Goal: Task Accomplishment & Management: Manage account settings

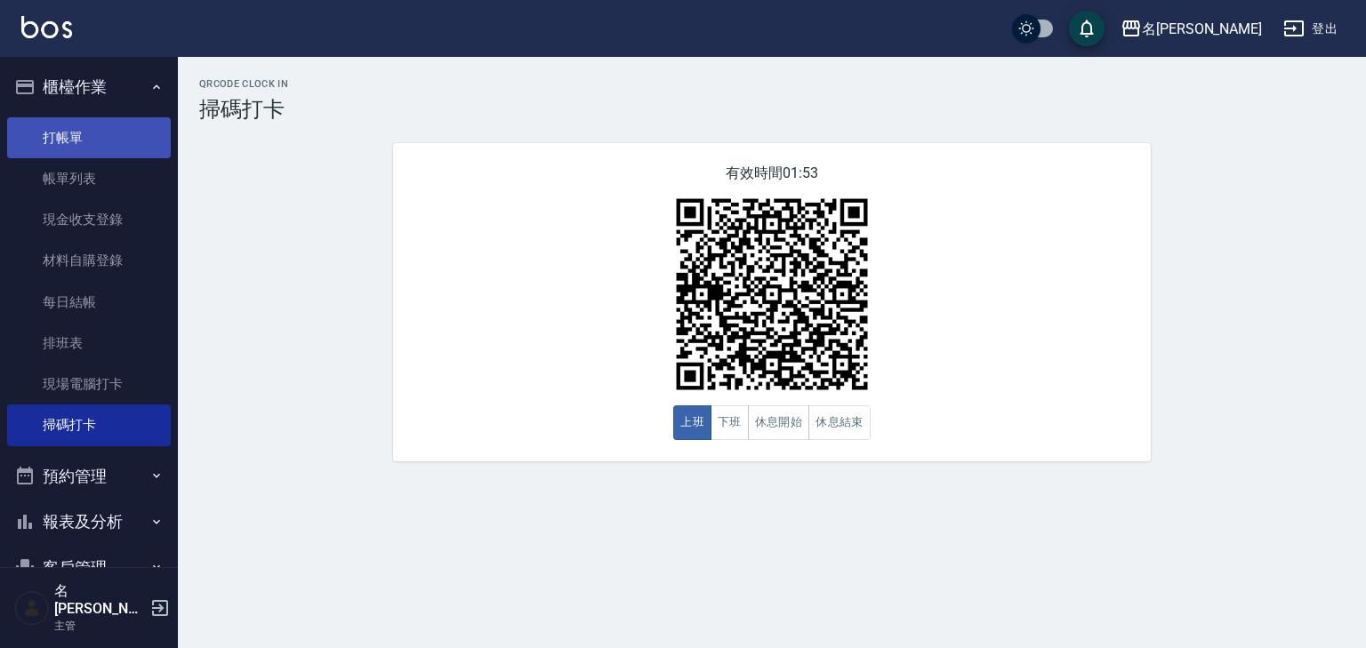
click at [92, 129] on link "打帳單" at bounding box center [89, 137] width 164 height 41
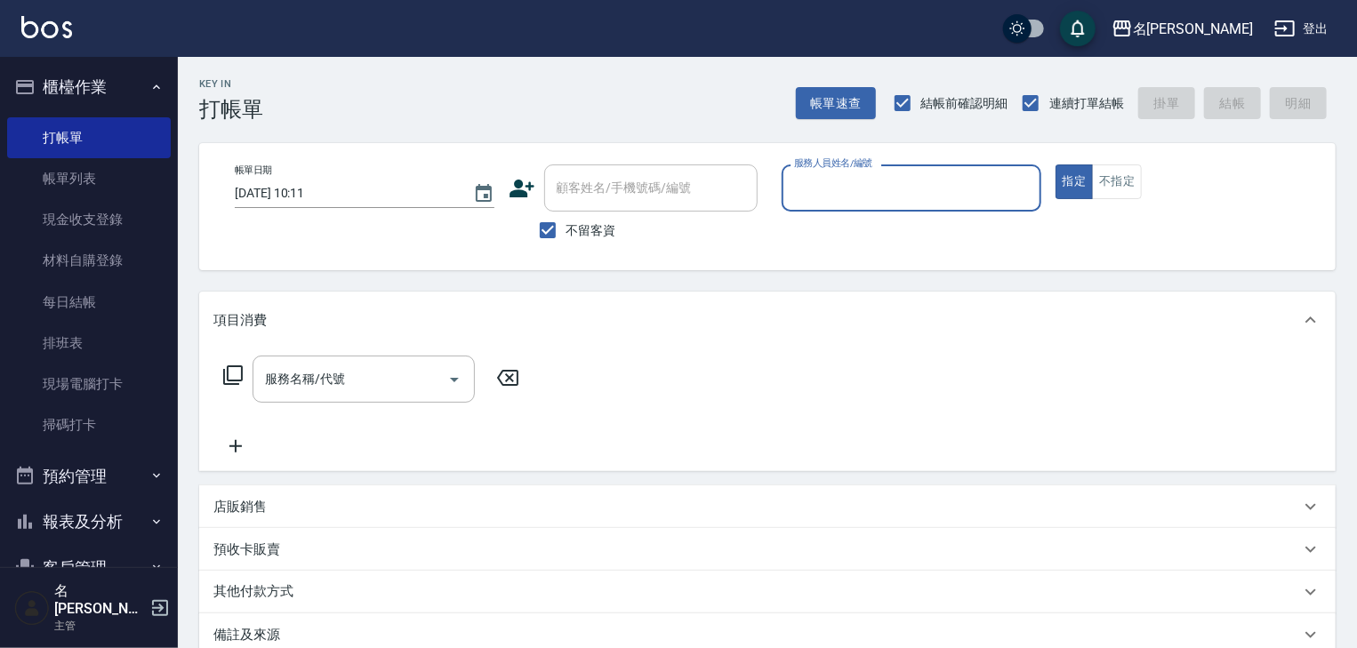
click at [890, 185] on input "服務人員姓名/編號" at bounding box center [912, 188] width 244 height 31
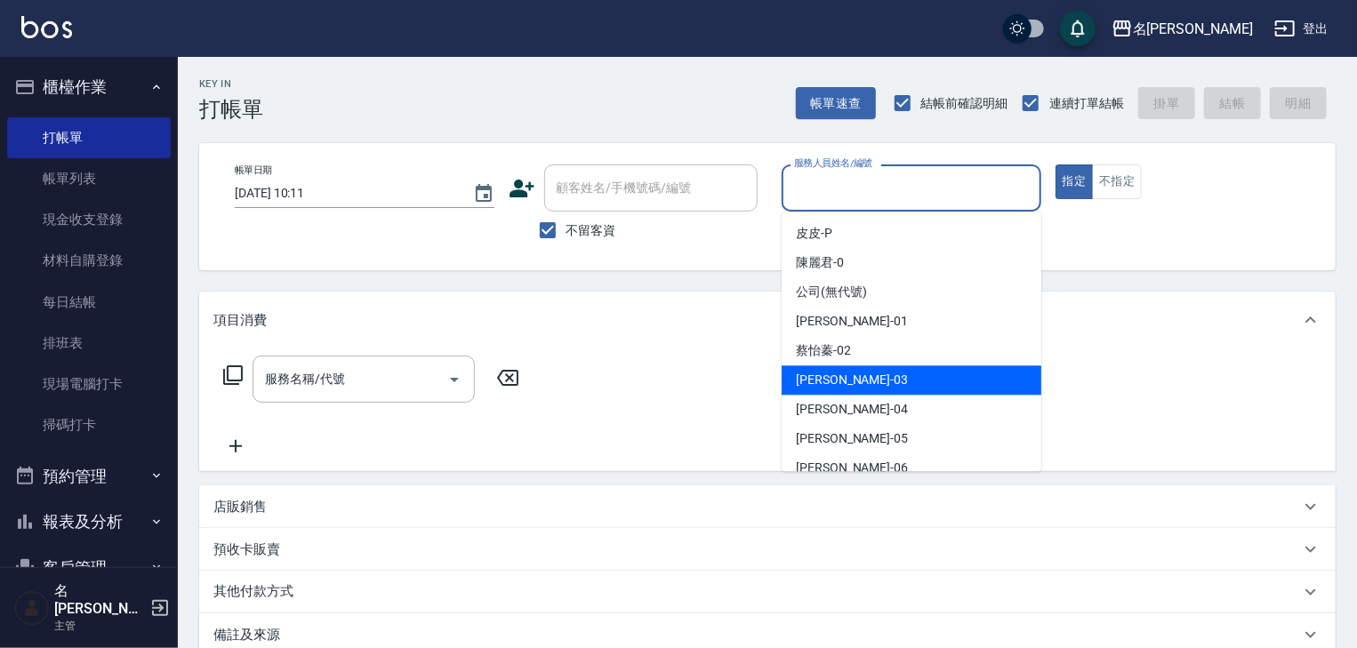
click at [855, 390] on div "曹如妘 -03" at bounding box center [912, 380] width 260 height 29
type input "[PERSON_NAME]-03"
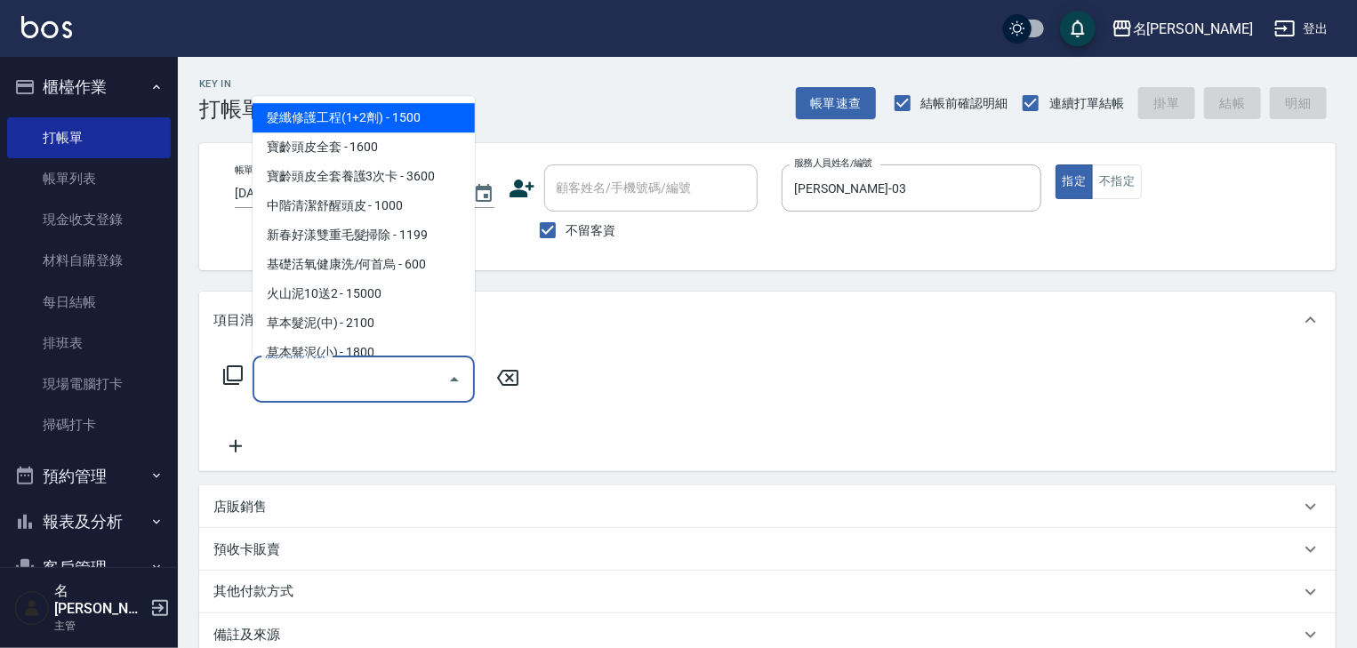
click at [313, 390] on input "服務名稱/代號" at bounding box center [351, 379] width 180 height 31
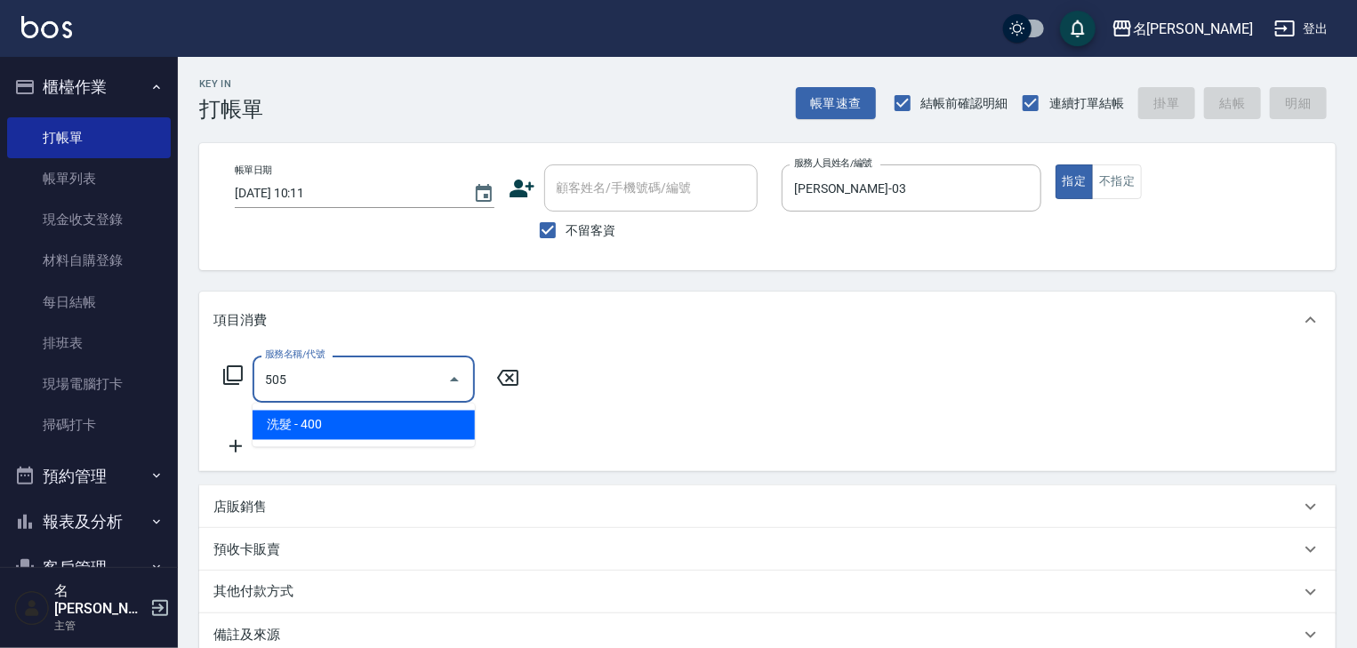
click at [381, 433] on span "洗髮 - 400" at bounding box center [364, 425] width 222 height 29
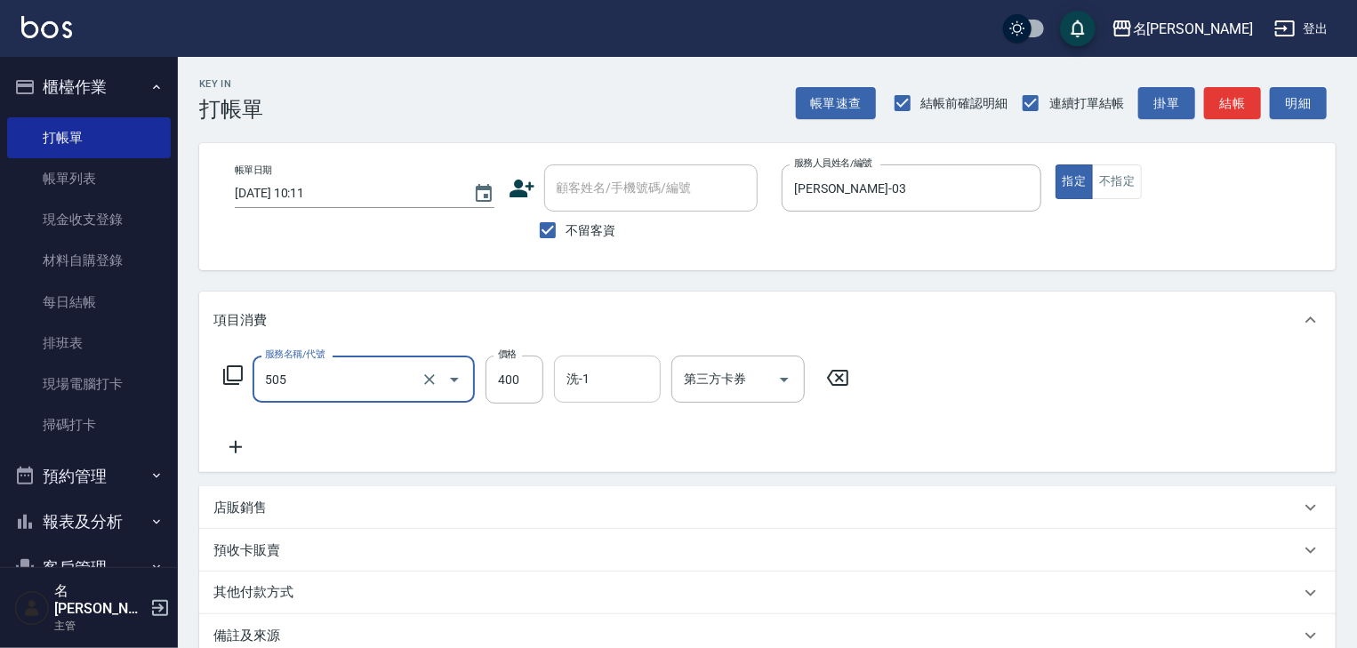
type input "洗髮(505)"
click at [612, 381] on input "洗-1" at bounding box center [607, 379] width 91 height 31
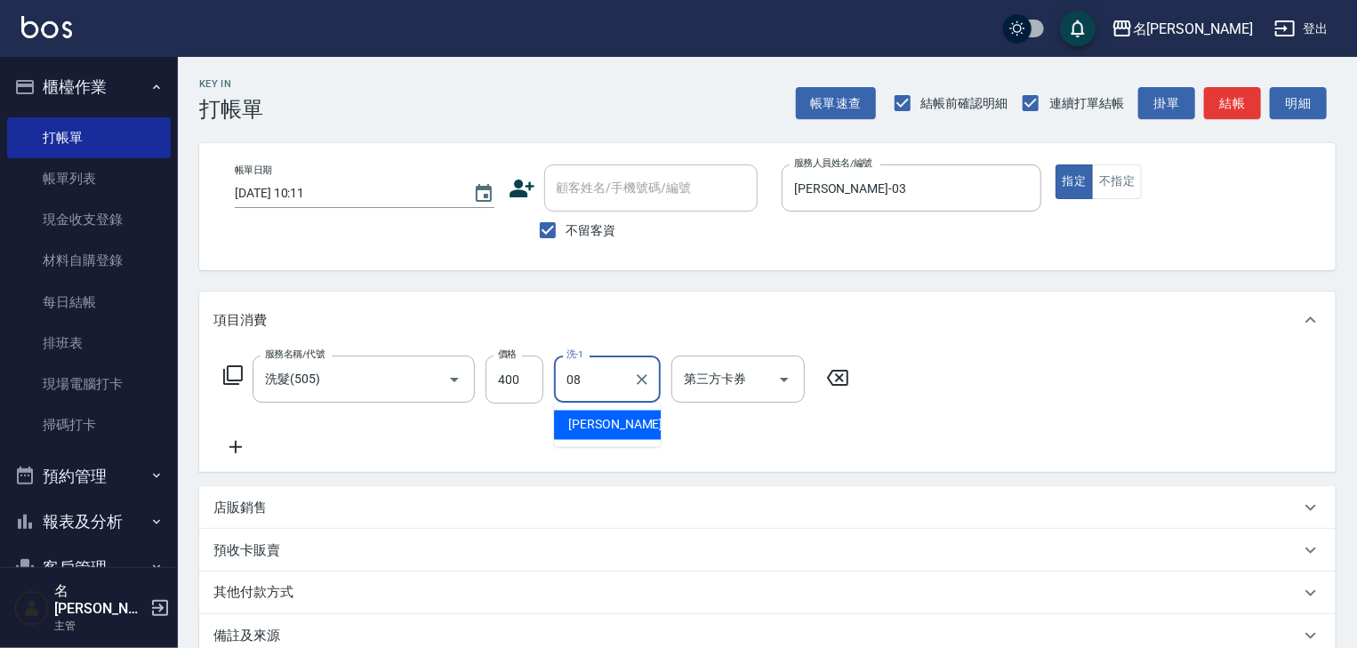
click at [634, 420] on div "蔡慈恩 -08" at bounding box center [607, 425] width 107 height 29
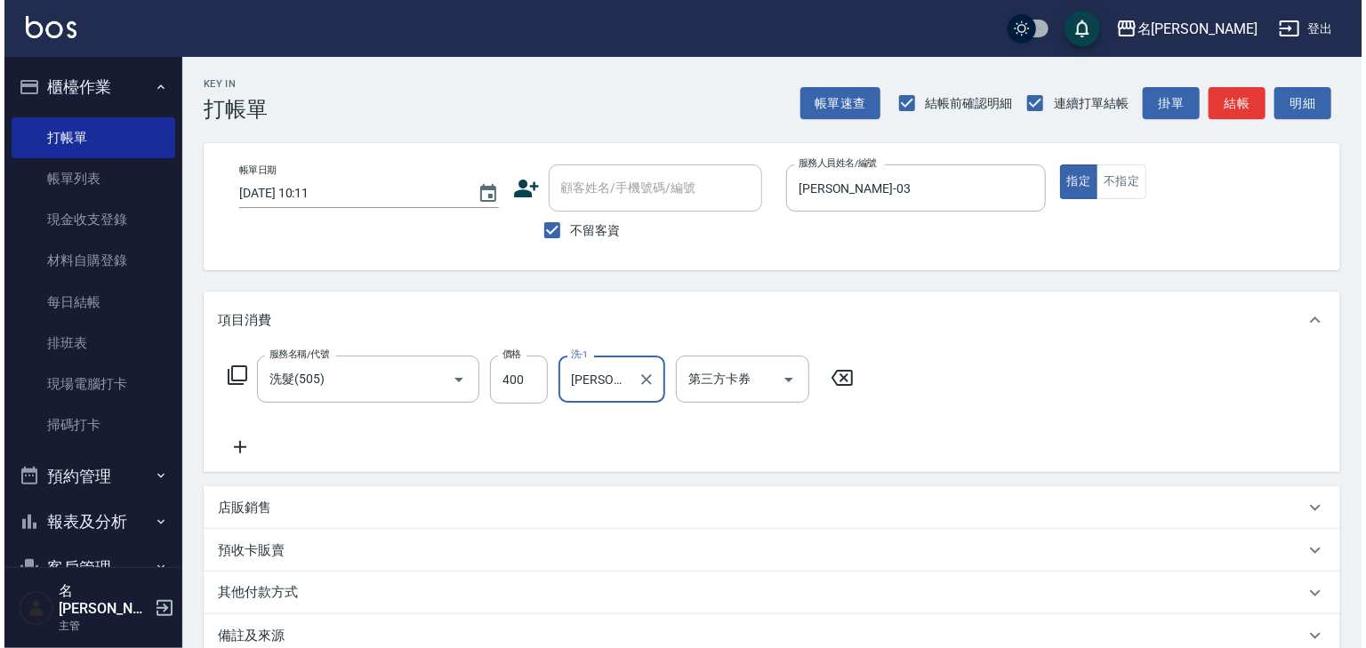
scroll to position [208, 0]
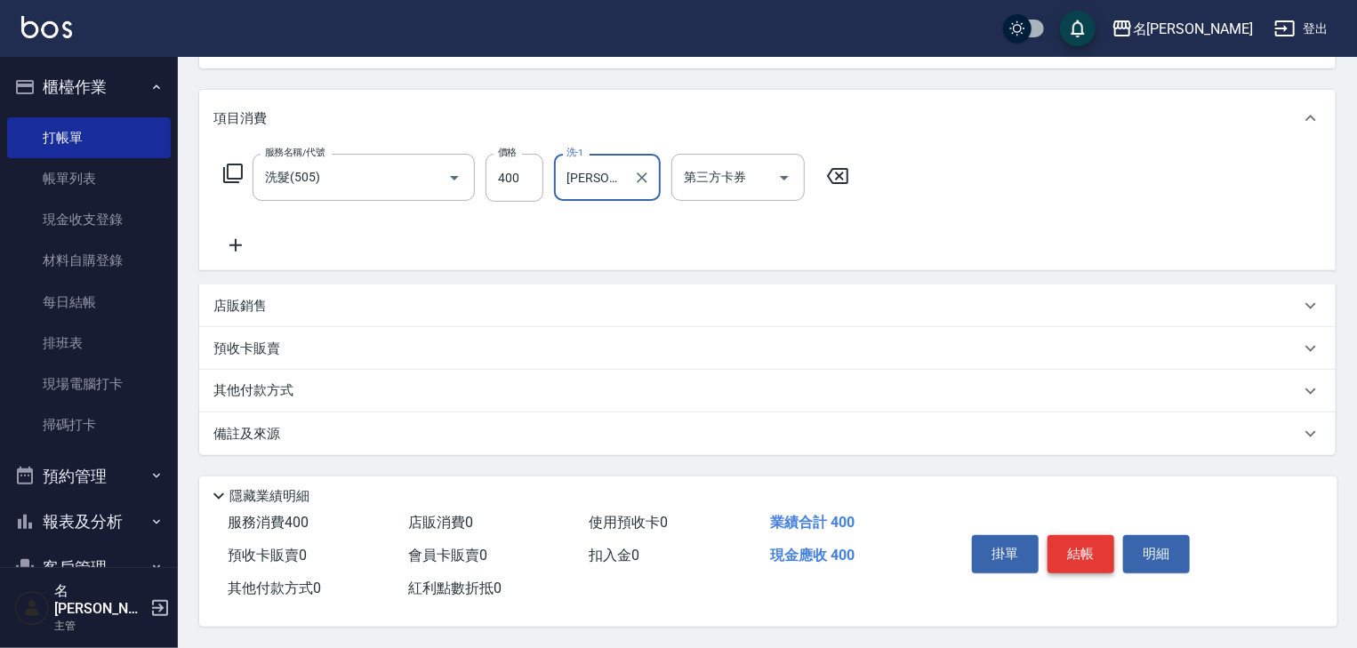
type input "蔡慈恩-08"
click at [1096, 560] on button "結帳" at bounding box center [1081, 553] width 67 height 37
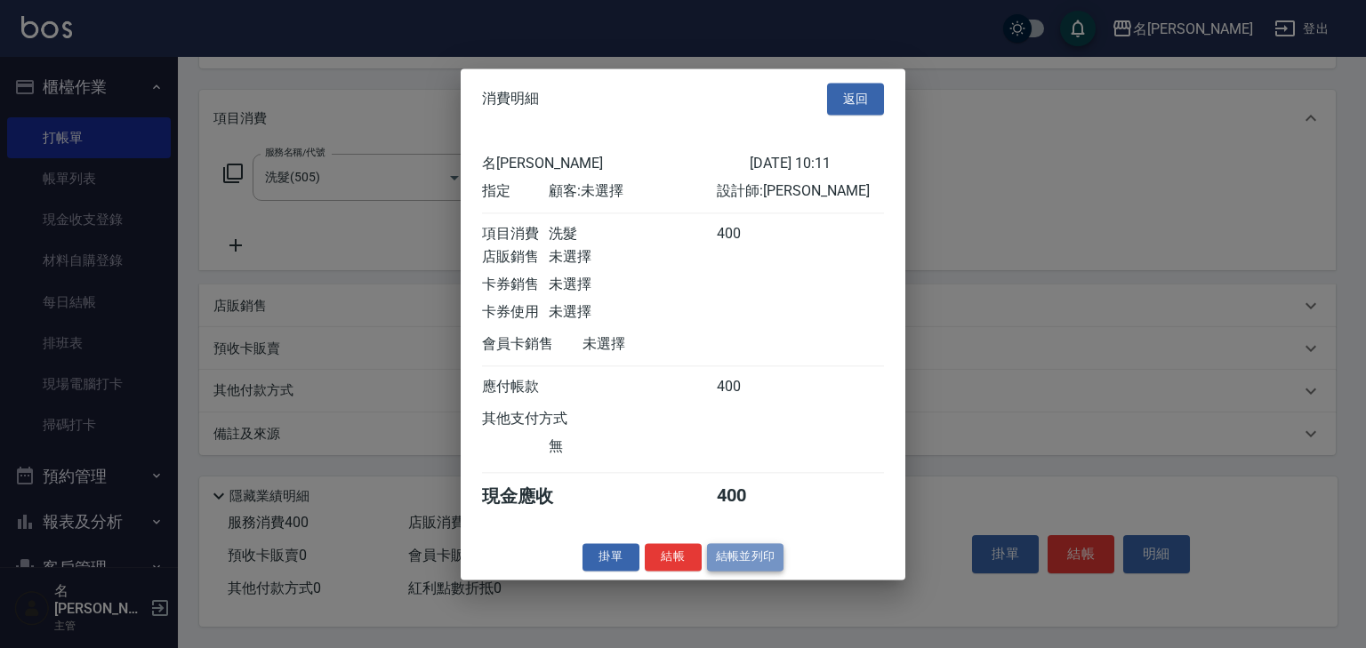
click at [754, 560] on button "結帳並列印" at bounding box center [745, 557] width 77 height 28
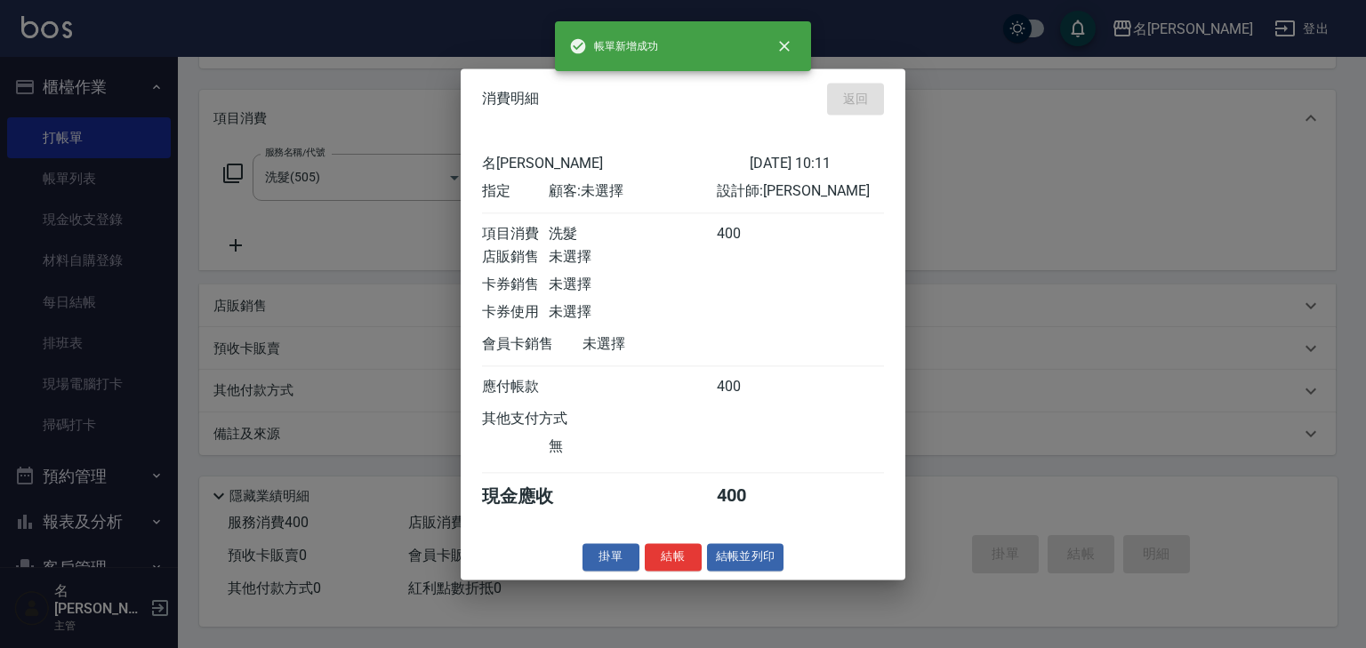
type input "2025/08/21 10:12"
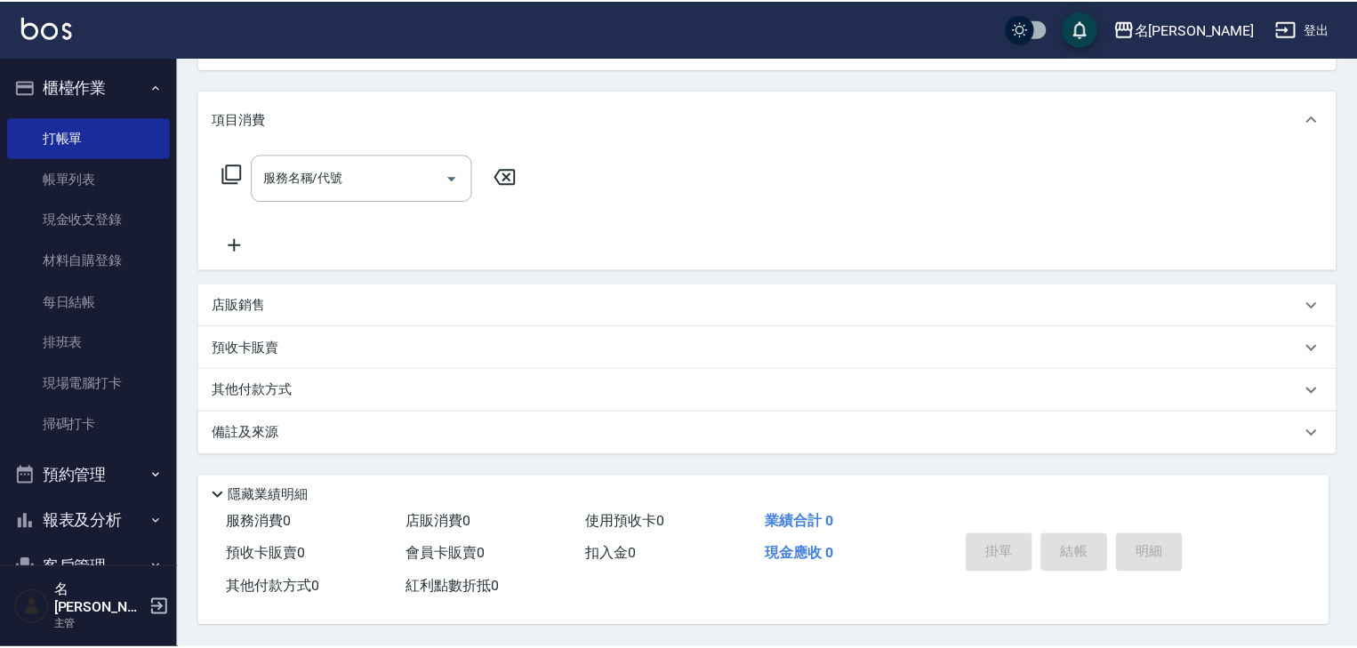
scroll to position [0, 0]
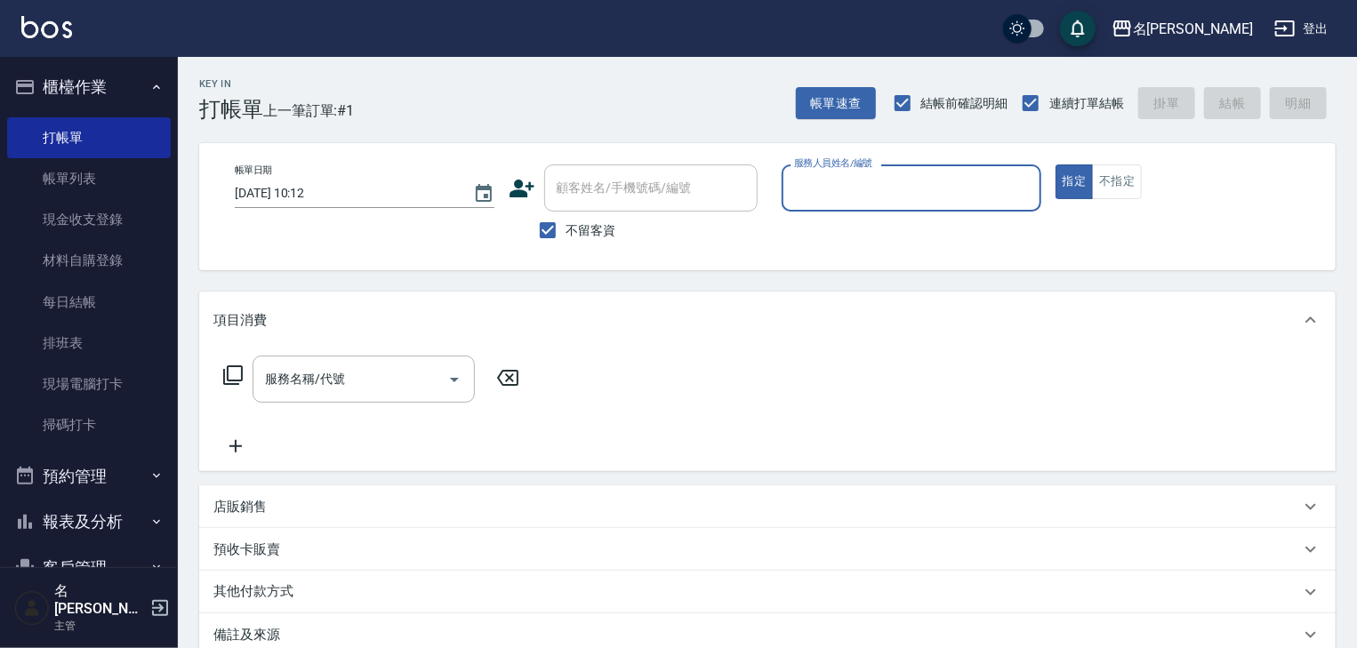
click at [964, 196] on input "服務人員姓名/編號" at bounding box center [912, 188] width 244 height 31
click at [870, 247] on div "高淳涵 -07" at bounding box center [912, 233] width 260 height 29
type input "高淳涵-07"
click at [399, 377] on input "服務名稱/代號" at bounding box center [351, 379] width 180 height 31
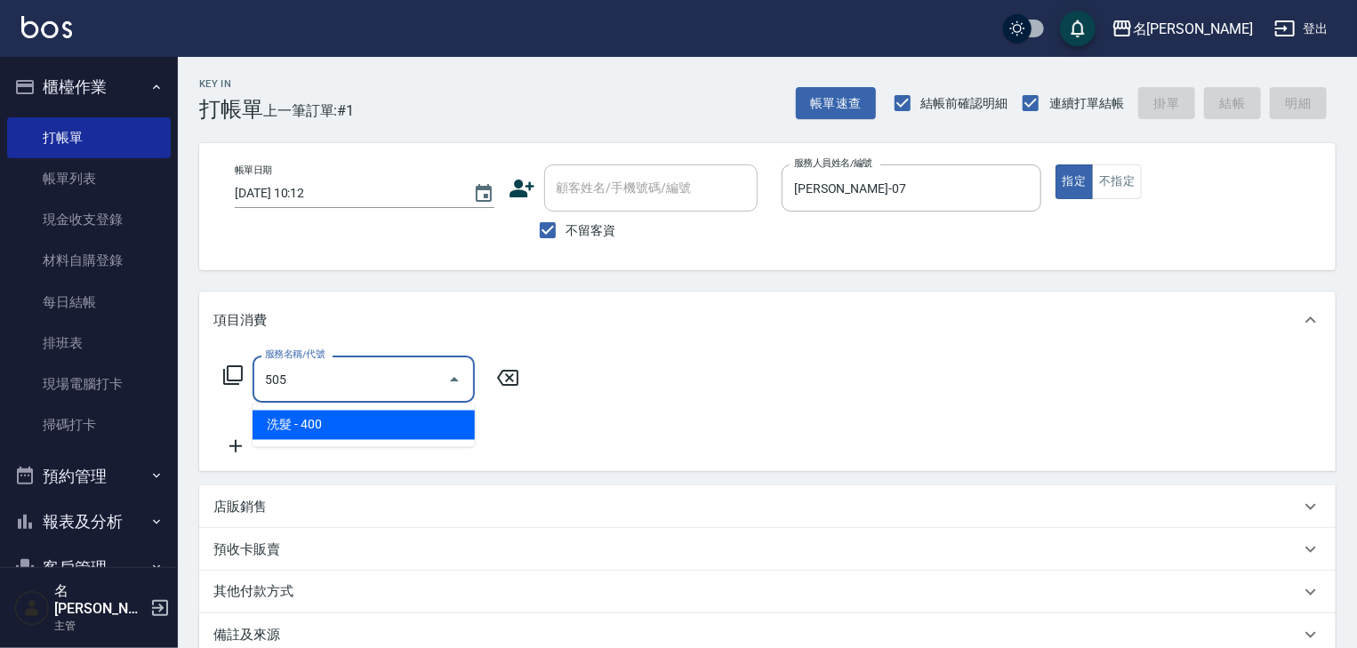
drag, startPoint x: 391, startPoint y: 431, endPoint x: 406, endPoint y: 425, distance: 16.4
click at [392, 431] on span "洗髮 - 400" at bounding box center [364, 425] width 222 height 29
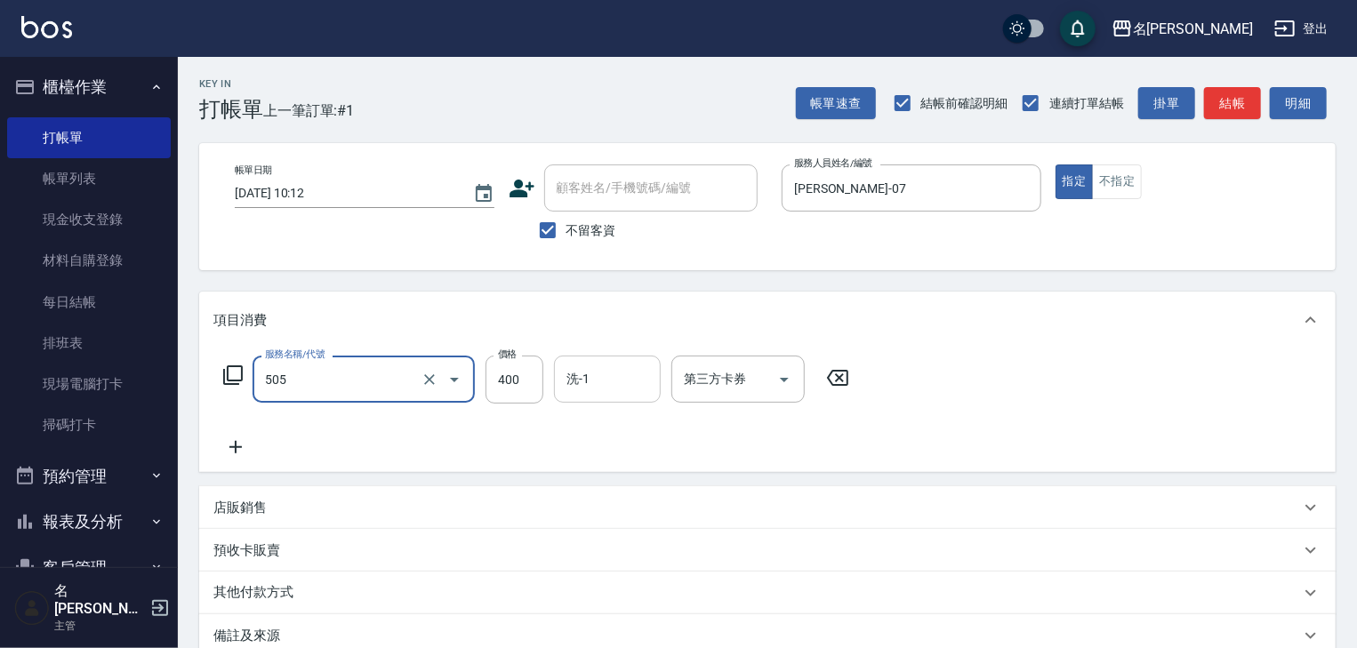
type input "洗髮(505)"
click at [580, 383] on input "洗-1" at bounding box center [607, 379] width 91 height 31
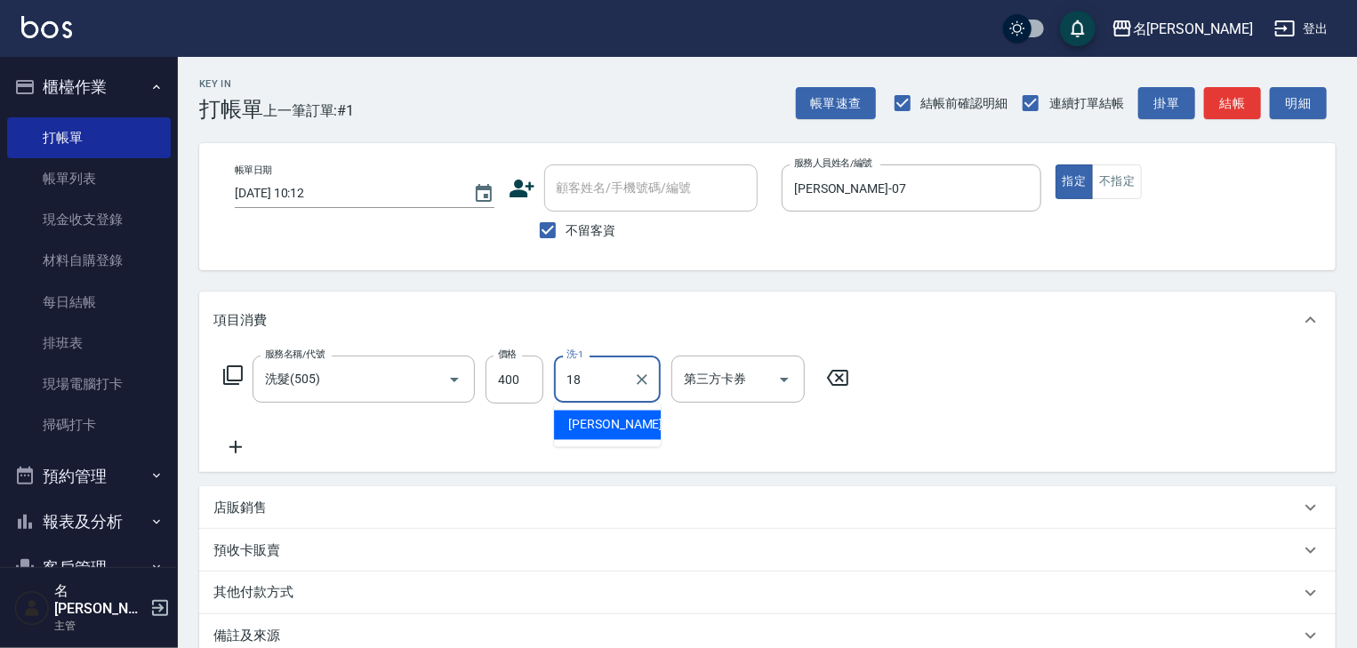
click at [562, 427] on div "紫萍 -18" at bounding box center [607, 425] width 107 height 29
type input "紫萍-18"
click at [250, 453] on icon at bounding box center [235, 447] width 44 height 21
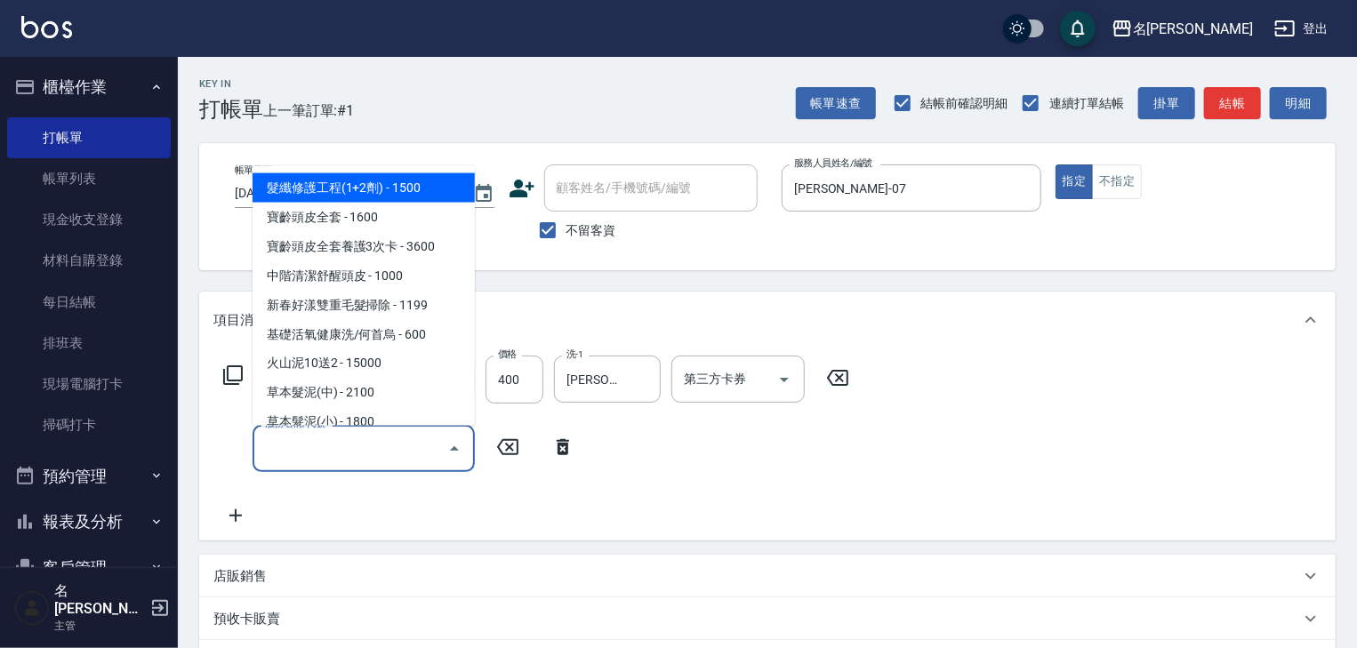
click at [286, 449] on input "服務名稱/代號" at bounding box center [351, 448] width 180 height 31
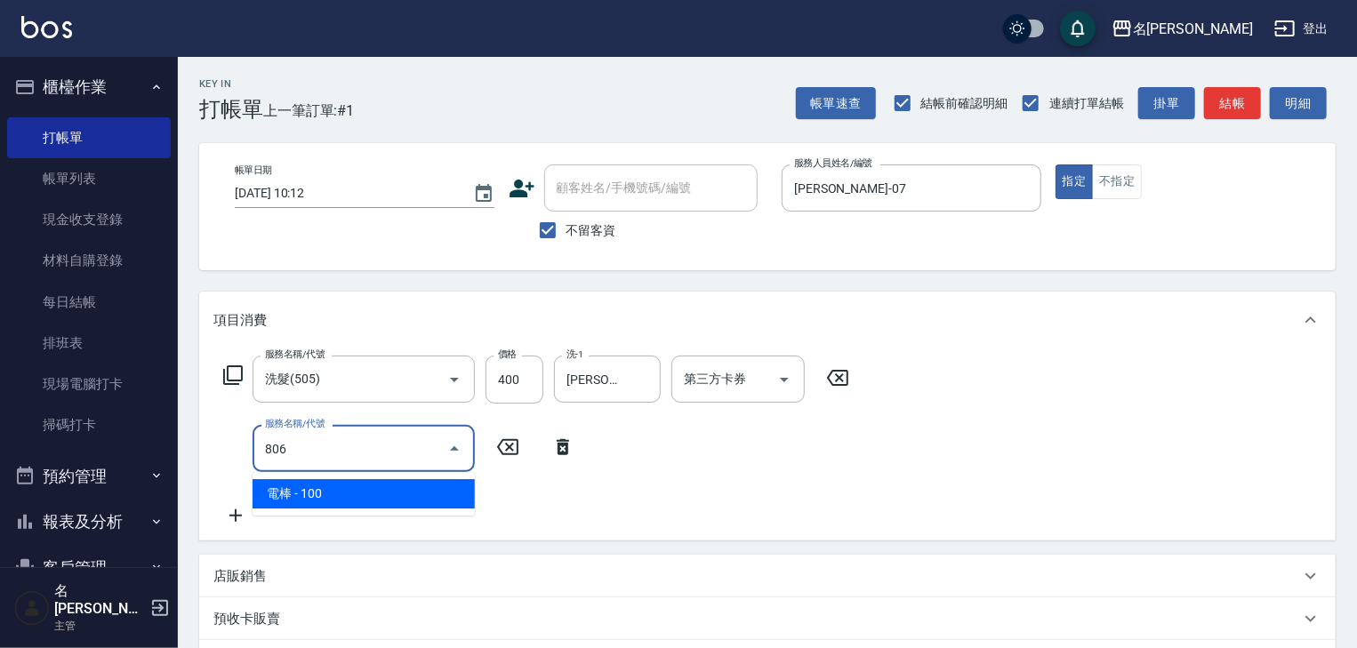
click at [332, 494] on span "電棒 - 100" at bounding box center [364, 493] width 222 height 29
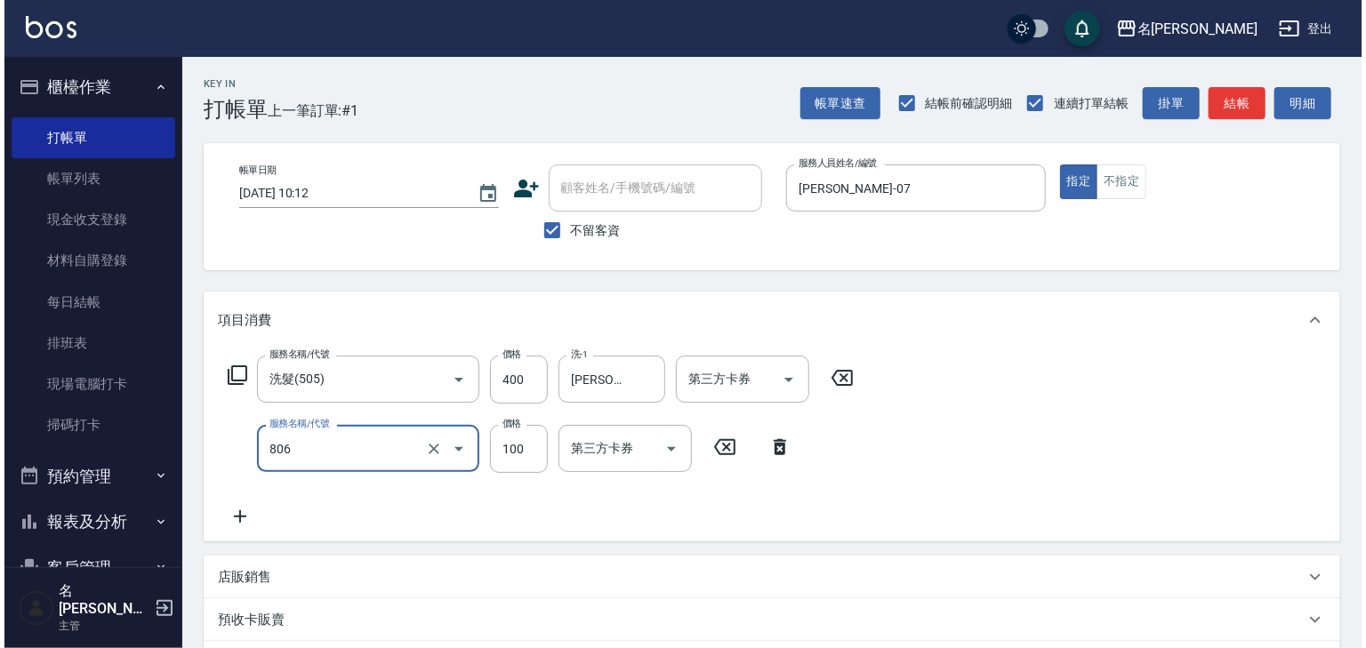
scroll to position [277, 0]
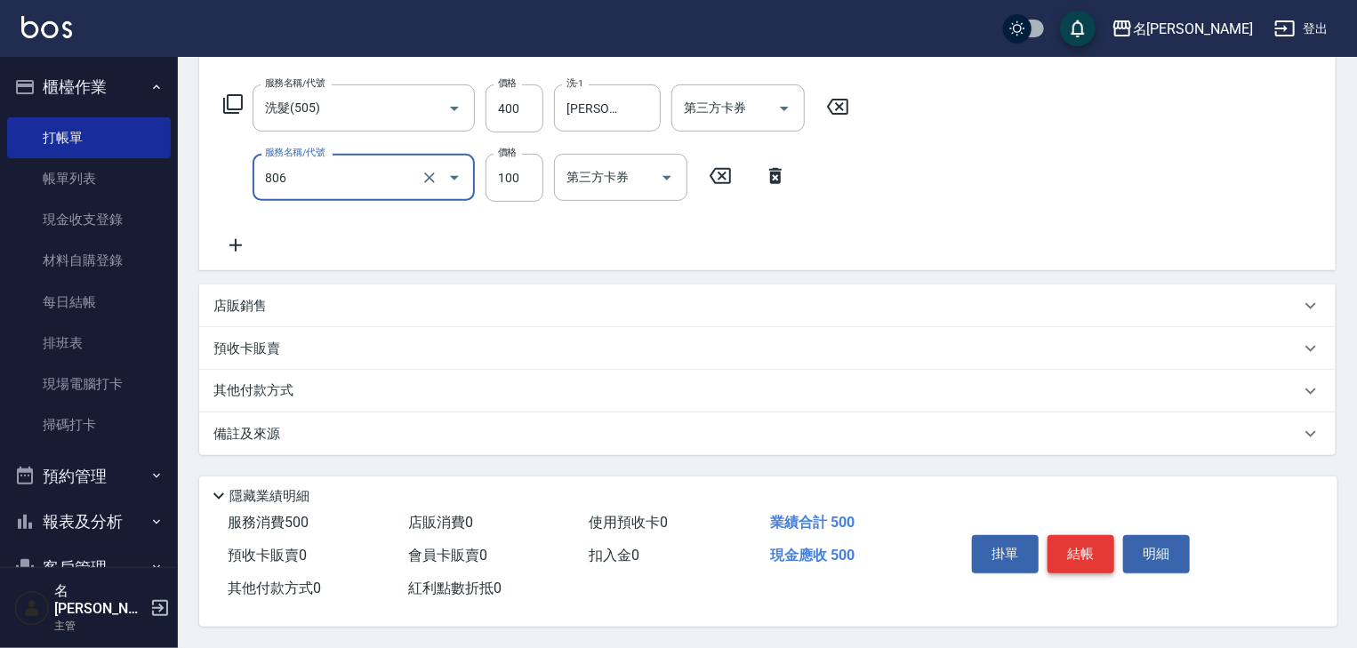
type input "電棒(806)"
click at [1107, 560] on button "結帳" at bounding box center [1081, 553] width 67 height 37
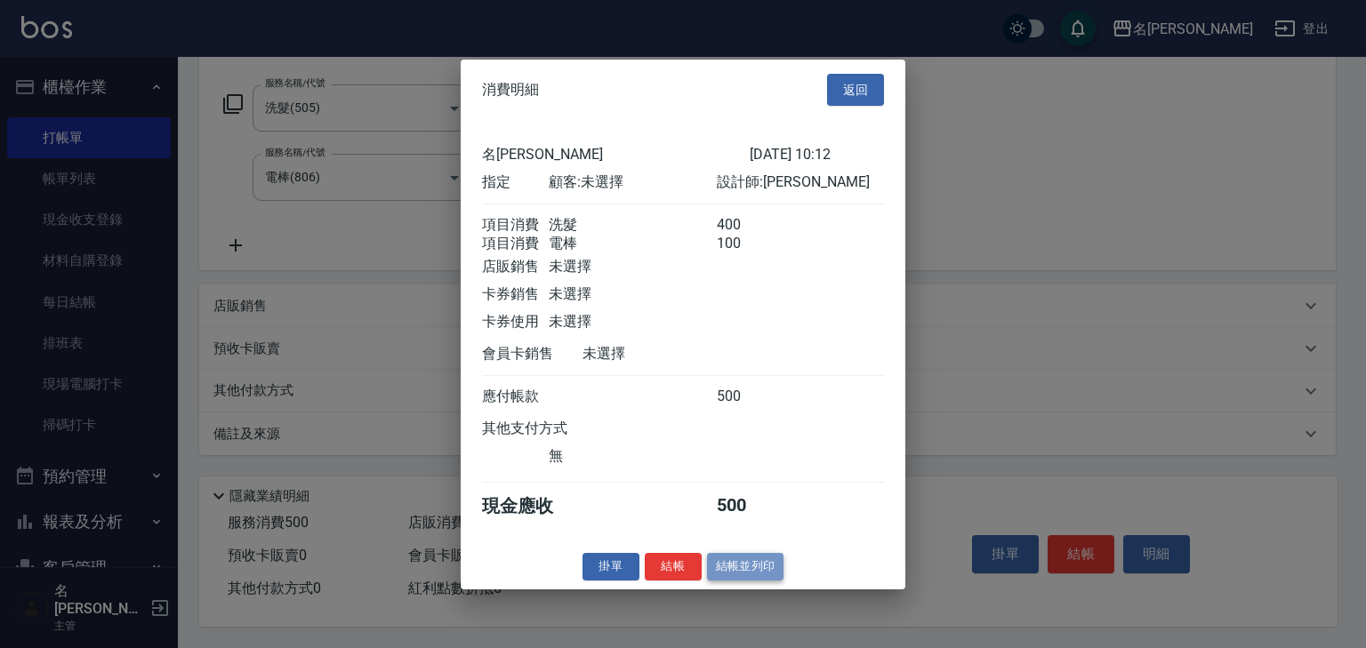
click at [740, 577] on button "結帳並列印" at bounding box center [745, 567] width 77 height 28
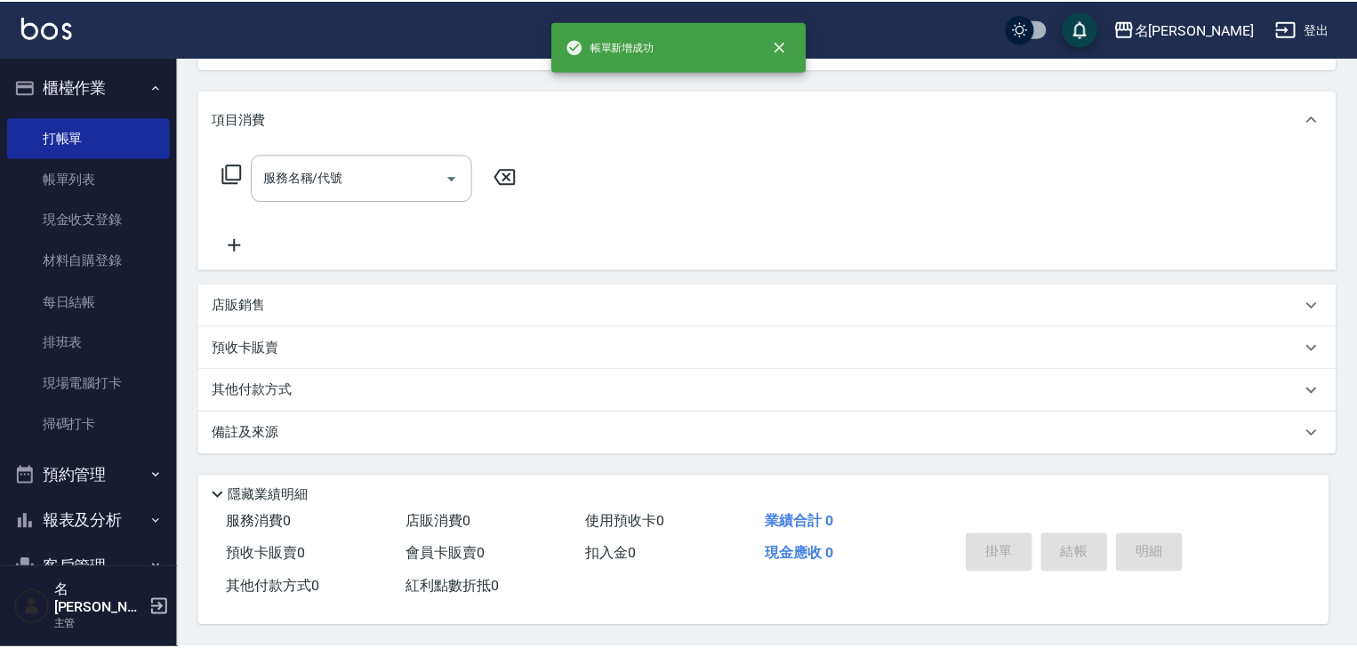
scroll to position [0, 0]
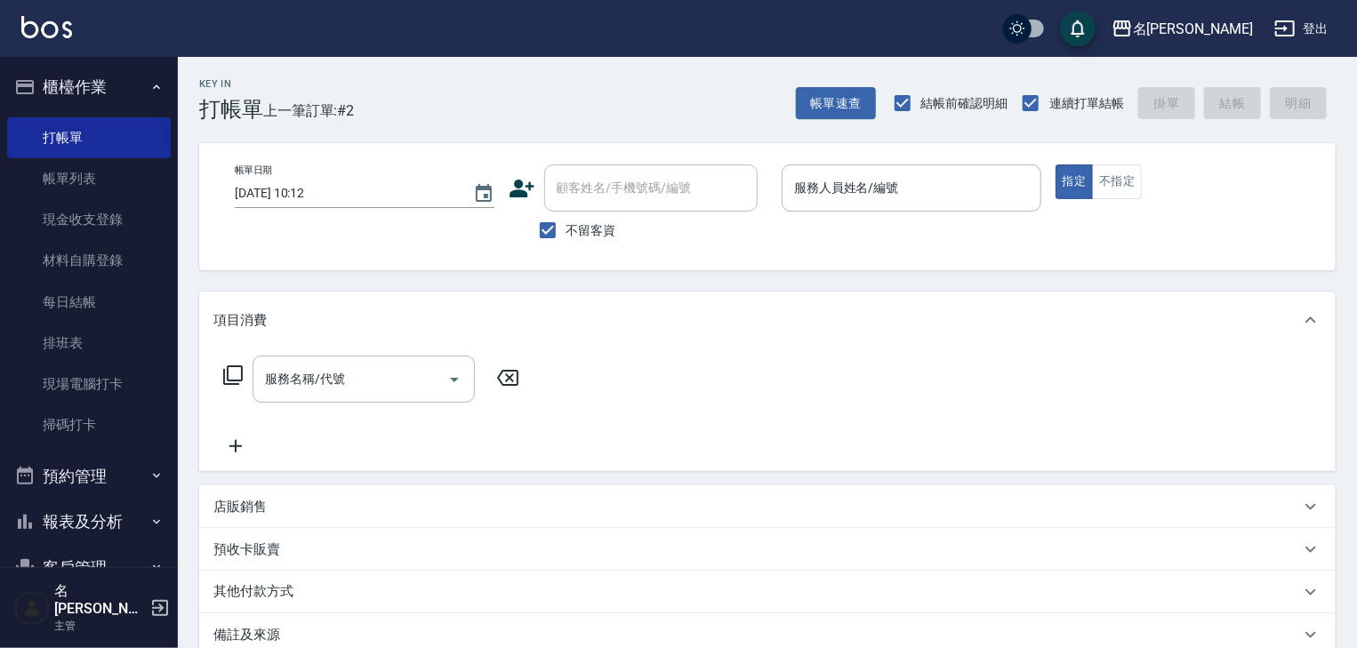
click at [908, 163] on div "帳單日期 2025/08/21 10:12 顧客姓名/手機號碼/編號 顧客姓名/手機號碼/編號 不留客資 服務人員姓名/編號 服務人員姓名/編號 指定 不指定" at bounding box center [767, 206] width 1137 height 127
click at [1131, 170] on button "不指定" at bounding box center [1117, 182] width 50 height 35
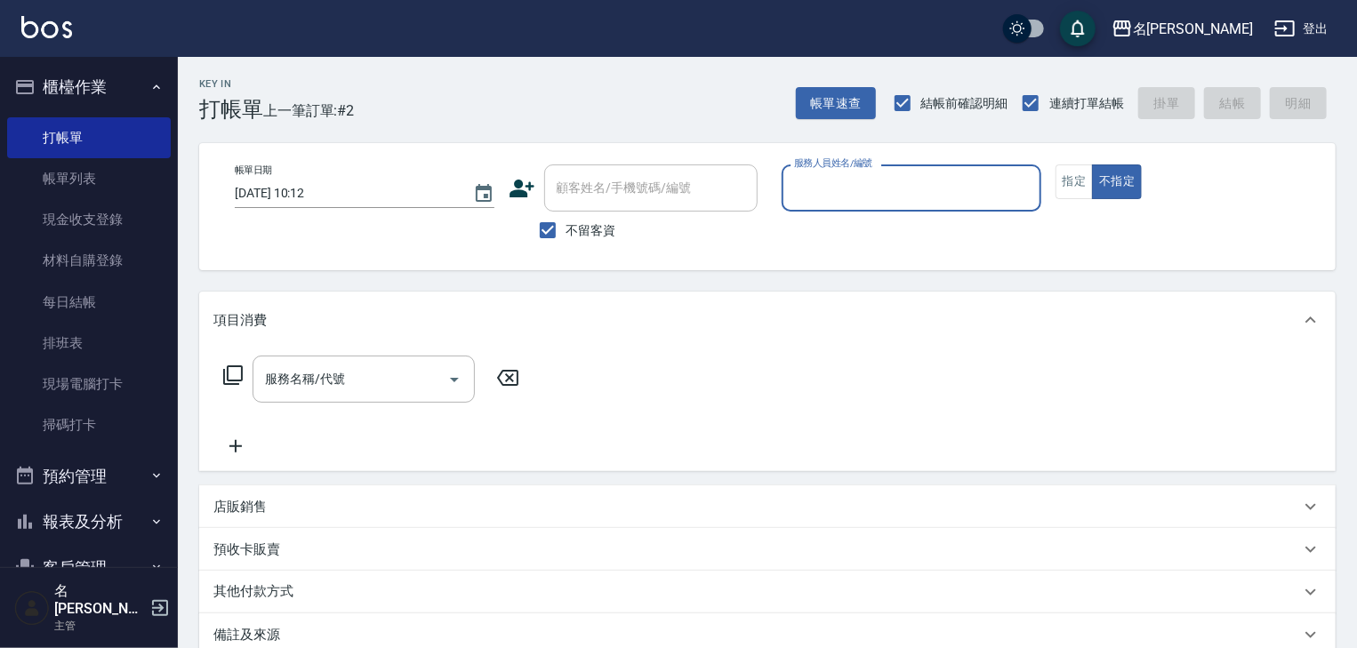
click at [936, 183] on input "服務人員姓名/編號" at bounding box center [912, 188] width 244 height 31
click at [956, 218] on ul "阿龔 -06" at bounding box center [912, 234] width 260 height 44
click at [811, 238] on span "阿龔 -06" at bounding box center [852, 233] width 112 height 19
type input "阿龔-06"
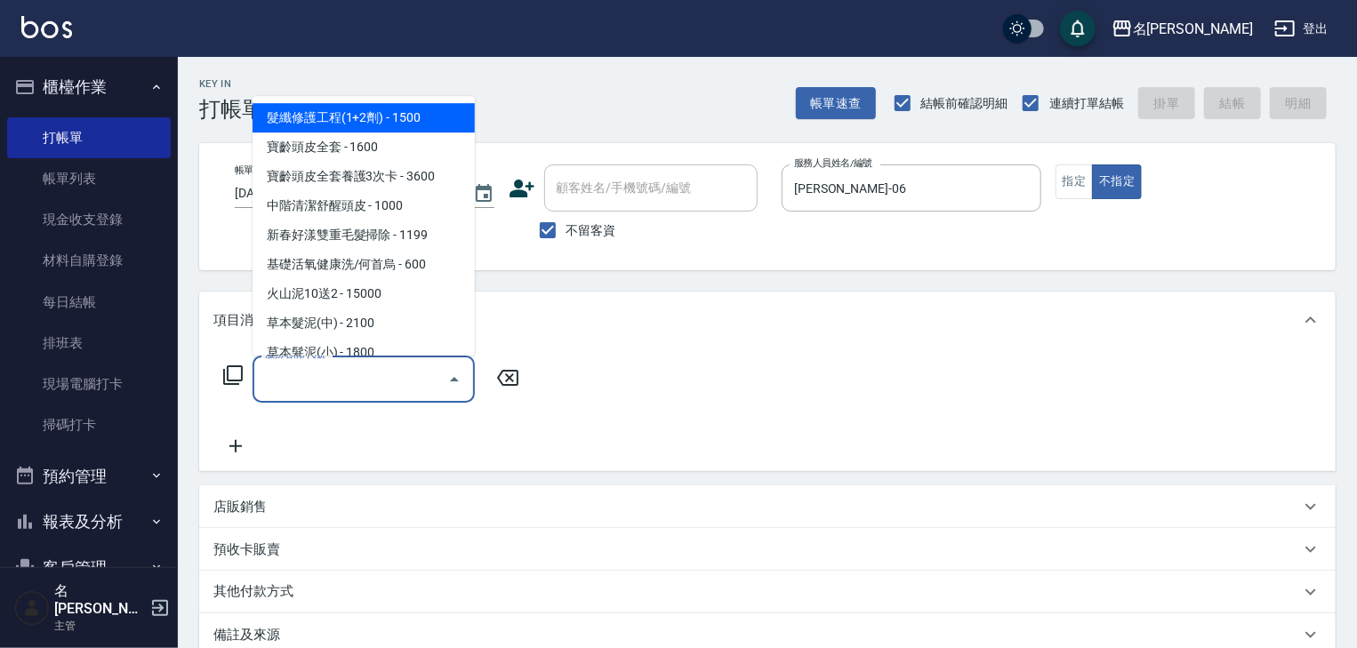
click at [359, 381] on input "服務名稱/代號" at bounding box center [351, 379] width 180 height 31
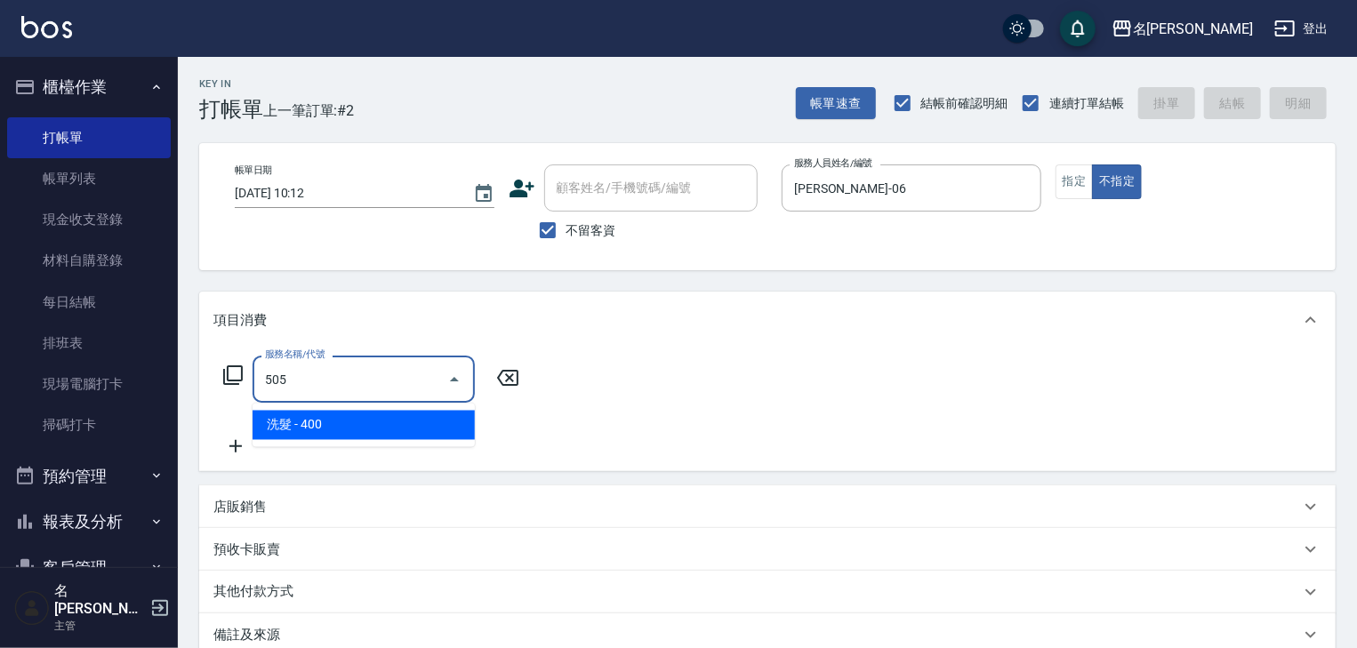
click at [392, 433] on span "洗髮 - 400" at bounding box center [364, 425] width 222 height 29
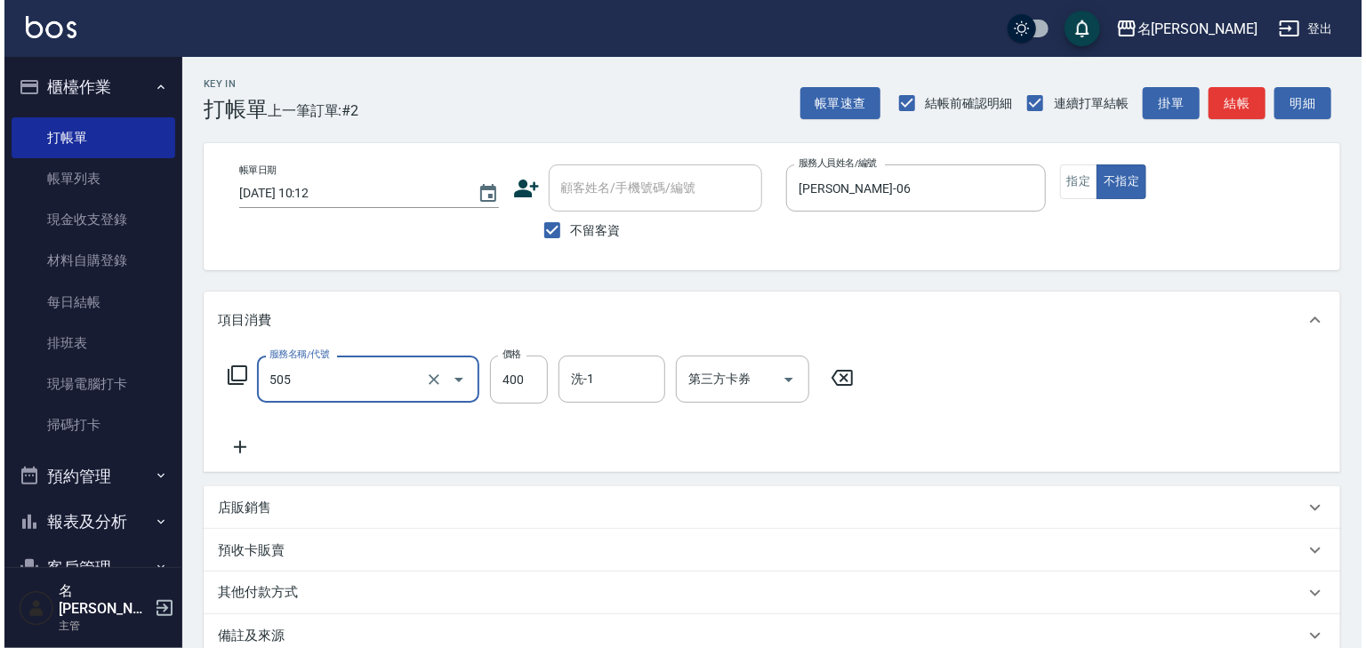
scroll to position [208, 0]
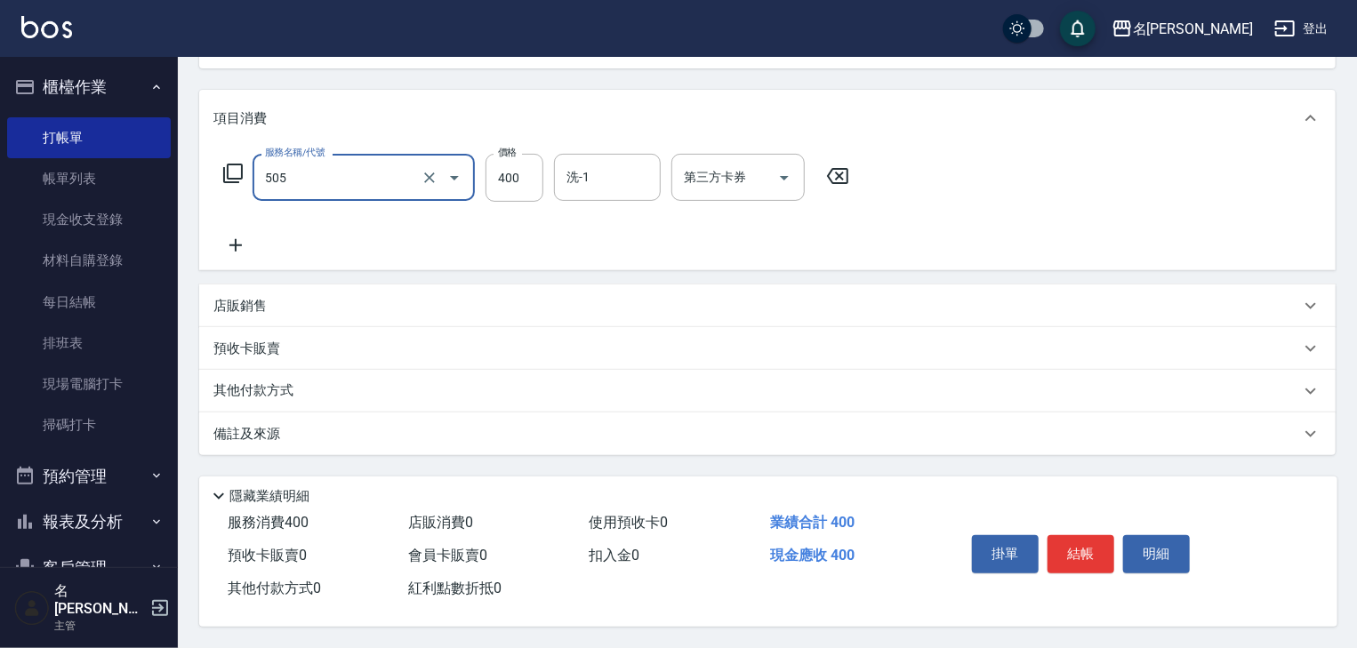
type input "洗髮(505)"
drag, startPoint x: 1052, startPoint y: 514, endPoint x: 1072, endPoint y: 551, distance: 42.2
click at [1051, 515] on div "掛單 結帳 明細" at bounding box center [1130, 556] width 373 height 99
click at [1072, 551] on button "結帳" at bounding box center [1081, 553] width 67 height 37
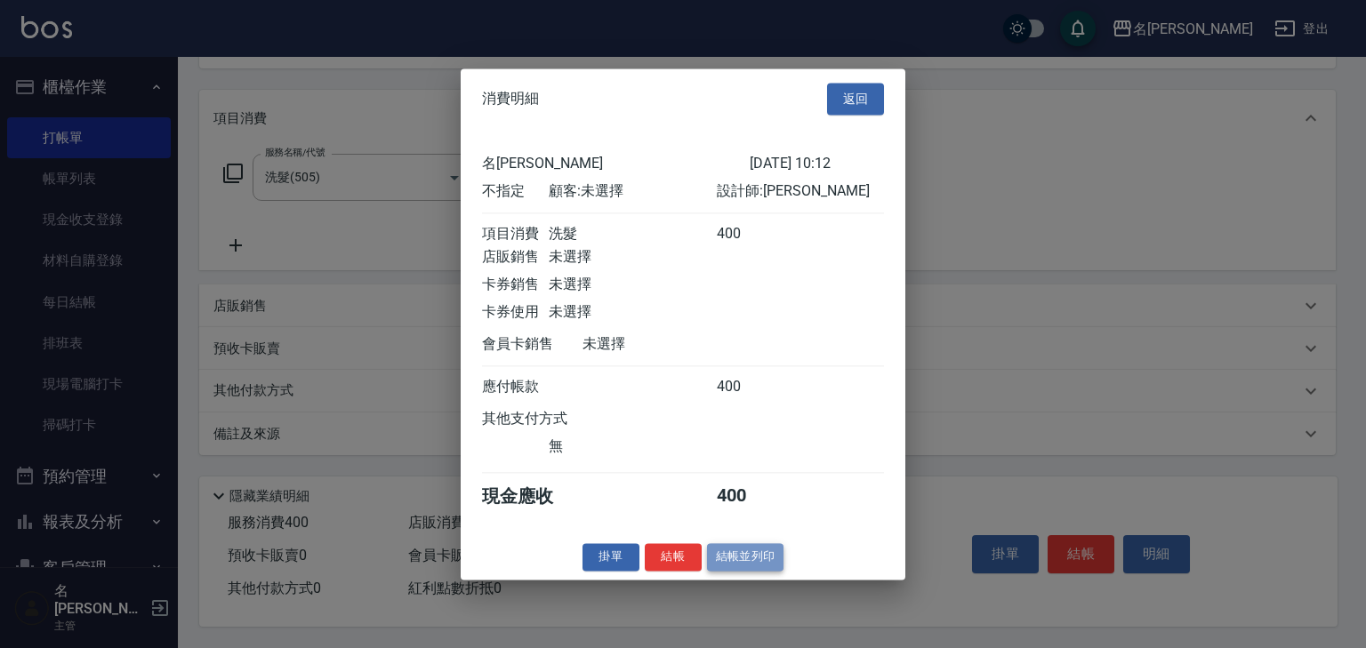
click at [755, 562] on button "結帳並列印" at bounding box center [745, 557] width 77 height 28
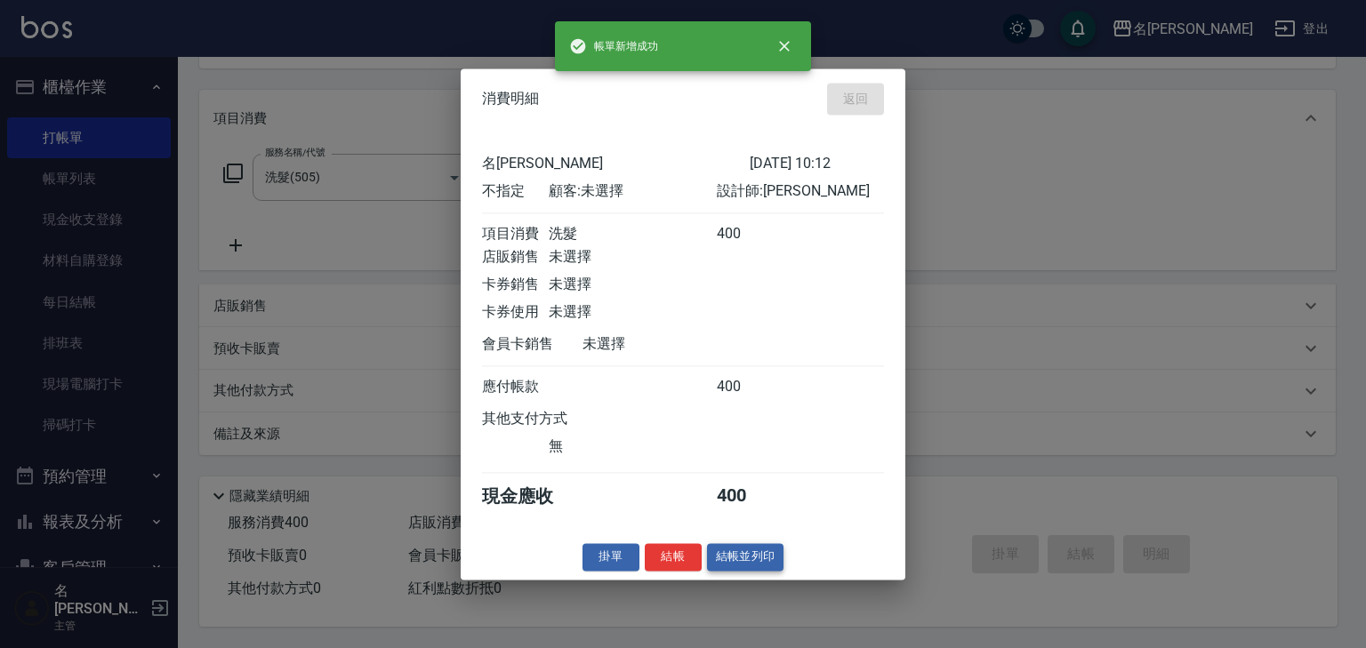
type input "2025/08/21 10:13"
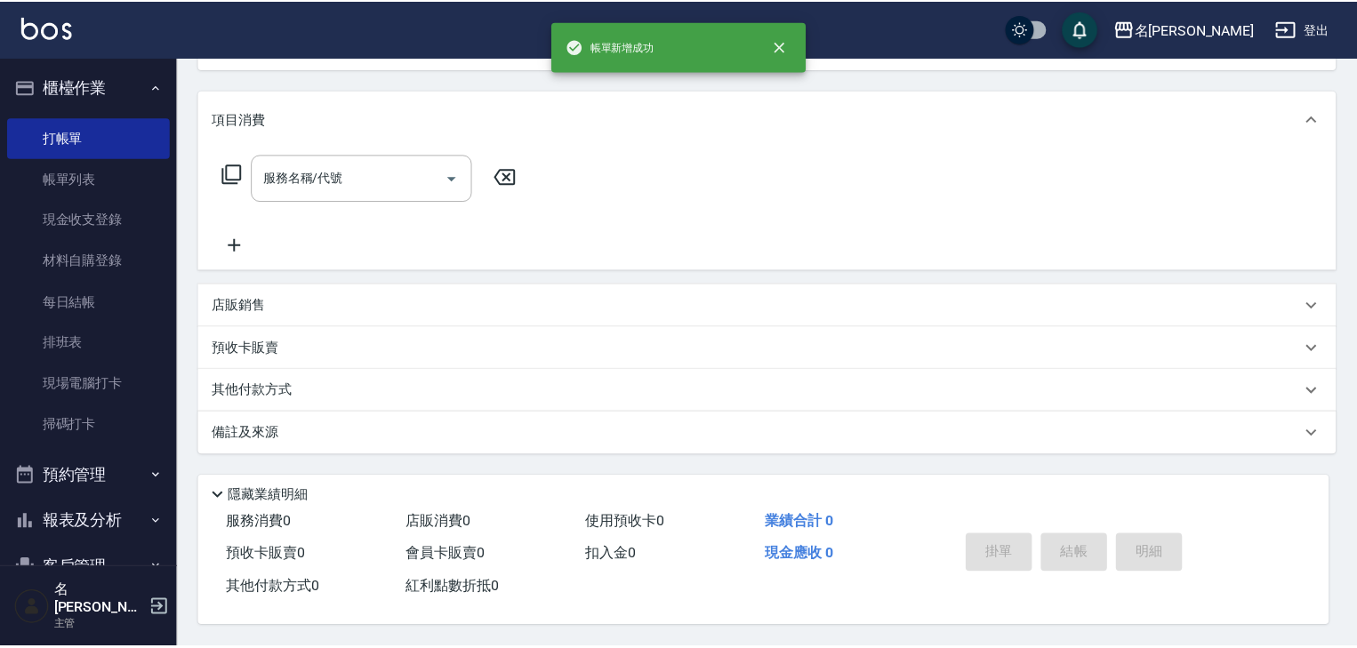
scroll to position [0, 0]
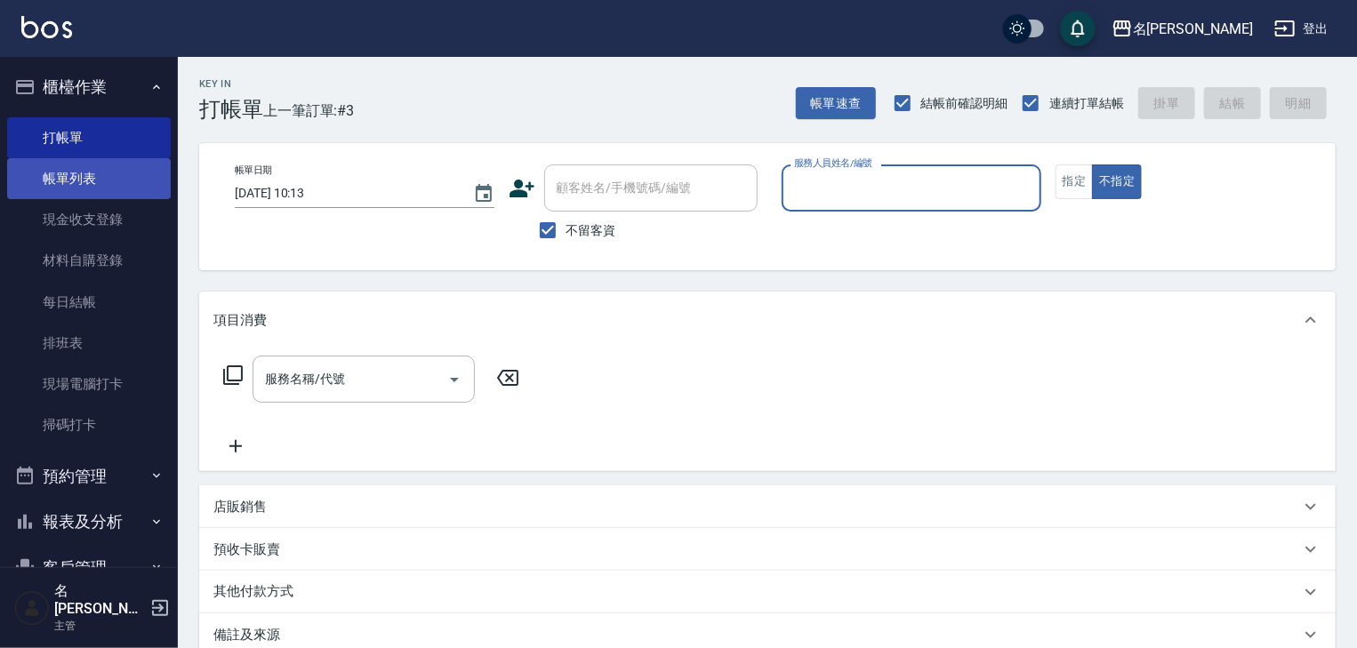
click at [119, 183] on link "帳單列表" at bounding box center [89, 178] width 164 height 41
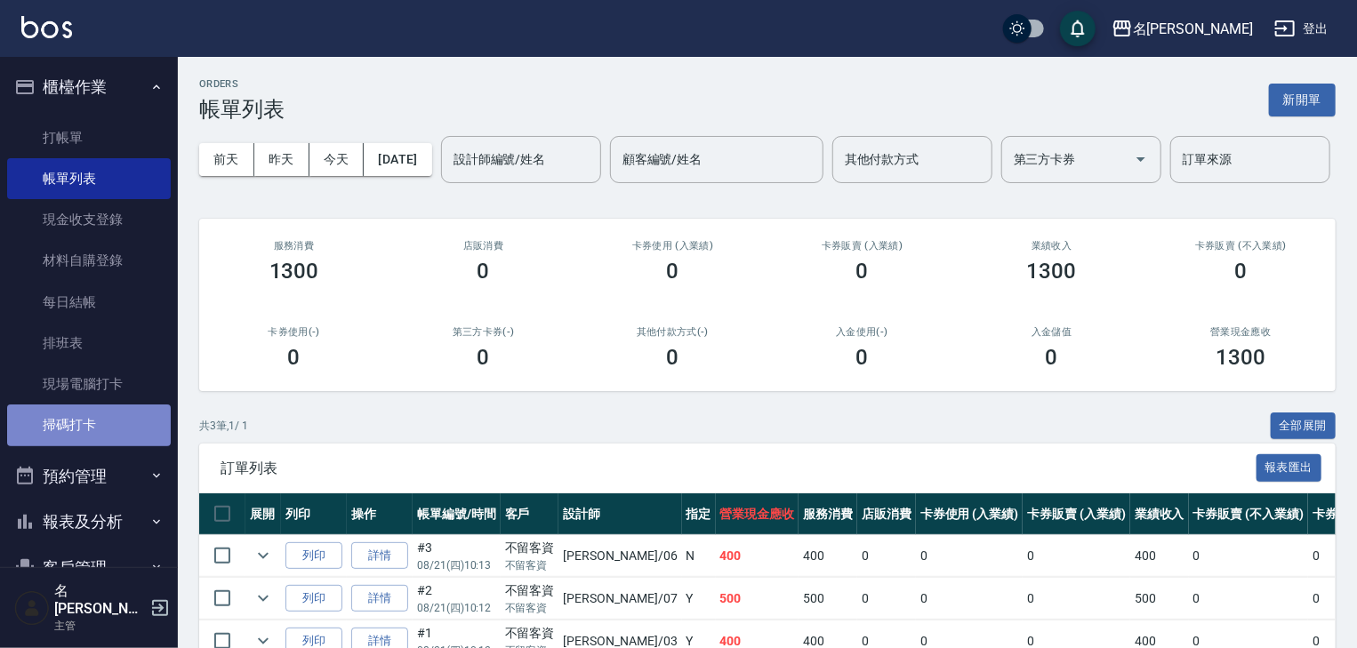
click at [137, 419] on link "掃碼打卡" at bounding box center [89, 425] width 164 height 41
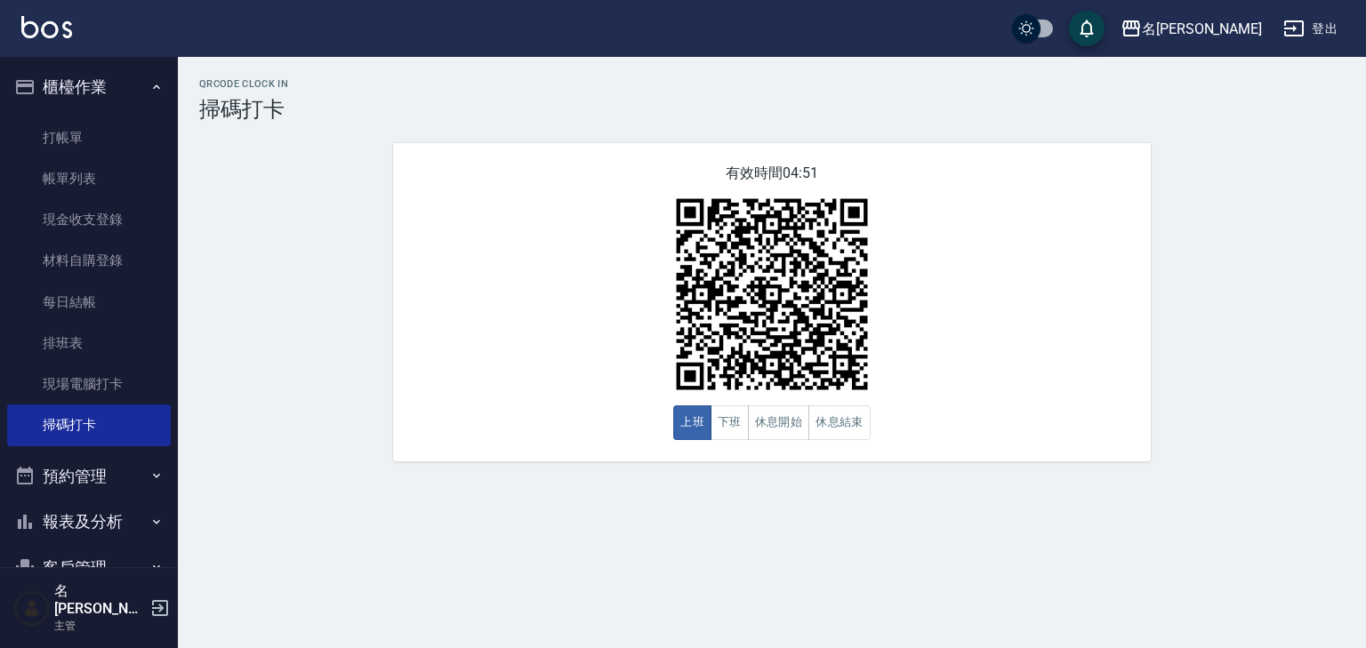
click at [50, 7] on div "名留林森 登出" at bounding box center [683, 28] width 1366 height 57
click at [62, 44] on div "名留林森 登出" at bounding box center [683, 28] width 1366 height 57
click at [65, 34] on img at bounding box center [46, 27] width 51 height 22
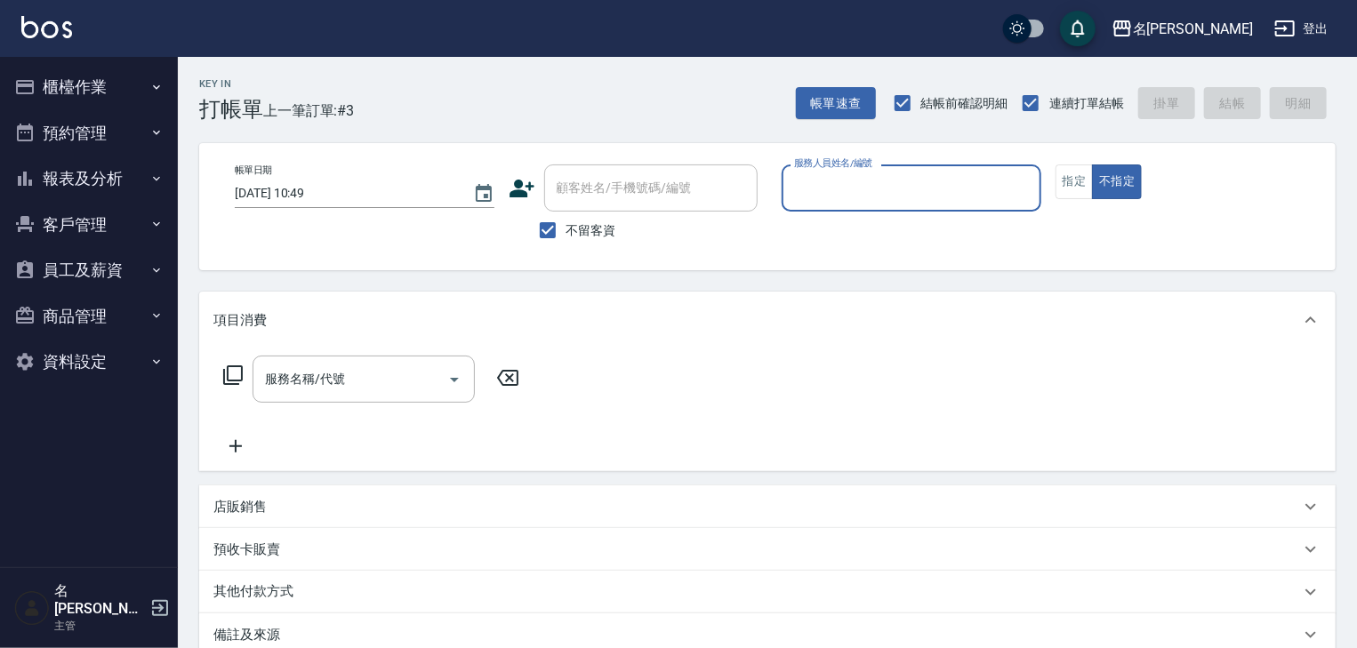
click at [65, 34] on img at bounding box center [46, 27] width 51 height 22
type input "陳麗君-0"
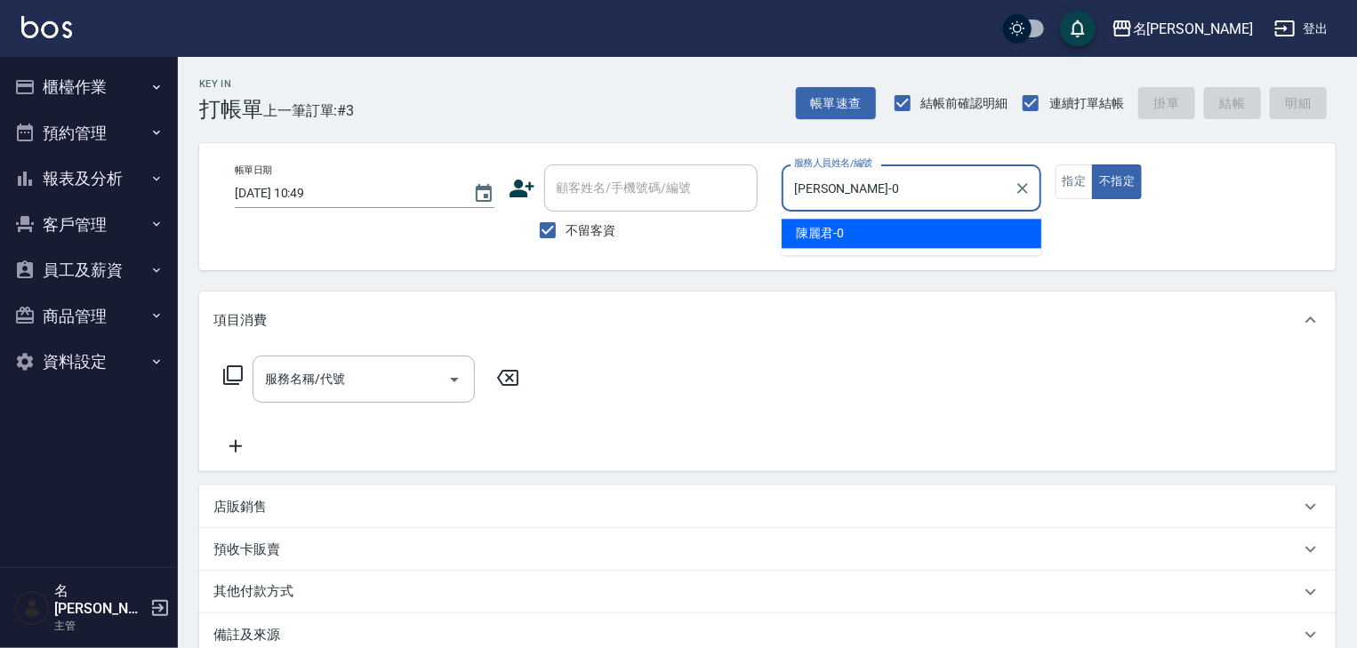
type button "false"
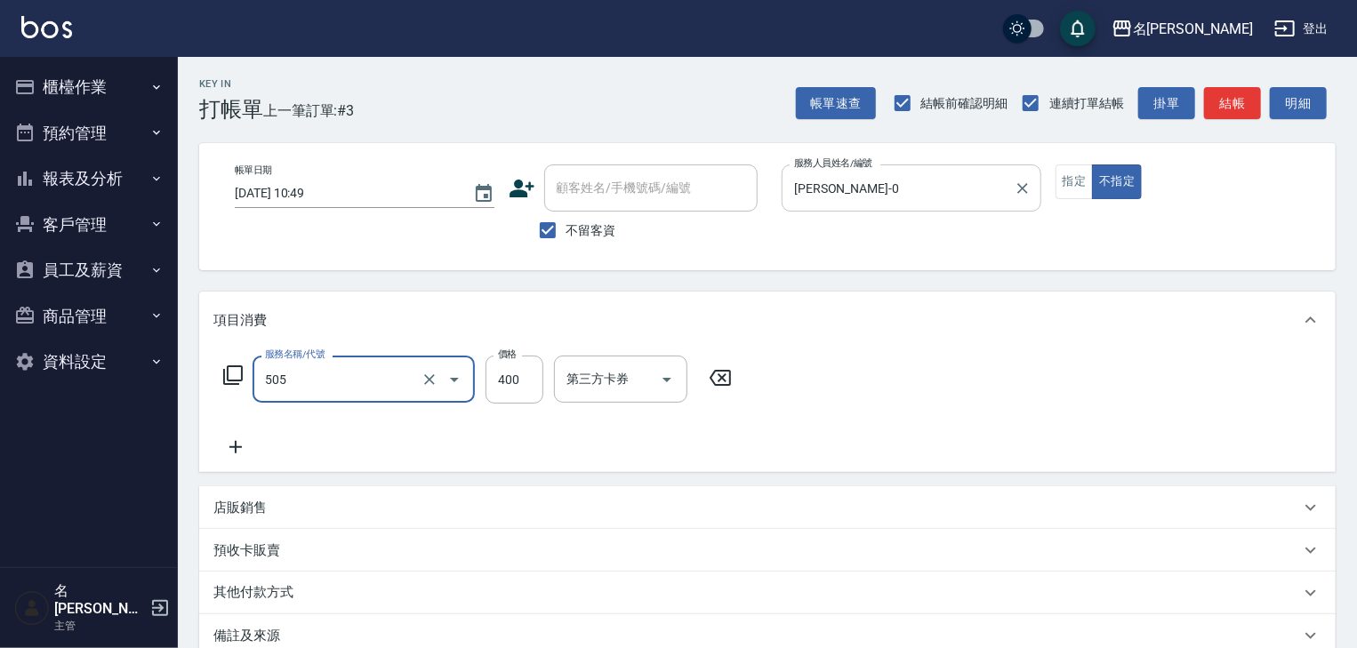
type input "洗髮(505)"
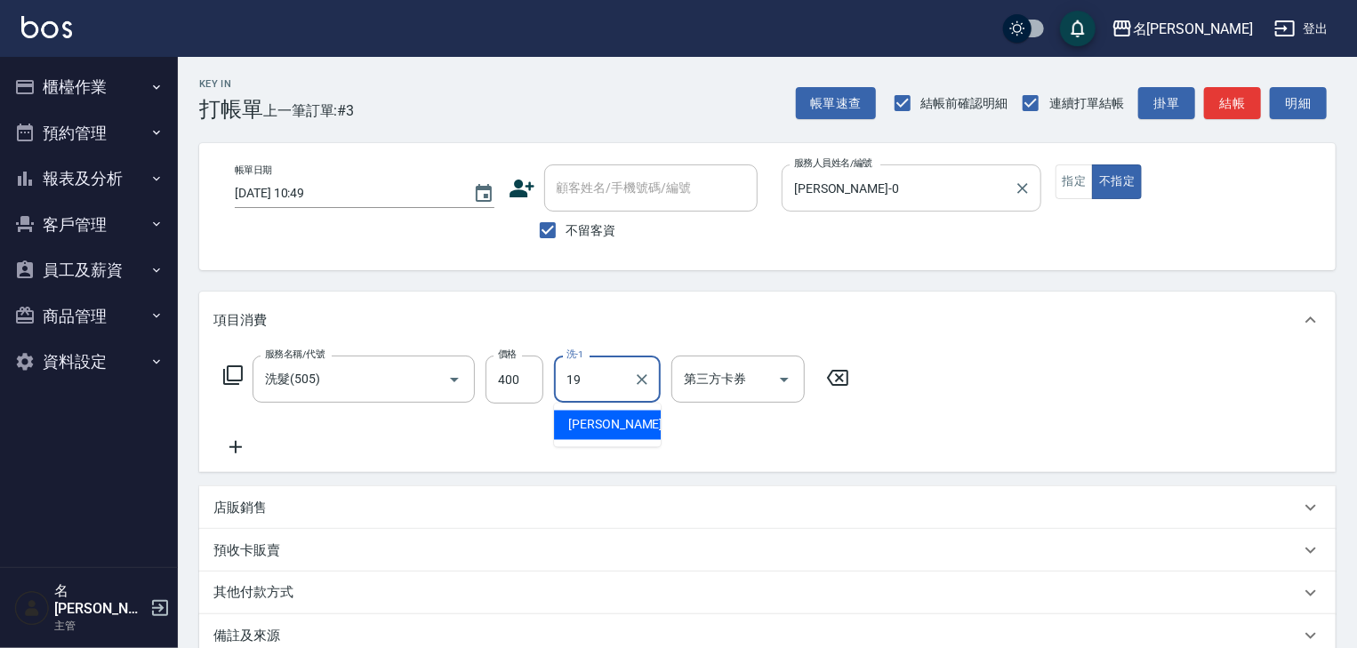
type input "游昕-19"
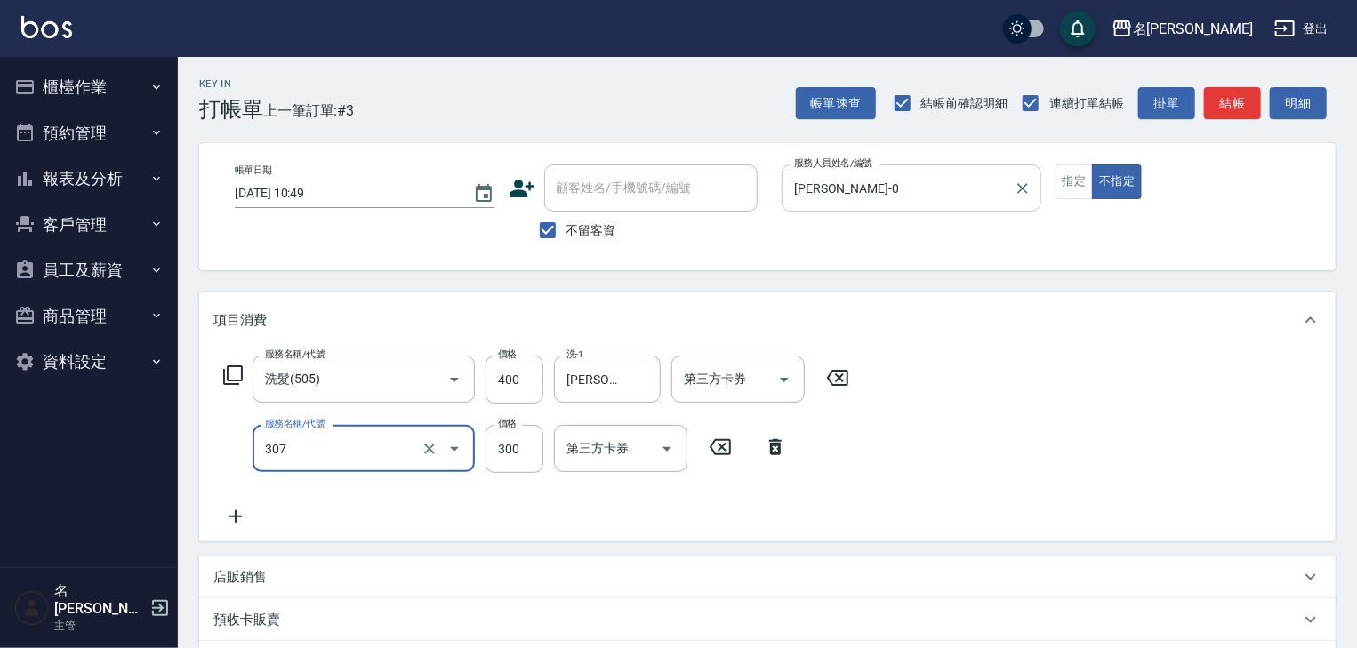
type input "剪髮(307)"
type input "600"
click at [1085, 183] on button "指定" at bounding box center [1075, 182] width 38 height 35
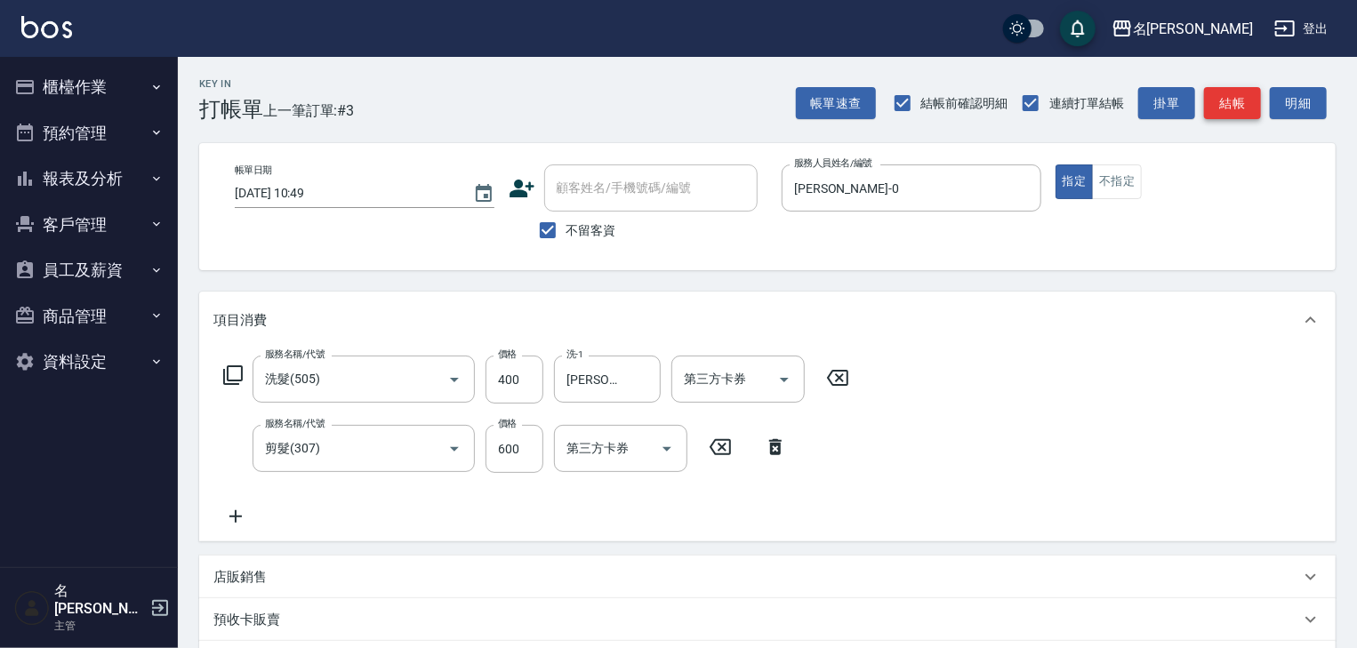
click at [1227, 104] on button "結帳" at bounding box center [1232, 103] width 57 height 33
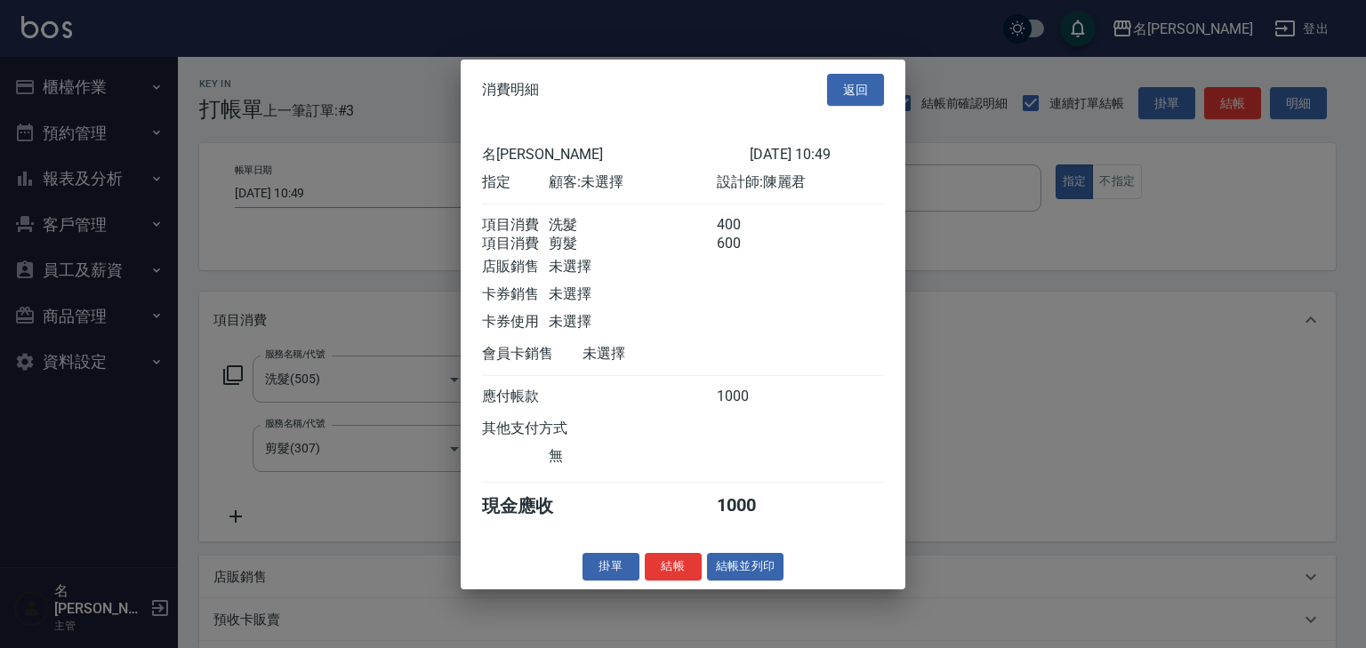
click at [772, 562] on div "消費明細 返回 名留林森 2025/08/21 10:49 指定 顧客: 未選擇 設計師: 陳麗君 項目消費 洗髮 400 項目消費 剪髮 600 店販銷售 …" at bounding box center [683, 324] width 445 height 530
click at [776, 581] on button "結帳並列印" at bounding box center [745, 567] width 77 height 28
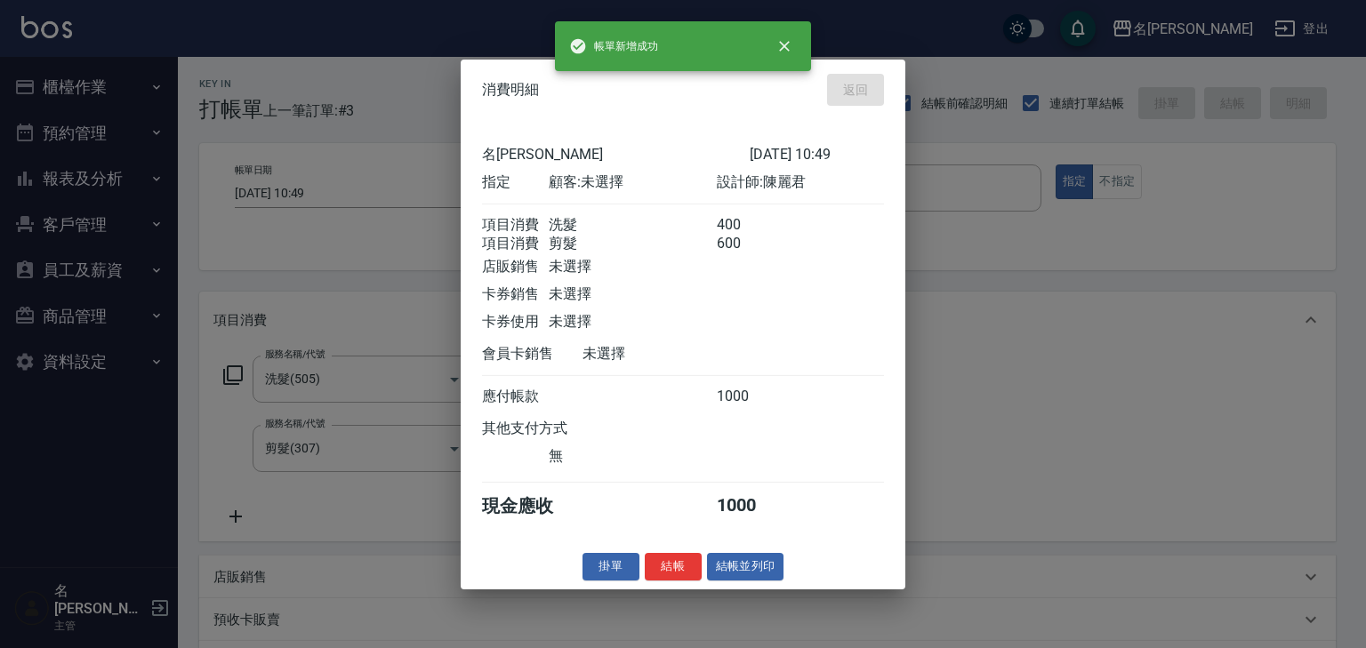
type input "2025/08/21 10:56"
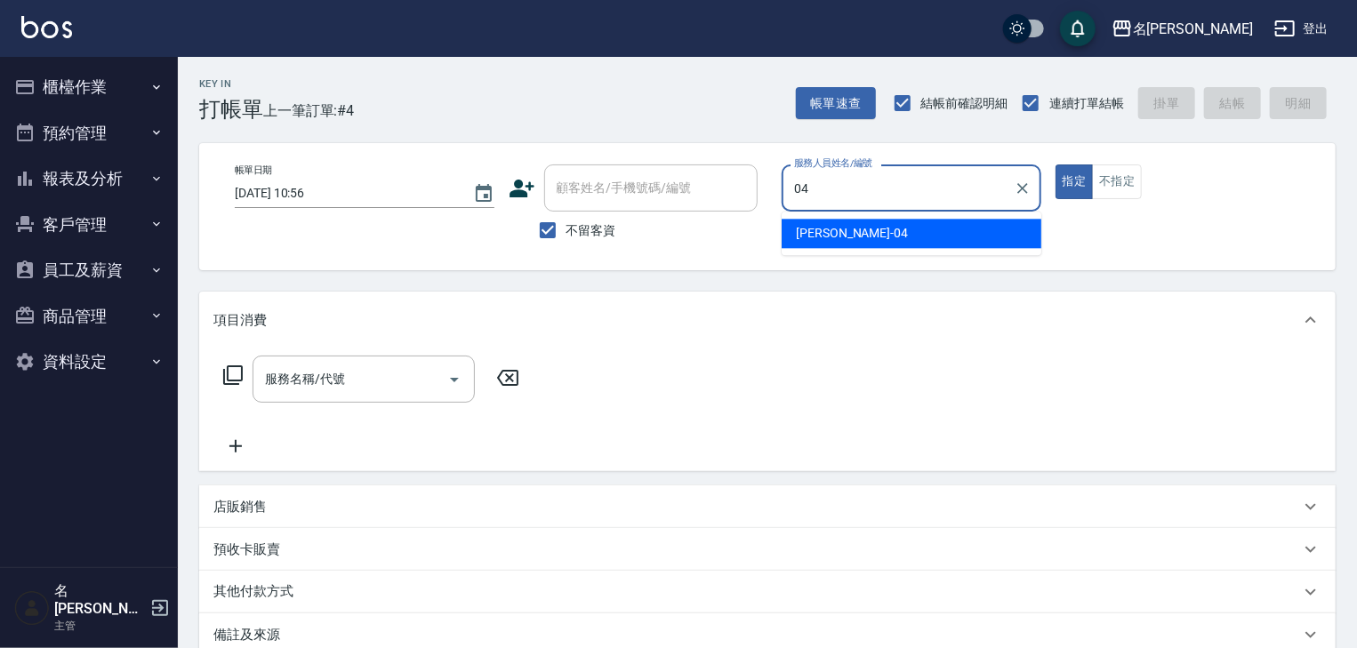
type input "許貴珍-04"
type button "true"
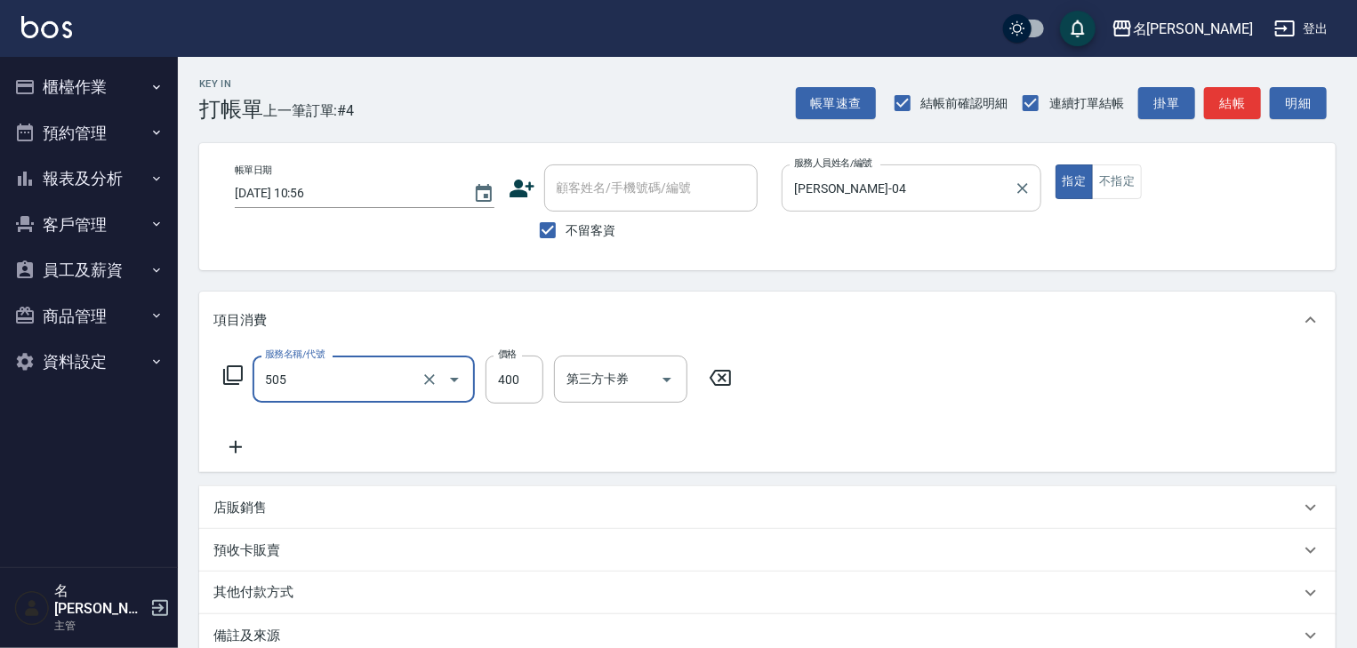
type input "洗髮(505)"
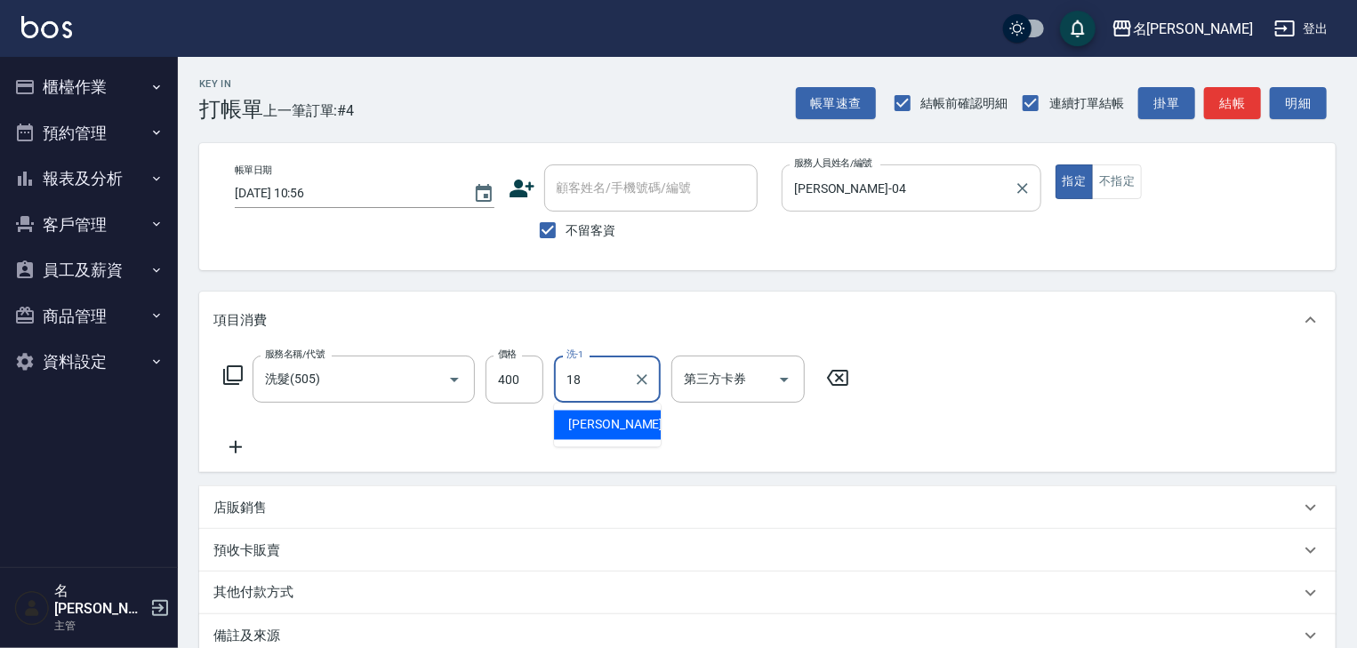
type input "紫萍-18"
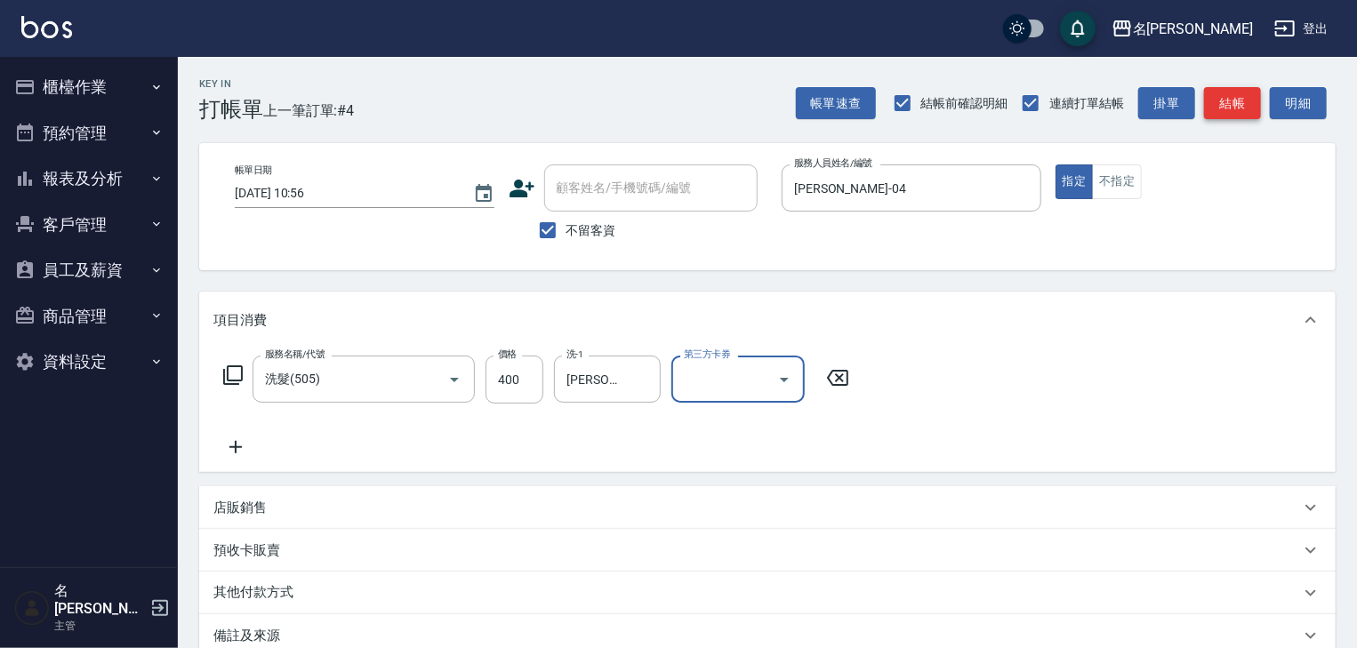
click at [1228, 89] on button "結帳" at bounding box center [1232, 103] width 57 height 33
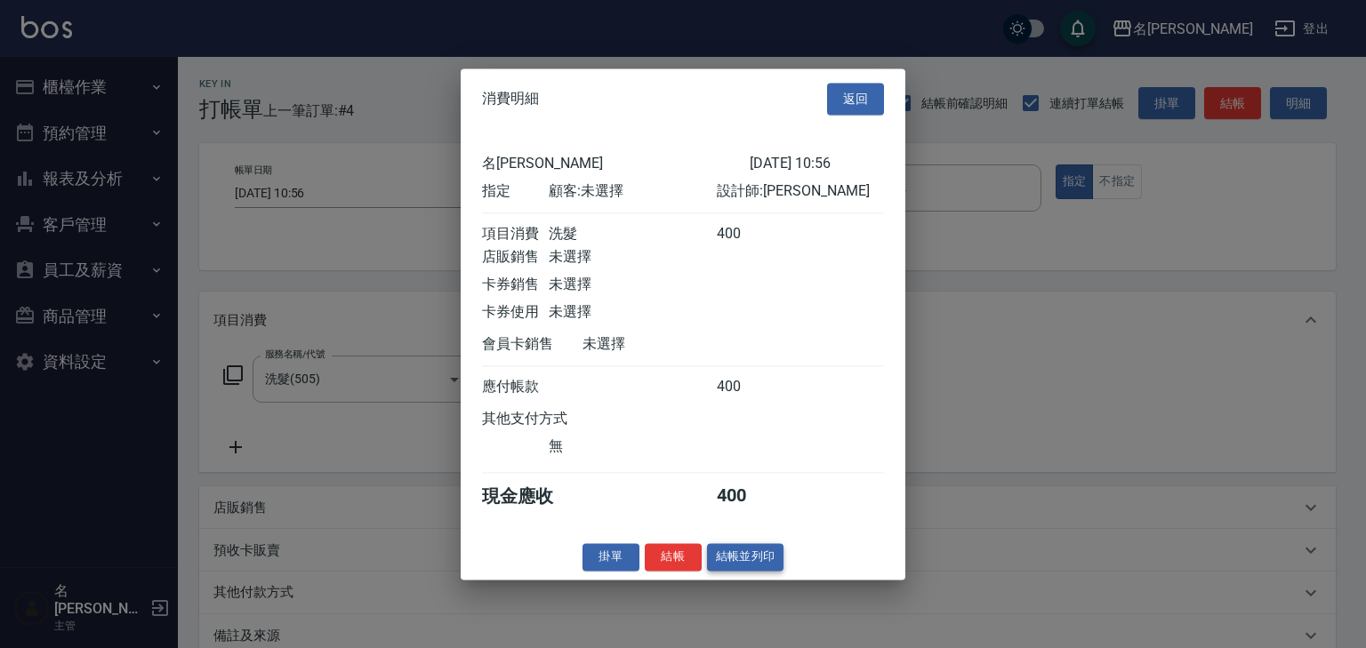
click at [760, 561] on button "結帳並列印" at bounding box center [745, 557] width 77 height 28
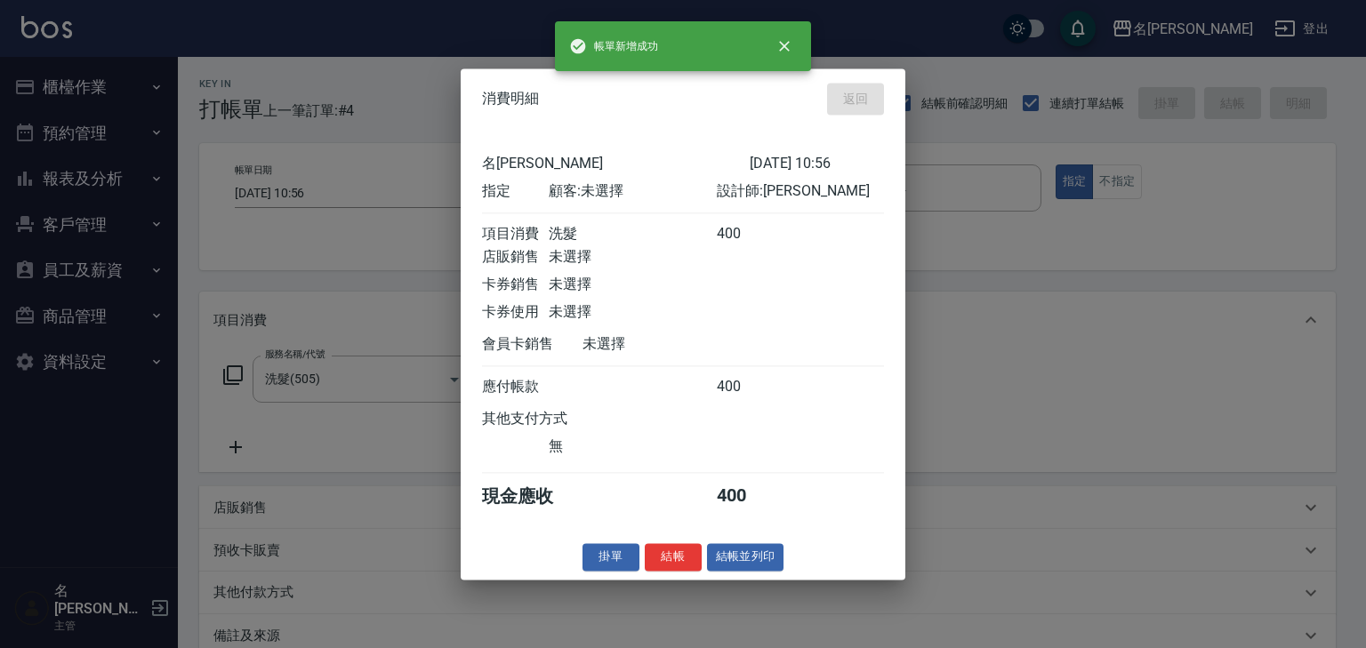
type input "2025/08/21 11:01"
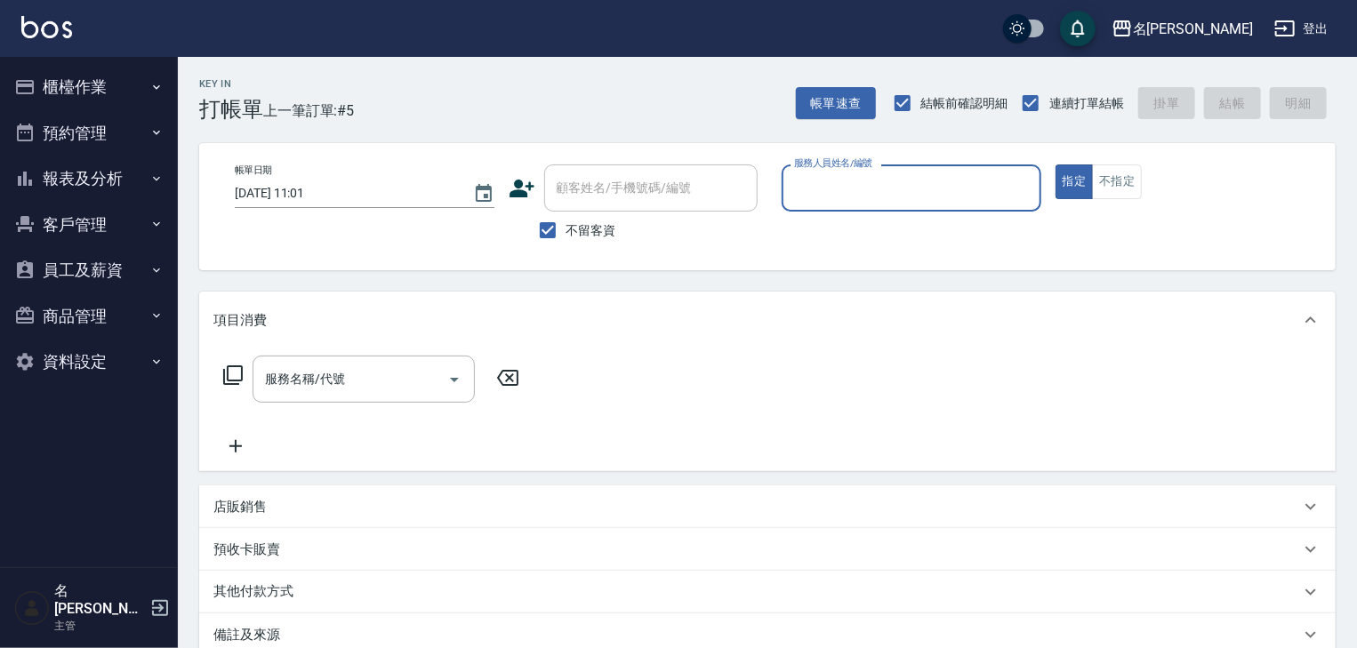
click at [906, 193] on input "服務人員姓名/編號" at bounding box center [912, 188] width 244 height 31
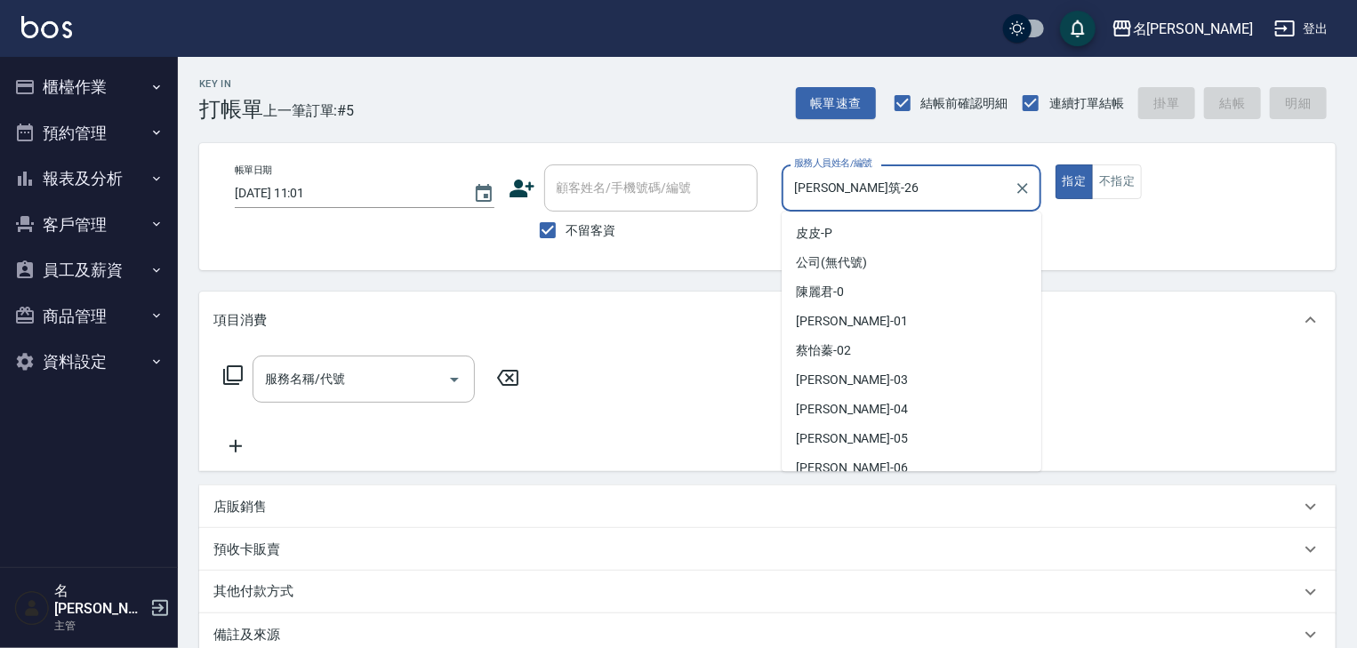
scroll to position [422, 0]
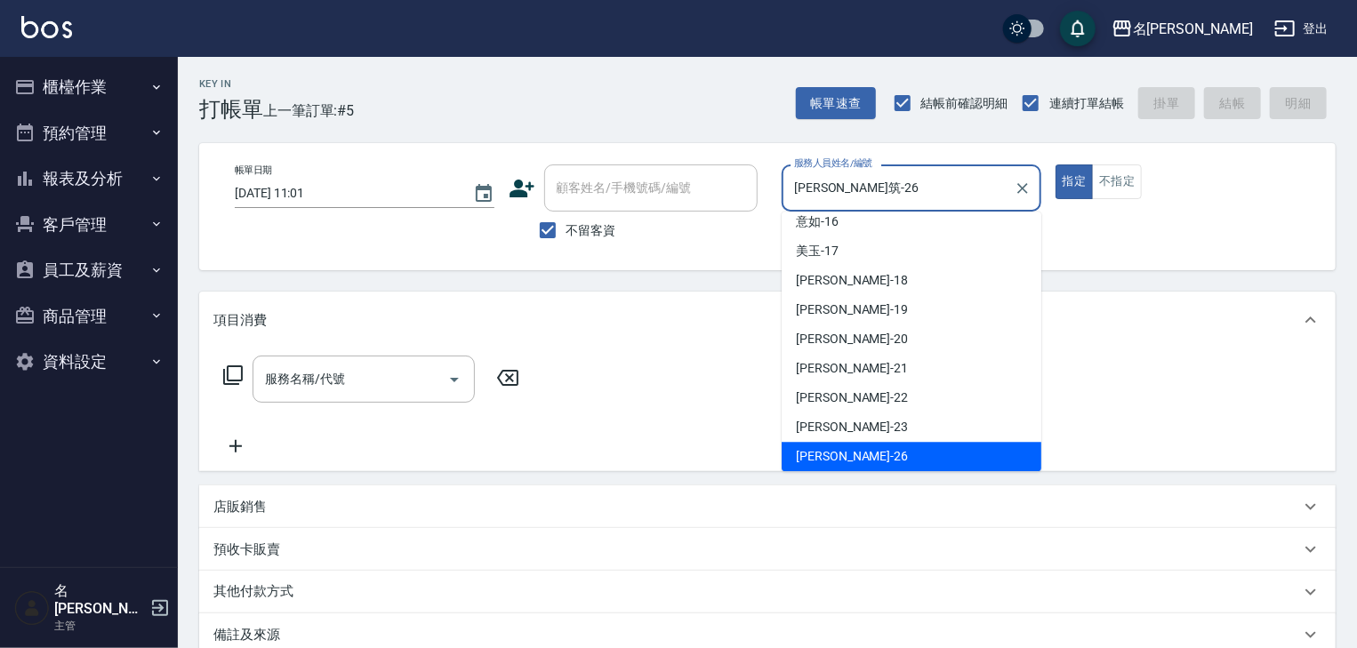
drag, startPoint x: 793, startPoint y: 188, endPoint x: 829, endPoint y: 188, distance: 35.6
click at [829, 188] on input "方羿筑-26" at bounding box center [898, 188] width 217 height 31
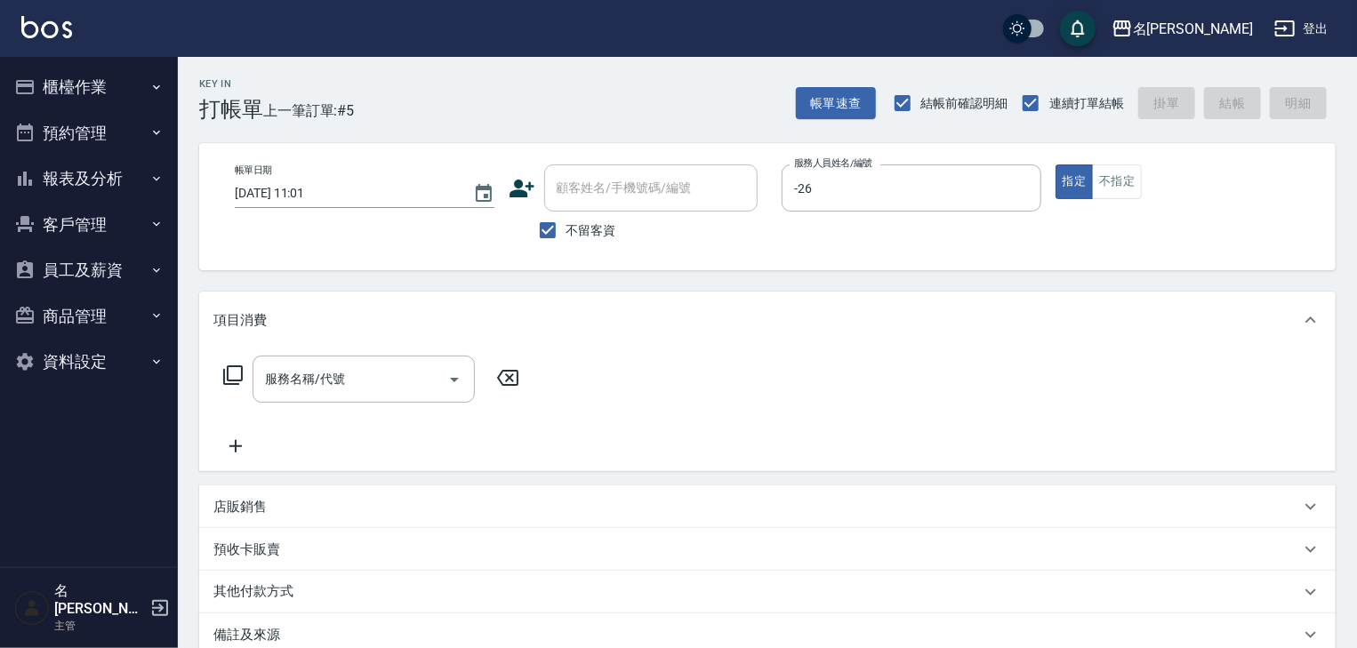
type input "方羿筑-26"
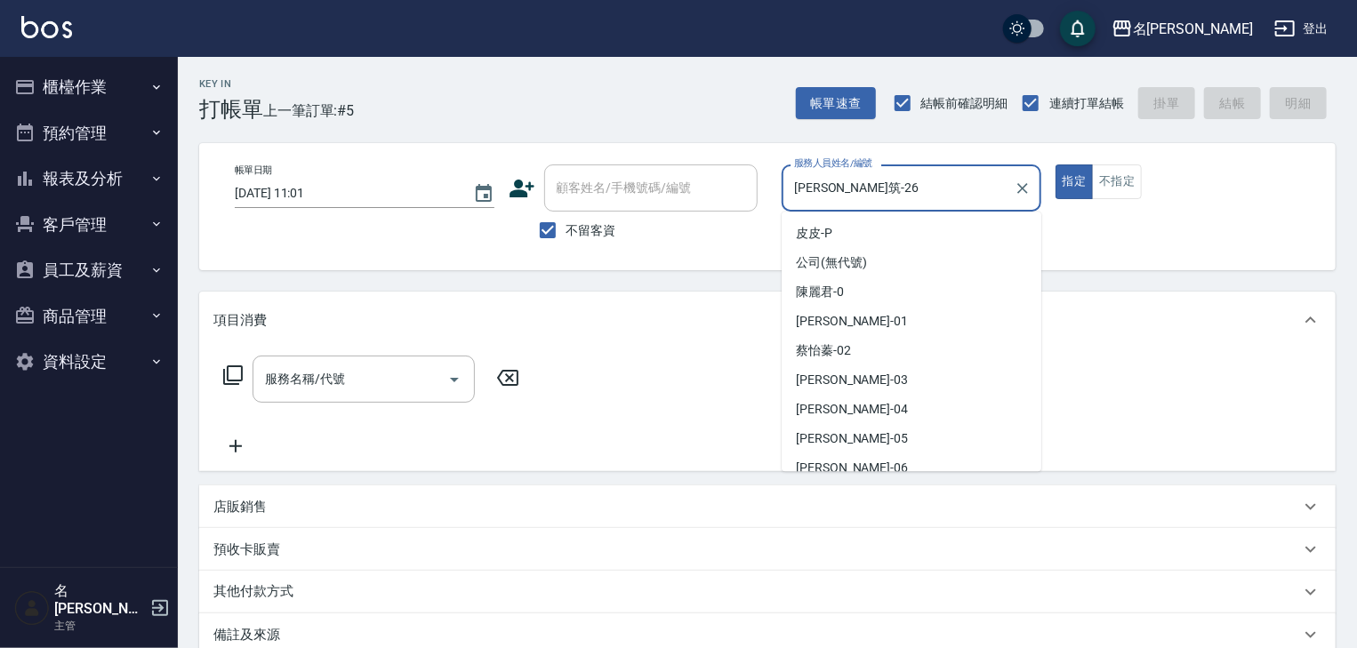
click at [641, 178] on div "帳單日期 2025/08/21 11:01 顧客姓名/手機號碼/編號 顧客姓名/手機號碼/編號 不留客資 服務人員姓名/編號 方羿筑-26 服務人員姓名/編號…" at bounding box center [768, 207] width 1094 height 84
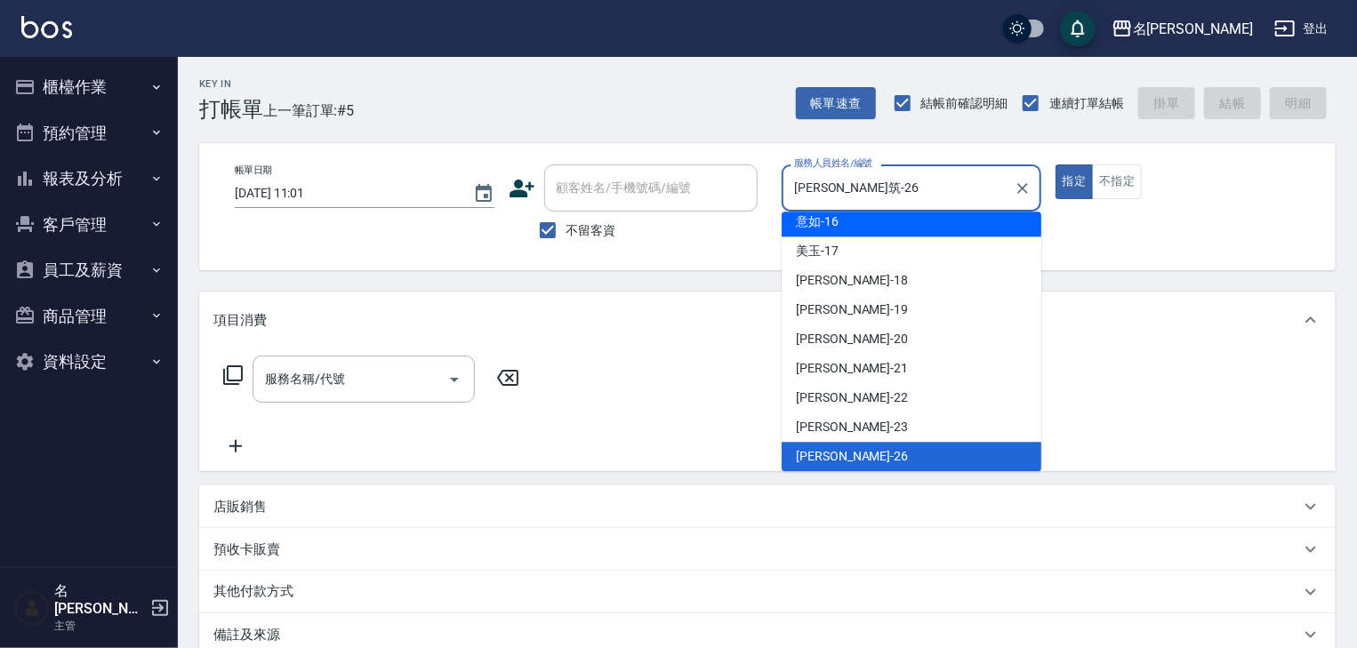
click at [60, 36] on img at bounding box center [46, 27] width 51 height 22
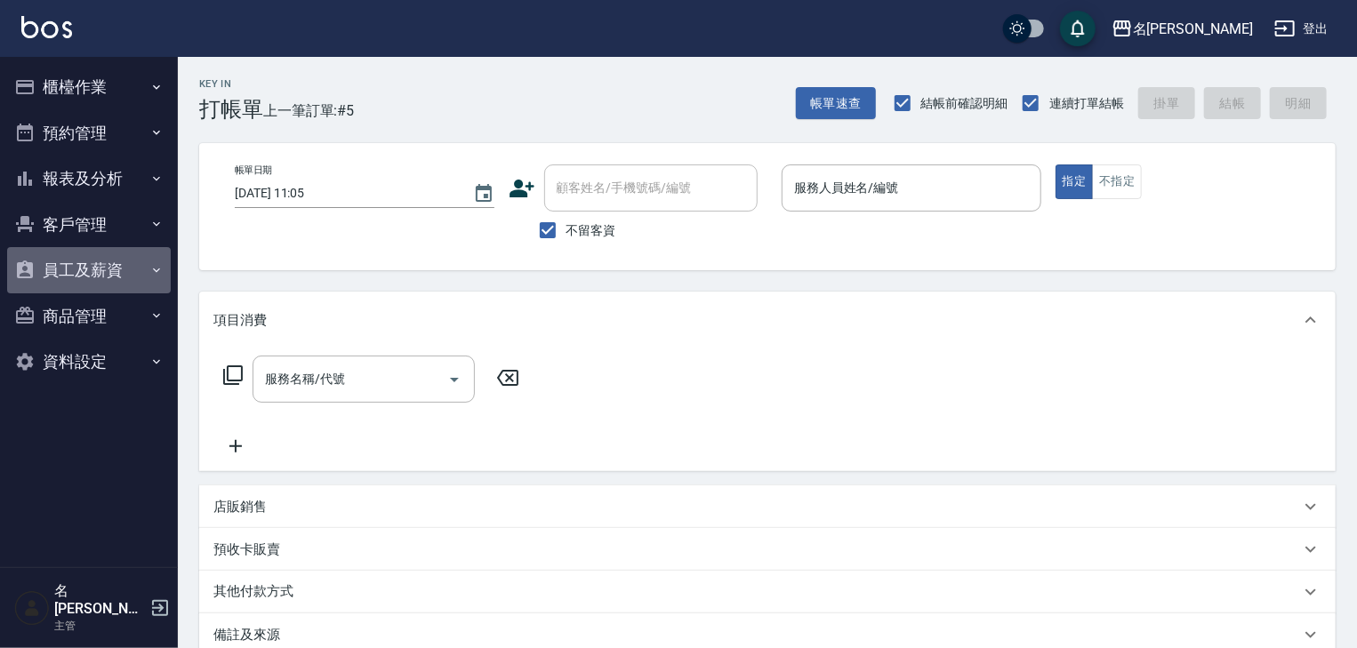
click at [85, 282] on button "員工及薪資" at bounding box center [89, 270] width 164 height 46
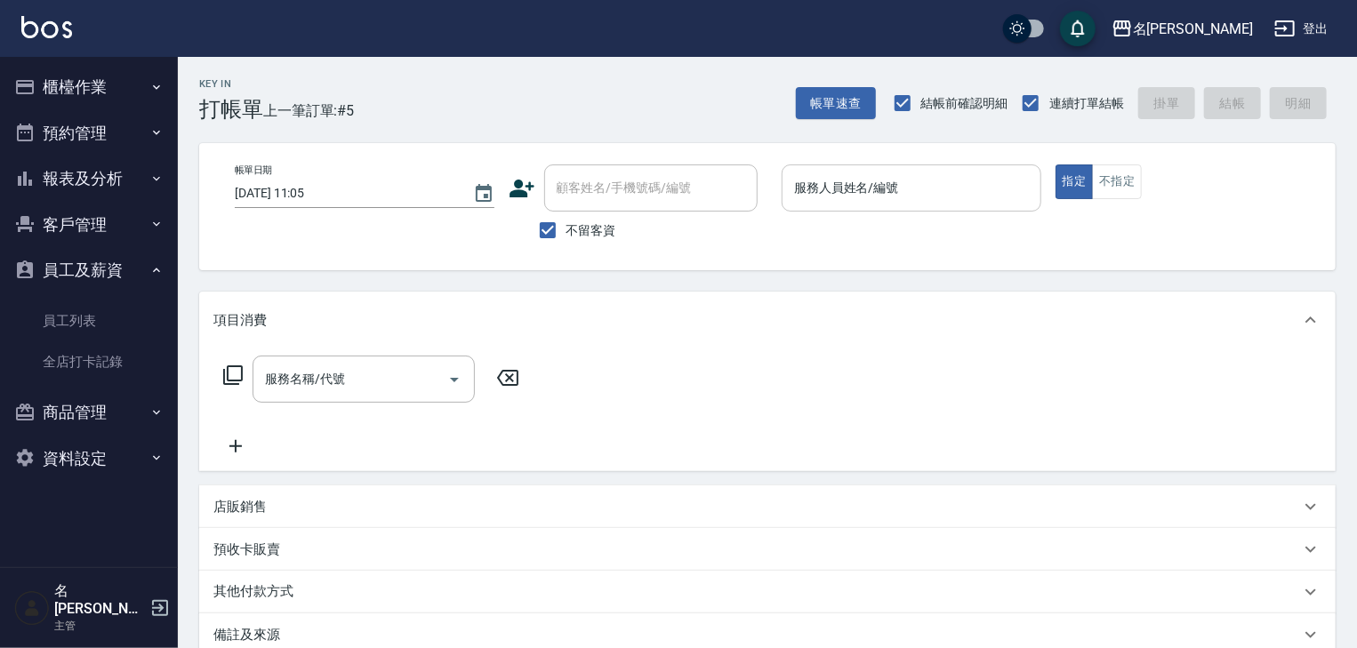
click at [863, 196] on input "服務人員姓名/編號" at bounding box center [912, 188] width 244 height 31
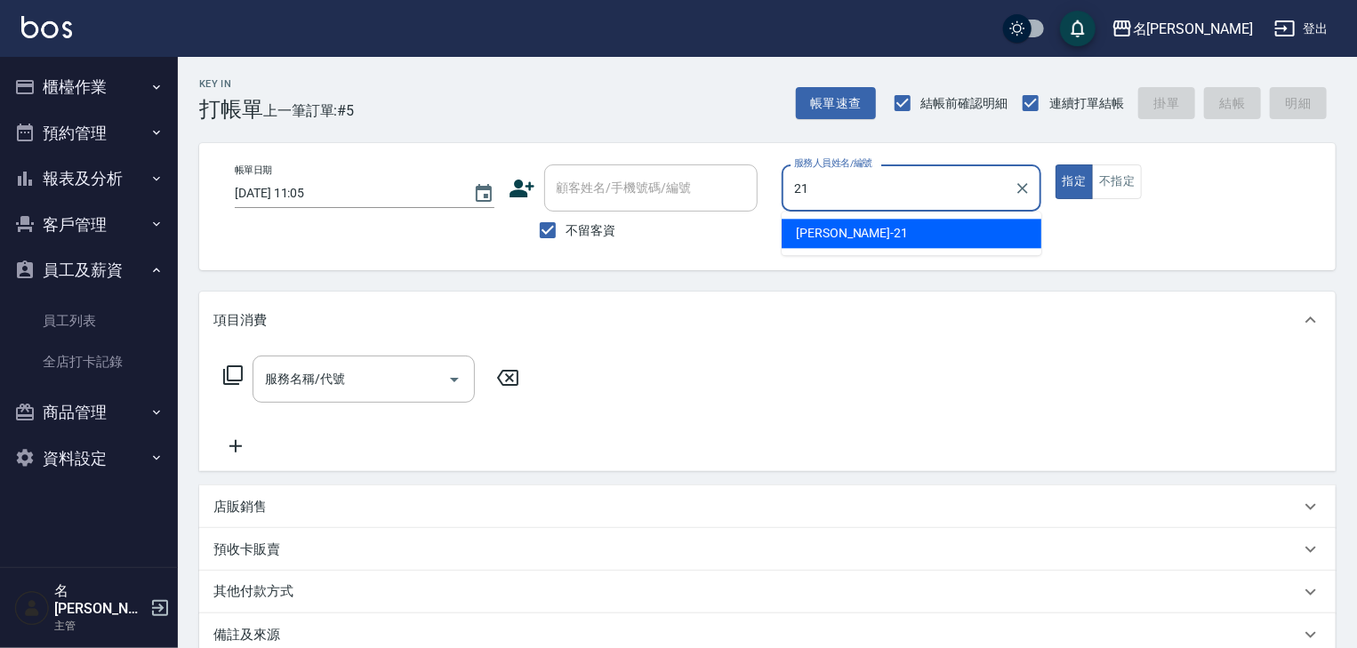
type input "2"
click at [91, 103] on button "櫃檯作業" at bounding box center [89, 87] width 164 height 46
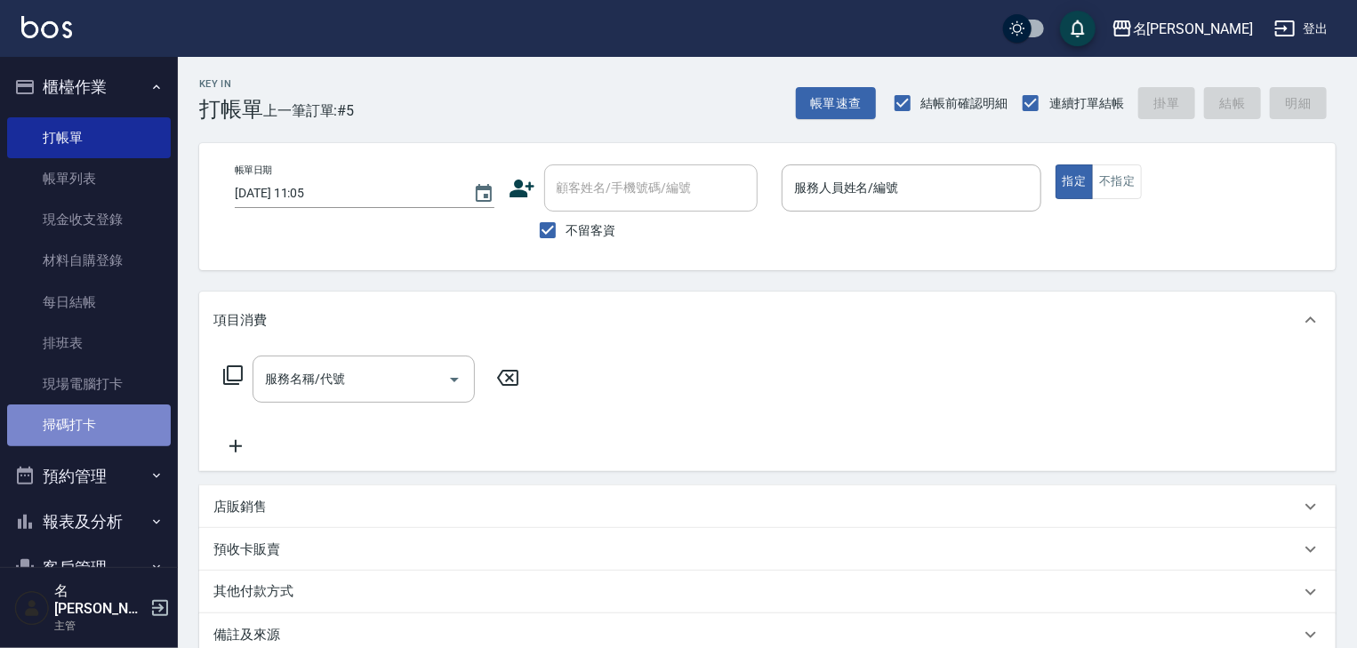
click at [109, 441] on link "掃碼打卡" at bounding box center [89, 425] width 164 height 41
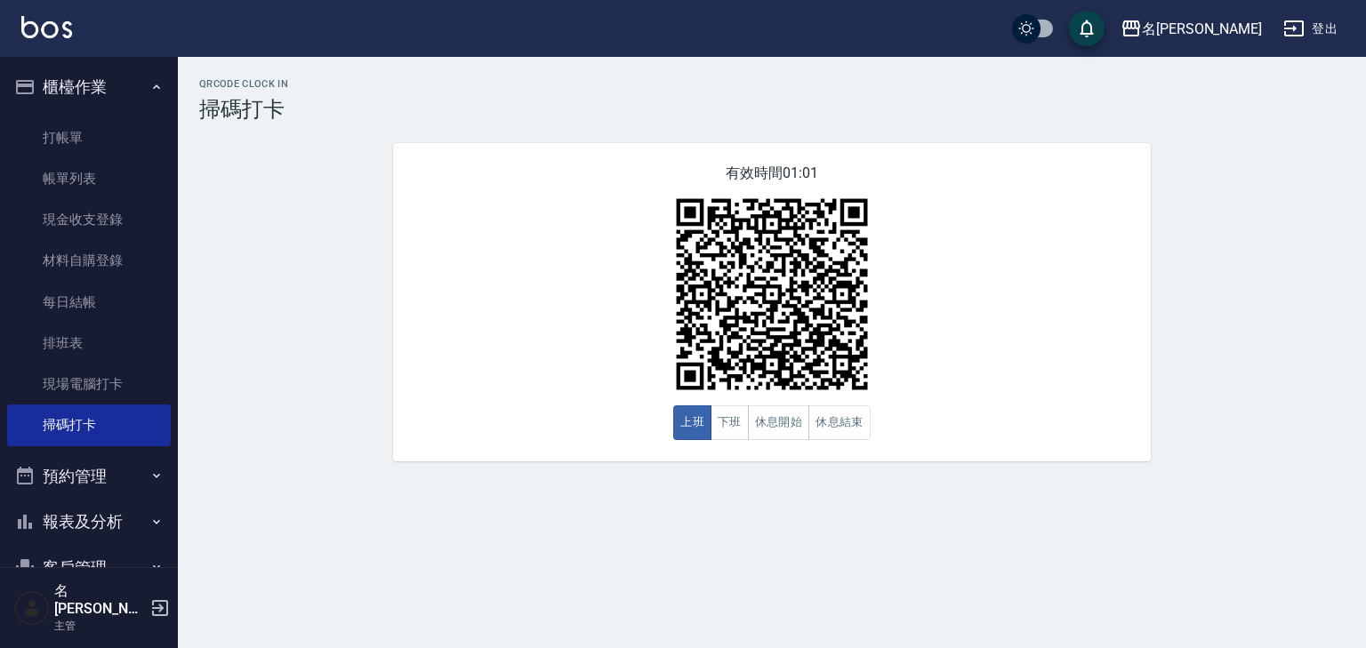
click at [28, 25] on img at bounding box center [46, 27] width 51 height 22
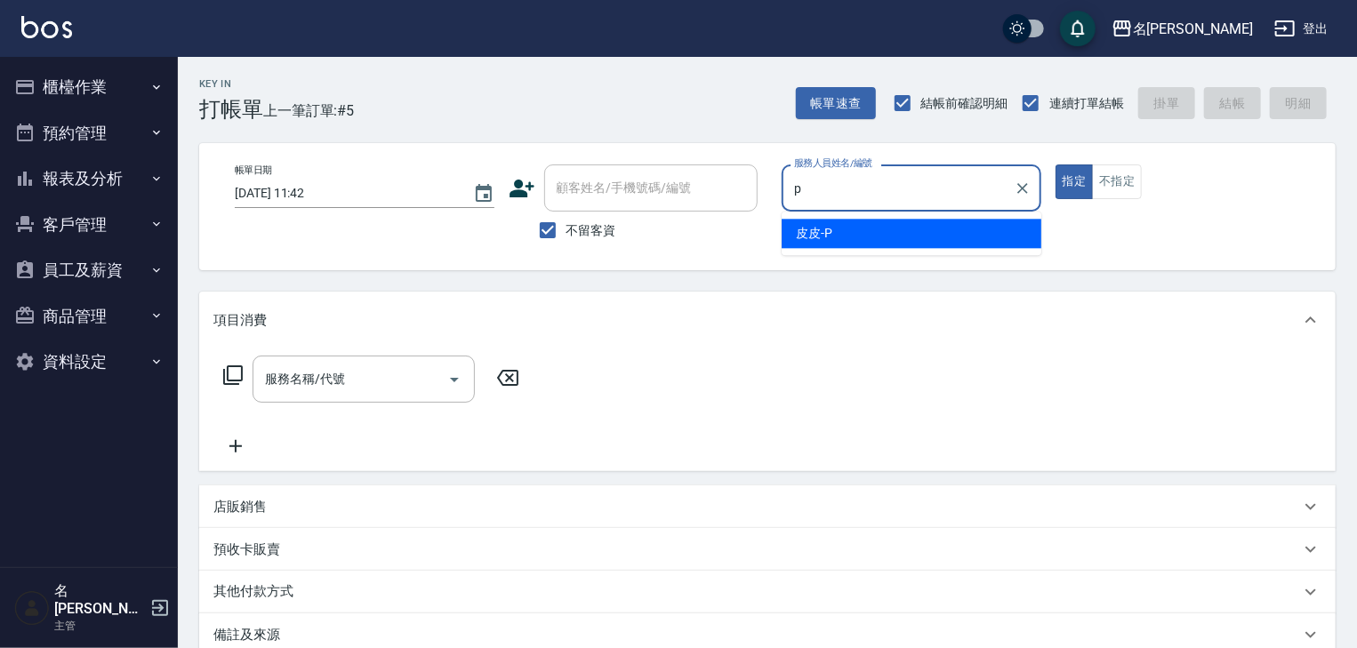
type input "皮皮-P"
type button "true"
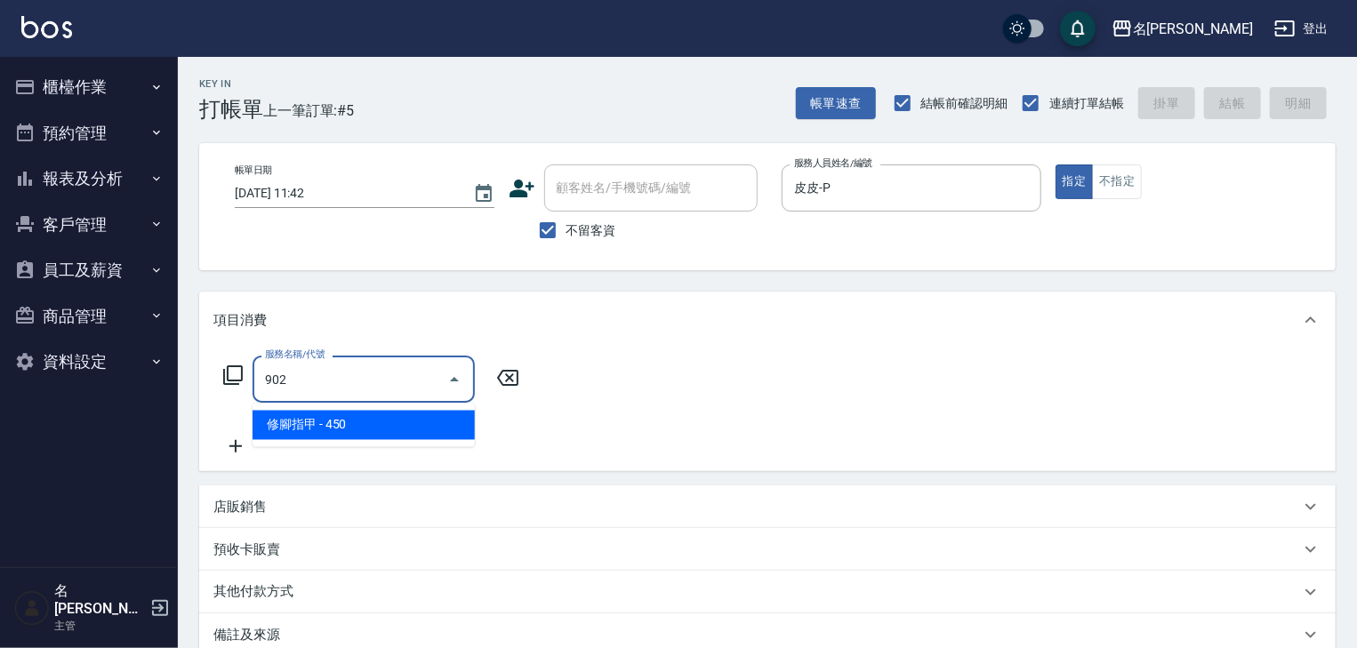
type input "修腳指甲(902)"
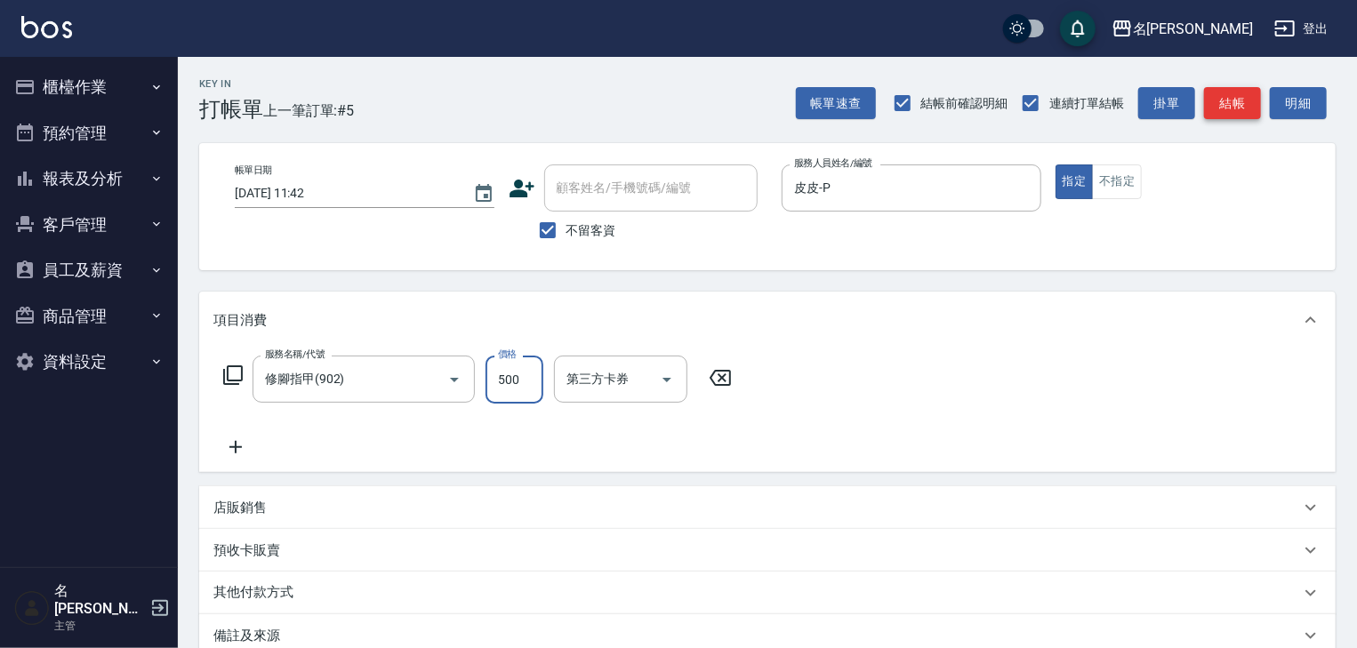
type input "500"
click at [1227, 116] on button "結帳" at bounding box center [1232, 103] width 57 height 33
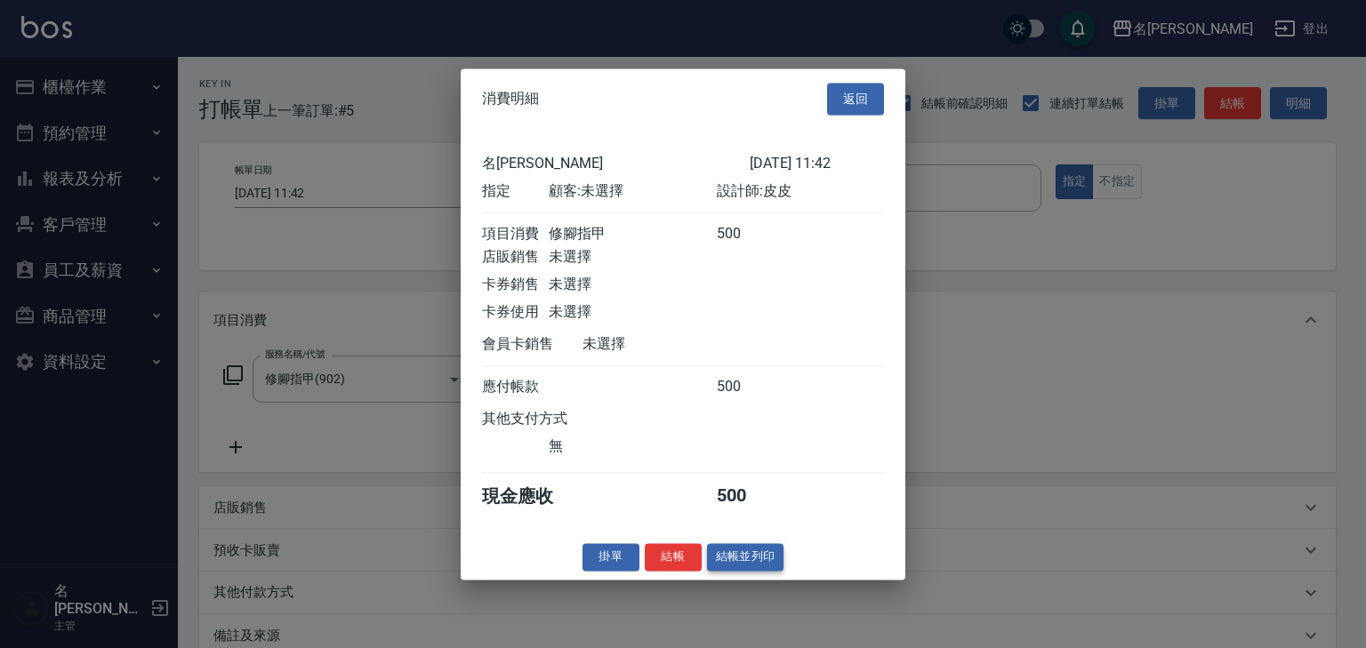
click at [742, 561] on button "結帳並列印" at bounding box center [745, 557] width 77 height 28
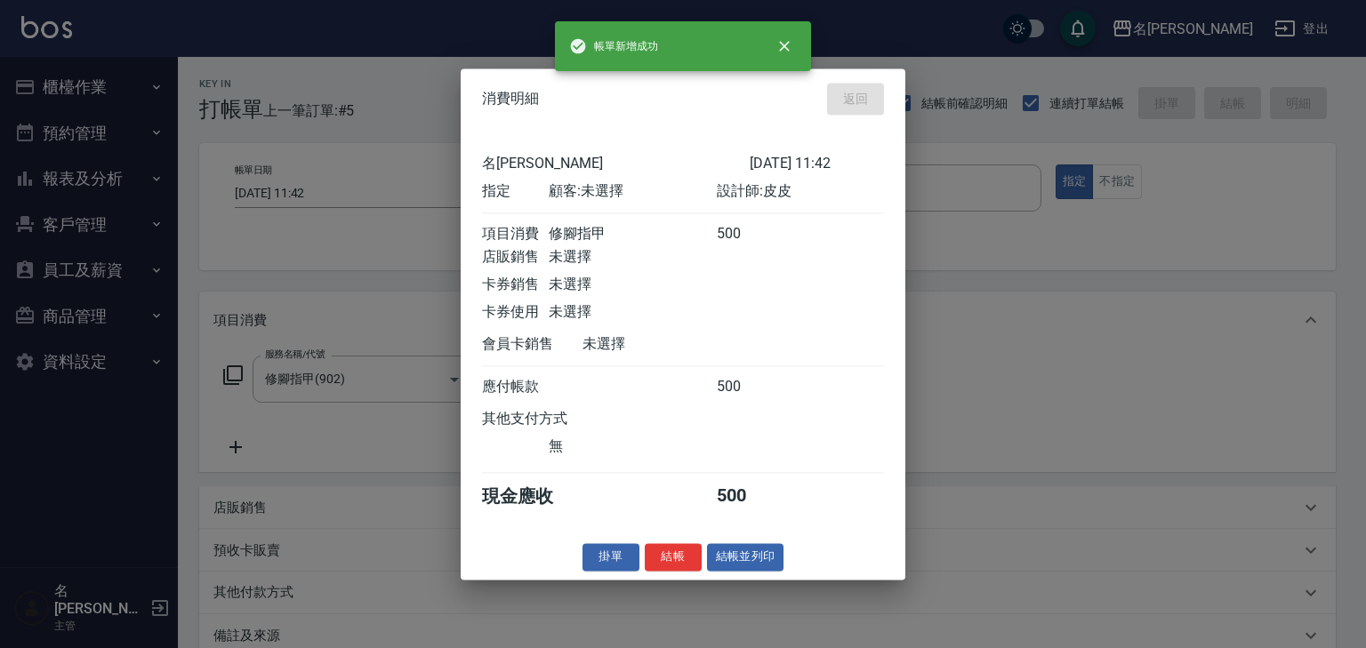
type input "2025/08/21 11:57"
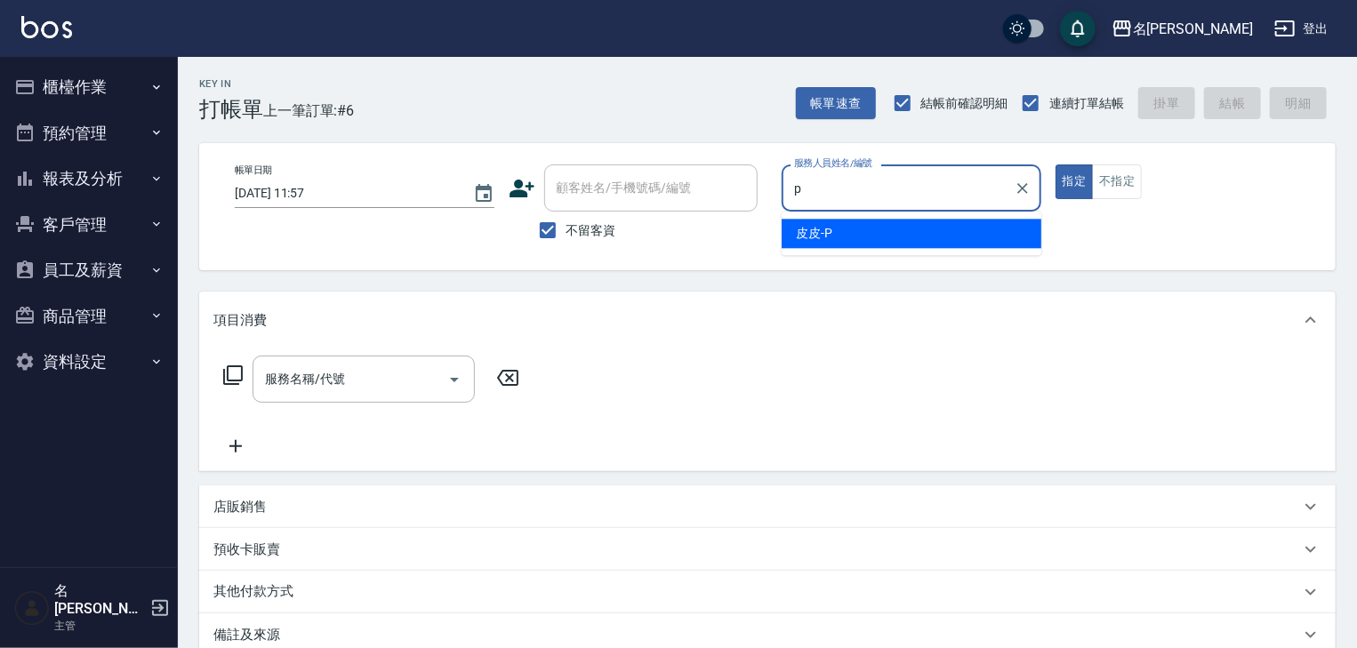
type input "皮皮-P"
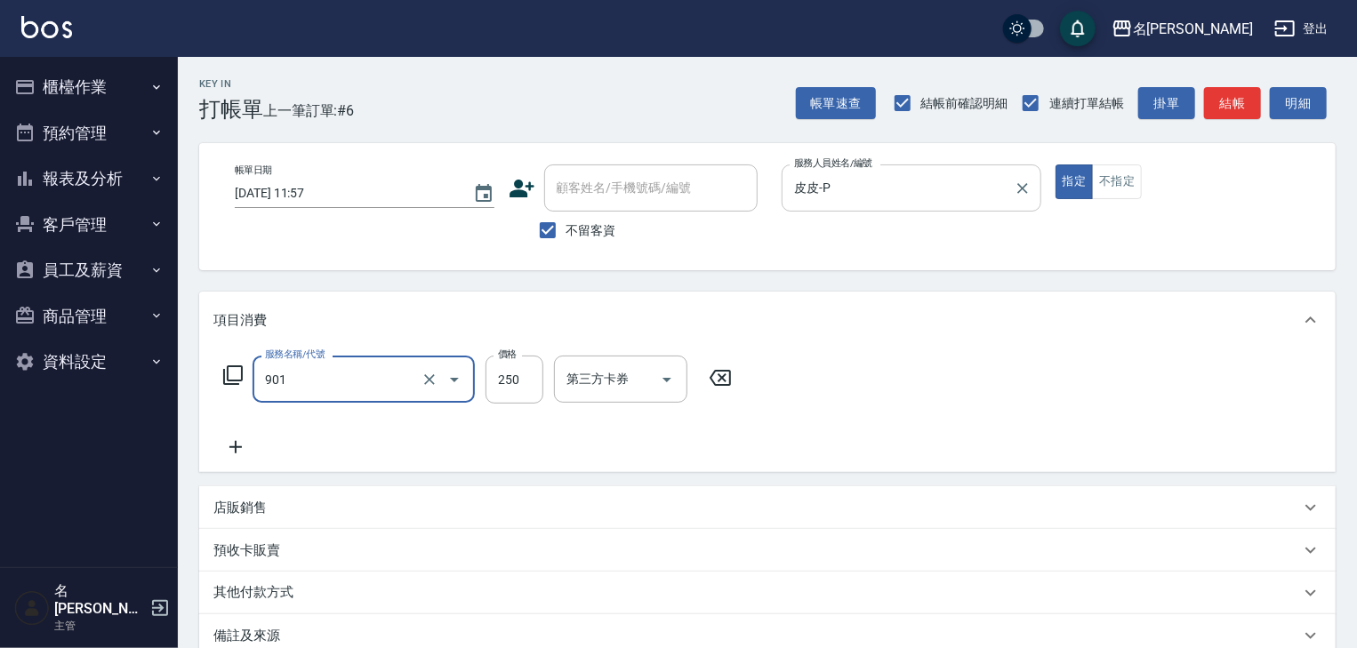
type input "修手指甲(901)"
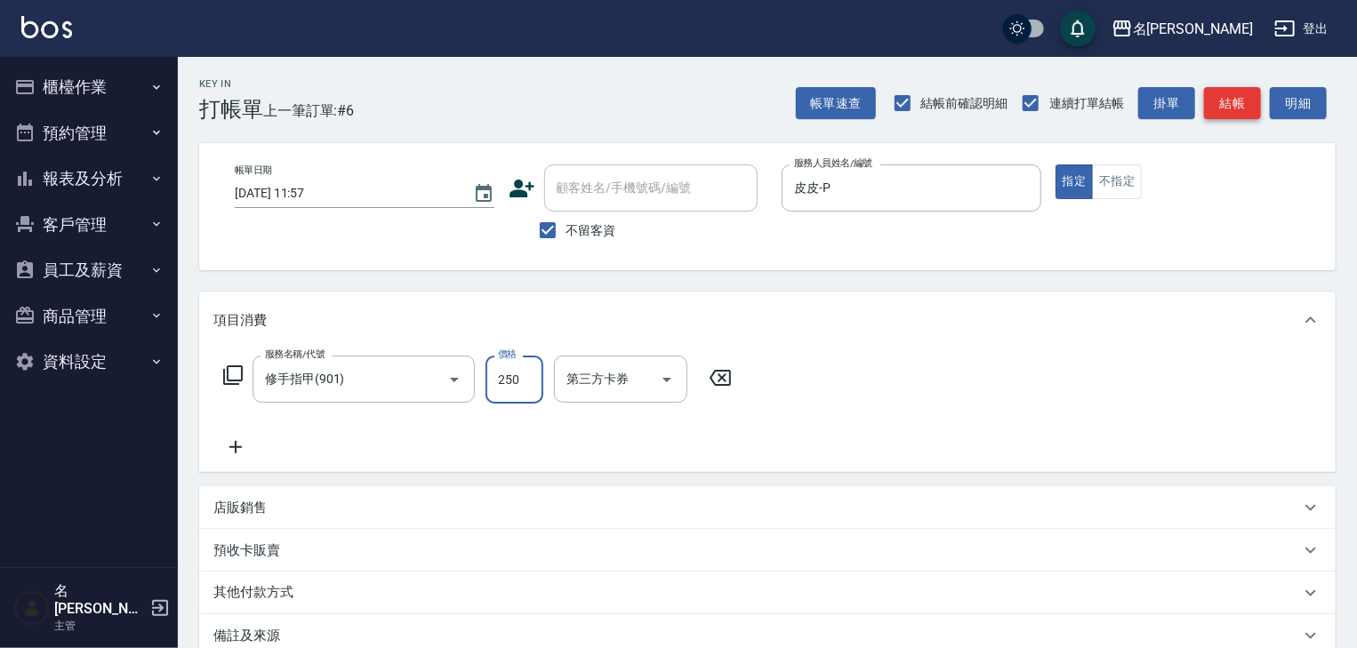
click at [1245, 117] on button "結帳" at bounding box center [1232, 103] width 57 height 33
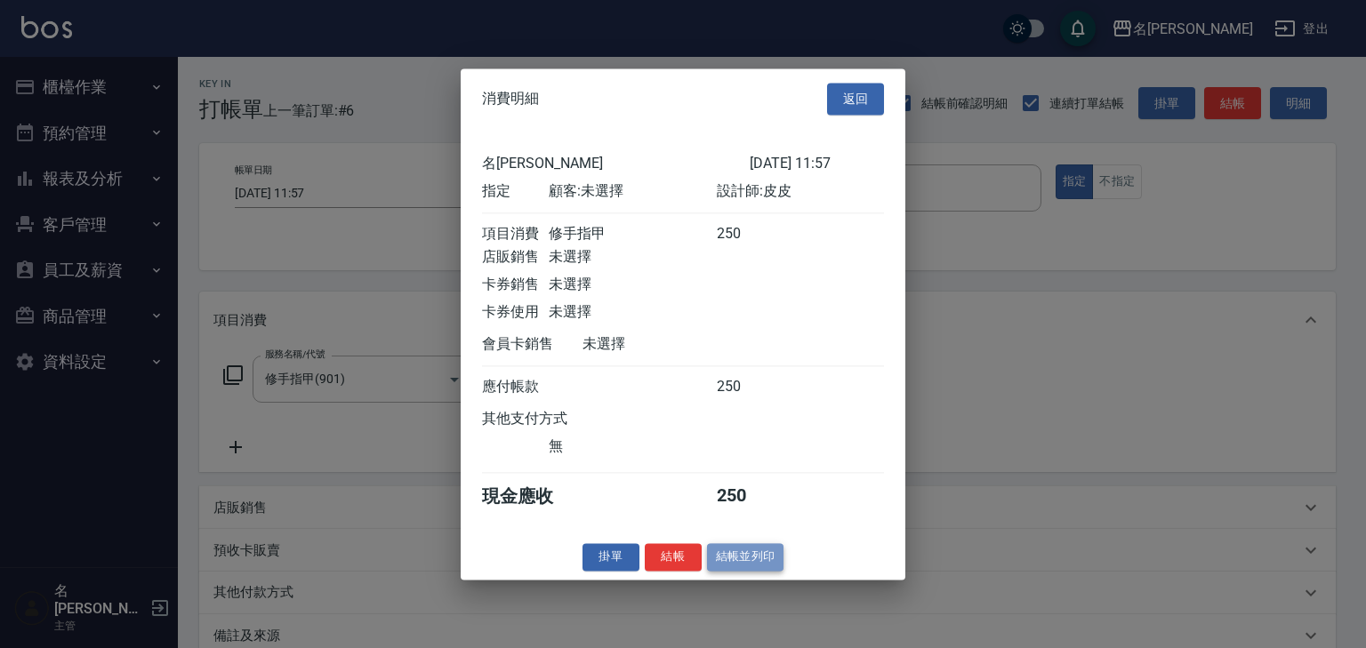
click at [730, 571] on button "結帳並列印" at bounding box center [745, 557] width 77 height 28
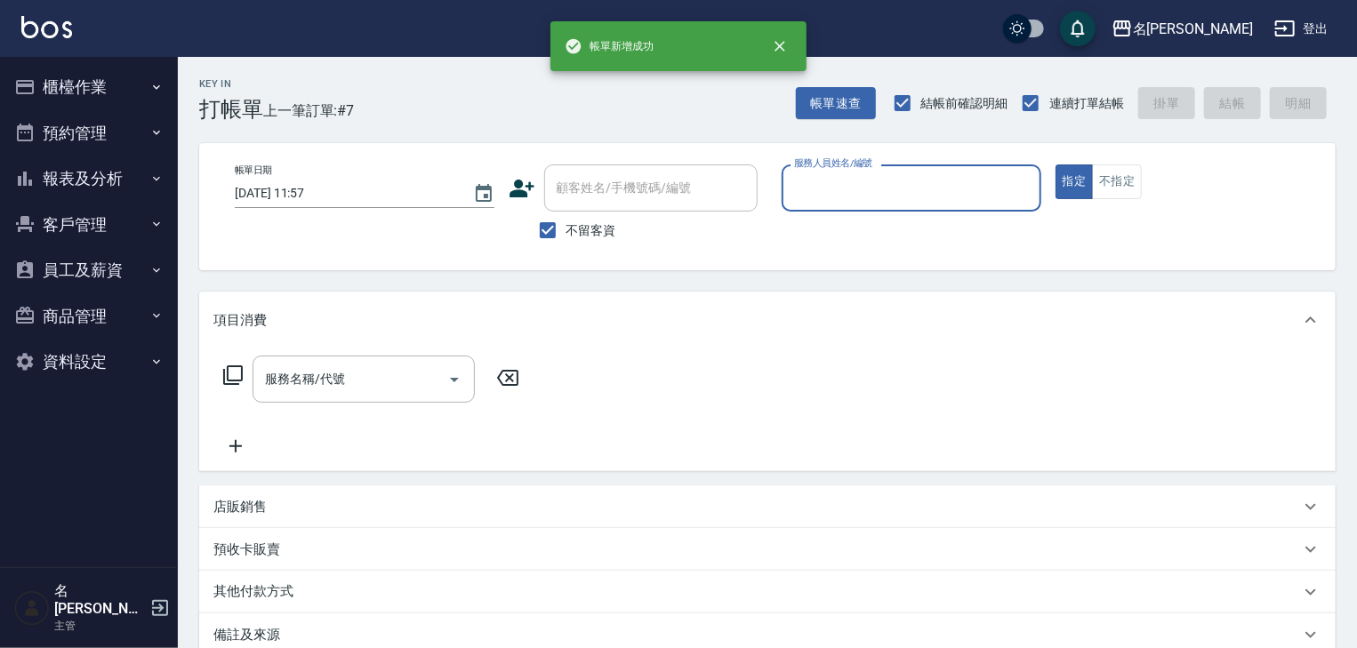
click at [797, 193] on input "服務人員姓名/編號" at bounding box center [912, 188] width 244 height 31
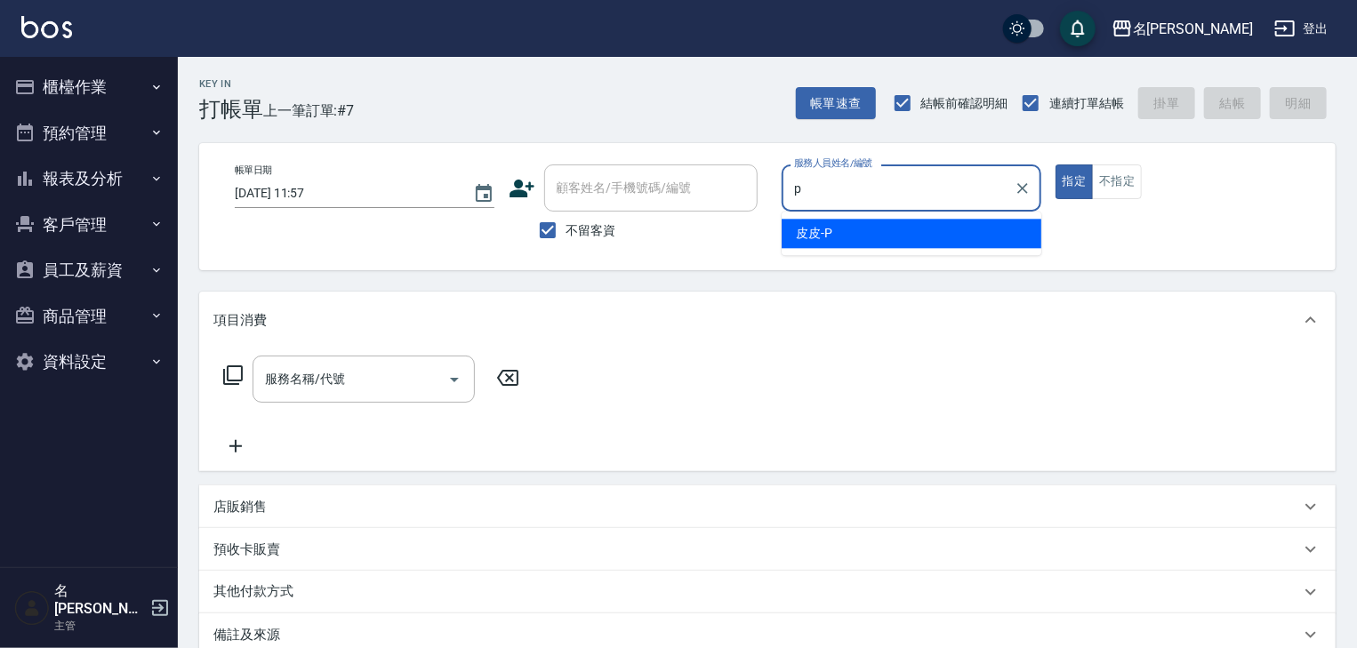
type input "皮皮-P"
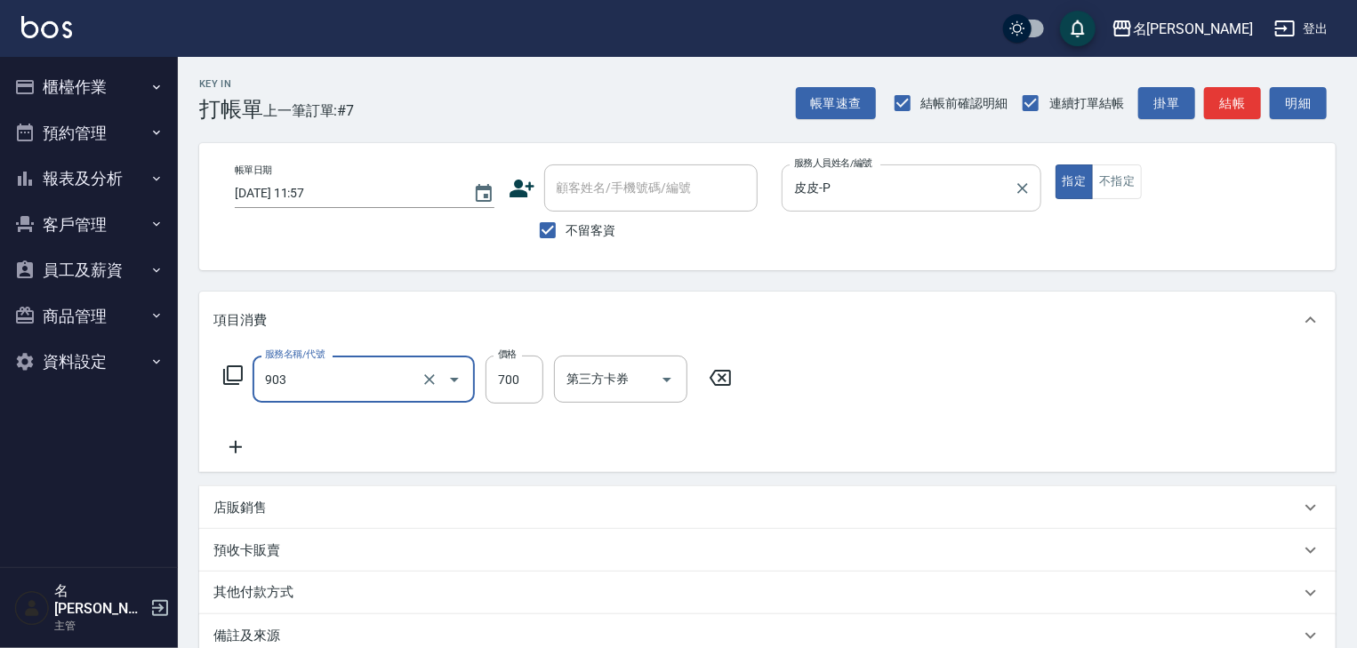
type input "修腳+手(903)"
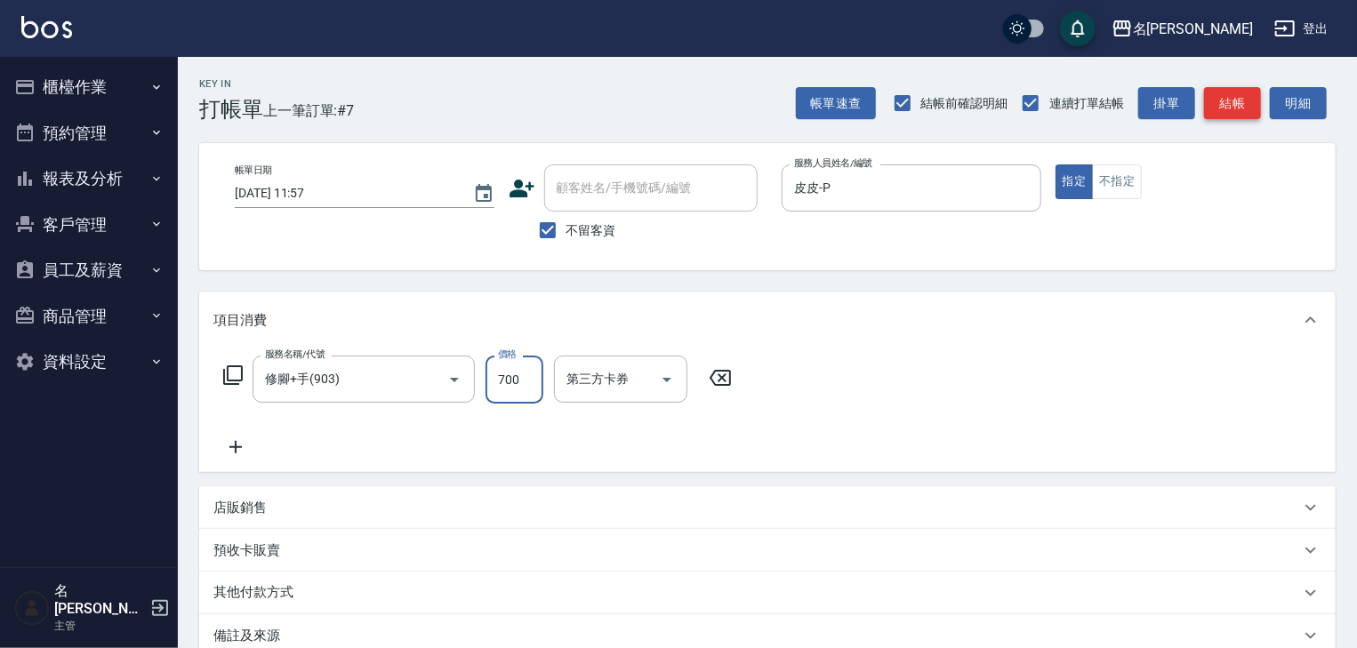
click at [1231, 117] on button "結帳" at bounding box center [1232, 103] width 57 height 33
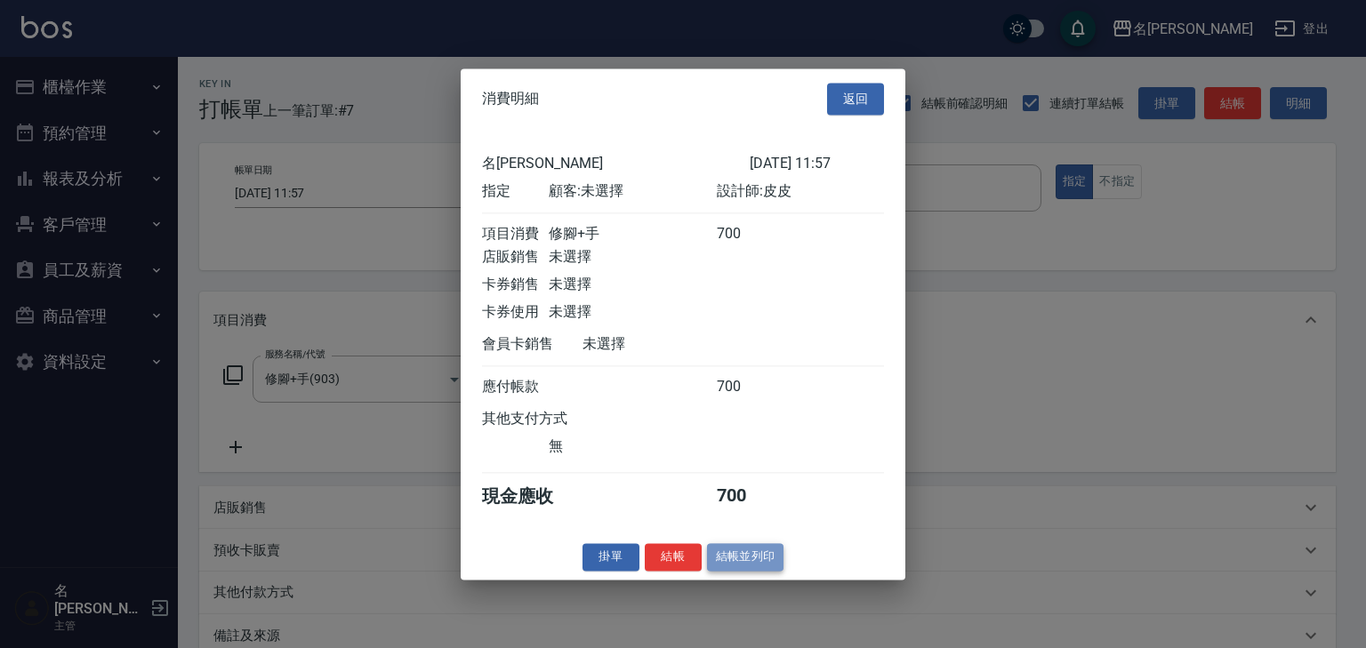
click at [736, 571] on button "結帳並列印" at bounding box center [745, 557] width 77 height 28
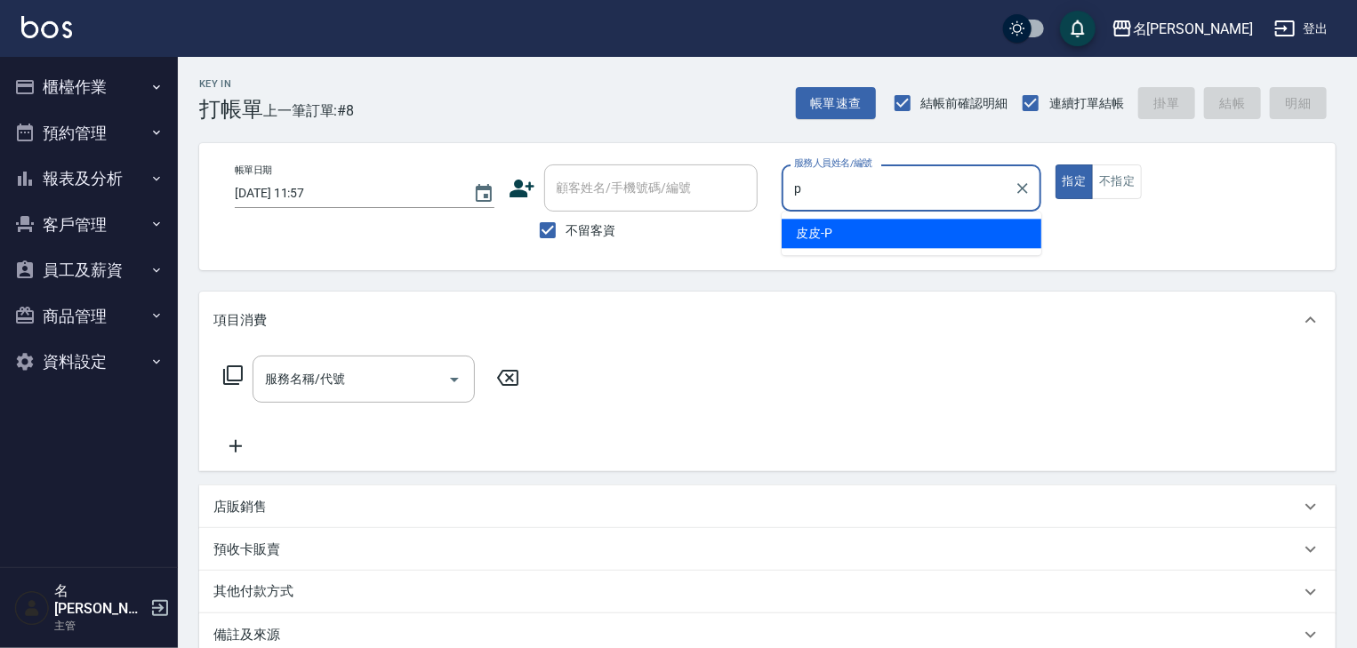
type input "皮皮-P"
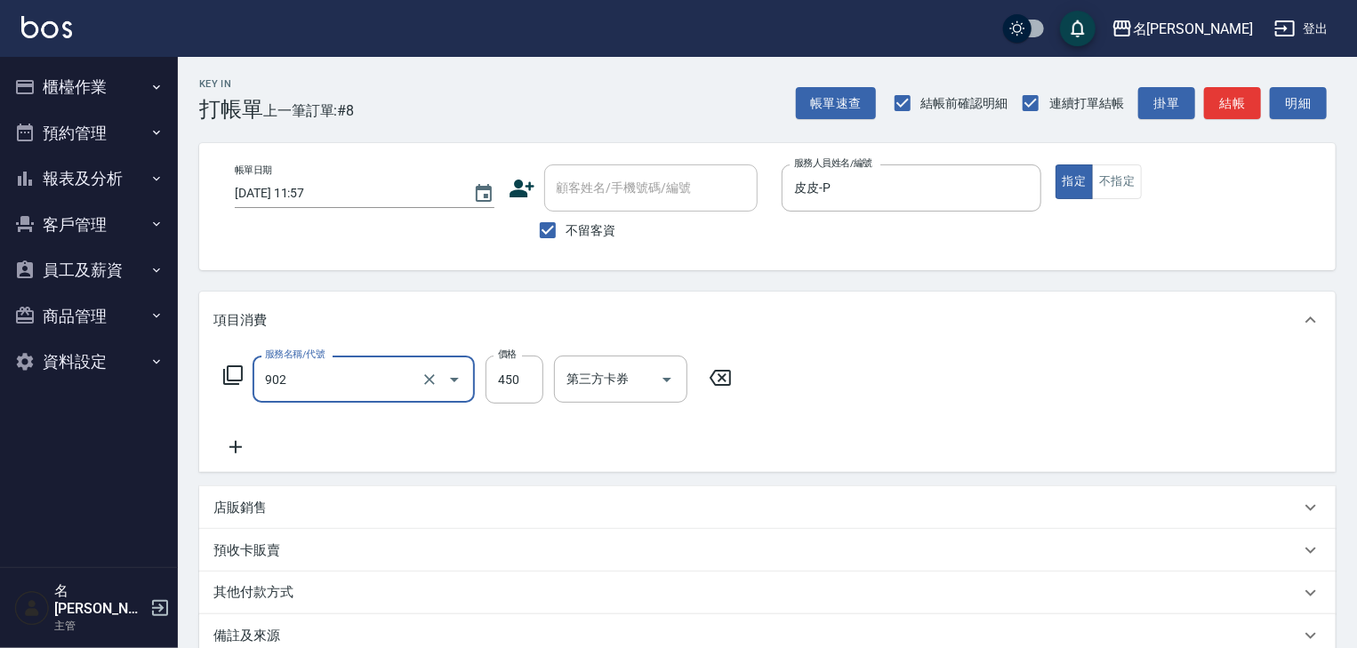
type input "修腳指甲(902)"
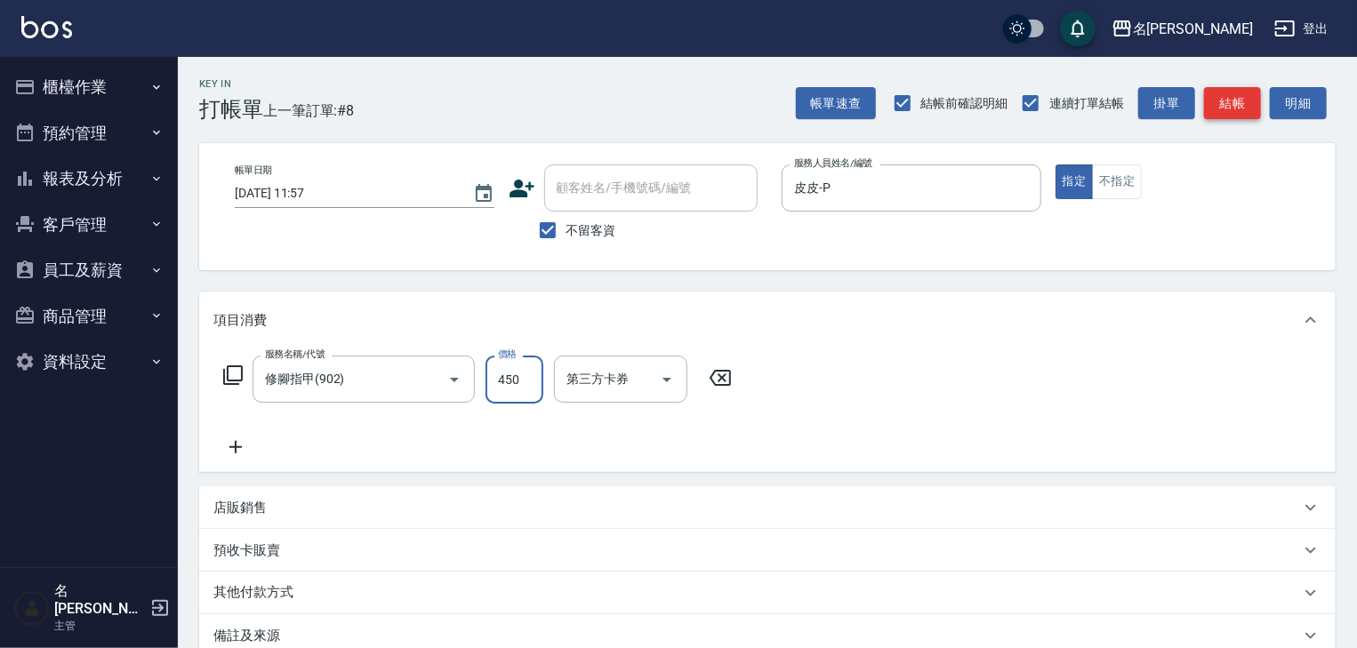
click at [1243, 110] on button "結帳" at bounding box center [1232, 103] width 57 height 33
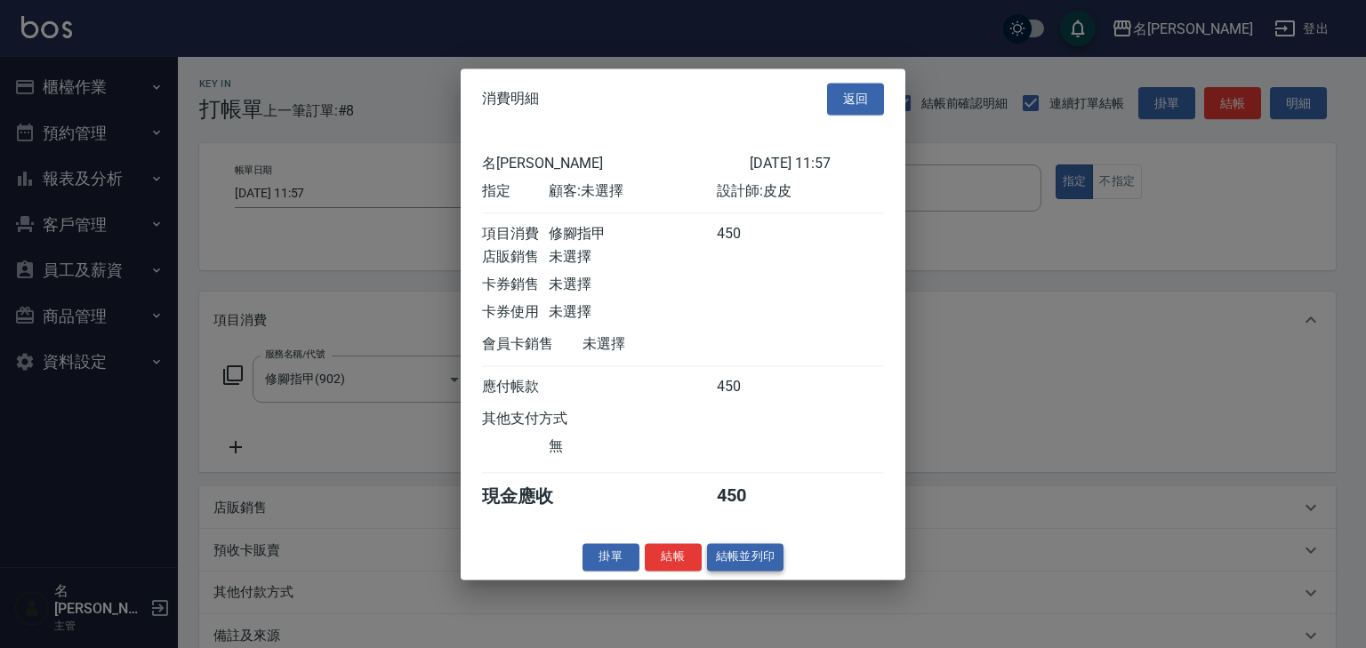
click at [730, 562] on button "結帳並列印" at bounding box center [745, 557] width 77 height 28
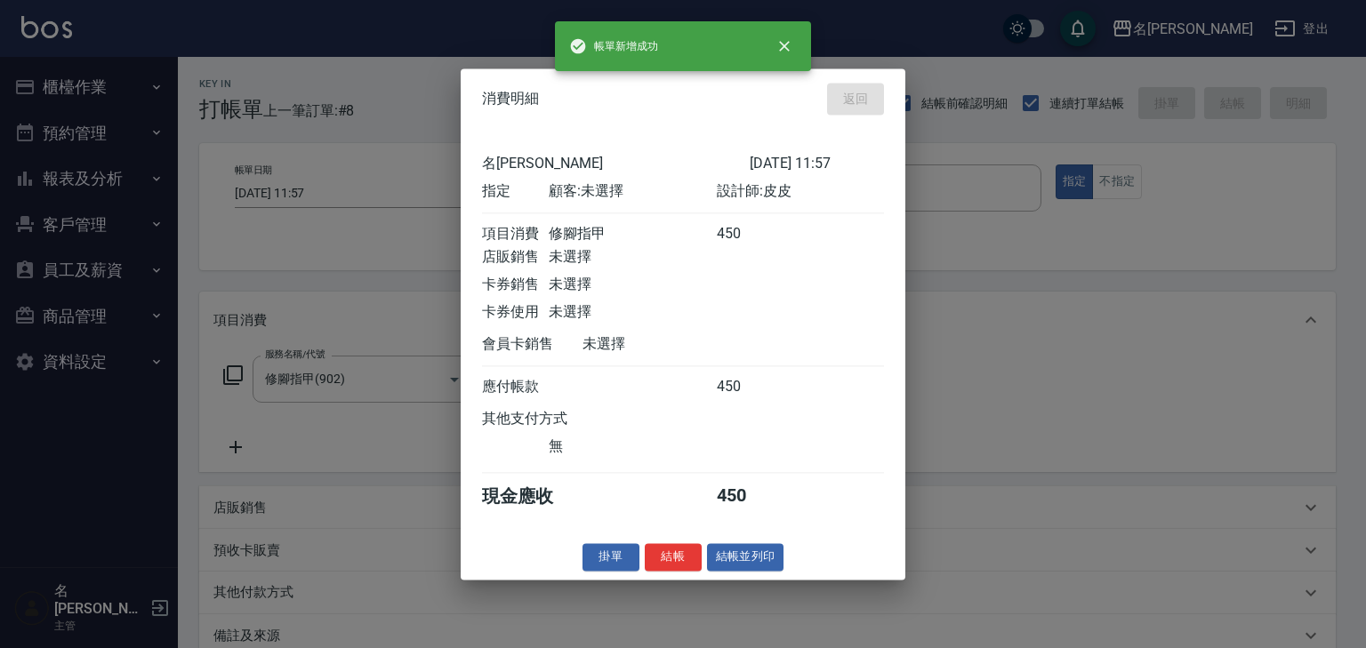
type input "2025/08/21 11:58"
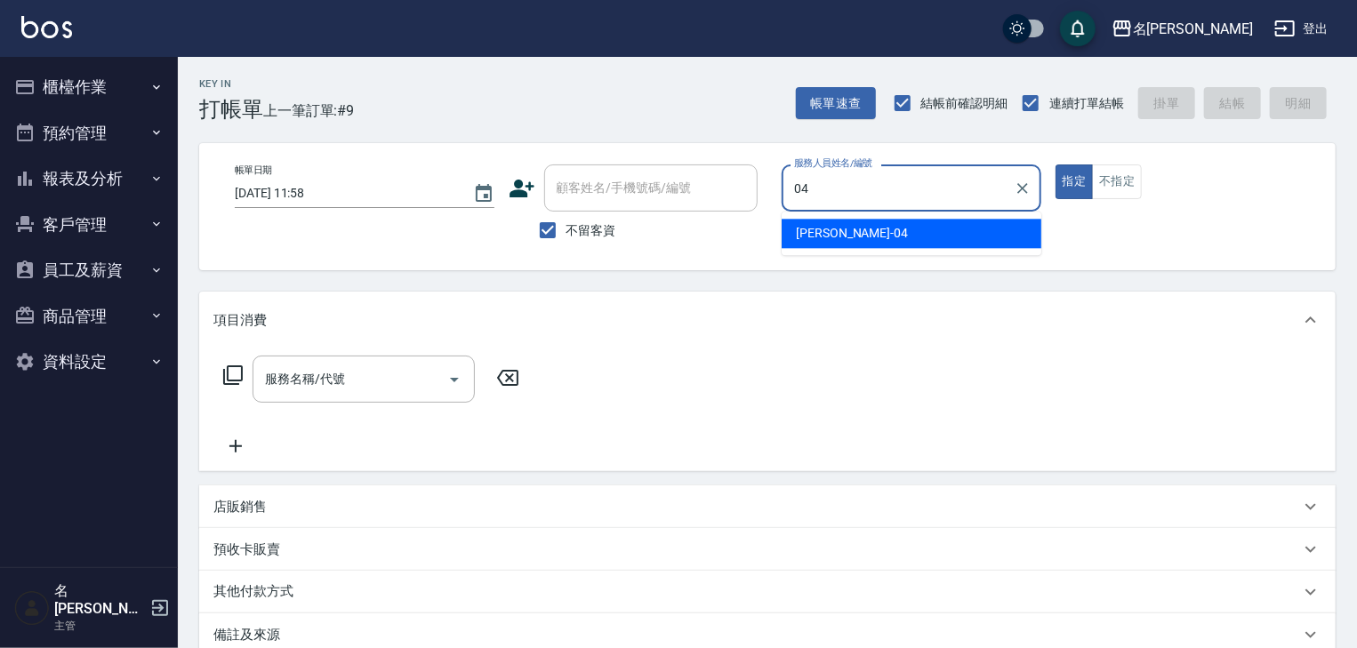
type input "許貴珍-04"
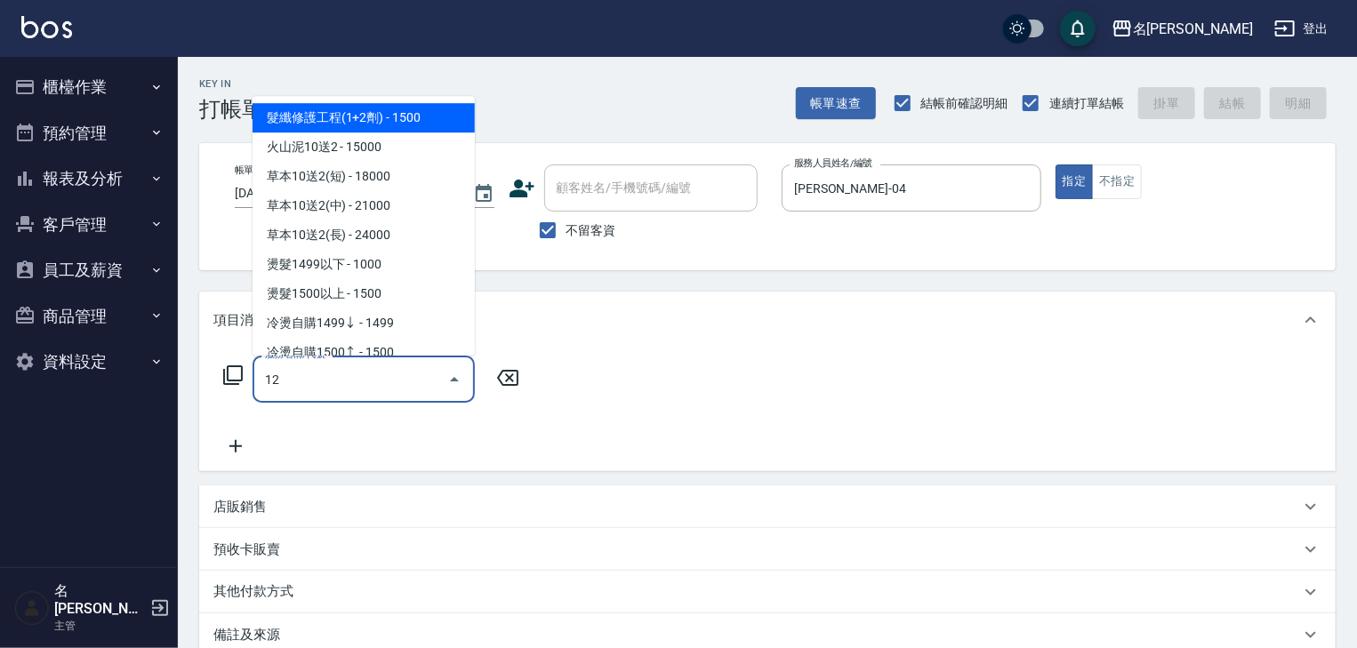
type input "1"
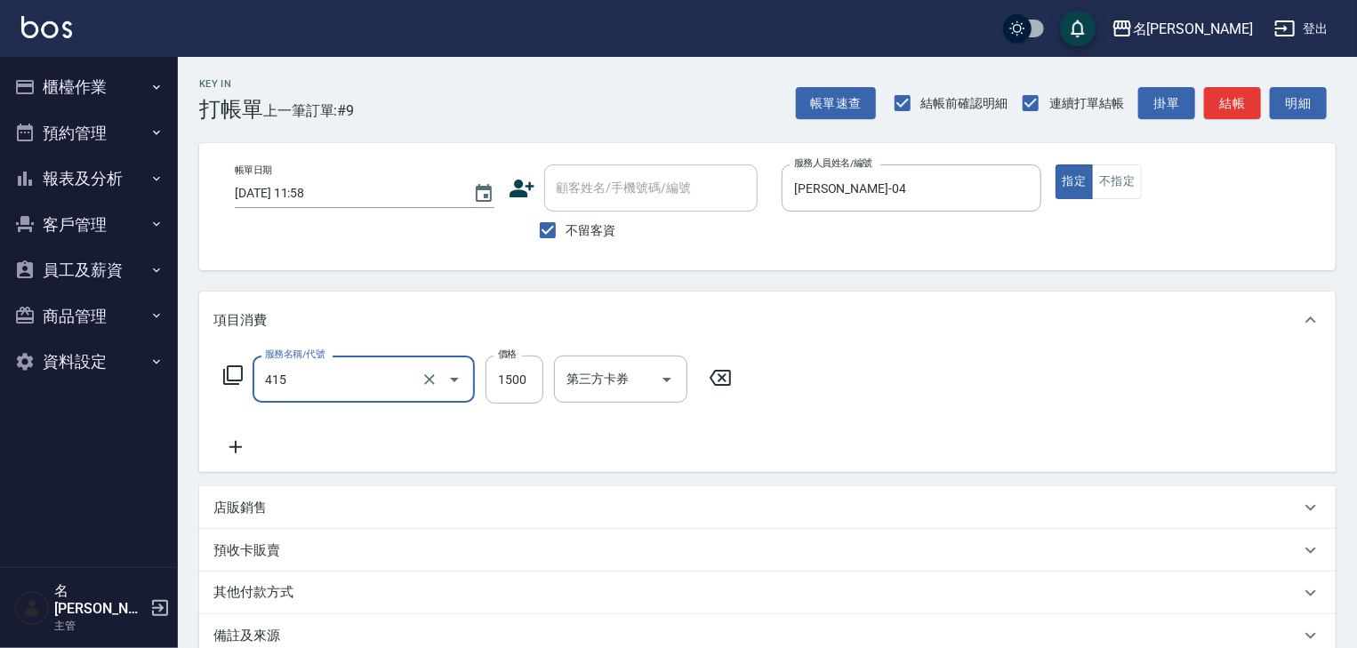
type input "染髮1500↑(415)"
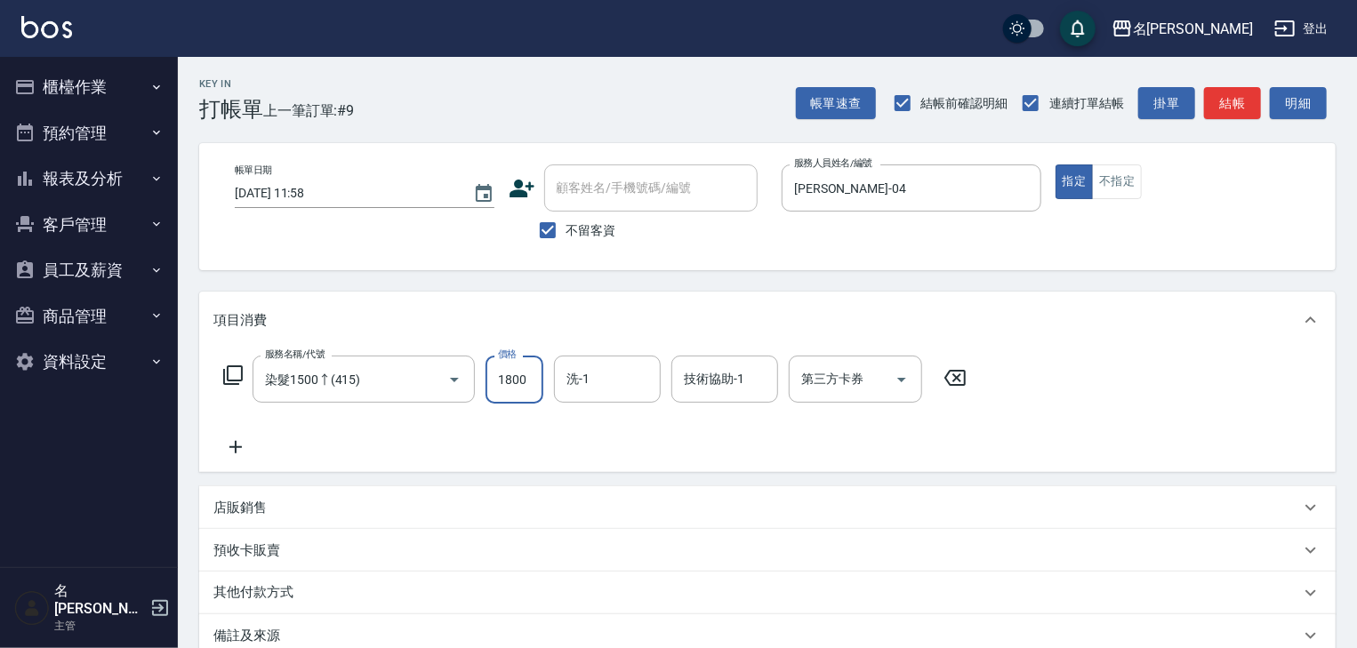
type input "1800"
type input "冼宜芳-28"
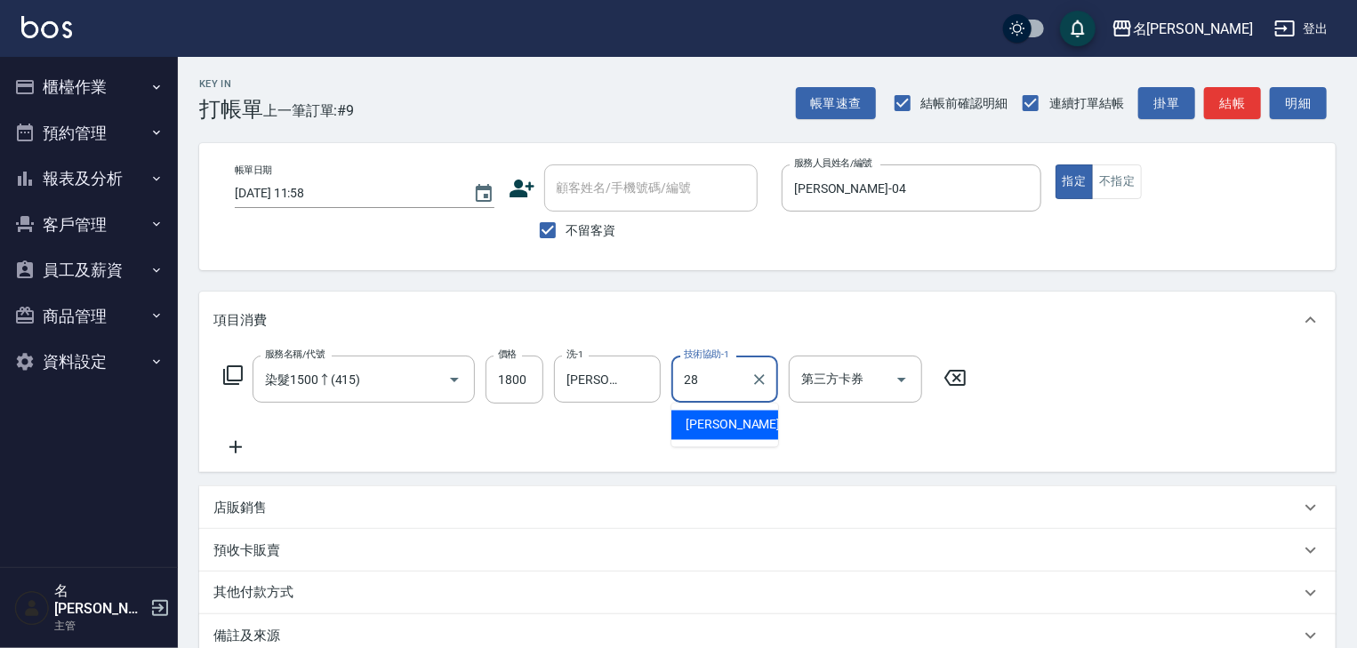
type input "冼宜芳-28"
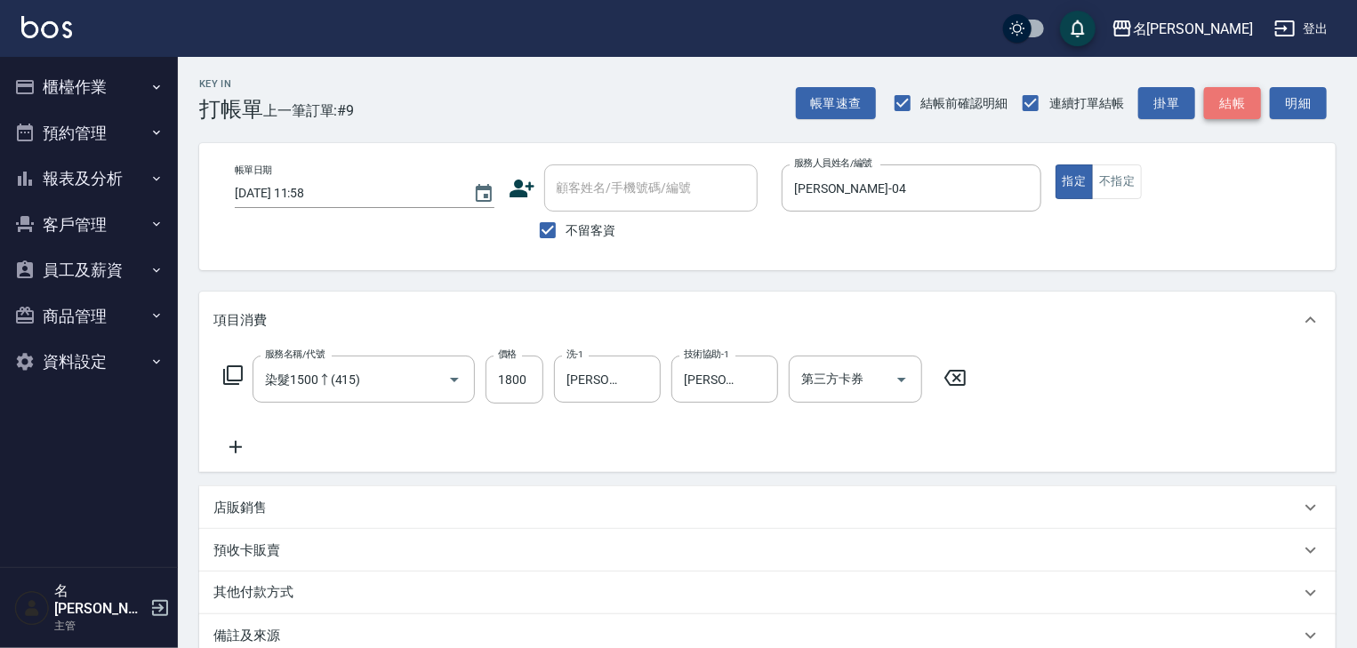
click at [1253, 96] on button "結帳" at bounding box center [1232, 103] width 57 height 33
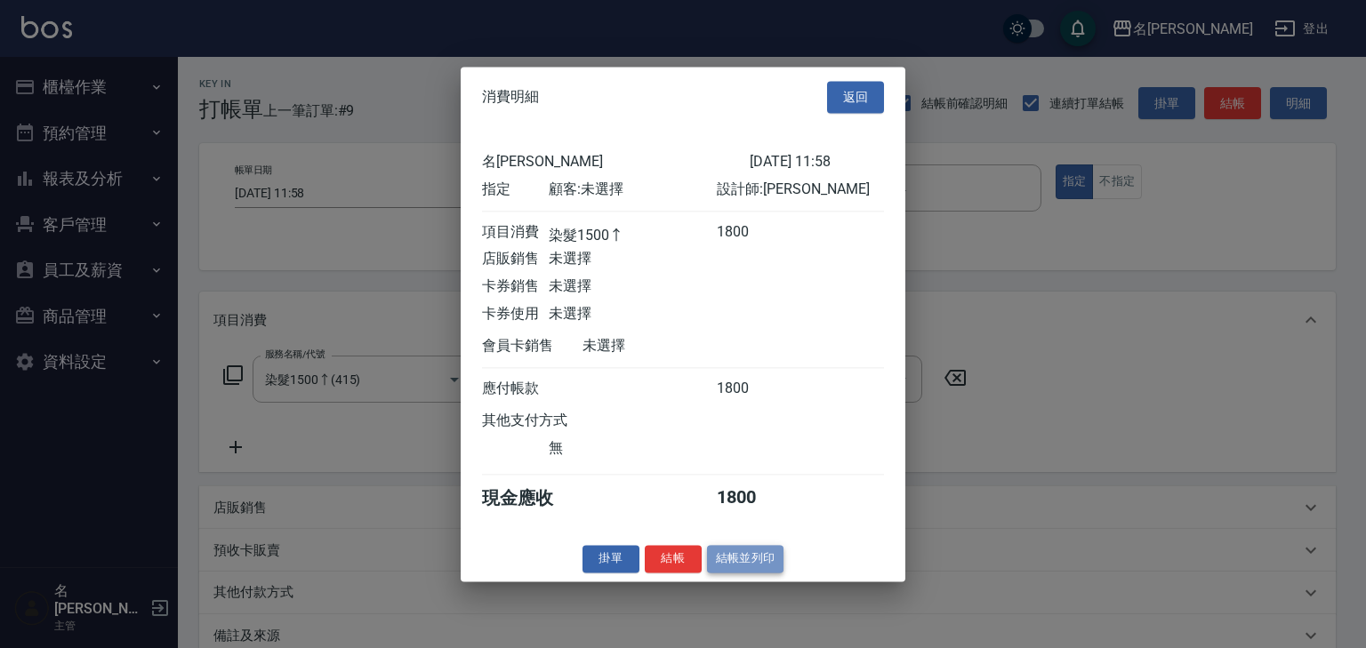
click at [754, 557] on button "結帳並列印" at bounding box center [745, 559] width 77 height 28
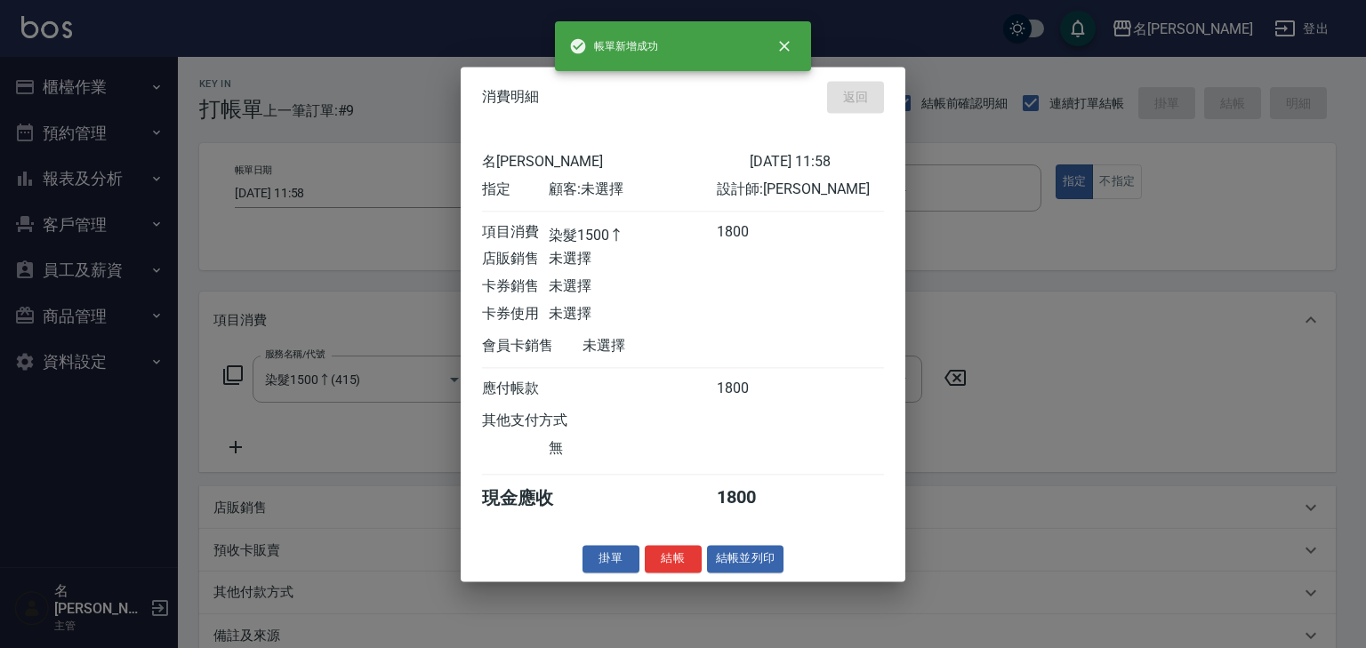
type input "2025/08/21 12:05"
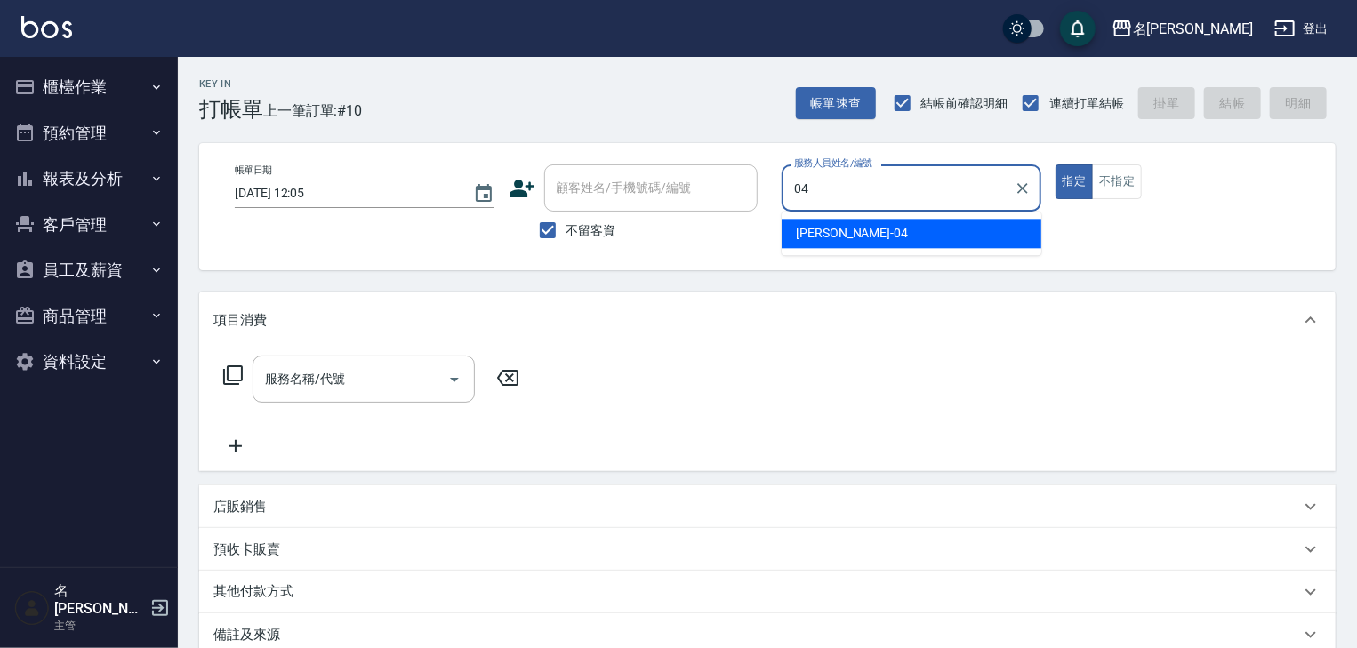
type input "許貴珍-04"
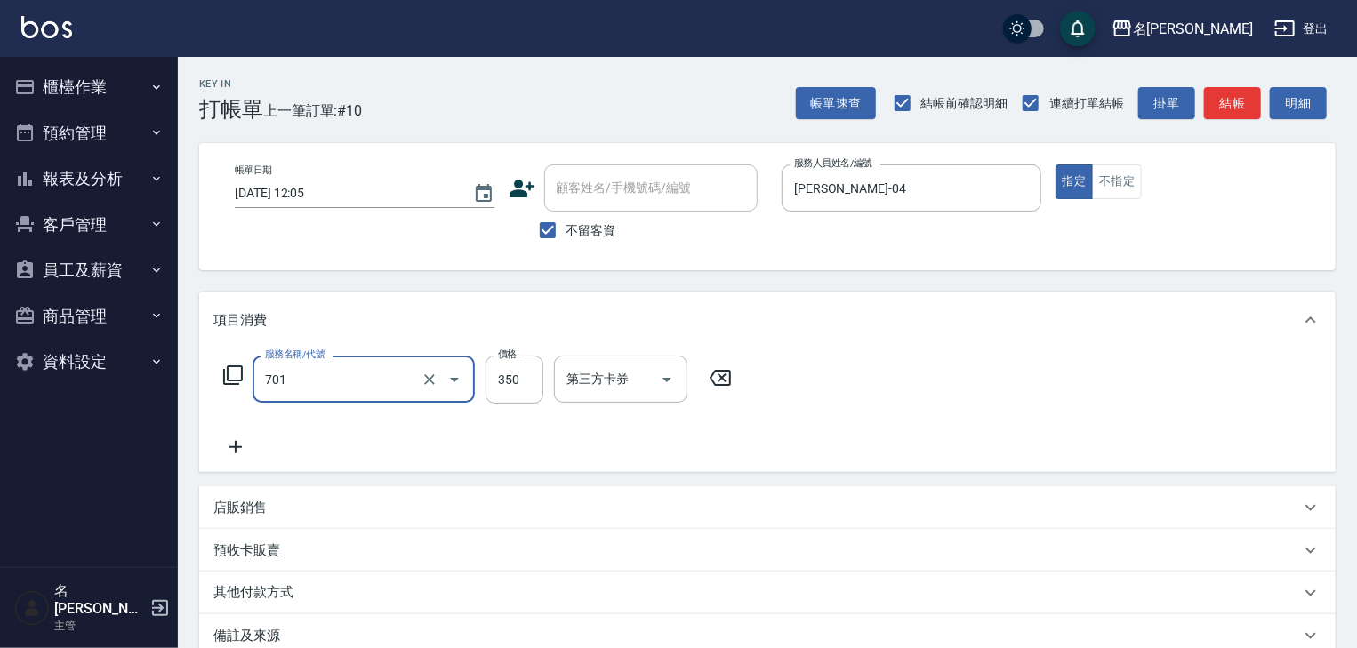
type input "梳髮(701)"
type input "500"
click at [1252, 94] on button "結帳" at bounding box center [1232, 103] width 57 height 33
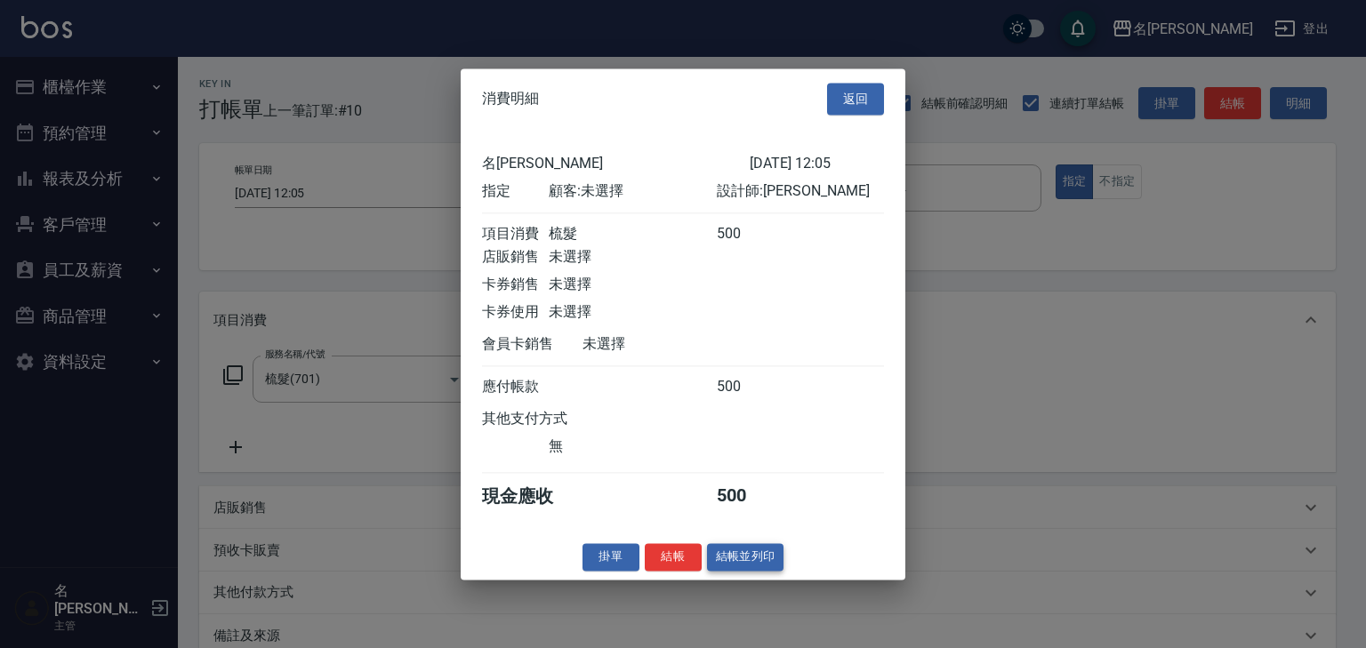
click at [770, 566] on button "結帳並列印" at bounding box center [745, 557] width 77 height 28
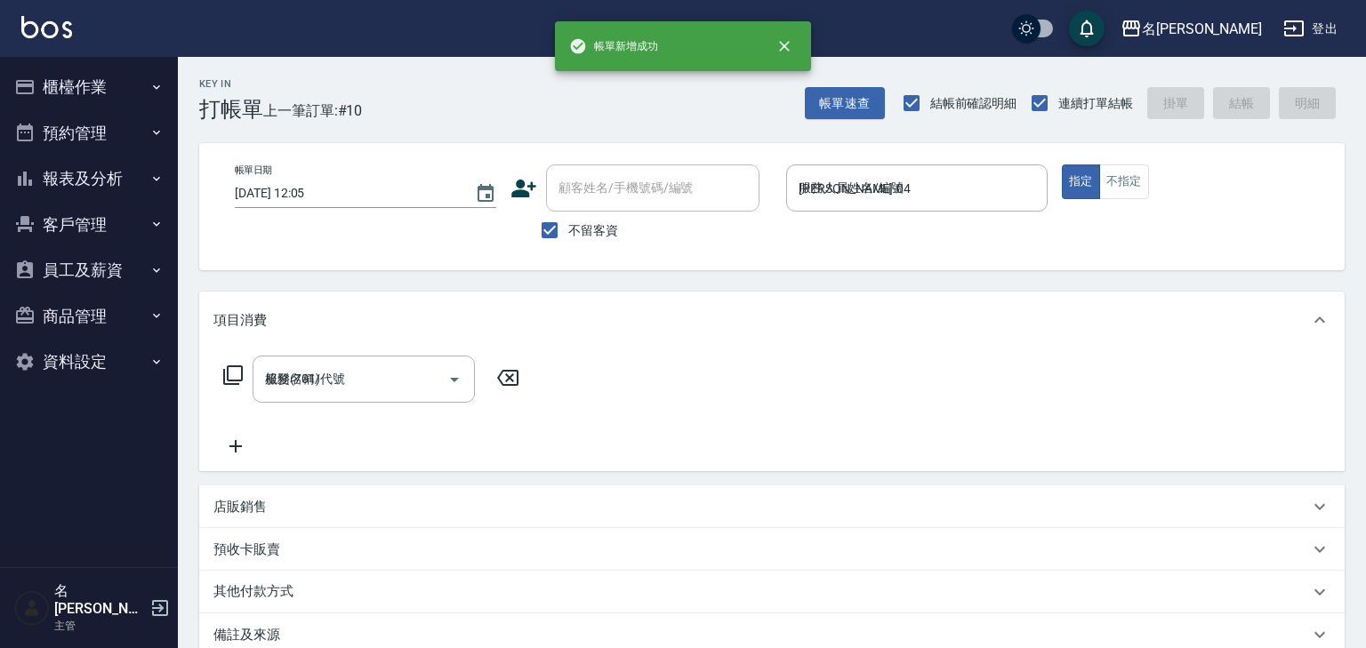
type input "2025/08/21 12:23"
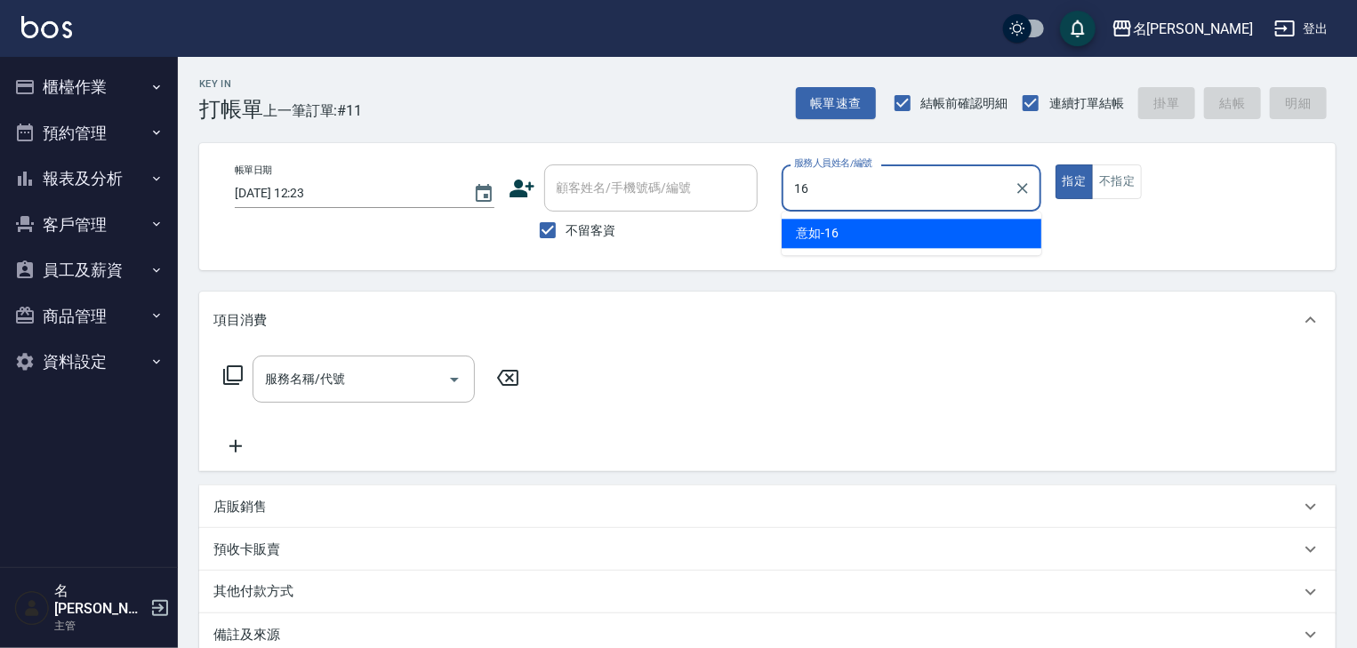
type input "意如-16"
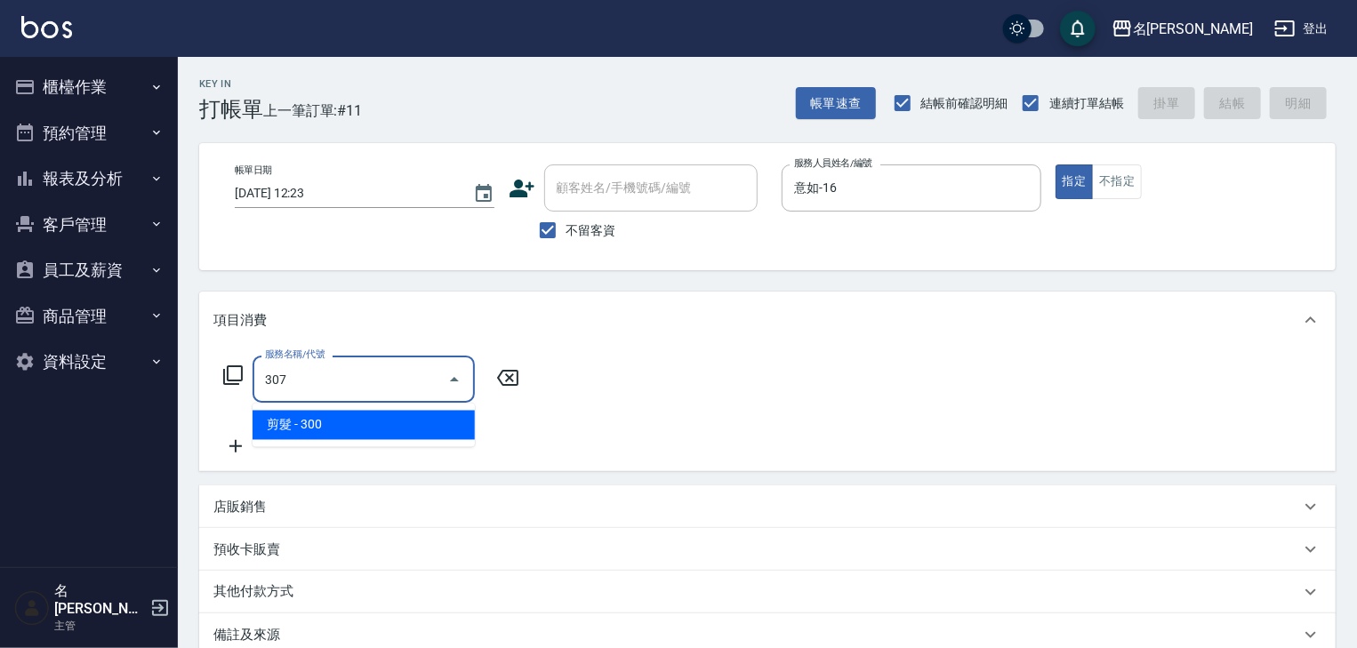
type input "剪髮(307)"
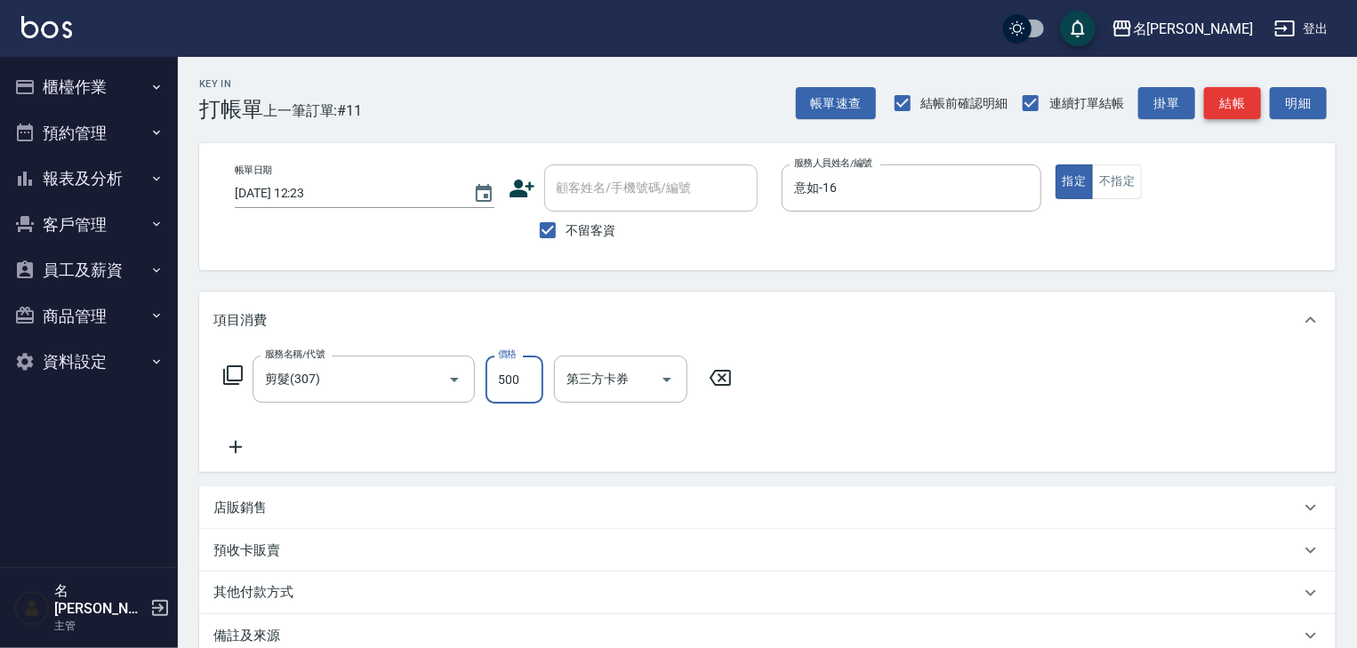
type input "500"
click at [1246, 114] on button "結帳" at bounding box center [1232, 103] width 57 height 33
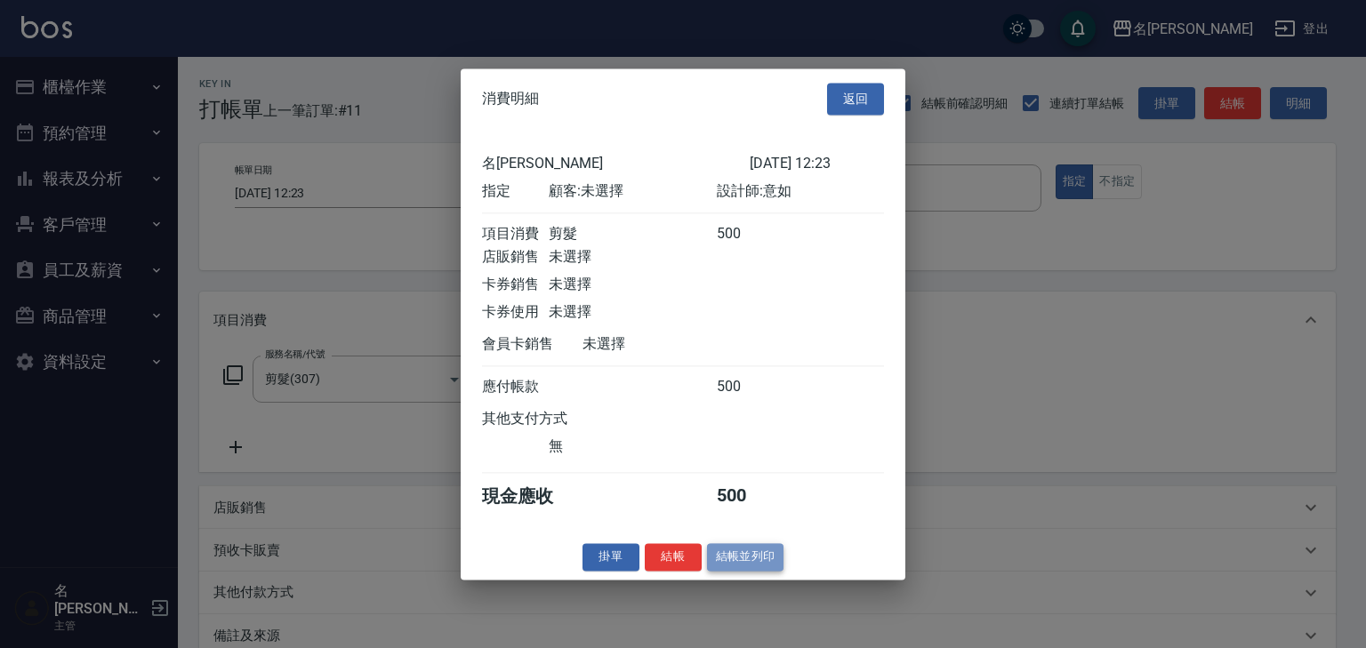
click at [757, 571] on button "結帳並列印" at bounding box center [745, 557] width 77 height 28
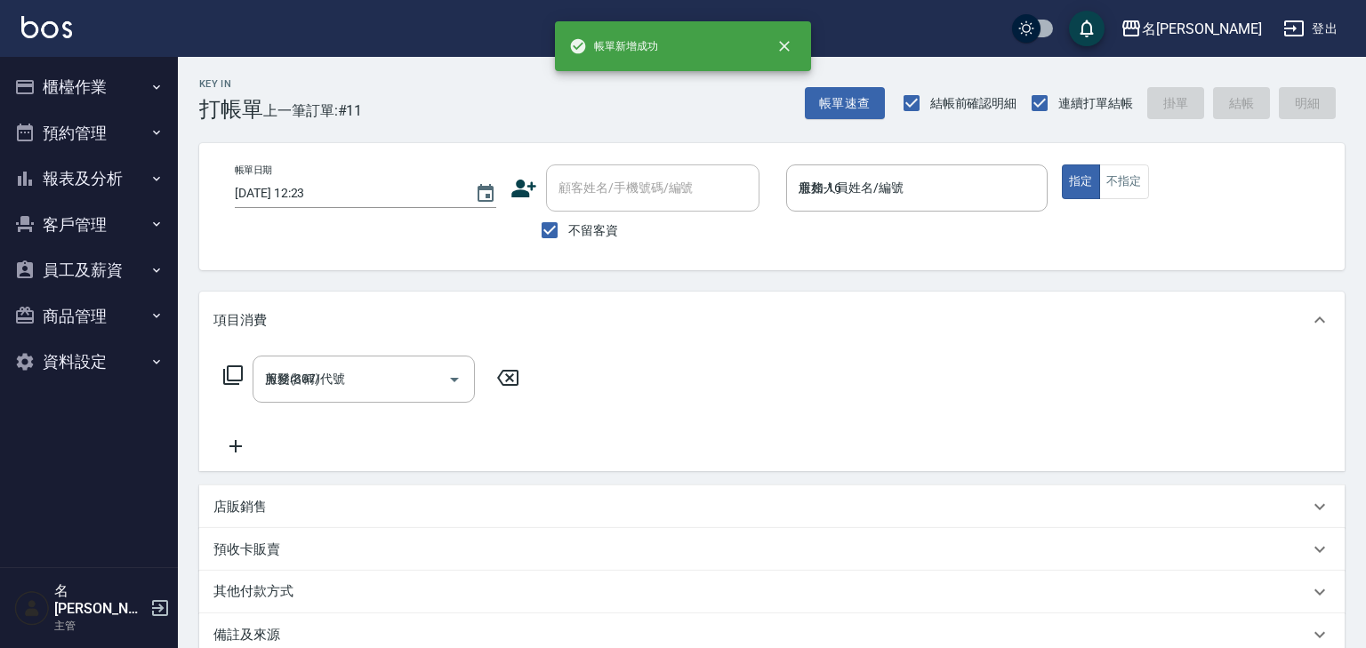
type input "2025/08/21 12:40"
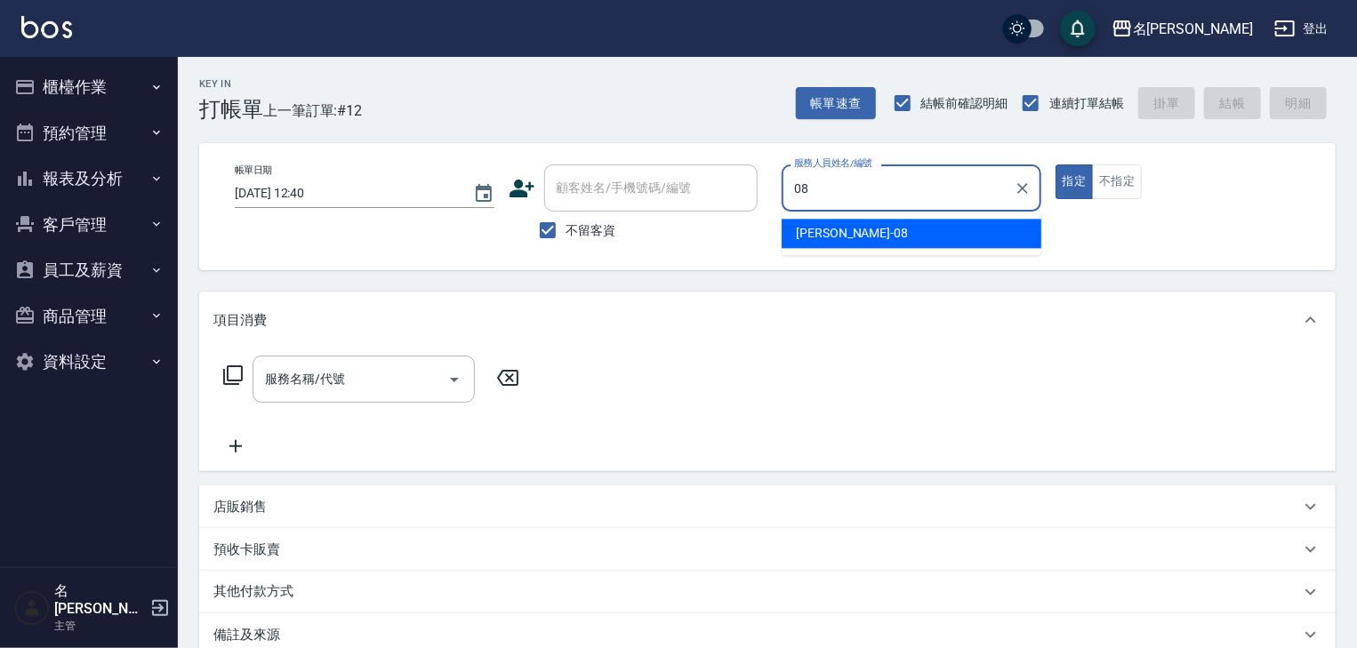
type input "蔡慈恩-08"
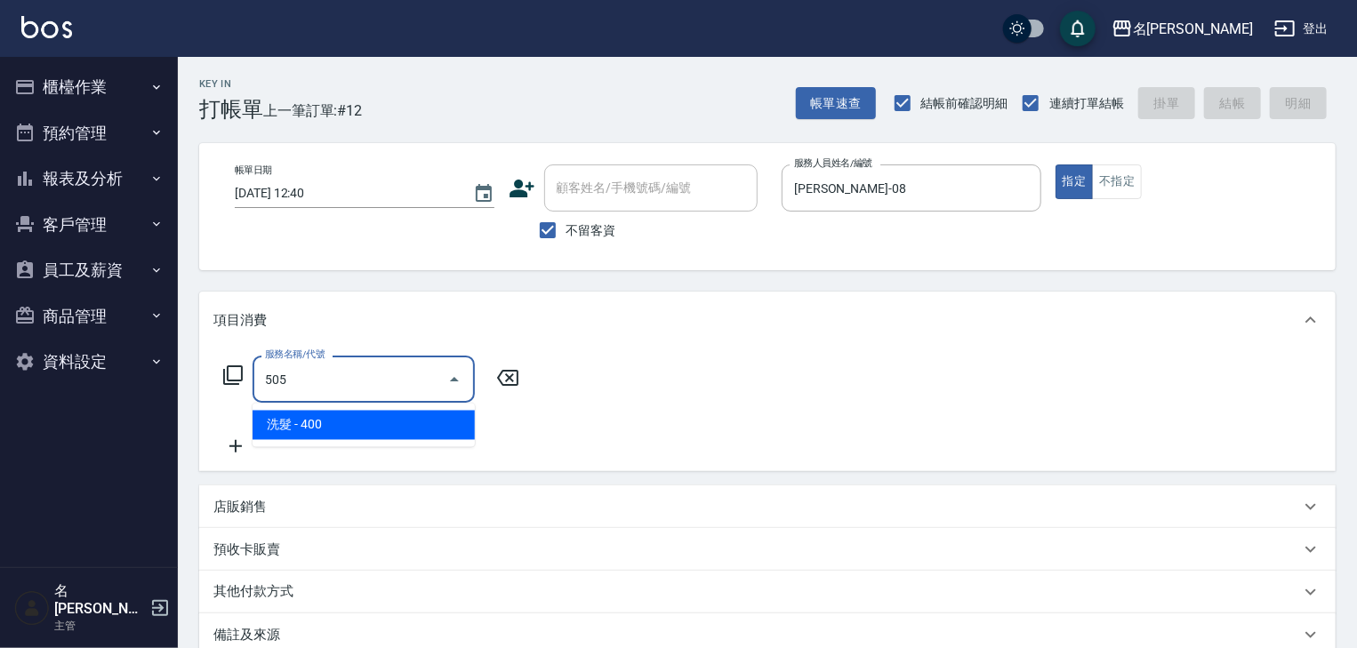
type input "洗髮(505)"
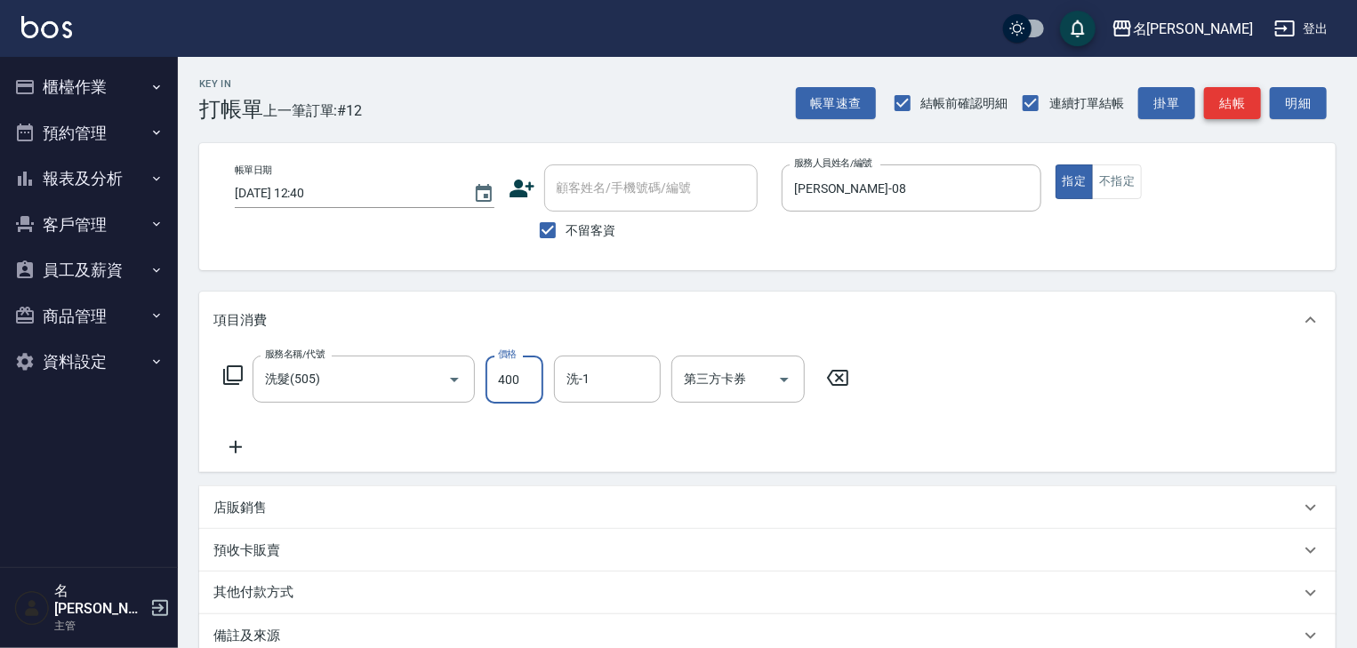
click at [1224, 113] on button "結帳" at bounding box center [1232, 103] width 57 height 33
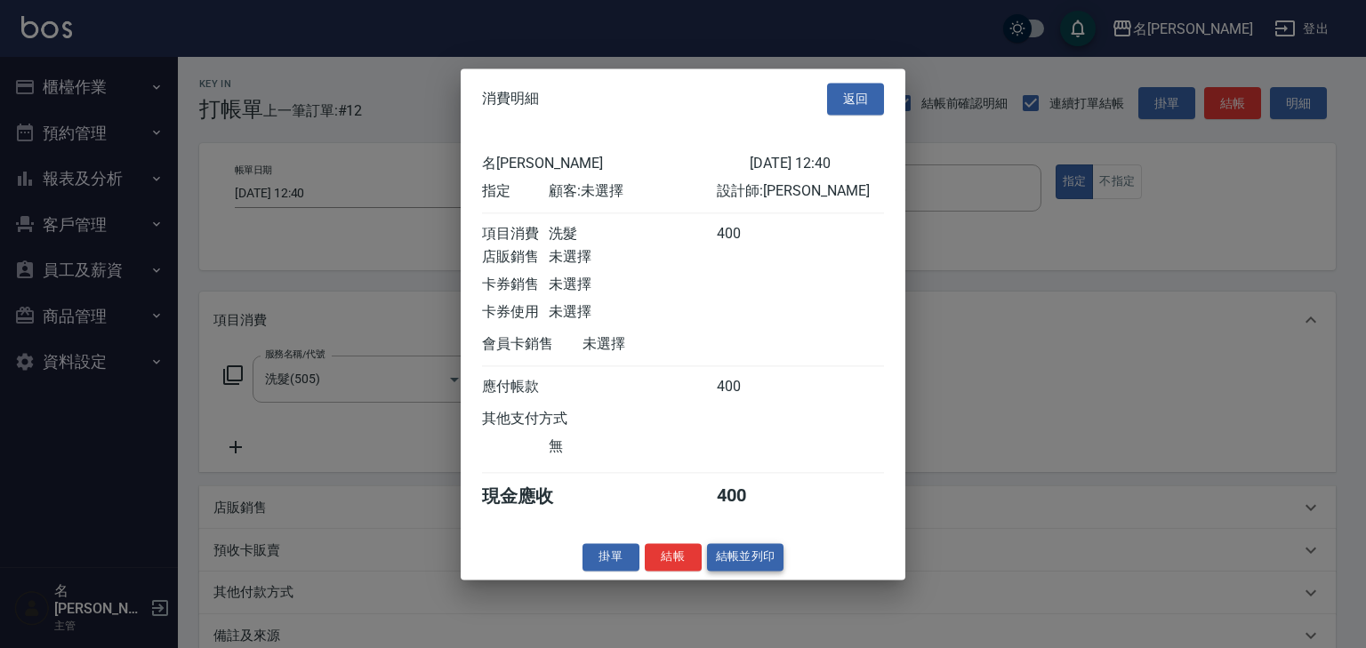
click at [768, 564] on button "結帳並列印" at bounding box center [745, 557] width 77 height 28
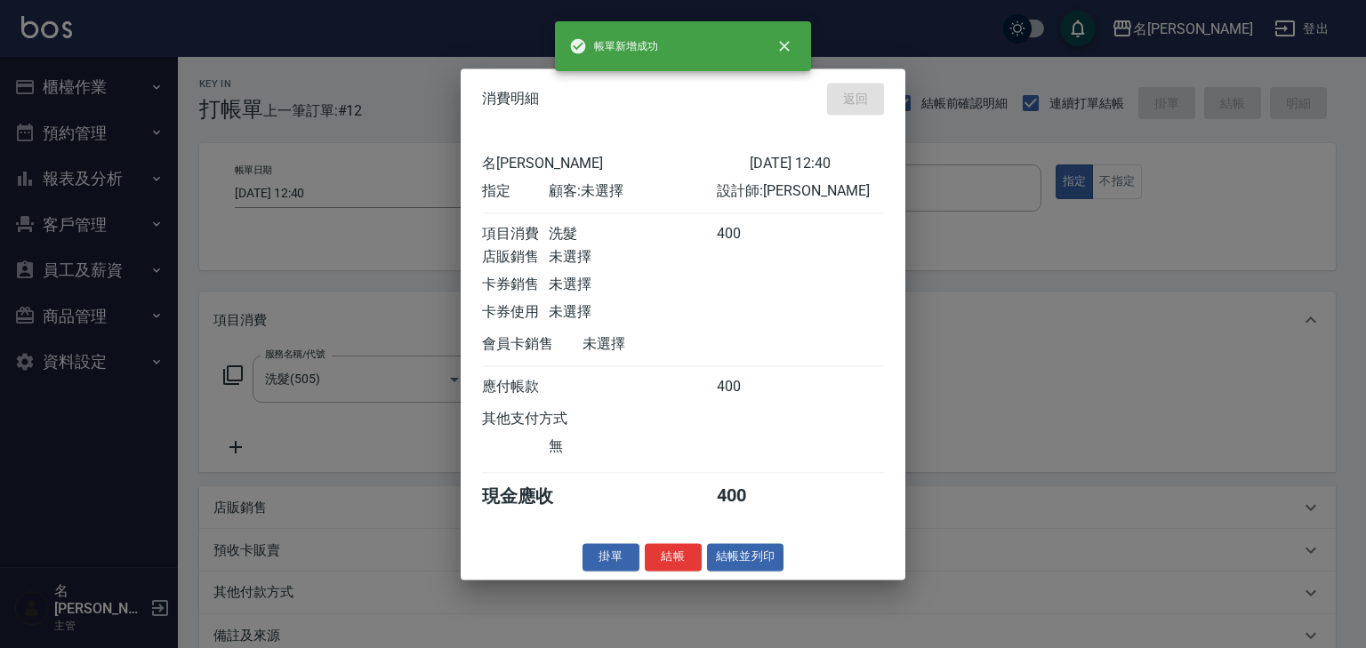
type input "2025/08/21 12:43"
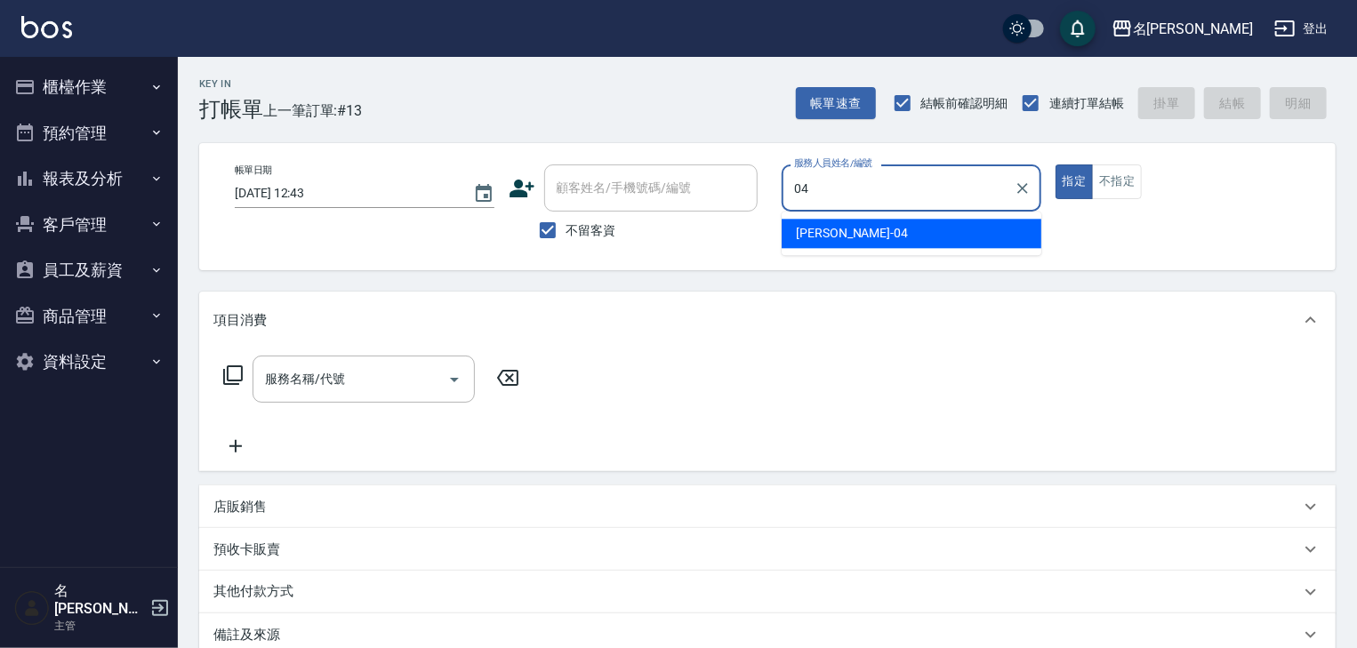
type input "許貴珍-04"
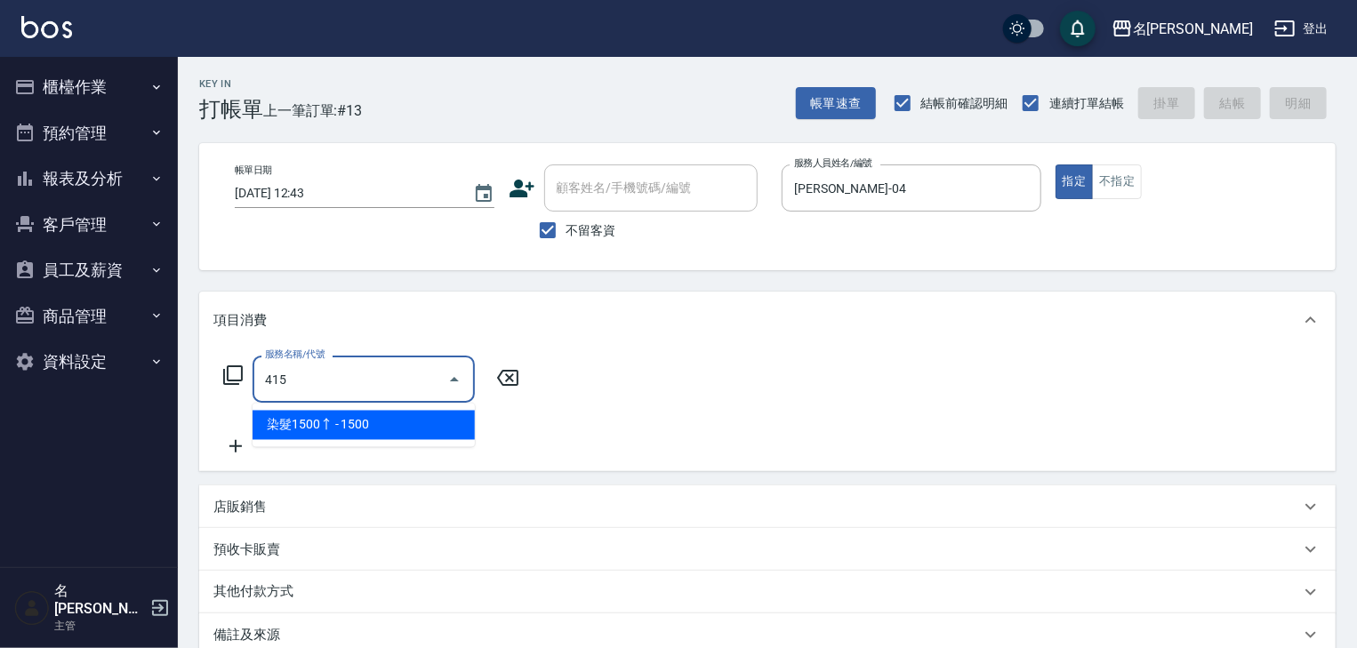
type input "染髮1500↑(415)"
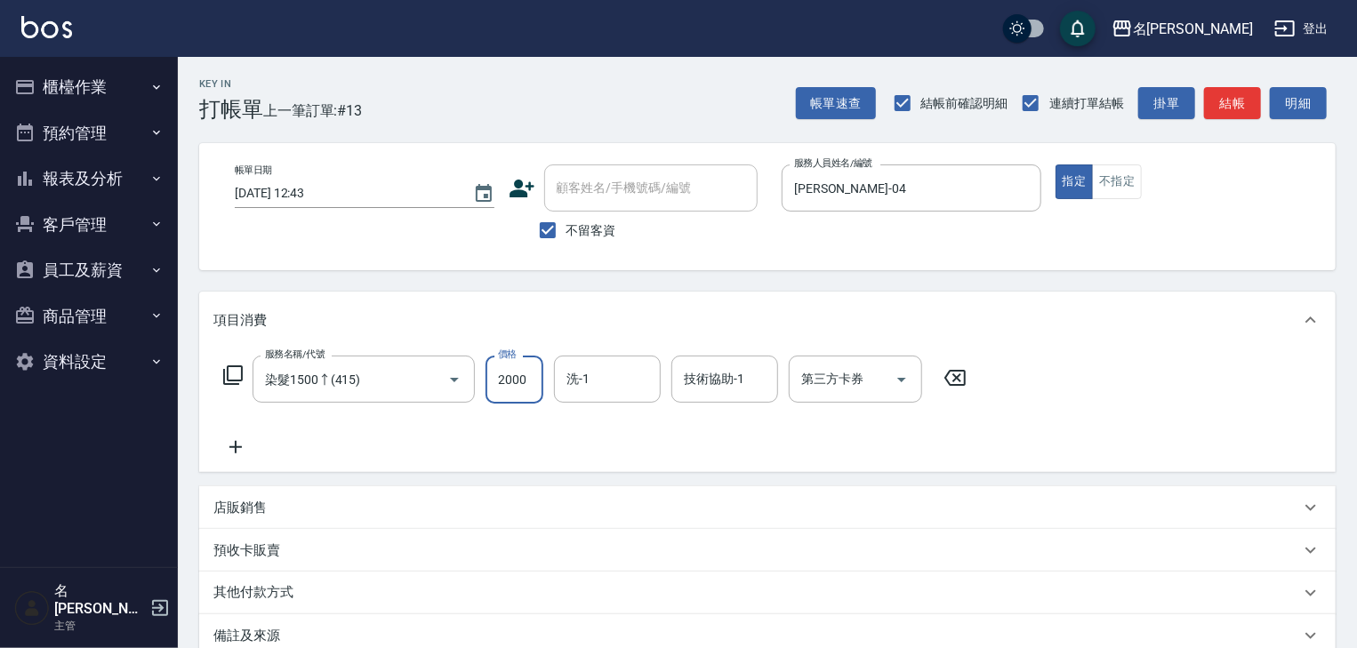
type input "2000"
click at [244, 447] on icon at bounding box center [235, 447] width 44 height 21
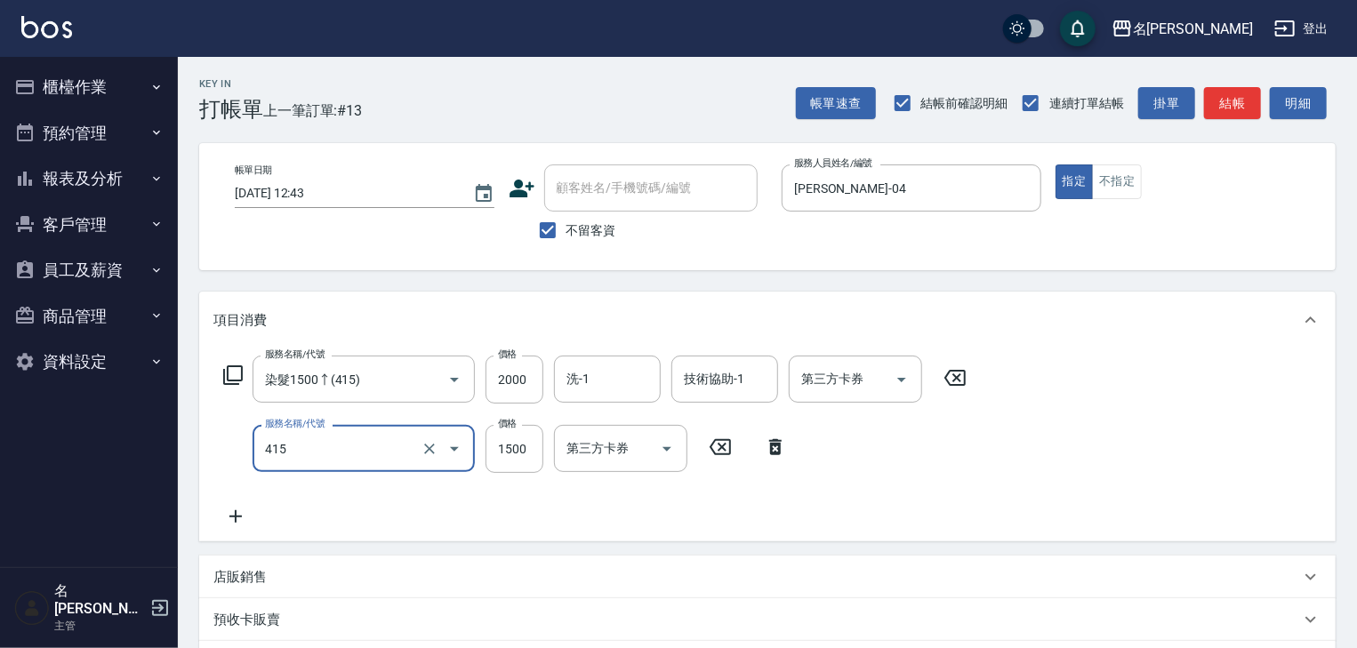
type input "染髮1500↑(415)"
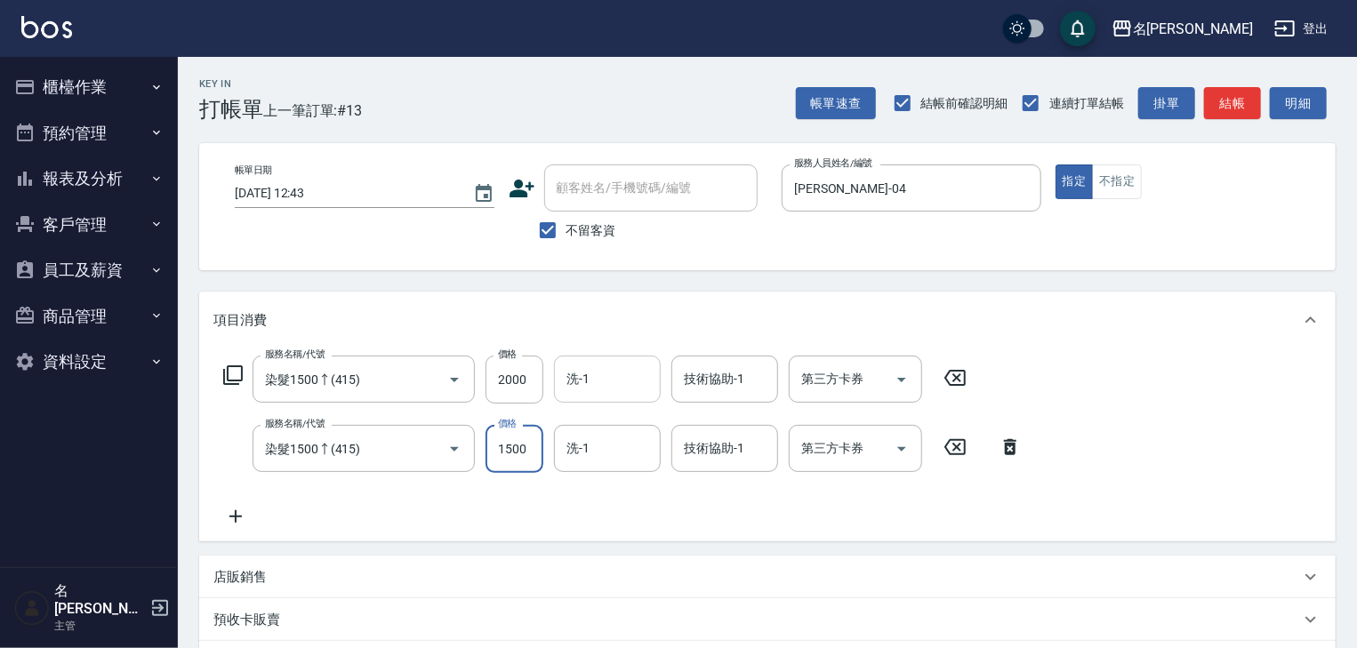
click at [640, 385] on input "洗-1" at bounding box center [607, 379] width 91 height 31
type input "冼宜芳-28"
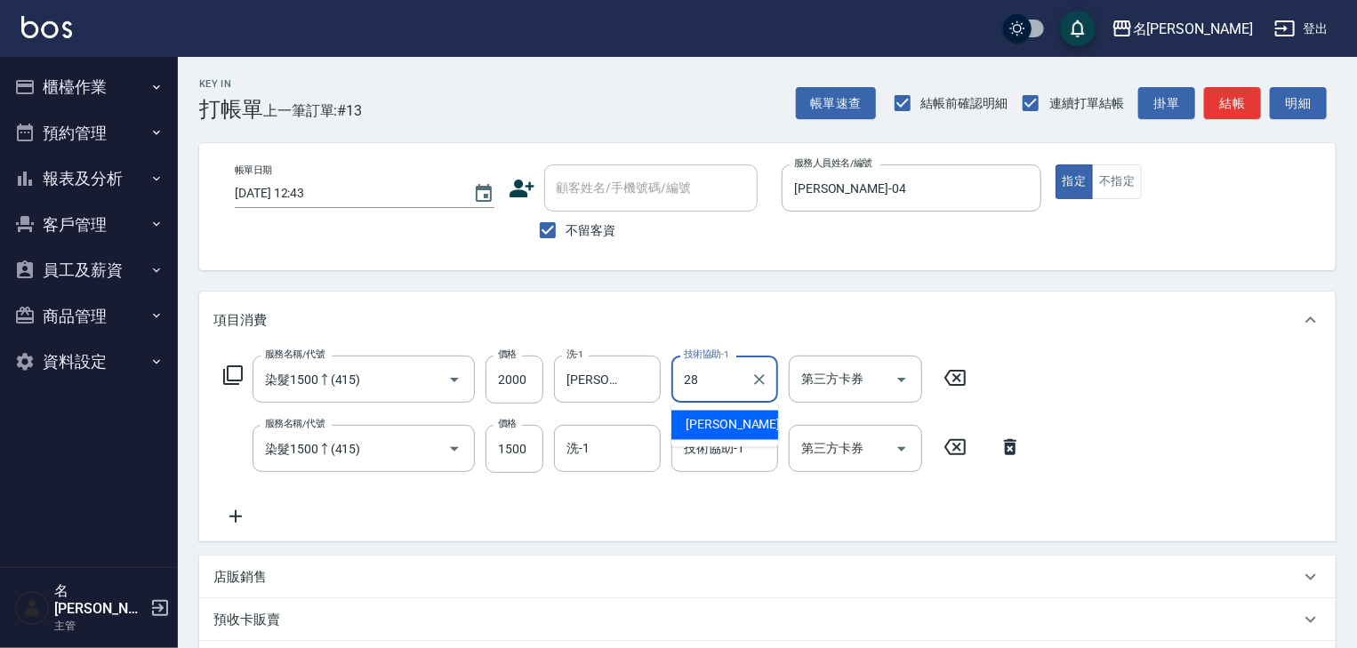
type input "冼宜芳-28"
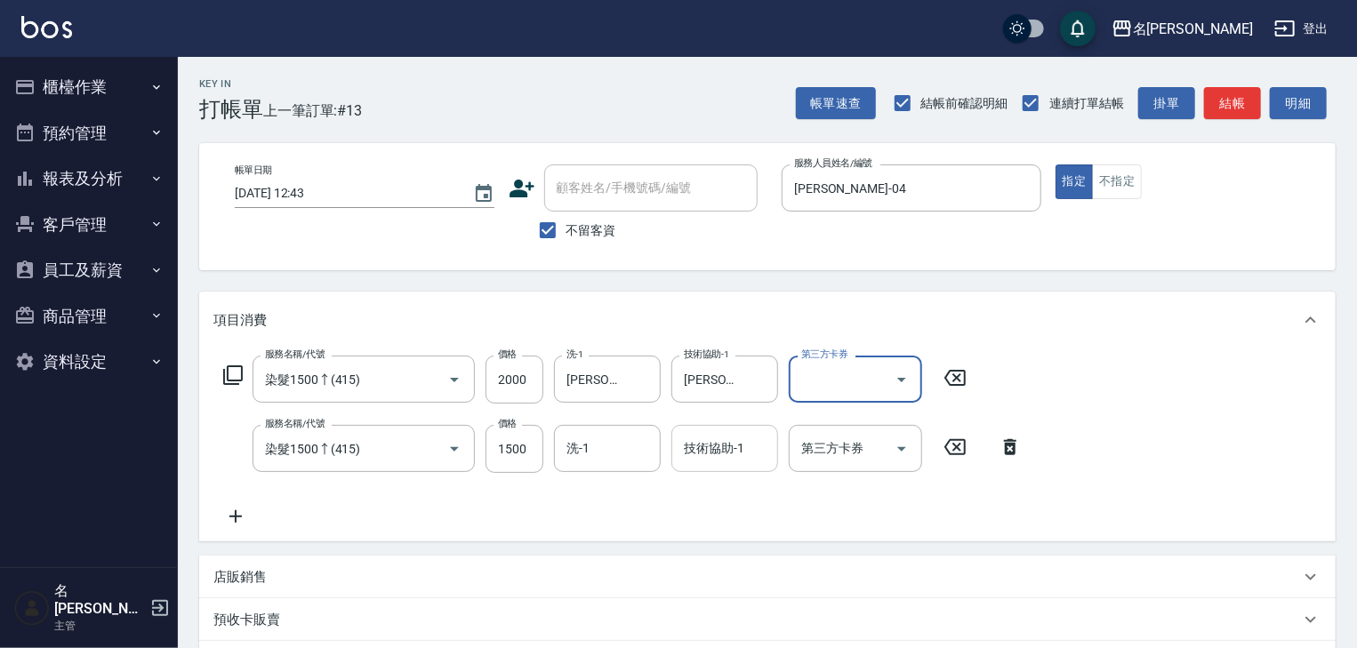
click at [711, 444] on div "技術協助-1 技術協助-1" at bounding box center [724, 448] width 107 height 47
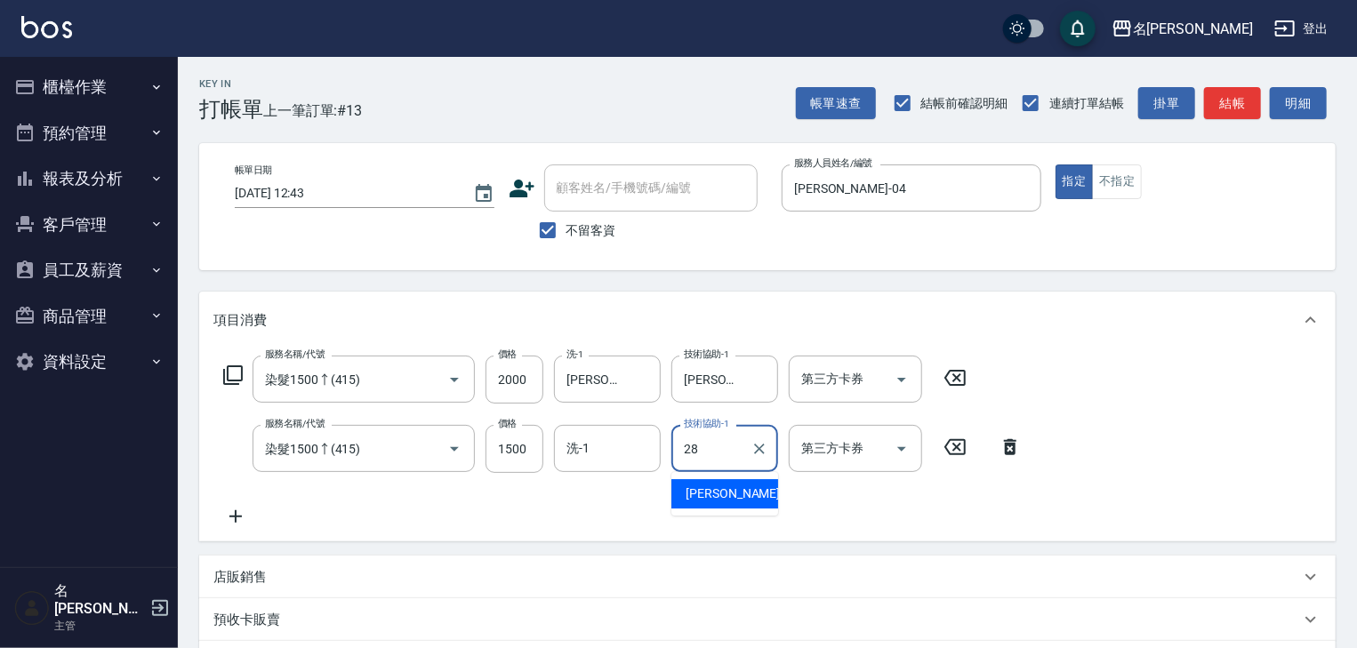
type input "冼宜芳-28"
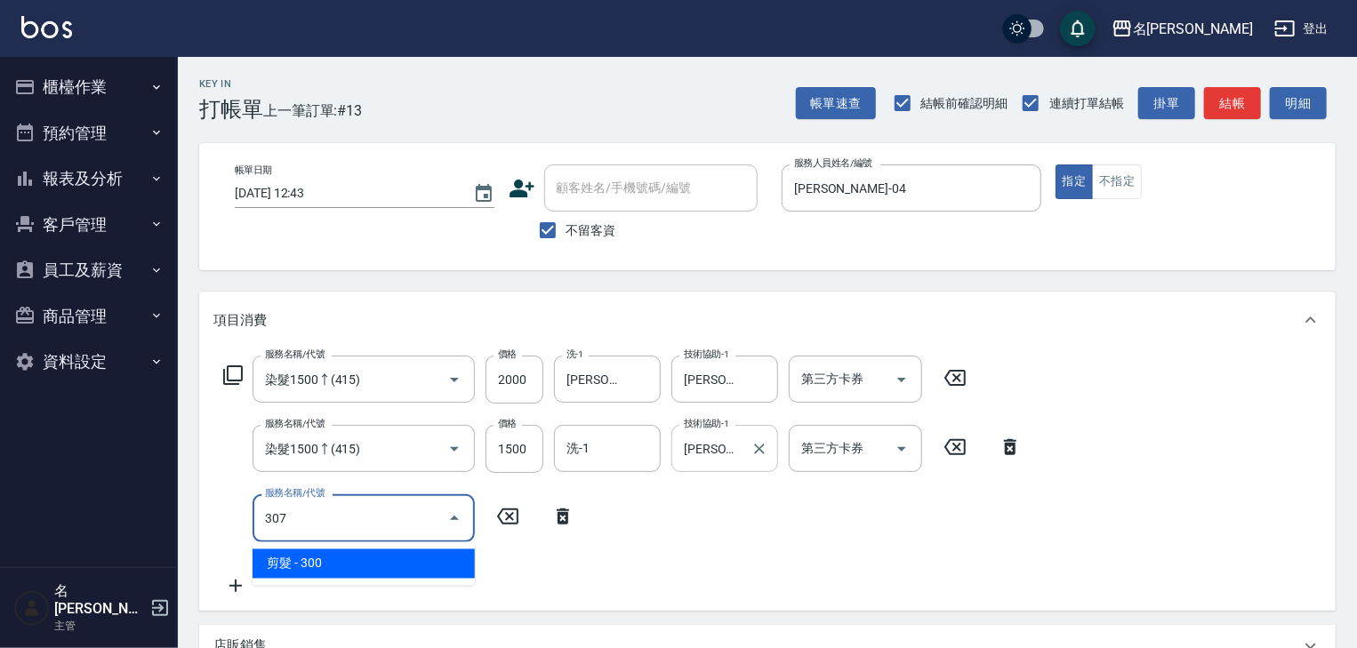
type input "剪髮(307)"
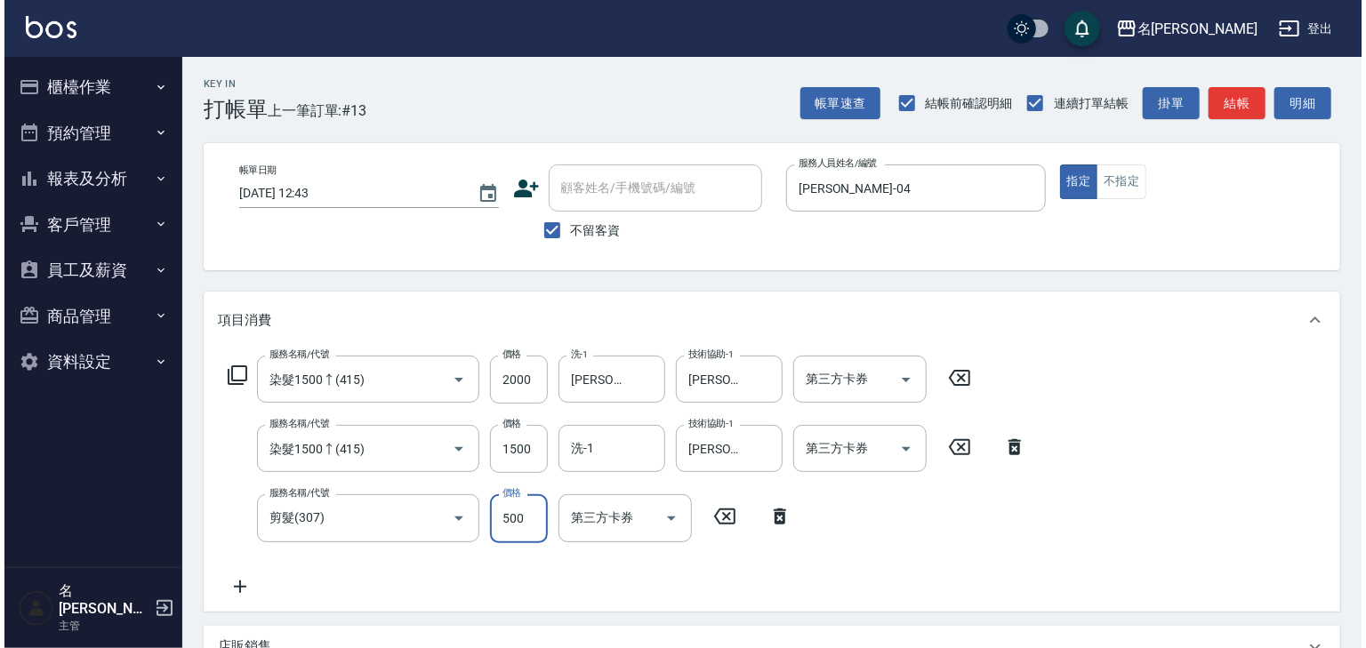
scroll to position [347, 0]
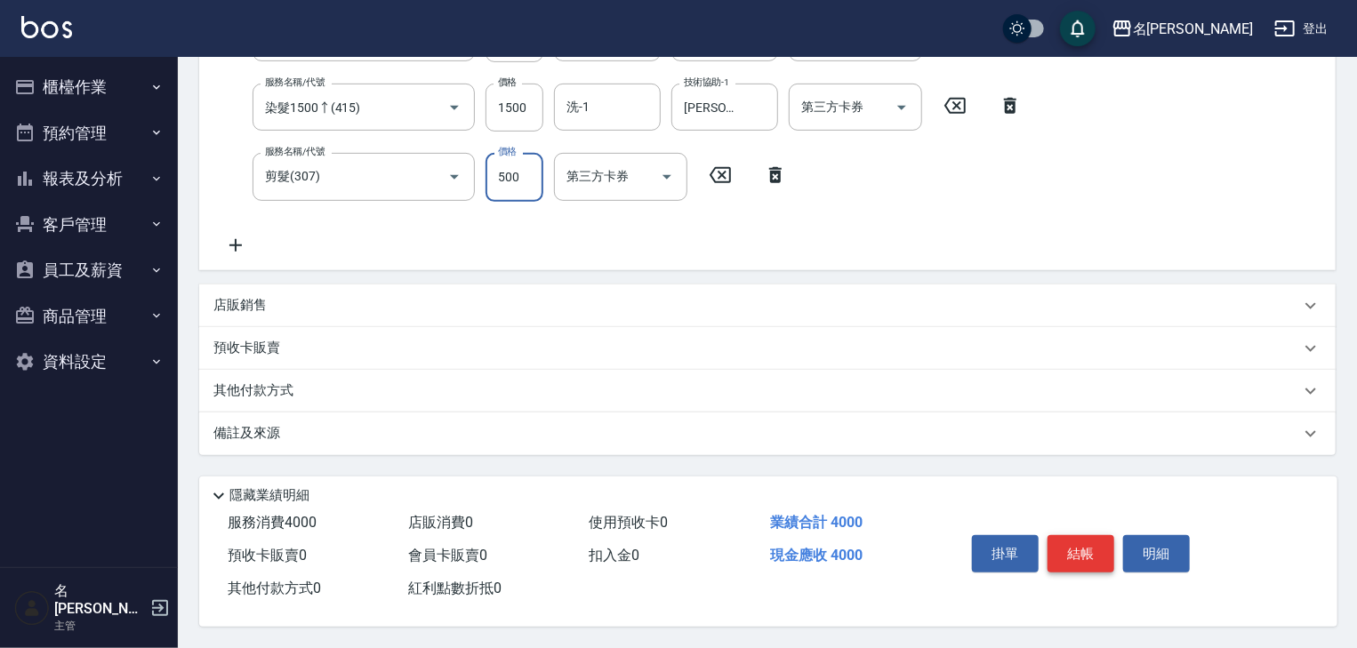
type input "500"
click at [1092, 542] on button "結帳" at bounding box center [1081, 553] width 67 height 37
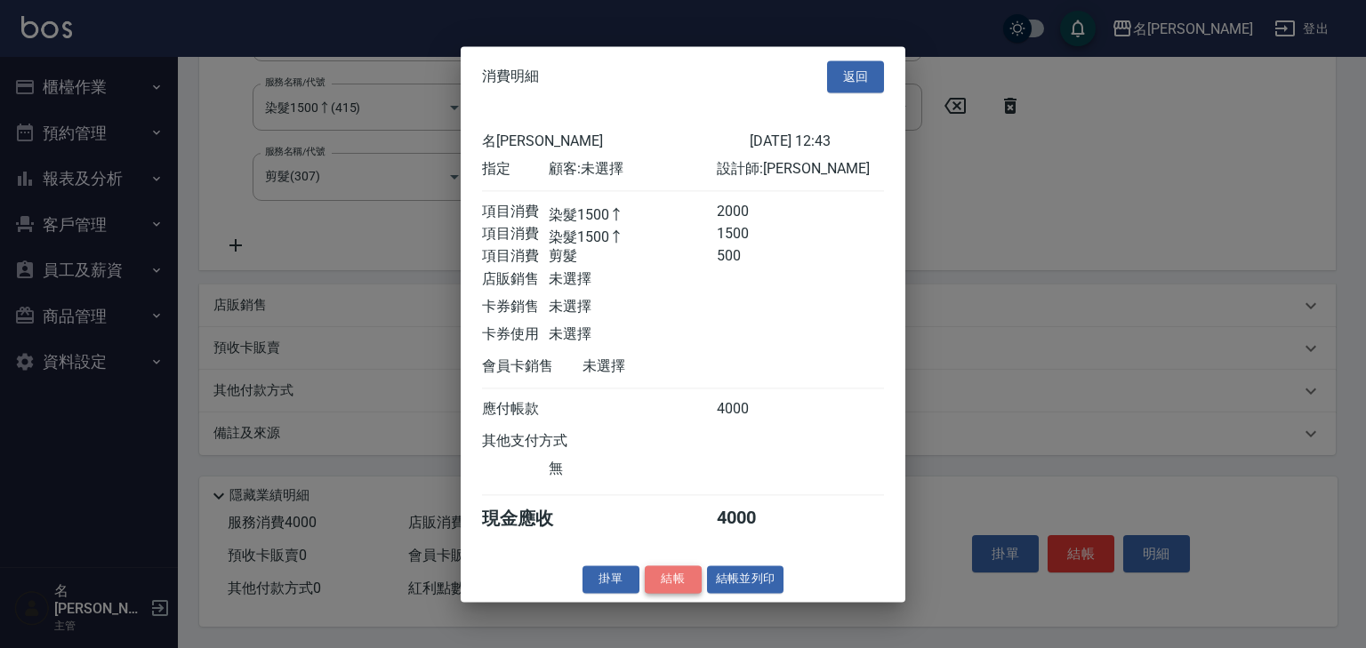
click at [679, 583] on button "結帳" at bounding box center [673, 580] width 57 height 28
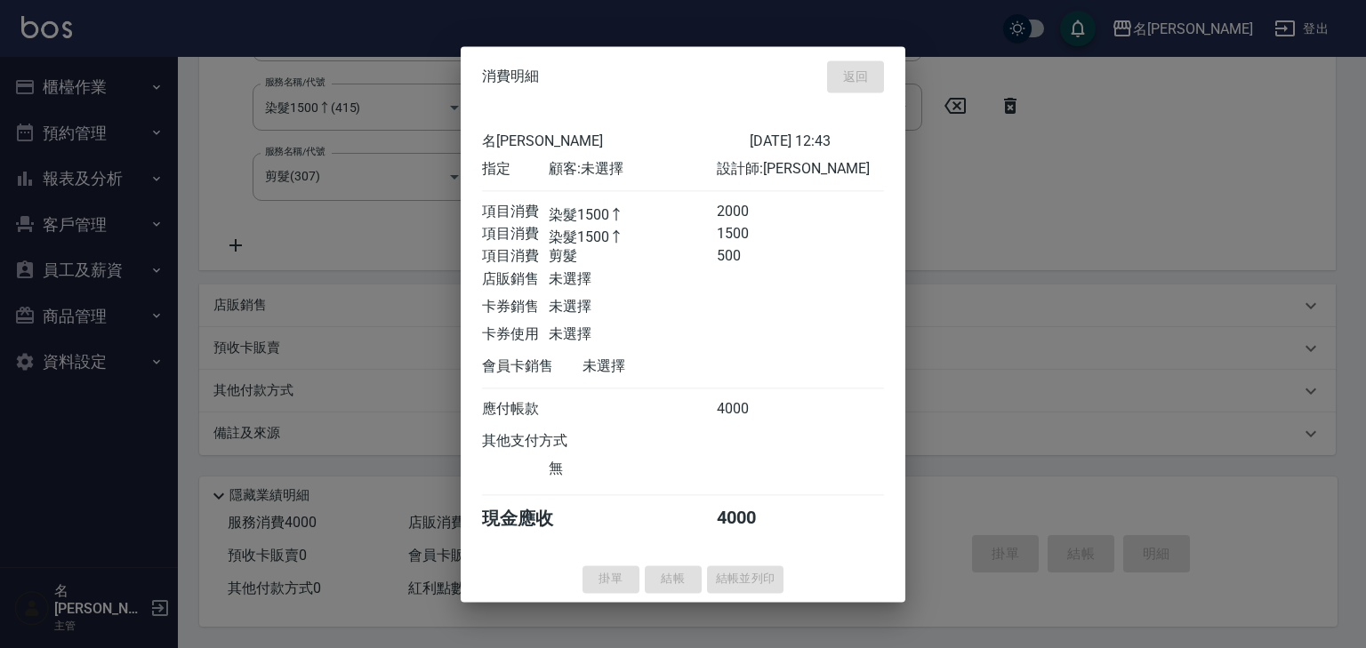
type input "2025/08/21 12:49"
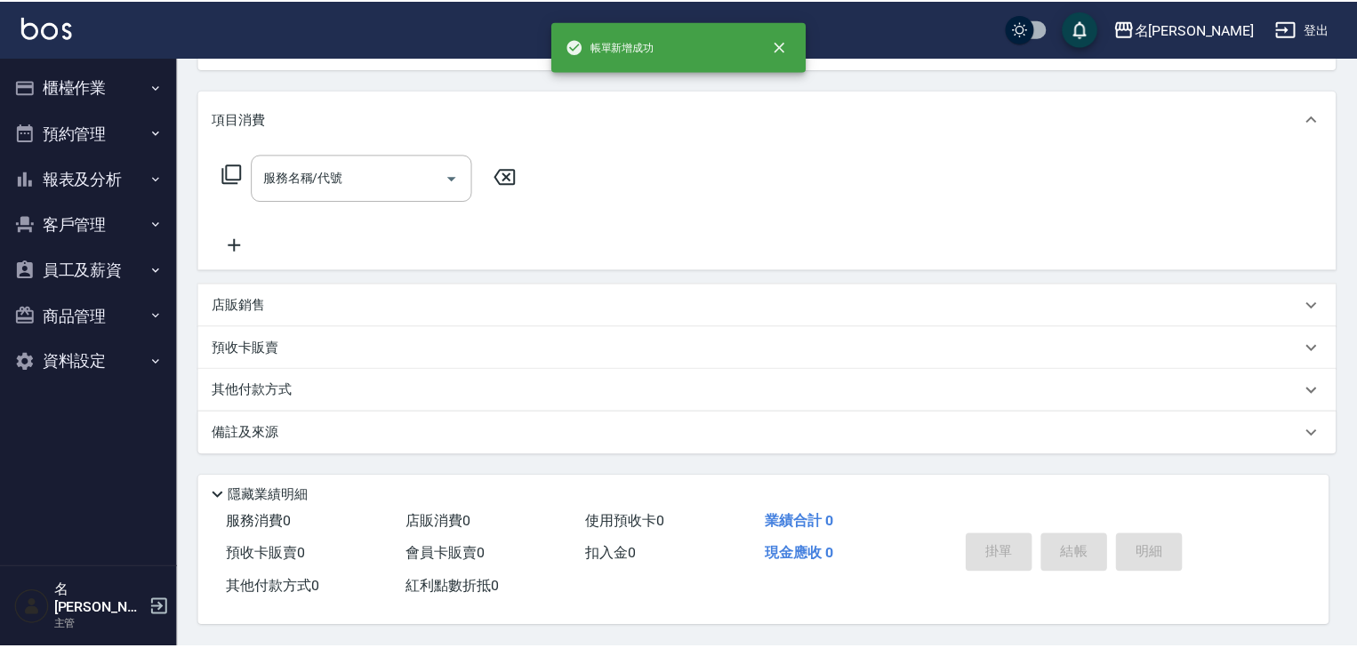
scroll to position [0, 0]
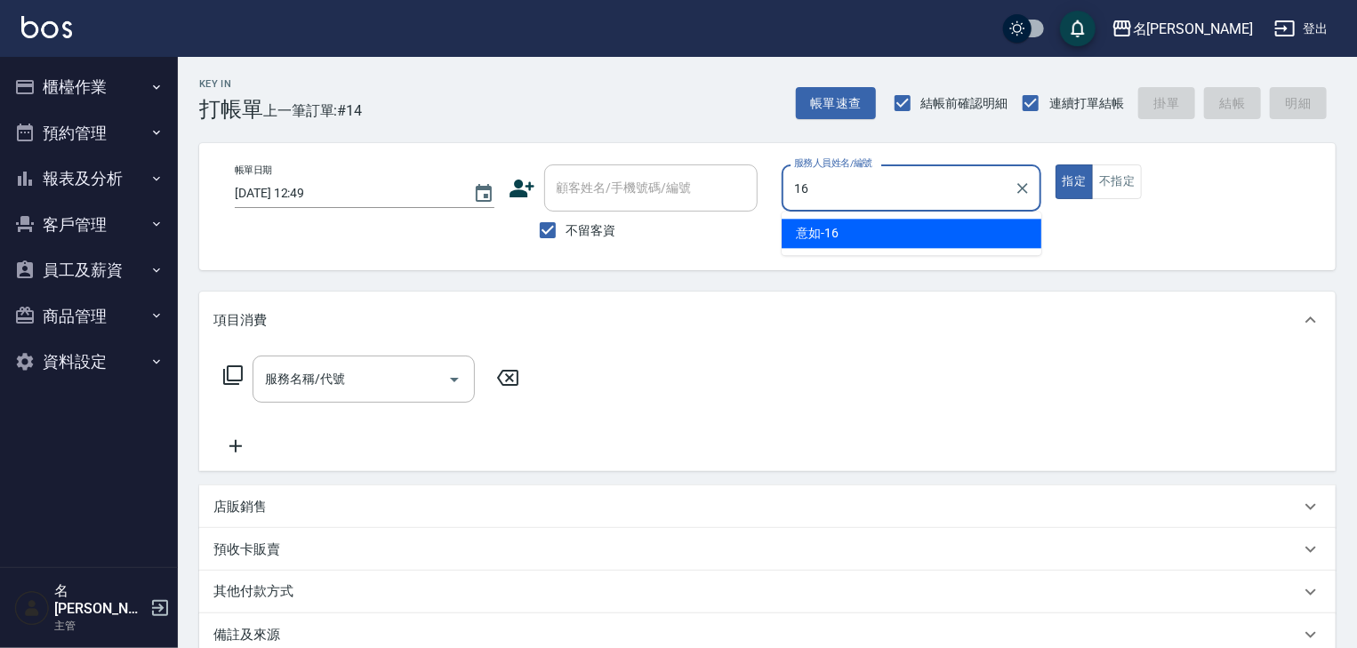
type input "意如-16"
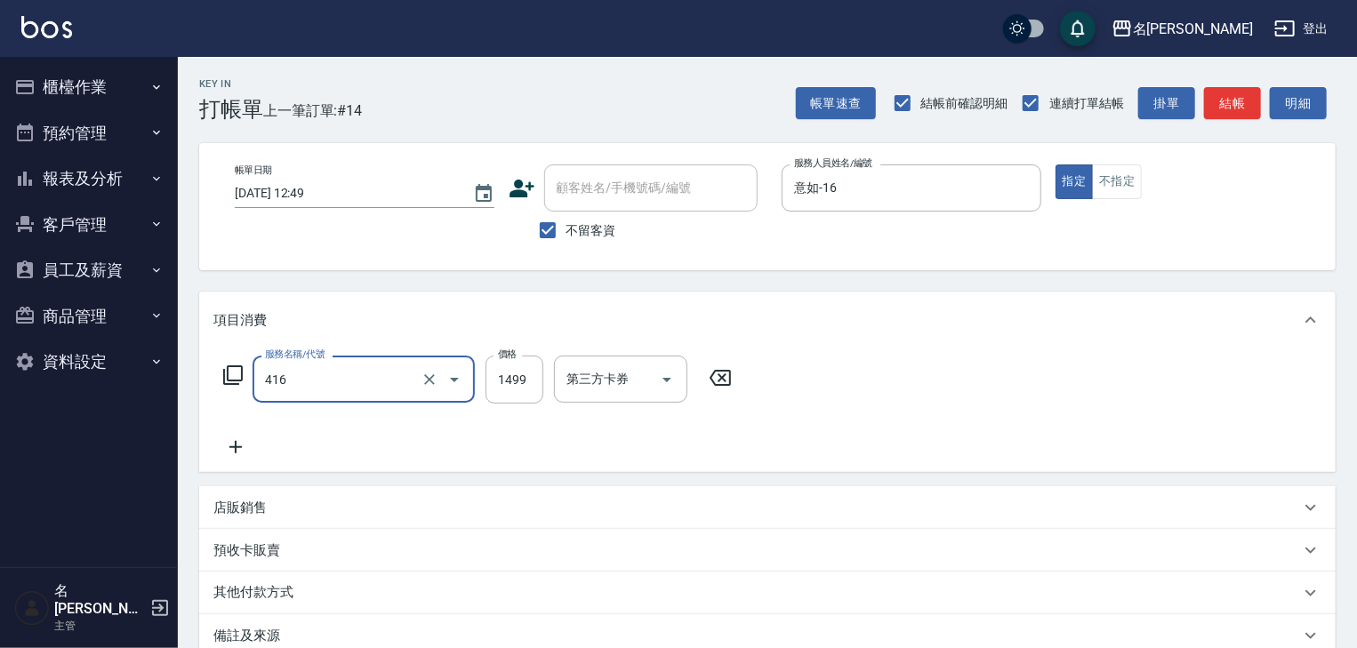
type input "染髮1499↓(416)"
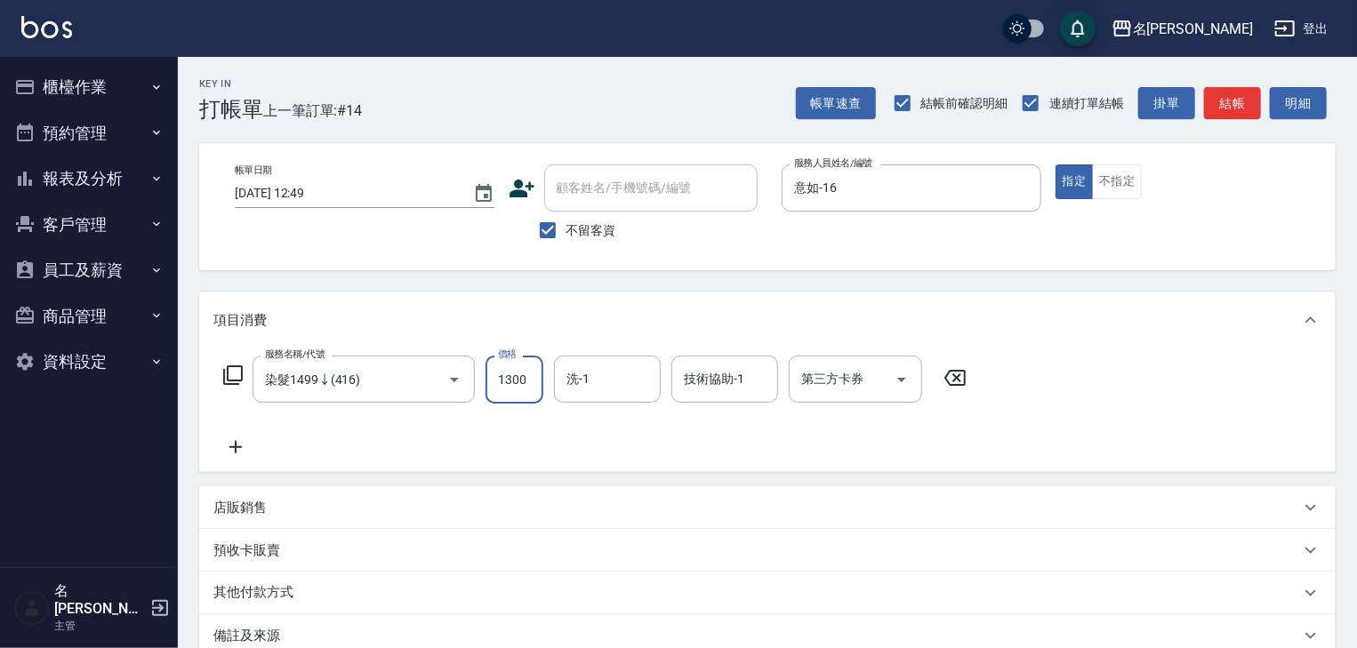
type input "1300"
type input "冼宜芳-28"
click at [1106, 189] on button "不指定" at bounding box center [1117, 182] width 50 height 35
click at [1231, 117] on button "結帳" at bounding box center [1232, 103] width 57 height 33
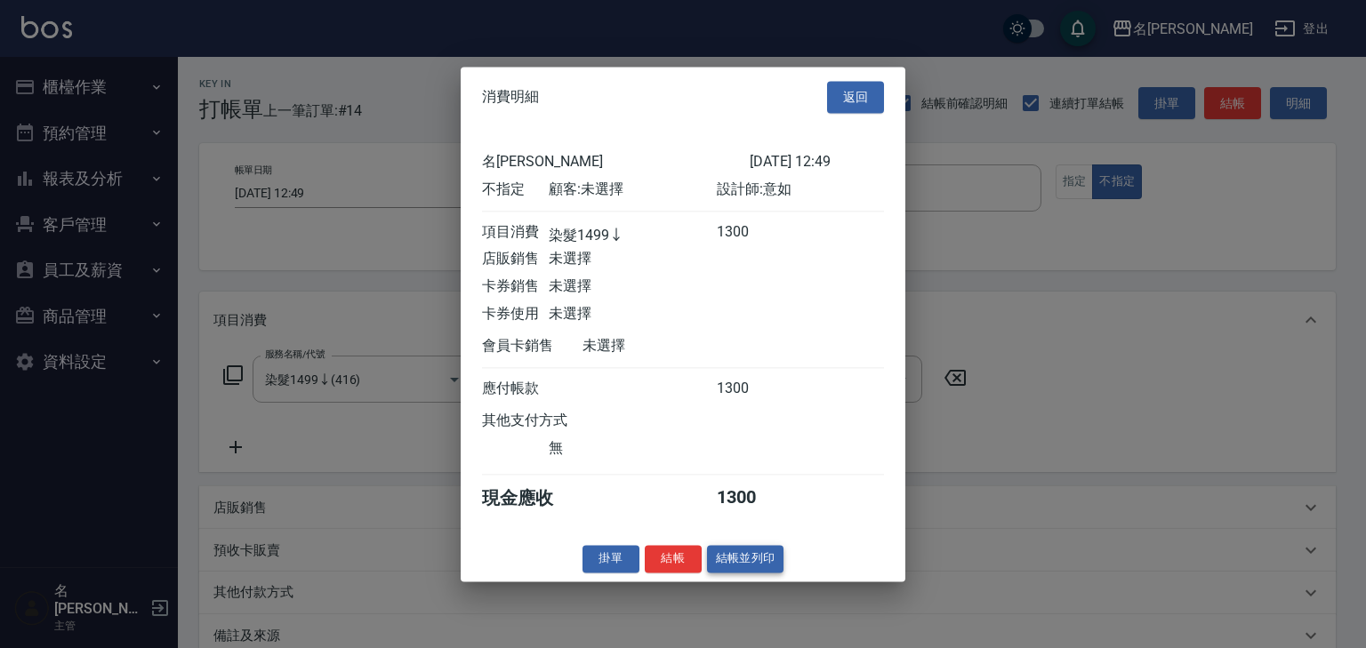
click at [770, 559] on button "結帳並列印" at bounding box center [745, 559] width 77 height 28
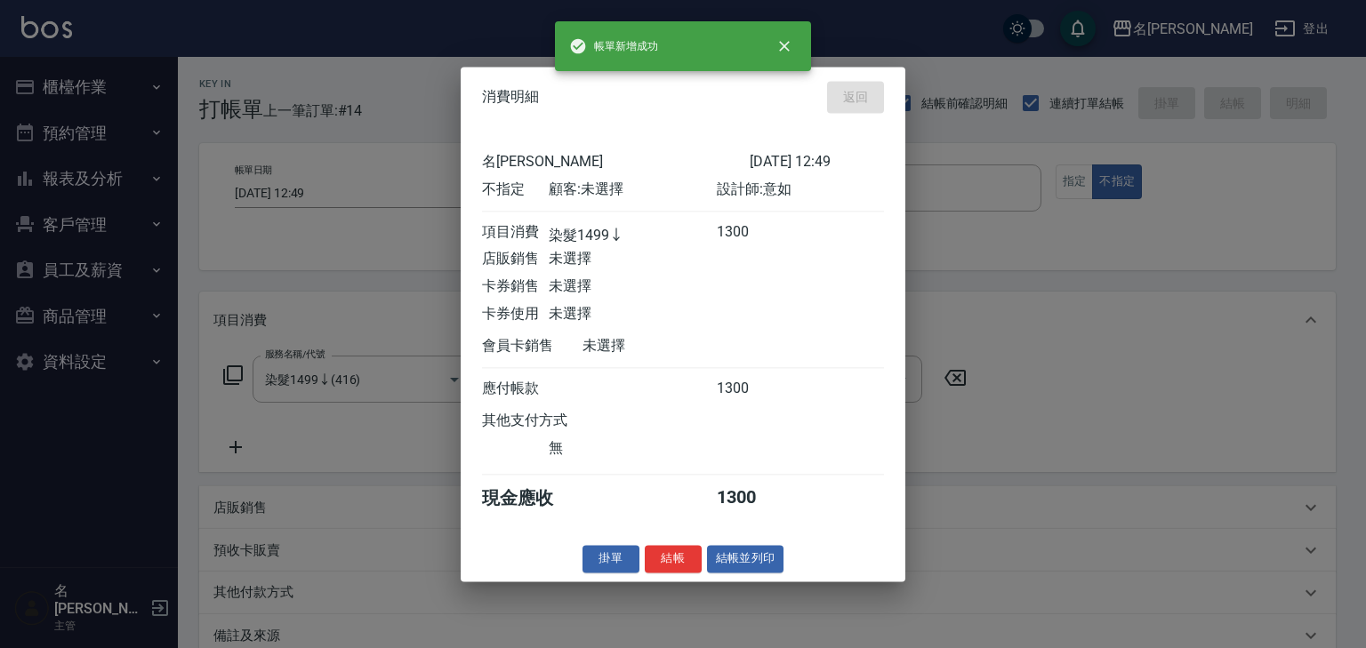
type input "2025/08/21 12:52"
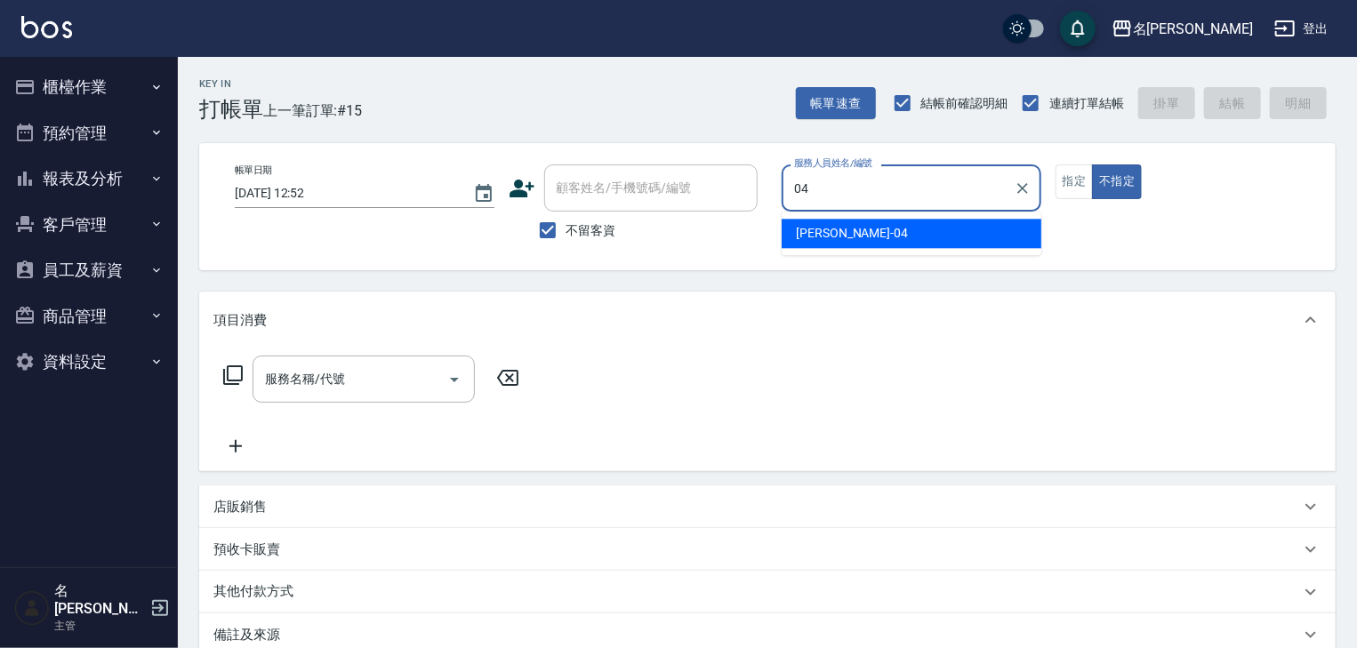
type input "許貴珍-04"
type button "false"
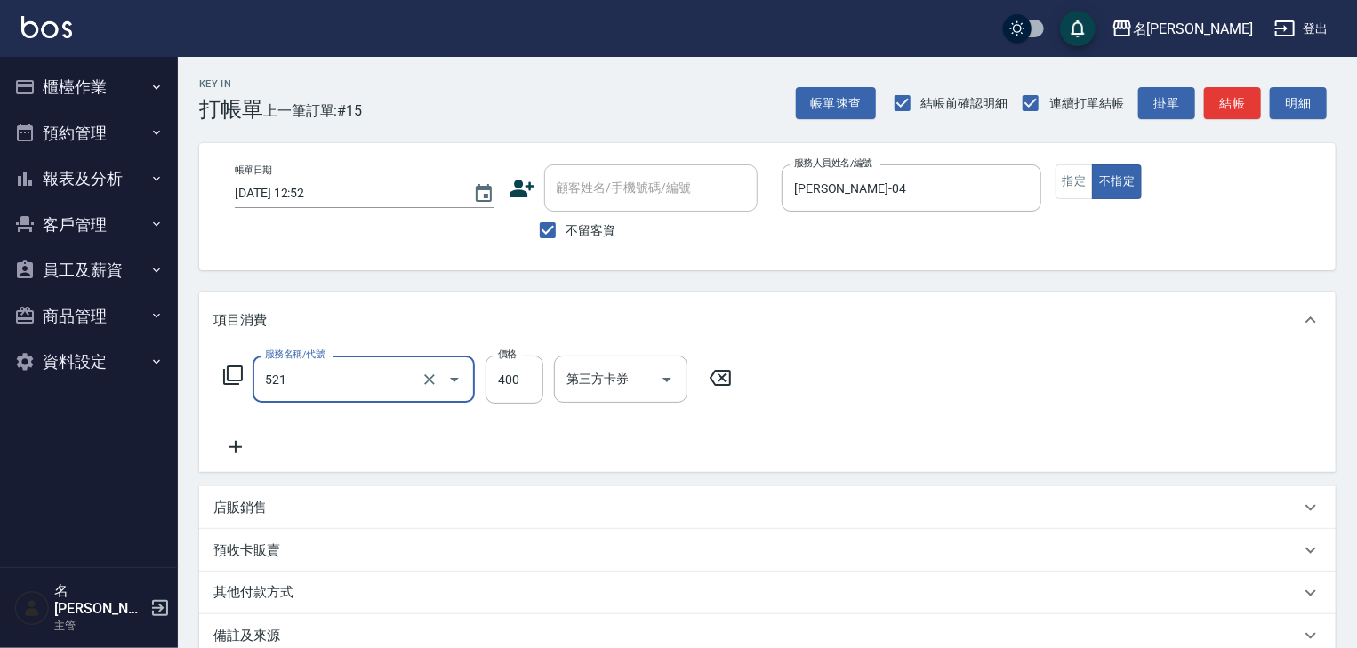
type input "健康洗髮(寶齡洗髮精)(521)"
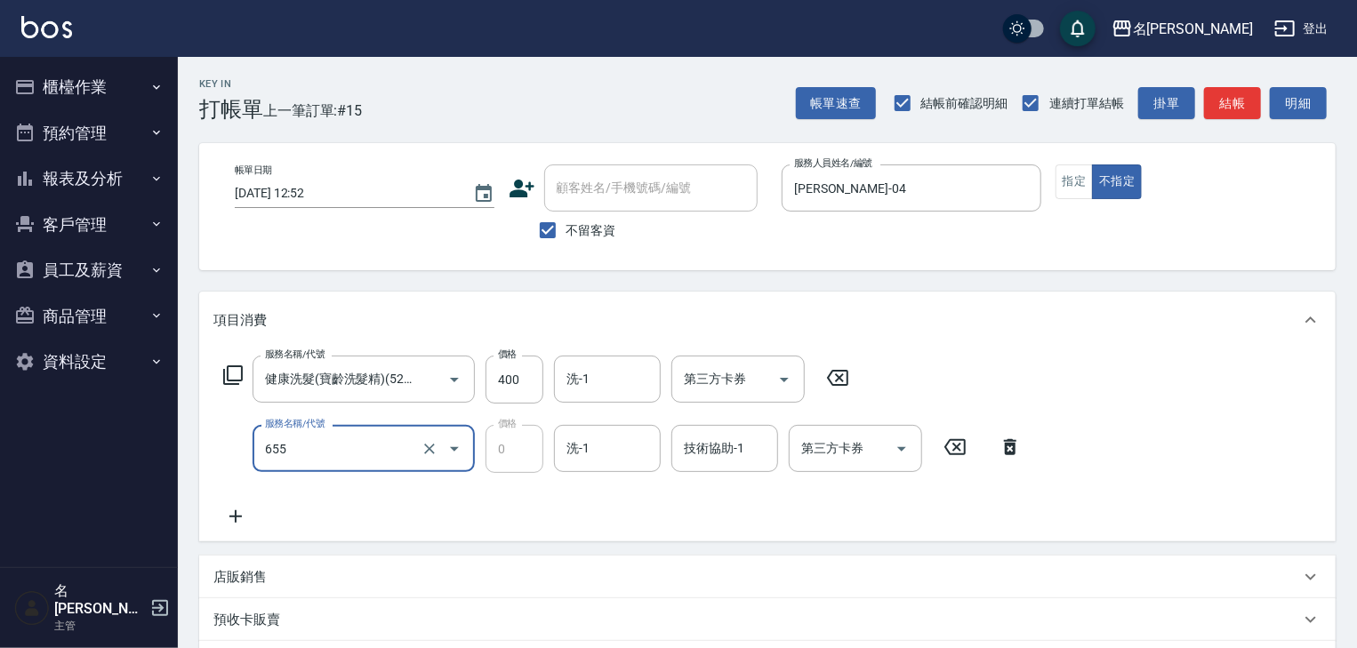
type input "頭皮、護髮免費卡(新)(655)"
click at [1016, 446] on icon at bounding box center [1010, 447] width 44 height 21
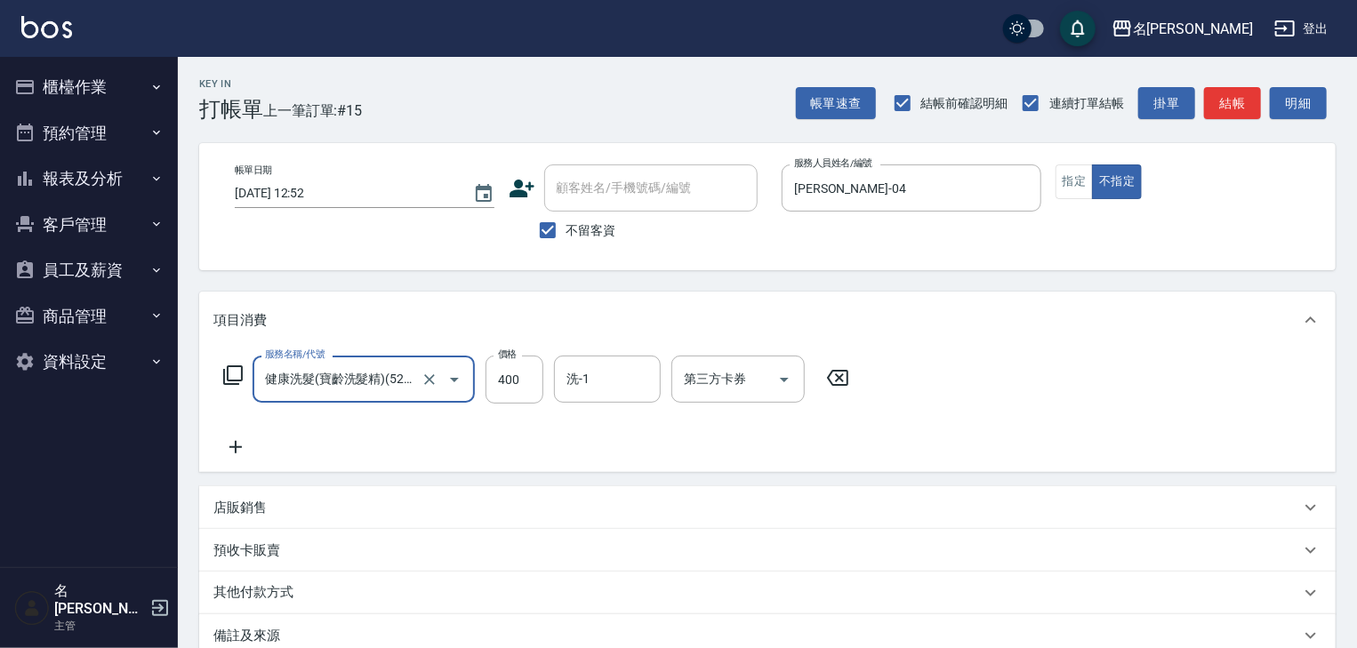
scroll to position [0, 4]
click at [1087, 171] on button "指定" at bounding box center [1075, 182] width 38 height 35
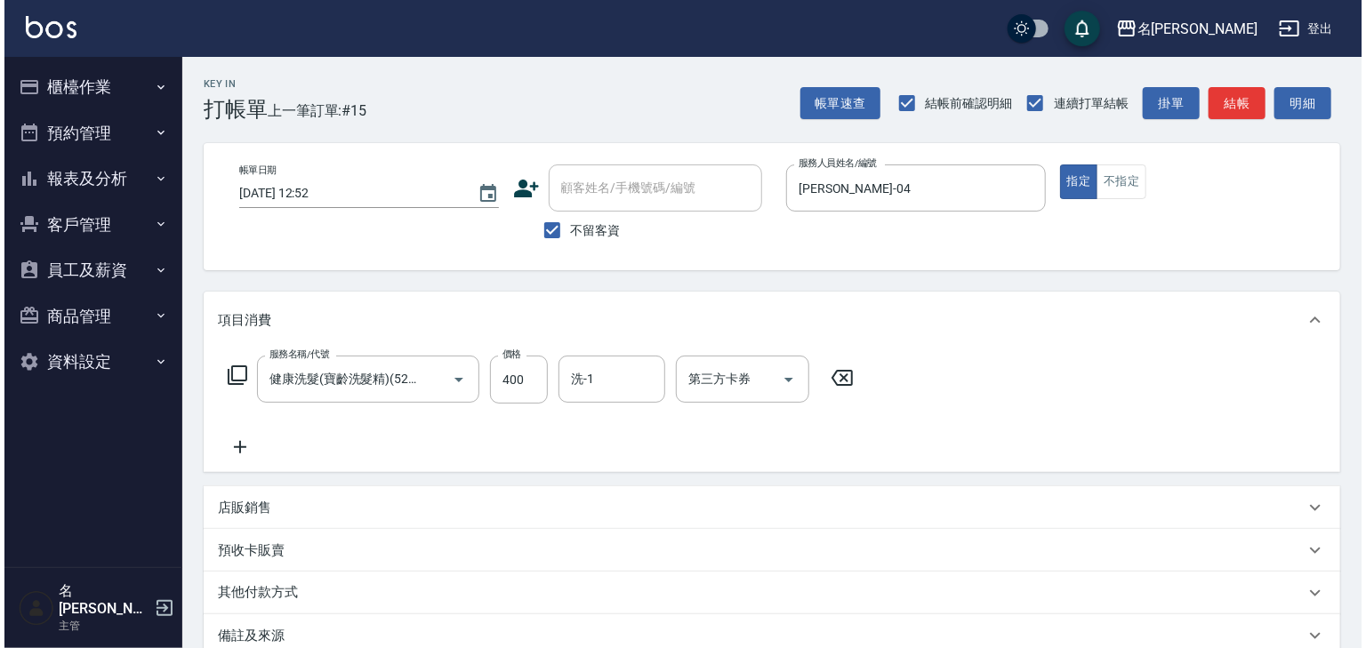
scroll to position [208, 0]
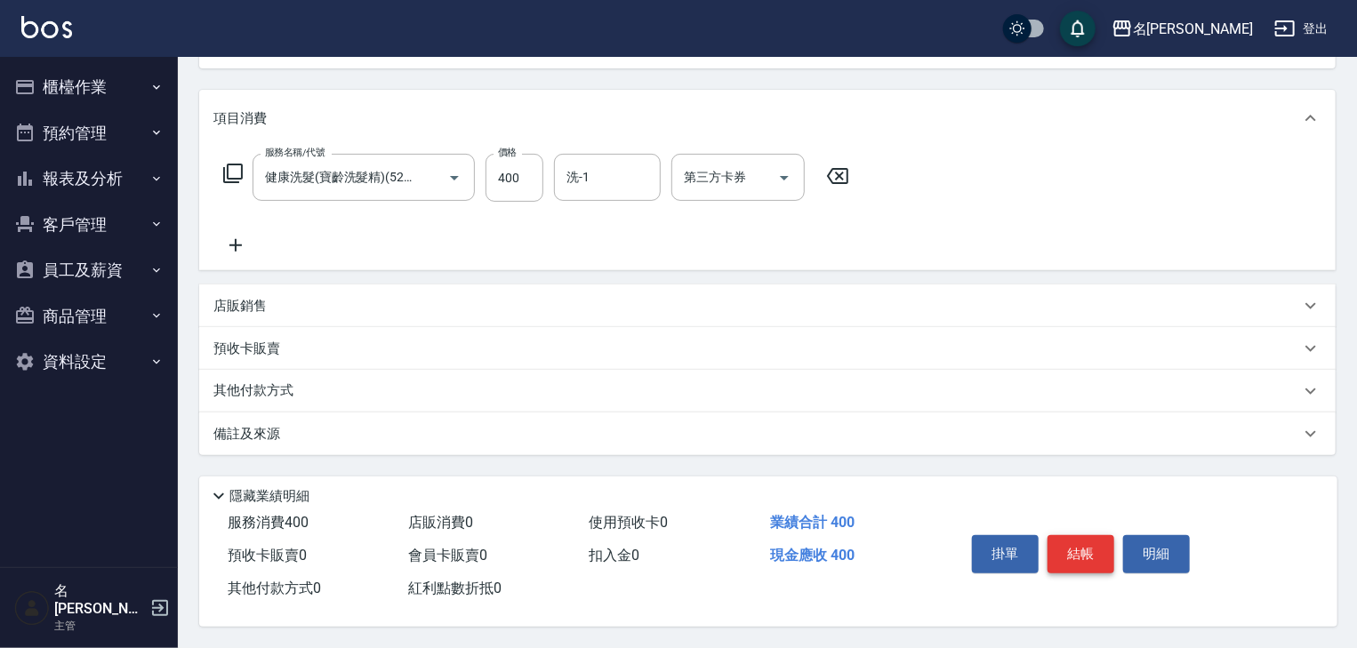
click at [1079, 535] on button "結帳" at bounding box center [1081, 553] width 67 height 37
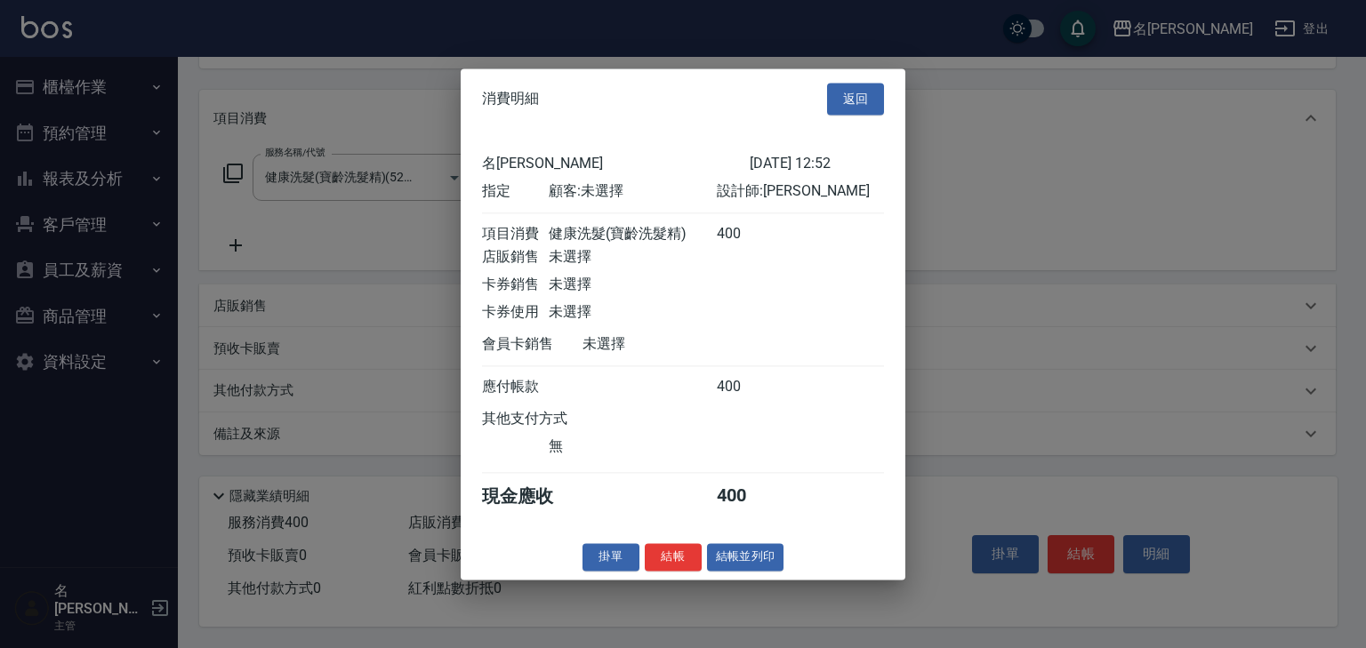
click at [760, 551] on div "消費明細 返回 名留林森 2025/08/21 12:52 指定 顧客: 未選擇 設計師: 許貴珍 項目消費 健康洗髮(寶齡洗髮精) 400 店販銷售 未選擇…" at bounding box center [683, 323] width 445 height 511
click at [768, 558] on button "結帳並列印" at bounding box center [745, 557] width 77 height 28
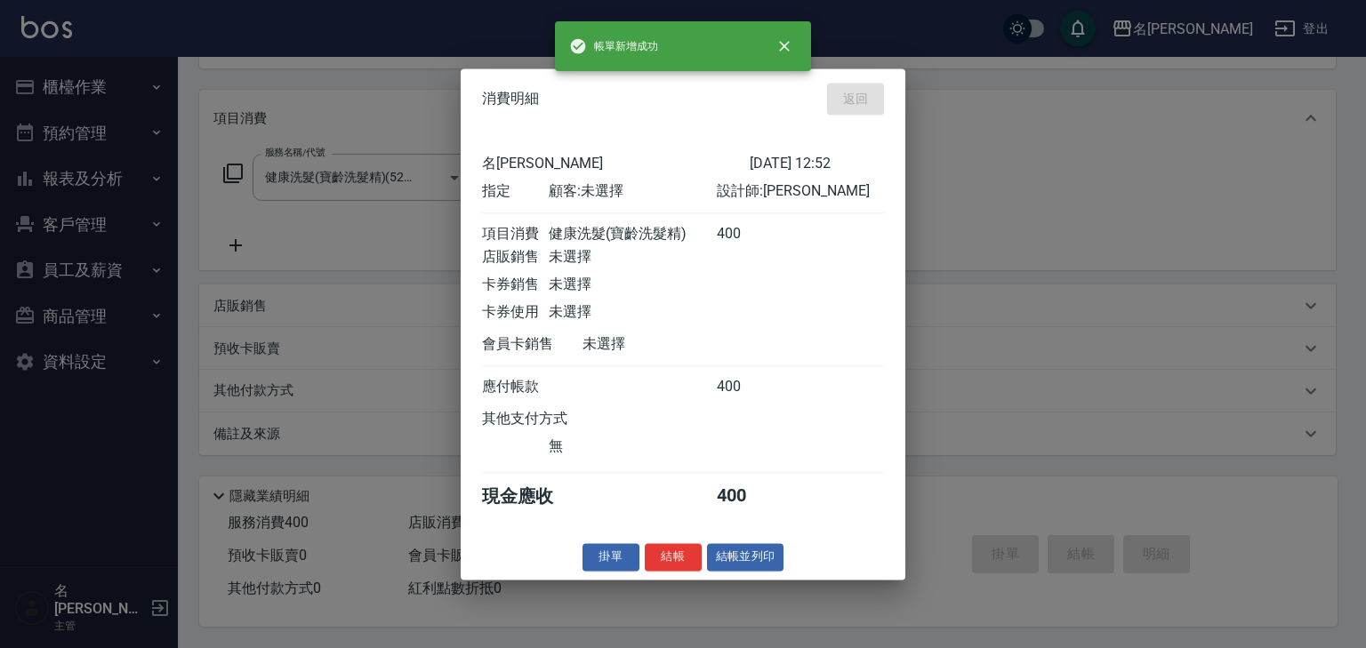
type input "2025/08/21 12:57"
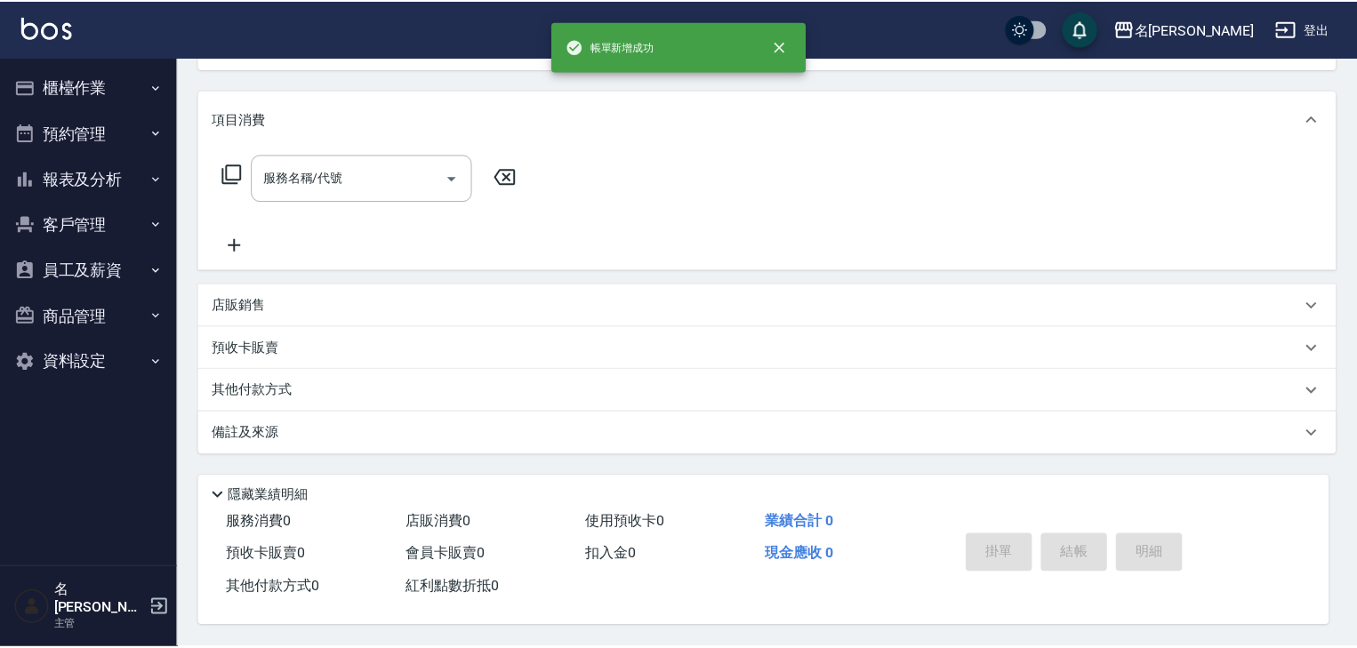
scroll to position [0, 0]
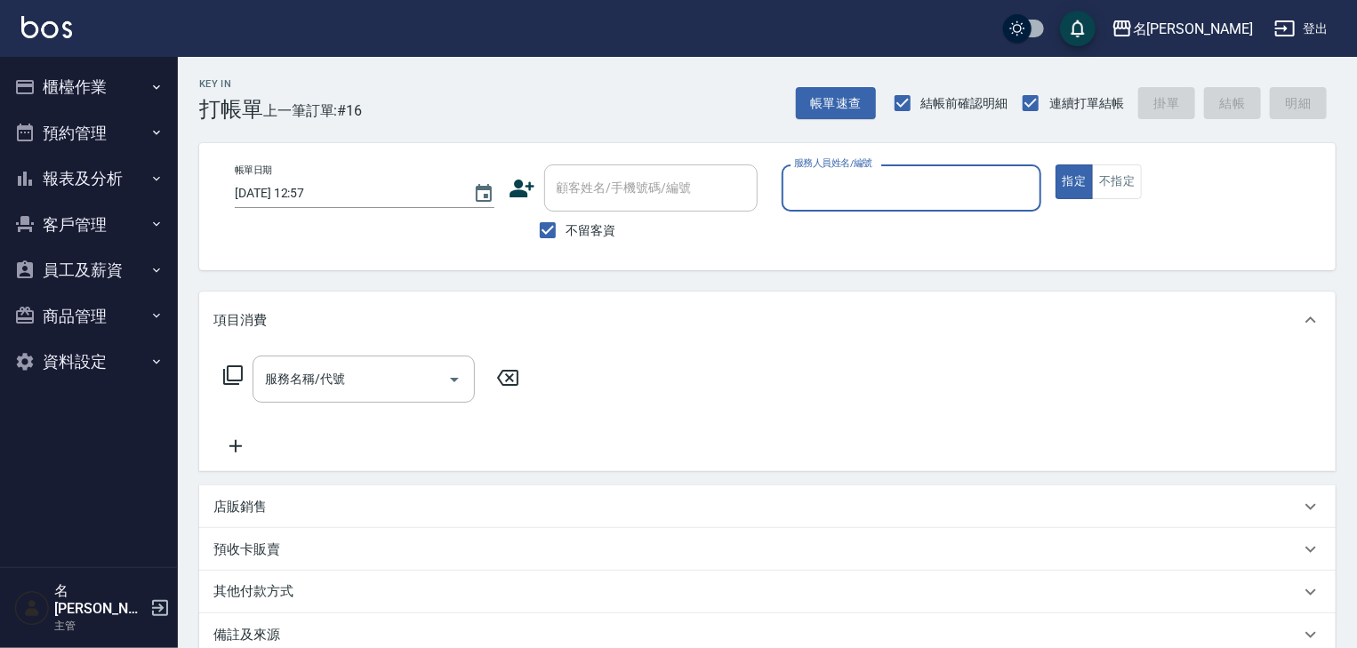
click at [37, 94] on button "櫃檯作業" at bounding box center [89, 87] width 164 height 46
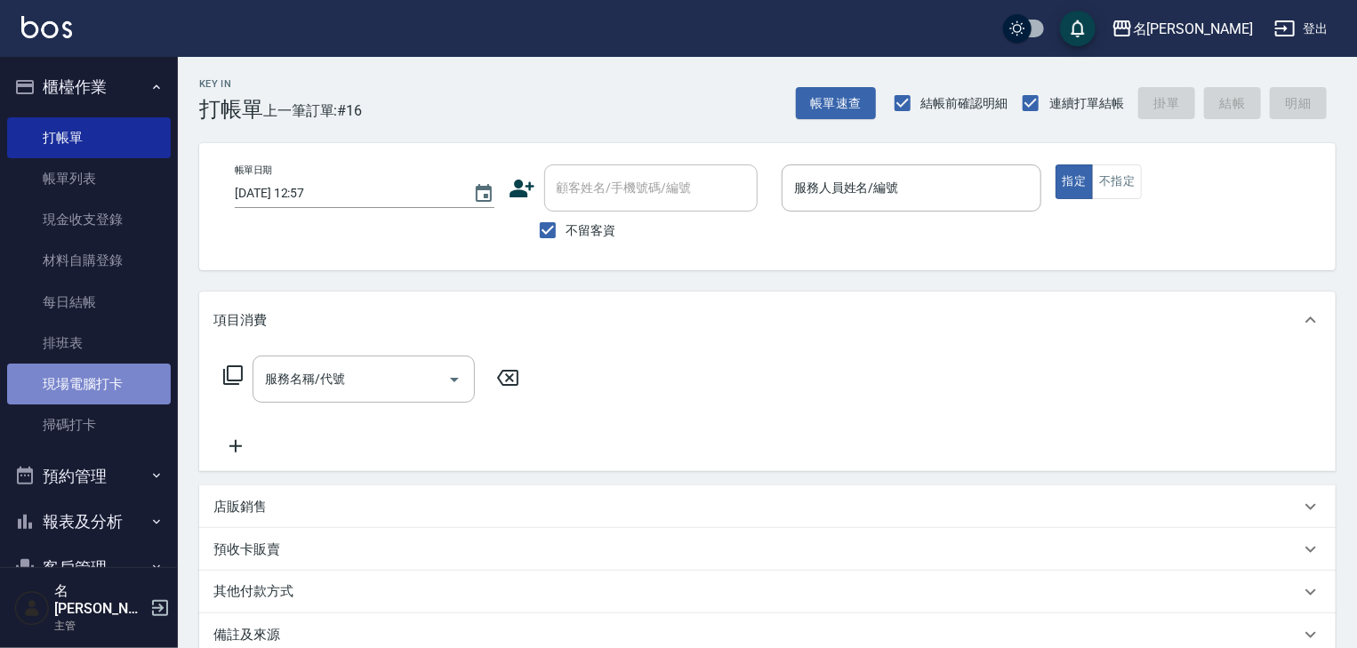
click at [125, 395] on link "現場電腦打卡" at bounding box center [89, 384] width 164 height 41
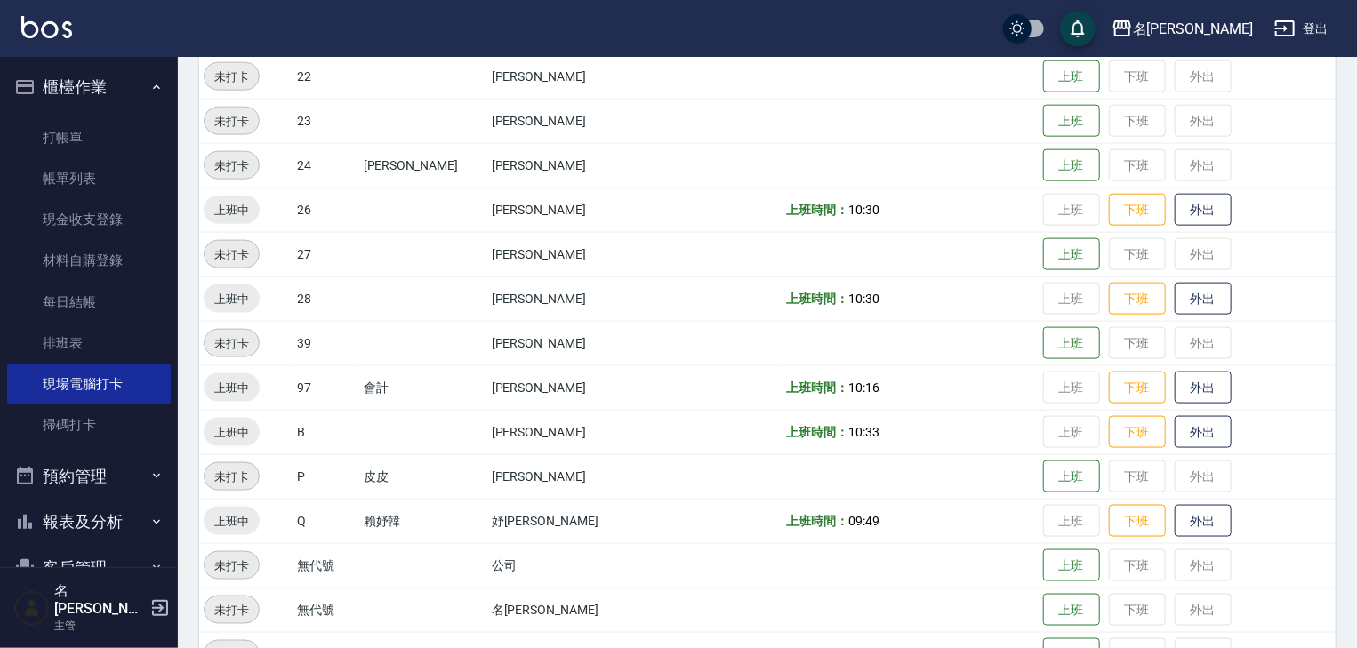
scroll to position [938, 0]
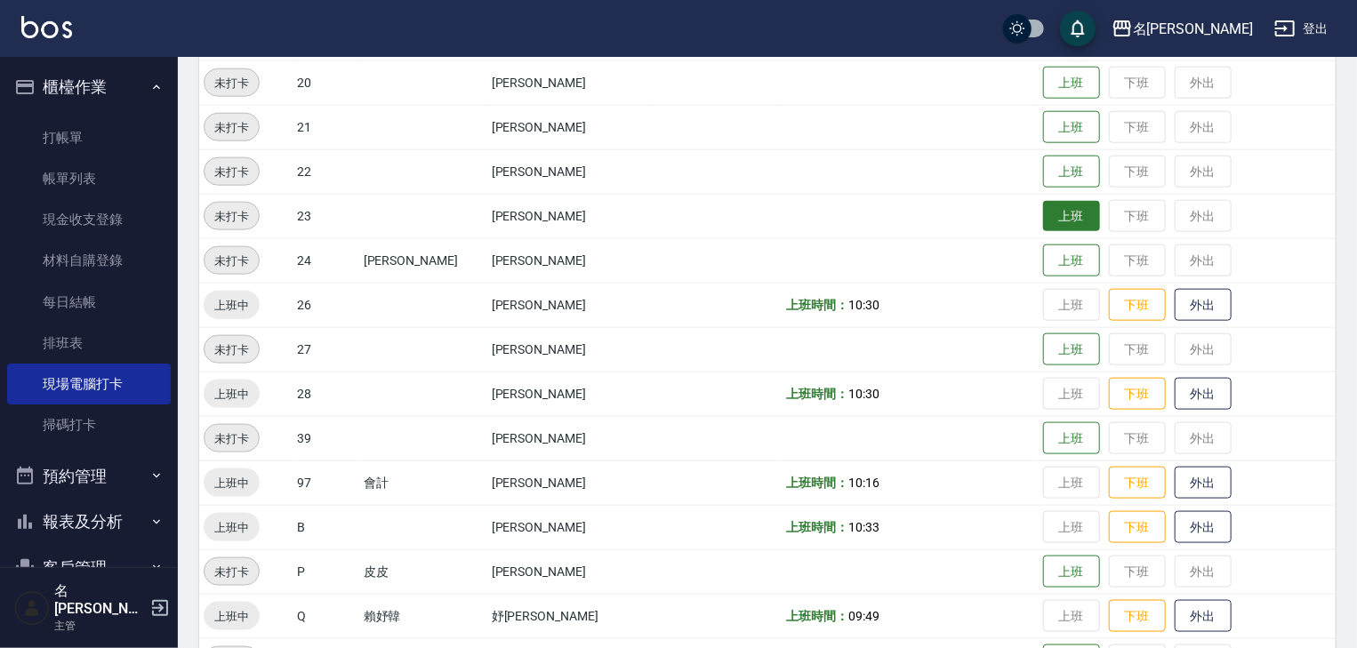
click at [1043, 219] on button "上班" at bounding box center [1071, 216] width 57 height 31
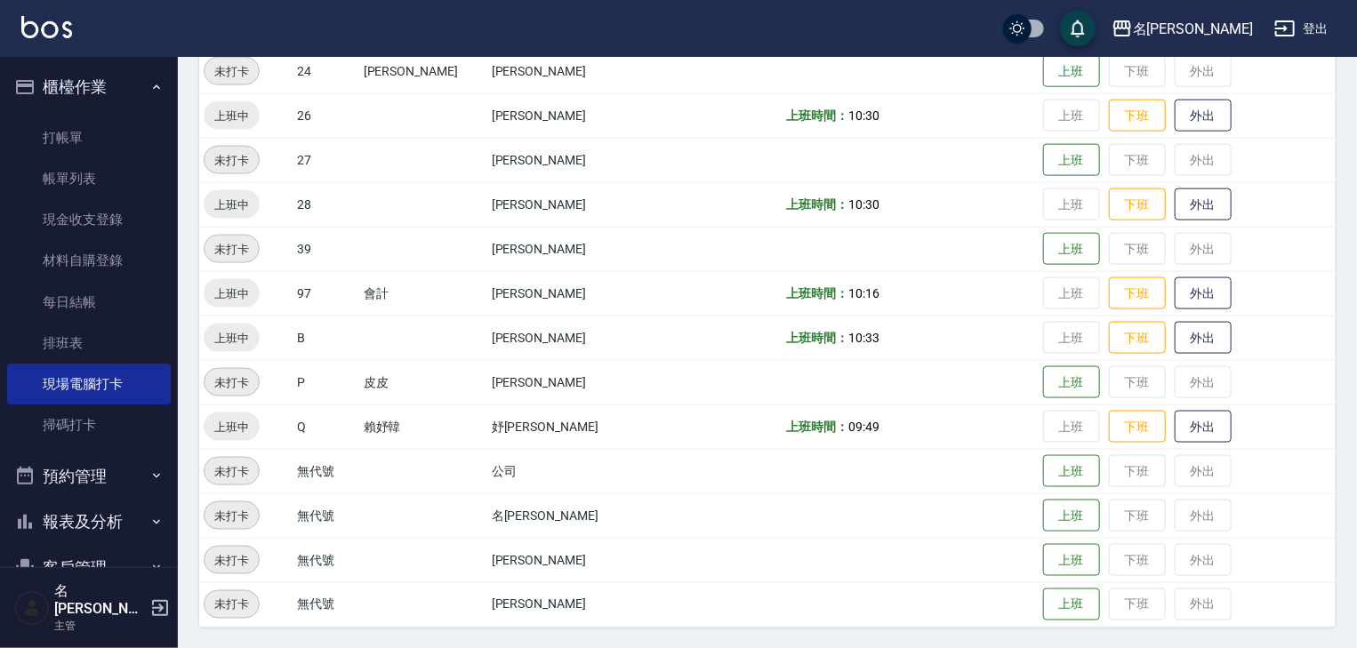
click at [43, 25] on img at bounding box center [46, 27] width 51 height 22
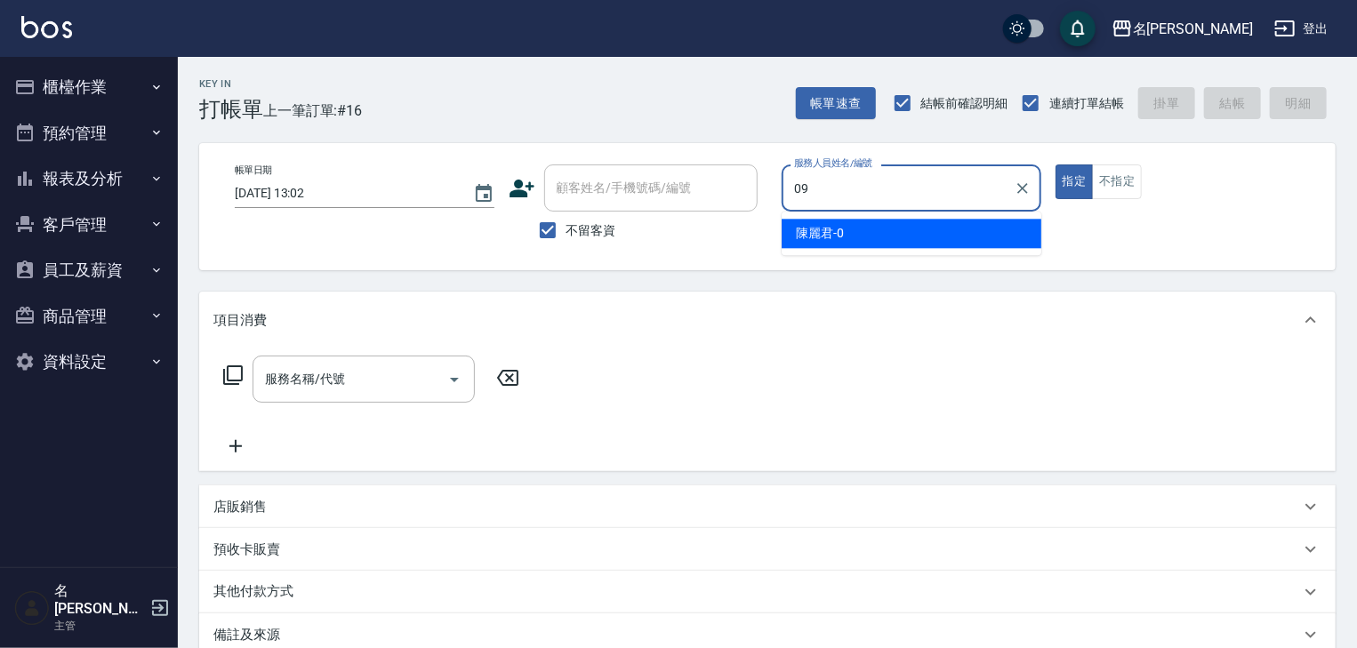
type input "黃于瑄-09"
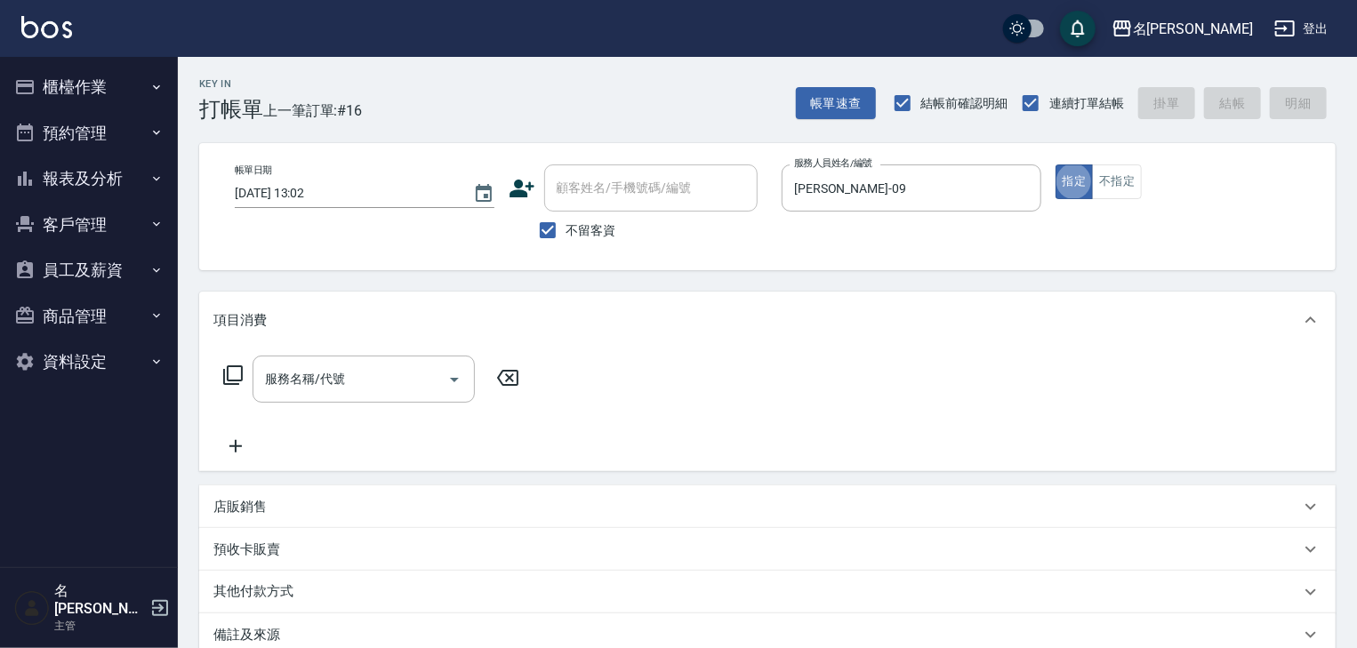
type button "true"
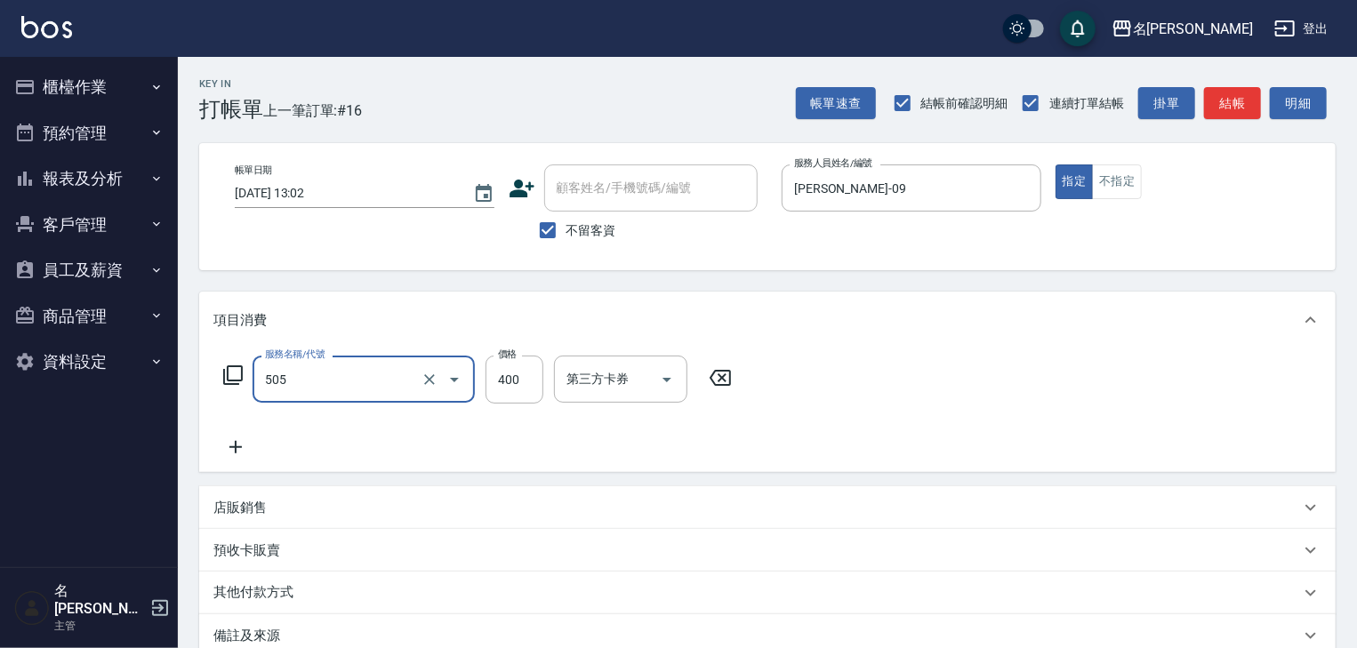
type input "洗髮(505)"
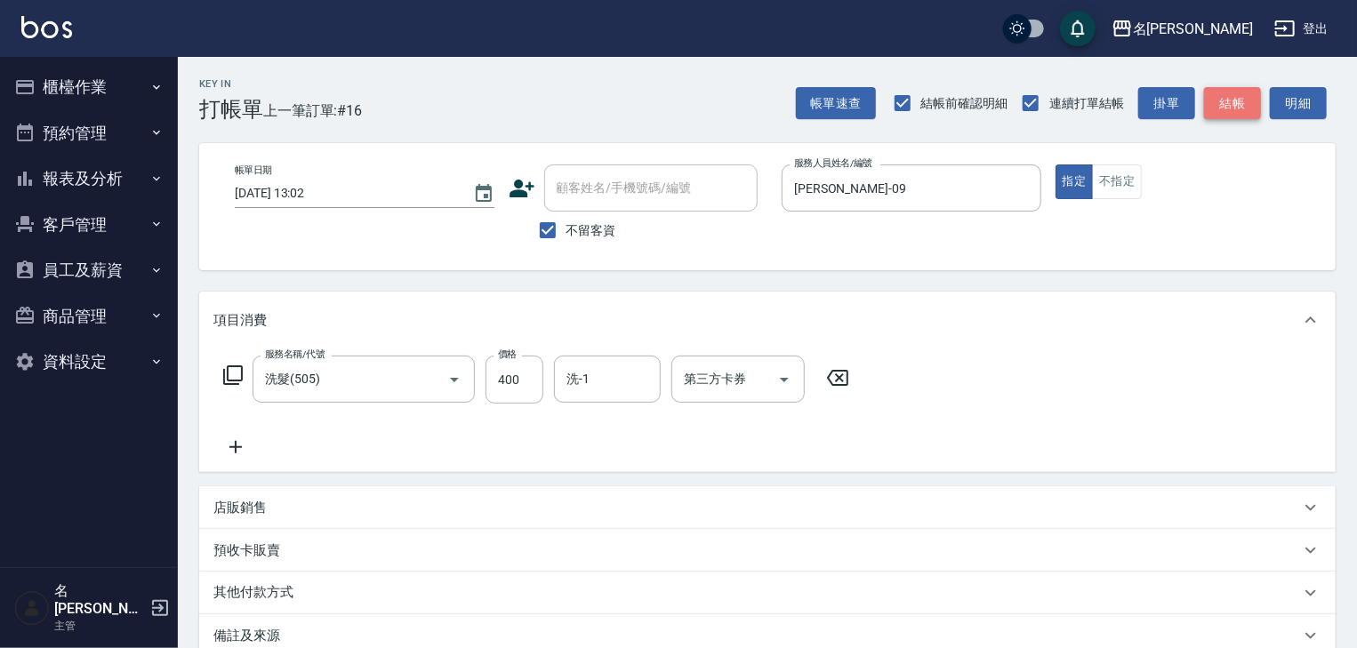
click at [1250, 107] on button "結帳" at bounding box center [1232, 103] width 57 height 33
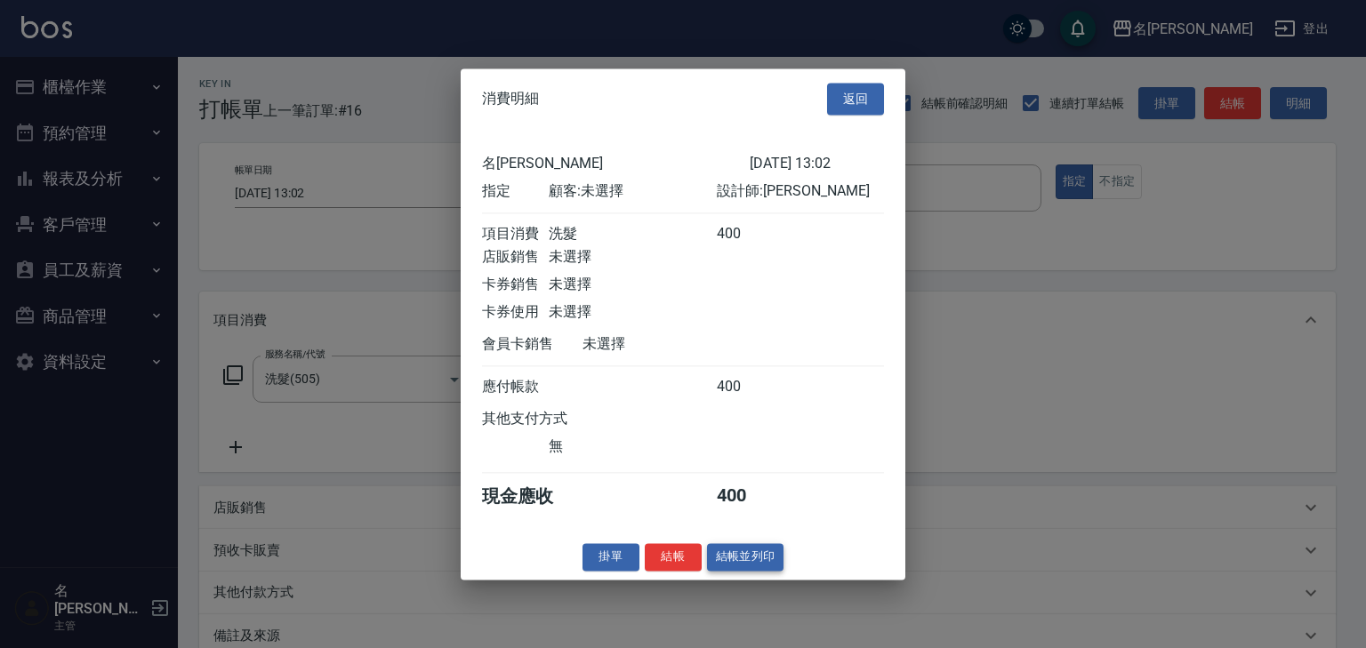
click at [765, 571] on button "結帳並列印" at bounding box center [745, 557] width 77 height 28
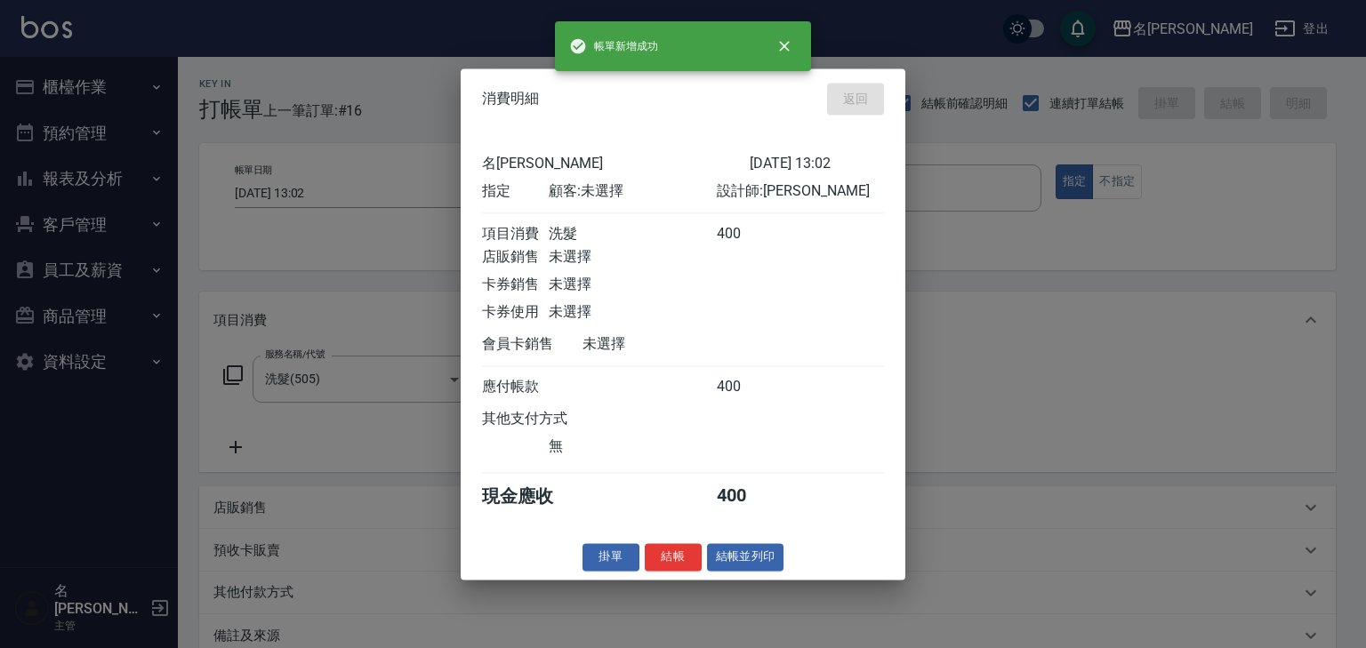
type input "2025/08/21 13:27"
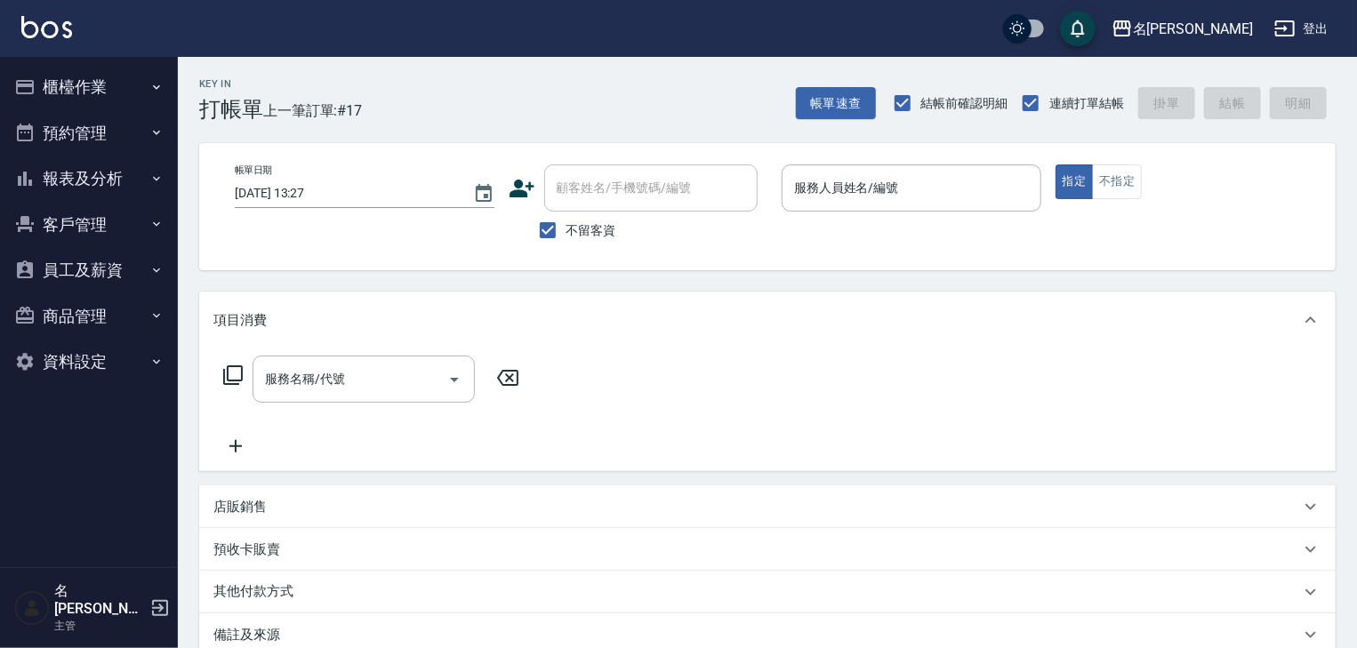
click at [1149, 189] on div "指定 不指定" at bounding box center [1186, 182] width 260 height 35
click at [1130, 190] on button "不指定" at bounding box center [1117, 182] width 50 height 35
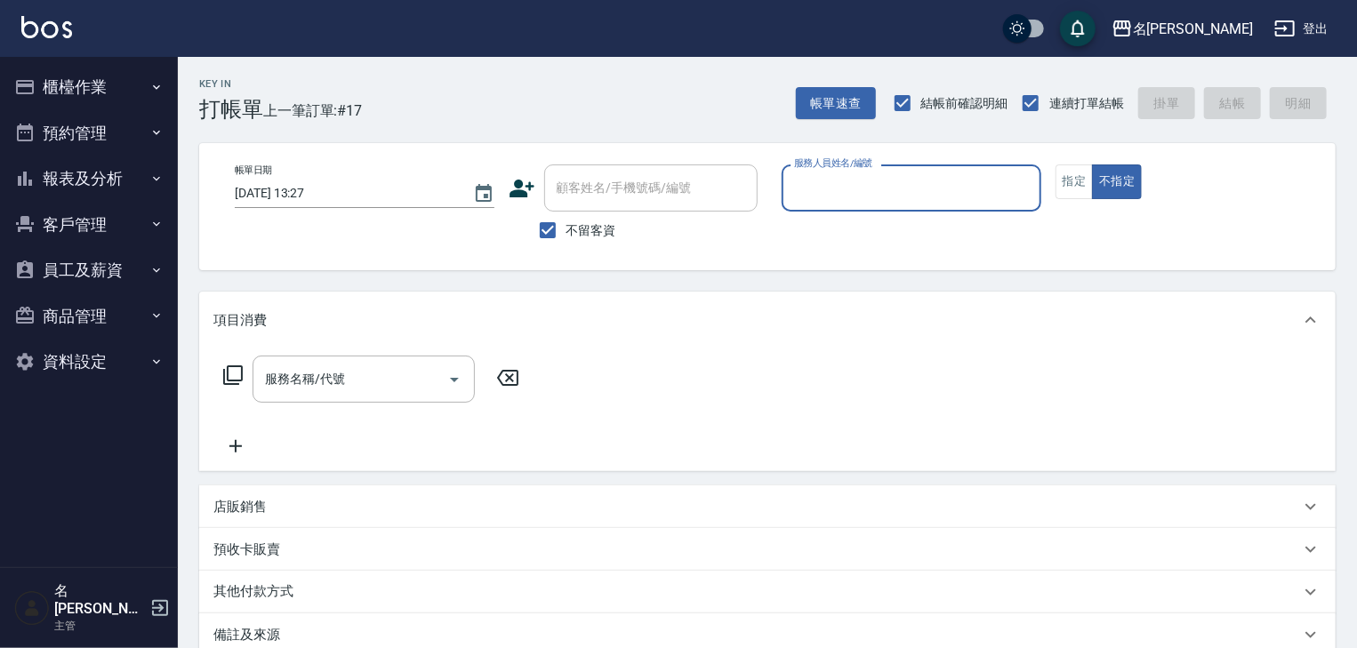
click at [873, 183] on input "服務人員姓名/編號" at bounding box center [912, 188] width 244 height 31
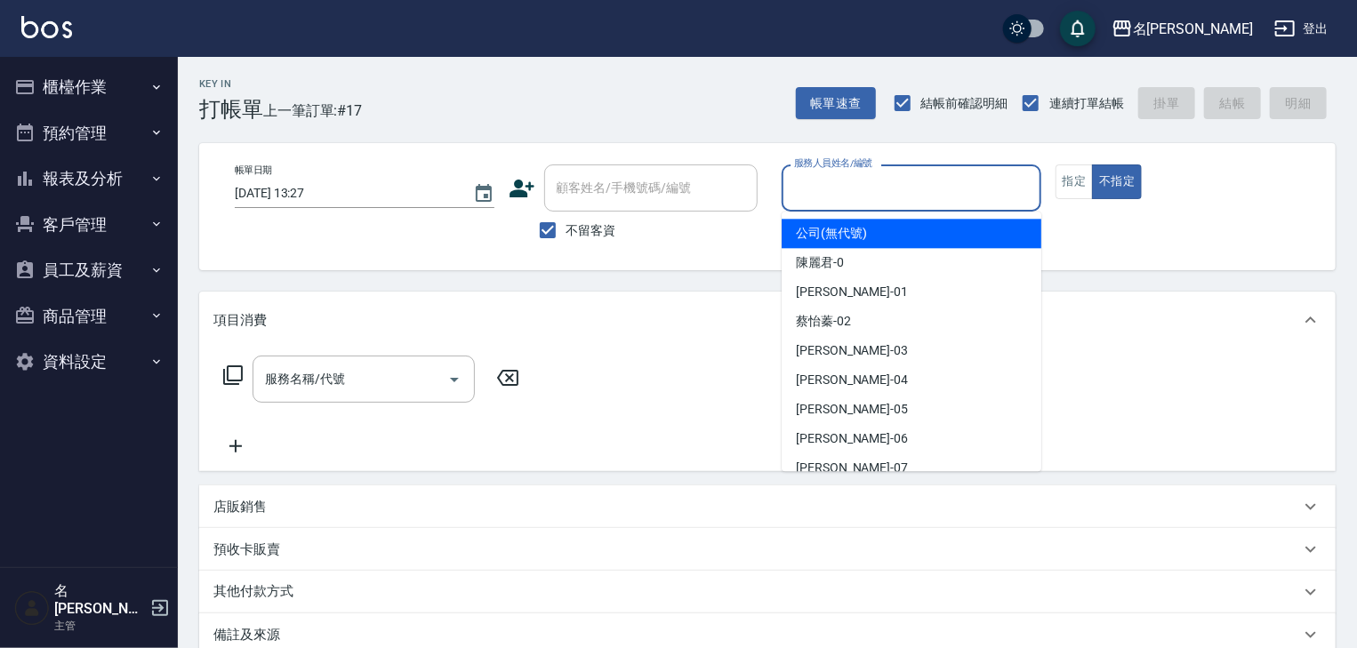
click at [879, 207] on div "服務人員姓名/編號" at bounding box center [912, 188] width 260 height 47
click at [880, 203] on input "服務人員姓名/編號" at bounding box center [912, 188] width 244 height 31
click at [896, 192] on input "服務人員姓名/編號" at bounding box center [912, 188] width 244 height 31
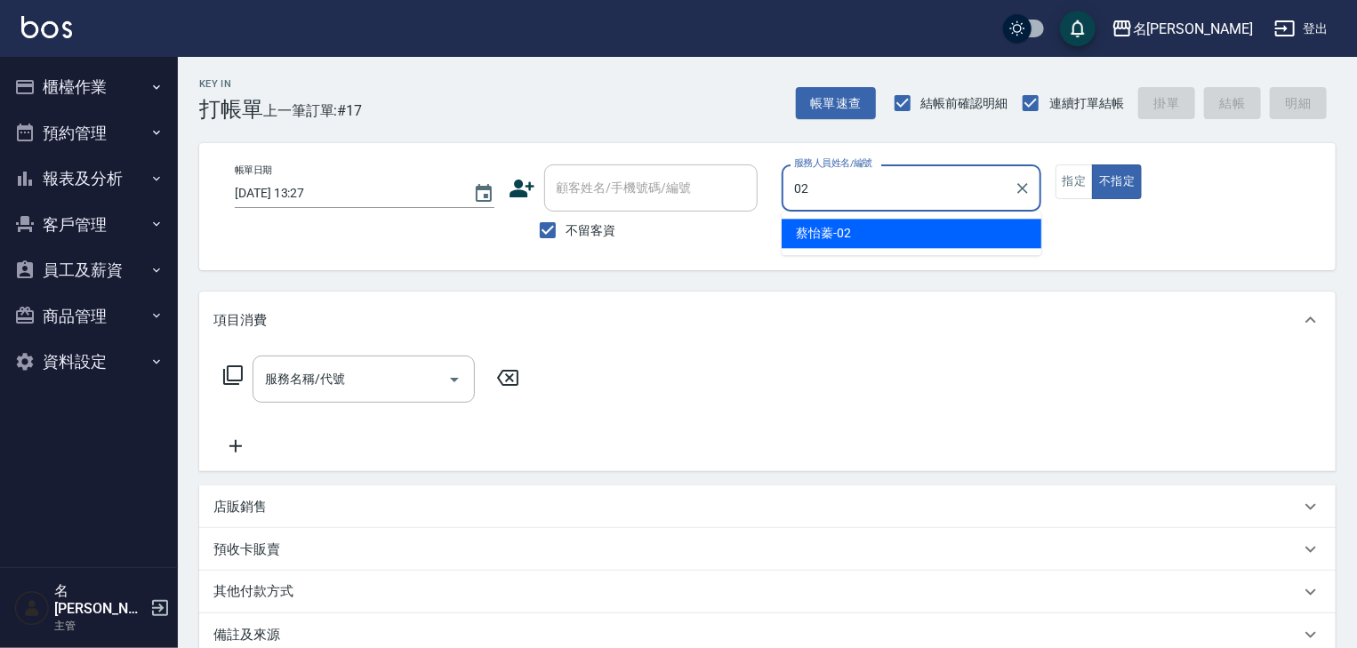
type input "蔡怡蓁-02"
type button "false"
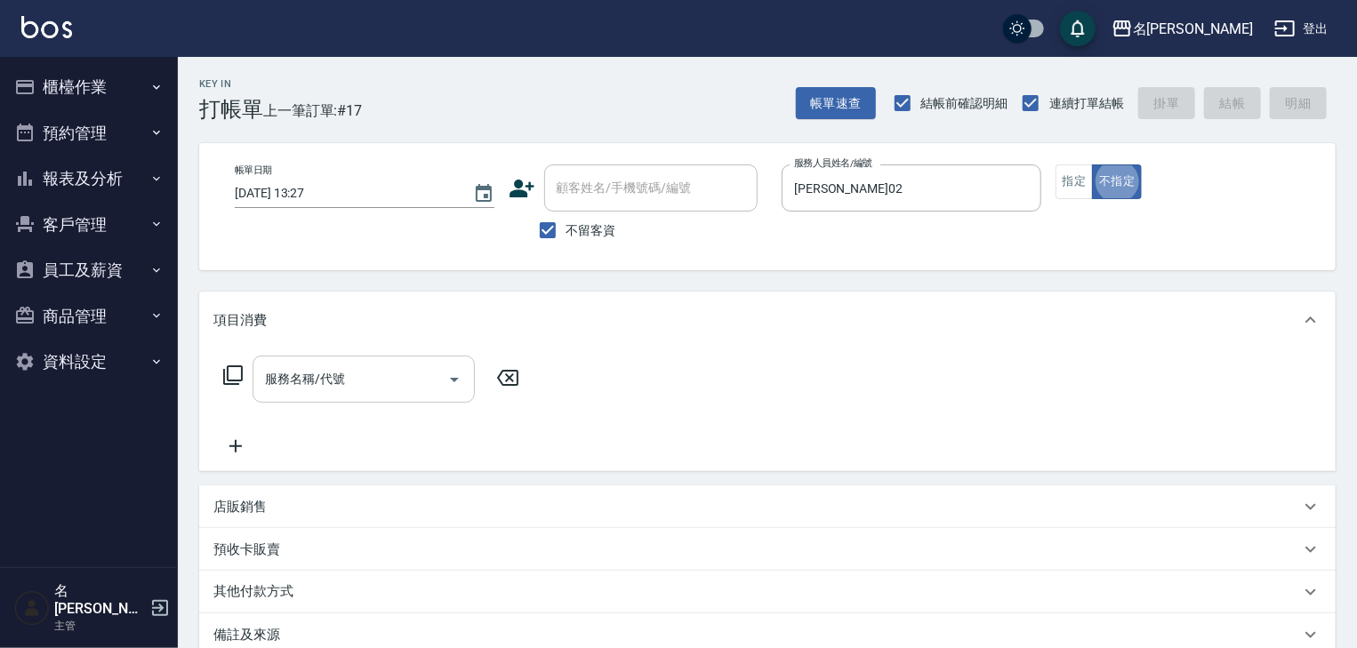
click at [379, 372] on input "服務名稱/代號" at bounding box center [351, 379] width 180 height 31
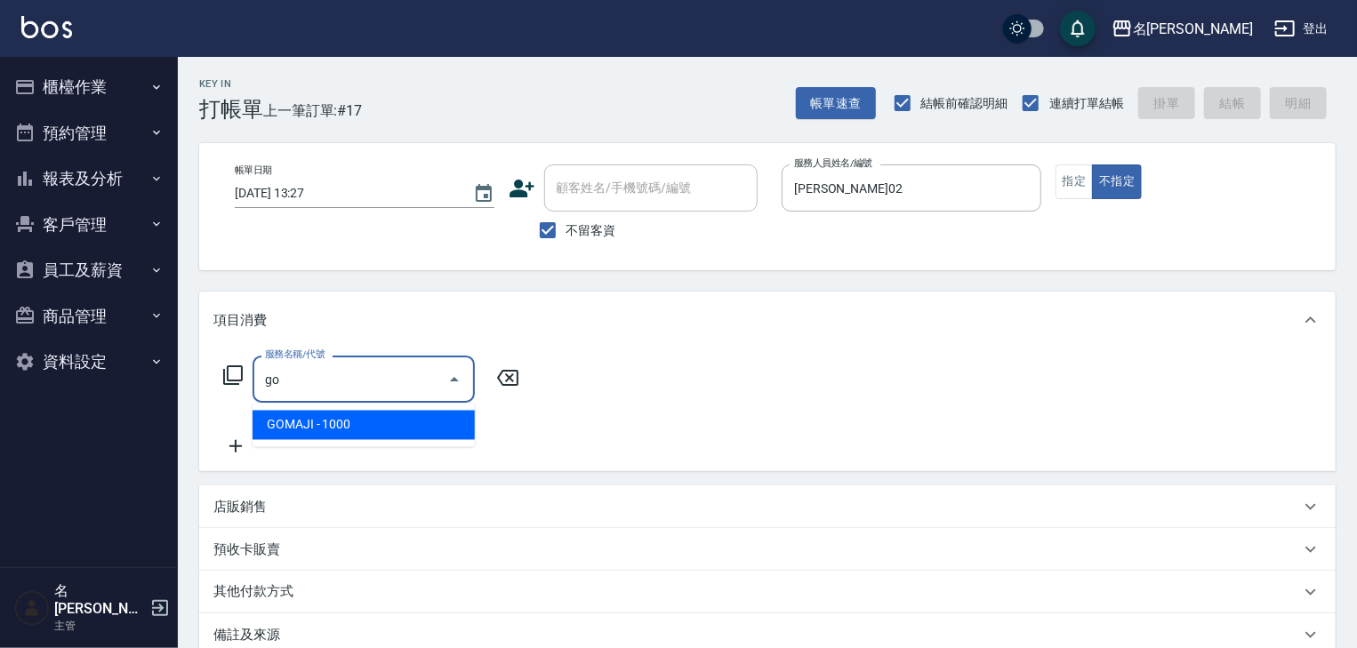
click at [388, 438] on span "GOMAJI - 1000" at bounding box center [364, 425] width 222 height 29
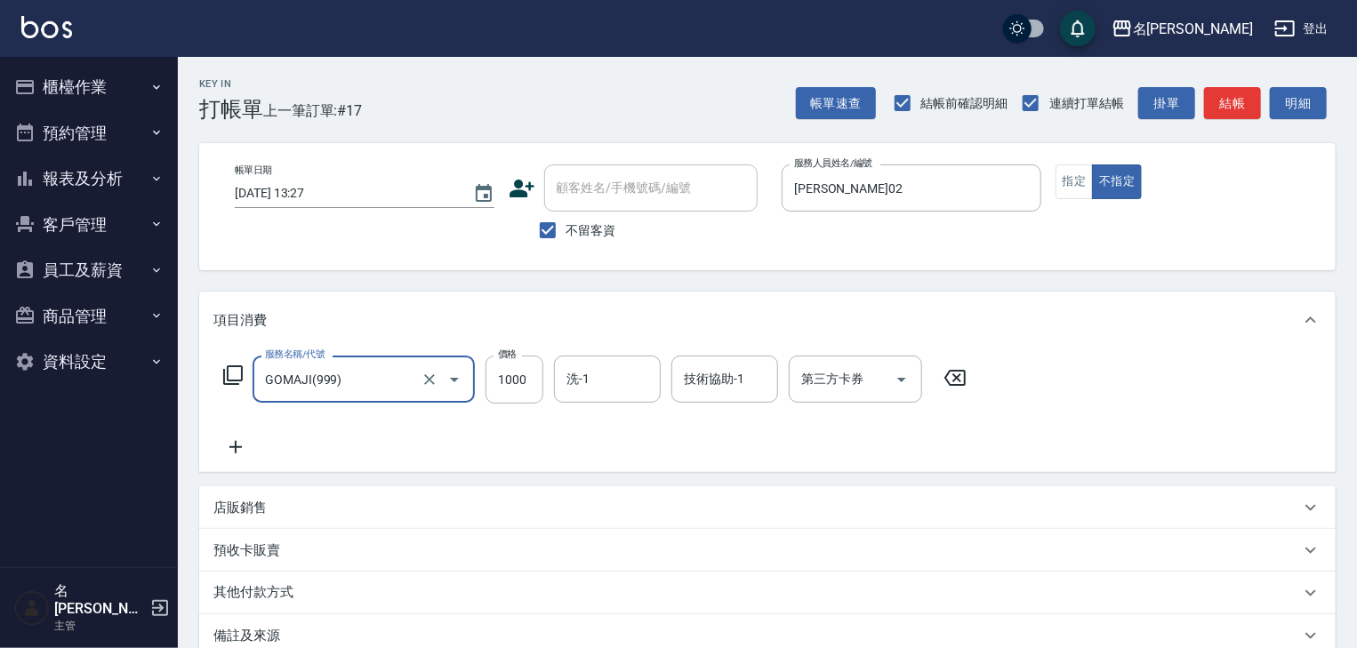
type input "GOMAJI(999)"
click at [517, 370] on input "1000" at bounding box center [515, 380] width 58 height 48
type input "1169"
click at [869, 394] on input "第三方卡券" at bounding box center [842, 379] width 91 height 31
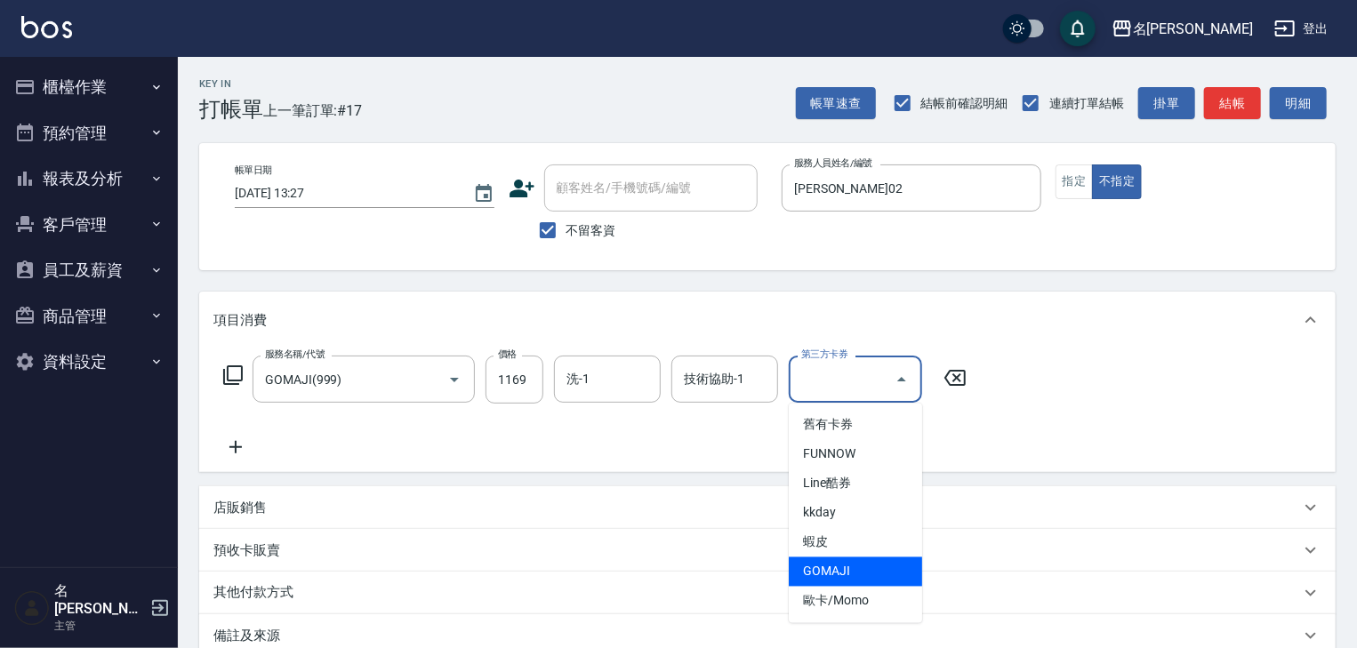
click at [881, 578] on span "GOMAJI" at bounding box center [855, 572] width 133 height 29
type input "GOMAJI"
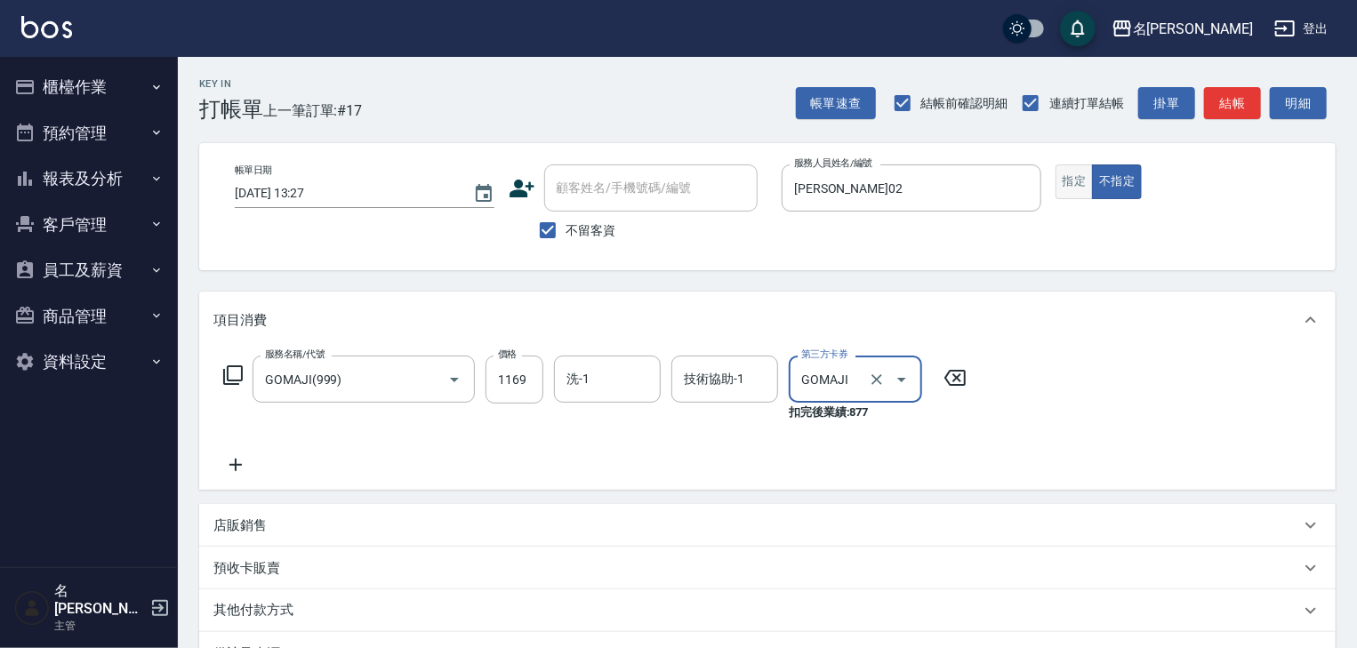
click at [1072, 189] on button "指定" at bounding box center [1075, 182] width 38 height 35
click at [1122, 172] on button "不指定" at bounding box center [1117, 182] width 50 height 35
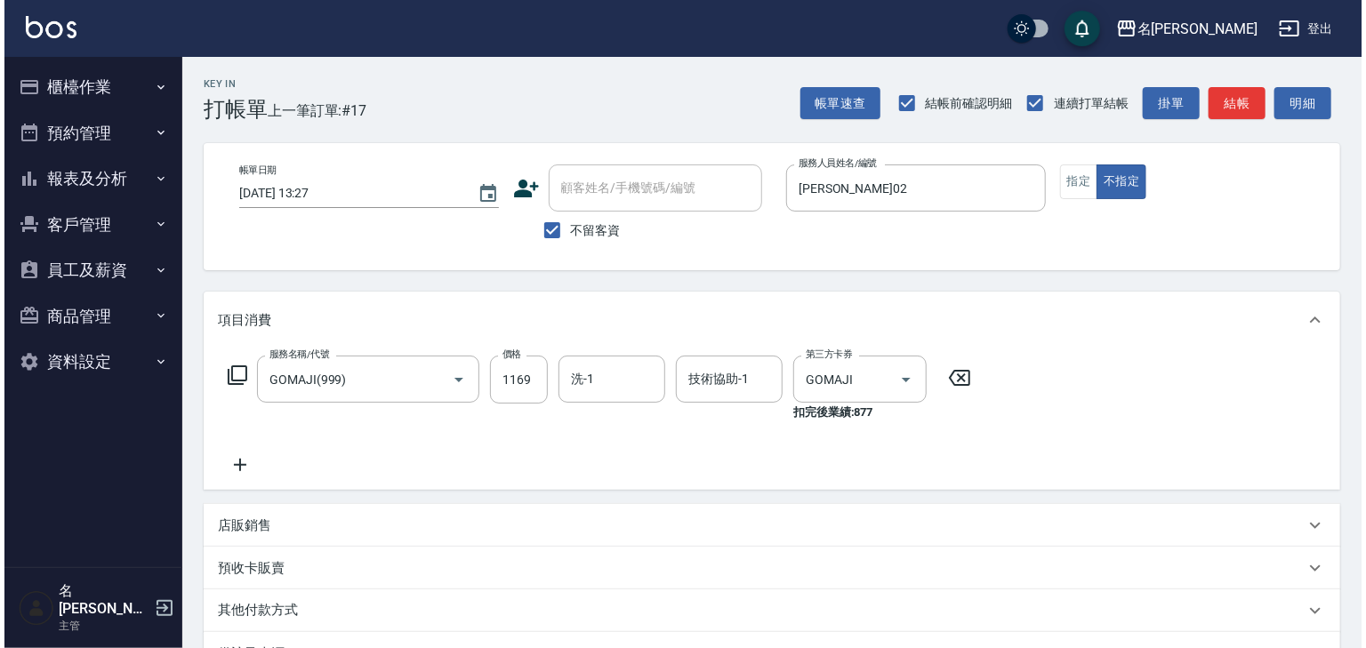
scroll to position [226, 0]
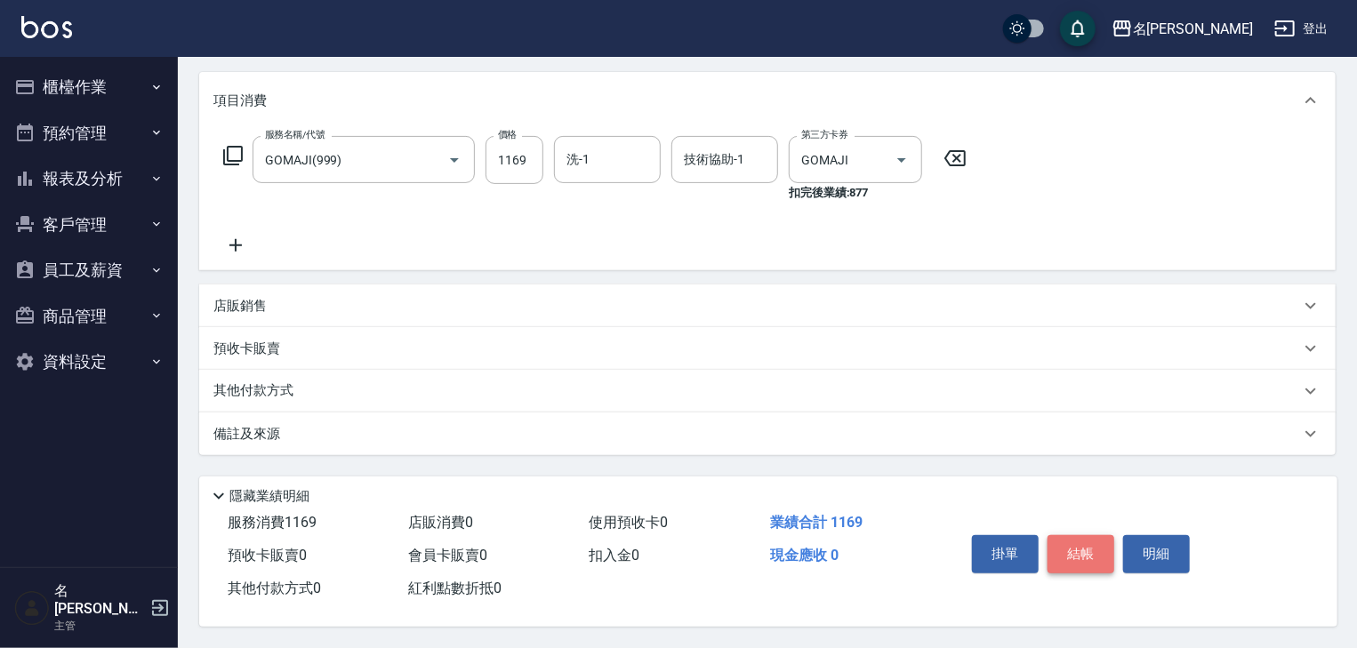
click at [1083, 543] on button "結帳" at bounding box center [1081, 553] width 67 height 37
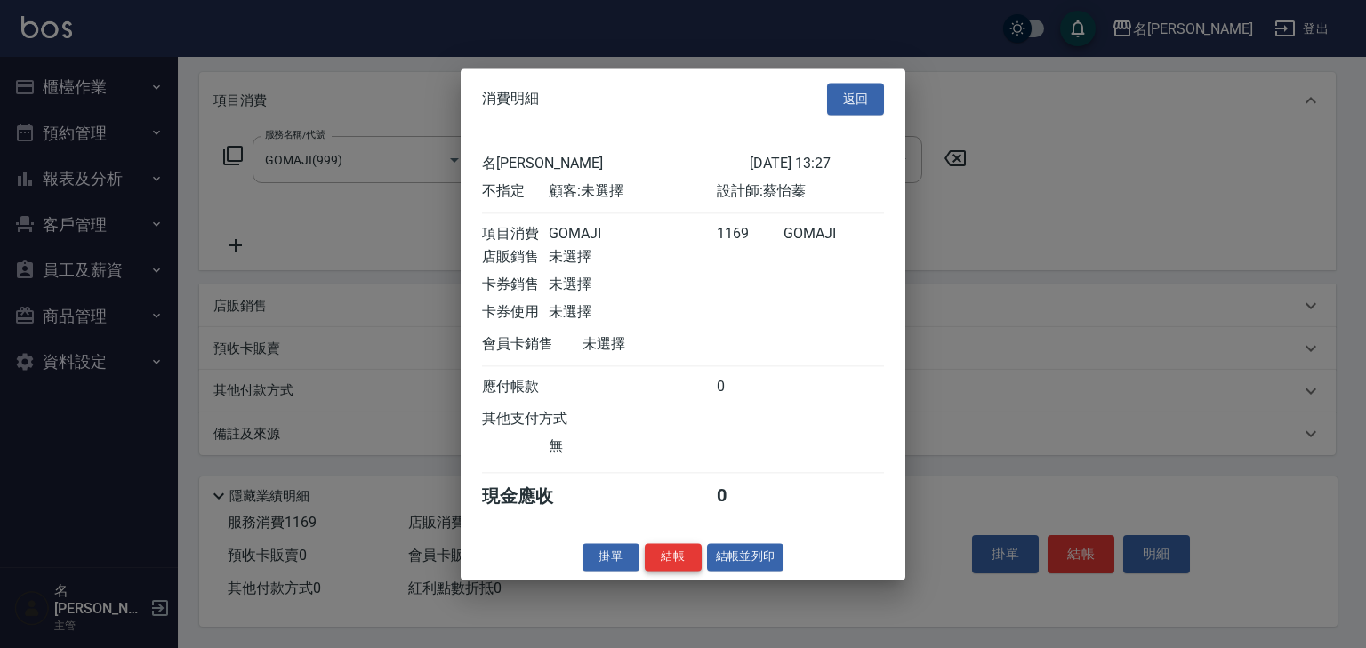
click at [679, 566] on button "結帳" at bounding box center [673, 557] width 57 height 28
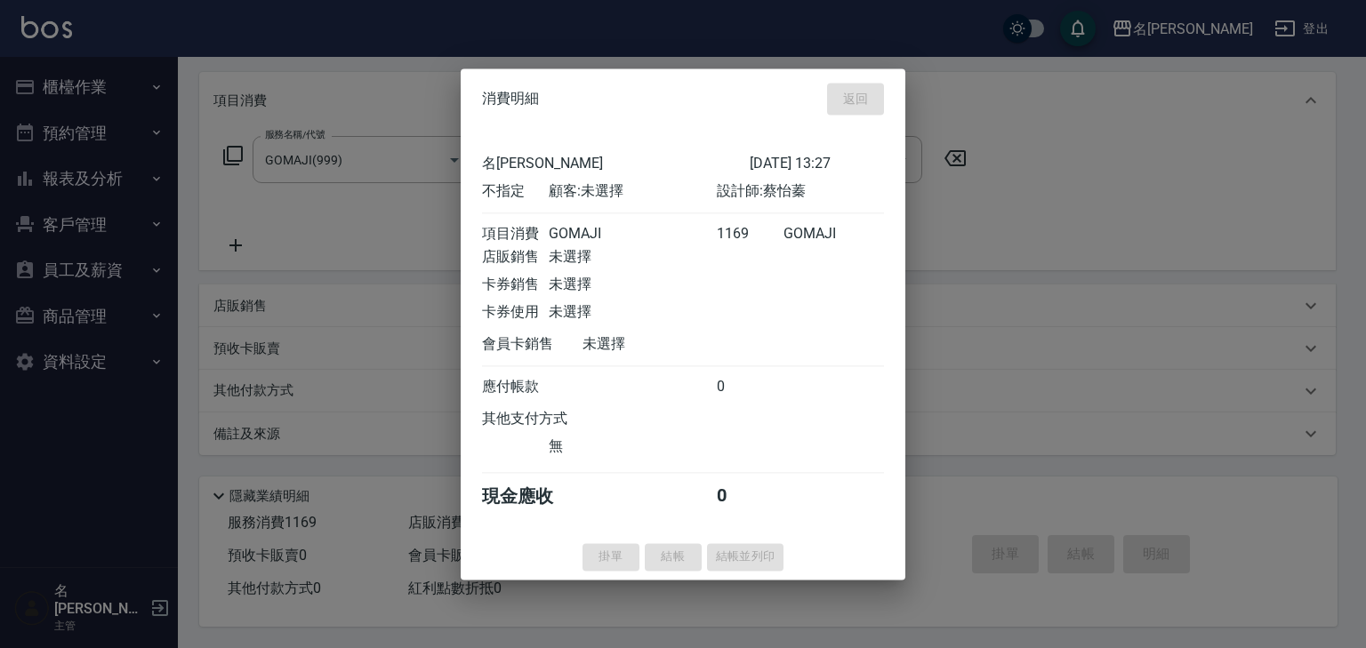
type input "2025/08/21 13:42"
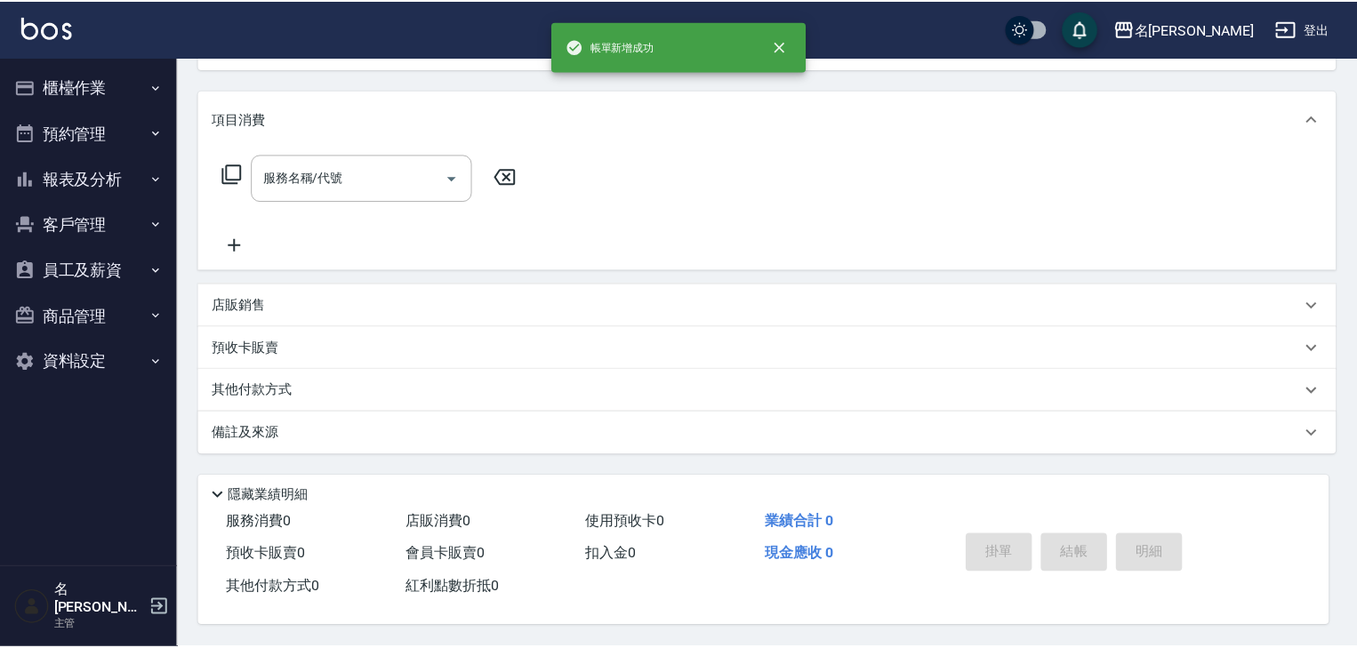
scroll to position [0, 0]
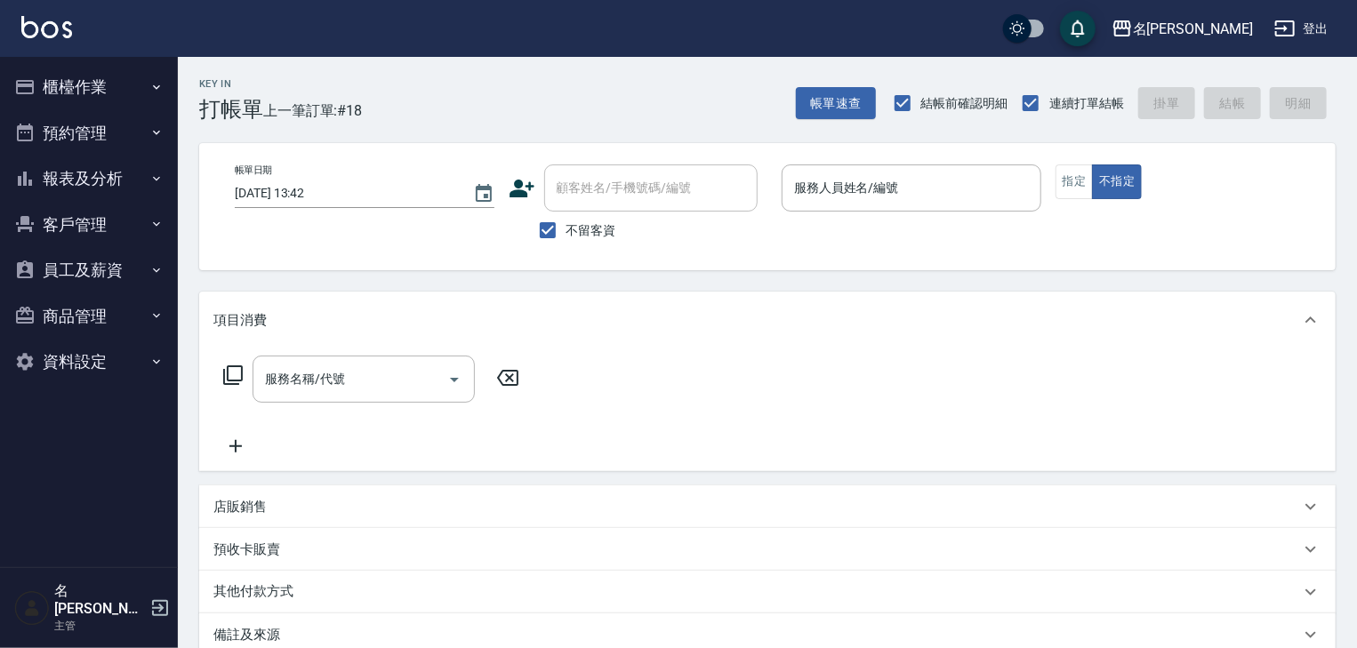
click at [103, 186] on button "報表及分析" at bounding box center [89, 179] width 164 height 46
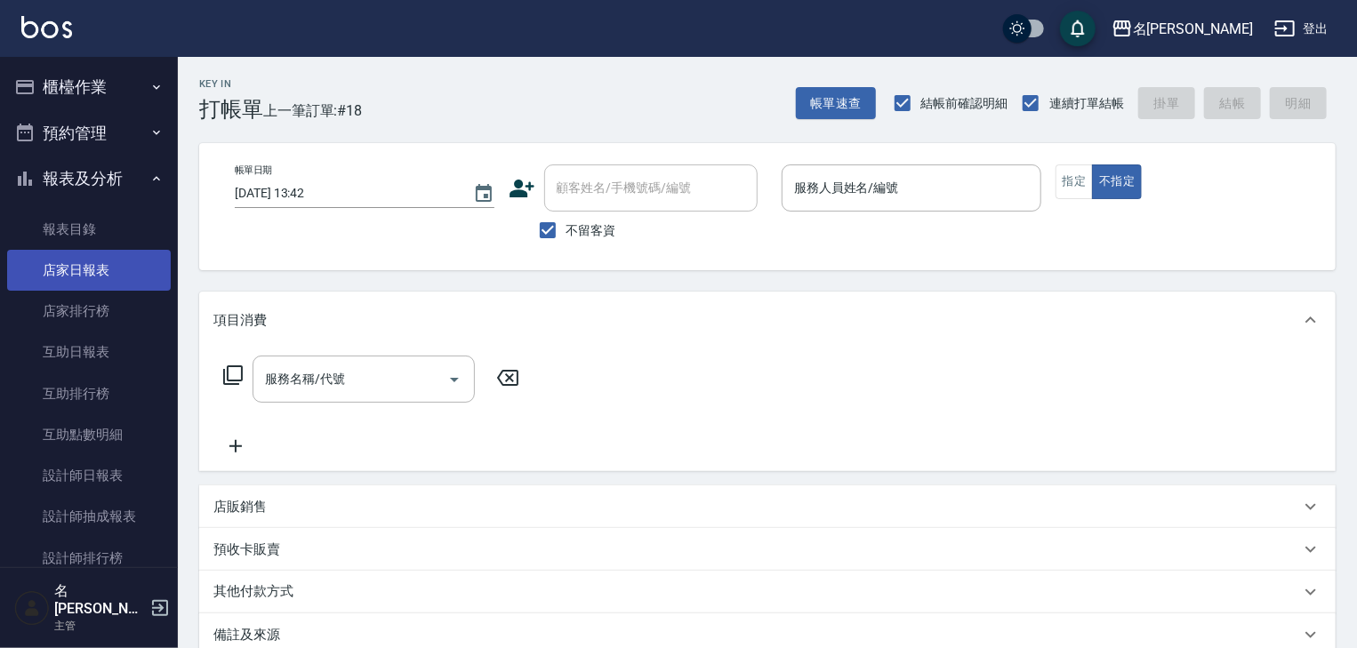
click at [96, 267] on link "店家日報表" at bounding box center [89, 270] width 164 height 41
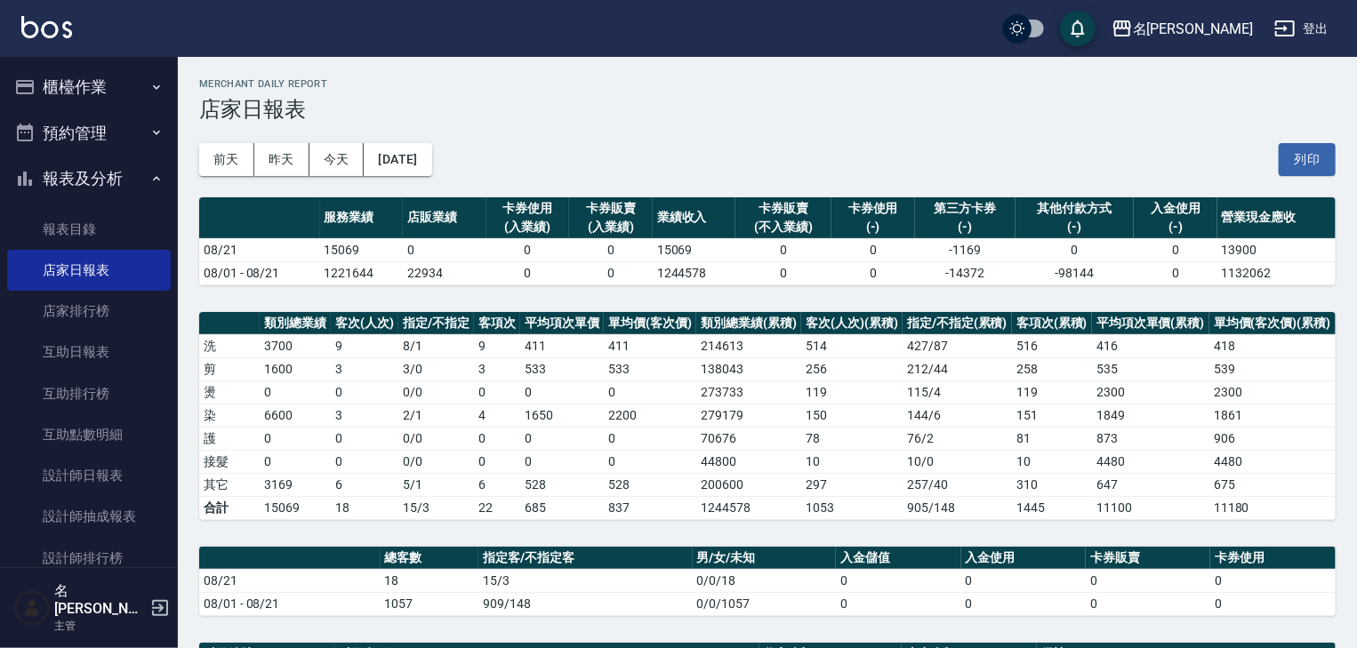
click at [64, 34] on img at bounding box center [46, 27] width 51 height 22
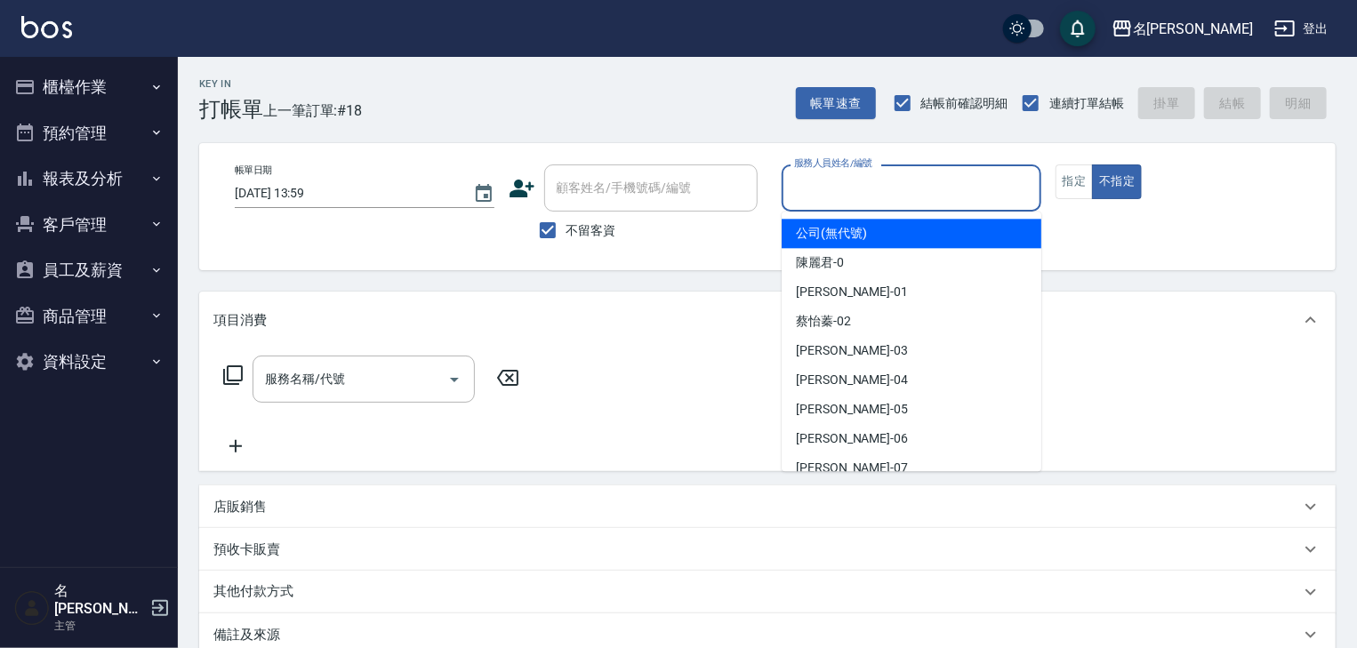
click at [920, 203] on input "服務人員姓名/編號" at bounding box center [912, 188] width 244 height 31
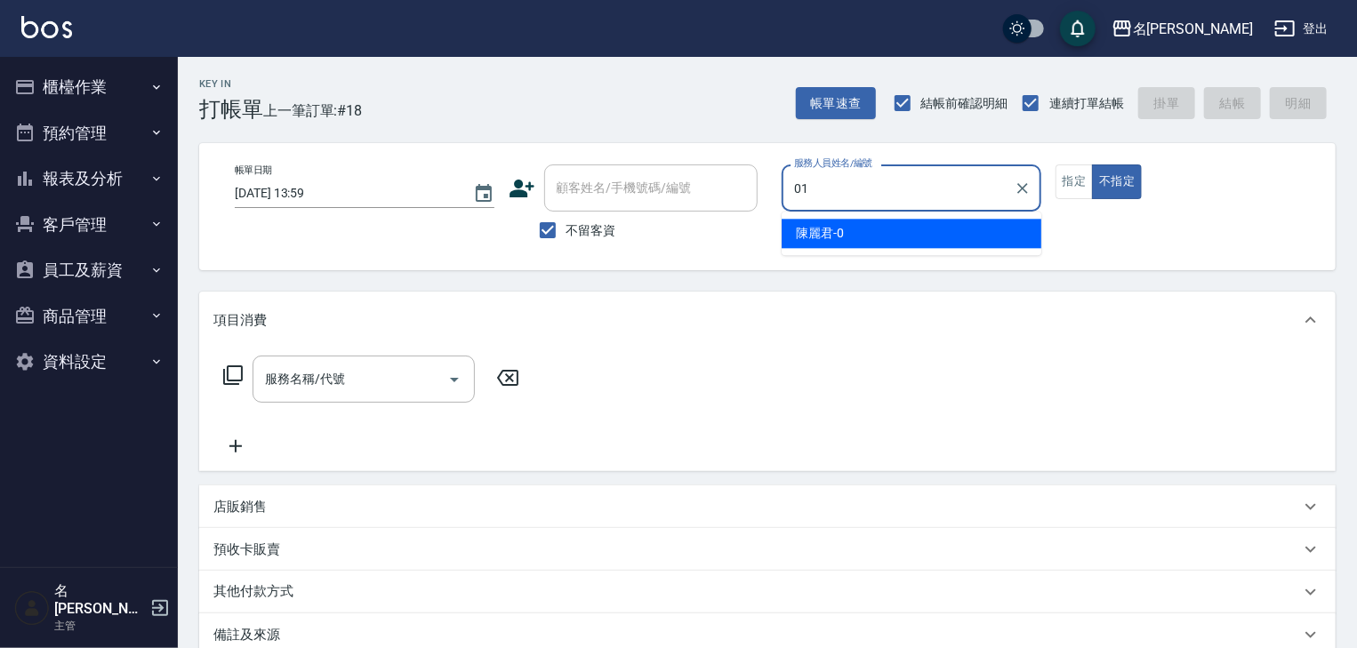
type input "Joyce-01"
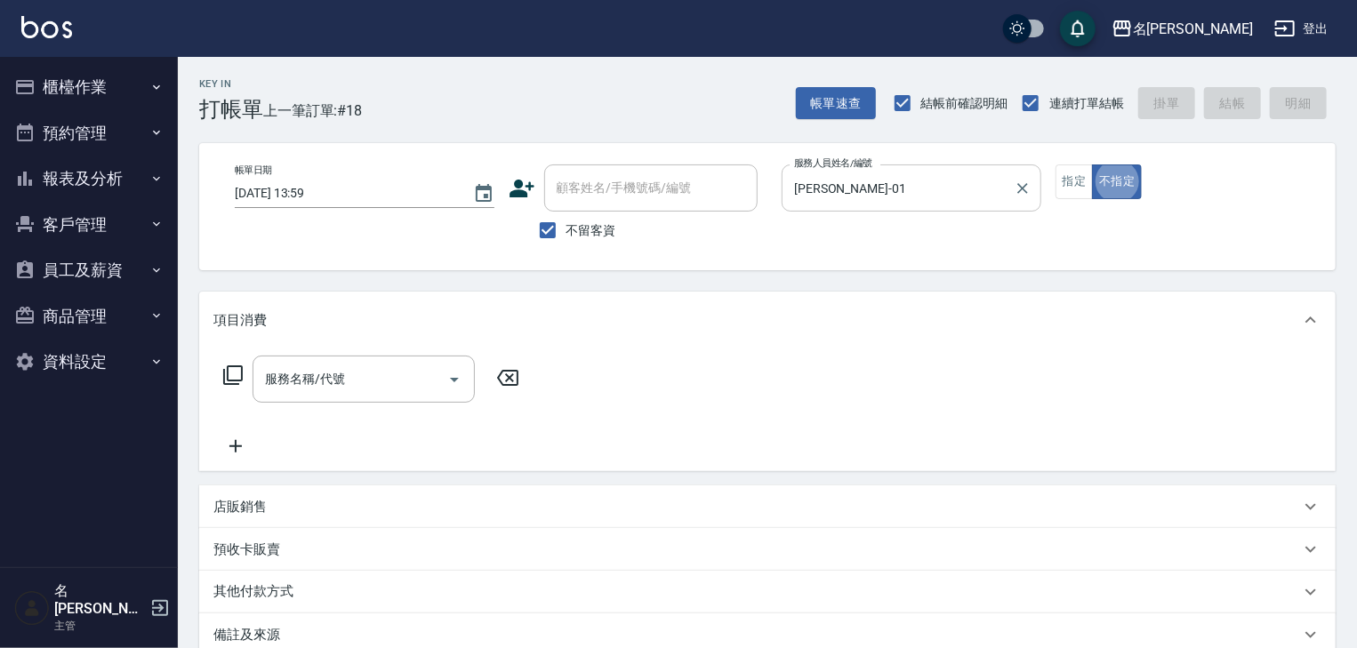
type button "false"
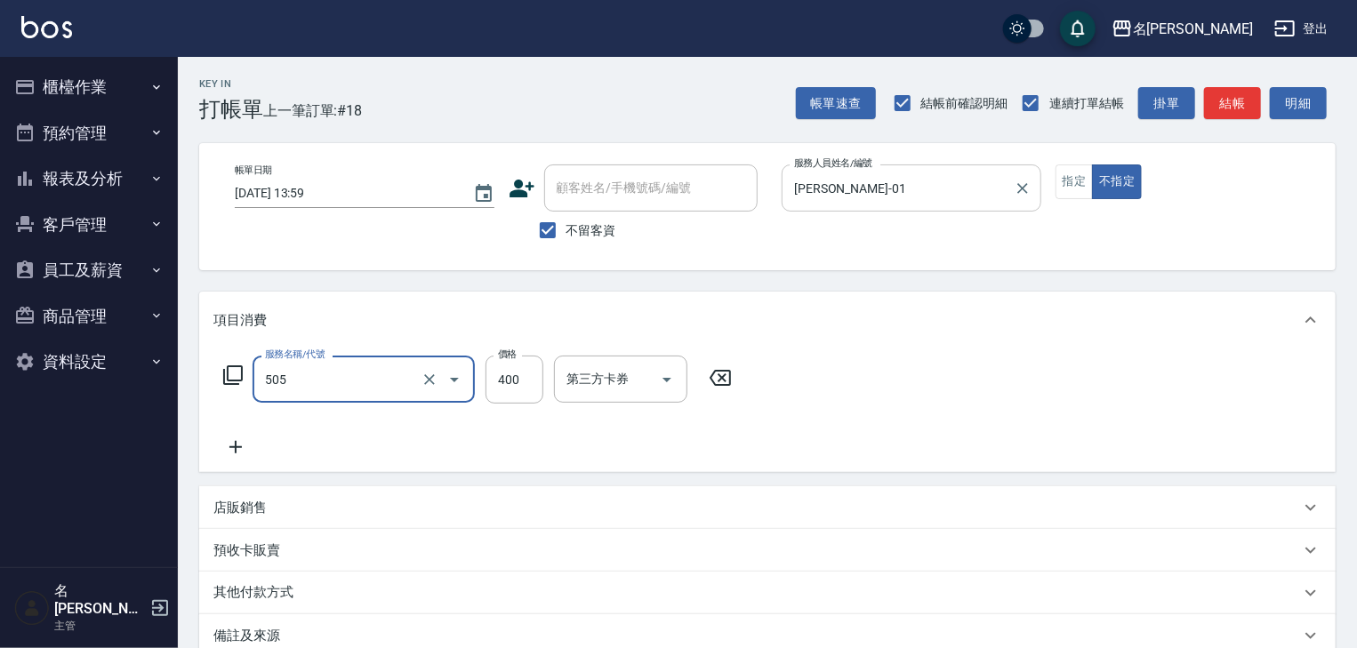
type input "洗髮(505)"
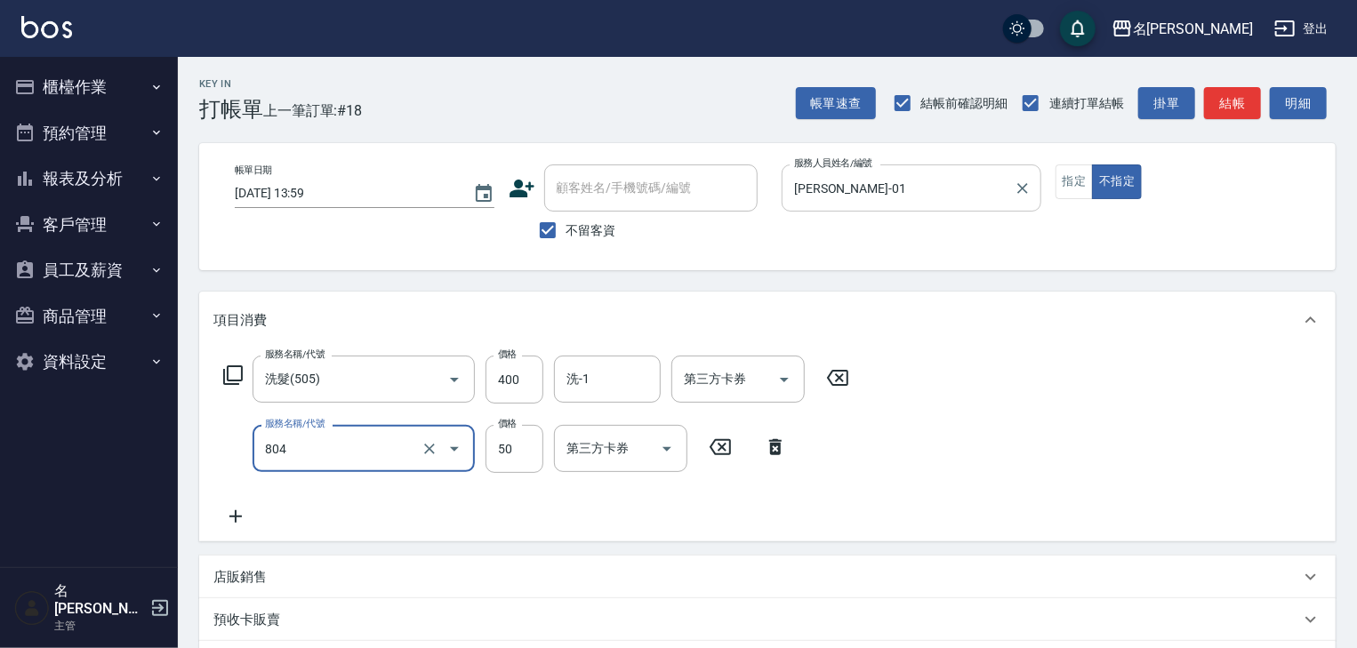
type input "吹捲(804)"
click at [1084, 162] on div "帳單日期 2025/08/21 13:59 顧客姓名/手機號碼/編號 顧客姓名/手機號碼/編號 不留客資 服務人員姓名/編號 Joyce-01 服務人員姓名/…" at bounding box center [767, 206] width 1137 height 127
click at [1082, 172] on button "指定" at bounding box center [1075, 182] width 38 height 35
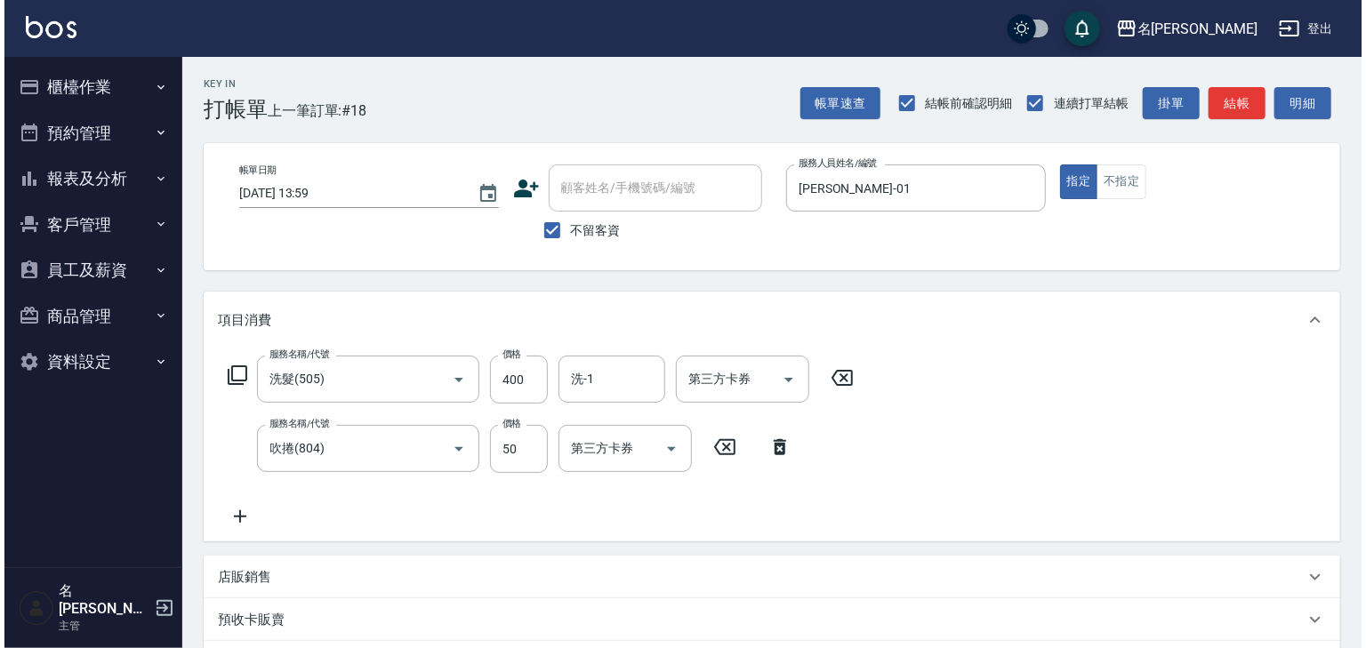
scroll to position [277, 0]
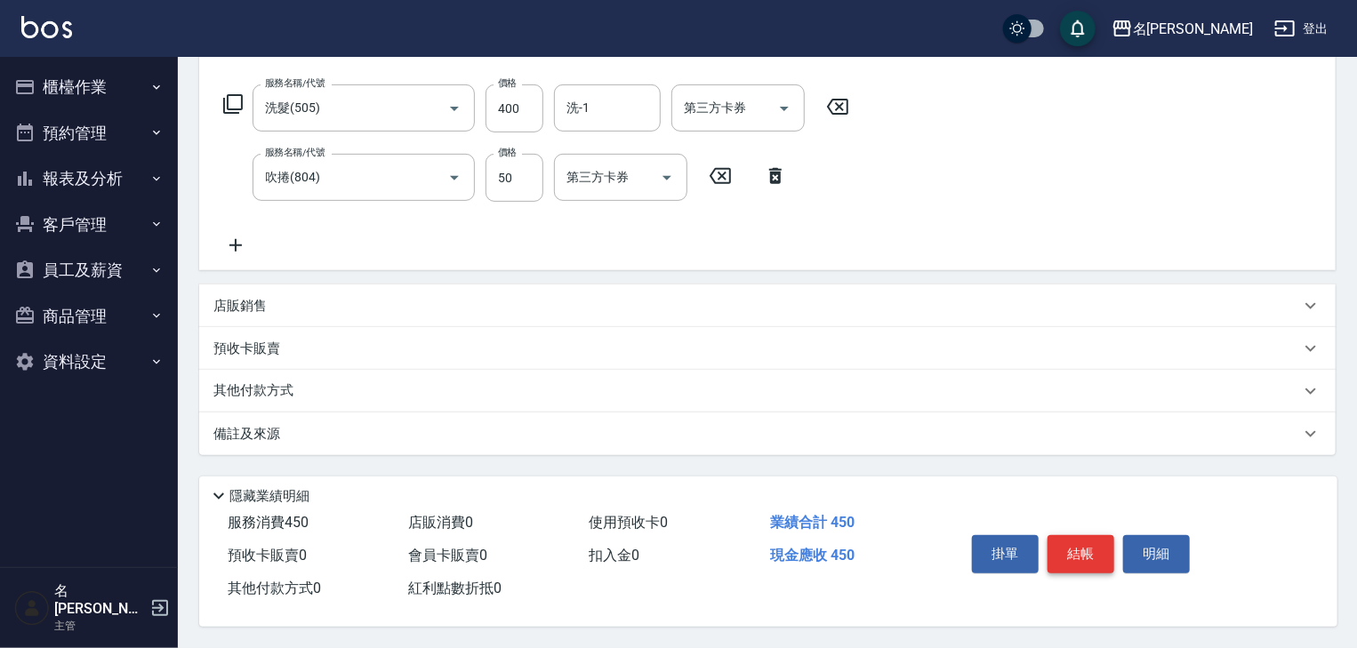
click at [1069, 553] on button "結帳" at bounding box center [1081, 553] width 67 height 37
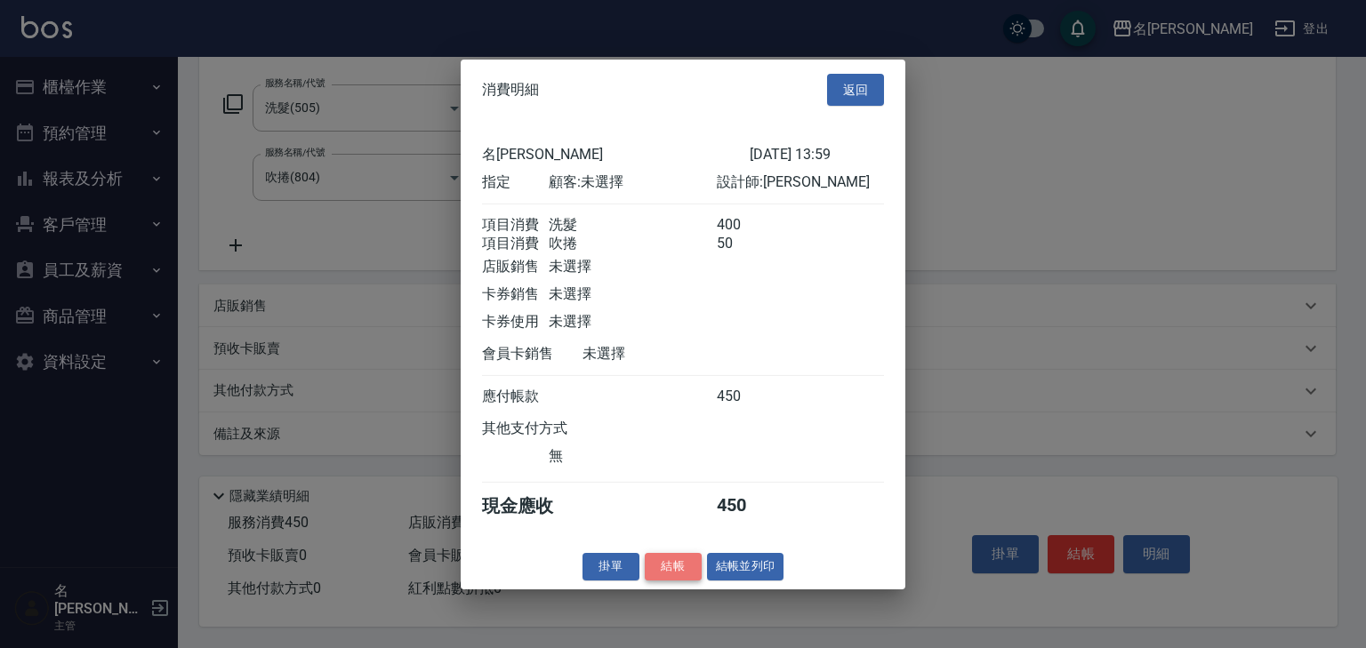
click at [683, 575] on button "結帳" at bounding box center [673, 567] width 57 height 28
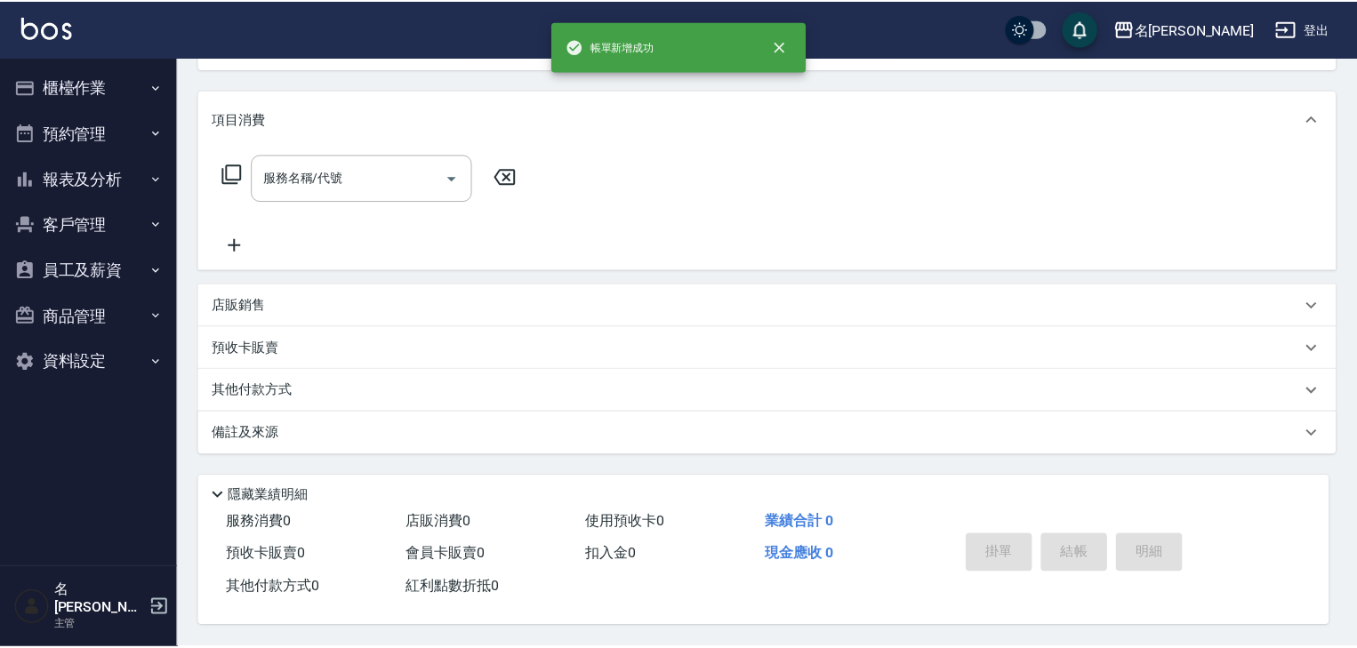
scroll to position [0, 0]
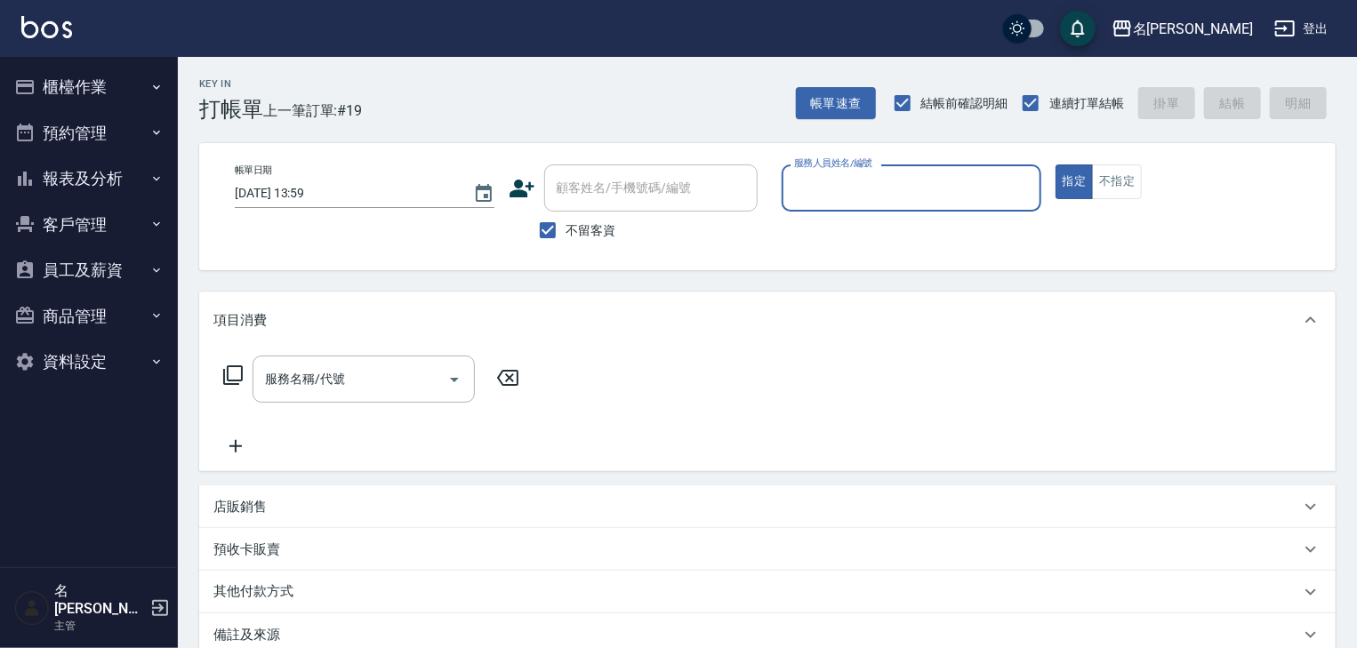
type input "ㄆ"
type input "賴妤韓-Q"
type button "true"
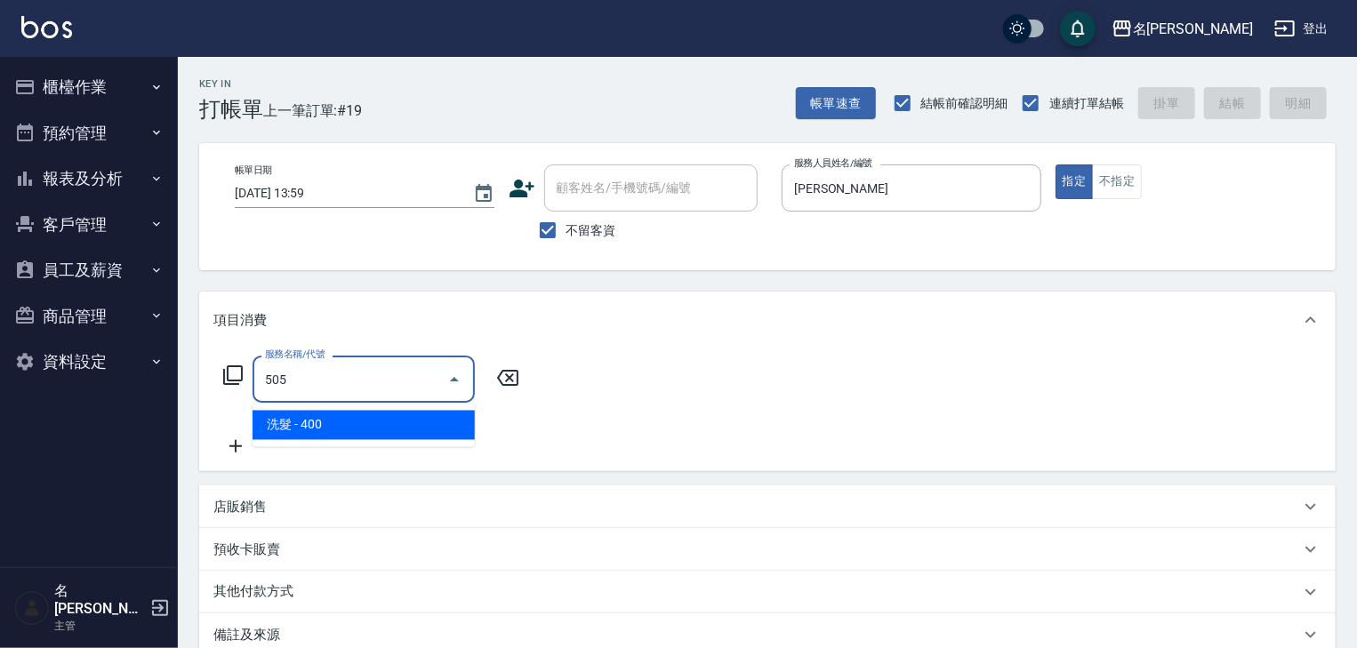
type input "洗髮(505)"
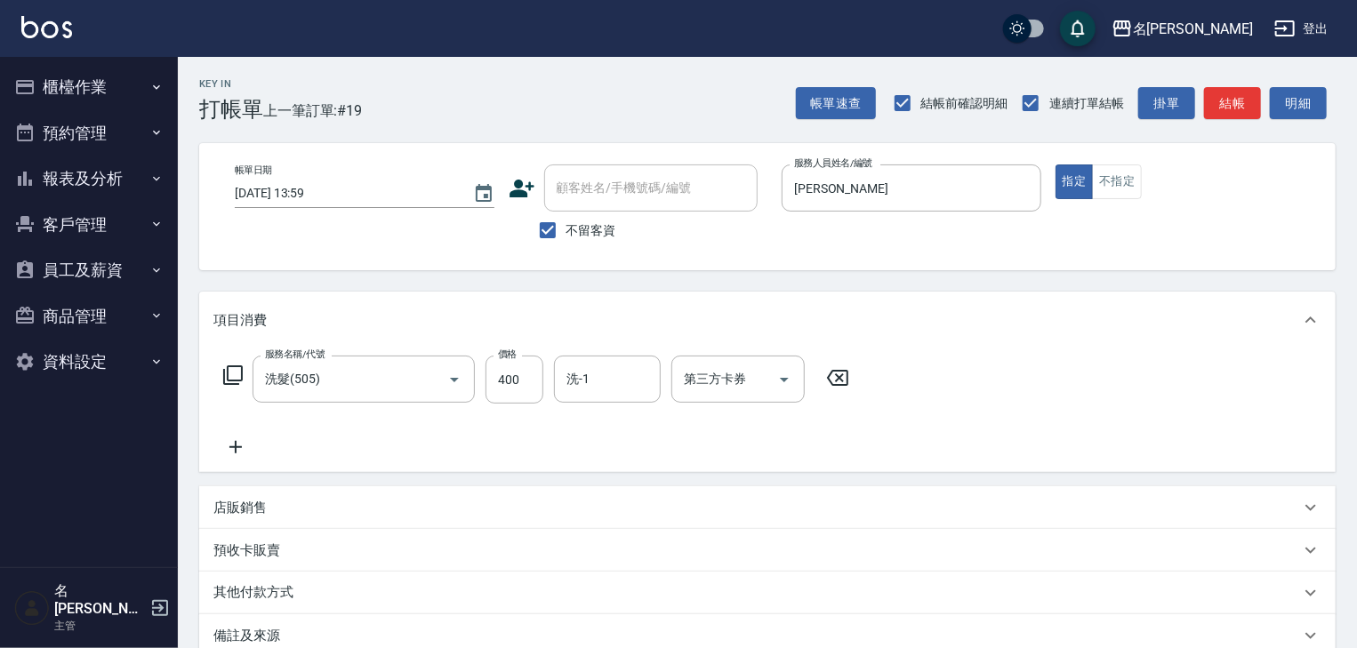
click at [1232, 120] on div "帳單速查 結帳前確認明細 連續打單結帳 掛單 結帳 明細" at bounding box center [1066, 102] width 540 height 37
click at [1240, 92] on button "結帳" at bounding box center [1232, 103] width 57 height 33
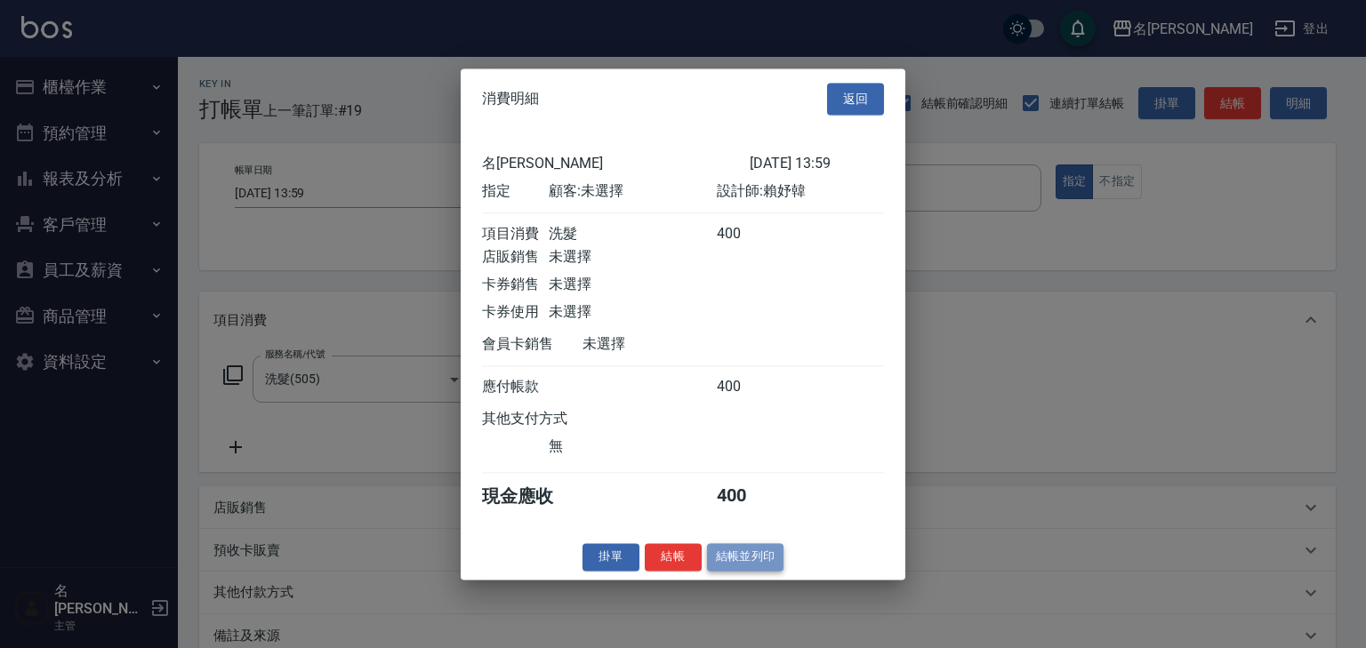
click at [761, 569] on button "結帳並列印" at bounding box center [745, 557] width 77 height 28
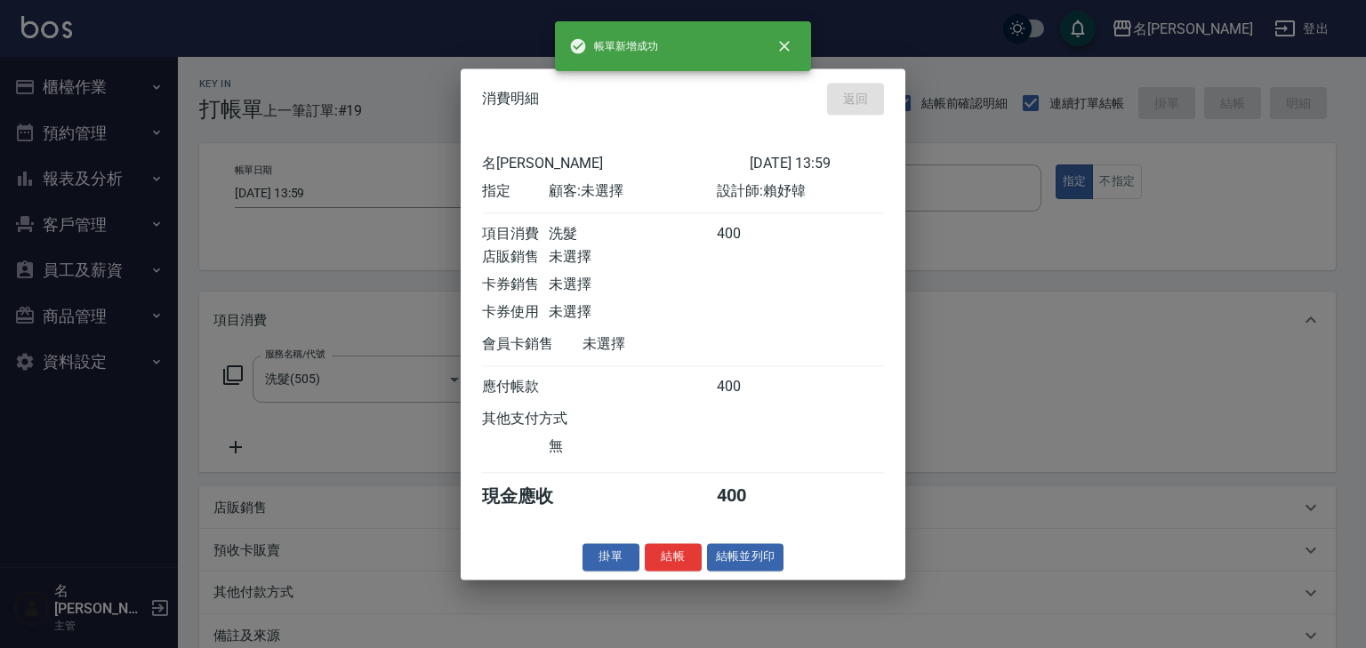
type input "2025/08/21 14:02"
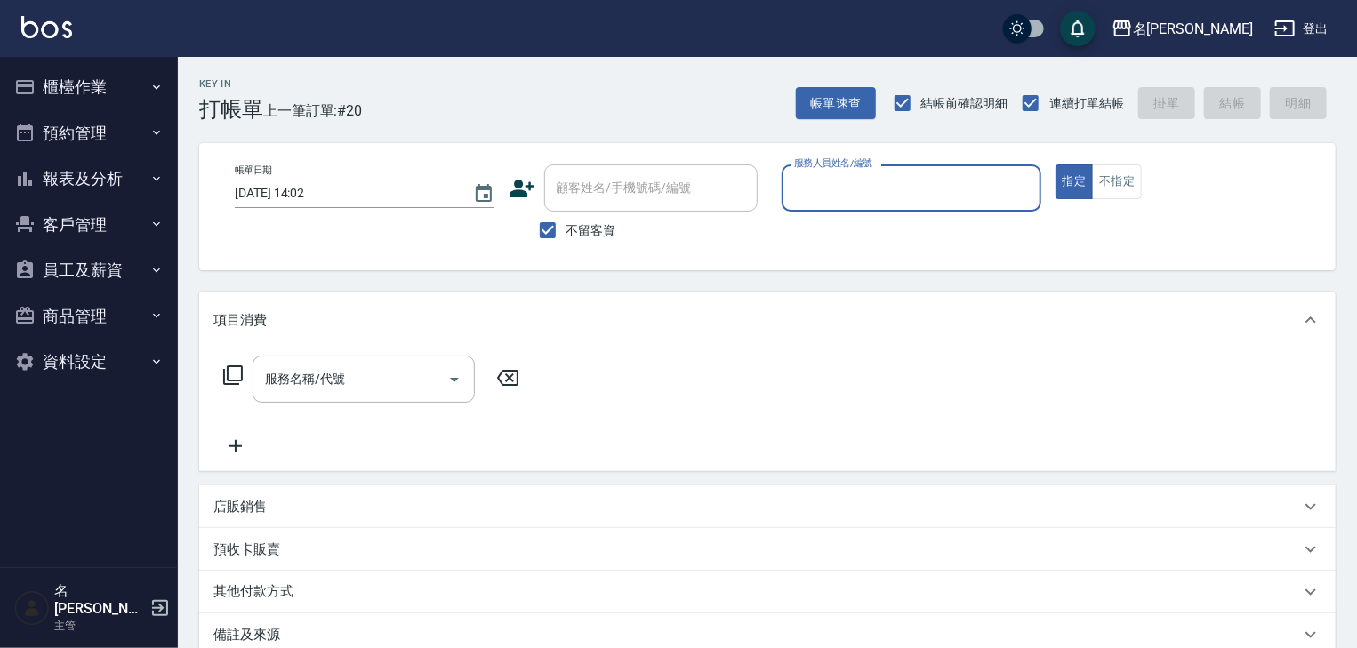
click at [91, 181] on button "報表及分析" at bounding box center [89, 179] width 164 height 46
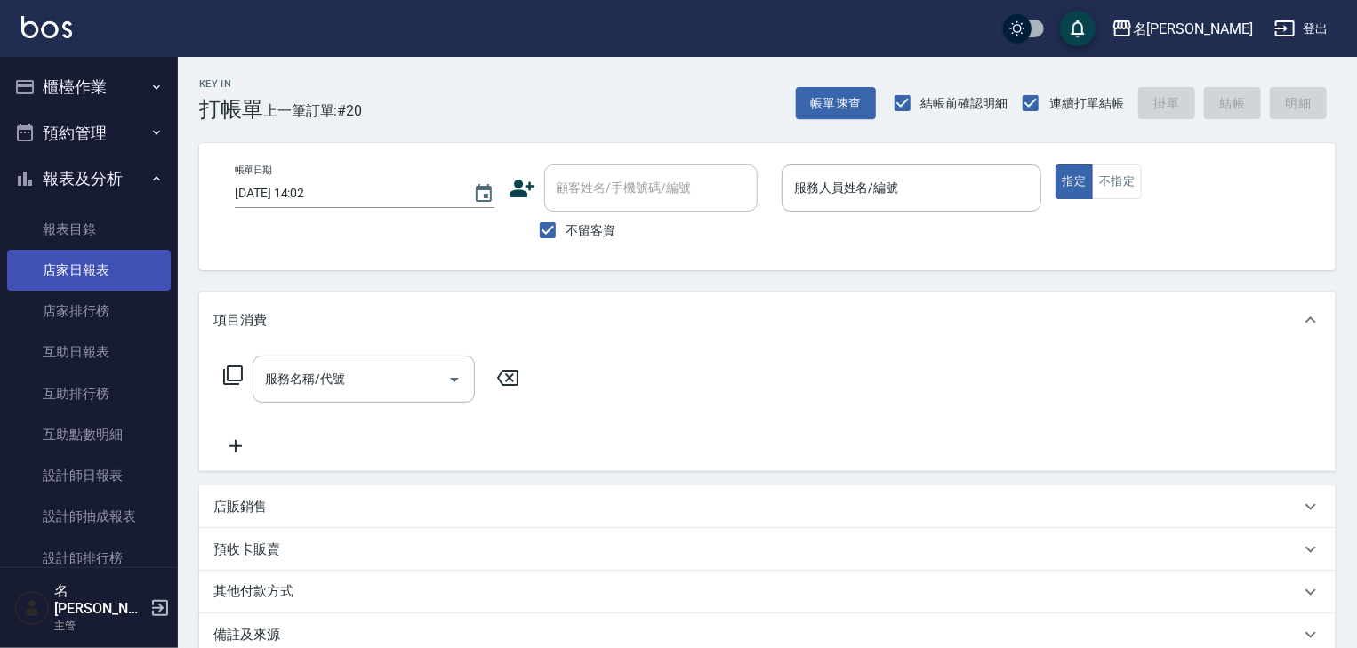
click at [87, 276] on link "店家日報表" at bounding box center [89, 270] width 164 height 41
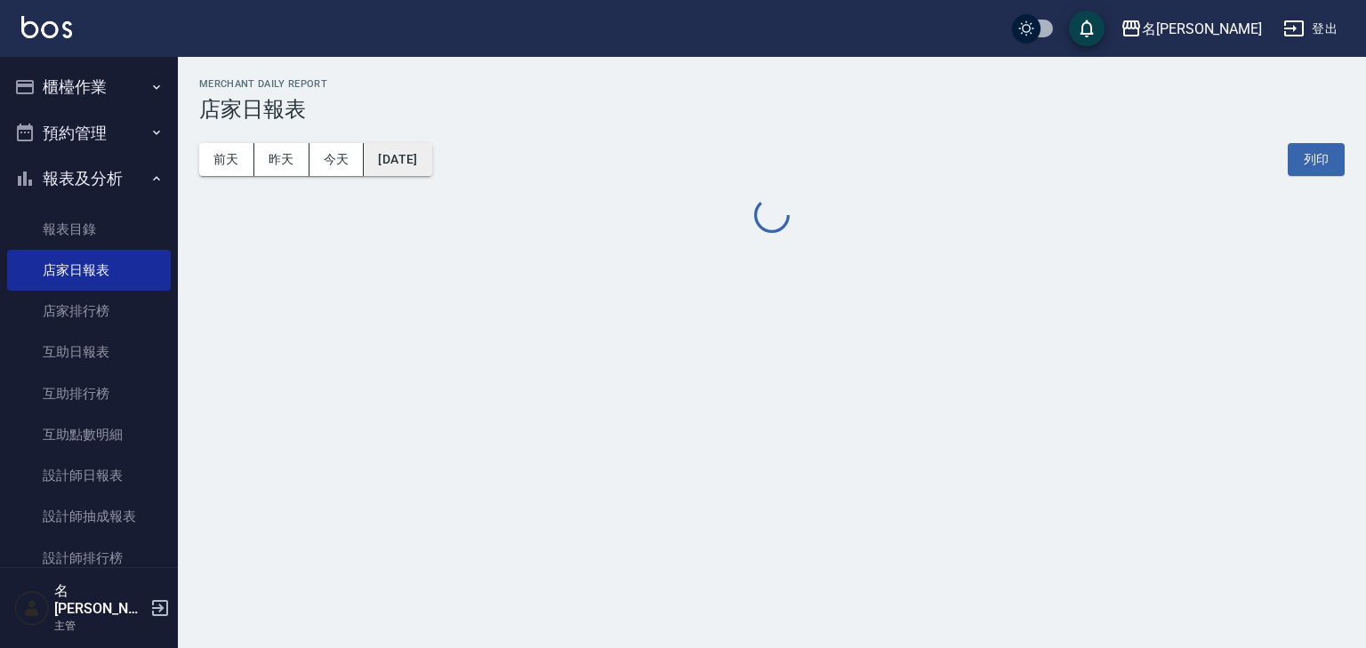
click at [414, 165] on button "[DATE]" at bounding box center [398, 159] width 68 height 33
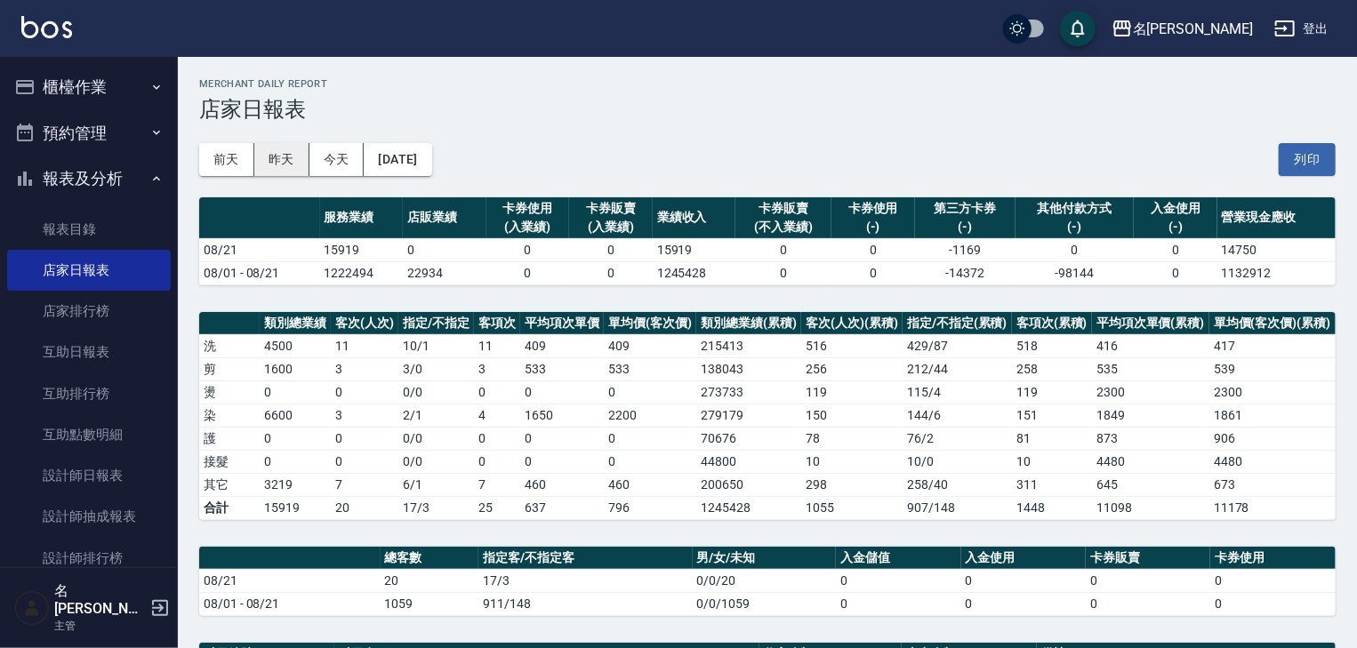
click at [295, 162] on button "昨天" at bounding box center [281, 159] width 55 height 33
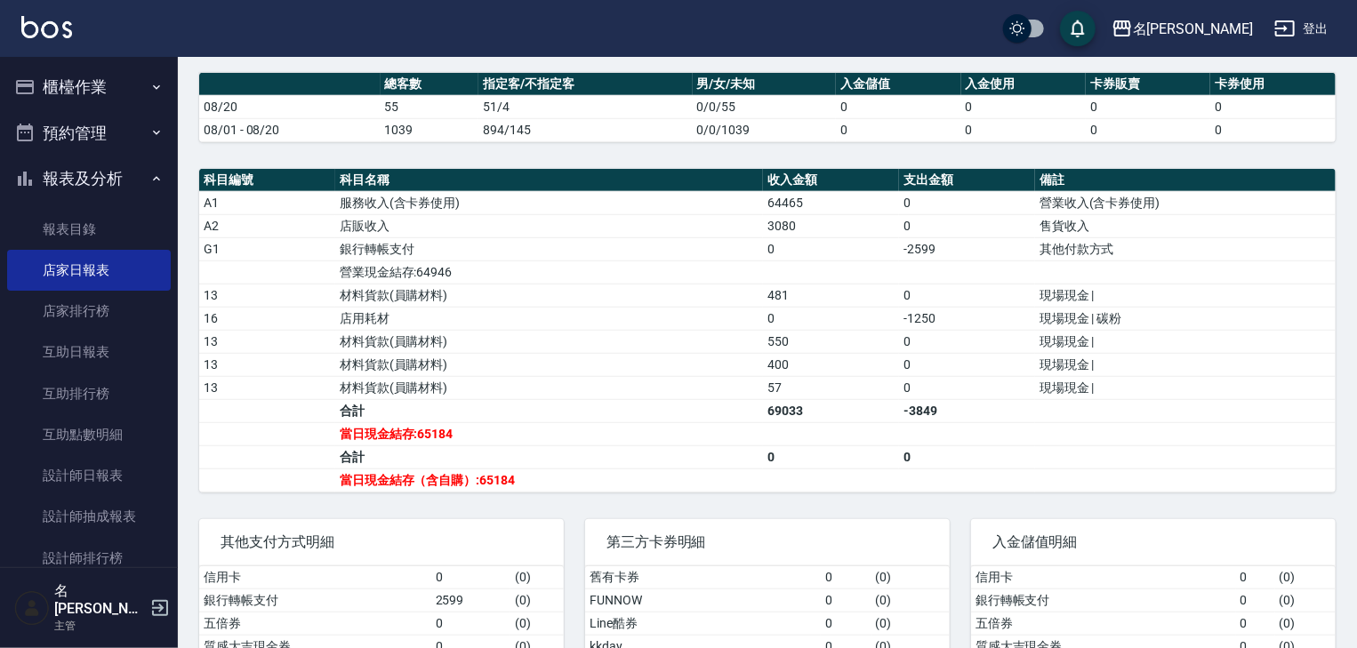
scroll to position [379, 0]
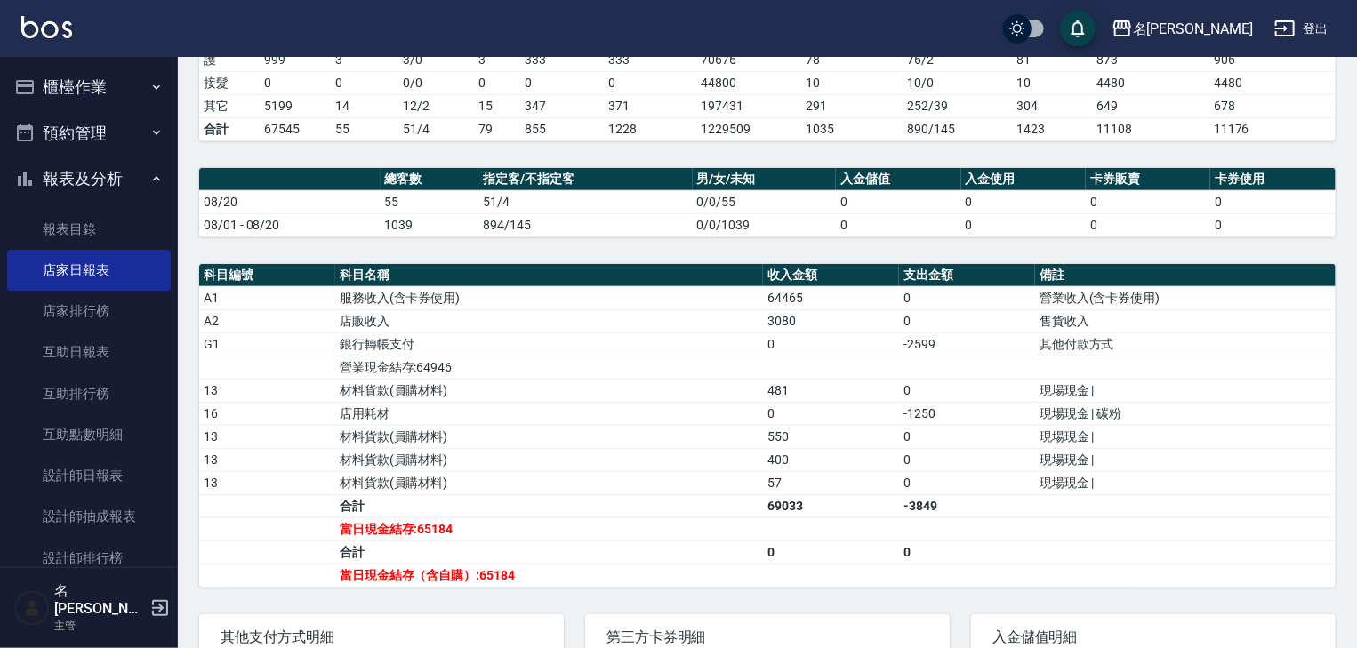
click at [71, 27] on img at bounding box center [46, 27] width 51 height 22
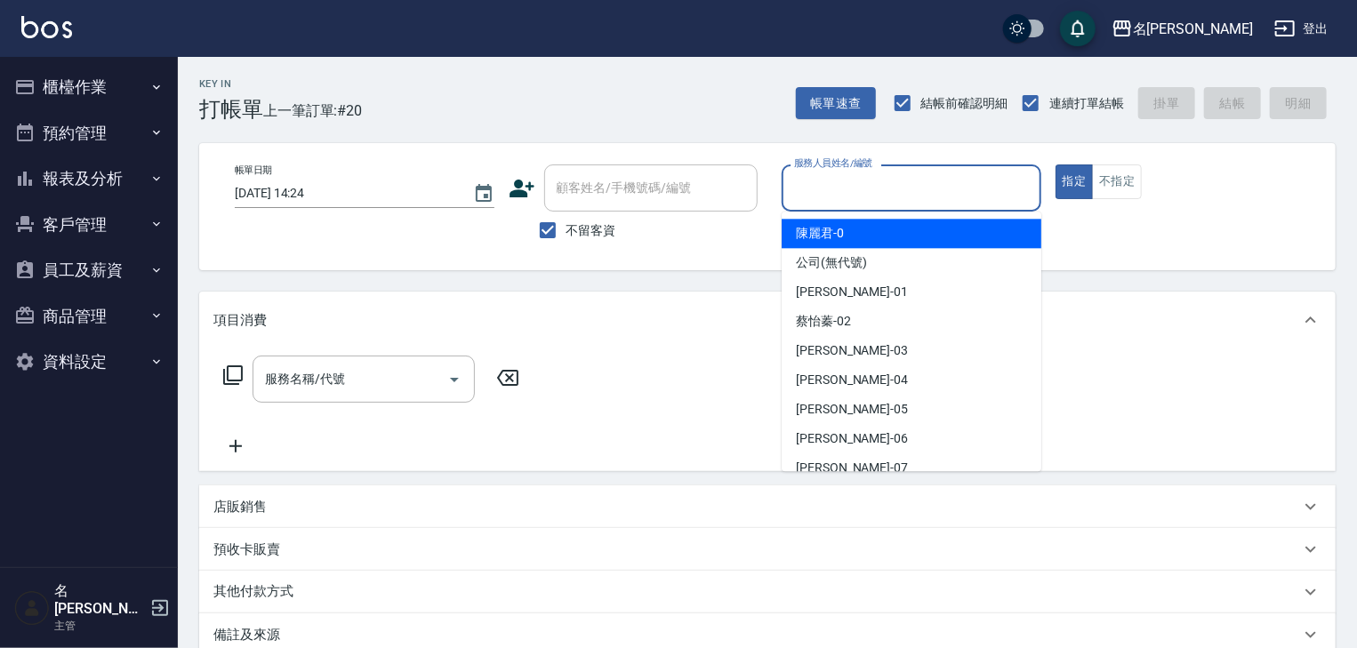
click at [982, 201] on input "服務人員姓名/編號" at bounding box center [912, 188] width 244 height 31
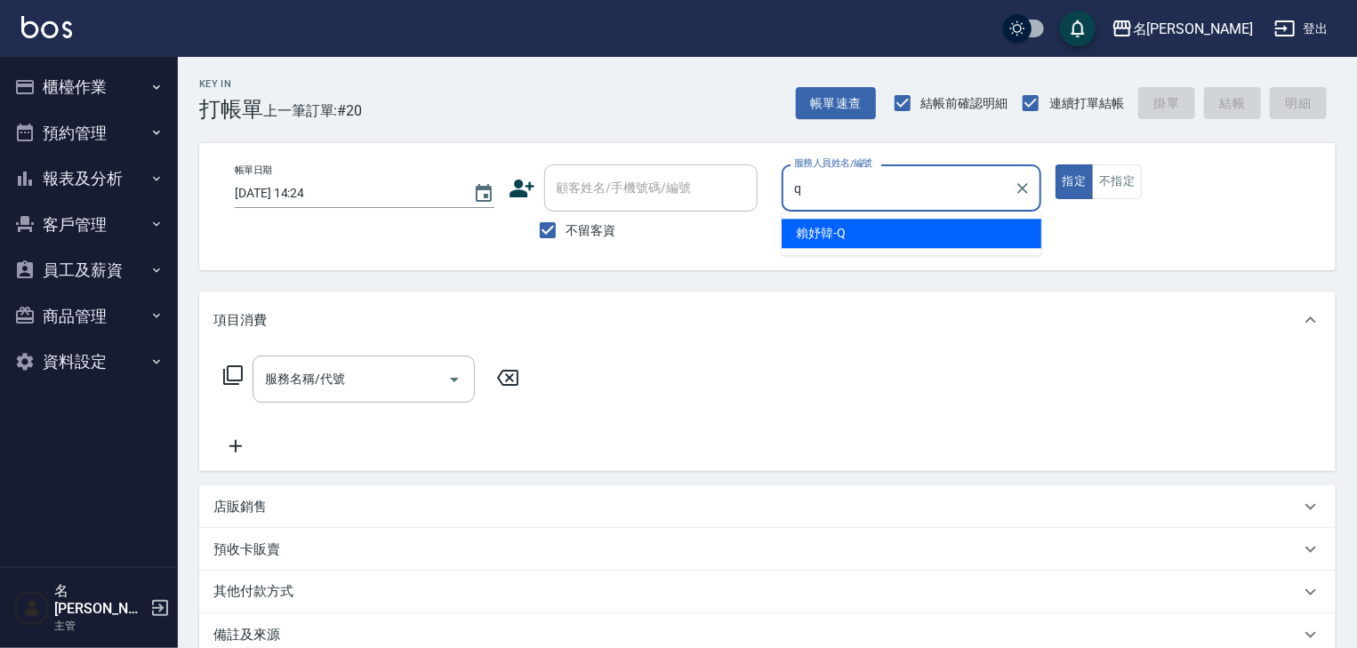
type input "賴妤韓-Q"
type button "true"
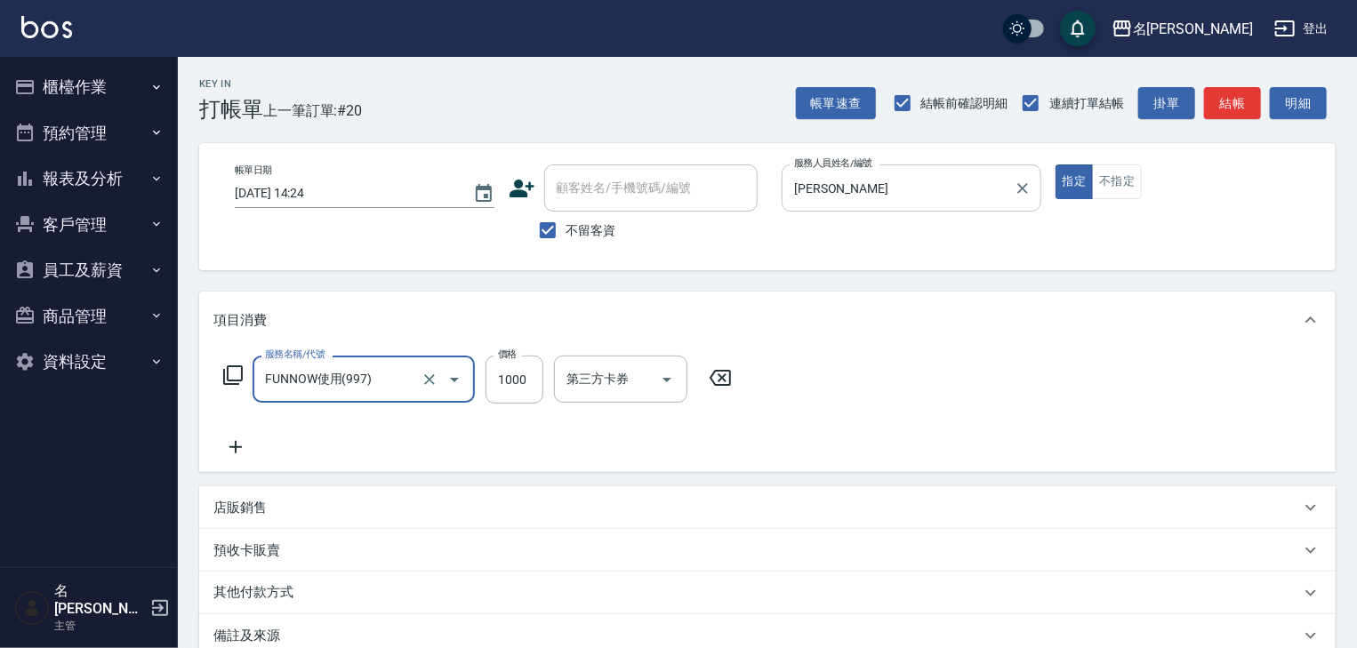
type input "FUNNOW使用(997)"
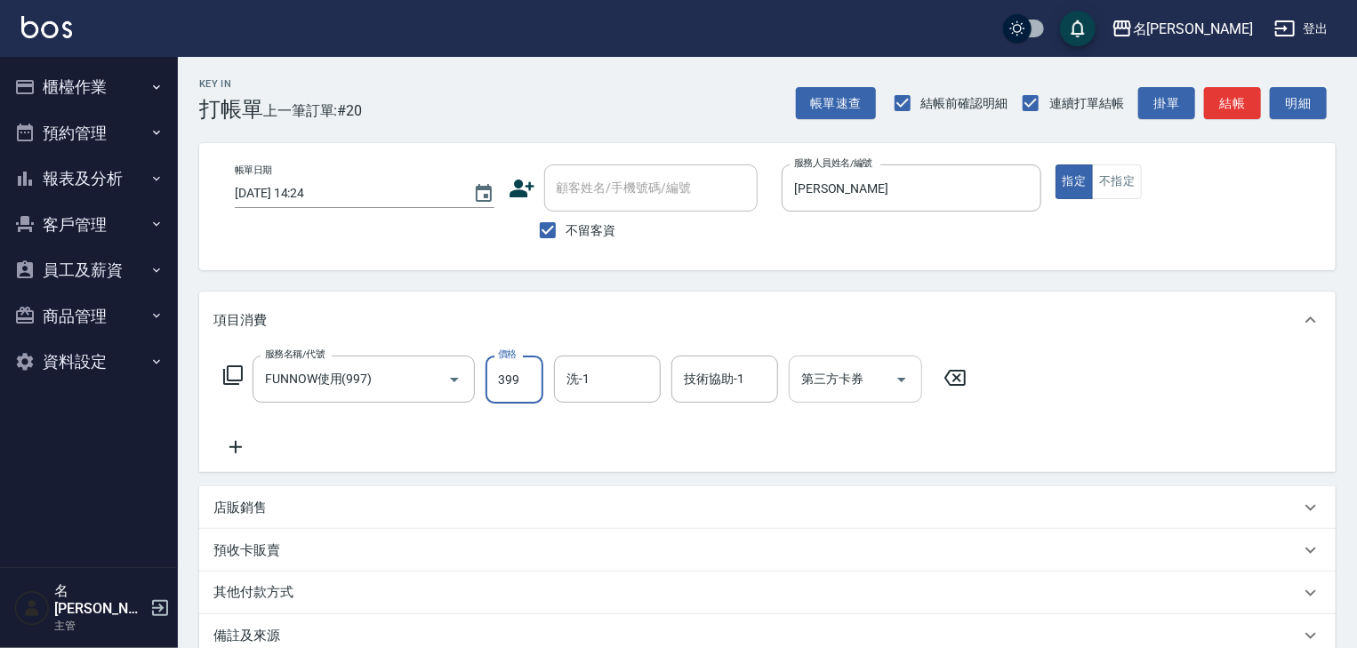
click at [825, 398] on div "第三方卡券" at bounding box center [855, 379] width 133 height 47
type input "399"
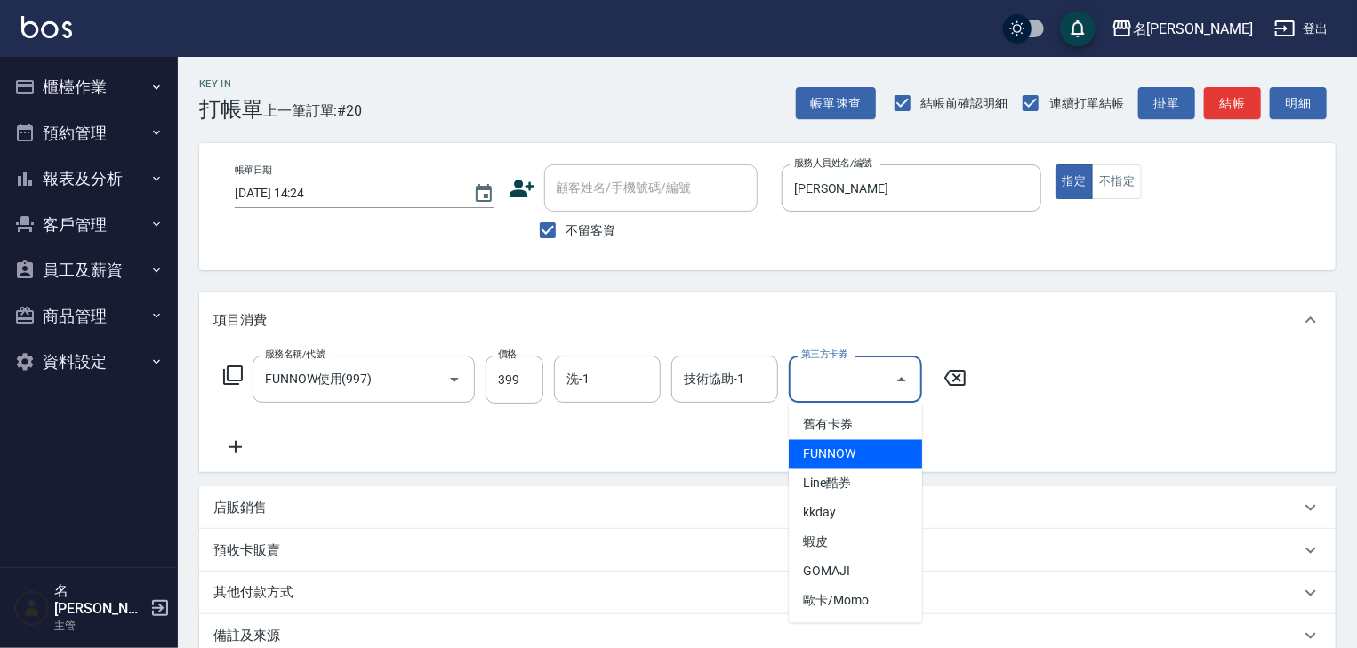
click at [852, 446] on span "FUNNOW" at bounding box center [855, 454] width 133 height 29
type input "FUNNOW"
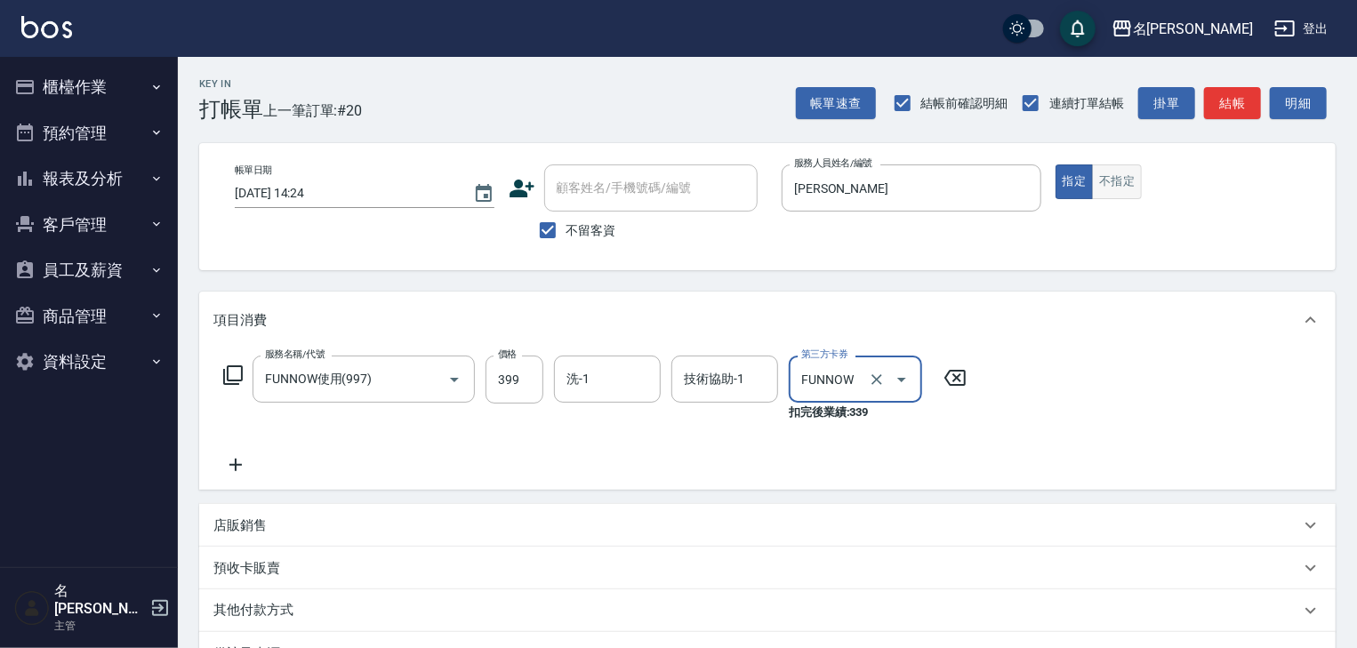
click at [1126, 174] on button "不指定" at bounding box center [1117, 182] width 50 height 35
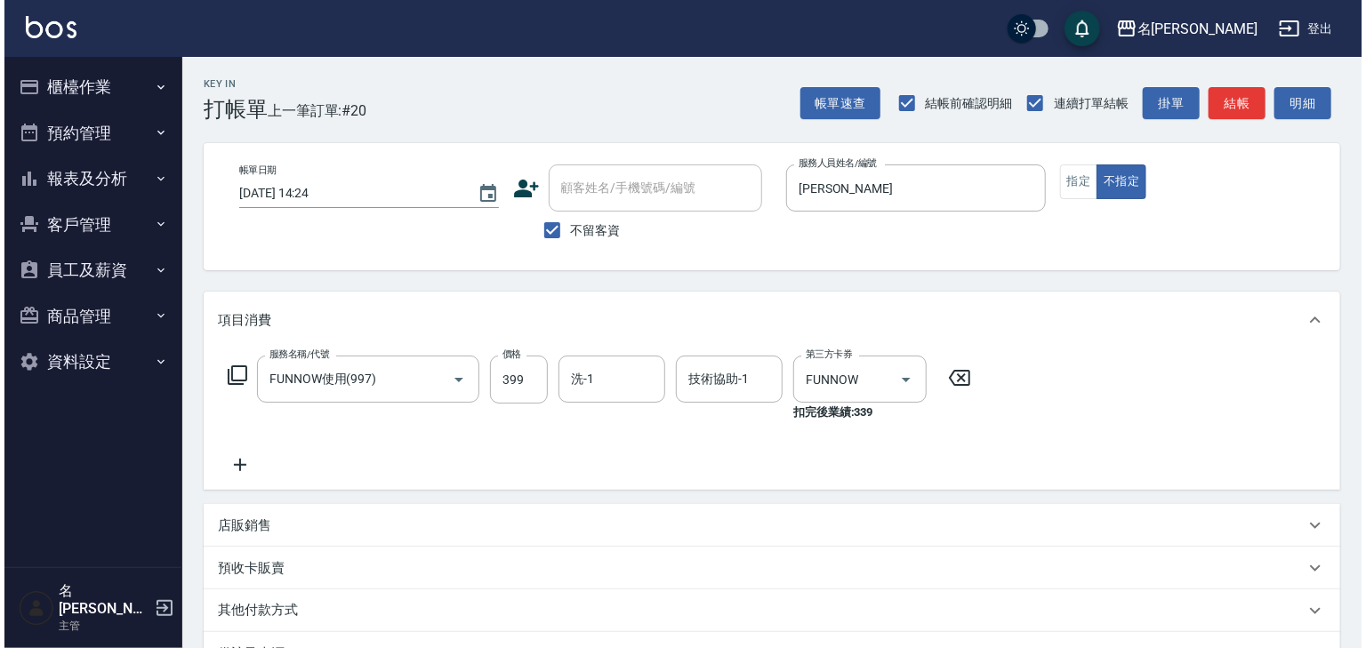
scroll to position [226, 0]
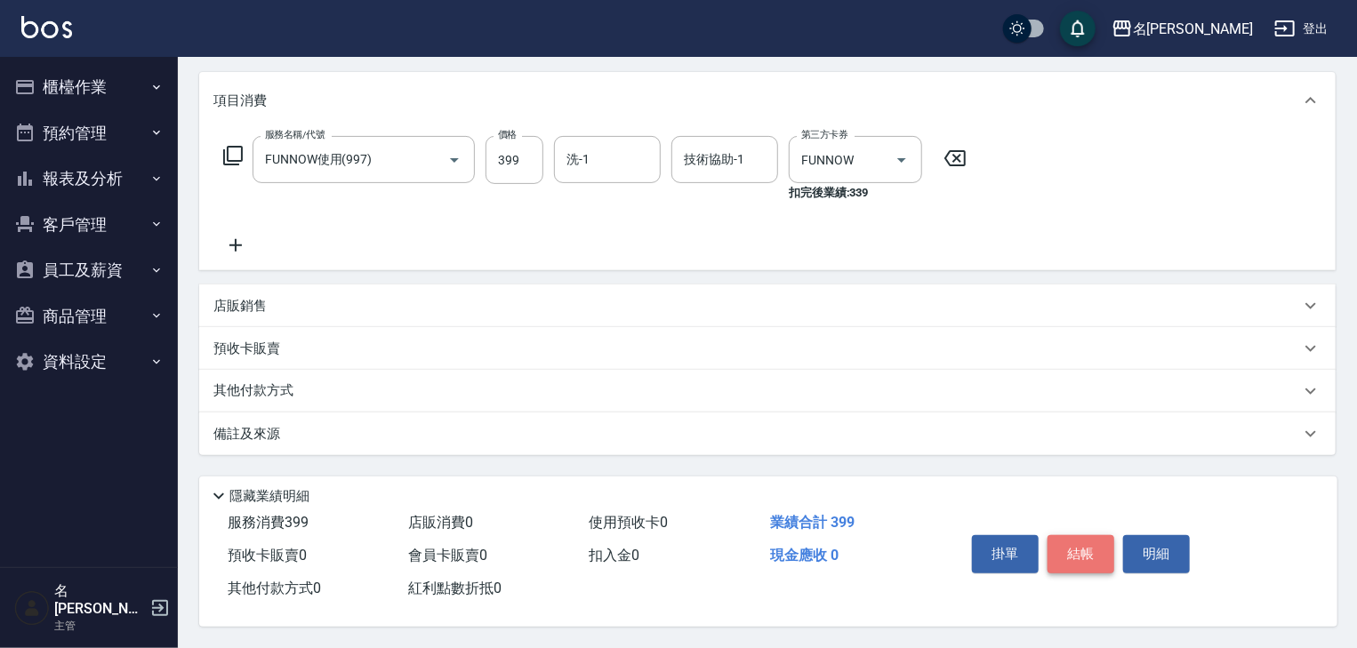
click at [1077, 539] on button "結帳" at bounding box center [1081, 553] width 67 height 37
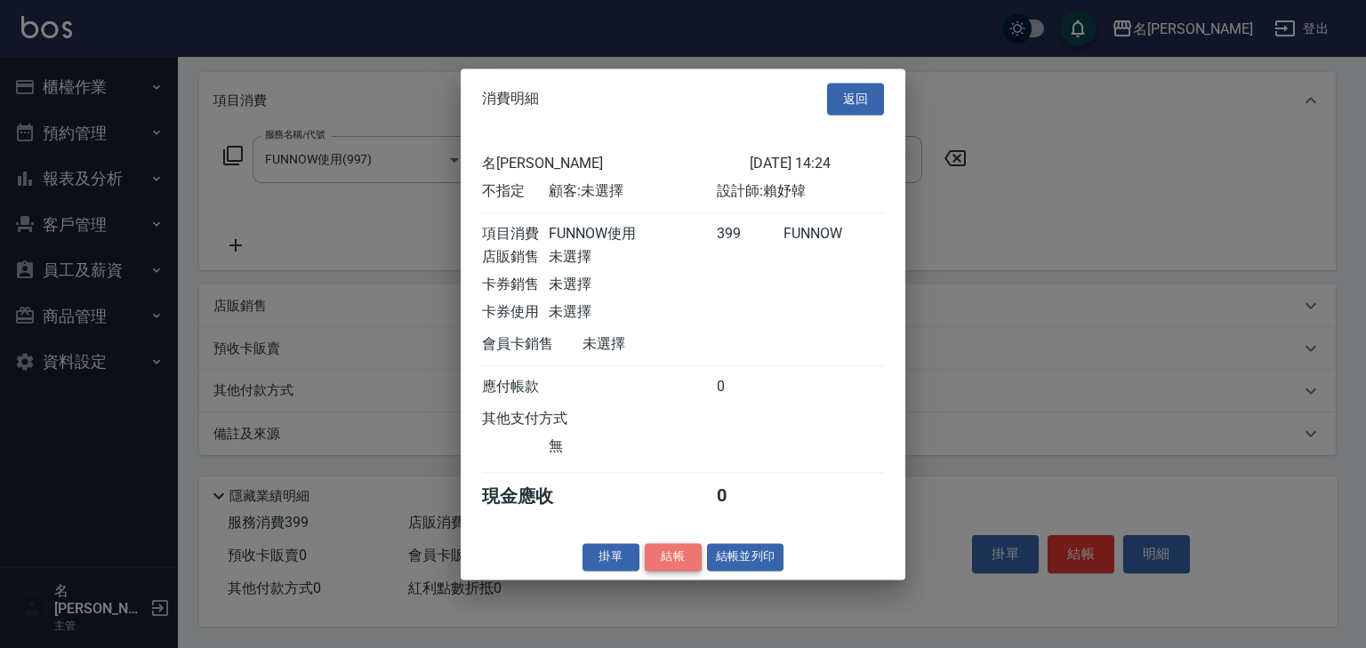
click at [654, 559] on button "結帳" at bounding box center [673, 557] width 57 height 28
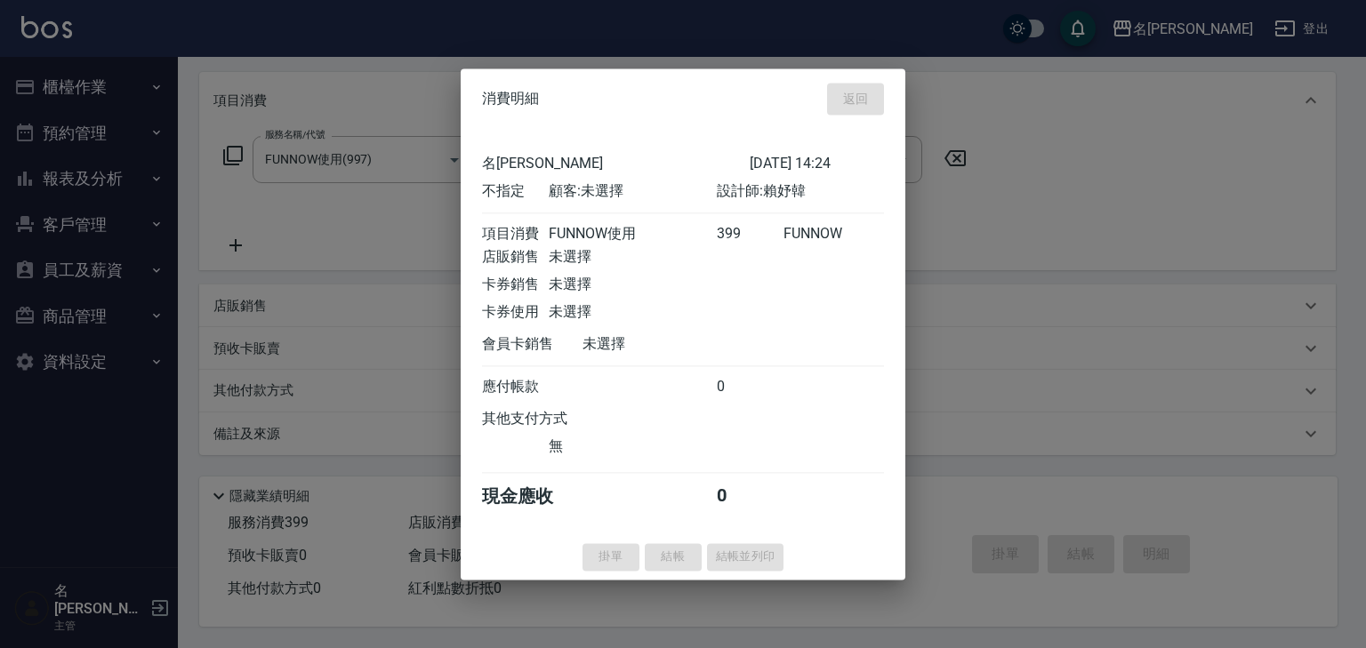
type input "2025/08/21 14:25"
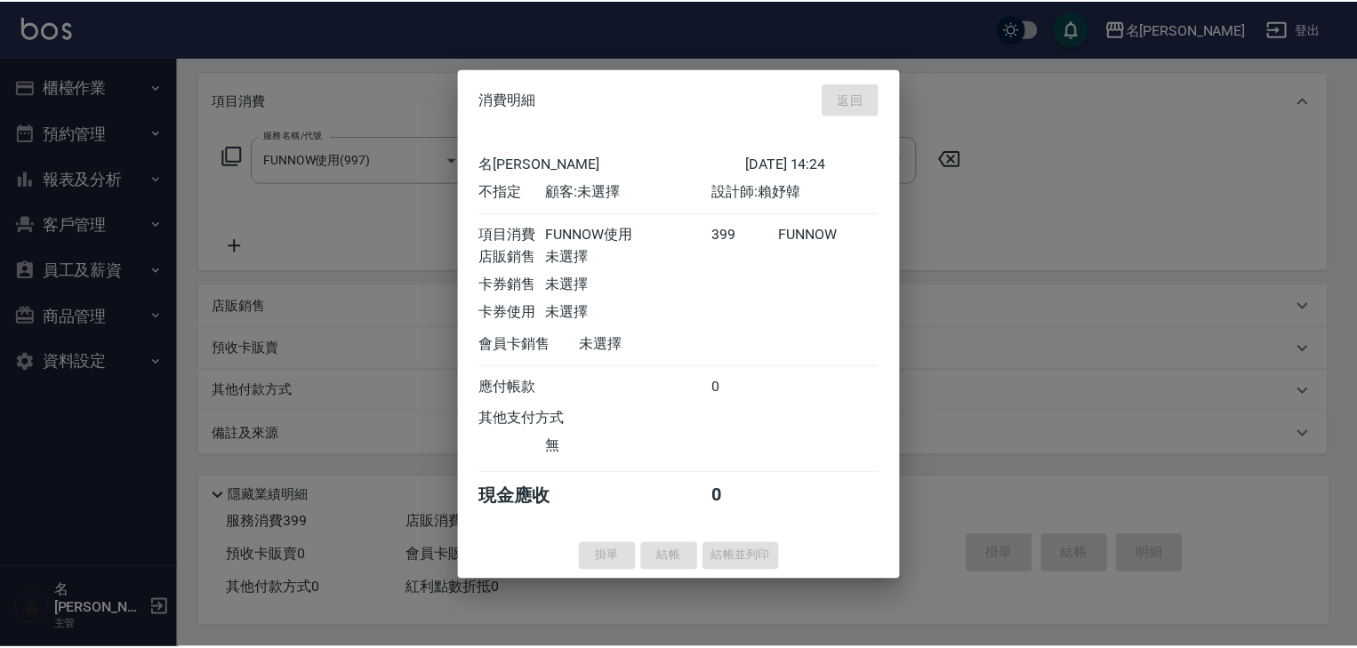
scroll to position [0, 0]
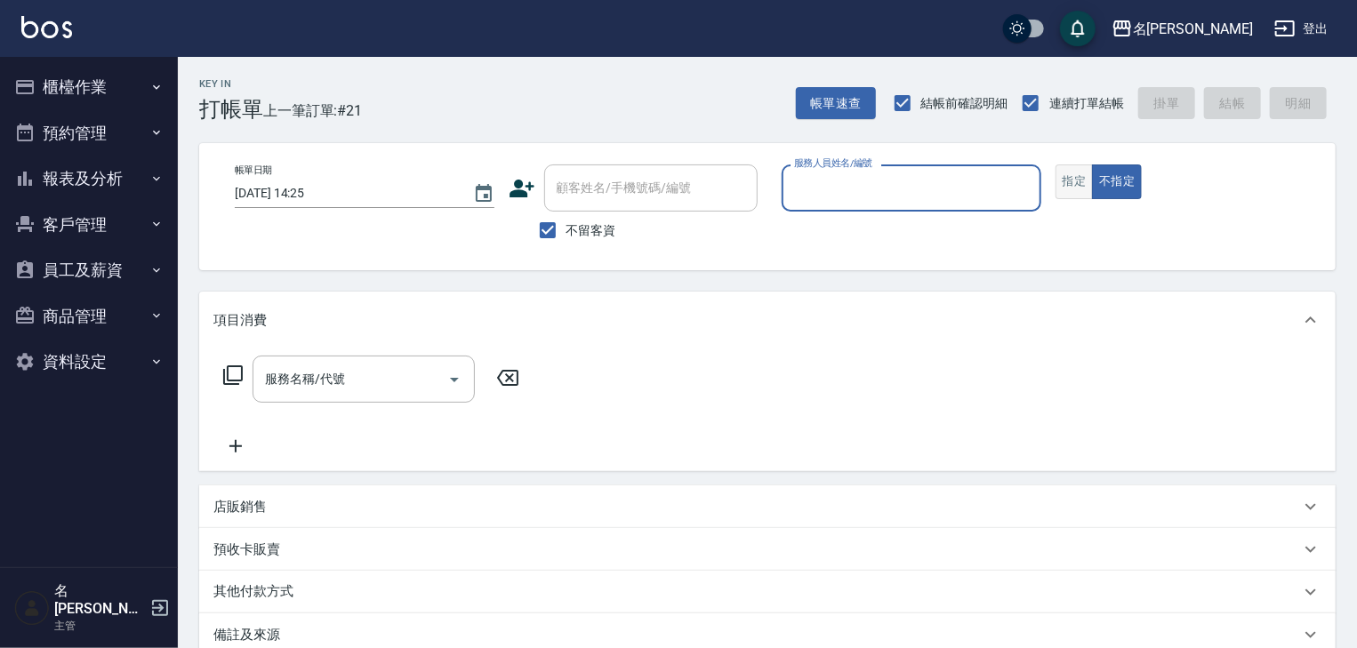
click at [1083, 192] on button "指定" at bounding box center [1075, 182] width 38 height 35
click at [921, 171] on div "服務人員姓名/編號" at bounding box center [912, 188] width 260 height 47
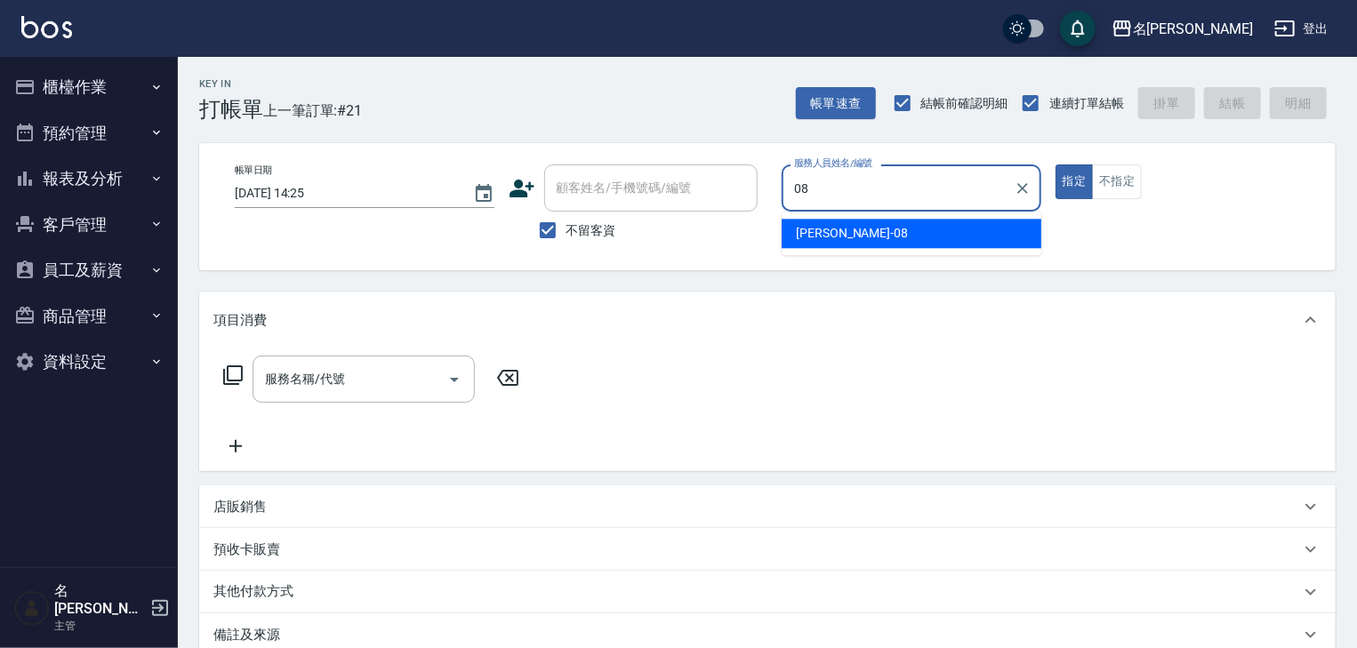
type input "蔡慈恩-08"
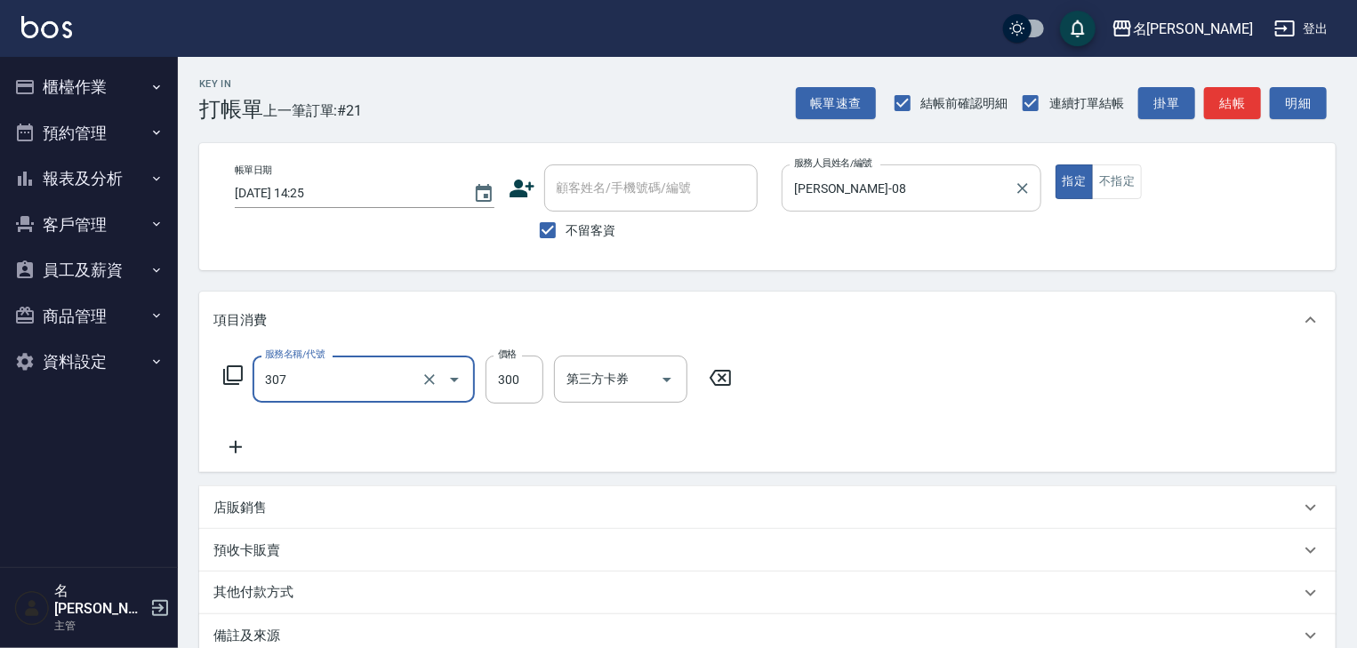
type input "剪髮(307)"
type input "400"
click at [1232, 113] on button "結帳" at bounding box center [1232, 103] width 57 height 33
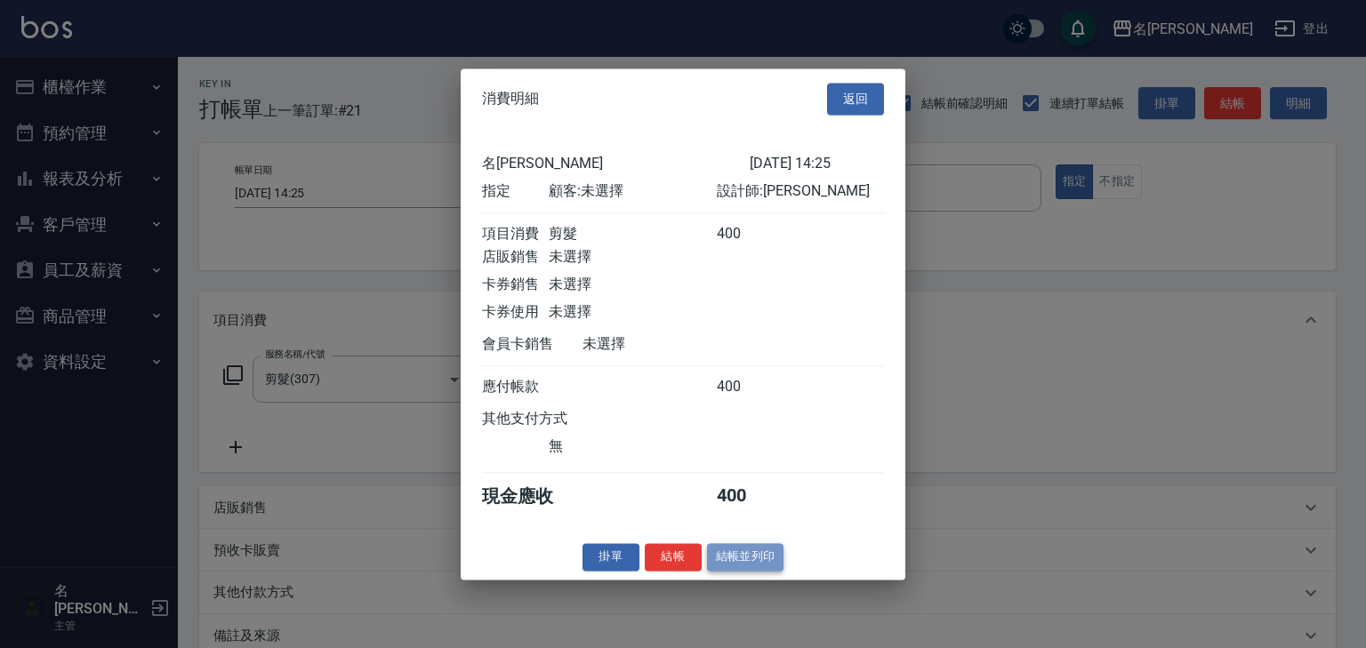
click at [744, 562] on button "結帳並列印" at bounding box center [745, 557] width 77 height 28
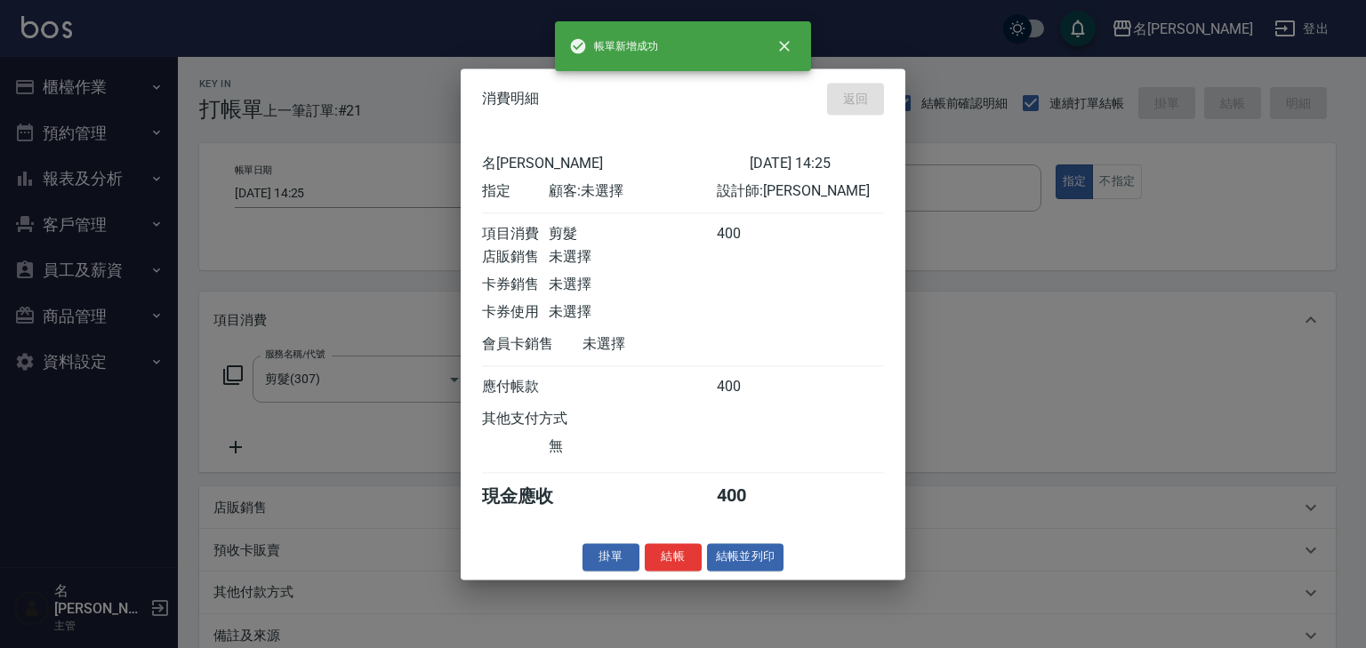
type input "2025/08/21 14:31"
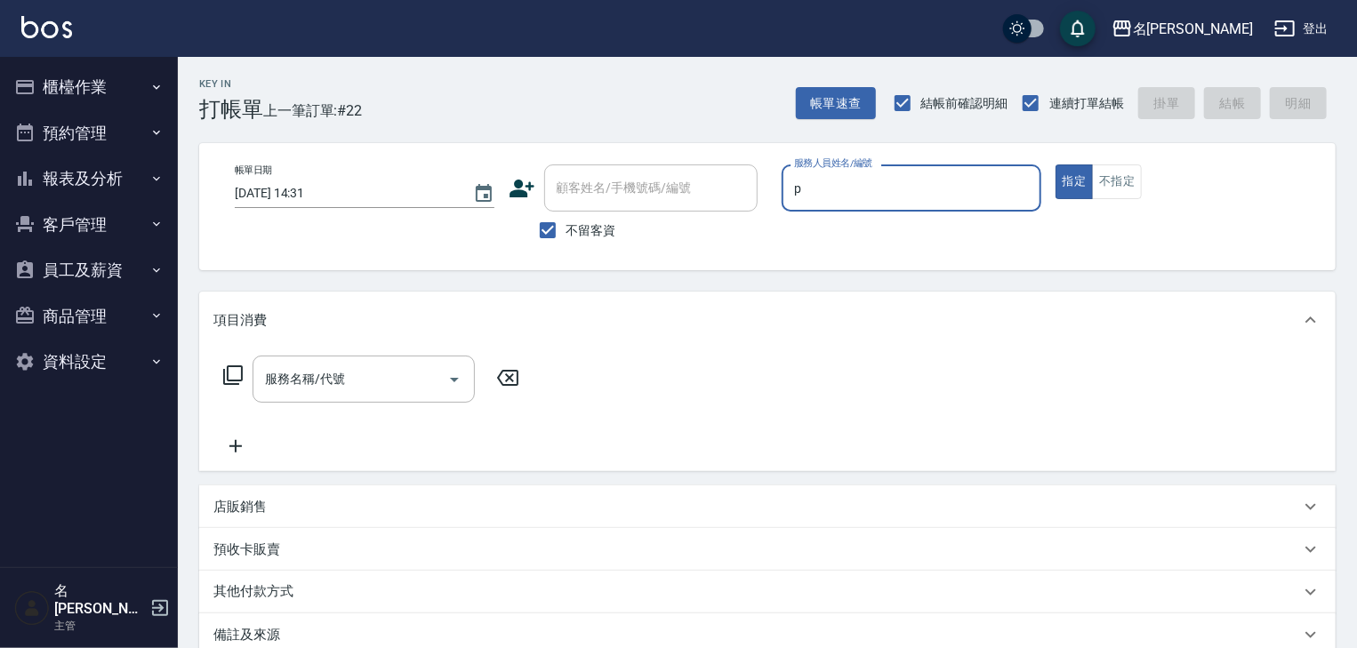
type input "皮皮-P"
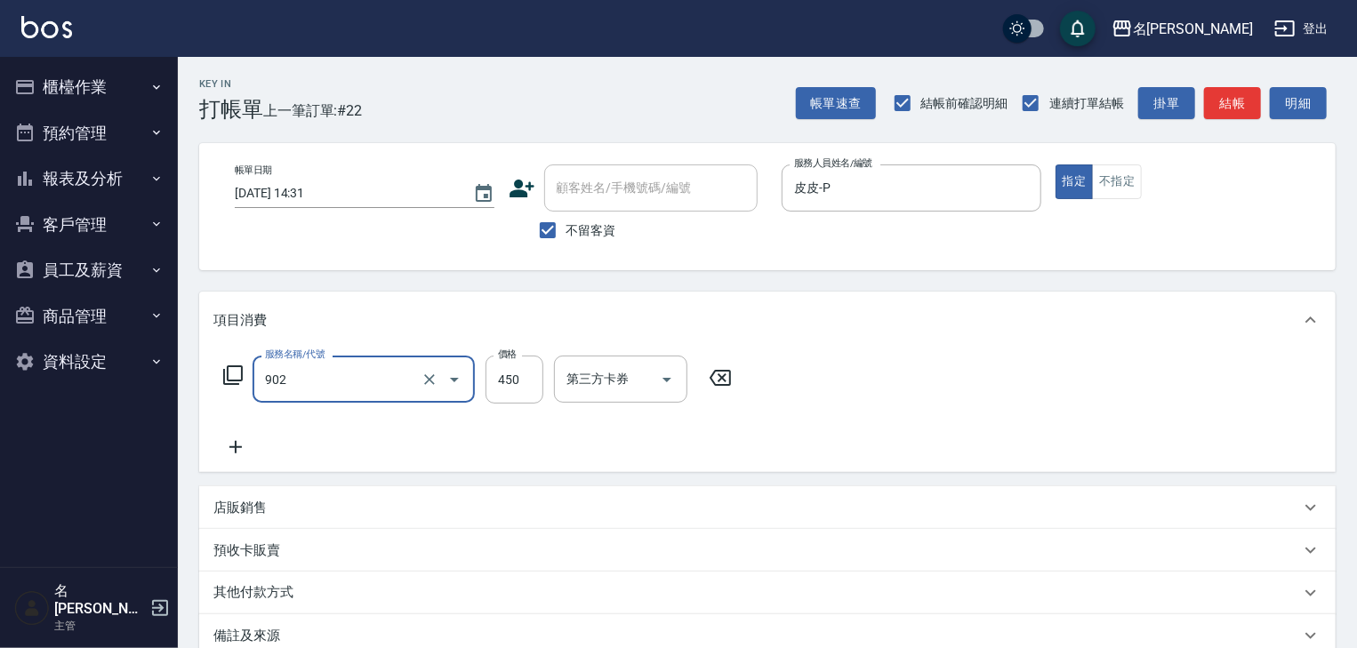
type input "修腳指甲(902)"
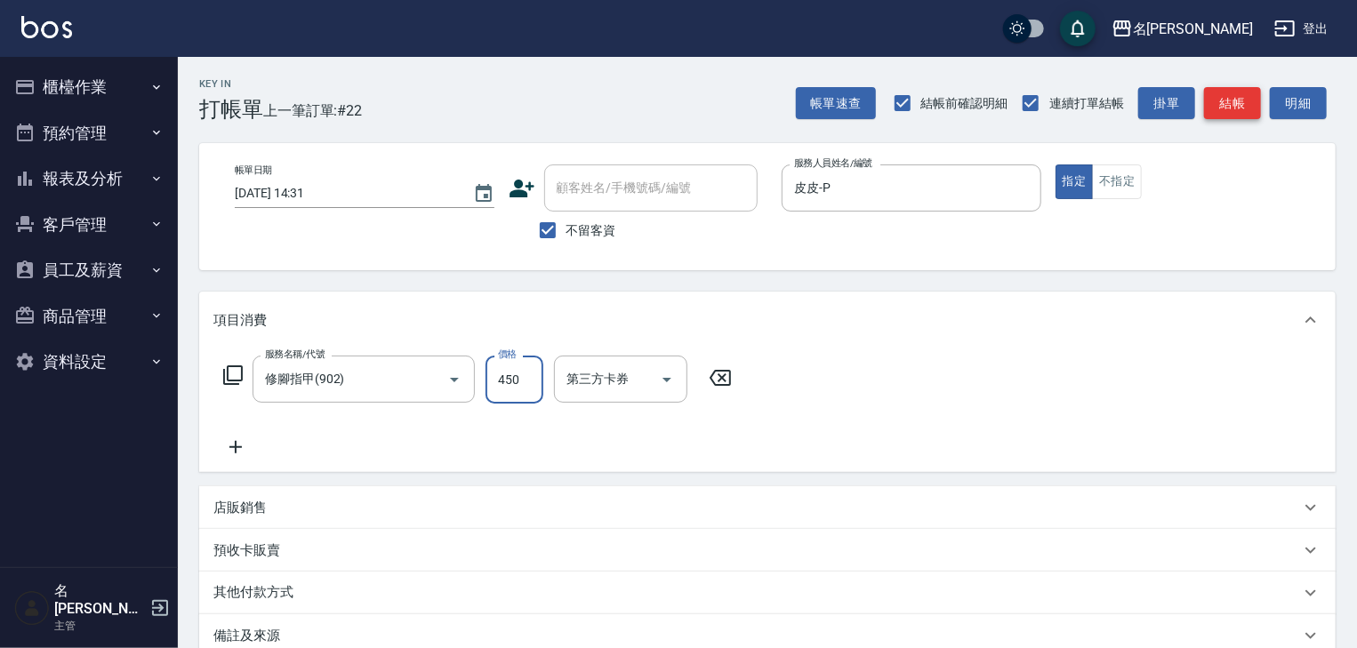
click at [1234, 110] on button "結帳" at bounding box center [1232, 103] width 57 height 33
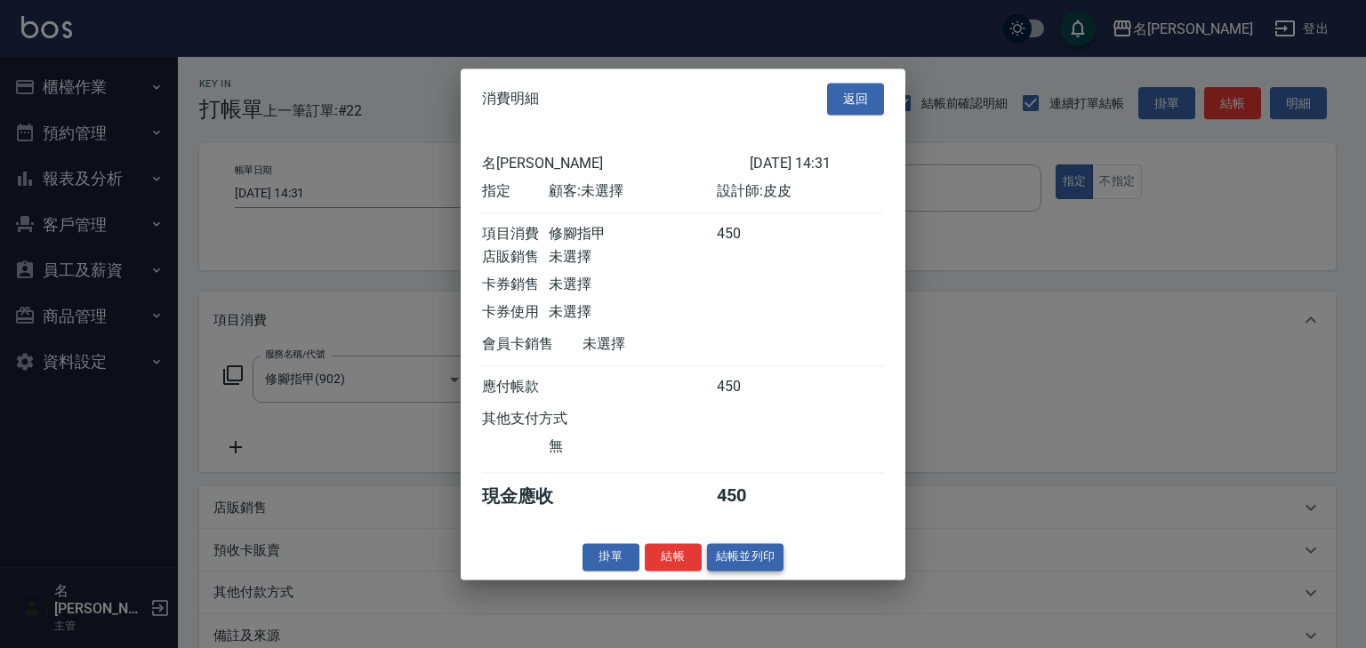
click at [754, 571] on button "結帳並列印" at bounding box center [745, 557] width 77 height 28
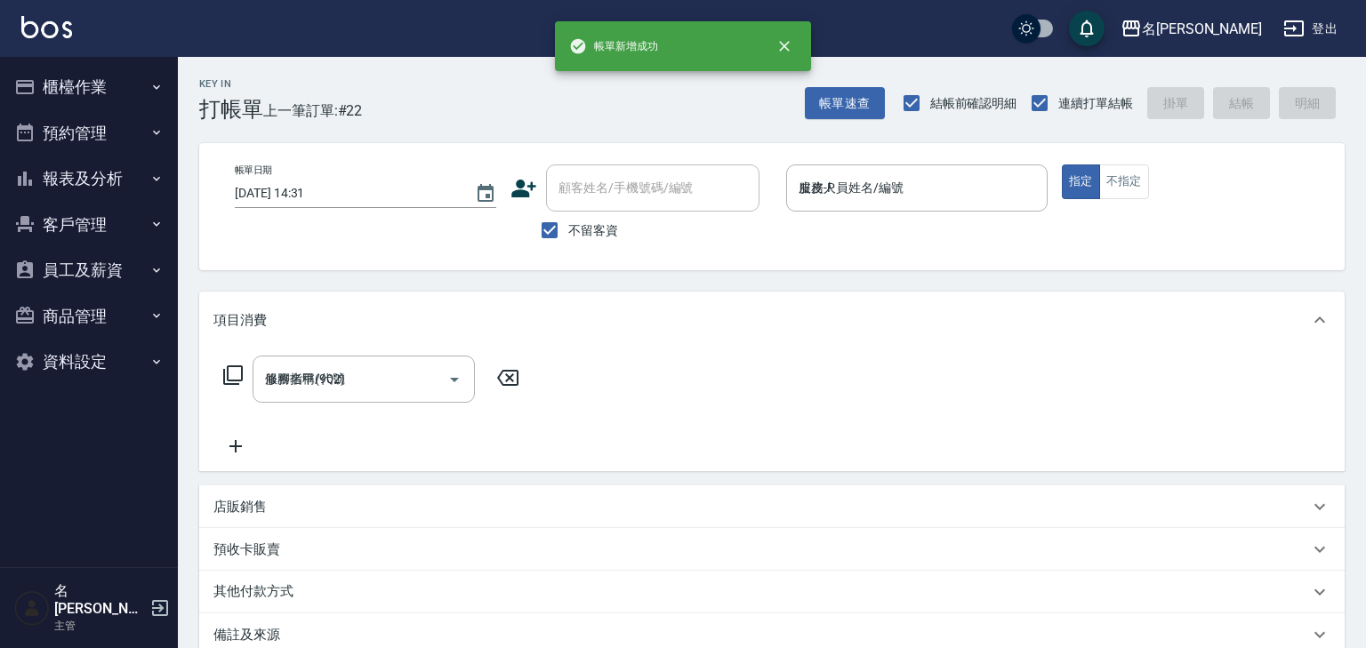
type input "2025/08/21 14:38"
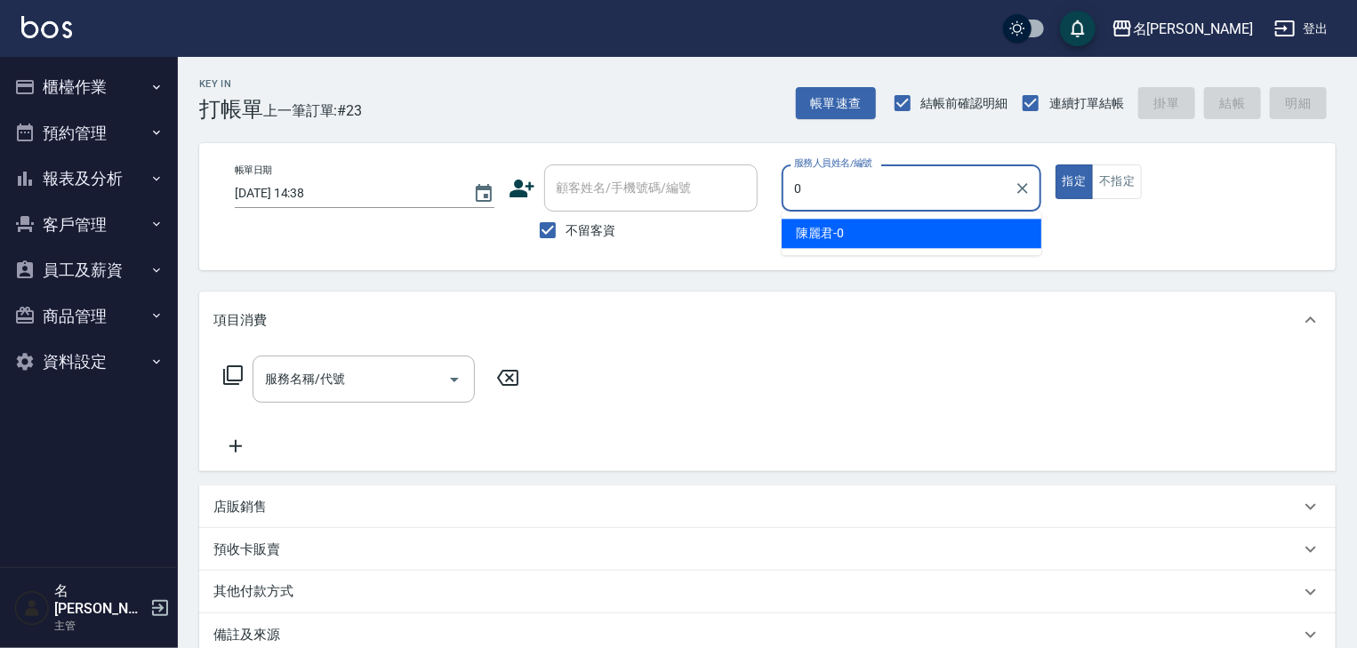
type input "陳麗君-0"
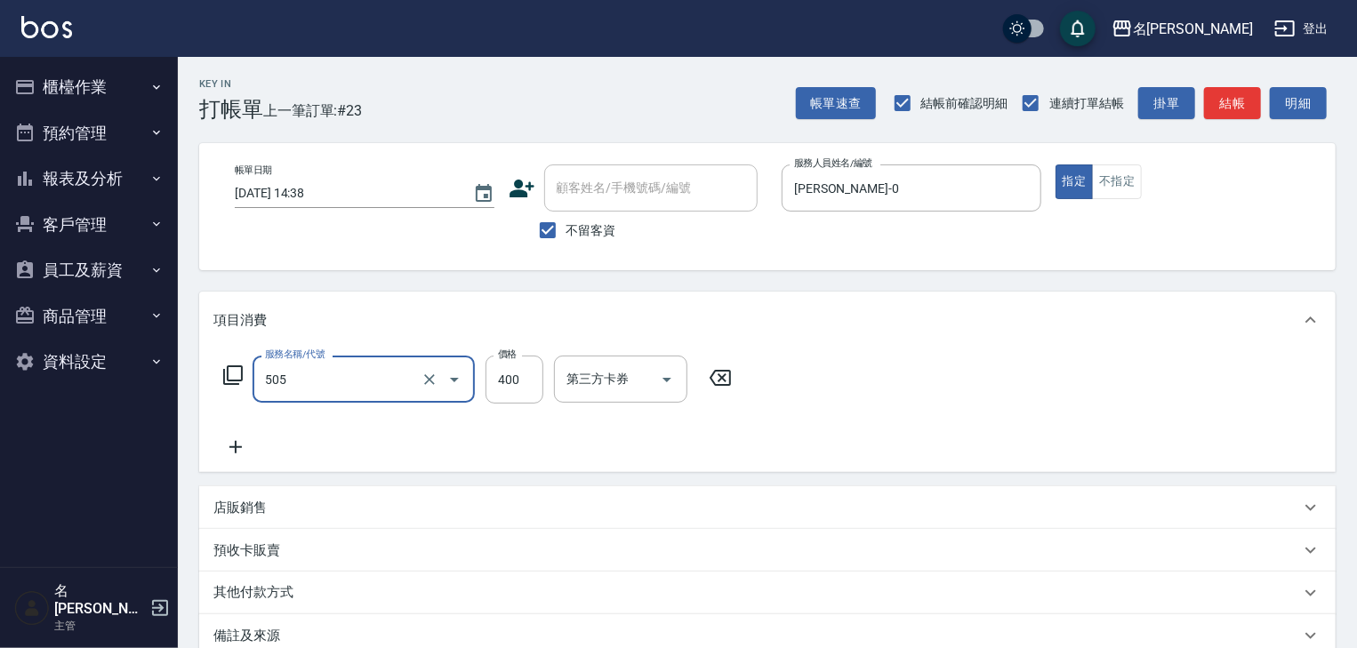
type input "洗髮(505)"
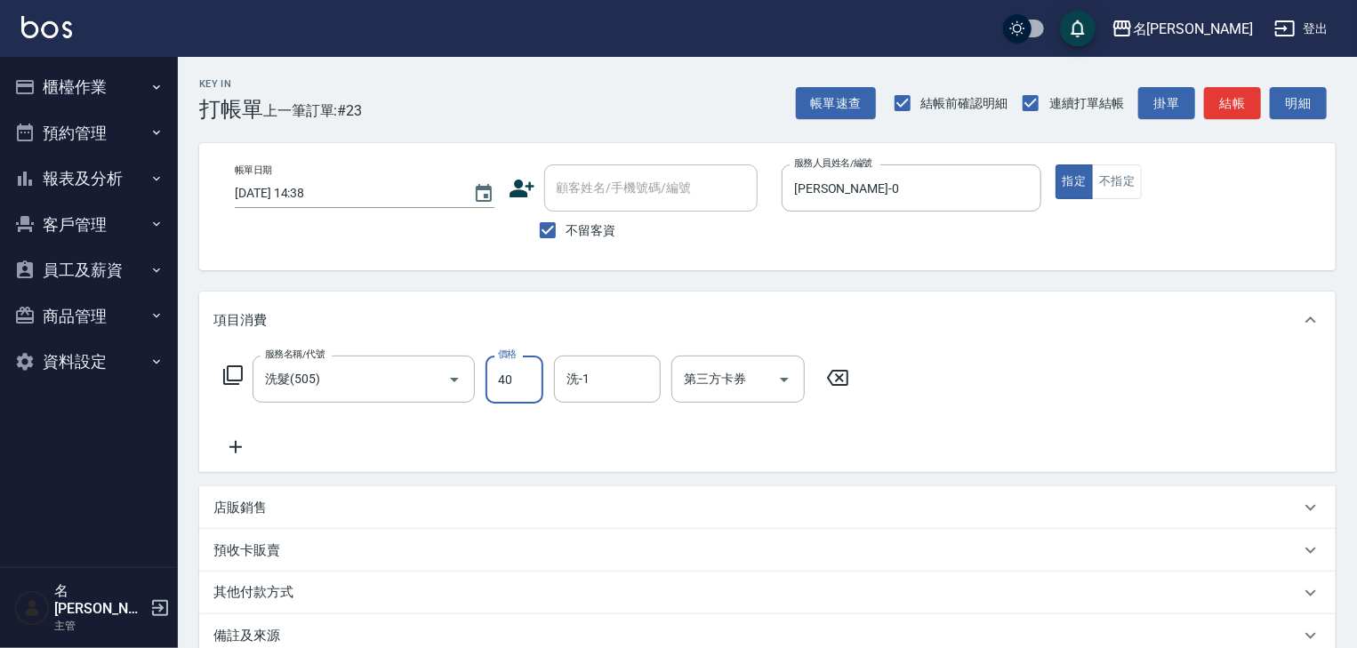
type input "400"
type input "葉敏辰-23"
click at [1234, 98] on button "結帳" at bounding box center [1232, 103] width 57 height 33
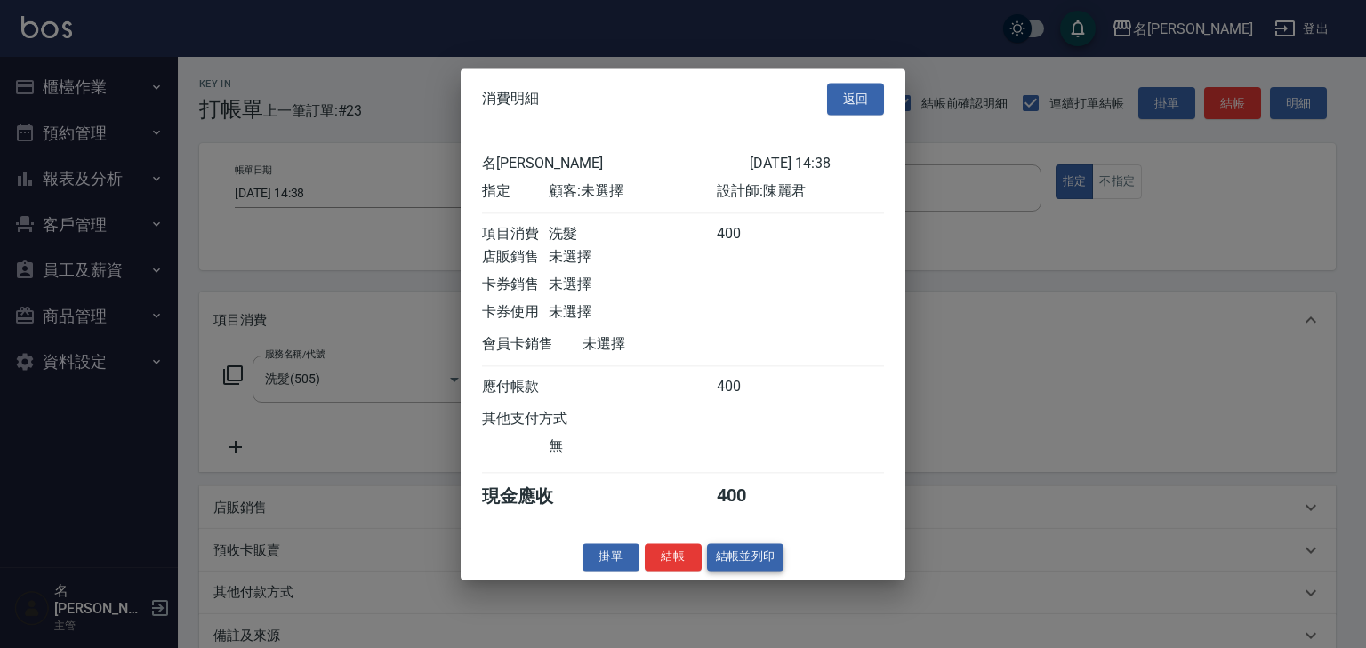
click at [736, 569] on button "結帳並列印" at bounding box center [745, 557] width 77 height 28
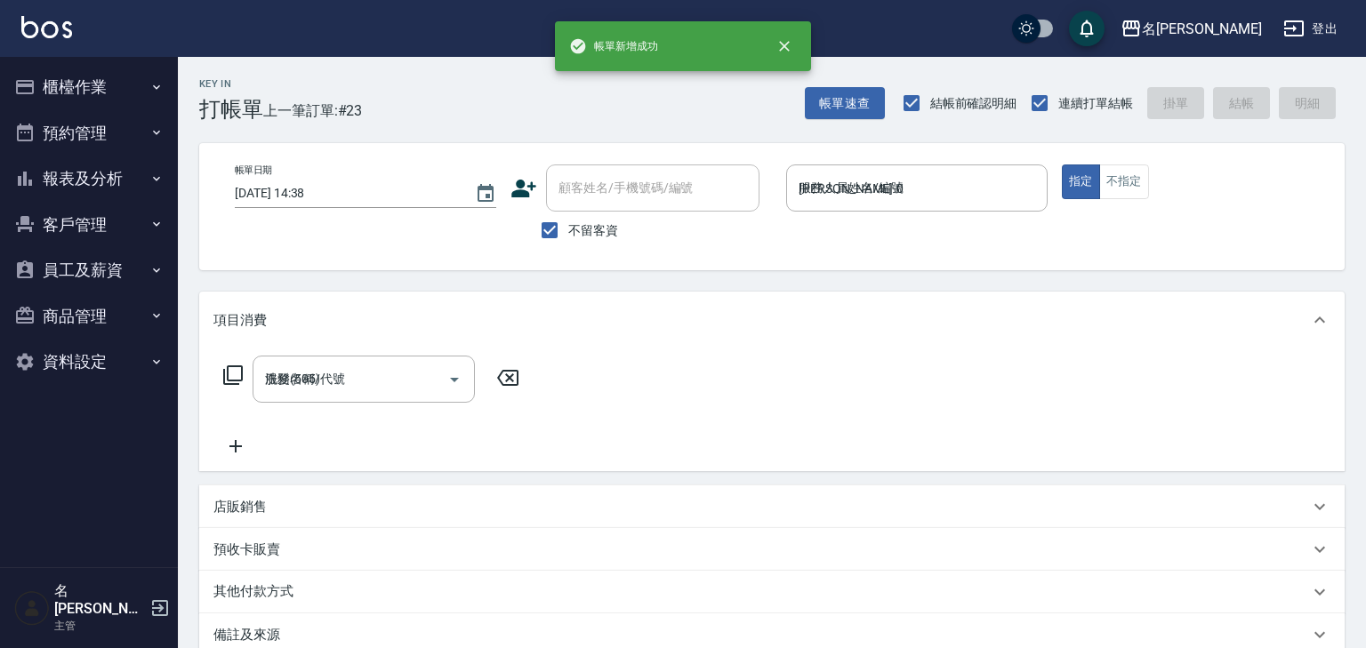
type input "2025/08/21 14:42"
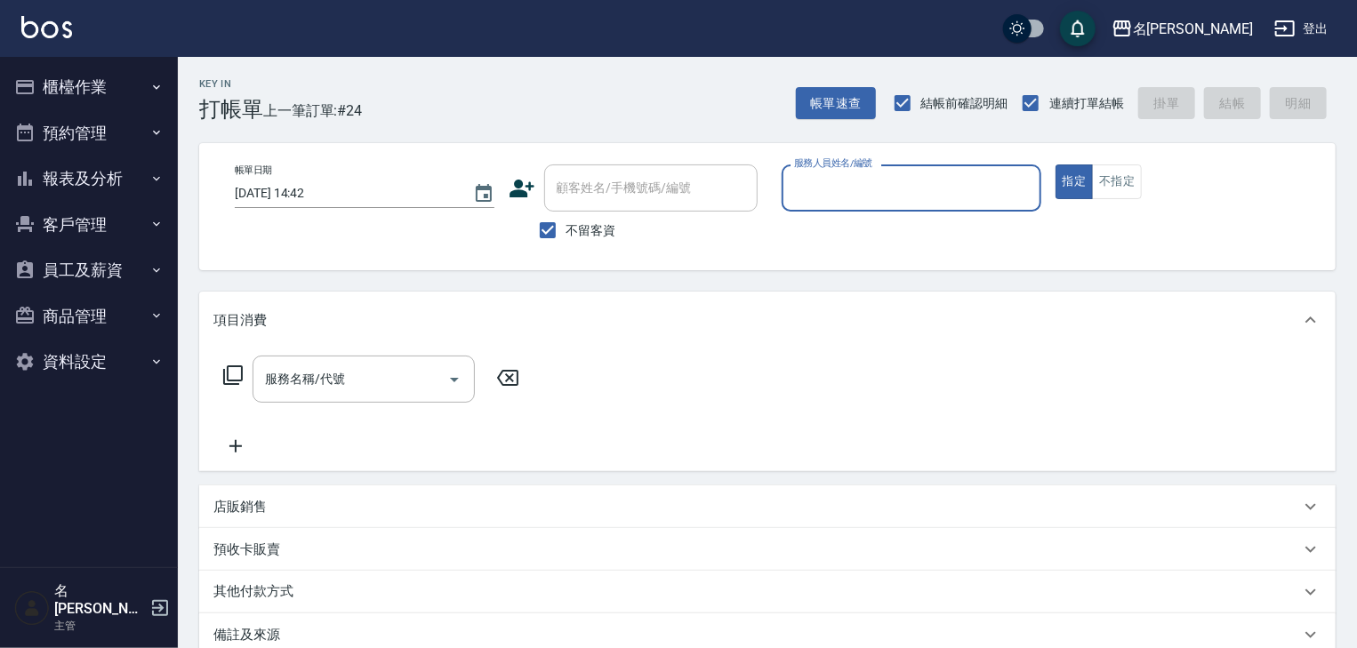
click at [88, 87] on button "櫃檯作業" at bounding box center [89, 87] width 164 height 46
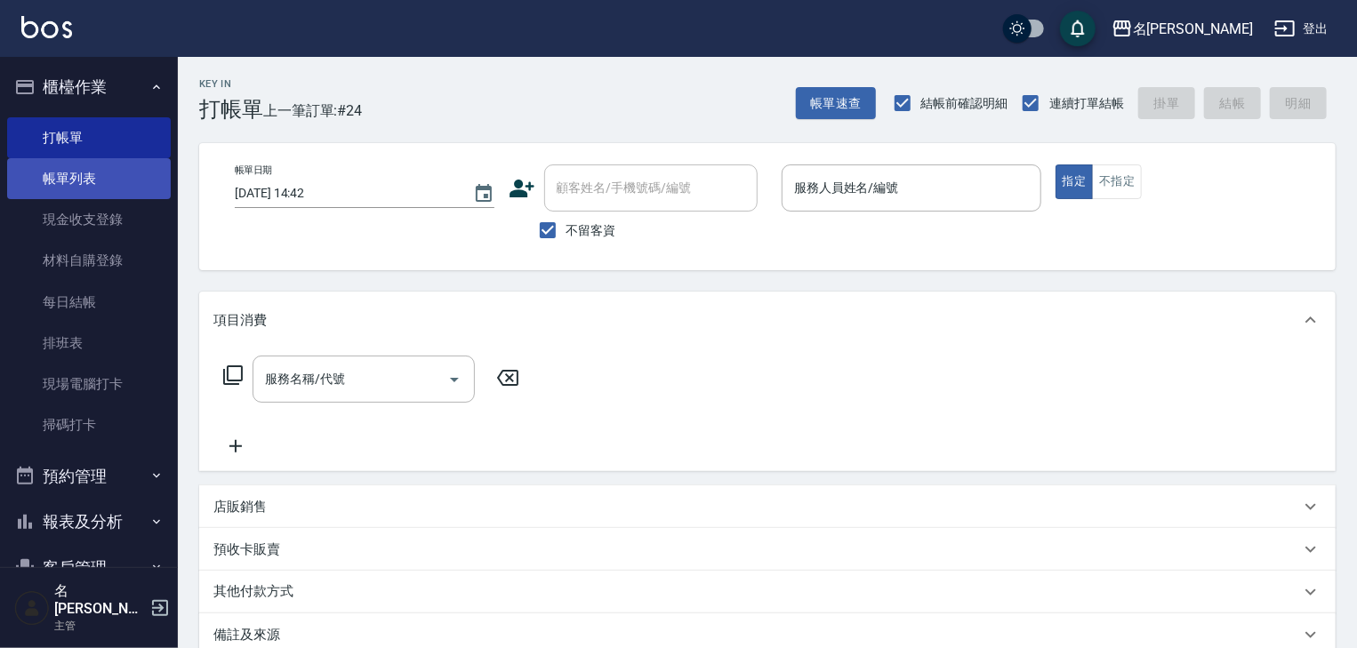
click at [126, 186] on link "帳單列表" at bounding box center [89, 178] width 164 height 41
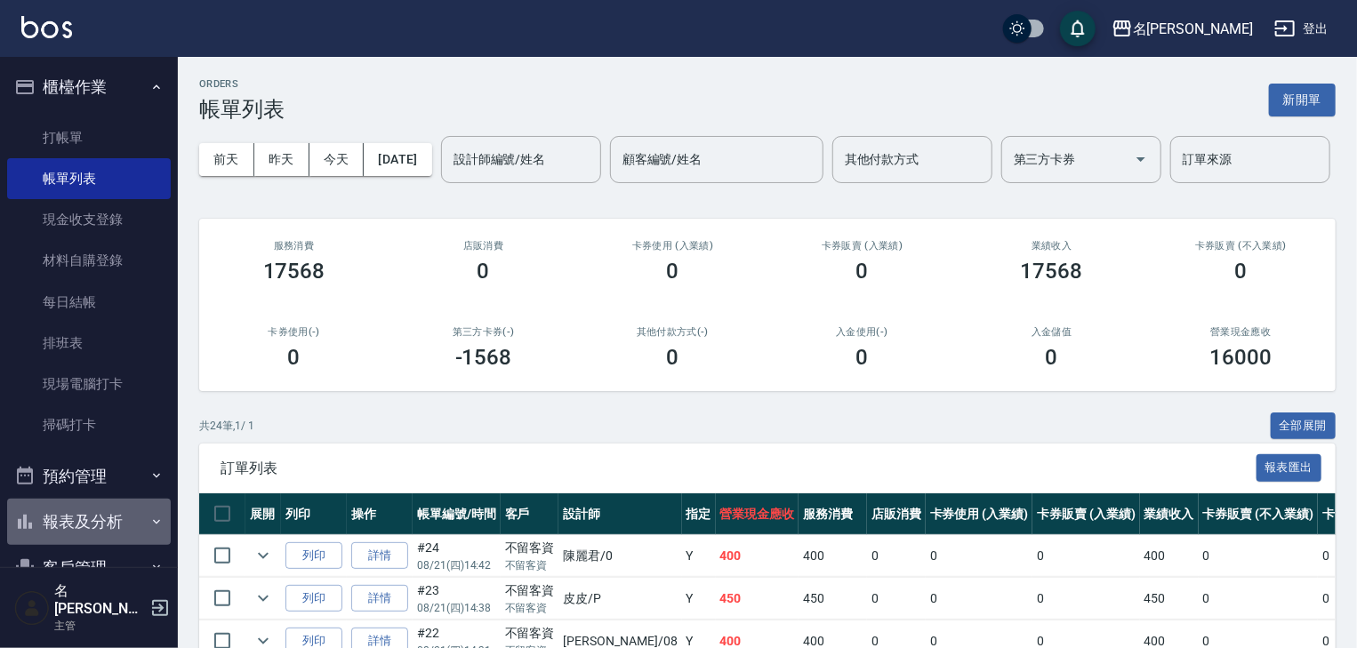
click at [99, 516] on button "報表及分析" at bounding box center [89, 522] width 164 height 46
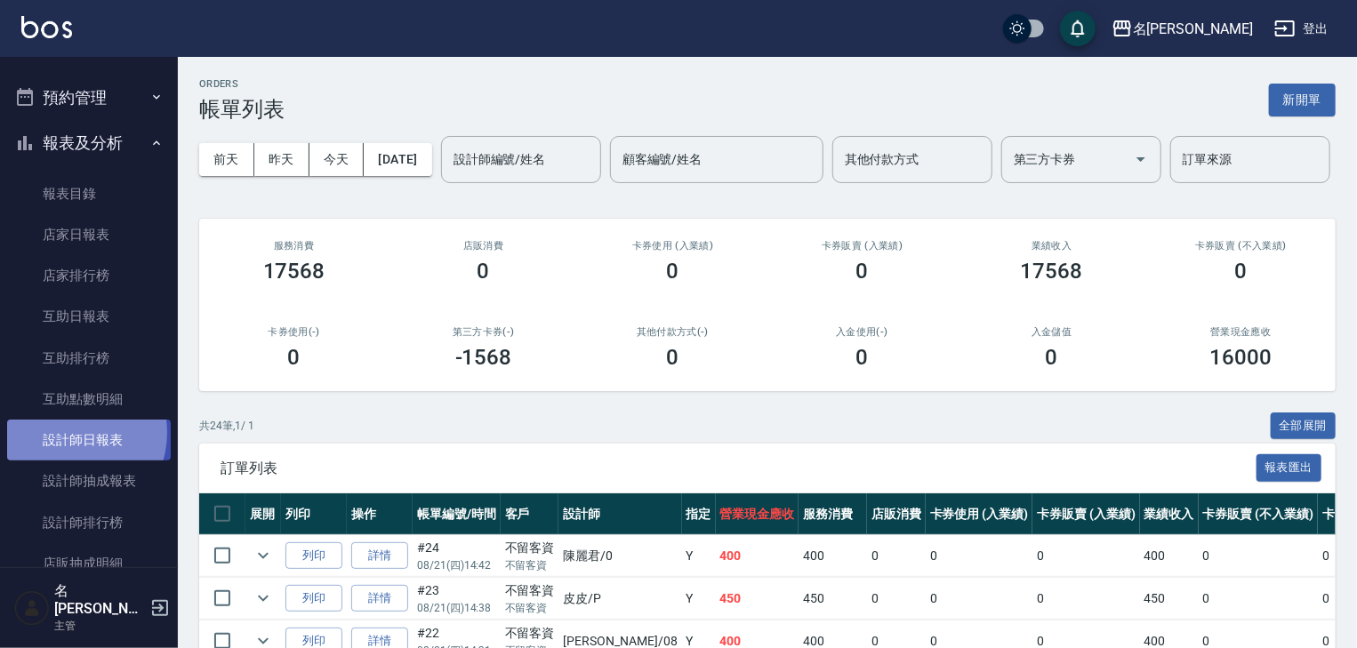
click at [71, 433] on link "設計師日報表" at bounding box center [89, 440] width 164 height 41
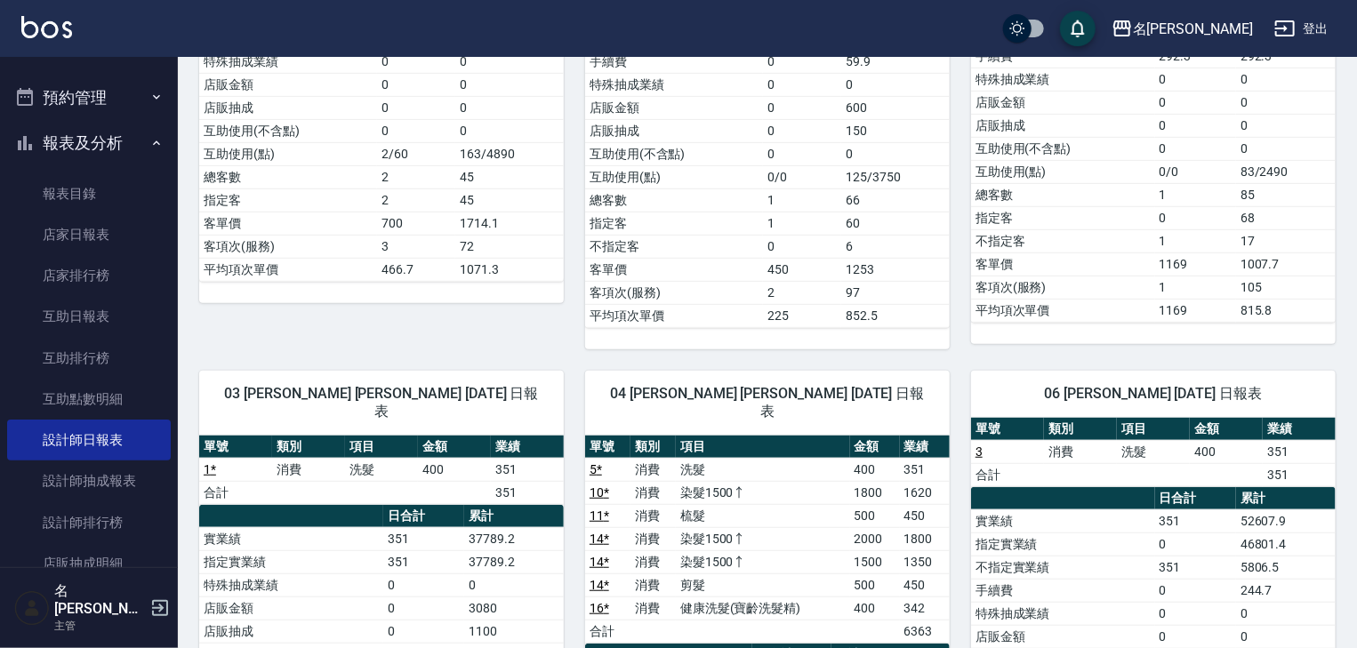
scroll to position [663, 0]
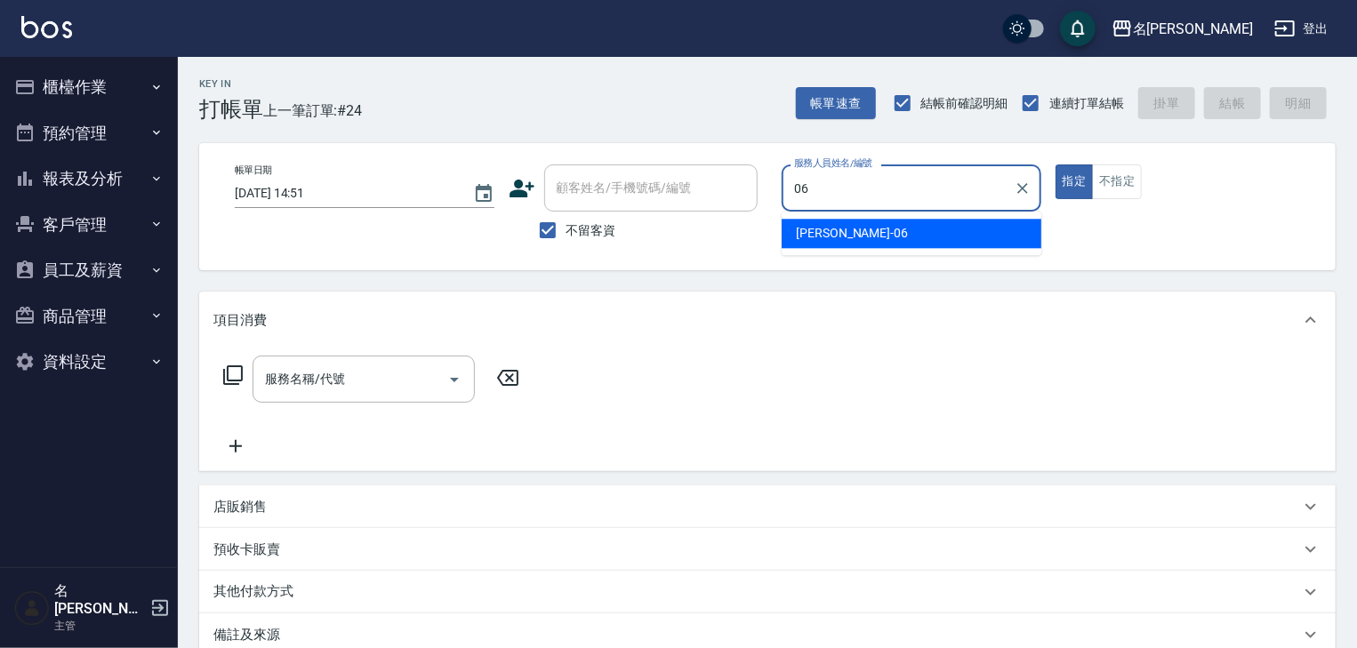
type input "[PERSON_NAME]-06"
type button "true"
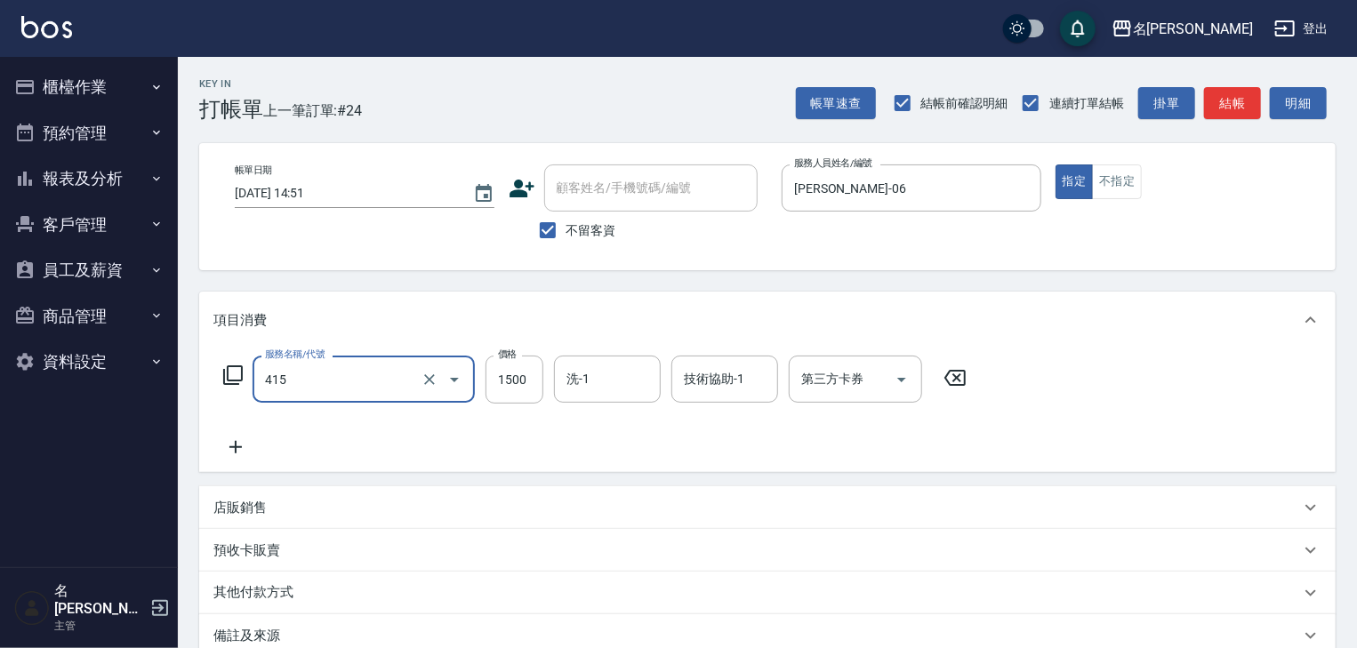
type input "染髮1500↑(415)"
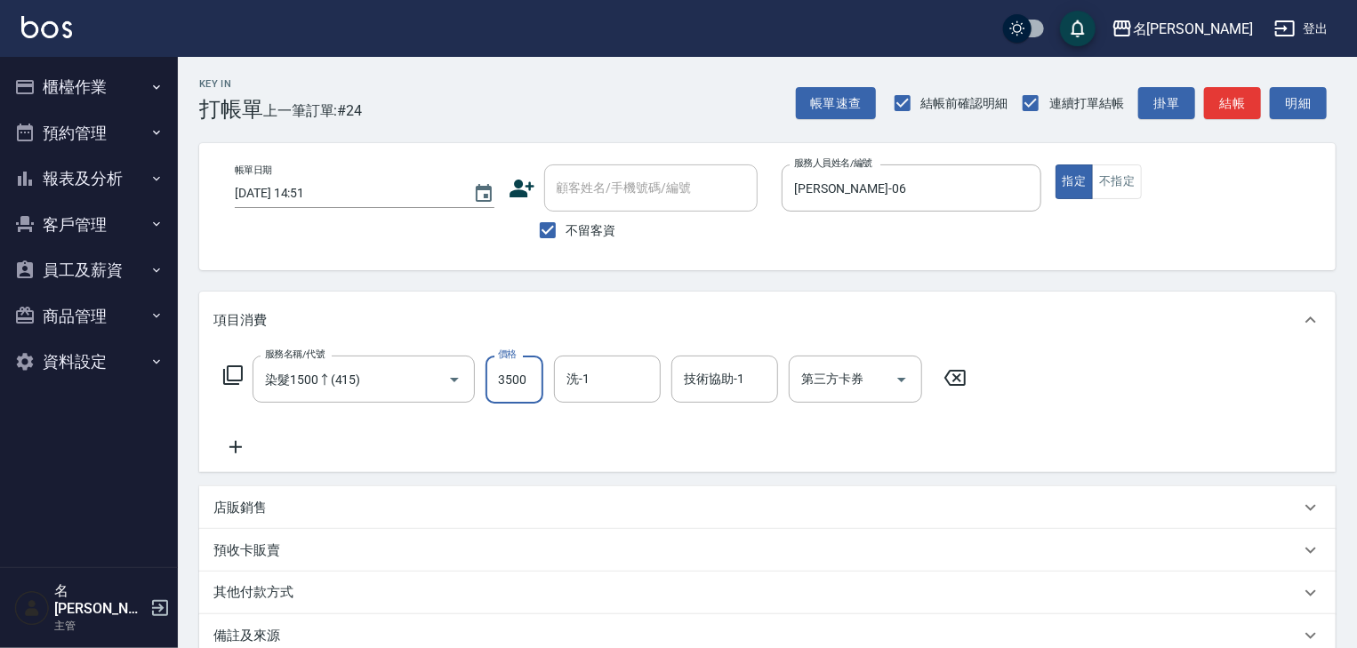
type input "3500"
type input "[PERSON_NAME]筑-26"
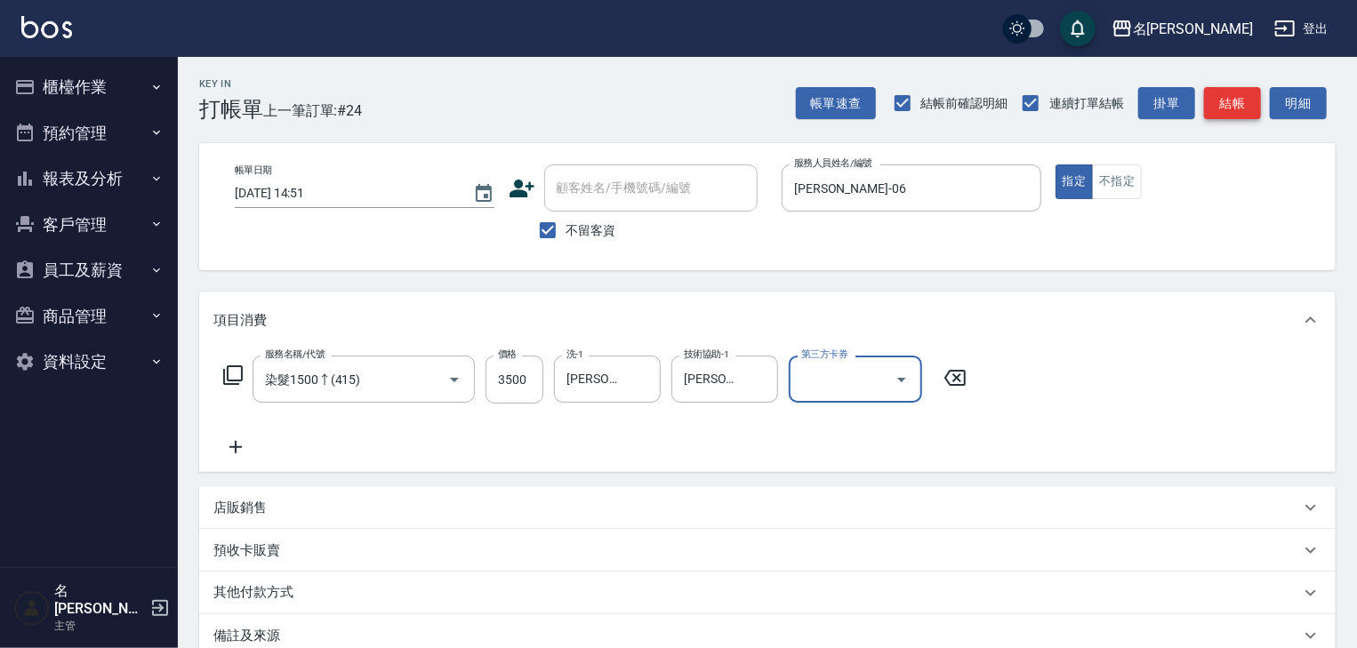
click at [1240, 106] on button "結帳" at bounding box center [1232, 103] width 57 height 33
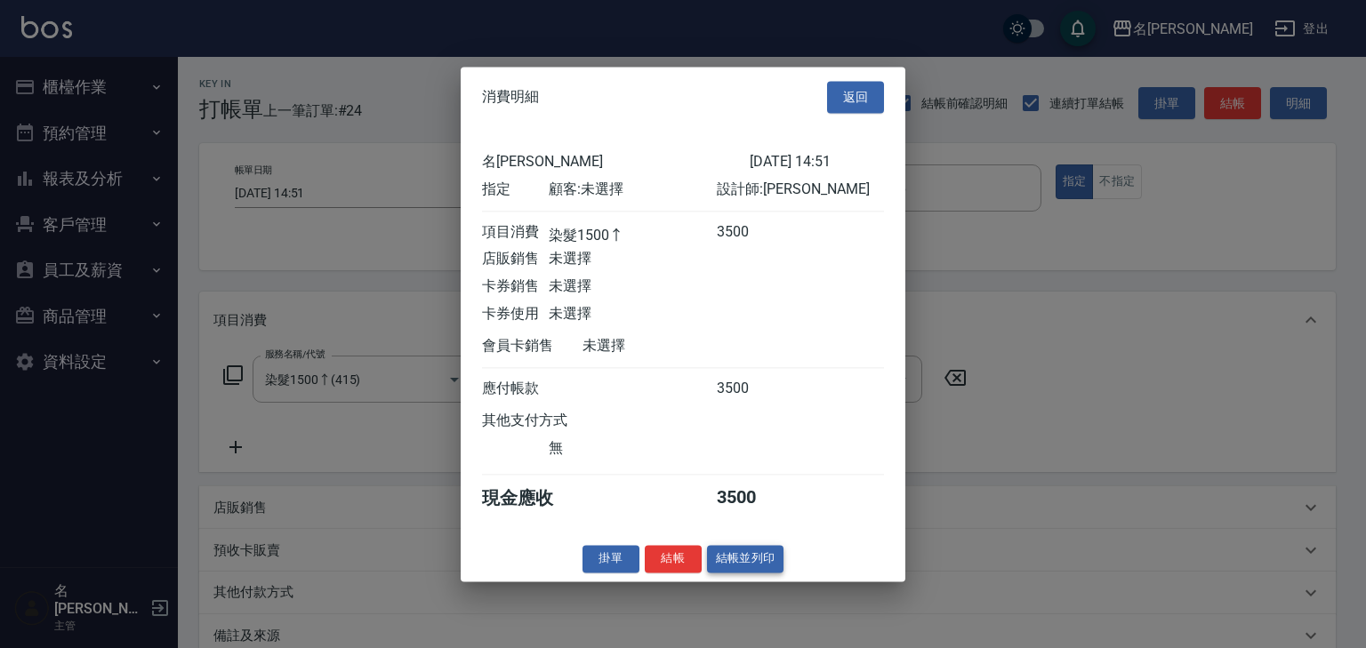
click at [758, 569] on button "結帳並列印" at bounding box center [745, 559] width 77 height 28
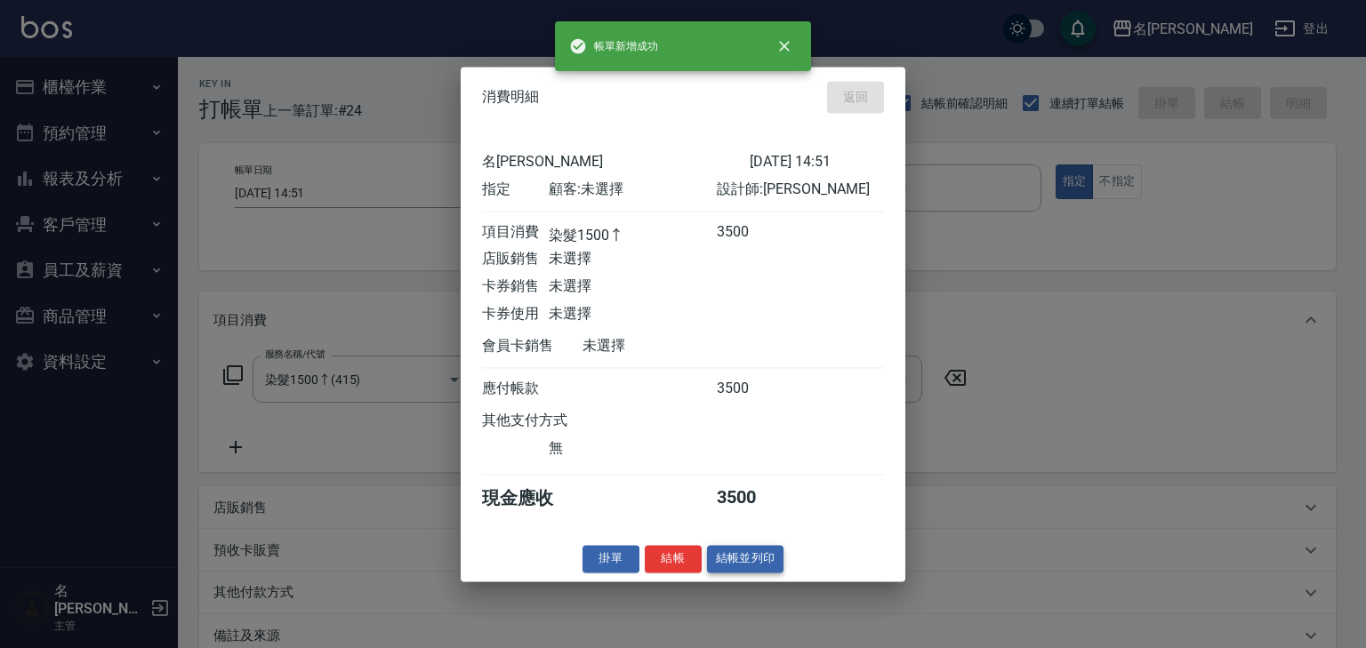
type input "2025/08/21 14:59"
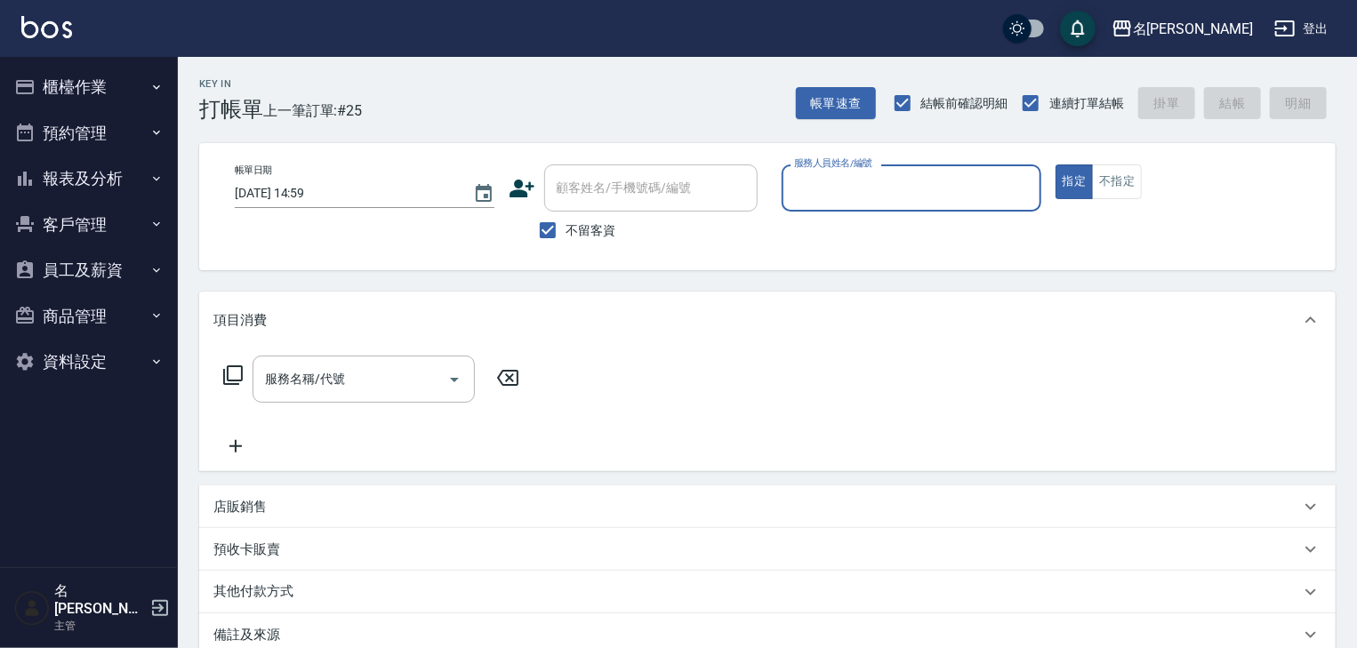
click at [114, 317] on button "商品管理" at bounding box center [89, 316] width 164 height 46
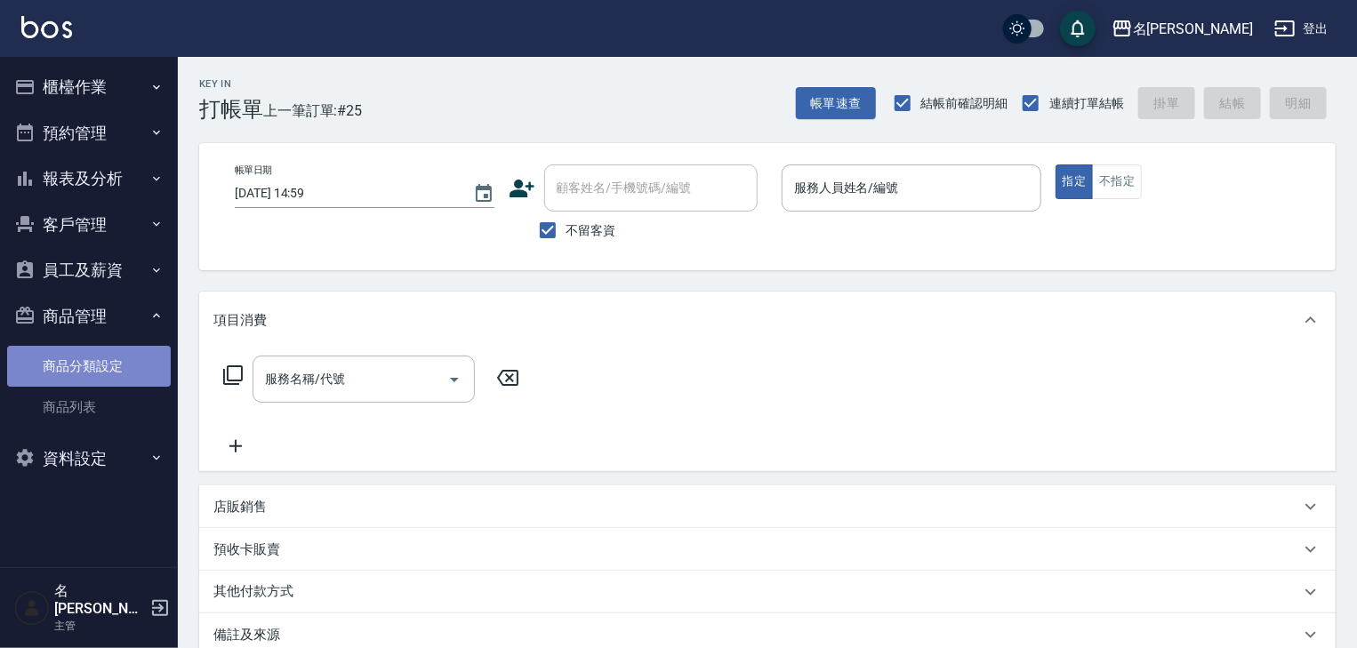
click at [135, 365] on link "商品分類設定" at bounding box center [89, 366] width 164 height 41
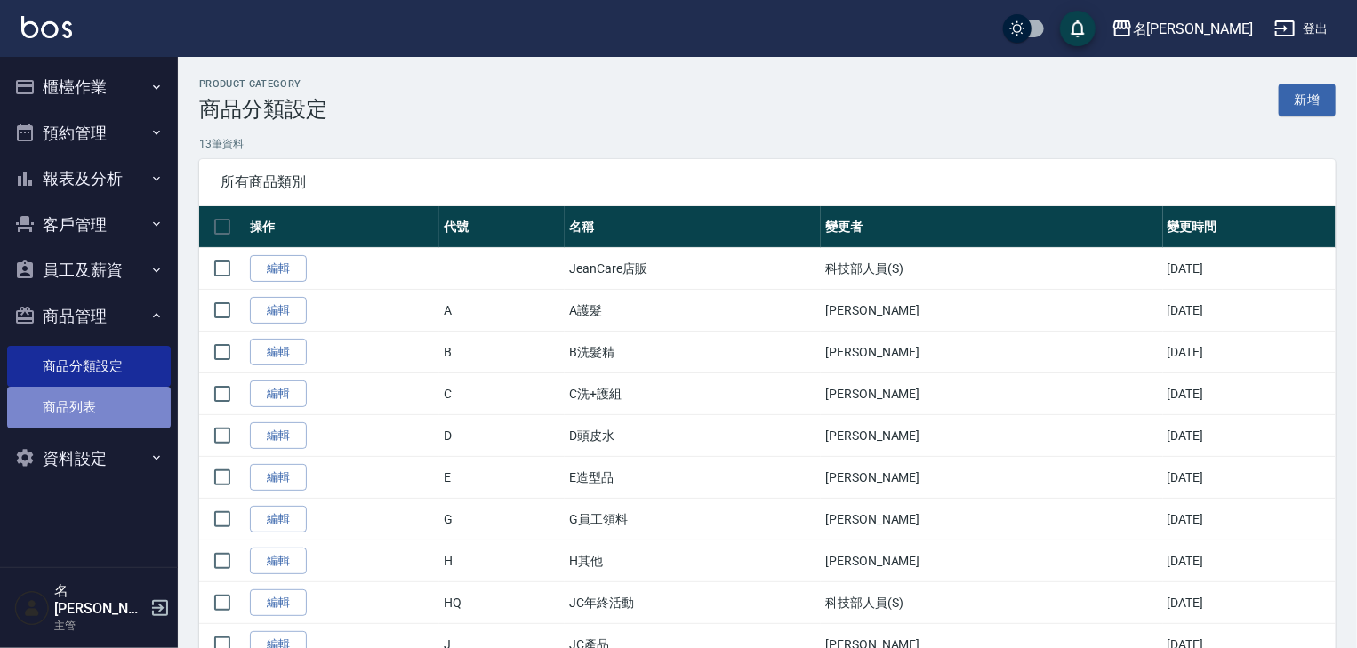
click at [110, 408] on link "商品列表" at bounding box center [89, 407] width 164 height 41
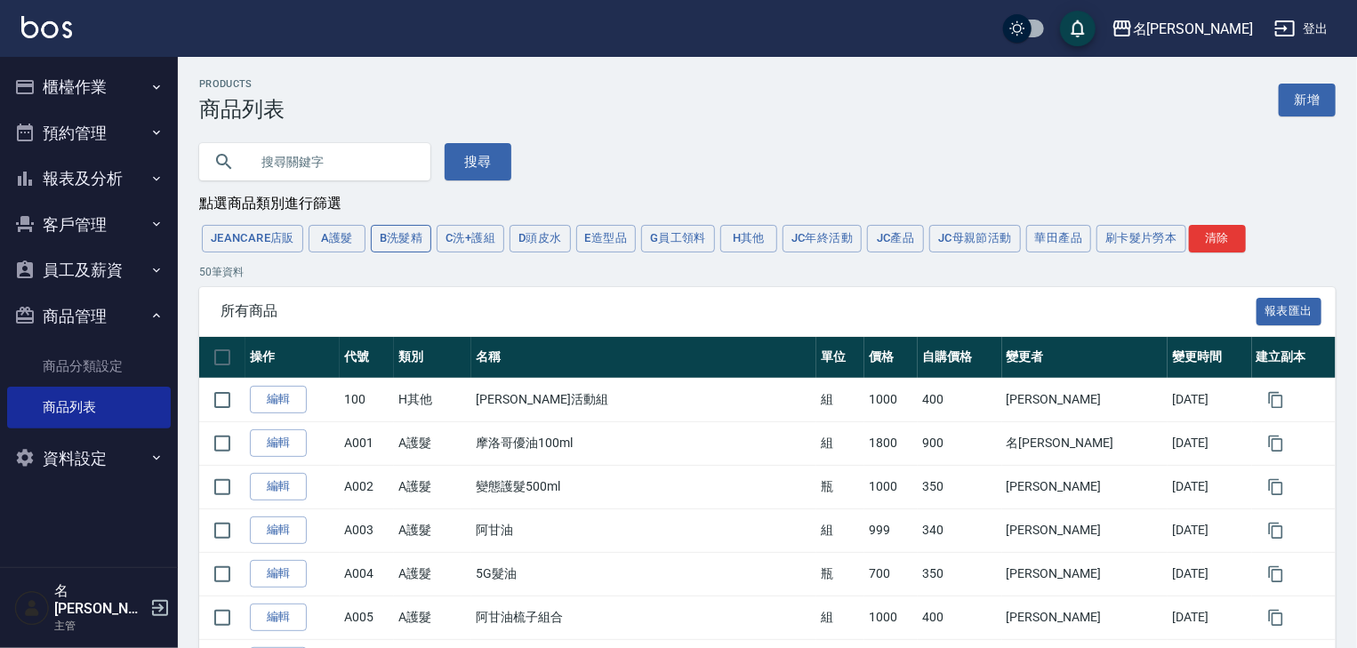
click at [403, 239] on button "B洗髮精" at bounding box center [401, 239] width 61 height 28
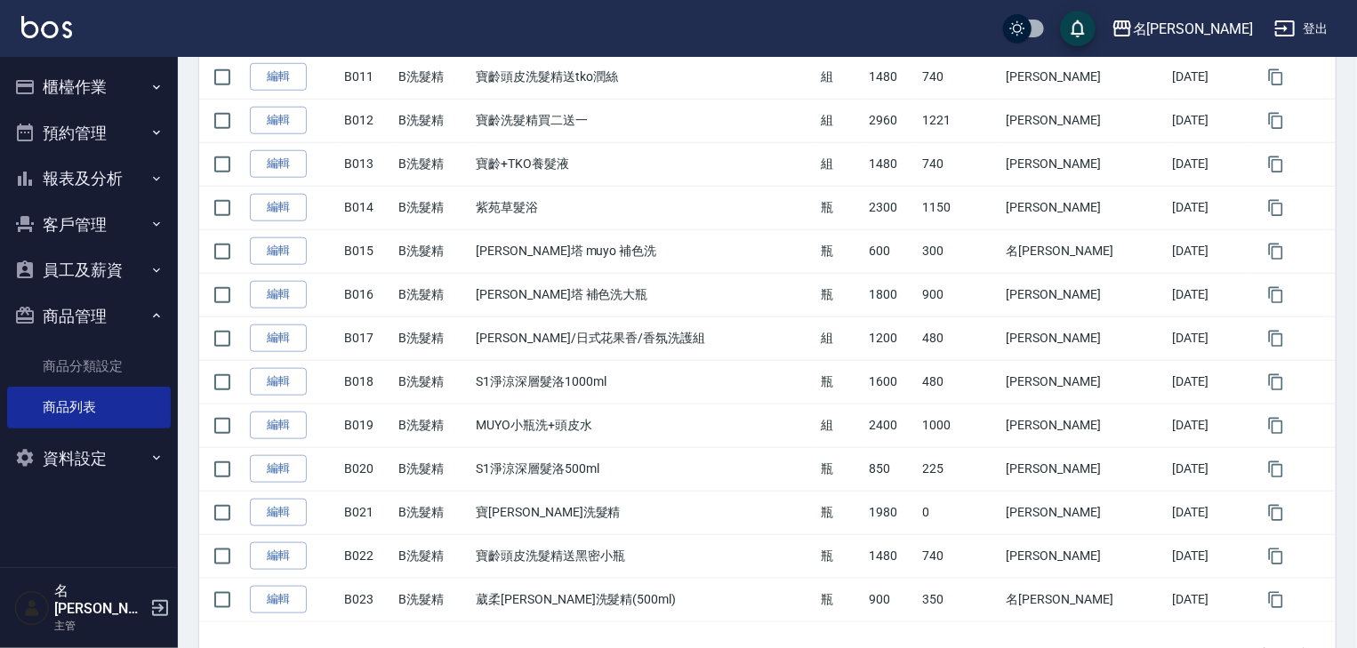
scroll to position [474, 0]
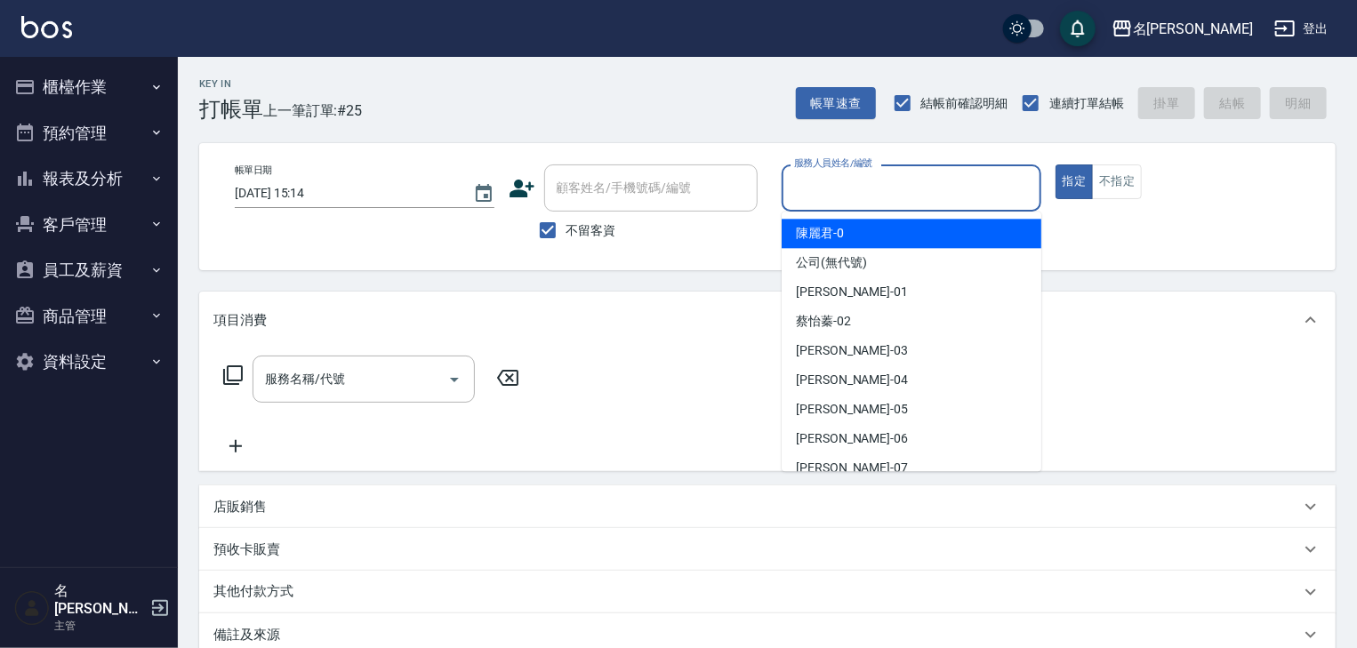
click at [904, 188] on input "服務人員姓名/編號" at bounding box center [912, 188] width 244 height 31
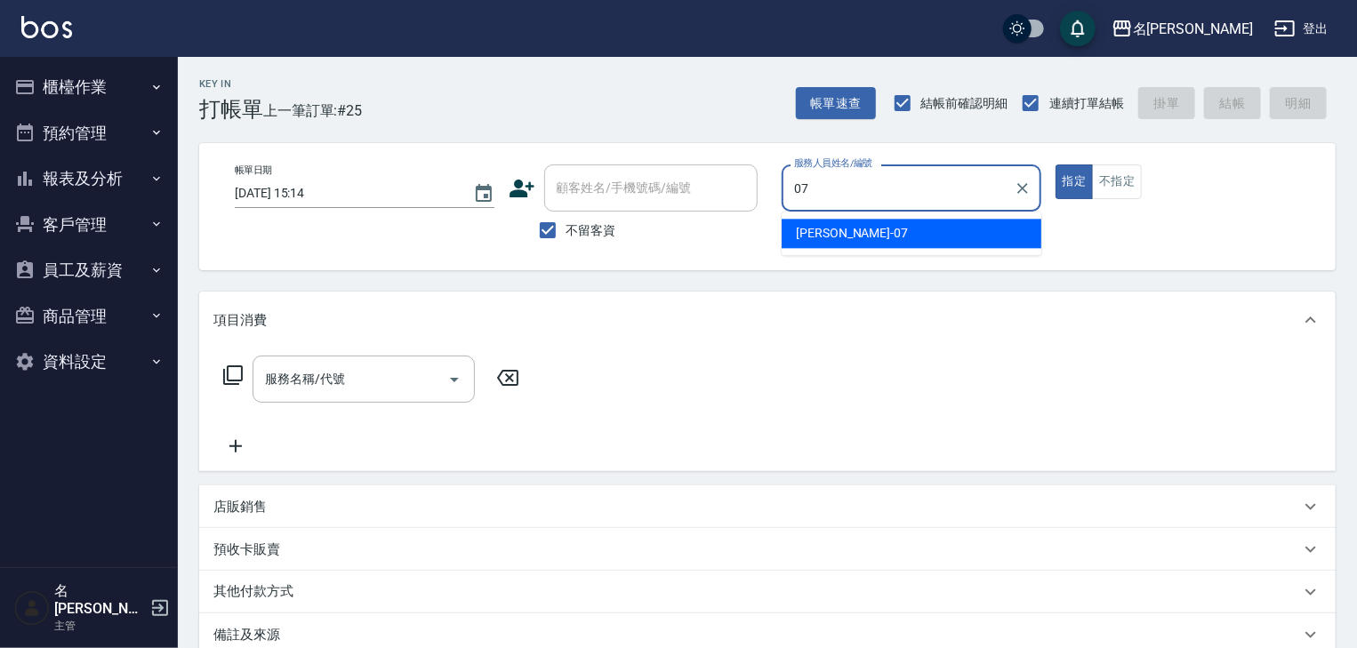
click at [854, 238] on div "[PERSON_NAME] -07" at bounding box center [912, 233] width 260 height 29
type input "[PERSON_NAME]-07"
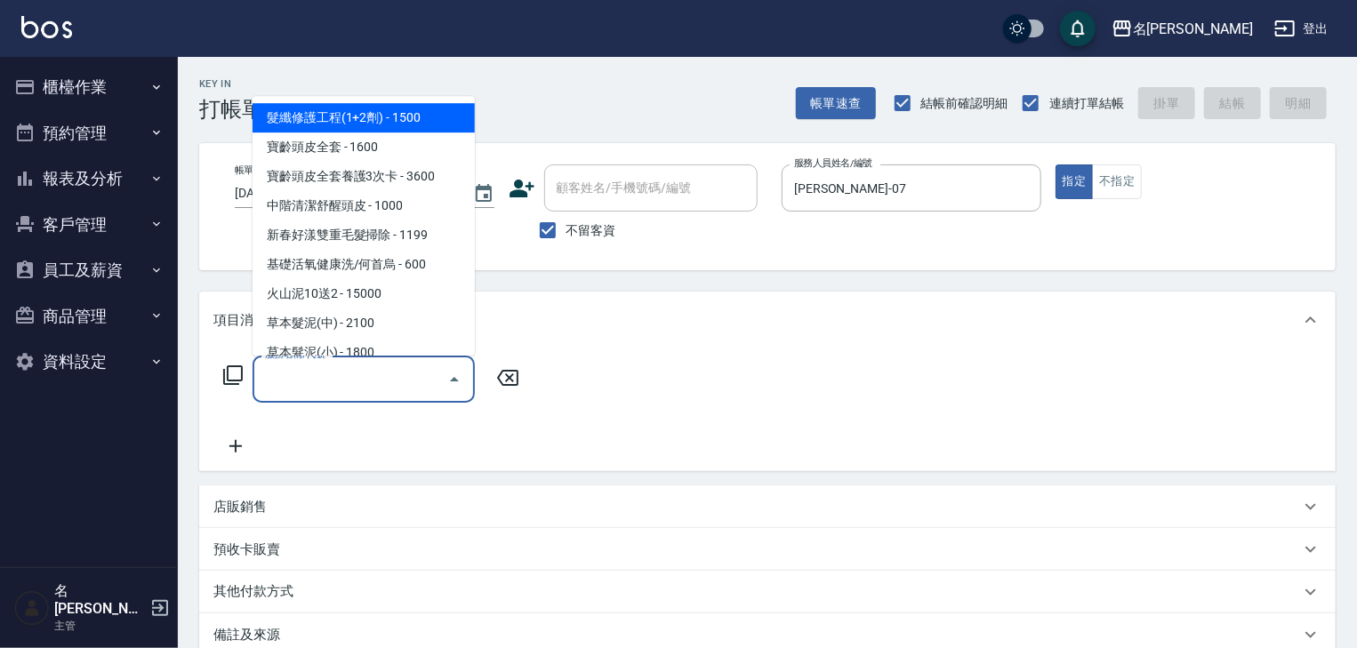
click at [376, 390] on input "服務名稱/代號" at bounding box center [351, 379] width 180 height 31
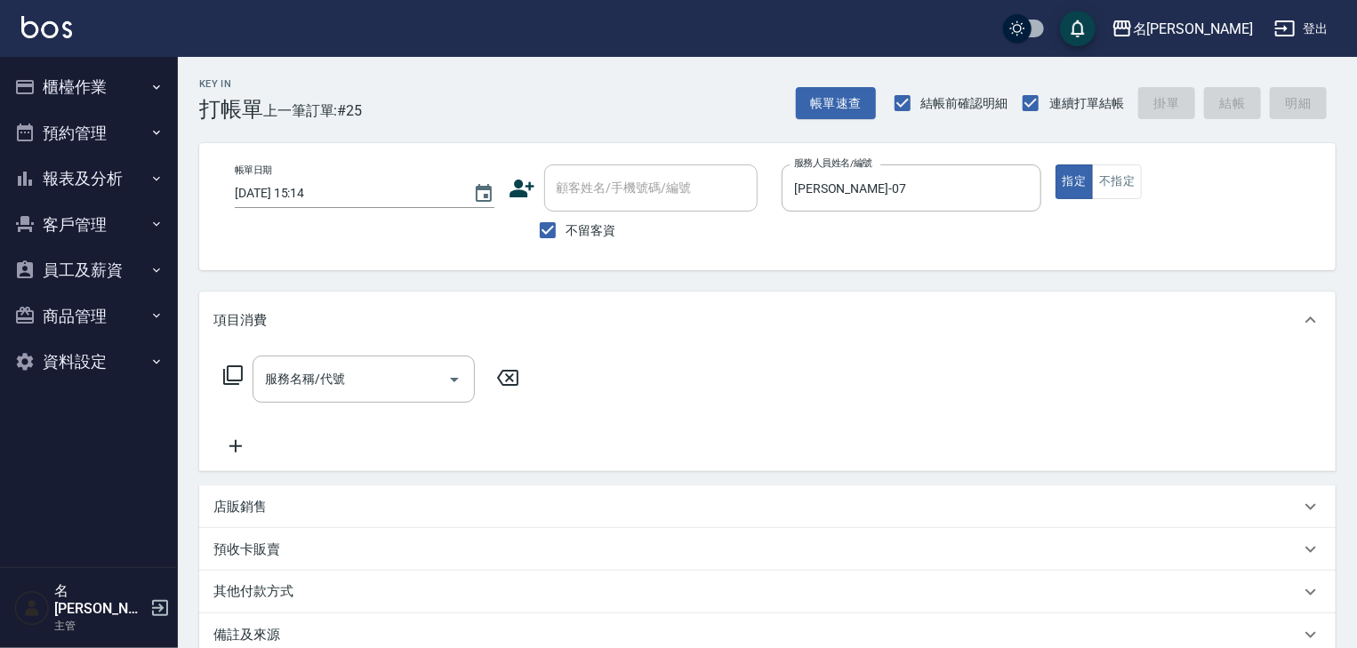
click at [234, 372] on icon at bounding box center [232, 375] width 21 height 21
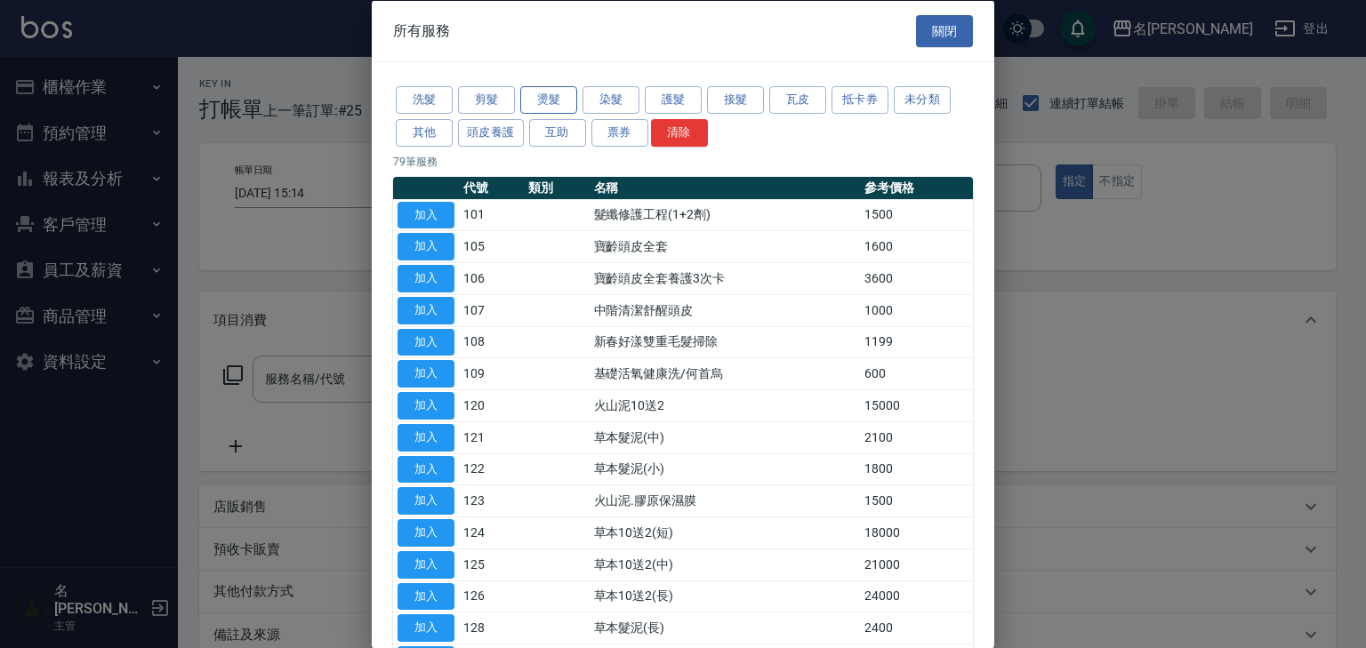
click at [549, 103] on button "燙髮" at bounding box center [548, 100] width 57 height 28
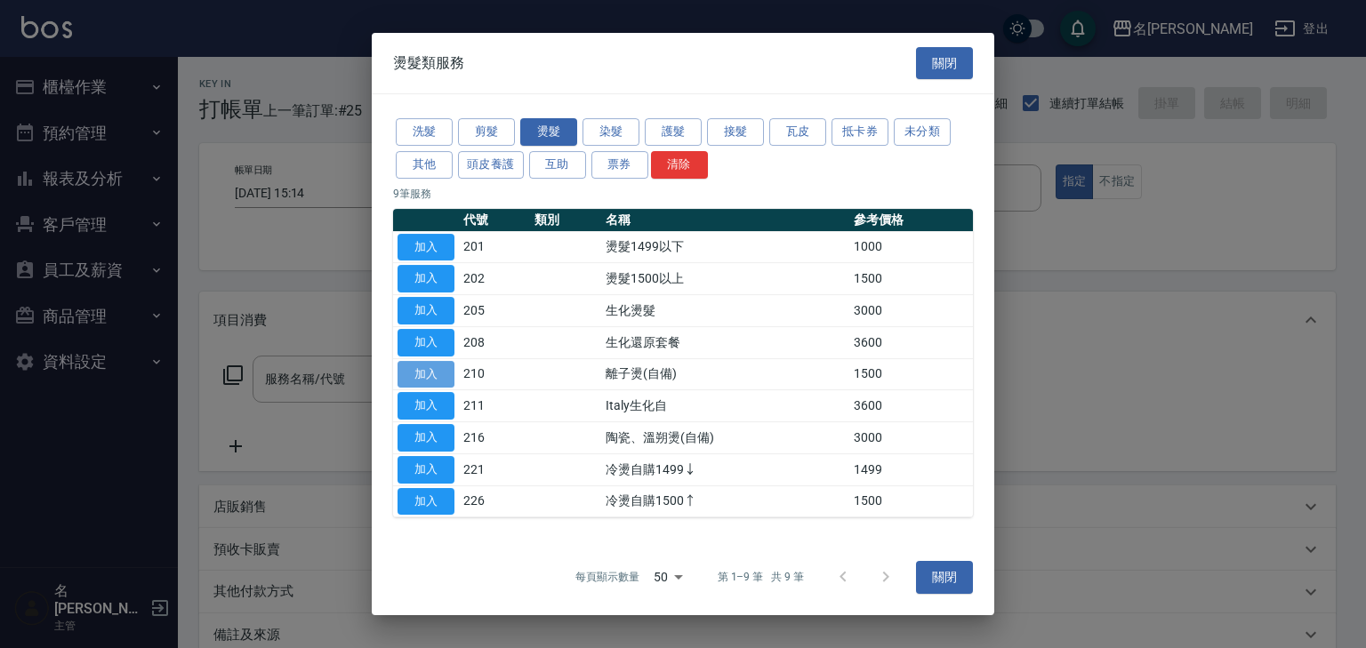
click at [427, 368] on button "加入" at bounding box center [426, 375] width 57 height 28
type input "離子燙(自備)(210)"
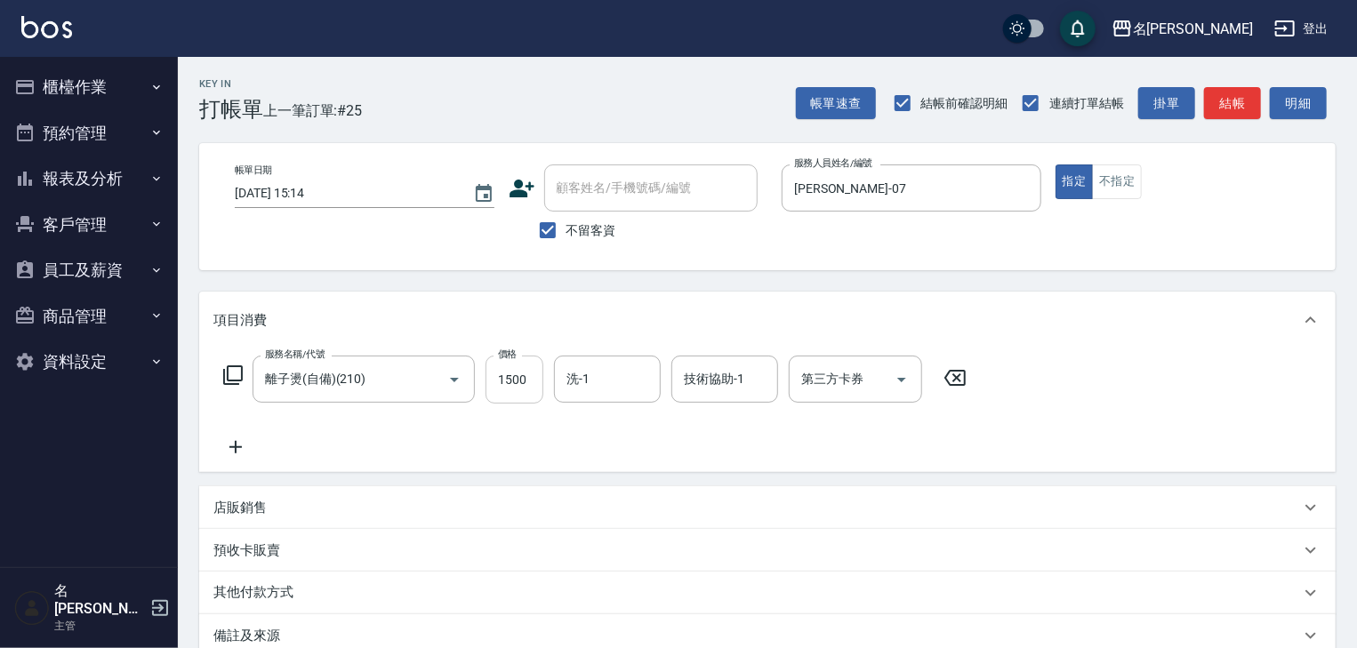
click at [510, 384] on input "1500" at bounding box center [515, 380] width 58 height 48
type input "1800"
click at [233, 443] on icon at bounding box center [235, 447] width 44 height 21
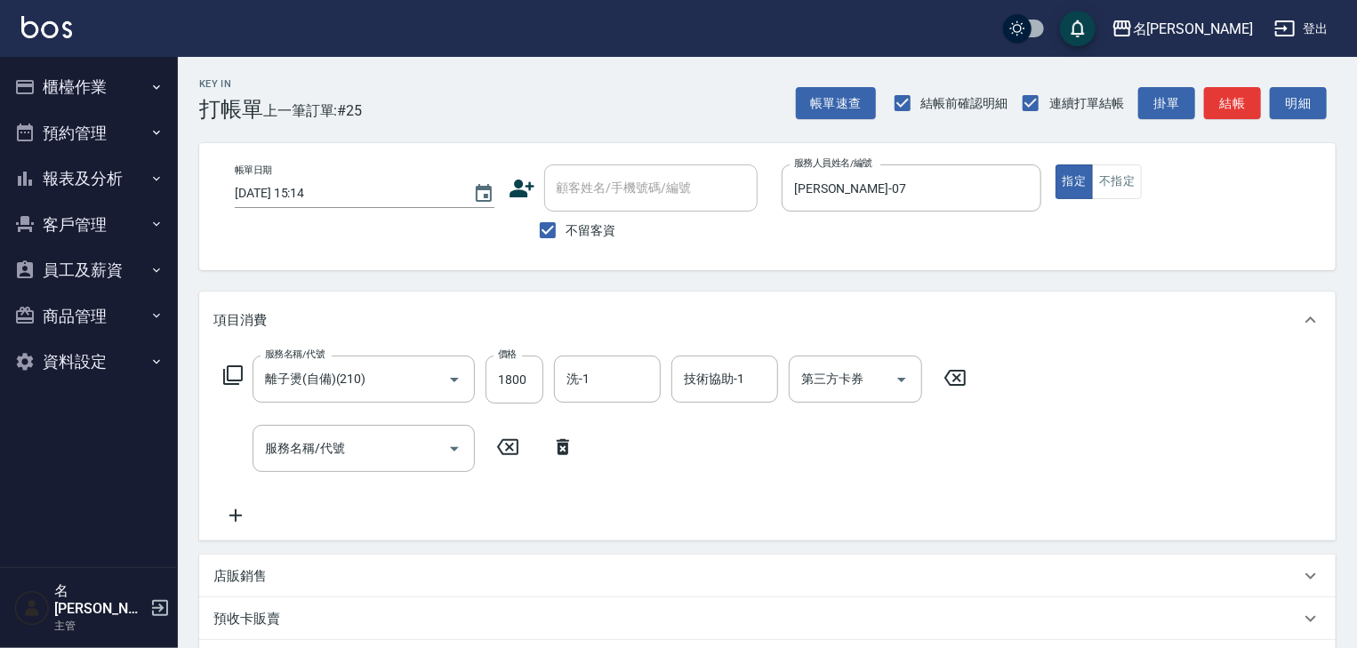
click at [233, 371] on icon at bounding box center [232, 375] width 21 height 21
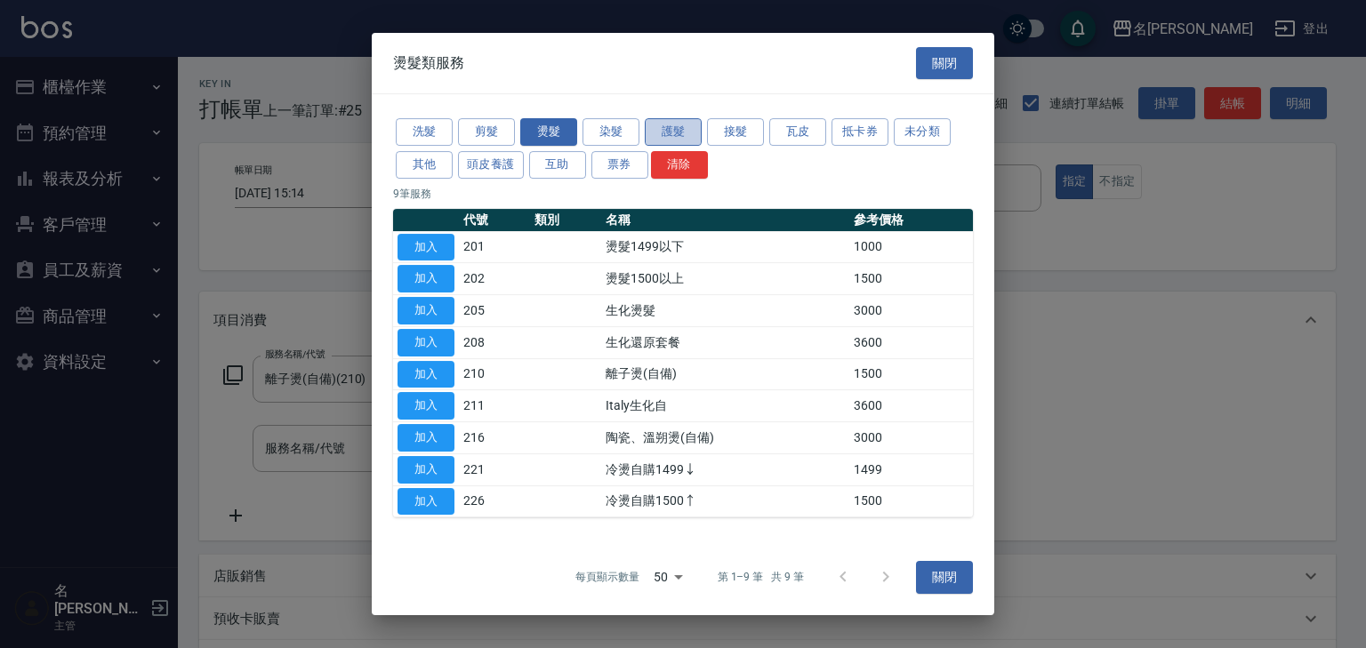
click at [674, 126] on button "護髮" at bounding box center [673, 132] width 57 height 28
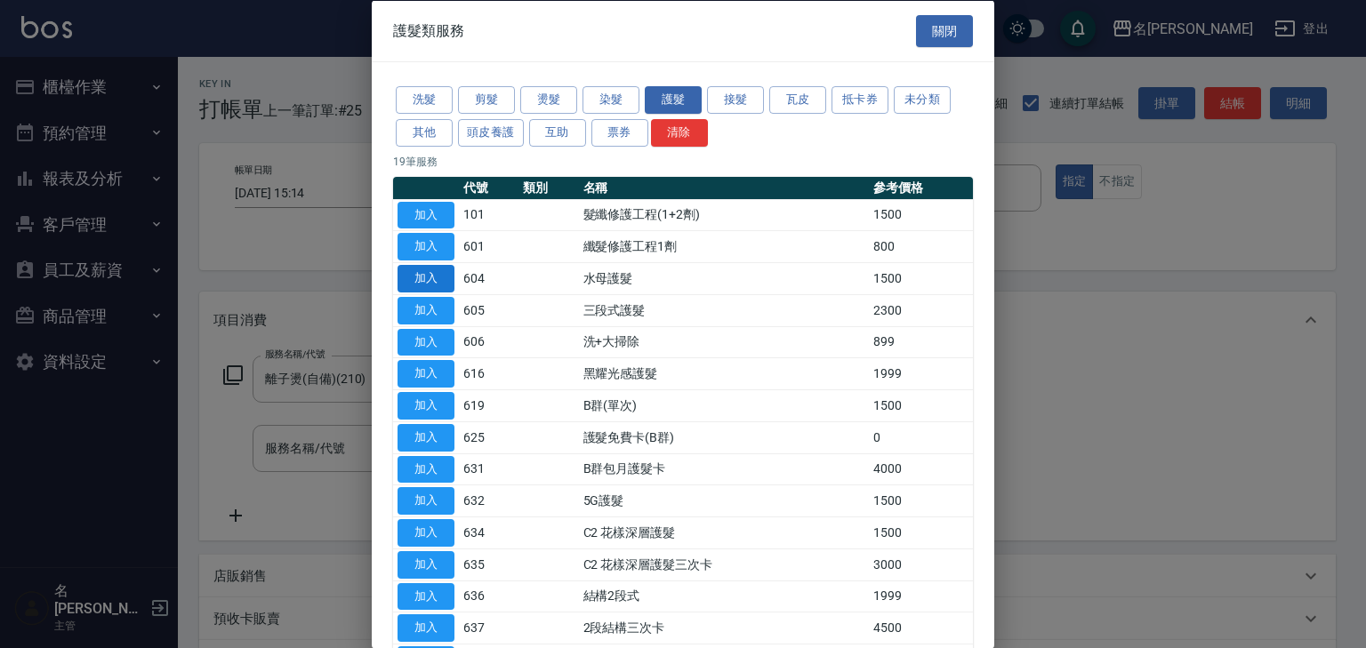
click at [434, 281] on button "加入" at bounding box center [426, 279] width 57 height 28
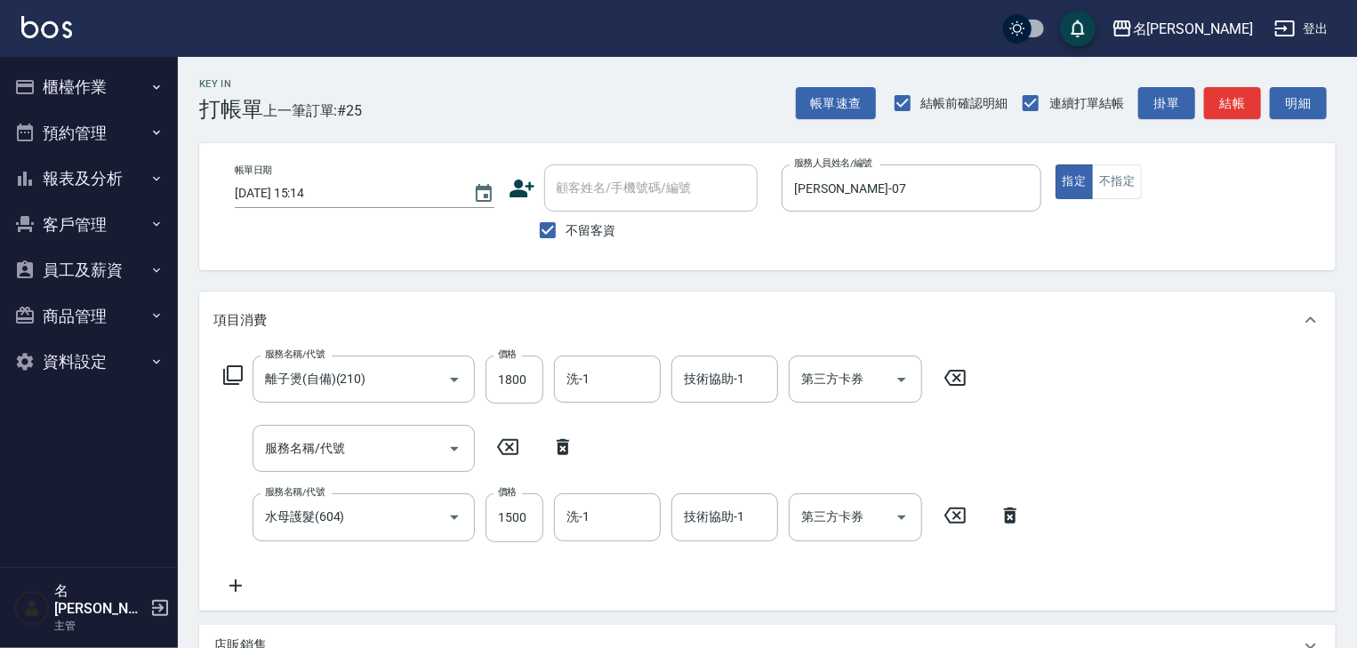
click at [559, 448] on icon at bounding box center [563, 447] width 12 height 16
type input "水母護髮(604)"
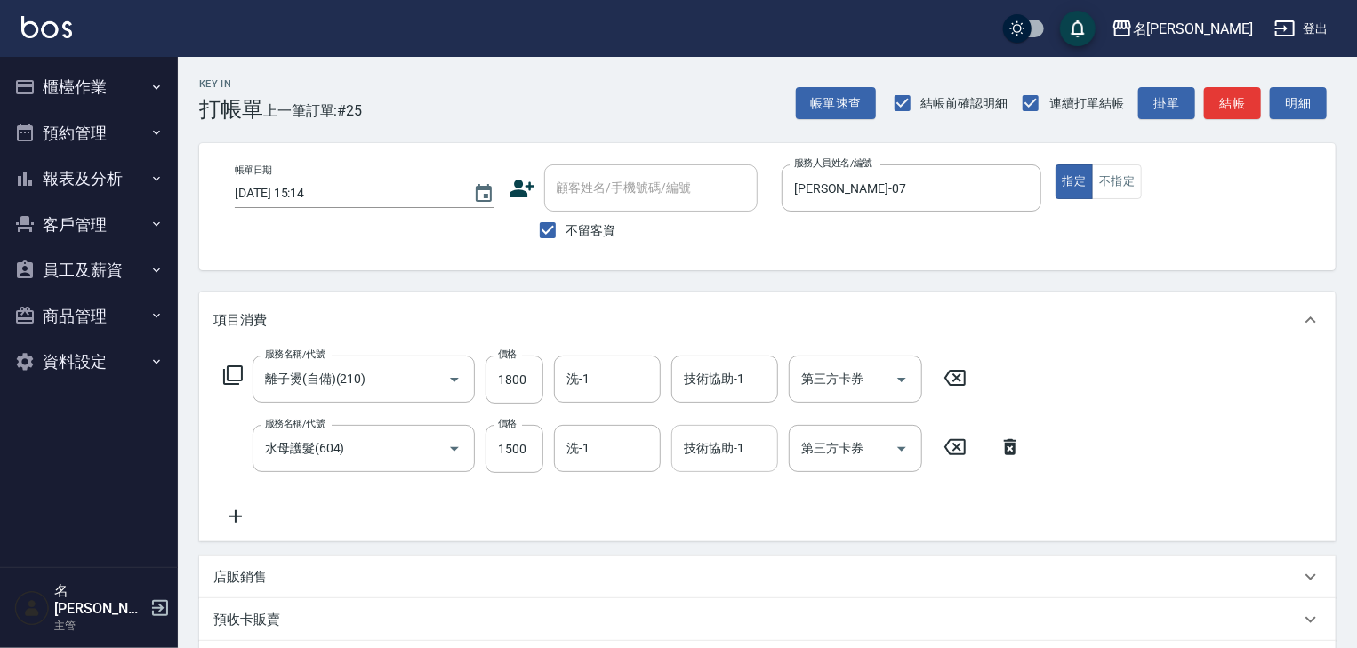
click at [720, 434] on input "技術協助-1" at bounding box center [724, 448] width 91 height 31
click at [715, 483] on div "紫萍 -18" at bounding box center [724, 493] width 107 height 29
type input "紫萍-18"
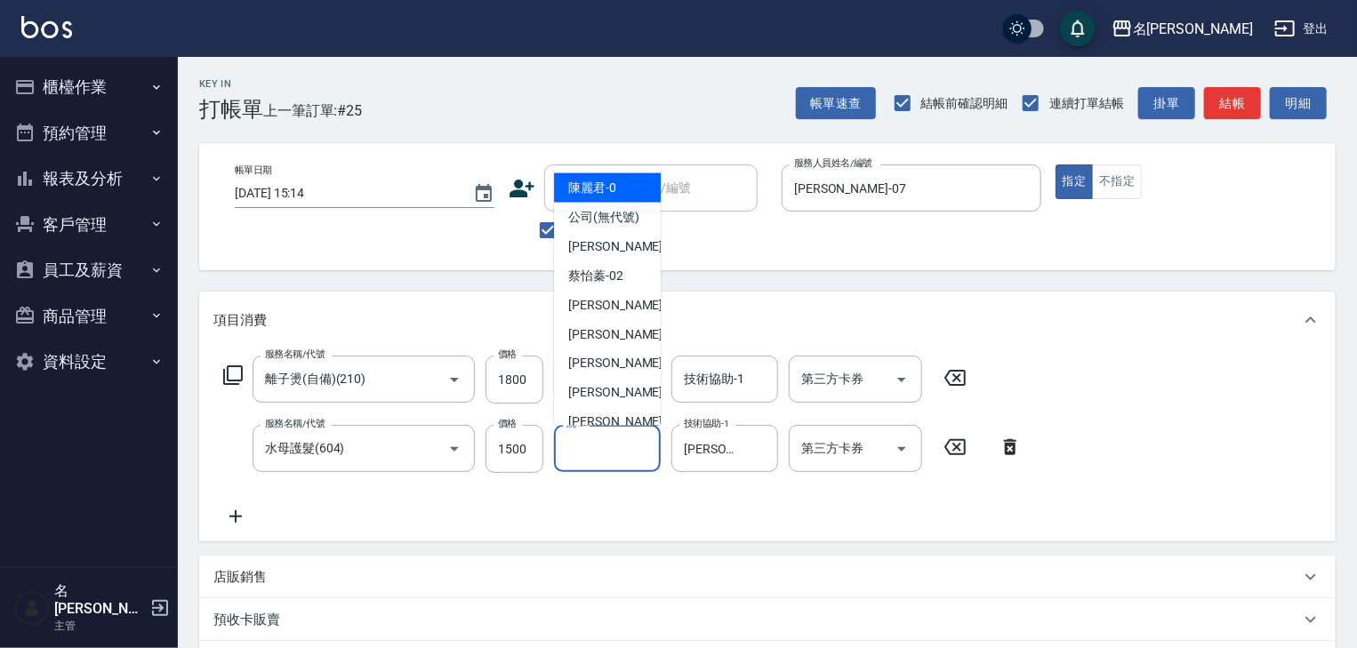
click at [595, 452] on input "洗-1" at bounding box center [607, 448] width 91 height 31
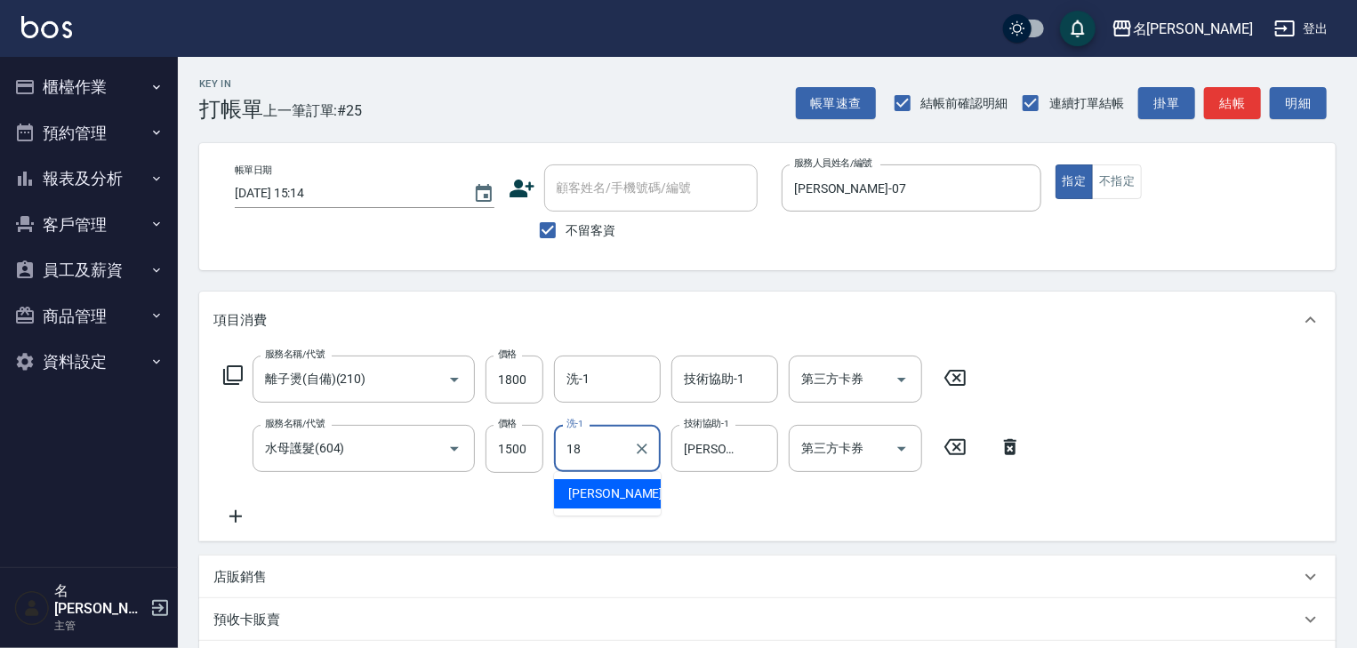
scroll to position [94, 0]
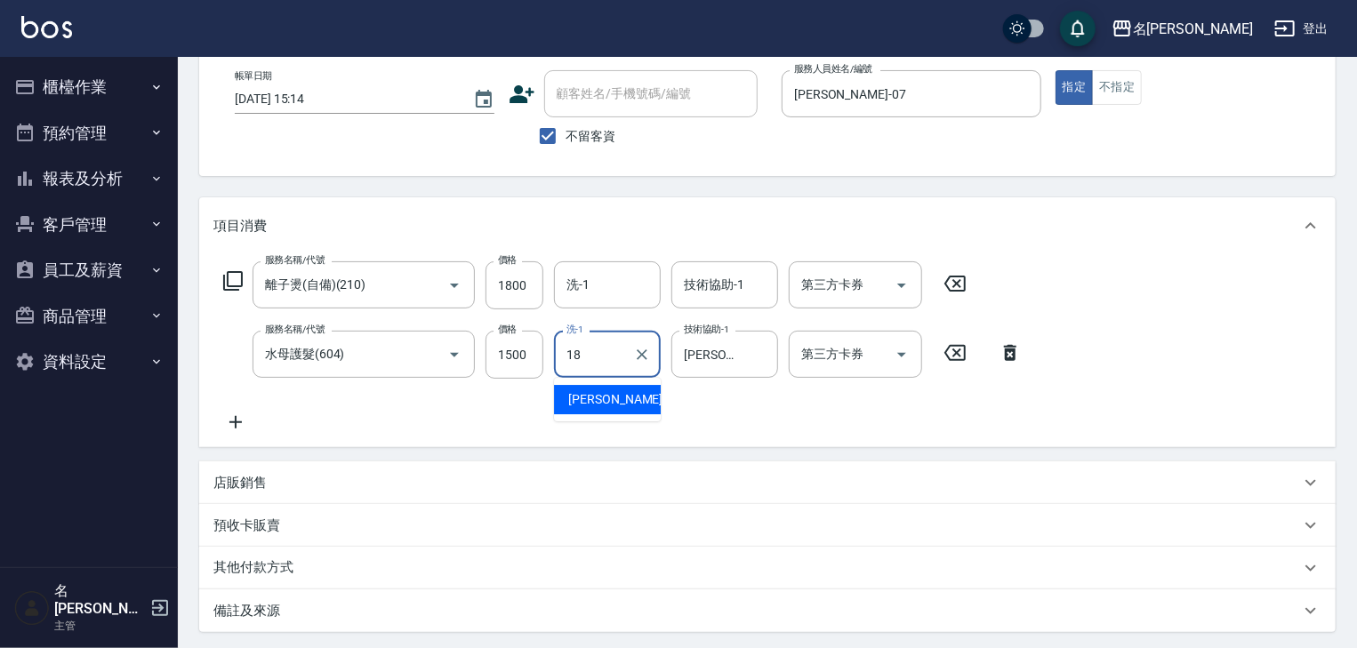
click at [643, 397] on div "紫萍 -18" at bounding box center [607, 399] width 107 height 29
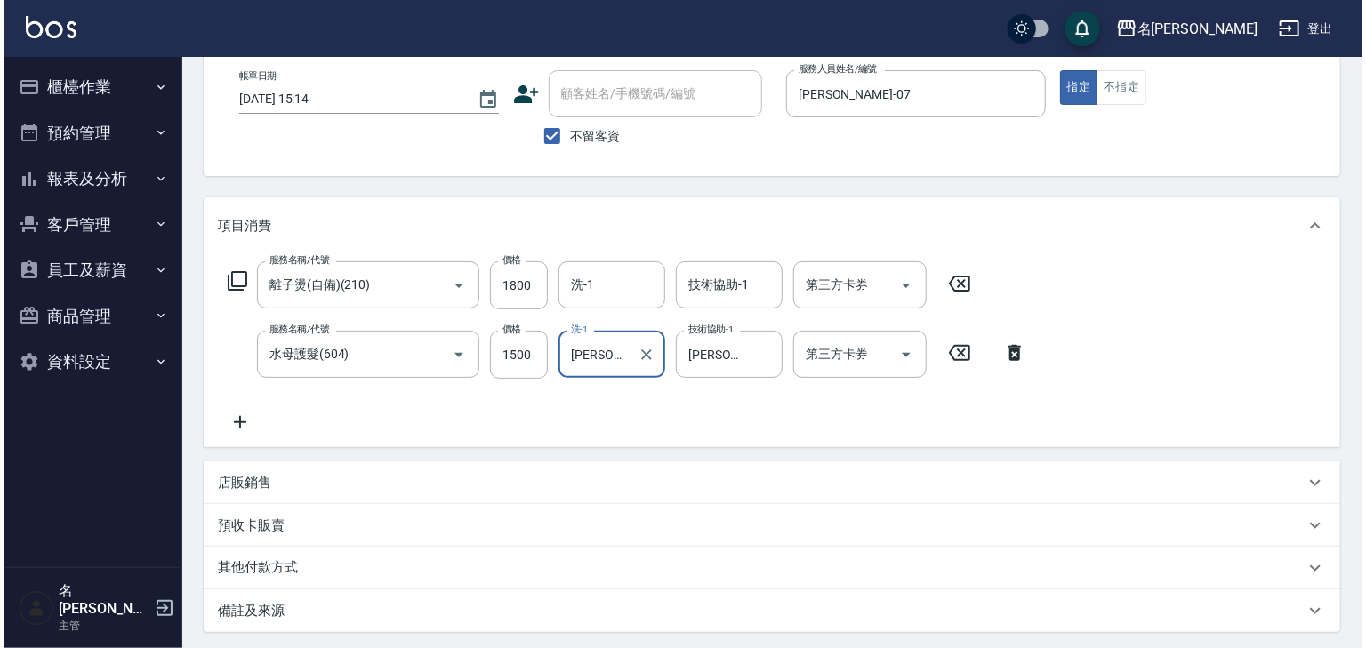
scroll to position [277, 0]
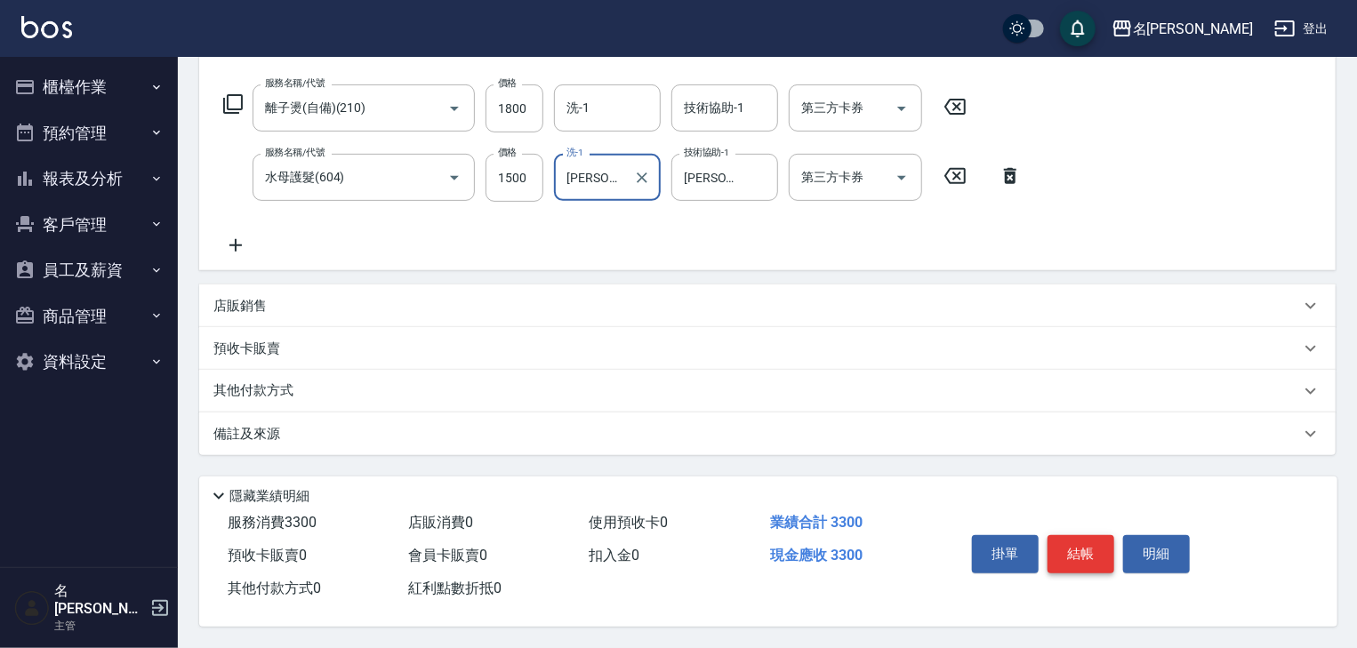
type input "紫萍-18"
click at [1073, 543] on button "結帳" at bounding box center [1081, 553] width 67 height 37
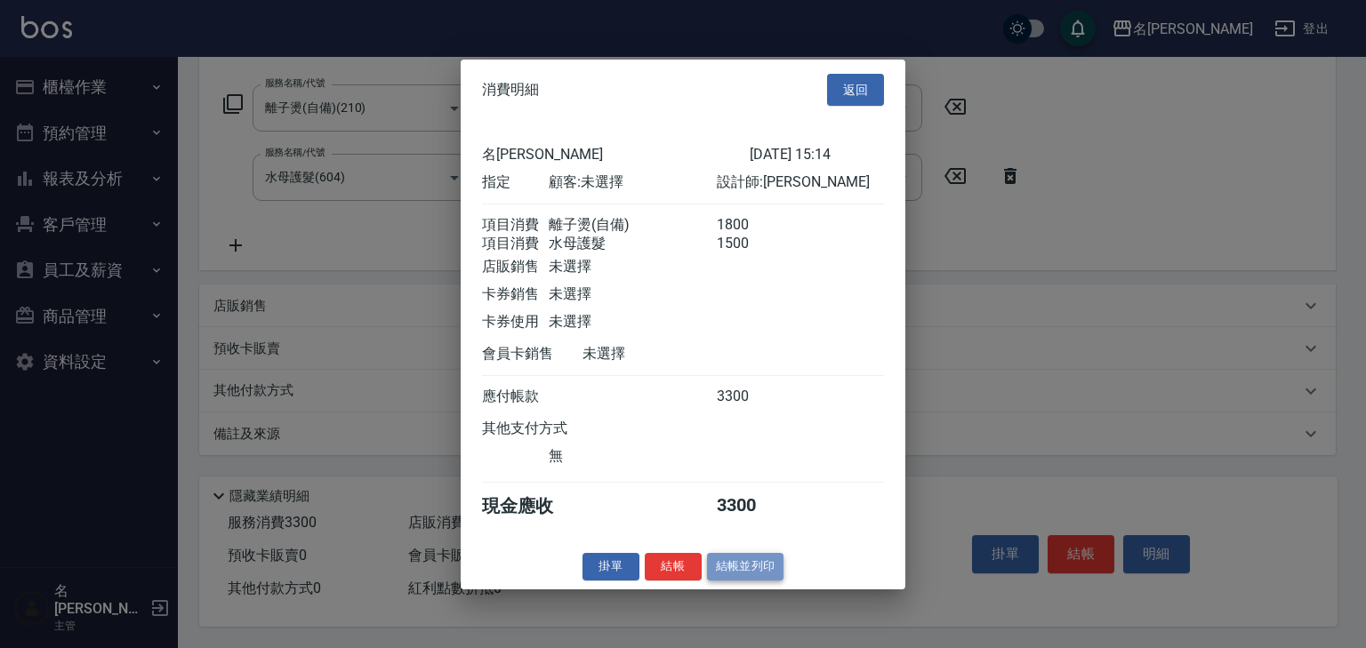
click at [758, 576] on button "結帳並列印" at bounding box center [745, 567] width 77 height 28
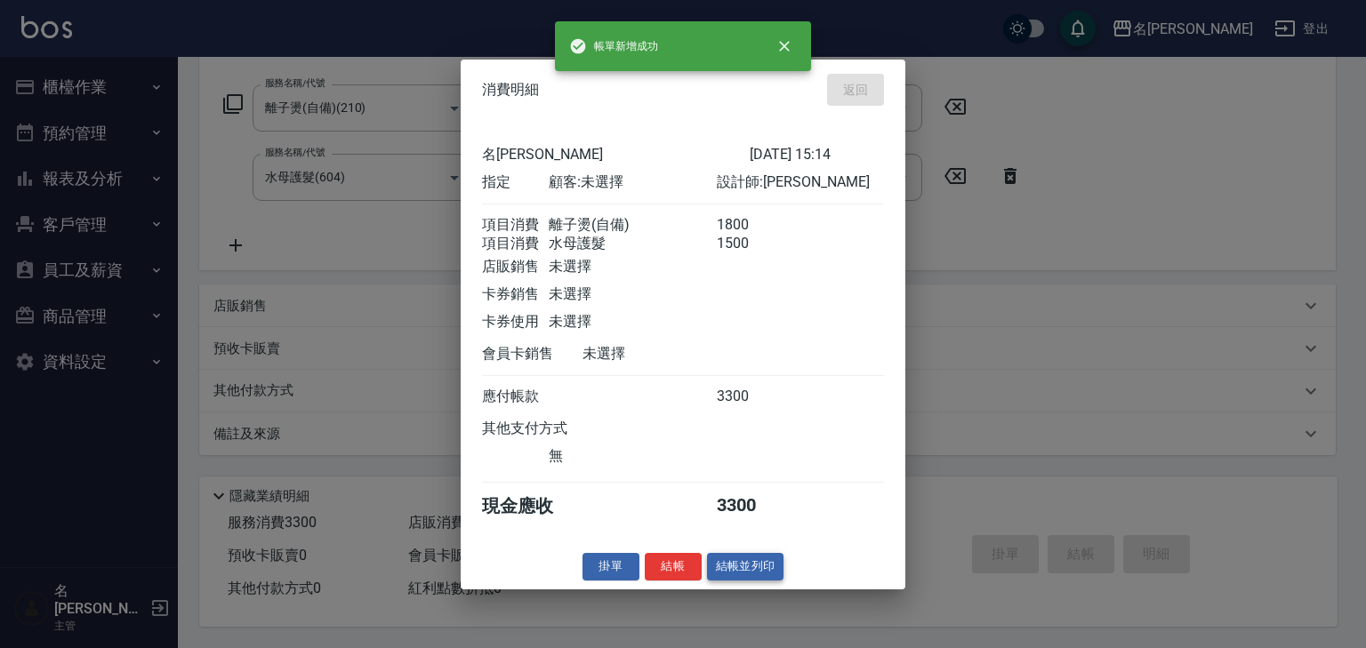
type input "2025/08/21 15:15"
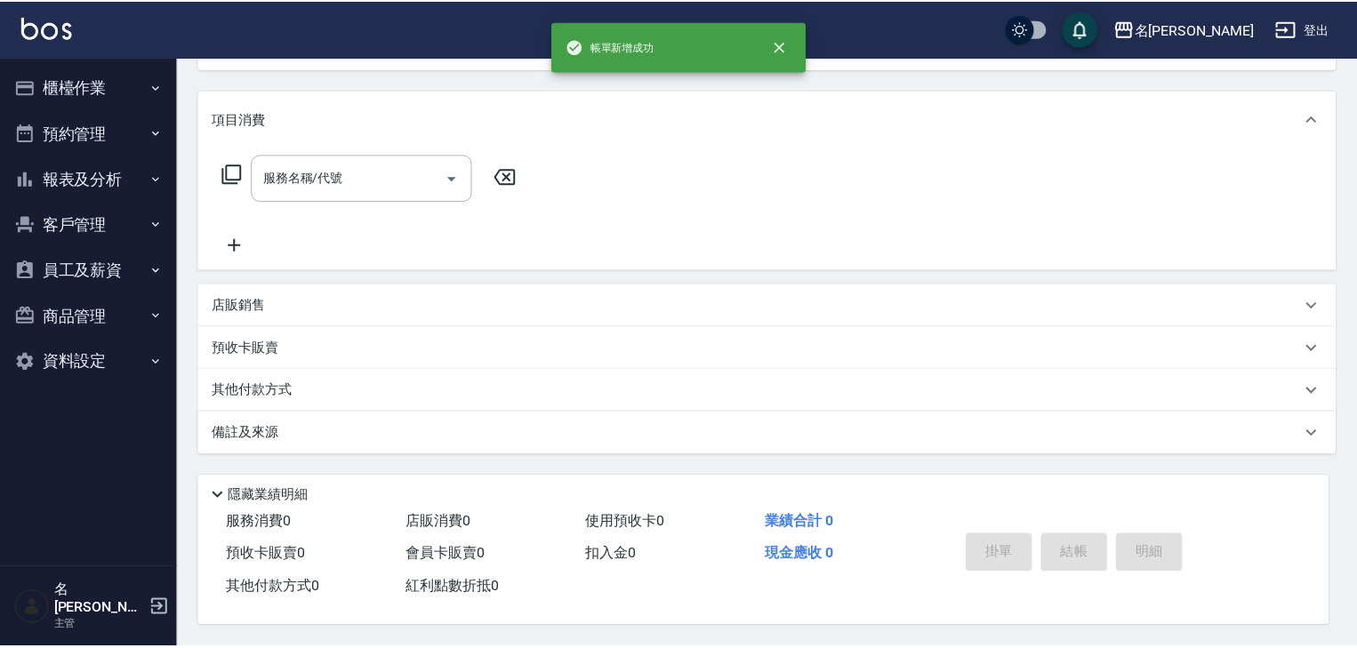
scroll to position [0, 0]
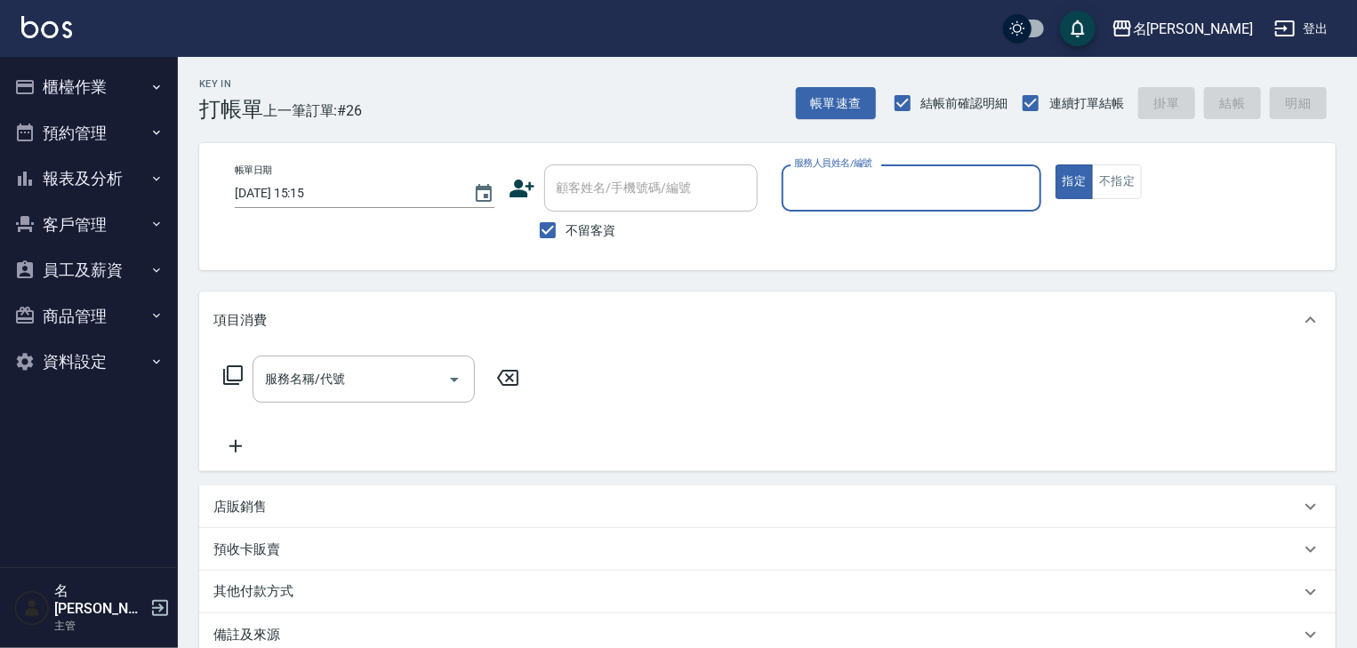
click at [89, 316] on button "商品管理" at bounding box center [89, 316] width 164 height 46
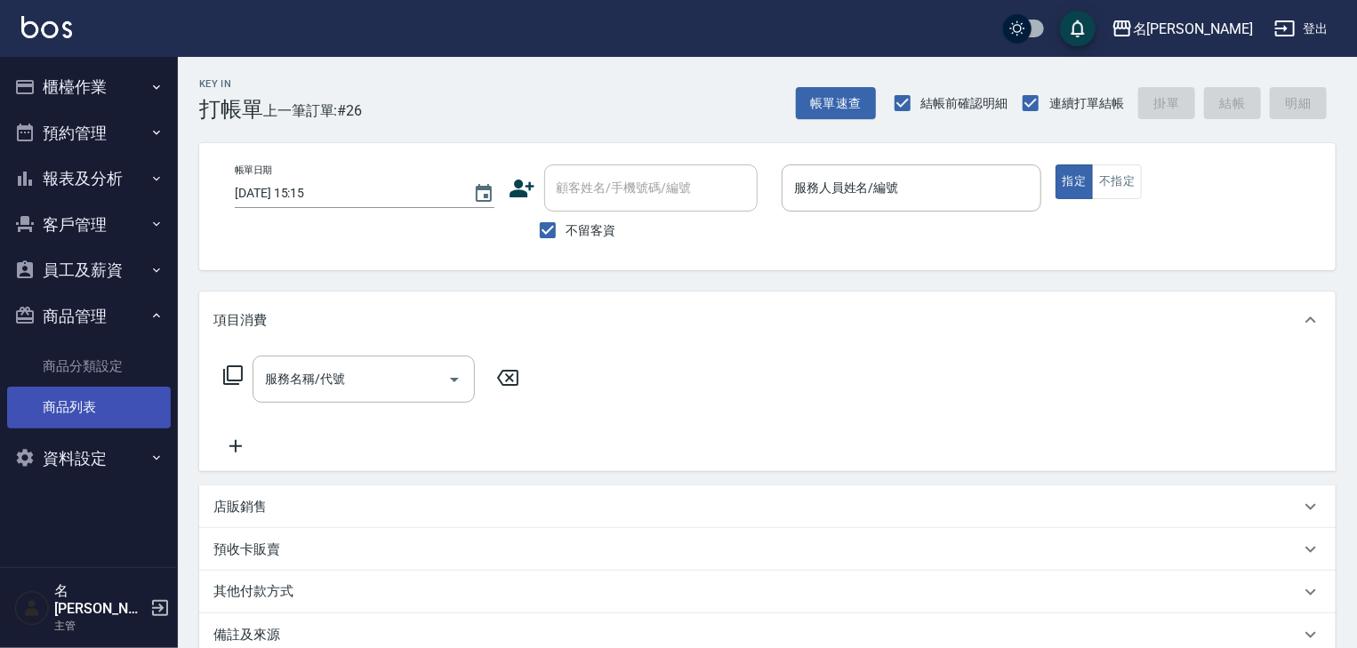
click at [134, 413] on link "商品列表" at bounding box center [89, 407] width 164 height 41
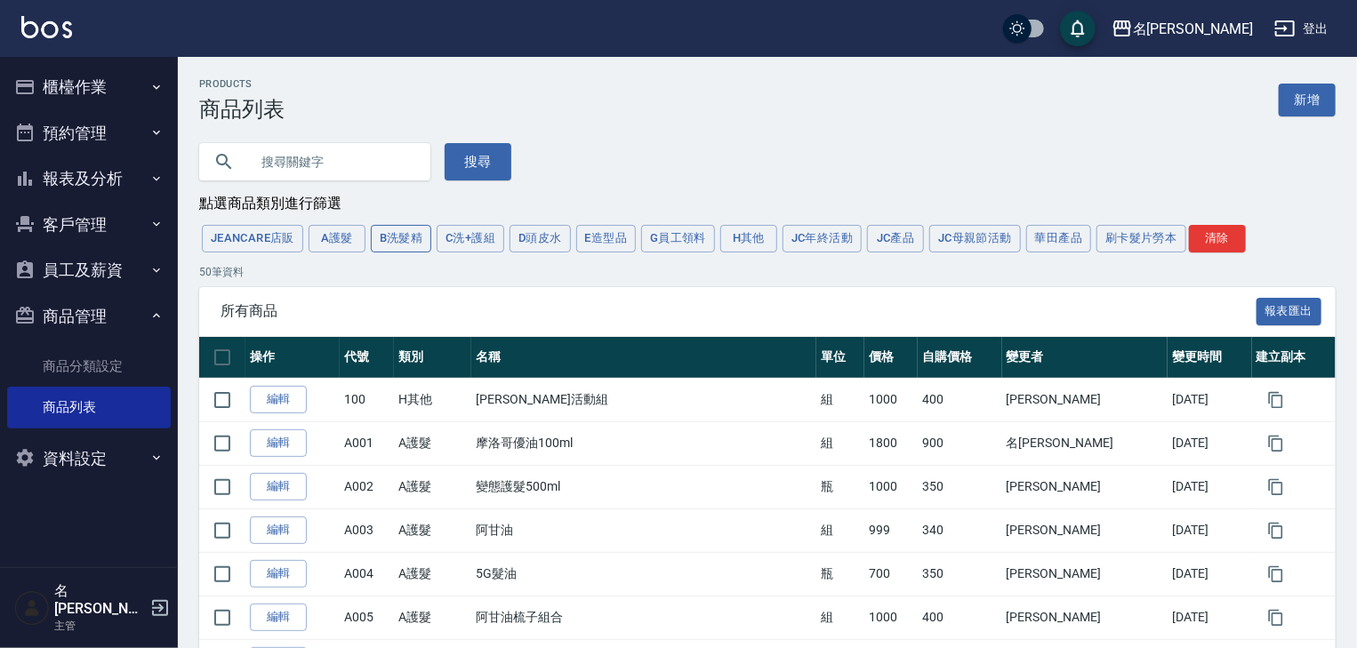
click at [391, 234] on button "B洗髮精" at bounding box center [401, 239] width 61 height 28
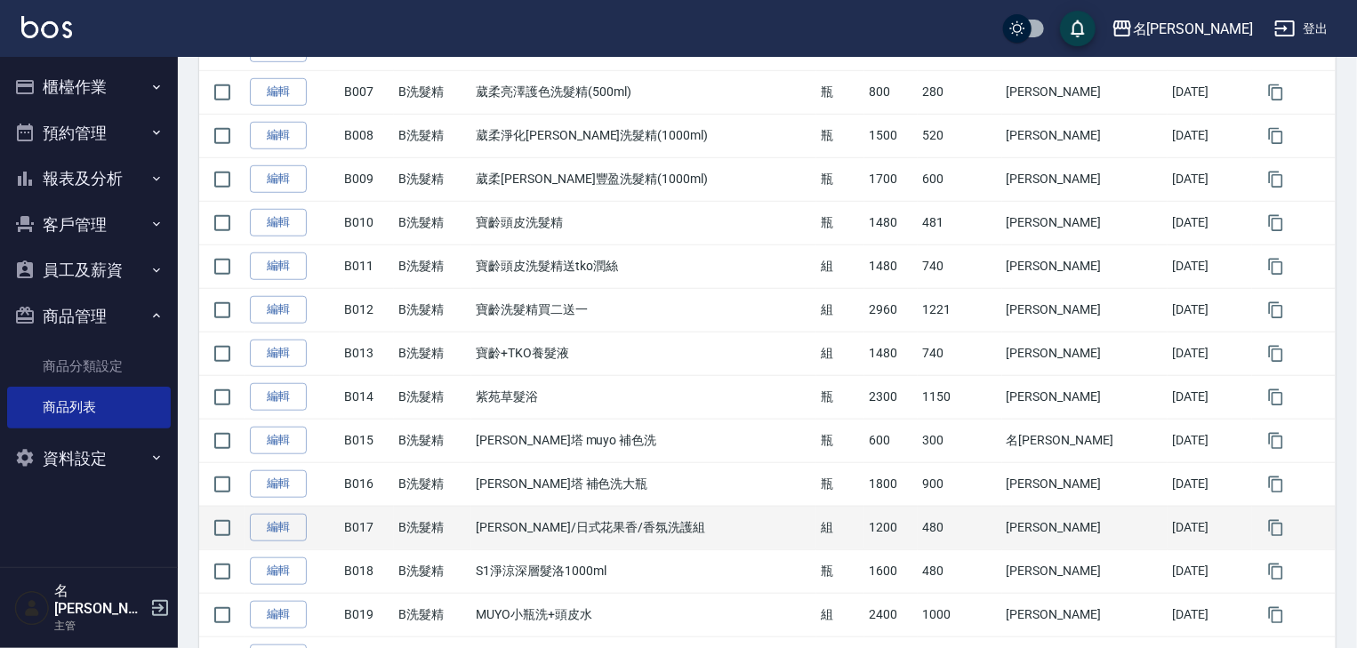
scroll to position [814, 0]
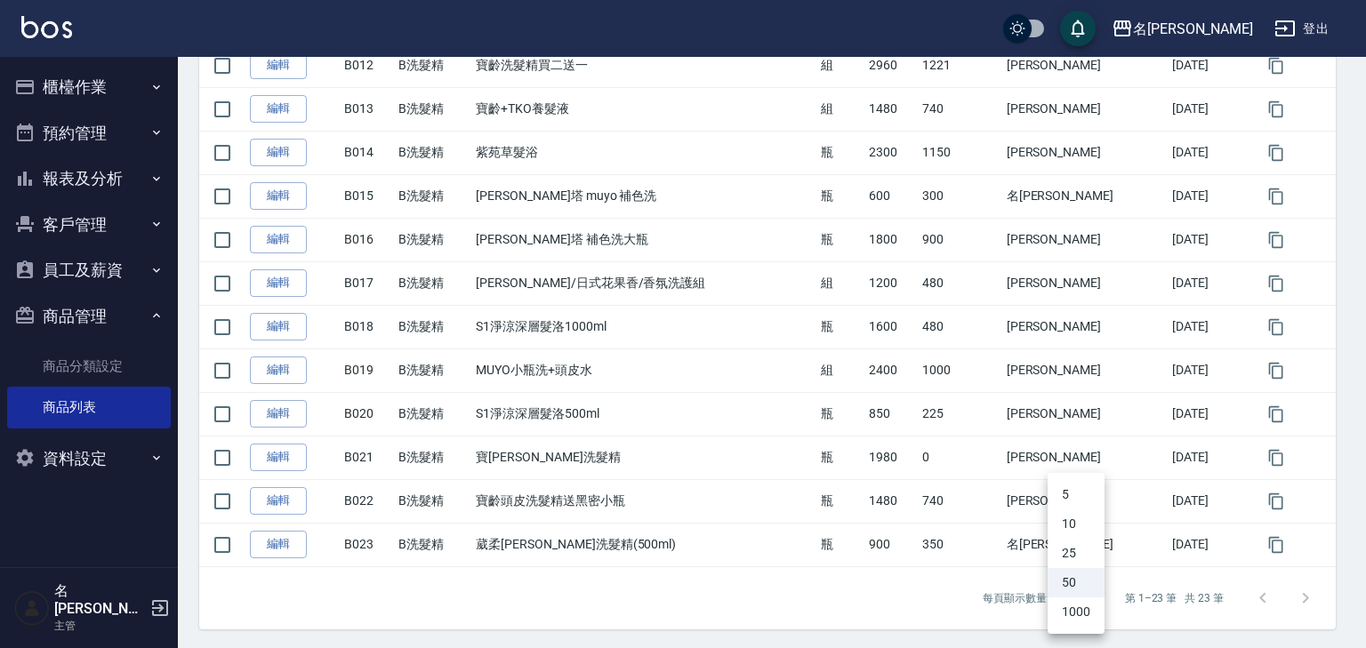
click at [1080, 608] on li "1000" at bounding box center [1076, 612] width 57 height 29
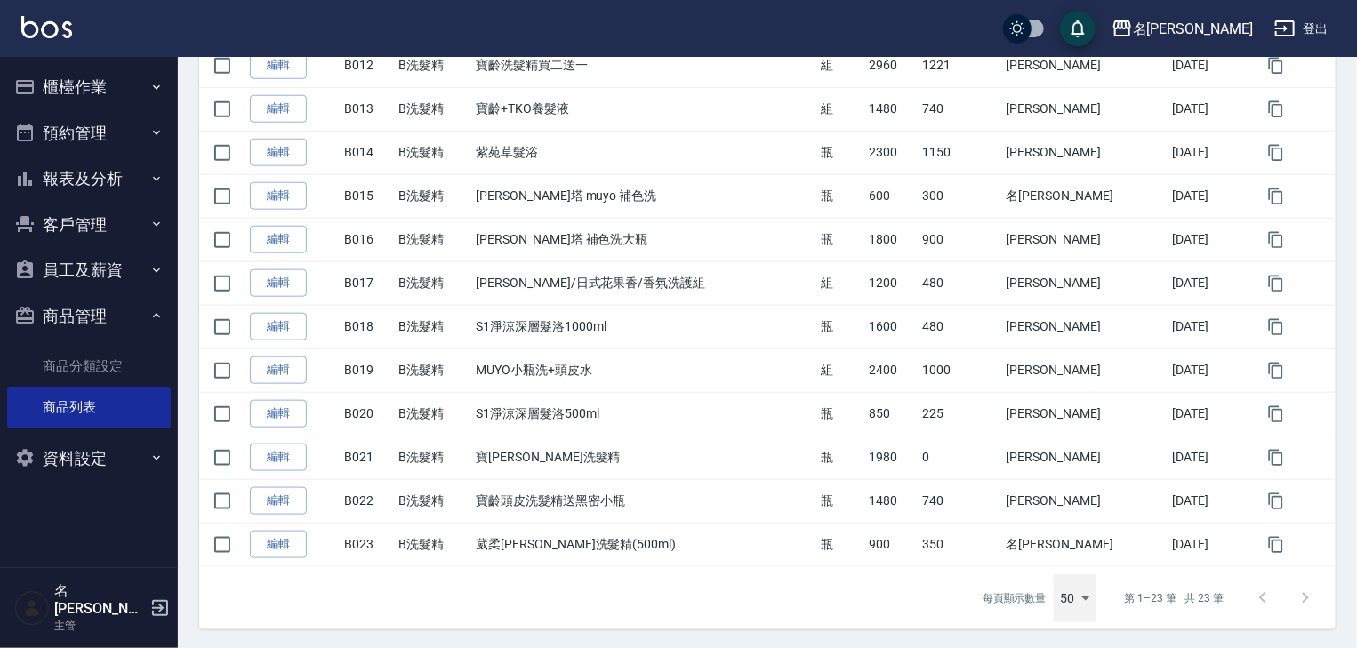
type input "1000"
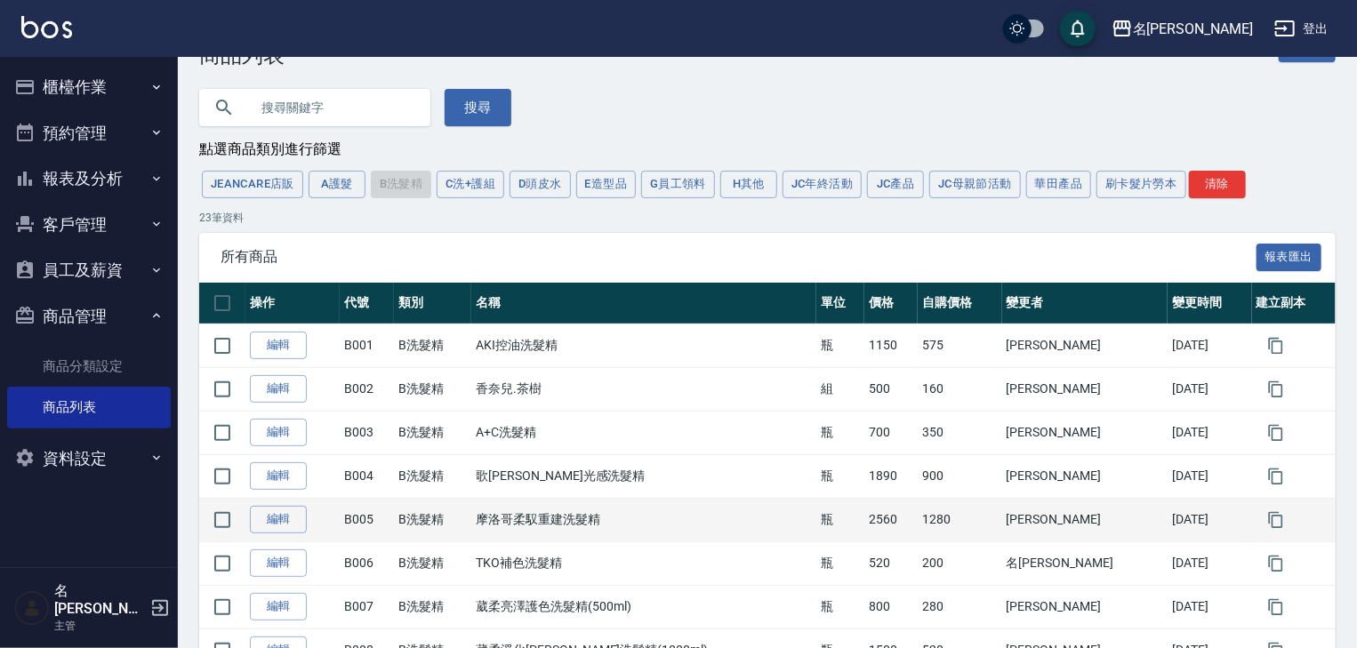
scroll to position [0, 0]
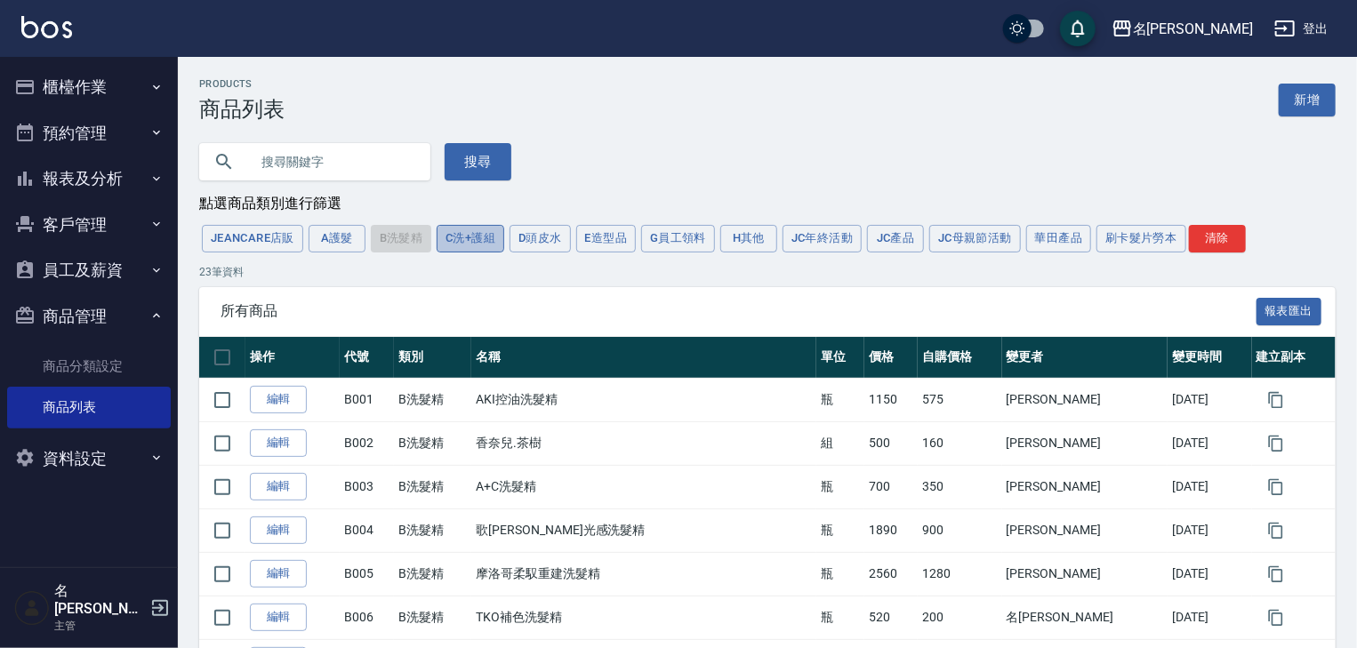
click at [459, 240] on button "C洗+護組" at bounding box center [471, 239] width 68 height 28
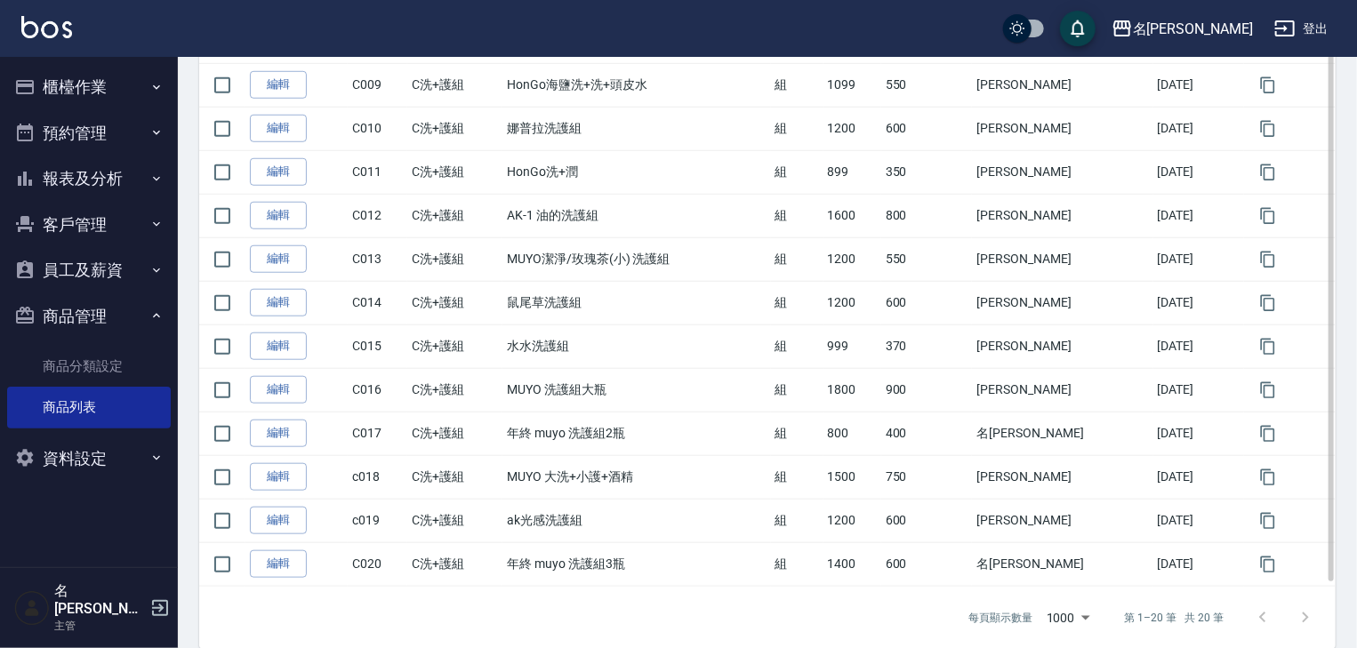
scroll to position [683, 0]
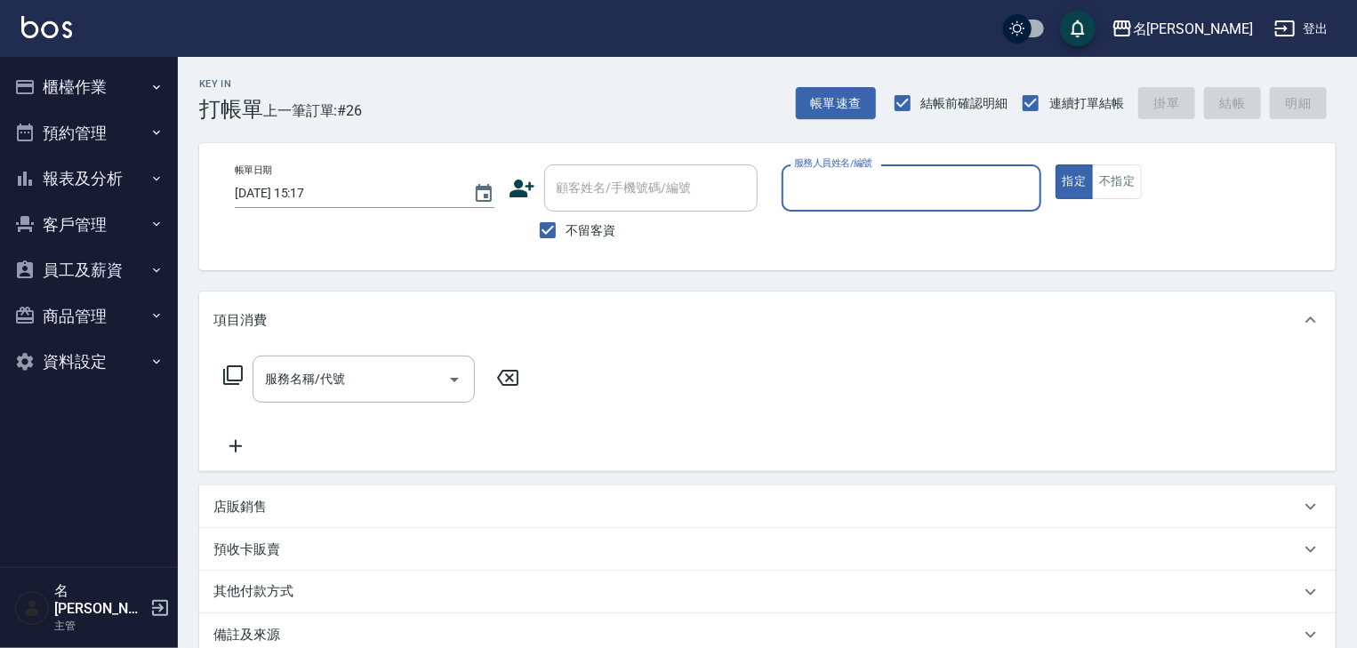
type input "ㄣ"
type input "皮皮-P"
type button "true"
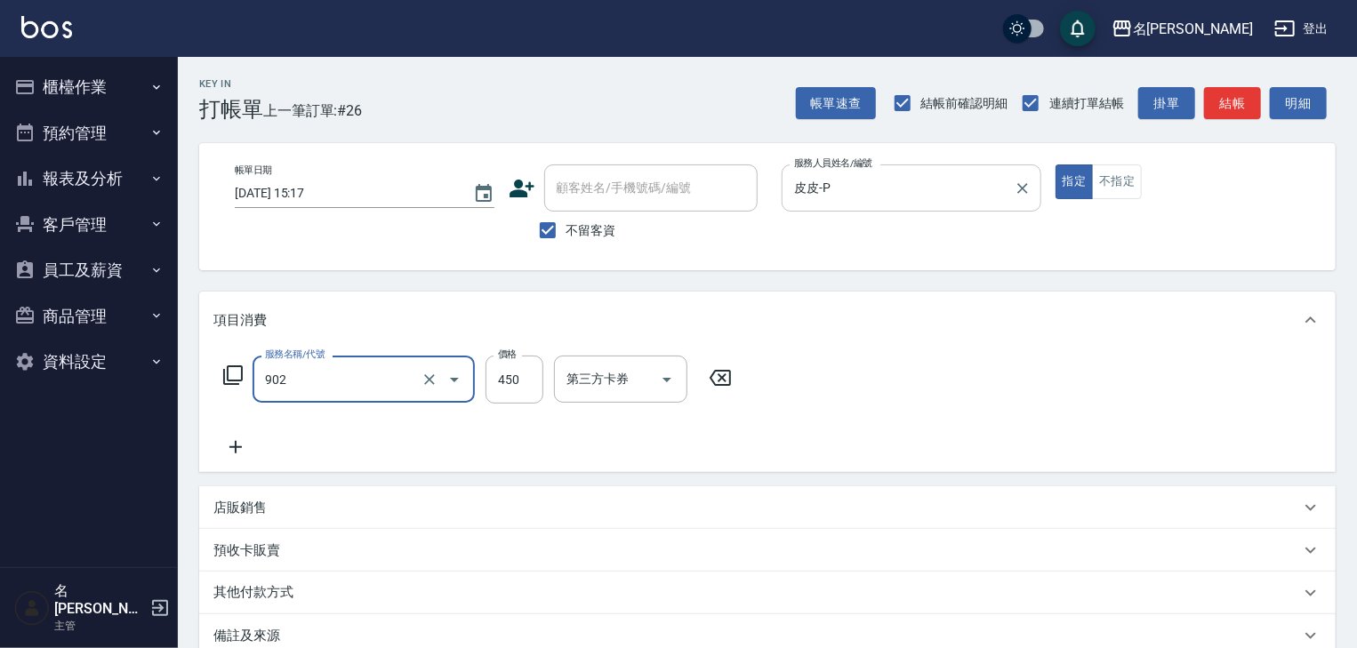
type input "修腳指甲(902)"
click at [1246, 112] on button "結帳" at bounding box center [1232, 103] width 57 height 33
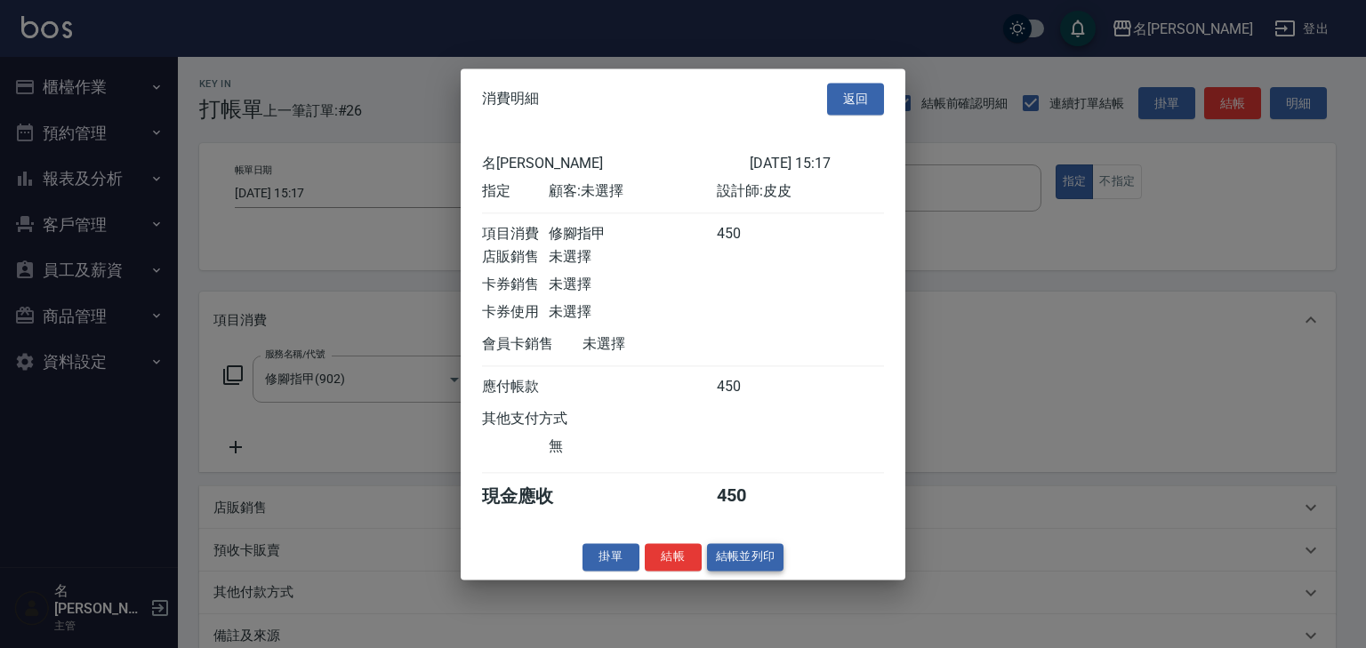
click at [760, 560] on button "結帳並列印" at bounding box center [745, 557] width 77 height 28
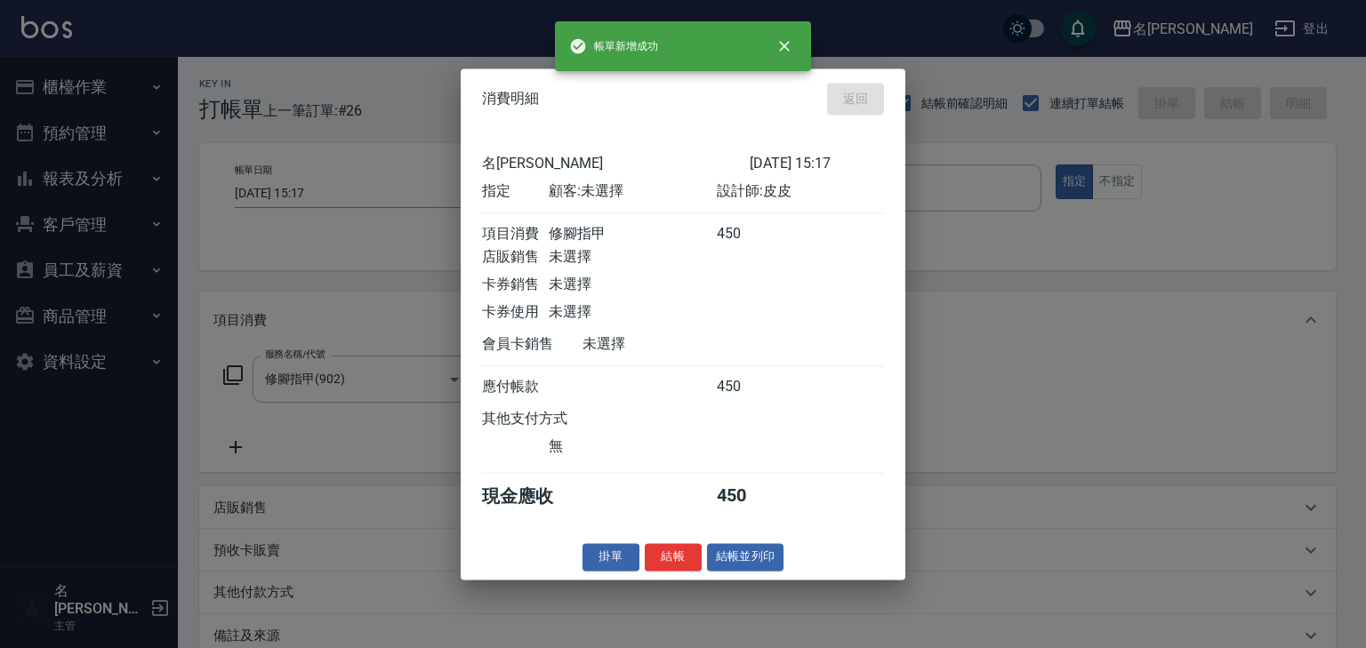
type input "2025/08/21 15:20"
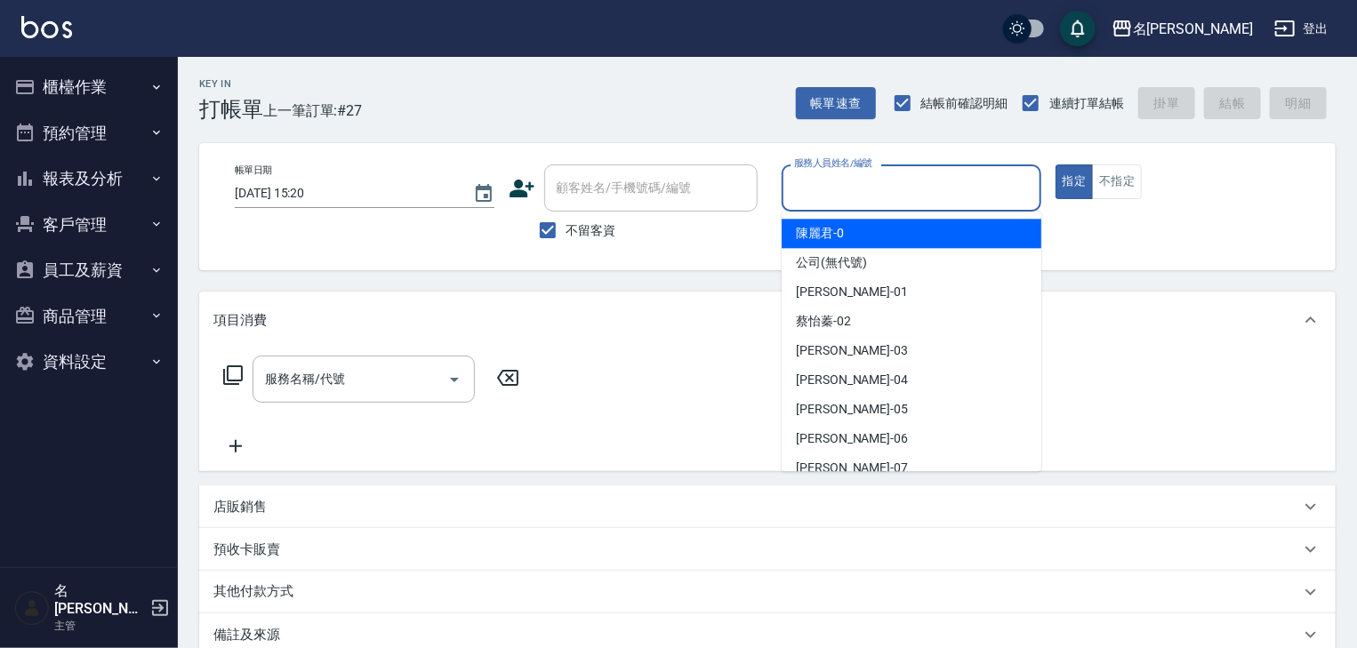
click at [931, 199] on input "服務人員姓名/編號" at bounding box center [912, 188] width 244 height 31
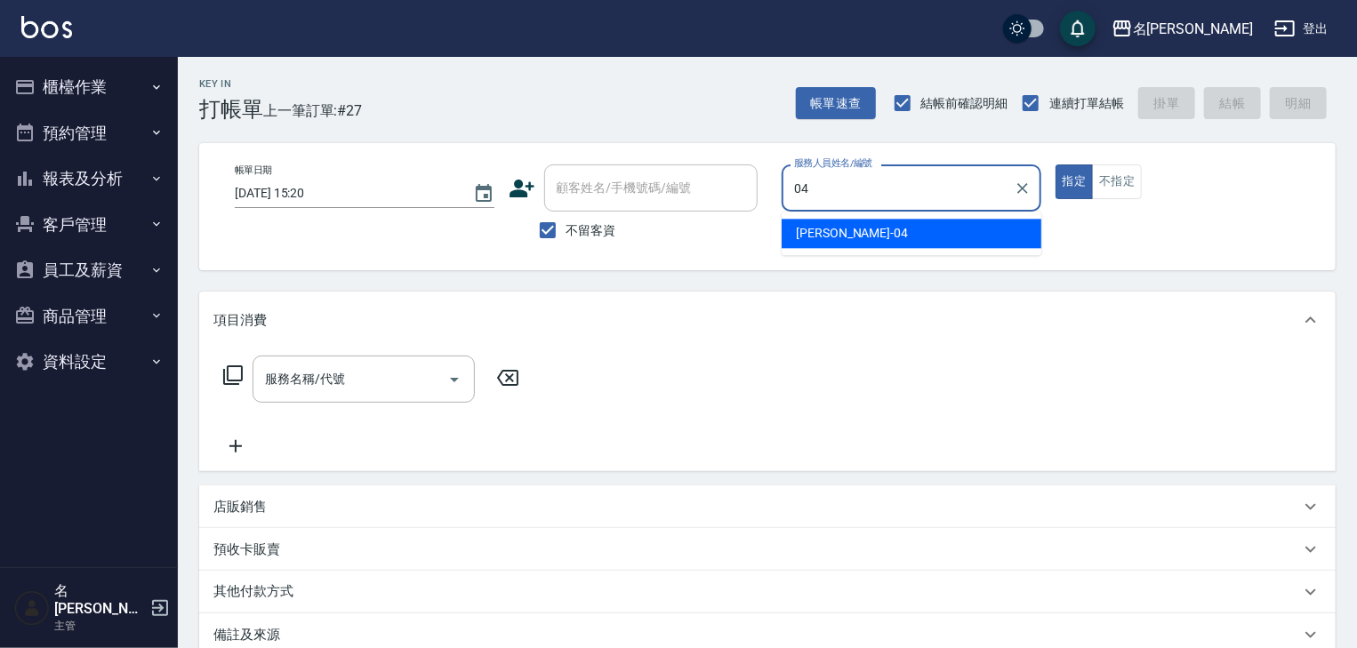
click at [872, 236] on div "許貴珍 -04" at bounding box center [912, 233] width 260 height 29
type input "許貴珍-04"
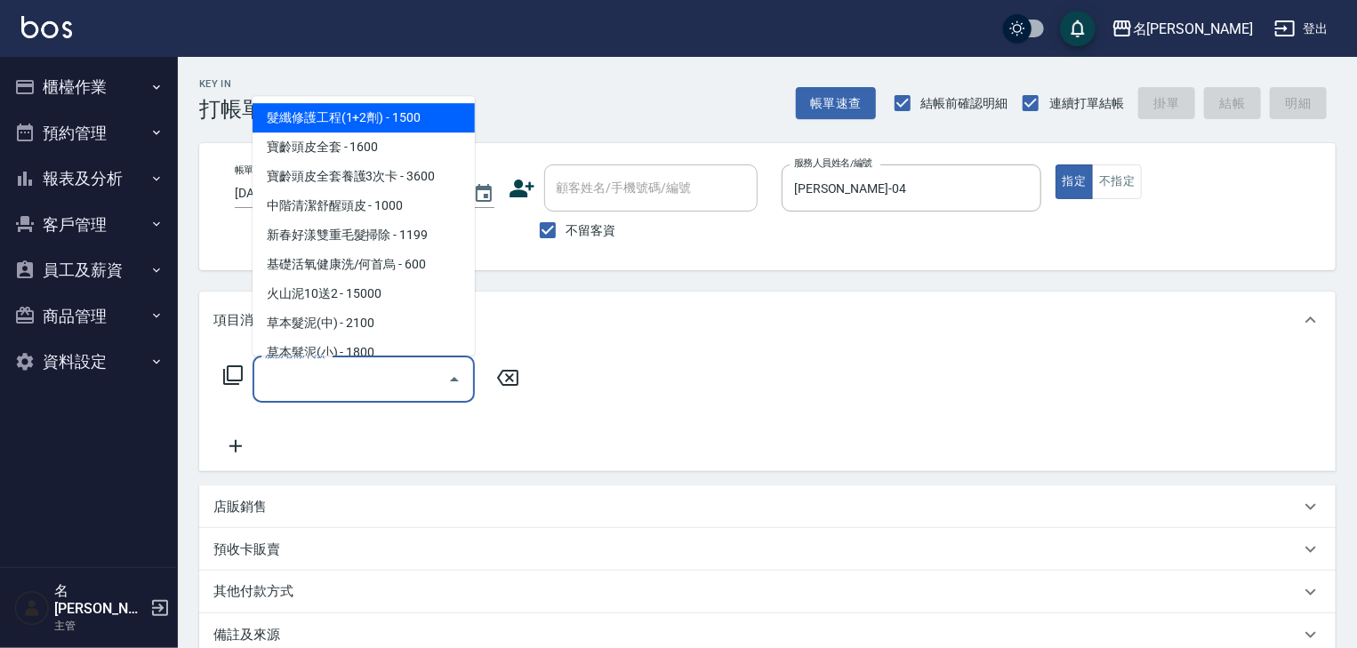
click at [373, 376] on input "服務名稱/代號" at bounding box center [351, 379] width 180 height 31
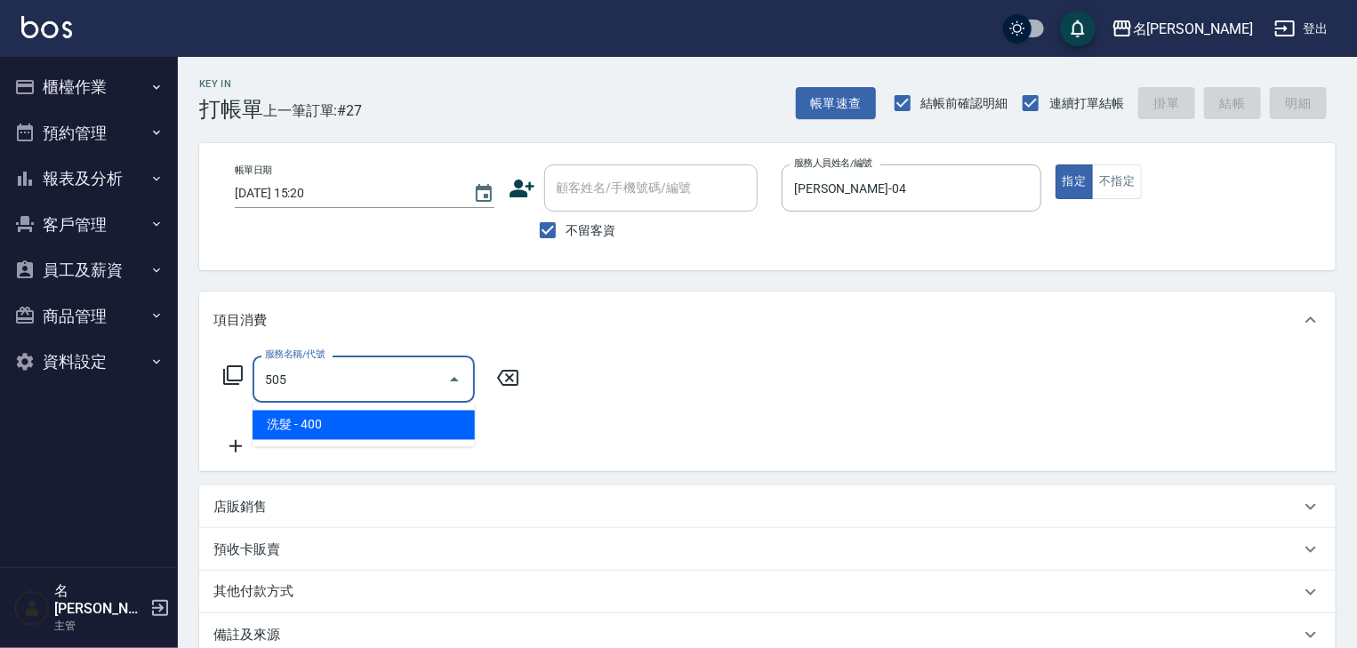
click at [393, 420] on span "洗髮 - 400" at bounding box center [364, 425] width 222 height 29
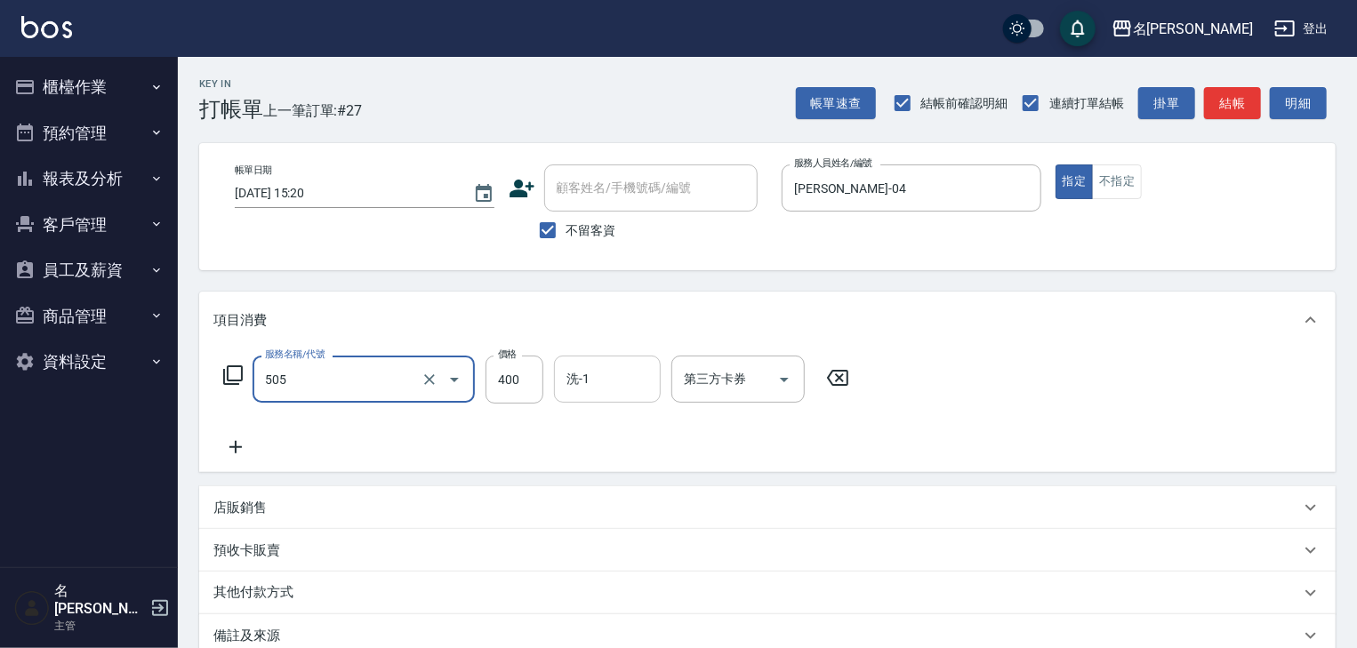
type input "洗髮(505)"
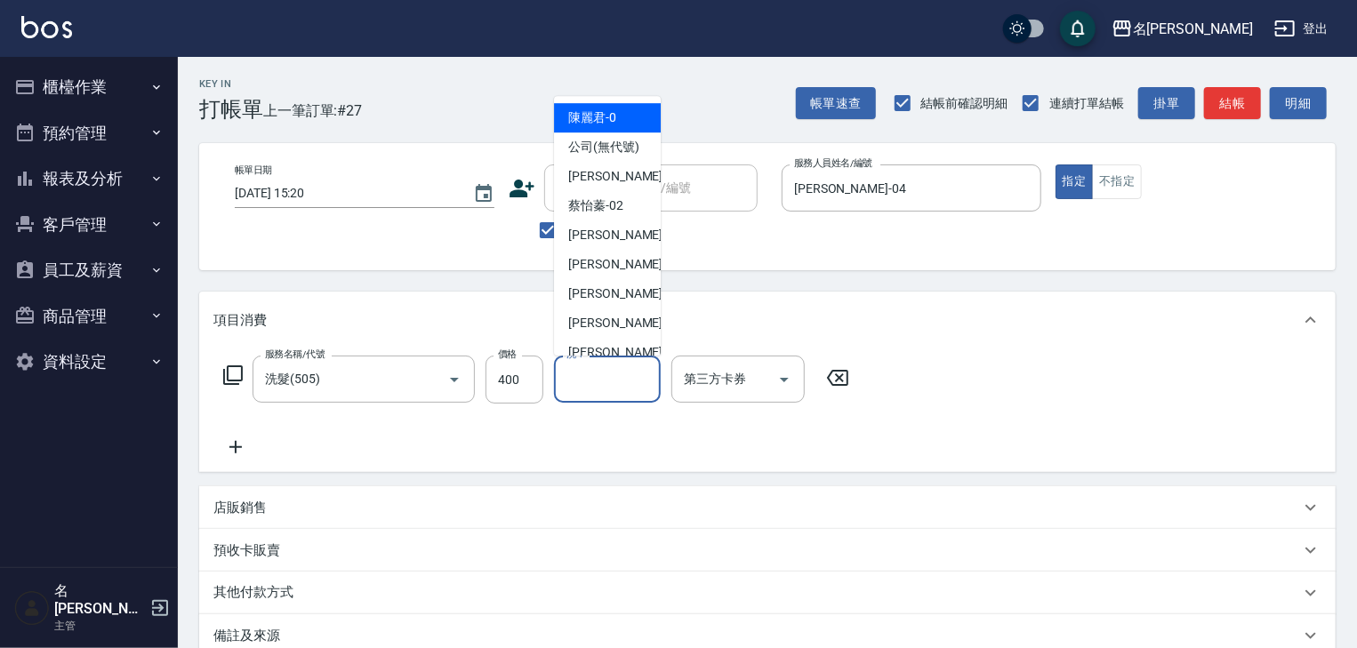
click at [612, 382] on input "洗-1" at bounding box center [607, 379] width 91 height 31
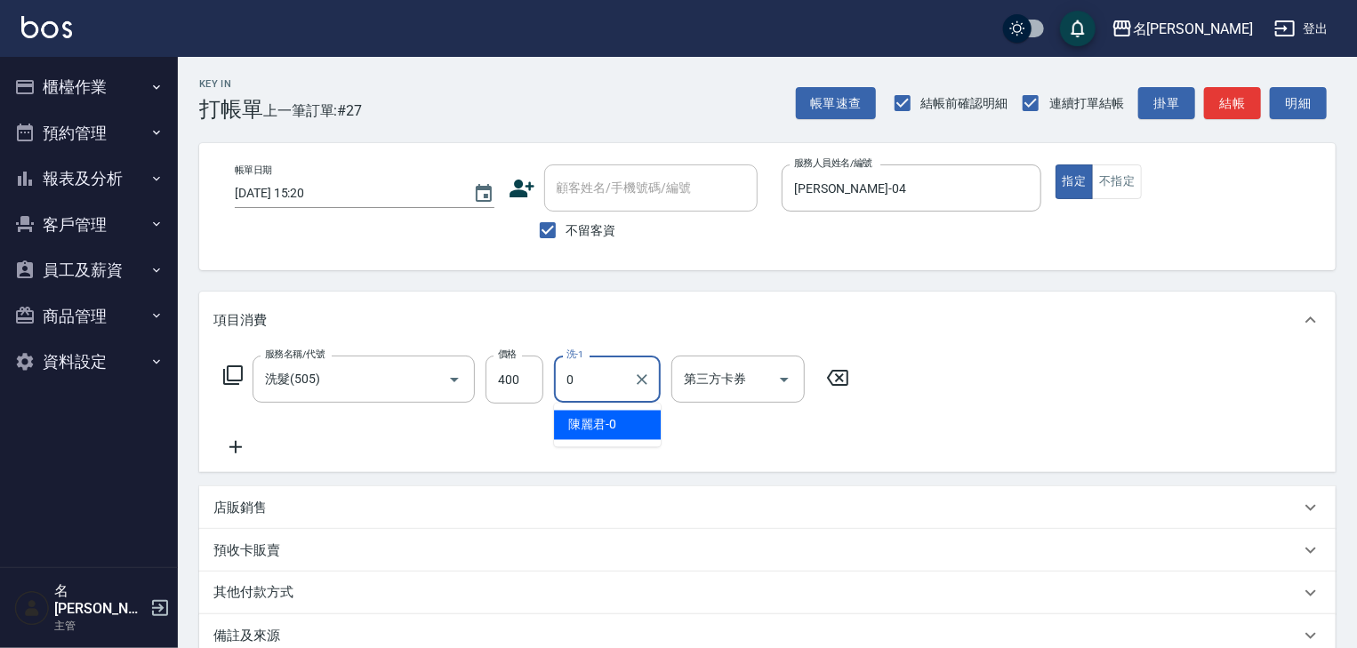
type input "04"
click at [644, 376] on icon "Clear" at bounding box center [642, 379] width 11 height 11
click at [597, 382] on input "洗-1" at bounding box center [607, 379] width 91 height 31
click at [616, 420] on span "Joyce -01" at bounding box center [624, 425] width 112 height 19
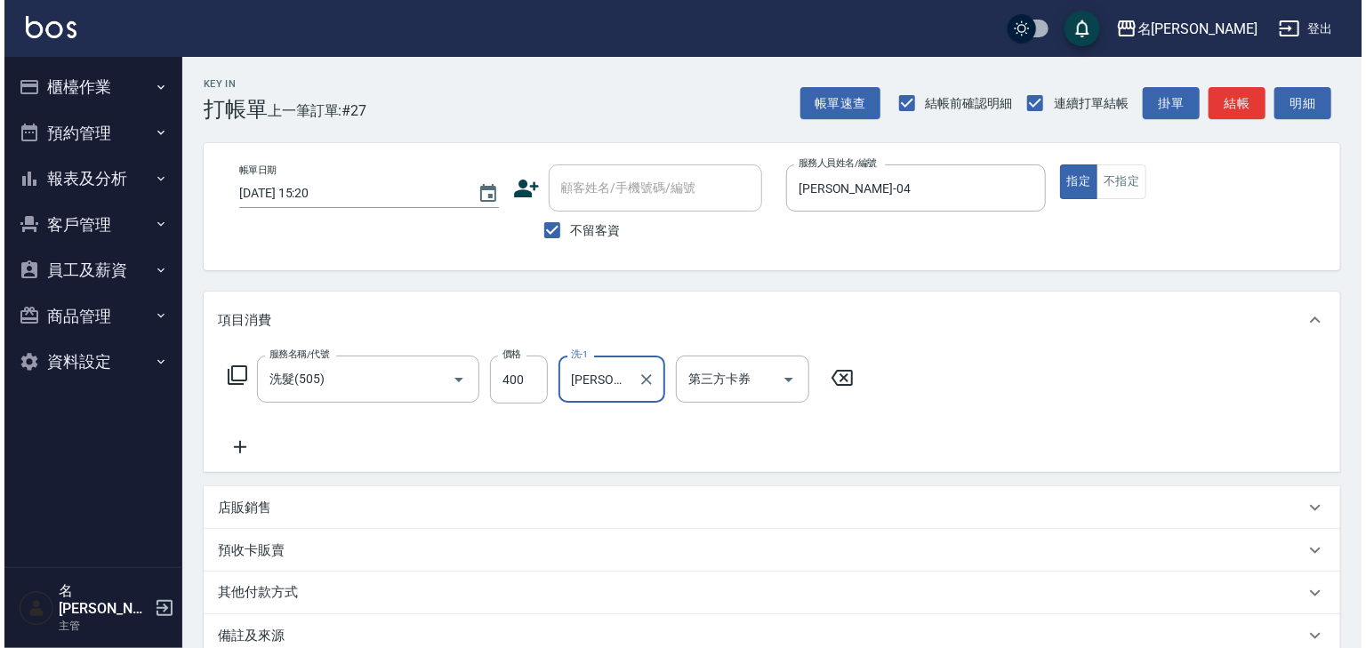
scroll to position [208, 0]
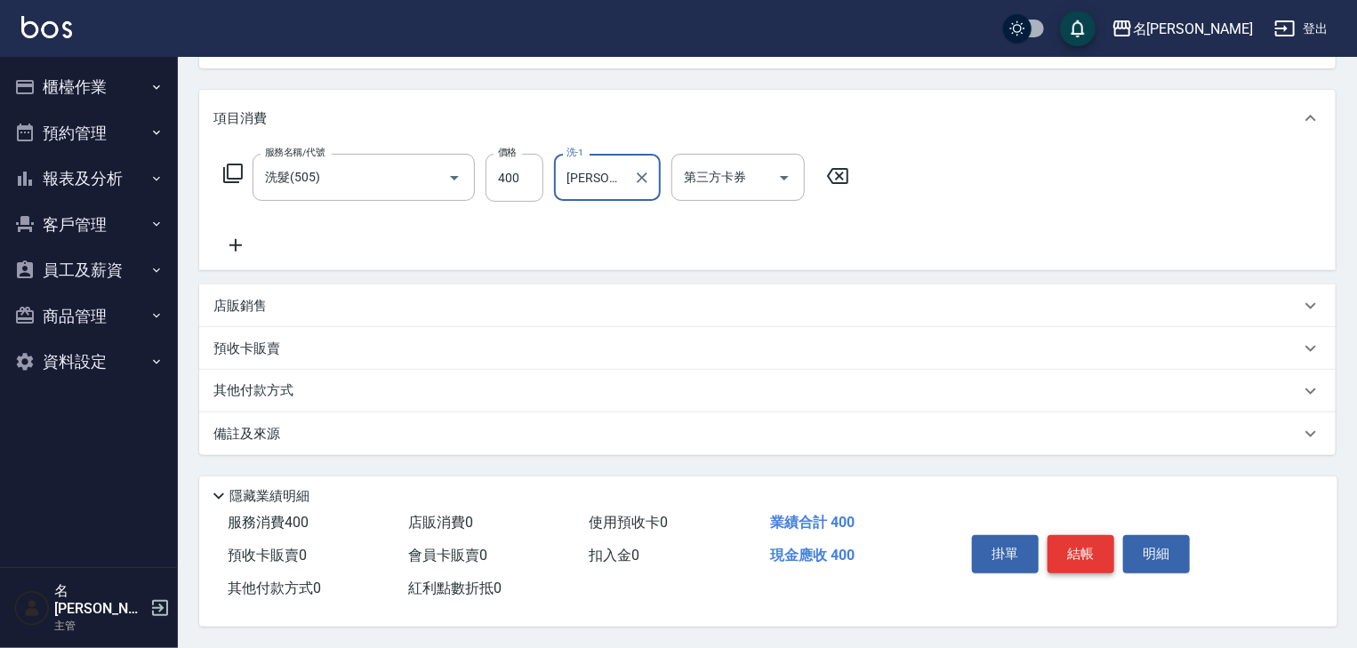
type input "Joyce-01"
click at [1078, 549] on button "結帳" at bounding box center [1081, 553] width 67 height 37
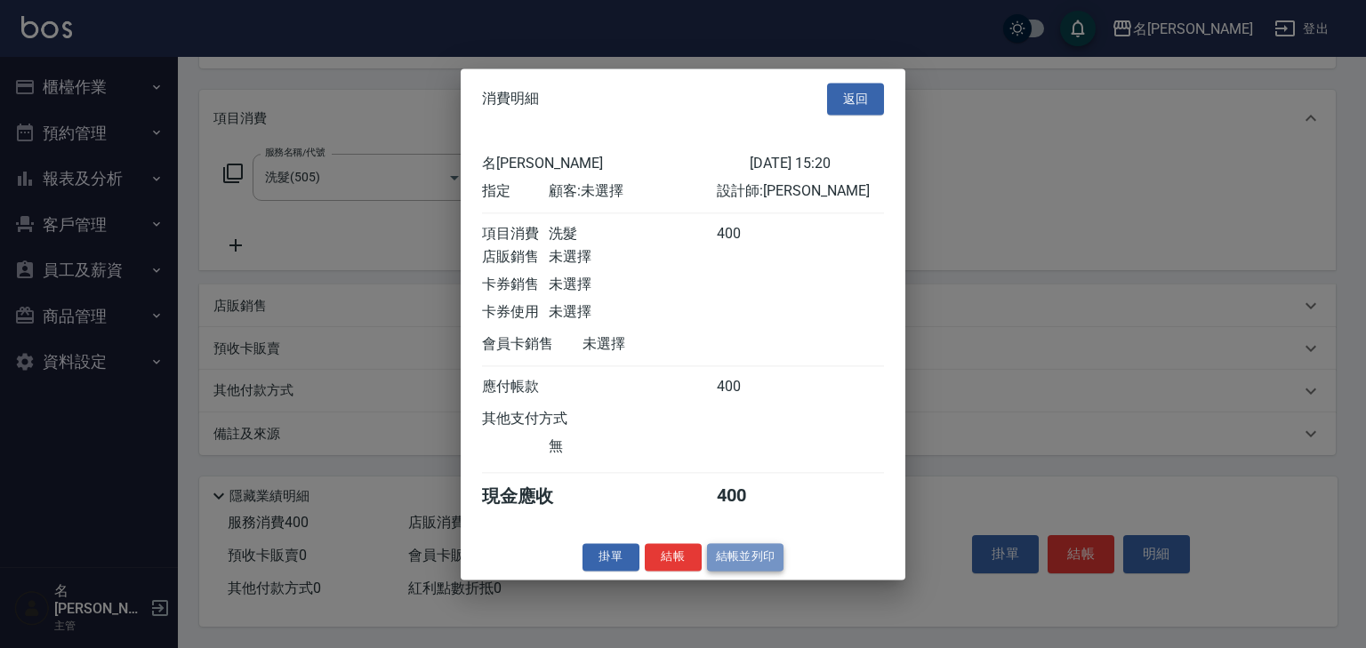
click at [744, 567] on button "結帳並列印" at bounding box center [745, 557] width 77 height 28
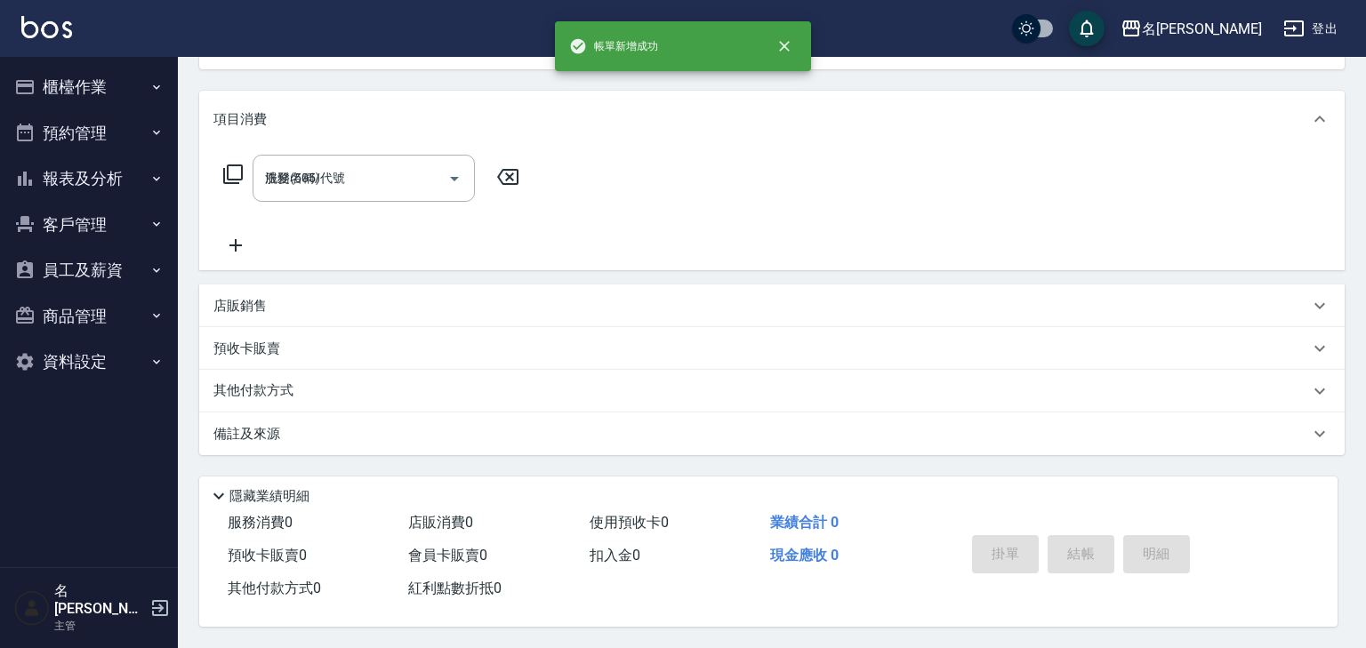
type input "2025/08/21 15:25"
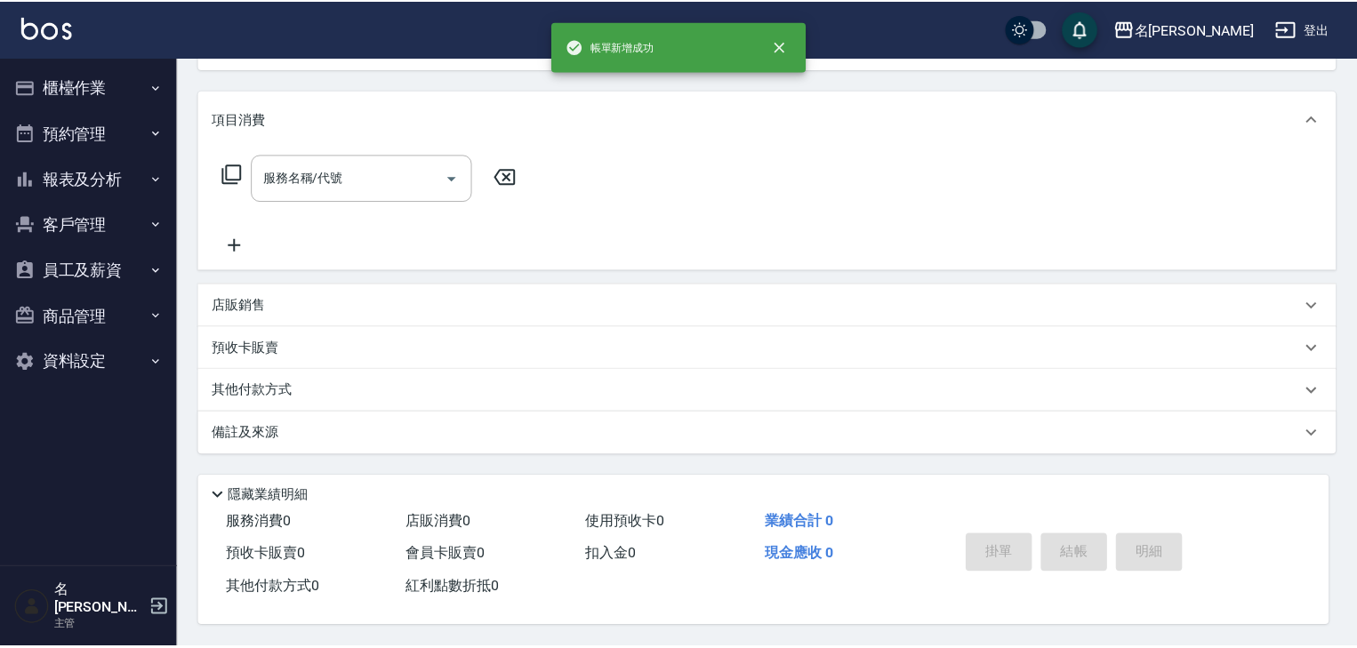
scroll to position [0, 0]
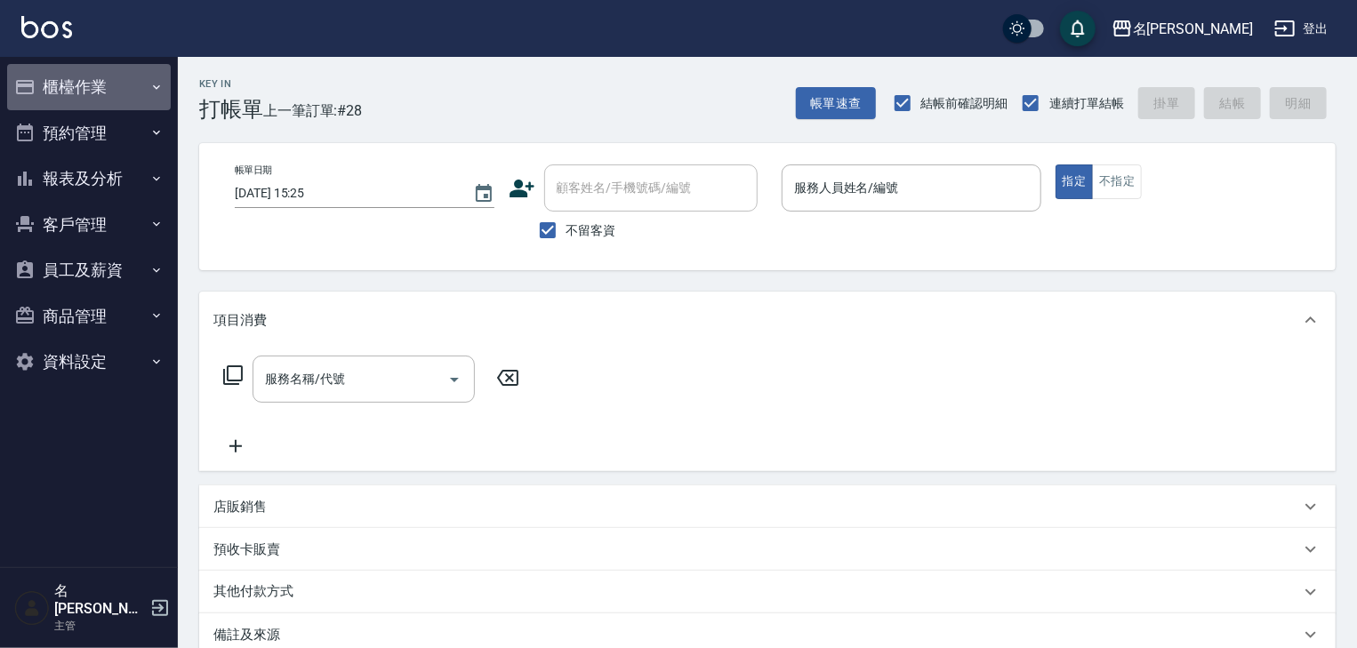
click at [91, 86] on button "櫃檯作業" at bounding box center [89, 87] width 164 height 46
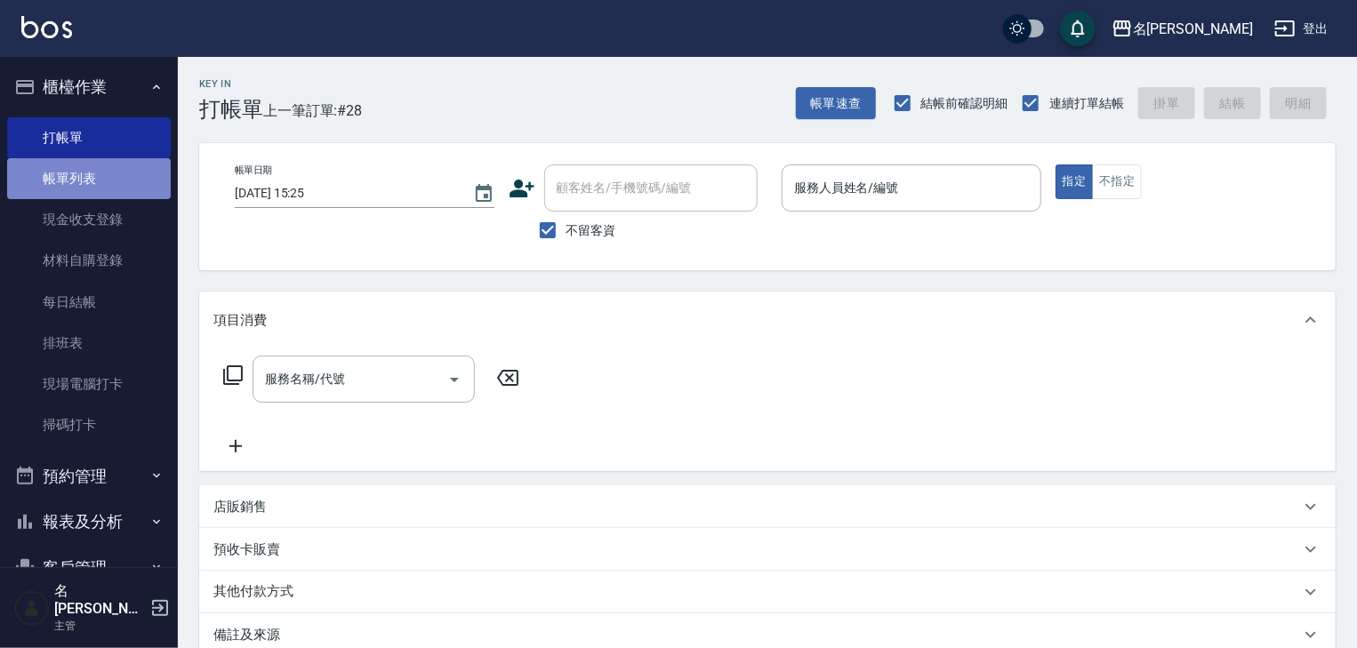
click at [96, 181] on link "帳單列表" at bounding box center [89, 178] width 164 height 41
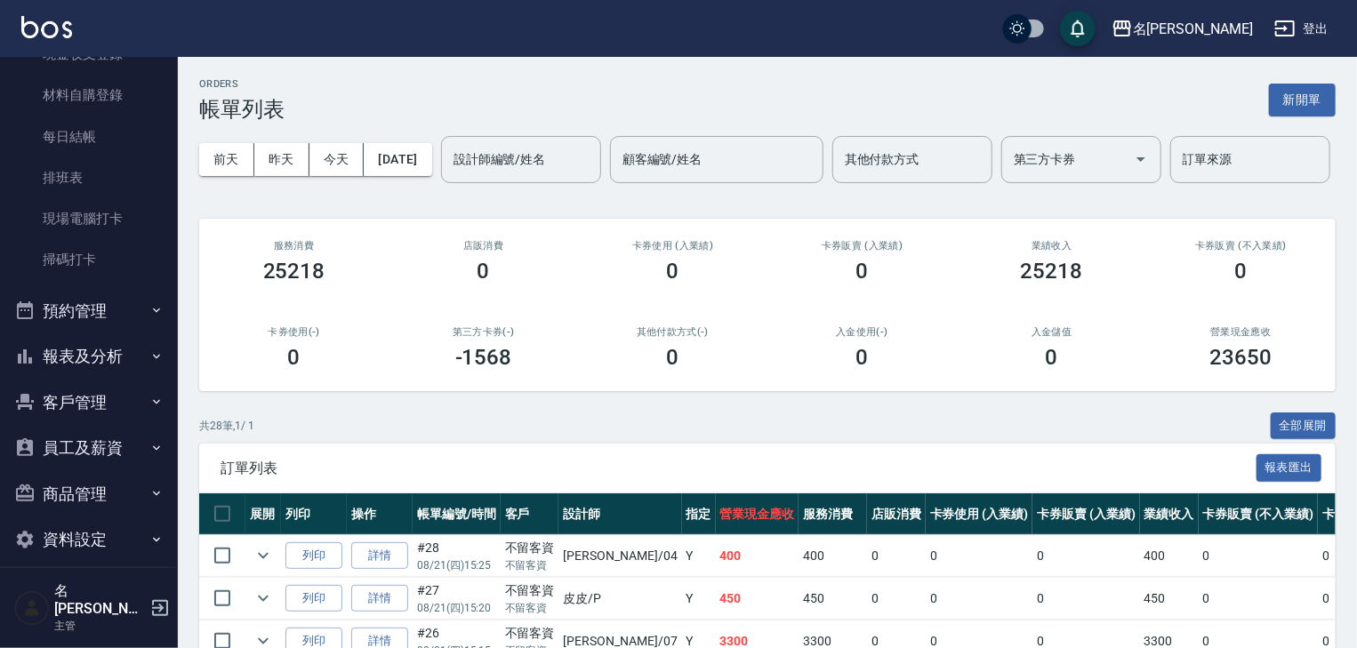
scroll to position [94, 0]
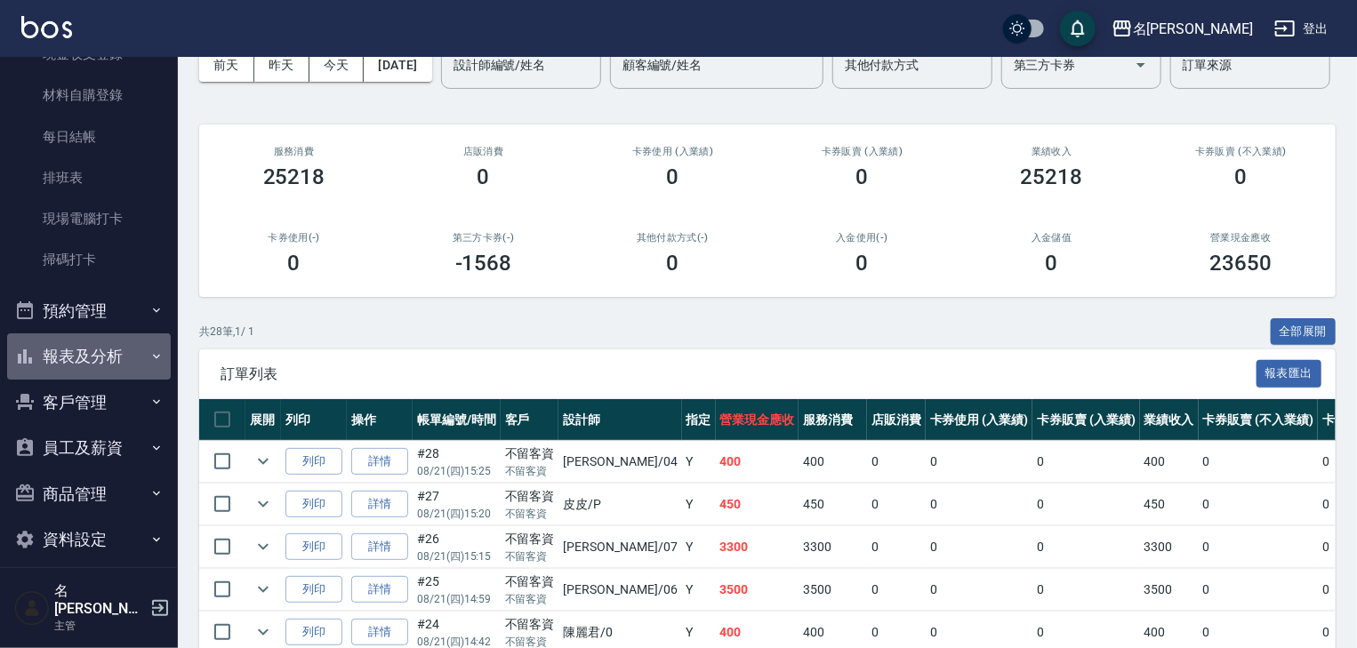
click at [114, 349] on button "報表及分析" at bounding box center [89, 357] width 164 height 46
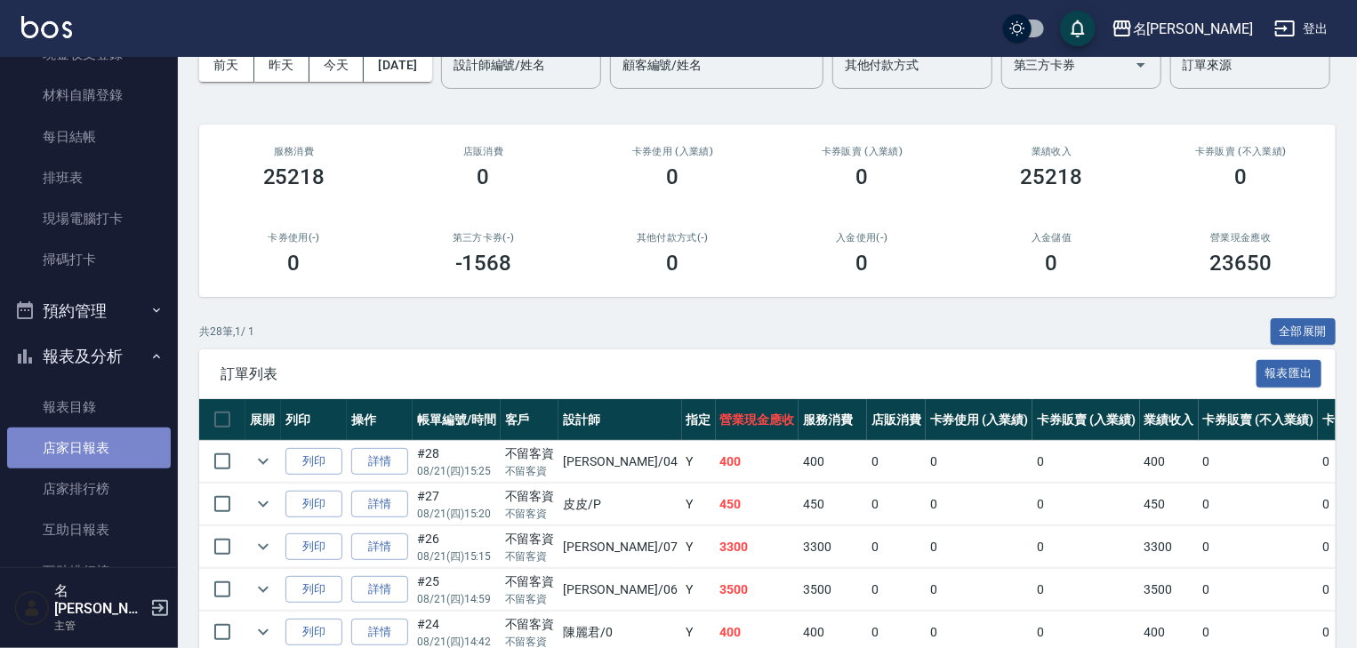
click at [121, 445] on link "店家日報表" at bounding box center [89, 448] width 164 height 41
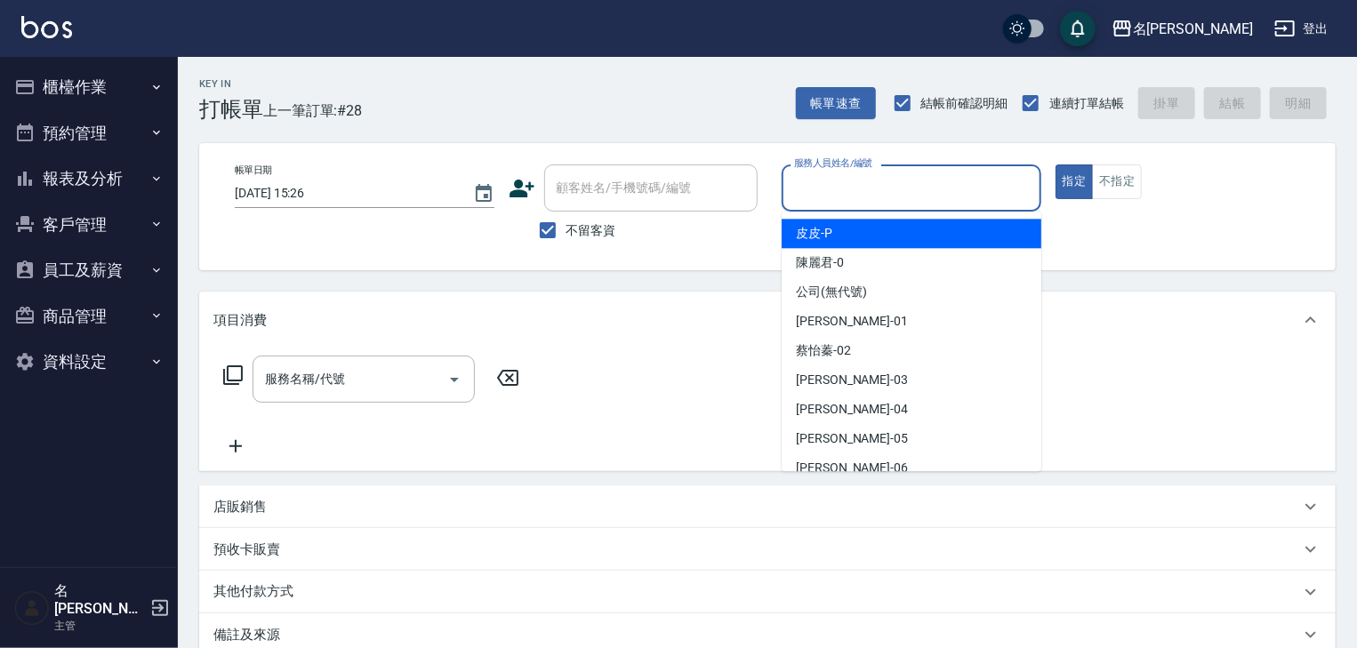
click at [866, 180] on input "服務人員姓名/編號" at bounding box center [912, 188] width 244 height 31
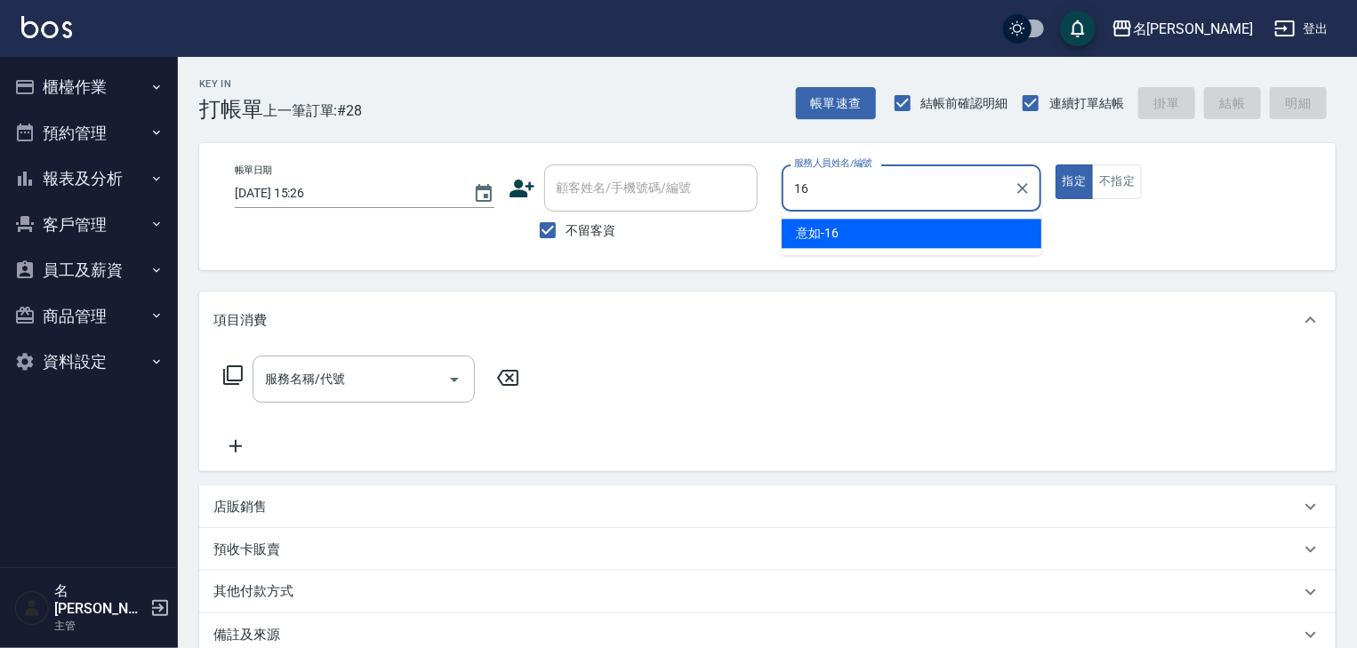
click at [859, 248] on div "意如 -16" at bounding box center [912, 233] width 260 height 29
type input "意如-16"
click at [370, 369] on input "服務名稱/代號" at bounding box center [351, 379] width 180 height 31
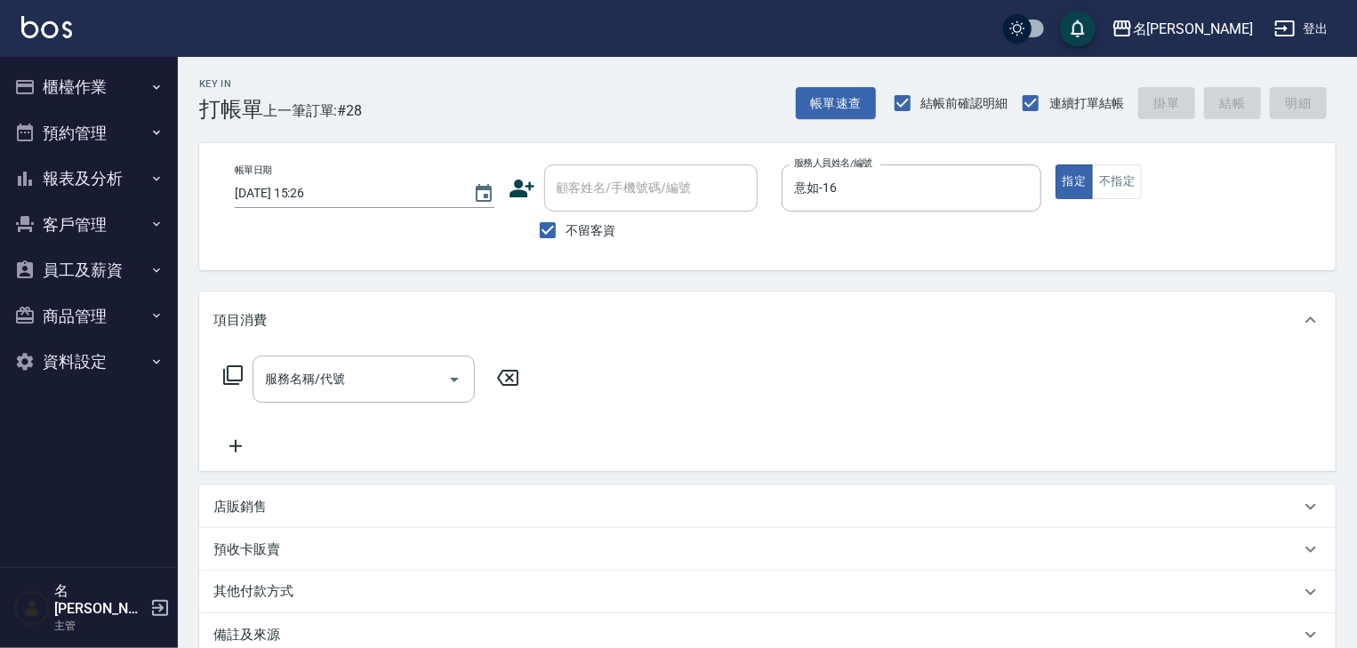
click at [221, 370] on div "服務名稱/代號 服務名稱/代號" at bounding box center [371, 379] width 317 height 47
click at [231, 372] on icon at bounding box center [232, 375] width 21 height 21
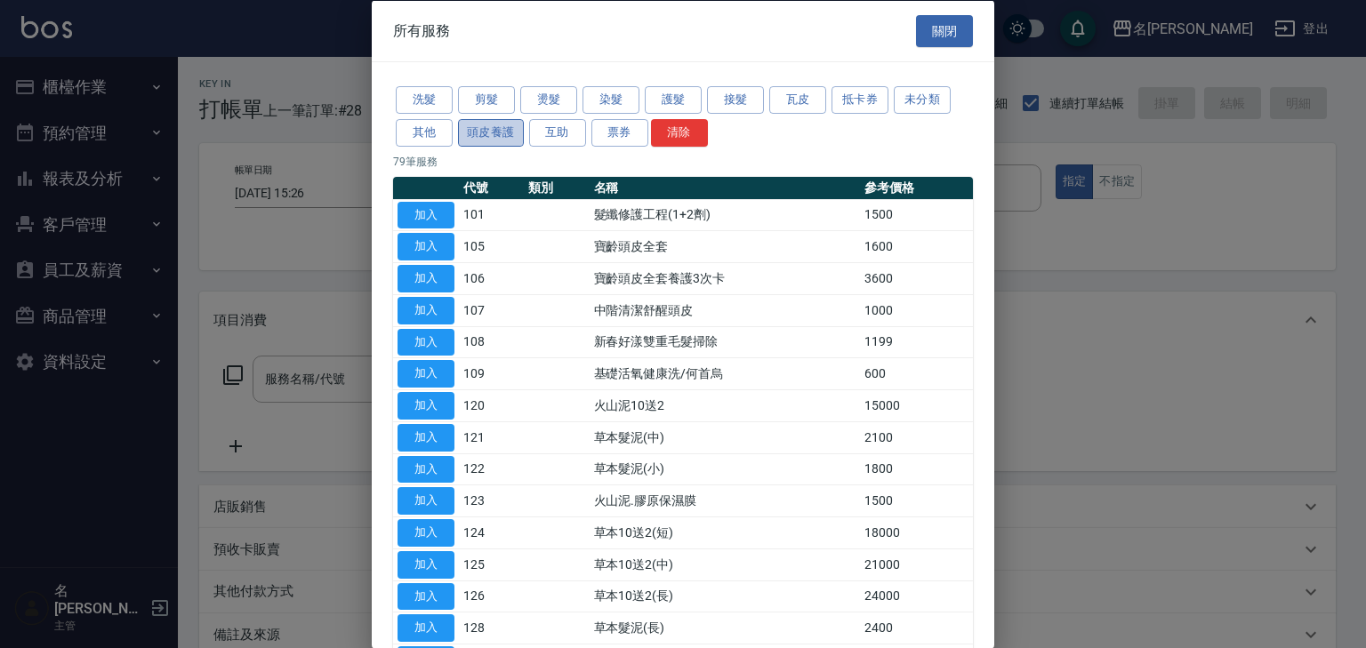
click at [499, 134] on button "頭皮養護" at bounding box center [491, 132] width 66 height 28
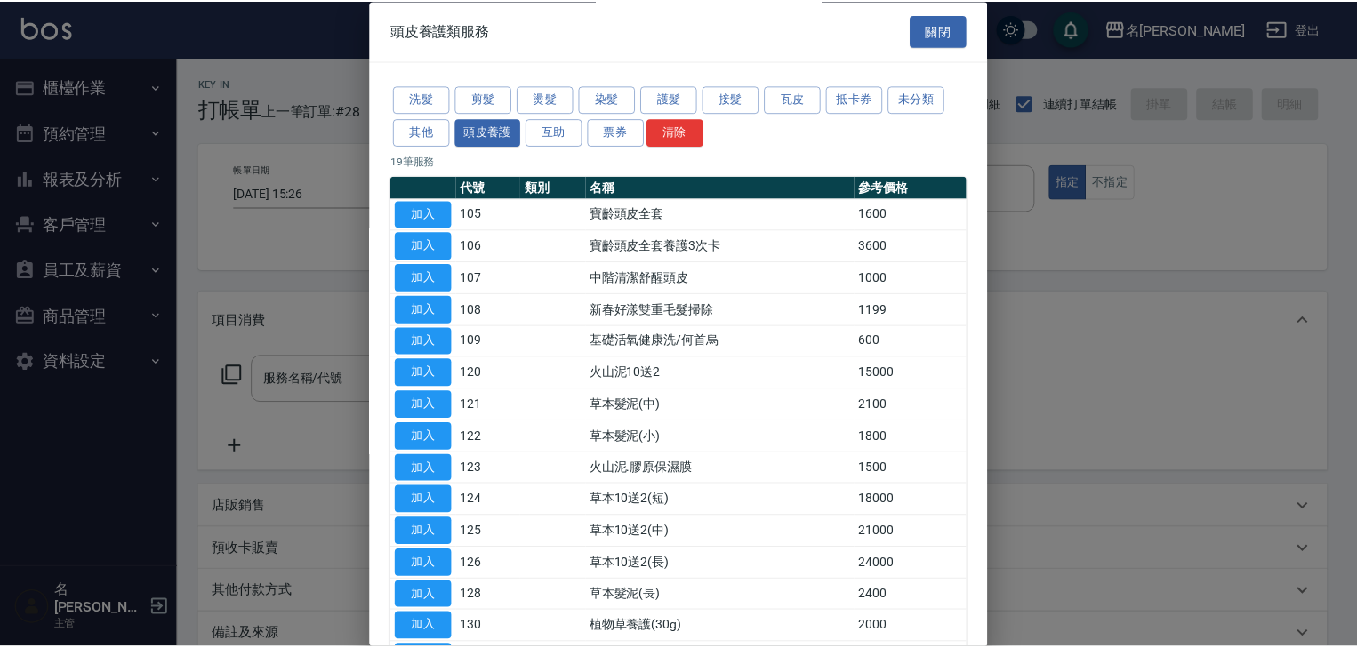
scroll to position [189, 0]
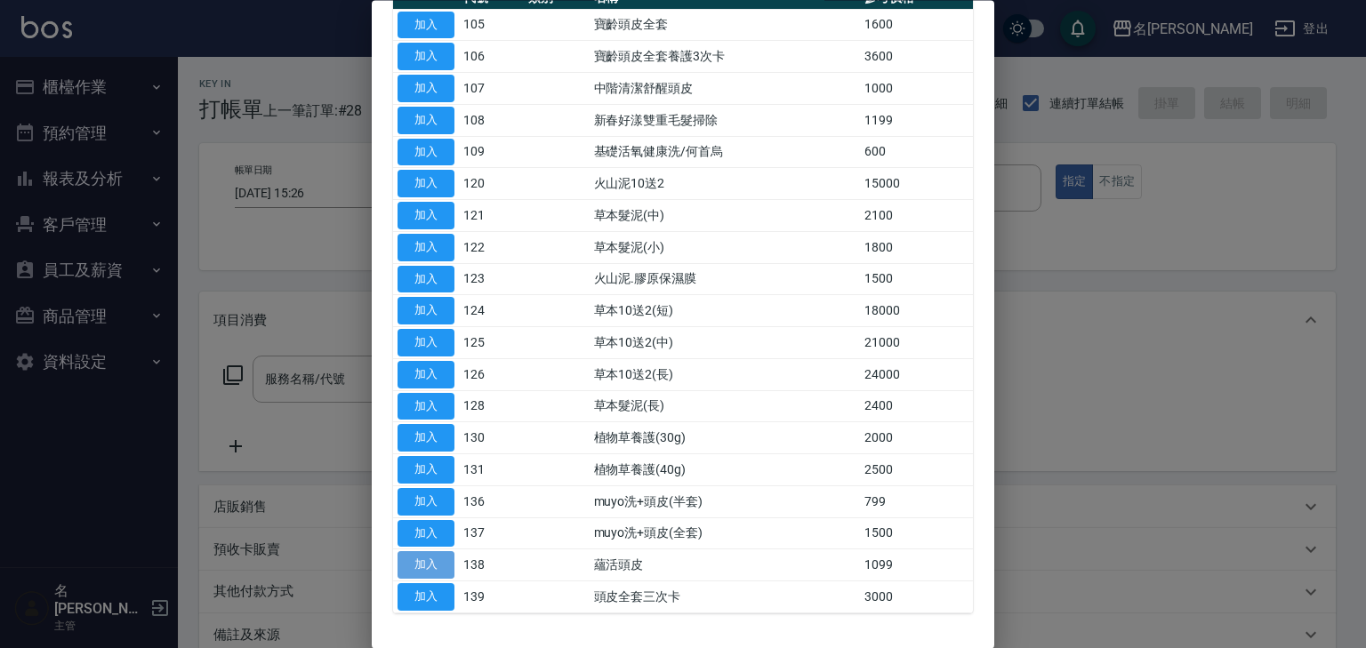
click at [414, 556] on button "加入" at bounding box center [426, 566] width 57 height 28
type input "蘊活頭皮(138)"
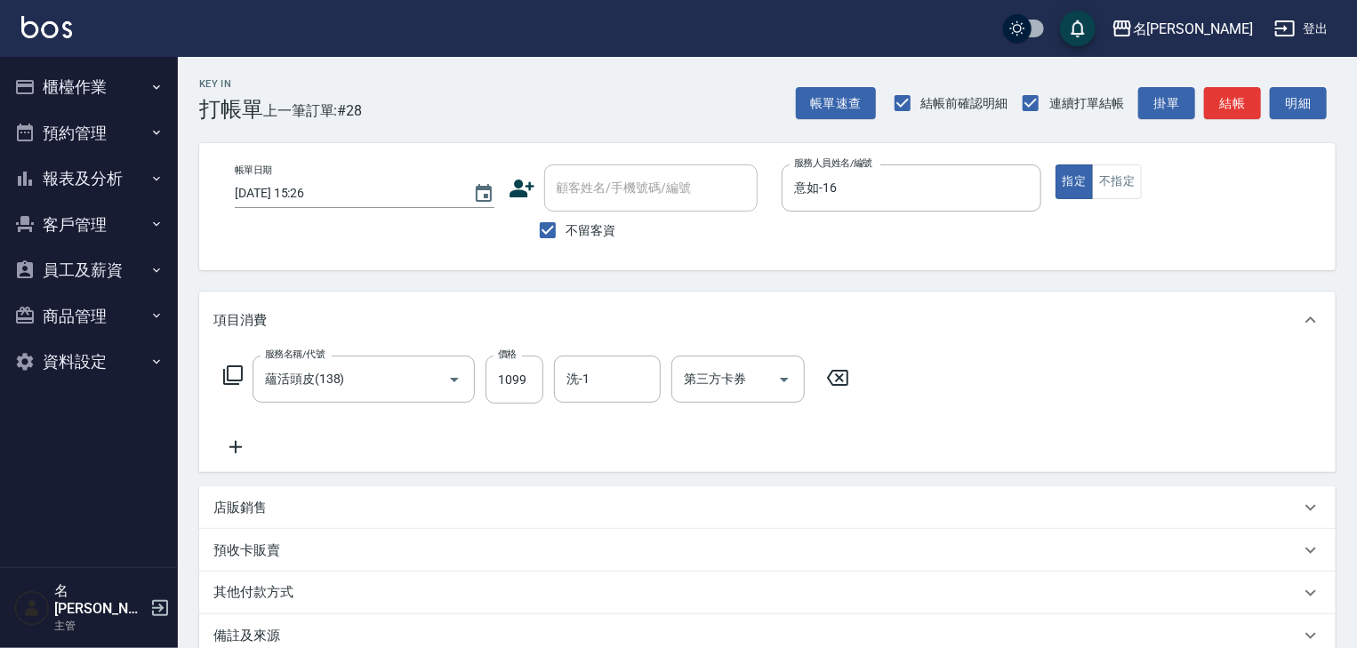
click at [229, 447] on icon at bounding box center [235, 447] width 44 height 21
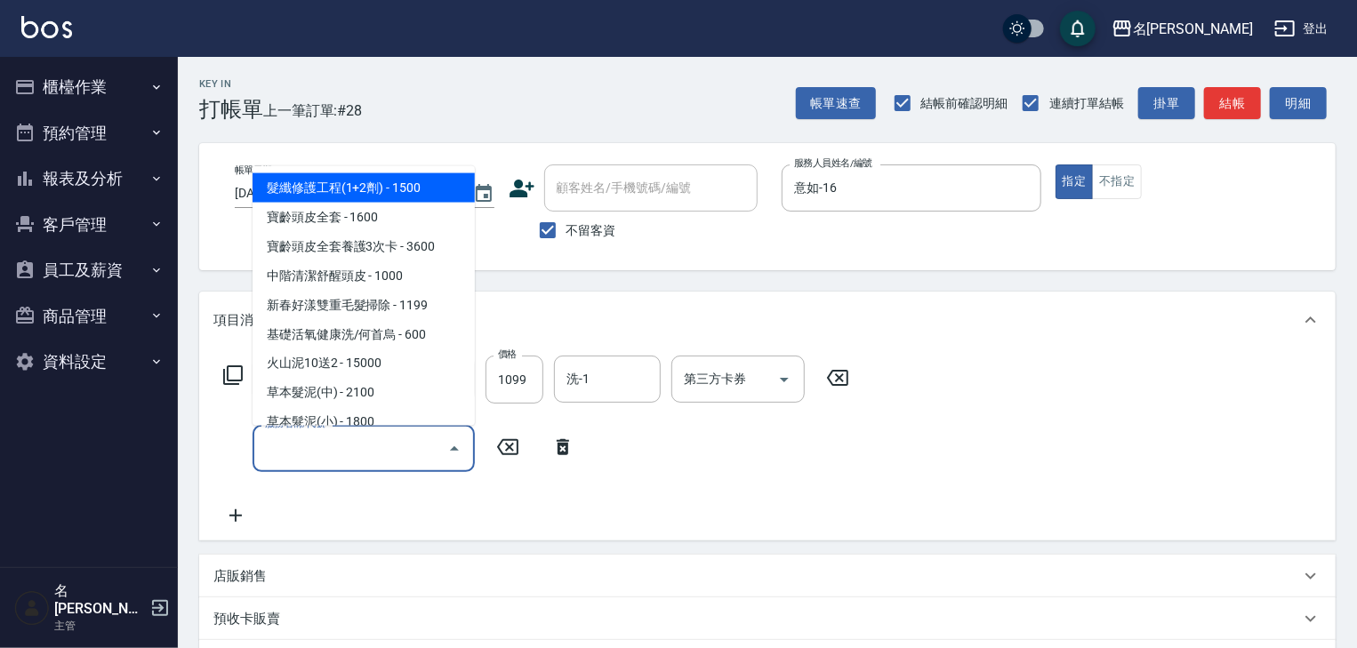
click at [344, 459] on input "服務名稱/代號" at bounding box center [351, 448] width 180 height 31
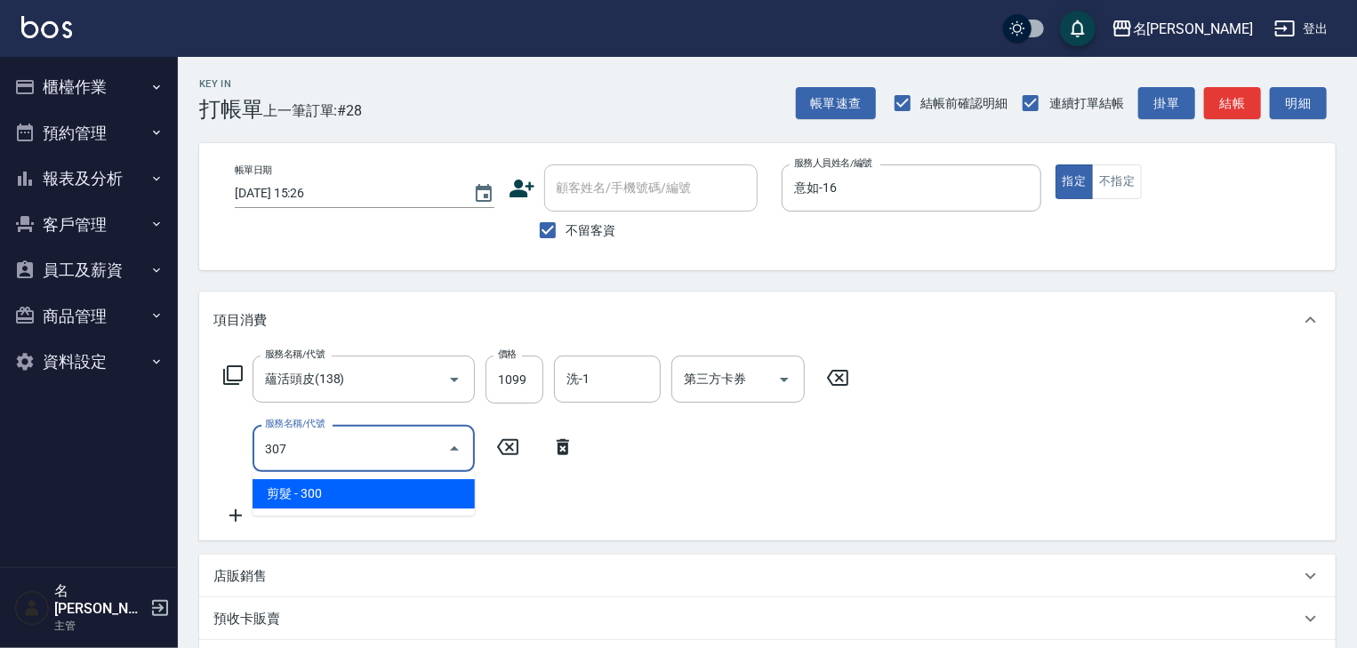
click at [373, 502] on span "剪髮 - 300" at bounding box center [364, 493] width 222 height 29
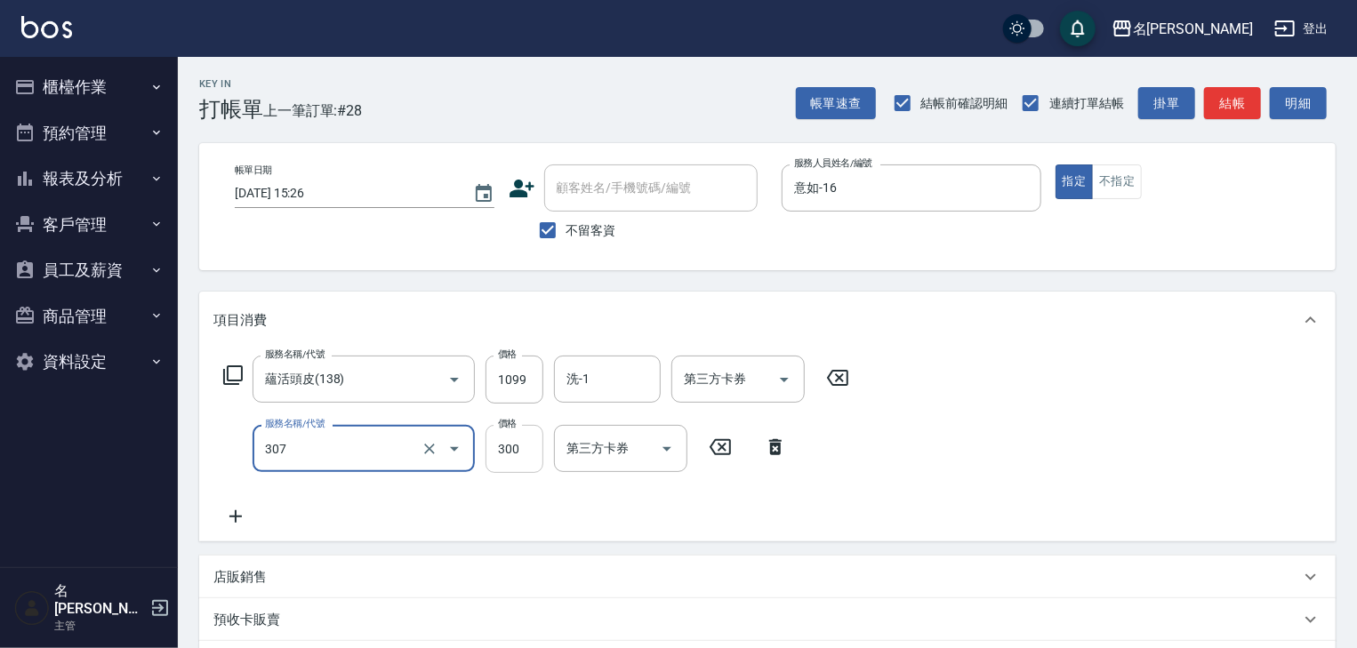
type input "剪髮(307)"
click at [496, 462] on input "300" at bounding box center [515, 449] width 58 height 48
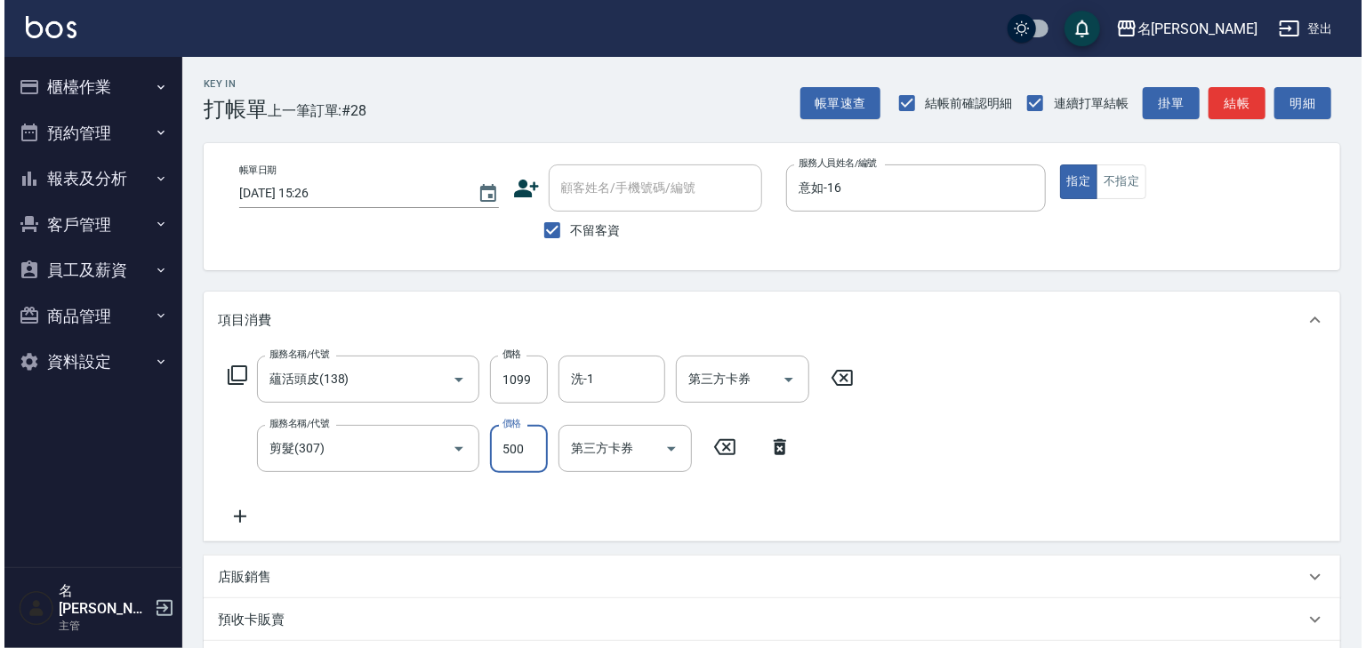
scroll to position [277, 0]
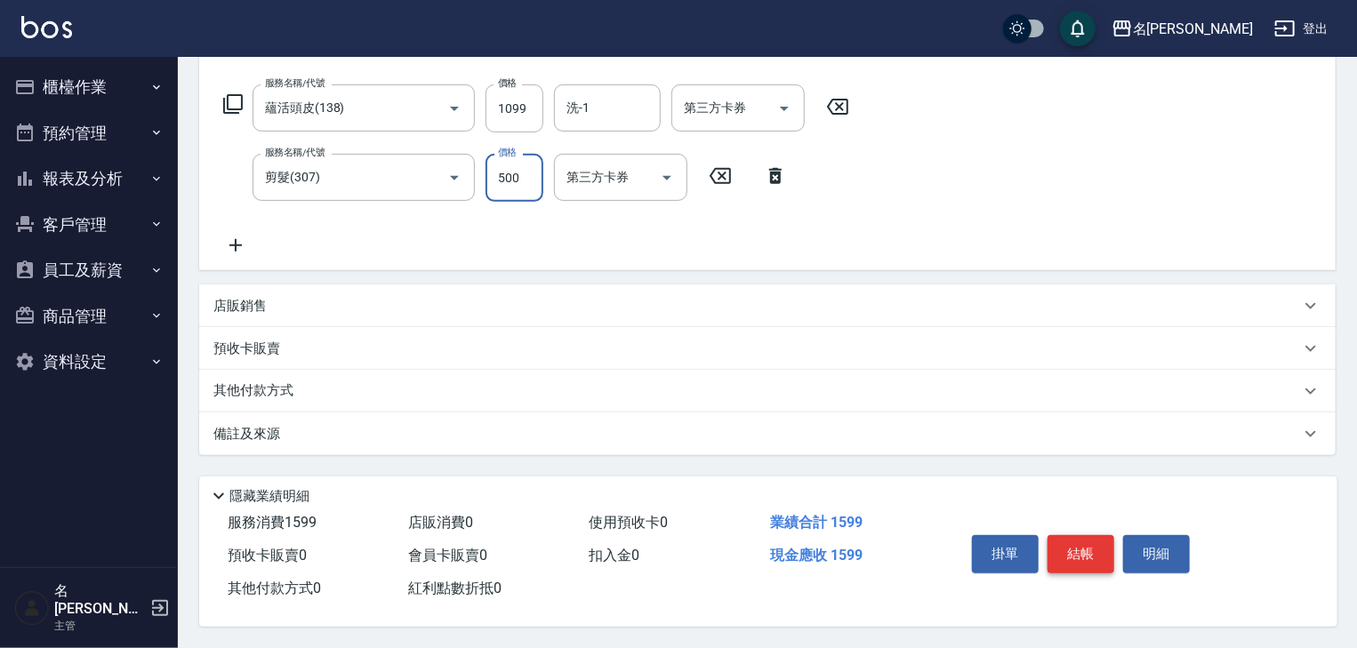
type input "500"
click at [1091, 555] on button "結帳" at bounding box center [1081, 553] width 67 height 37
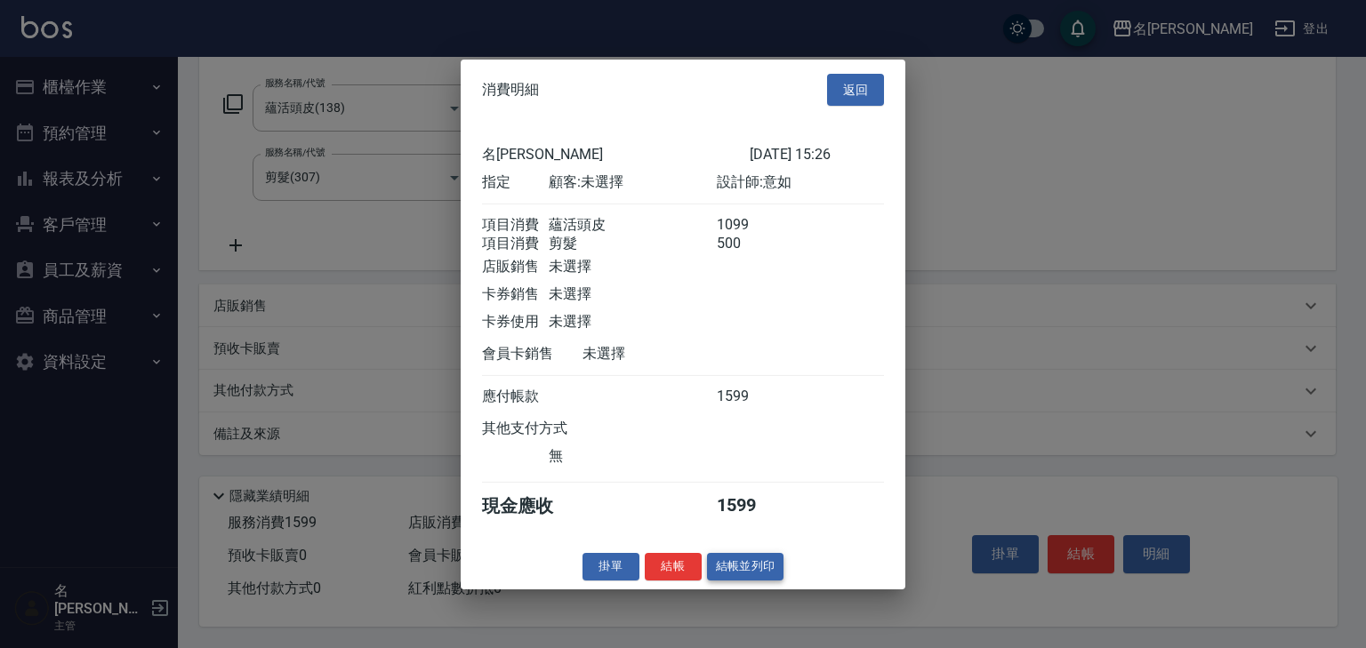
click at [783, 580] on div "掛單 結帳 結帳並列印" at bounding box center [683, 567] width 445 height 28
click at [773, 579] on button "結帳並列印" at bounding box center [745, 567] width 77 height 28
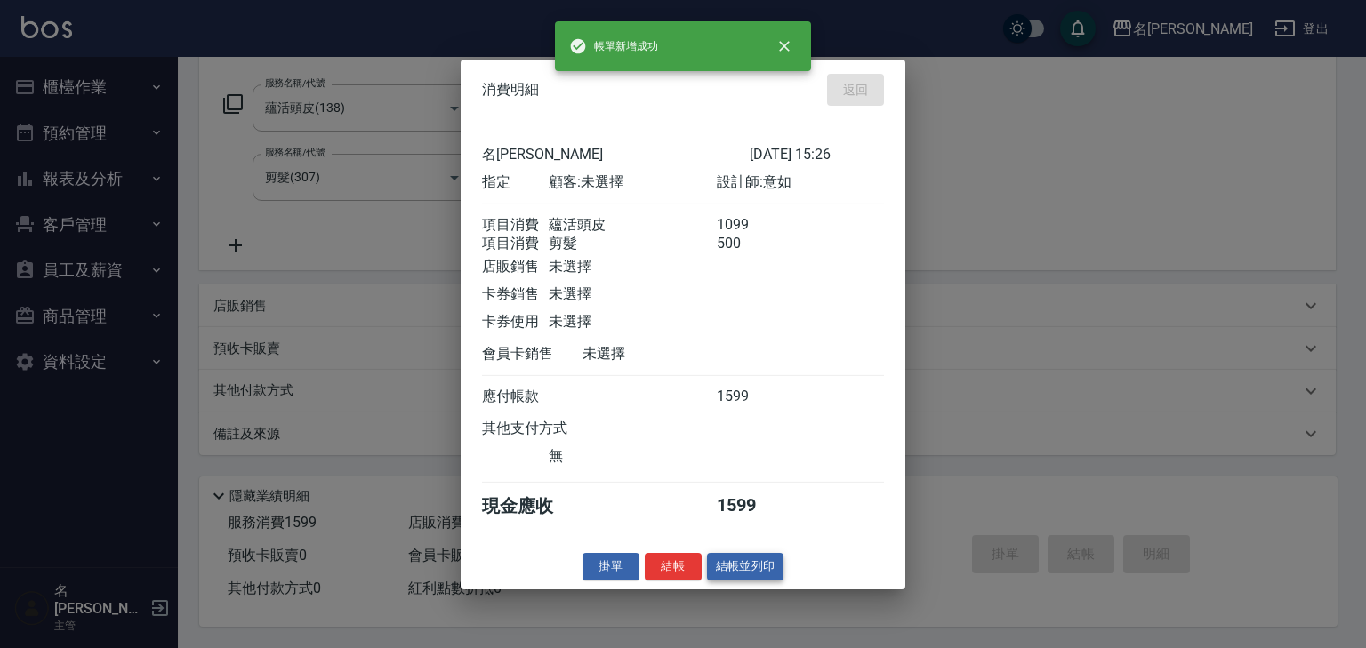
type input "2025/08/21 15:31"
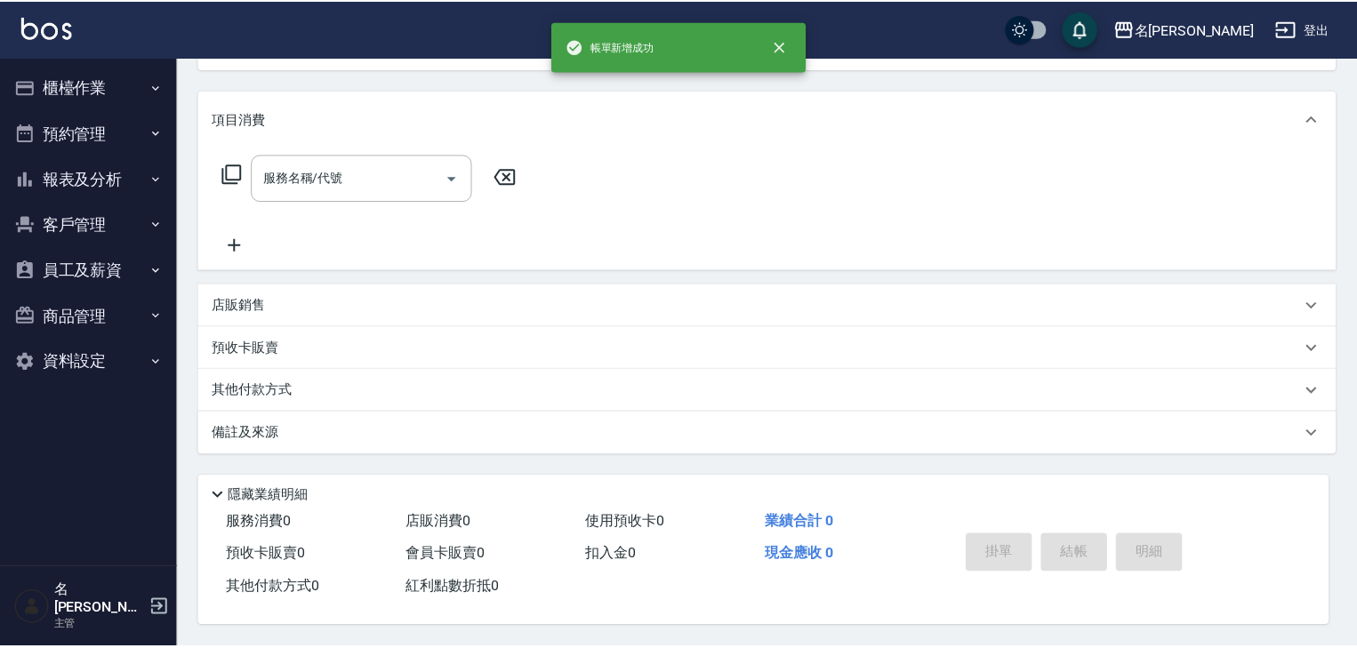
scroll to position [0, 0]
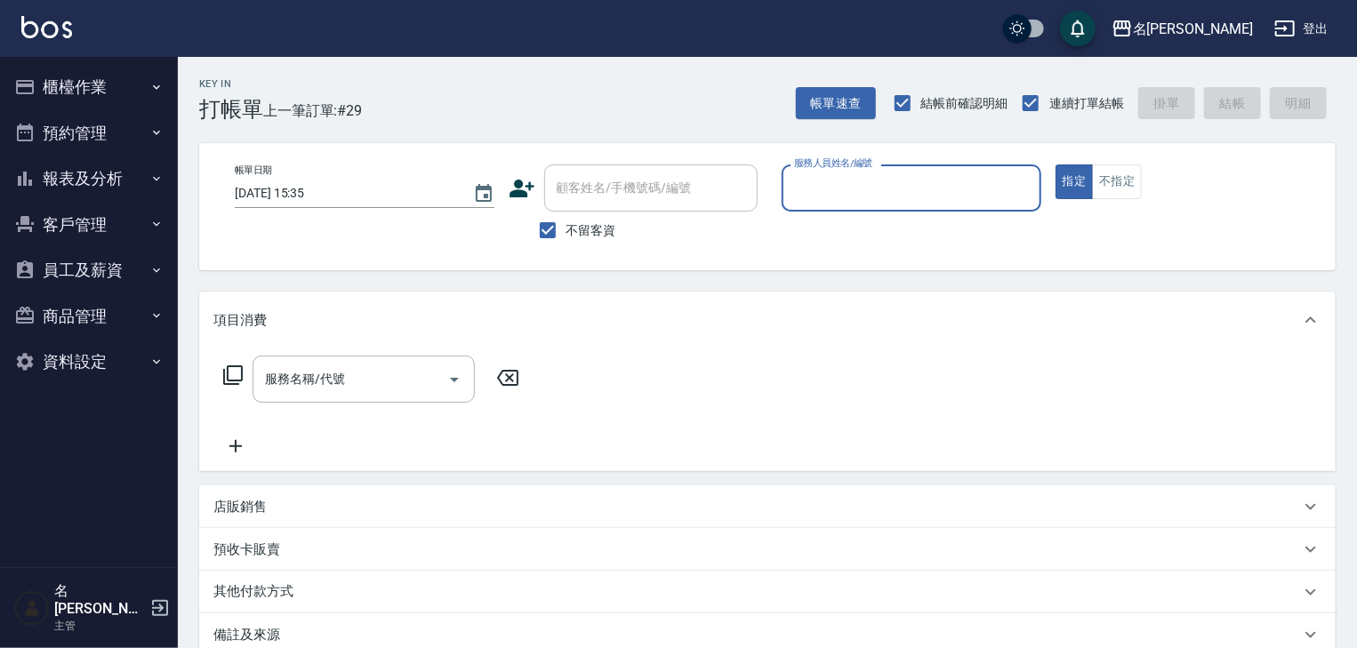
click at [103, 92] on button "櫃檯作業" at bounding box center [89, 87] width 164 height 46
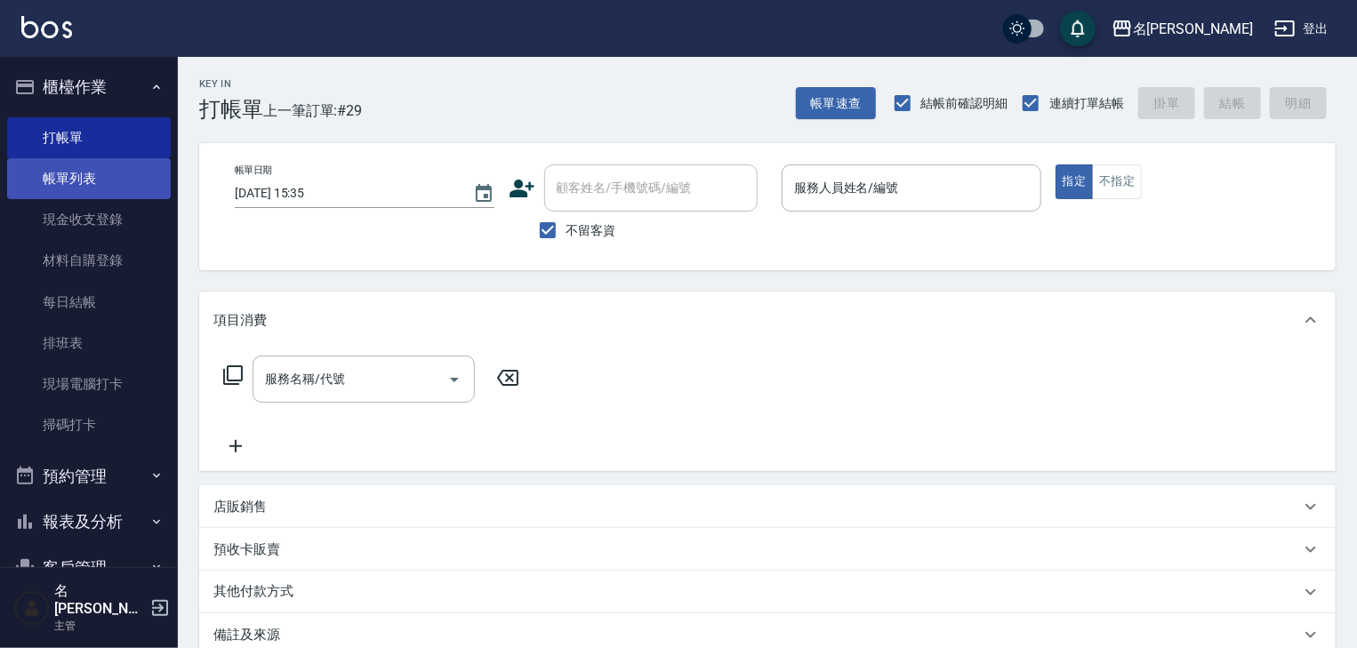
click at [137, 181] on link "帳單列表" at bounding box center [89, 178] width 164 height 41
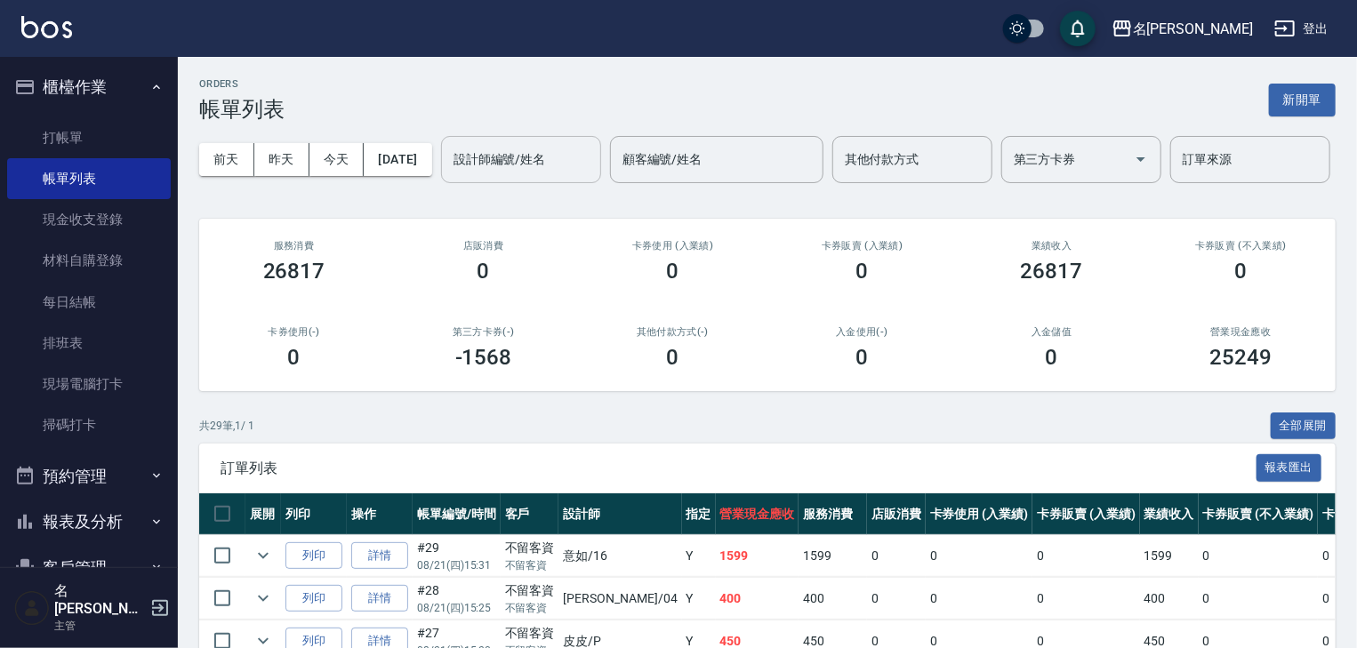
click at [449, 175] on input "設計師編號/姓名" at bounding box center [521, 159] width 144 height 31
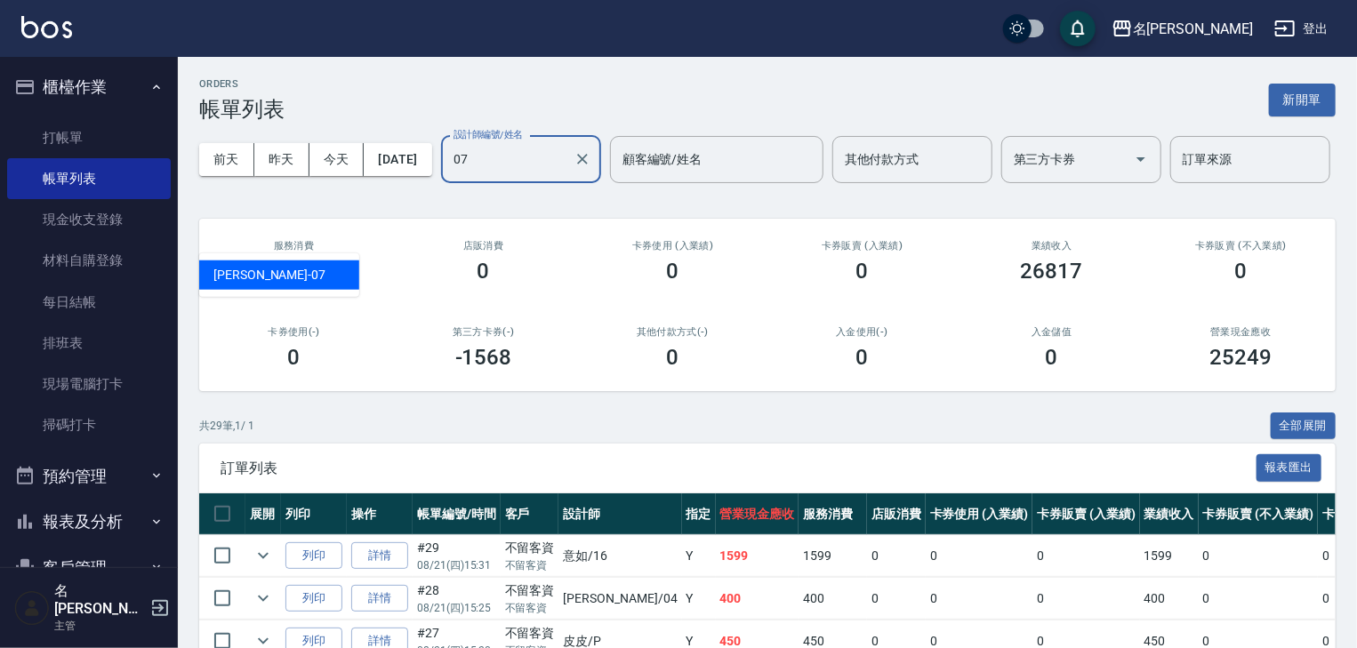
click at [288, 266] on div "[PERSON_NAME] -07" at bounding box center [279, 275] width 160 height 29
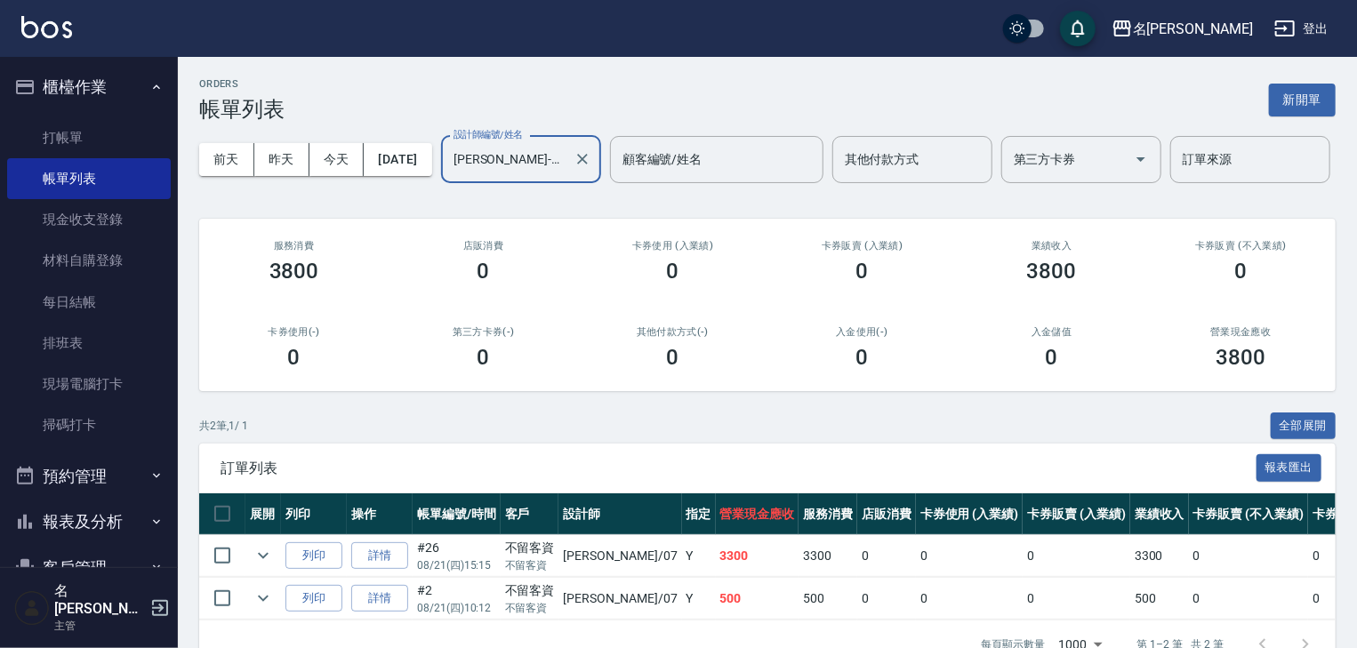
scroll to position [108, 0]
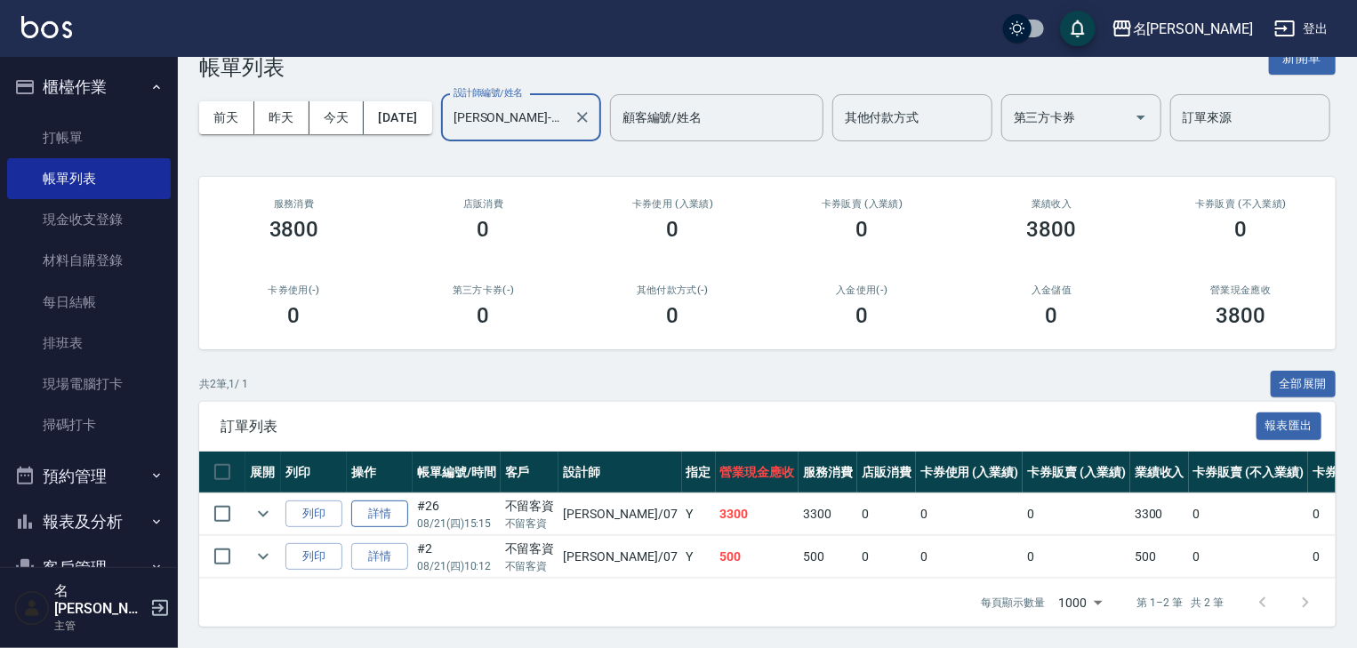
type input "[PERSON_NAME]-07"
click at [388, 501] on link "詳情" at bounding box center [379, 515] width 57 height 28
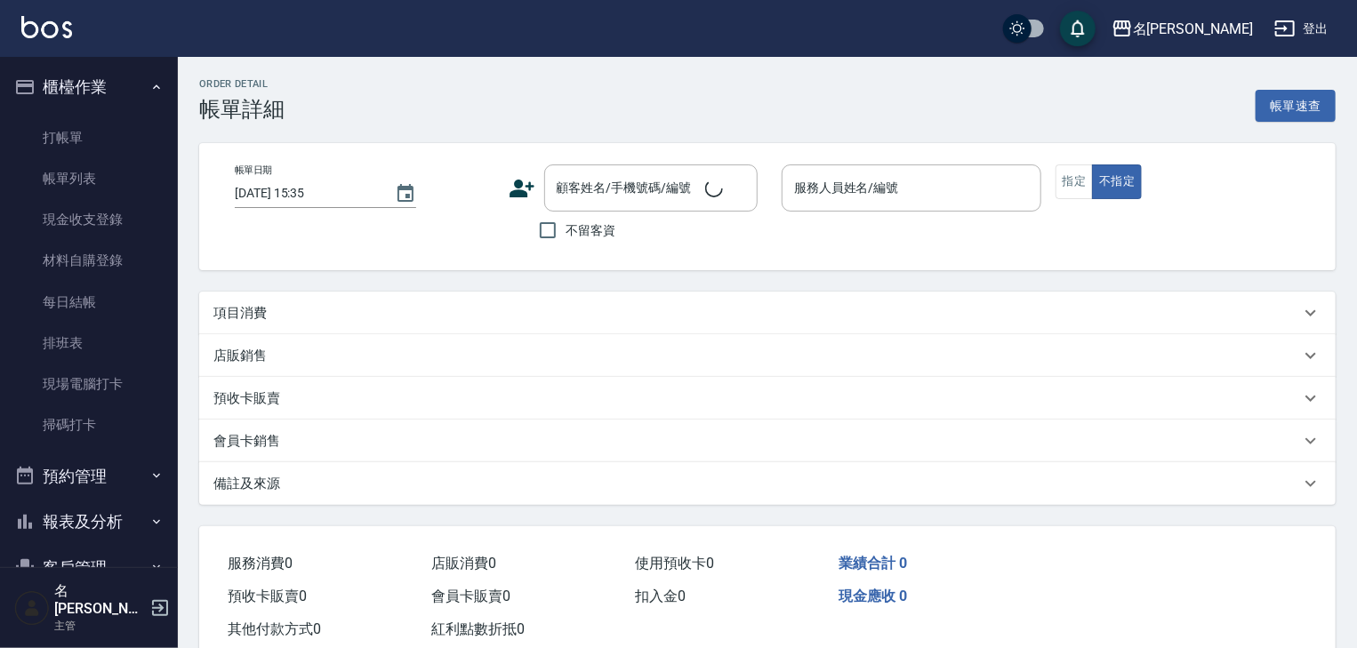
type input "[DATE] 15:15"
checkbox input "true"
type input "[PERSON_NAME]-07"
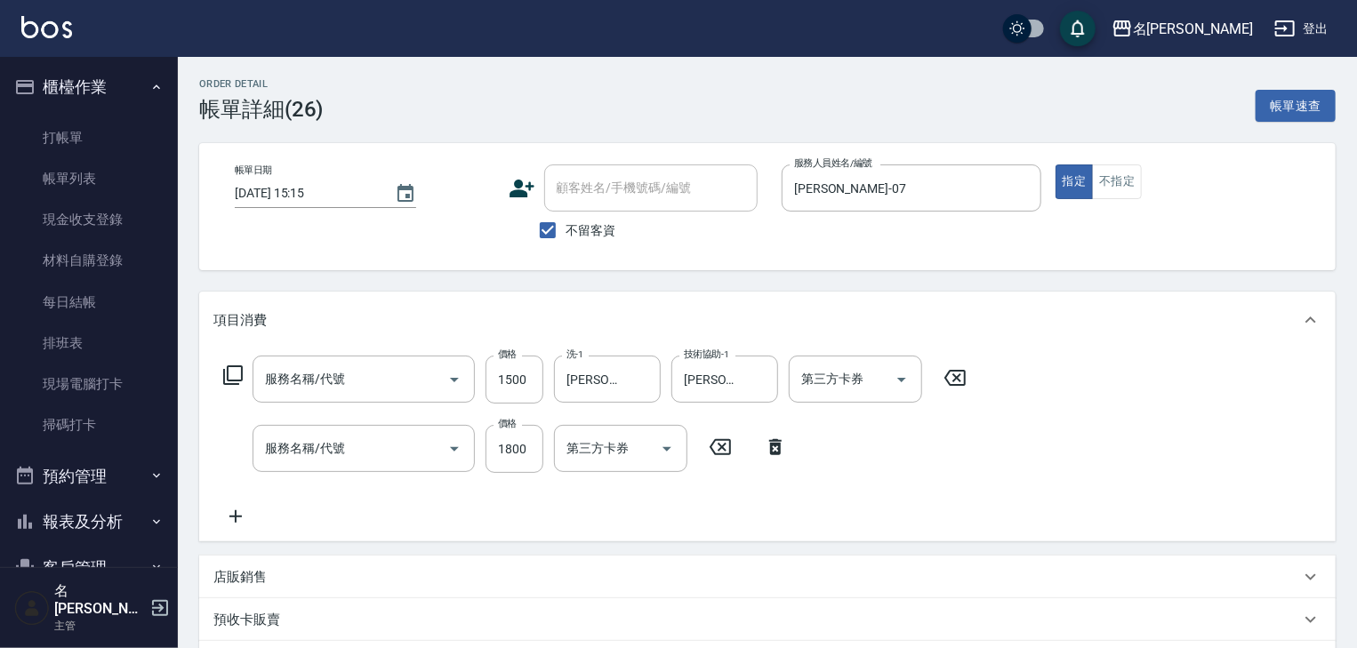
type input "水母護髮(604)"
type input "離子燙(自備)(210)"
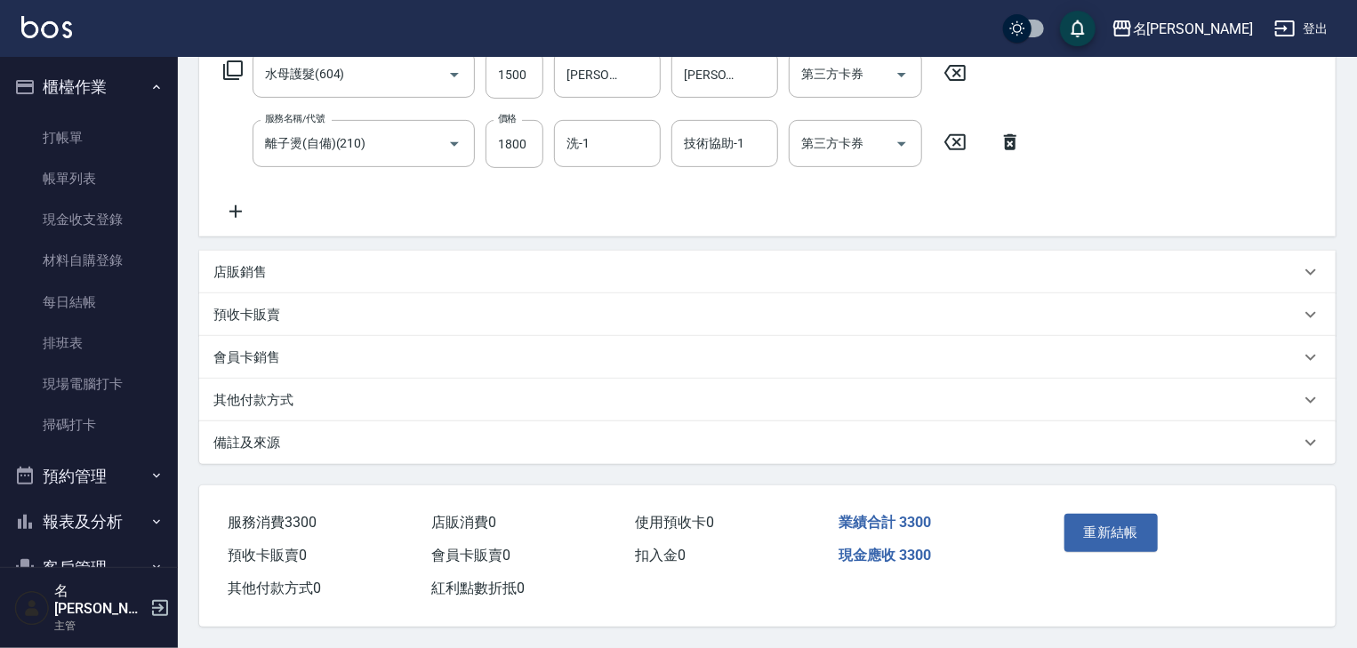
click at [282, 391] on p "其他付款方式" at bounding box center [253, 400] width 80 height 19
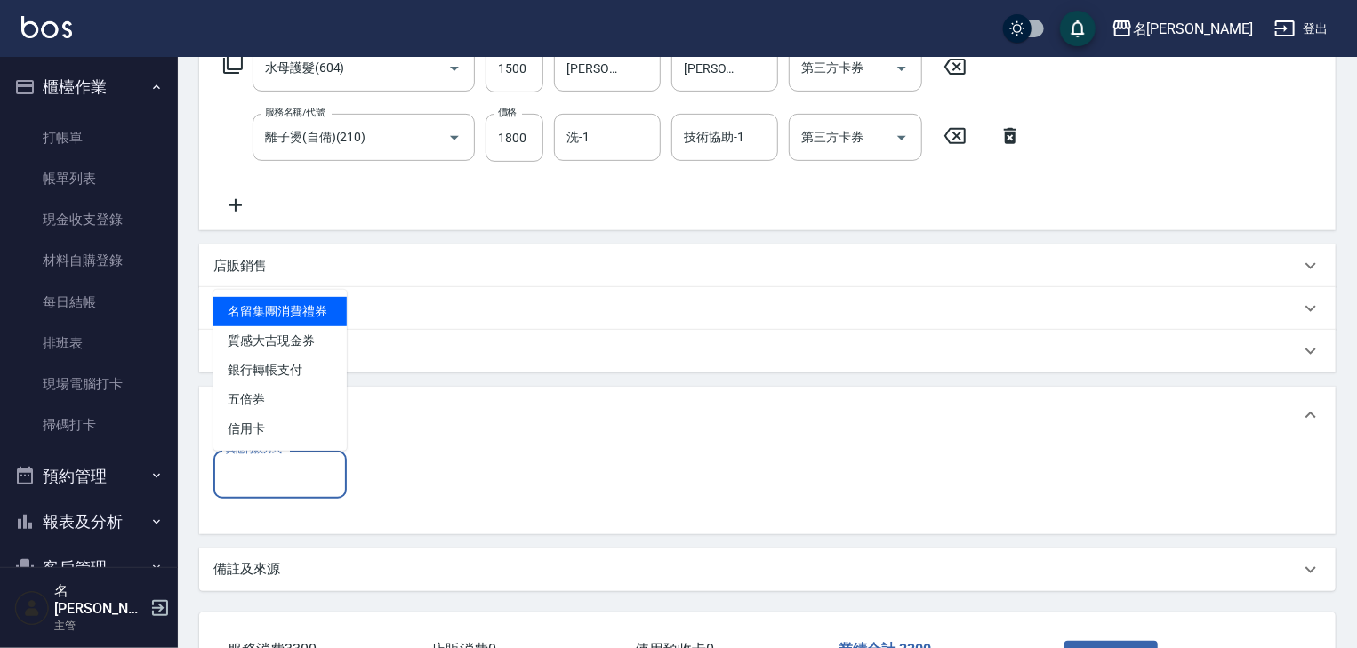
click at [300, 479] on input "其他付款方式" at bounding box center [279, 474] width 117 height 31
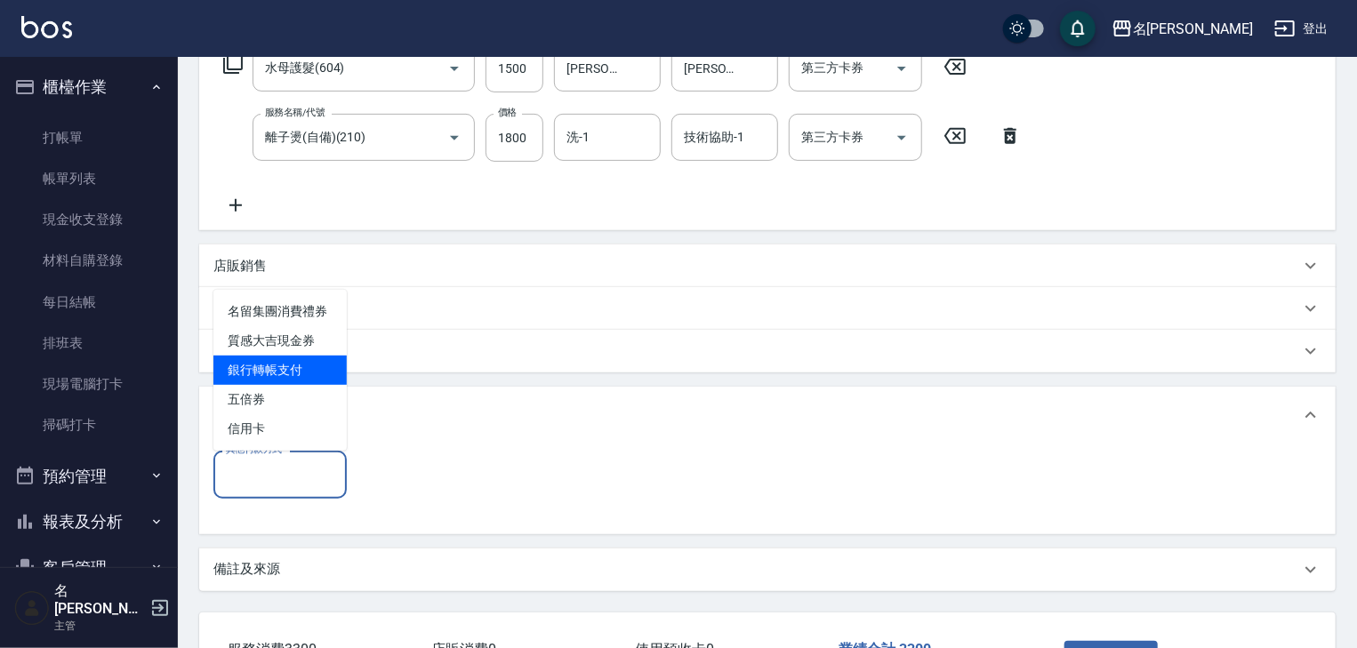
click at [317, 363] on span "銀行轉帳支付" at bounding box center [279, 370] width 133 height 29
type input "銀行轉帳支付"
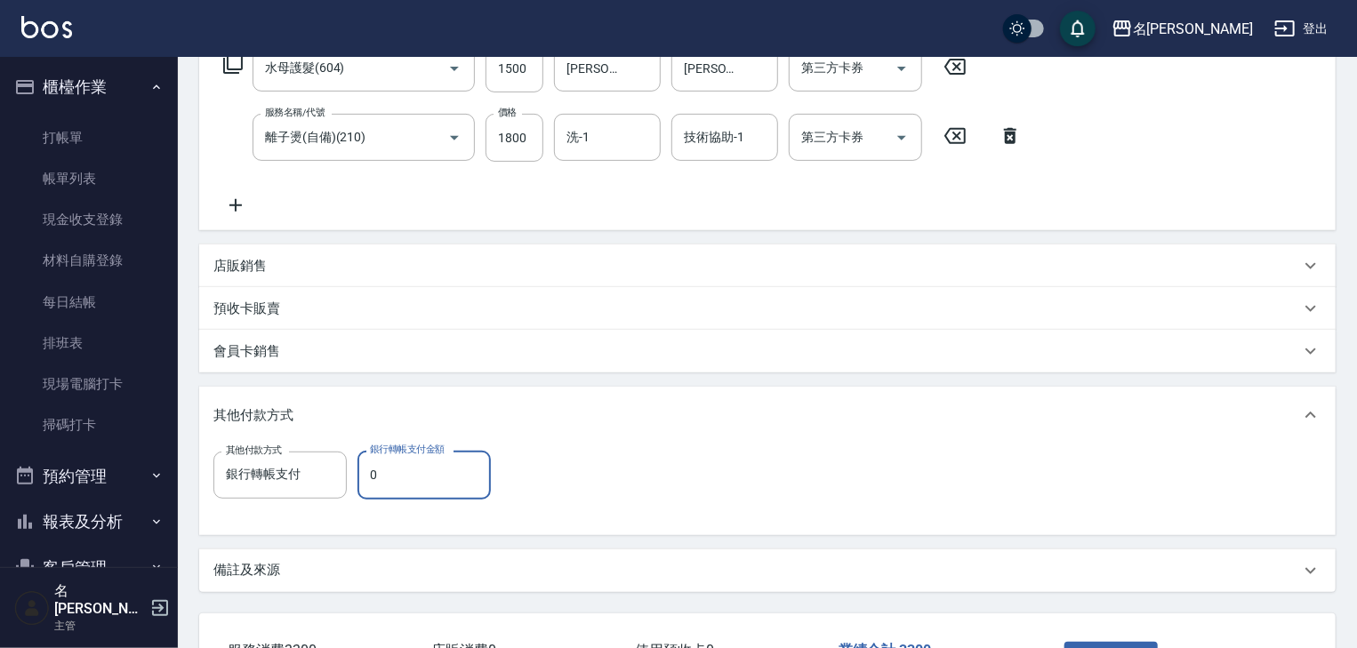
click at [414, 474] on input "0" at bounding box center [424, 475] width 133 height 48
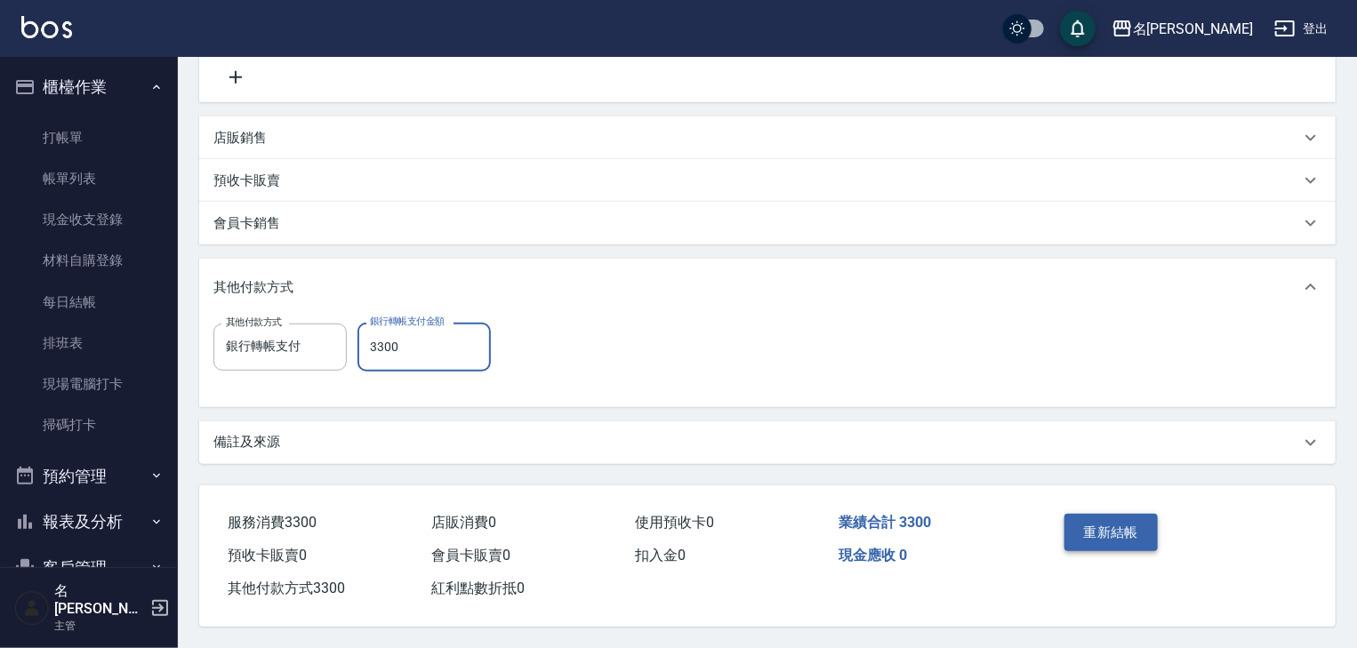
type input "3300"
click at [1109, 532] on button "重新結帳" at bounding box center [1112, 532] width 94 height 37
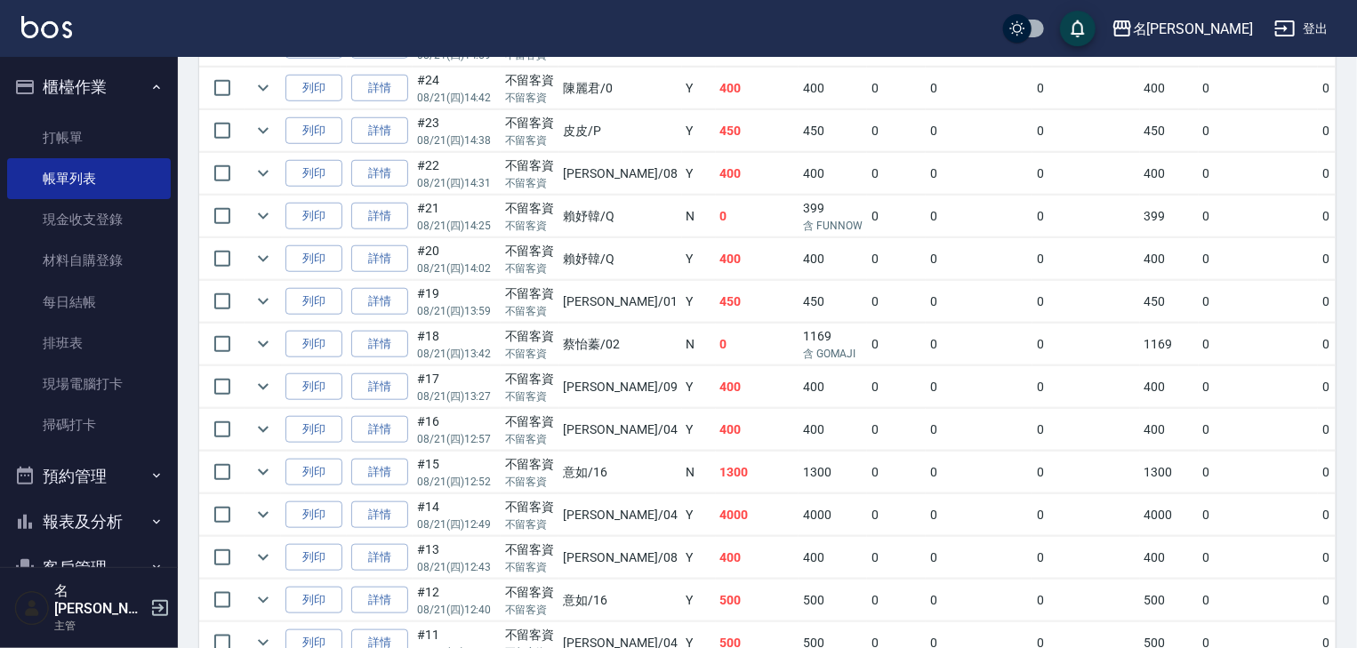
scroll to position [302, 0]
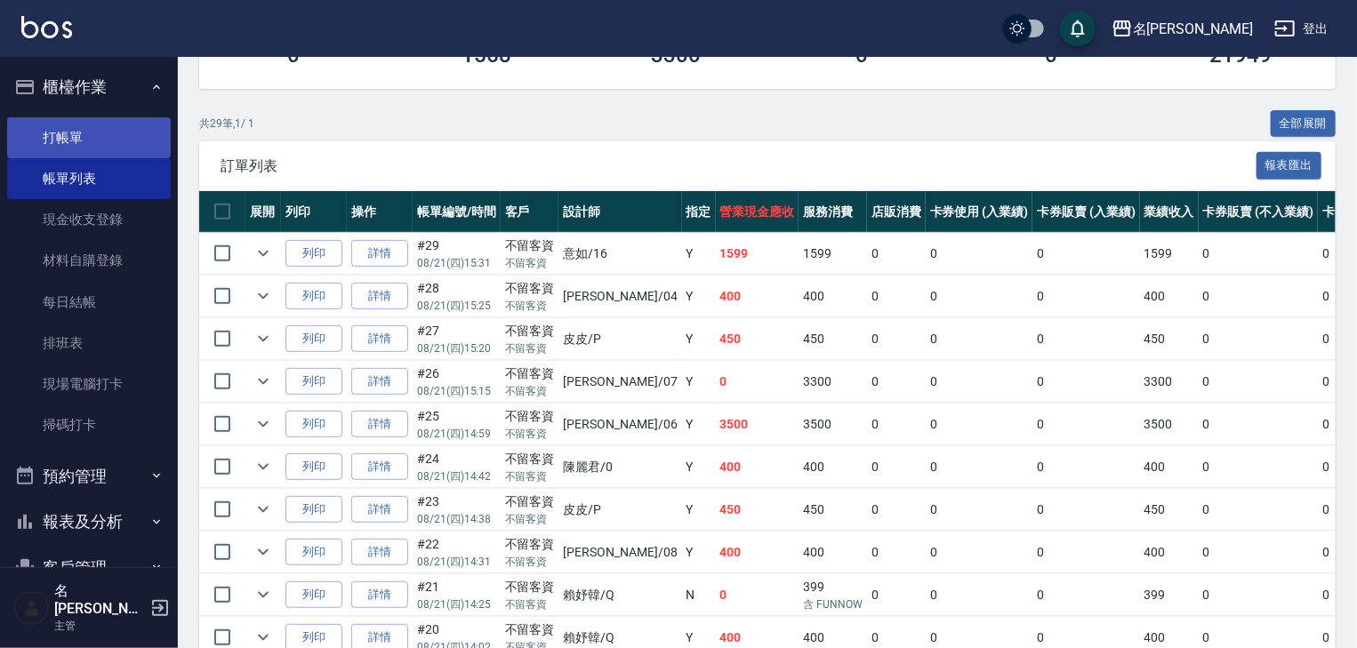
click at [100, 139] on link "打帳單" at bounding box center [89, 137] width 164 height 41
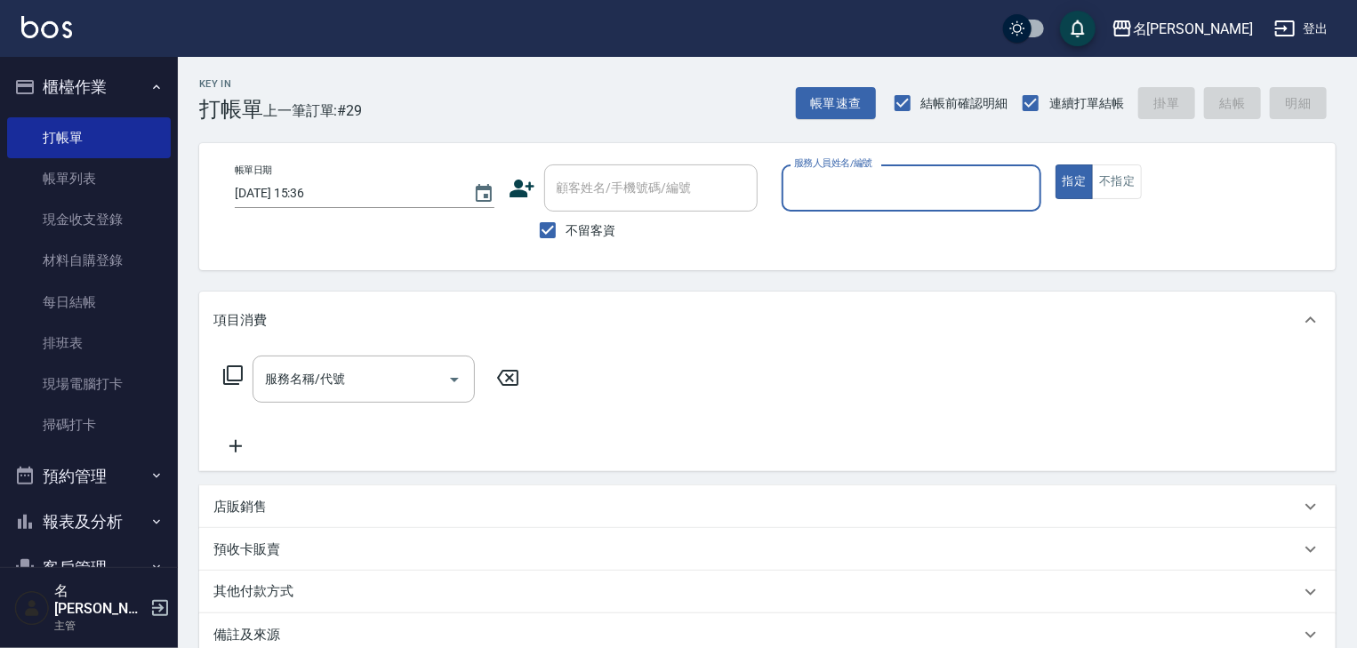
click at [914, 186] on input "服務人員姓名/編號" at bounding box center [912, 188] width 244 height 31
click at [834, 244] on div "[PERSON_NAME]-04" at bounding box center [912, 233] width 260 height 29
type input "[PERSON_NAME]-04"
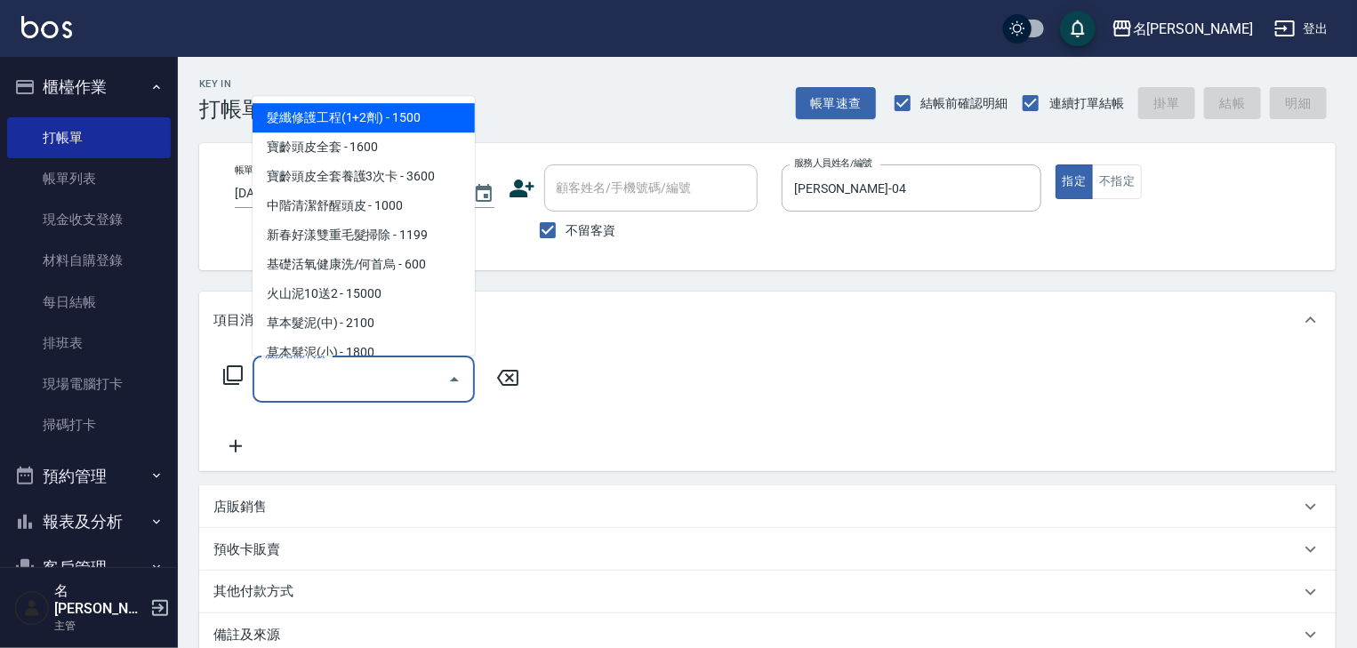
click at [404, 375] on input "服務名稱/代號" at bounding box center [351, 379] width 180 height 31
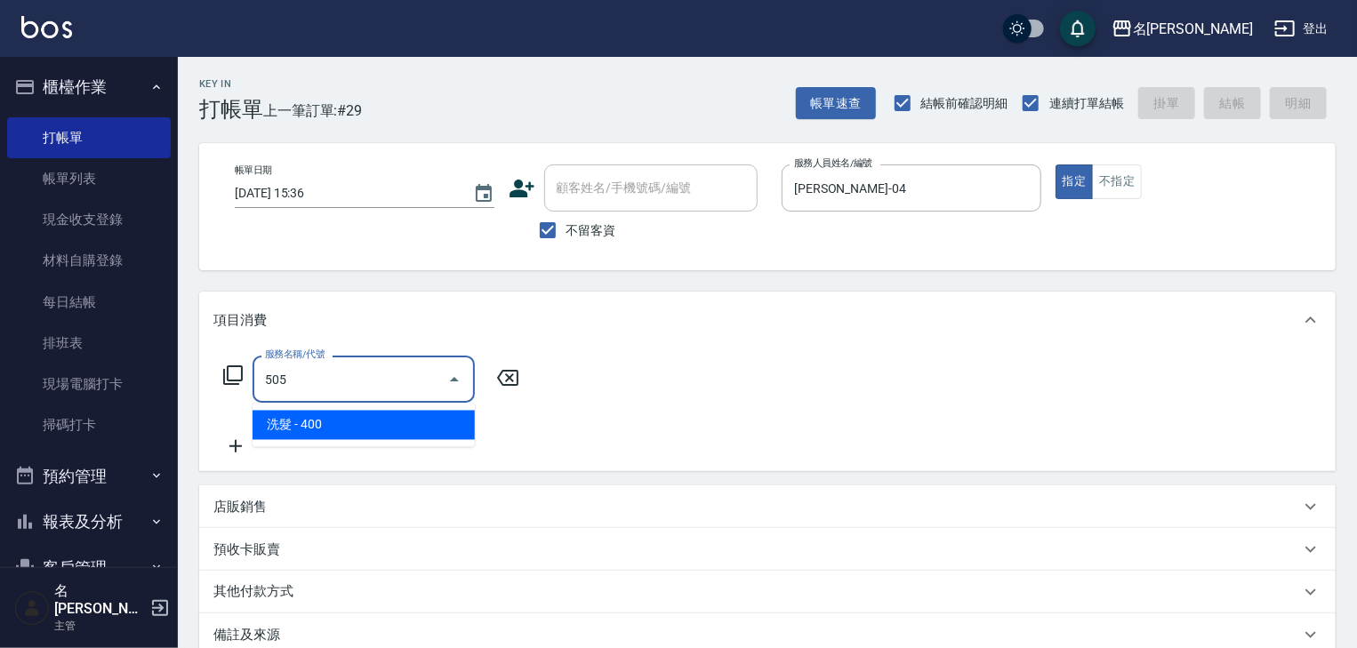
click at [419, 425] on span "洗髮 - 400" at bounding box center [364, 425] width 222 height 29
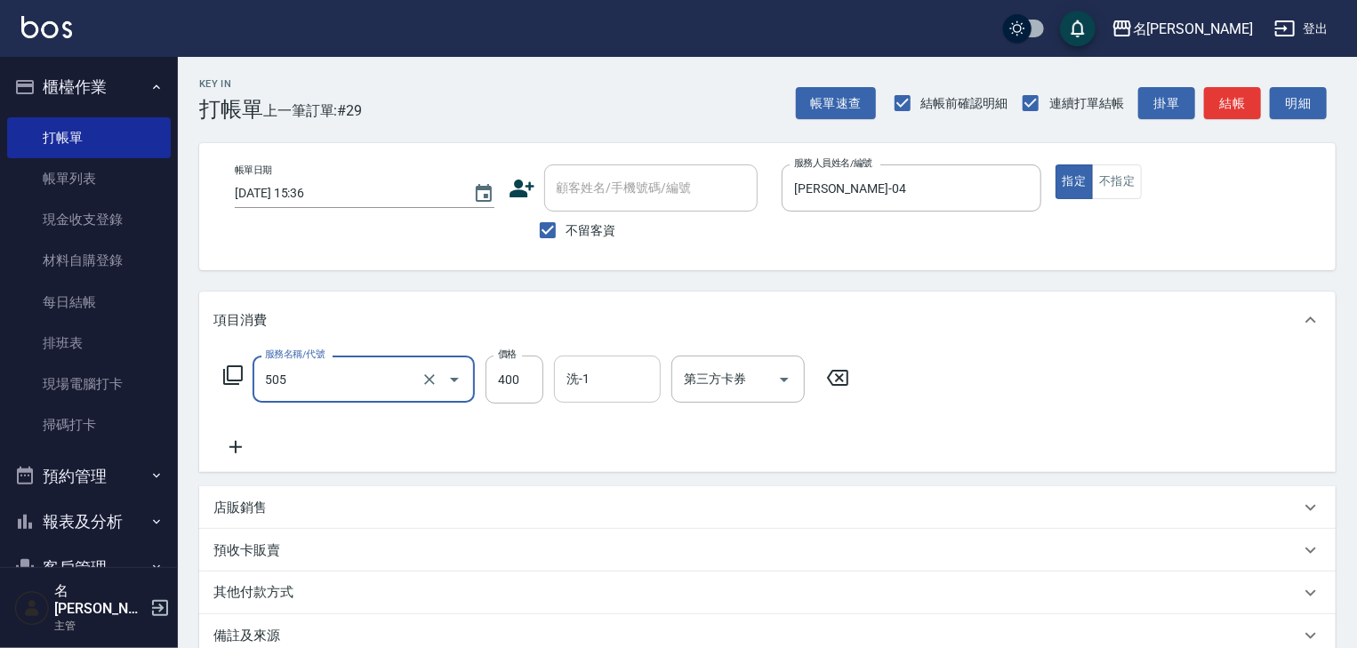
type input "洗髮(505)"
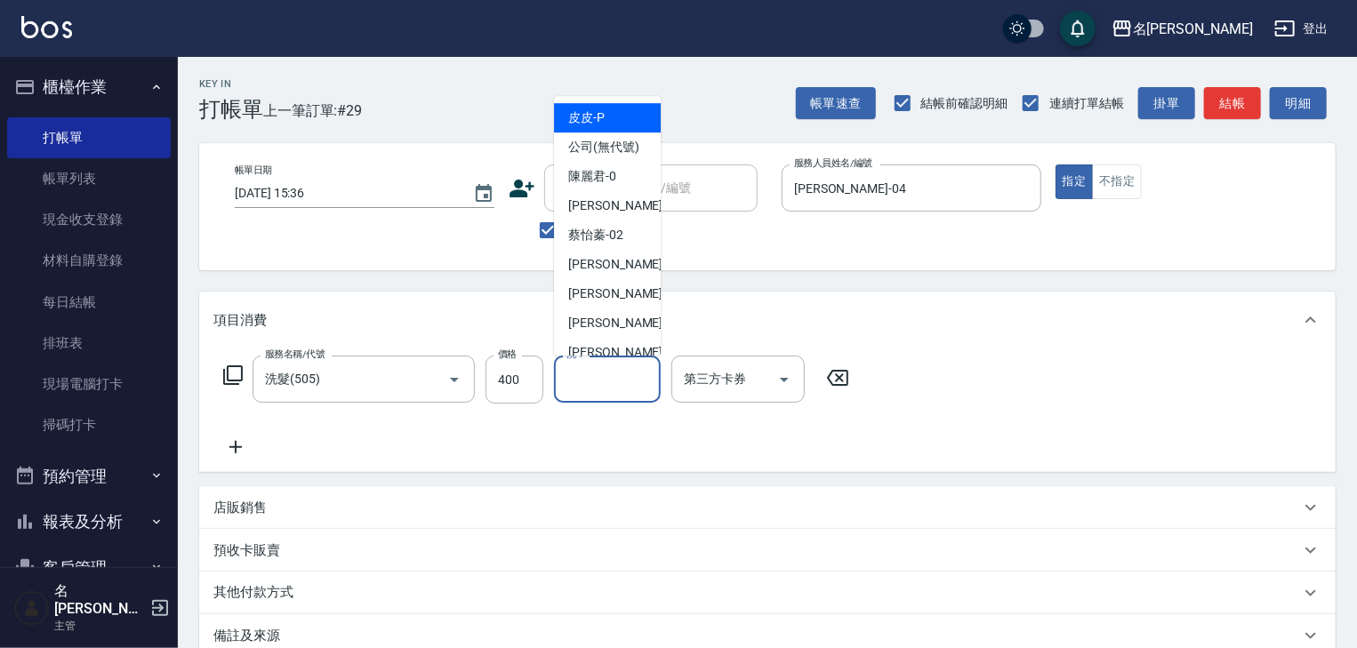
click at [591, 382] on input "洗-1" at bounding box center [607, 379] width 91 height 31
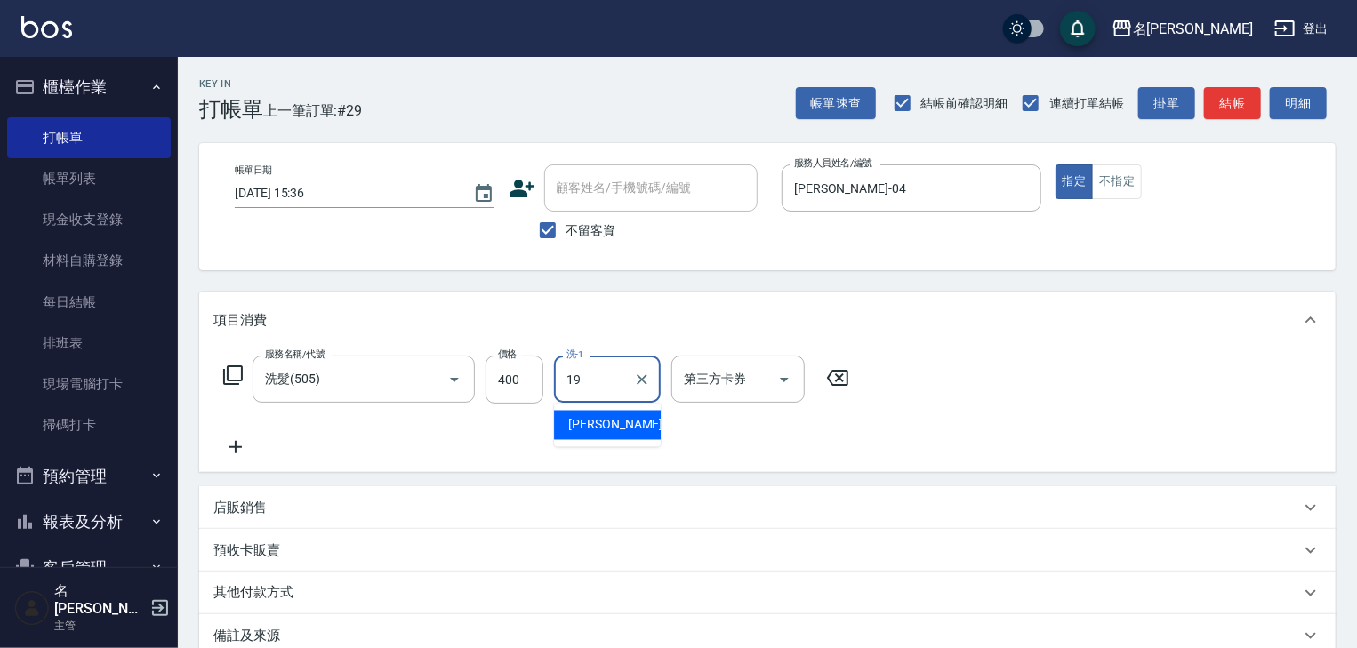
click at [589, 423] on span "游昕 -19" at bounding box center [624, 425] width 112 height 19
type input "[PERSON_NAME]-19"
click at [247, 443] on icon at bounding box center [235, 447] width 44 height 21
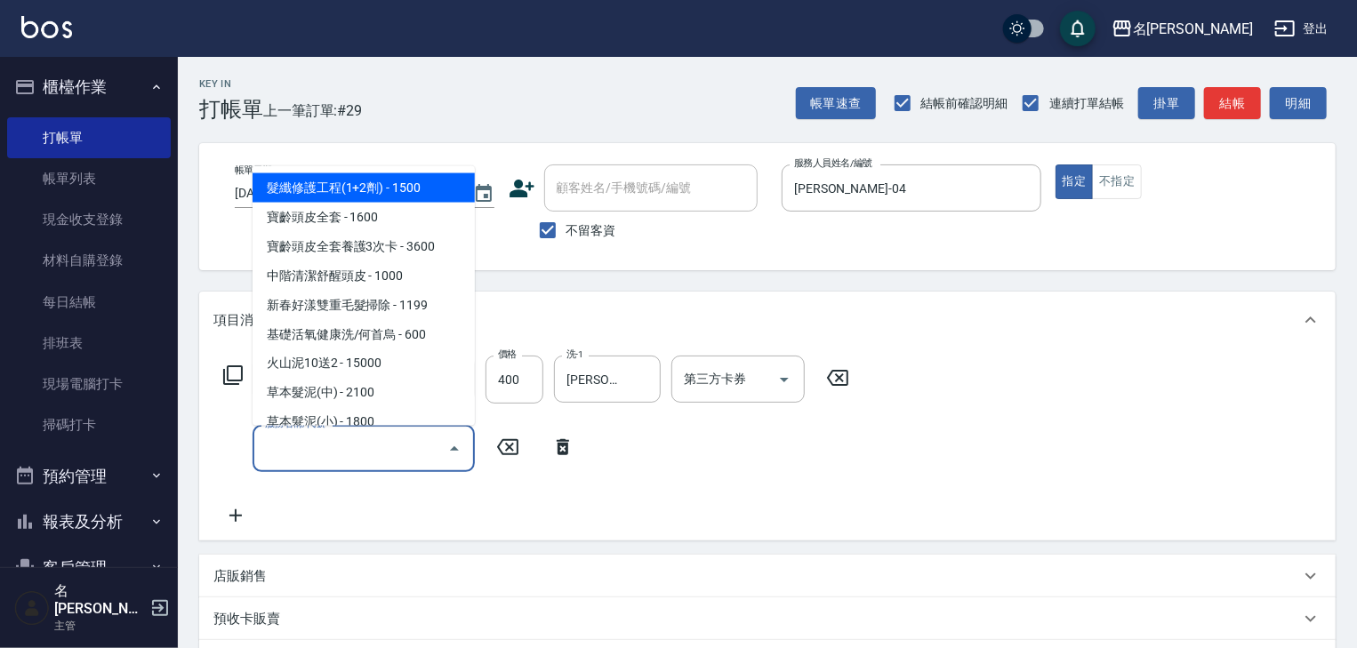
click at [329, 460] on input "服務名稱/代號" at bounding box center [351, 448] width 180 height 31
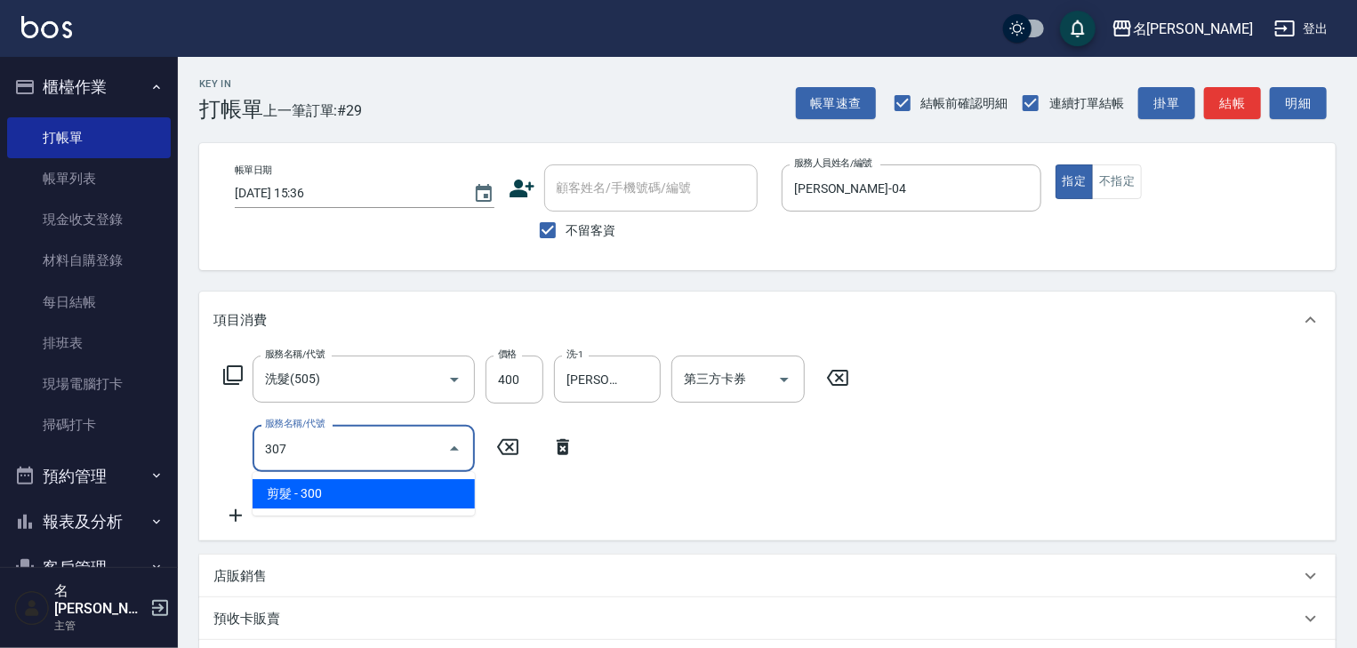
click at [391, 505] on span "剪髮 - 300" at bounding box center [364, 493] width 222 height 29
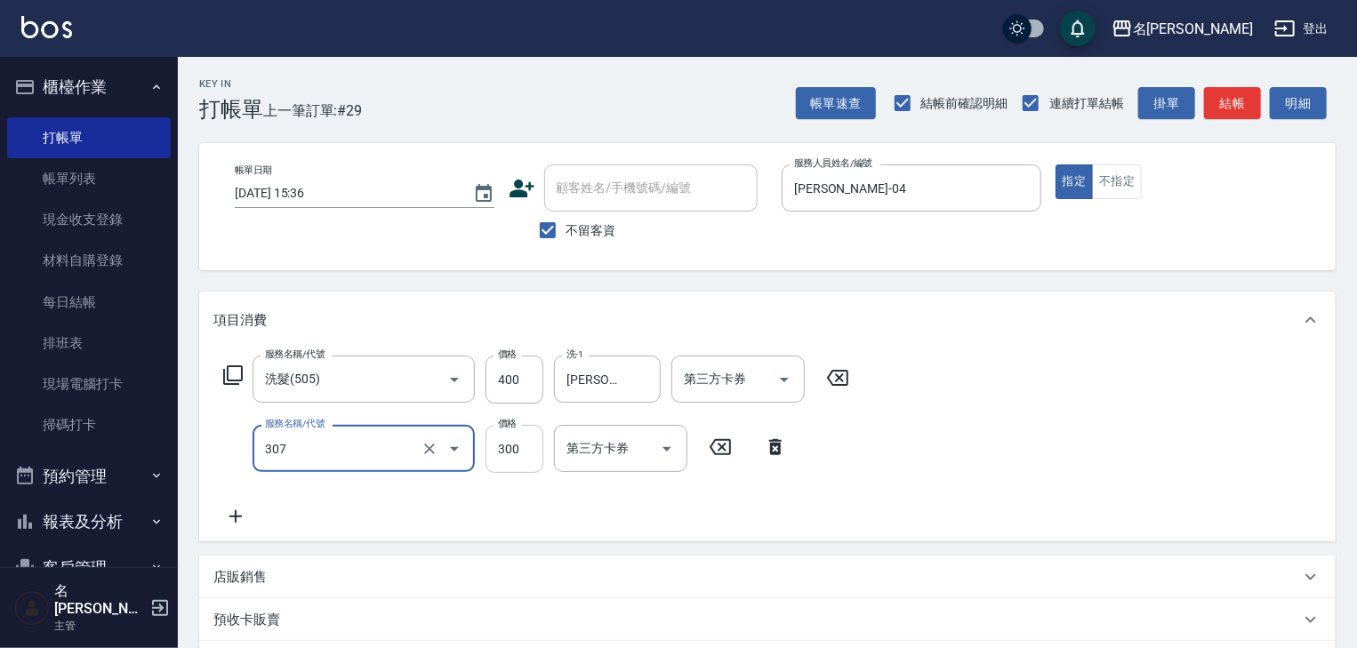
type input "剪髮(307)"
click at [515, 456] on input "300" at bounding box center [515, 449] width 58 height 48
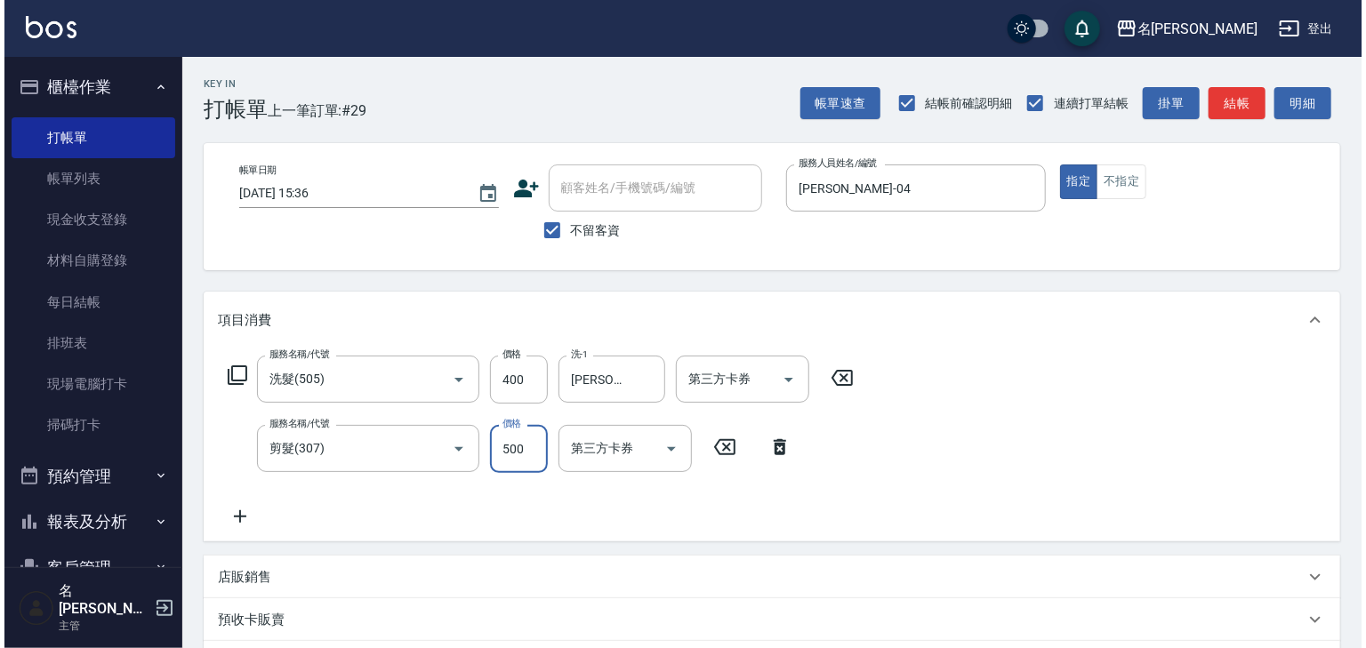
scroll to position [277, 0]
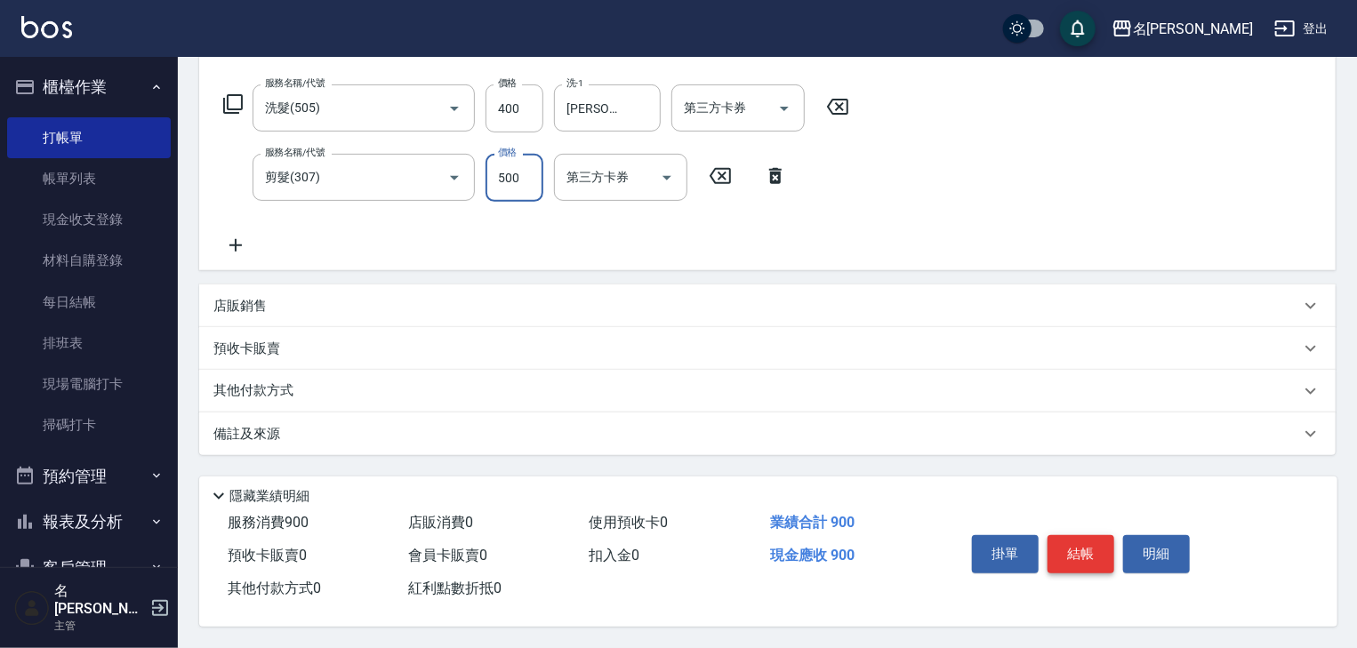
type input "500"
click at [1081, 555] on button "結帳" at bounding box center [1081, 553] width 67 height 37
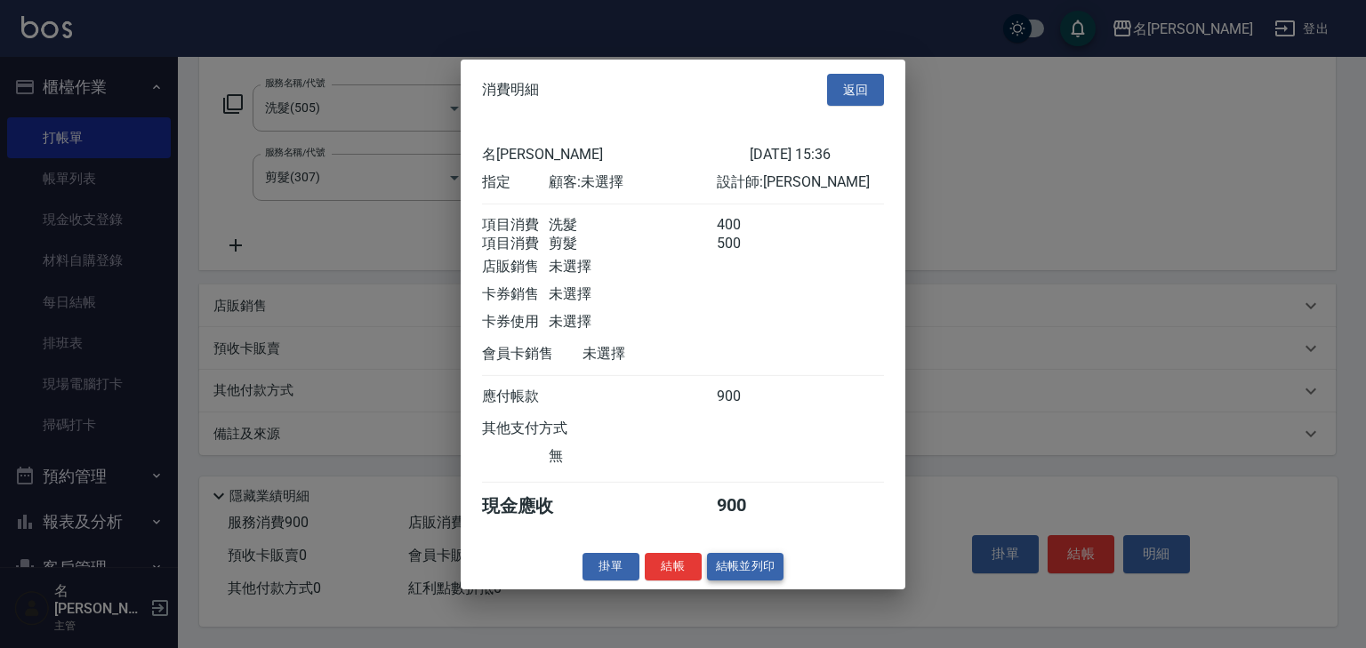
click at [756, 575] on button "結帳並列印" at bounding box center [745, 567] width 77 height 28
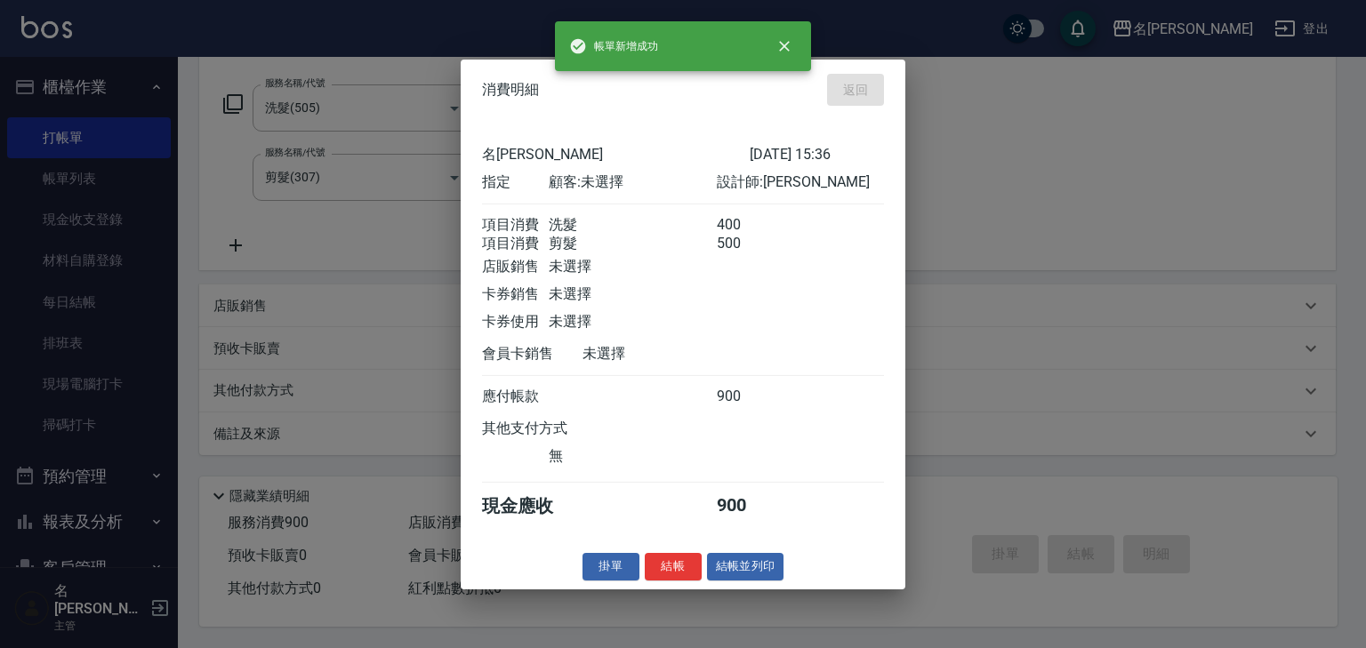
type input "2025/08/21 15:40"
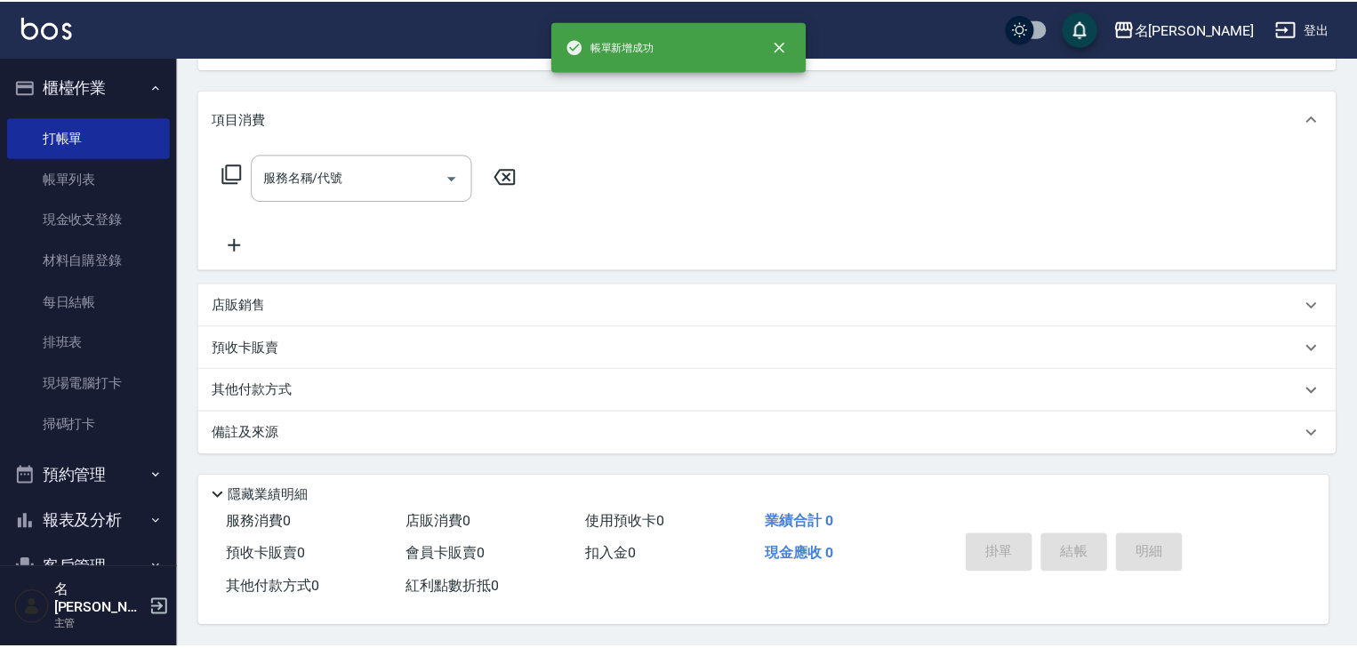
scroll to position [0, 0]
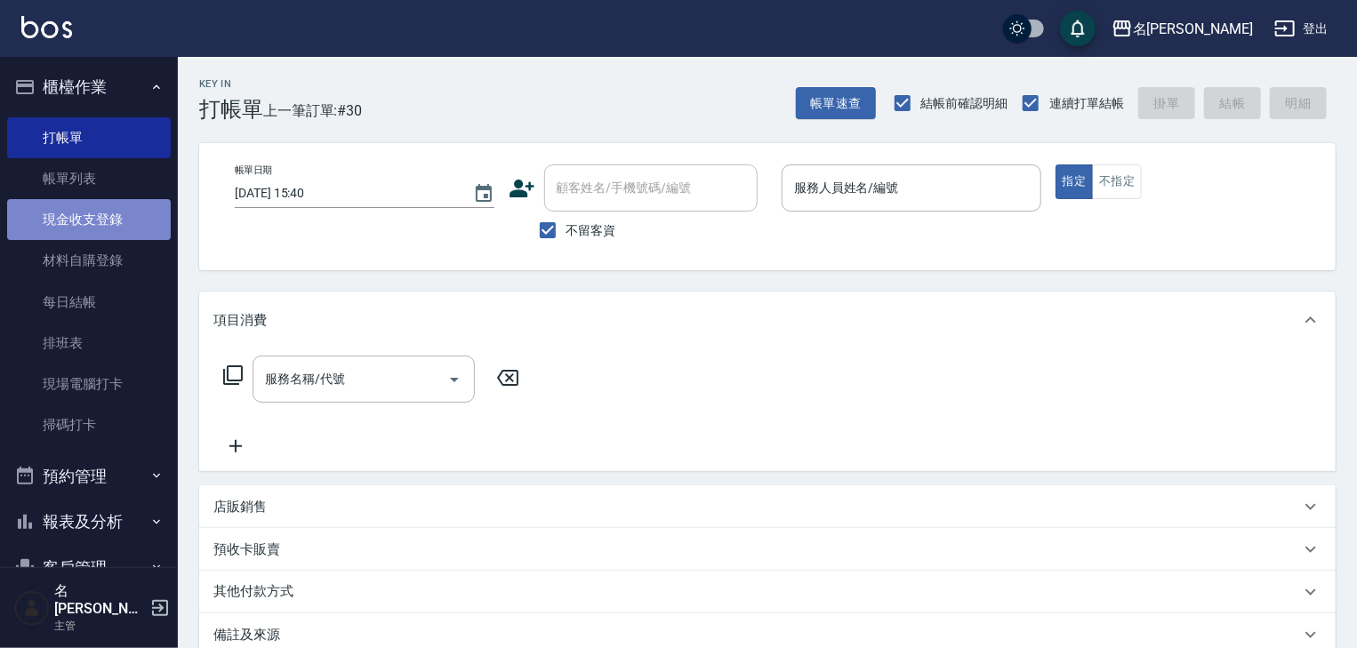
click at [119, 221] on link "現金收支登錄" at bounding box center [89, 219] width 164 height 41
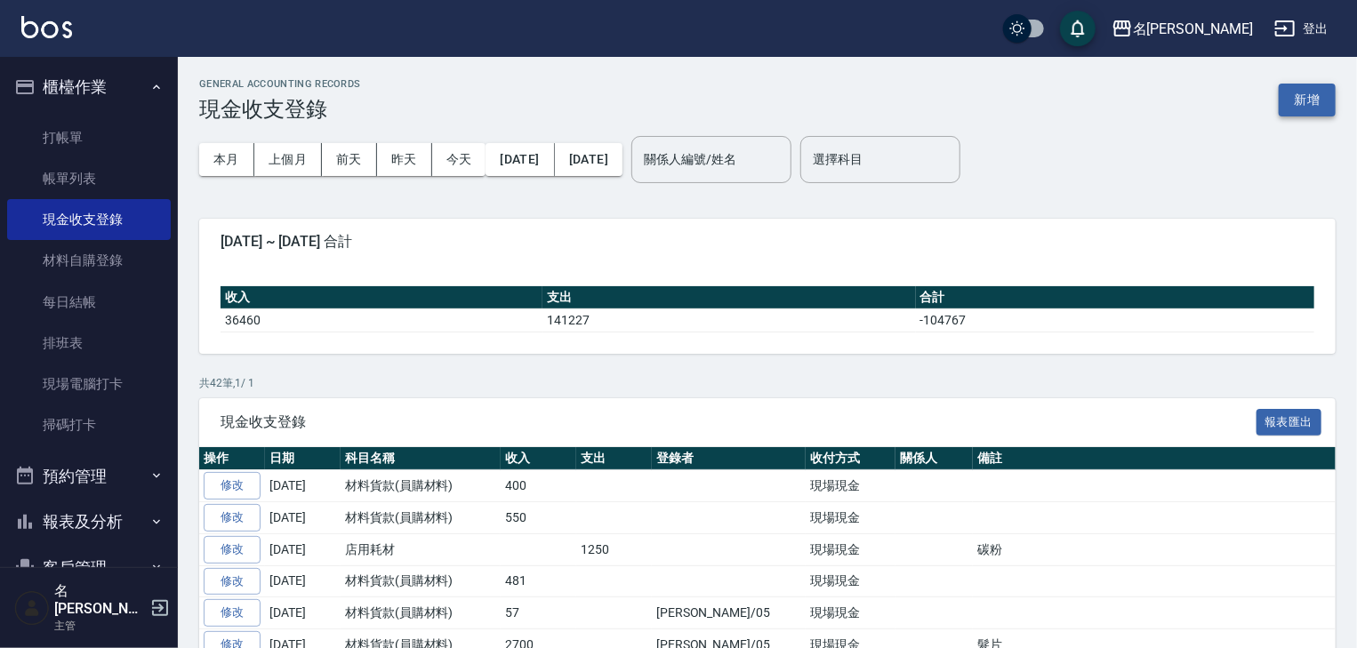
click at [1313, 106] on button "新增" at bounding box center [1307, 100] width 57 height 33
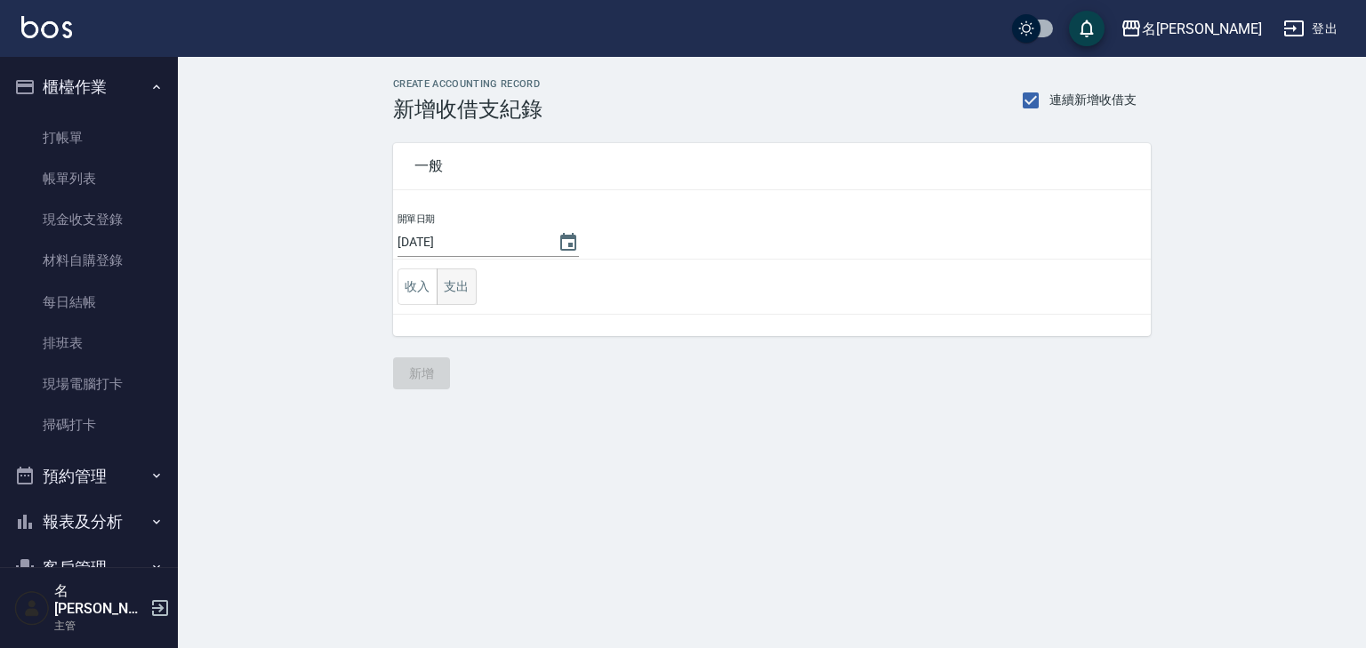
click at [469, 287] on button "支出" at bounding box center [457, 287] width 40 height 36
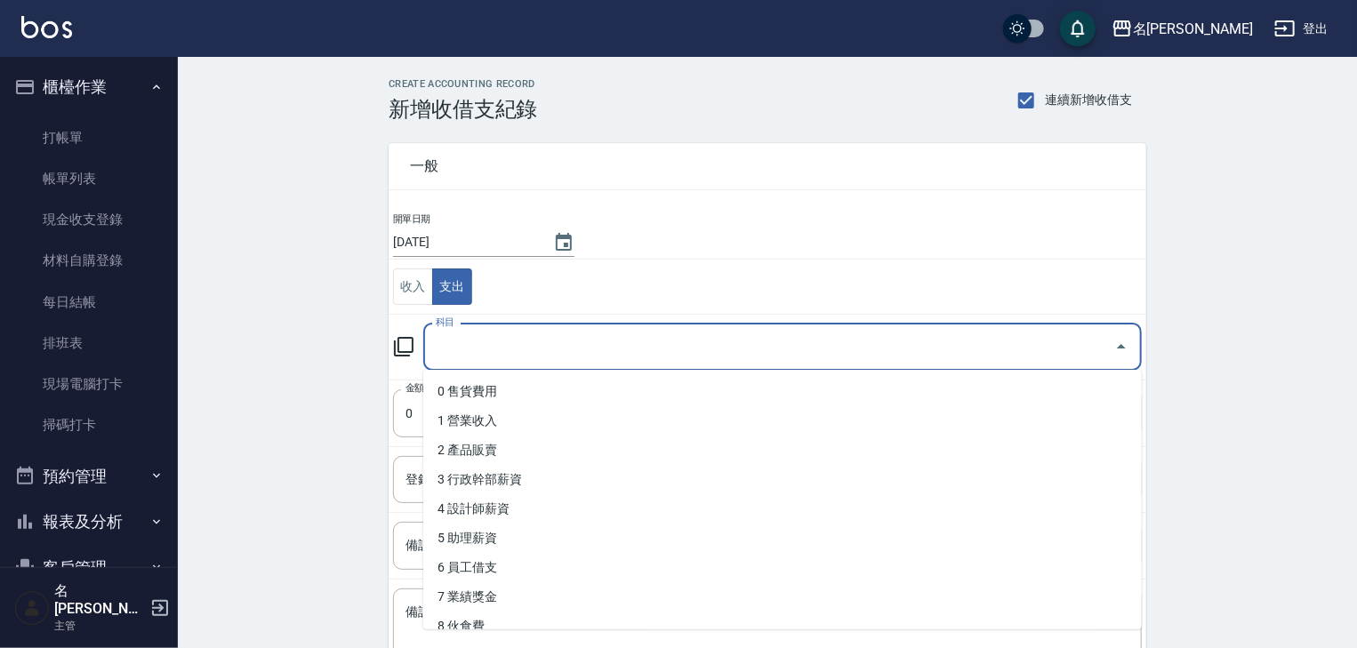
click at [478, 349] on input "科目" at bounding box center [769, 347] width 676 height 31
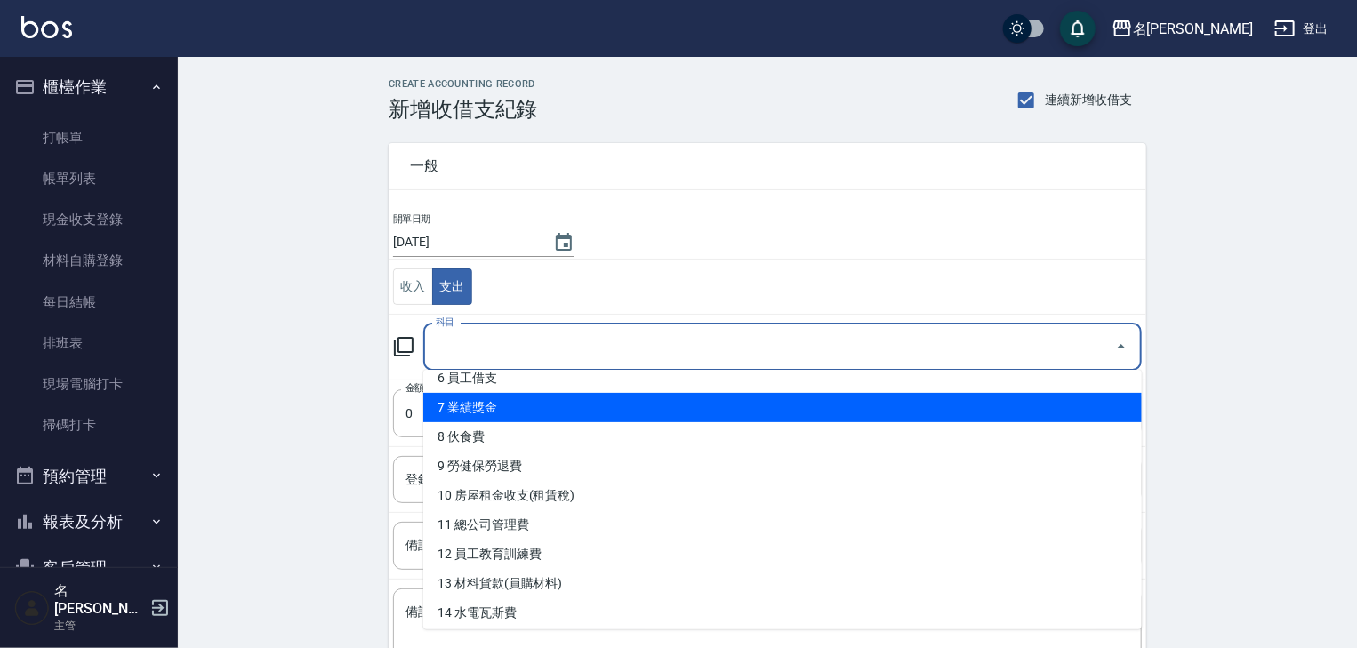
scroll to position [94, 0]
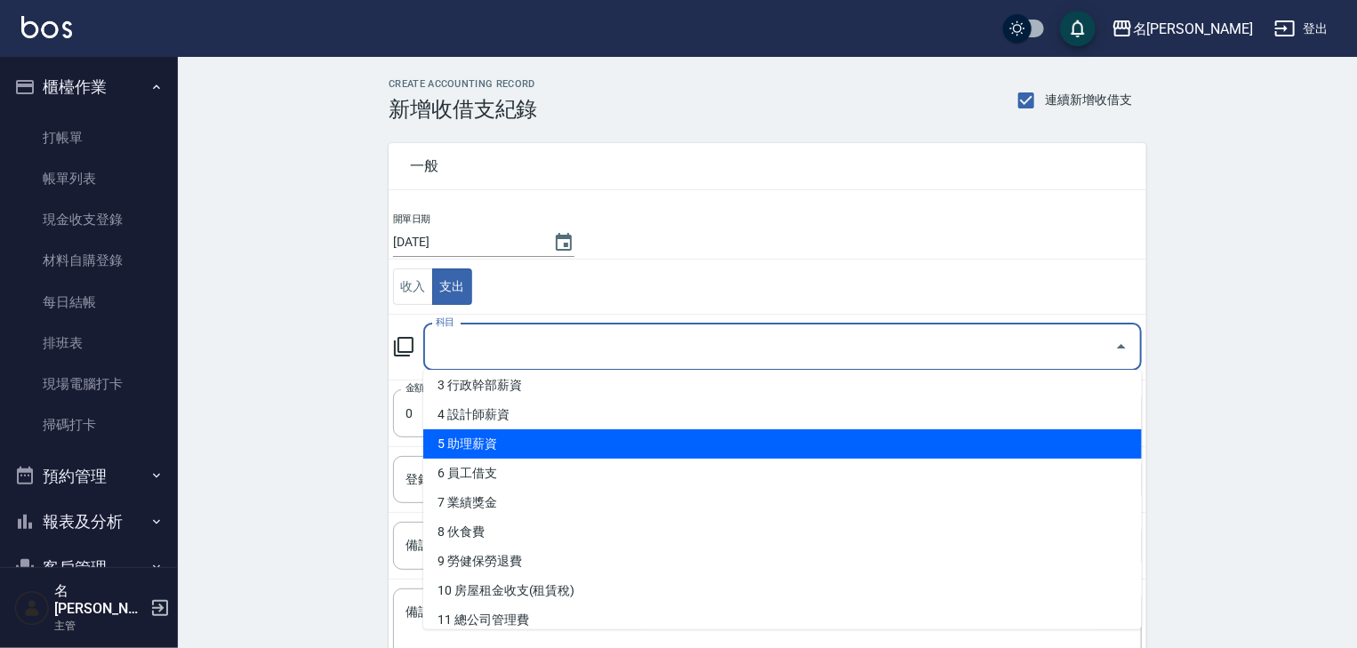
click at [546, 445] on li "5 助理薪資" at bounding box center [782, 444] width 719 height 29
type input "5 助理薪資"
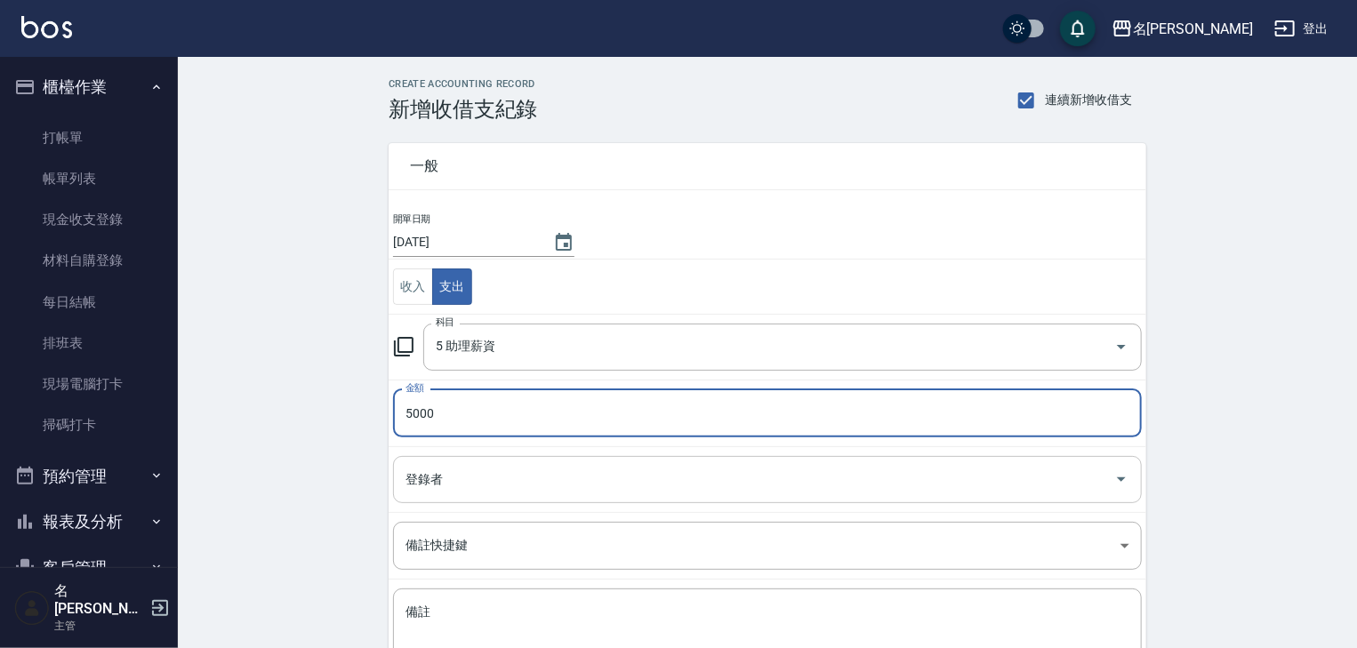
type input "5000"
click at [438, 481] on input "登錄者" at bounding box center [754, 479] width 706 height 31
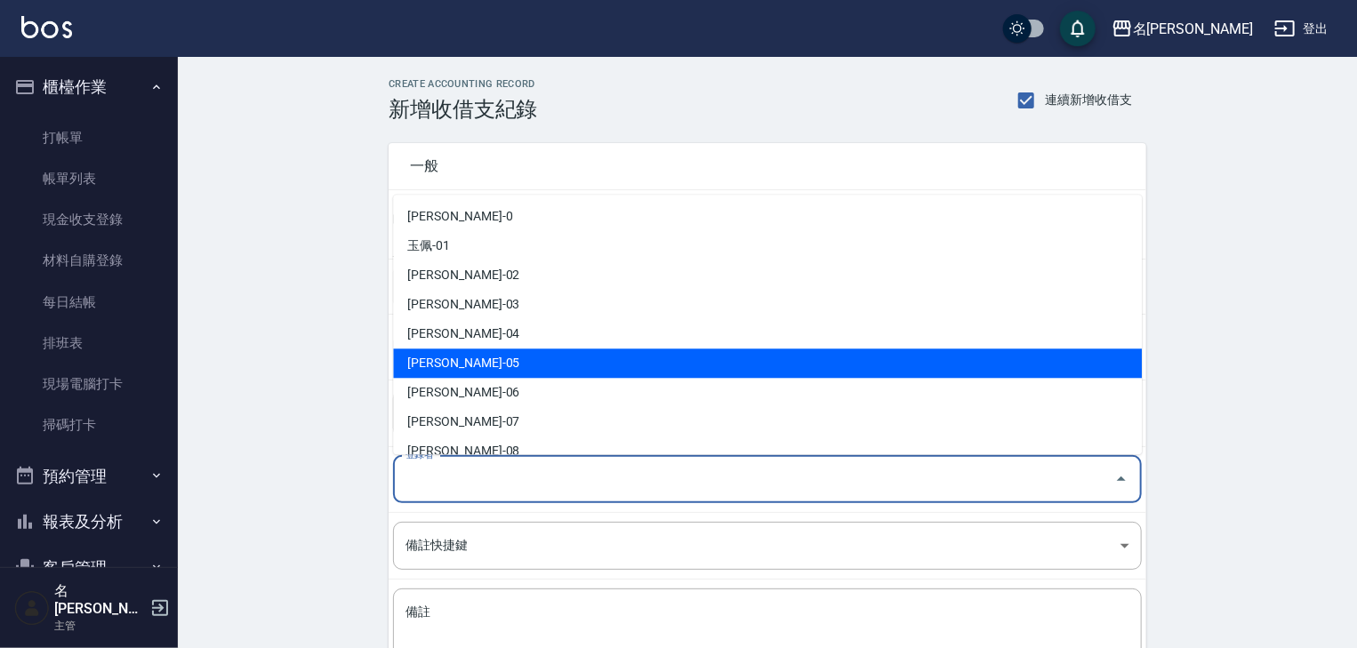
click at [449, 363] on li "林麗慧-05" at bounding box center [767, 364] width 749 height 29
type input "林麗慧-05"
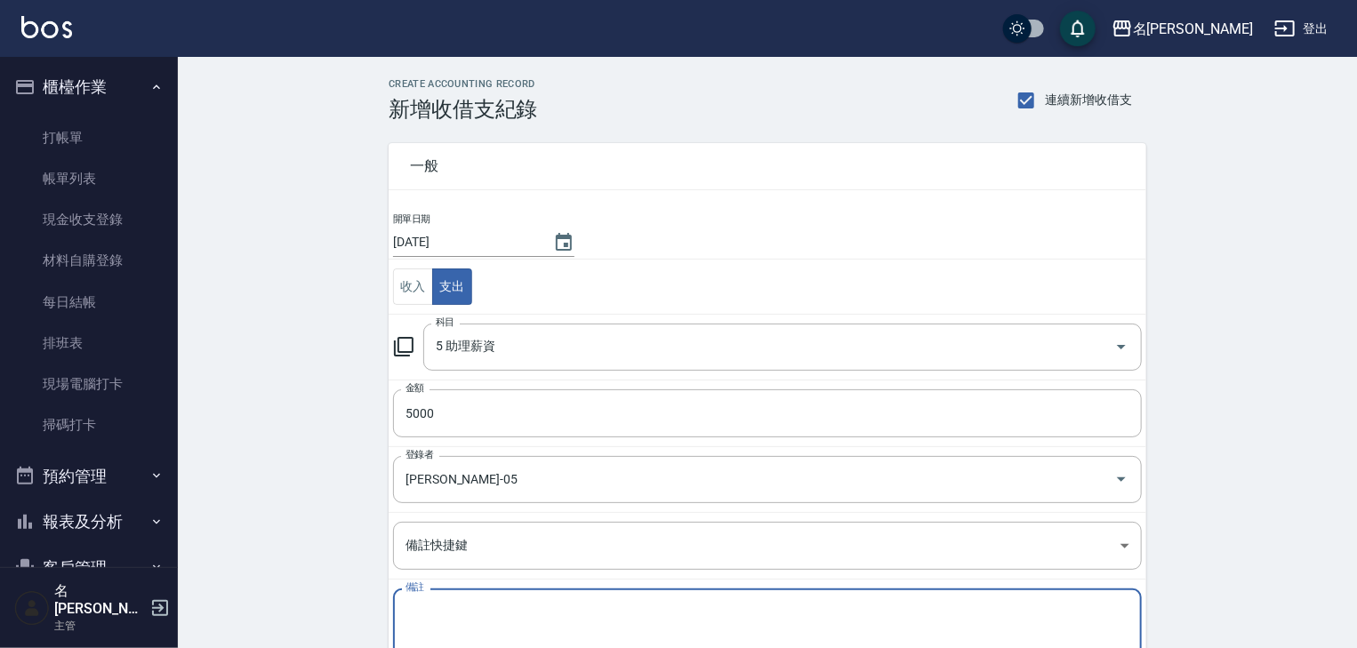
click at [446, 612] on textarea "備註" at bounding box center [768, 634] width 724 height 60
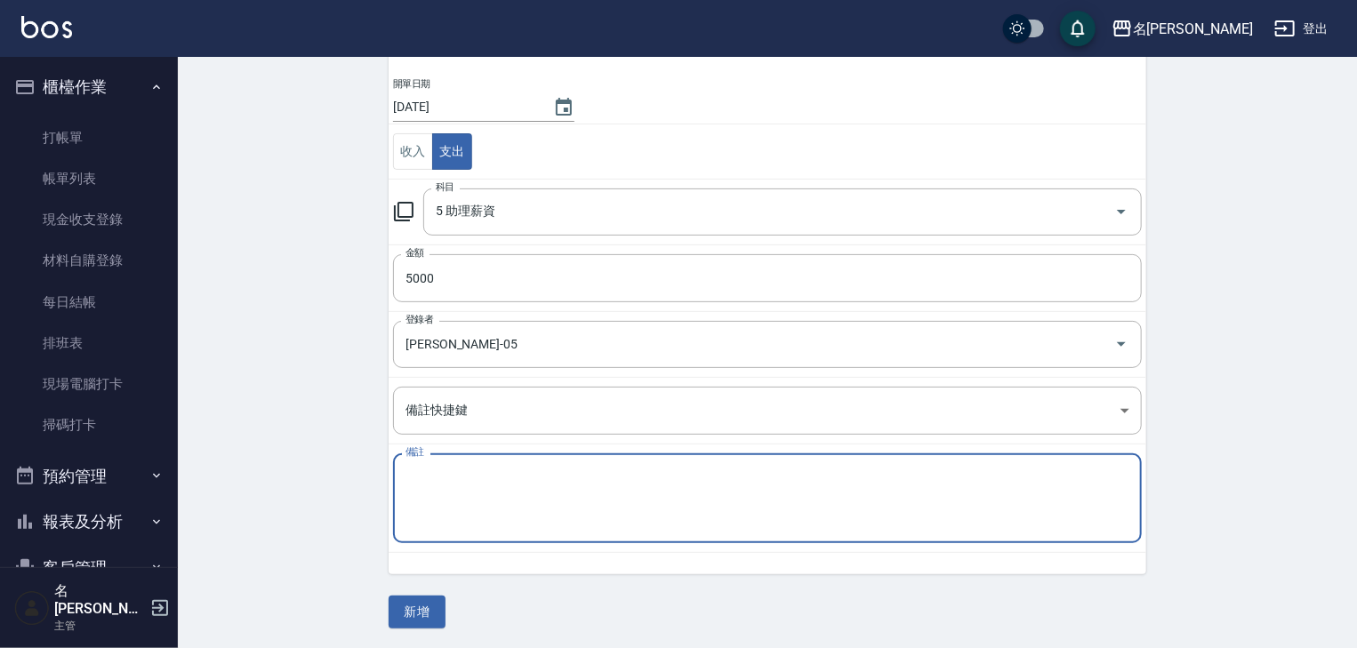
click at [438, 477] on textarea "備註" at bounding box center [768, 499] width 724 height 60
click at [575, 516] on textarea "阿免免" at bounding box center [768, 499] width 724 height 60
drag, startPoint x: 455, startPoint y: 481, endPoint x: 422, endPoint y: 486, distance: 34.1
click at [422, 486] on textarea "阿免免" at bounding box center [768, 499] width 724 height 60
drag, startPoint x: 462, startPoint y: 477, endPoint x: 442, endPoint y: 483, distance: 21.4
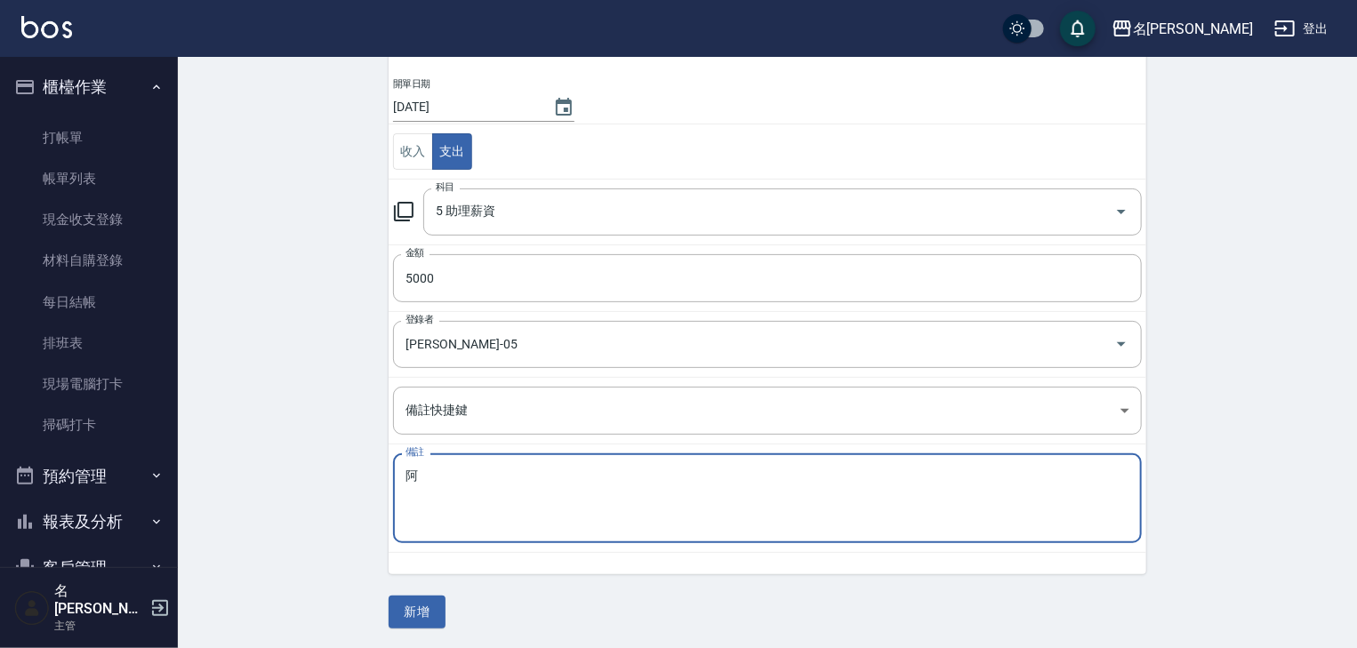
click at [442, 483] on textarea "阿" at bounding box center [768, 499] width 724 height 60
type textarea "綿綿"
click at [505, 503] on textarea "綿綿" at bounding box center [768, 499] width 724 height 60
drag, startPoint x: 438, startPoint y: 473, endPoint x: 385, endPoint y: 478, distance: 52.7
click at [387, 481] on div "一般 開單日期 2025/08/21 收入 支出 科目 5 助理薪資 科目 金額 5000 金額 登錄者 林麗慧-05 登錄者 備註快捷鍵 ​ 備註快捷鍵 備…" at bounding box center [756, 281] width 779 height 588
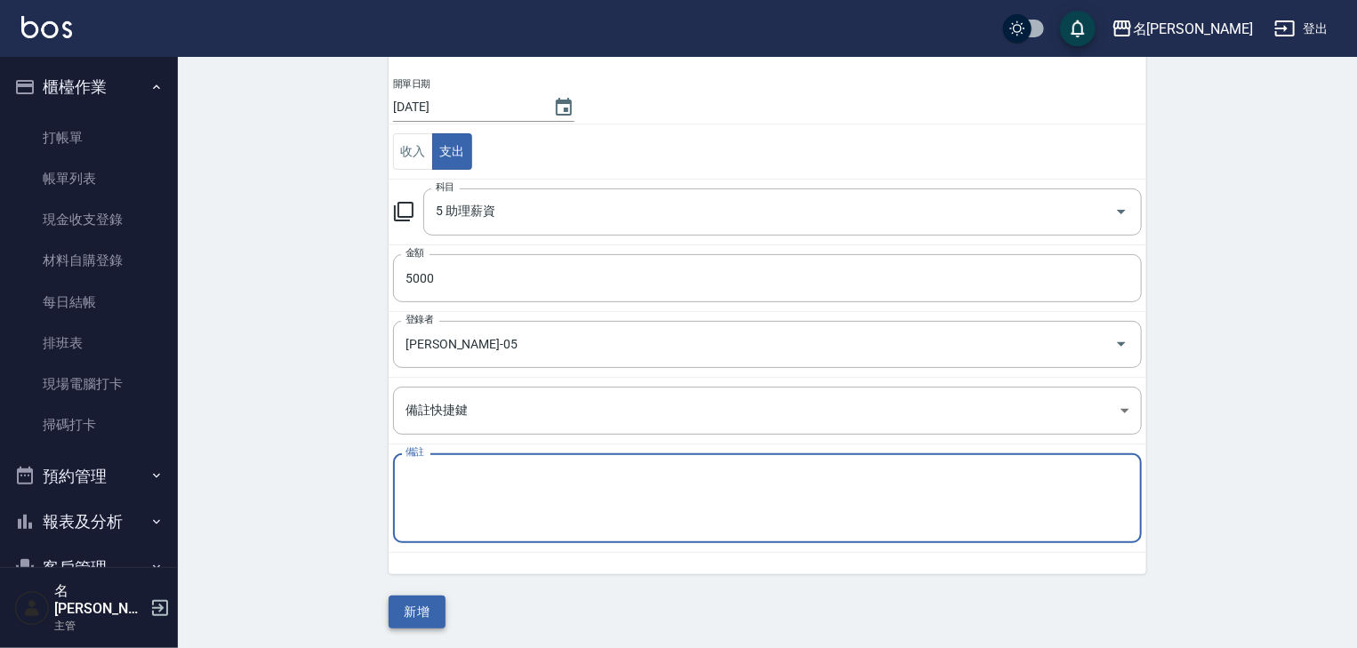
click at [420, 612] on button "新增" at bounding box center [417, 612] width 57 height 33
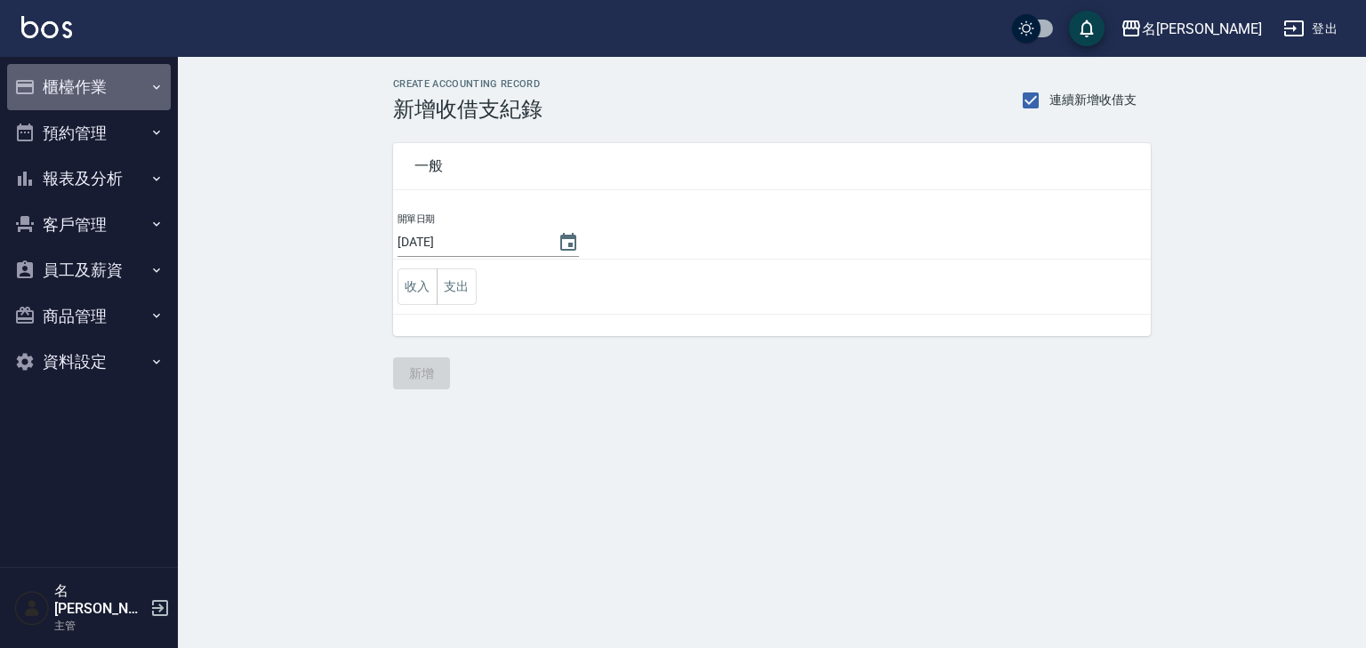
click at [146, 85] on button "櫃檯作業" at bounding box center [89, 87] width 164 height 46
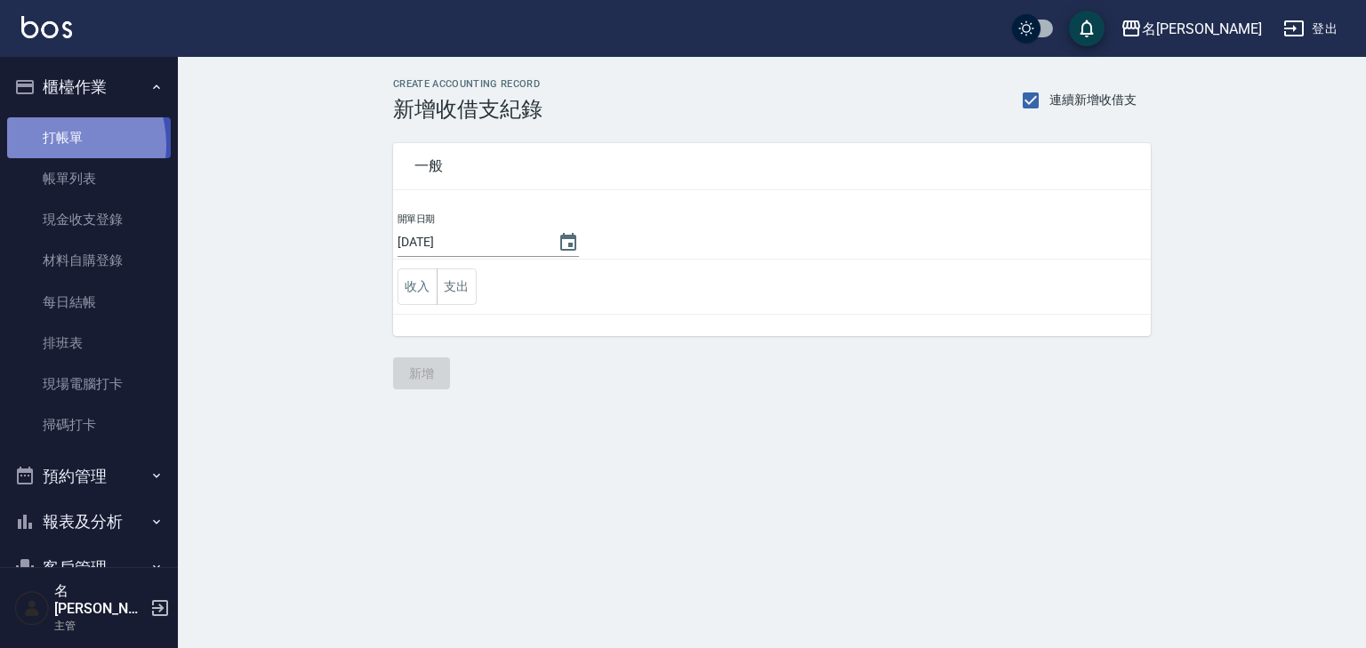
click at [58, 144] on link "打帳單" at bounding box center [89, 137] width 164 height 41
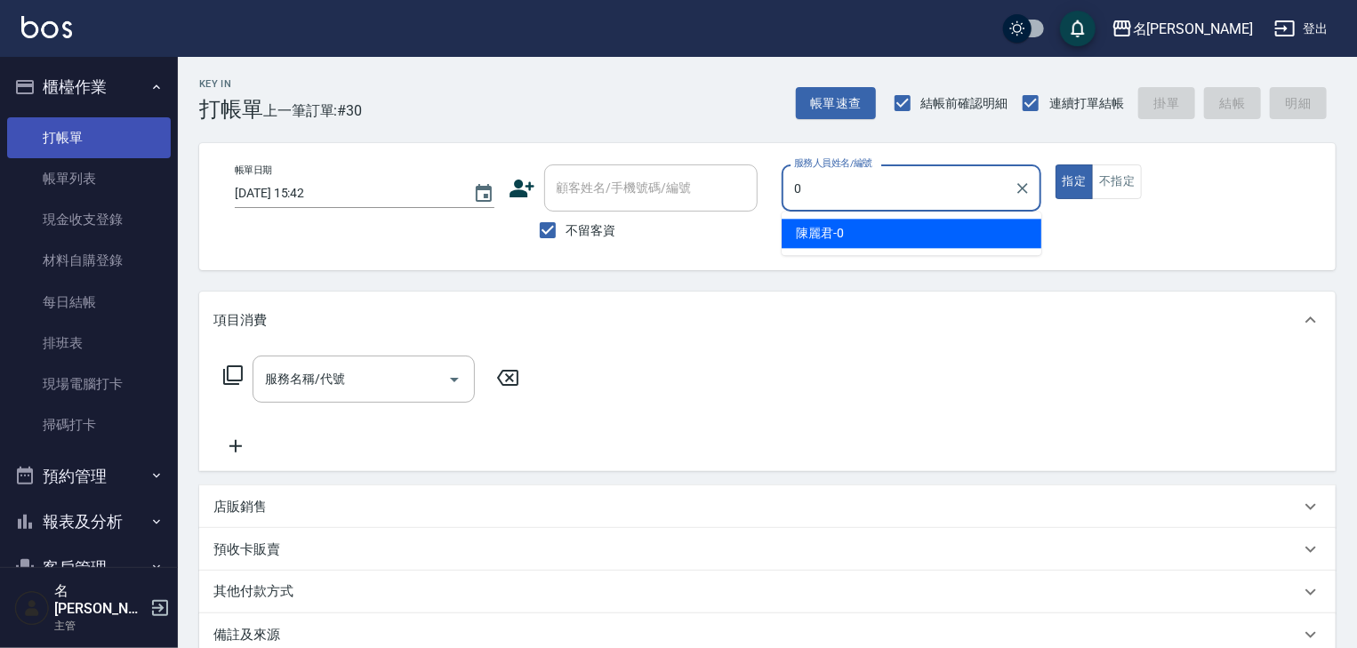
type input "[PERSON_NAME]-0"
type button "true"
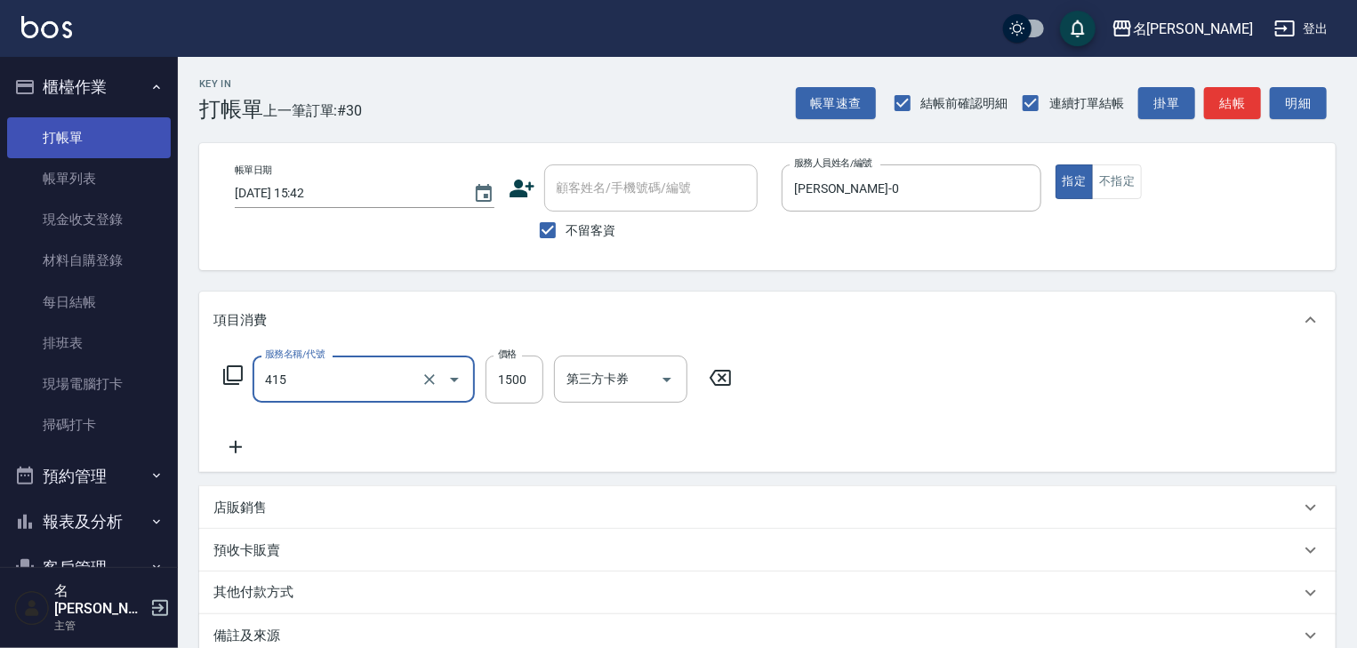
type input "染髮1500↑(415)"
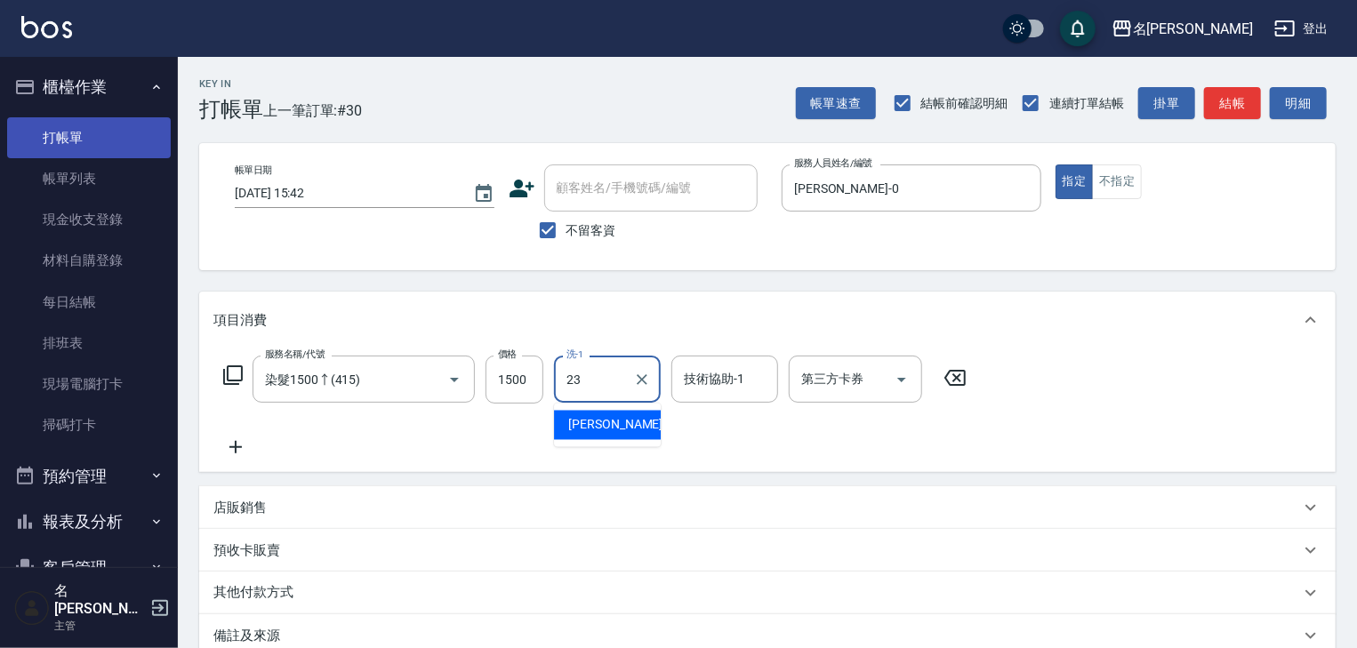
type input "[PERSON_NAME]-23"
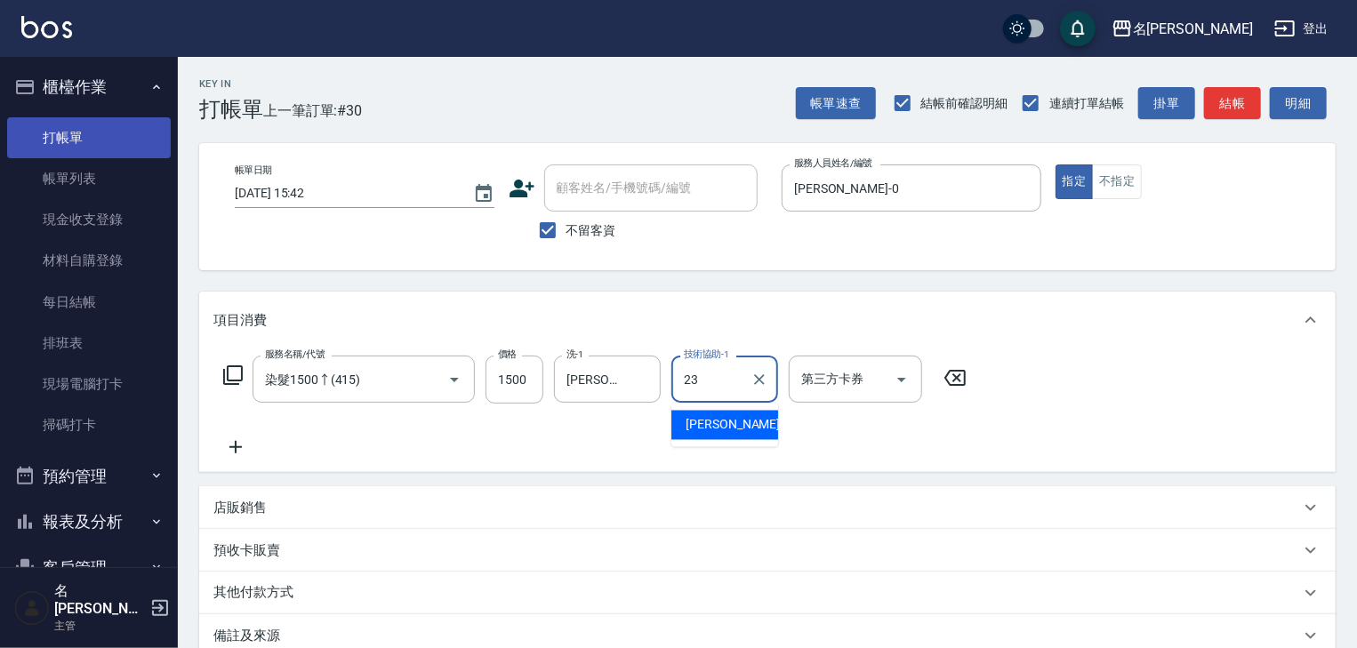
type input "[PERSON_NAME]-23"
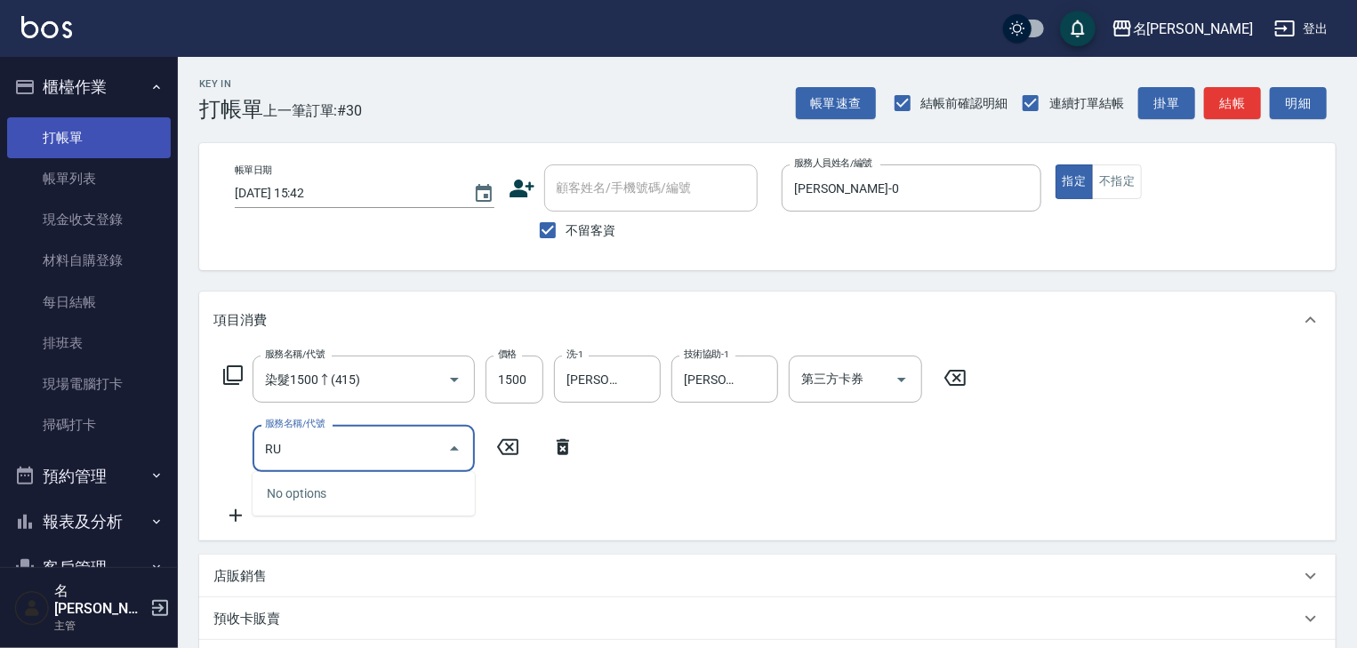
type input "R"
type input "洗+(鉑金)(640)"
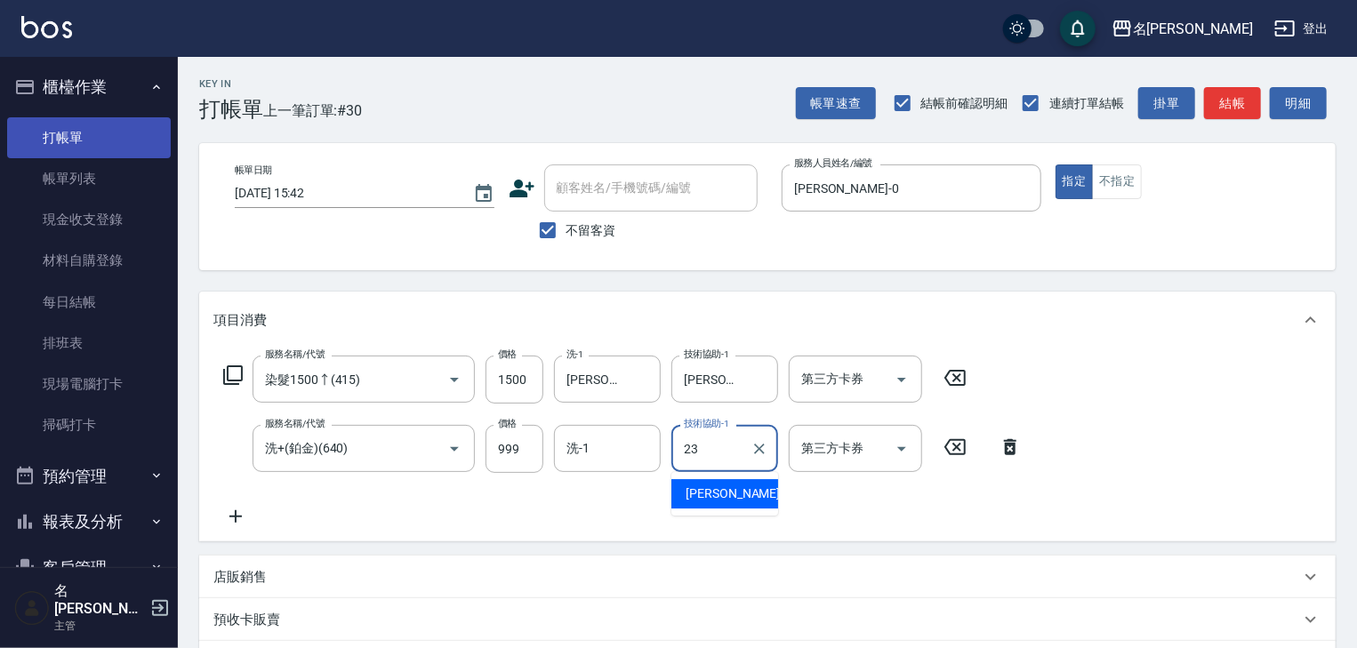
type input "[PERSON_NAME]-23"
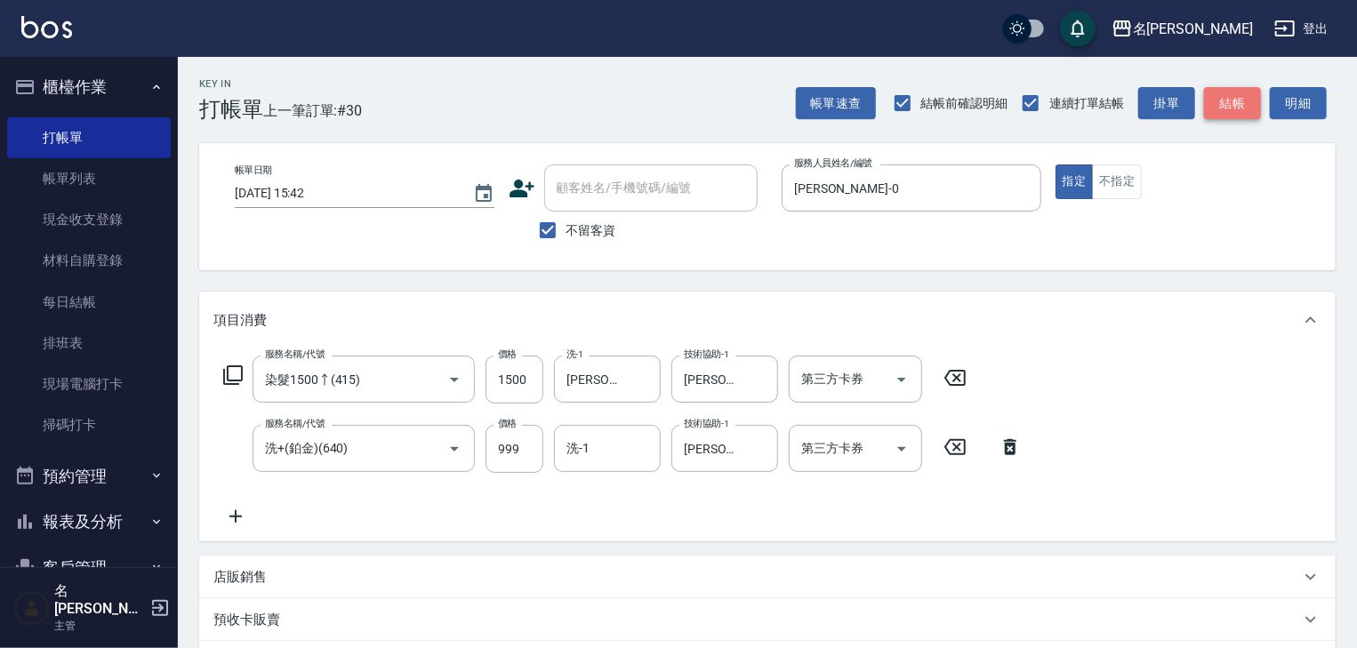
click at [1249, 111] on button "結帳" at bounding box center [1232, 103] width 57 height 33
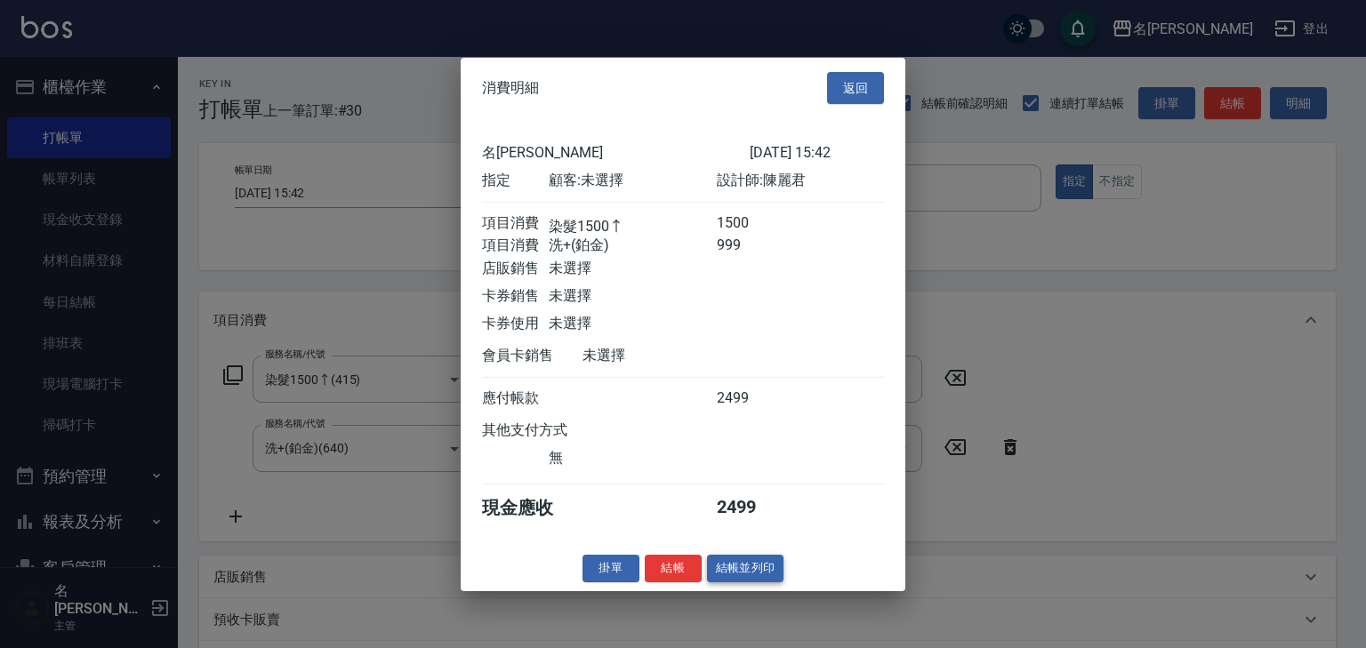
click at [747, 583] on button "結帳並列印" at bounding box center [745, 569] width 77 height 28
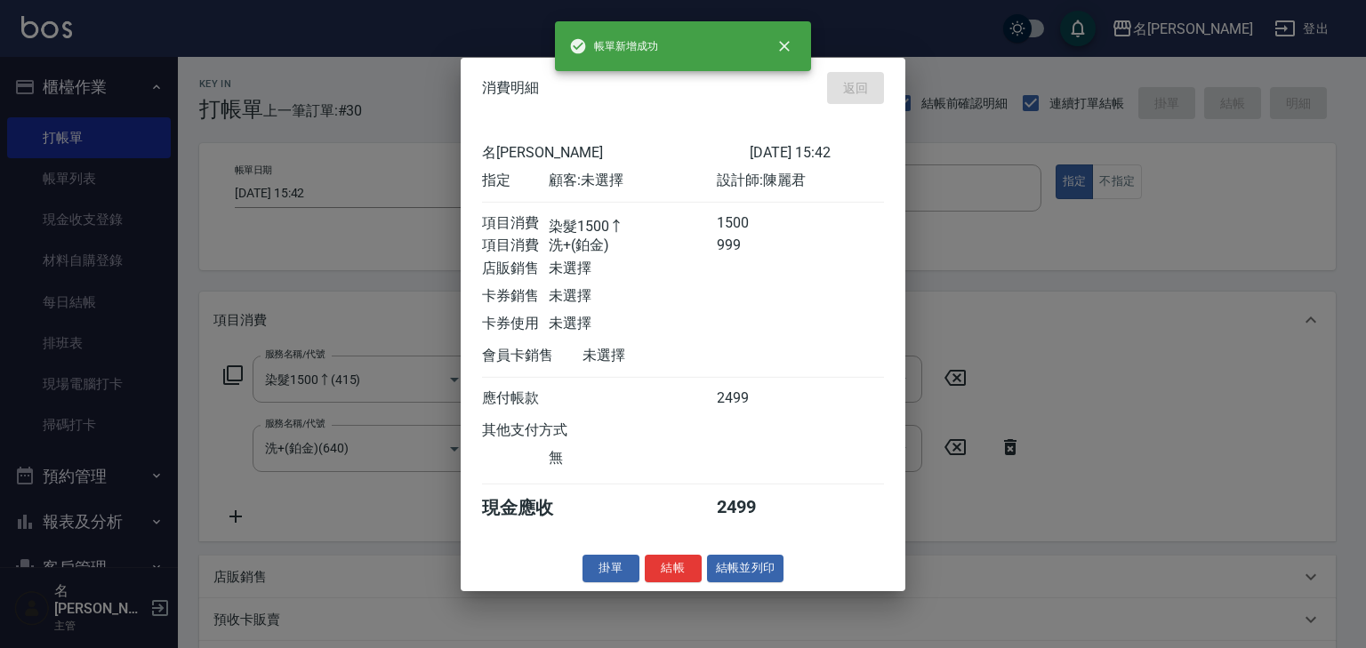
type input "[DATE] 16:01"
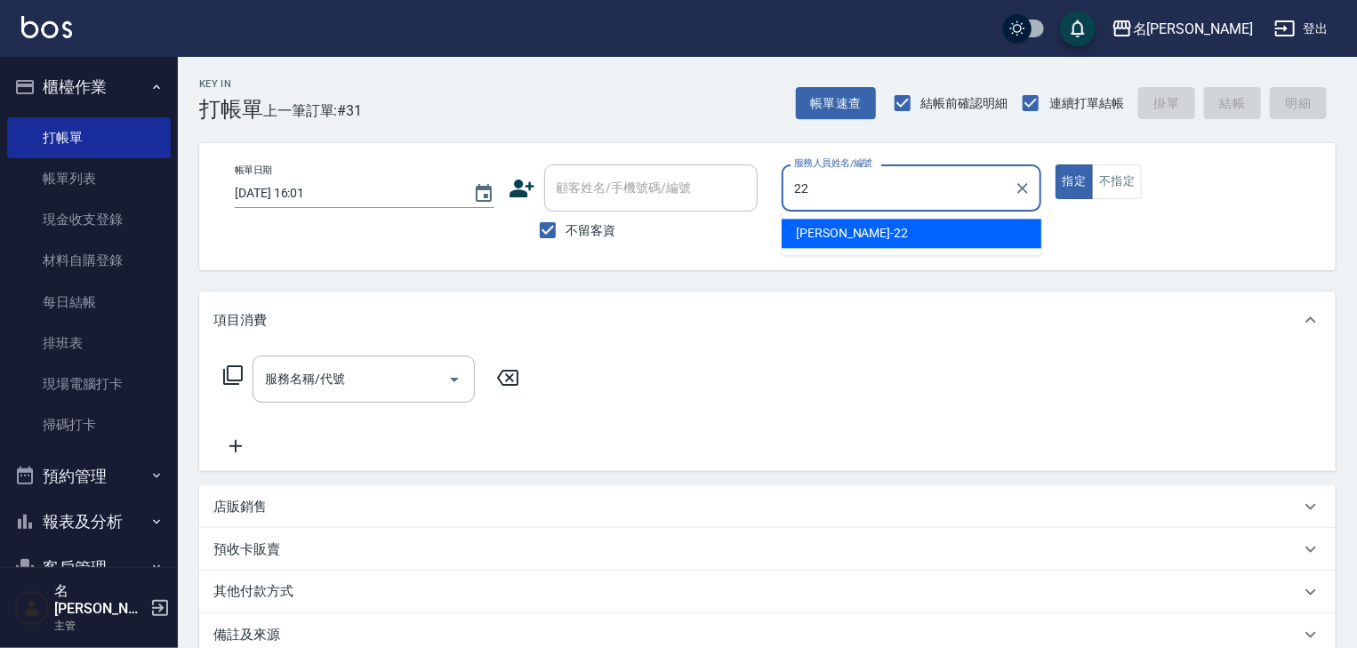
type input "[PERSON_NAME]-22"
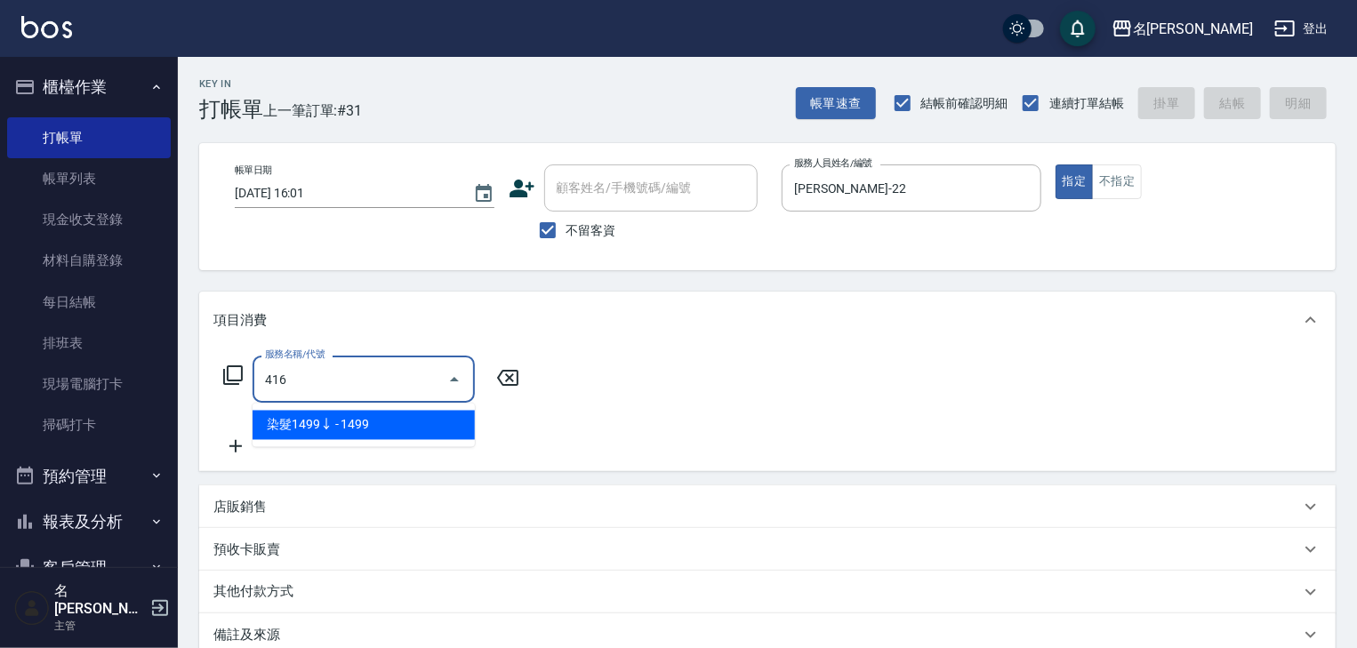
type input "染髮1499↓(416)"
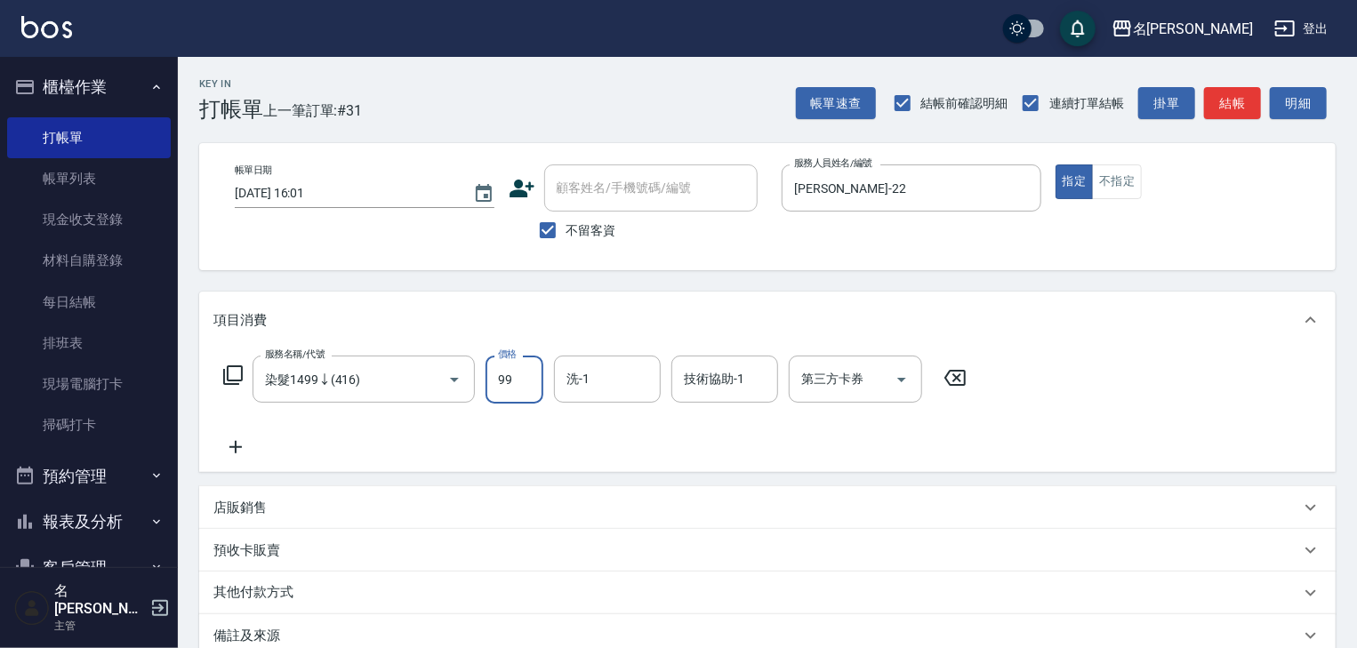
type input "999"
type input "[DATE] 16:02"
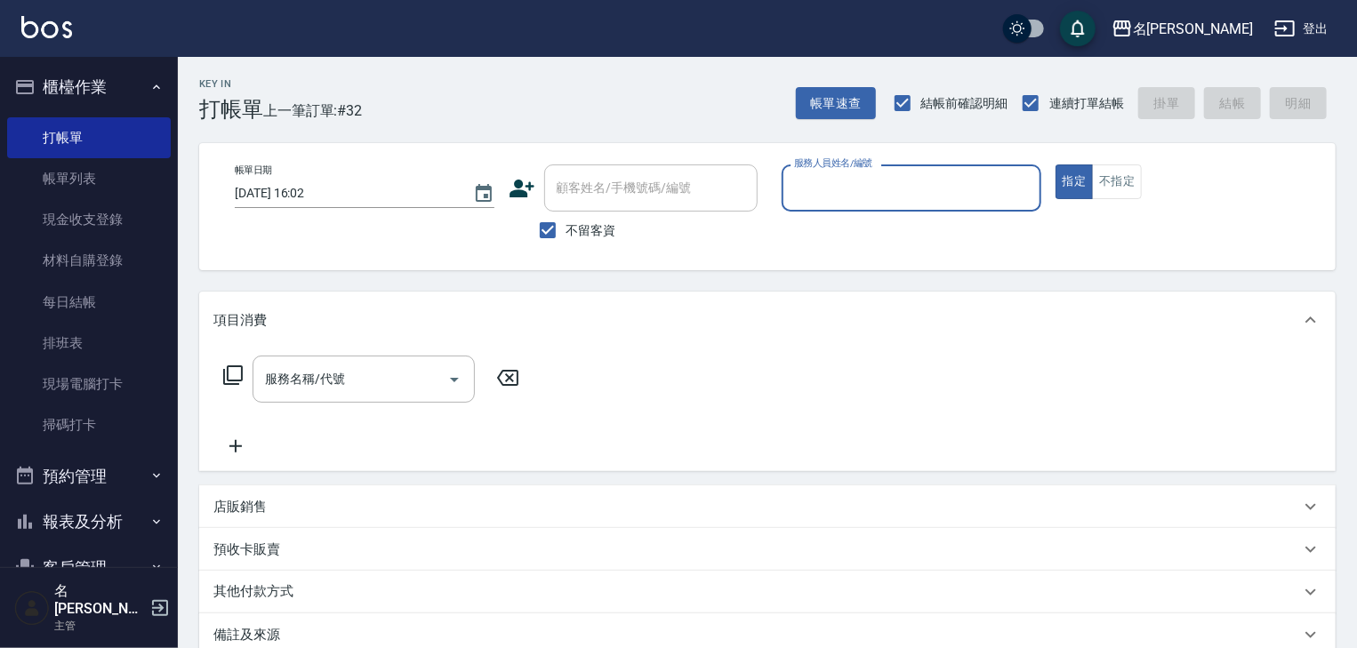
click at [943, 189] on input "服務人員姓名/編號" at bounding box center [912, 188] width 244 height 31
type input "意如-16"
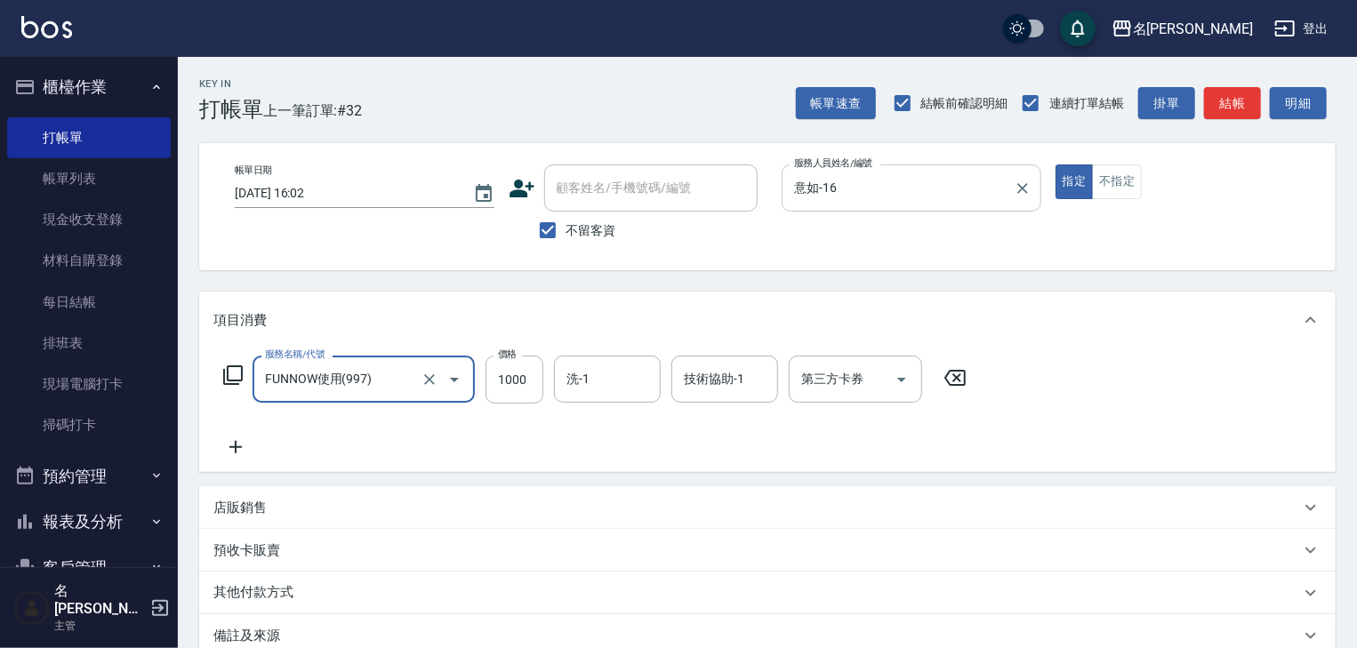
type input "FUNNOW使用(997)"
type input "399"
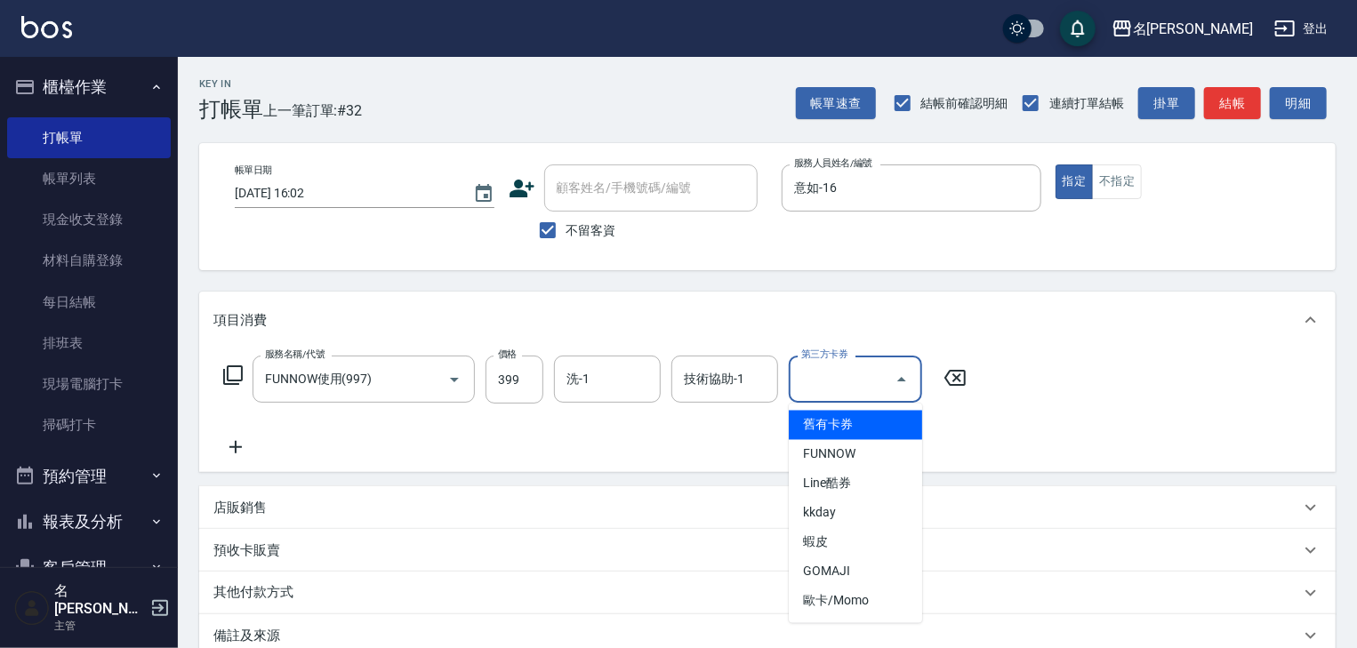
click at [852, 378] on input "第三方卡券" at bounding box center [842, 379] width 91 height 31
drag, startPoint x: 872, startPoint y: 443, endPoint x: 892, endPoint y: 426, distance: 26.5
click at [872, 444] on span "FUNNOW" at bounding box center [855, 454] width 133 height 29
type input "FUNNOW"
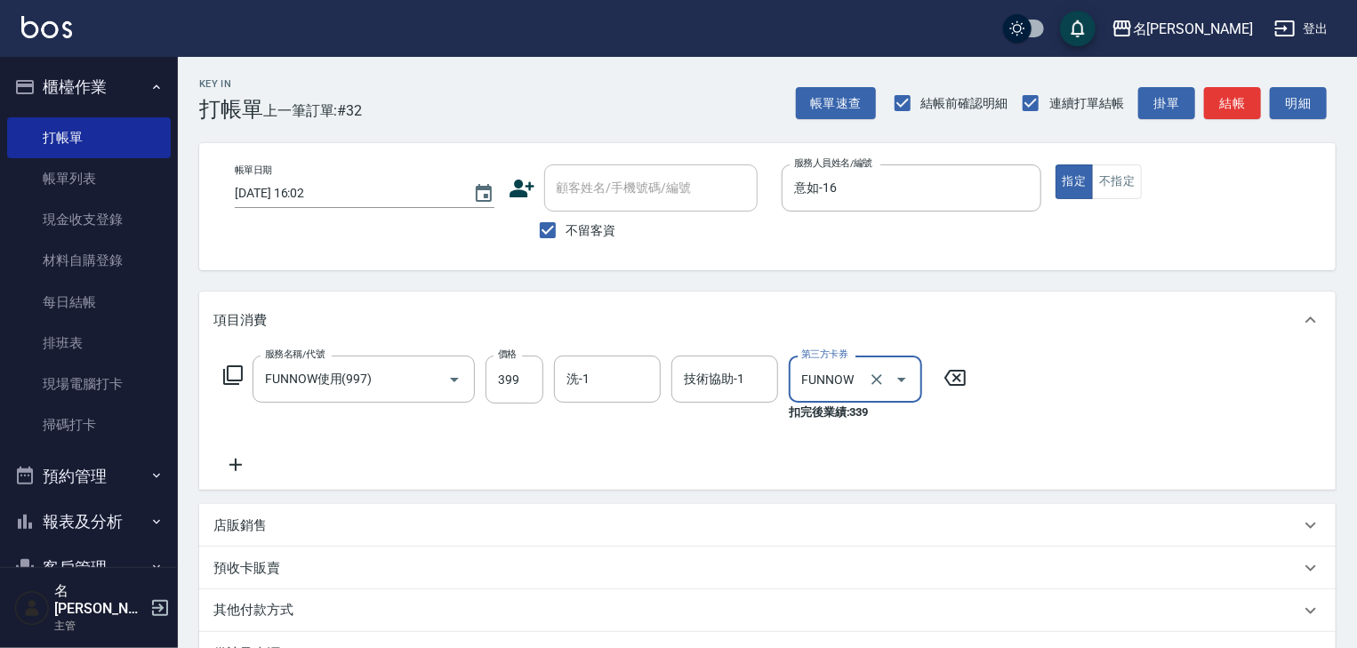
click at [1101, 208] on div "帳單日期 [DATE] 16:02 顧客姓名/手機號碼/編號 顧客姓名/手機號碼/編號 不留客資 服務人員姓名/編號 意如-16 服務人員姓名/編號 指定 不…" at bounding box center [768, 207] width 1094 height 84
click at [1121, 175] on button "不指定" at bounding box center [1117, 182] width 50 height 35
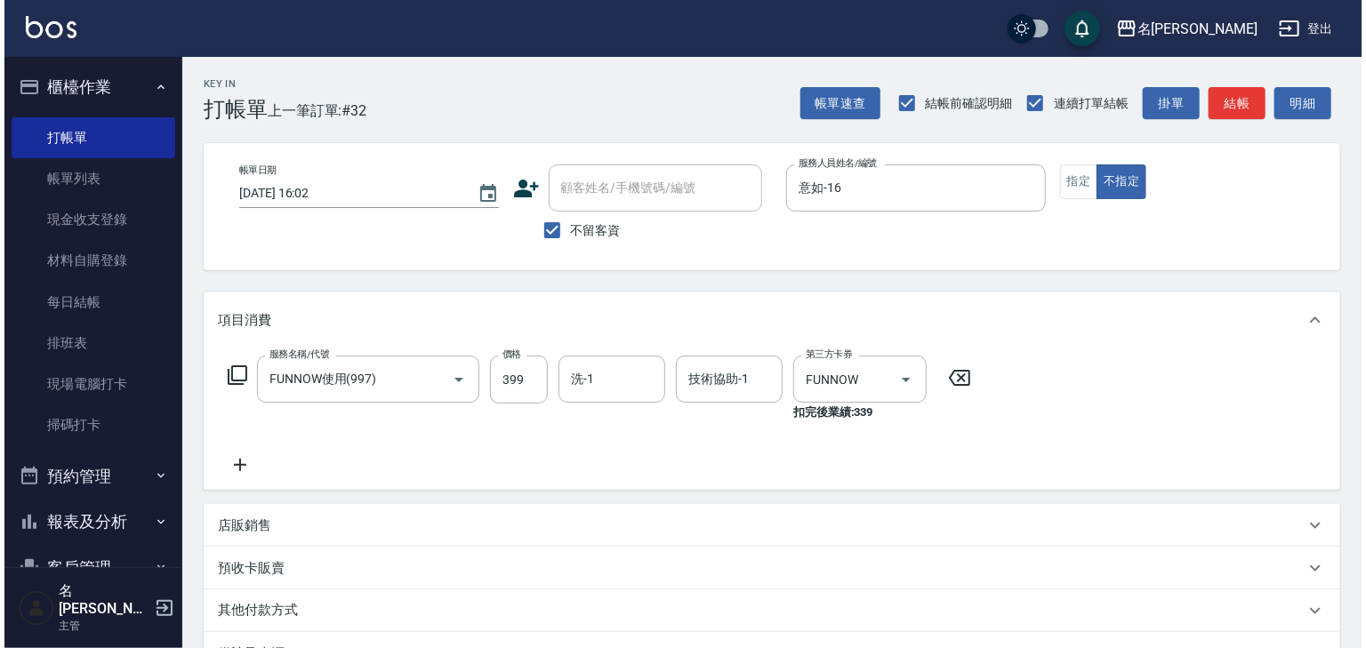
scroll to position [226, 0]
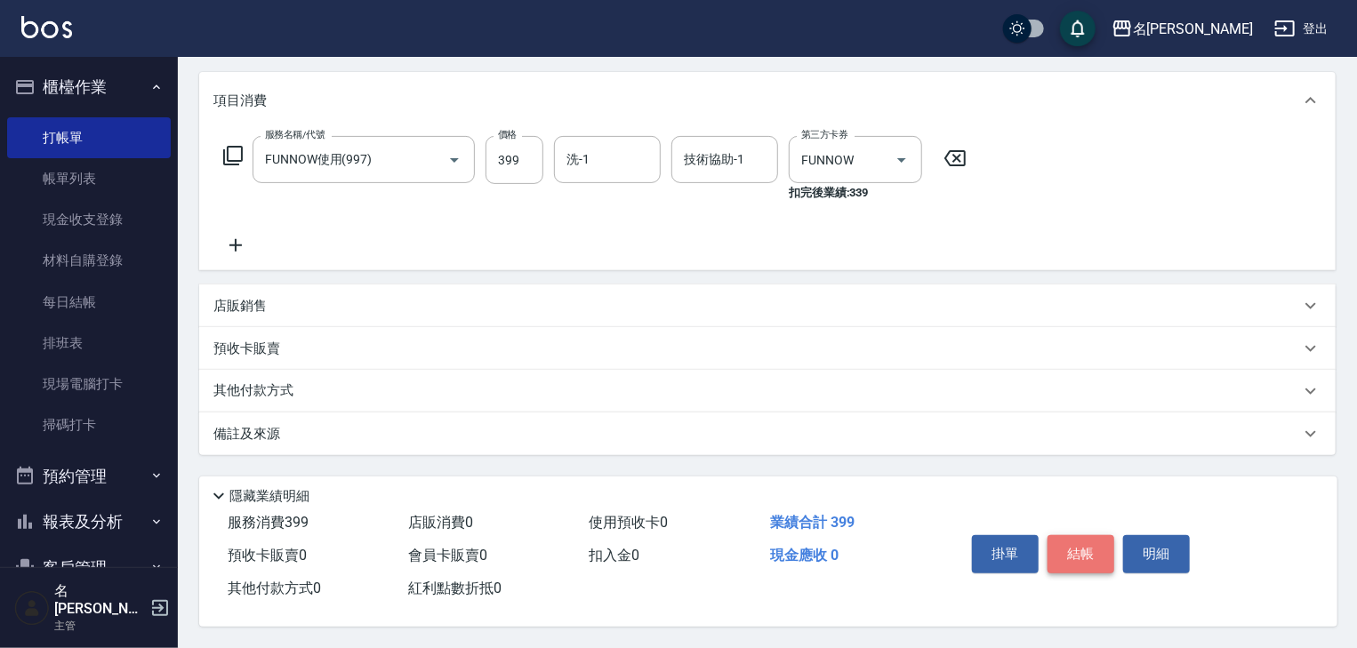
click at [1088, 548] on button "結帳" at bounding box center [1081, 553] width 67 height 37
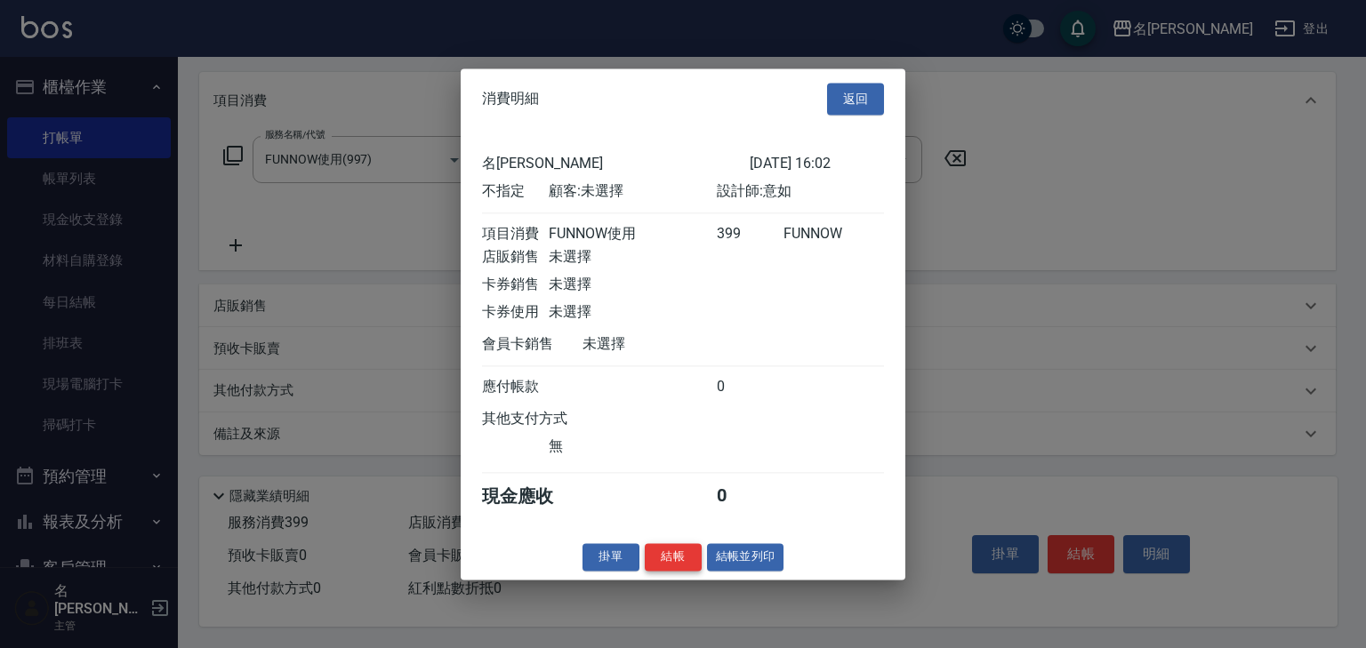
click at [669, 568] on button "結帳" at bounding box center [673, 557] width 57 height 28
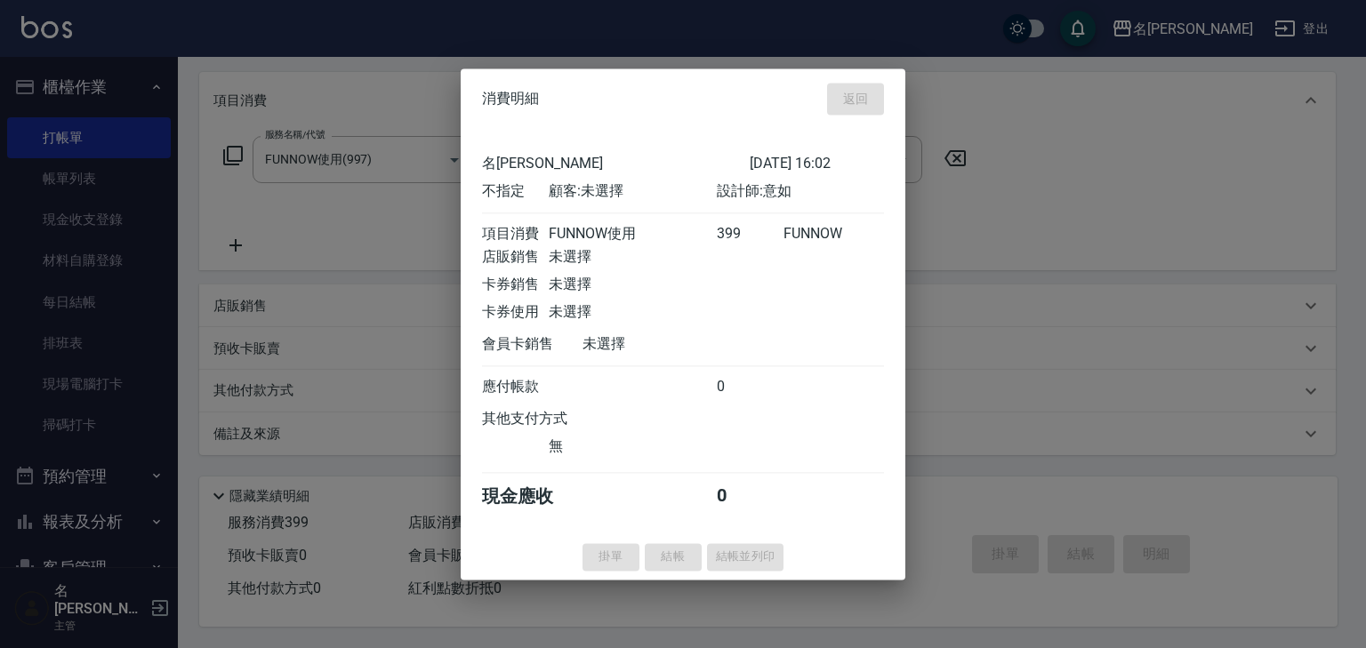
type input "[DATE] 16:04"
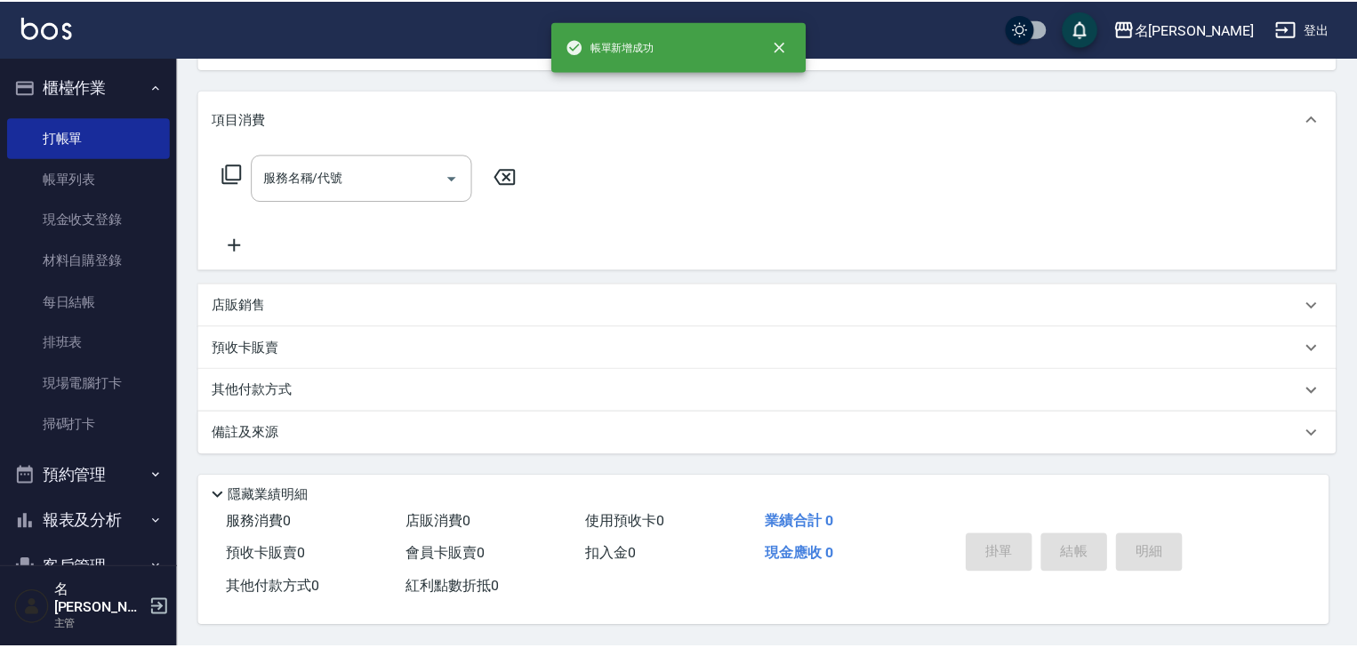
scroll to position [0, 0]
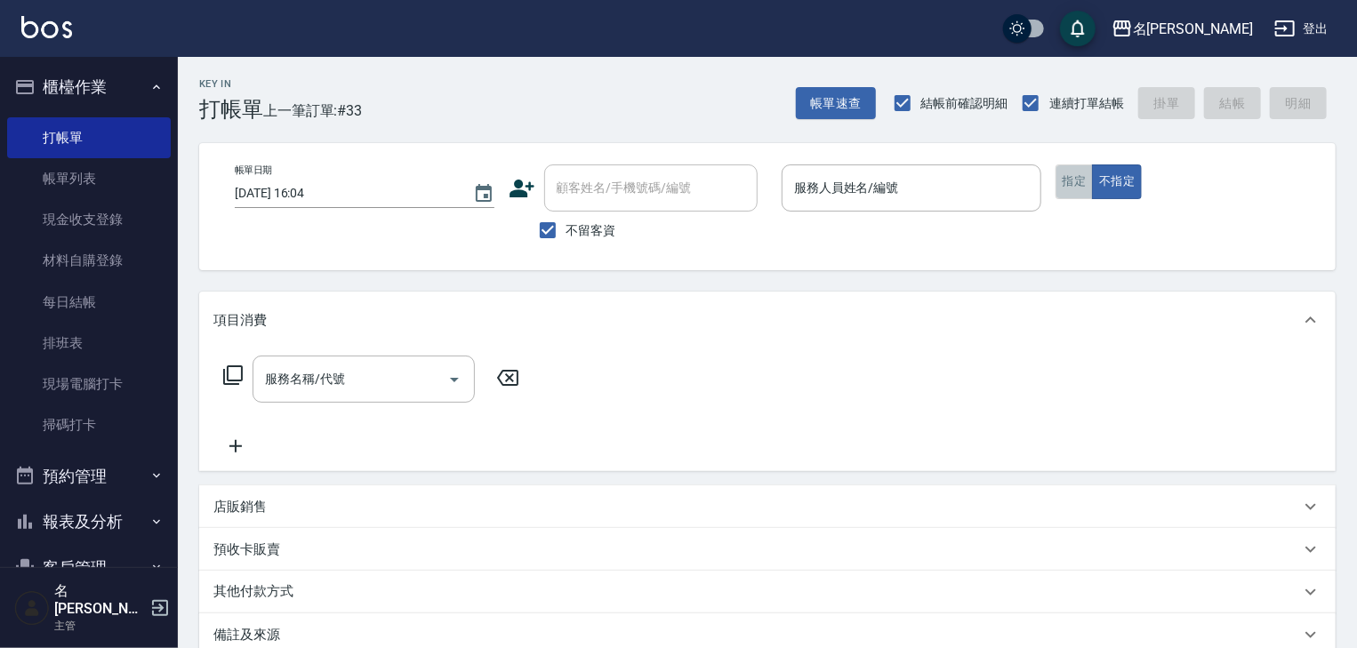
click at [1082, 182] on button "指定" at bounding box center [1075, 182] width 38 height 35
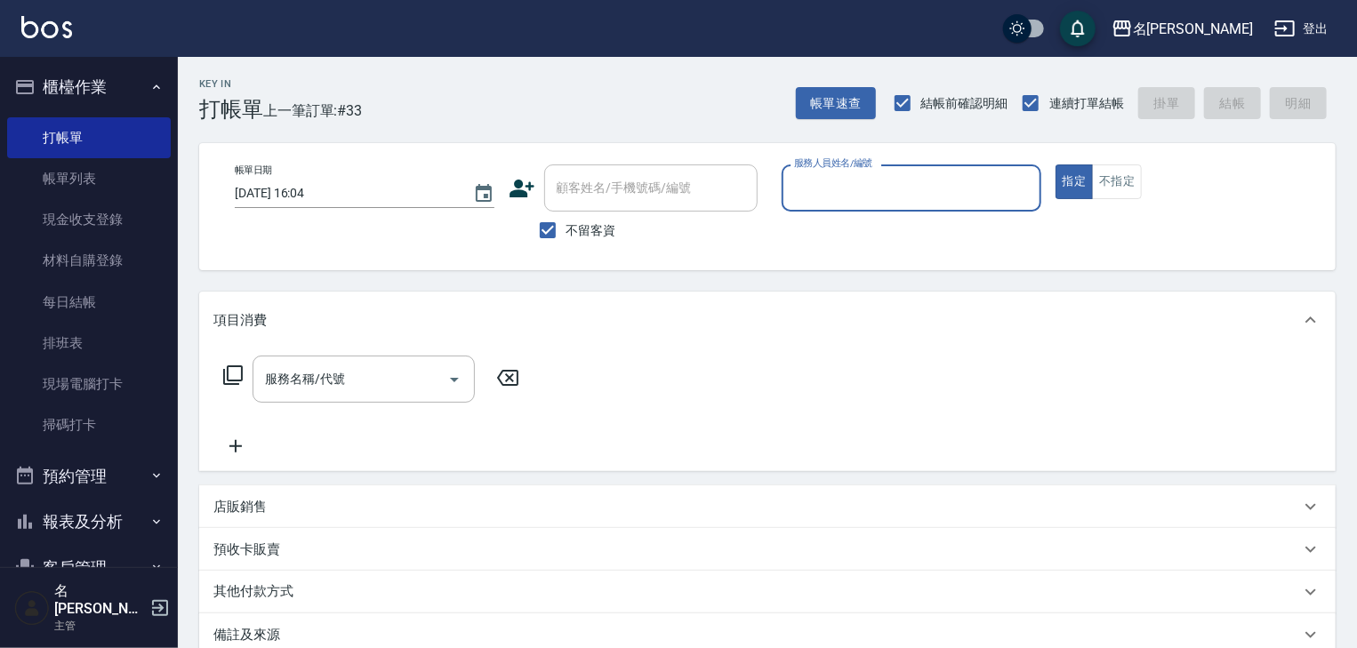
click at [905, 184] on input "服務人員姓名/編號" at bounding box center [912, 188] width 244 height 31
click at [865, 238] on div "[PERSON_NAME] -07" at bounding box center [912, 233] width 260 height 29
type input "[PERSON_NAME]-07"
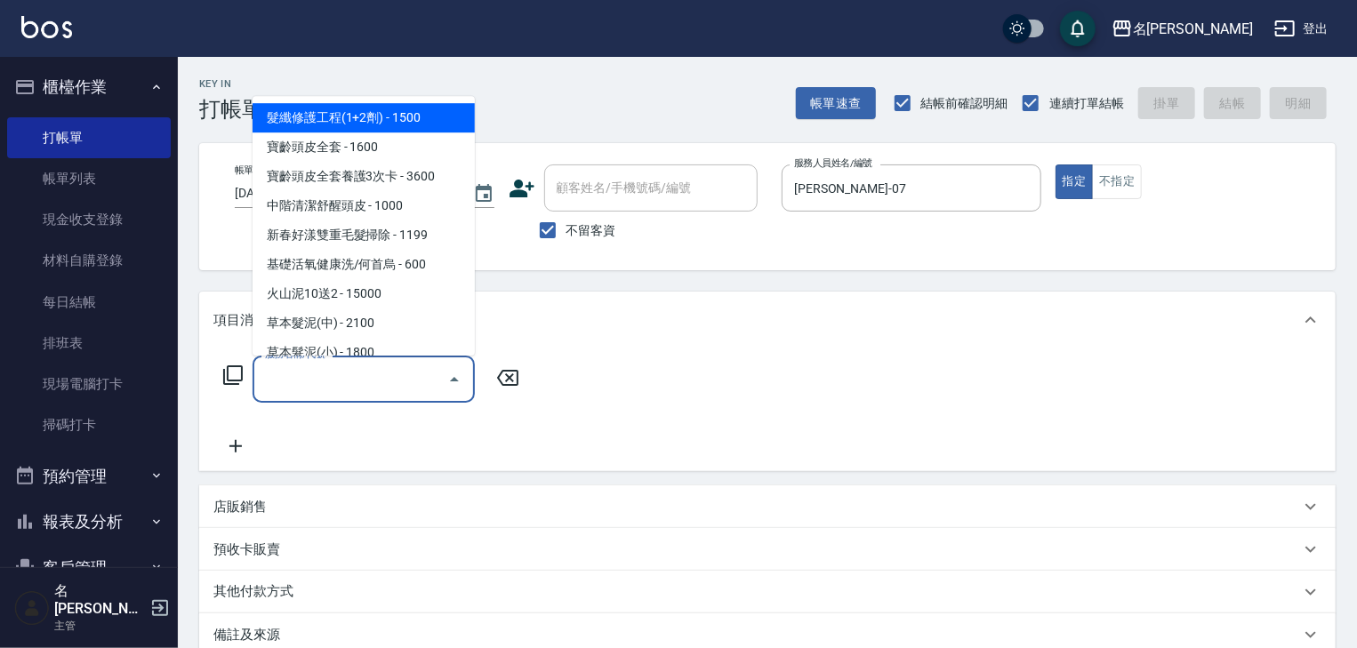
click at [381, 379] on input "服務名稱/代號" at bounding box center [351, 379] width 180 height 31
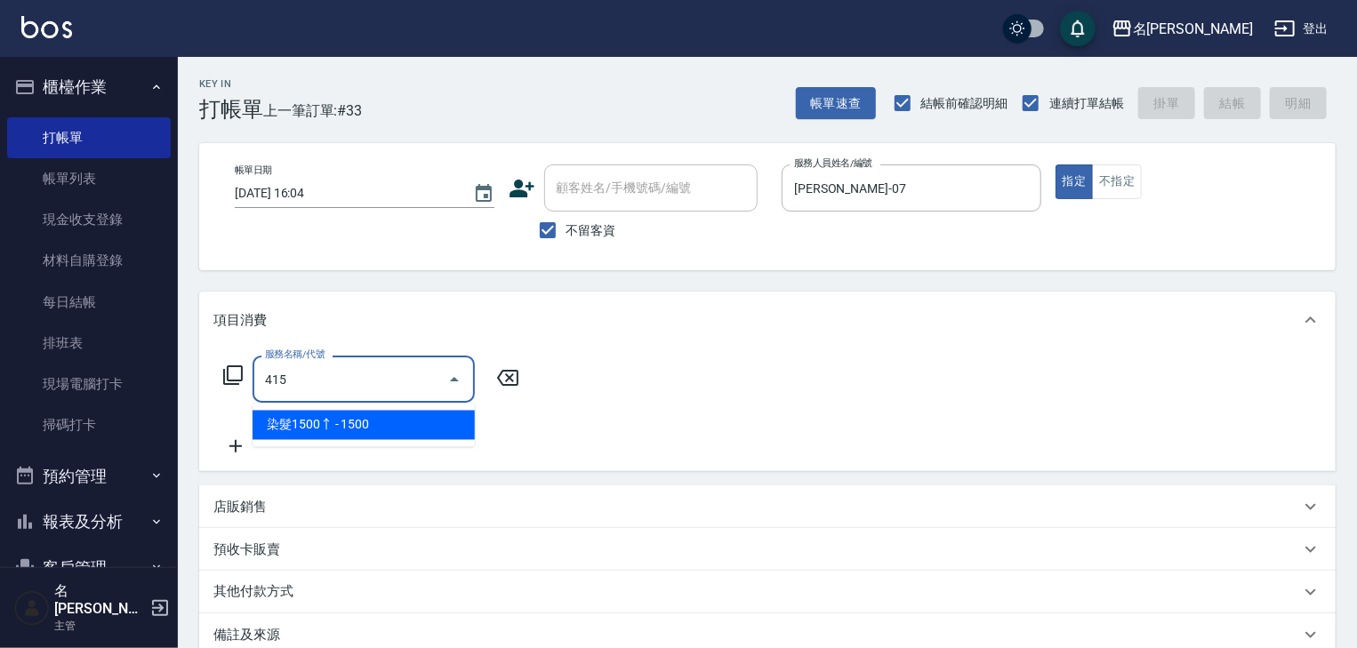
click at [414, 424] on span "染髮1500↑ - 1500" at bounding box center [364, 425] width 222 height 29
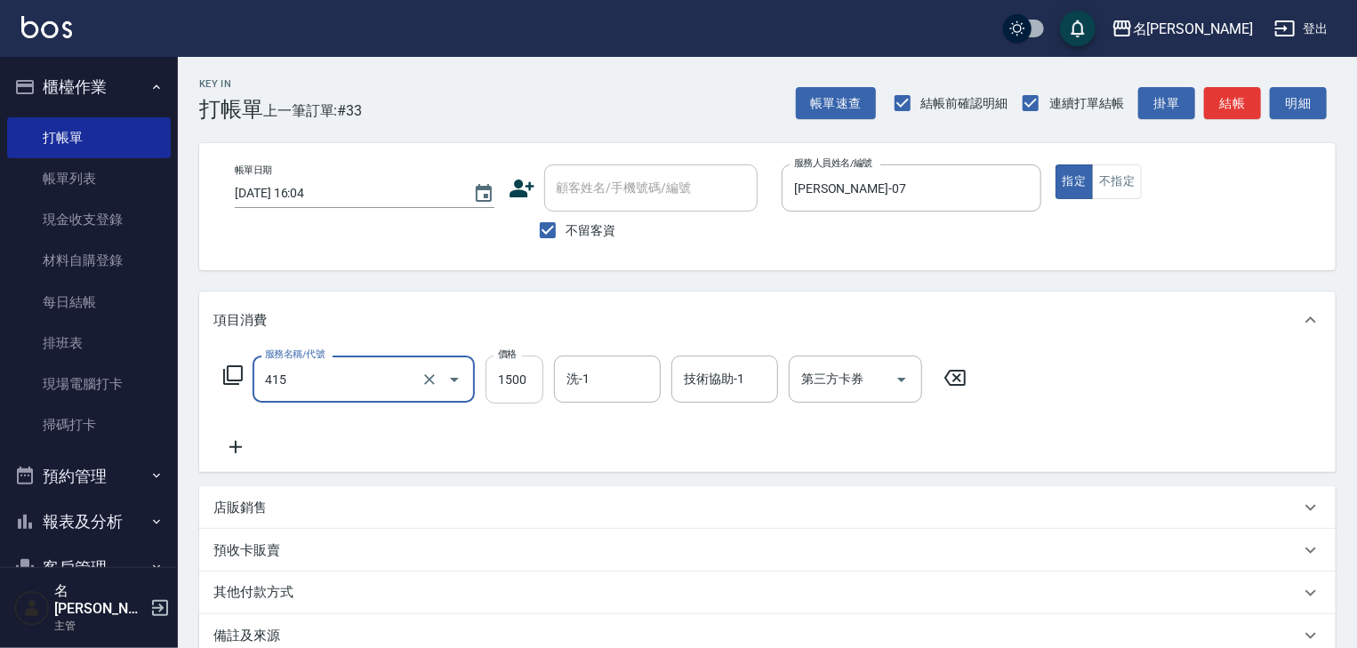
type input "染髮1500↑(415)"
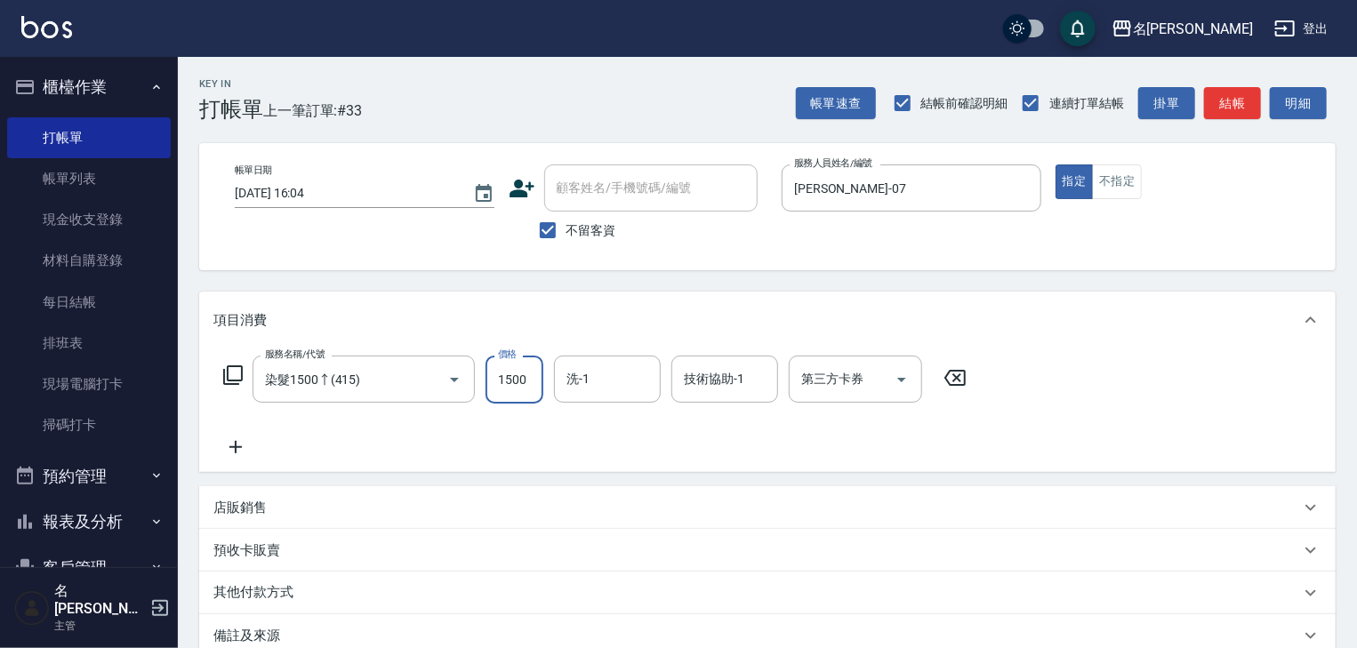
click at [522, 381] on input "1500" at bounding box center [515, 380] width 58 height 48
type input "2500"
click at [238, 441] on icon at bounding box center [235, 447] width 44 height 21
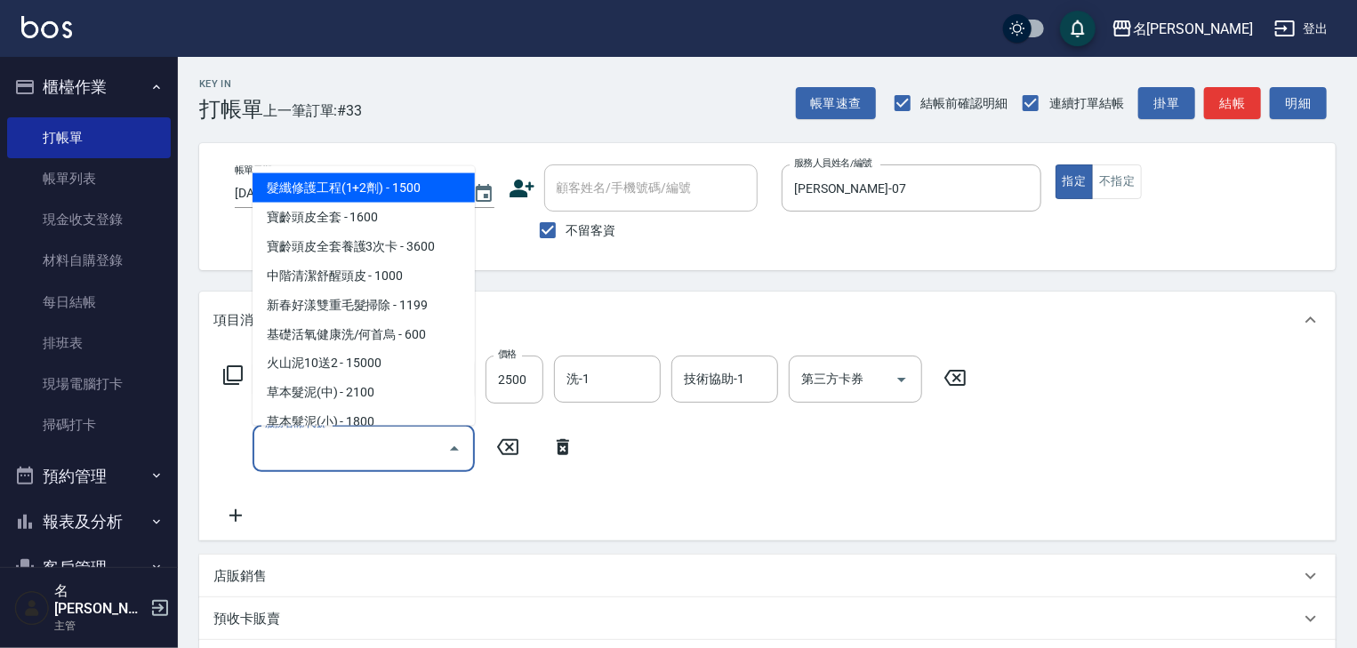
click at [290, 462] on input "服務名稱/代號" at bounding box center [351, 448] width 180 height 31
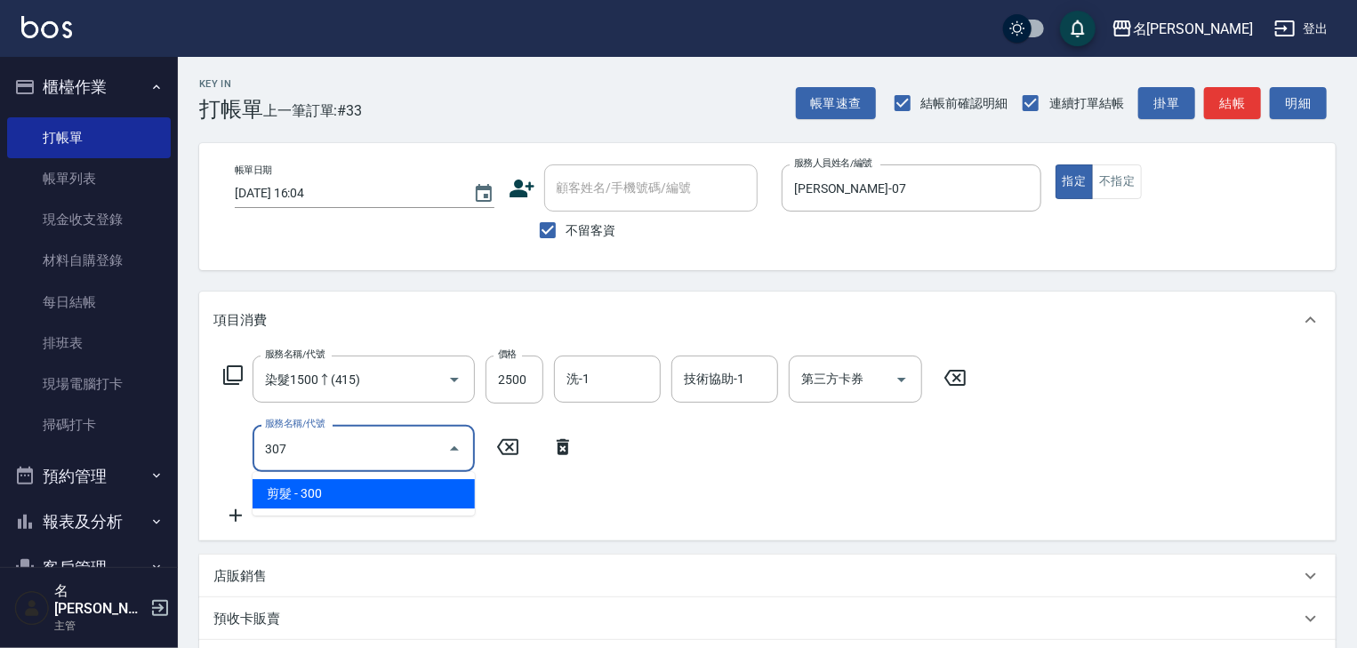
click at [355, 493] on span "剪髮 - 300" at bounding box center [364, 493] width 222 height 29
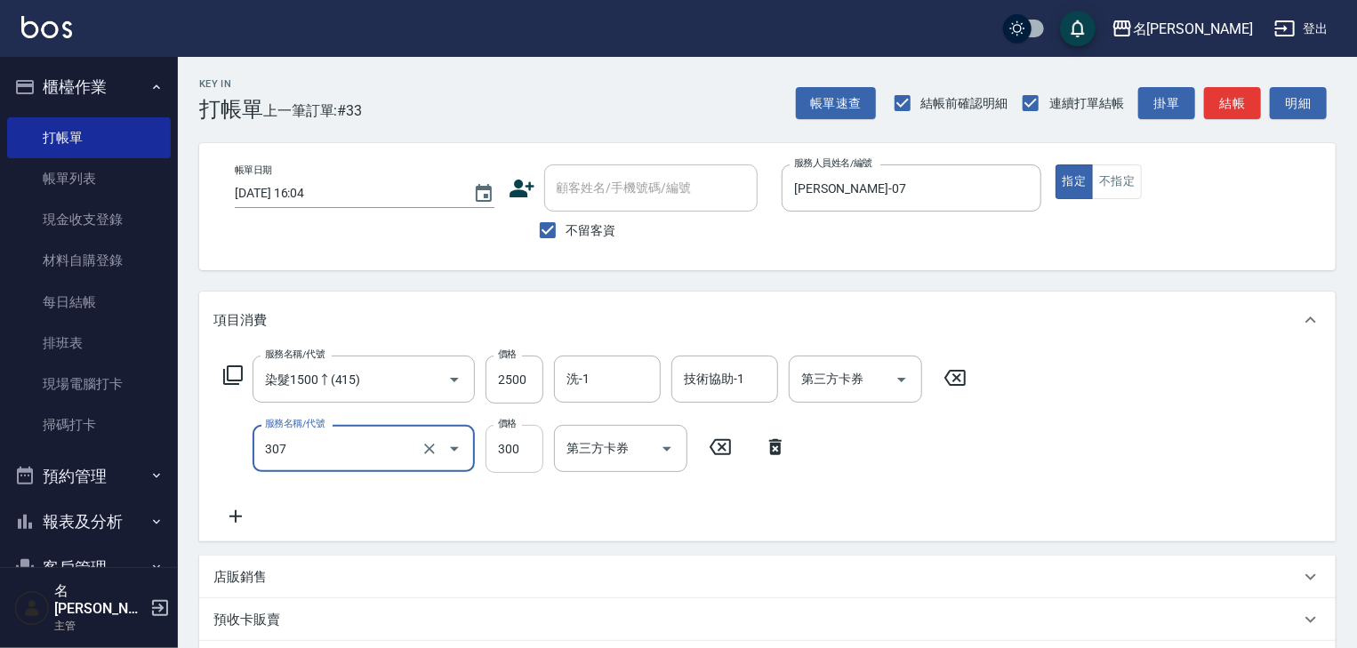
type input "剪髮(307)"
click at [493, 454] on input "300" at bounding box center [515, 449] width 58 height 48
type input "400"
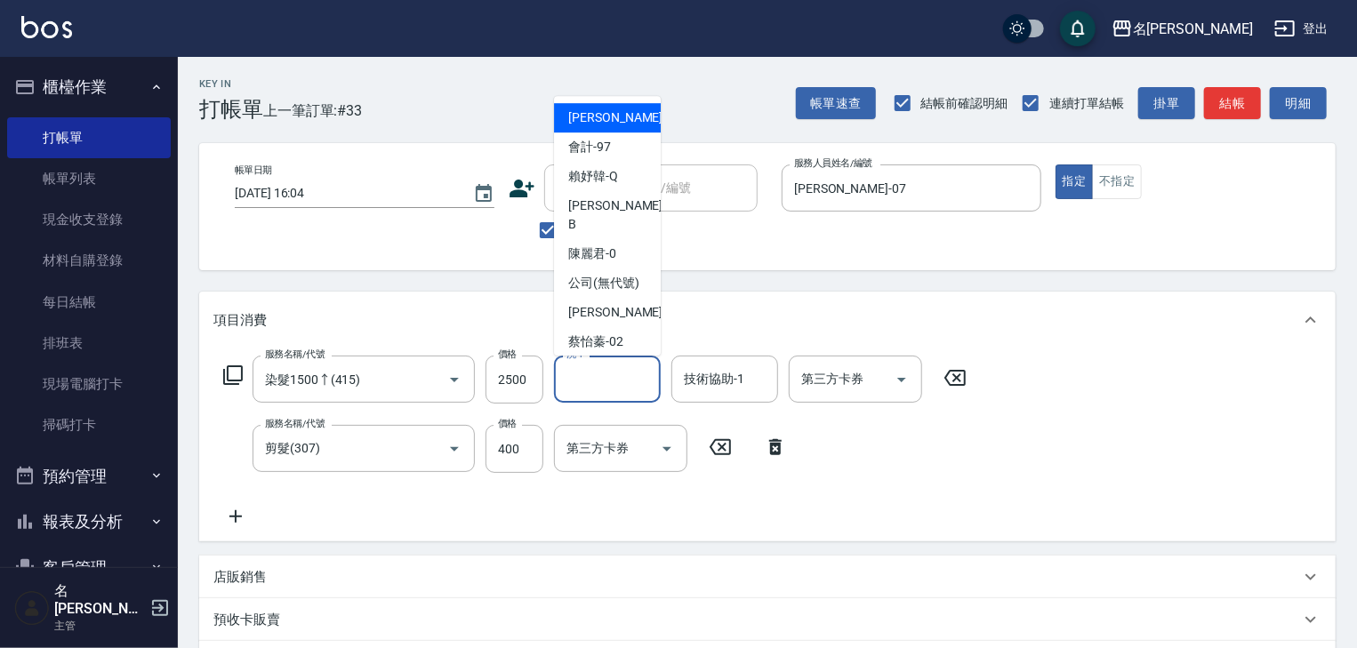
click at [596, 377] on input "洗-1" at bounding box center [607, 379] width 91 height 31
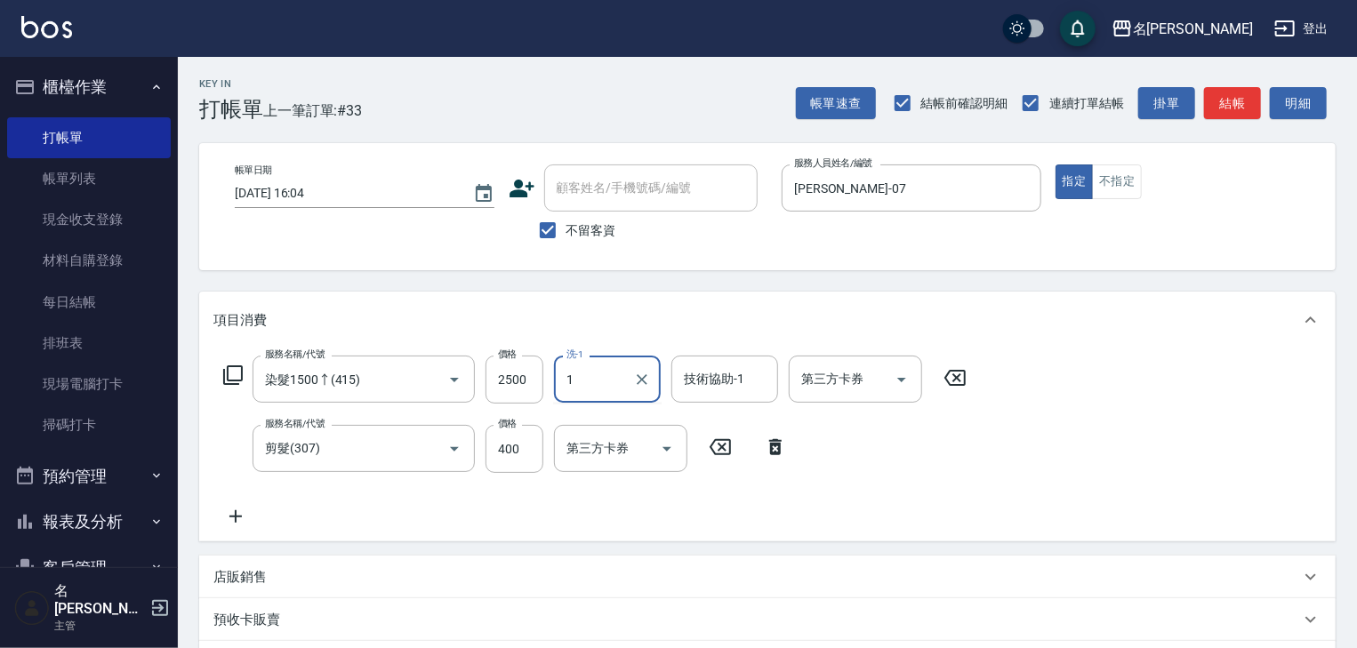
type input "19"
click at [633, 377] on icon "Clear" at bounding box center [642, 380] width 18 height 18
click at [600, 378] on input "洗-1" at bounding box center [607, 379] width 91 height 31
click at [614, 420] on div "[PERSON_NAME] -18" at bounding box center [607, 425] width 107 height 29
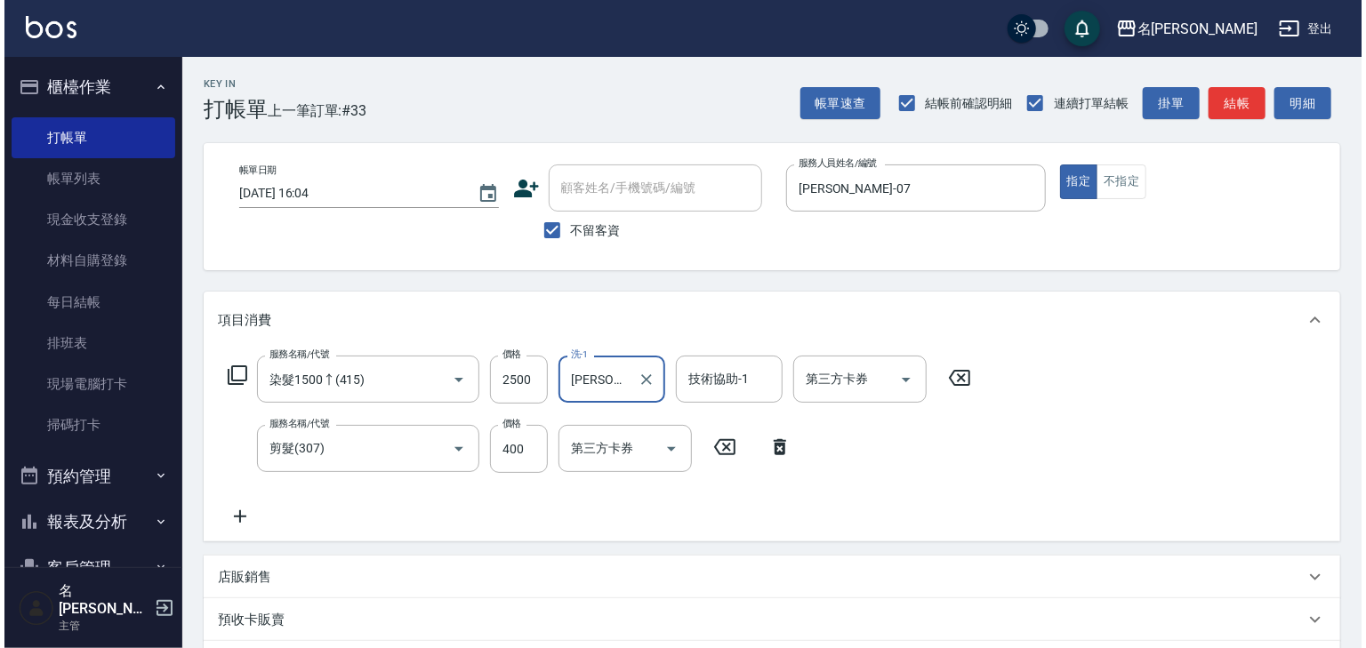
scroll to position [277, 0]
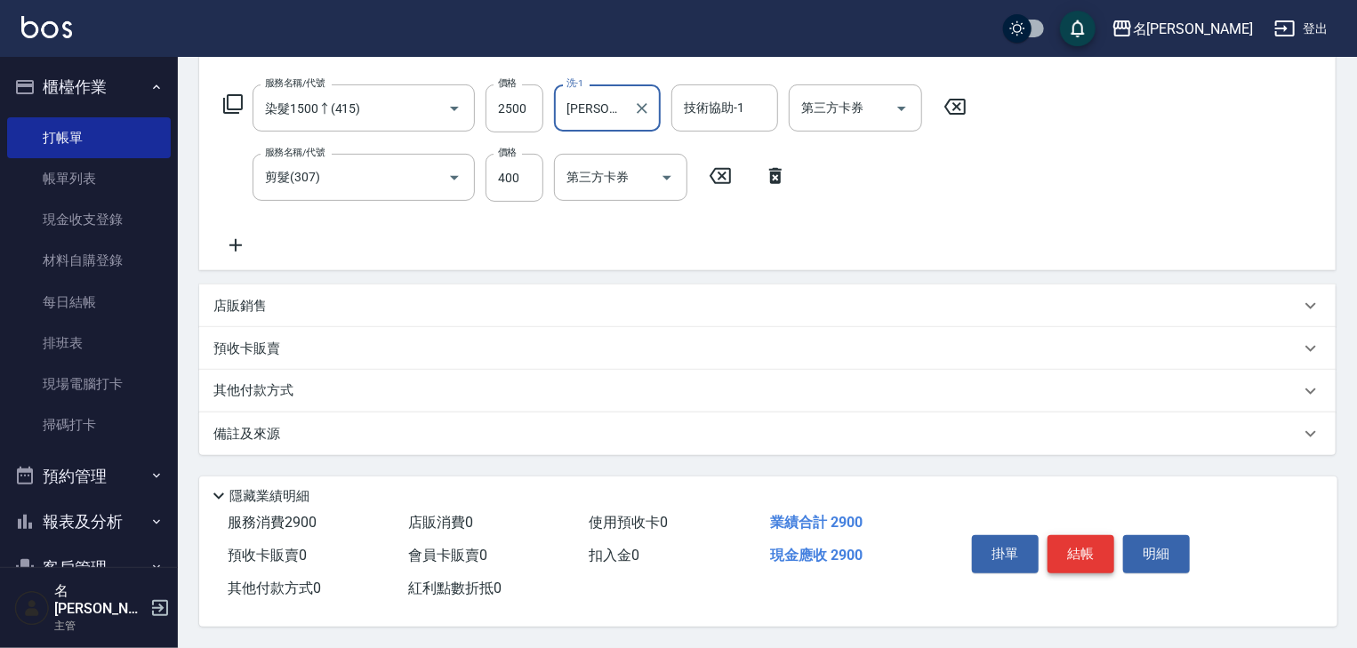
type input "[PERSON_NAME]-18"
click at [1058, 551] on button "結帳" at bounding box center [1081, 553] width 67 height 37
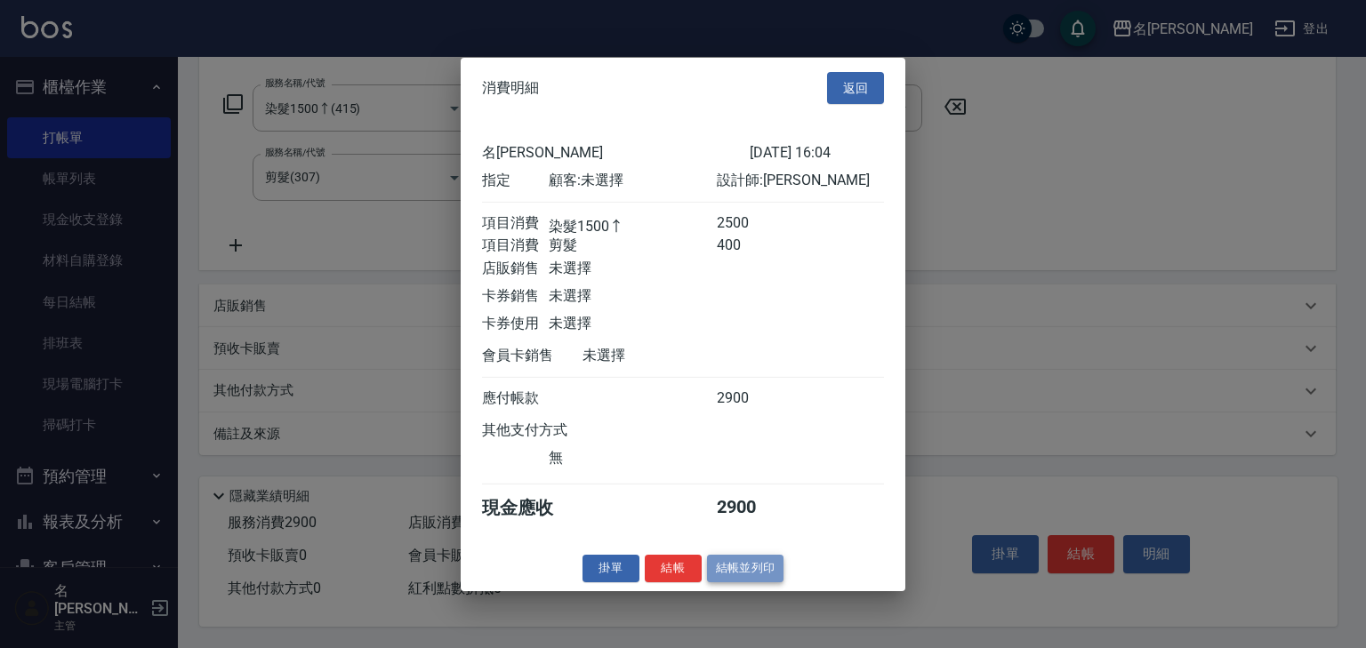
click at [729, 583] on button "結帳並列印" at bounding box center [745, 569] width 77 height 28
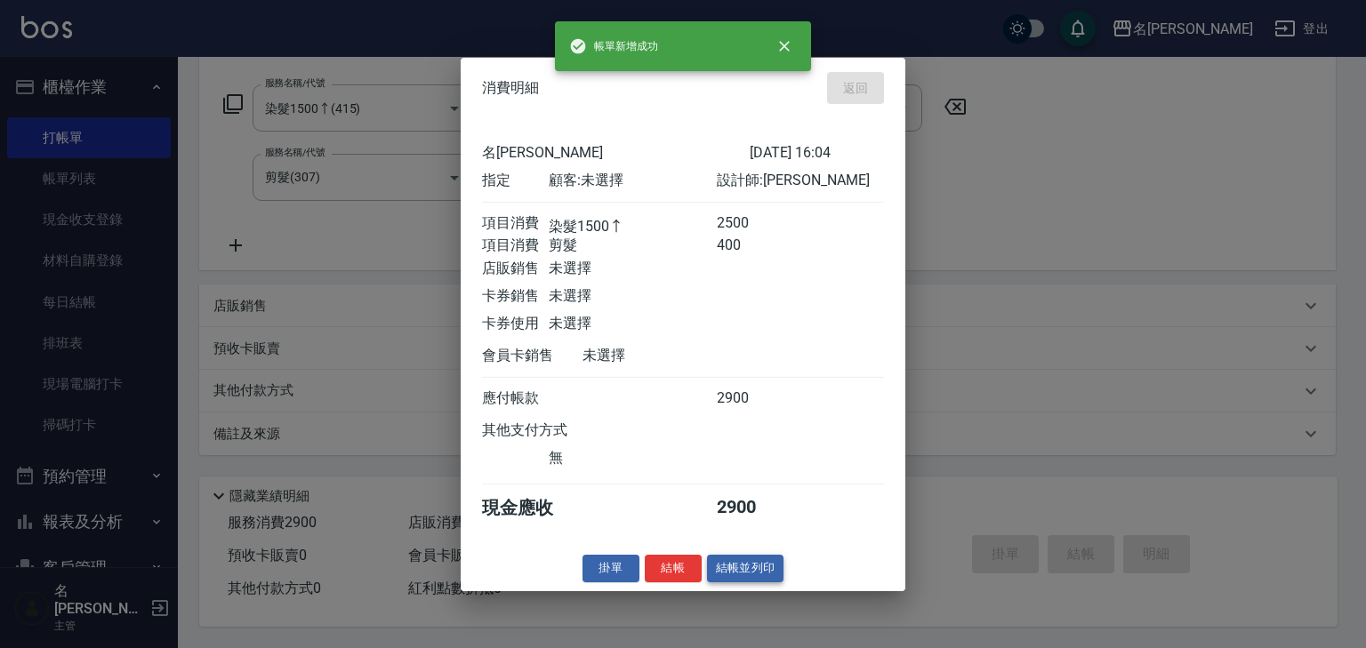
type input "[DATE] 16:10"
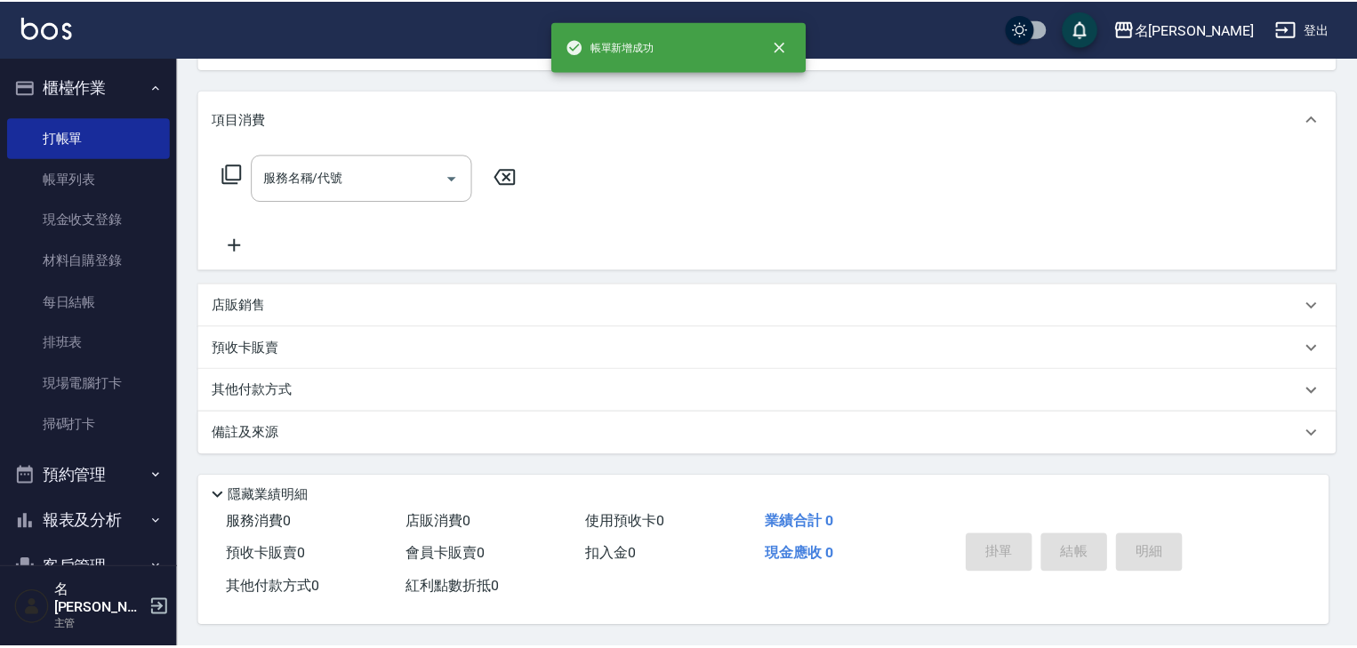
scroll to position [0, 0]
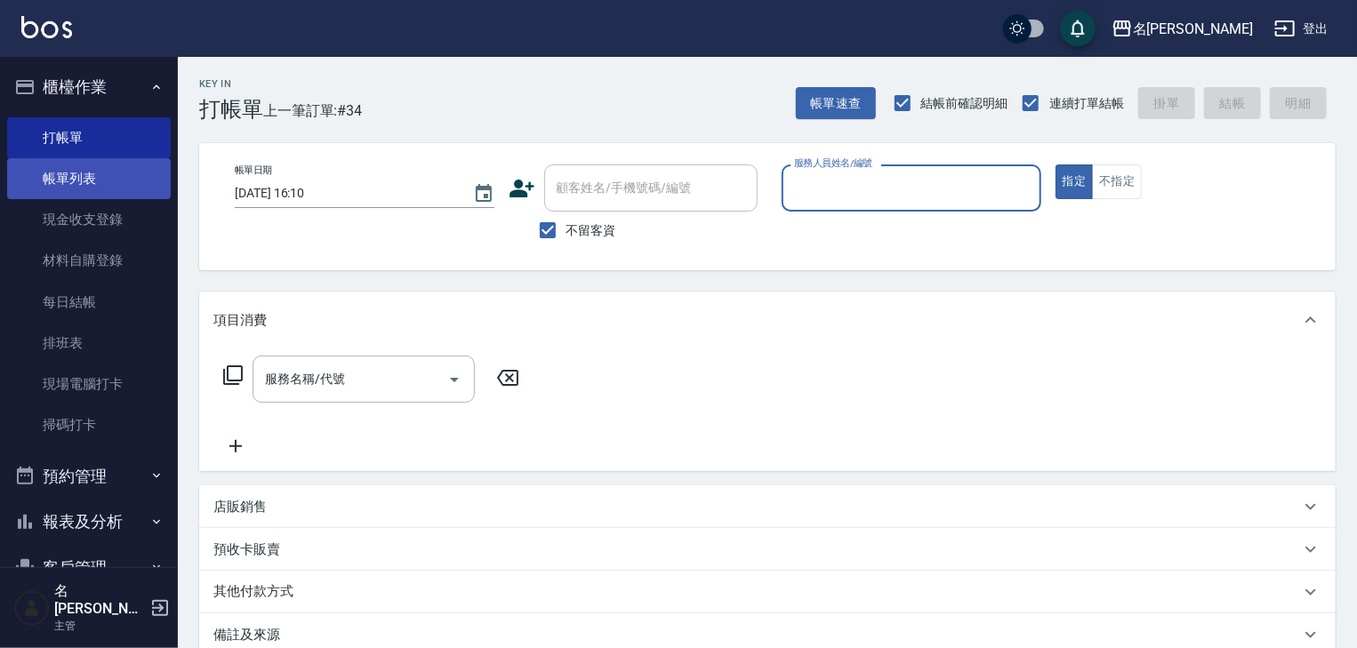
click at [102, 188] on link "帳單列表" at bounding box center [89, 178] width 164 height 41
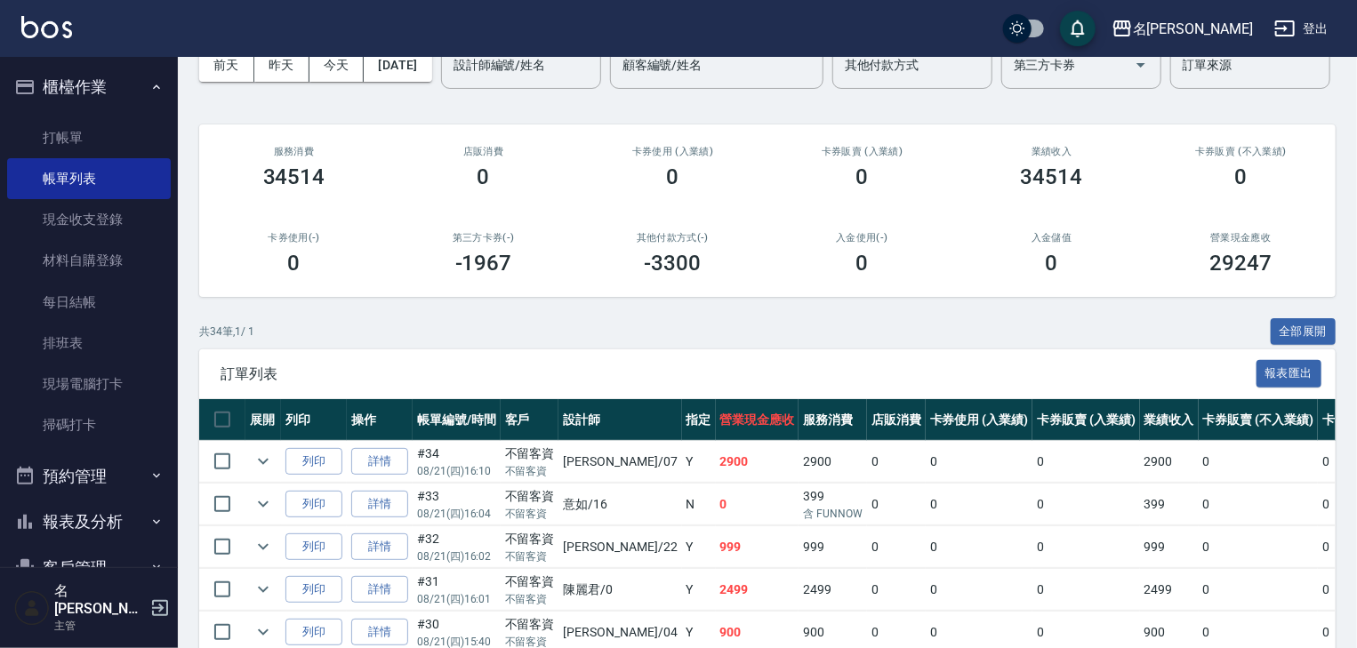
scroll to position [285, 0]
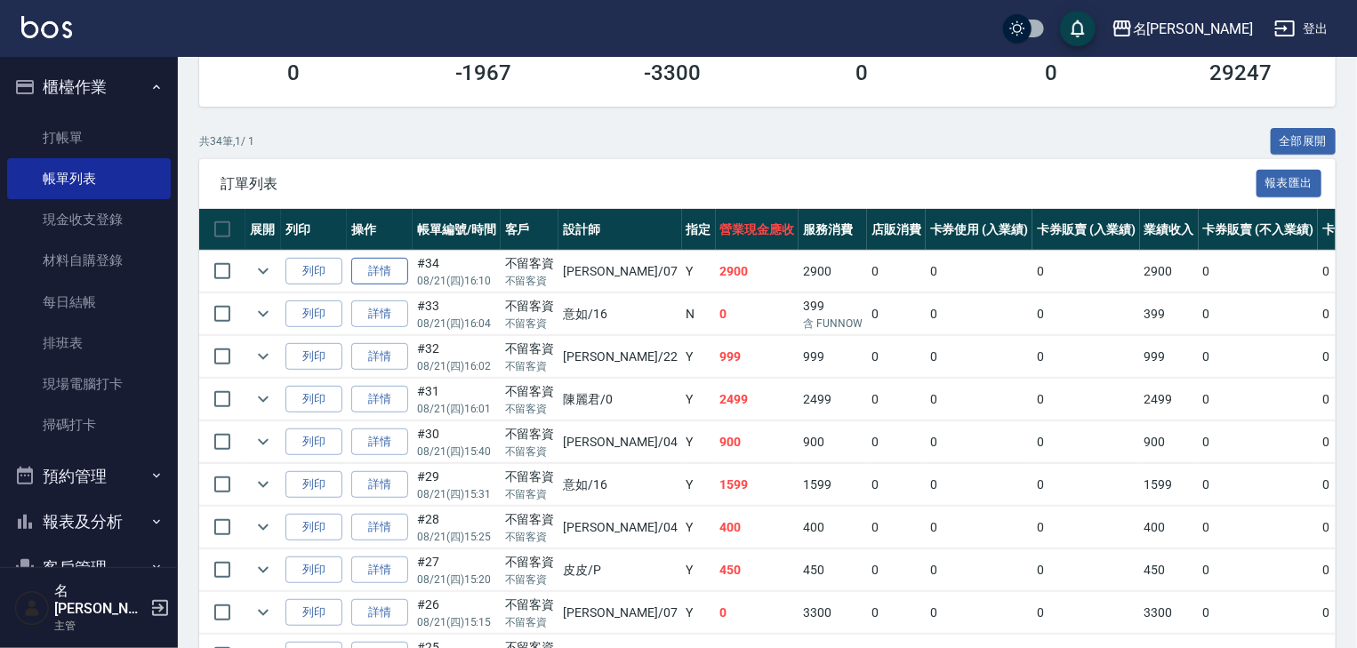
click at [396, 285] on link "詳情" at bounding box center [379, 272] width 57 height 28
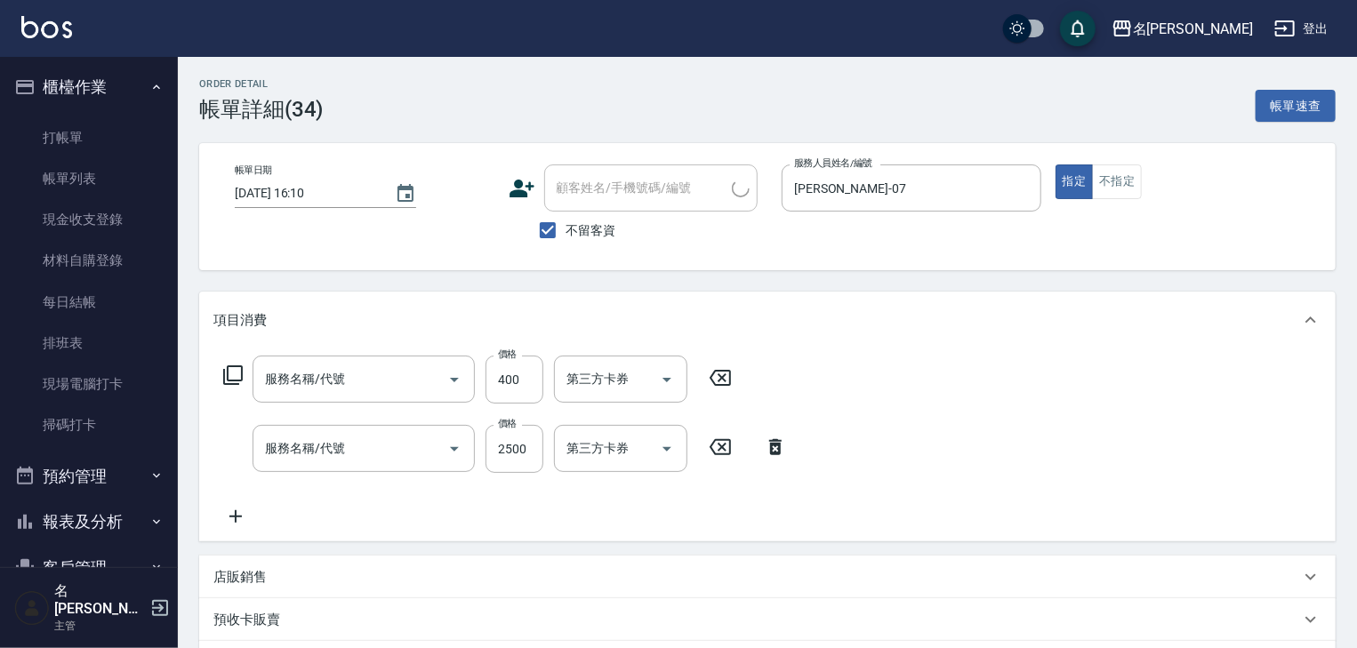
type input "[DATE] 16:10"
checkbox input "true"
type input "[PERSON_NAME]-07"
type input "剪髮(307)"
type input "染髮1500↑(415)"
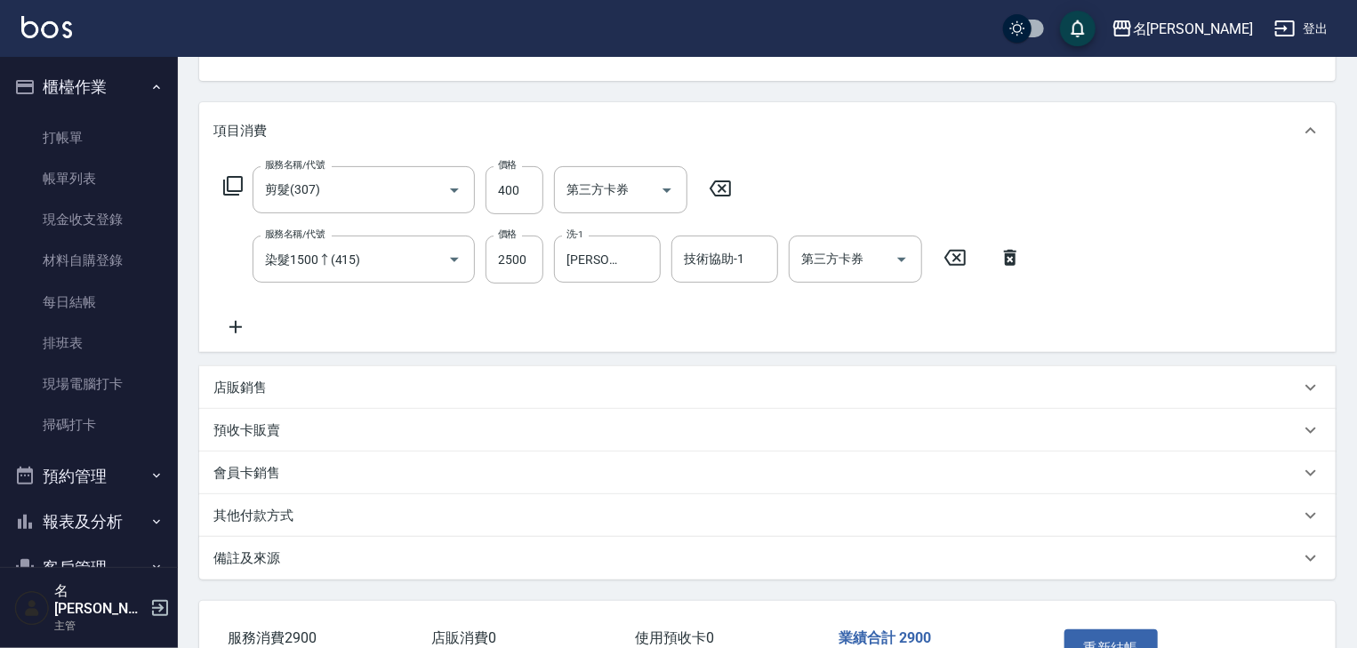
scroll to position [285, 0]
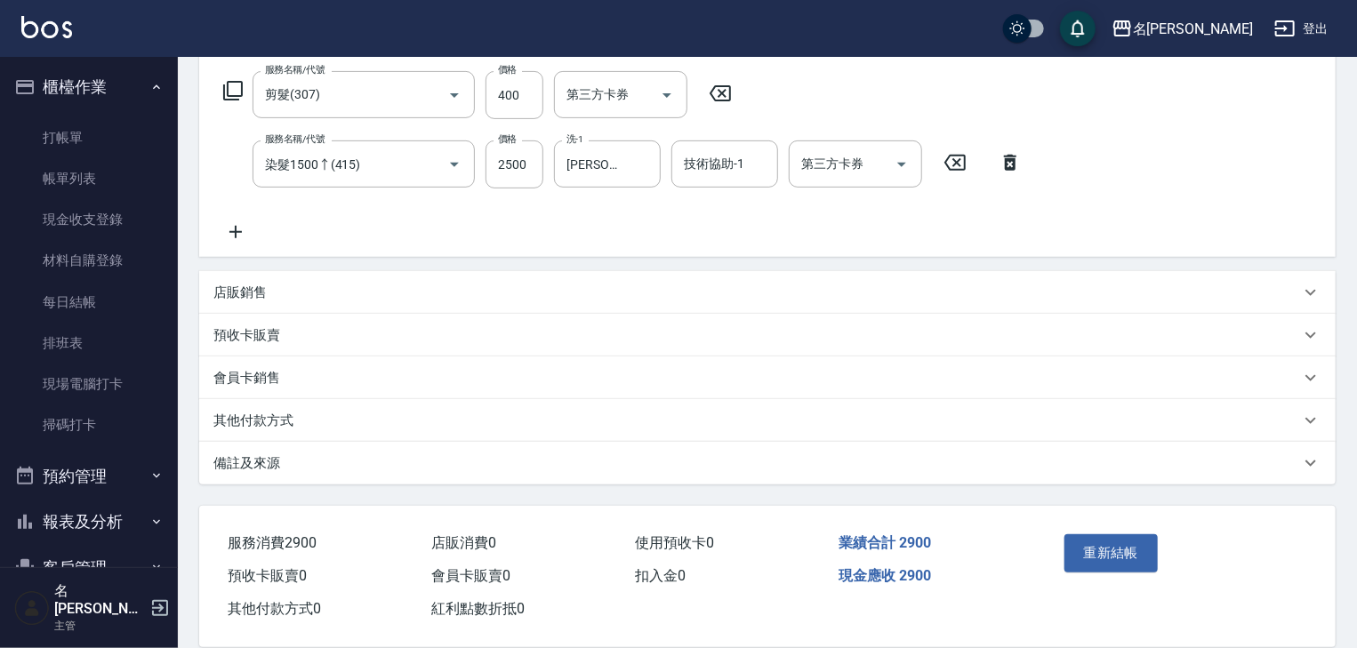
click at [263, 418] on p "其他付款方式" at bounding box center [253, 421] width 80 height 19
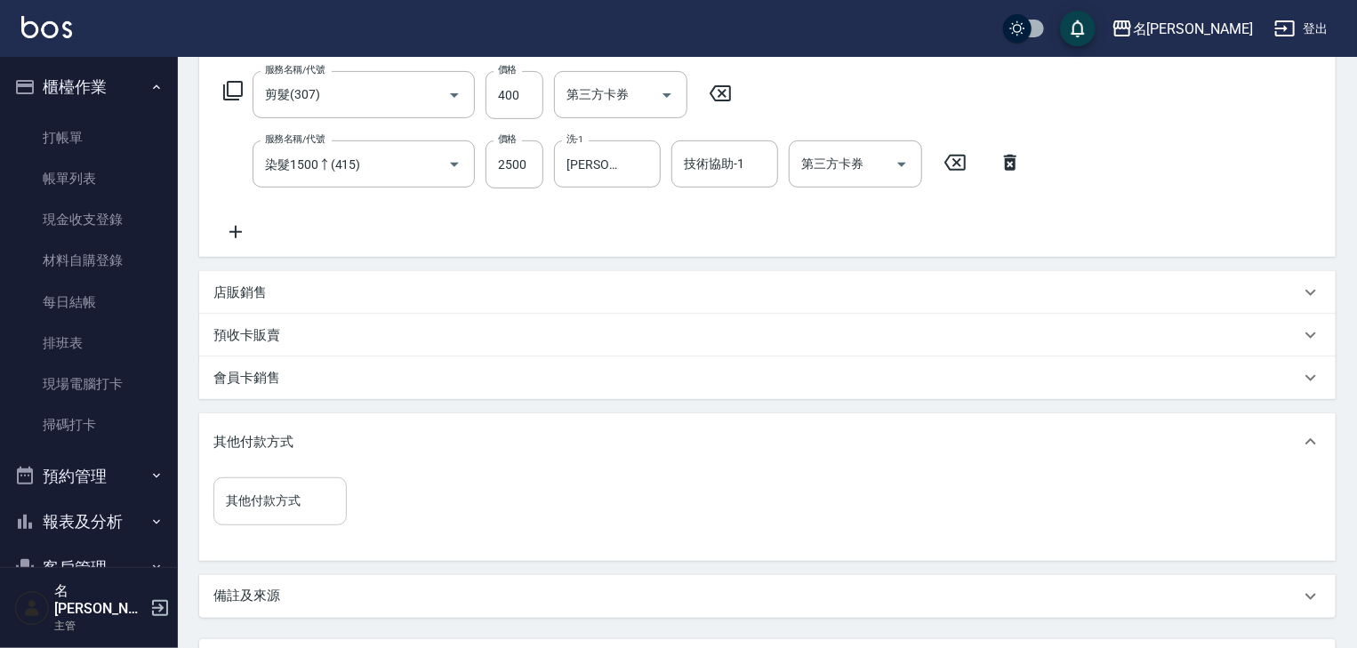
click at [285, 501] on input "其他付款方式" at bounding box center [279, 501] width 117 height 31
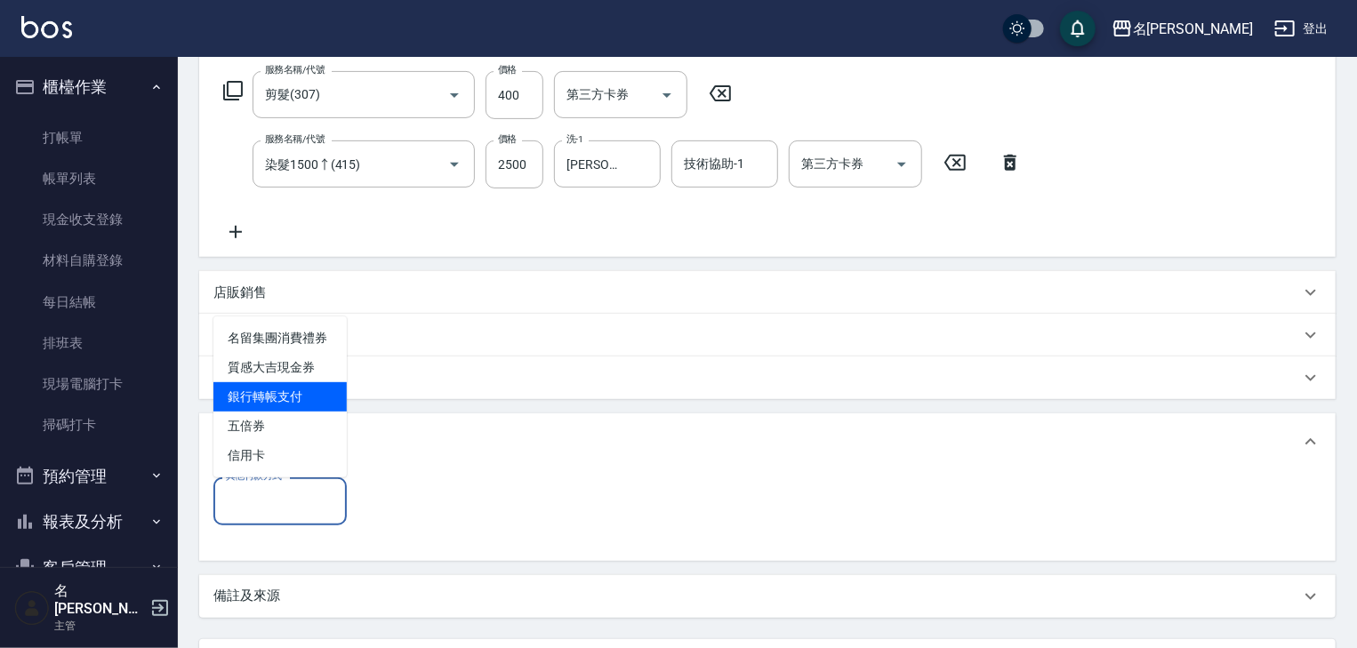
click at [309, 404] on span "銀行轉帳支付" at bounding box center [279, 396] width 133 height 29
type input "銀行轉帳支付"
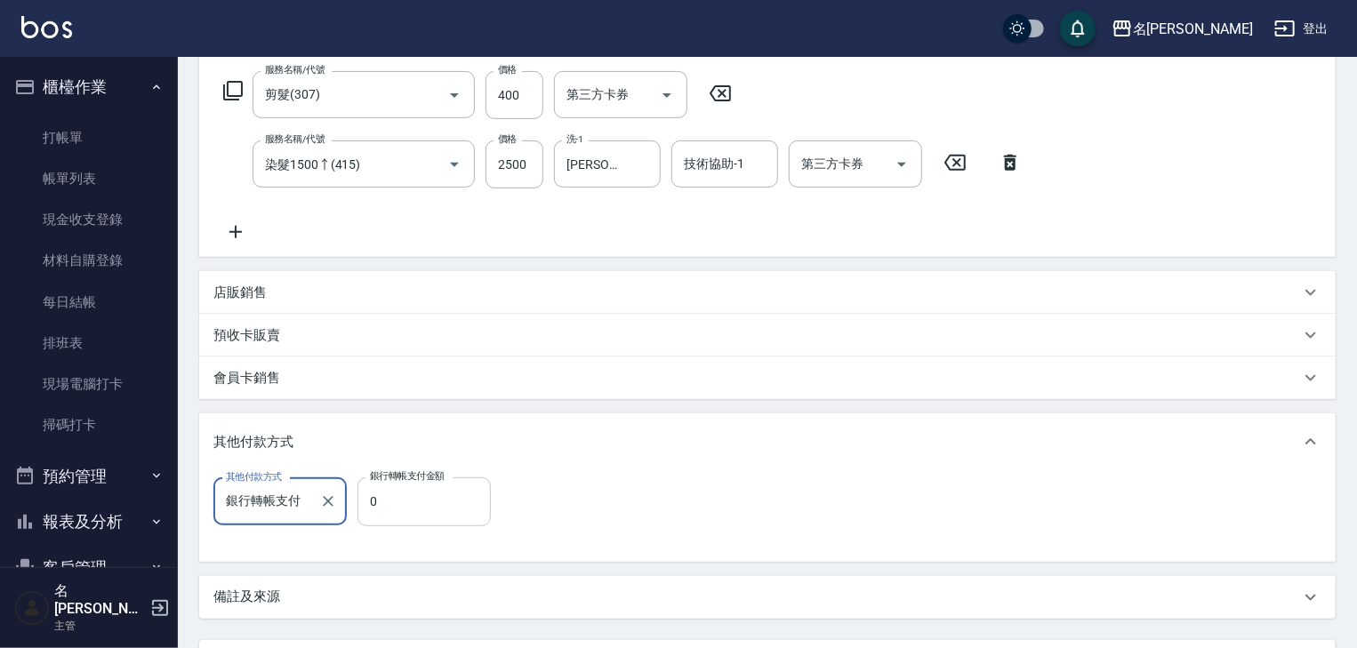
click at [413, 499] on input "0" at bounding box center [424, 502] width 133 height 48
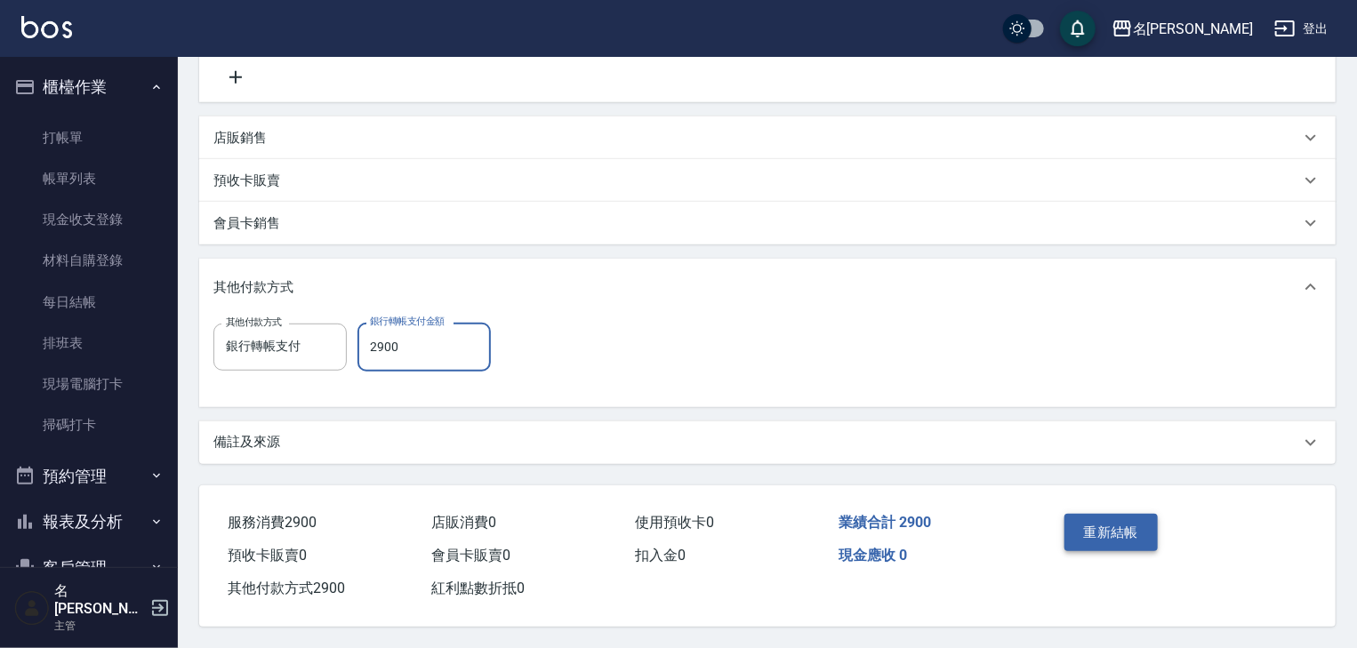
type input "2900"
click at [1117, 544] on button "重新結帳" at bounding box center [1112, 532] width 94 height 37
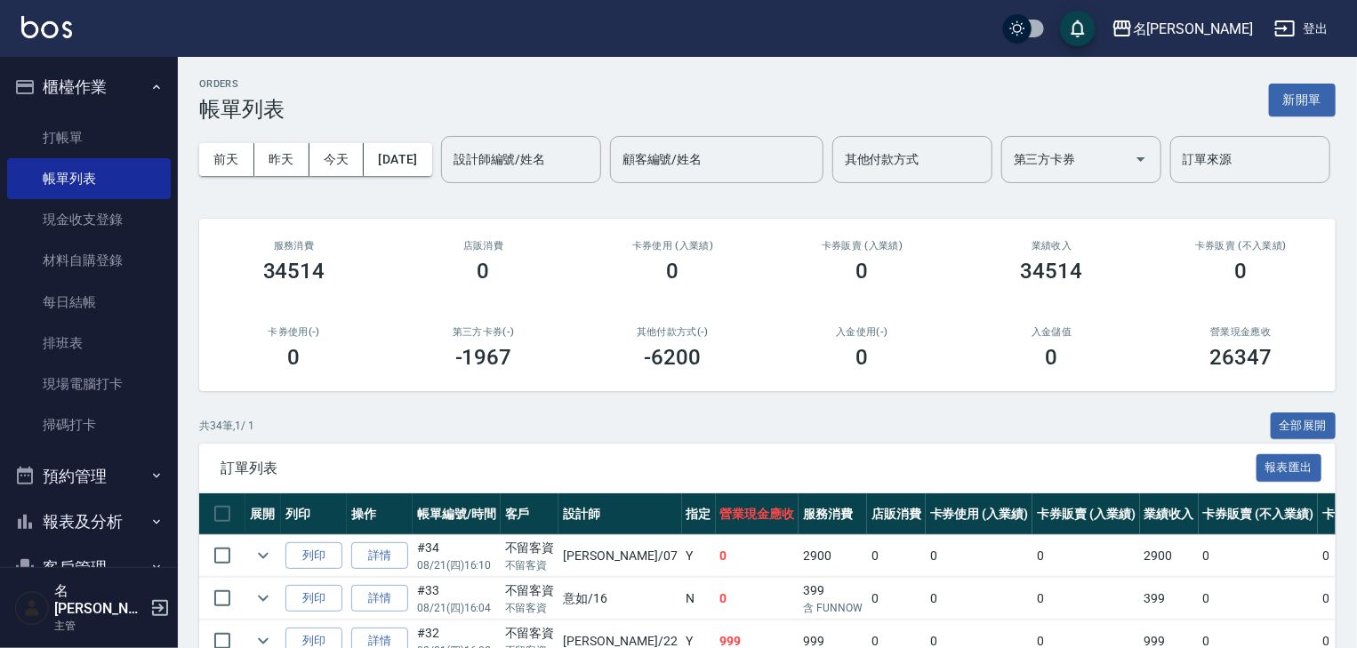
click at [41, 27] on img at bounding box center [46, 27] width 51 height 22
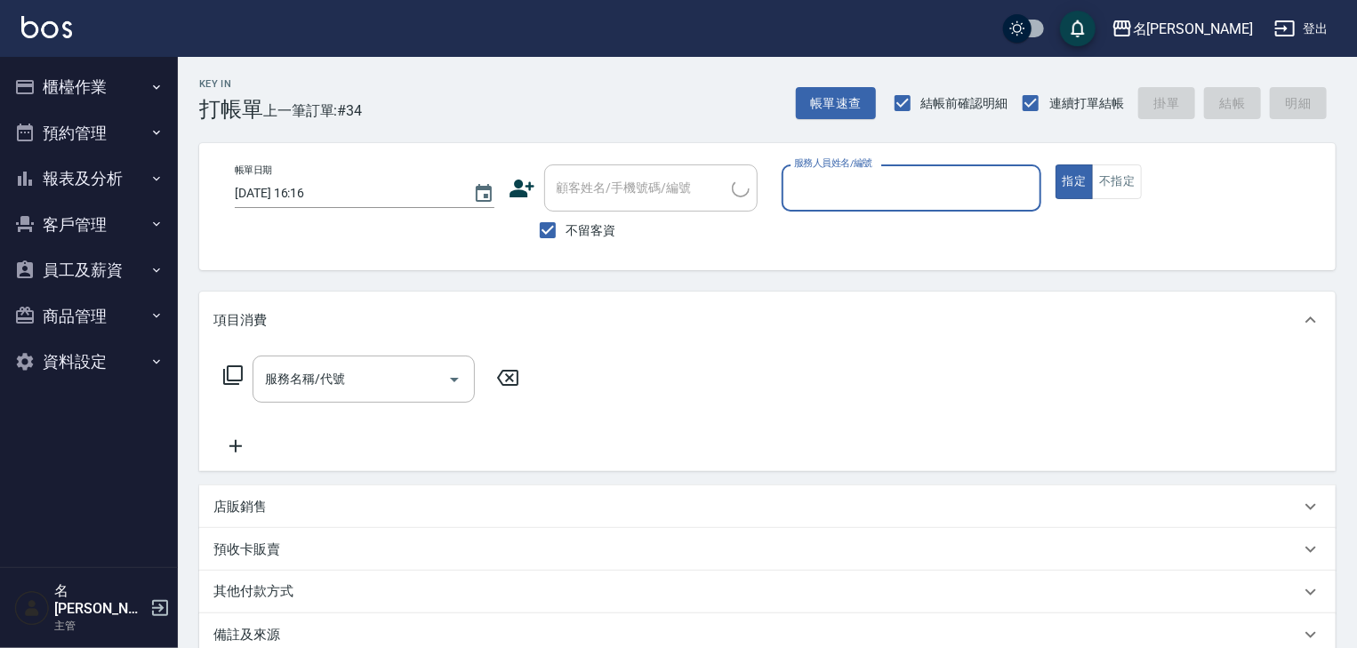
click at [1028, 184] on input "服務人員姓名/編號" at bounding box center [912, 188] width 244 height 31
type input "蔡慈恩-08"
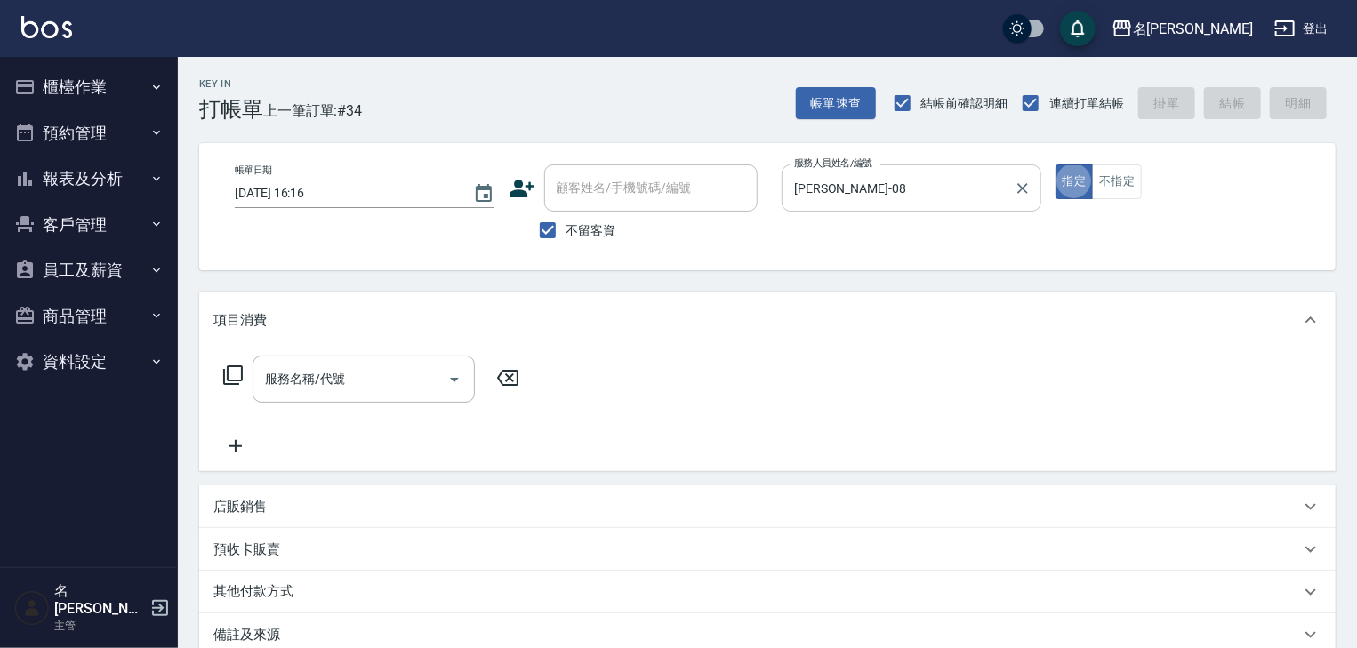
type button "true"
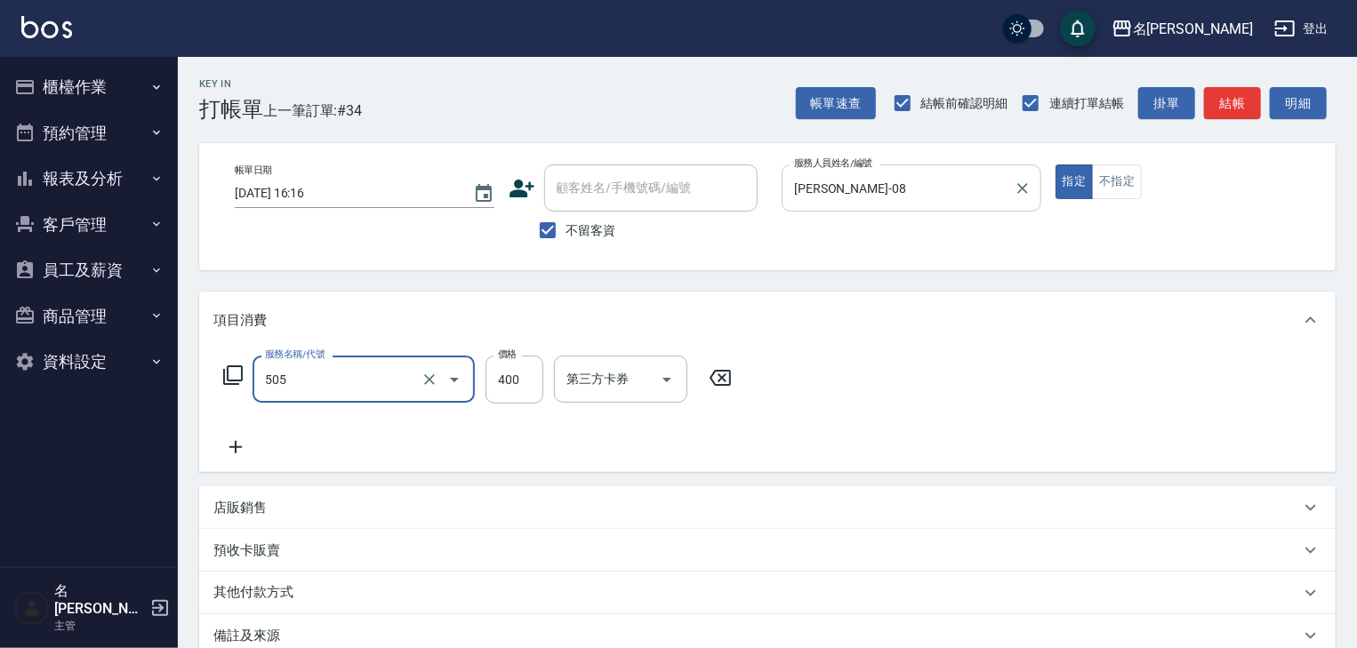
type input "洗髮(505)"
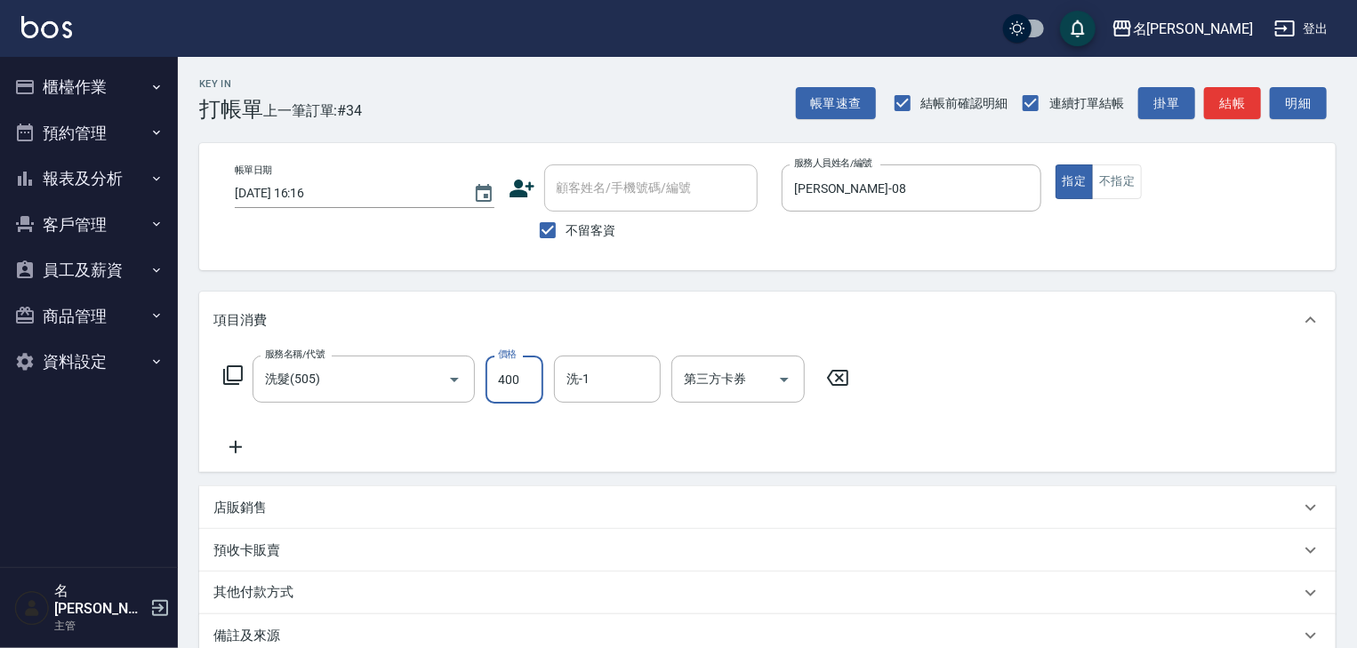
click at [518, 389] on input "400" at bounding box center [515, 380] width 58 height 48
type input "500"
click at [1231, 104] on button "結帳" at bounding box center [1232, 103] width 57 height 33
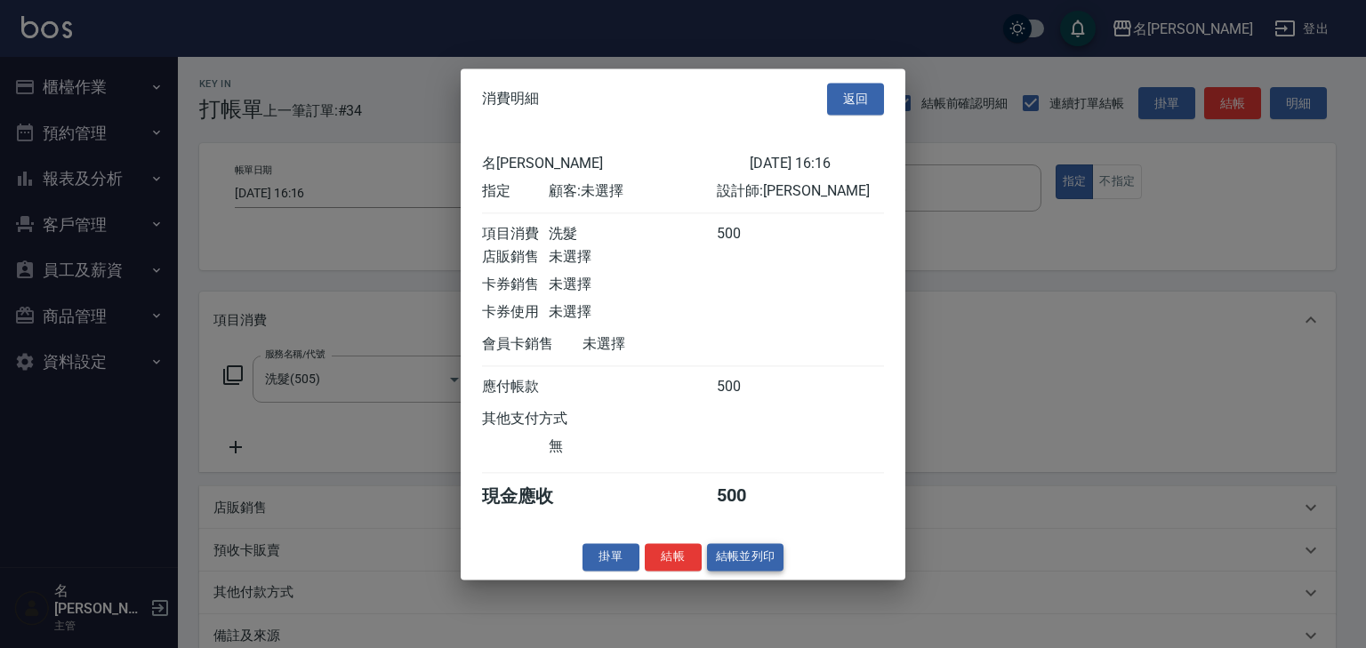
click at [768, 568] on button "結帳並列印" at bounding box center [745, 557] width 77 height 28
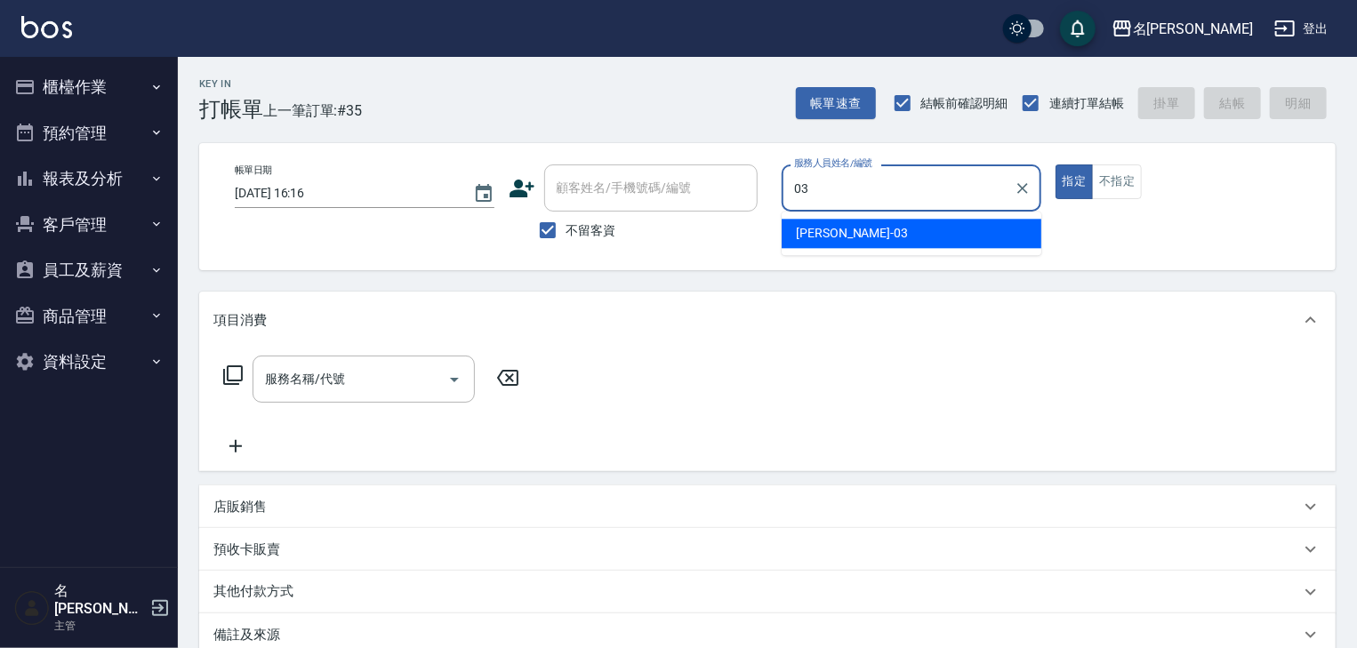
type input "曹如妘-03"
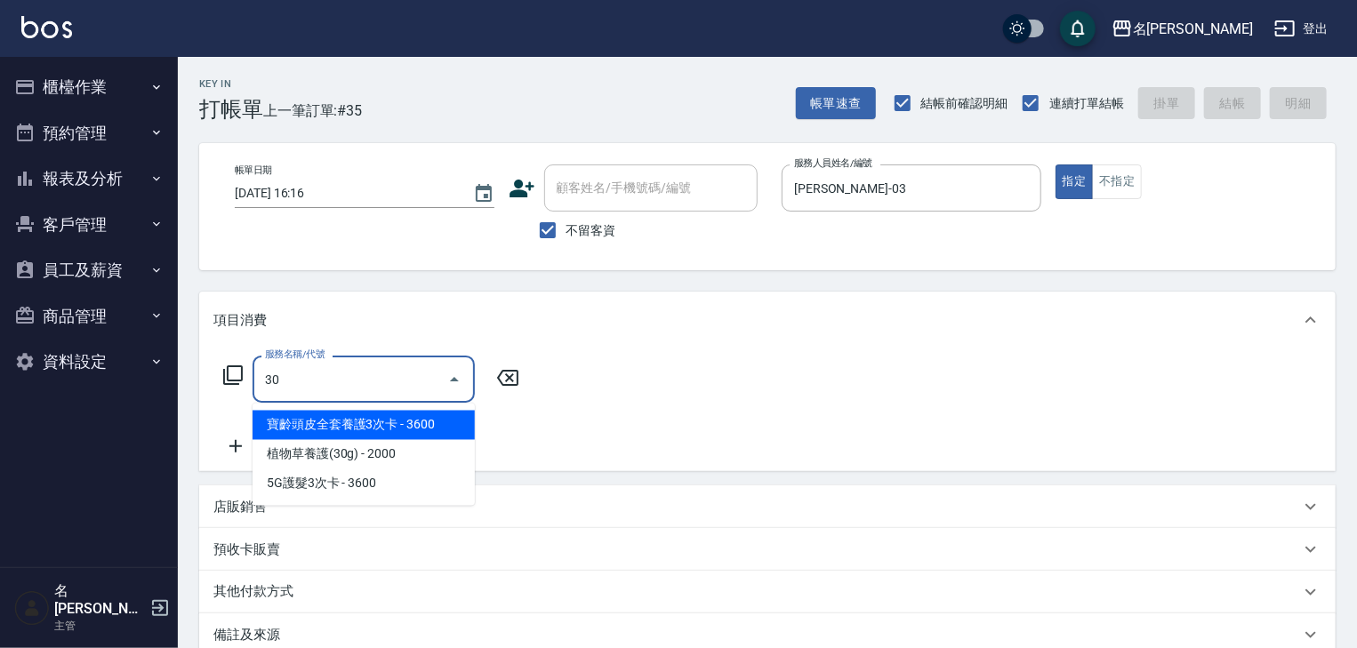
type input "307"
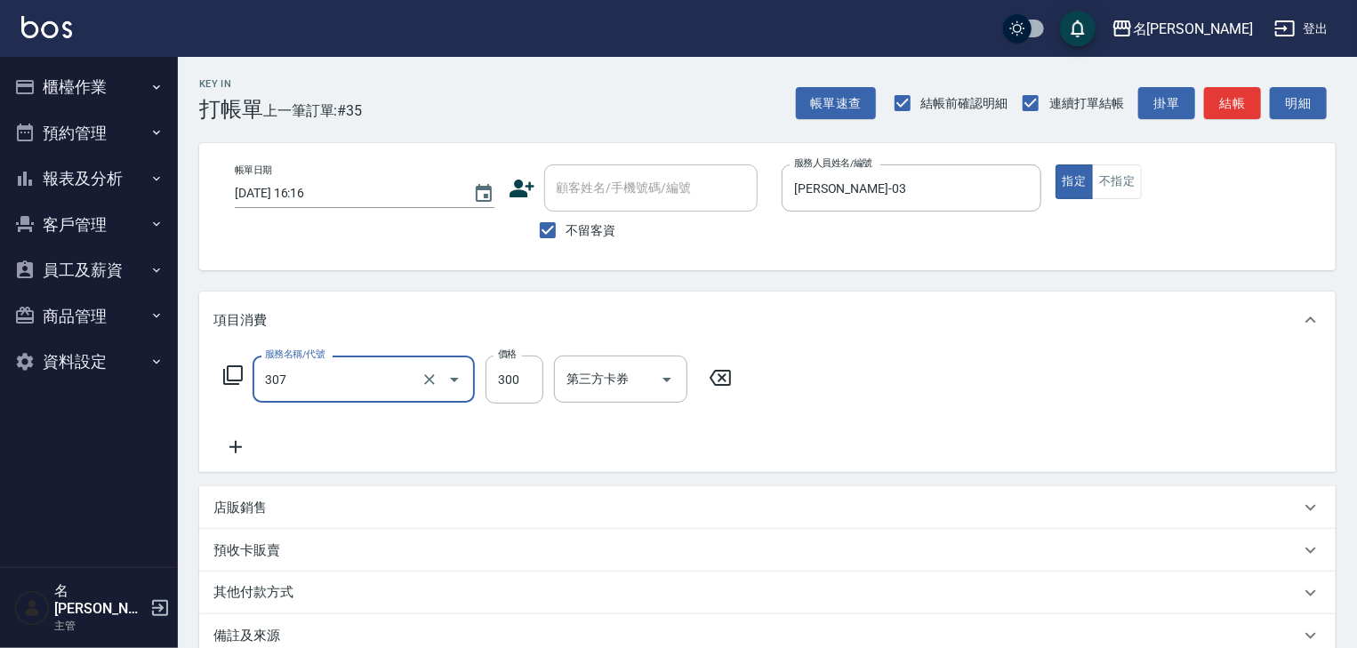
type input "剪髮(307)"
type input "700"
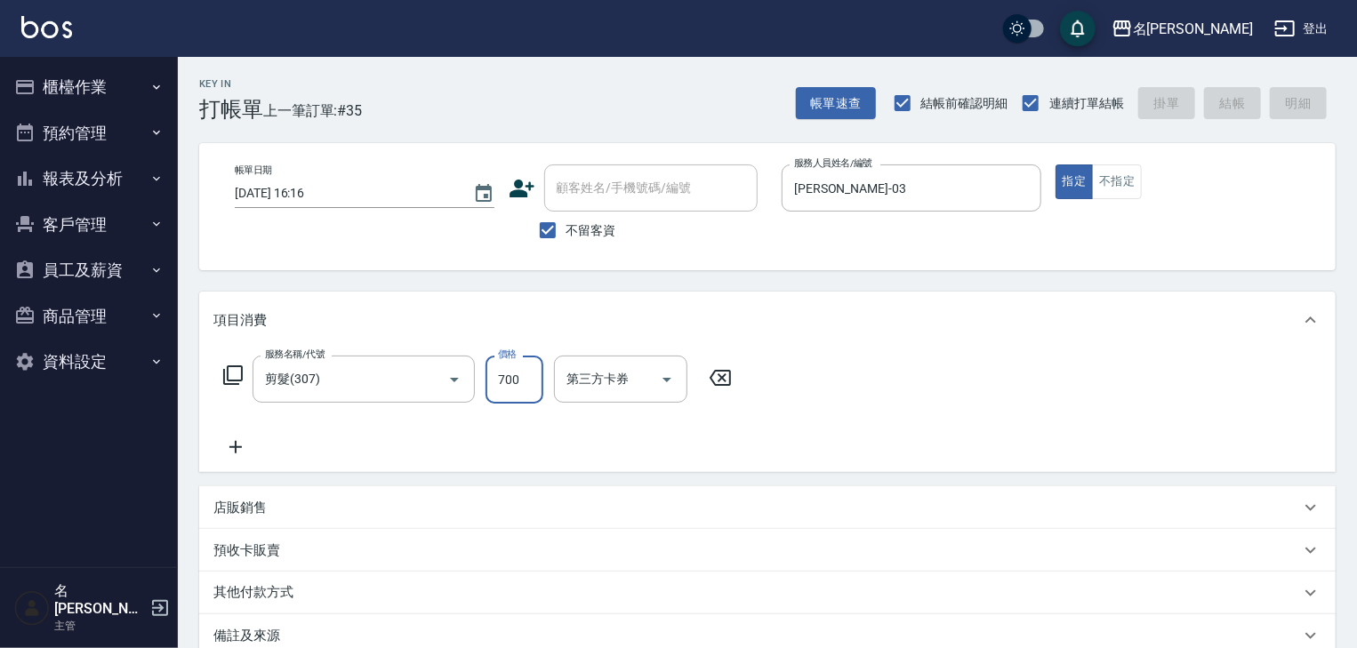
type input "2025/08/21 16:18"
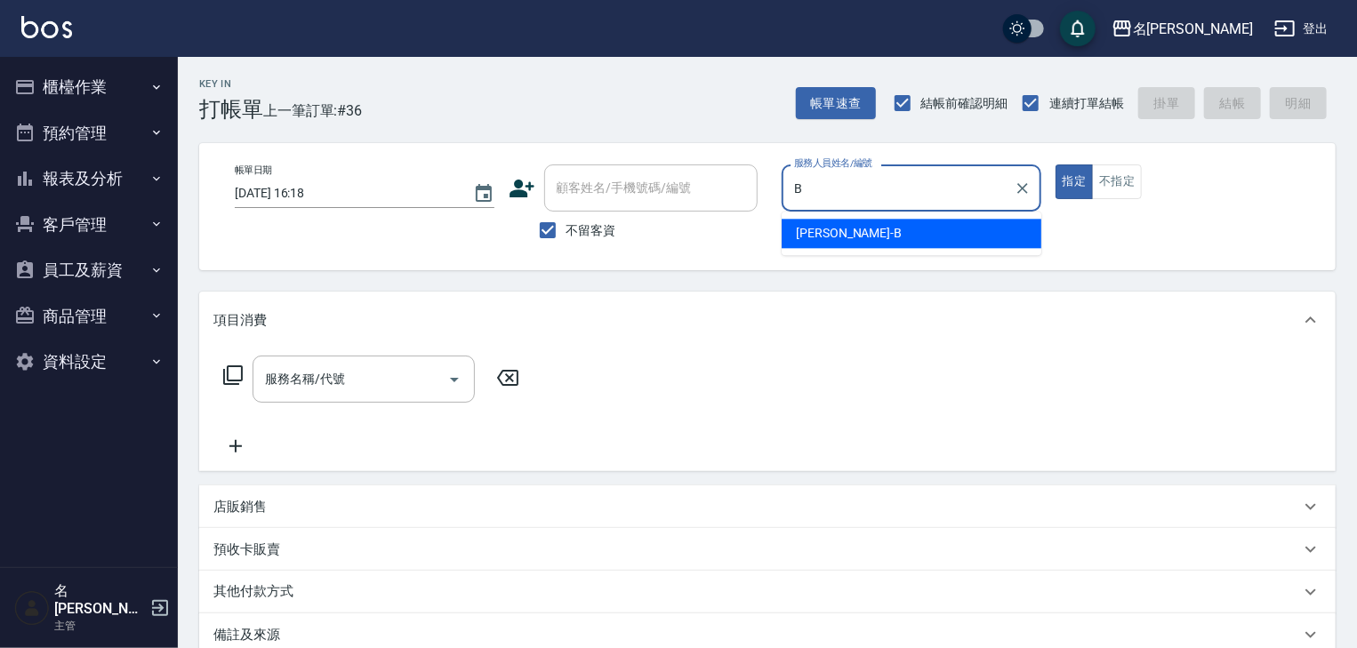
type input "吳姵瑩-B"
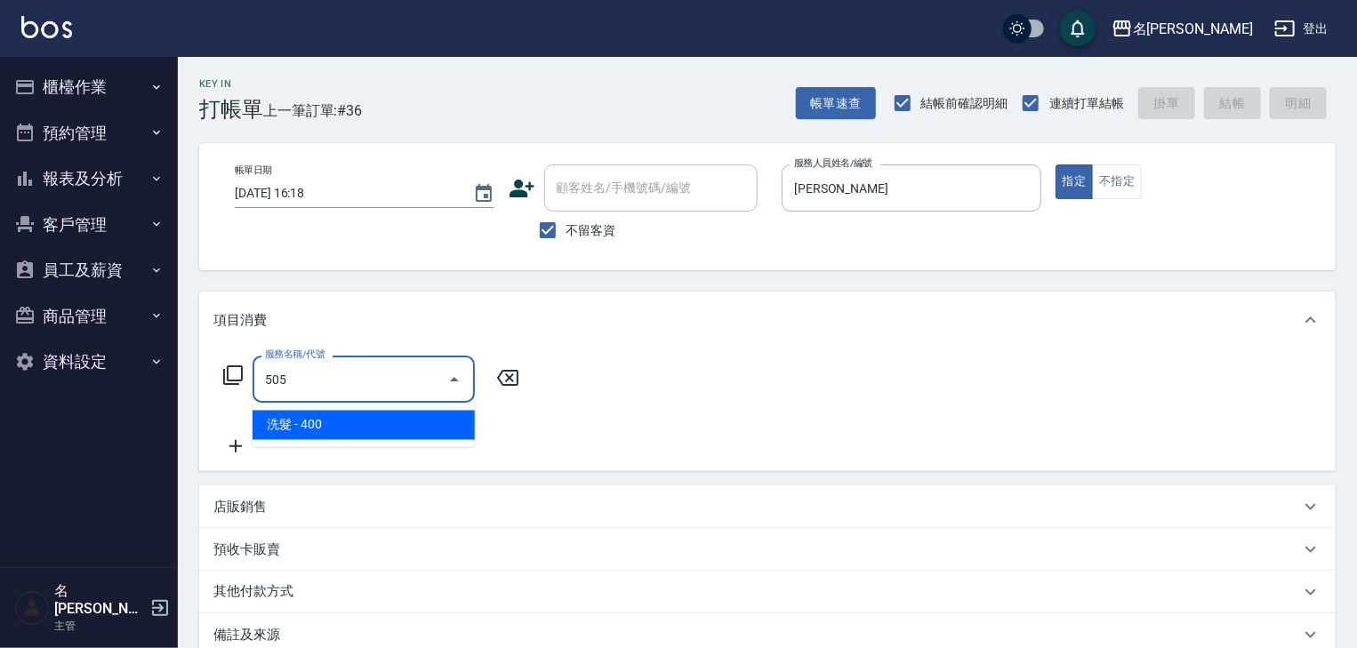
type input "洗髮(505)"
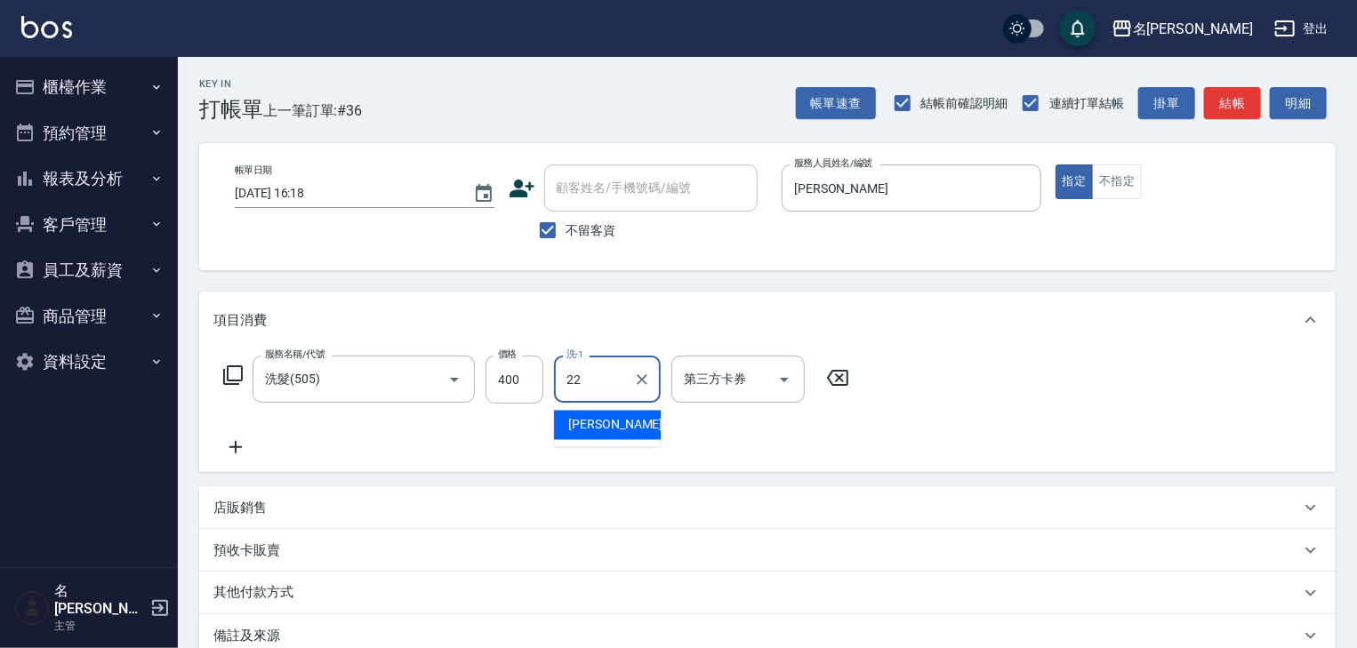
type input "王婕宇-22"
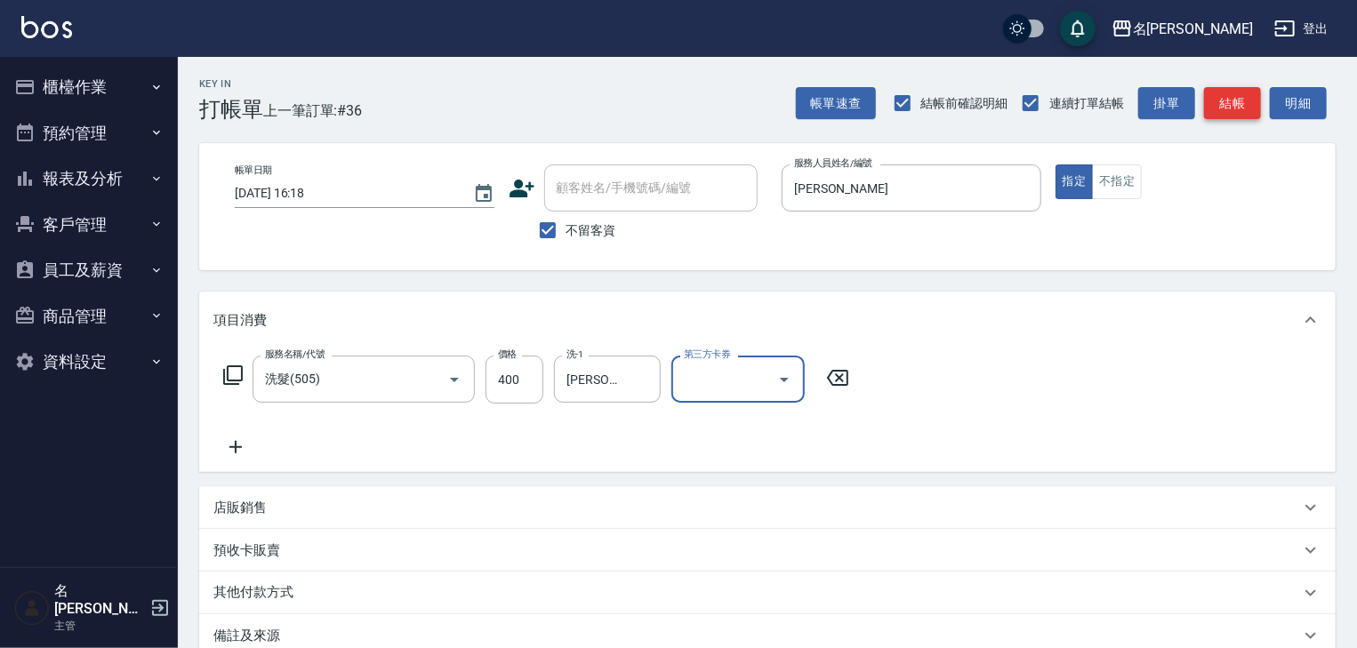
click at [1251, 114] on button "結帳" at bounding box center [1232, 103] width 57 height 33
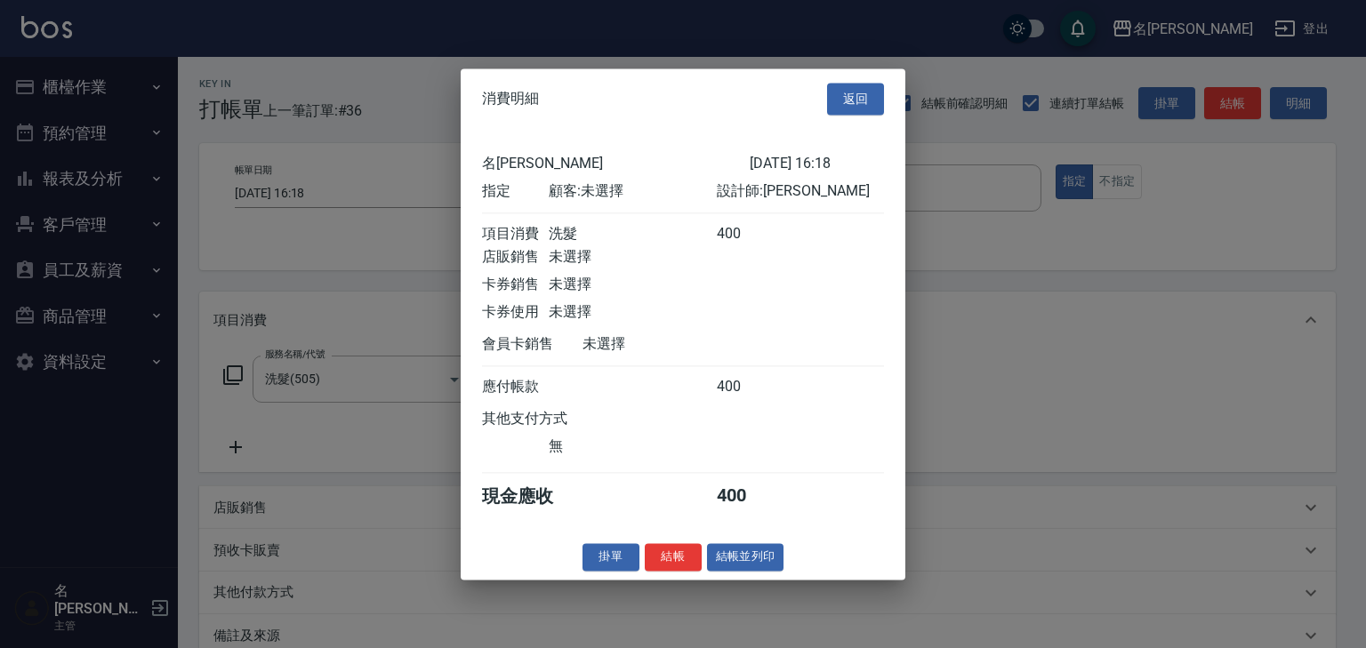
click at [788, 559] on div "掛單 結帳 結帳並列印" at bounding box center [683, 557] width 445 height 28
click at [783, 562] on button "結帳並列印" at bounding box center [745, 557] width 77 height 28
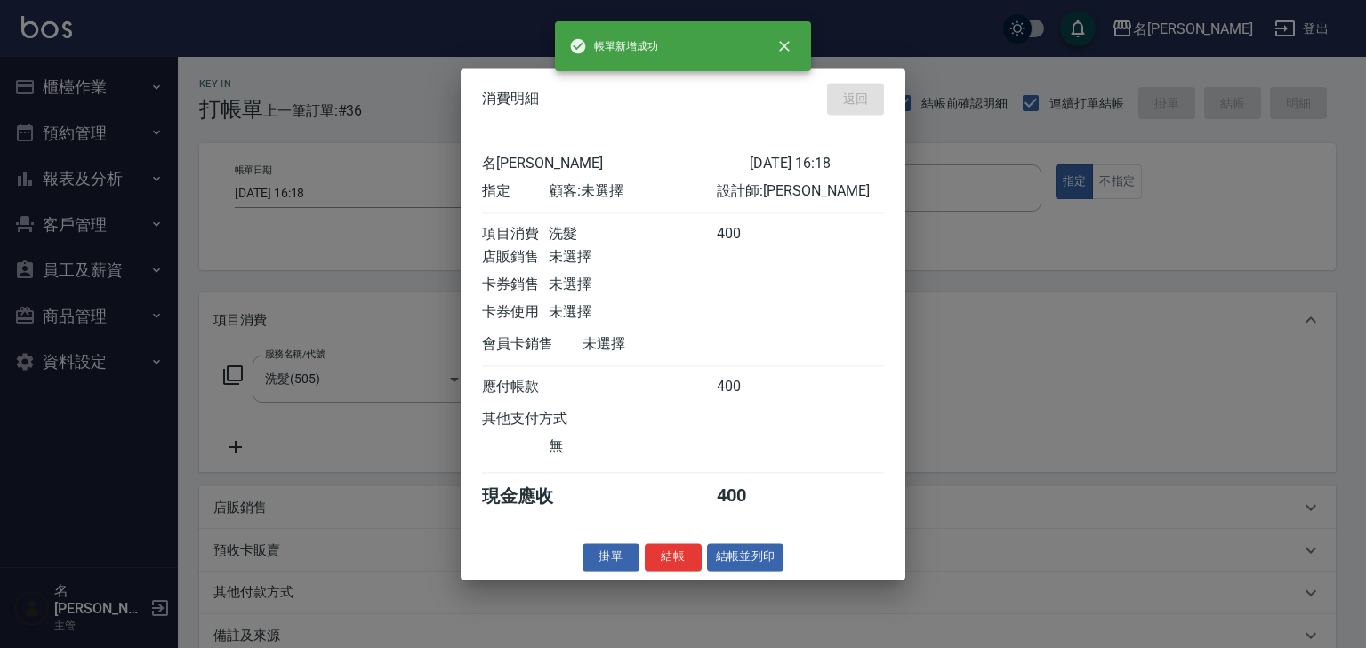
type input "2025/08/21 16:28"
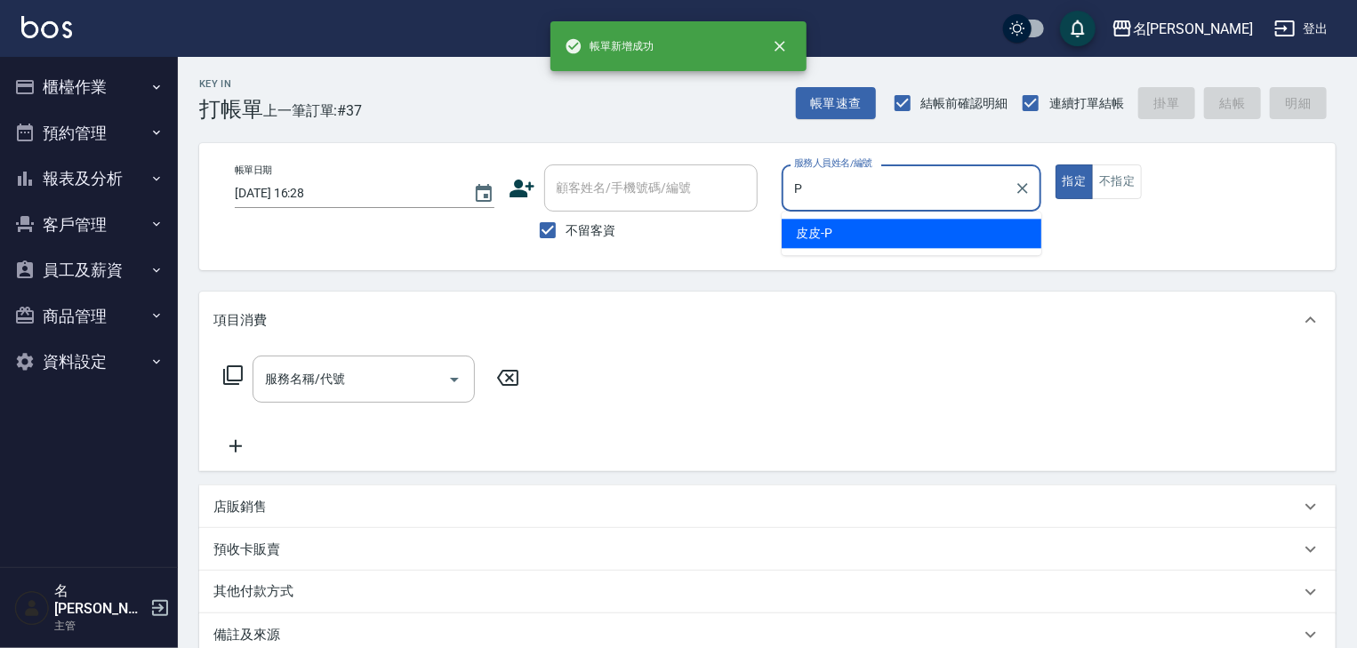
type input "皮皮-P"
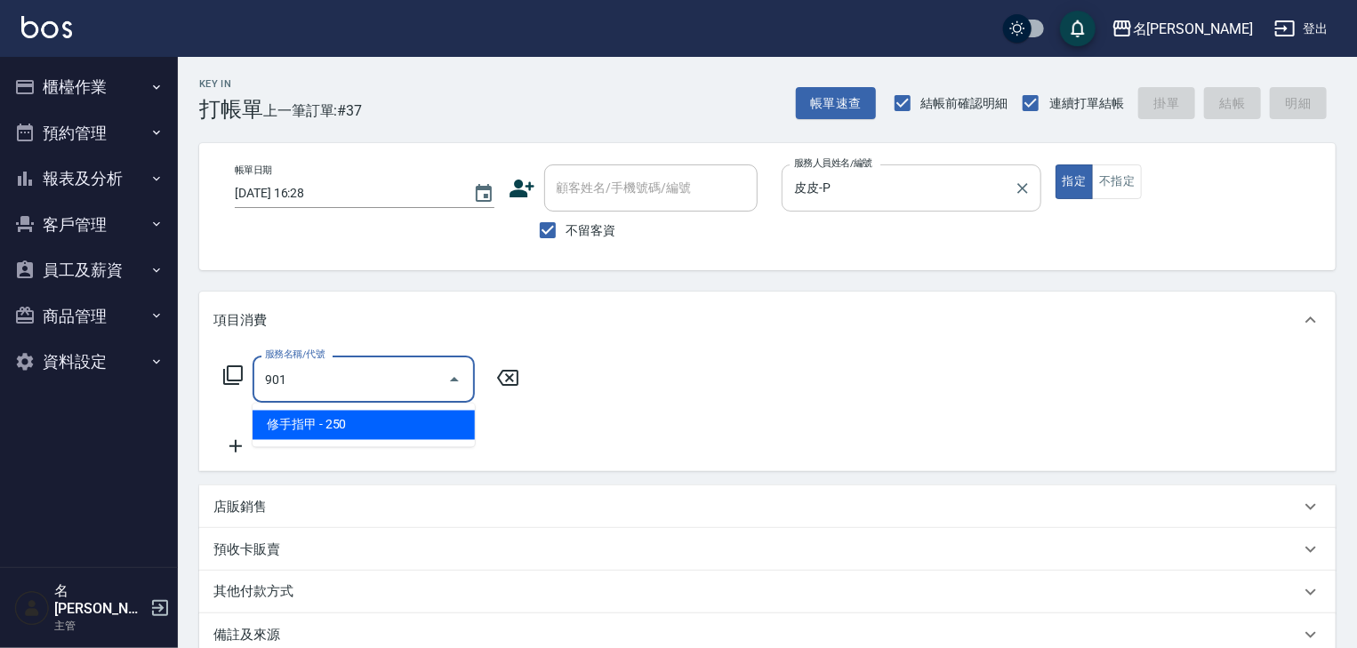
type input "修手指甲(901)"
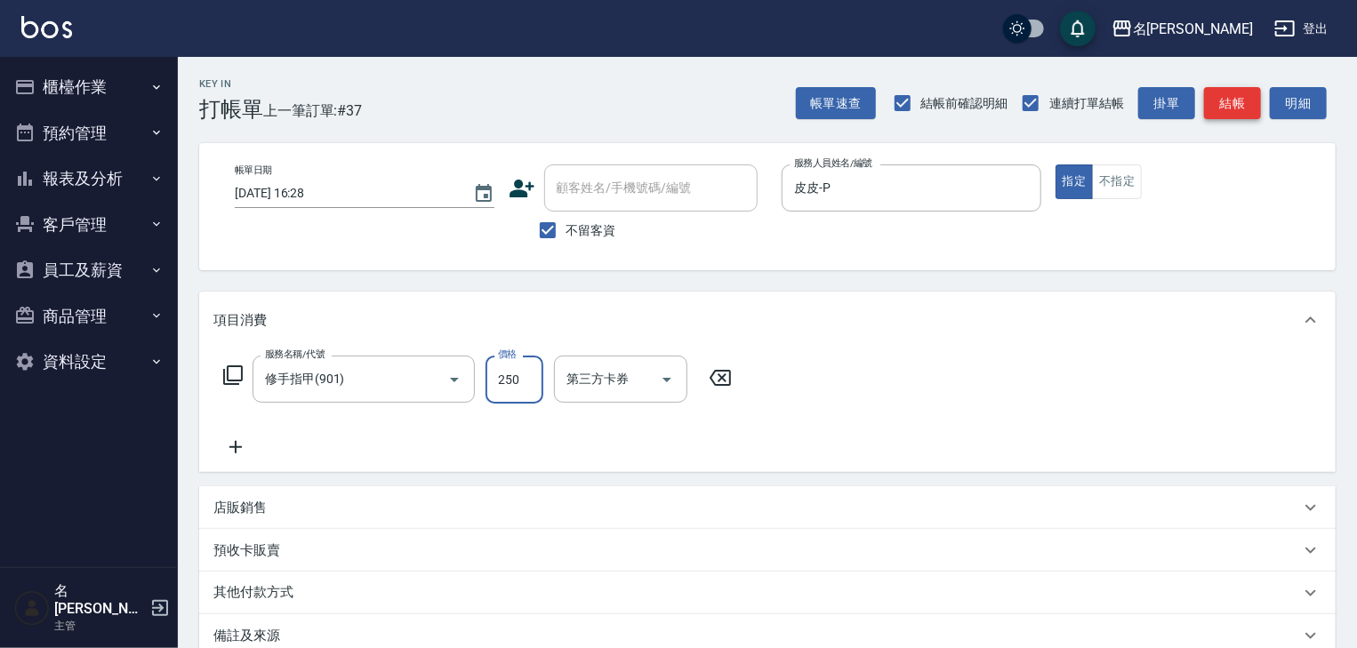
click at [1226, 101] on button "結帳" at bounding box center [1232, 103] width 57 height 33
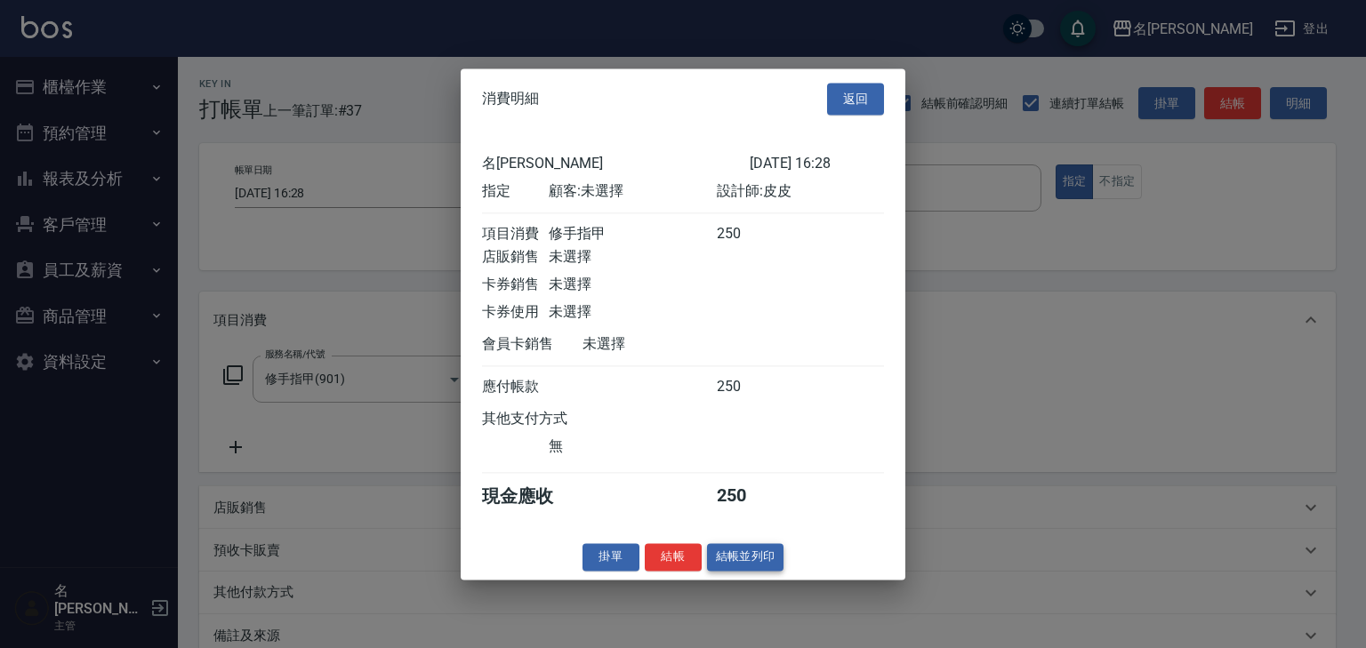
click at [769, 571] on button "結帳並列印" at bounding box center [745, 557] width 77 height 28
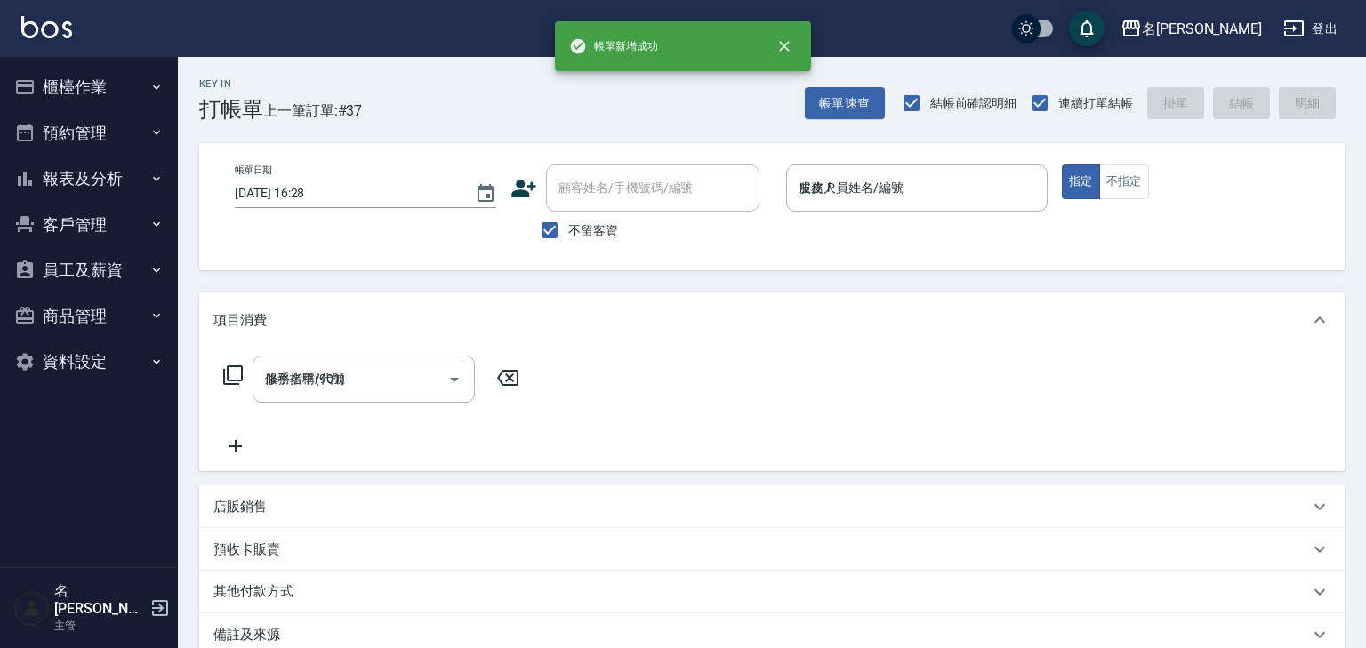
type input "2025/08/21 16:29"
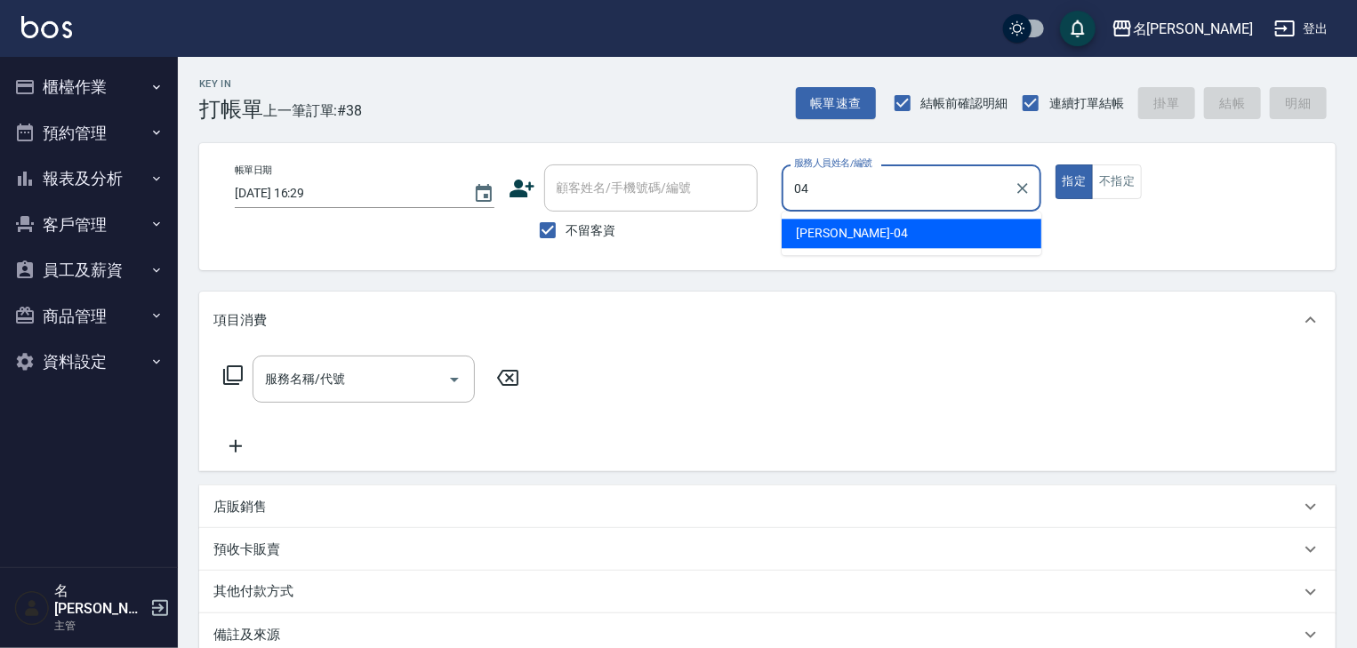
type input "許貴珍-04"
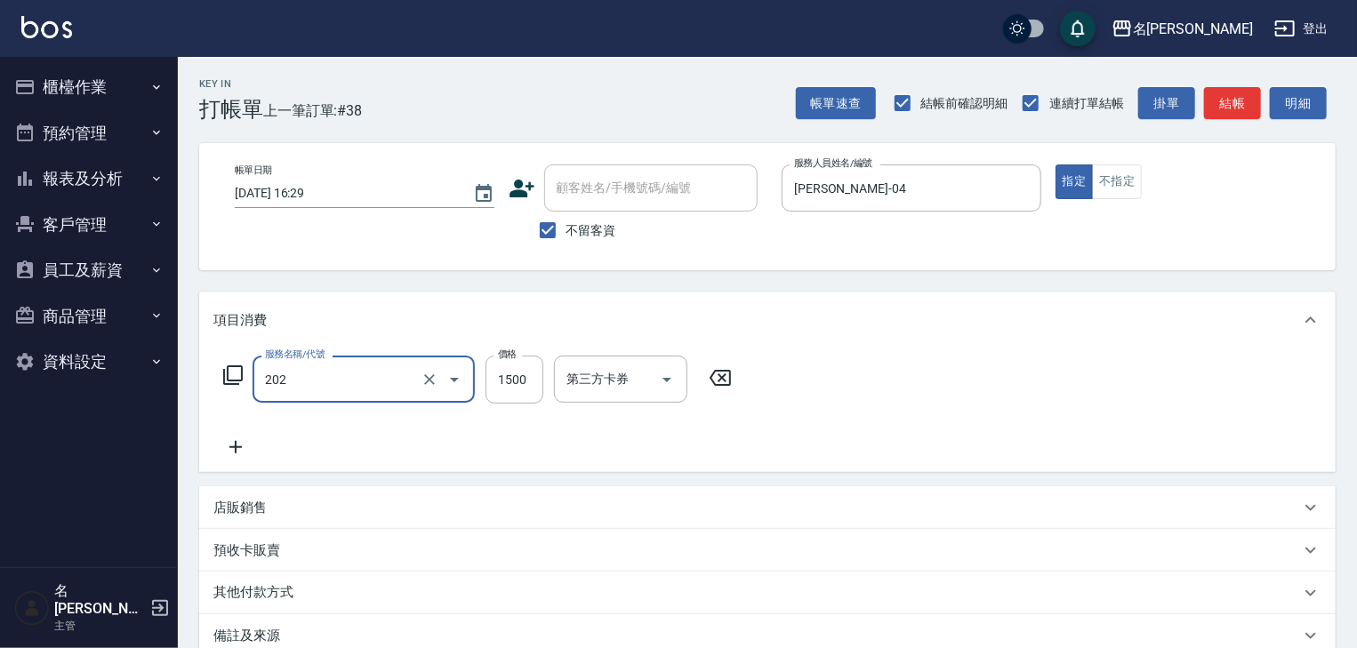
type input "燙髮1500以上(202)"
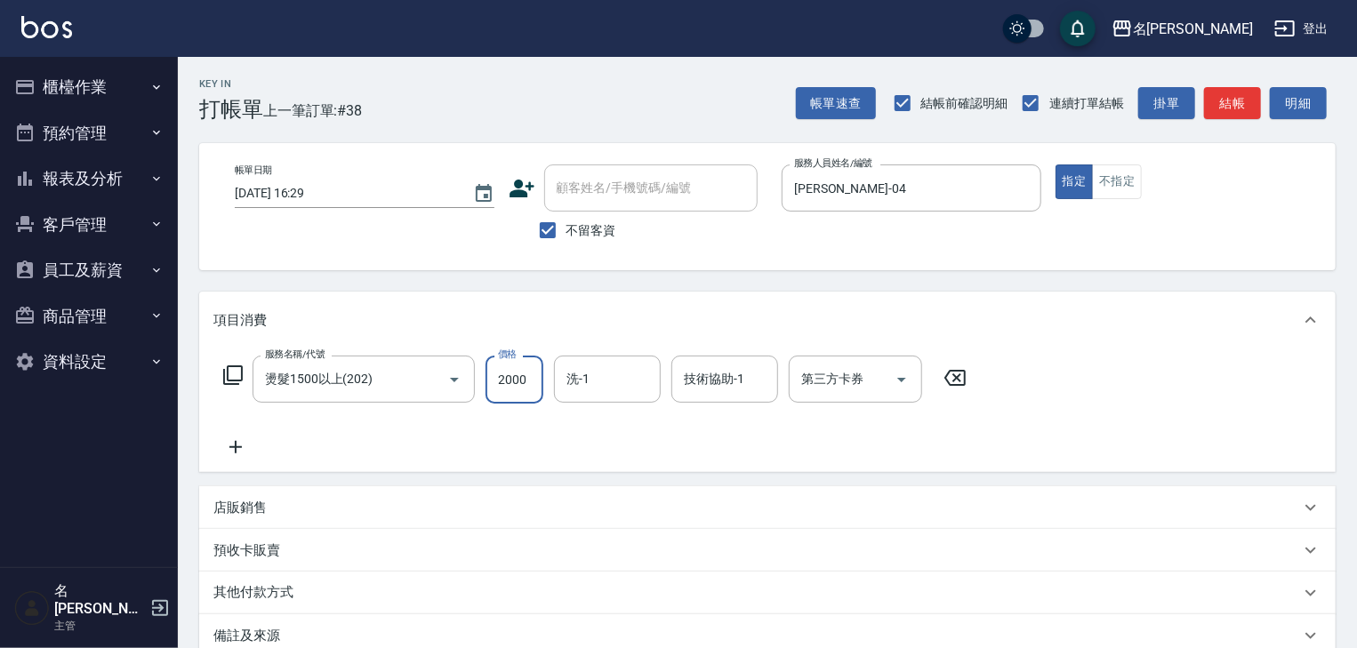
type input "2000"
type input "冼宜芳-28"
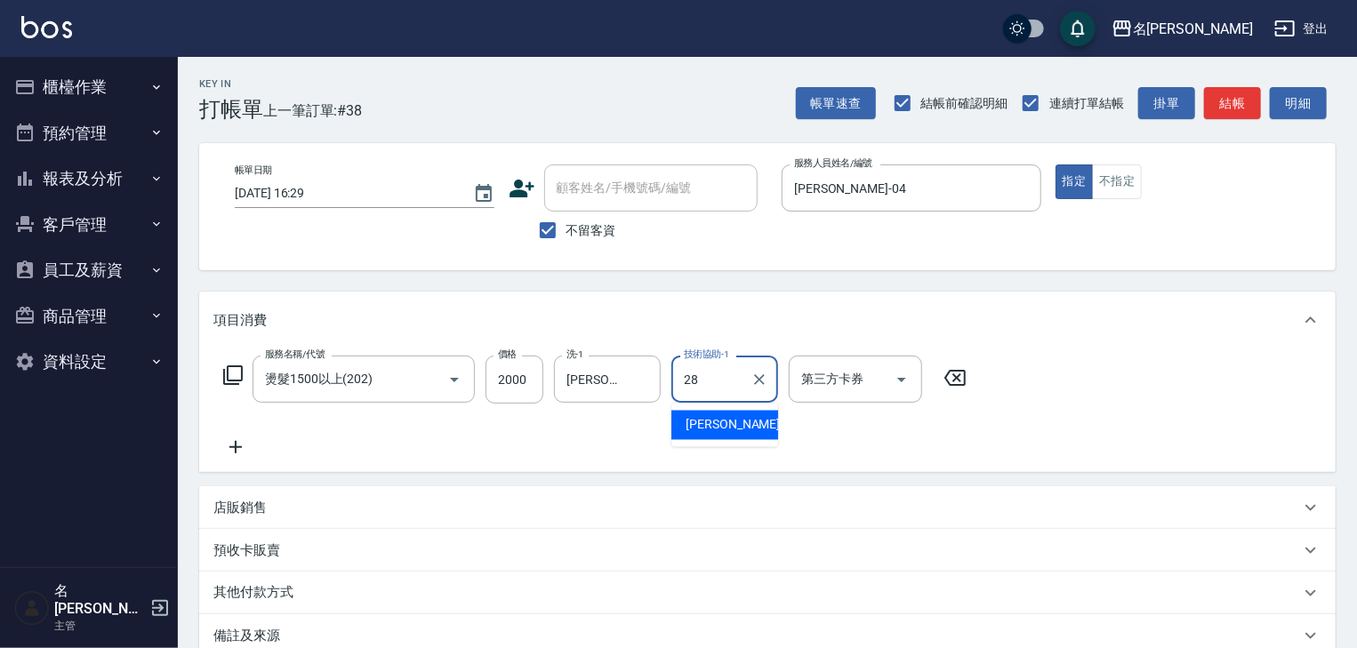
type input "冼宜芳-28"
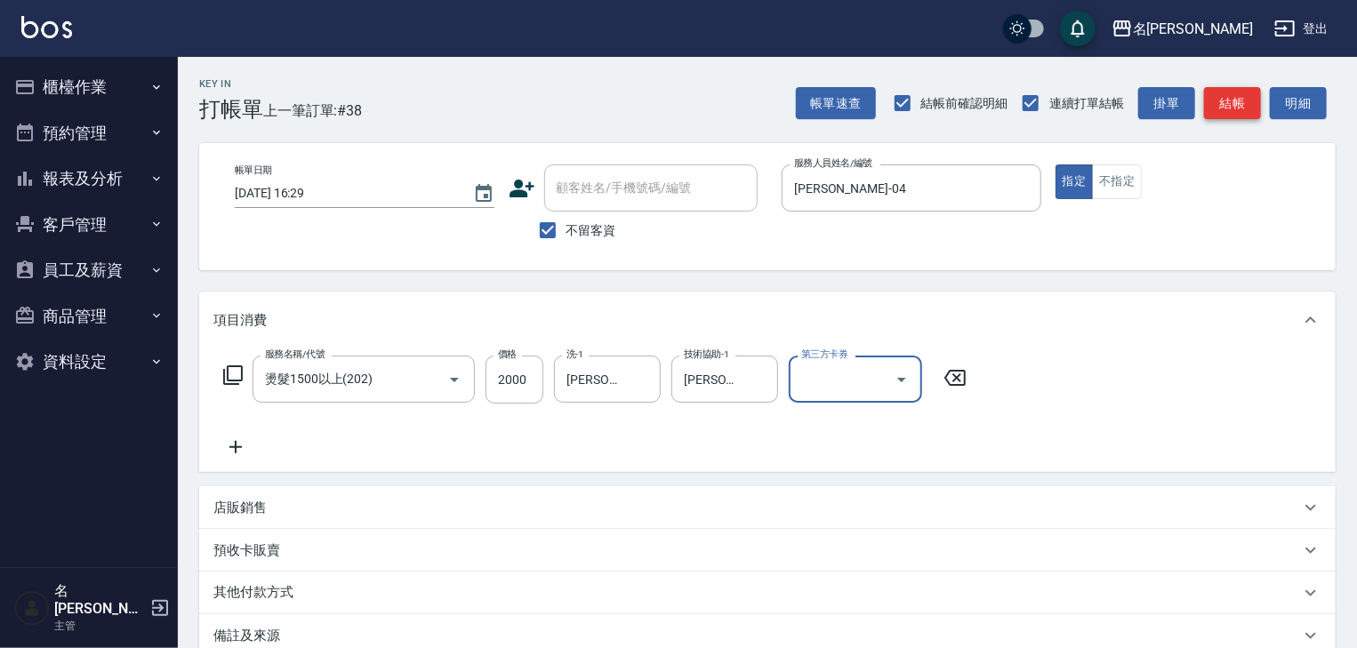
click at [1241, 110] on button "結帳" at bounding box center [1232, 103] width 57 height 33
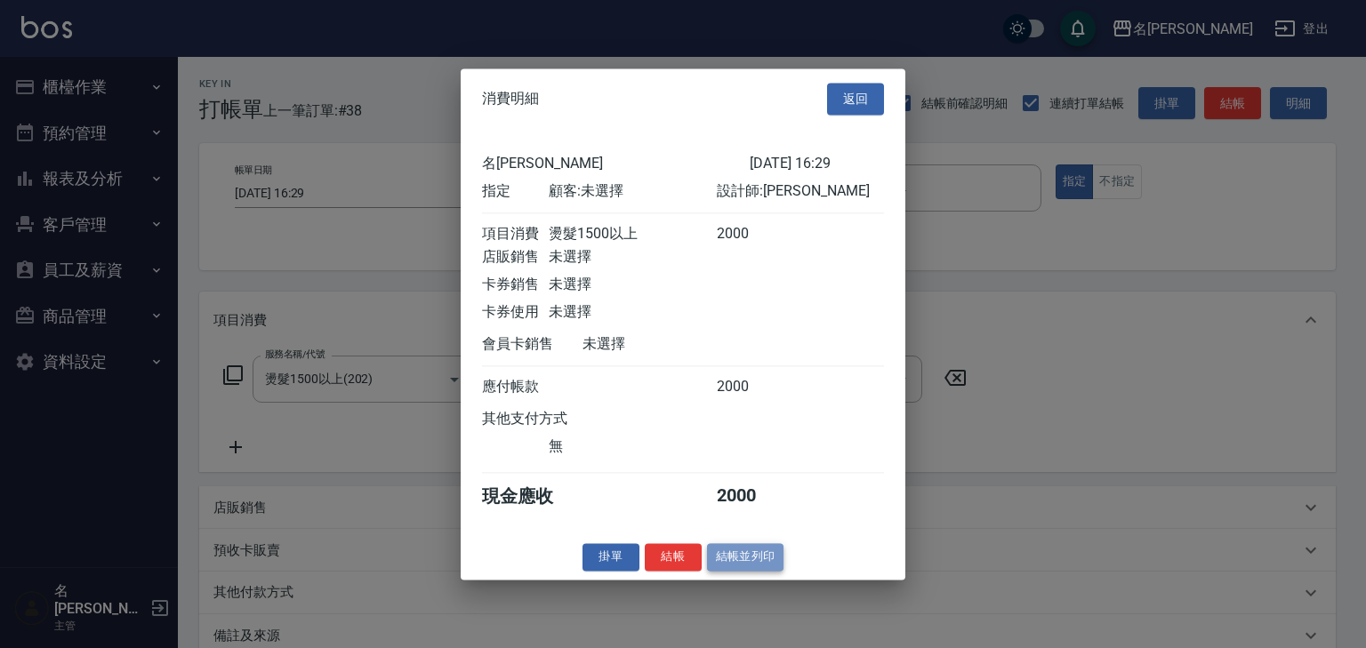
click at [770, 569] on button "結帳並列印" at bounding box center [745, 557] width 77 height 28
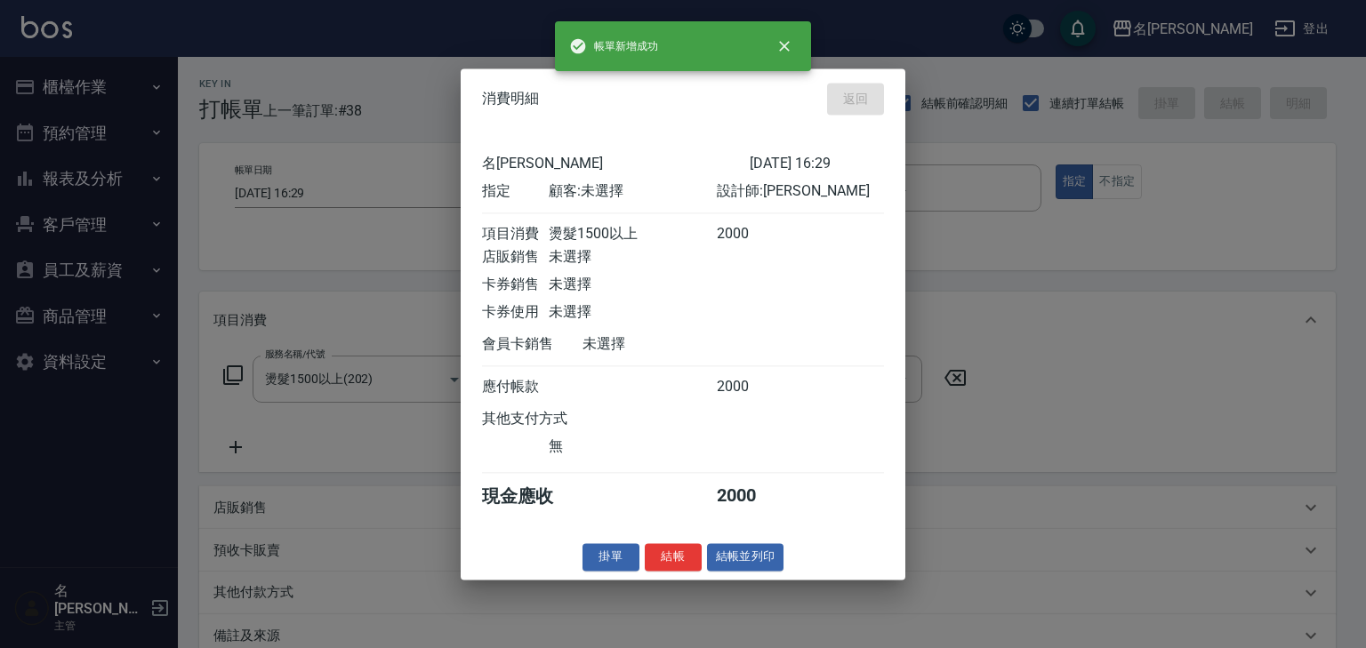
type input "2025/08/21 16:31"
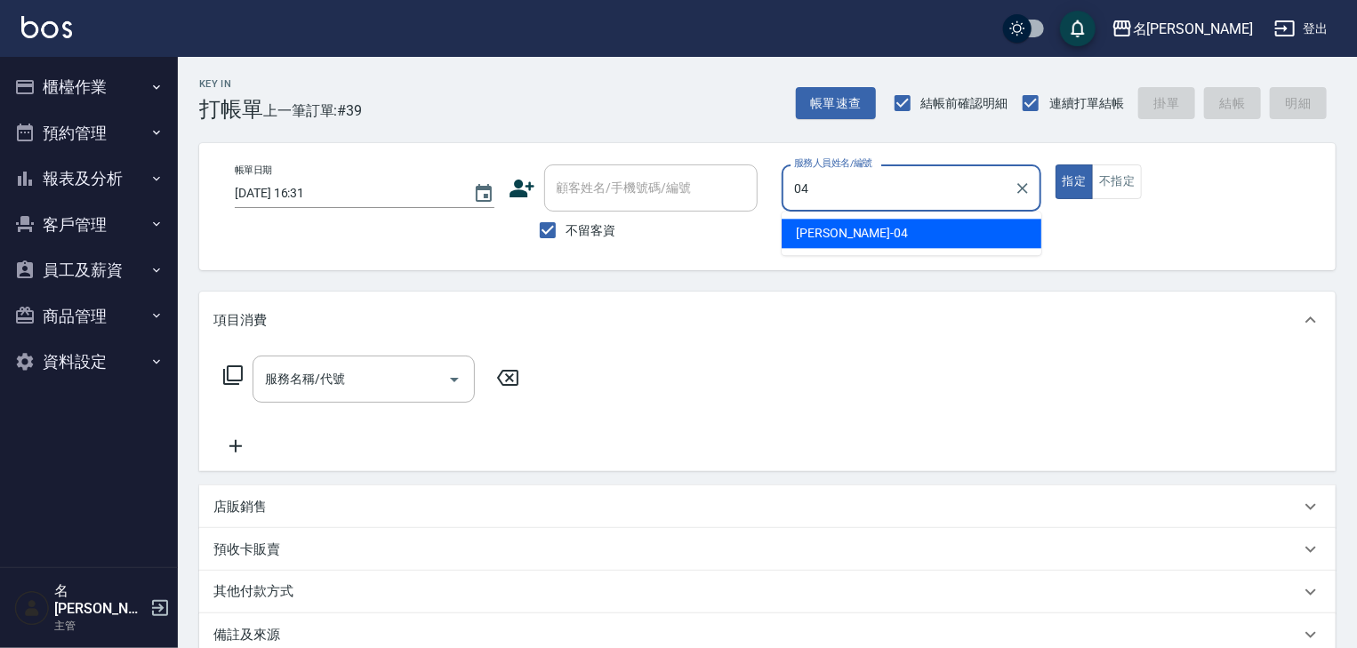
type input "許貴珍-04"
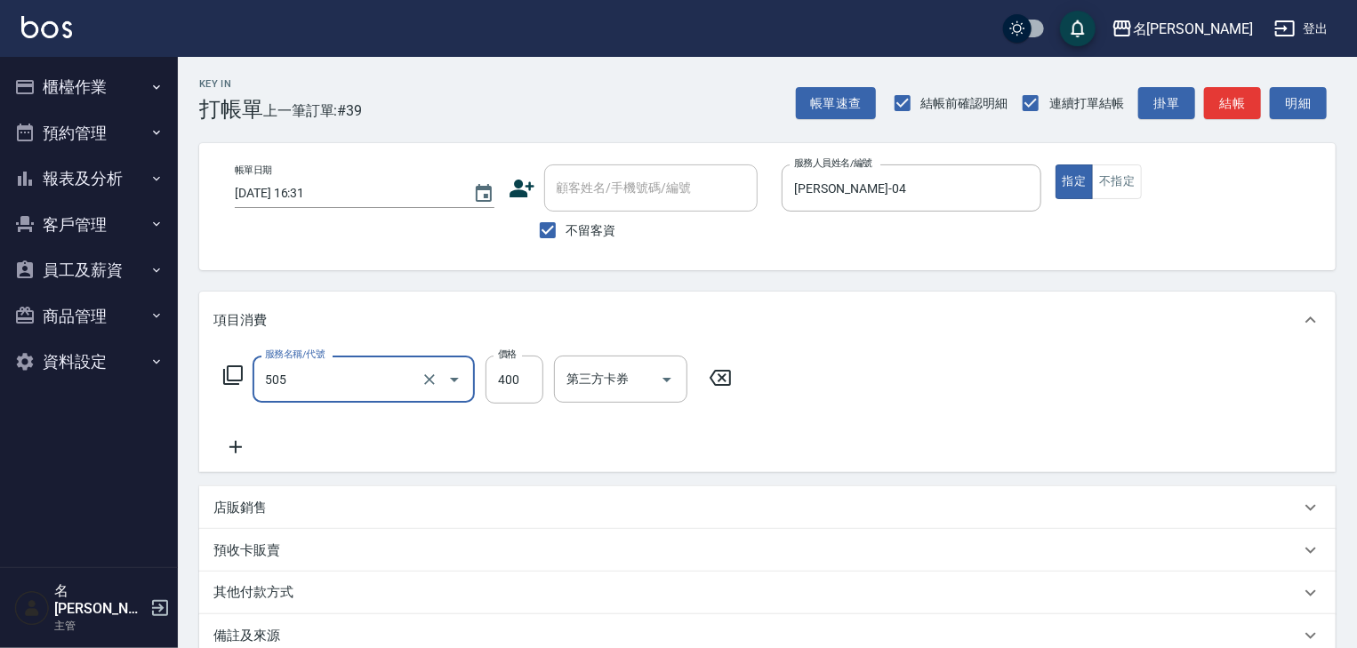
type input "洗髮(505)"
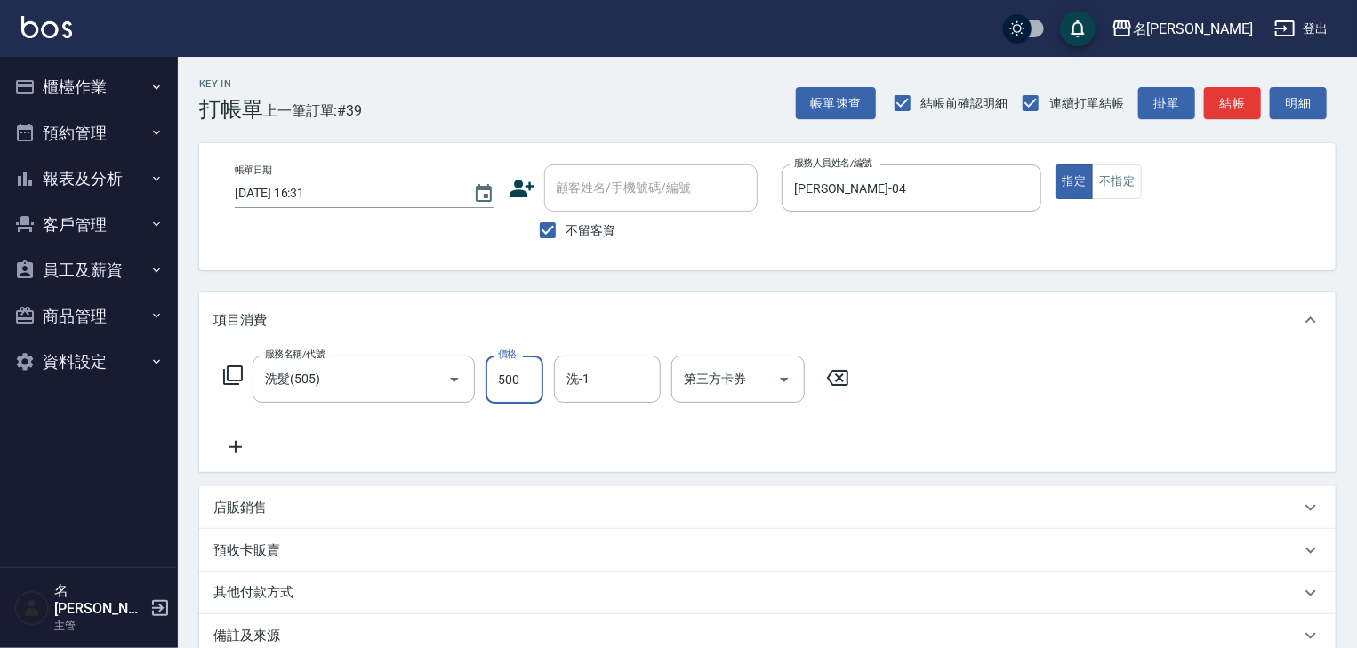
type input "500"
type input "冼宜芳-28"
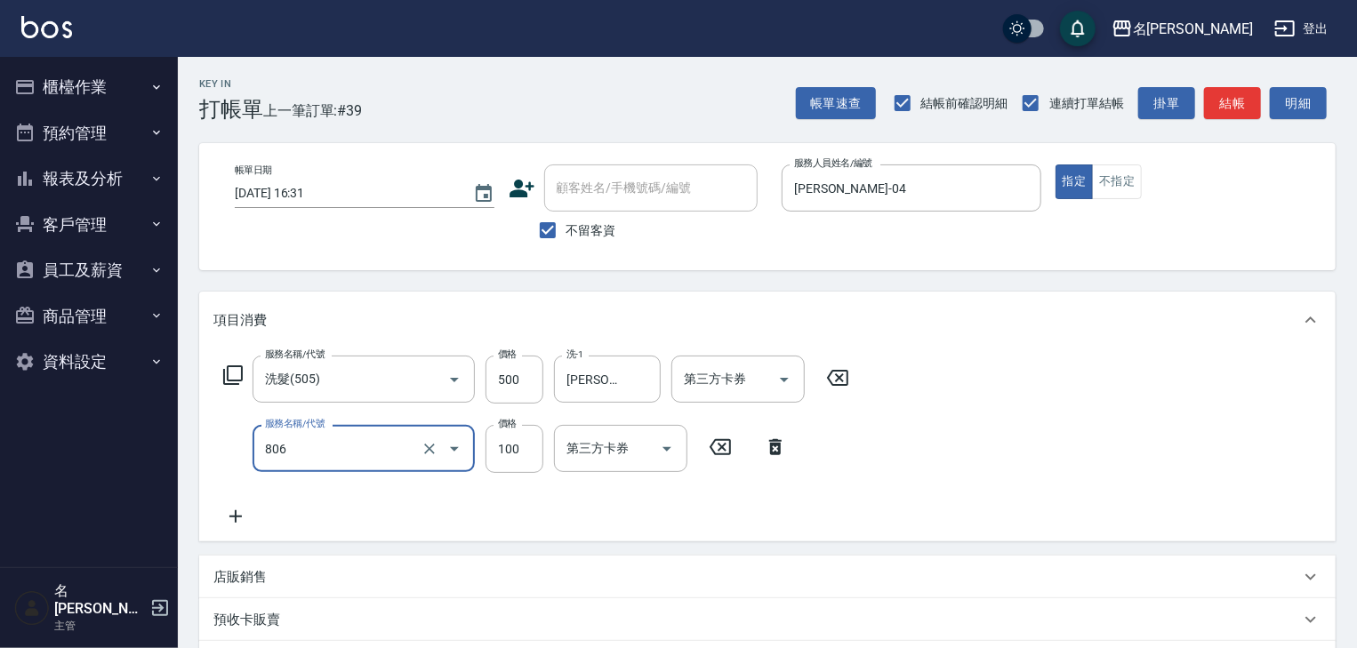
type input "電棒(806)"
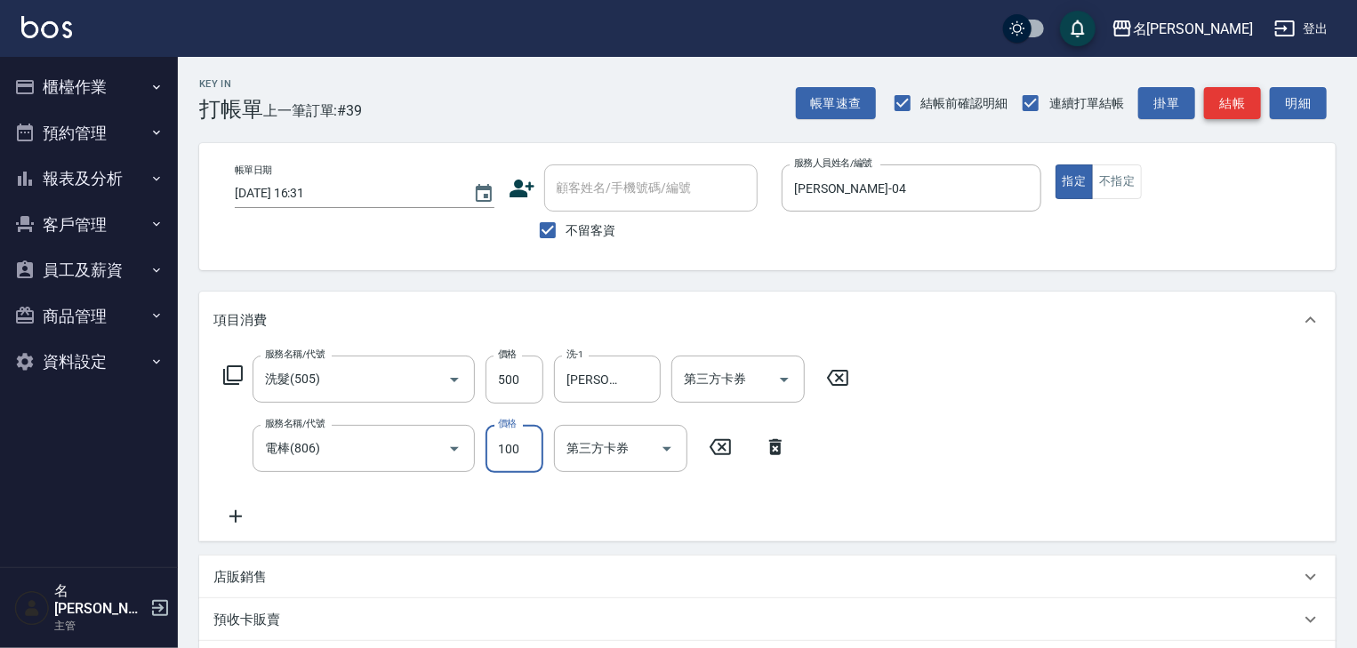
click at [1221, 96] on button "結帳" at bounding box center [1232, 103] width 57 height 33
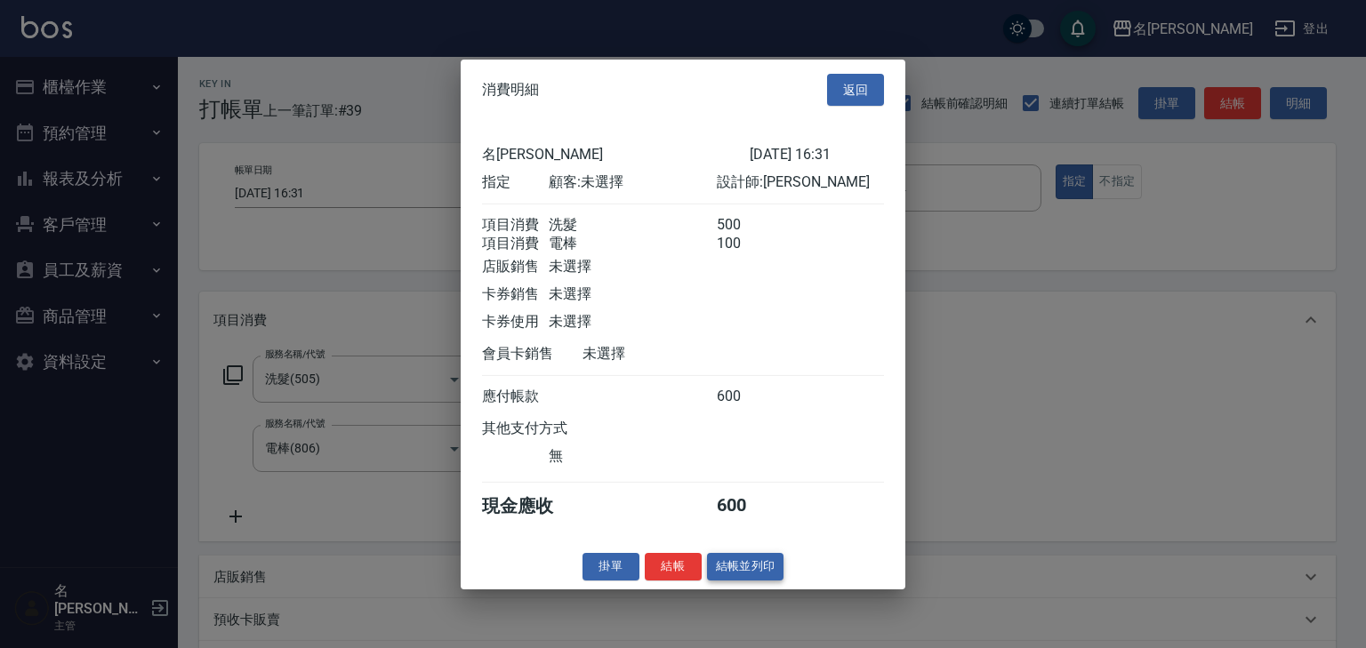
click at [744, 581] on button "結帳並列印" at bounding box center [745, 567] width 77 height 28
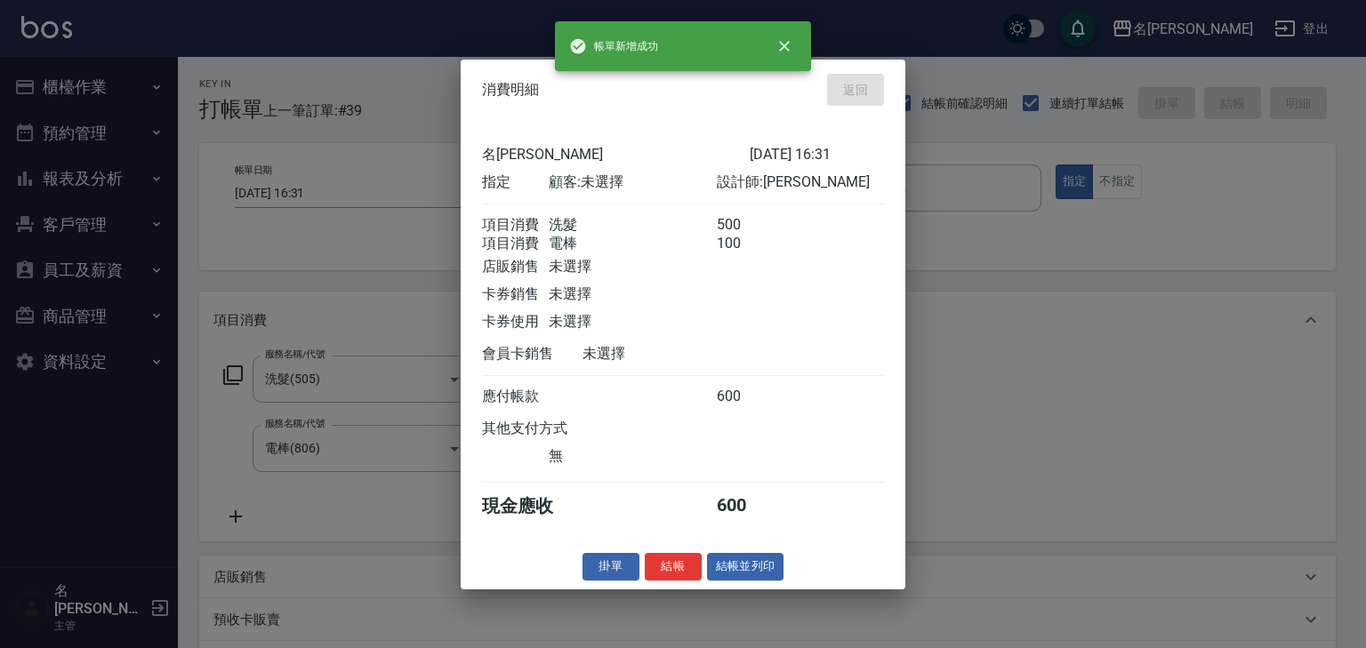
type input "2025/08/21 16:53"
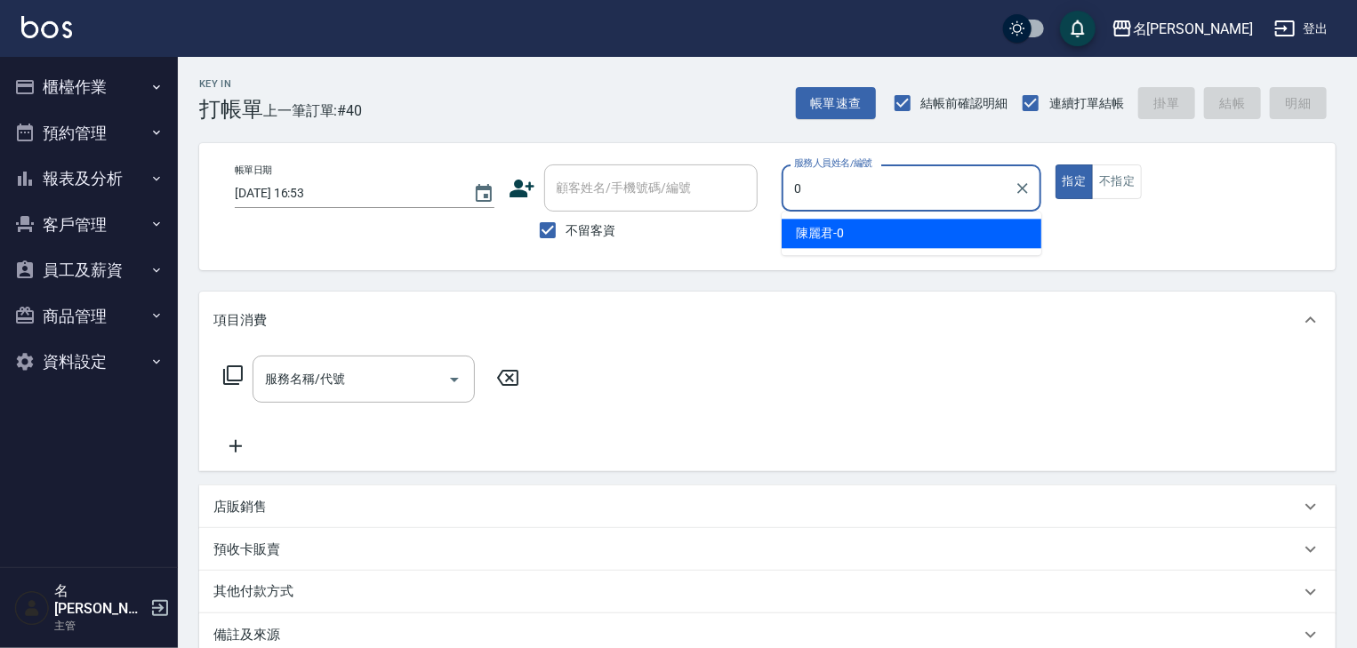
type input "陳麗君-0"
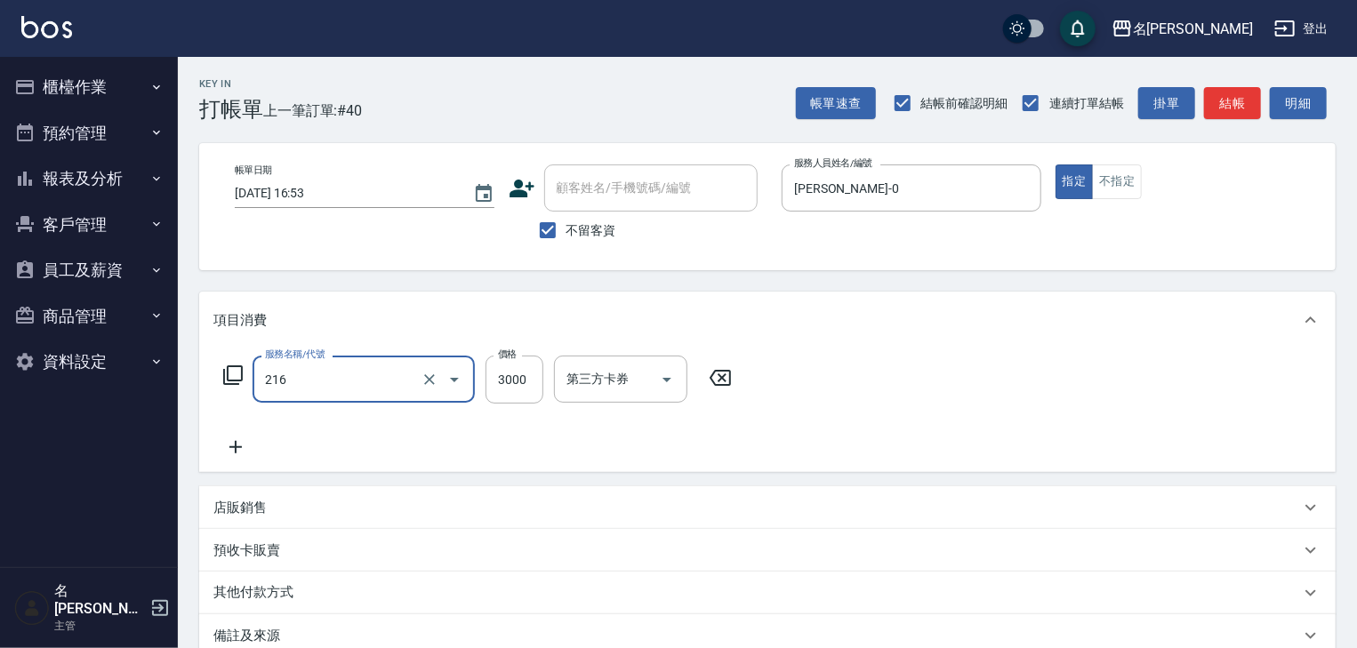
type input "陶瓷、溫朔燙(自備)(216)"
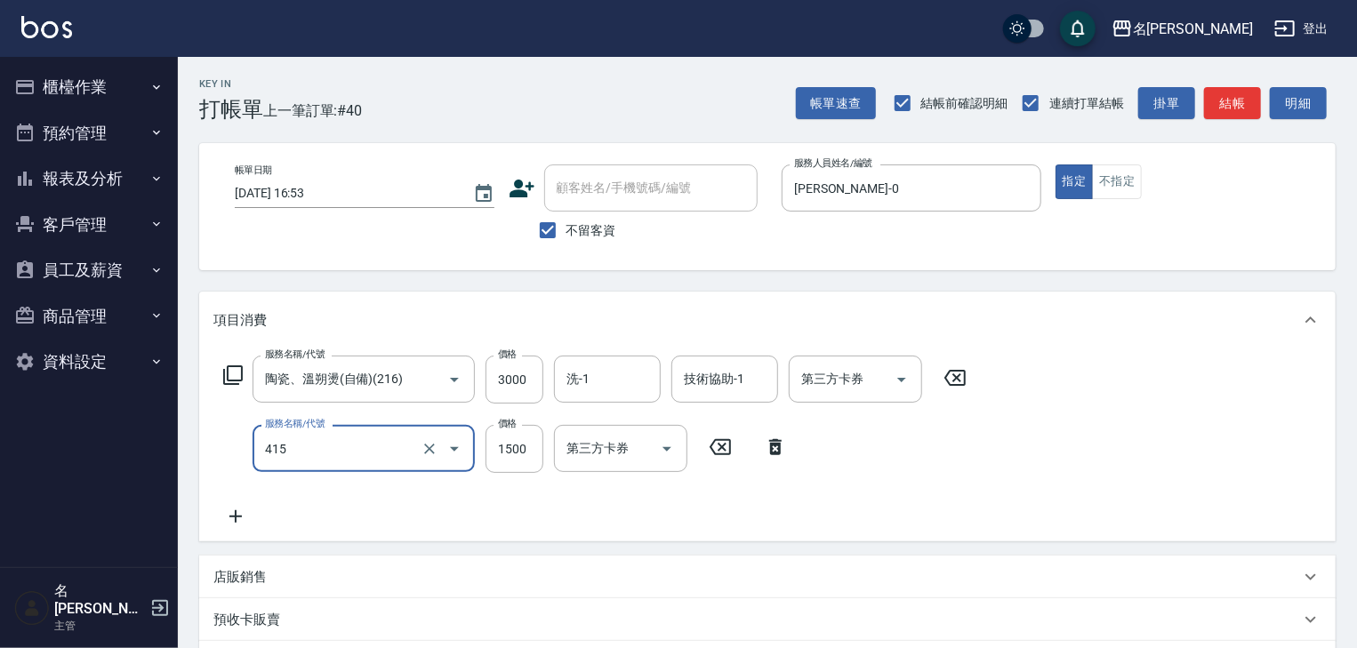
type input "染髮1500↑(415)"
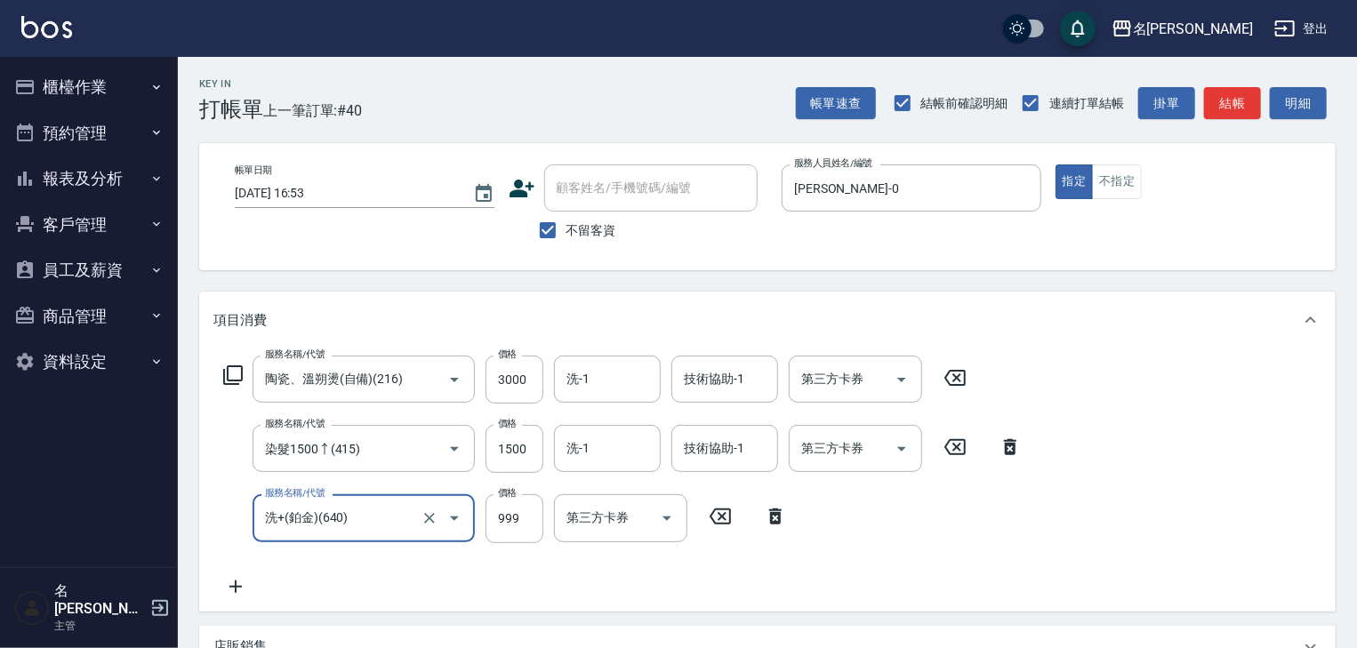
type input "洗+(鉑金)(640)"
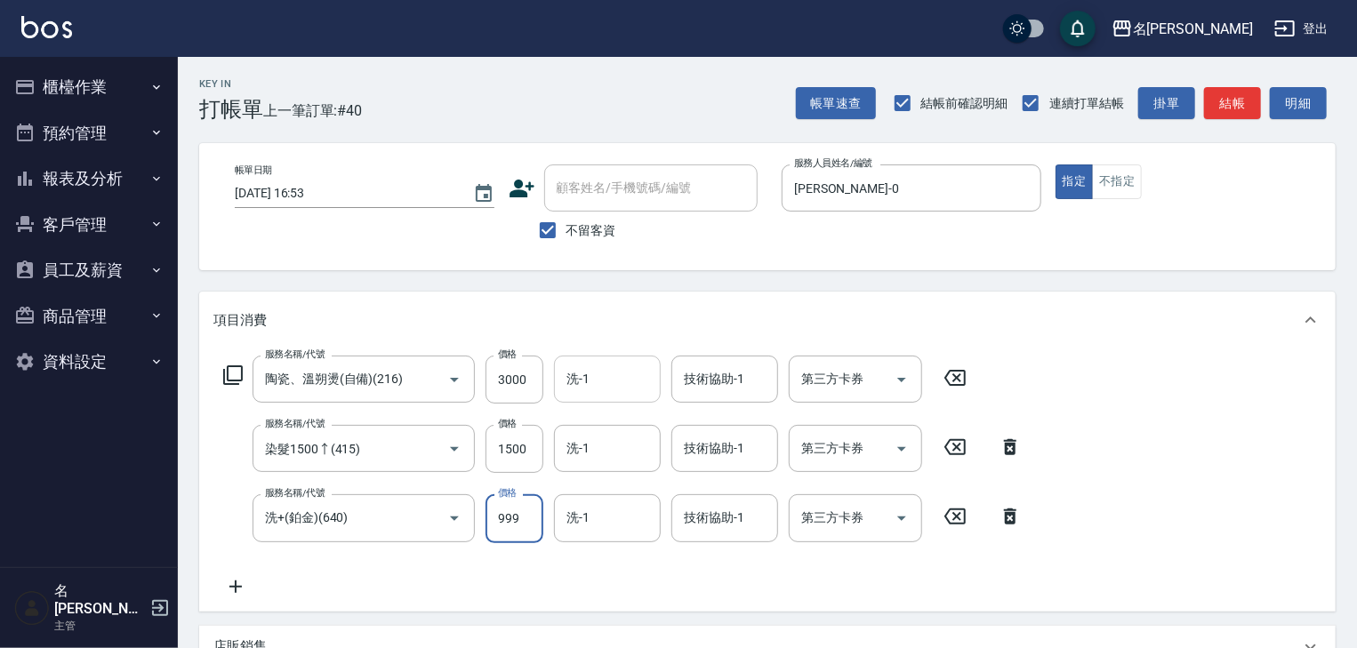
click at [620, 394] on input "洗-1" at bounding box center [607, 379] width 91 height 31
type input "葉敏辰-23"
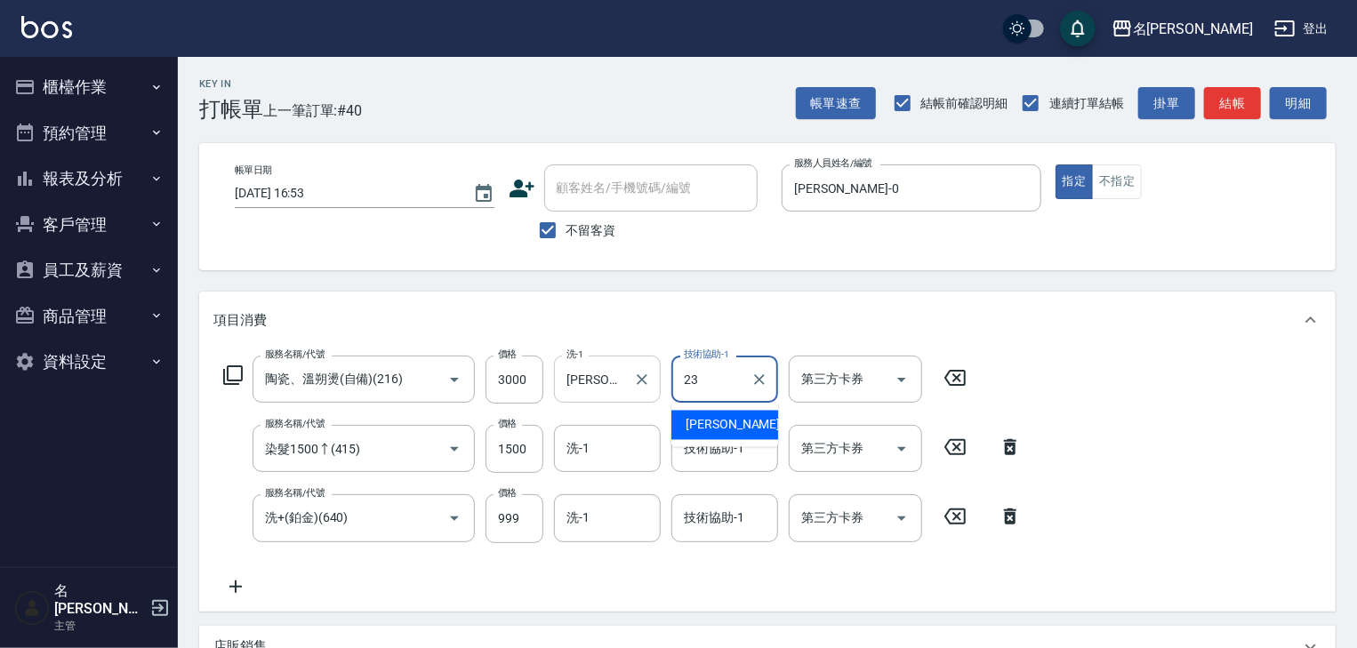
type input "葉敏辰-23"
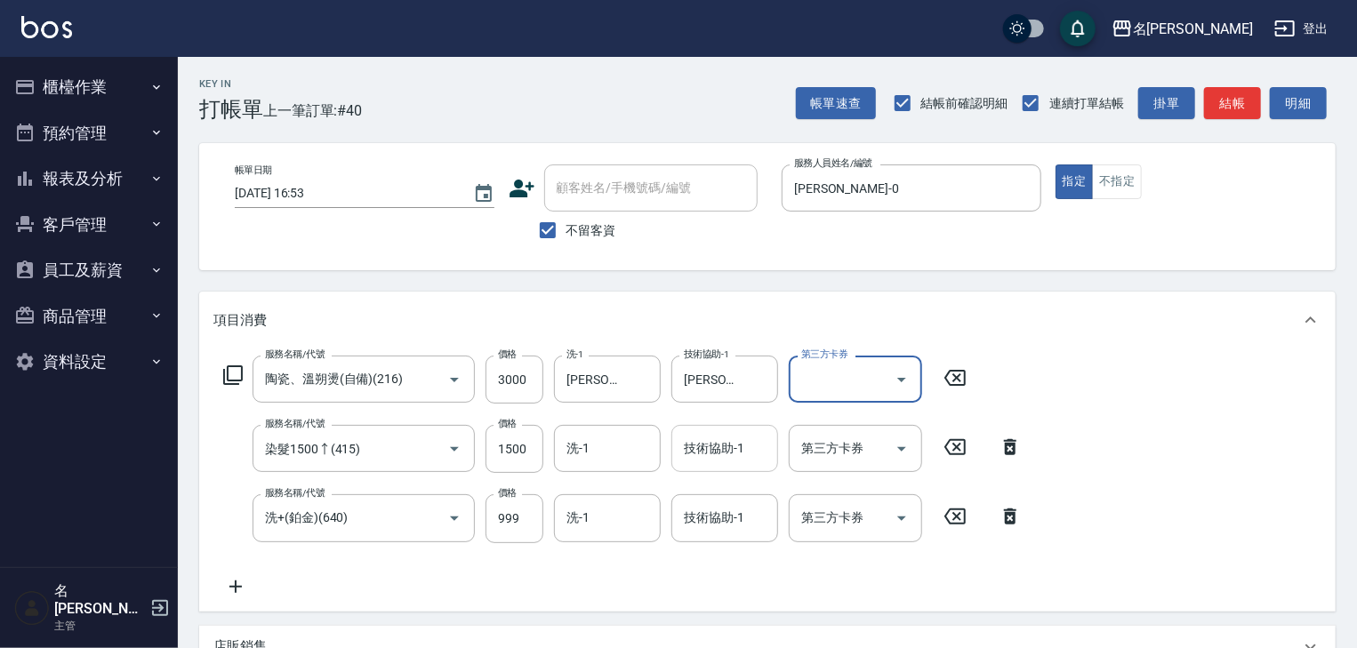
click at [717, 470] on div "技術協助-1" at bounding box center [724, 448] width 107 height 47
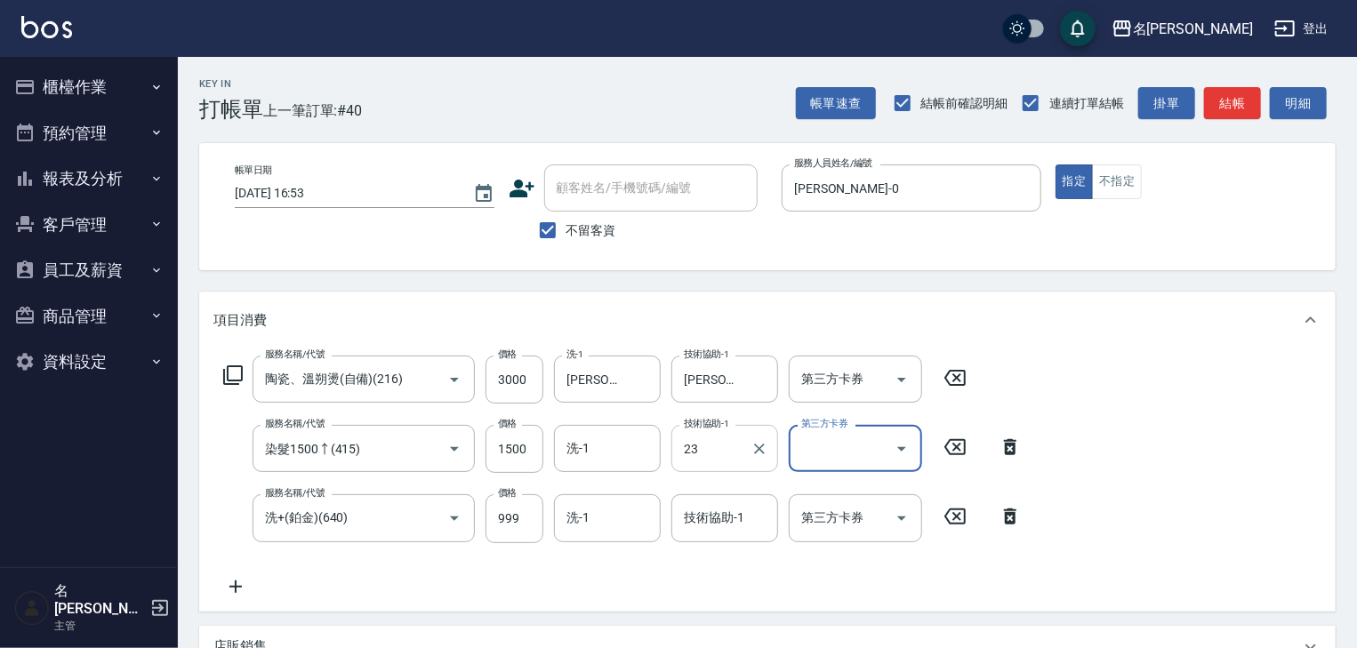
type input "葉敏辰-23"
click at [719, 511] on div "技術協助-1 技術協助-1" at bounding box center [724, 517] width 107 height 47
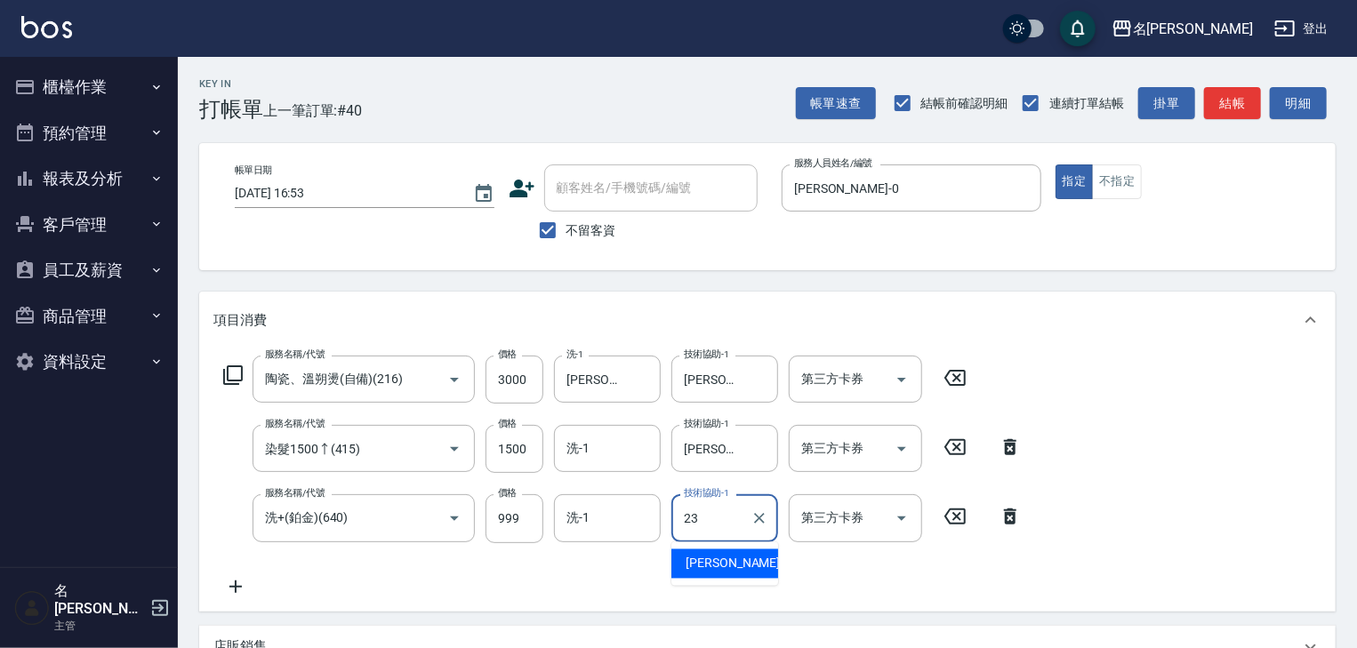
type input "葉敏辰-23"
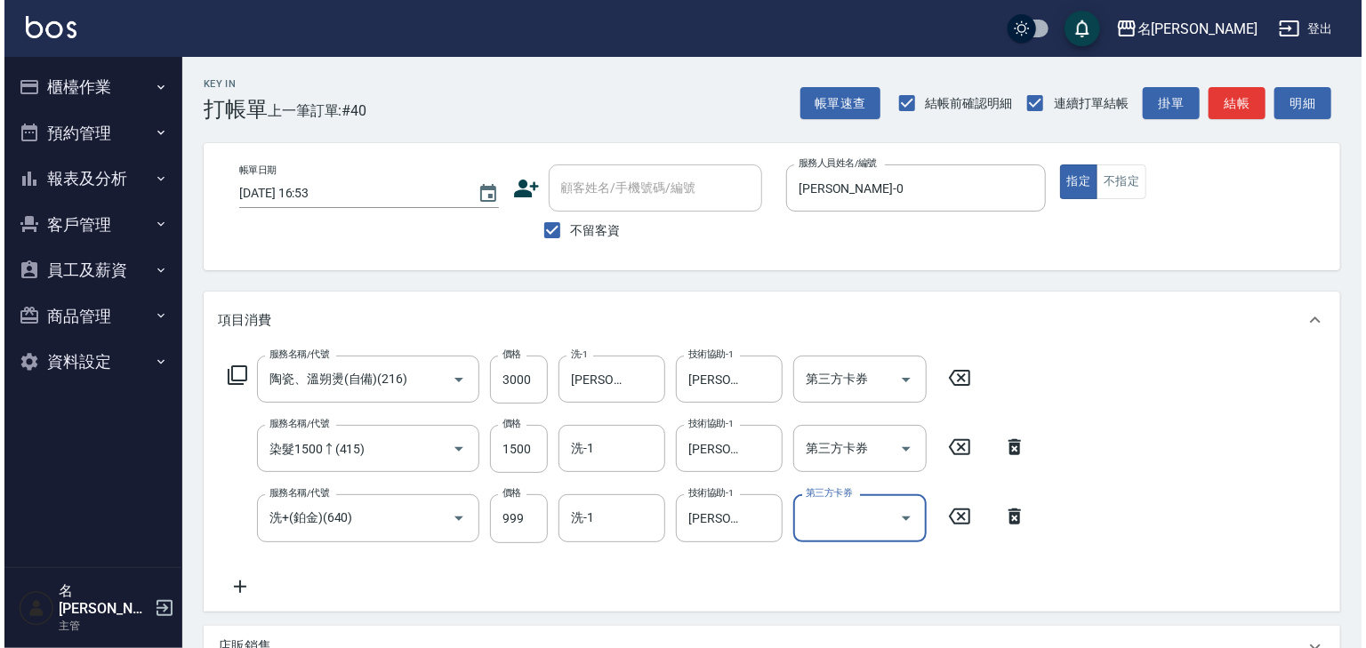
scroll to position [285, 0]
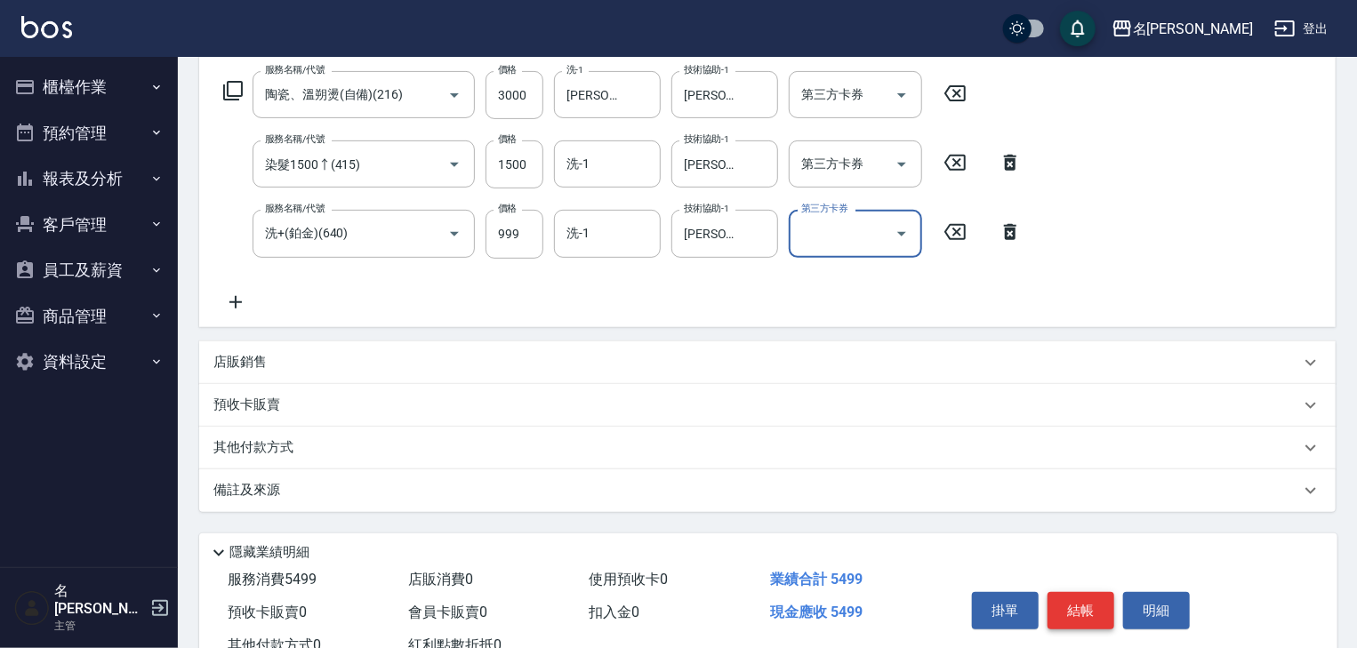
click at [1092, 602] on button "結帳" at bounding box center [1081, 610] width 67 height 37
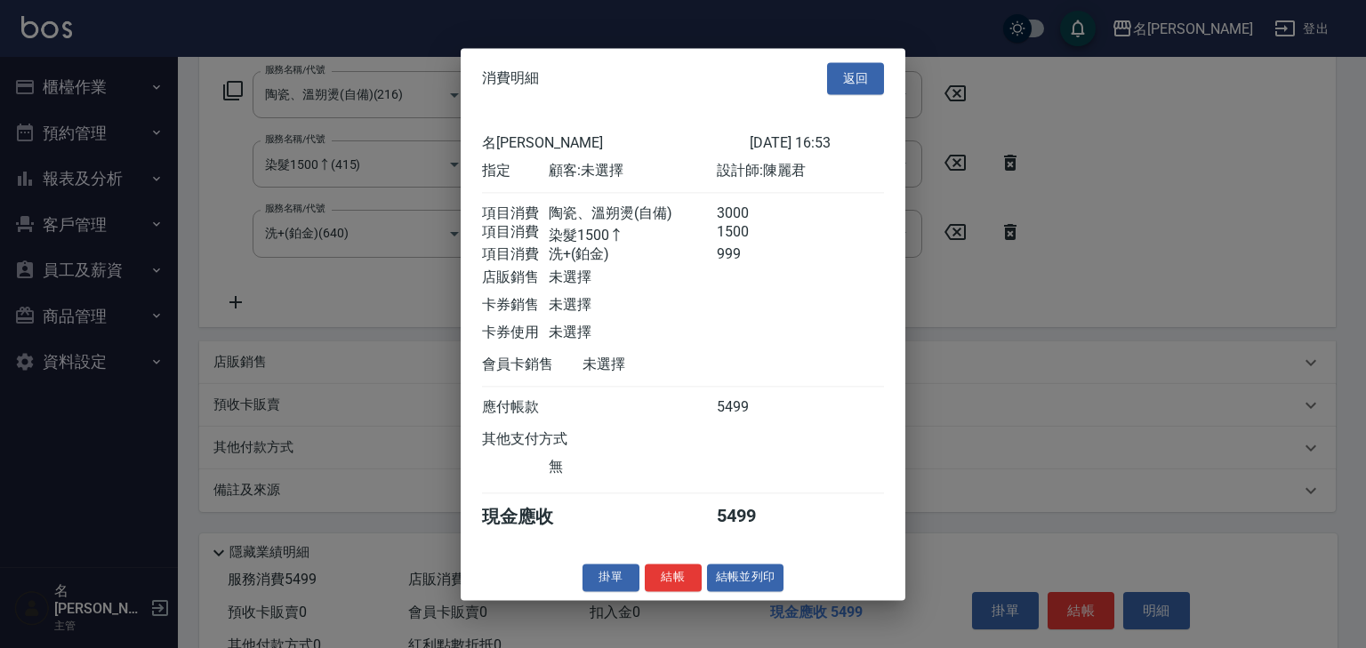
click at [736, 591] on button "結帳並列印" at bounding box center [745, 578] width 77 height 28
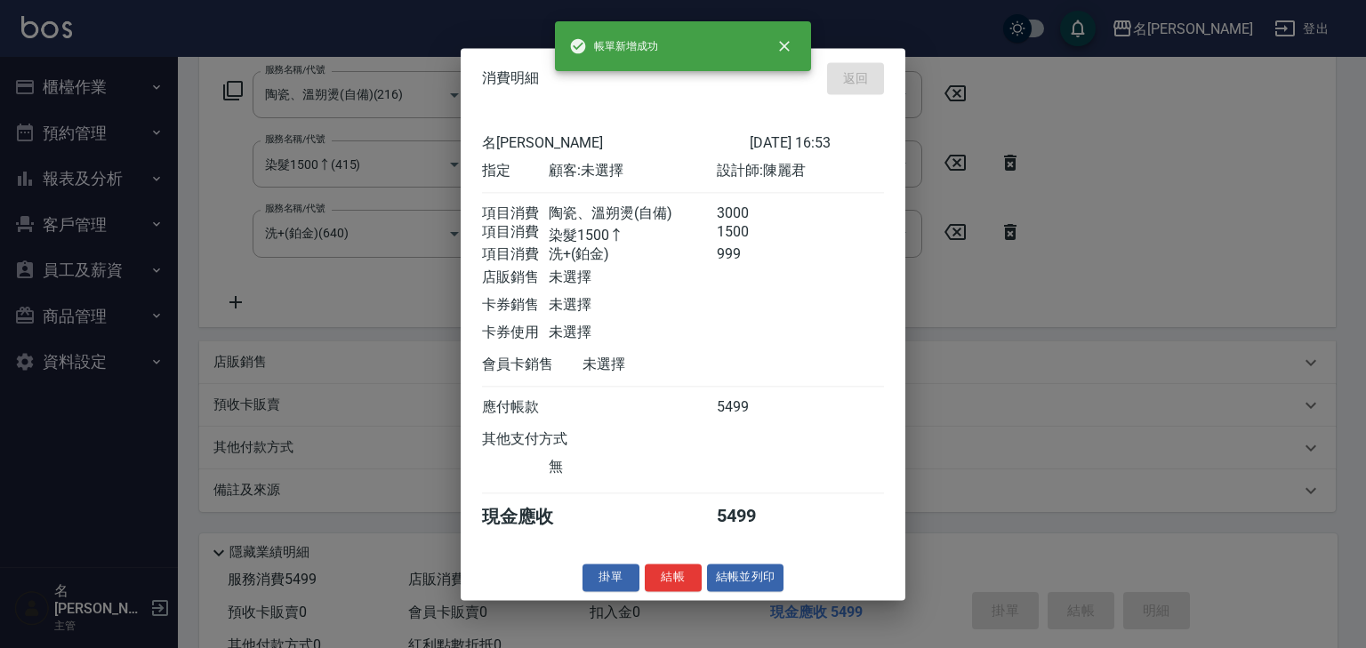
type input "2025/08/21 16:59"
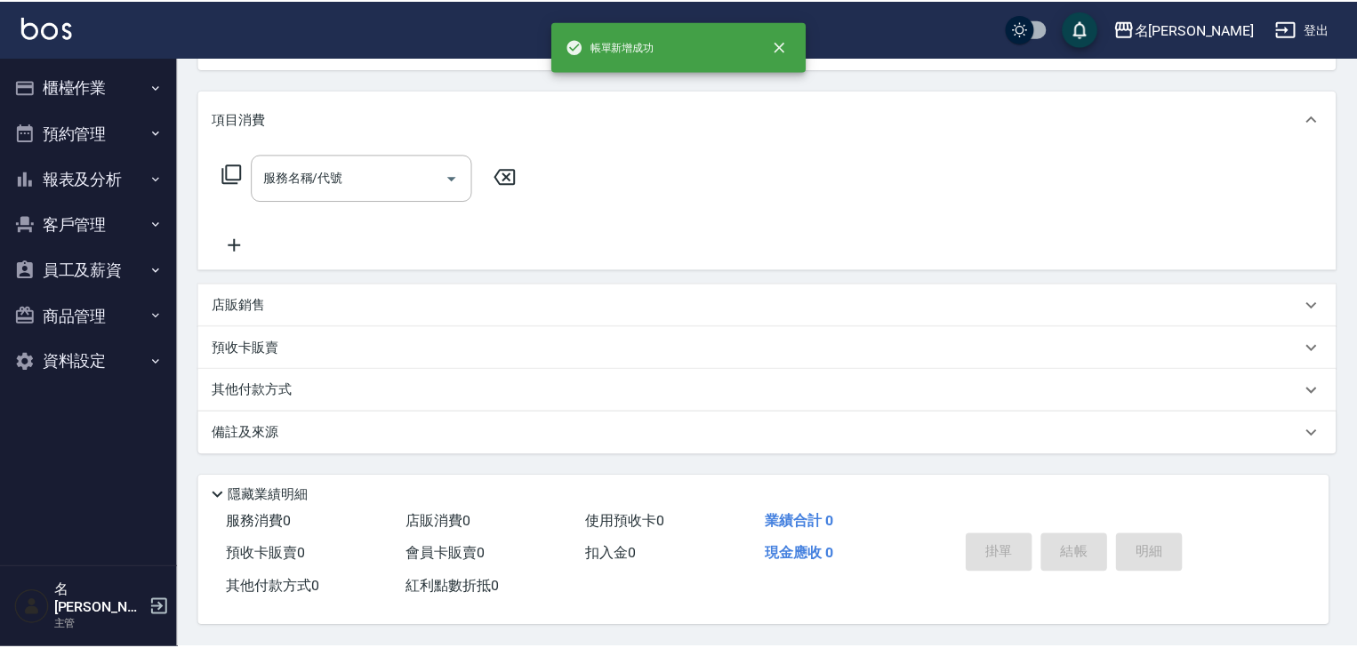
scroll to position [0, 0]
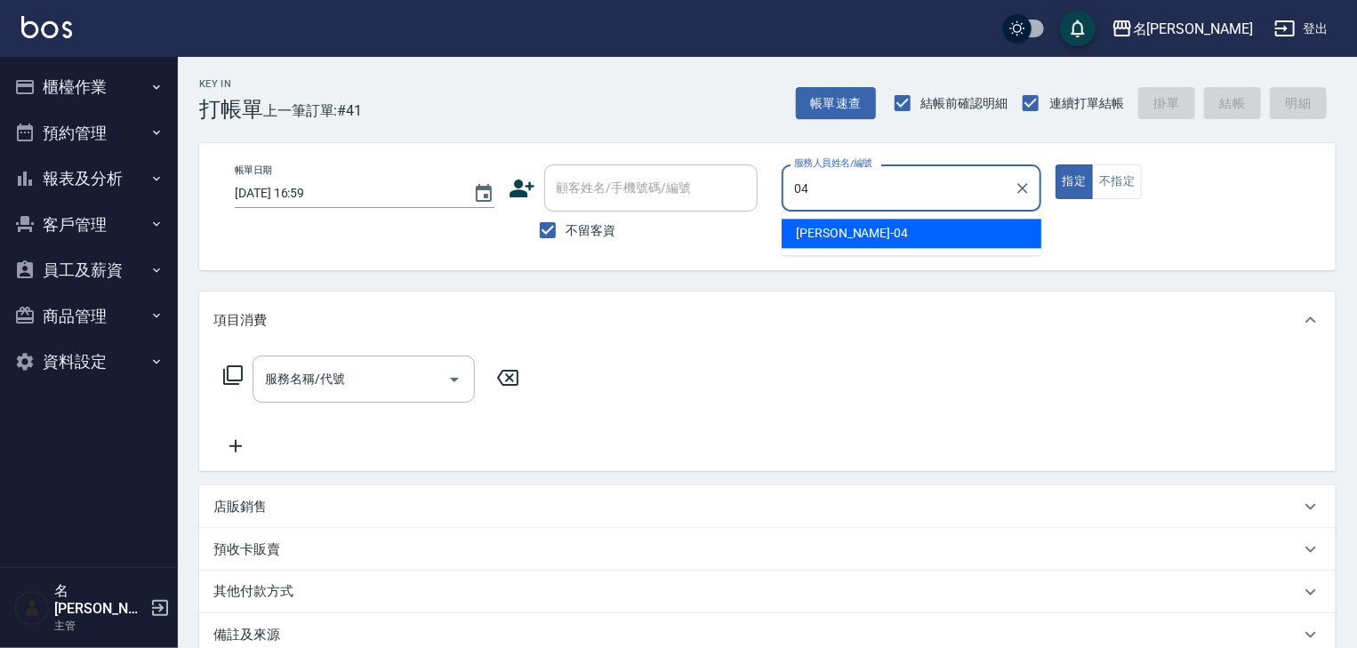
type input "許貴珍-04"
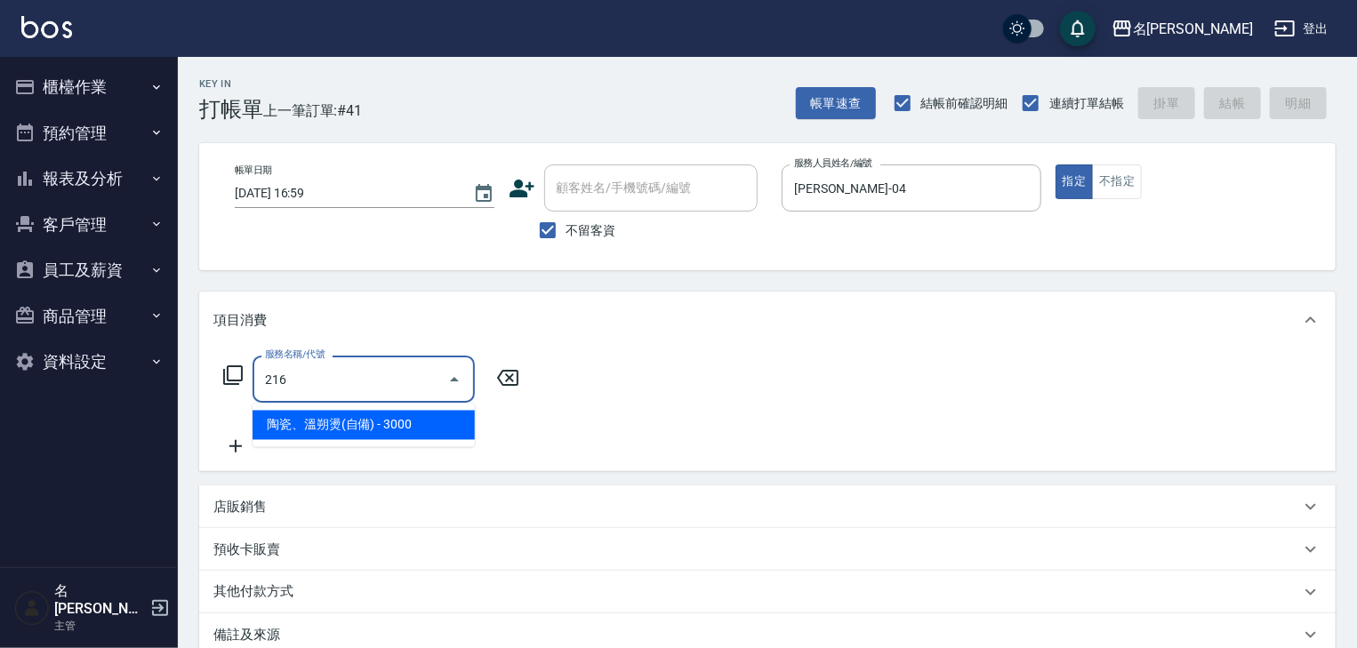
type input "陶瓷、溫朔燙(自備)(216)"
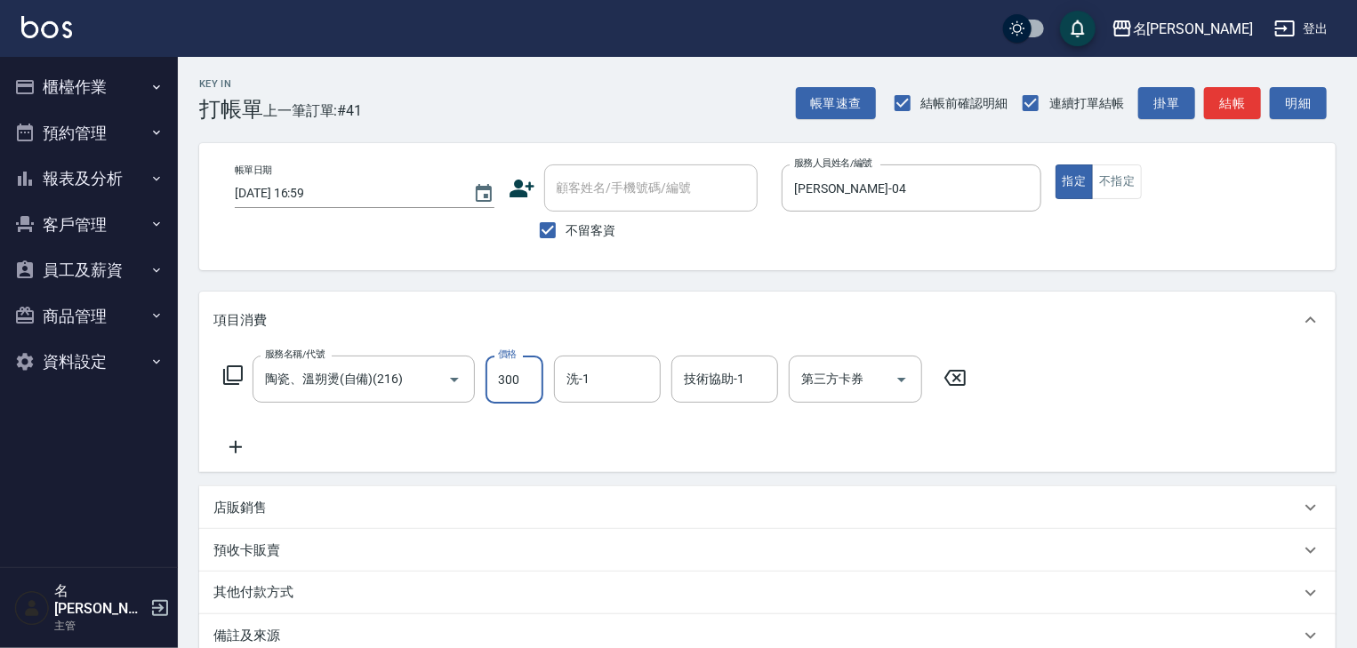
type input "3000"
type input "游昕-19"
click at [1242, 85] on div "帳單速查 結帳前確認明細 連續打單結帳 掛單 結帳 明細" at bounding box center [1066, 102] width 540 height 37
click at [1243, 115] on button "結帳" at bounding box center [1232, 103] width 57 height 33
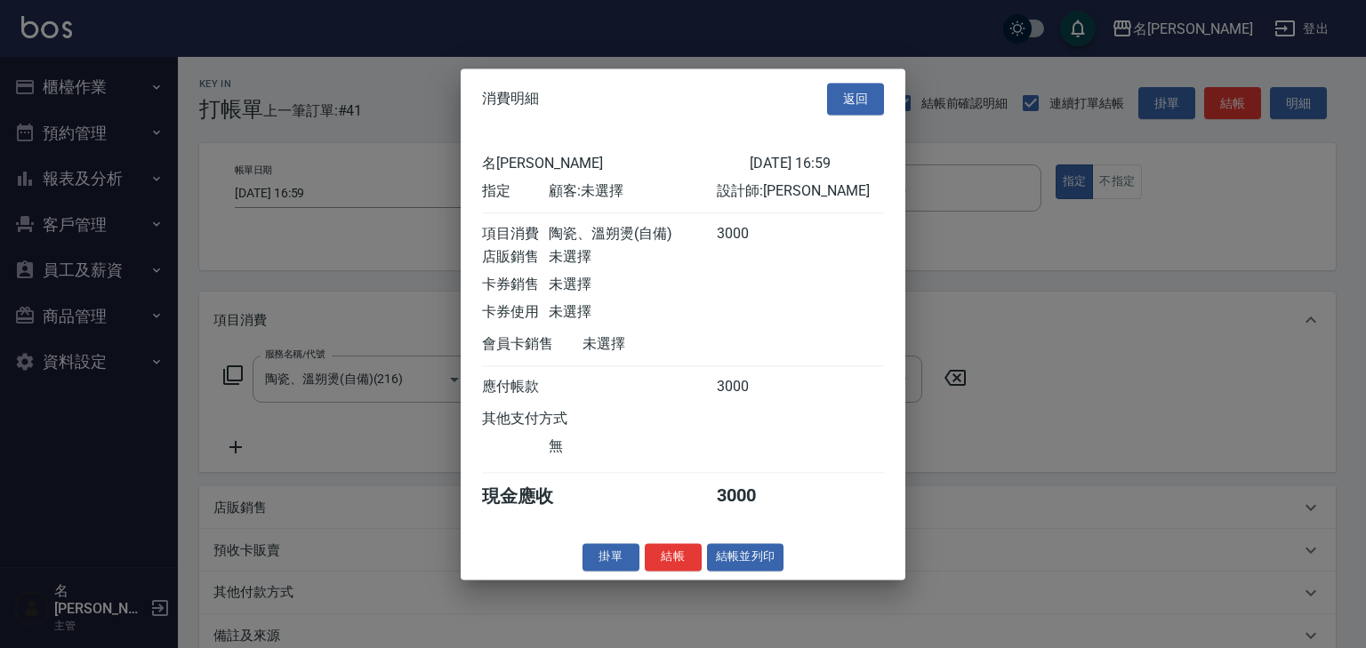
drag, startPoint x: 757, startPoint y: 584, endPoint x: 729, endPoint y: 597, distance: 30.3
click at [742, 580] on div "消費明細 返回 名留林森 2025/08/21 16:59 指定 顧客: 未選擇 設計師: 許貴珍 項目消費 陶瓷、溫朔燙(自備) 3000 店販銷售 未選擇…" at bounding box center [683, 323] width 445 height 511
click at [740, 580] on div "消費明細 返回 名留林森 2025/08/21 16:59 指定 顧客: 未選擇 設計師: 許貴珍 項目消費 陶瓷、溫朔燙(自備) 3000 店販銷售 未選擇…" at bounding box center [683, 323] width 445 height 511
click at [749, 563] on button "結帳並列印" at bounding box center [745, 557] width 77 height 28
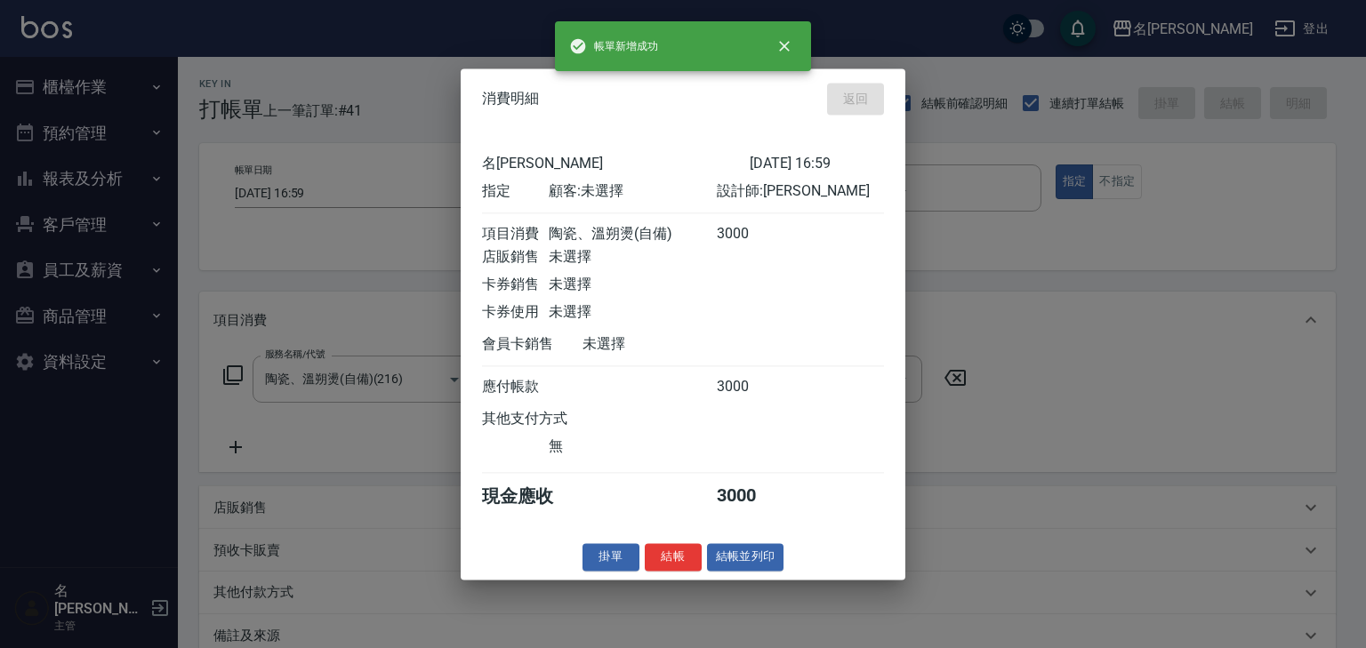
type input "2025/08/21 17:09"
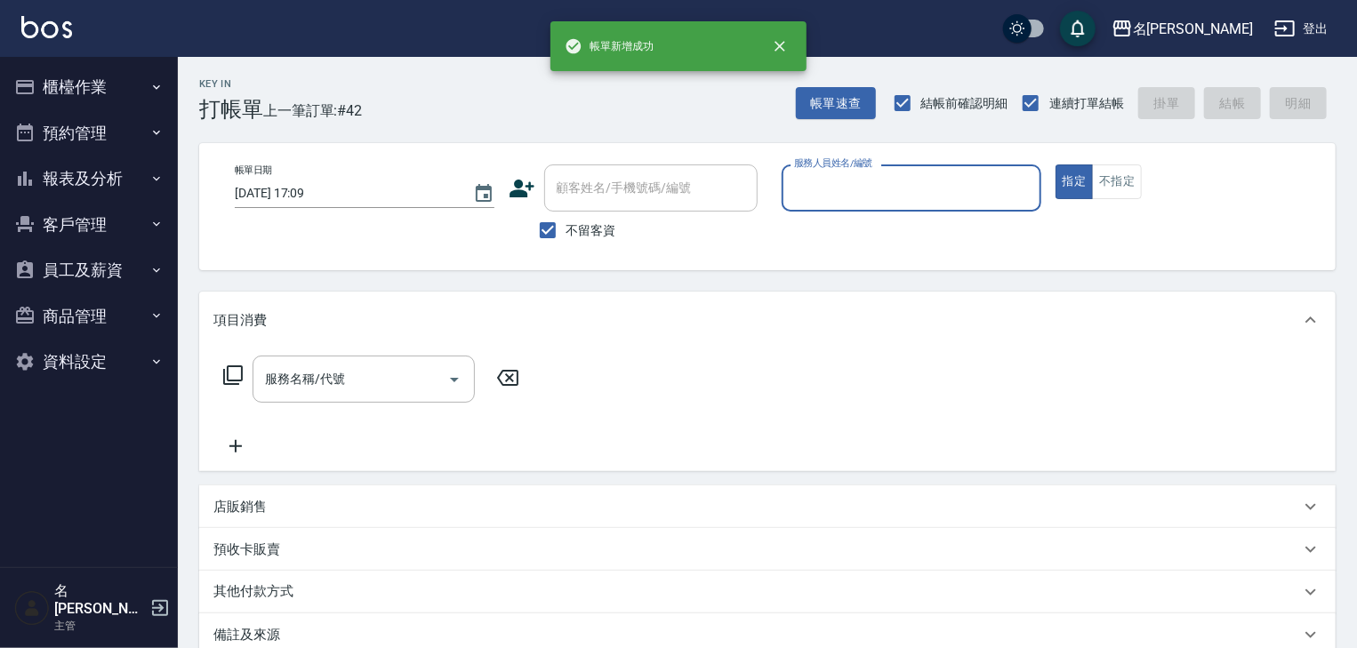
click at [88, 84] on button "櫃檯作業" at bounding box center [89, 87] width 164 height 46
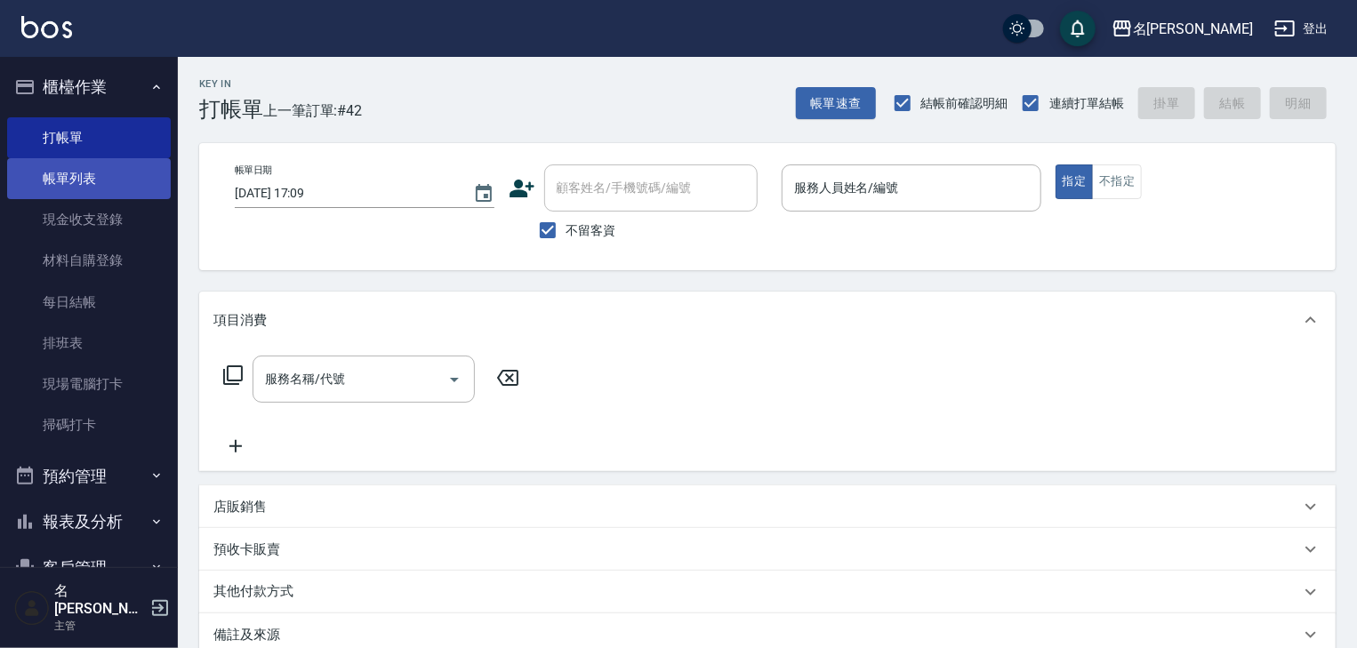
click at [82, 186] on link "帳單列表" at bounding box center [89, 178] width 164 height 41
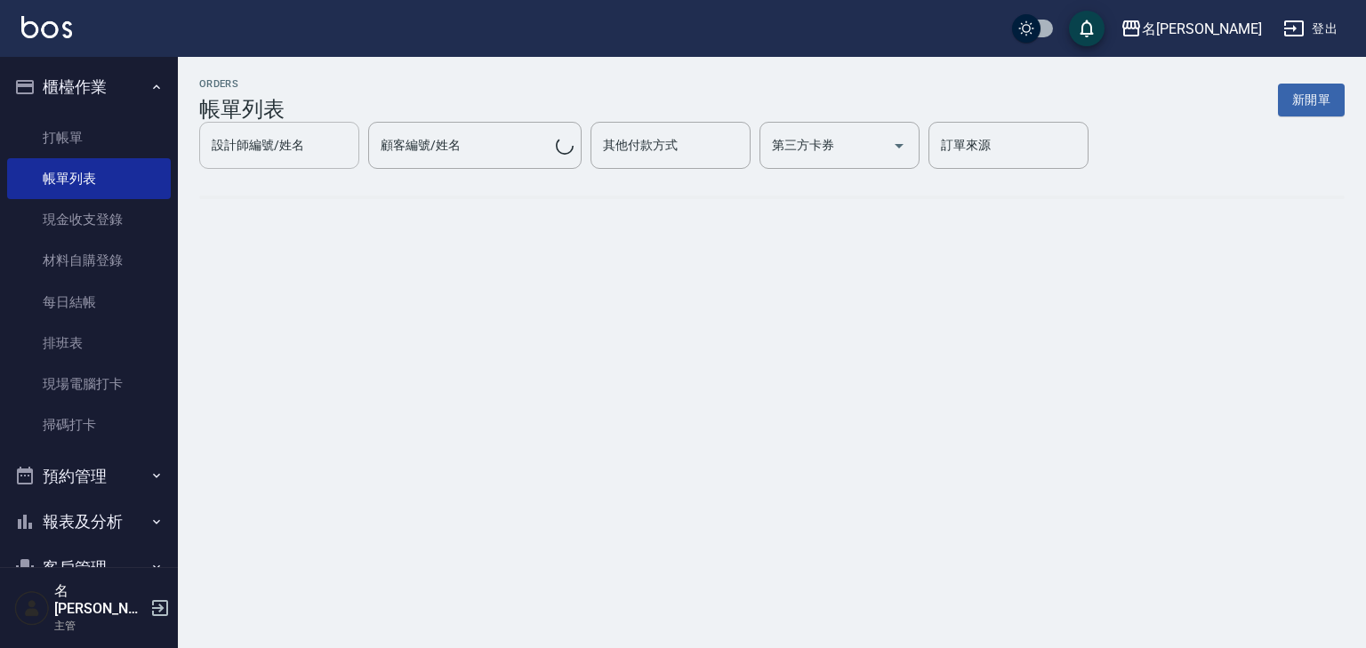
click at [308, 151] on input "設計師編號/姓名" at bounding box center [279, 145] width 144 height 31
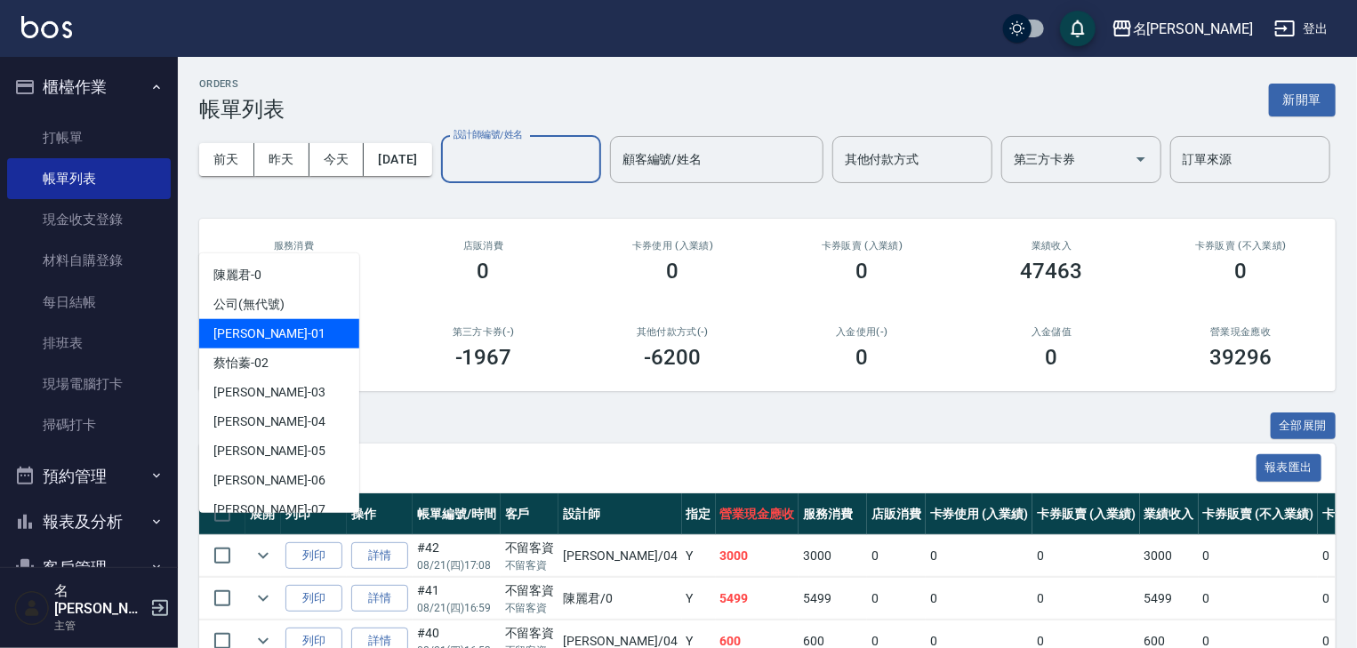
click at [285, 327] on div "Joyce -01" at bounding box center [279, 333] width 160 height 29
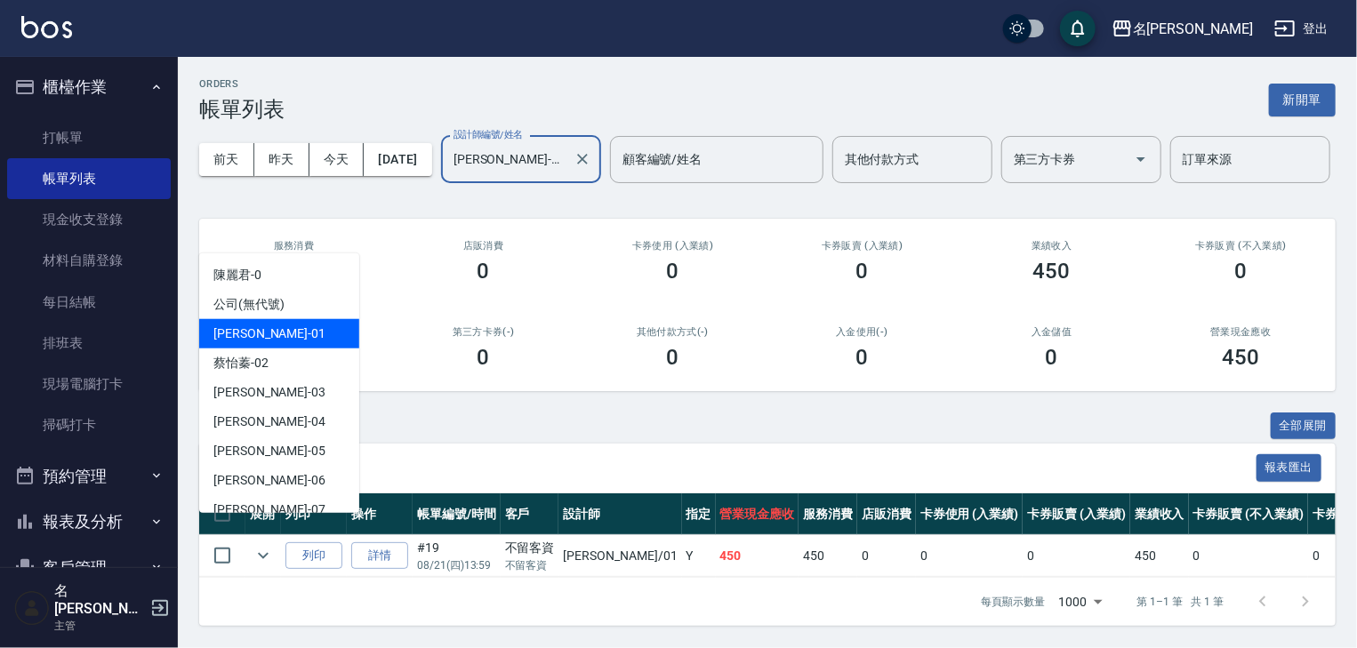
click at [449, 175] on input "Joyce-01" at bounding box center [507, 159] width 117 height 31
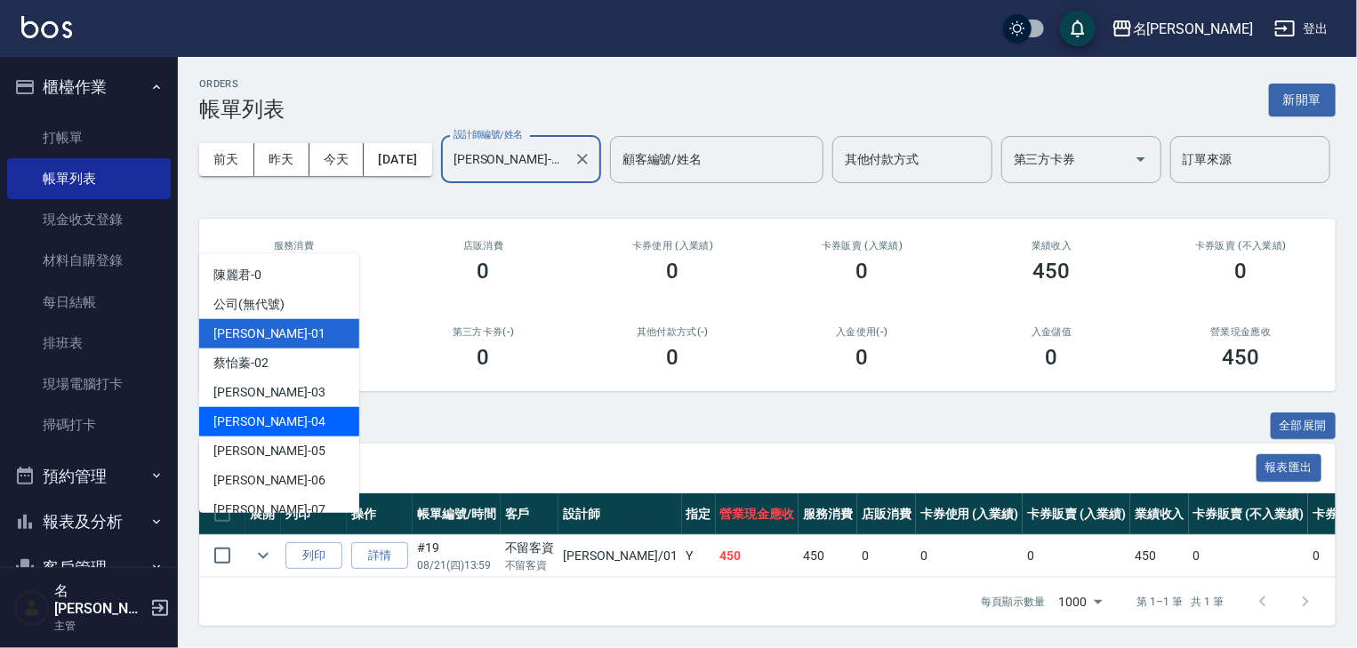
click at [281, 414] on div "許貴珍 -04" at bounding box center [279, 421] width 160 height 29
type input "許貴珍-04"
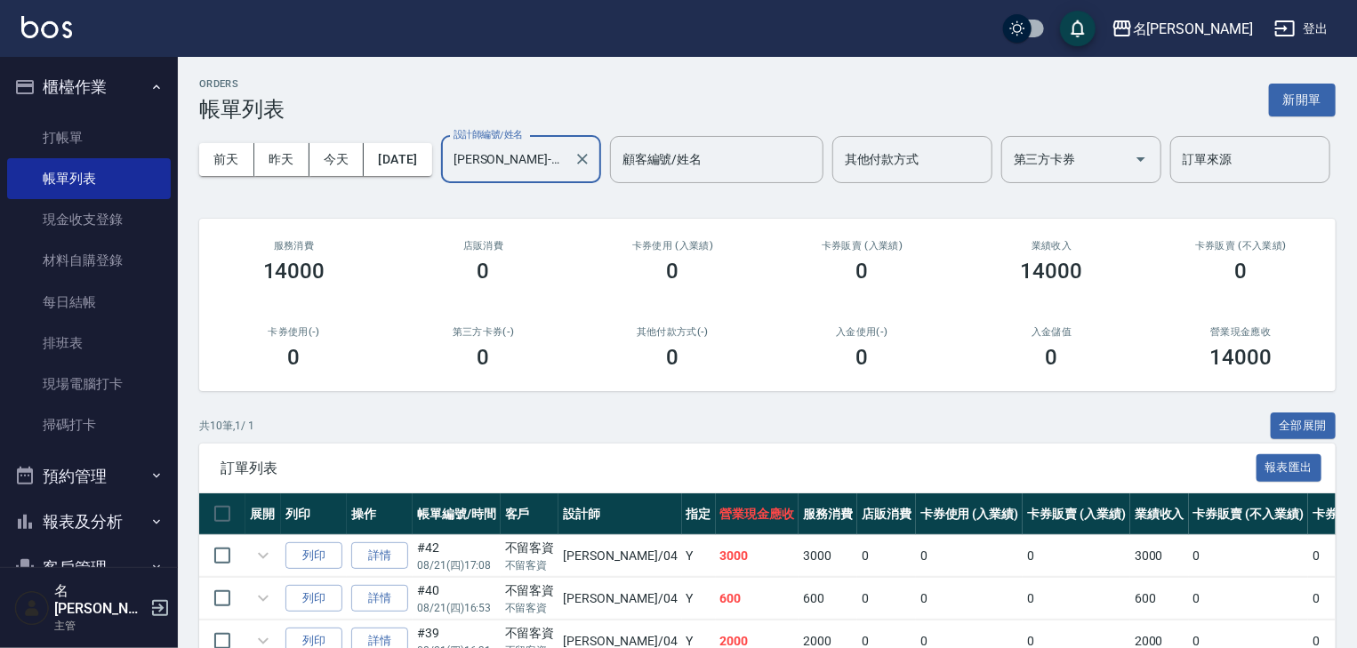
scroll to position [189, 0]
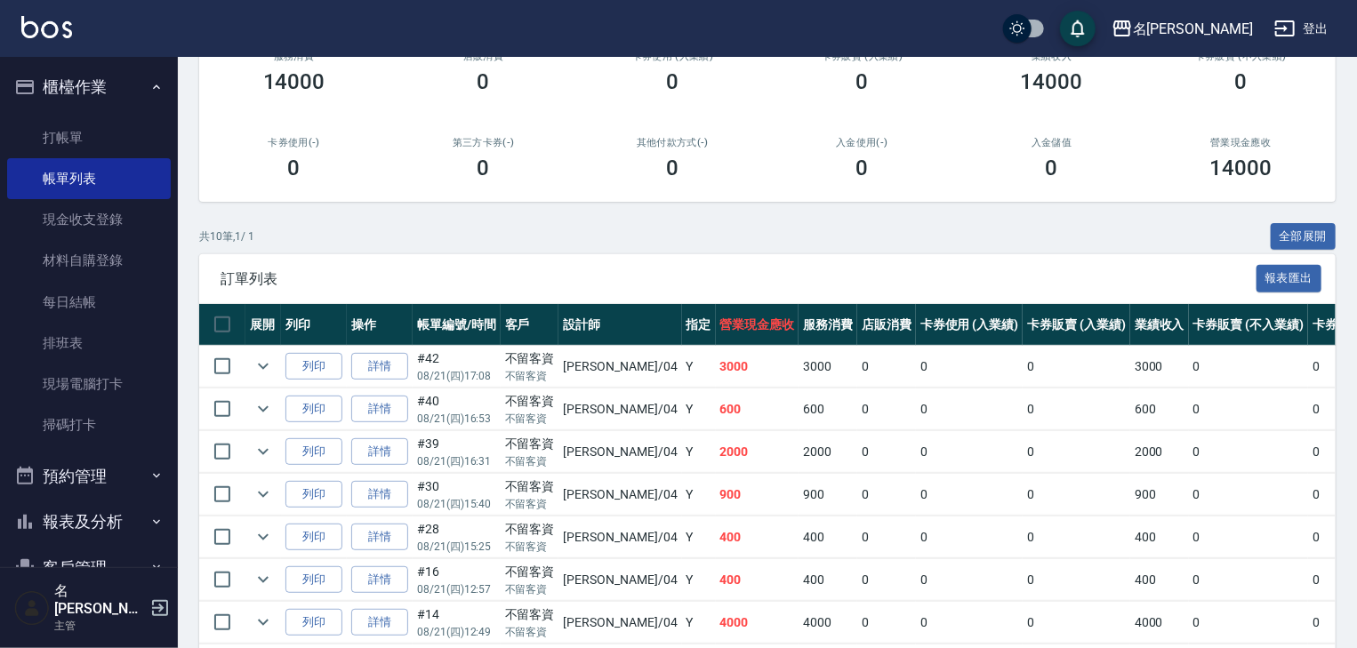
click at [64, 46] on div "名留林森 登出" at bounding box center [678, 28] width 1357 height 57
click at [73, 28] on div "名留林森 登出" at bounding box center [678, 28] width 1357 height 57
click at [52, 33] on img at bounding box center [46, 27] width 51 height 22
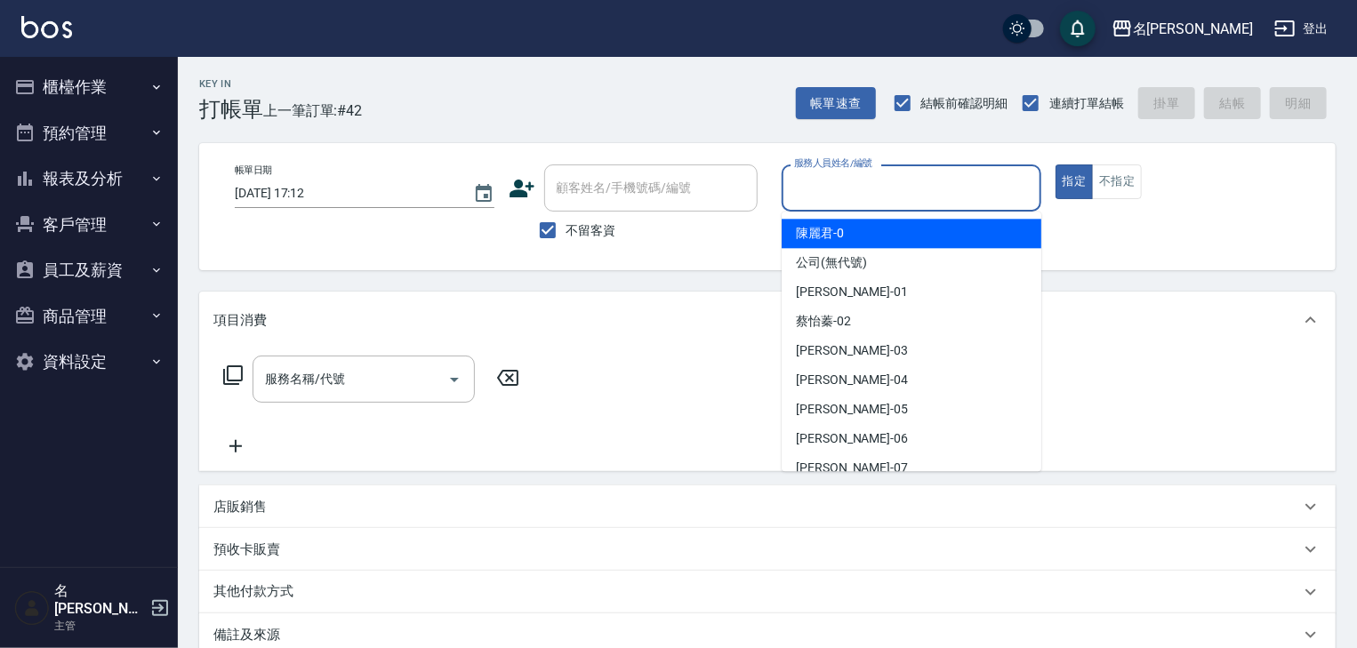
click at [919, 192] on input "服務人員姓名/編號" at bounding box center [912, 188] width 244 height 31
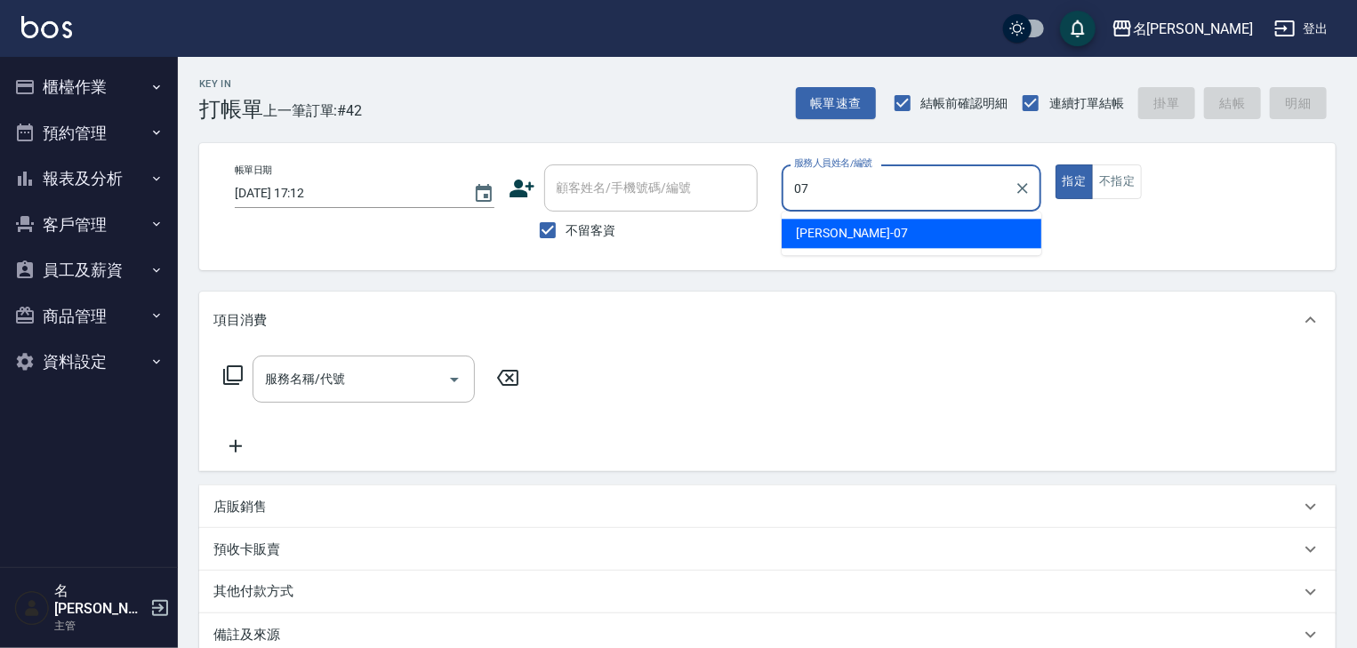
type input "高淳涵-07"
type button "true"
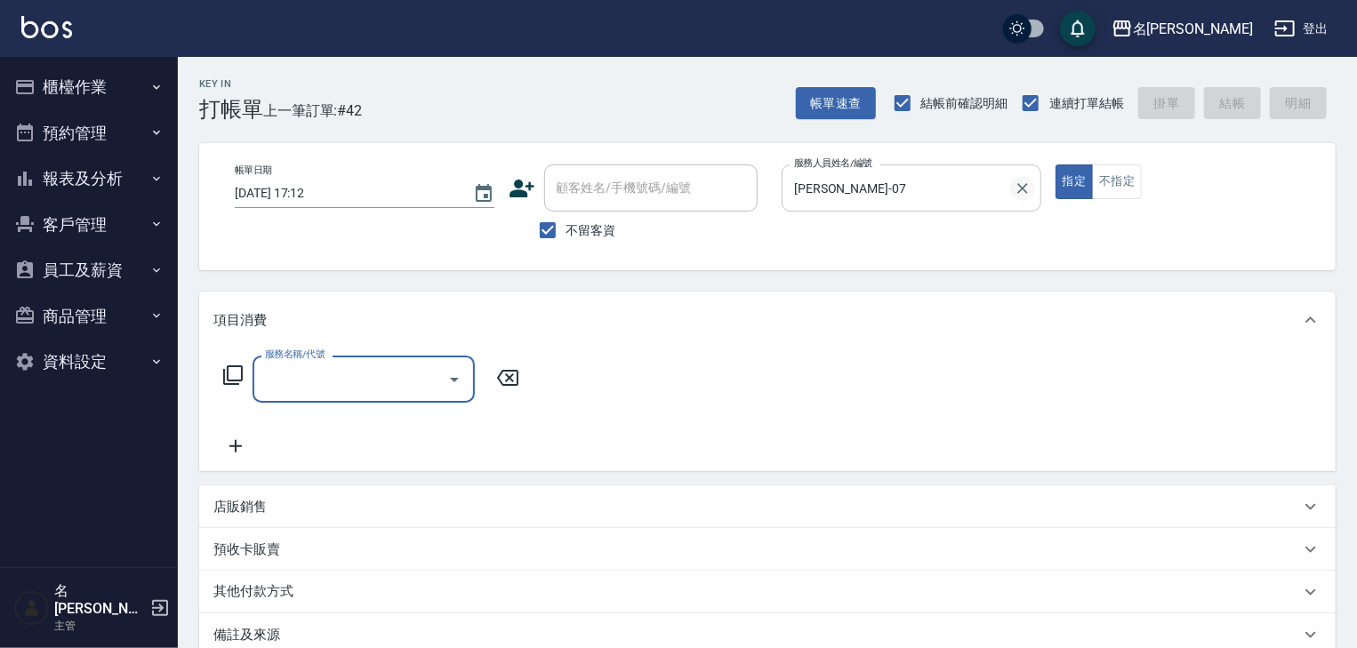
click at [1025, 192] on icon "Clear" at bounding box center [1022, 188] width 11 height 11
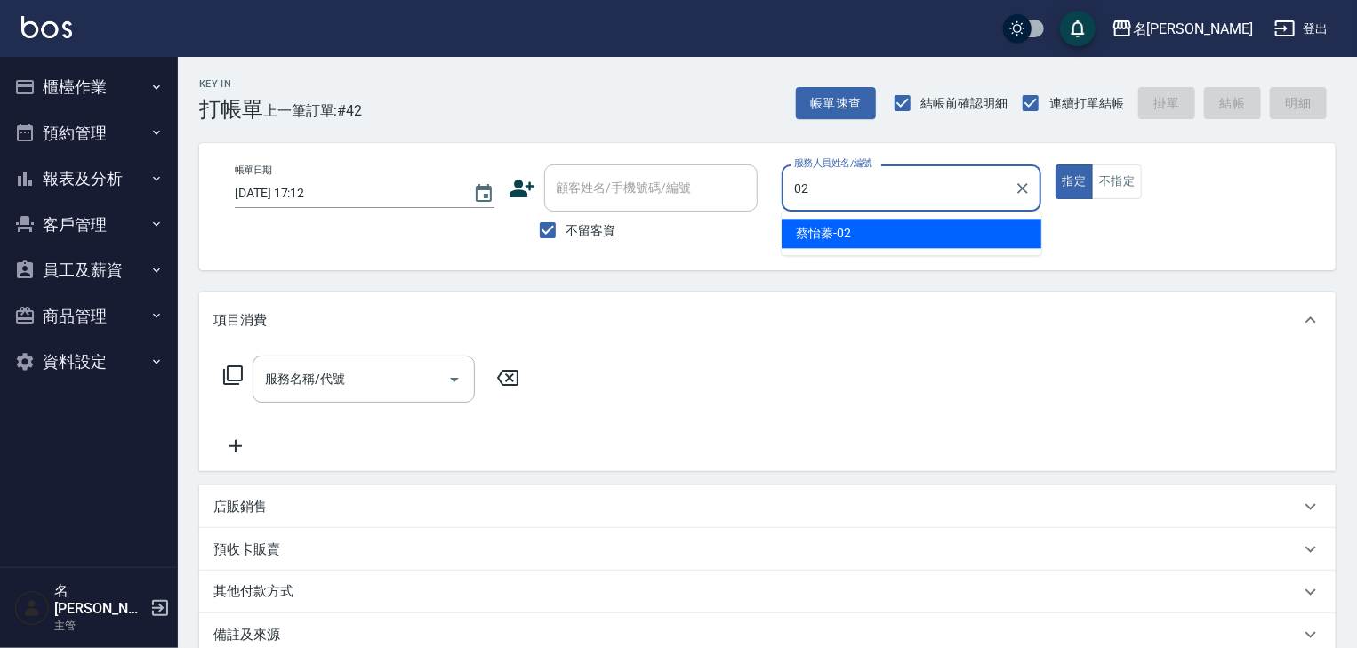
type input "蔡怡蓁-02"
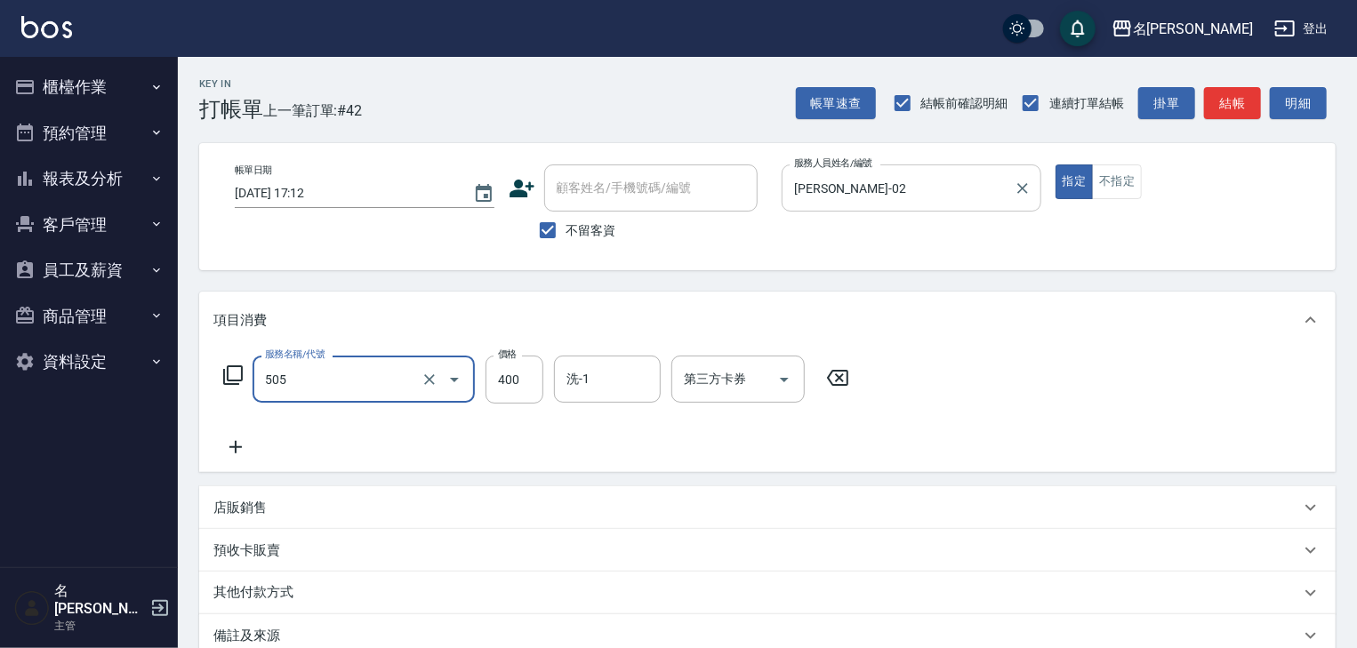
type input "洗髮(505)"
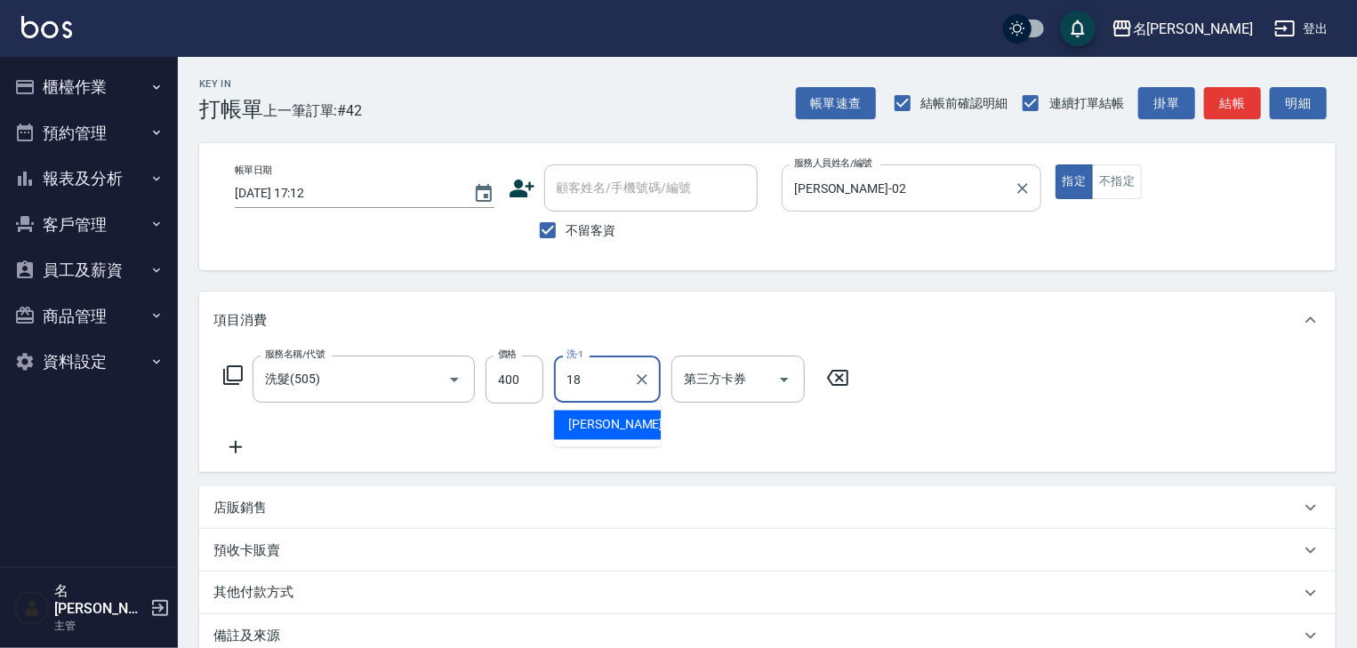
type input "紫萍-18"
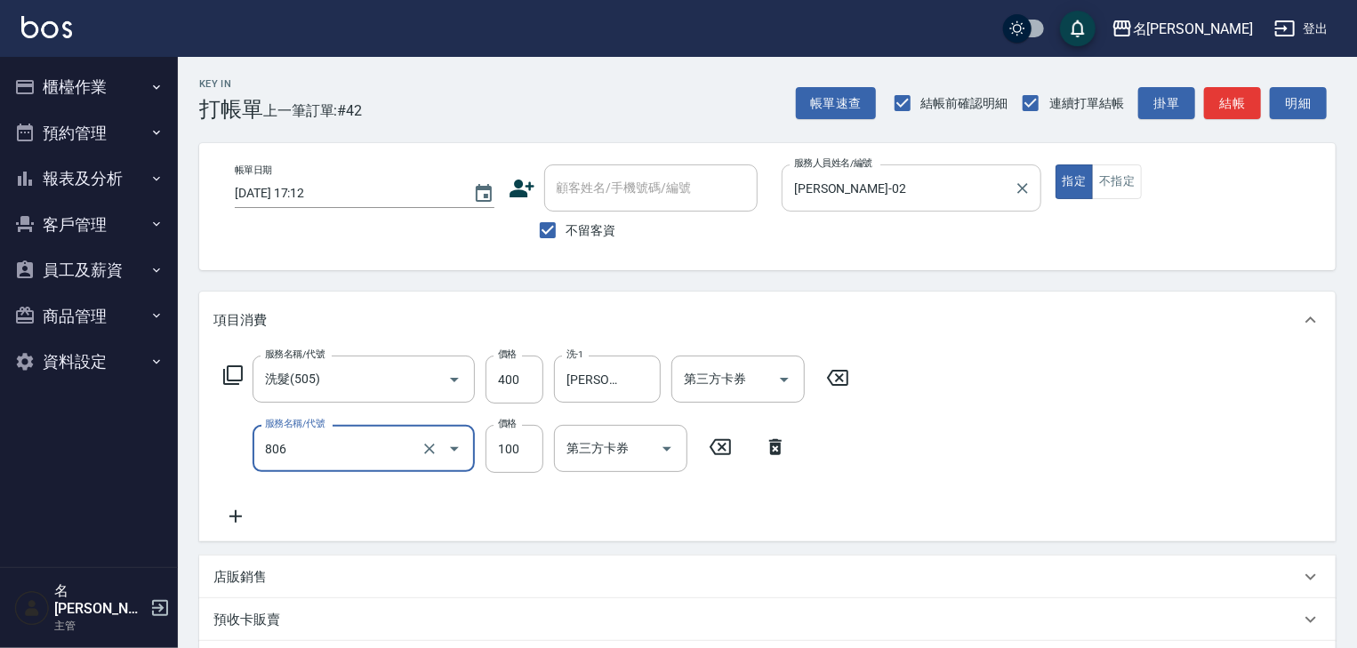
type input "電棒(806)"
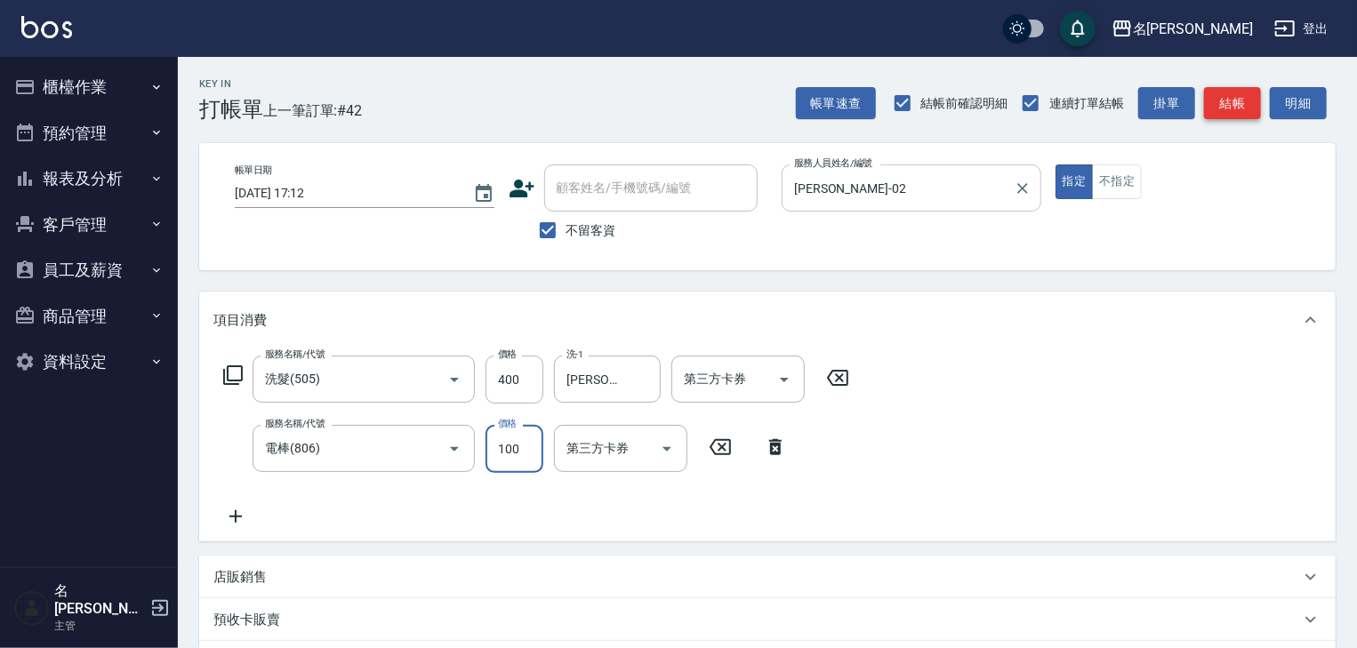
click at [1223, 107] on button "結帳" at bounding box center [1232, 103] width 57 height 33
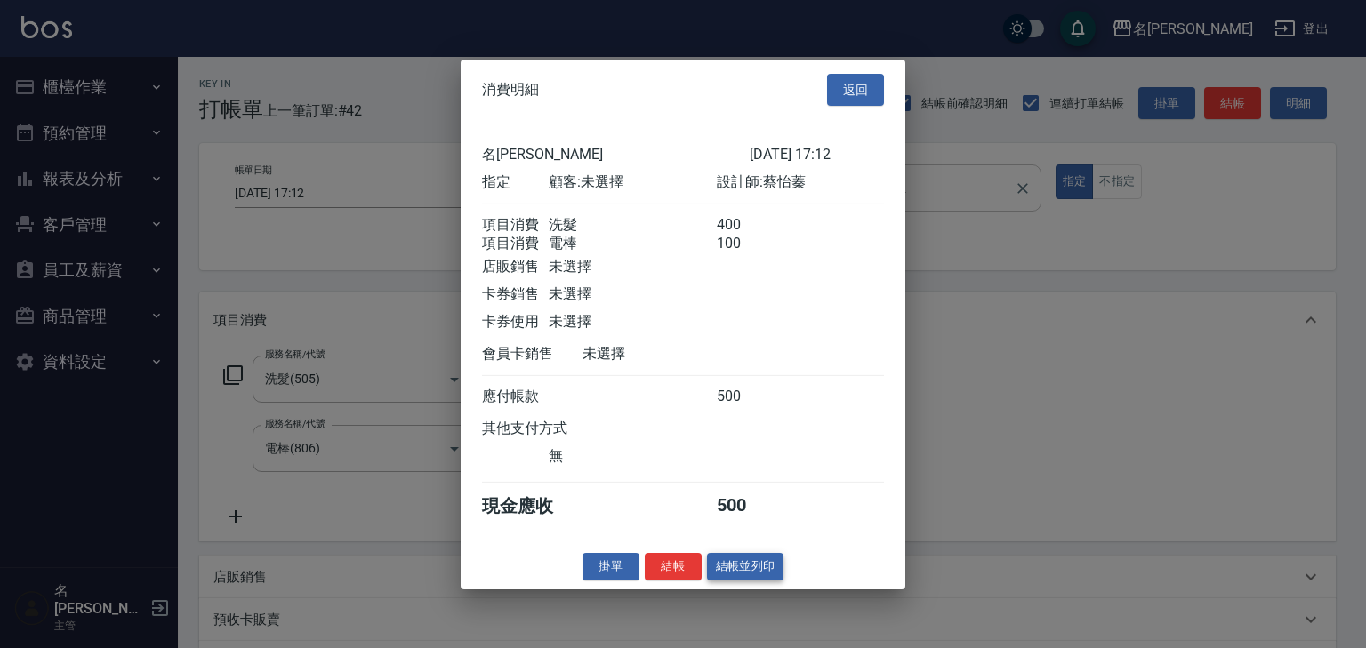
click at [770, 578] on button "結帳並列印" at bounding box center [745, 567] width 77 height 28
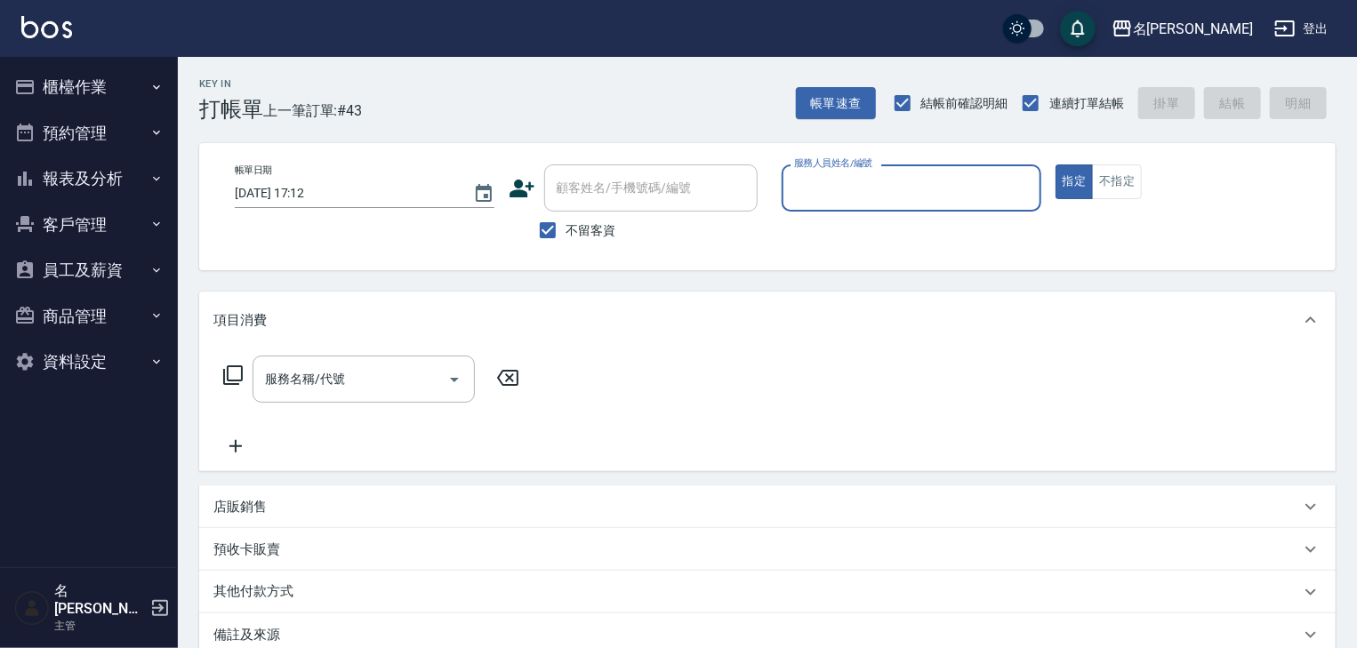
type input "ㄖ"
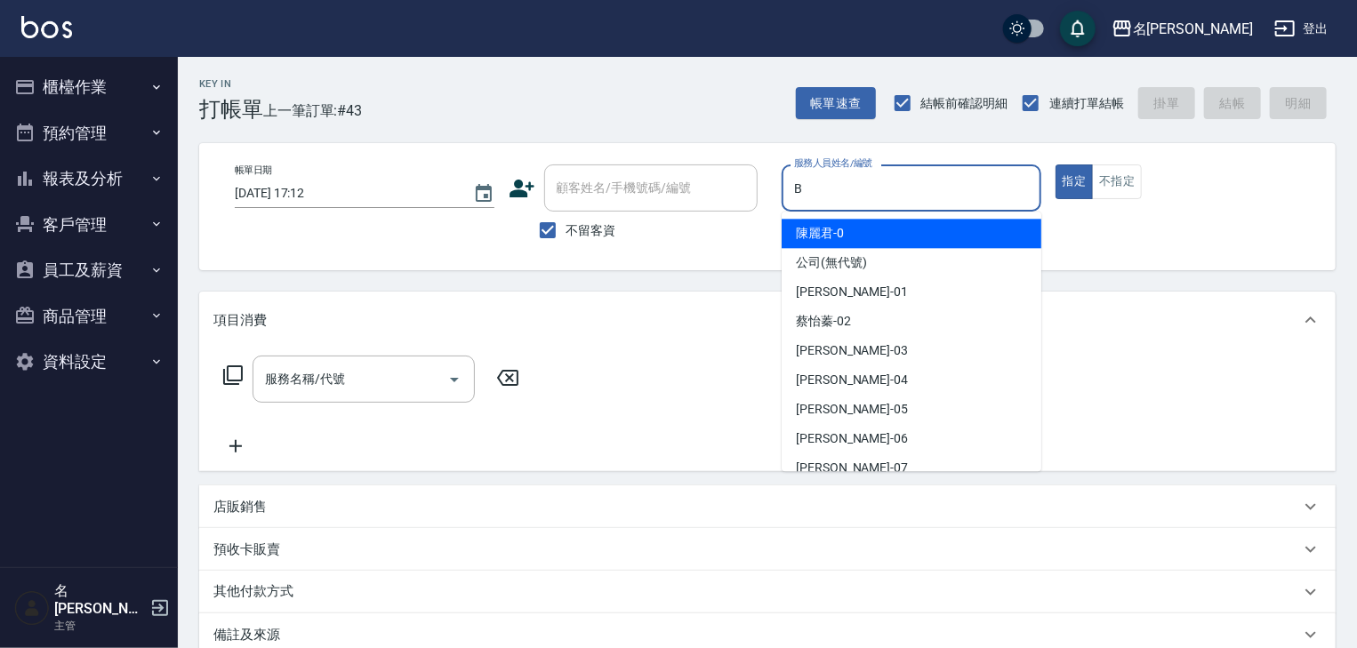
type input "吳姵瑩-B"
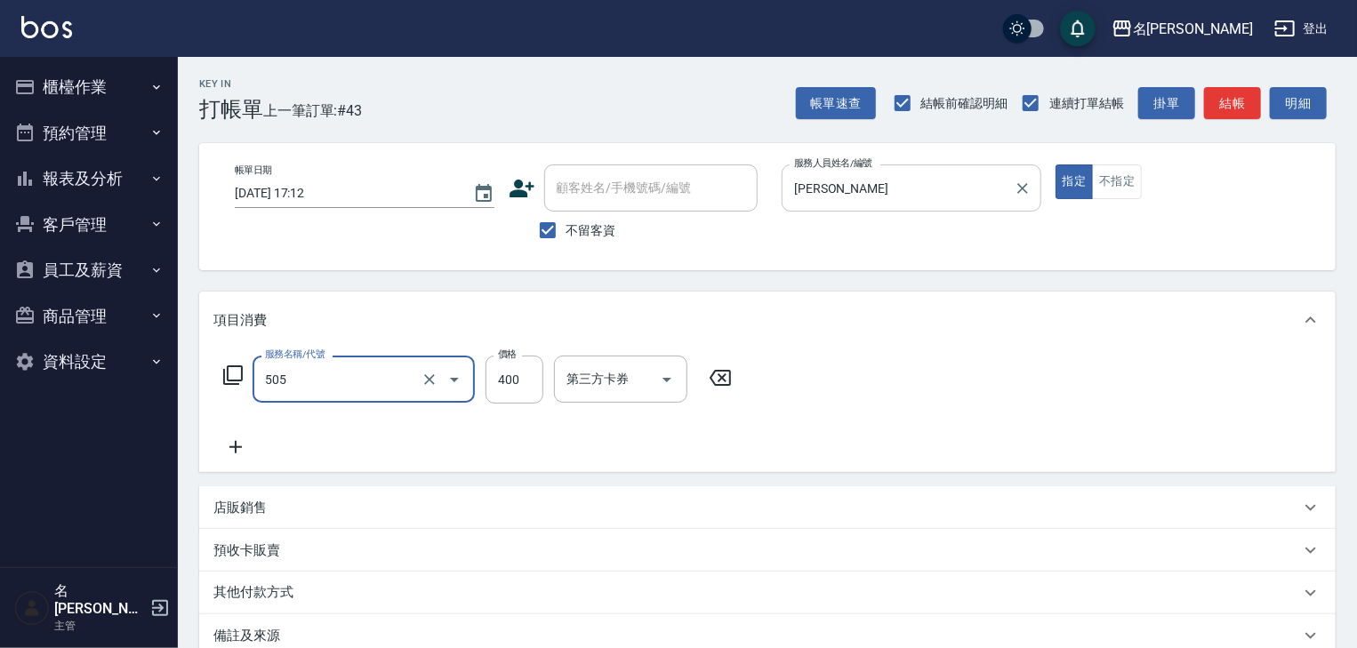
type input "洗髮(505)"
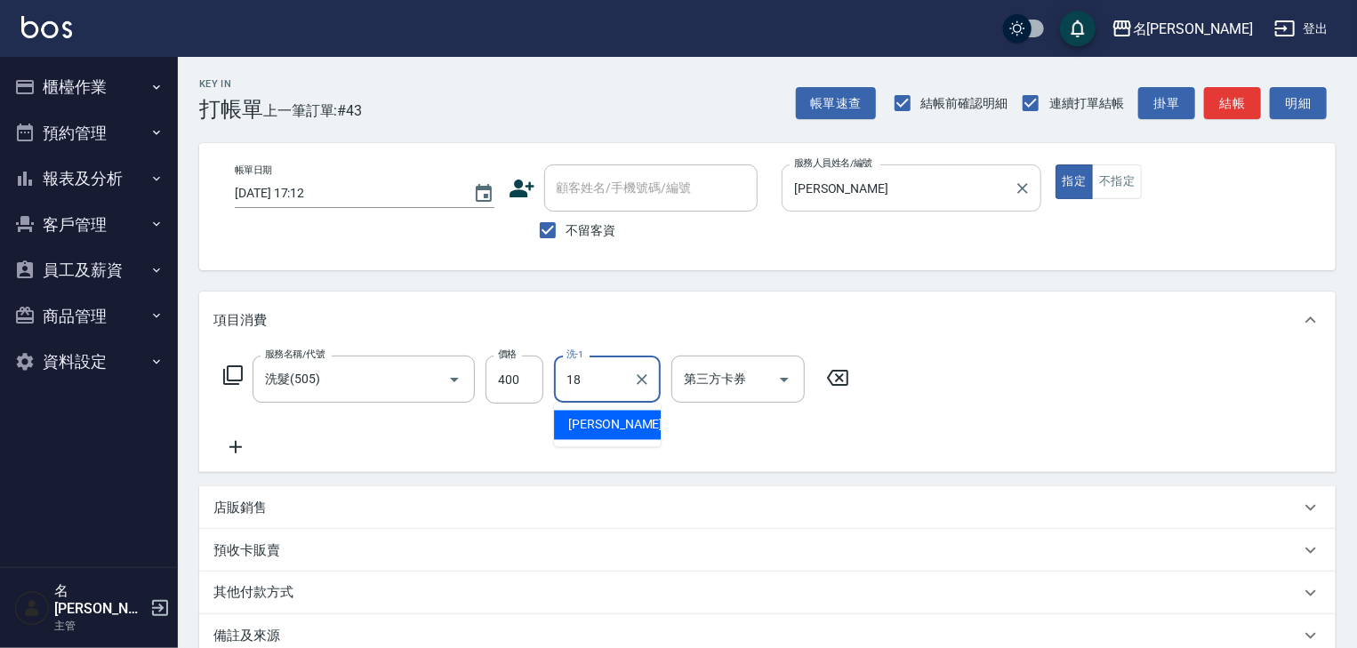
type input "紫萍-18"
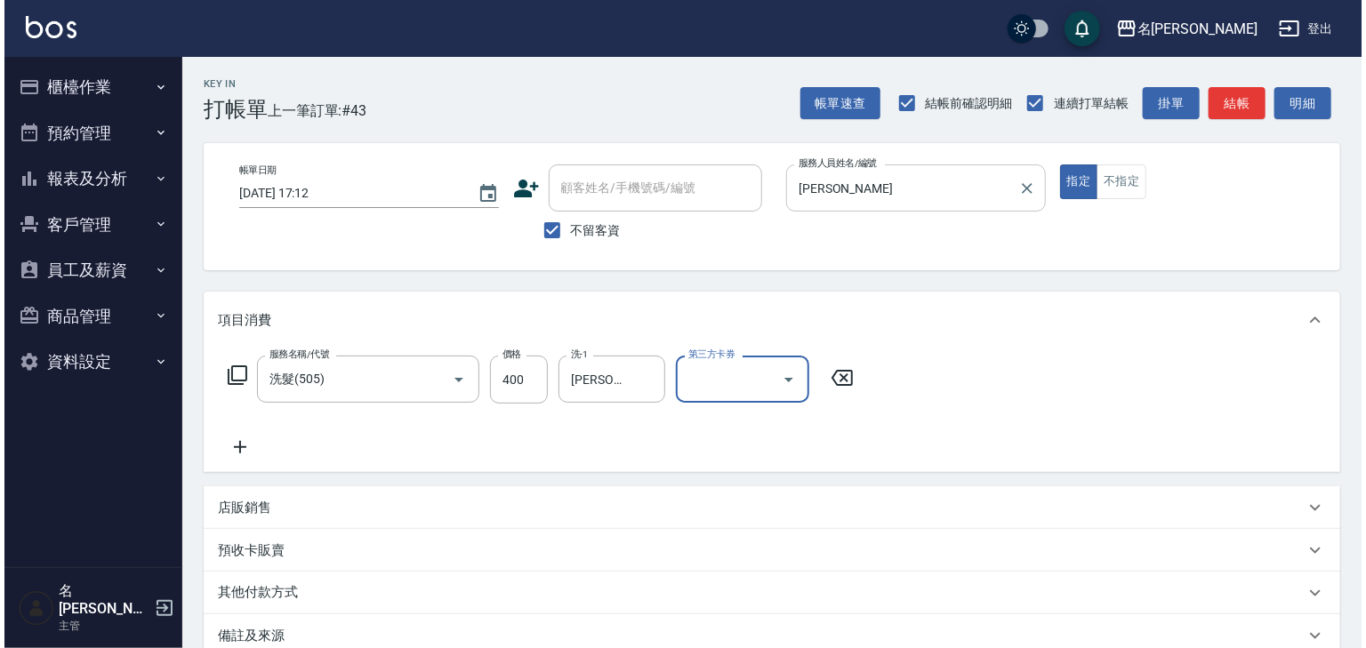
scroll to position [208, 0]
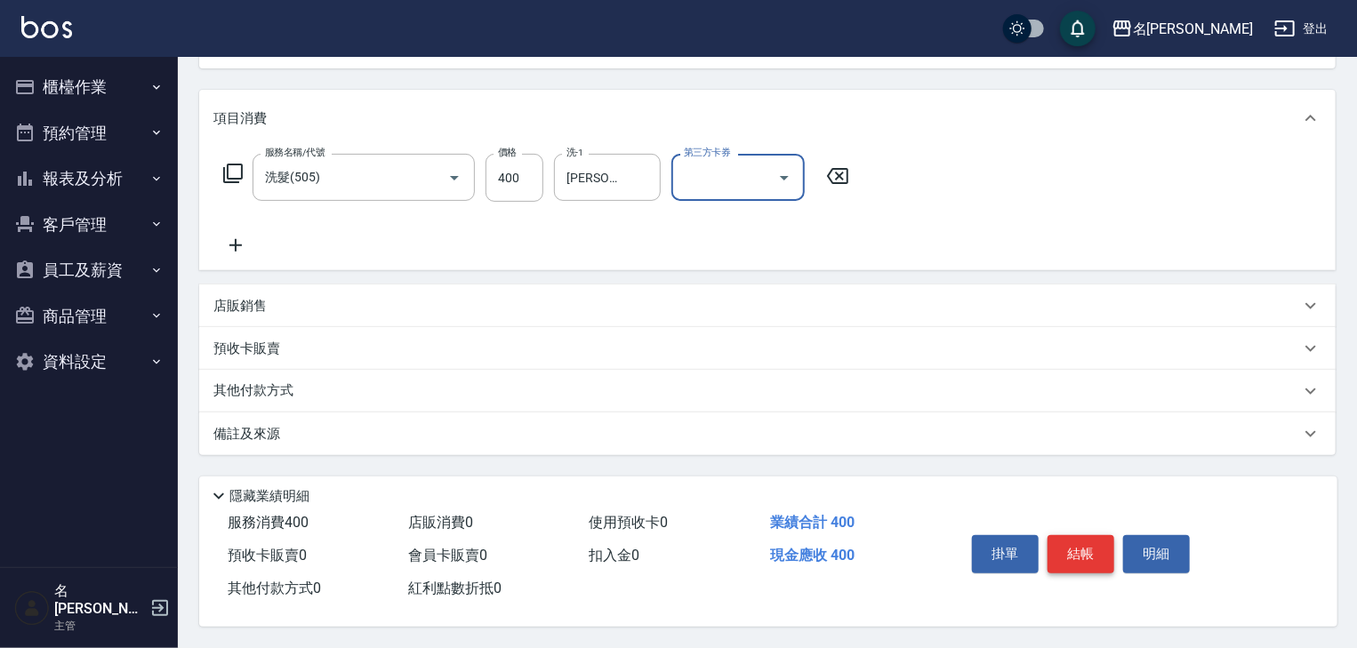
click at [1100, 550] on button "結帳" at bounding box center [1081, 553] width 67 height 37
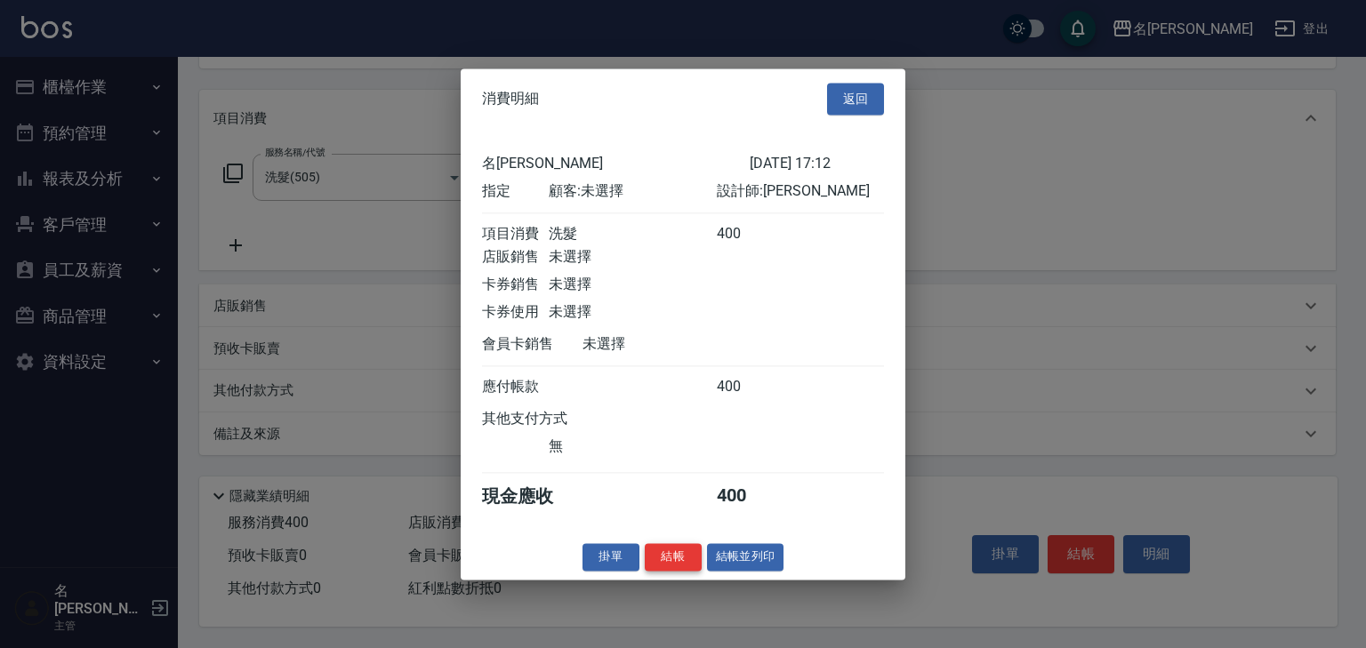
click at [674, 561] on button "結帳" at bounding box center [673, 557] width 57 height 28
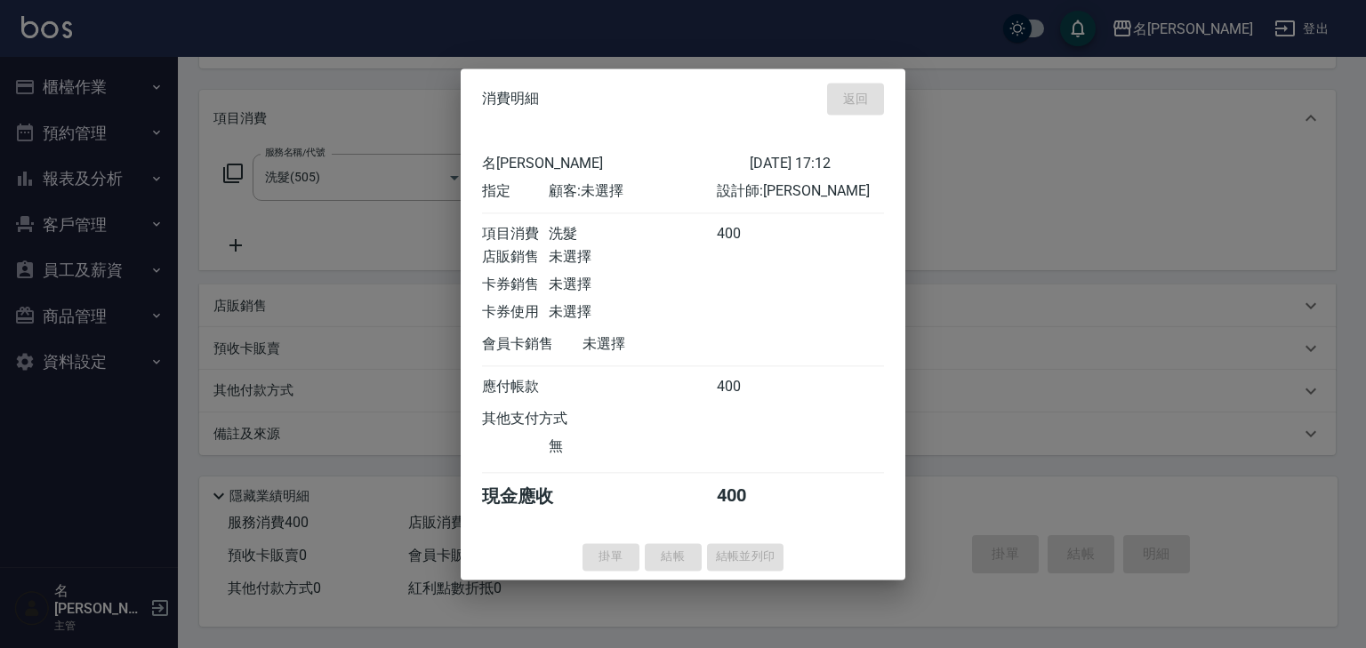
type input "2025/08/21 17:18"
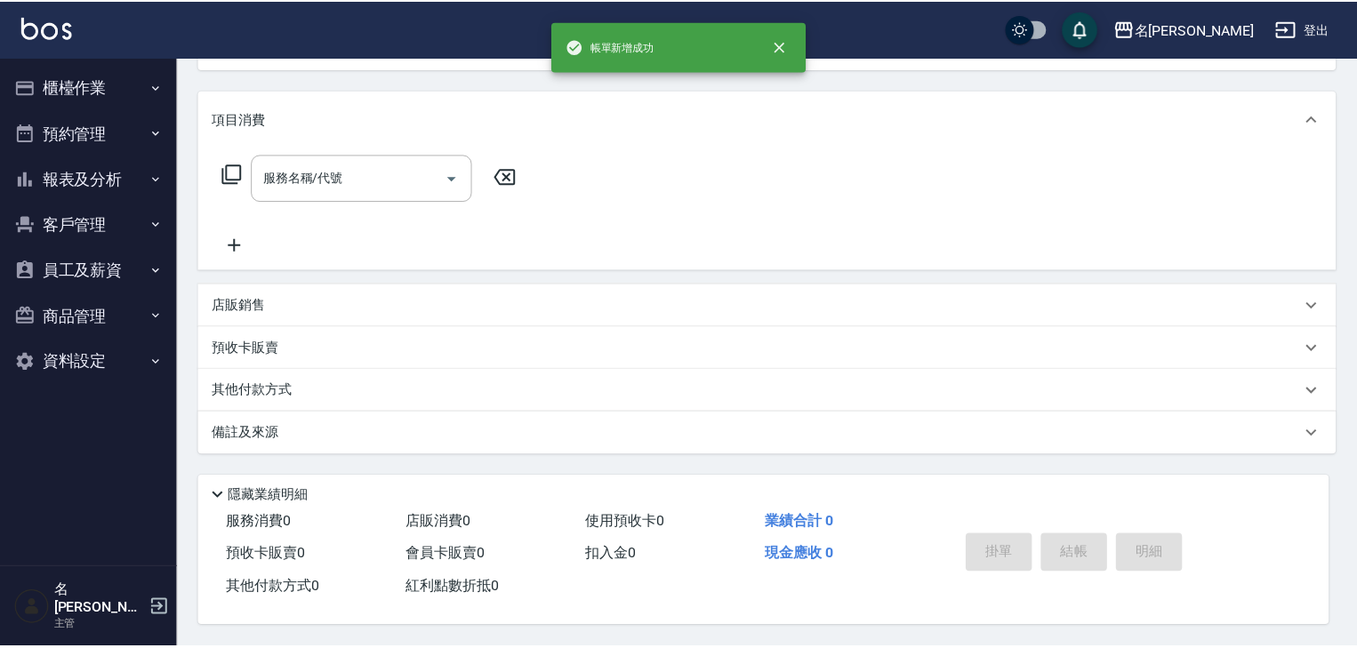
scroll to position [0, 0]
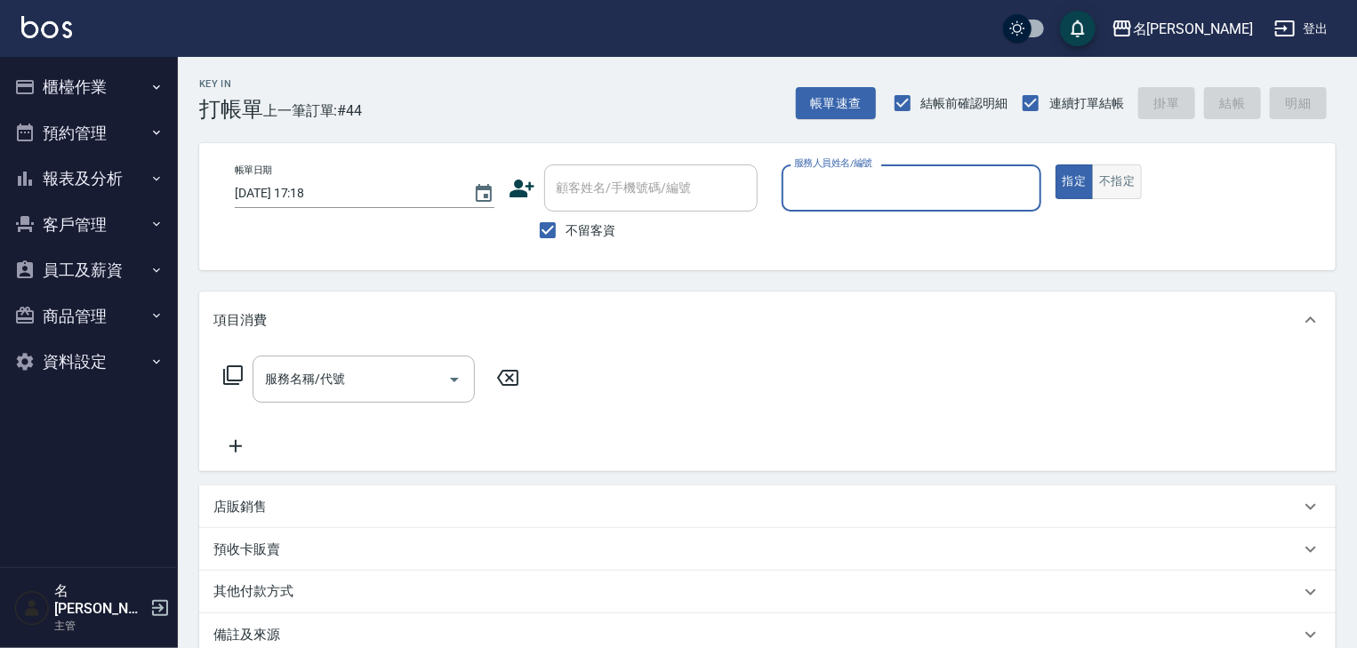
click at [1105, 176] on button "不指定" at bounding box center [1117, 182] width 50 height 35
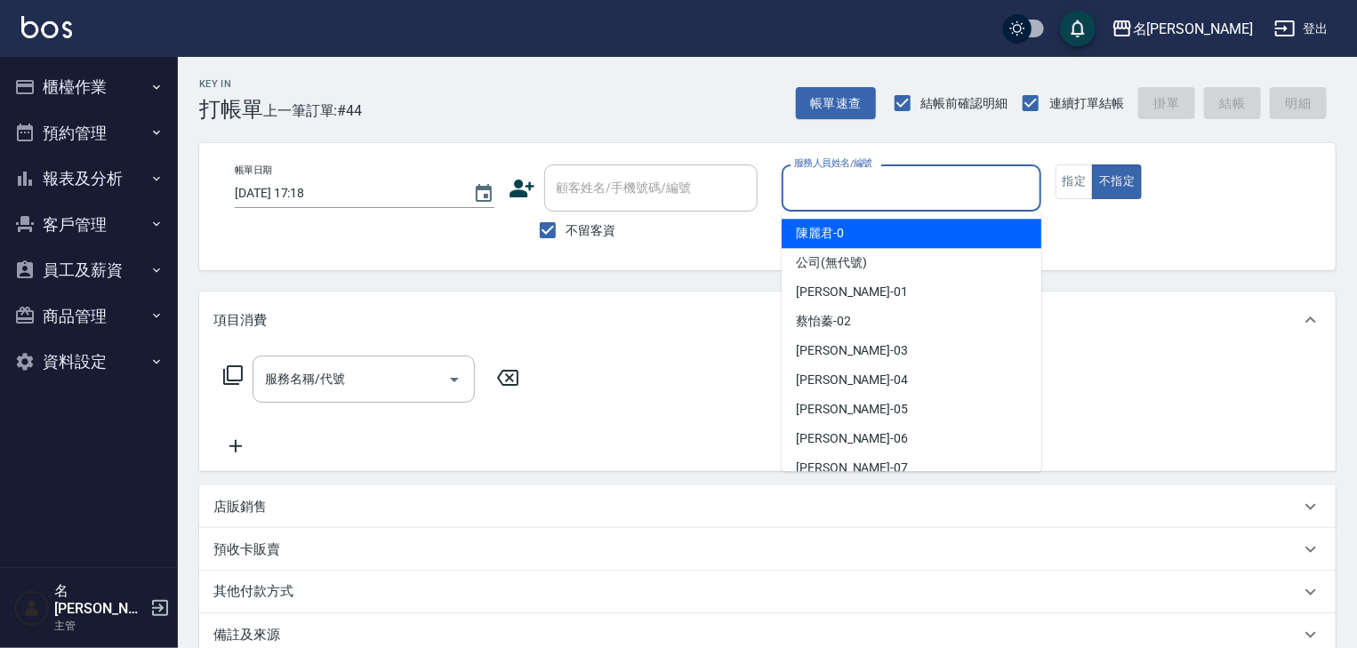
click at [939, 193] on input "服務人員姓名/編號" at bounding box center [912, 188] width 244 height 31
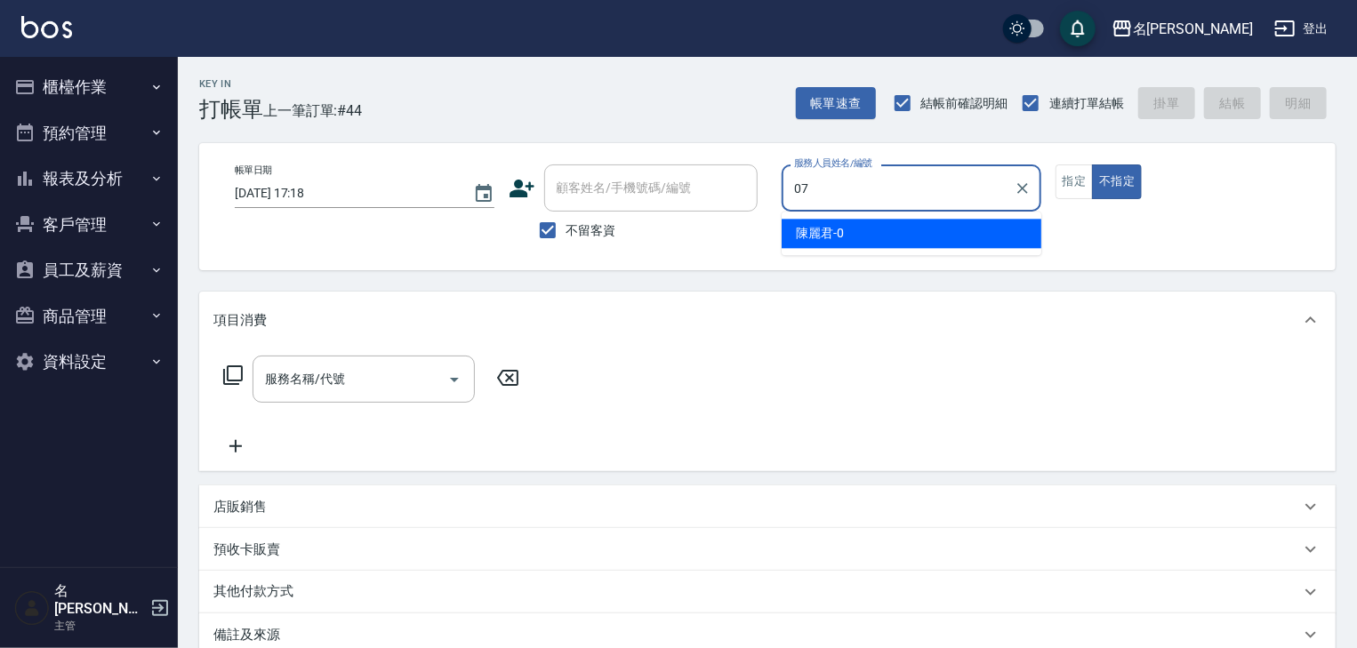
type input "高淳涵-07"
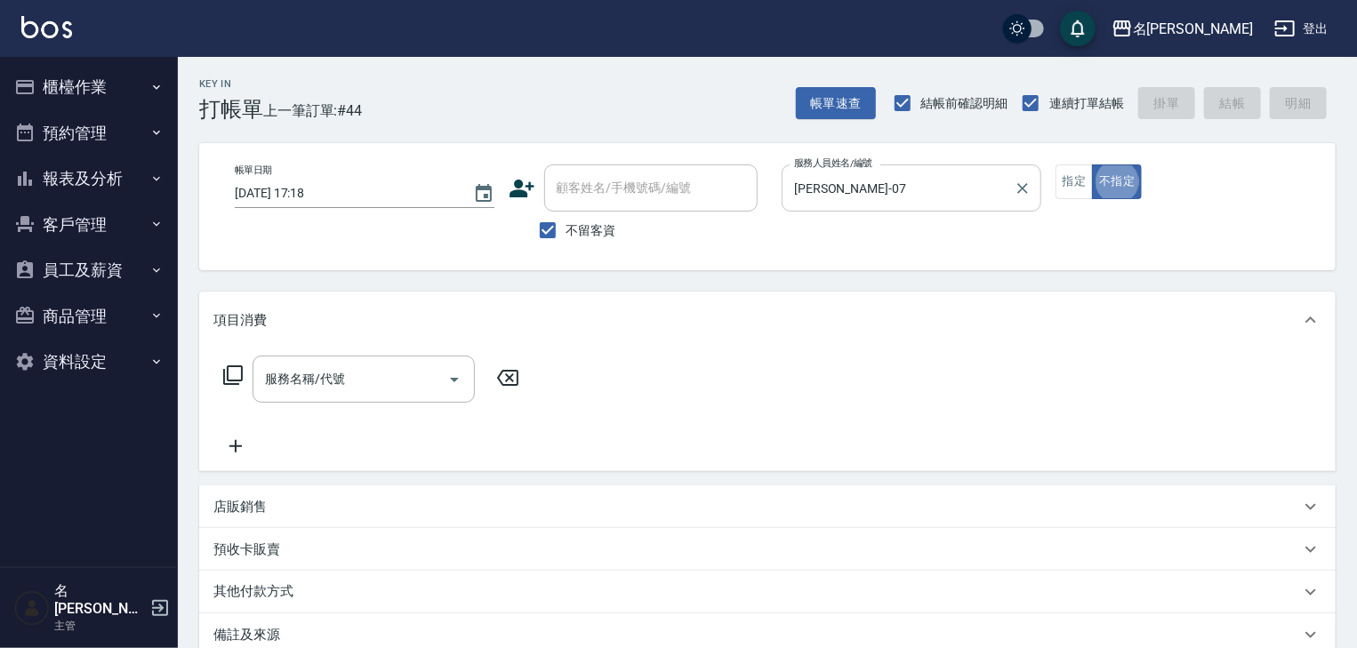
type button "false"
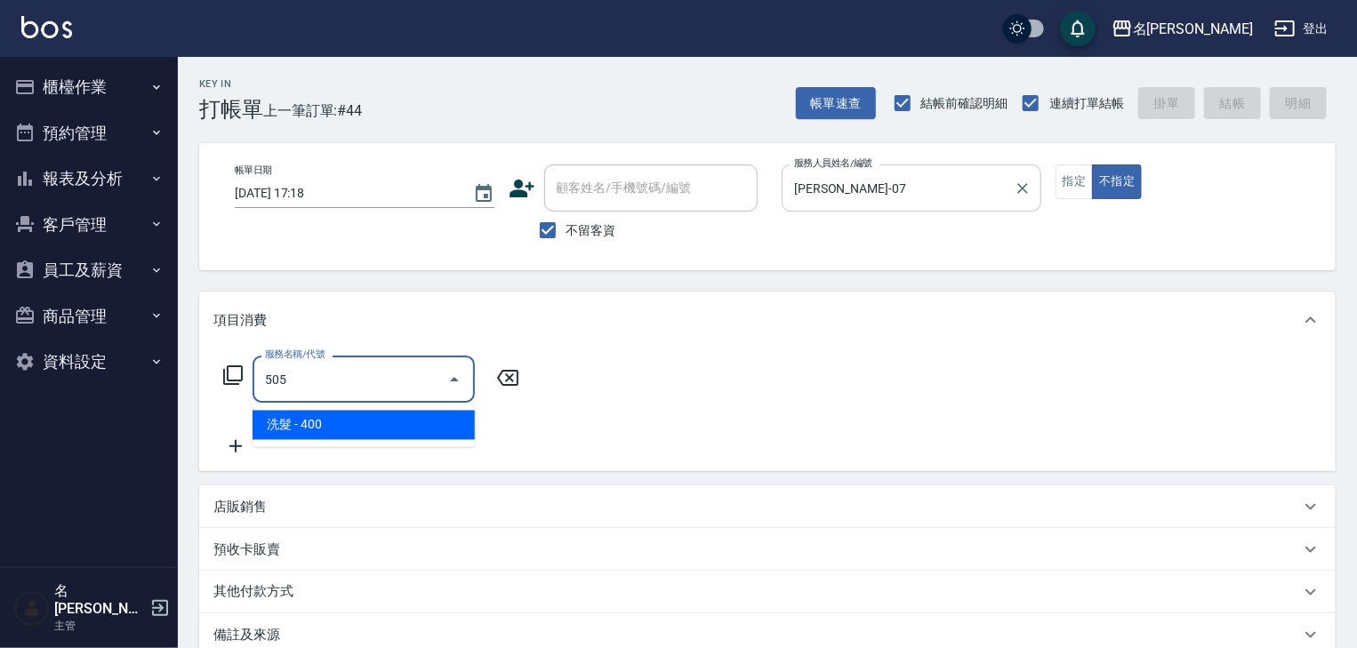
type input "洗髮(505)"
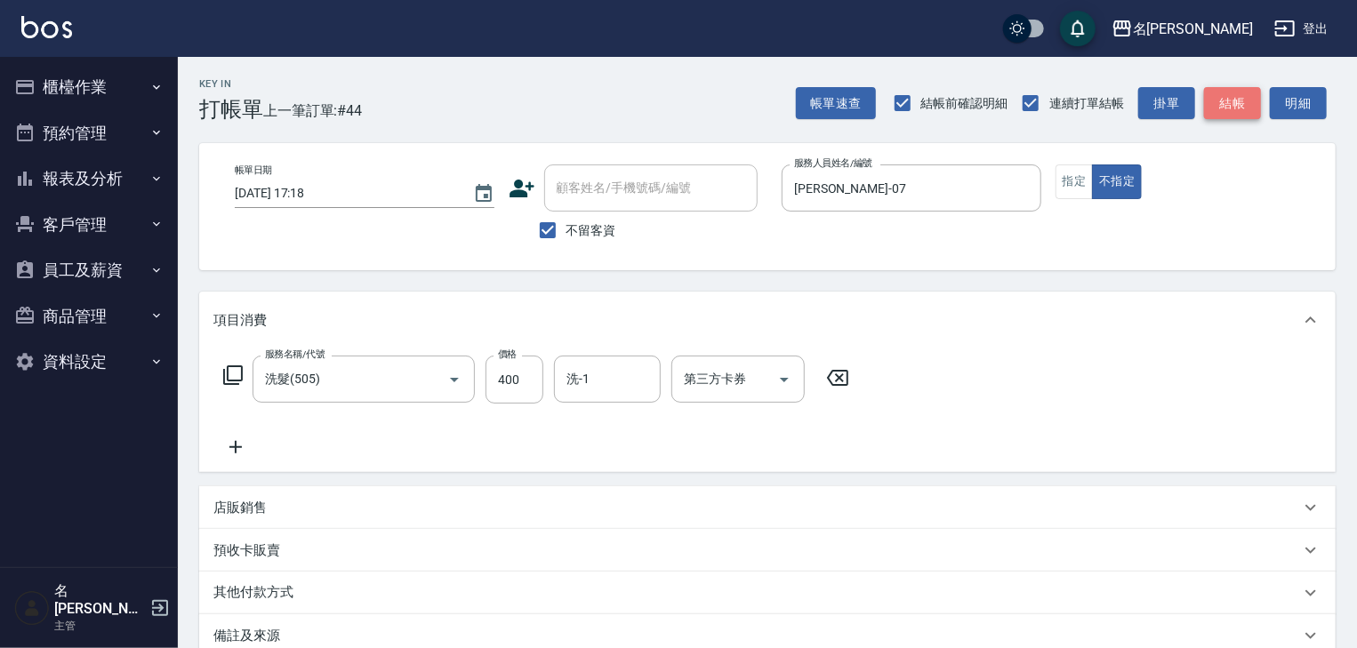
click at [1242, 103] on button "結帳" at bounding box center [1232, 103] width 57 height 33
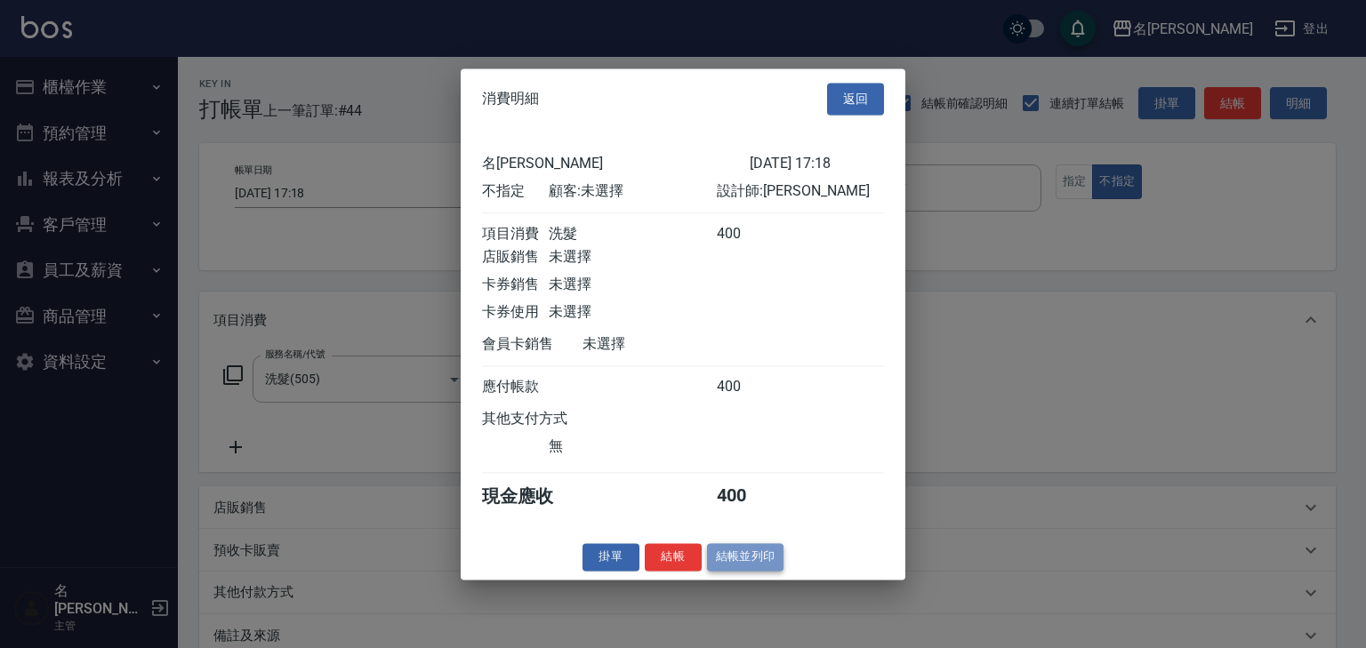
click at [764, 561] on button "結帳並列印" at bounding box center [745, 557] width 77 height 28
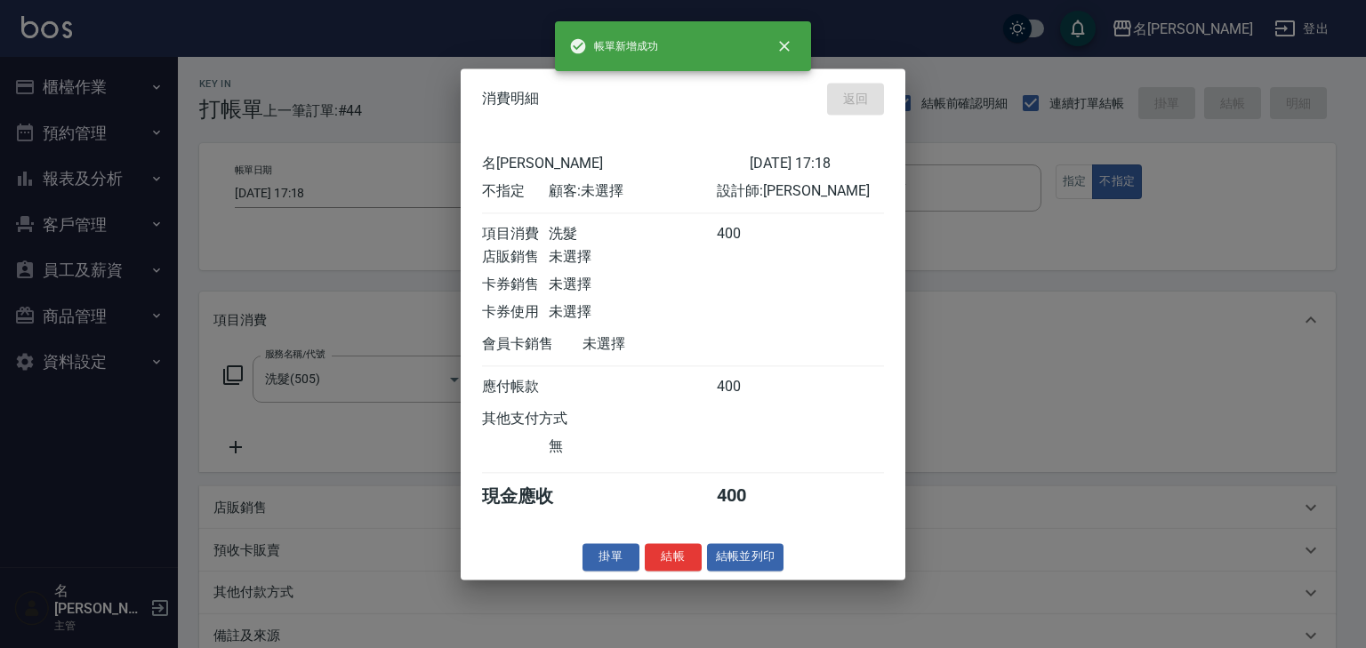
type input "2025/08/21 17:20"
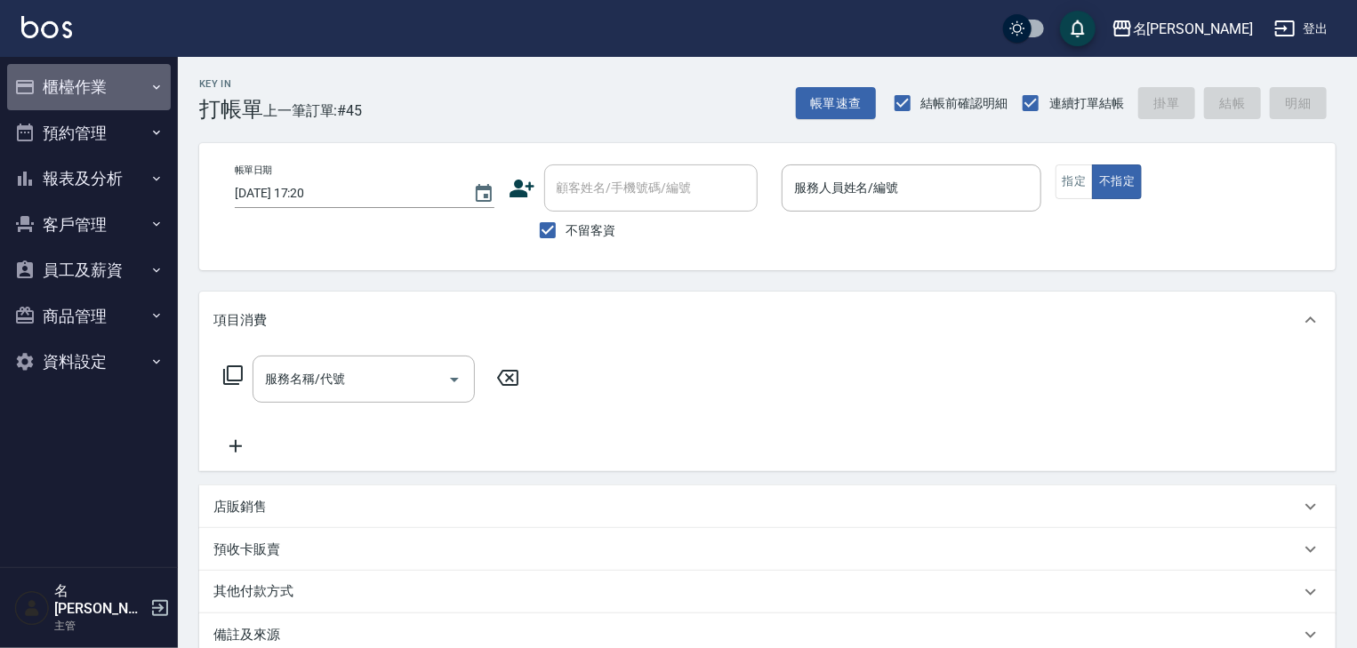
click at [58, 91] on button "櫃檯作業" at bounding box center [89, 87] width 164 height 46
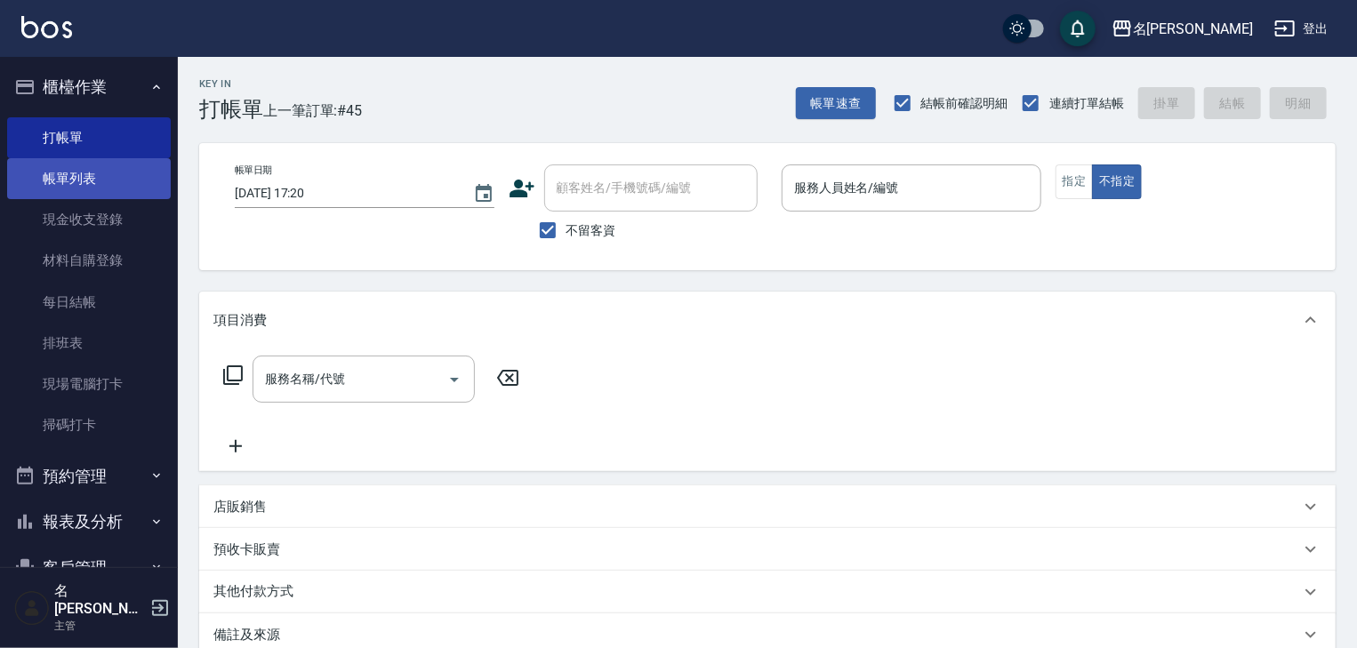
click at [75, 187] on link "帳單列表" at bounding box center [89, 178] width 164 height 41
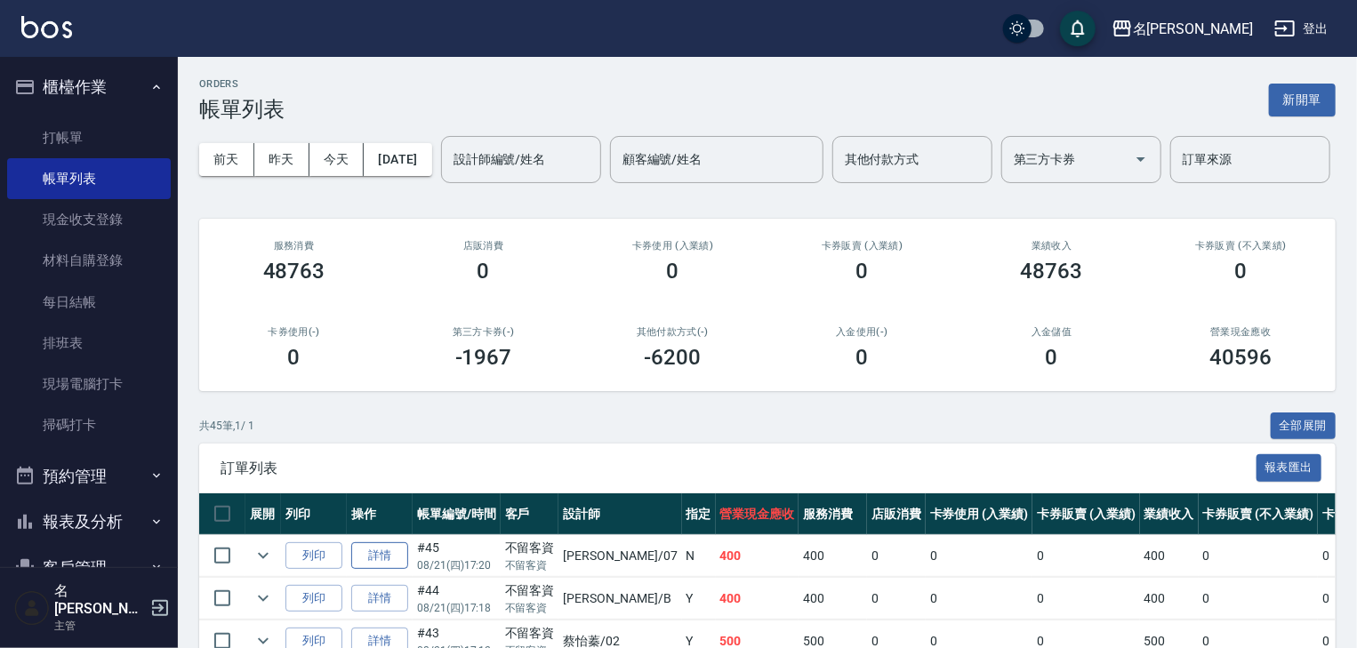
click at [395, 570] on link "詳情" at bounding box center [379, 557] width 57 height 28
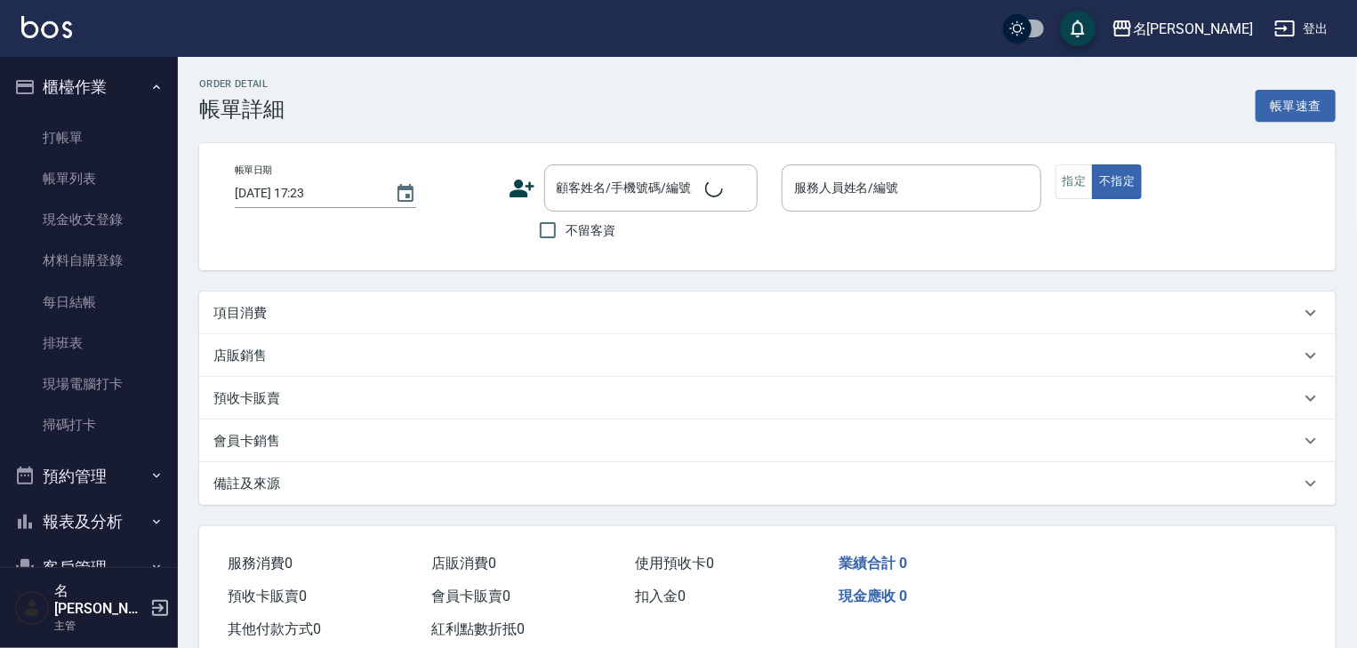
type input "2025/08/21 17:20"
checkbox input "true"
type input "高淳涵-07"
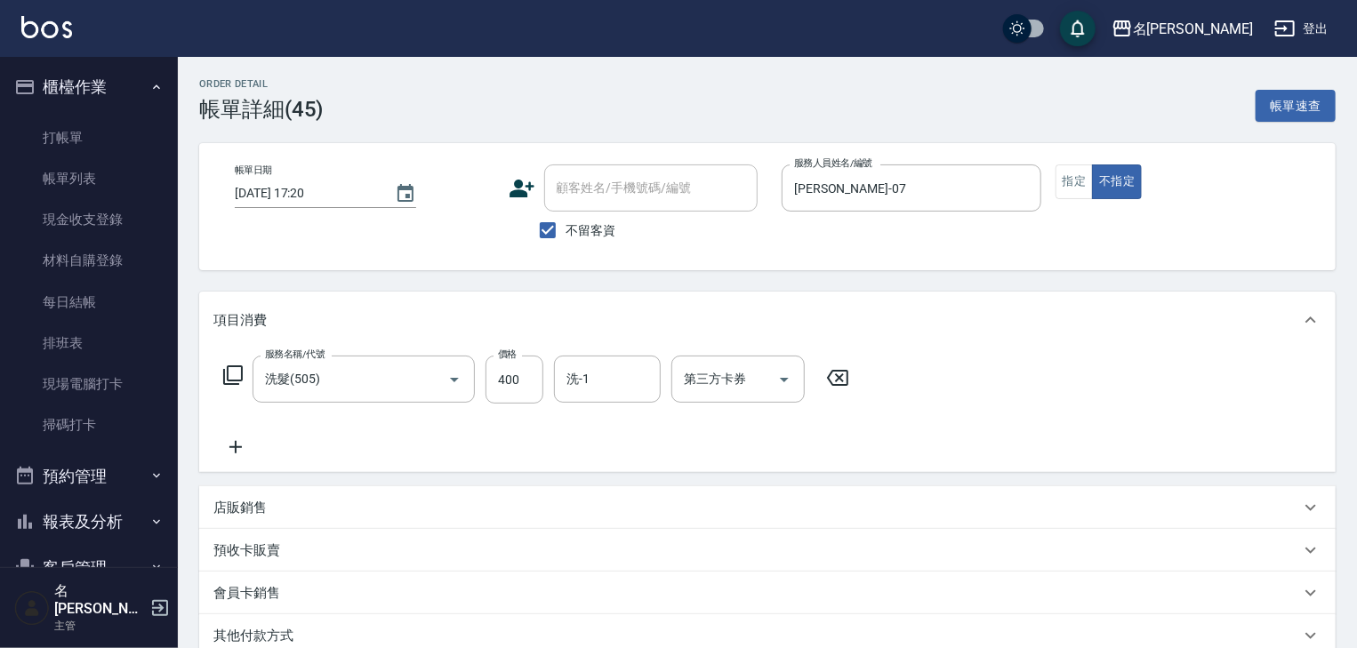
type input "洗髮(505)"
click at [242, 440] on icon at bounding box center [235, 447] width 44 height 21
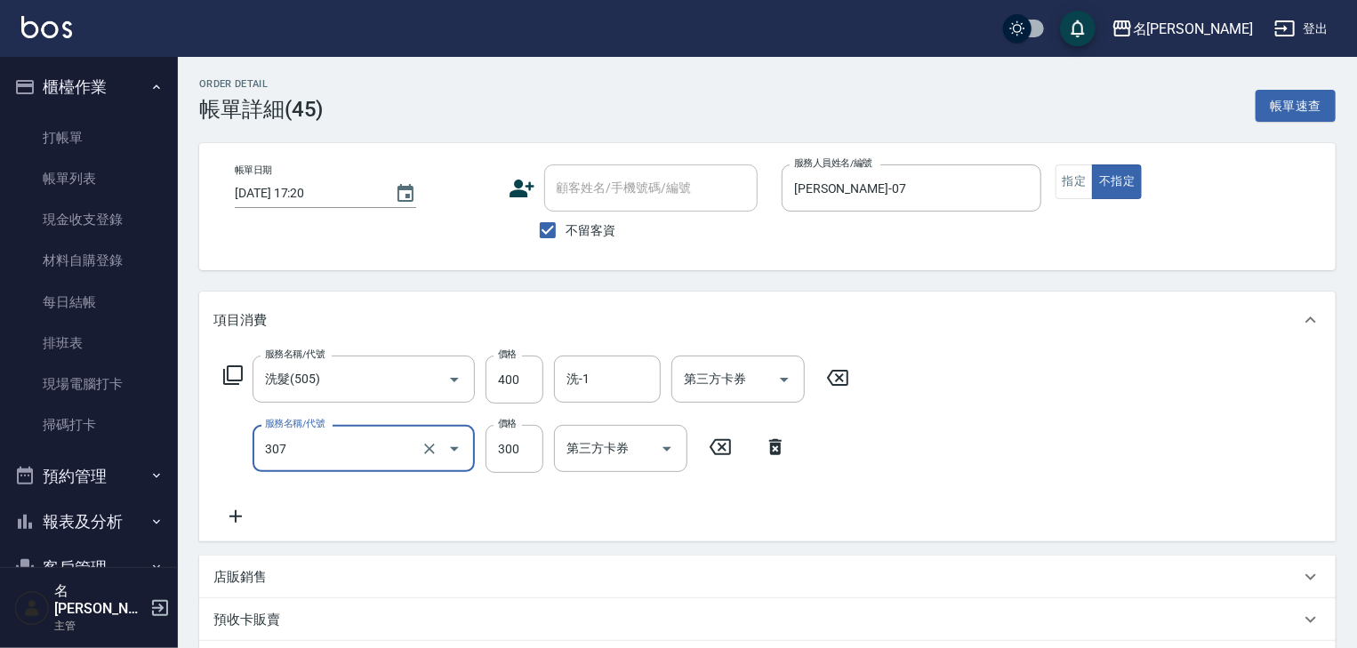
type input "剪髮(307)"
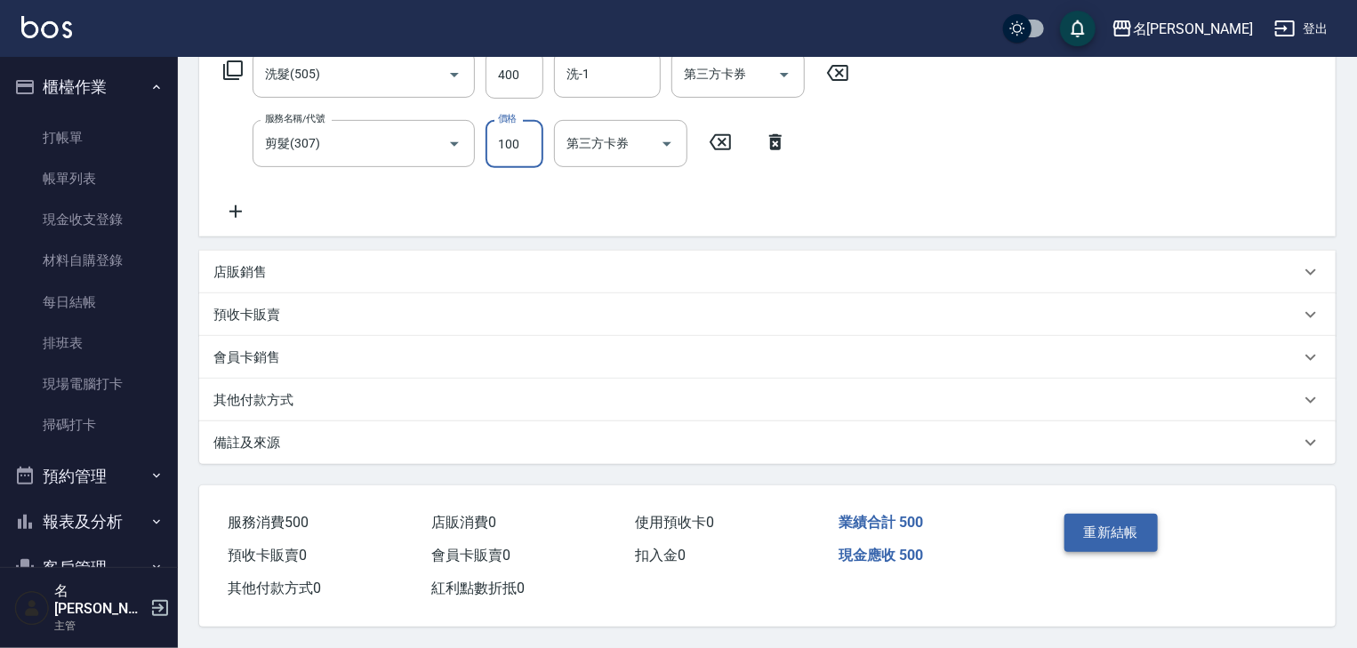
type input "100"
click at [1081, 527] on button "重新結帳" at bounding box center [1112, 532] width 94 height 37
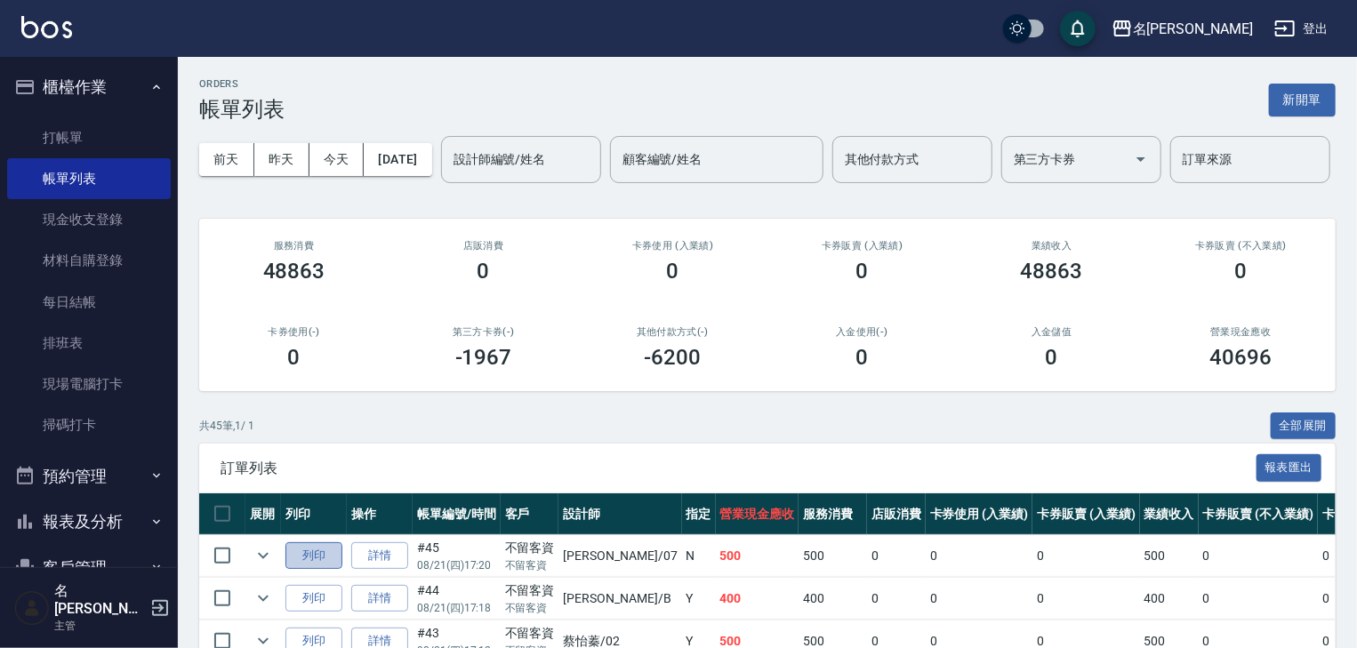
click at [331, 570] on button "列印" at bounding box center [313, 557] width 57 height 28
click at [68, 14] on div "名留林森 登出" at bounding box center [678, 28] width 1357 height 57
click at [46, 16] on img at bounding box center [46, 27] width 51 height 22
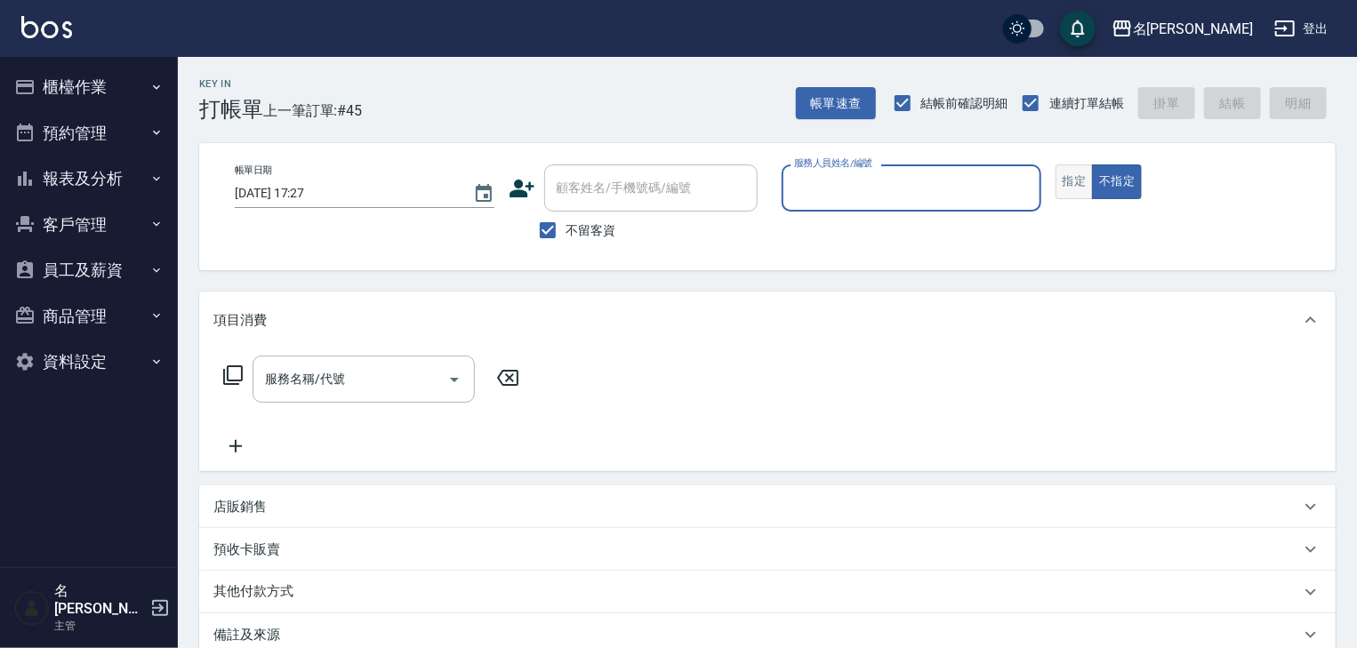
click at [1057, 176] on button "指定" at bounding box center [1075, 182] width 38 height 35
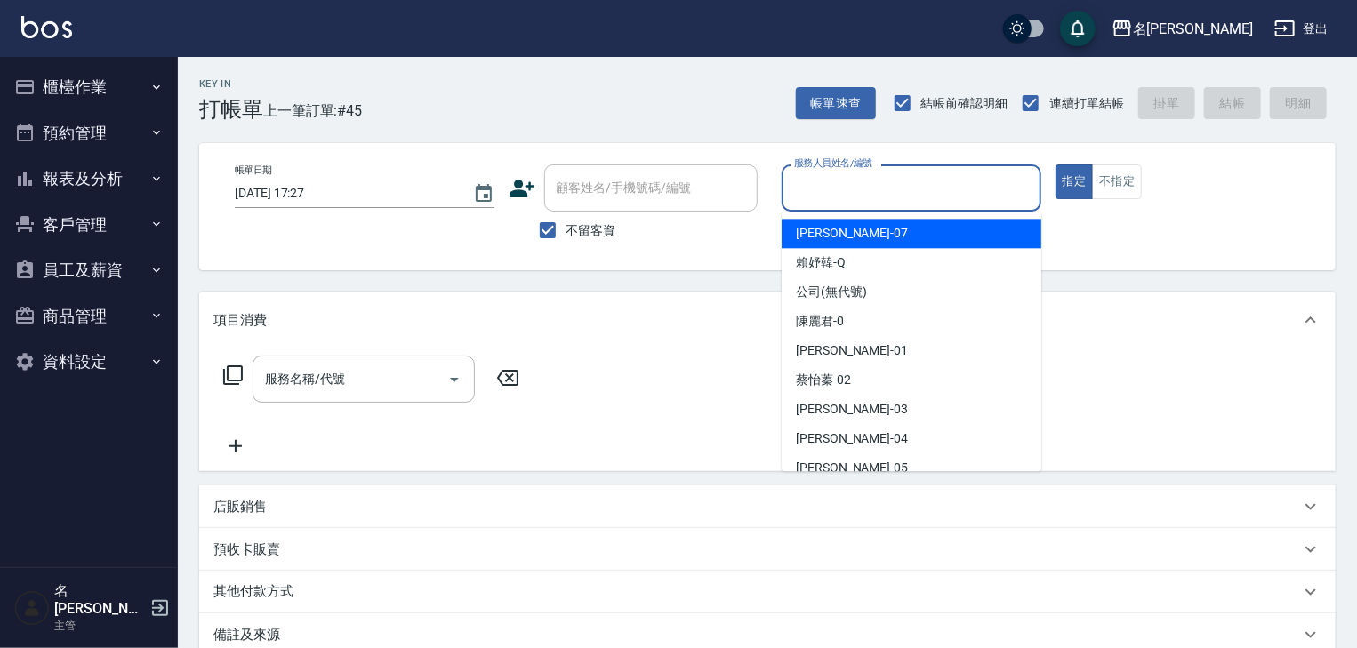
click at [987, 194] on input "服務人員姓名/編號" at bounding box center [912, 188] width 244 height 31
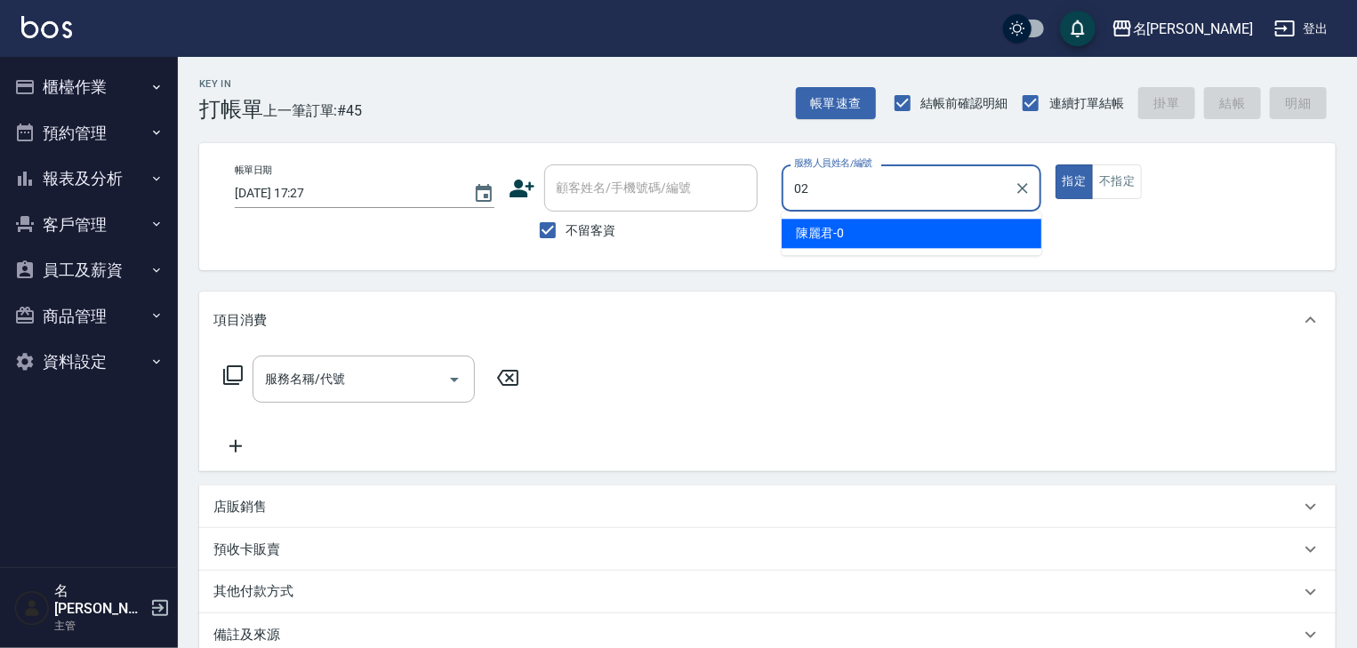
type input "蔡怡蓁-02"
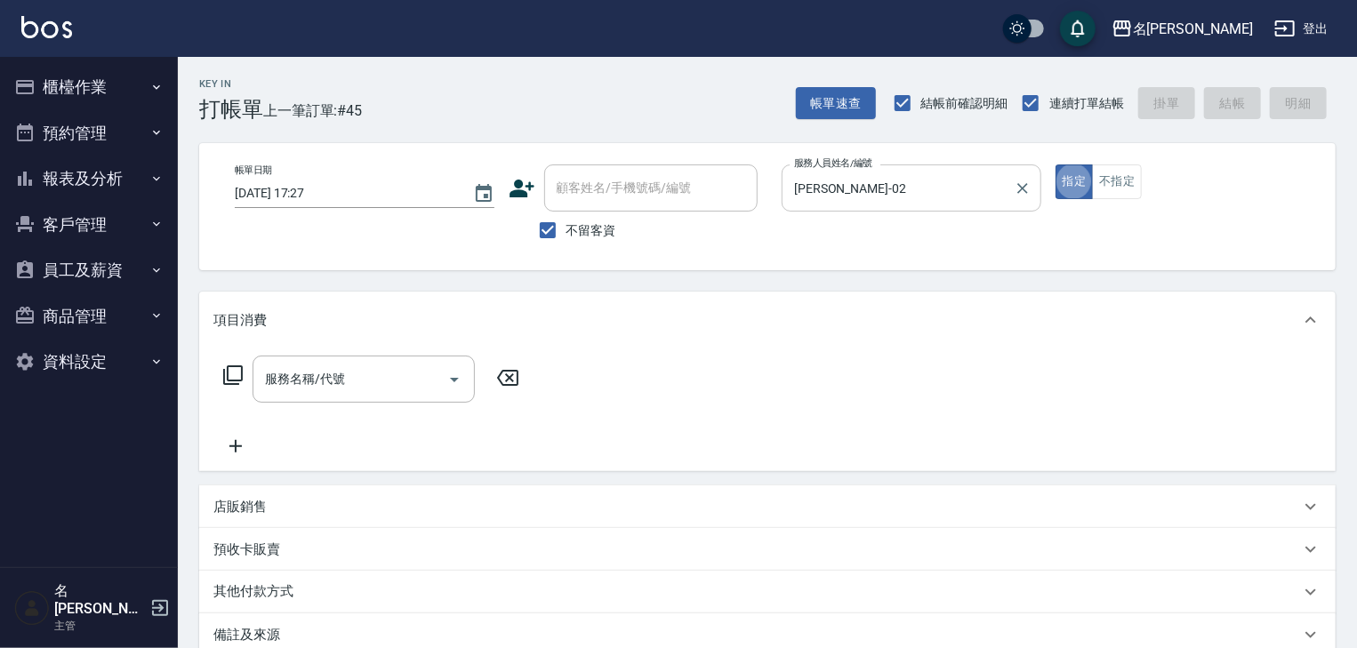
type button "true"
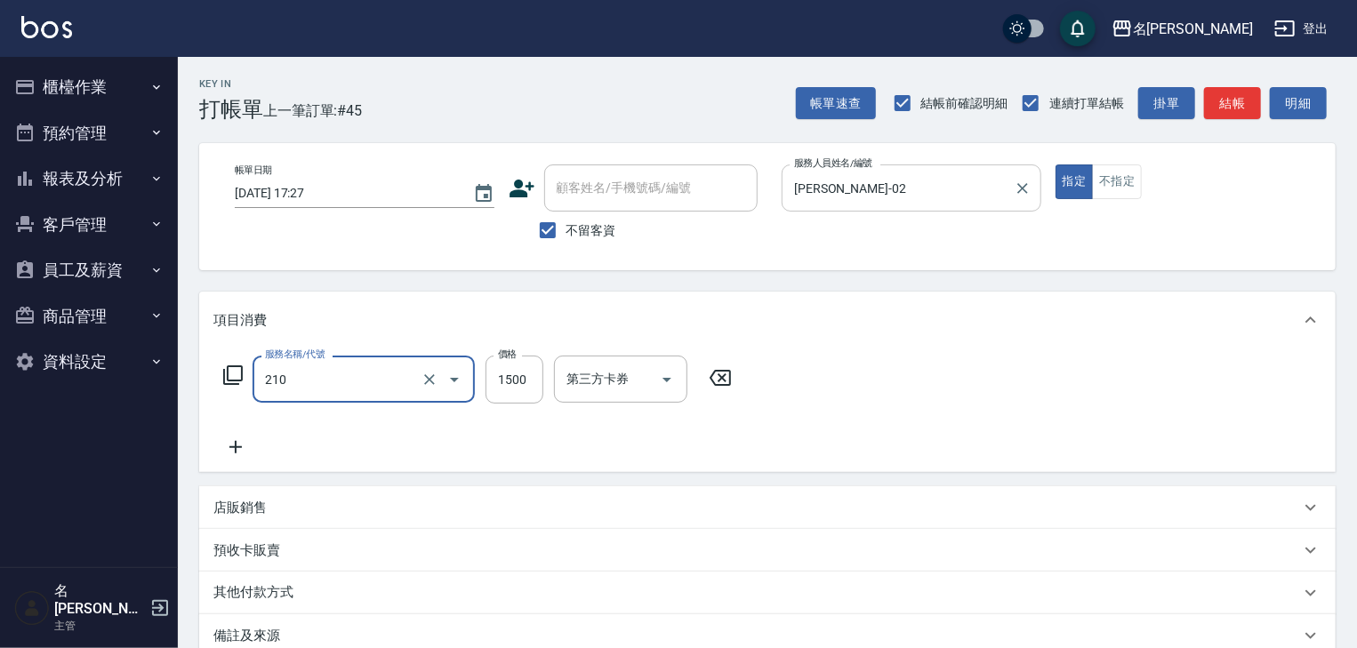
type input "離子燙(自備)(210)"
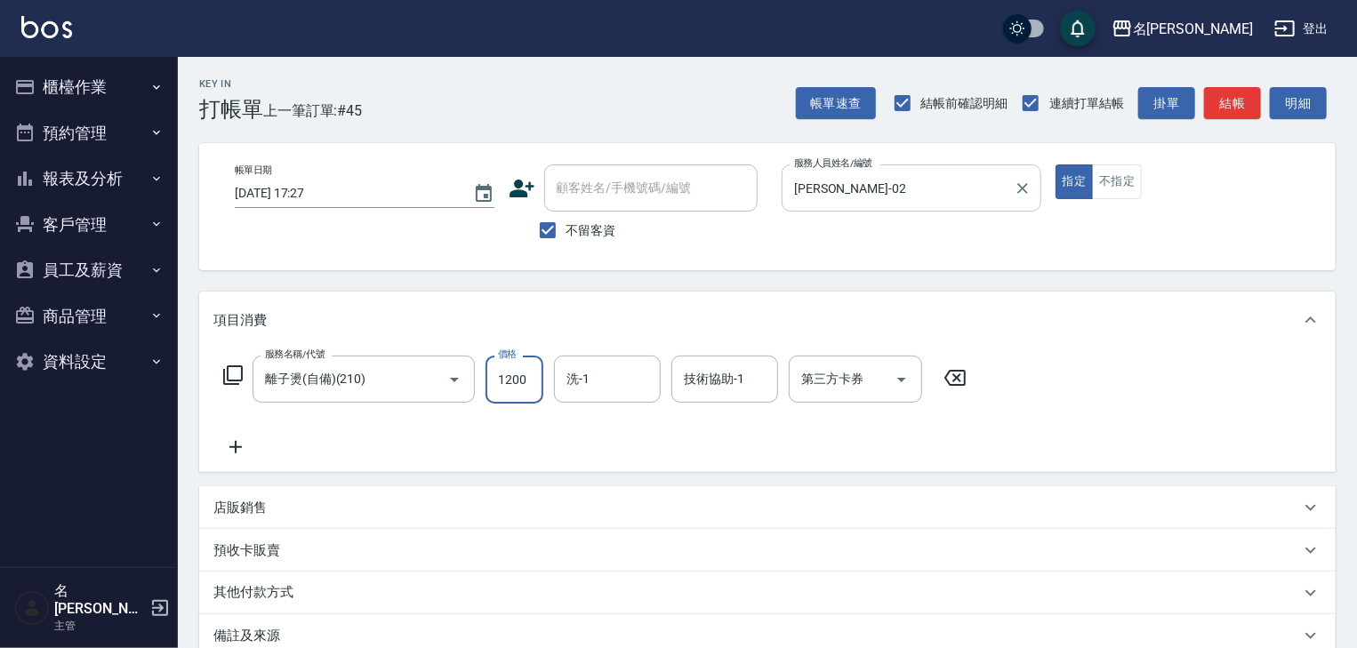
type input "1200"
type input "方羿筑-26"
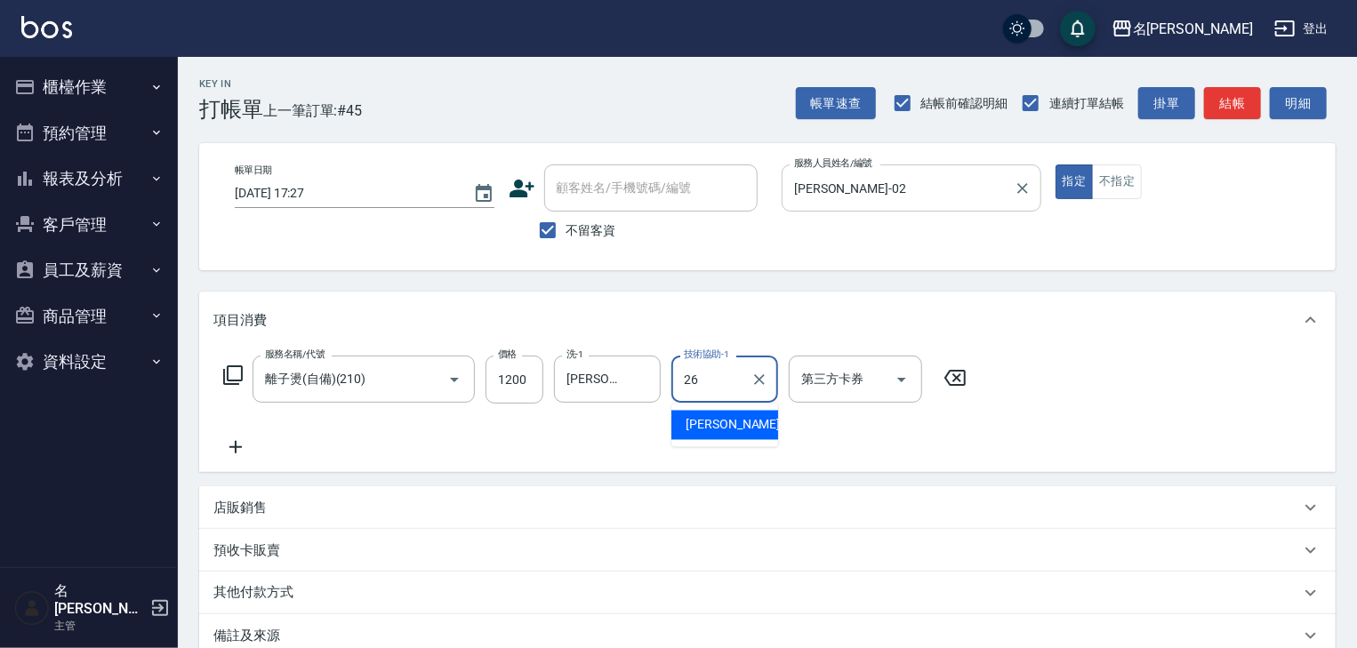
type input "方羿筑-26"
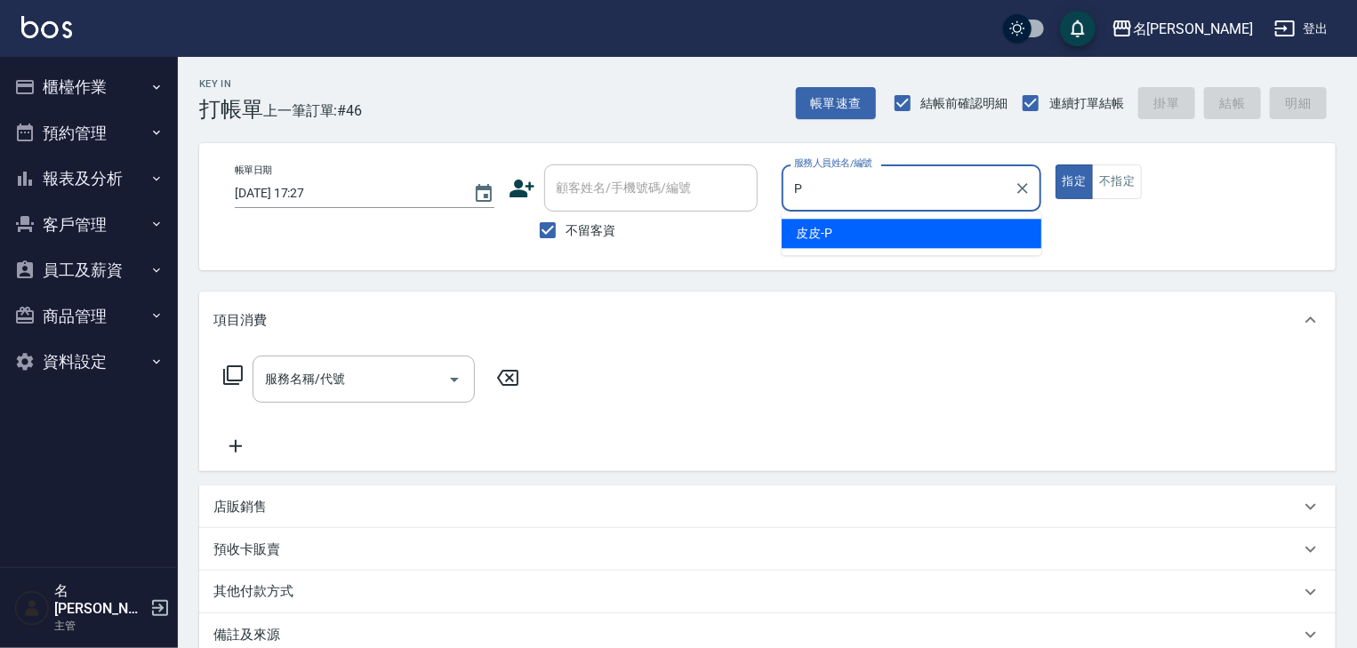
type input "皮皮-P"
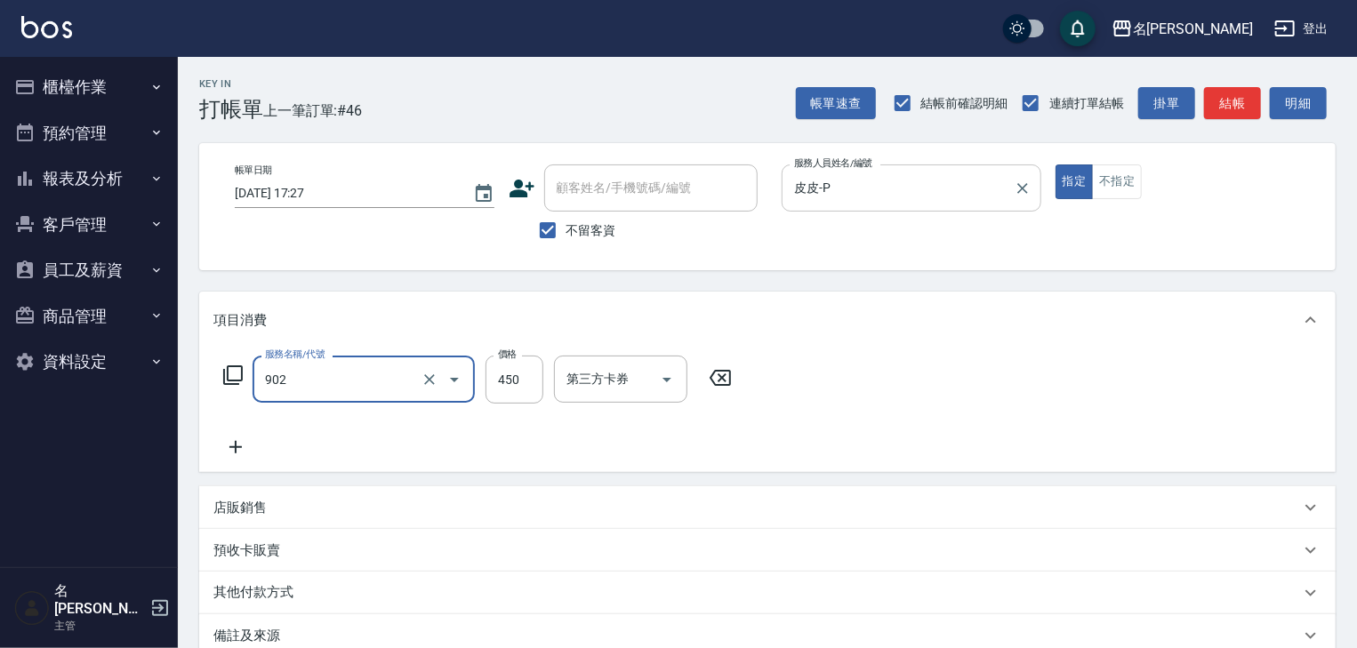
type input "修腳指甲(902)"
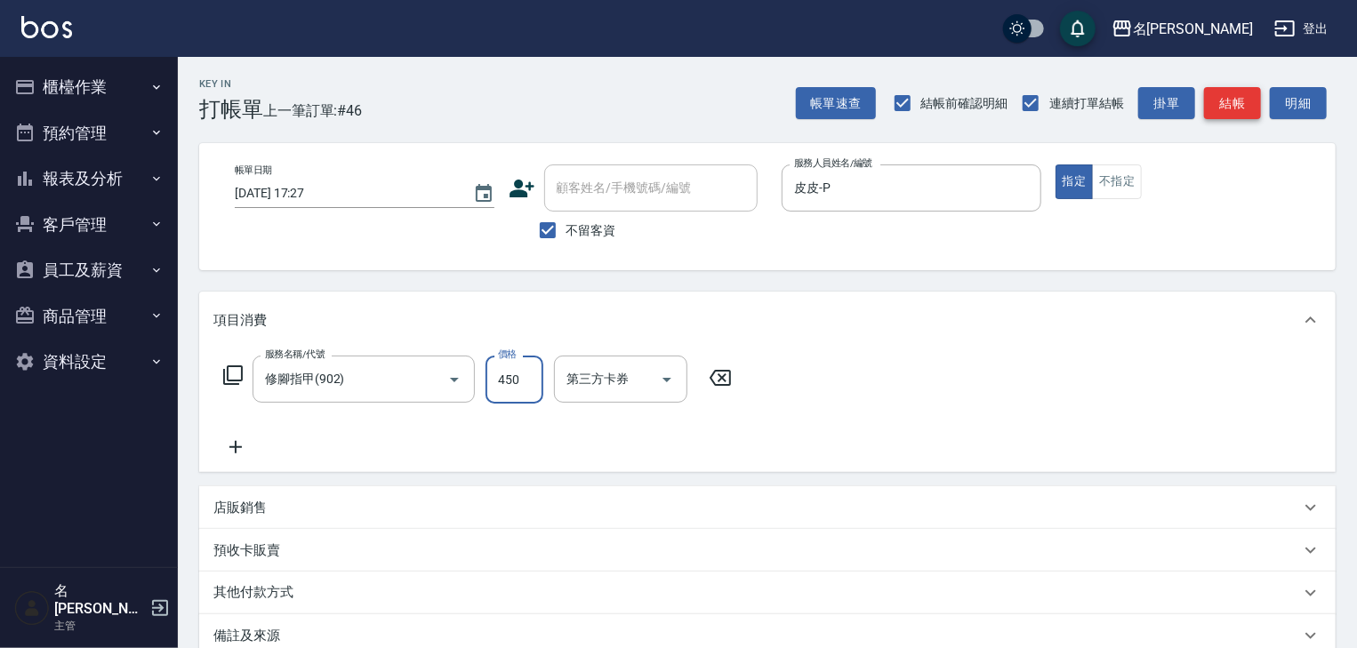
click at [1239, 94] on button "結帳" at bounding box center [1232, 103] width 57 height 33
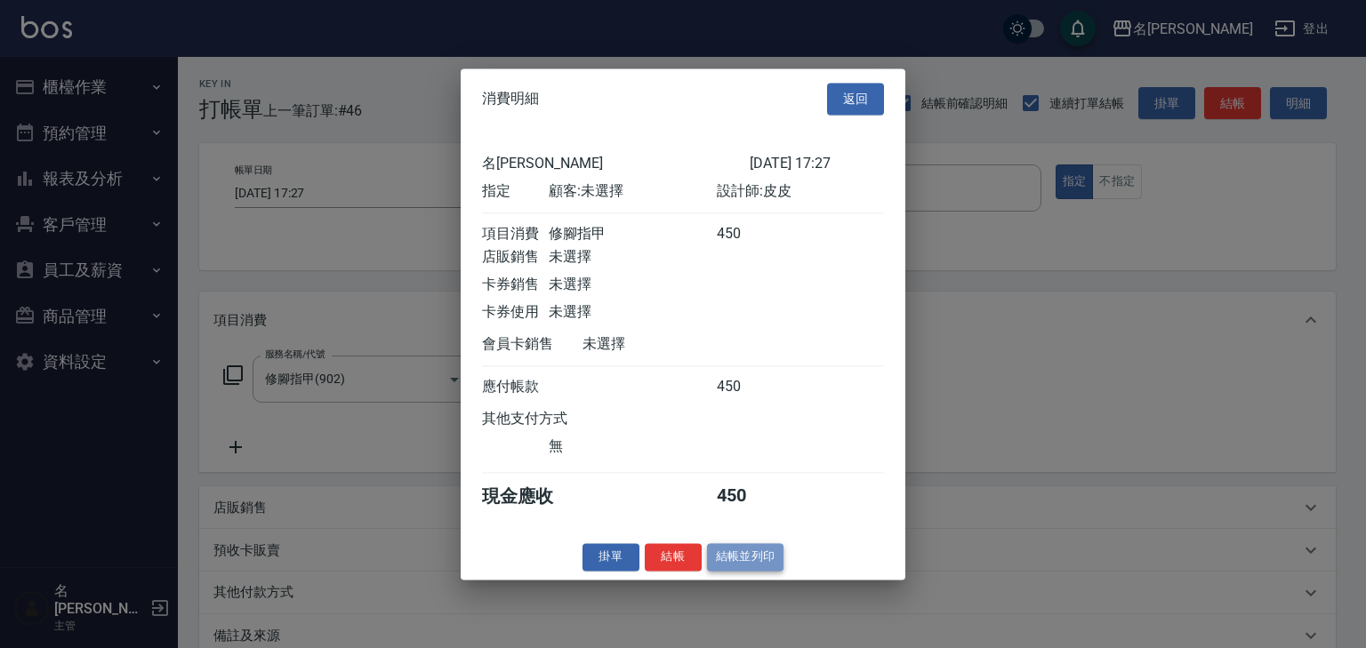
click at [754, 571] on button "結帳並列印" at bounding box center [745, 557] width 77 height 28
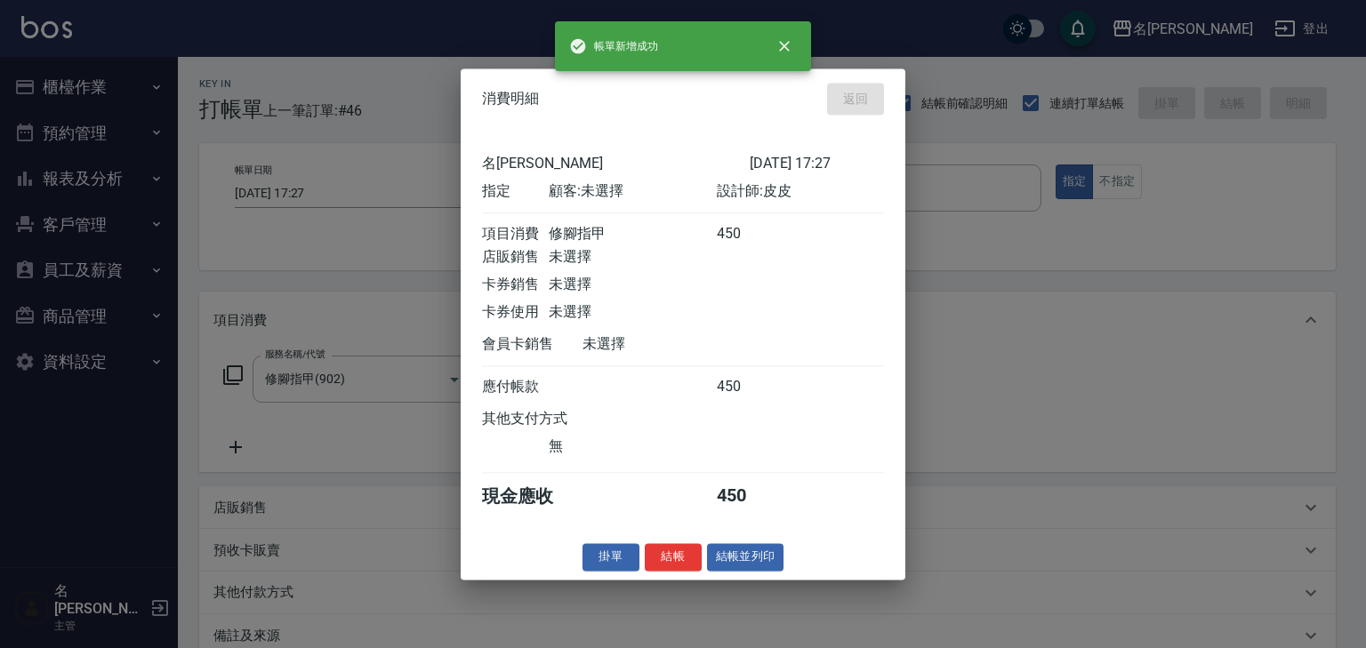
type input "2025/08/21 17:28"
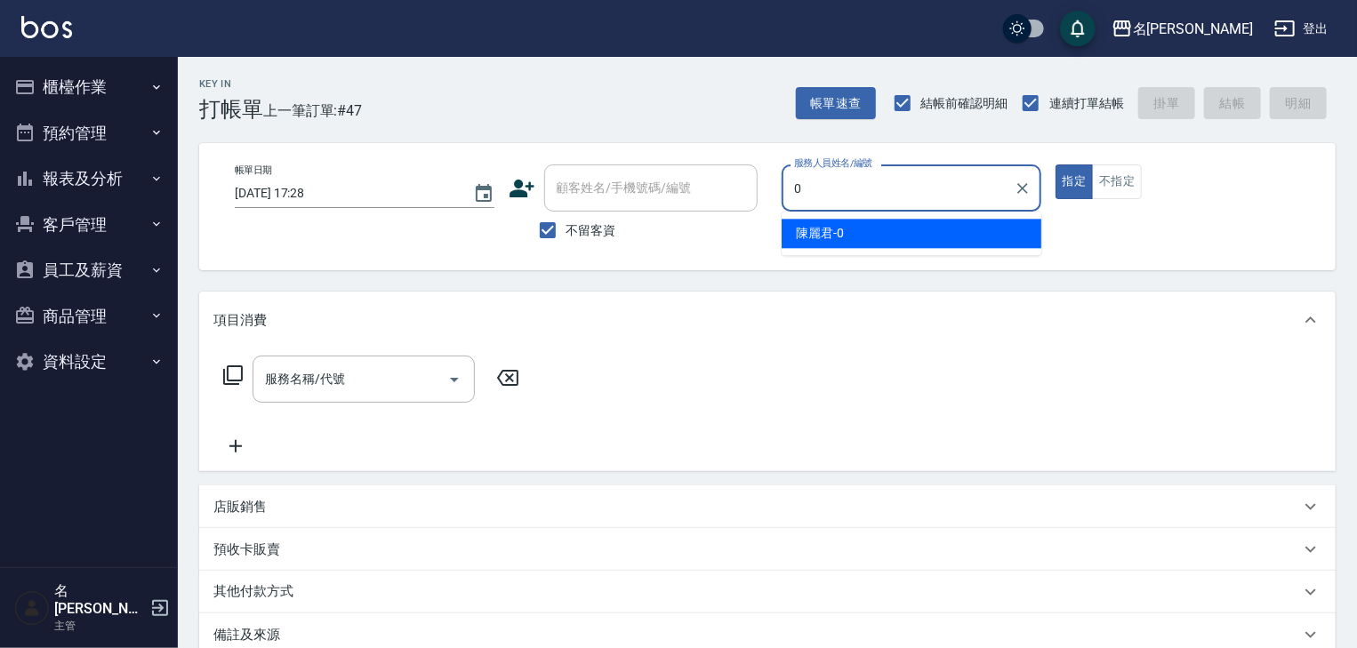
type input "陳麗君-0"
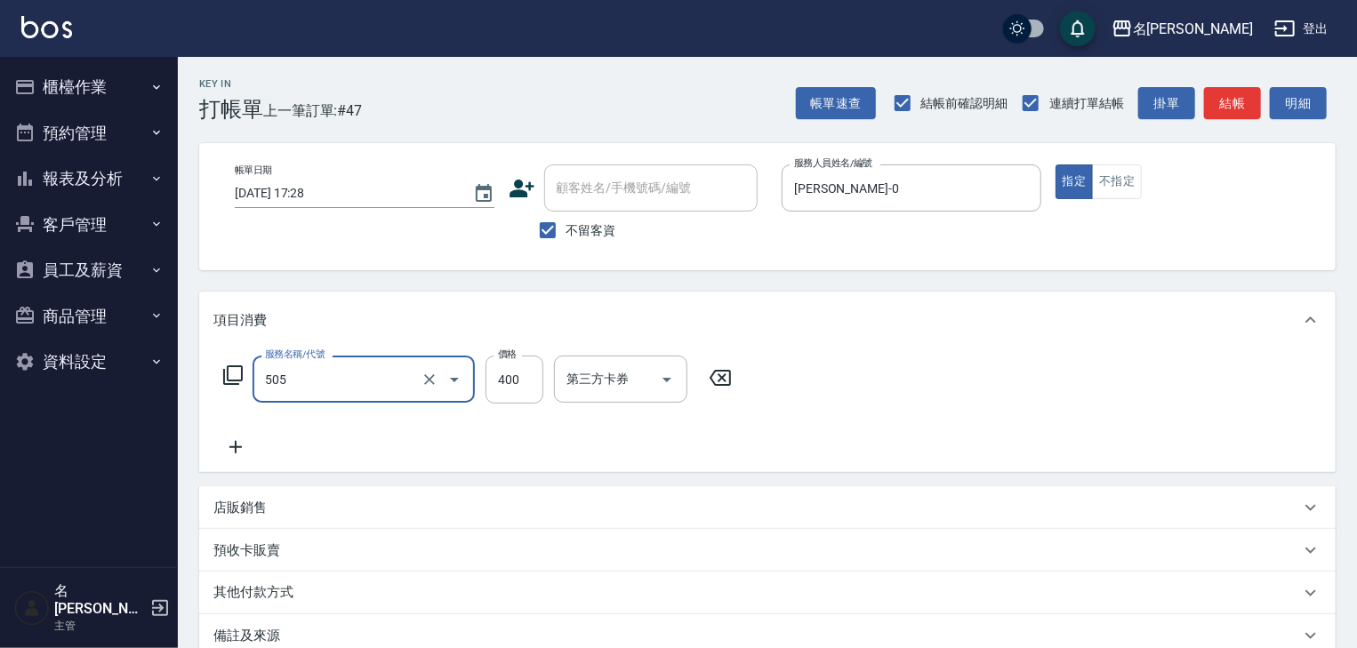
type input "洗髮(505)"
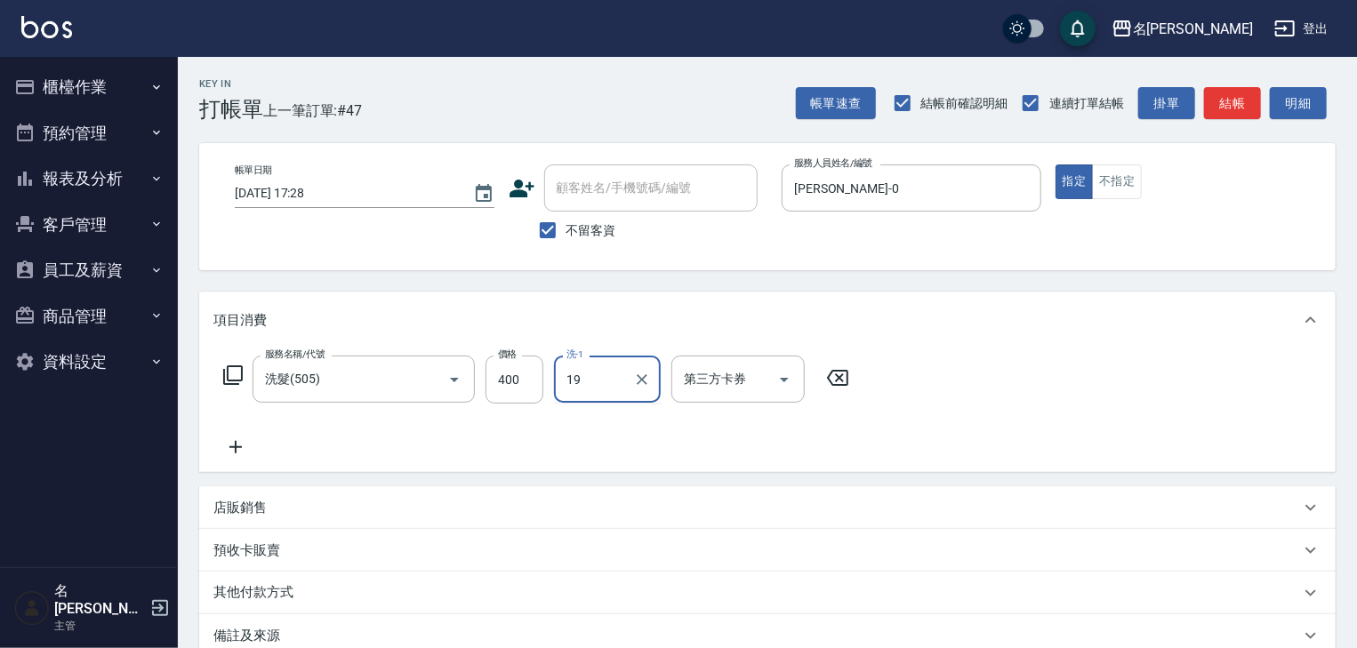
type input "游昕-19"
click at [1232, 92] on button "結帳" at bounding box center [1232, 103] width 57 height 33
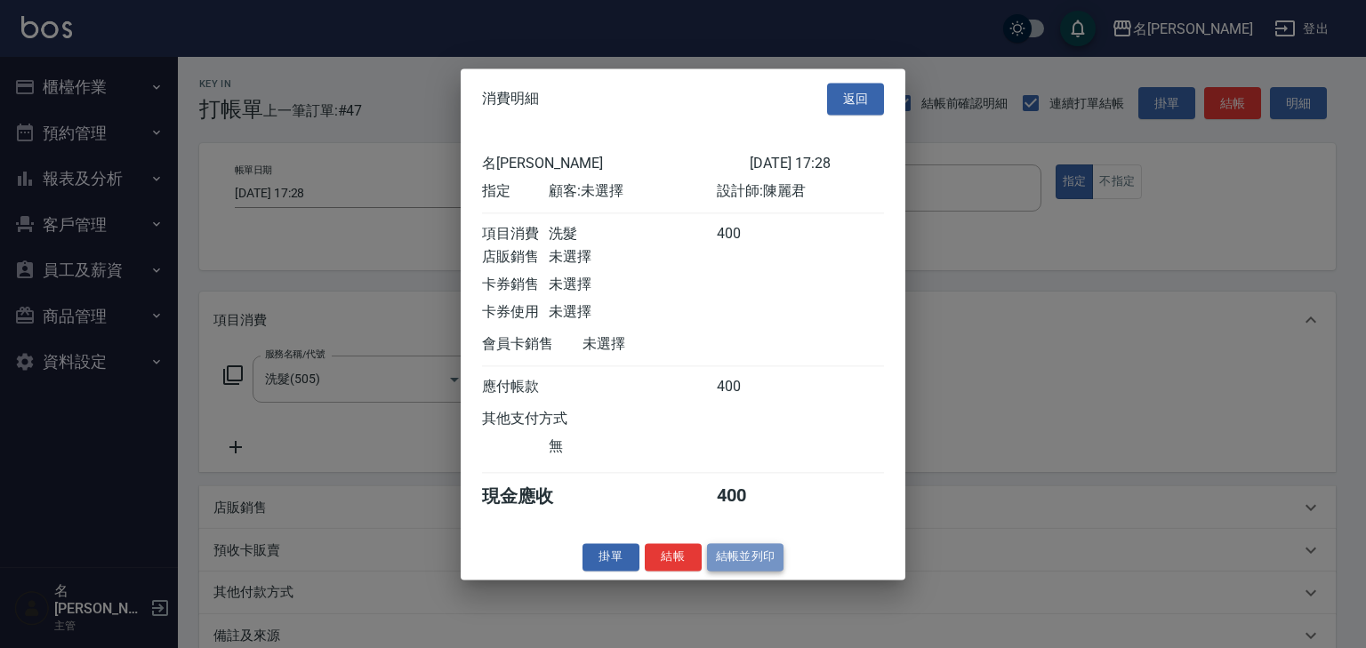
click at [747, 571] on button "結帳並列印" at bounding box center [745, 557] width 77 height 28
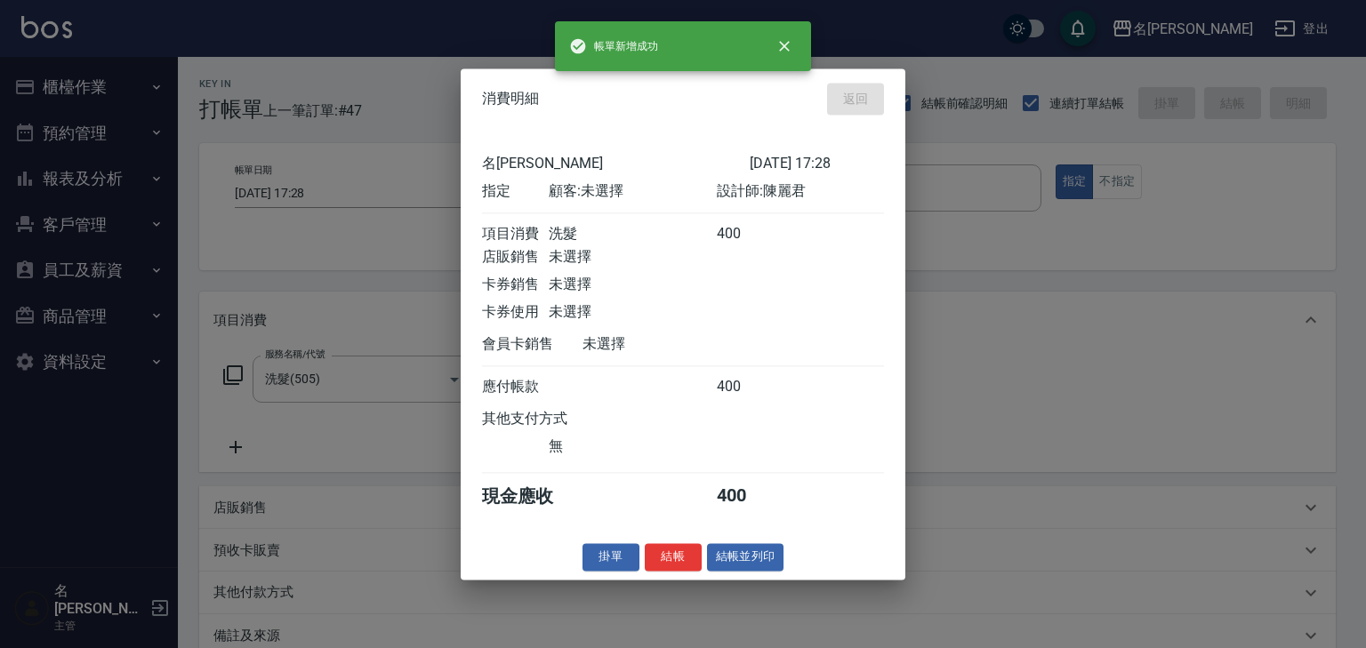
type input "2025/08/21 17:31"
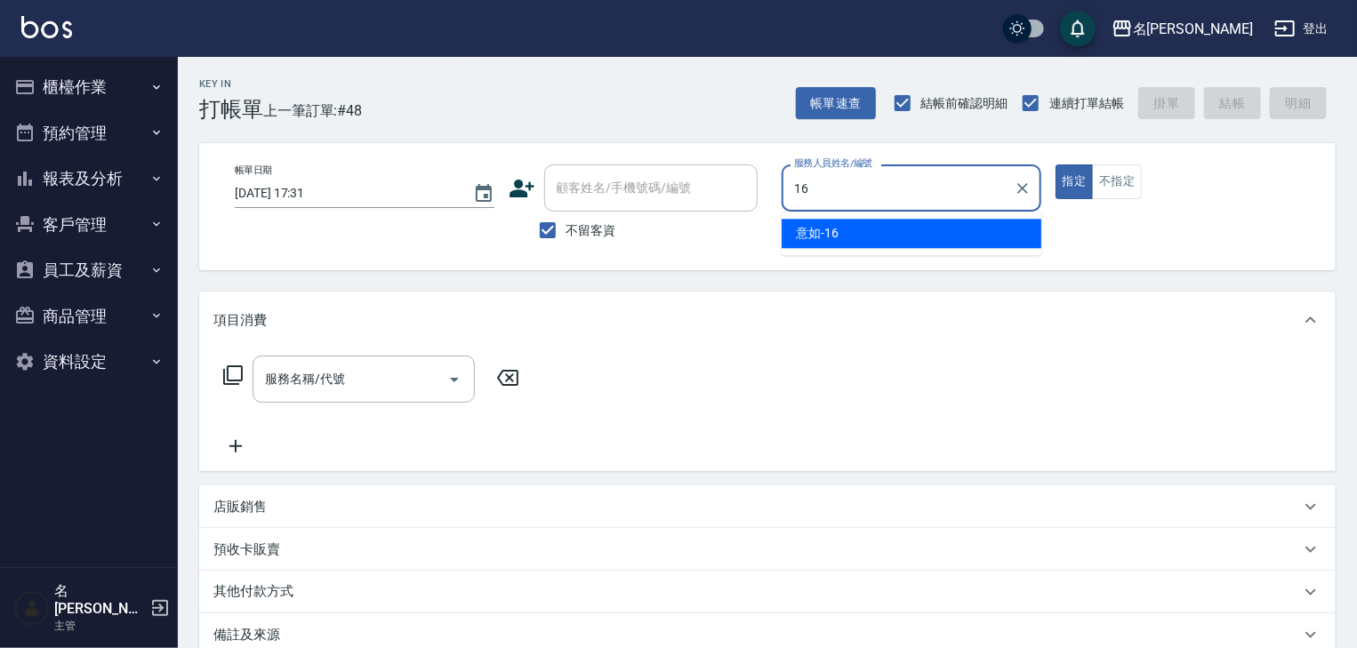
type input "意如-16"
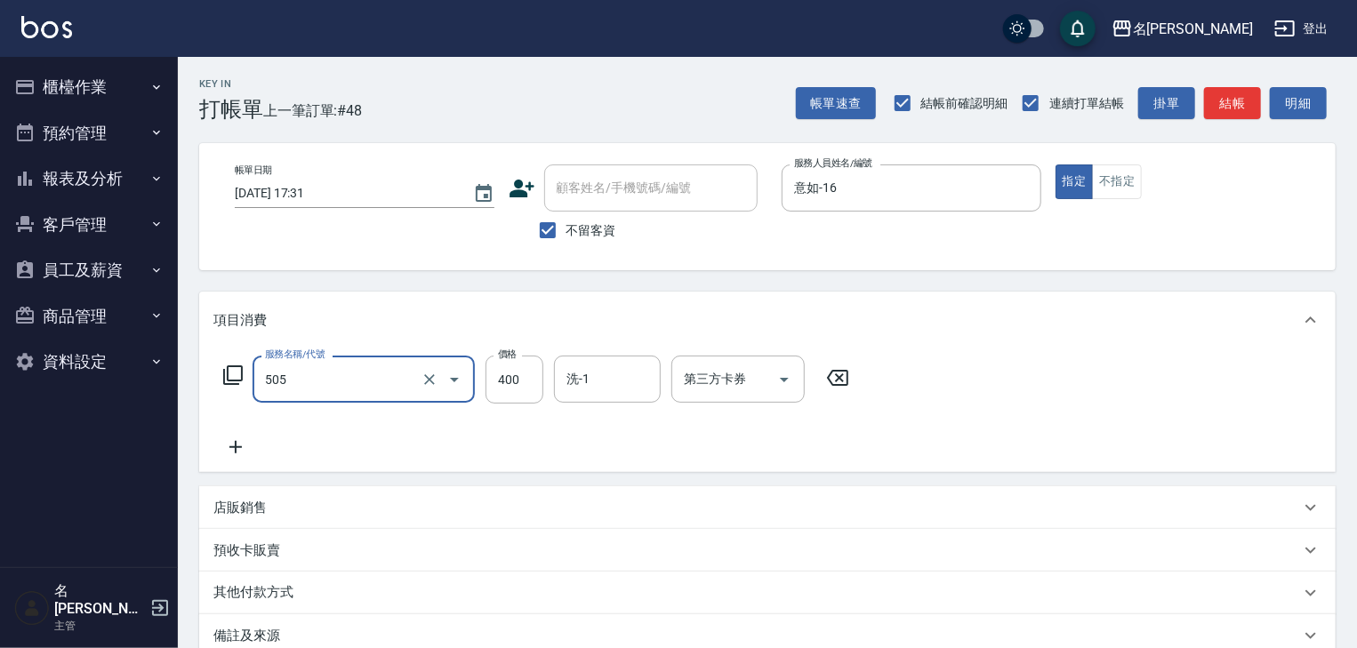
type input "洗髮(505)"
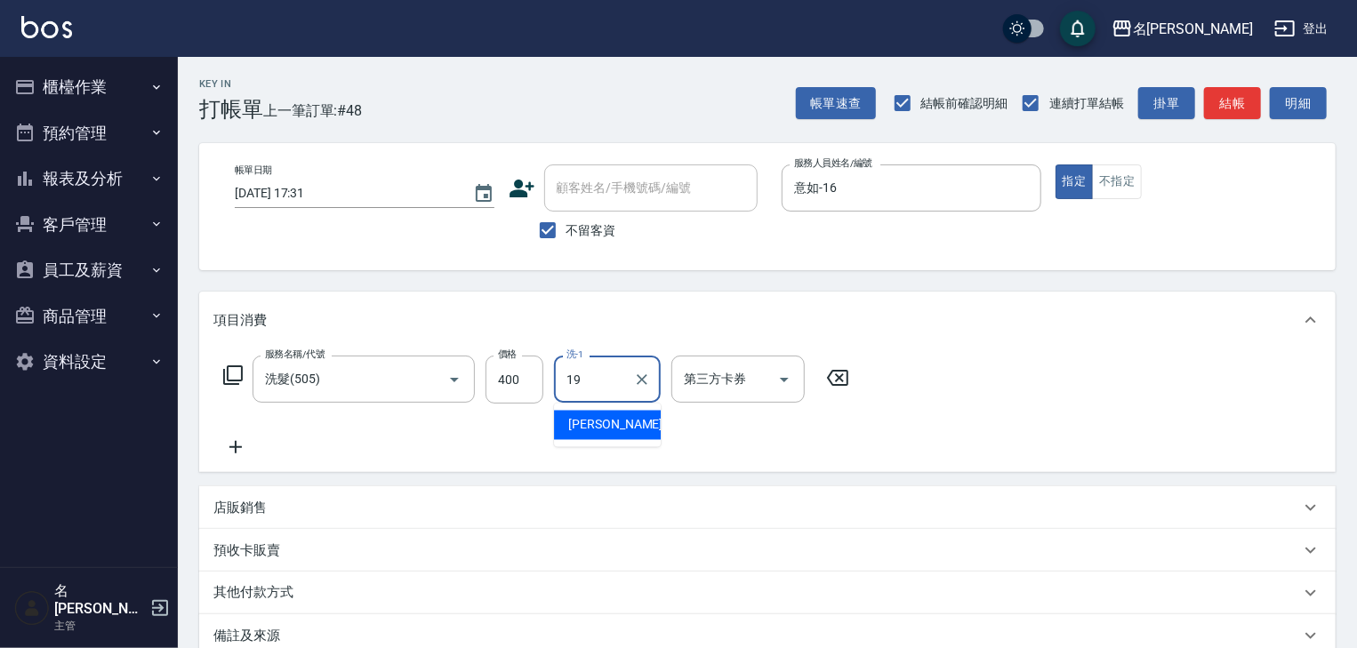
type input "游昕-19"
click at [1234, 112] on button "結帳" at bounding box center [1232, 103] width 57 height 33
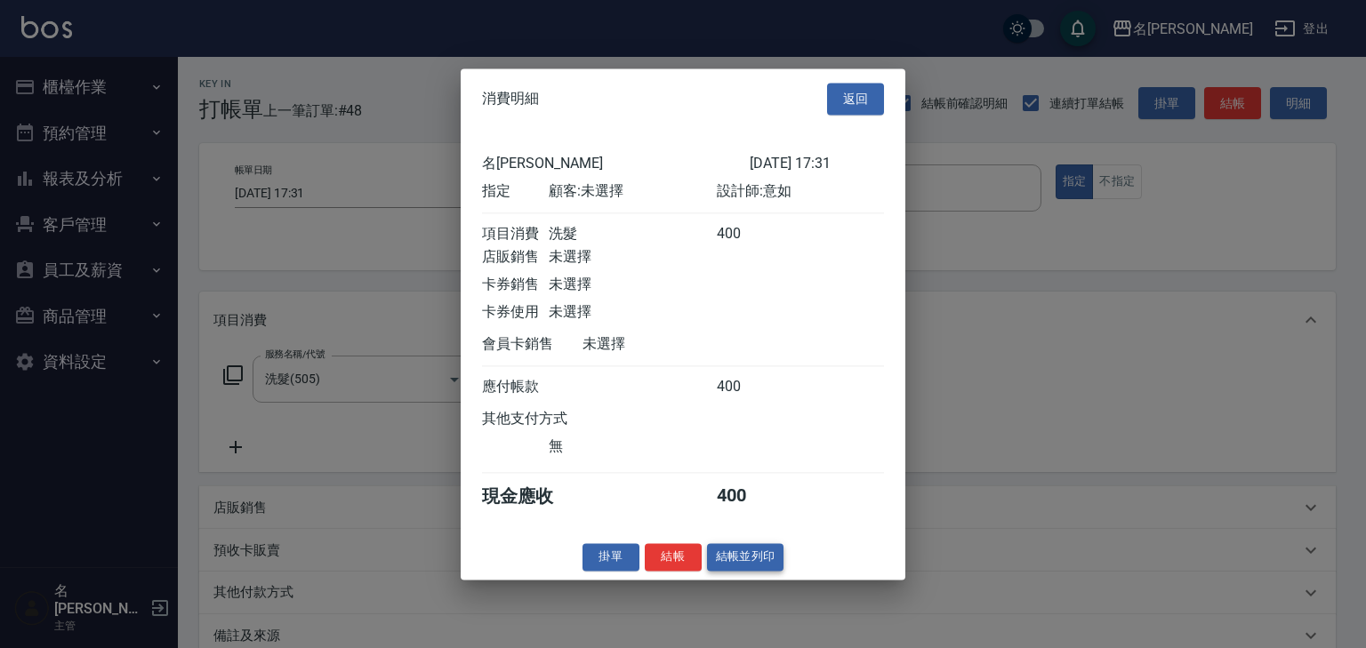
click at [763, 571] on button "結帳並列印" at bounding box center [745, 557] width 77 height 28
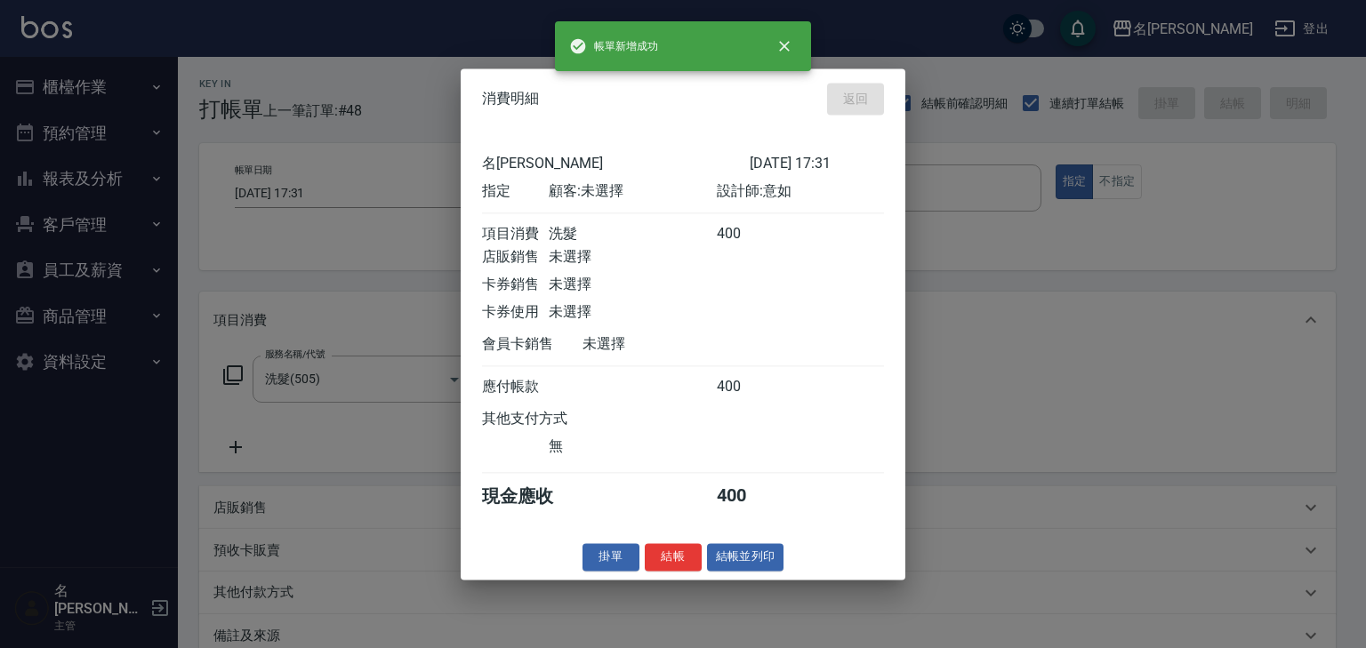
type input "2025/08/21 17:37"
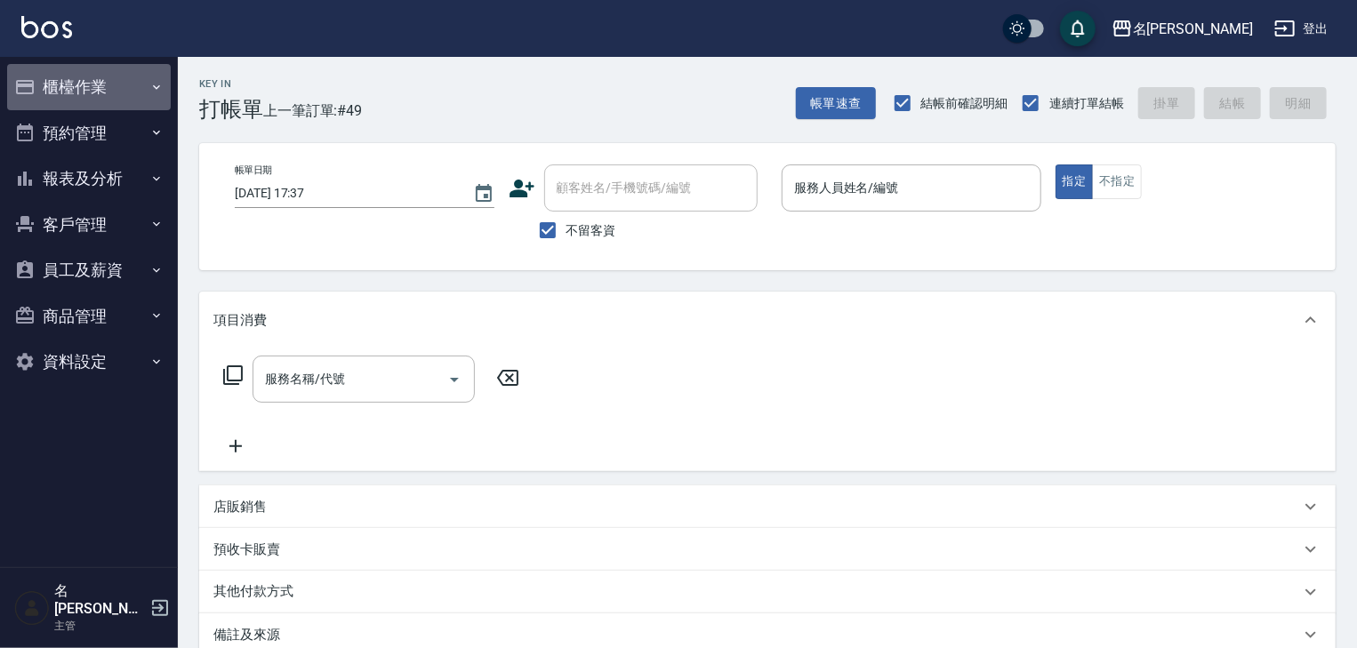
click at [100, 81] on button "櫃檯作業" at bounding box center [89, 87] width 164 height 46
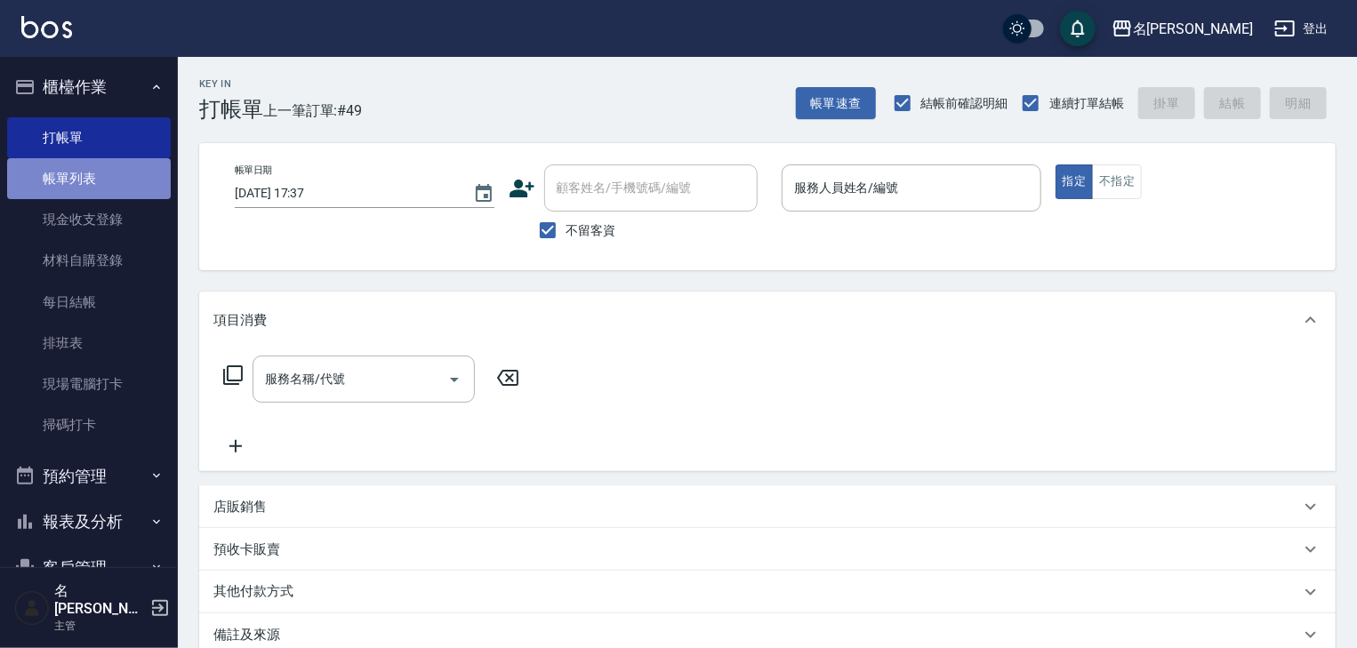
click at [108, 168] on link "帳單列表" at bounding box center [89, 178] width 164 height 41
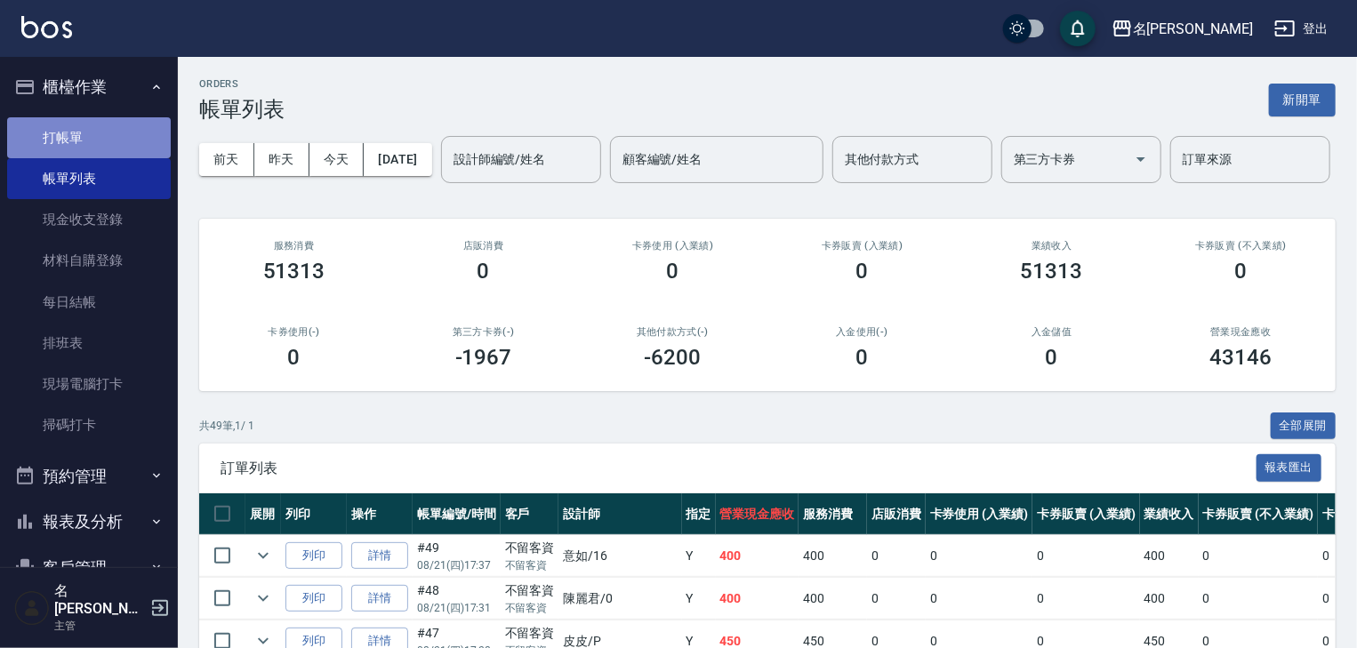
click at [112, 128] on link "打帳單" at bounding box center [89, 137] width 164 height 41
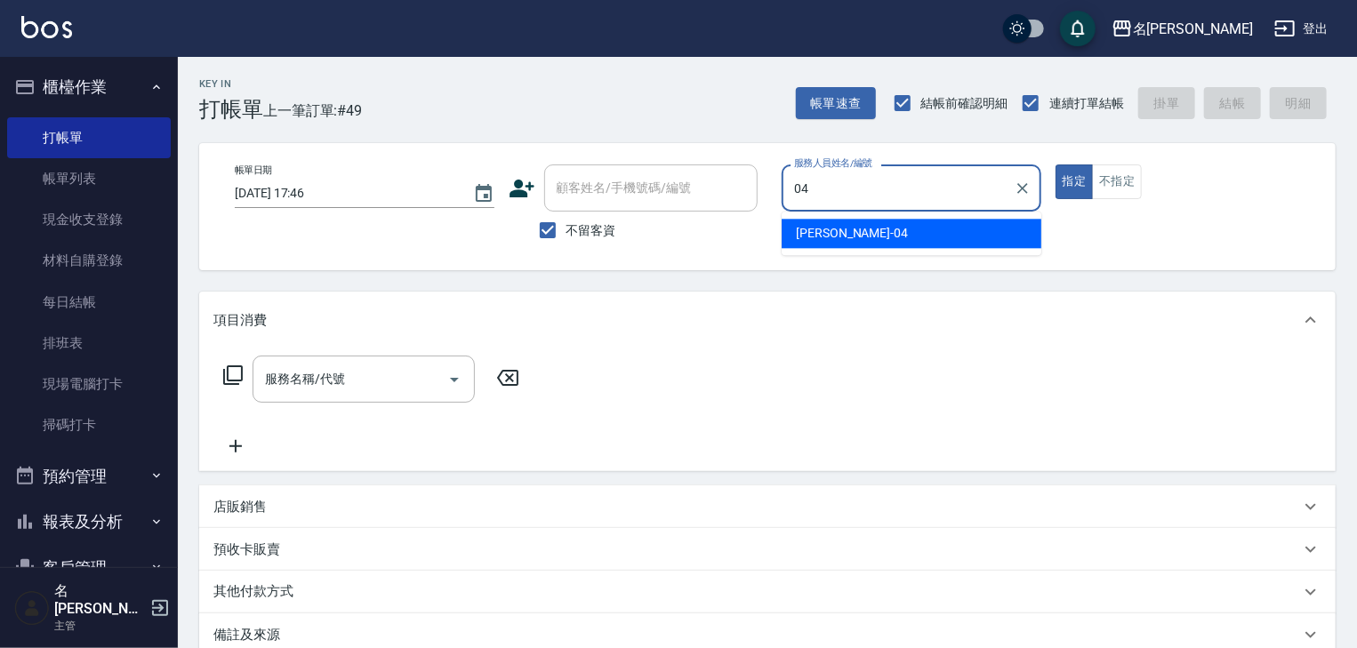
type input "許貴珍-04"
type button "true"
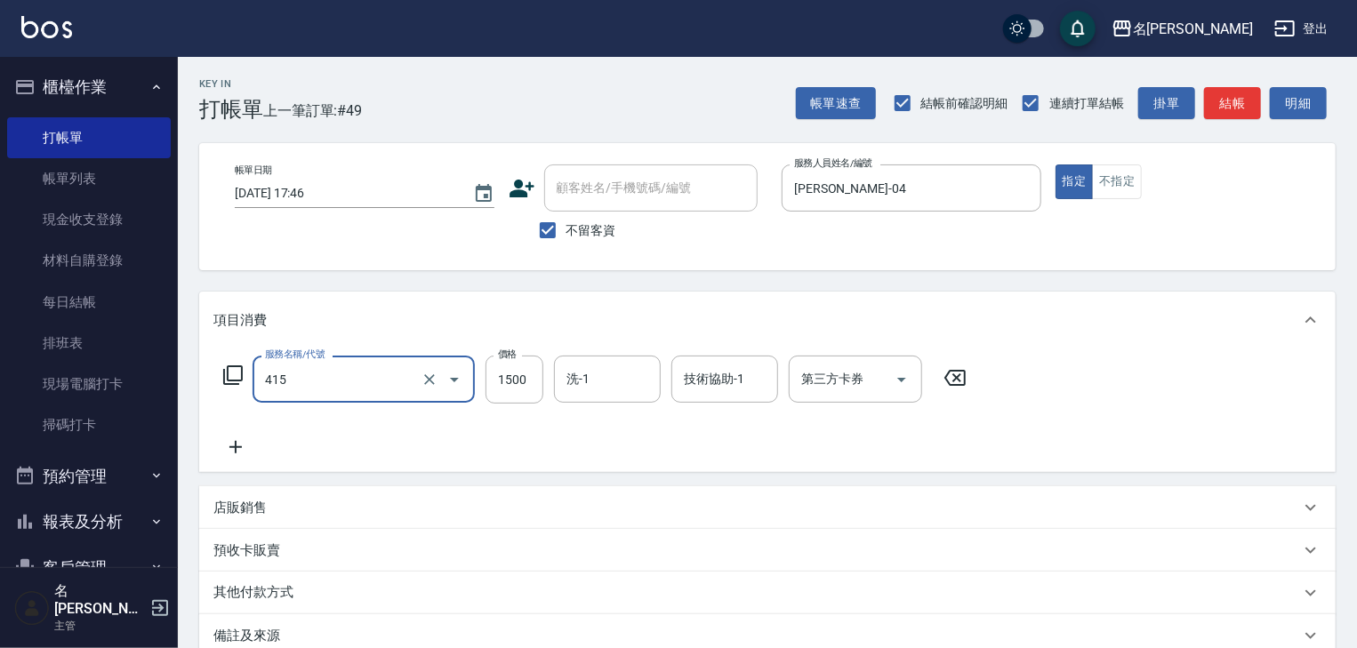
type input "染髮1500↑(415)"
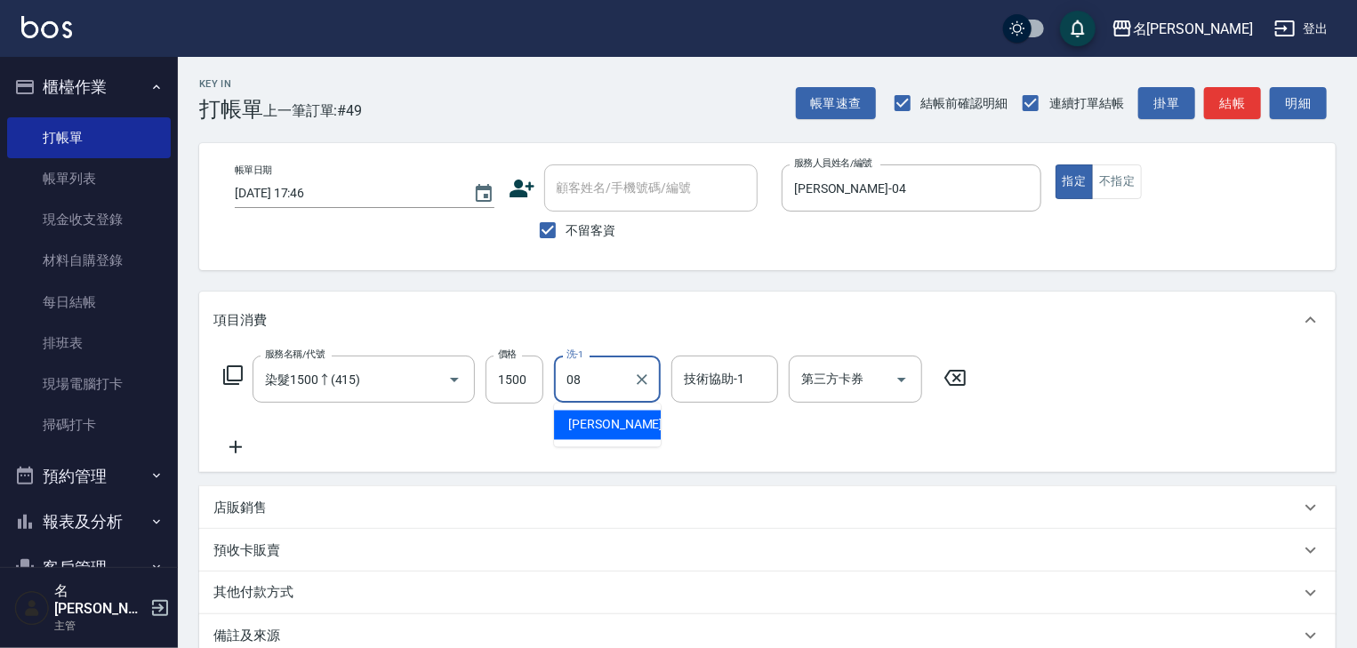
type input "蔡慈恩-08"
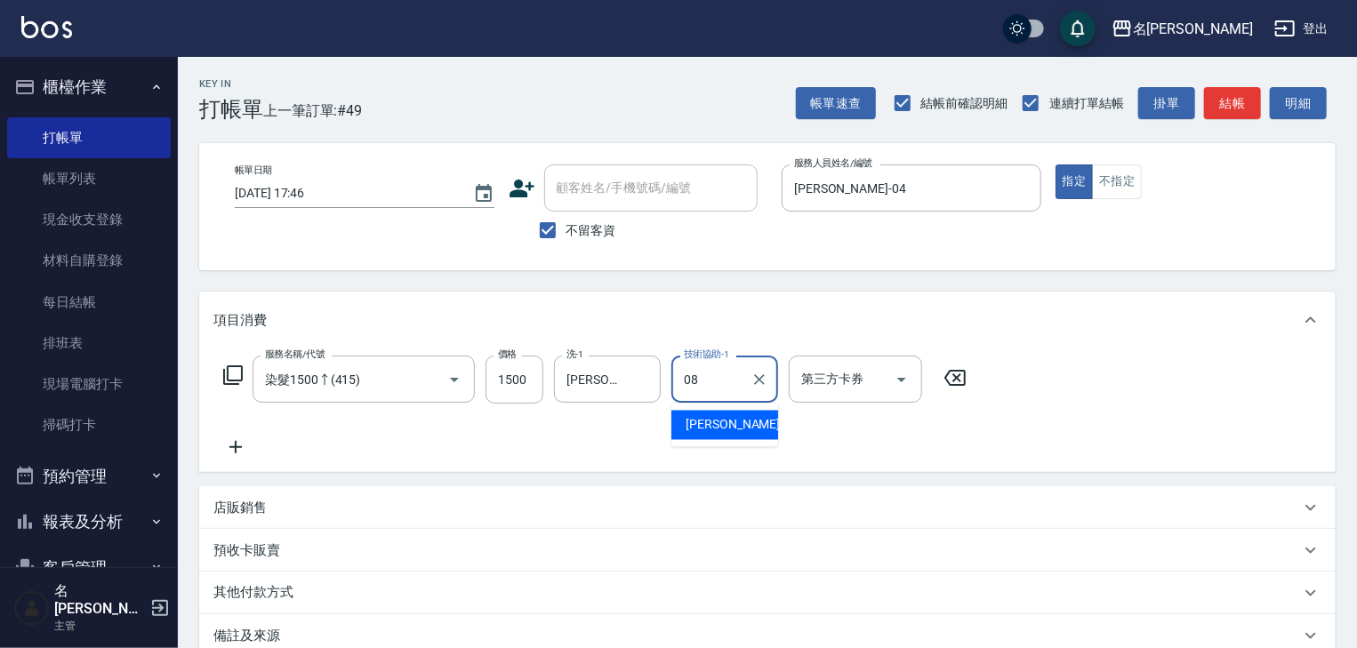
type input "蔡慈恩-08"
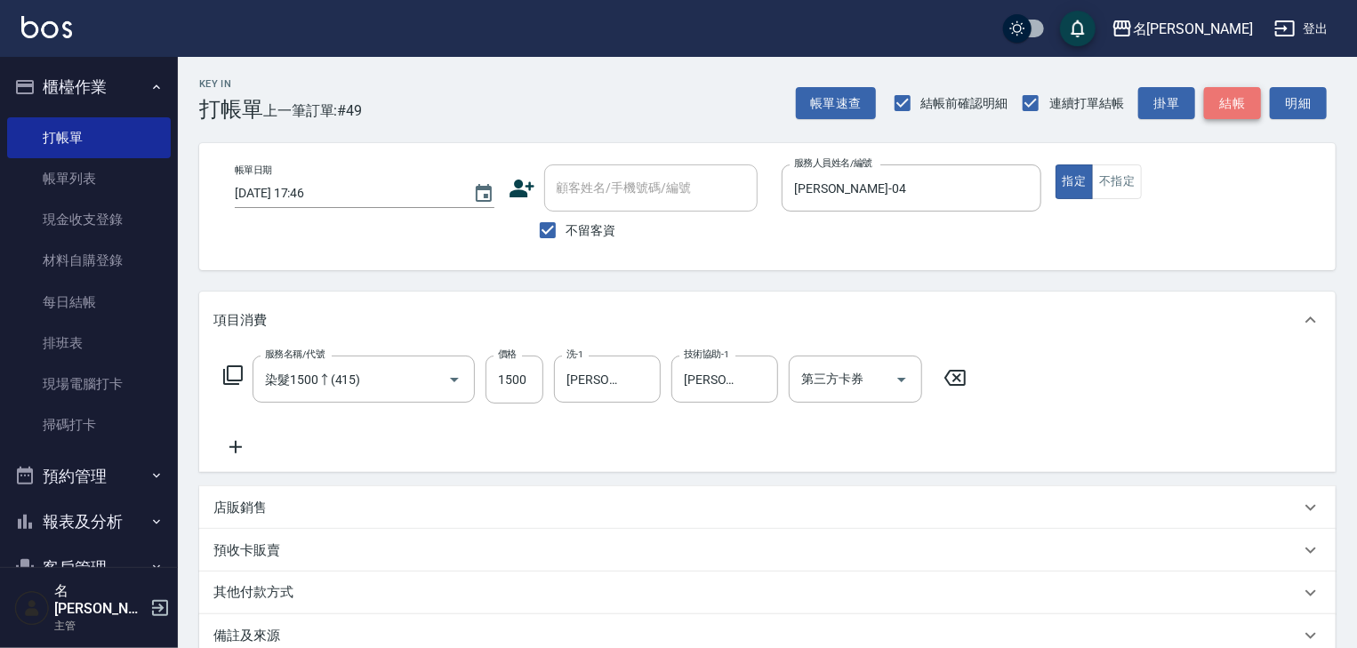
click at [1231, 110] on button "結帳" at bounding box center [1232, 103] width 57 height 33
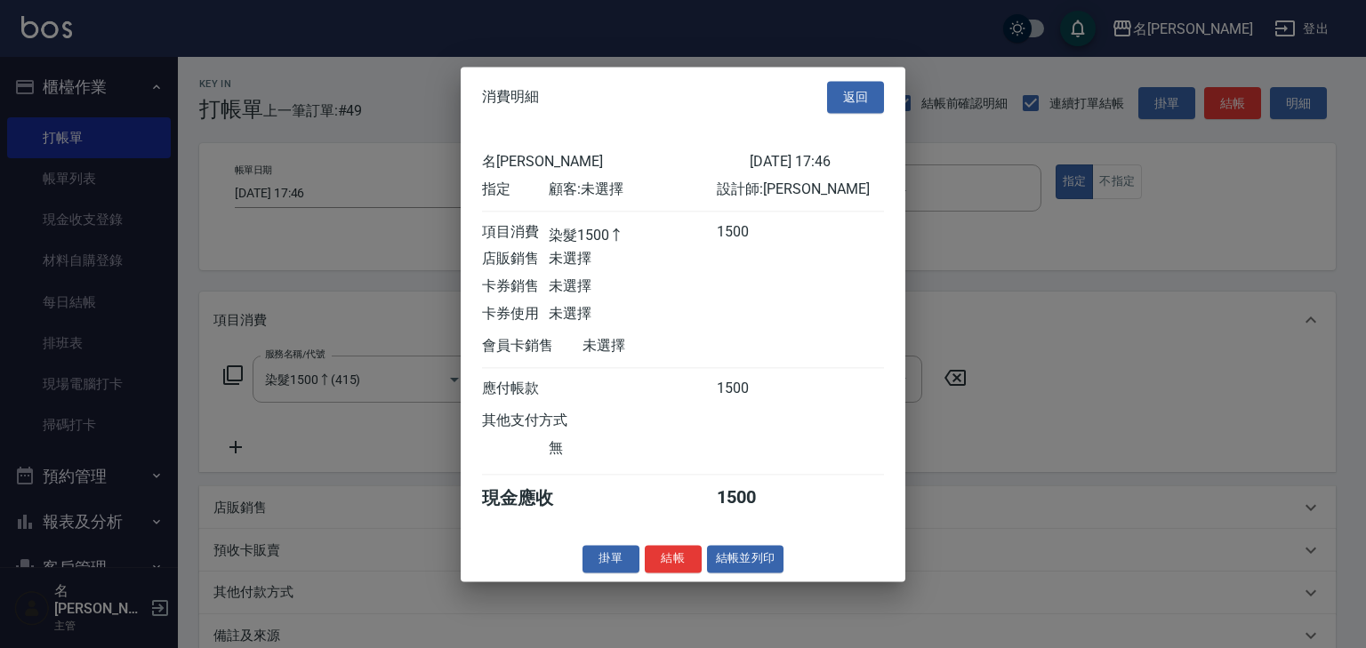
click at [783, 564] on button "結帳並列印" at bounding box center [745, 559] width 77 height 28
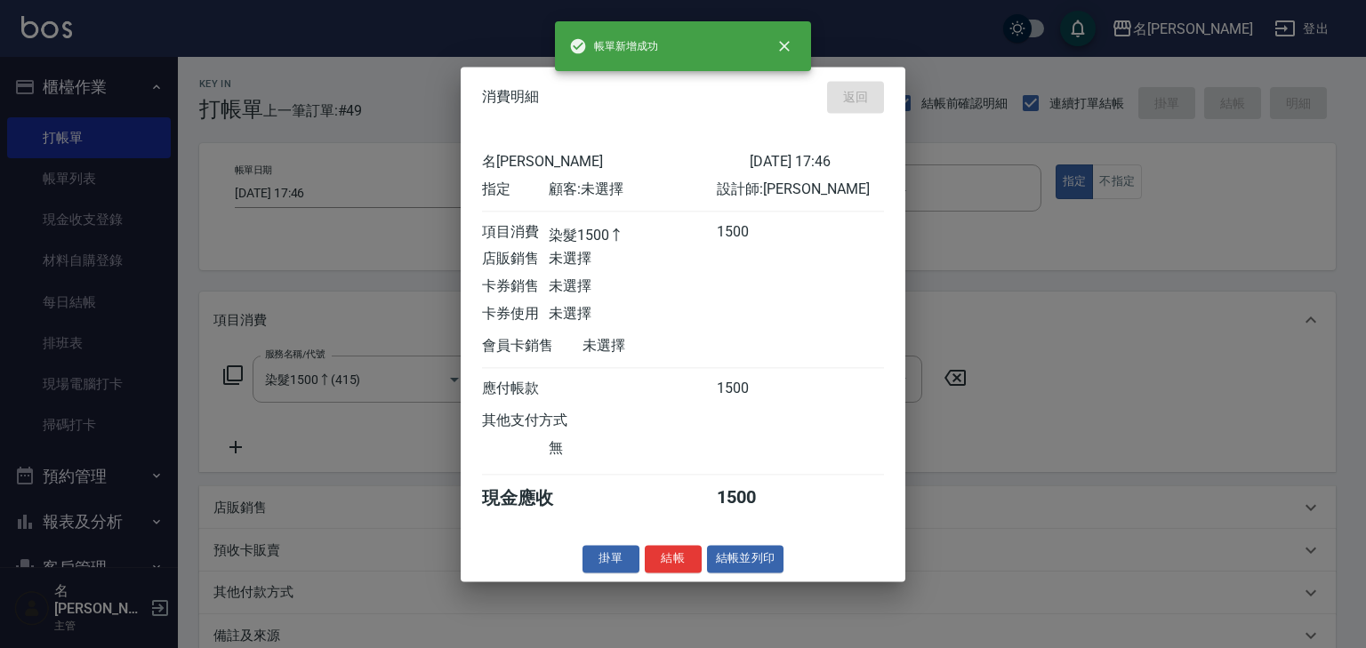
type input "2025/08/21 18:18"
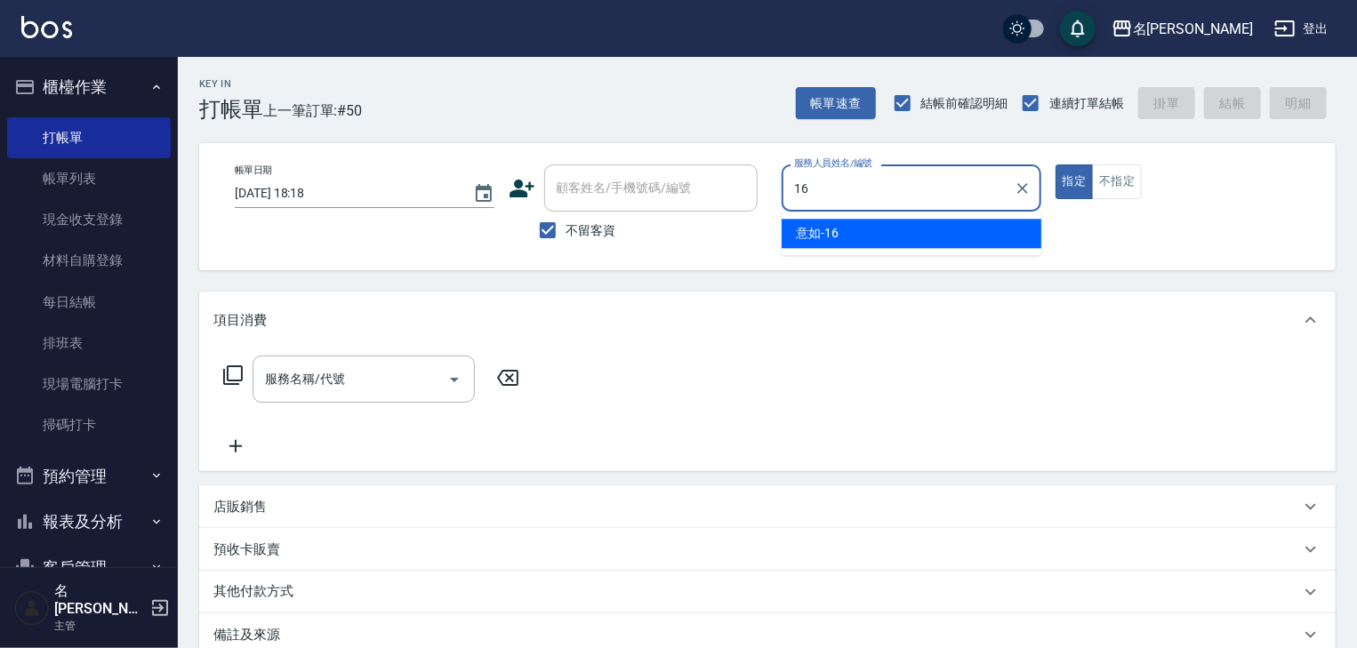
type input "意如-16"
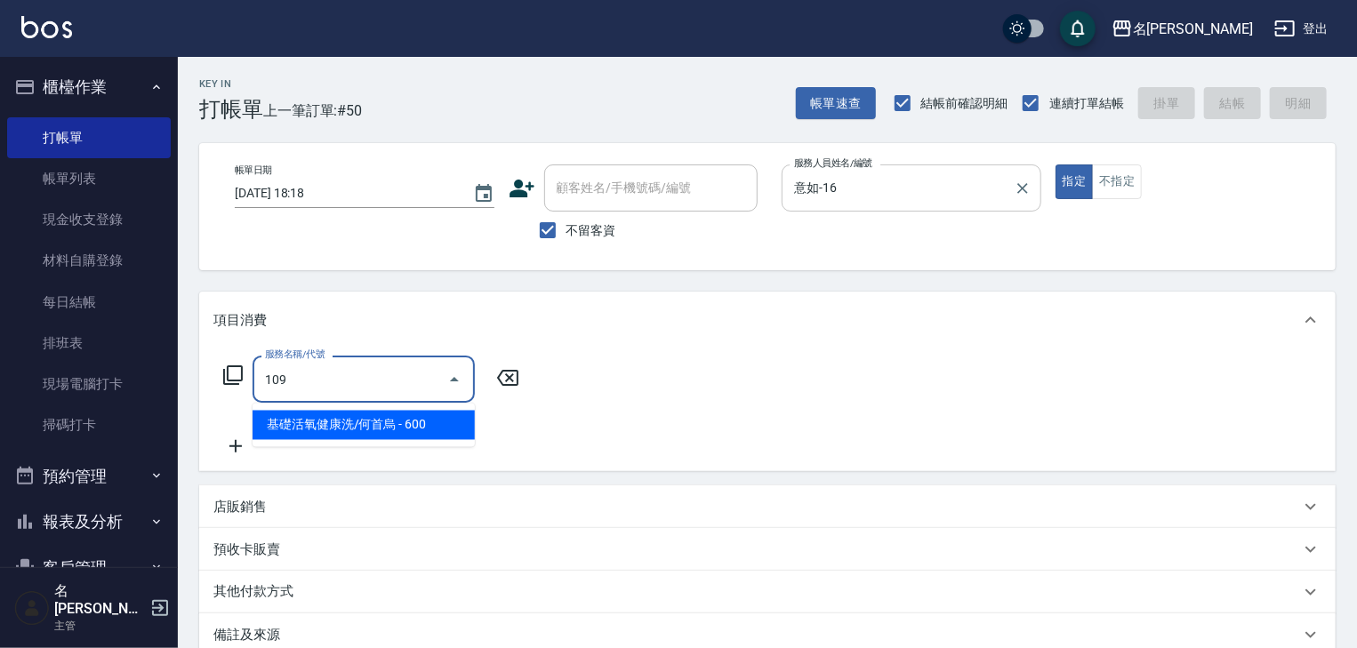
type input "基礎活氧健康洗/何首烏(109)"
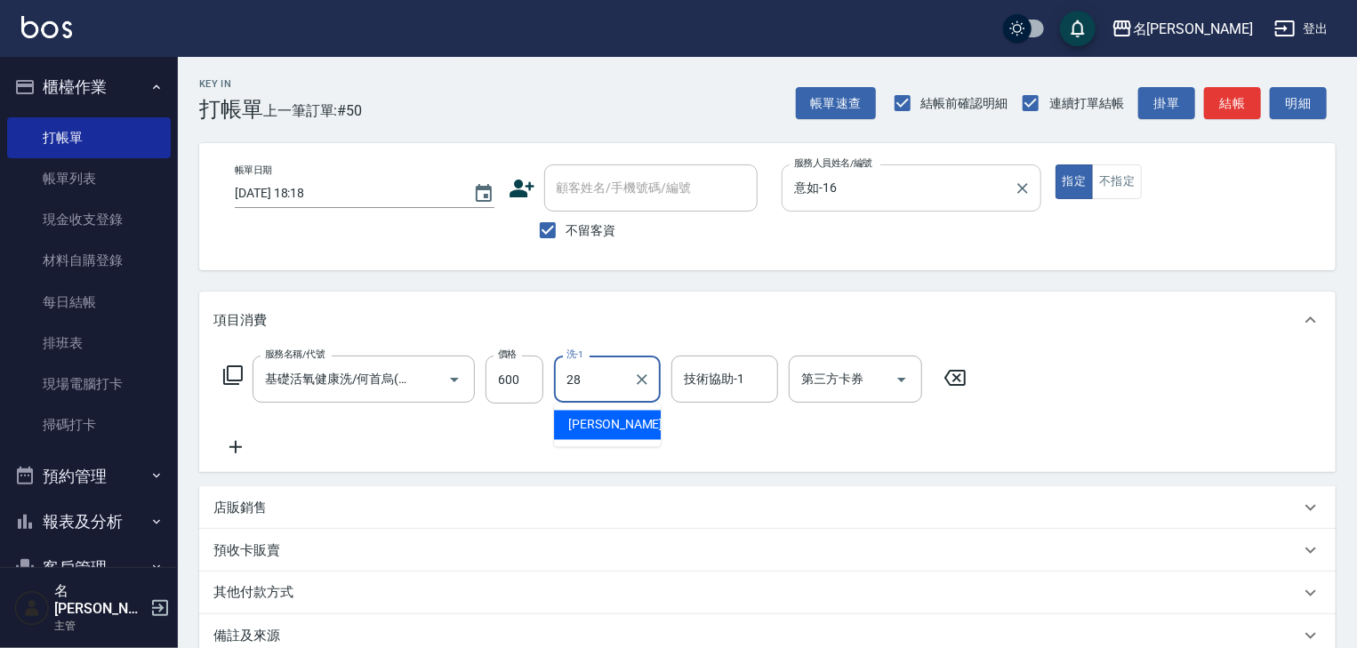
type input "冼宜芳-28"
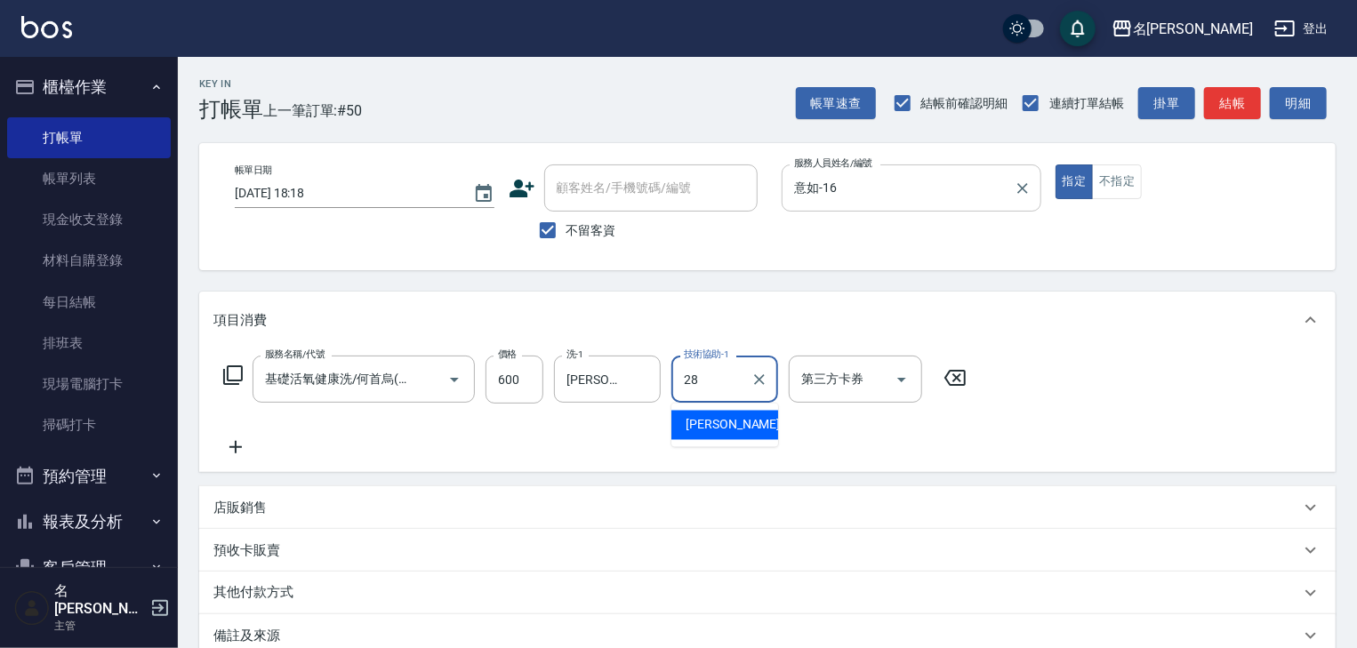
type input "冼宜芳-28"
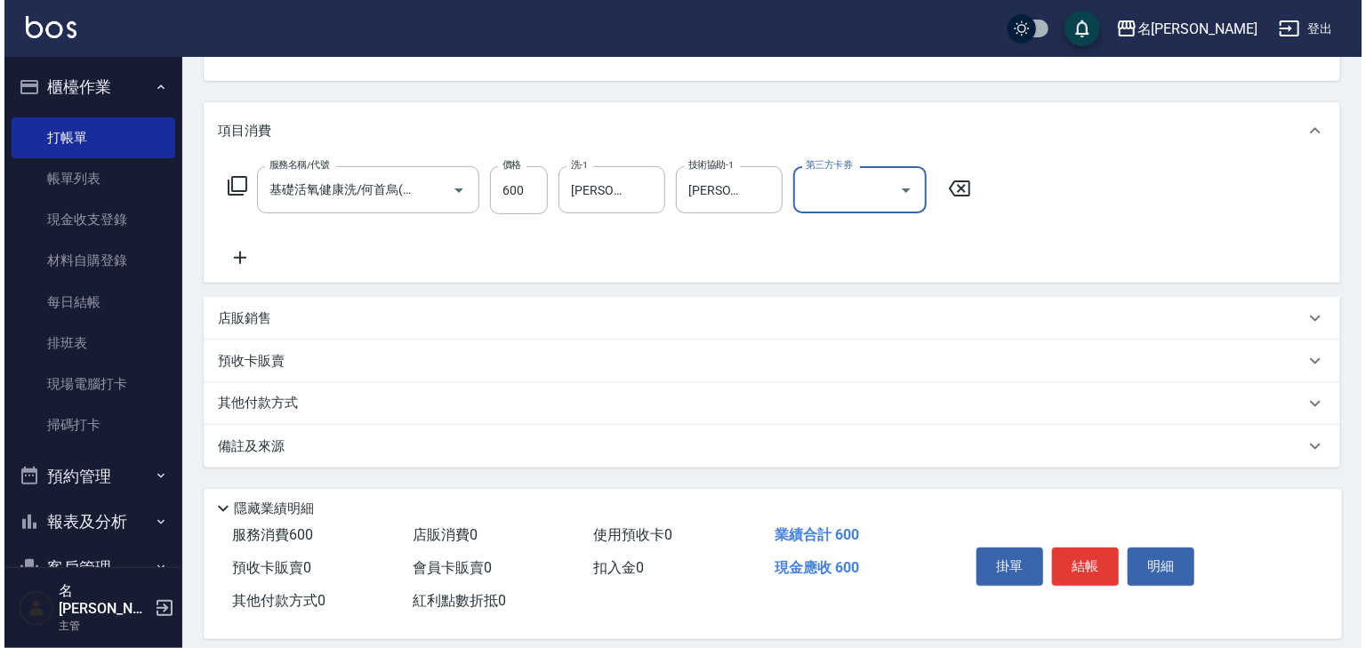
scroll to position [208, 0]
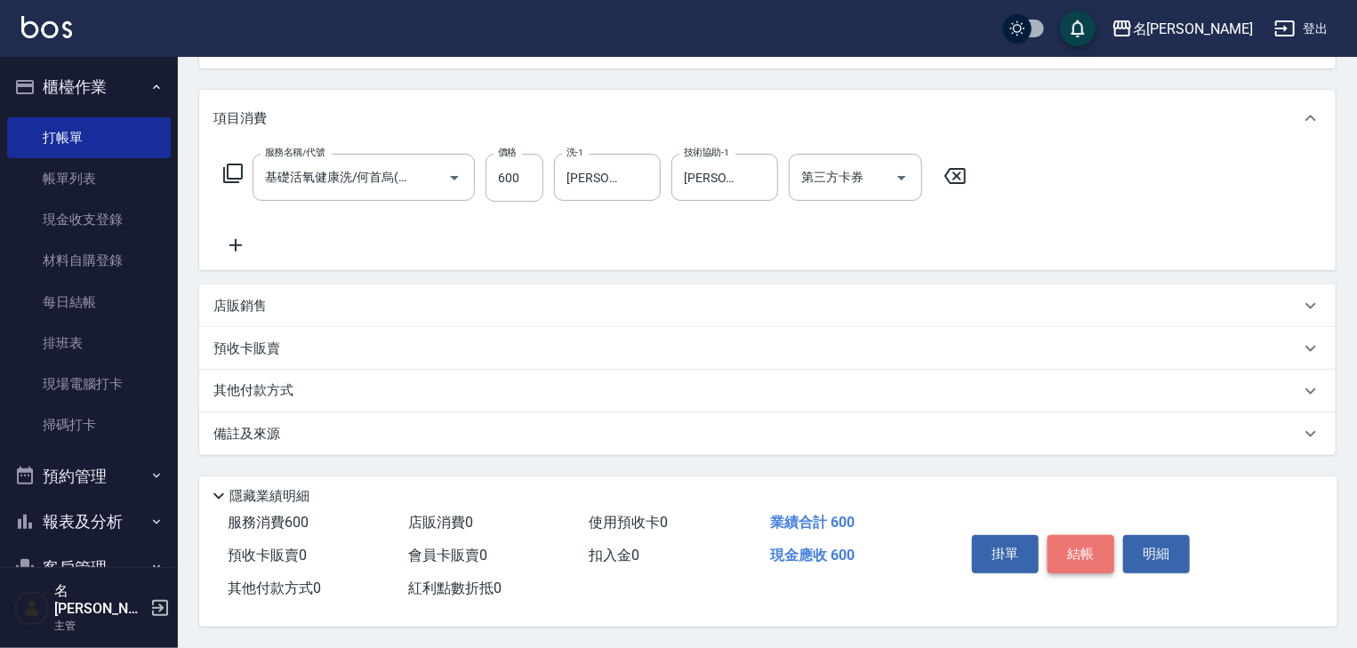
click at [1097, 565] on button "結帳" at bounding box center [1081, 553] width 67 height 37
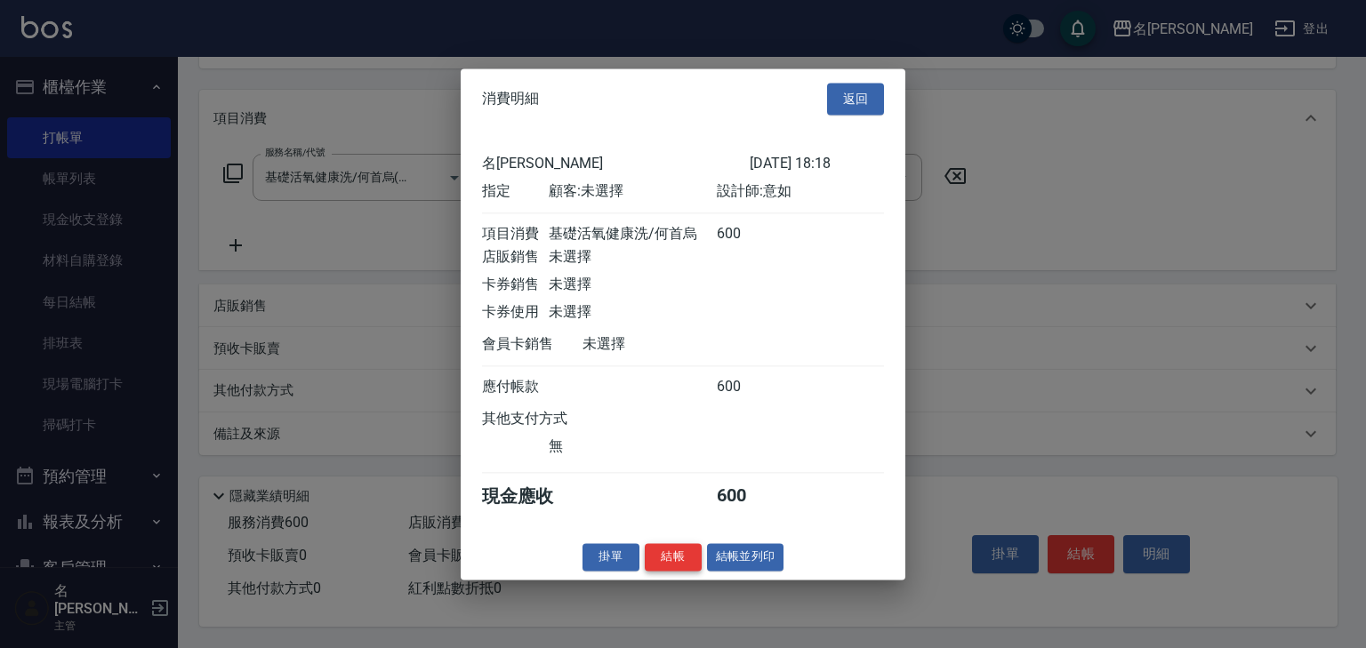
click at [699, 555] on button "結帳" at bounding box center [673, 557] width 57 height 28
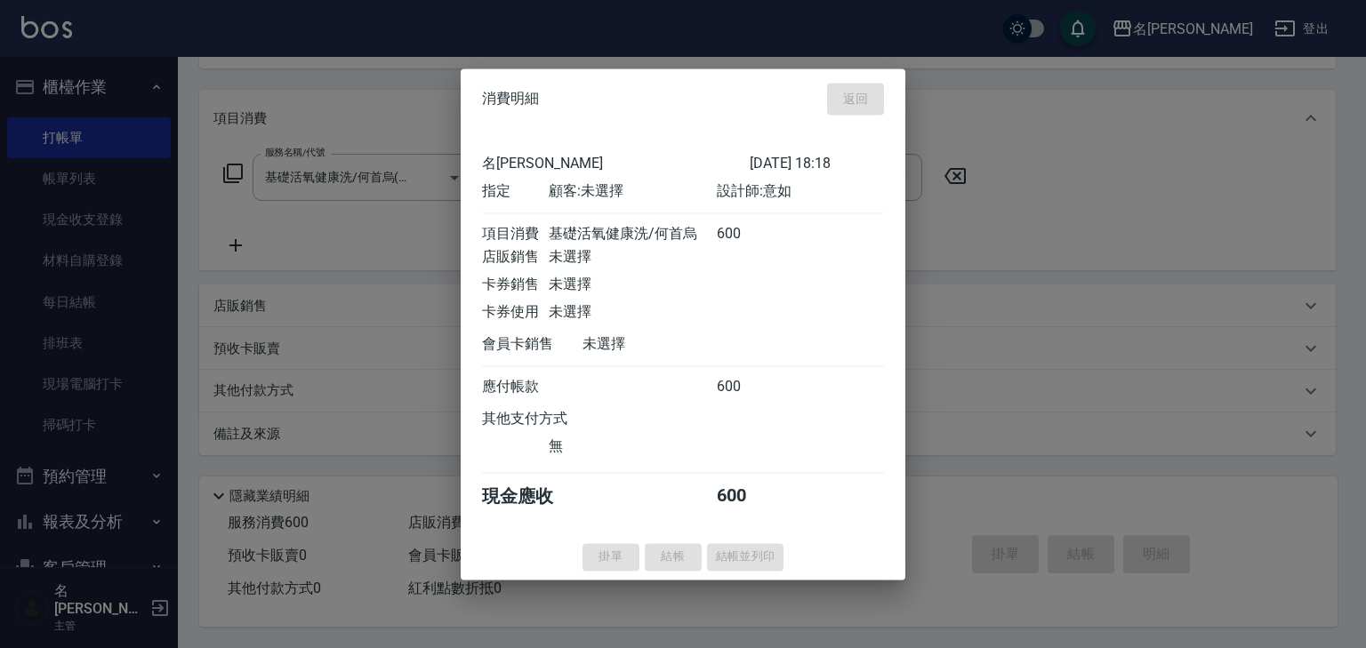
type input "2025/08/21 18:27"
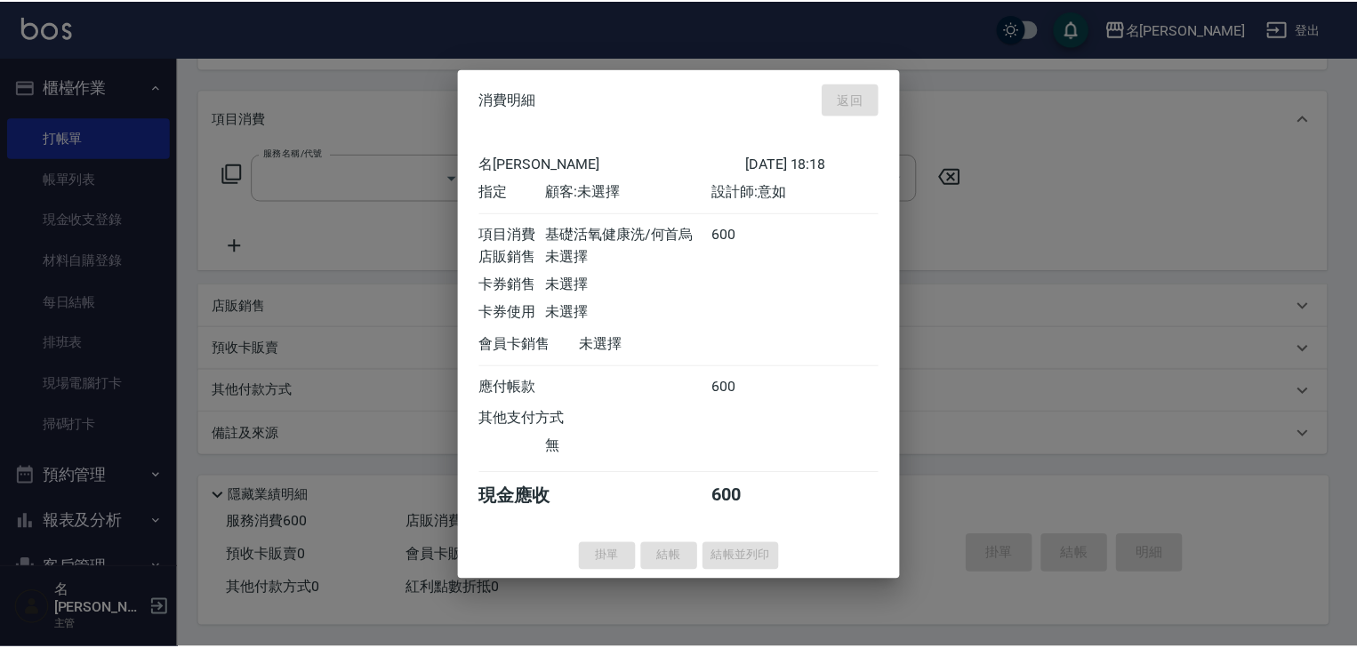
scroll to position [0, 0]
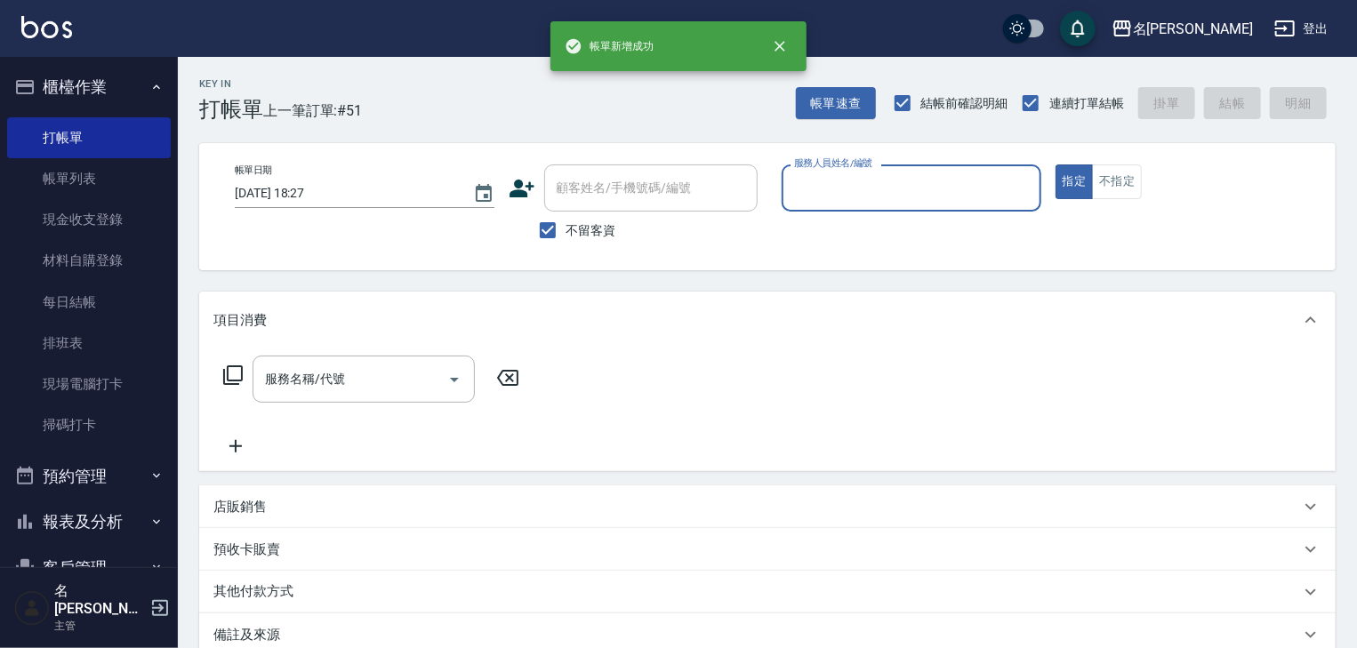
click at [866, 190] on input "服務人員姓名/編號" at bounding box center [912, 188] width 244 height 31
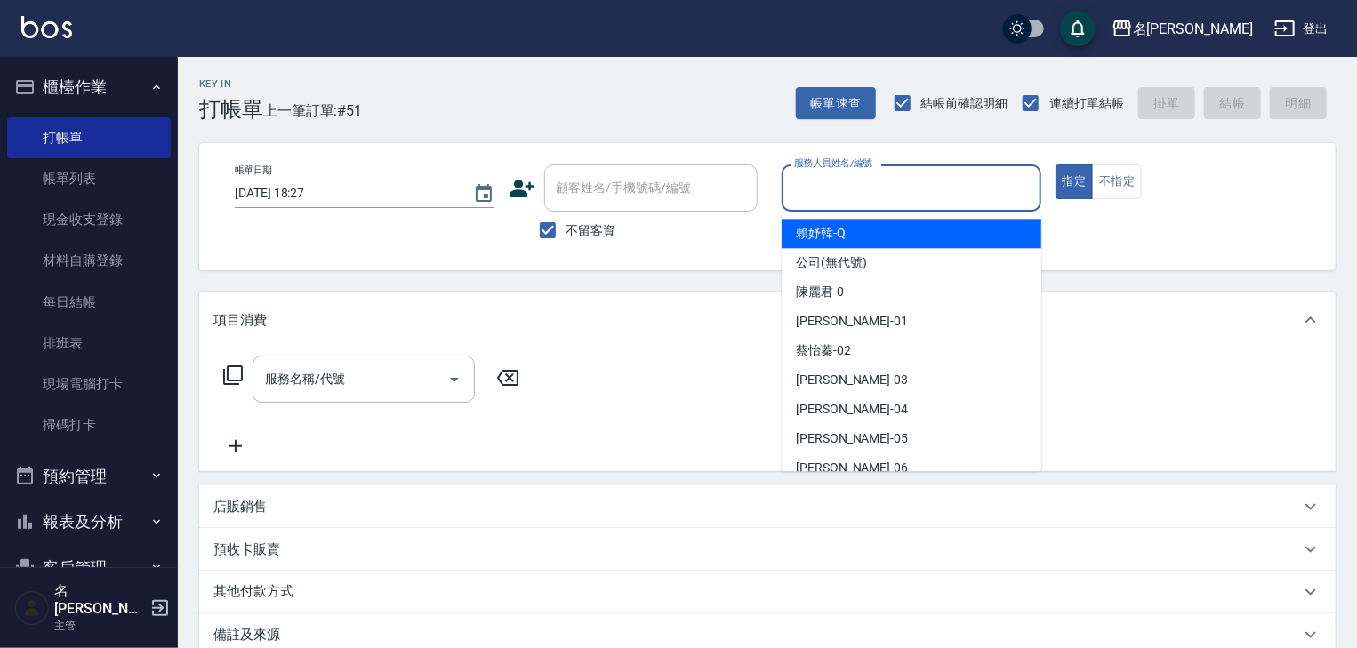
type input "ㄣ"
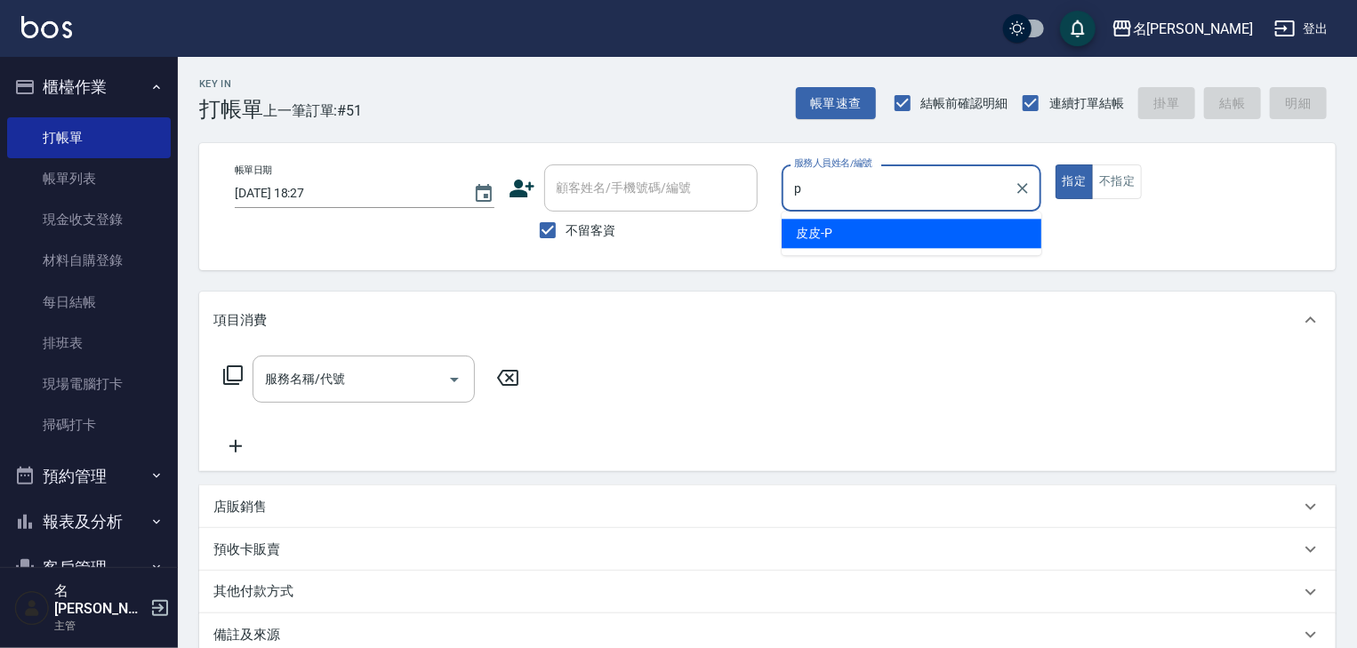
type input "皮皮-P"
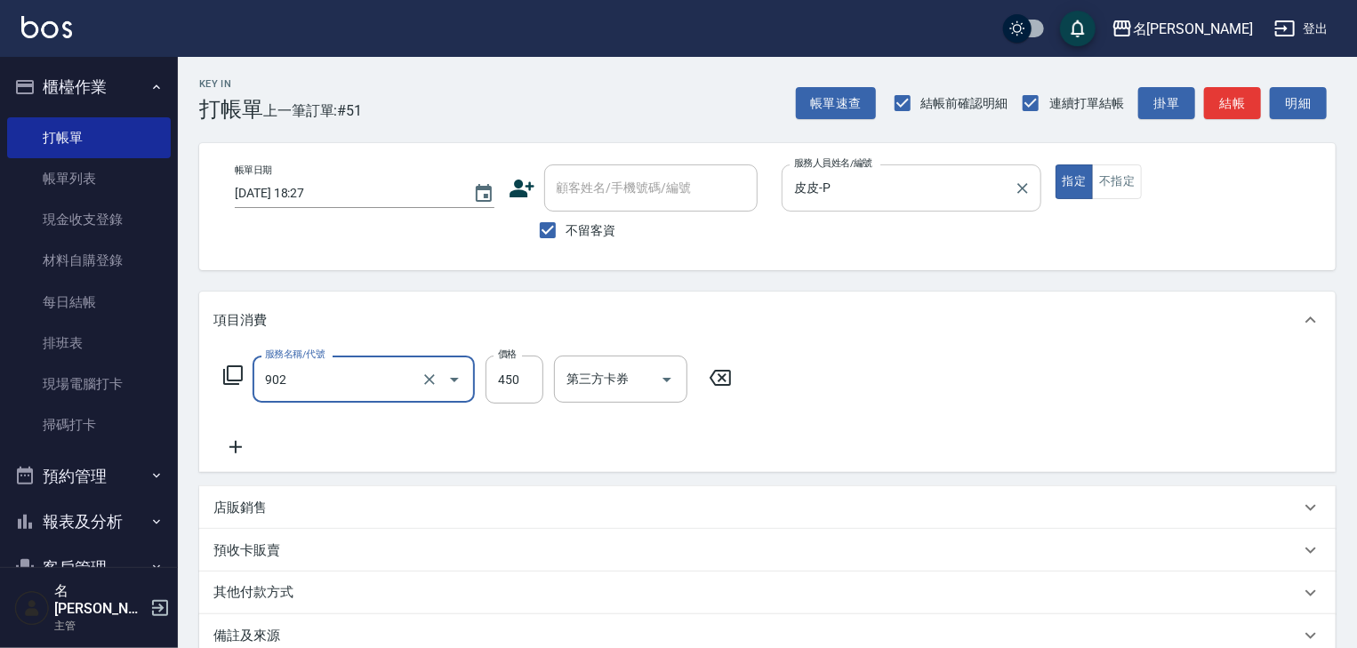
type input "修腳指甲(902)"
click at [1234, 122] on div "Key In 打帳單 上一筆訂單:#51 帳單速查 結帳前確認明細 連續打單結帳 掛單 結帳 明細 帳單日期 2025/08/21 18:27 顧客姓名/手機…" at bounding box center [767, 453] width 1179 height 793
click at [1234, 113] on button "結帳" at bounding box center [1232, 103] width 57 height 33
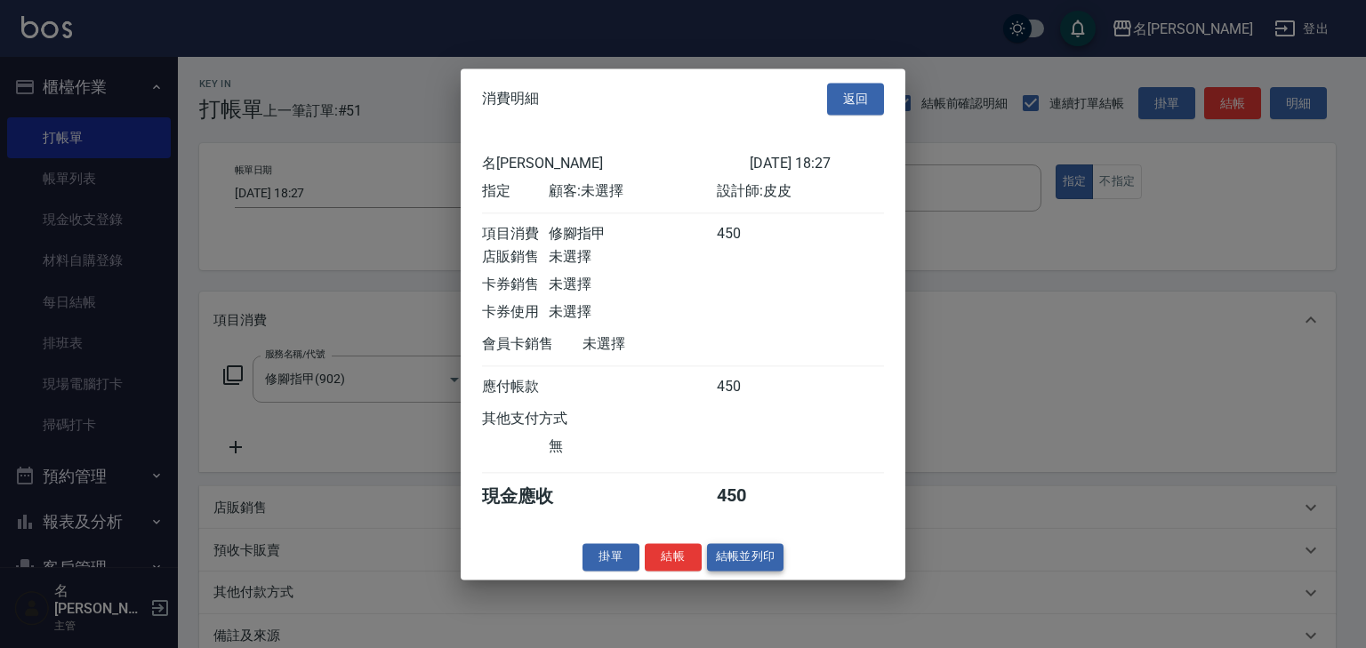
click at [768, 567] on button "結帳並列印" at bounding box center [745, 557] width 77 height 28
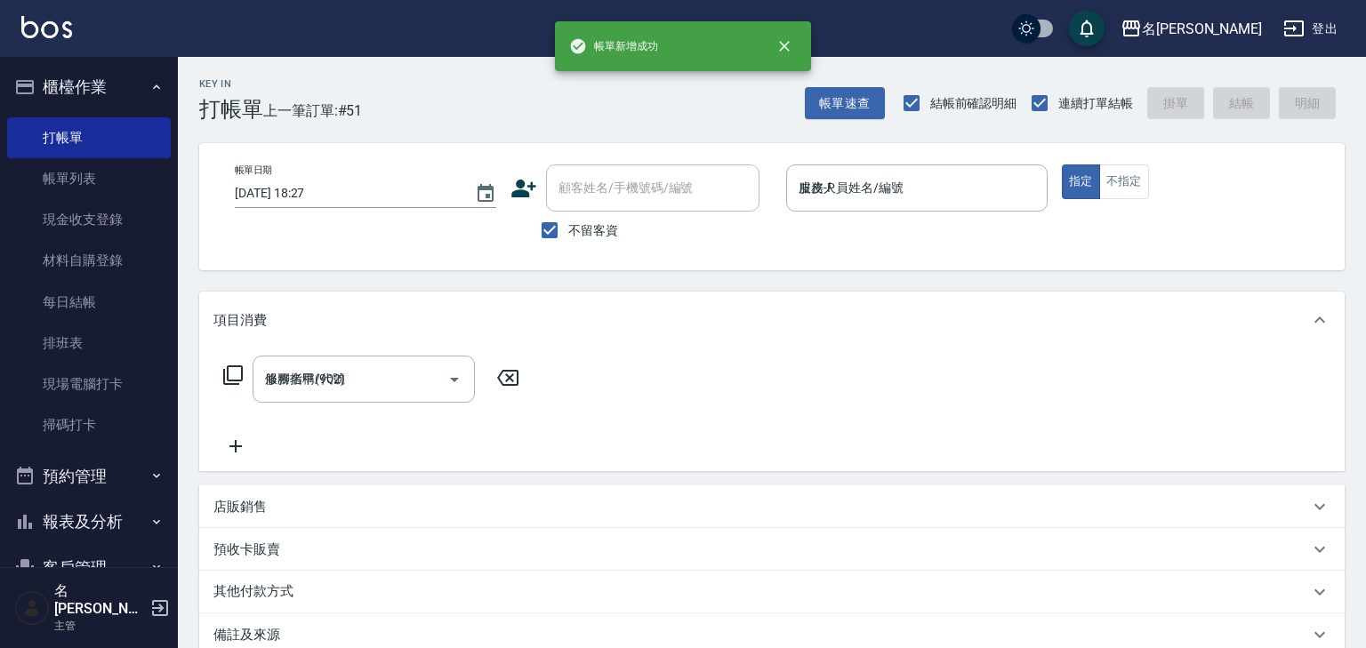
type input "2025/08/21 18:31"
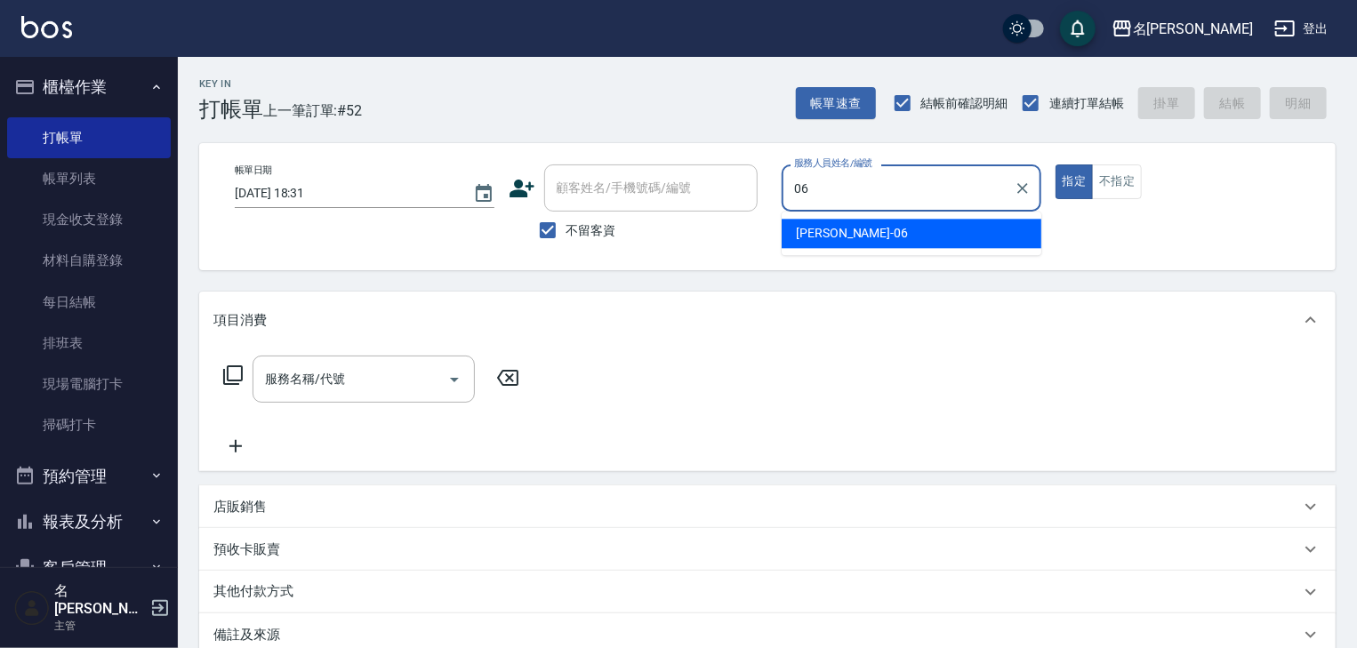
type input "阿龔-06"
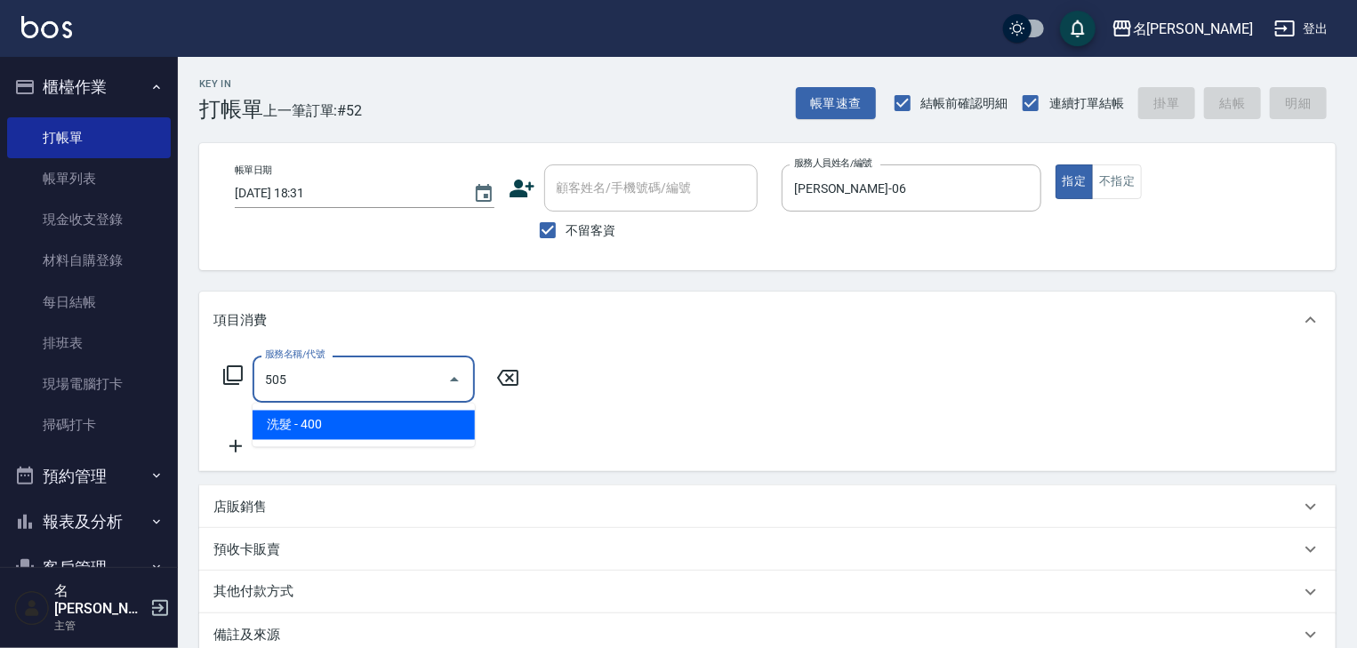
type input "洗髮(505)"
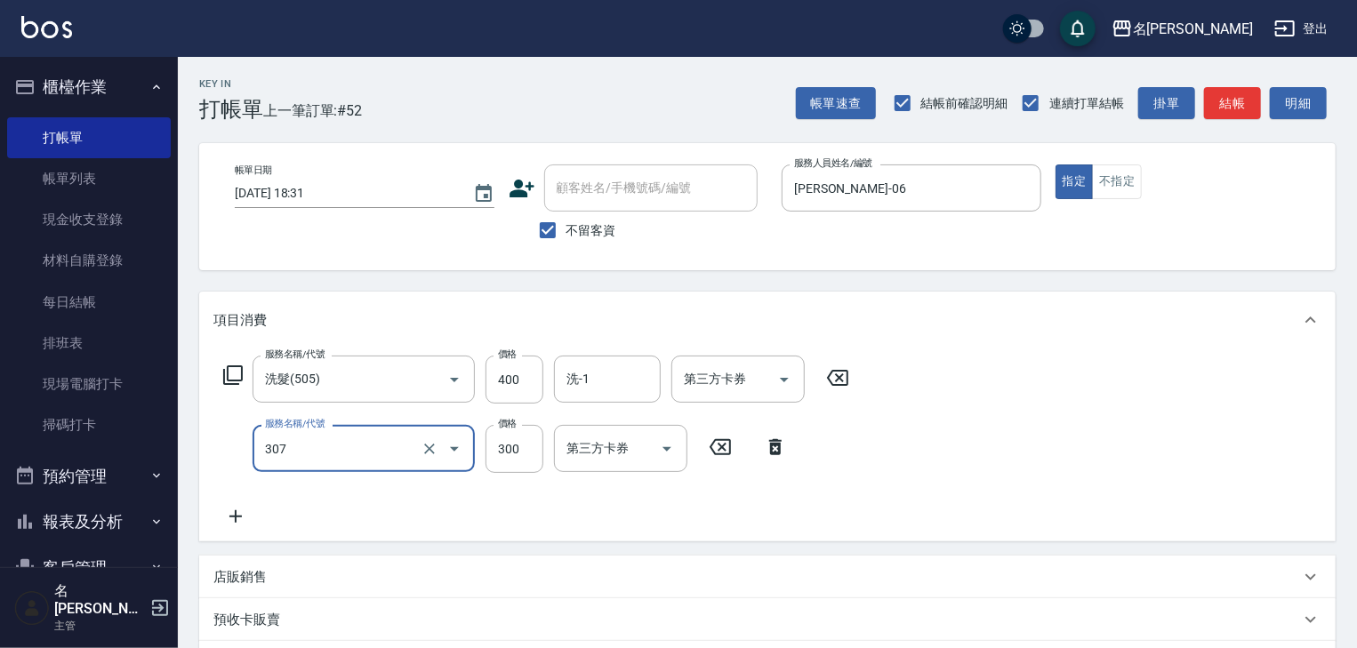
type input "剪髮(307)"
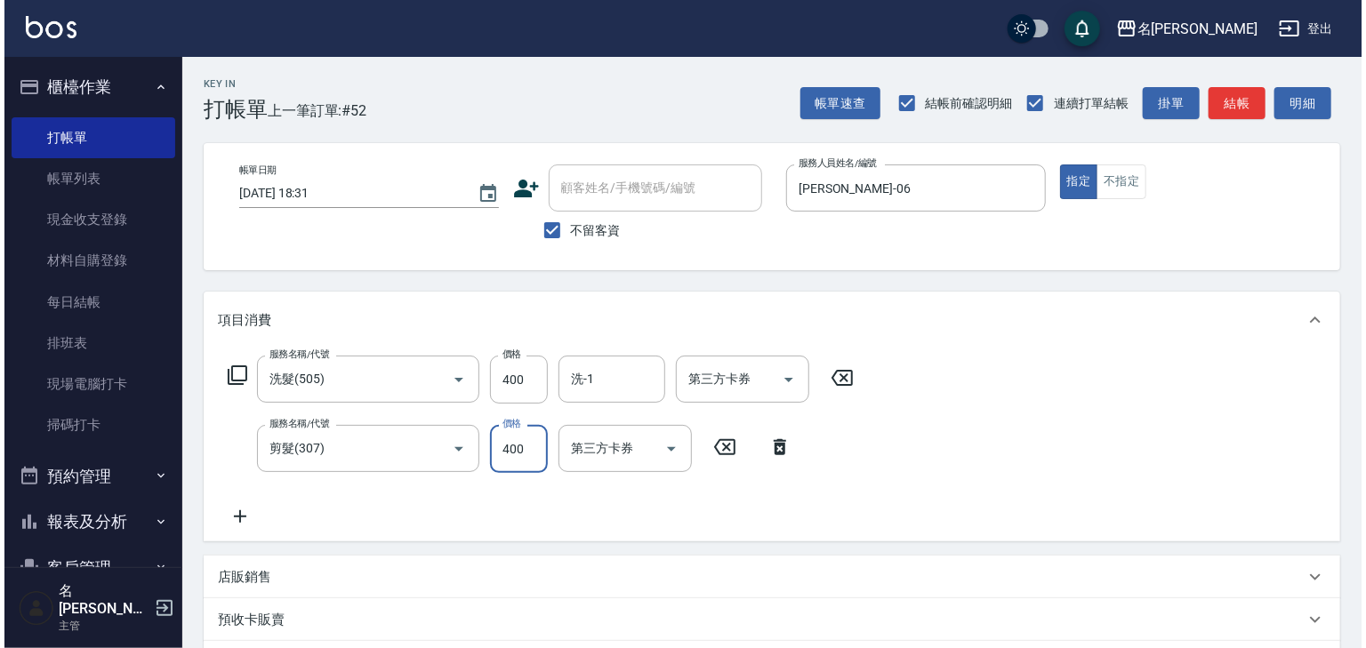
scroll to position [277, 0]
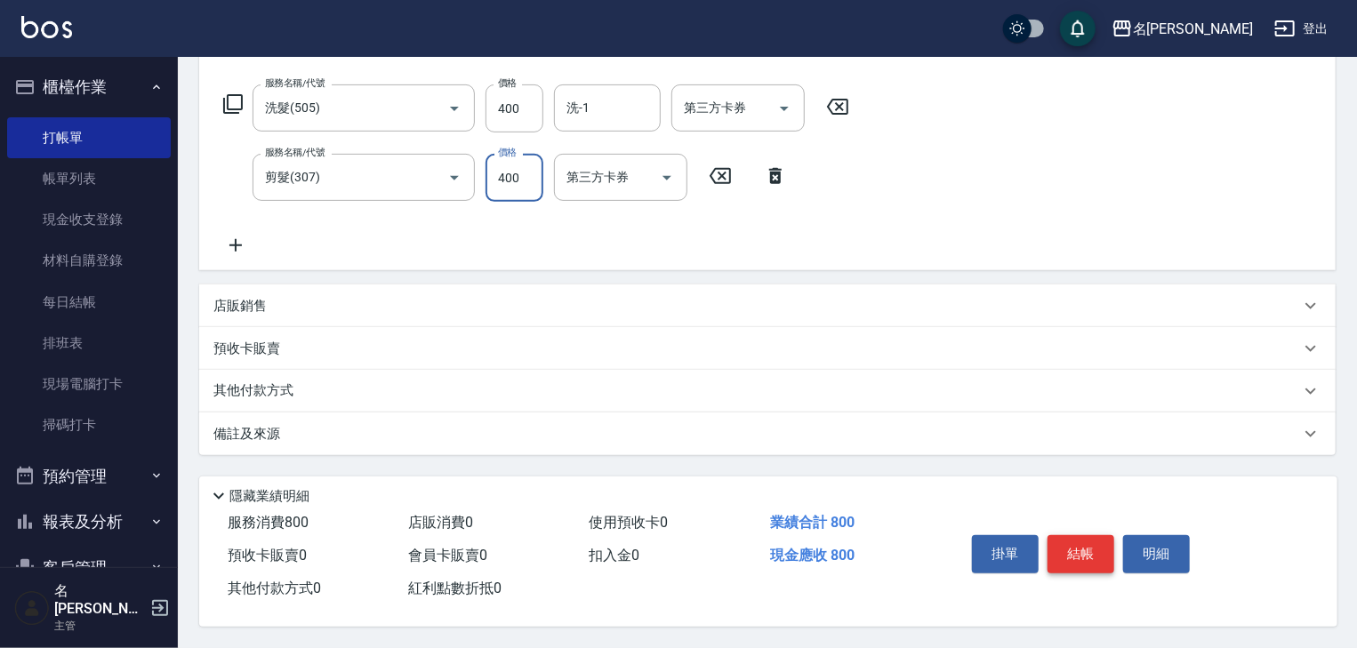
type input "400"
click at [1076, 536] on button "結帳" at bounding box center [1081, 553] width 67 height 37
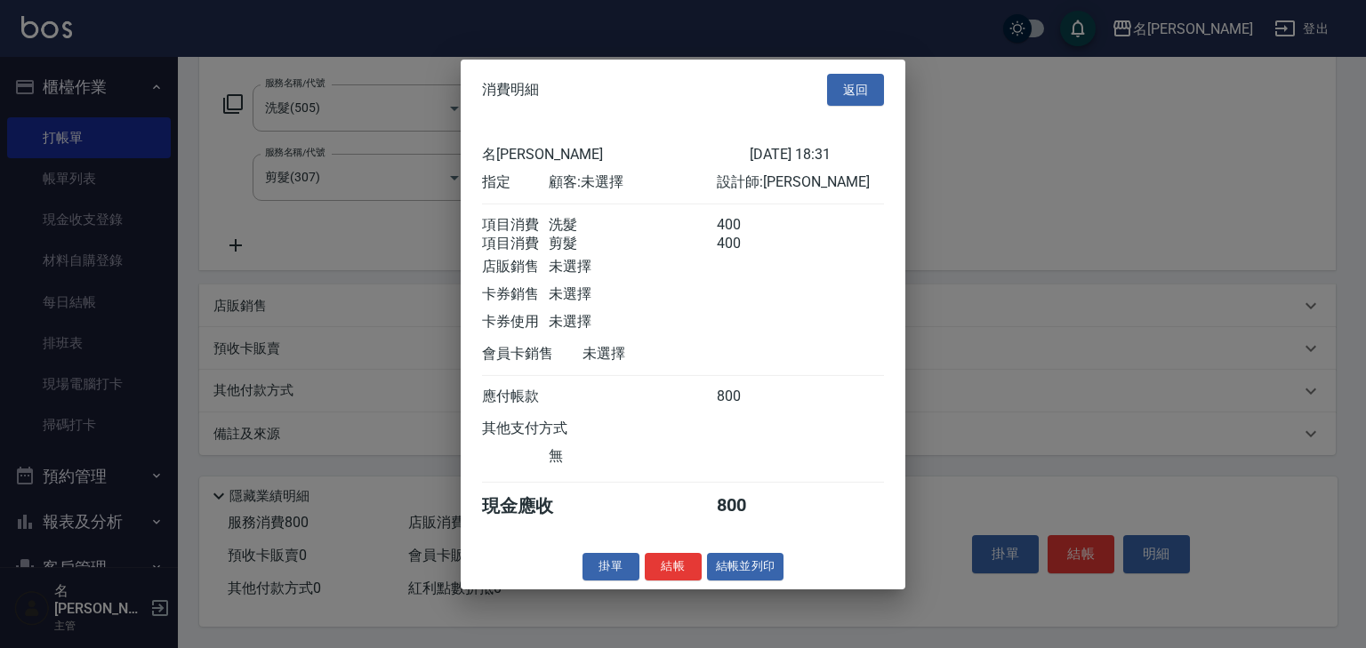
click at [770, 573] on button "結帳並列印" at bounding box center [745, 567] width 77 height 28
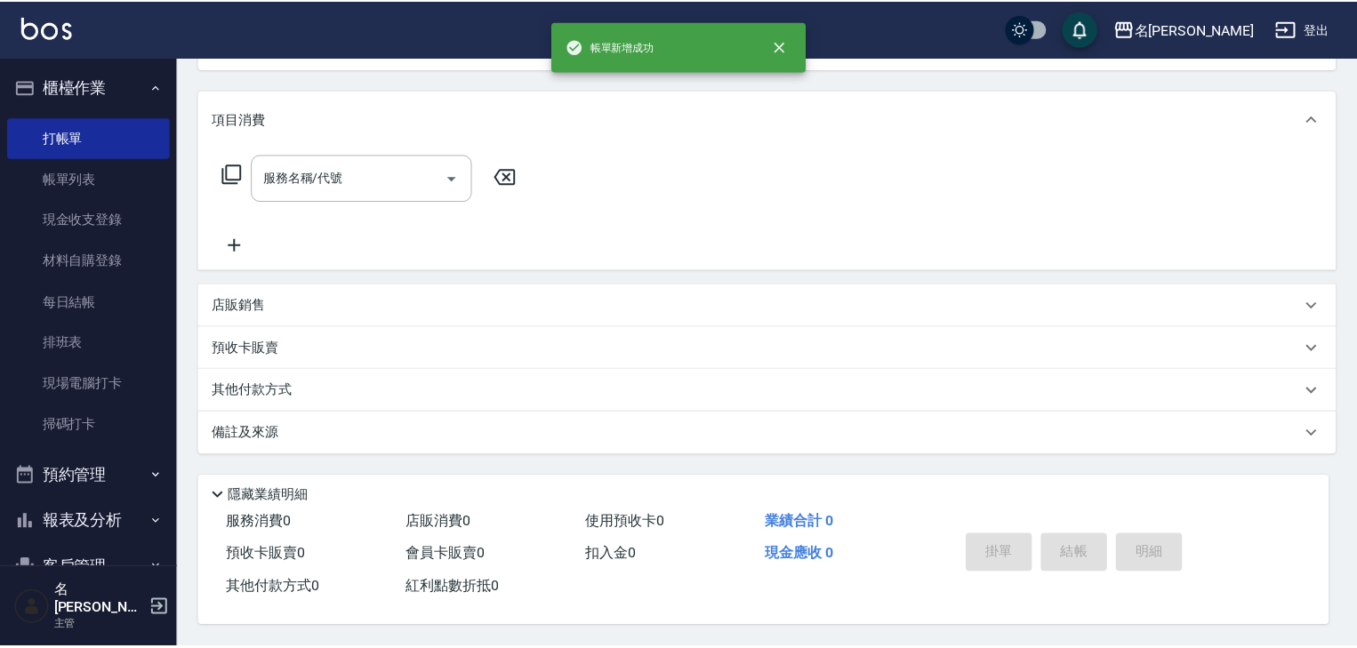
scroll to position [0, 0]
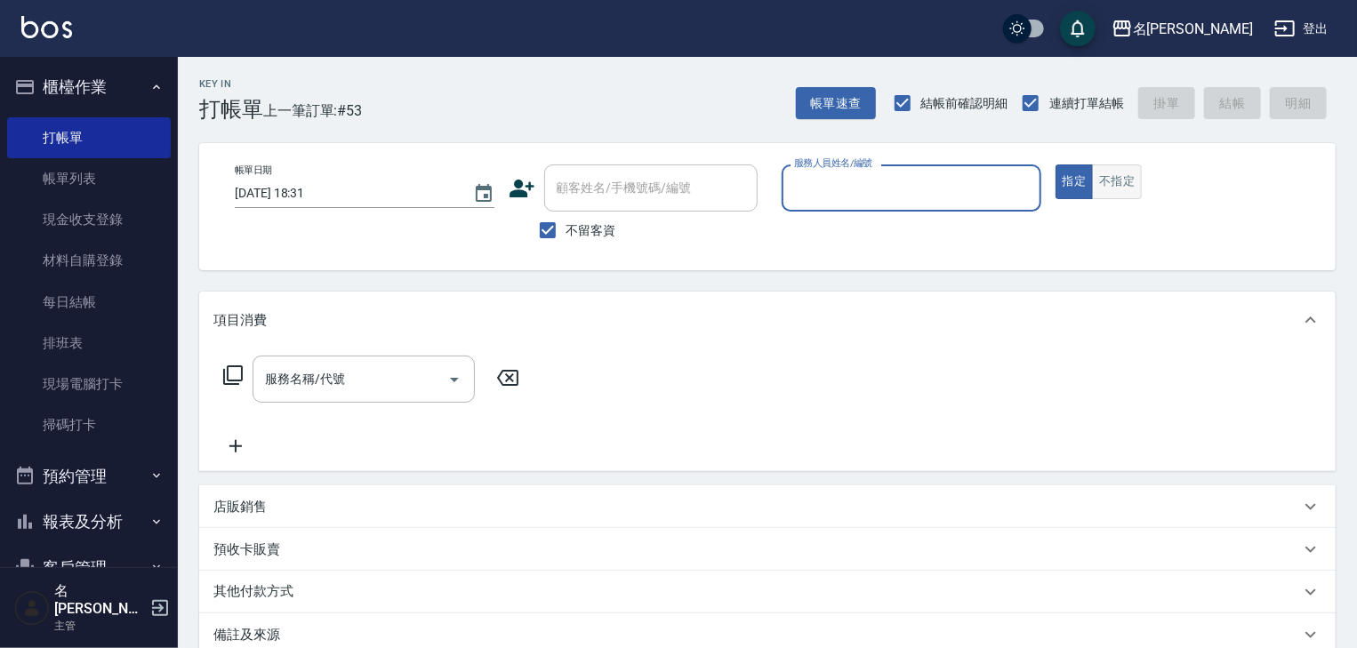
click at [1124, 184] on button "不指定" at bounding box center [1117, 182] width 50 height 35
click at [945, 193] on input "服務人員姓名/編號" at bounding box center [912, 188] width 244 height 31
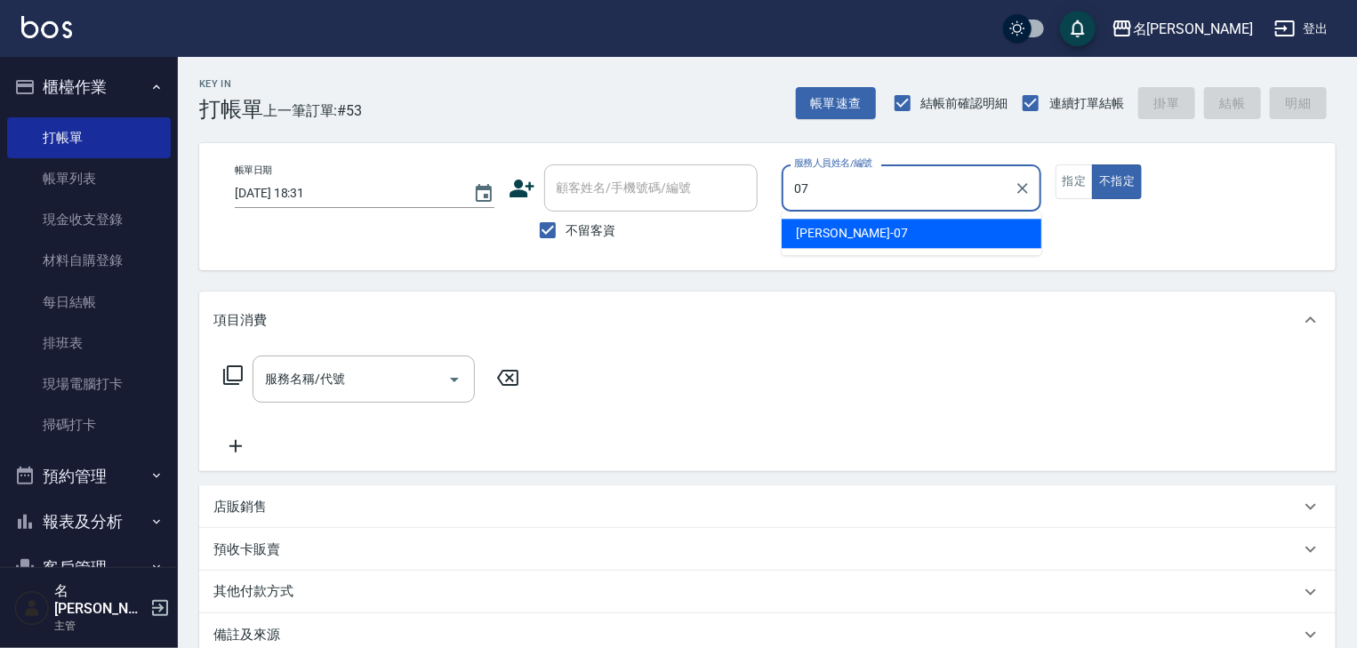
type input "高淳涵-07"
type button "false"
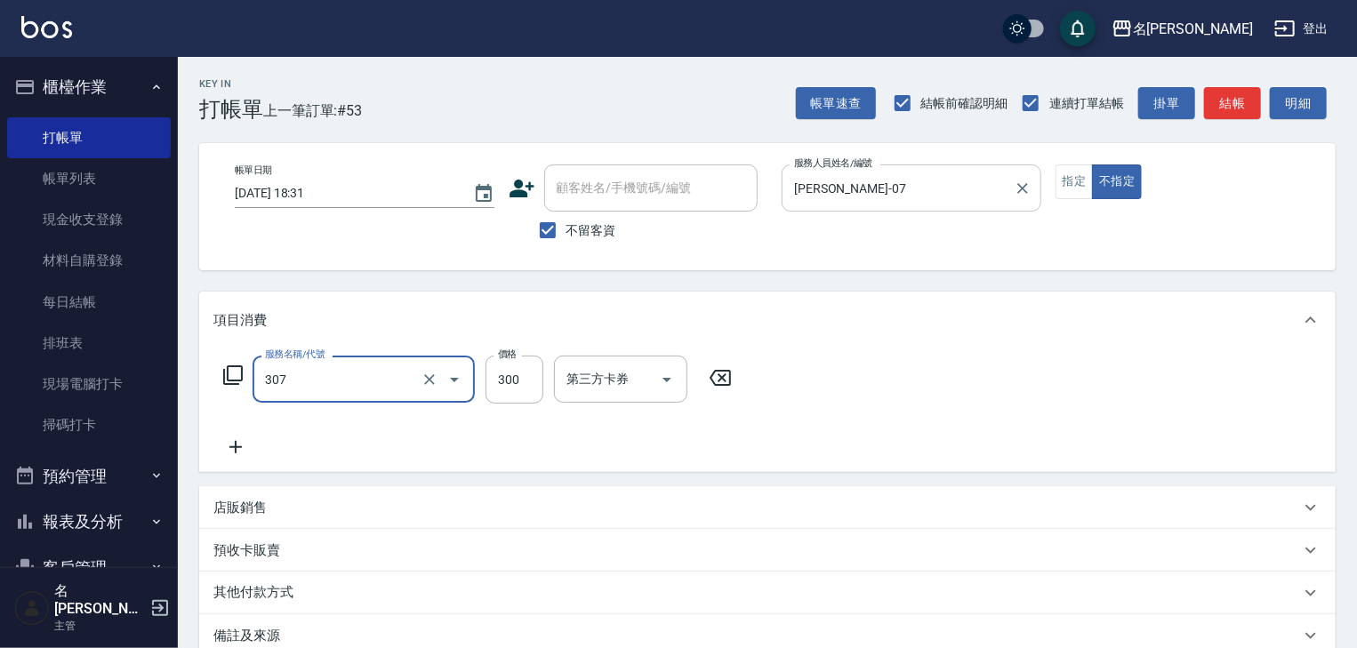
type input "剪髮(307)"
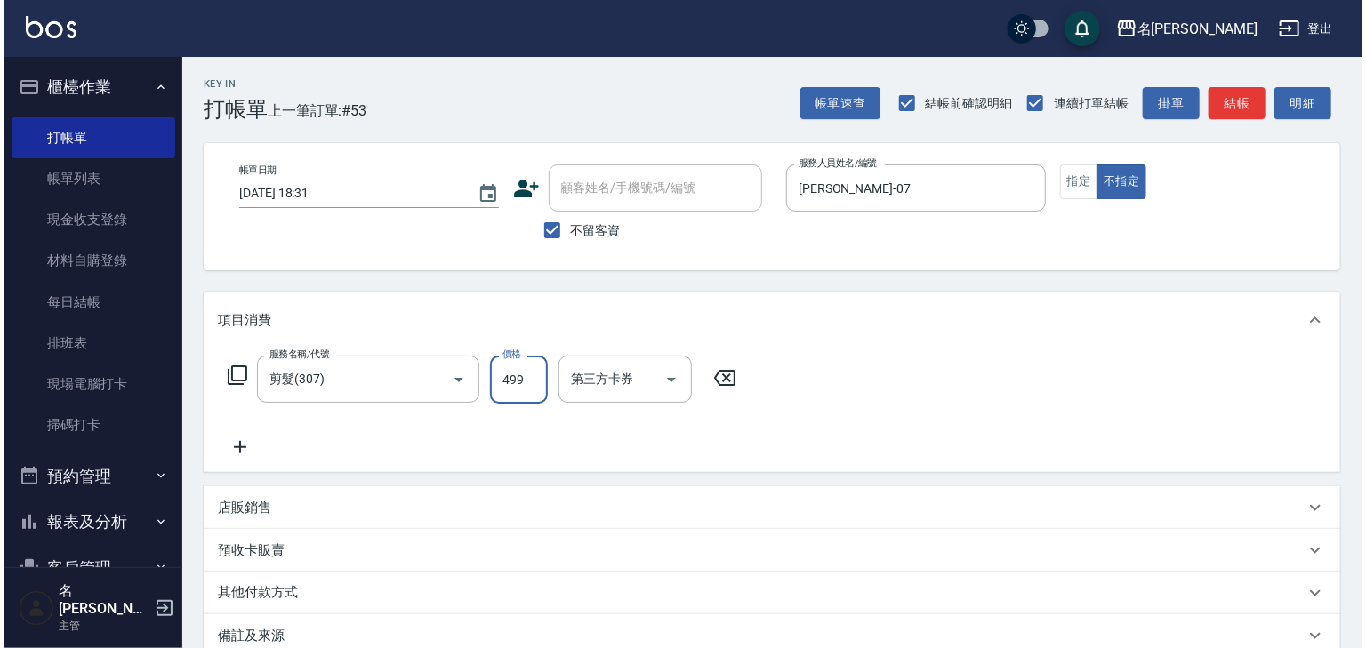
scroll to position [208, 0]
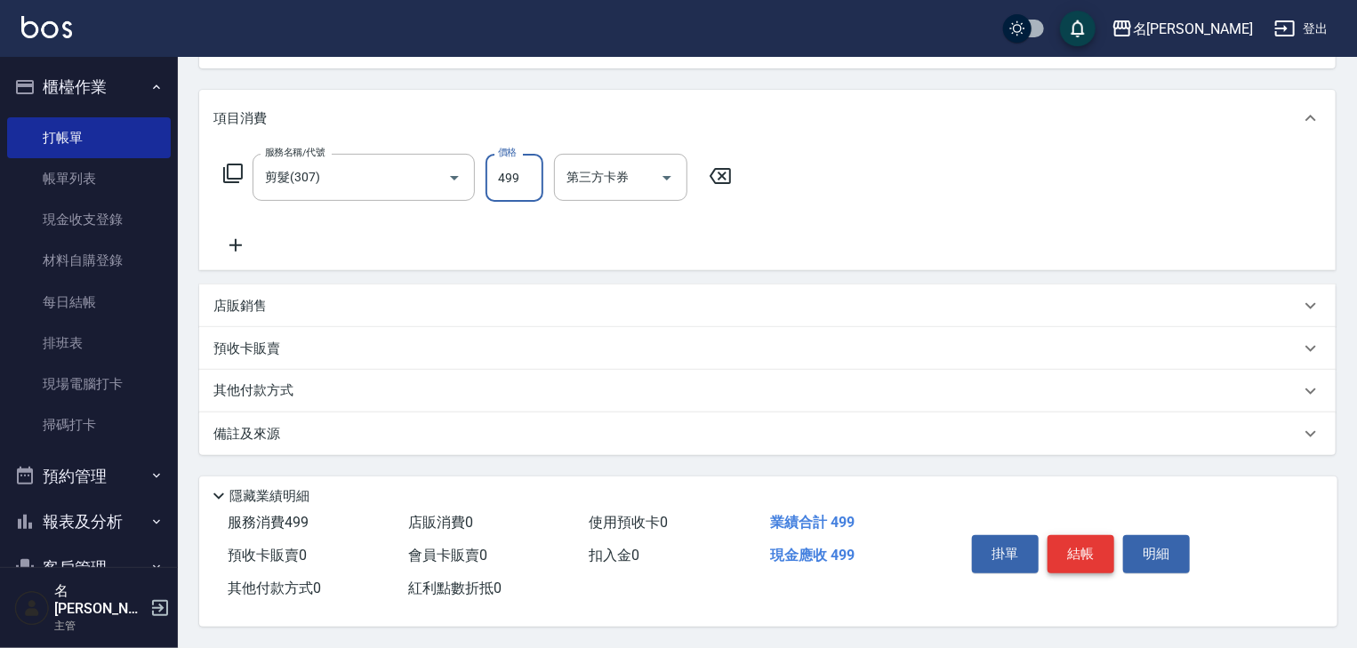
type input "499"
click at [1068, 535] on button "結帳" at bounding box center [1081, 553] width 67 height 37
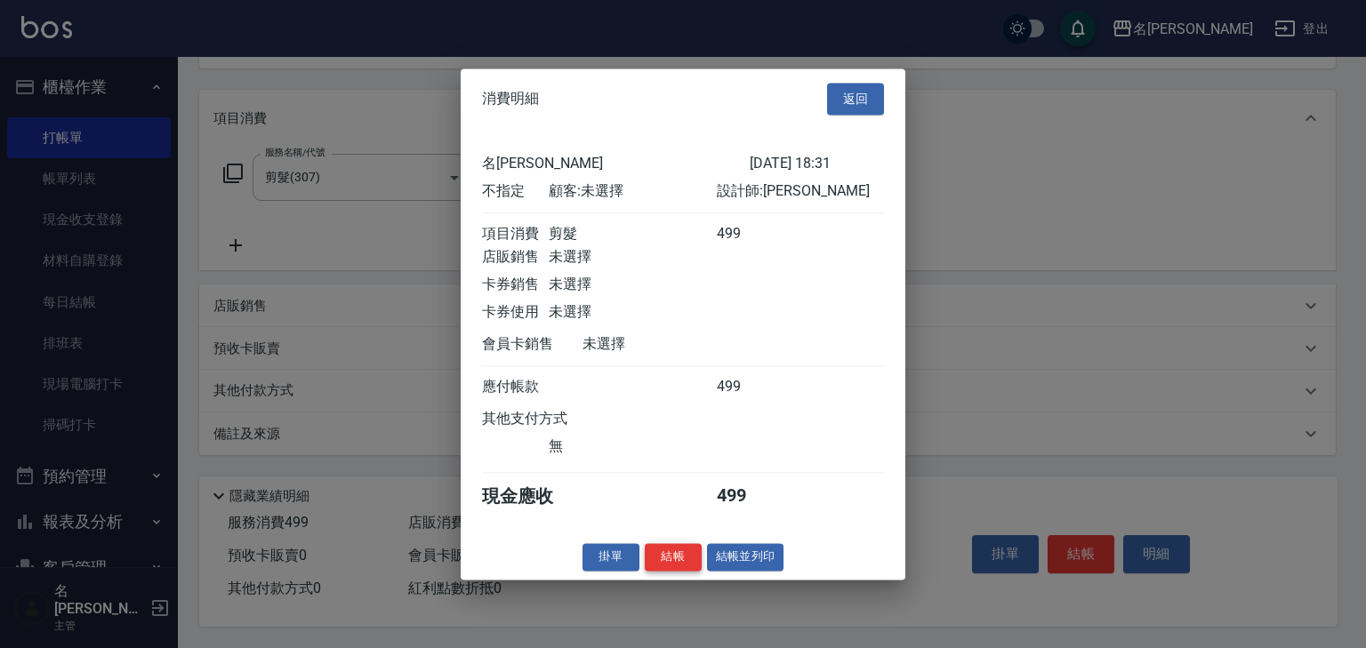
click at [667, 565] on button "結帳" at bounding box center [673, 557] width 57 height 28
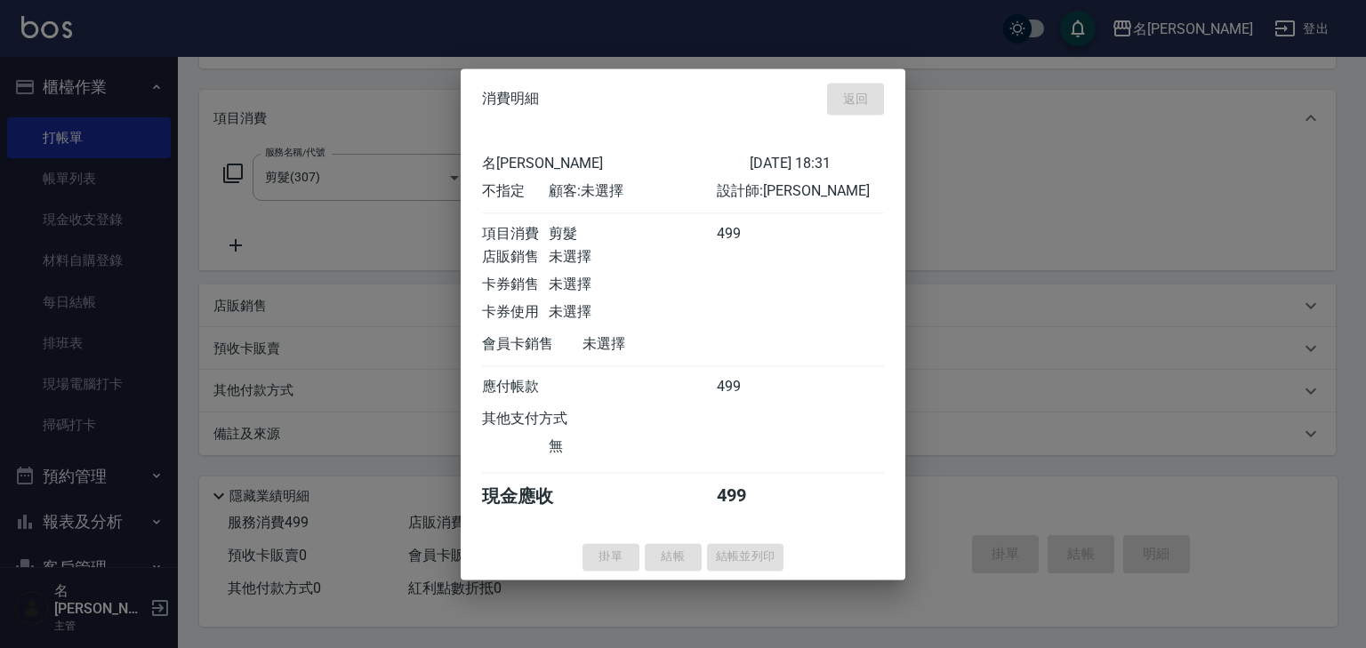
type input "2025/08/21 18:36"
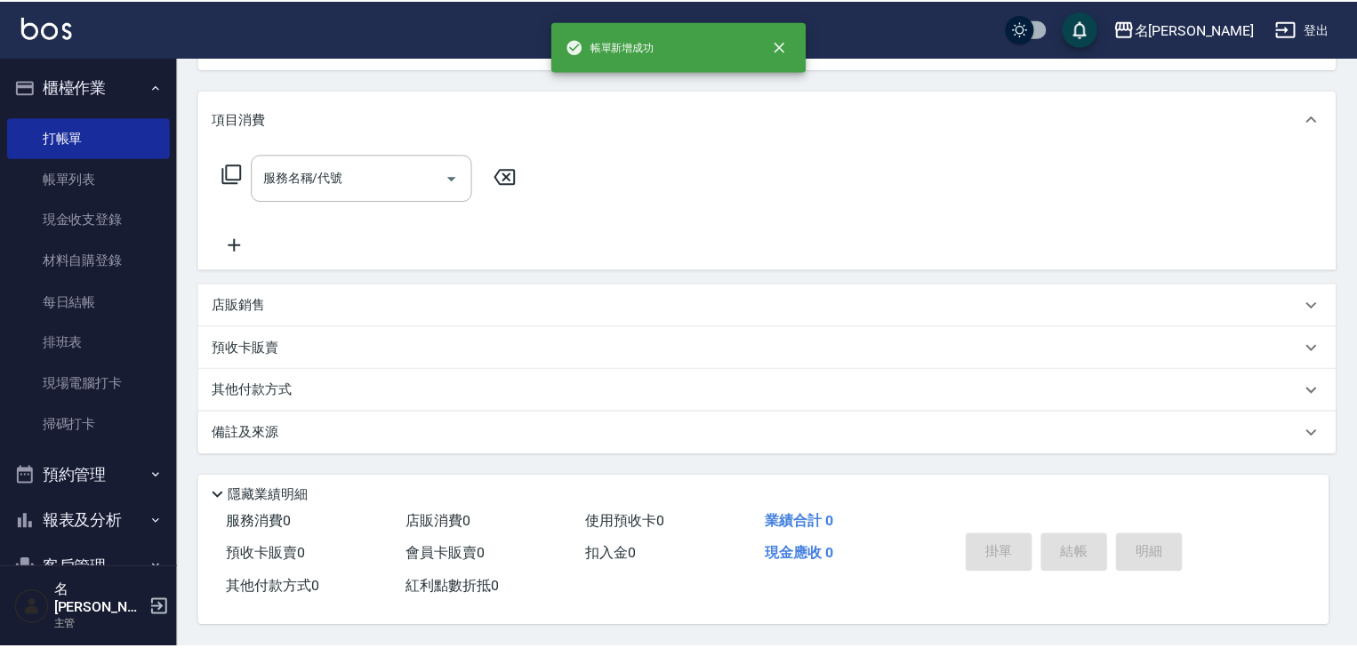
scroll to position [0, 0]
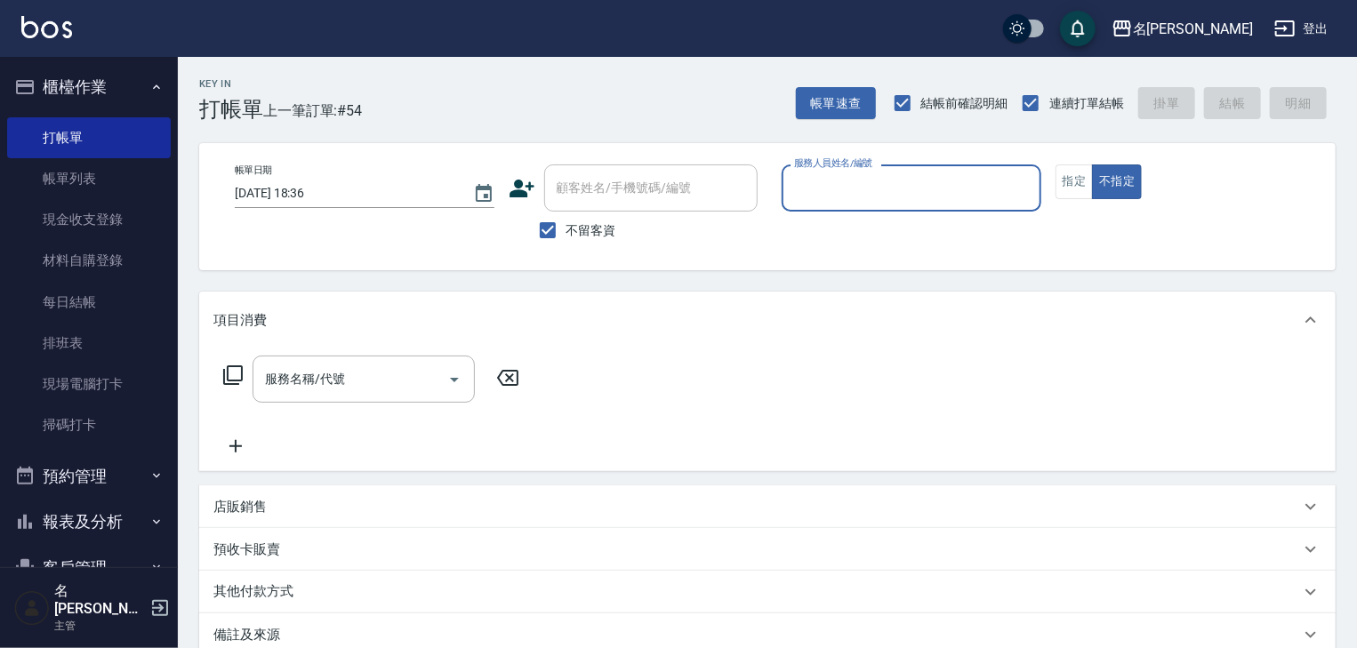
drag, startPoint x: 103, startPoint y: 185, endPoint x: 578, endPoint y: 441, distance: 539.6
click at [103, 185] on link "帳單列表" at bounding box center [89, 178] width 164 height 41
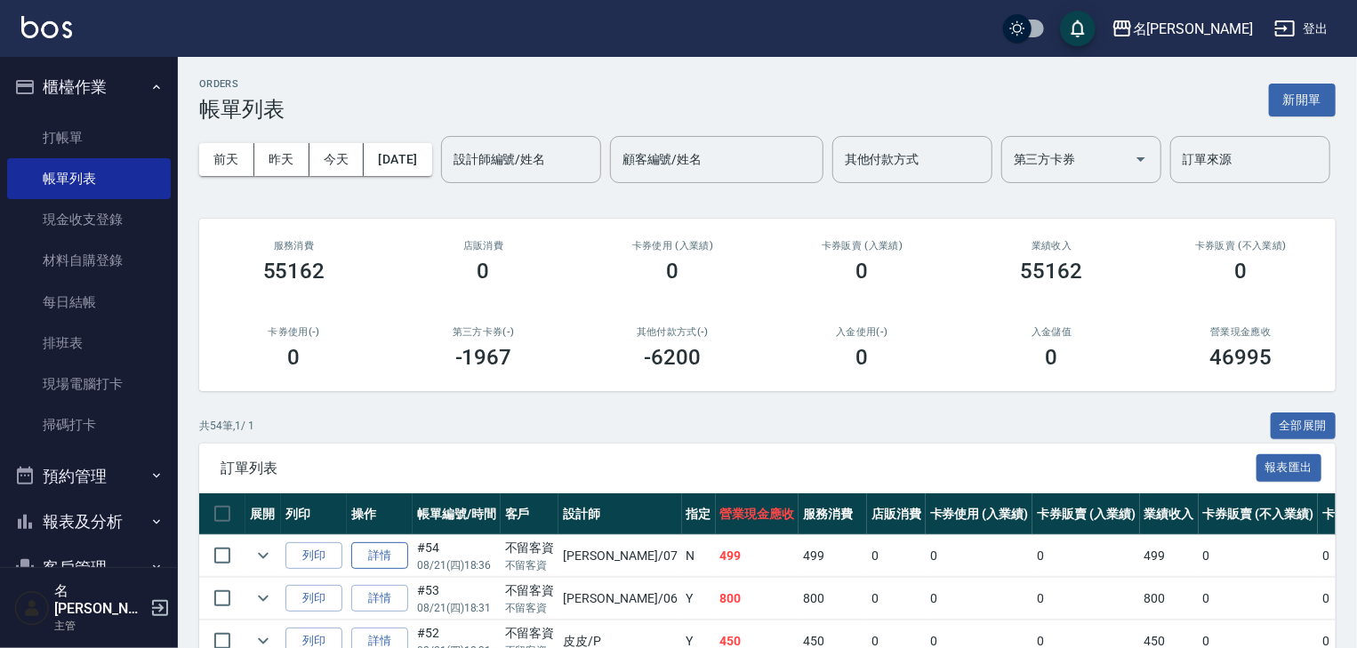
click at [395, 570] on link "詳情" at bounding box center [379, 557] width 57 height 28
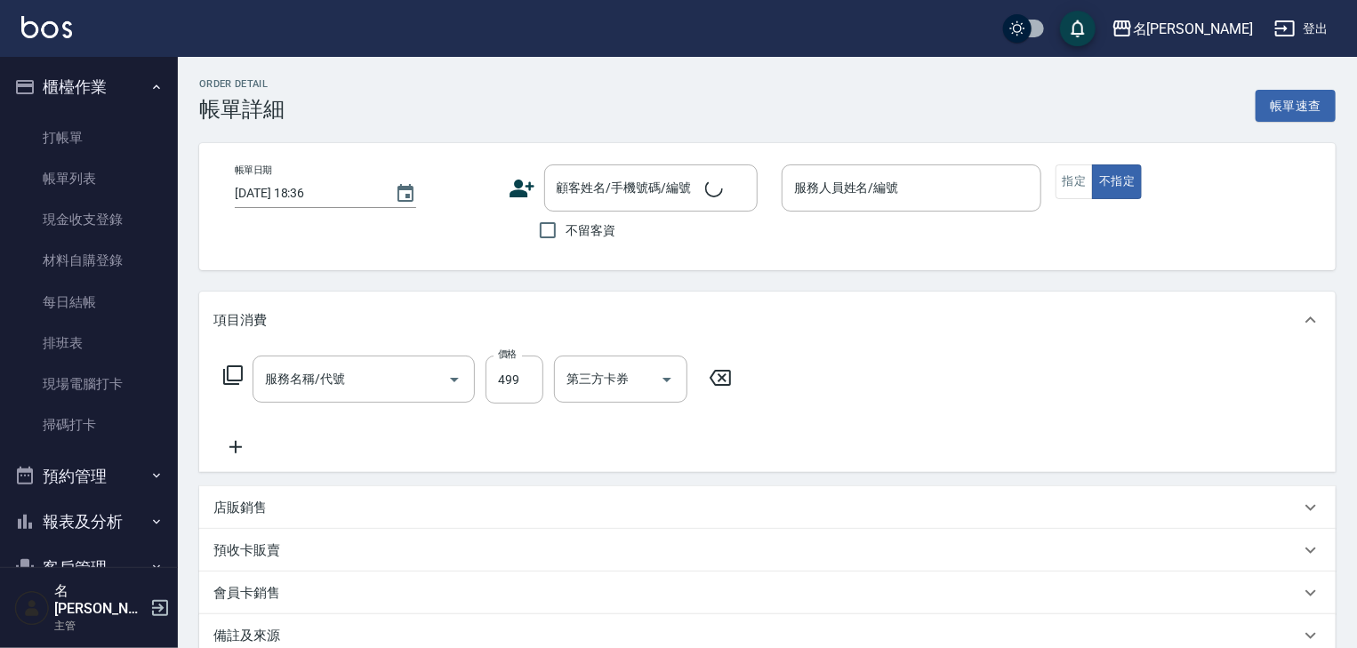
checkbox input "true"
type input "高淳涵-07"
type input "剪髮(307)"
click at [354, 384] on input "剪髮(307)" at bounding box center [339, 379] width 157 height 31
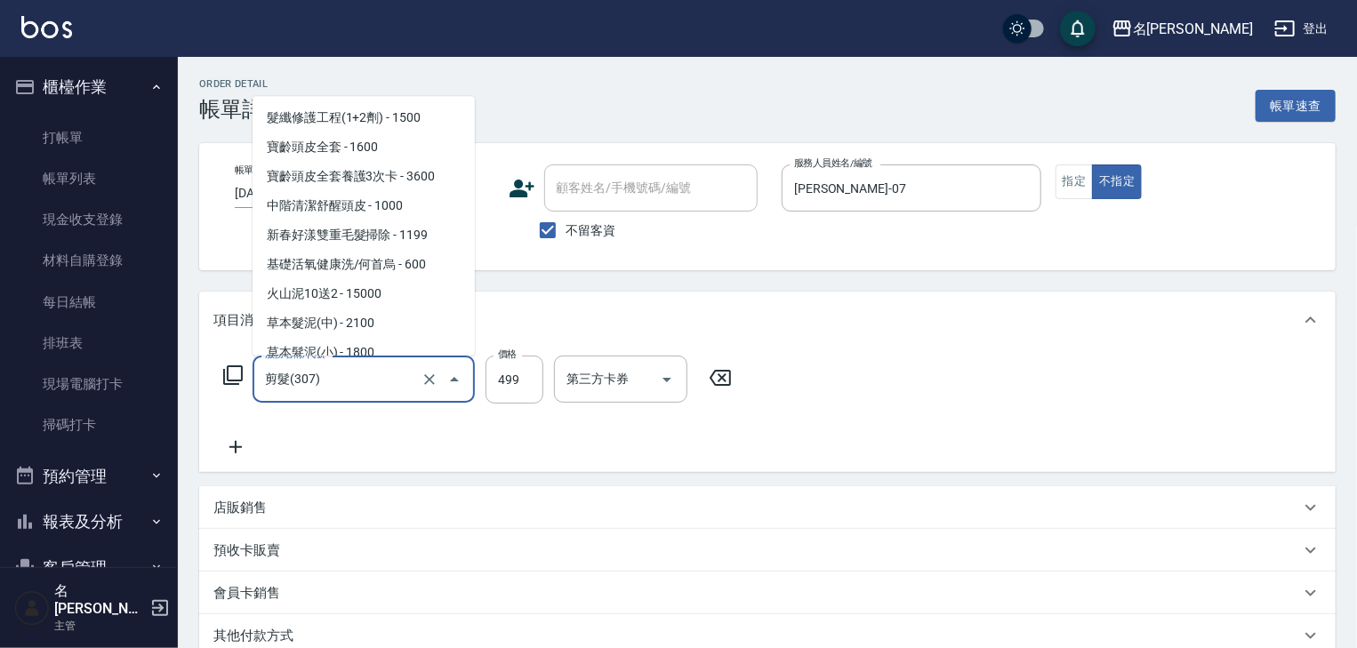
scroll to position [657, 0]
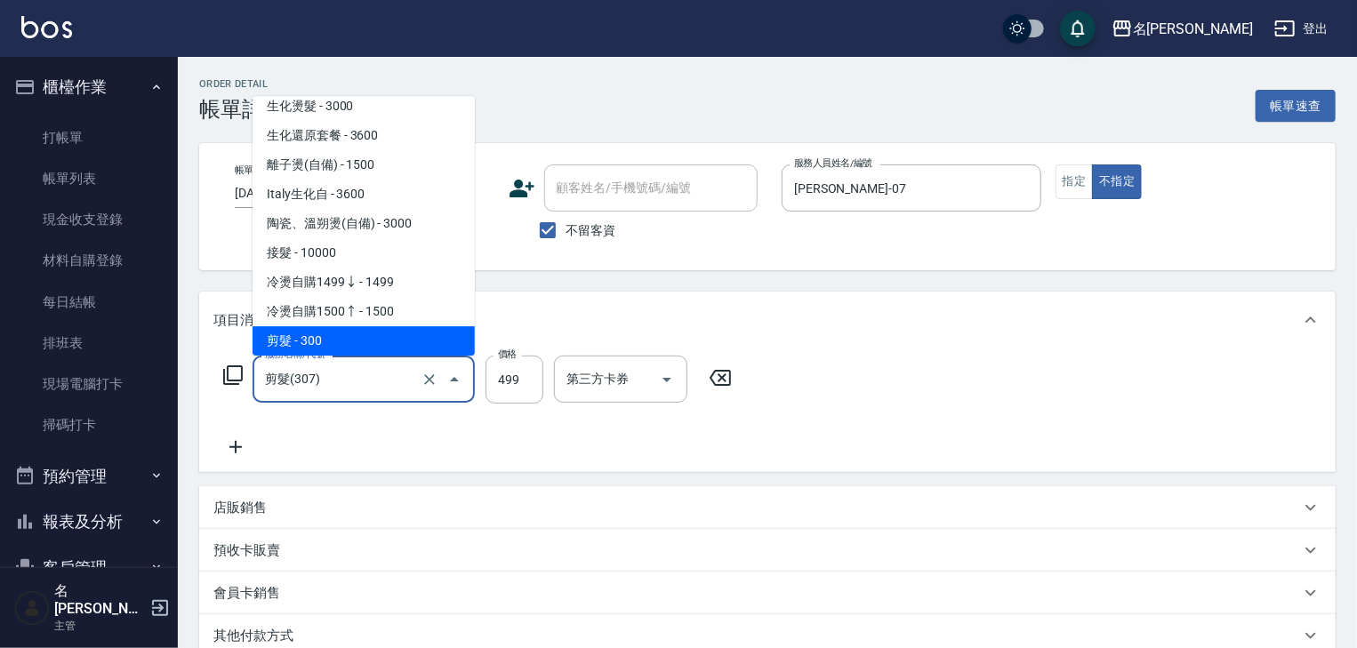
click at [354, 384] on input "剪髮(307)" at bounding box center [339, 379] width 157 height 31
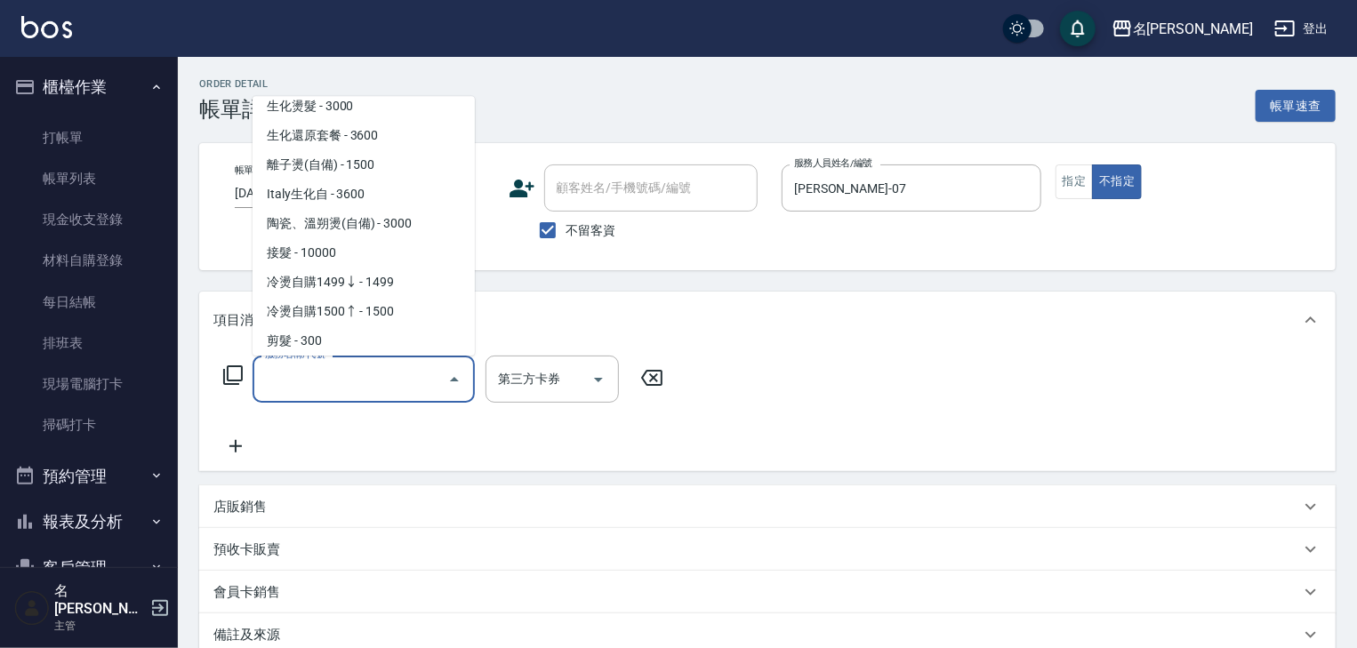
scroll to position [0, 0]
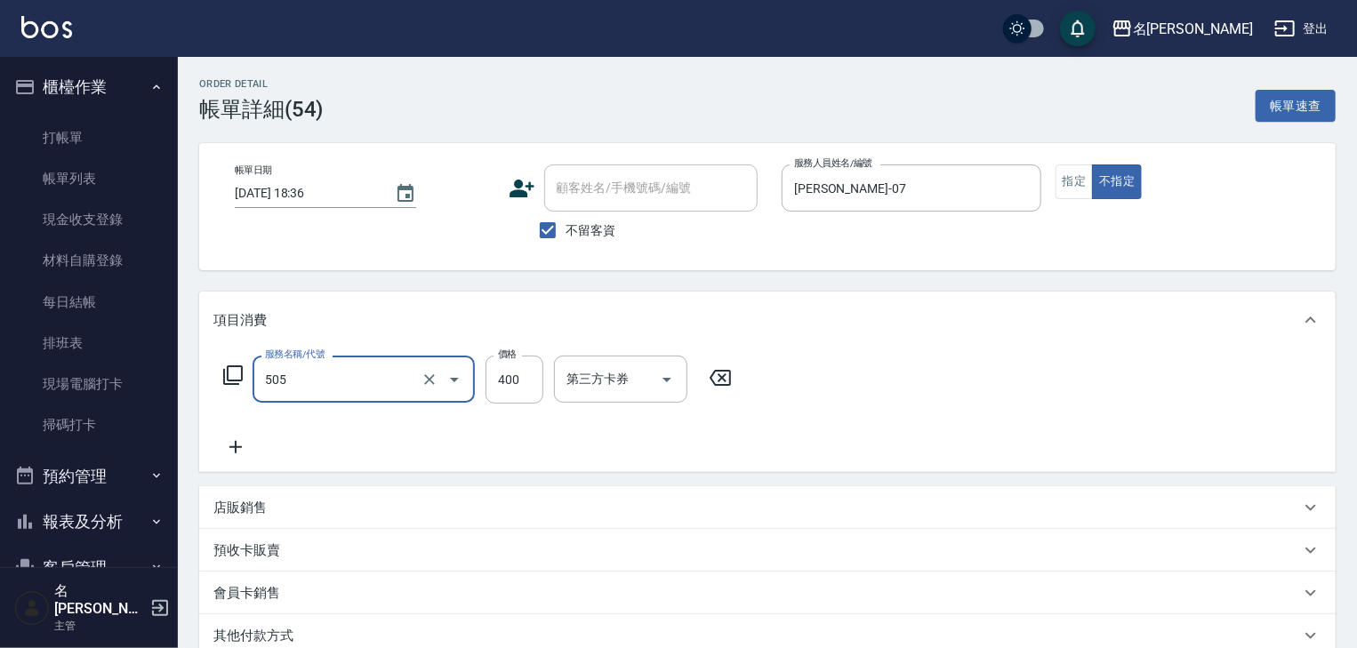
type input "洗髮(505)"
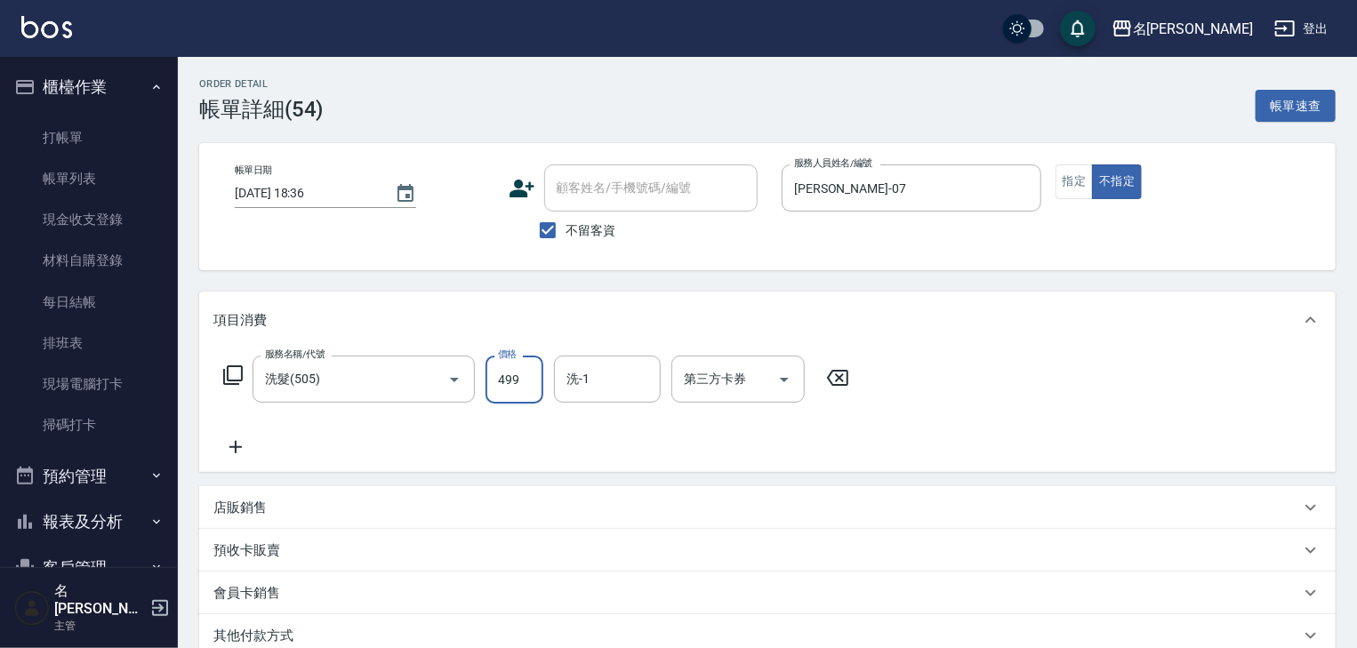
scroll to position [242, 0]
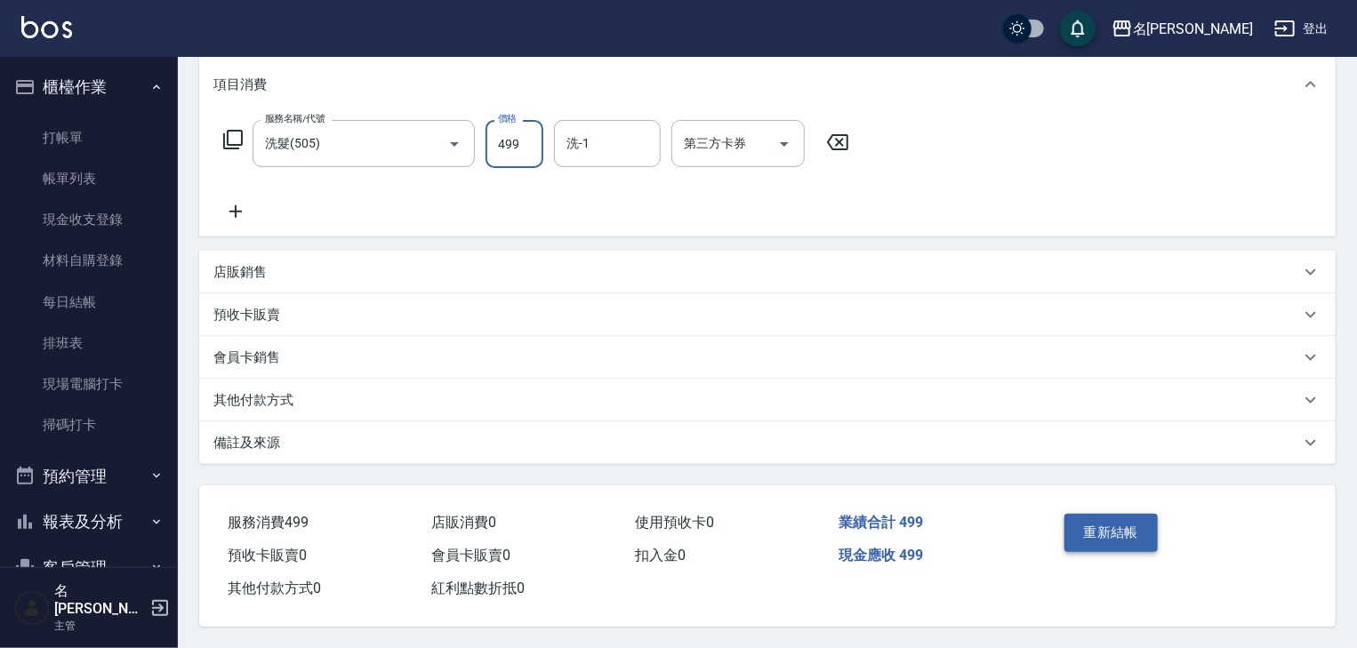
type input "499"
click at [1115, 532] on button "重新結帳" at bounding box center [1112, 532] width 94 height 37
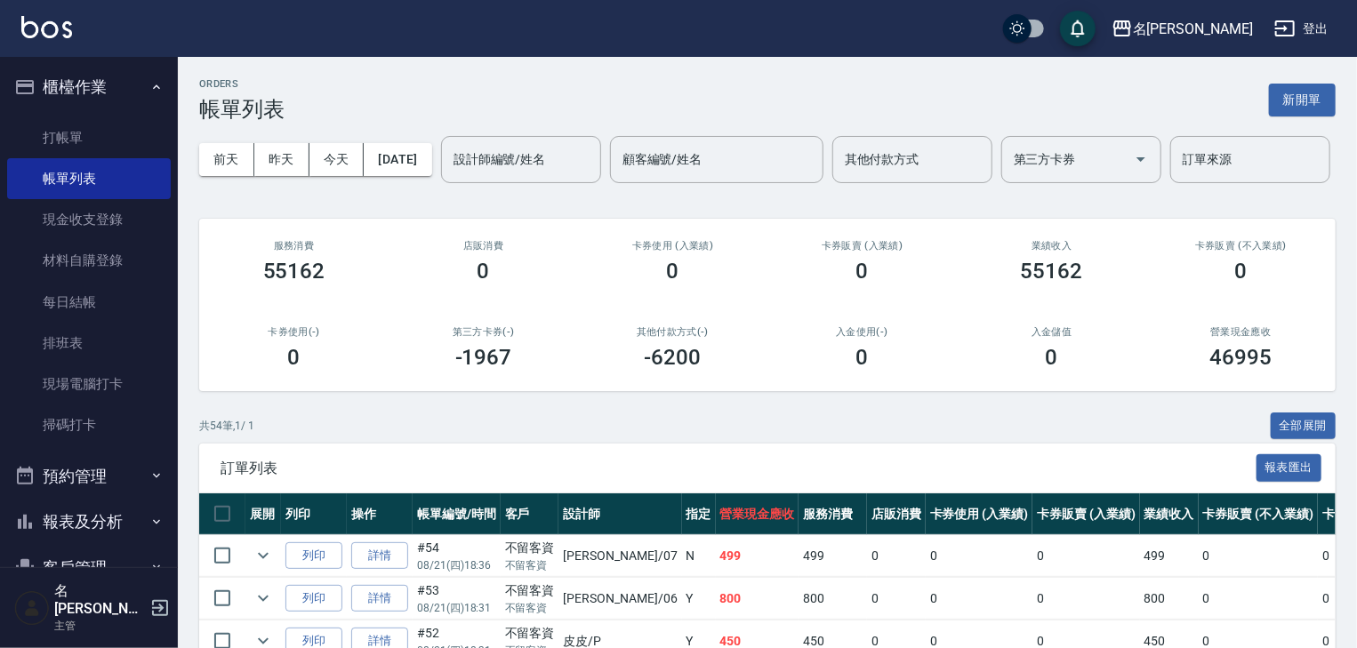
click at [57, 18] on img at bounding box center [46, 27] width 51 height 22
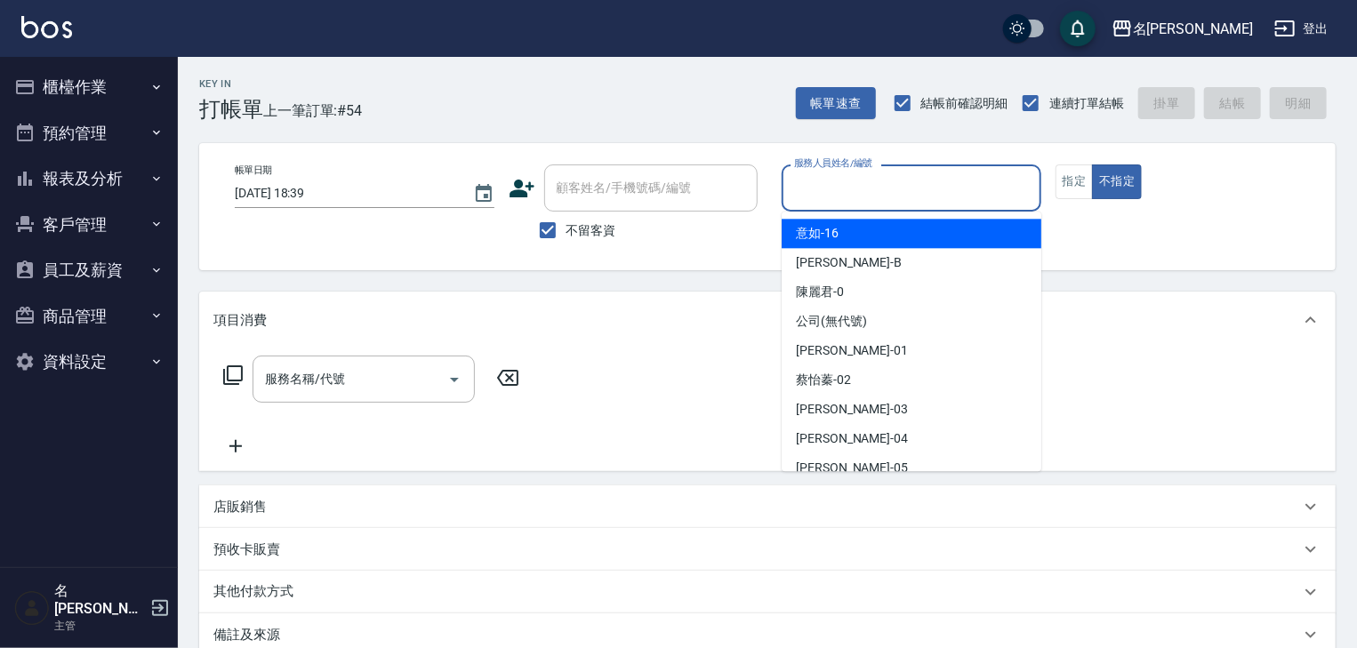
click at [932, 195] on input "服務人員姓名/編號" at bounding box center [912, 188] width 244 height 31
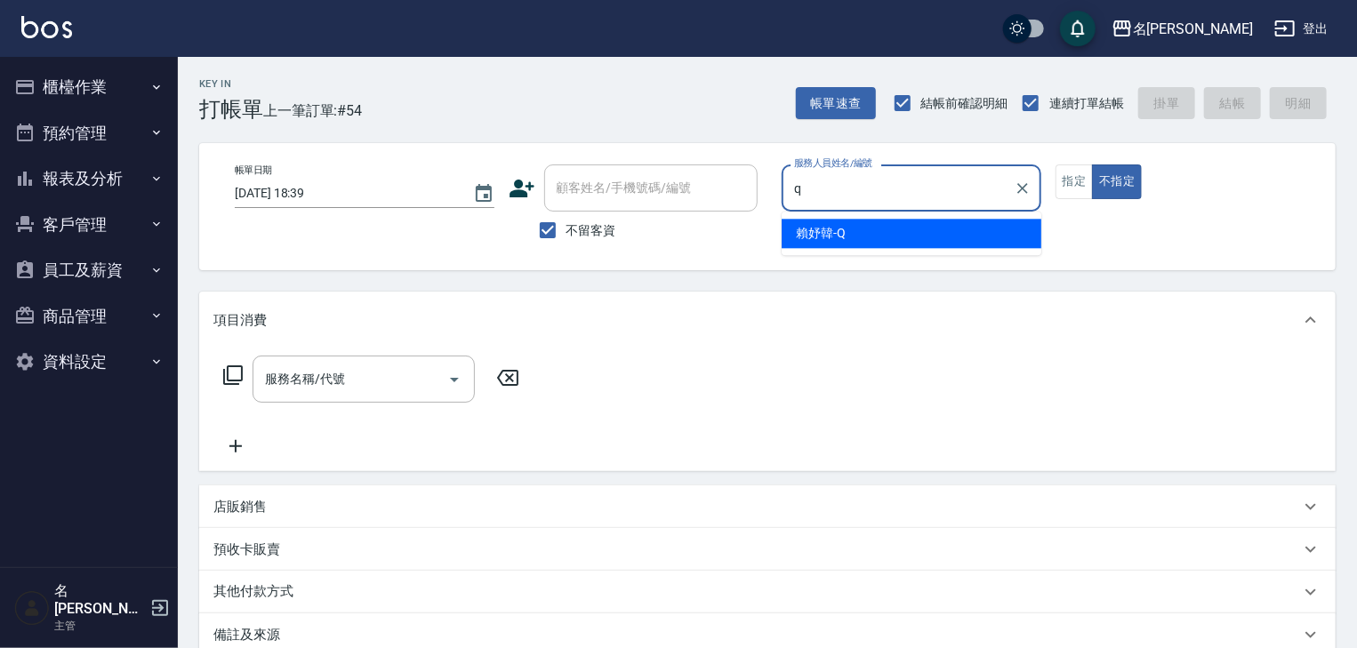
type input "賴妤韓-Q"
type button "false"
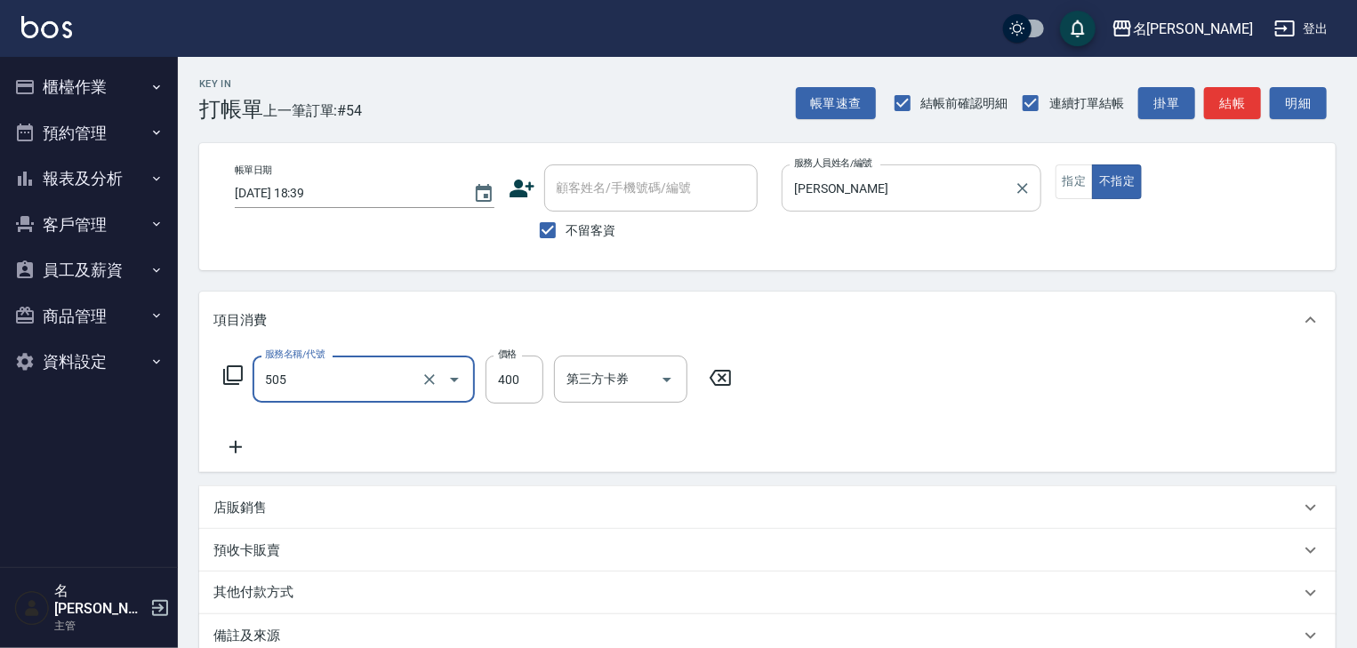
type input "洗髮(505)"
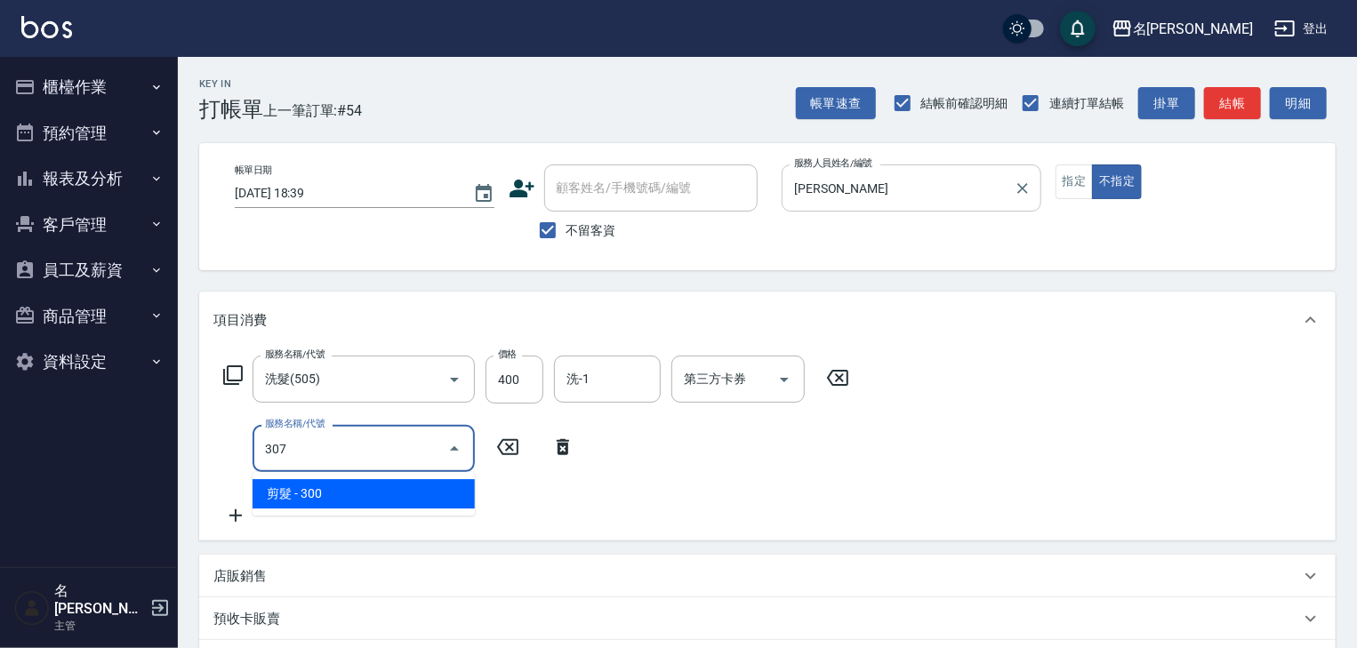
type input "剪髮(307)"
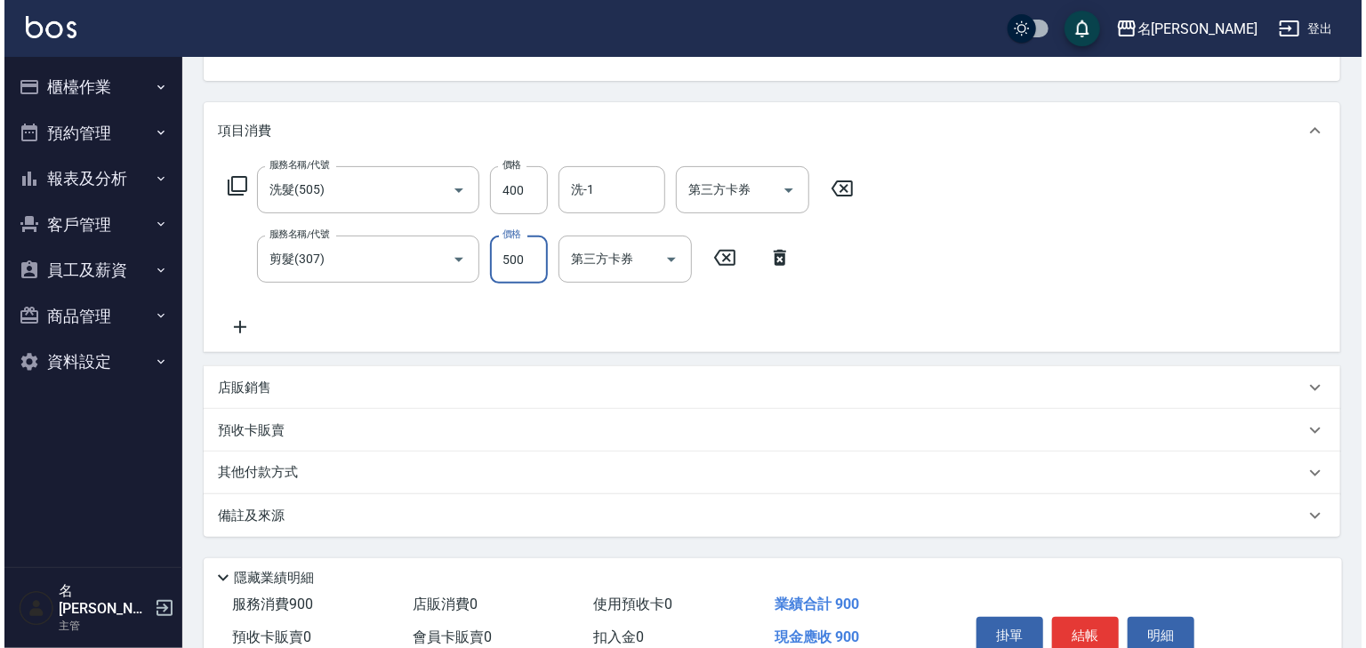
scroll to position [277, 0]
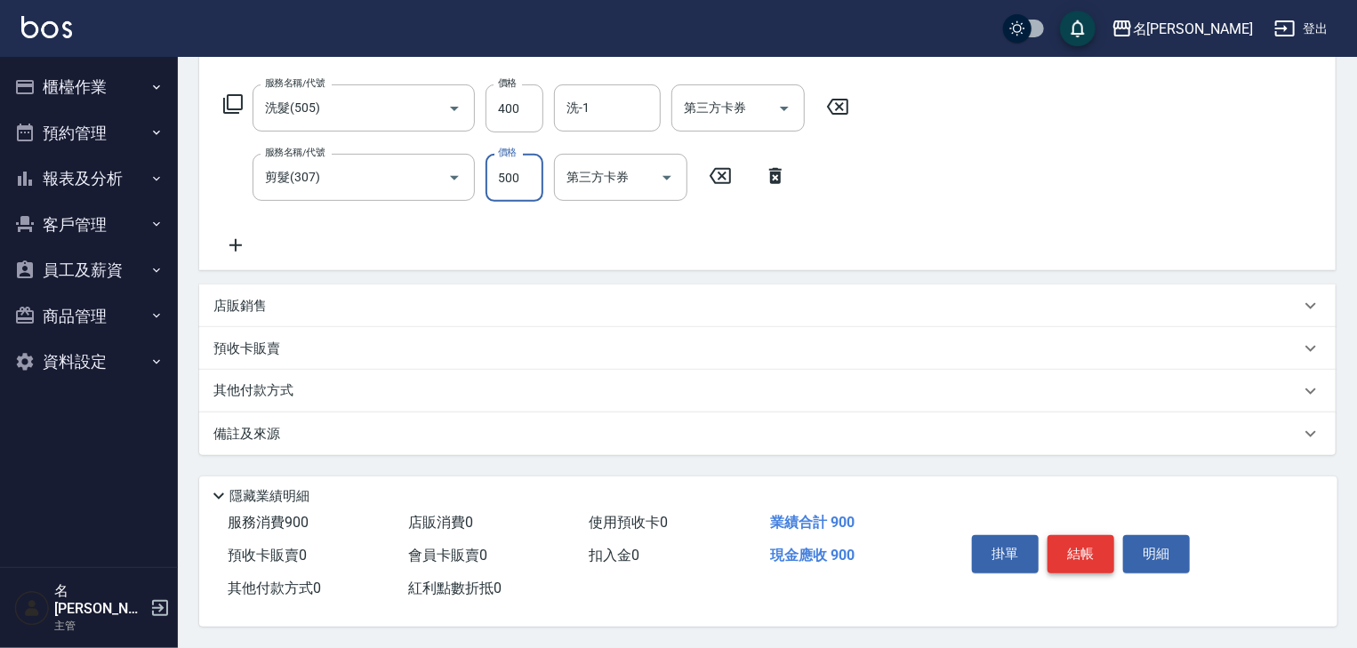
type input "500"
click at [1095, 546] on button "結帳" at bounding box center [1081, 553] width 67 height 37
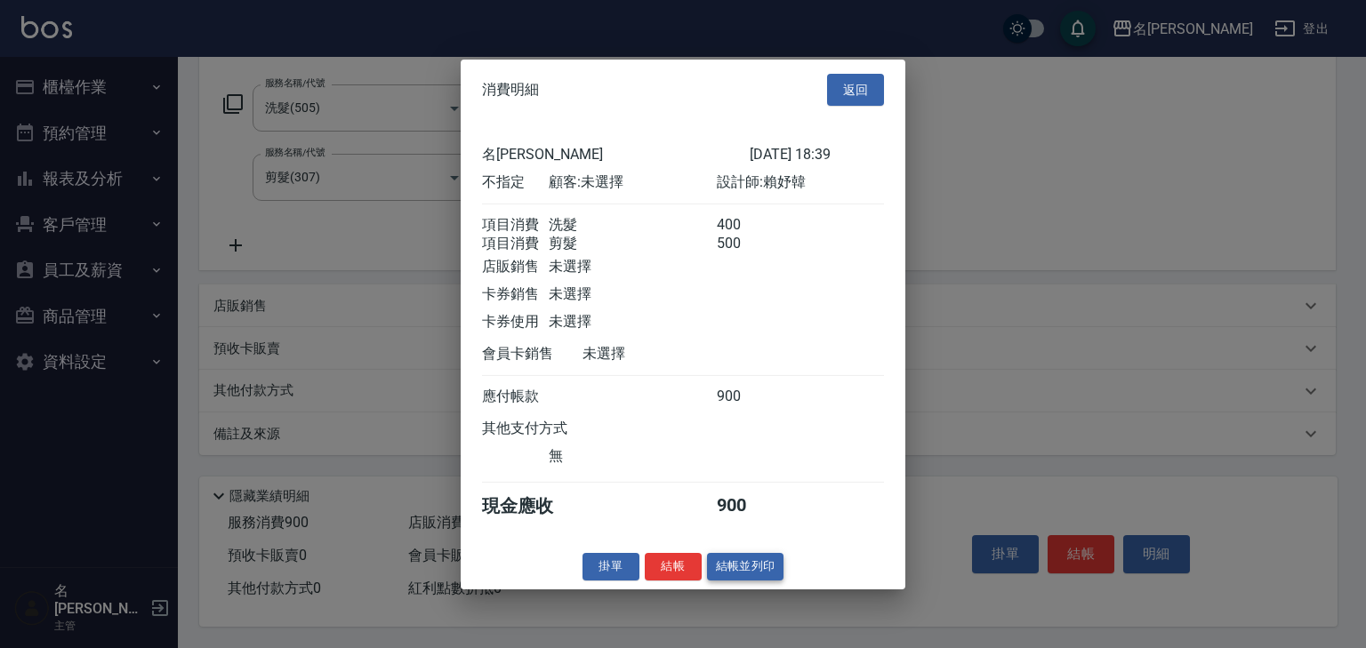
click at [762, 581] on button "結帳並列印" at bounding box center [745, 567] width 77 height 28
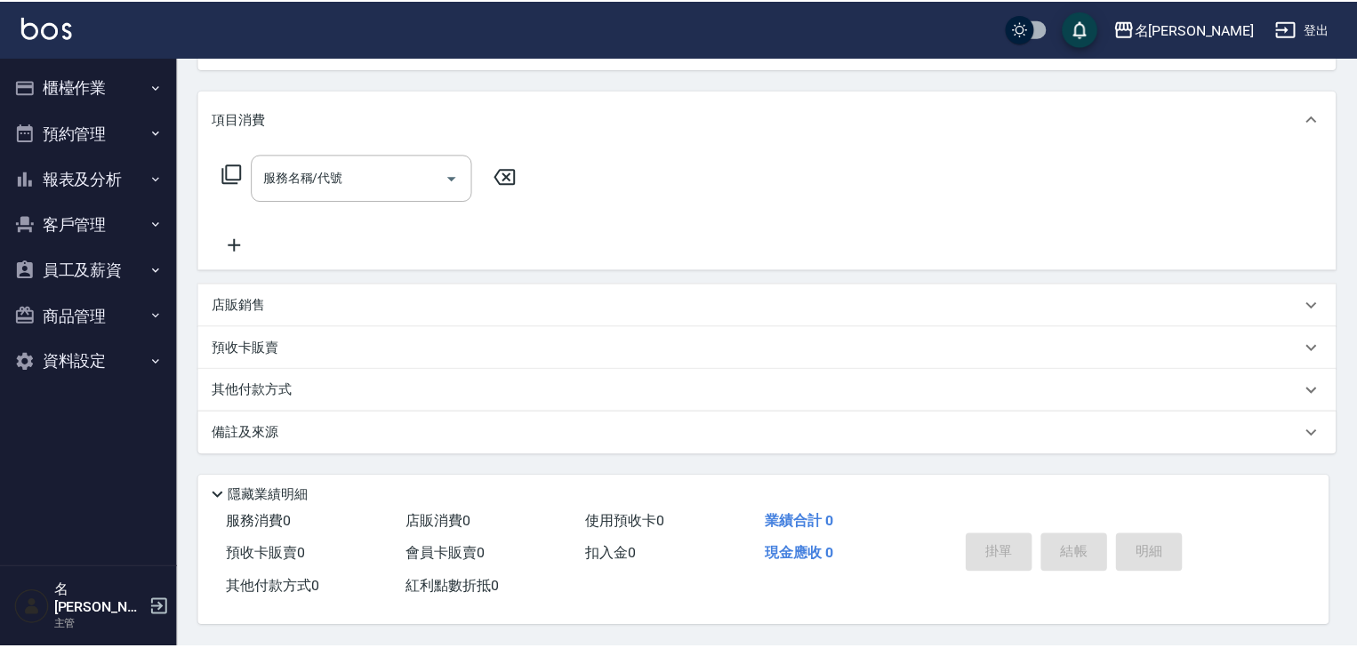
scroll to position [0, 0]
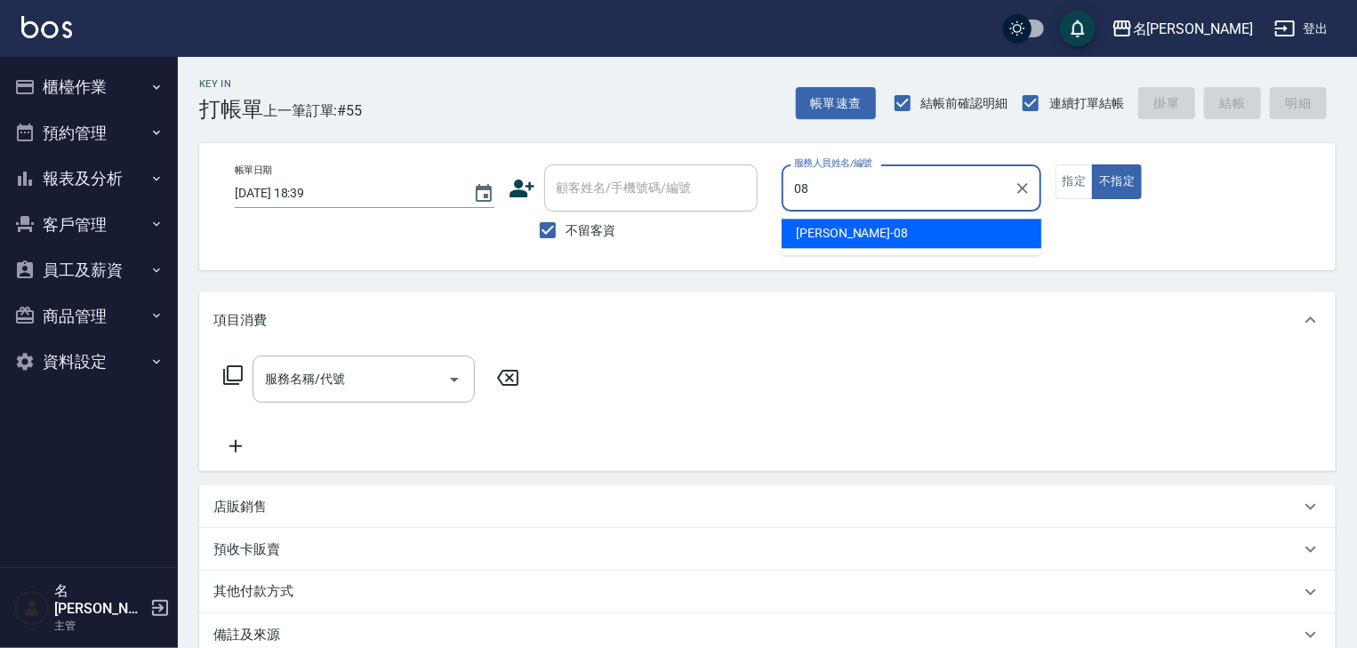
type input "蔡慈恩-08"
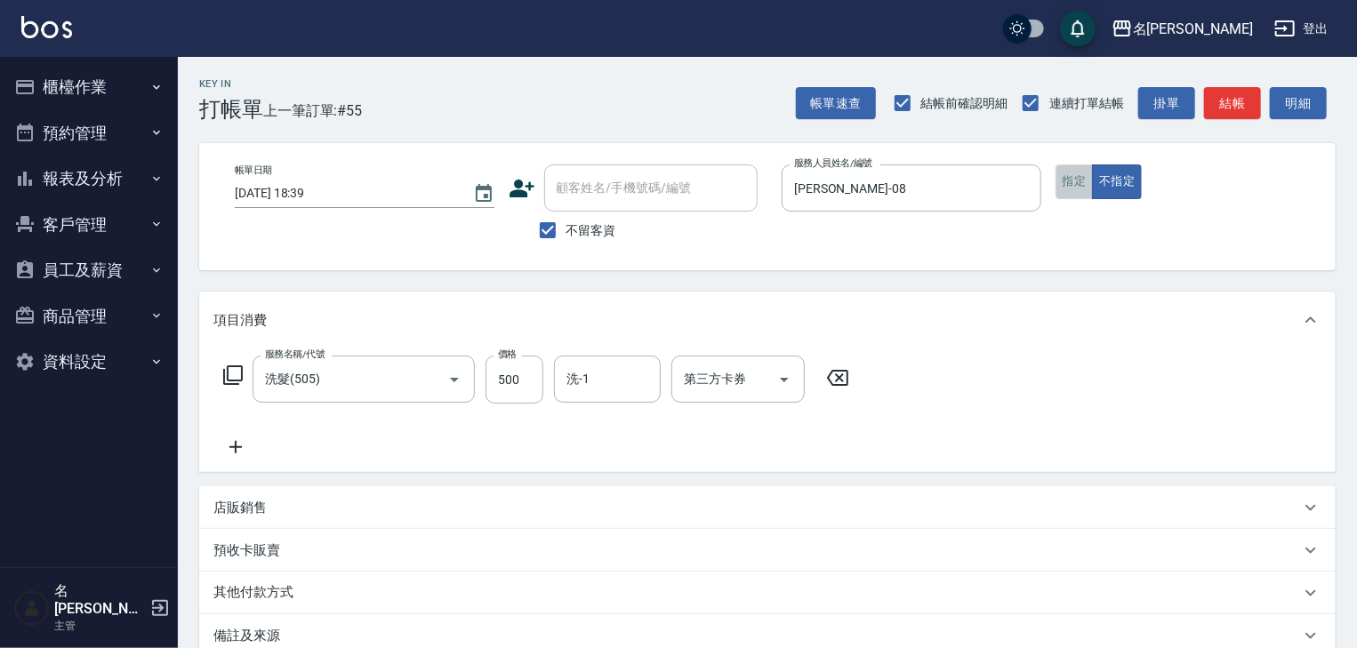
click at [1074, 189] on button "指定" at bounding box center [1075, 182] width 38 height 35
click at [1249, 96] on button "結帳" at bounding box center [1232, 103] width 57 height 33
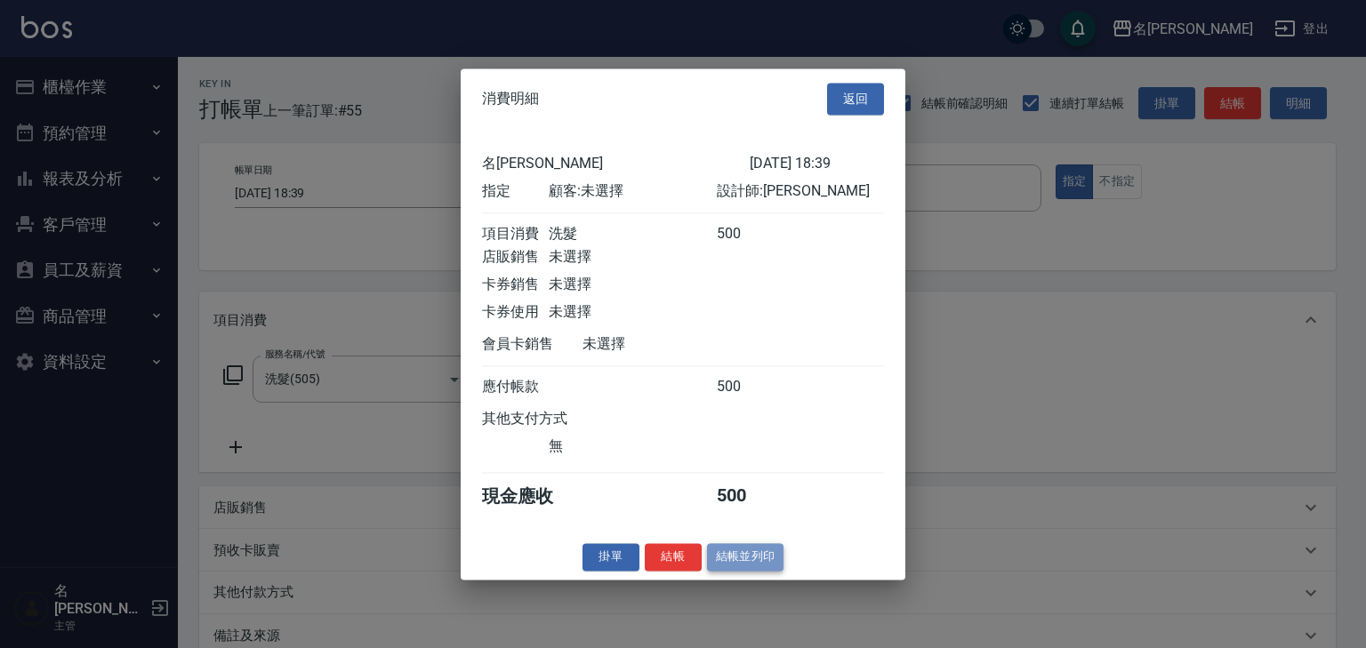
click at [766, 571] on button "結帳並列印" at bounding box center [745, 557] width 77 height 28
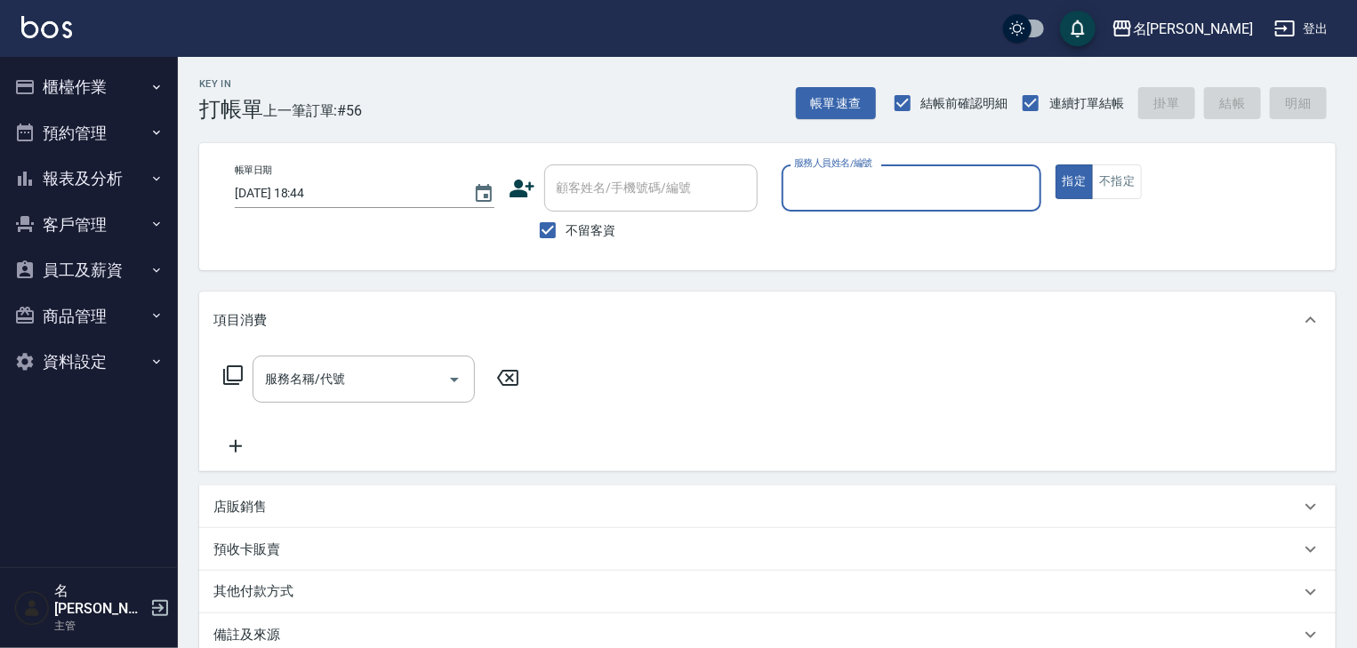
click at [46, 22] on img at bounding box center [46, 27] width 51 height 22
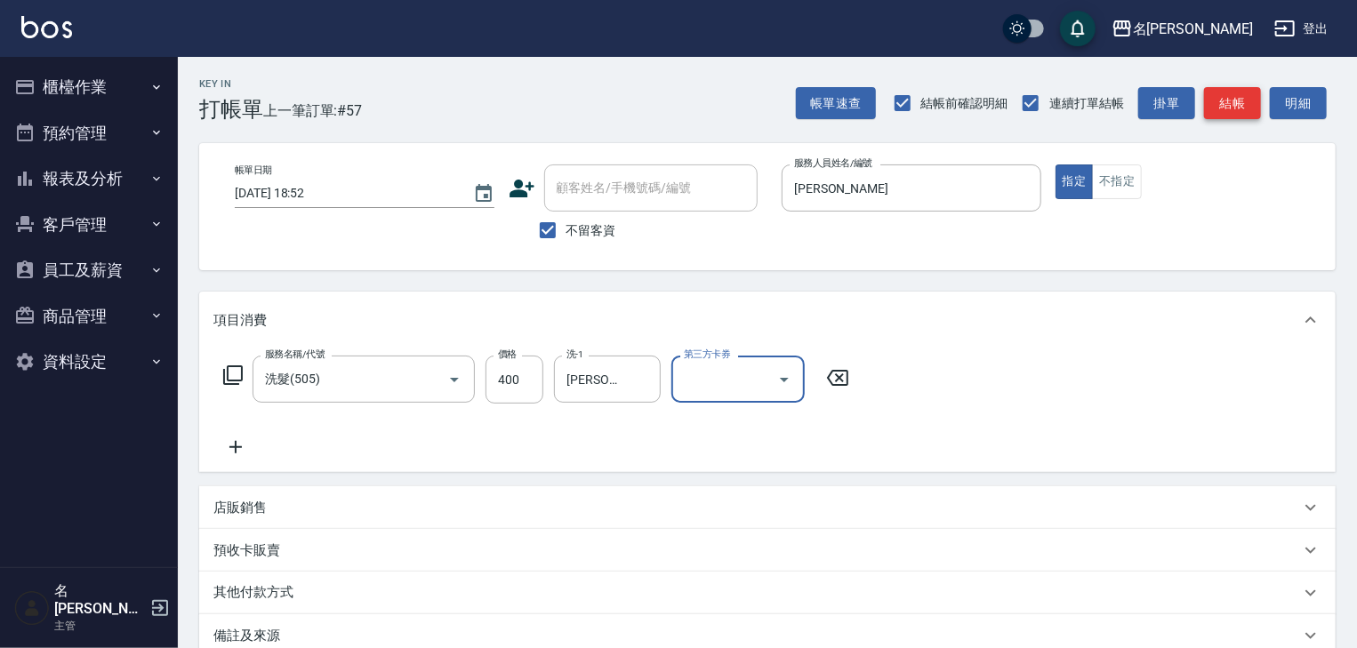
click at [1242, 109] on button "結帳" at bounding box center [1232, 103] width 57 height 33
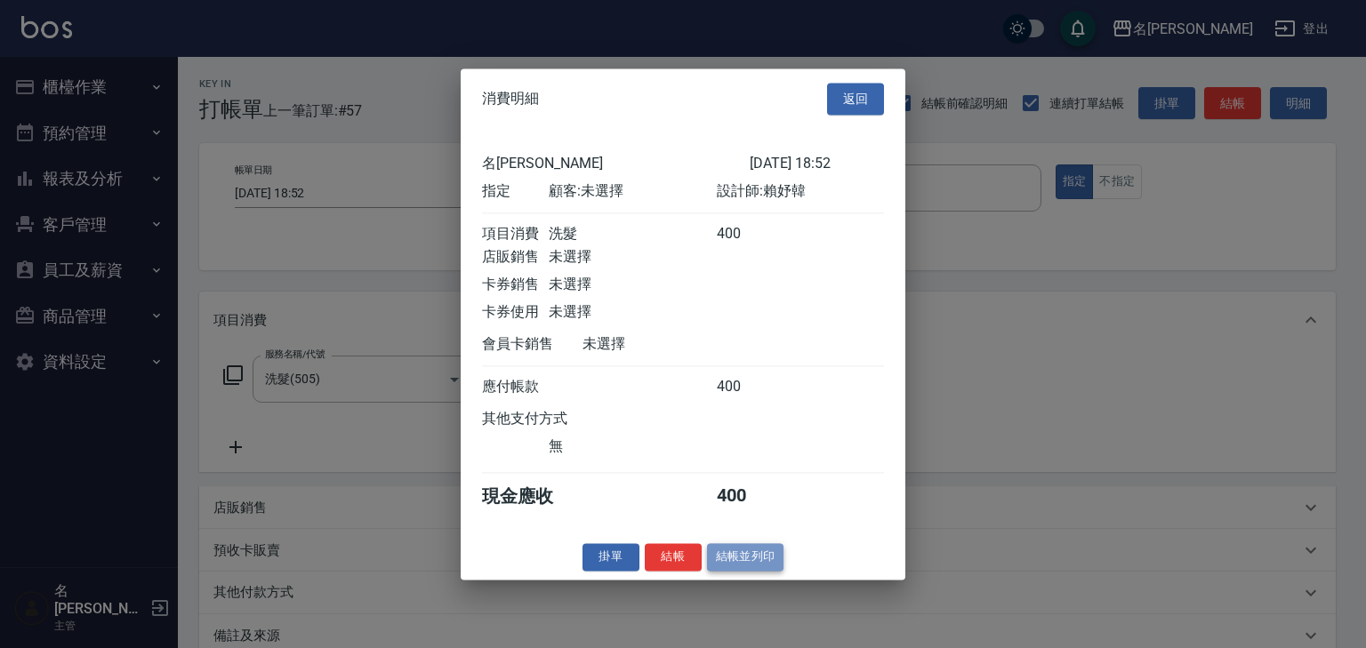
click at [768, 571] on button "結帳並列印" at bounding box center [745, 557] width 77 height 28
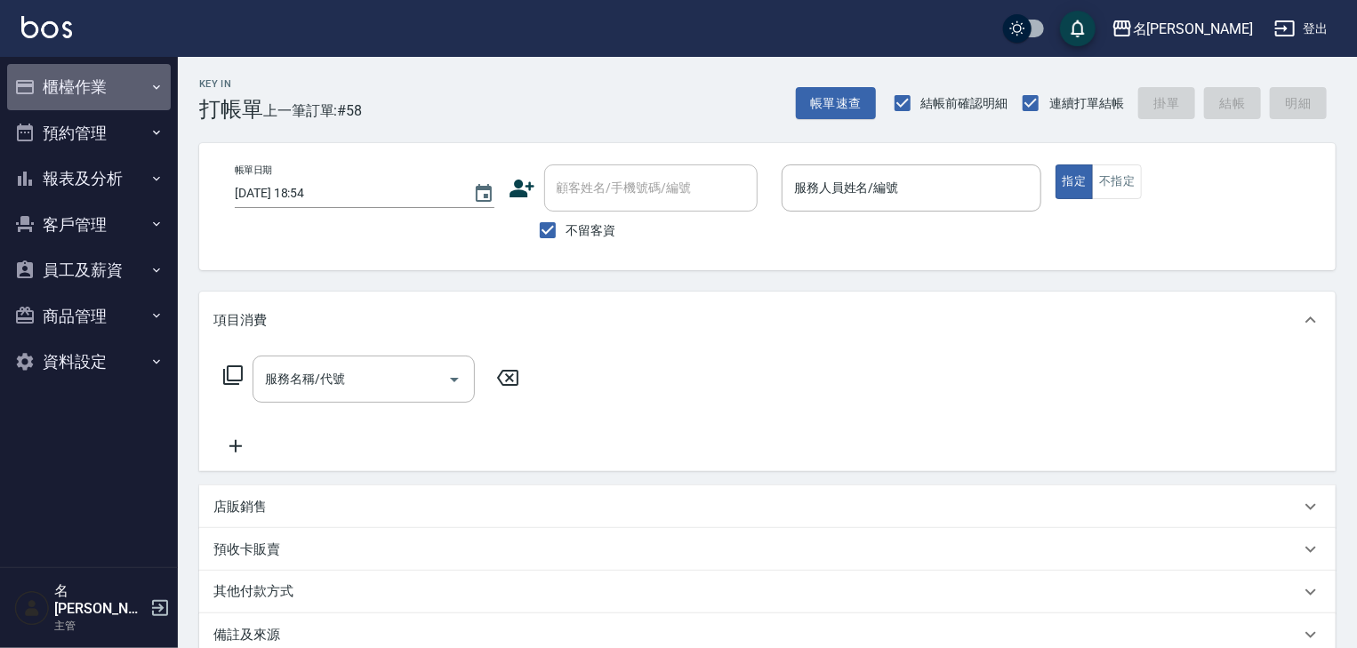
click at [121, 95] on button "櫃檯作業" at bounding box center [89, 87] width 164 height 46
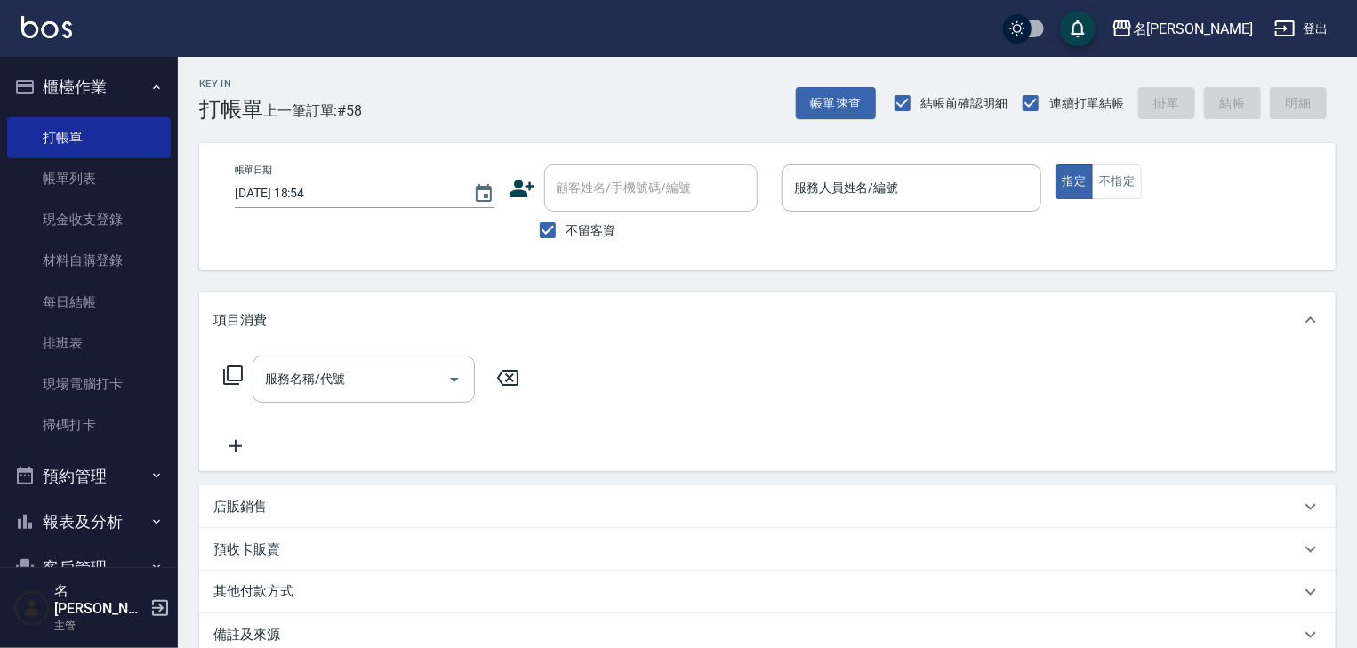
drag, startPoint x: 109, startPoint y: 178, endPoint x: 639, endPoint y: 345, distance: 555.0
click at [109, 178] on link "帳單列表" at bounding box center [89, 178] width 164 height 41
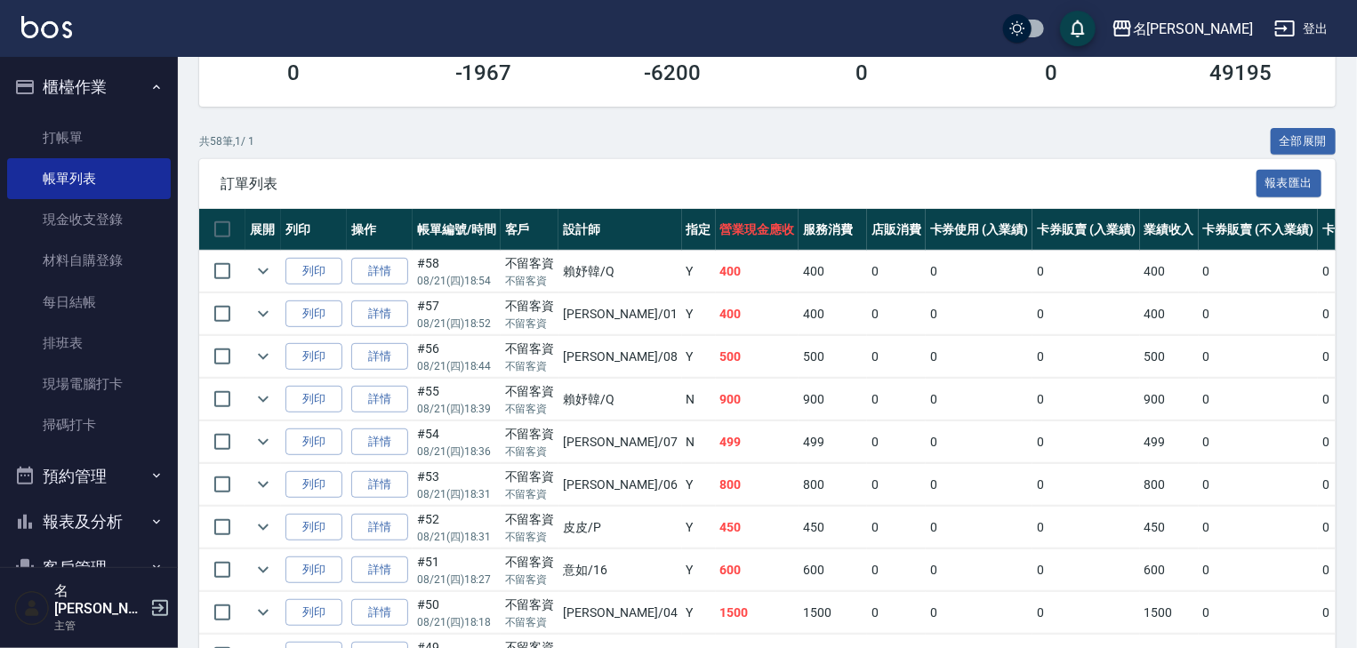
scroll to position [379, 0]
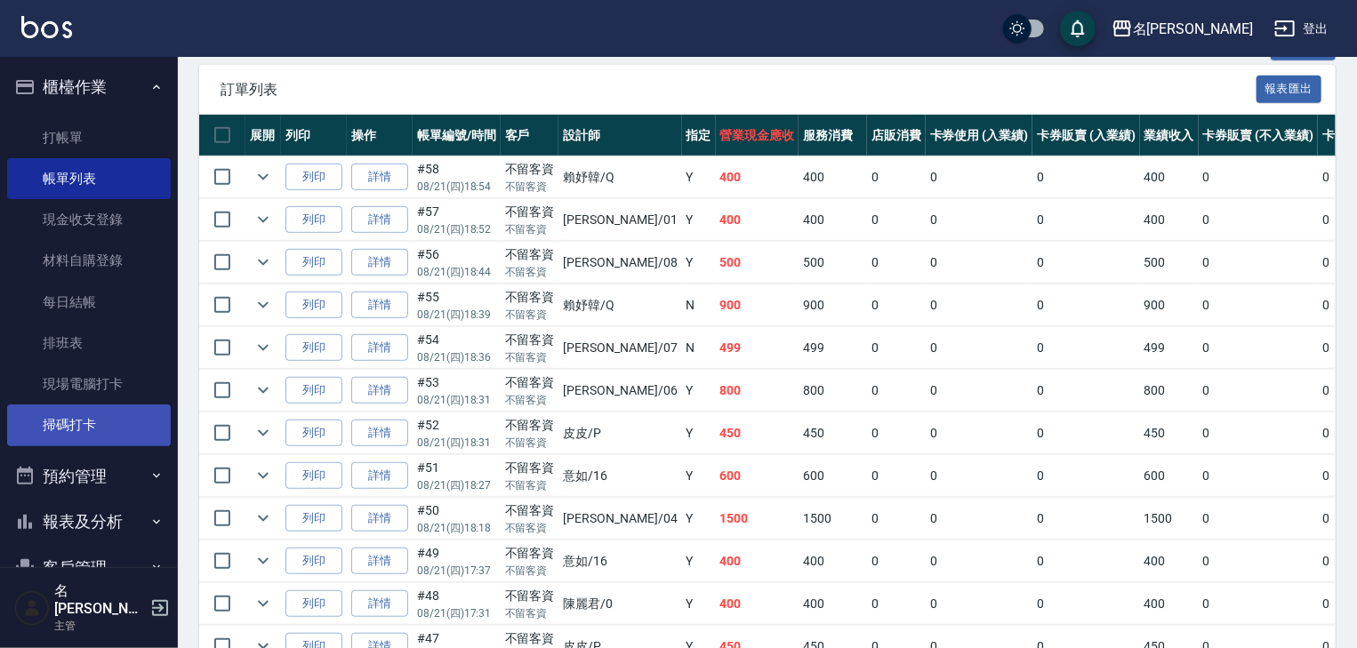
click at [113, 418] on link "掃碼打卡" at bounding box center [89, 425] width 164 height 41
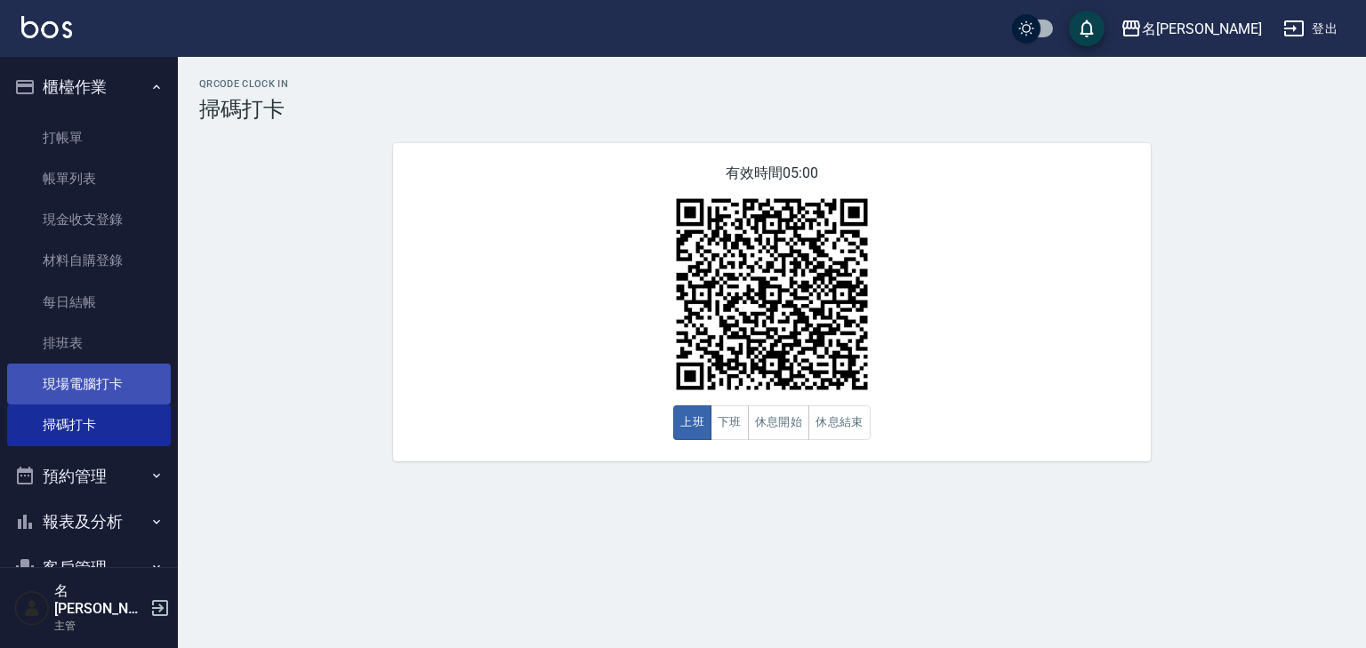
click at [154, 383] on link "現場電腦打卡" at bounding box center [89, 384] width 164 height 41
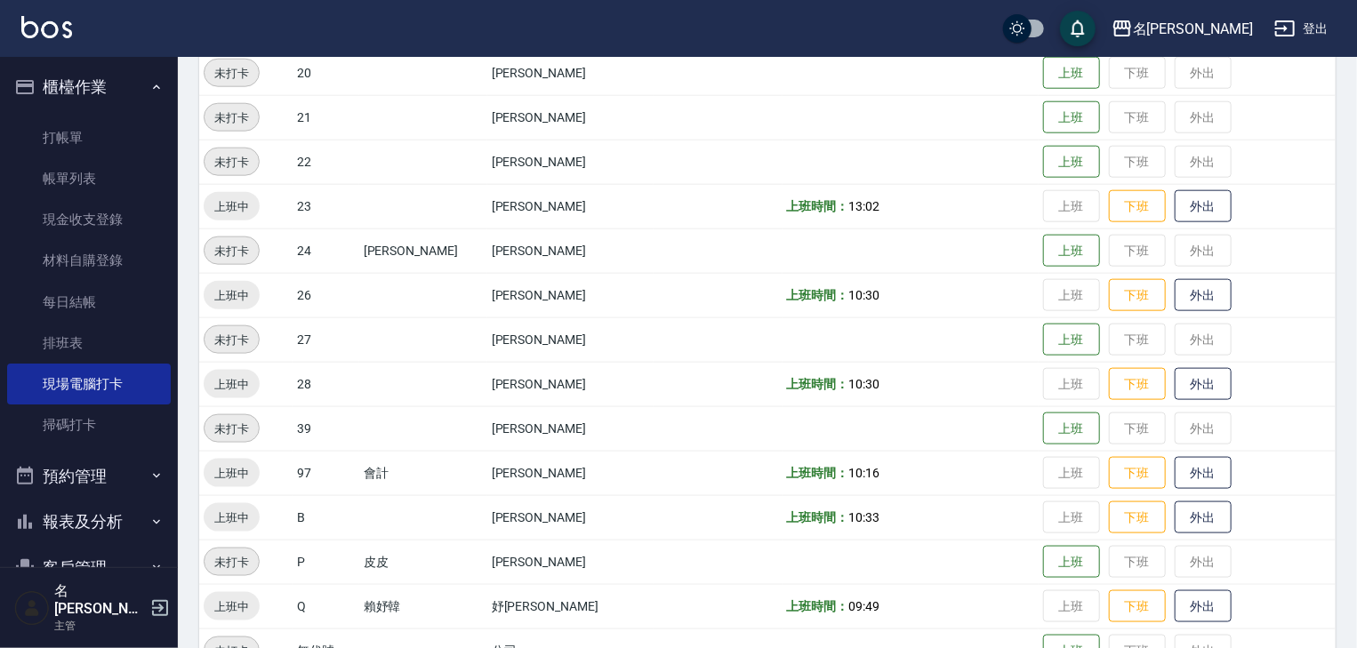
scroll to position [1128, 0]
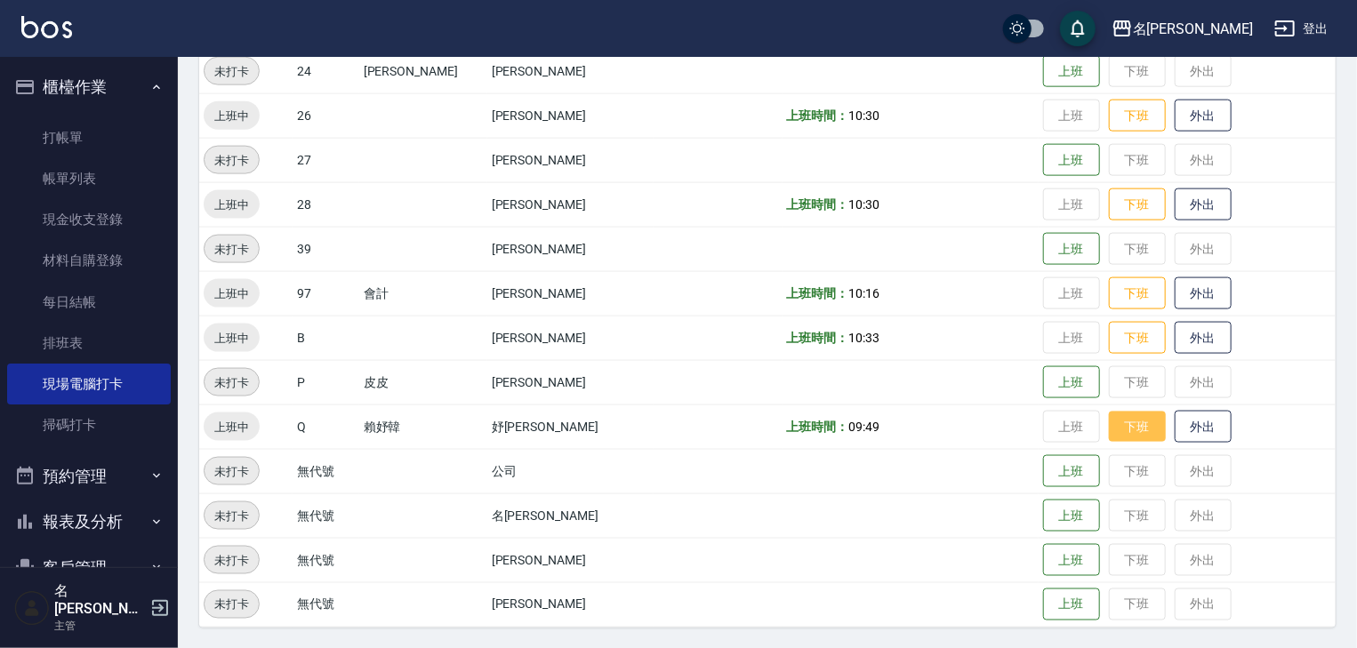
click at [1109, 431] on button "下班" at bounding box center [1137, 427] width 57 height 31
click at [36, 34] on img at bounding box center [46, 27] width 51 height 22
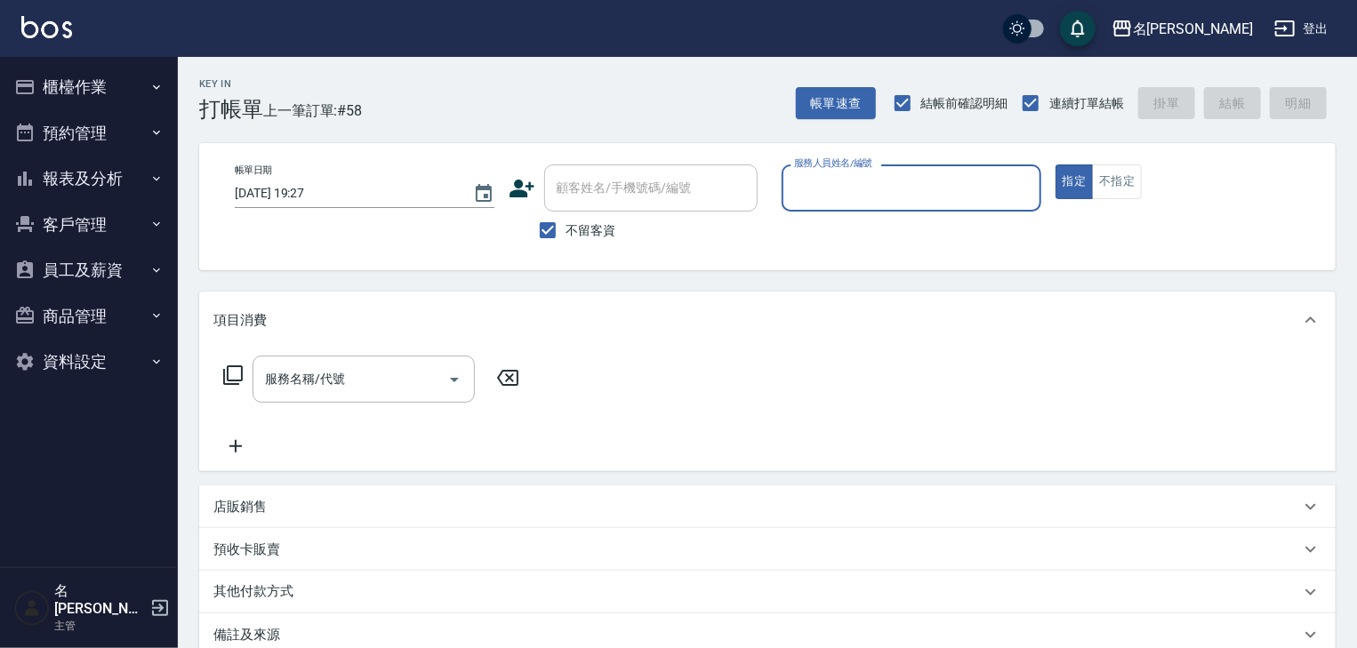
click at [974, 170] on div "服務人員姓名/編號" at bounding box center [912, 188] width 260 height 47
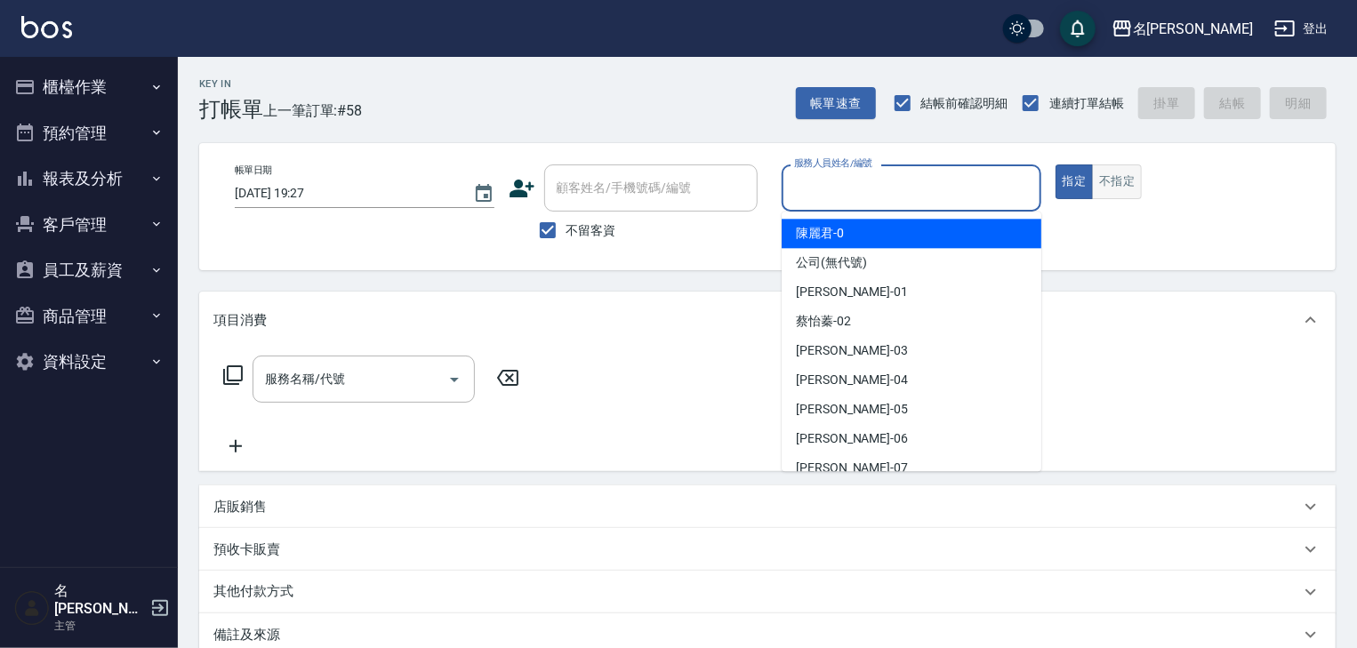
click at [1105, 181] on button "不指定" at bounding box center [1117, 182] width 50 height 35
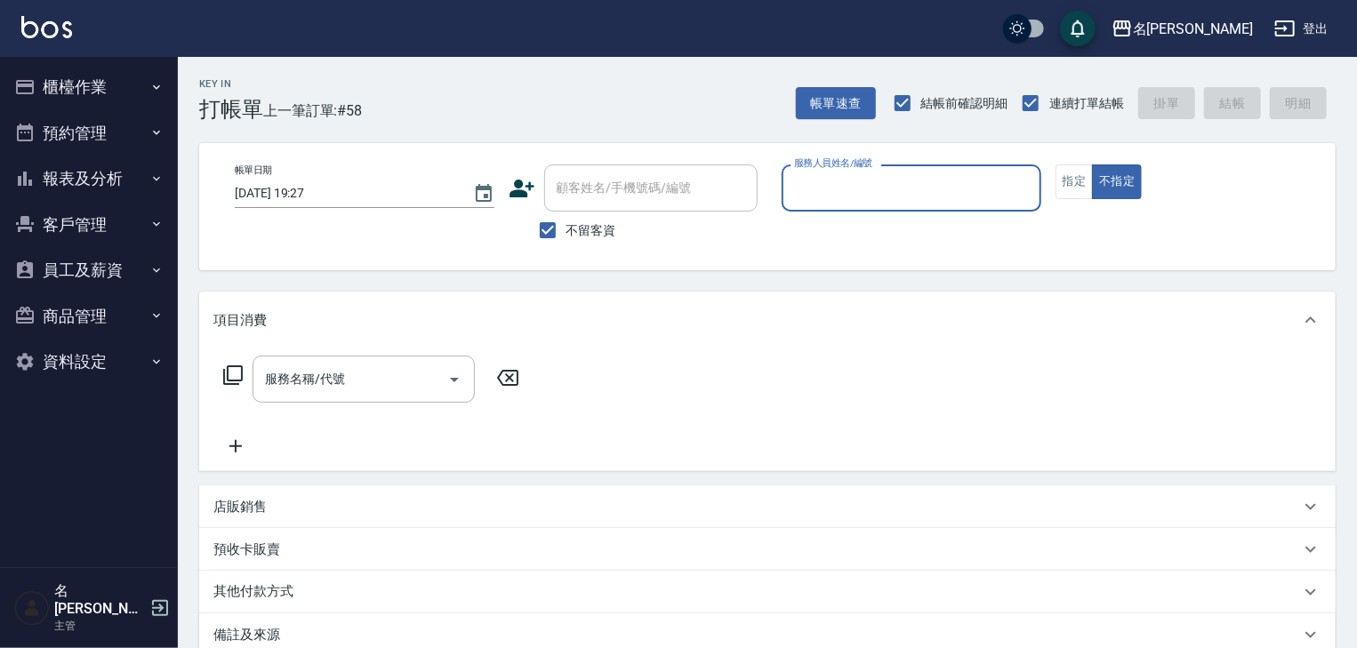
click at [886, 210] on div "服務人員姓名/編號" at bounding box center [912, 188] width 260 height 47
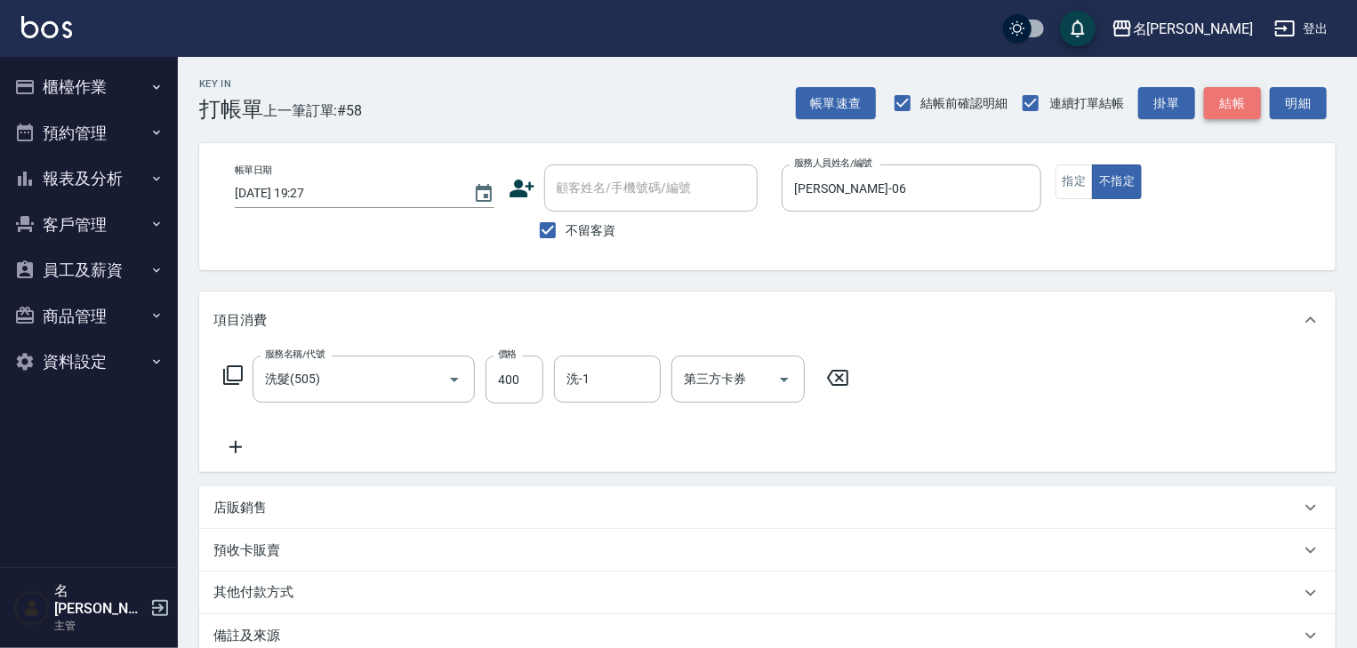
click at [1223, 110] on button "結帳" at bounding box center [1232, 103] width 57 height 33
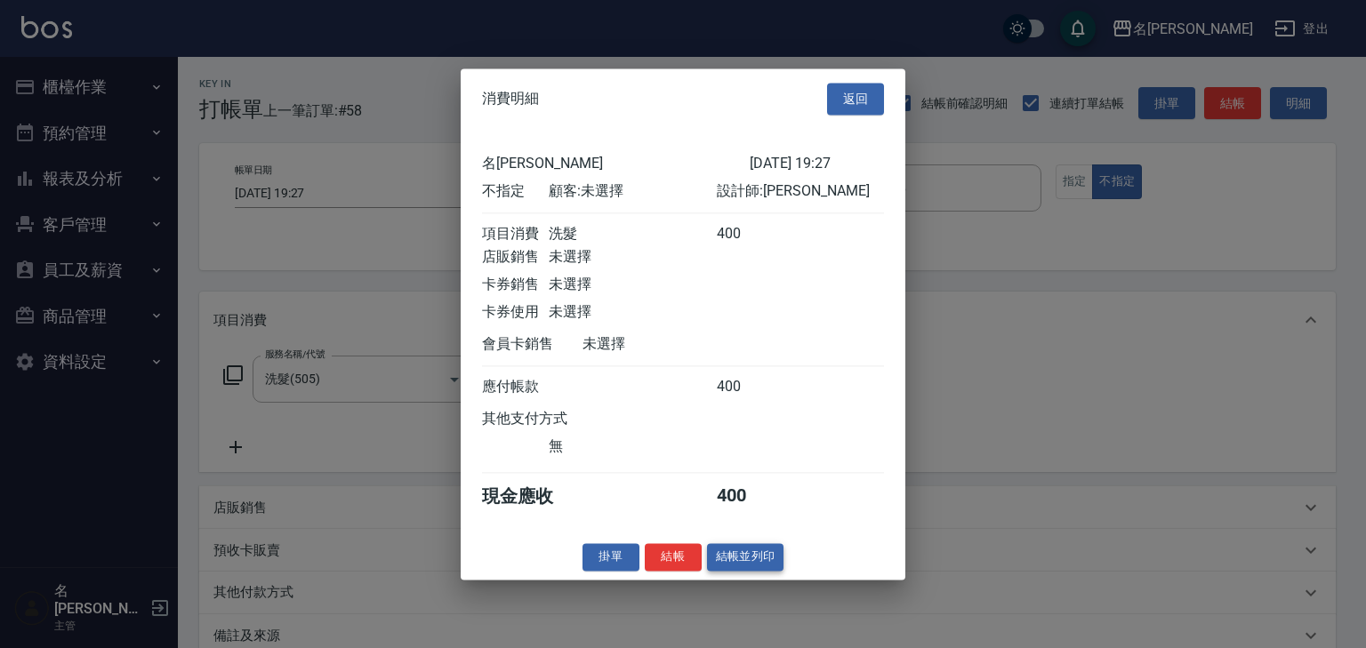
click at [749, 571] on button "結帳並列印" at bounding box center [745, 557] width 77 height 28
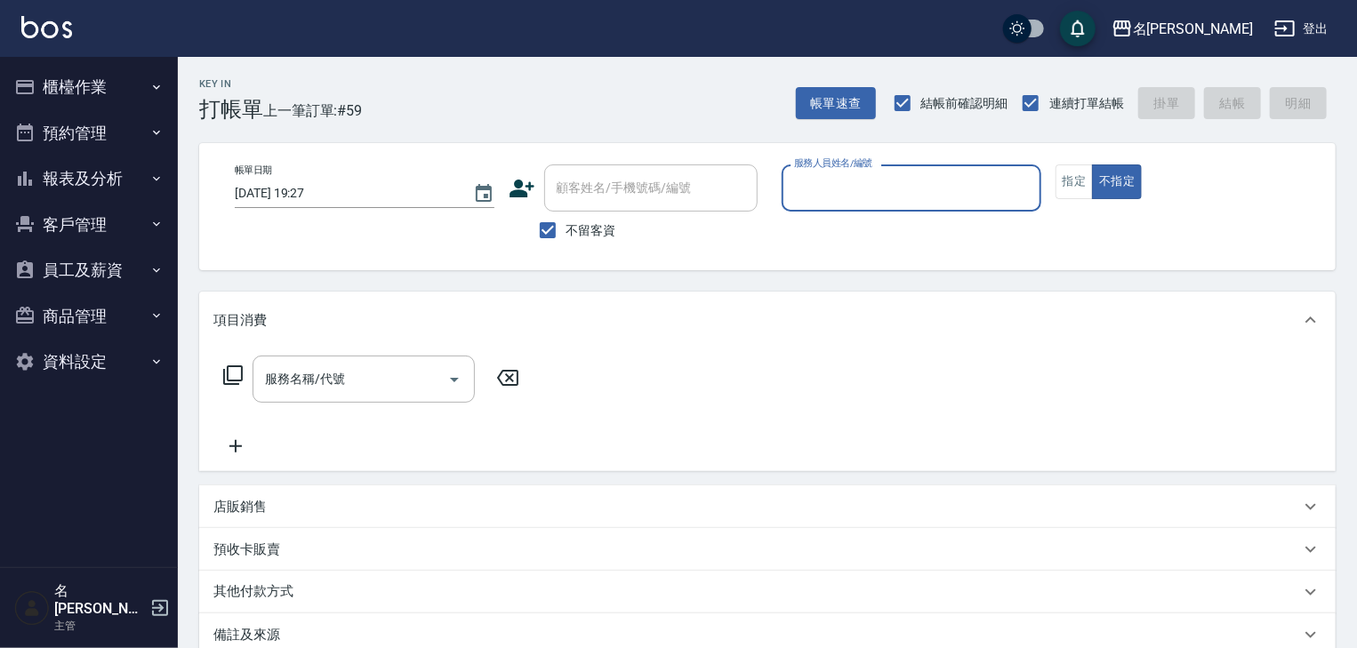
click at [872, 158] on label "服務人員姓名/編號" at bounding box center [833, 163] width 78 height 13
click at [872, 173] on input "服務人員姓名/編號" at bounding box center [912, 188] width 244 height 31
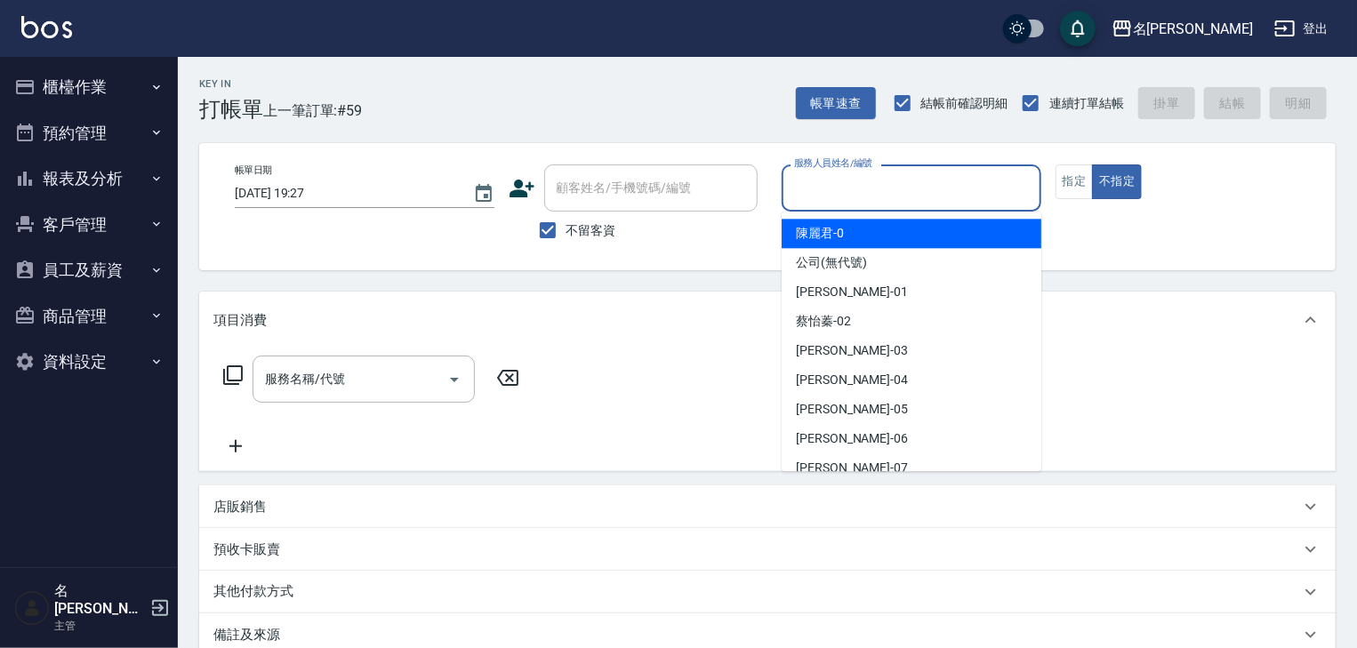
click at [872, 182] on input "服務人員姓名/編號" at bounding box center [912, 188] width 244 height 31
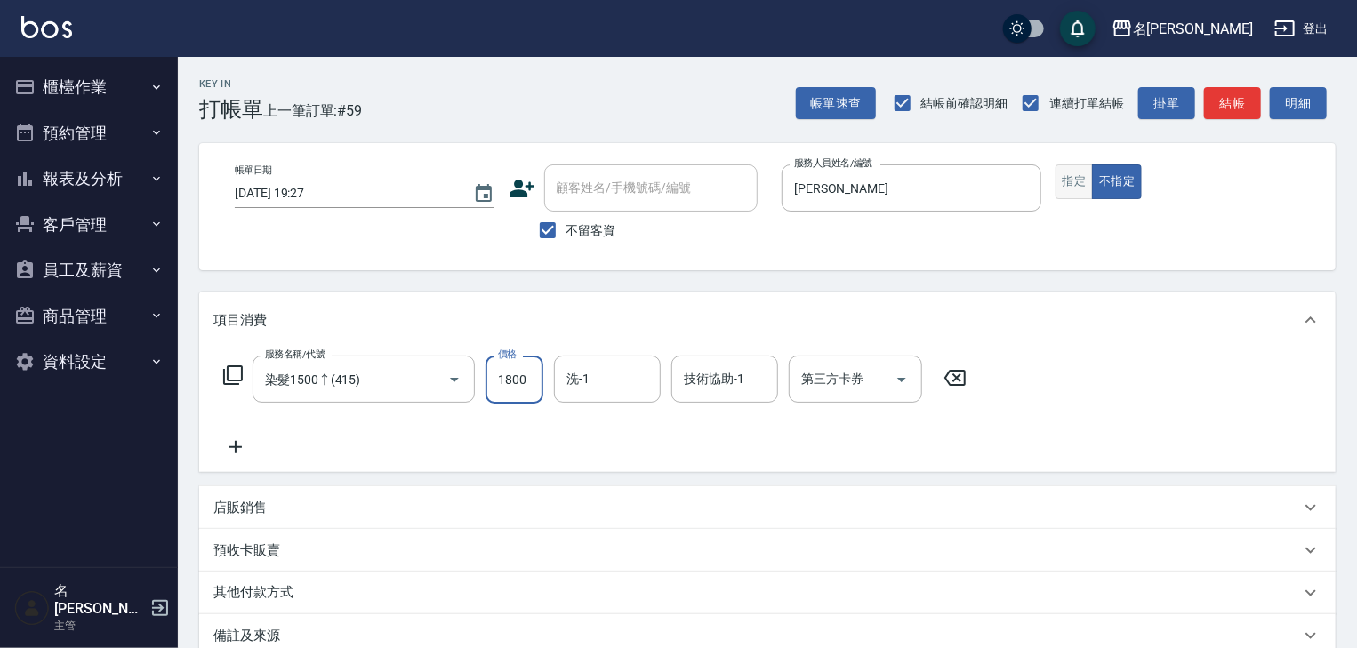
click at [1081, 170] on button "指定" at bounding box center [1075, 182] width 38 height 35
click at [1234, 113] on button "結帳" at bounding box center [1232, 103] width 57 height 33
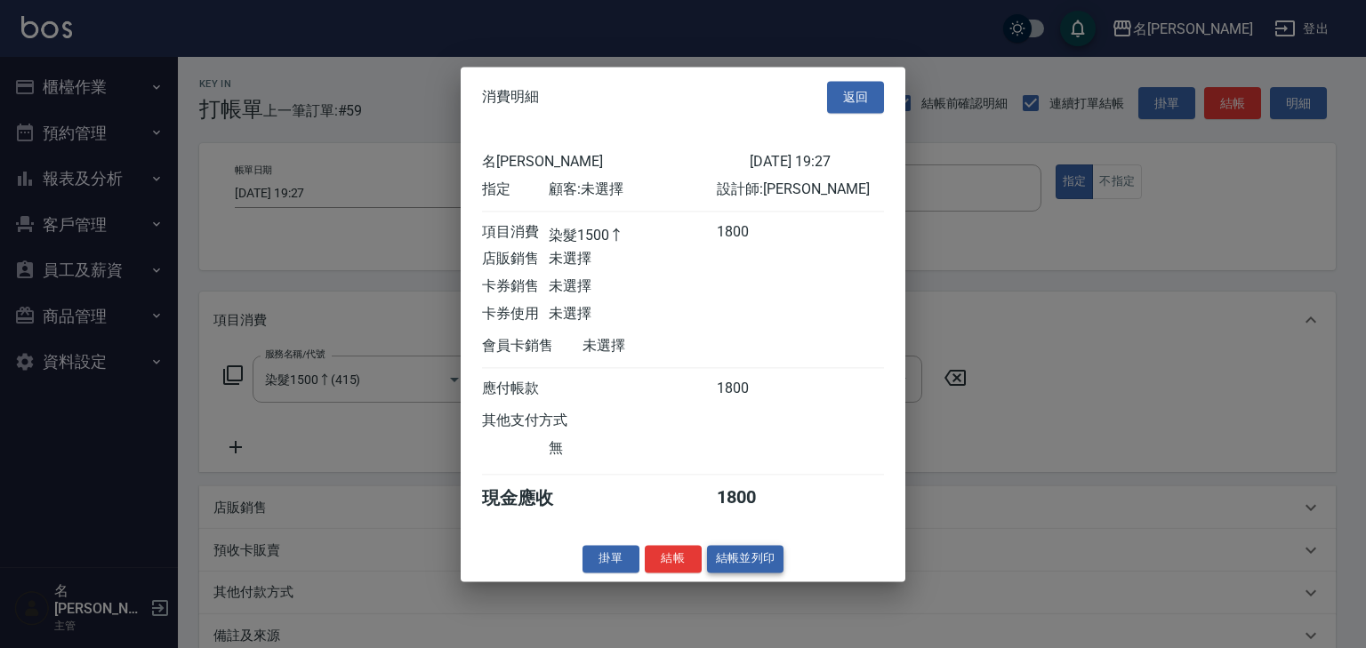
click at [760, 570] on button "結帳並列印" at bounding box center [745, 559] width 77 height 28
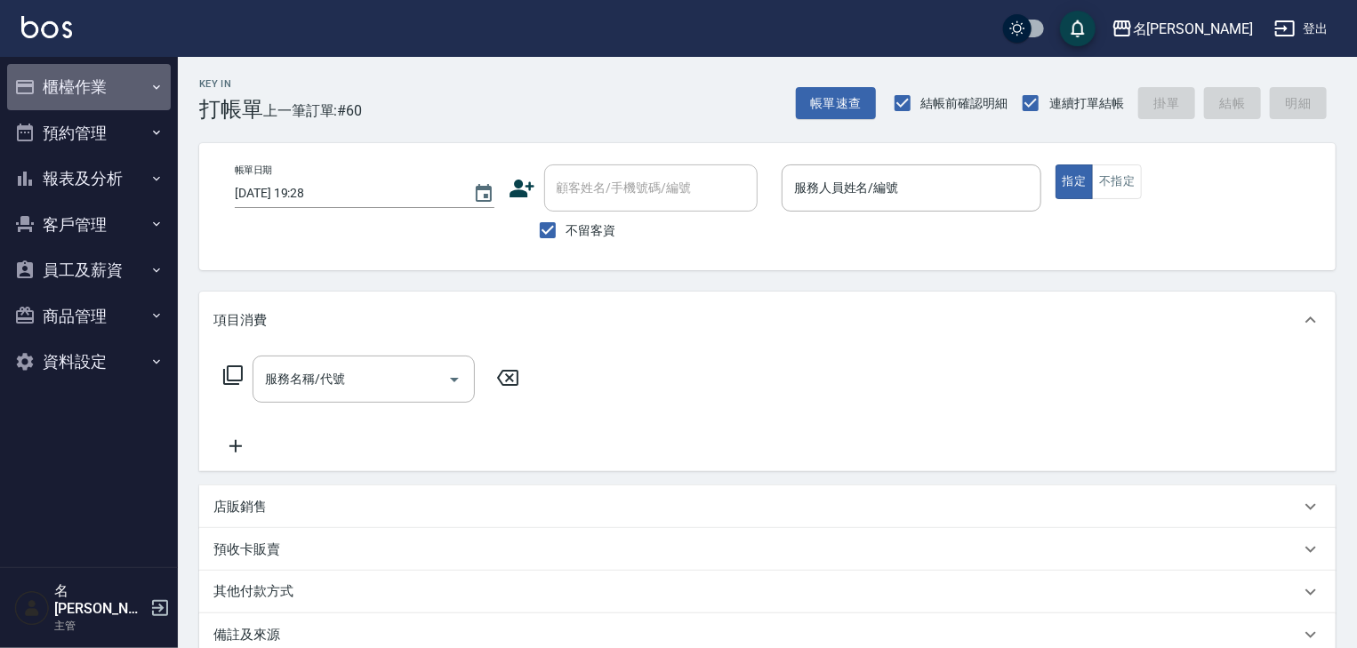
click at [109, 90] on button "櫃檯作業" at bounding box center [89, 87] width 164 height 46
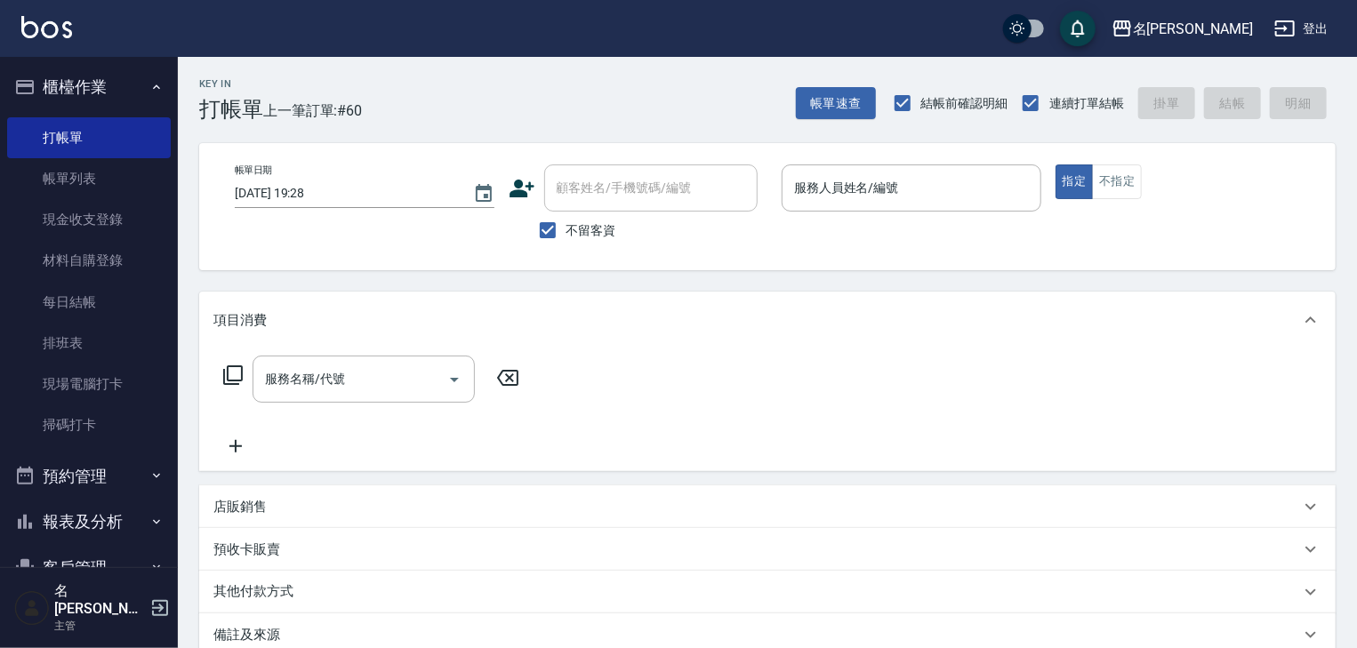
drag, startPoint x: 74, startPoint y: 169, endPoint x: 487, endPoint y: 497, distance: 527.9
click at [74, 169] on link "帳單列表" at bounding box center [89, 178] width 164 height 41
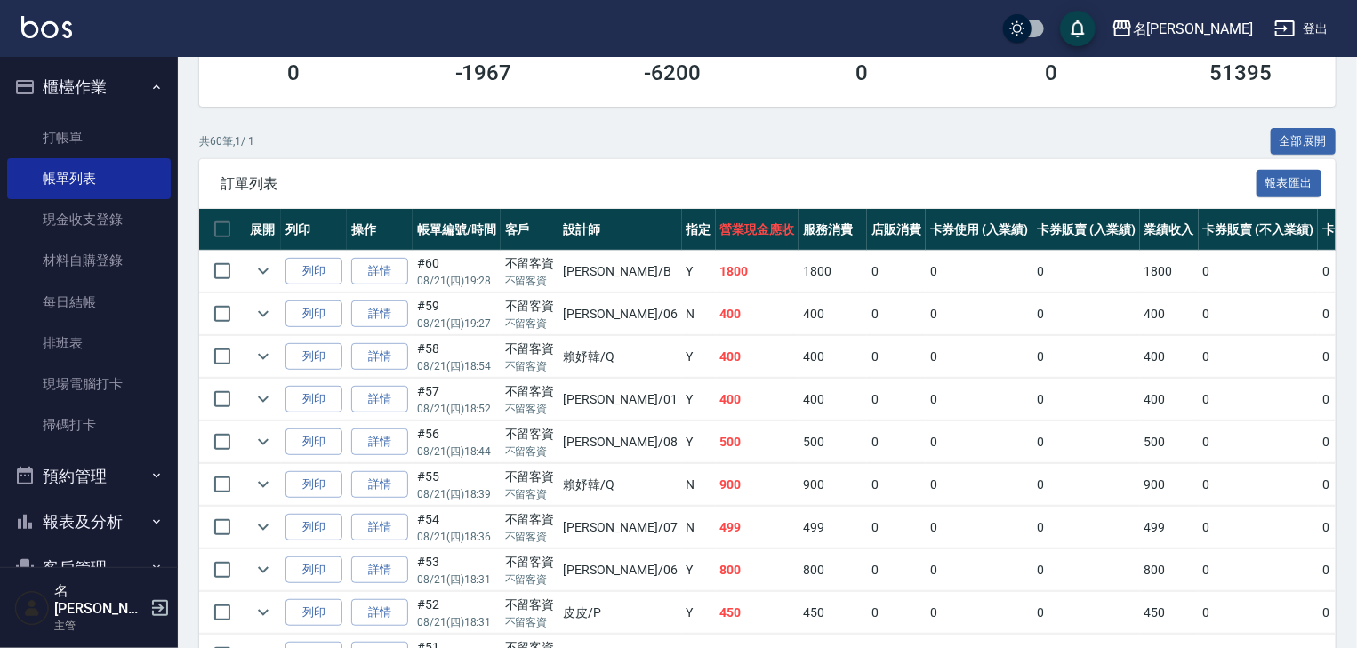
scroll to position [379, 0]
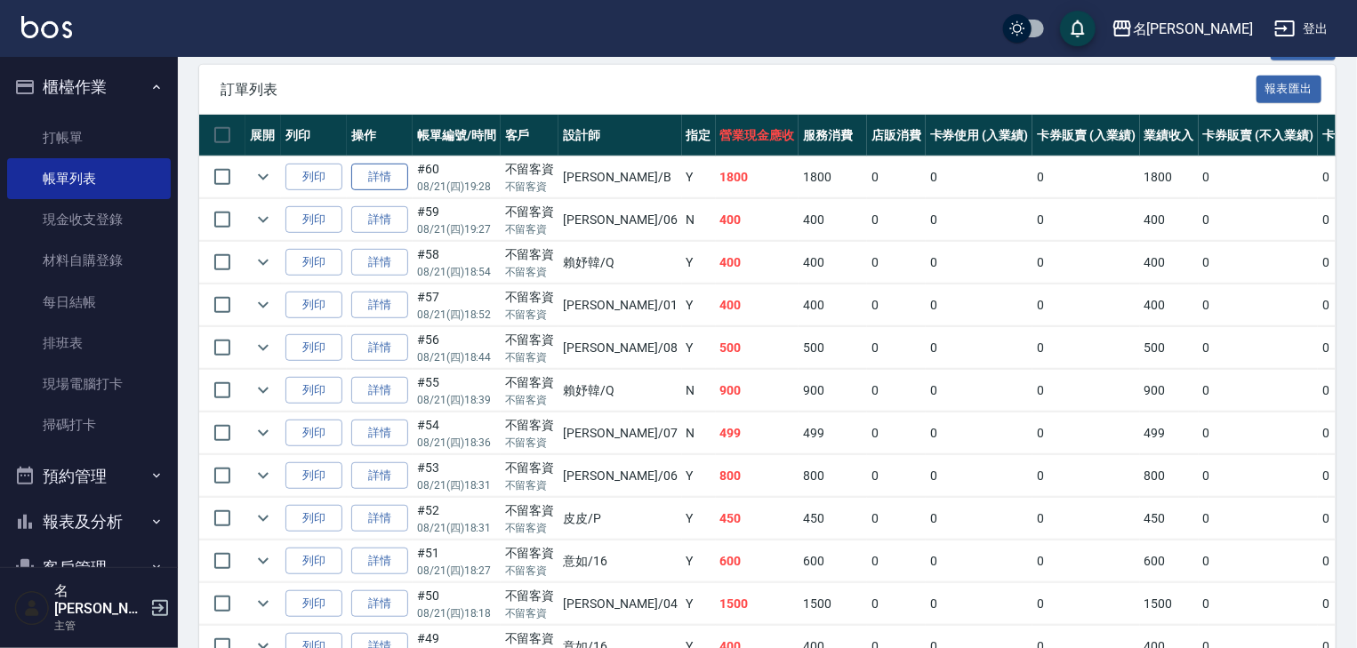
click at [404, 191] on link "詳情" at bounding box center [379, 178] width 57 height 28
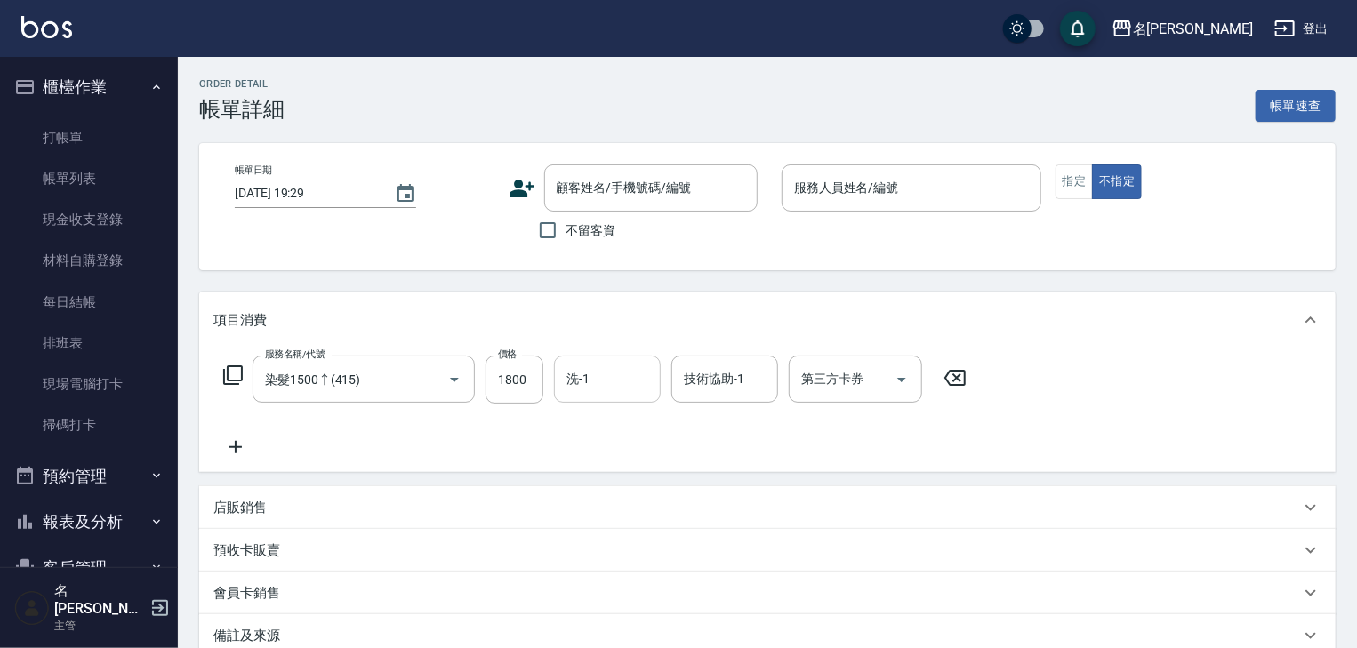
click at [573, 381] on div "洗-1 洗-1" at bounding box center [607, 379] width 107 height 47
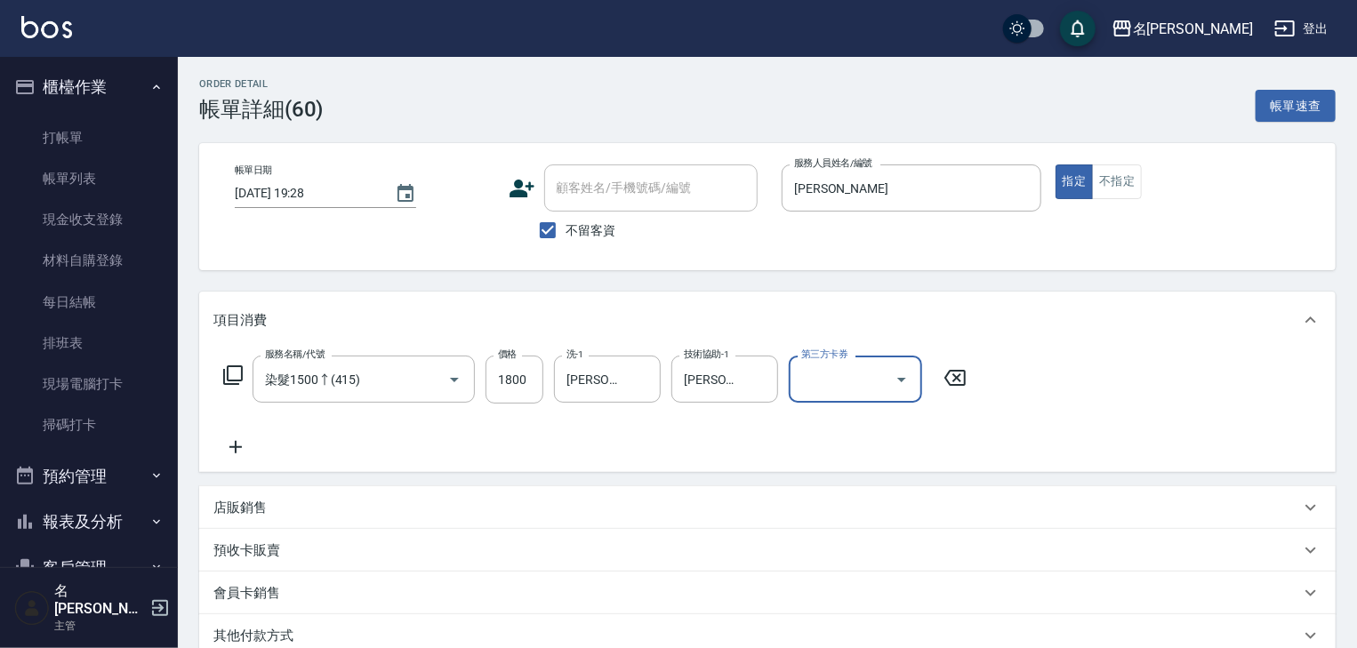
scroll to position [242, 0]
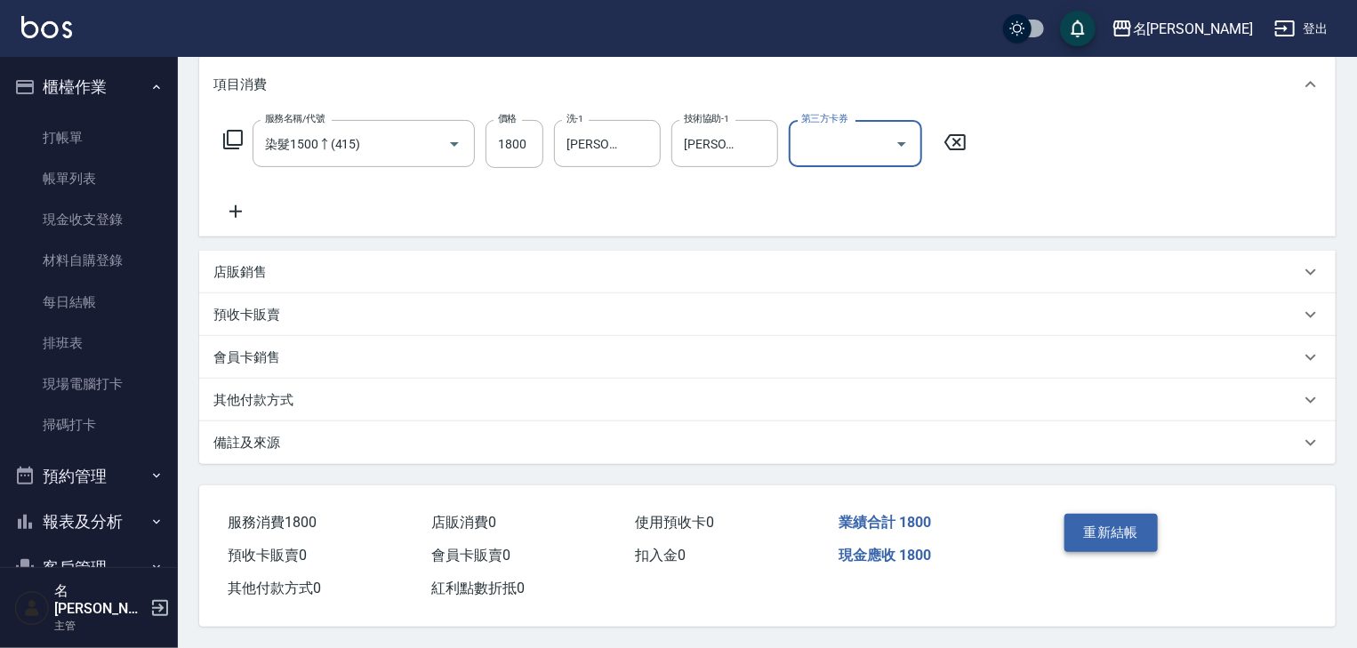
click at [1079, 527] on button "重新結帳" at bounding box center [1112, 532] width 94 height 37
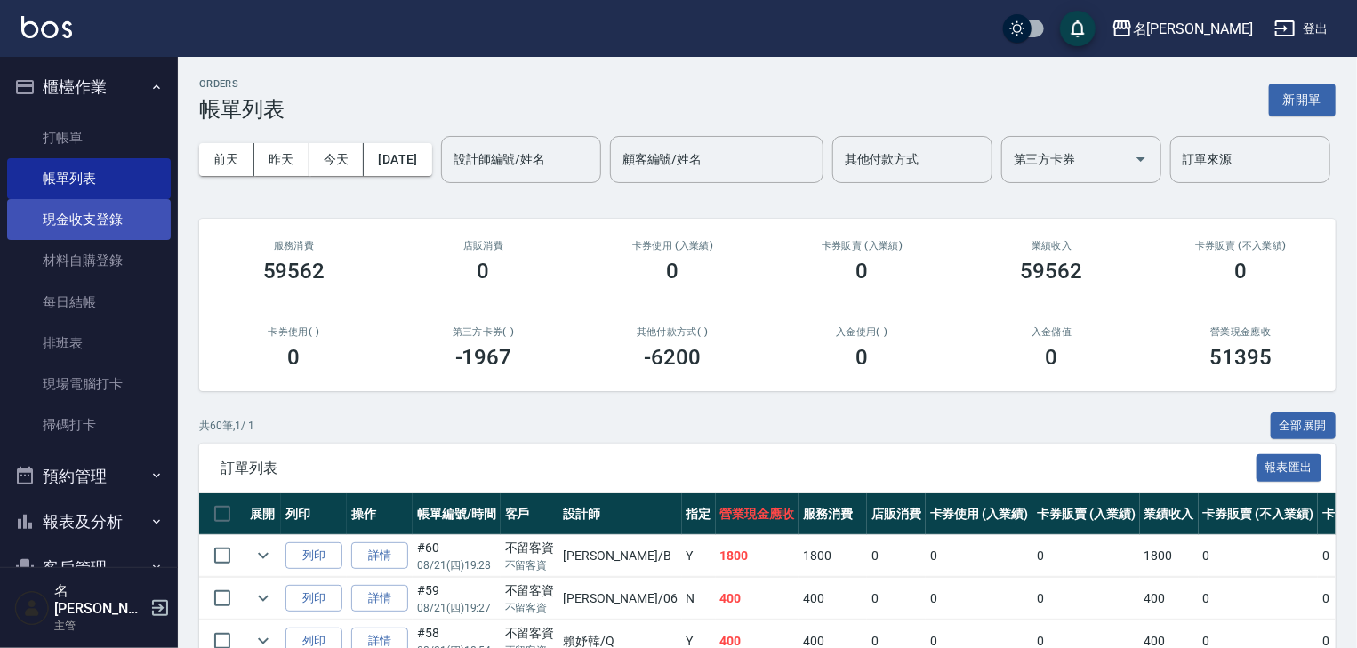
click at [100, 211] on link "現金收支登錄" at bounding box center [89, 219] width 164 height 41
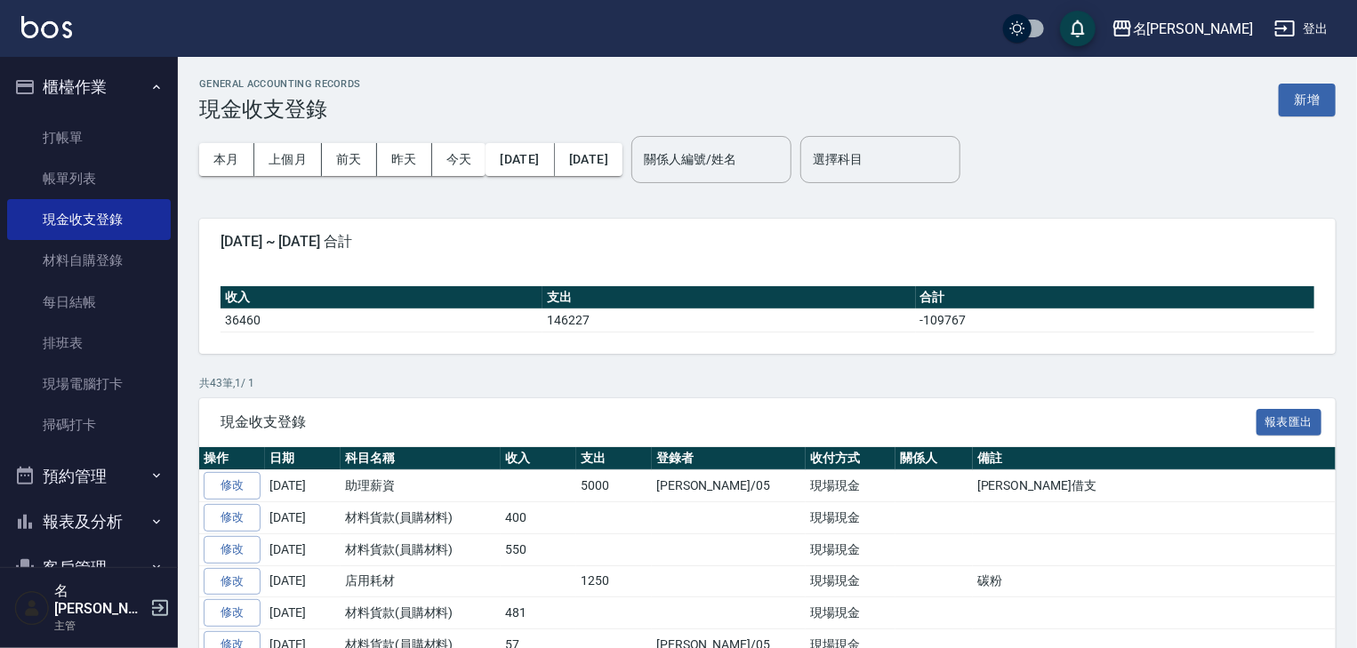
scroll to position [285, 0]
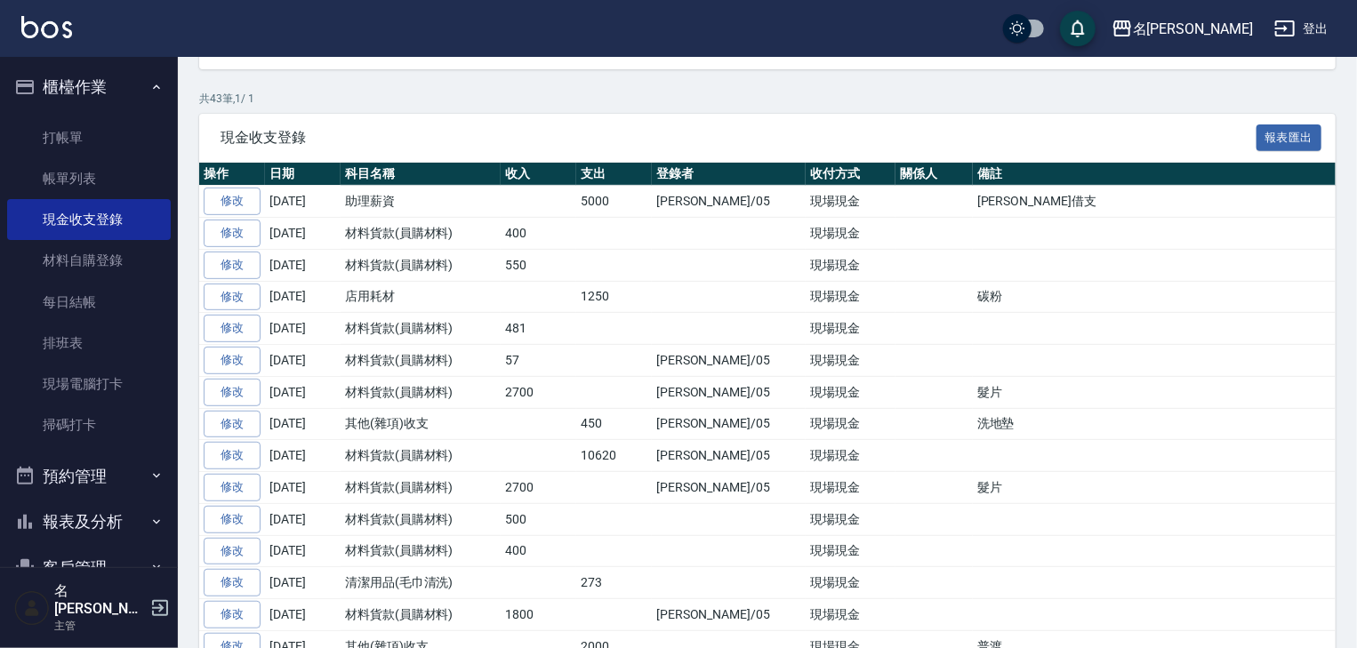
click at [31, 31] on img at bounding box center [46, 27] width 51 height 22
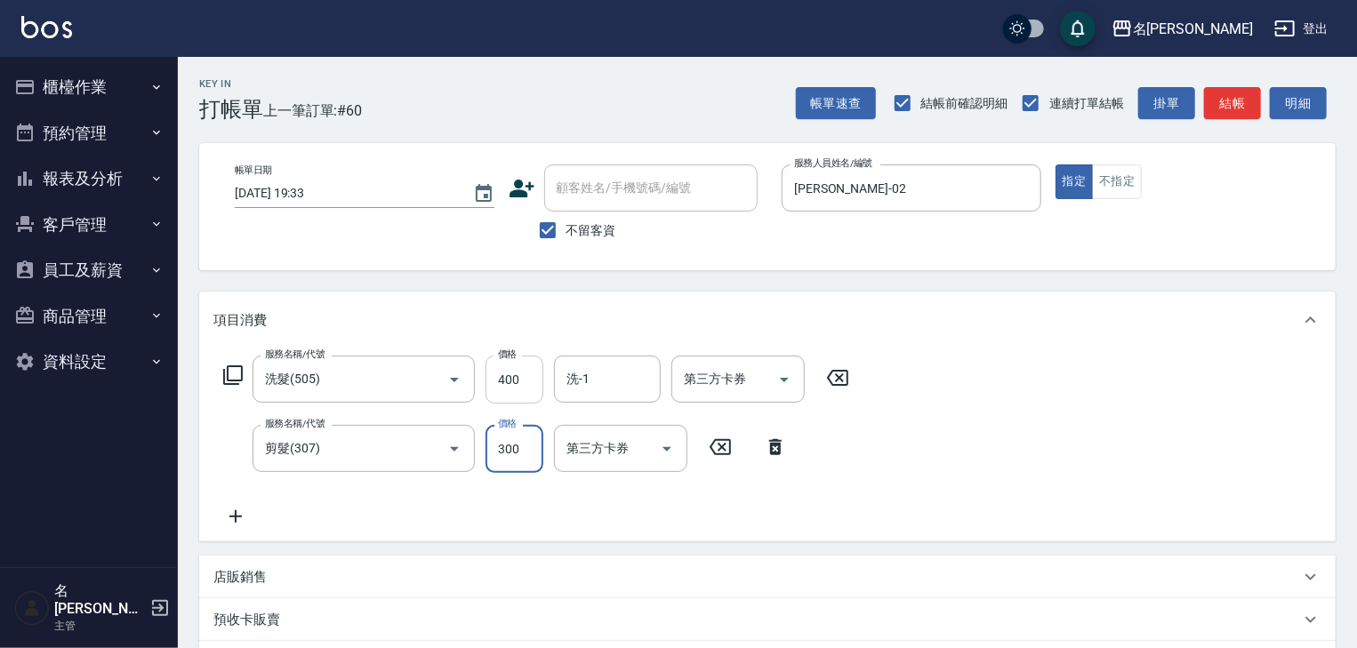
click at [509, 381] on input "400" at bounding box center [515, 380] width 58 height 48
click at [1212, 100] on button "結帳" at bounding box center [1232, 103] width 57 height 33
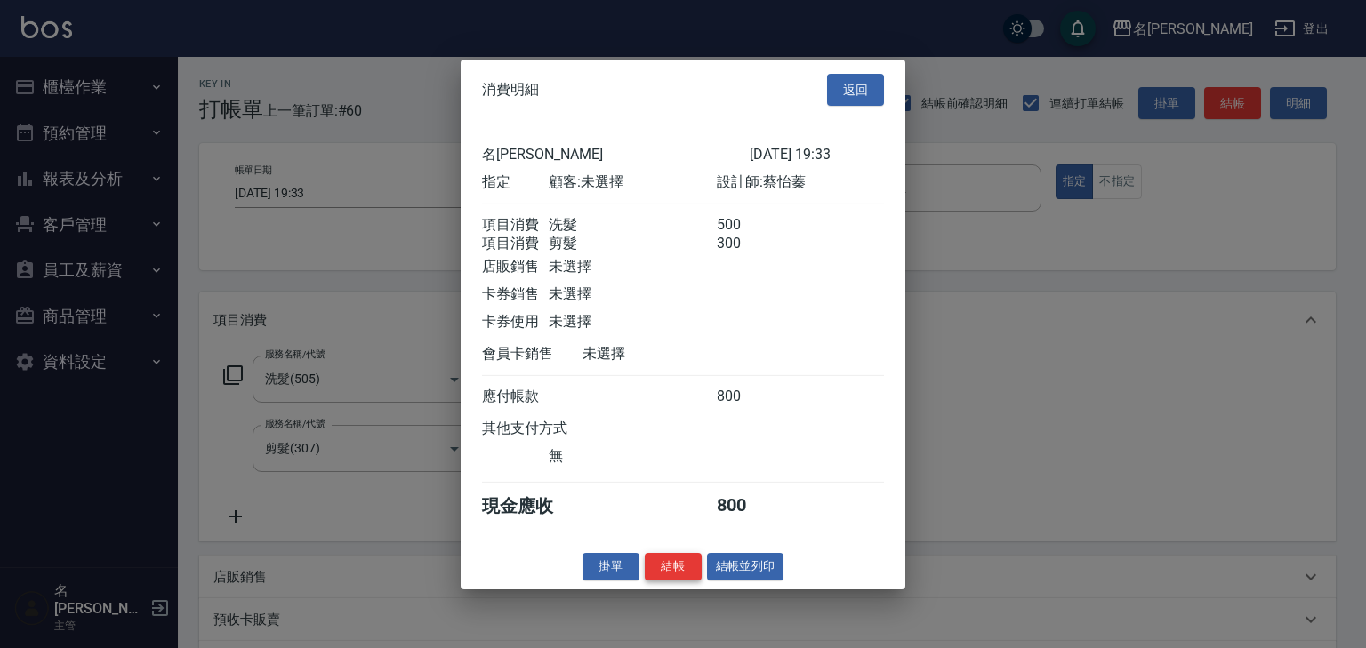
click at [670, 581] on button "結帳" at bounding box center [673, 567] width 57 height 28
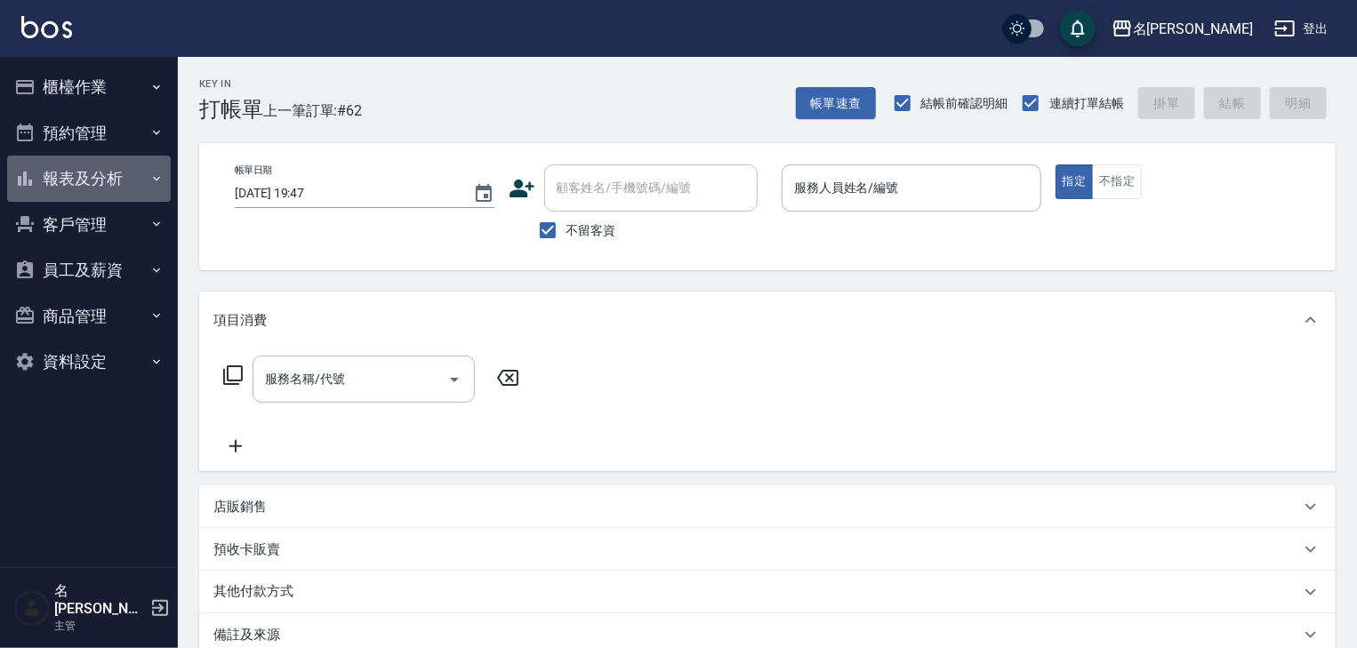
click at [96, 184] on button "報表及分析" at bounding box center [89, 179] width 164 height 46
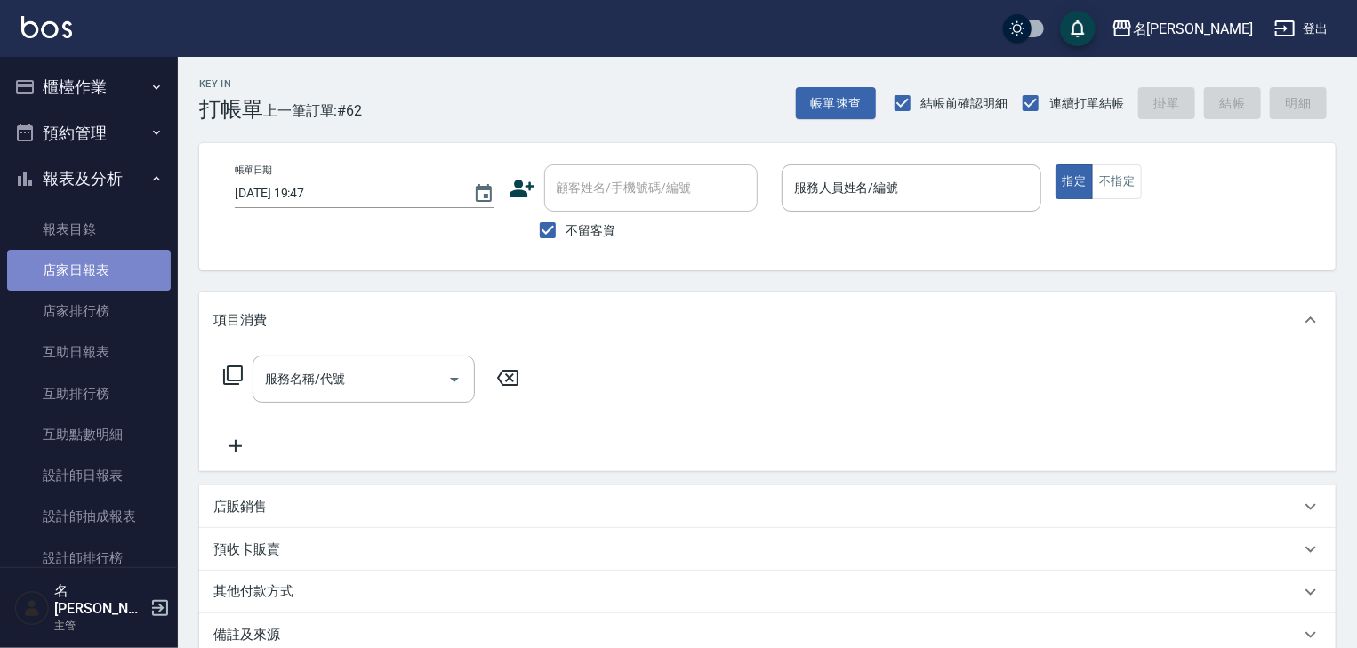
click at [104, 271] on link "店家日報表" at bounding box center [89, 270] width 164 height 41
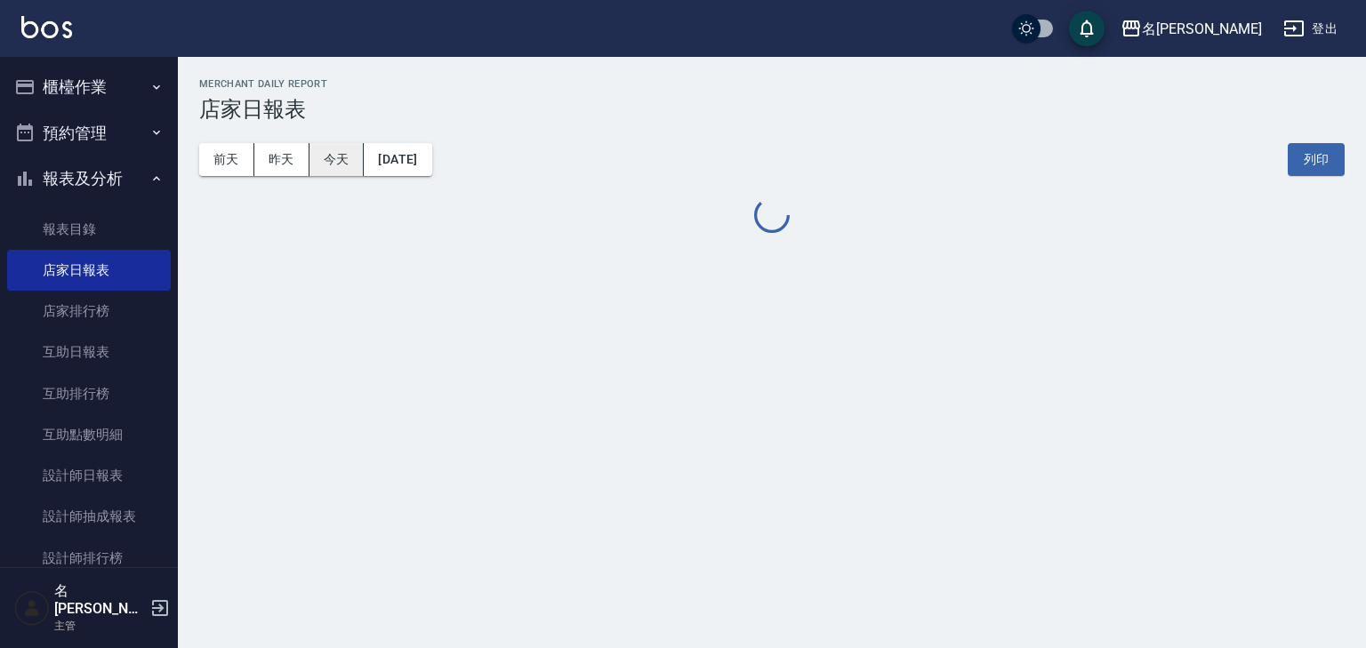
click at [326, 160] on button "今天" at bounding box center [336, 159] width 55 height 33
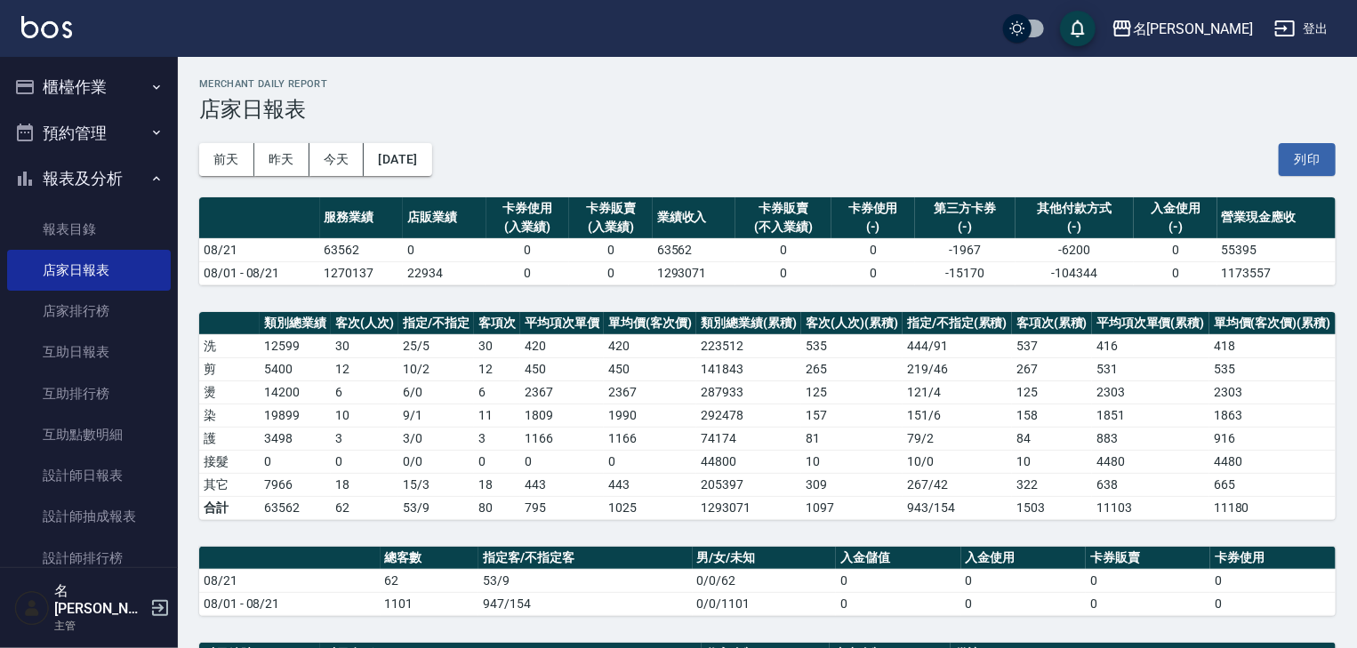
scroll to position [379, 0]
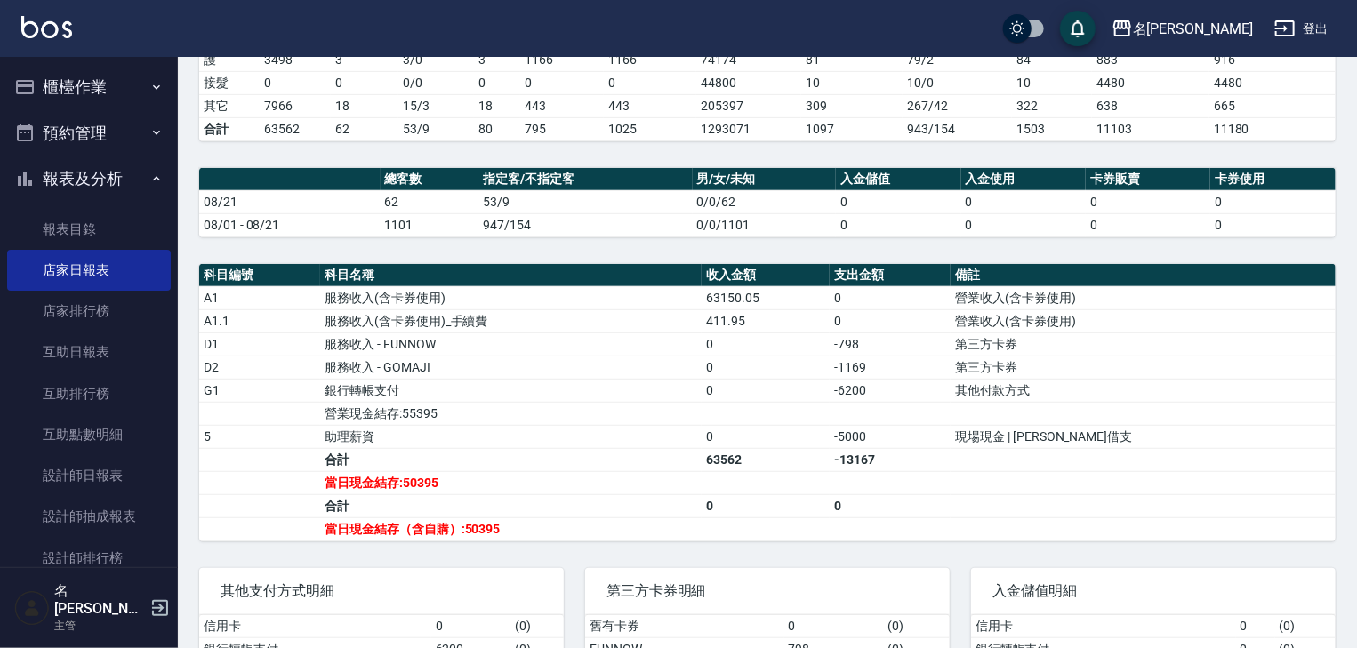
click at [919, 269] on div "名留林森 2025-08-21 店家日報表 列印時間： 2025-08-21-19:48 Merchant Daily Report 店家日報表 前天 昨天 …" at bounding box center [767, 249] width 1179 height 1142
click at [121, 89] on button "櫃檯作業" at bounding box center [89, 87] width 164 height 46
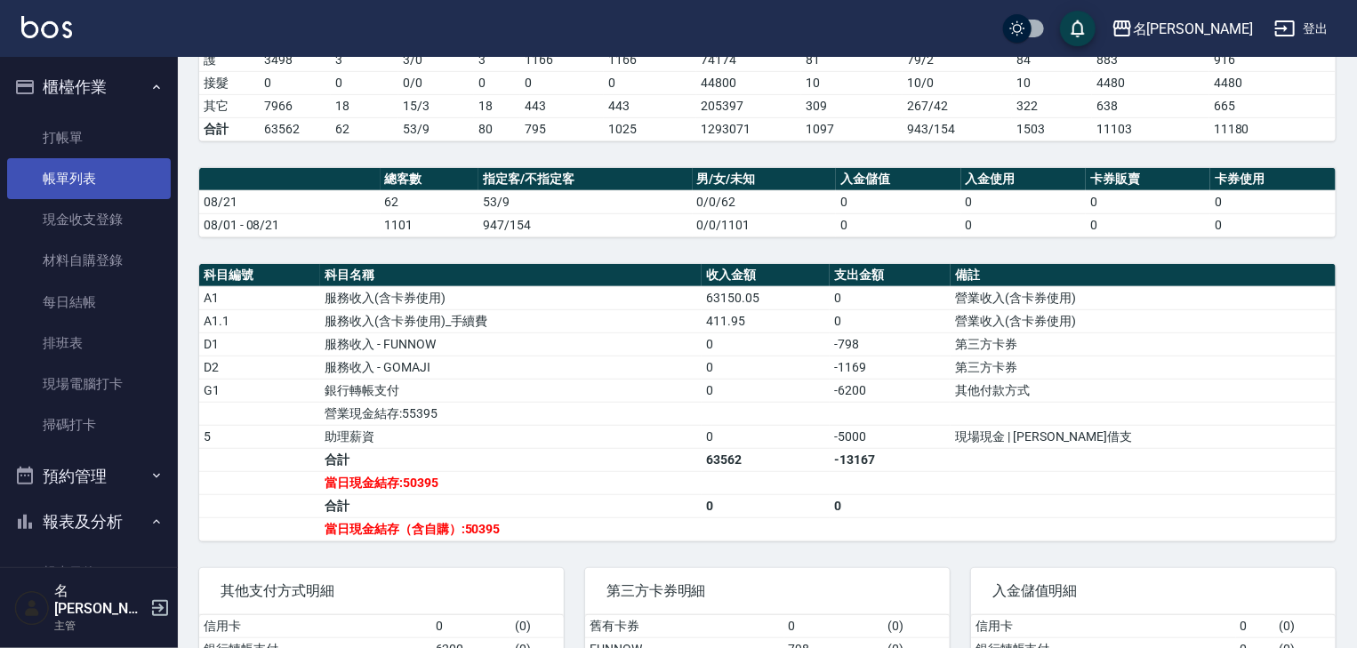
click at [79, 167] on link "帳單列表" at bounding box center [89, 178] width 164 height 41
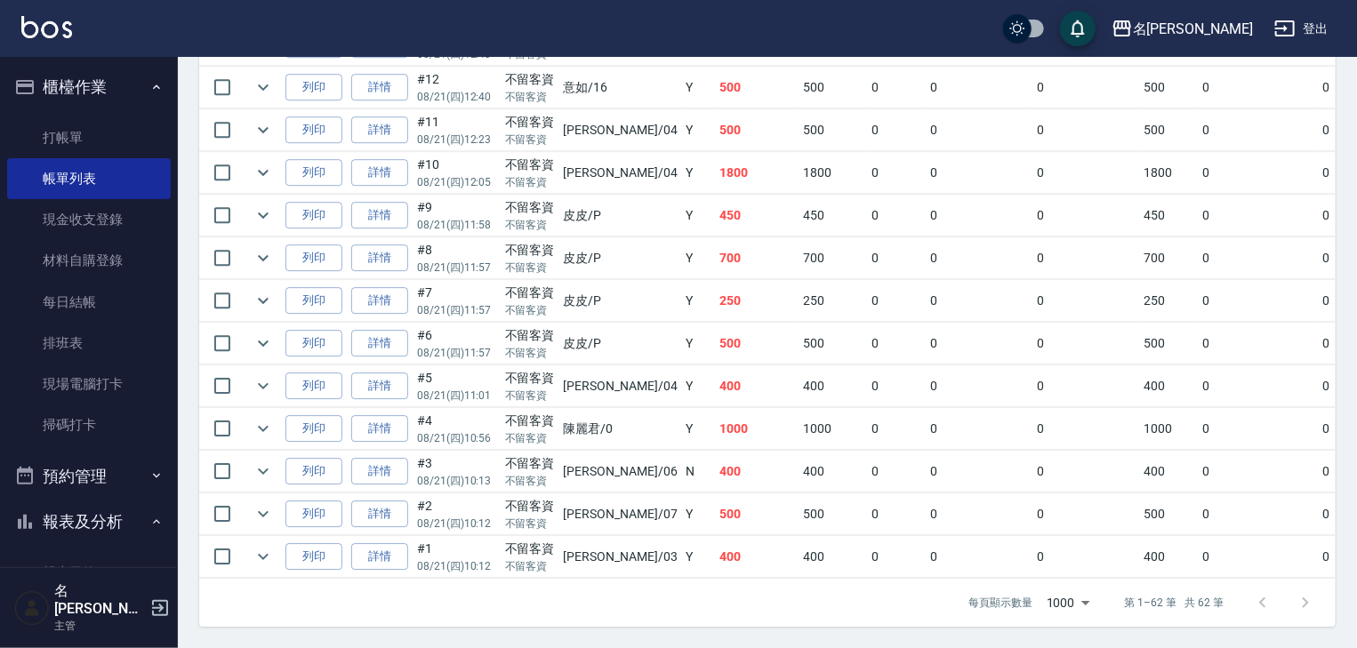
scroll to position [285, 0]
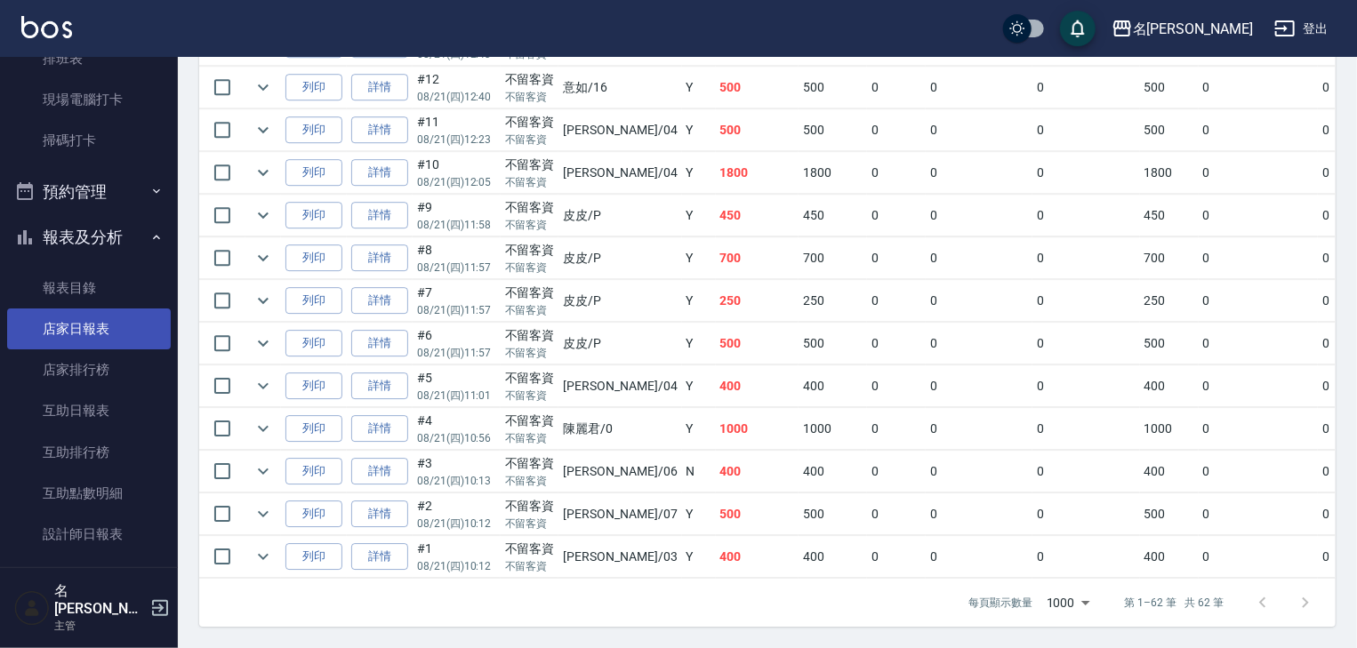
click at [125, 341] on link "店家日報表" at bounding box center [89, 329] width 164 height 41
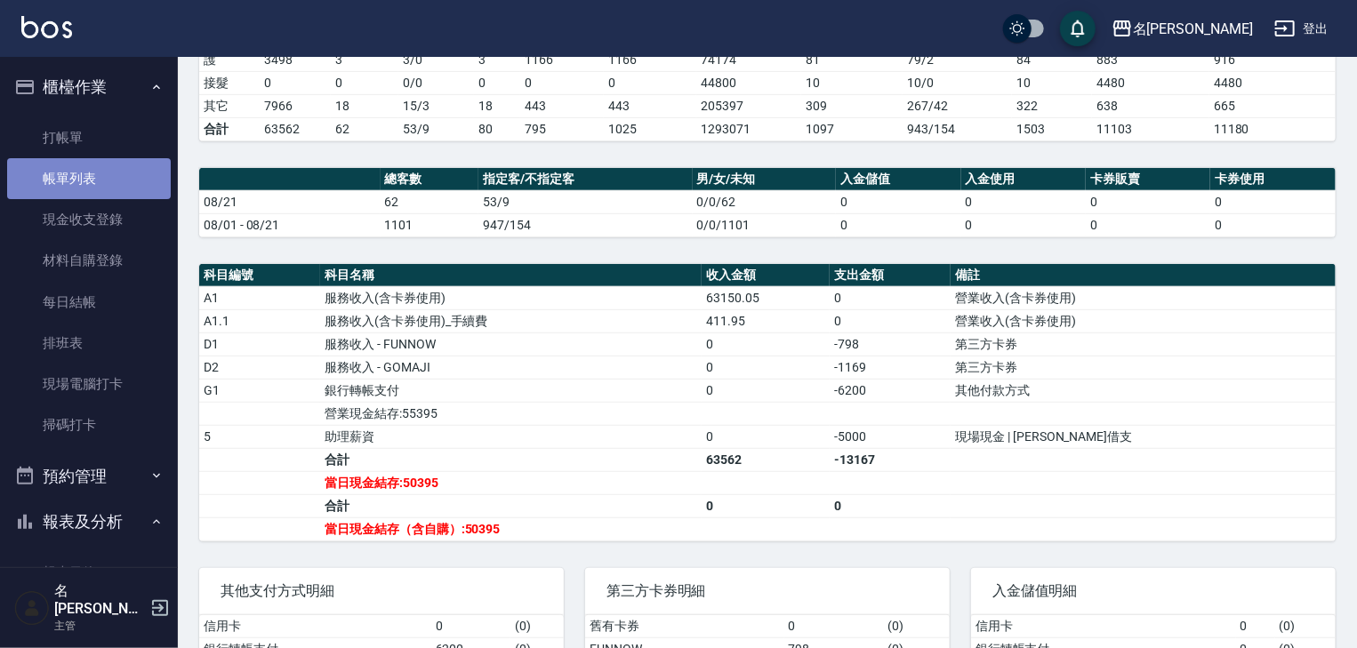
click at [115, 187] on link "帳單列表" at bounding box center [89, 178] width 164 height 41
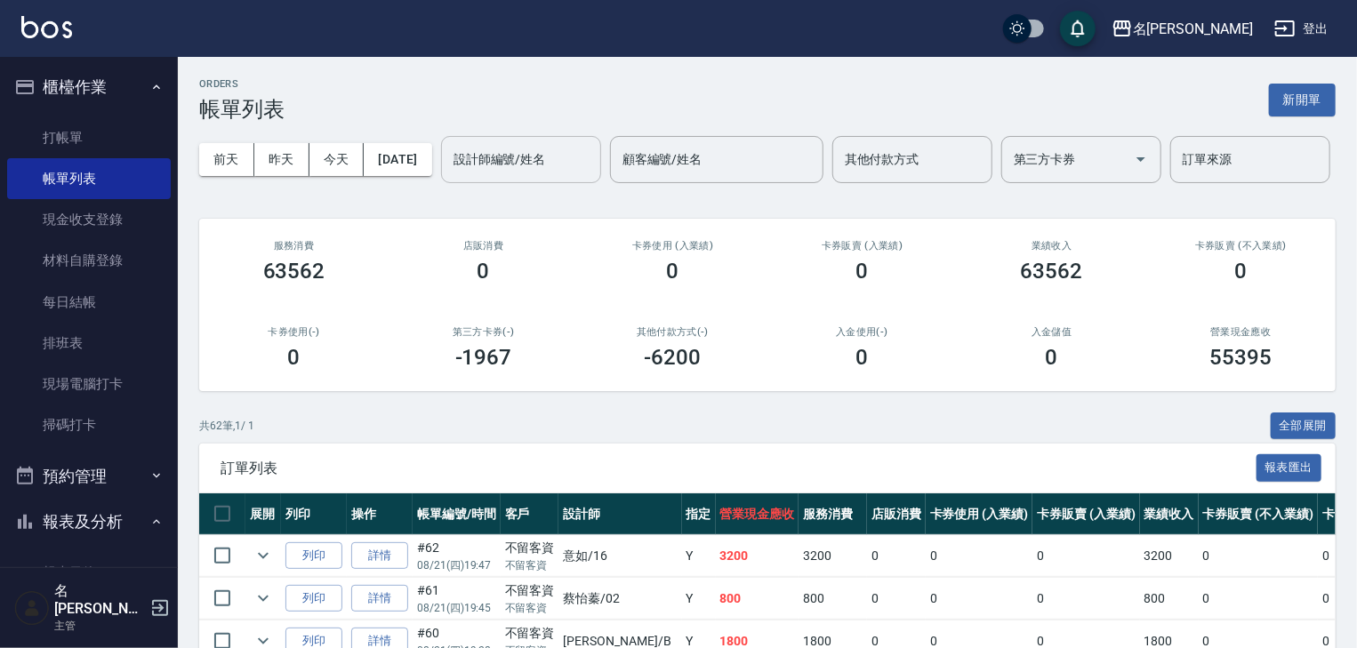
click at [449, 175] on input "設計師編號/姓名" at bounding box center [521, 159] width 144 height 31
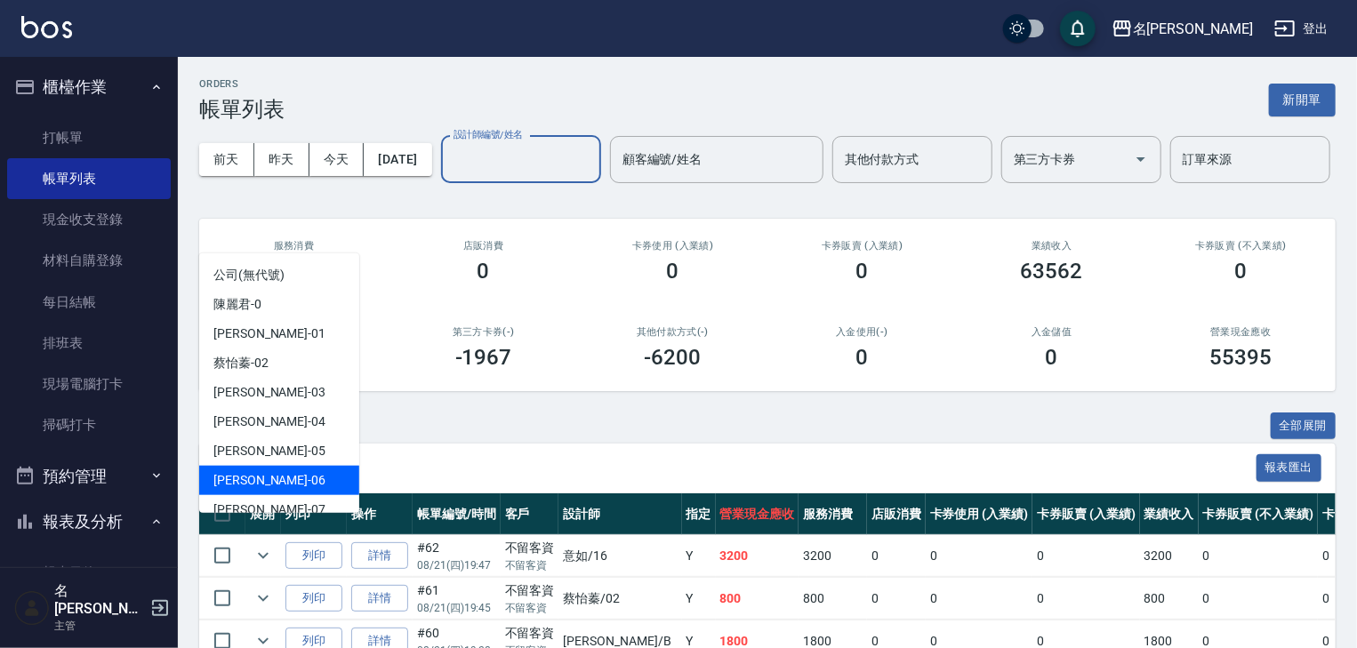
scroll to position [94, 0]
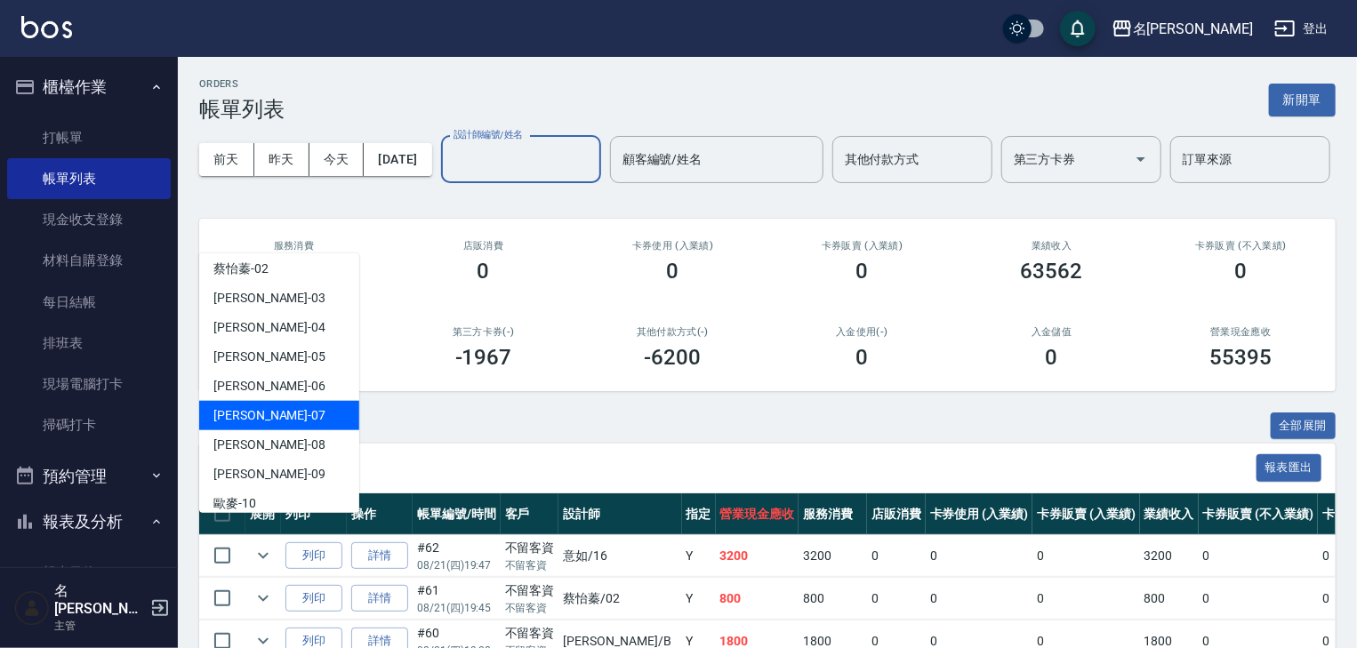
click at [310, 413] on div "高淳涵 -07" at bounding box center [279, 415] width 160 height 29
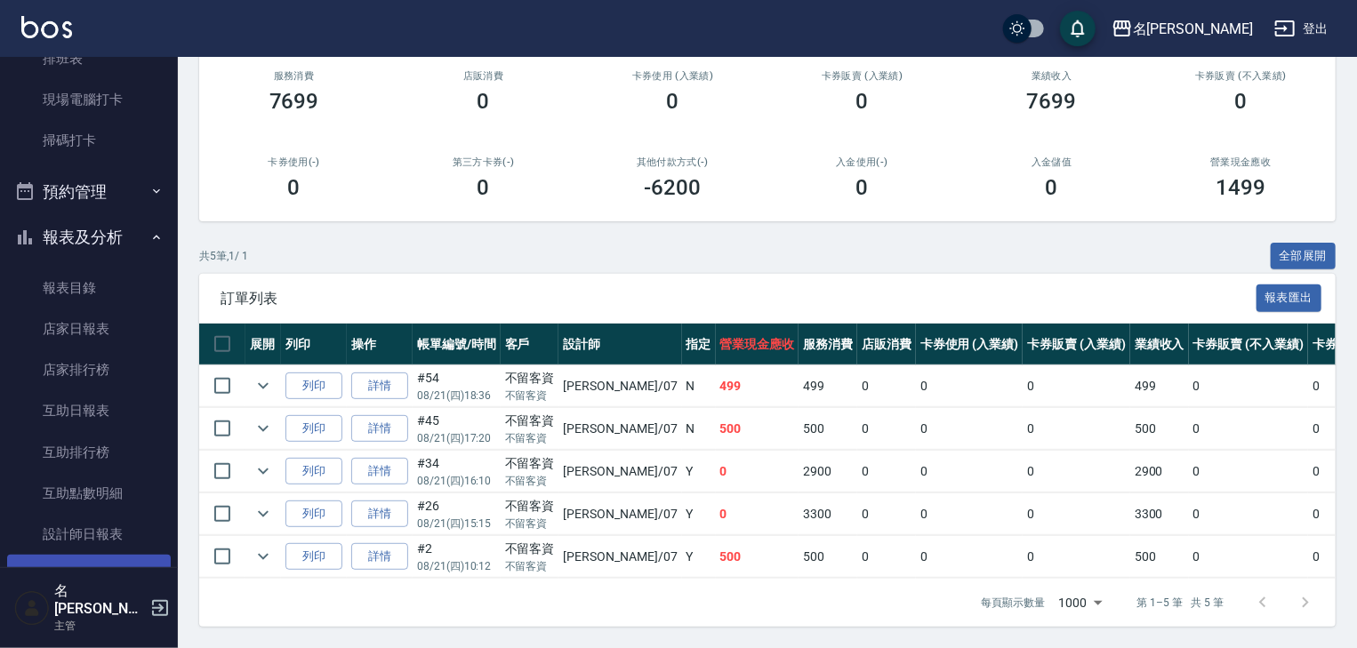
scroll to position [474, 0]
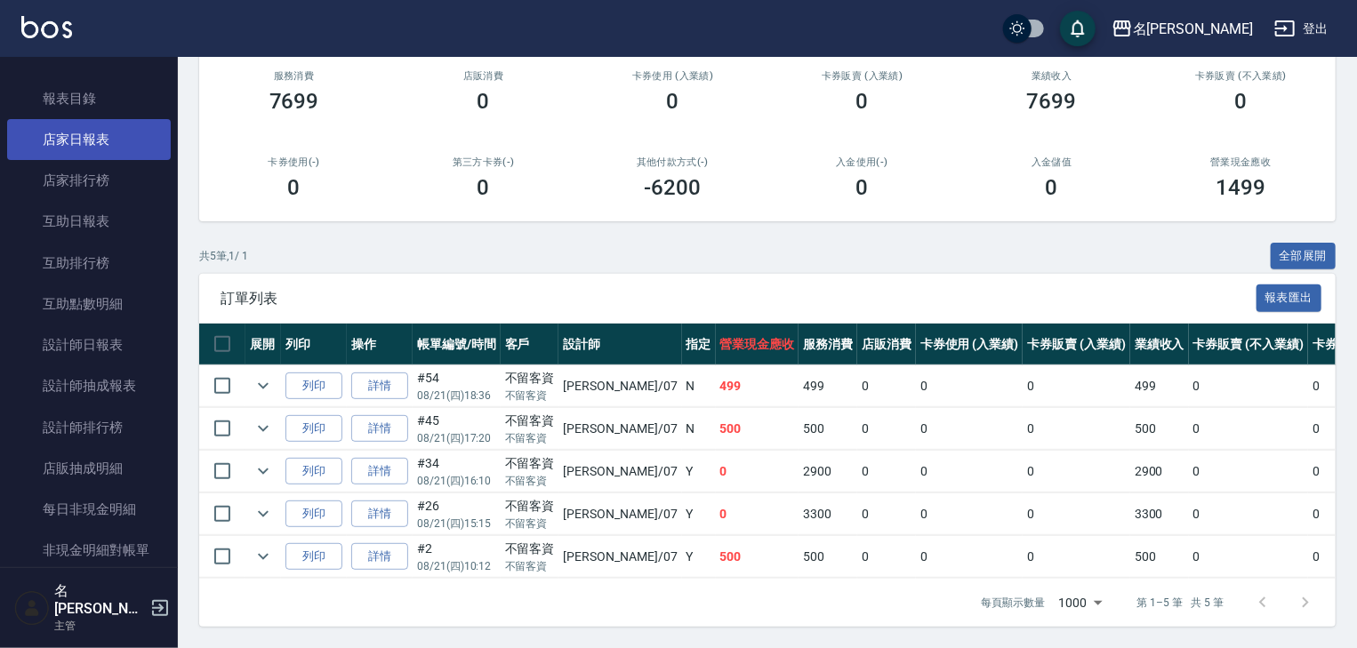
click at [105, 146] on link "店家日報表" at bounding box center [89, 139] width 164 height 41
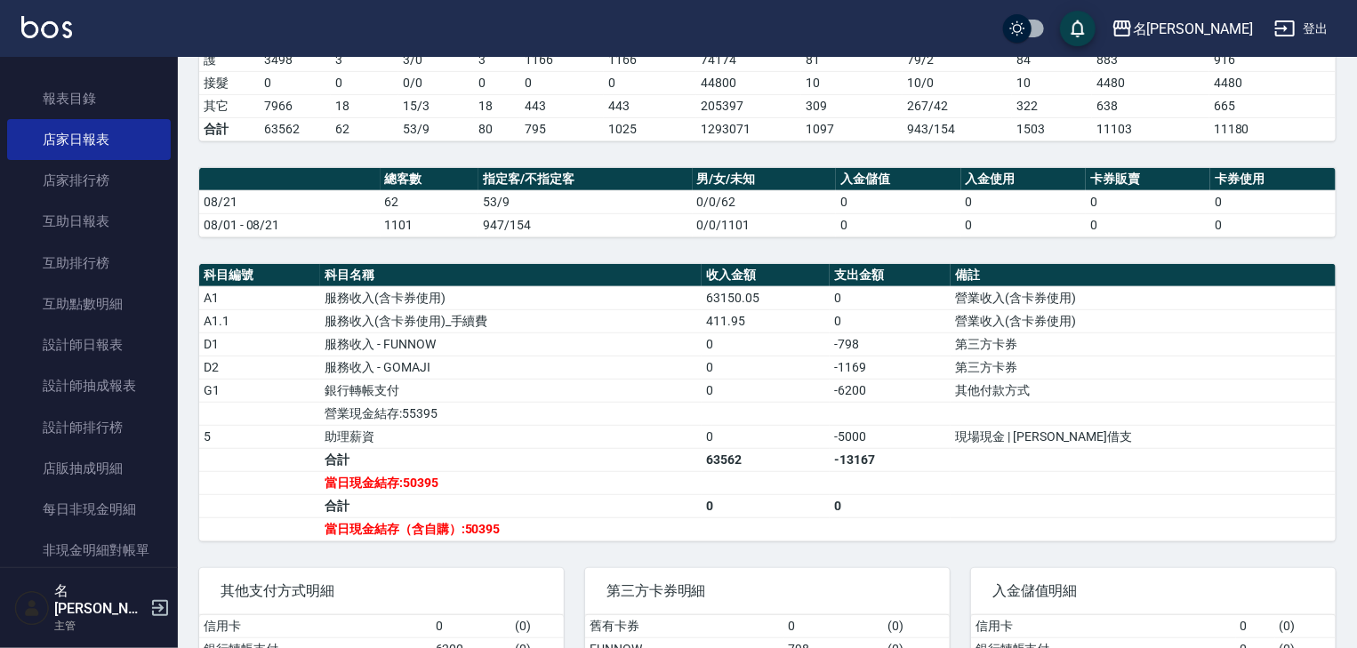
scroll to position [94, 0]
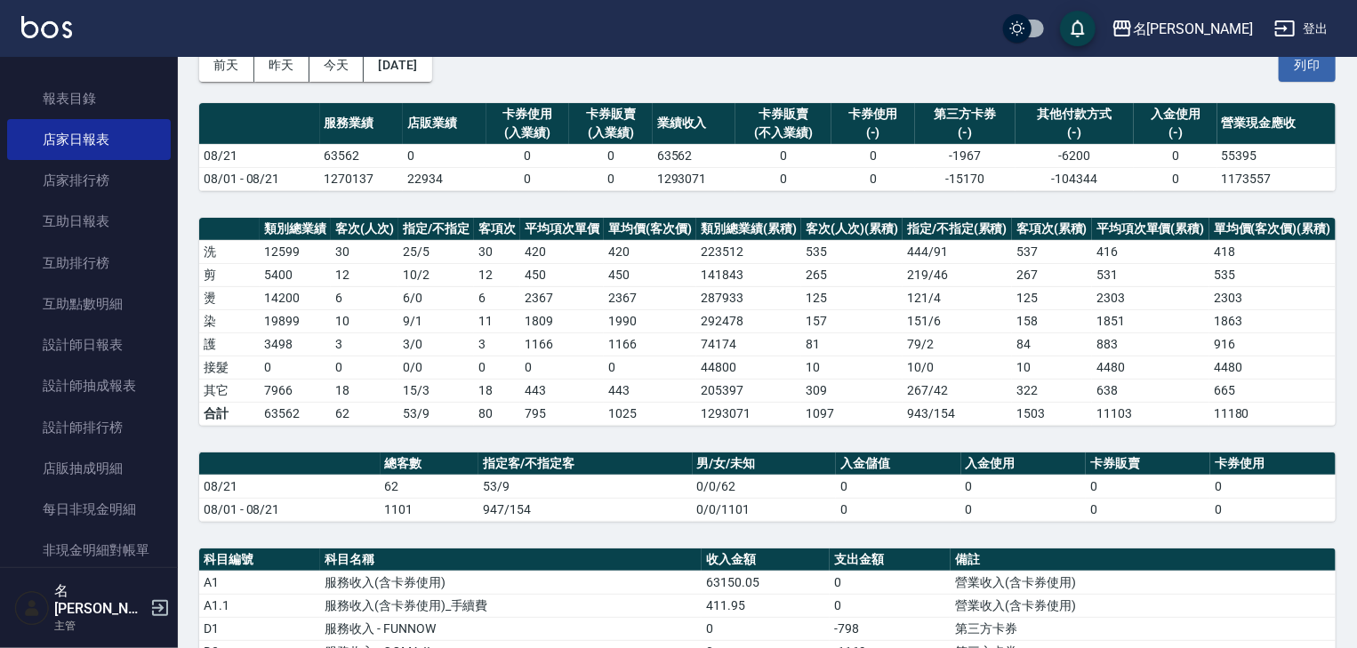
drag, startPoint x: 1313, startPoint y: 62, endPoint x: 1050, endPoint y: 556, distance: 559.0
click at [1313, 62] on button "列印" at bounding box center [1307, 65] width 57 height 33
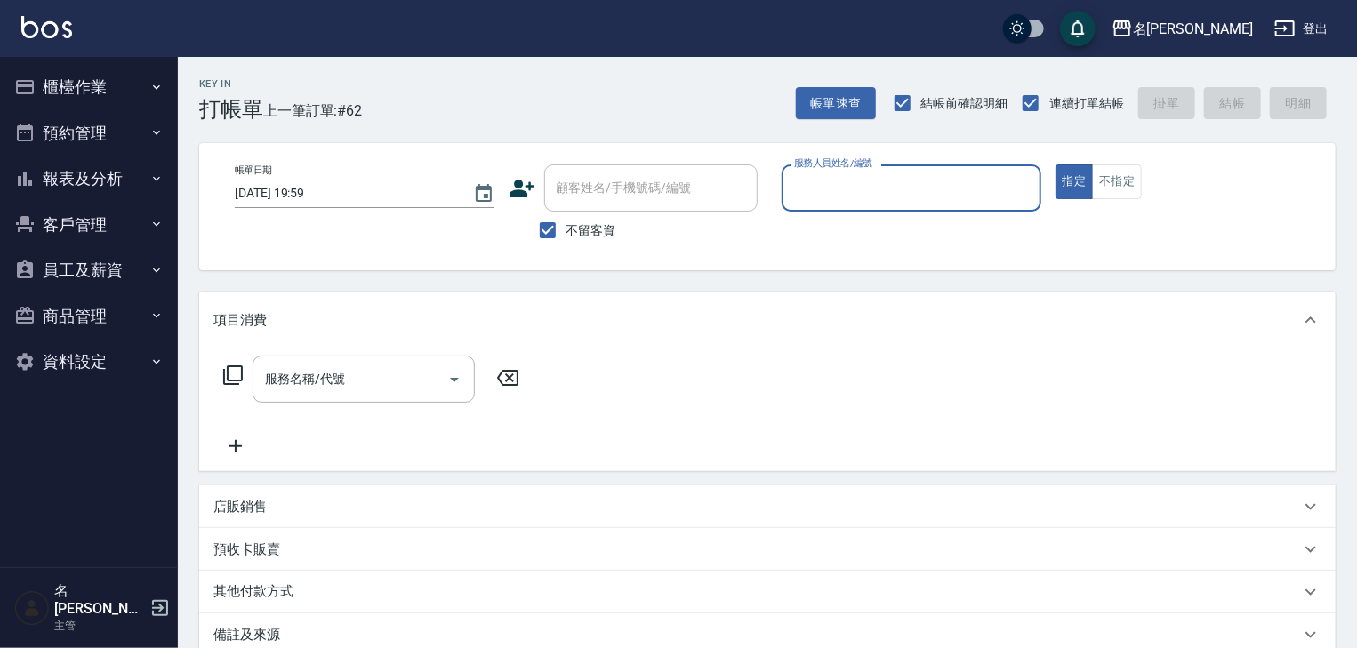
click at [74, 93] on button "櫃檯作業" at bounding box center [89, 87] width 164 height 46
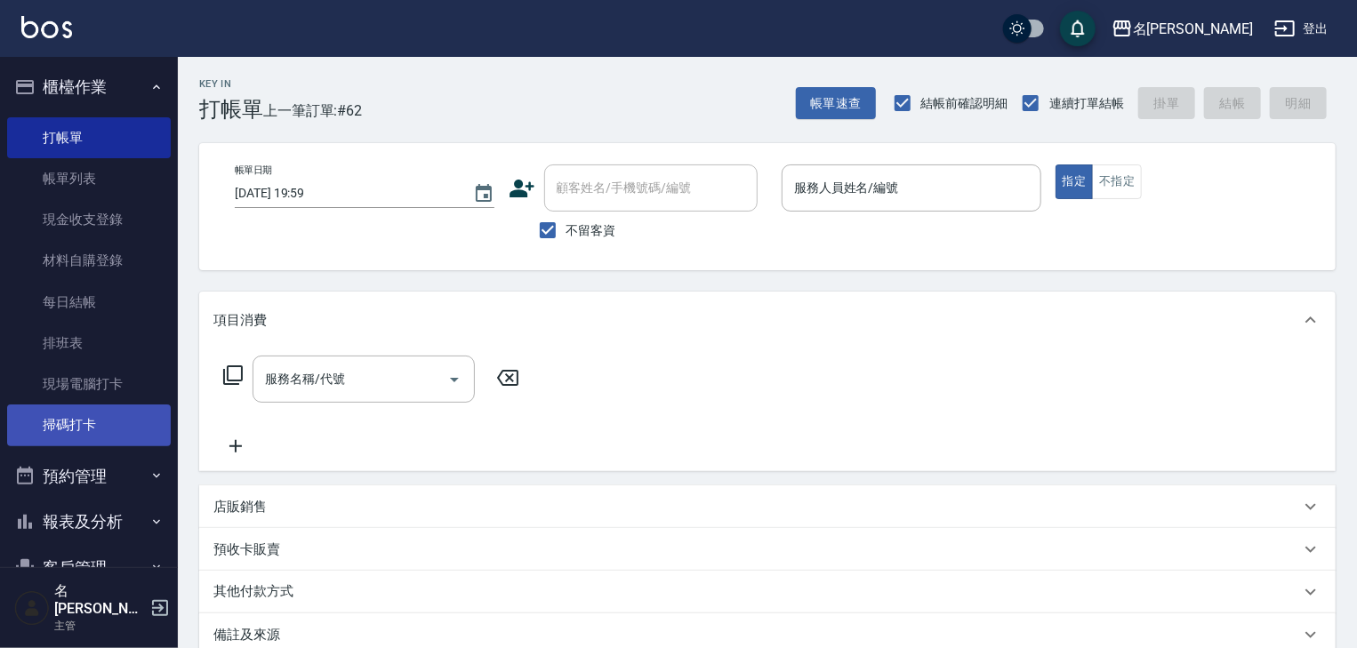
click at [92, 425] on link "掃碼打卡" at bounding box center [89, 425] width 164 height 41
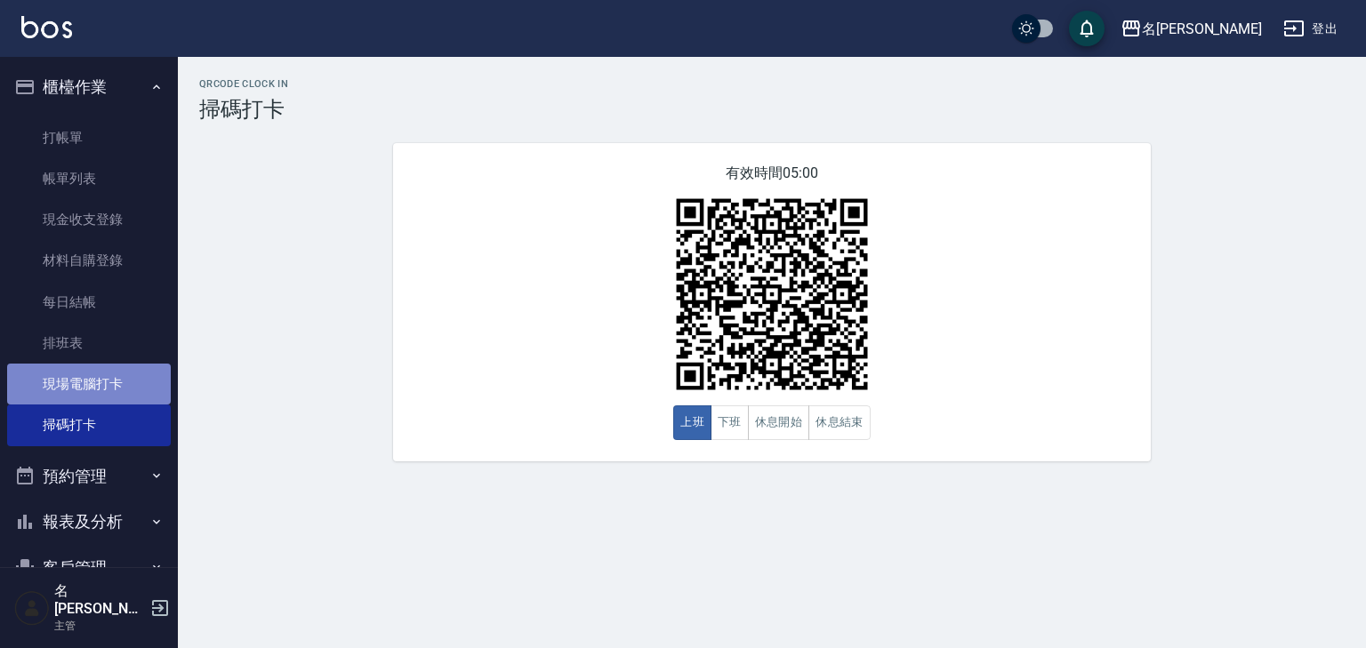
click at [110, 375] on link "現場電腦打卡" at bounding box center [89, 384] width 164 height 41
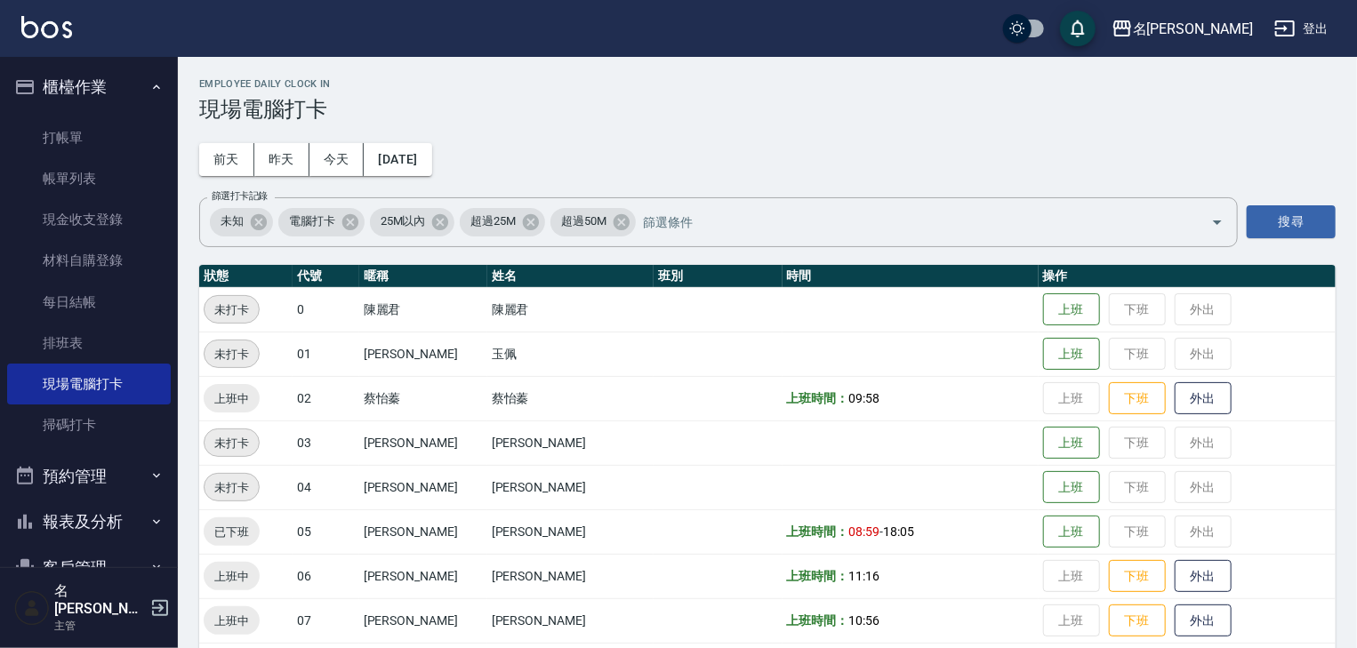
scroll to position [94, 0]
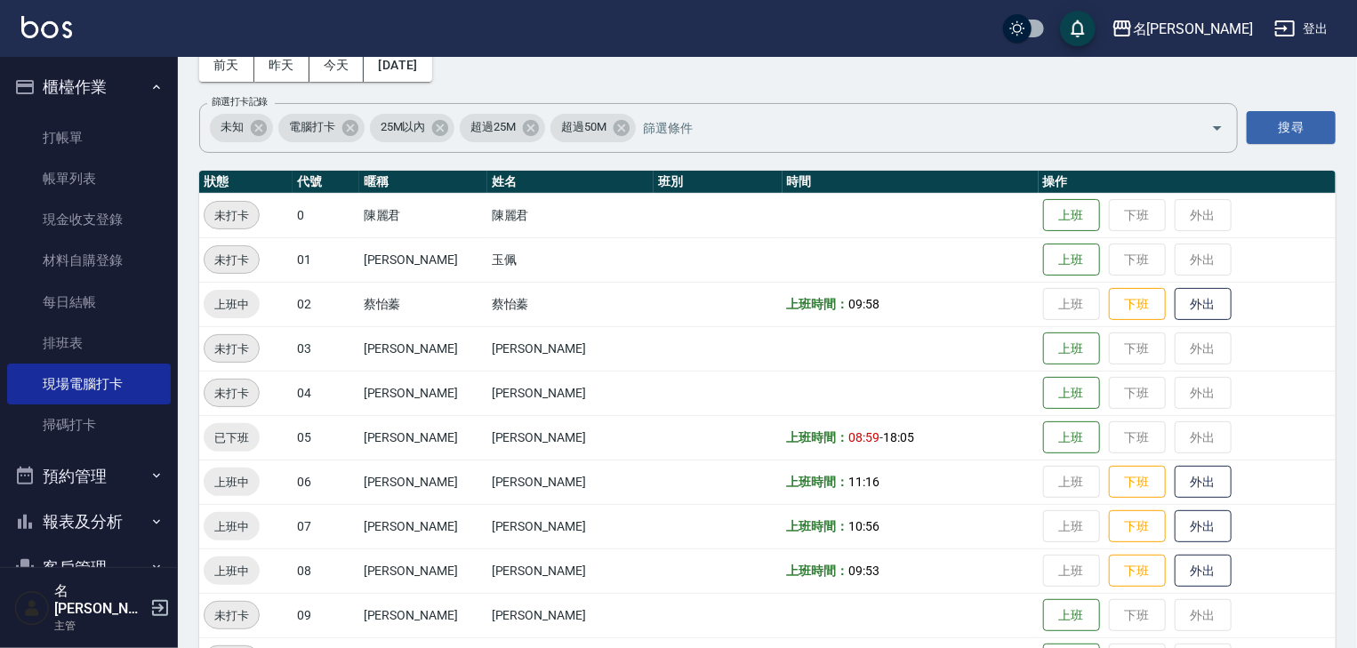
click at [1080, 306] on td "上班 下班 外出" at bounding box center [1187, 304] width 297 height 44
click at [1109, 305] on button "下班" at bounding box center [1137, 304] width 57 height 31
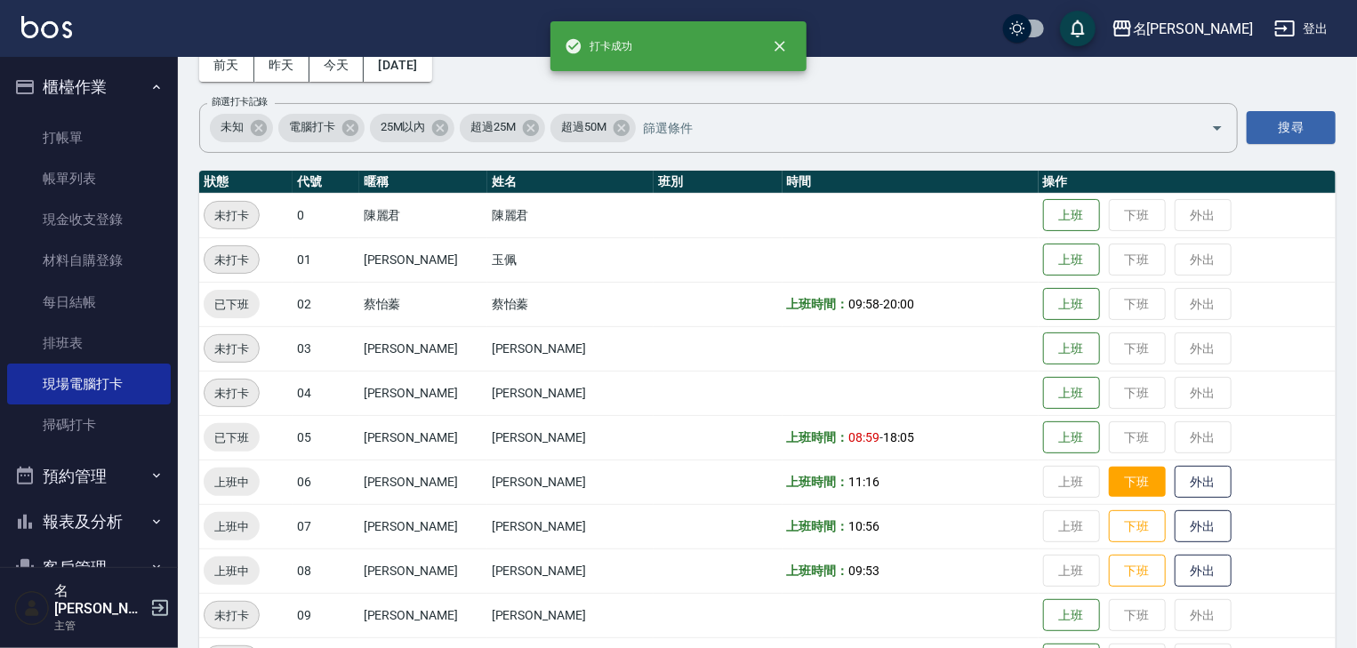
click at [1110, 480] on button "下班" at bounding box center [1137, 482] width 57 height 31
click at [1109, 527] on button "下班" at bounding box center [1137, 526] width 57 height 31
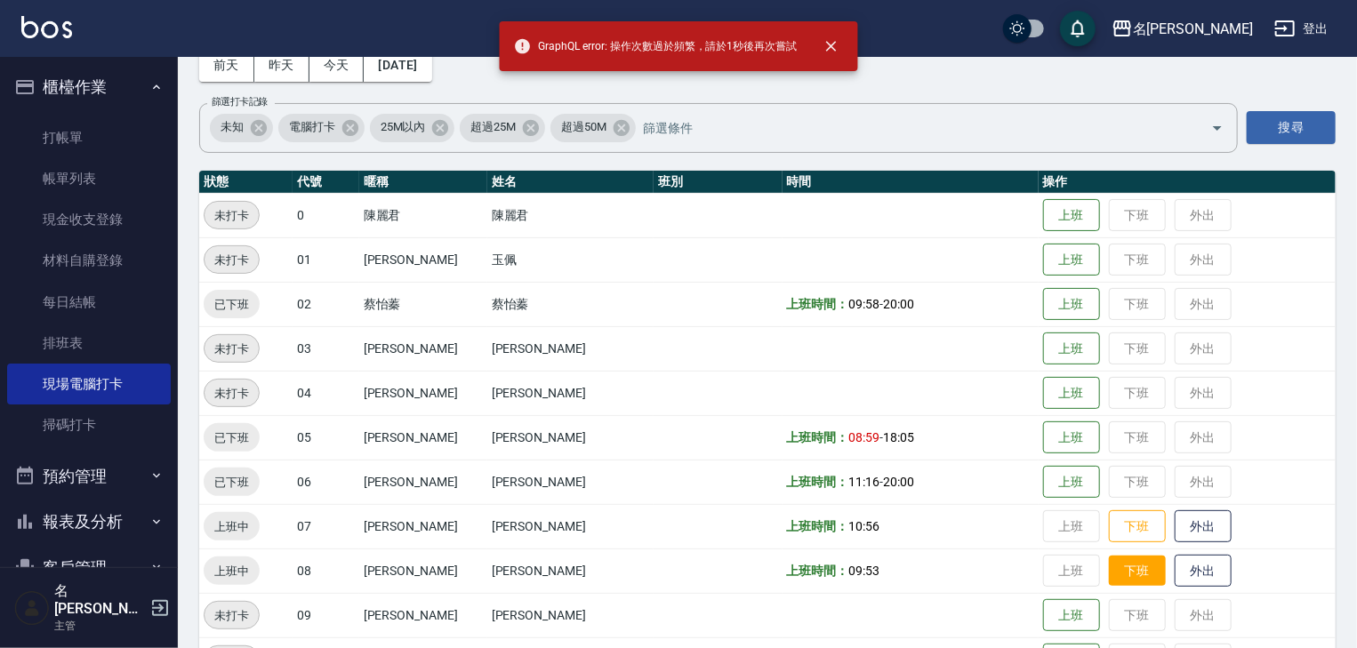
click at [1110, 569] on button "下班" at bounding box center [1137, 571] width 57 height 31
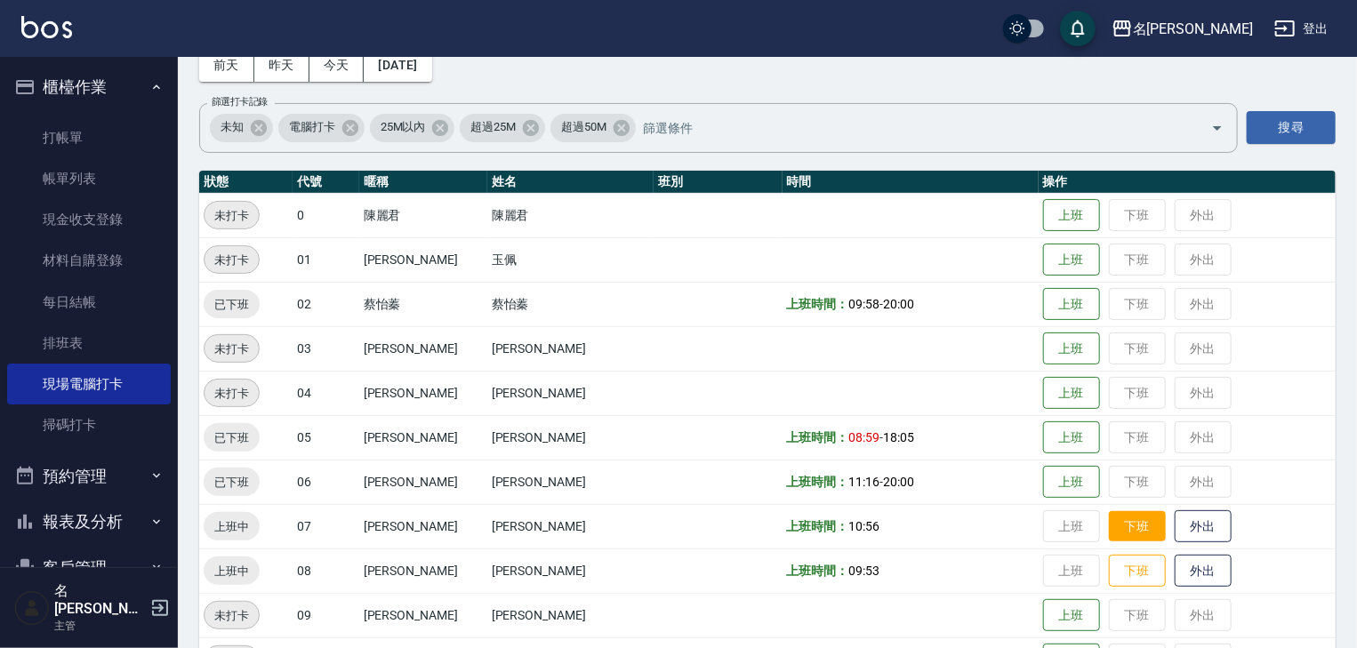
click at [1110, 521] on button "下班" at bounding box center [1137, 526] width 57 height 31
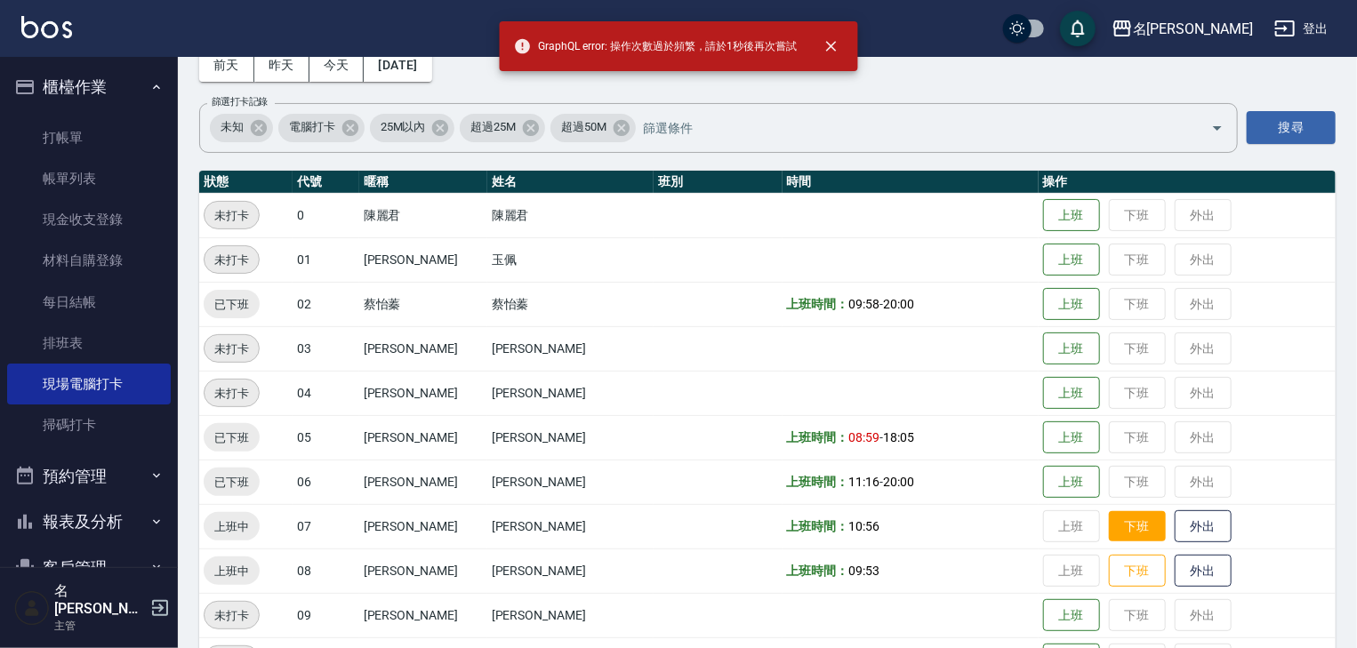
click at [1110, 522] on button "下班" at bounding box center [1137, 526] width 57 height 31
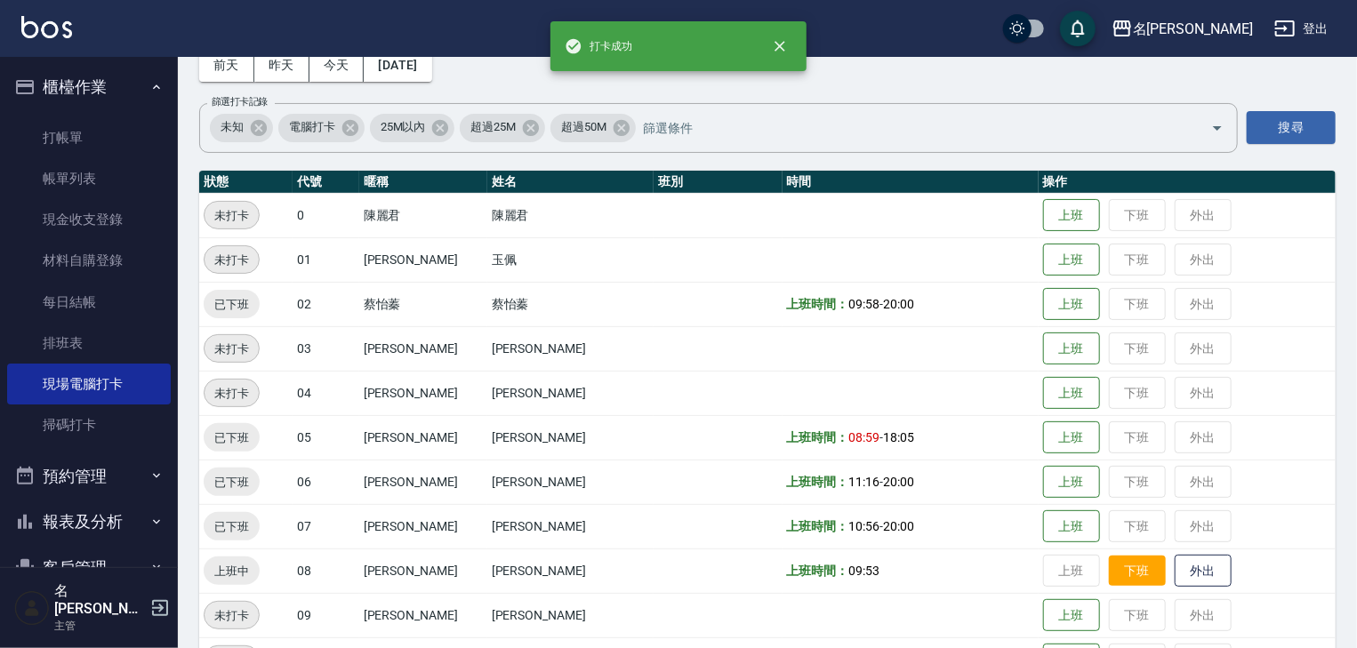
scroll to position [189, 0]
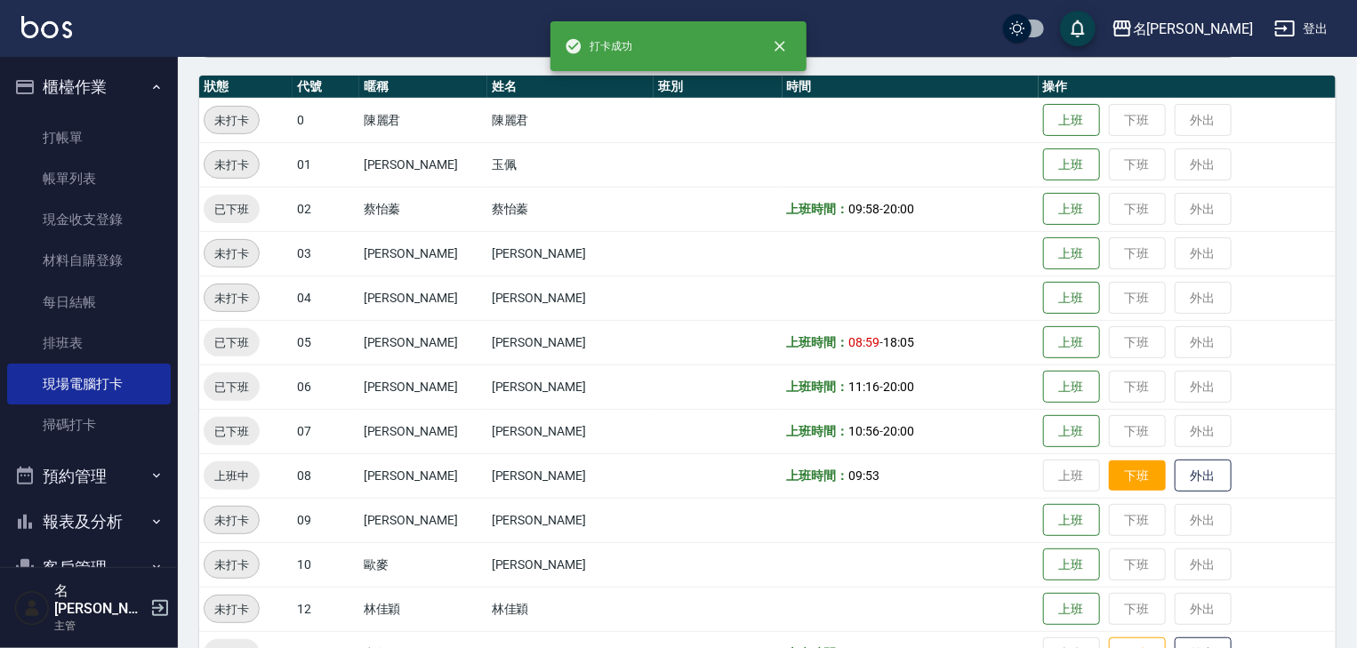
click at [1114, 487] on button "下班" at bounding box center [1137, 476] width 57 height 31
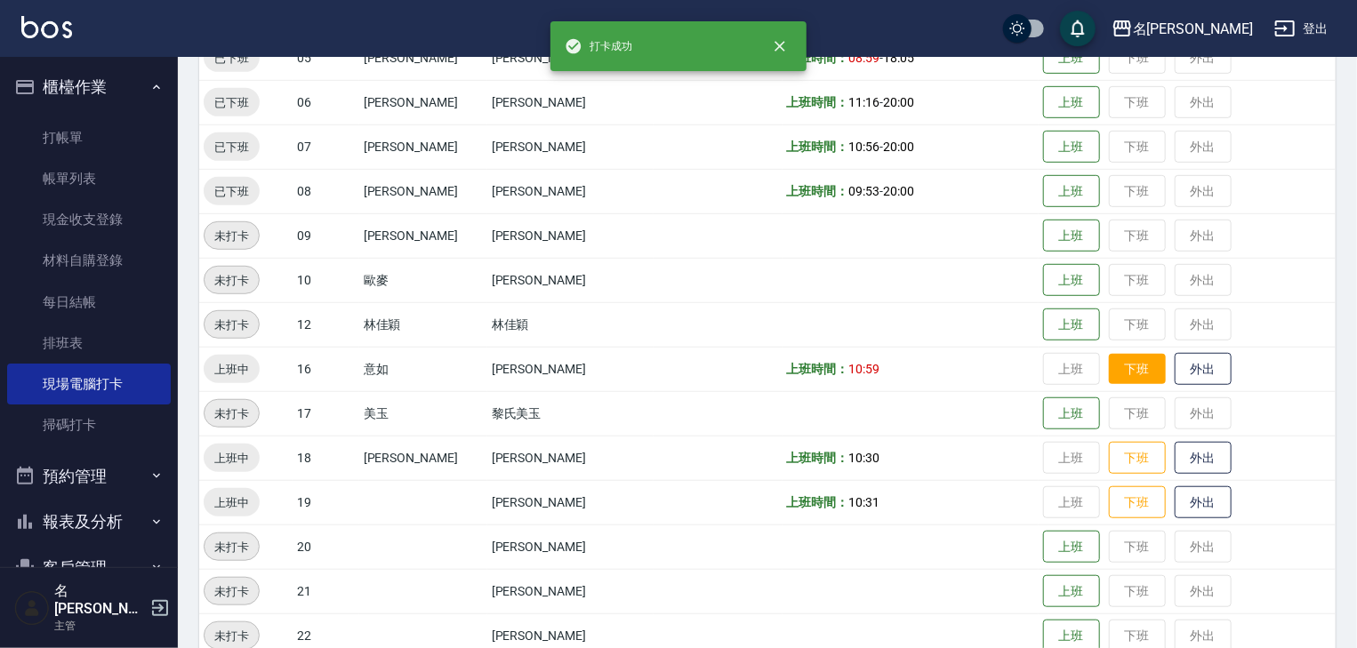
click at [1109, 366] on button "下班" at bounding box center [1137, 369] width 57 height 31
click at [1109, 455] on button "下班" at bounding box center [1137, 458] width 57 height 31
click at [1113, 500] on button "下班" at bounding box center [1137, 502] width 57 height 31
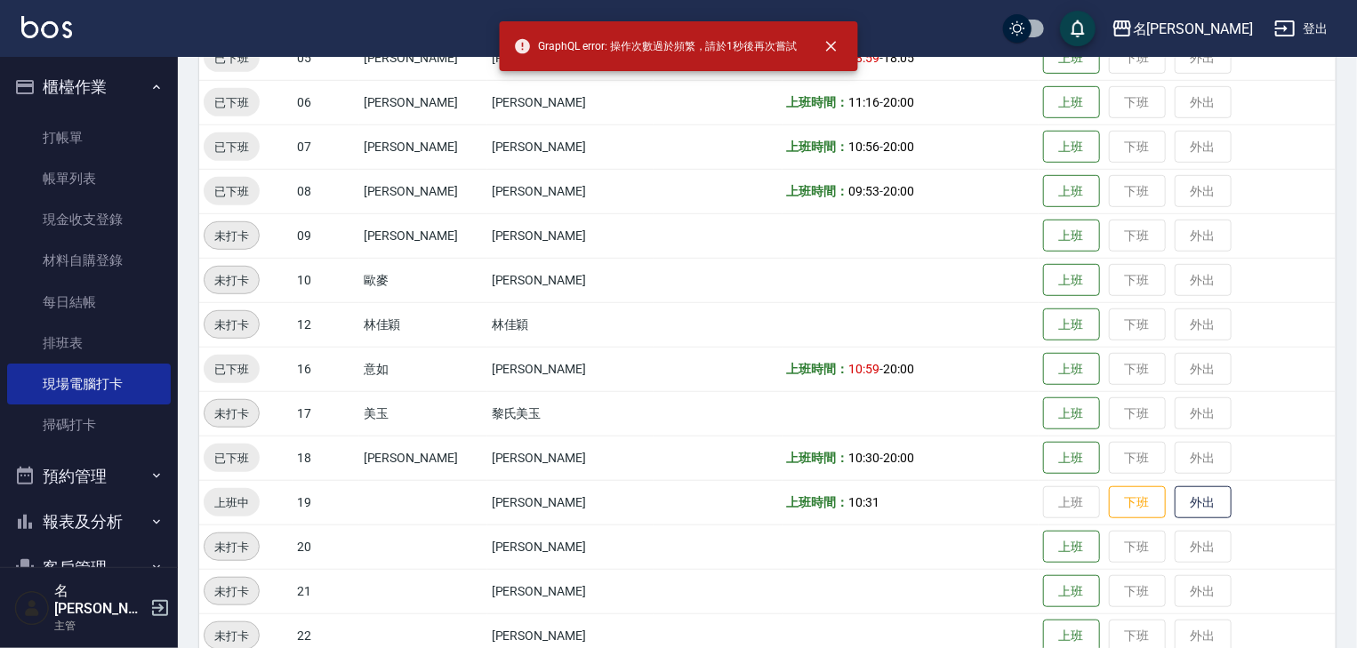
click at [1115, 527] on td "上班 下班 外出" at bounding box center [1187, 547] width 297 height 44
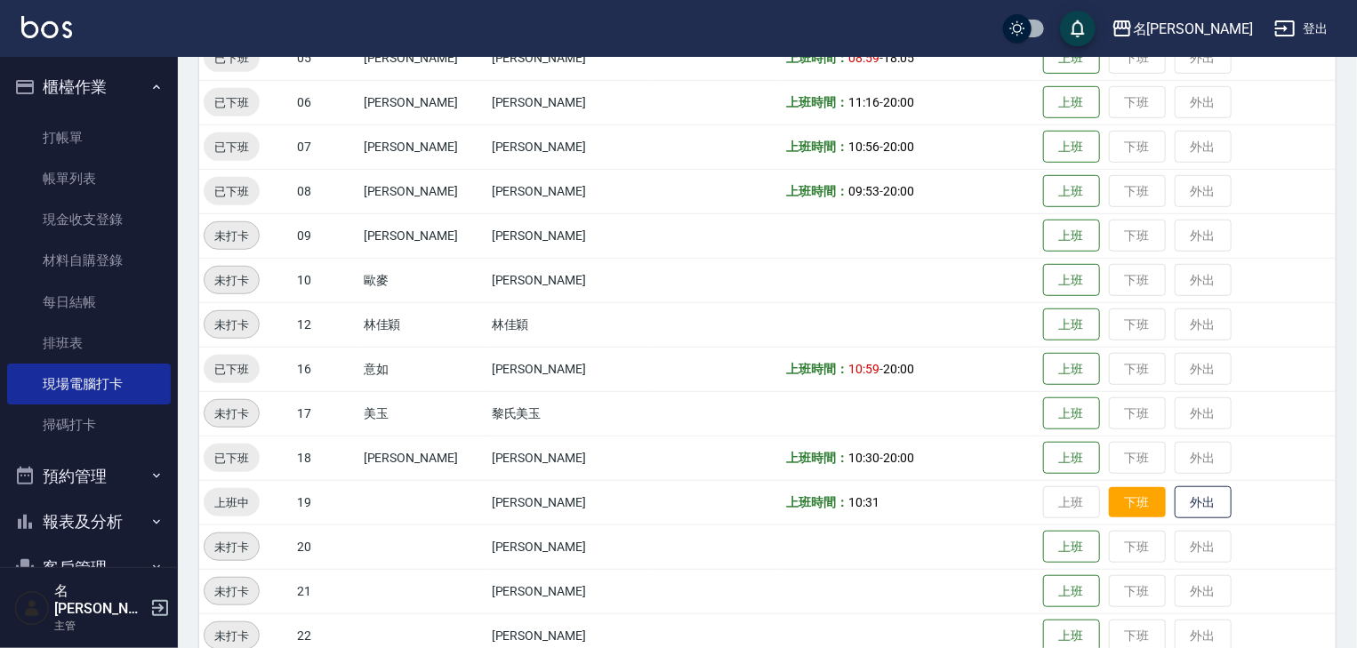
click at [1113, 502] on button "下班" at bounding box center [1137, 502] width 57 height 31
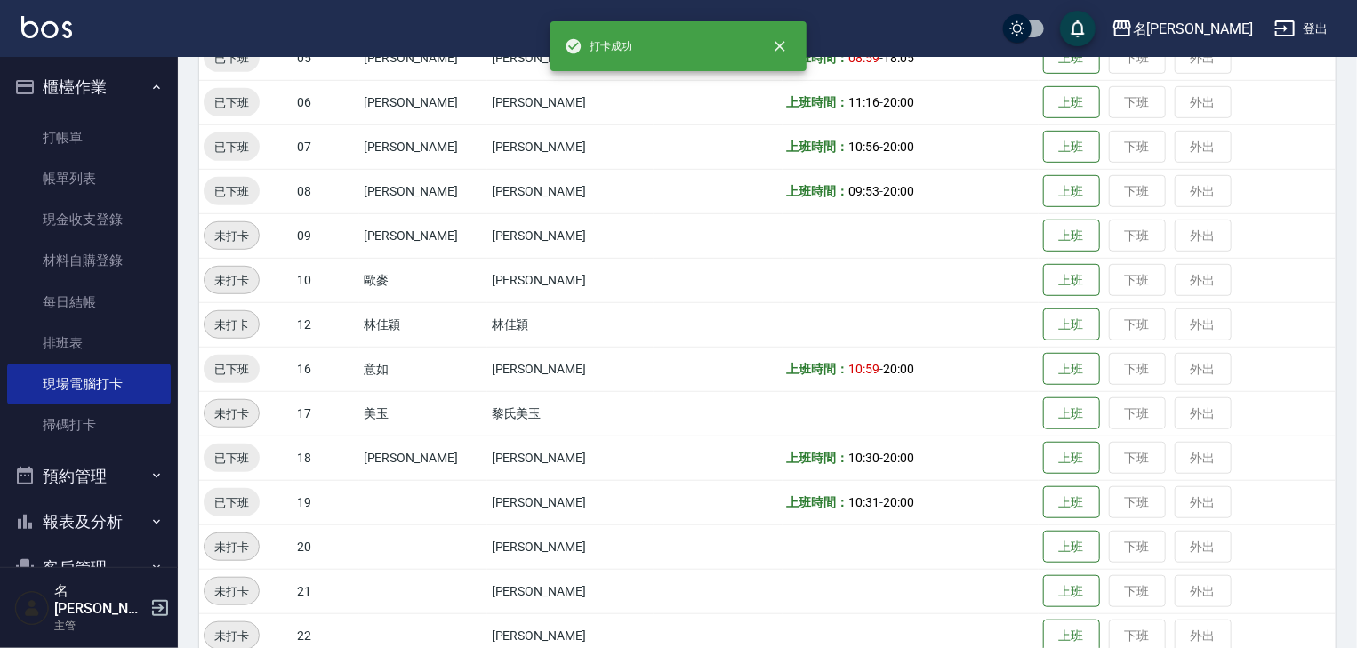
scroll to position [663, 0]
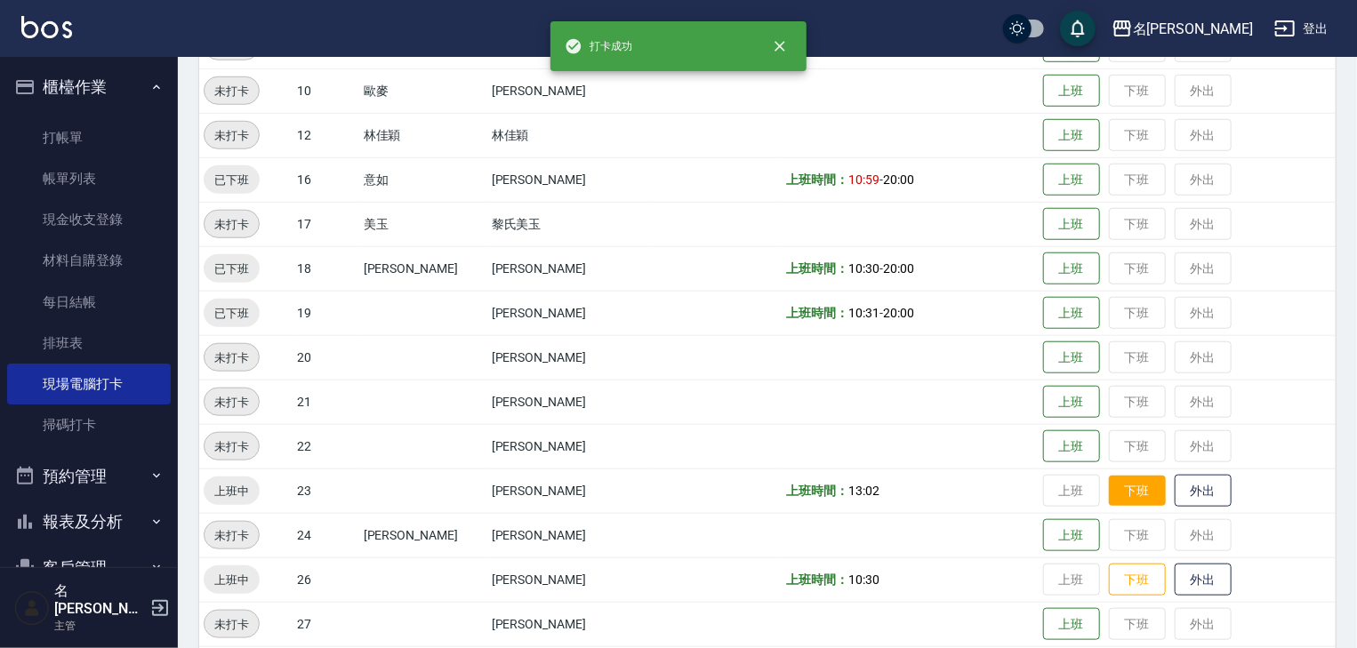
click at [1112, 498] on button "下班" at bounding box center [1137, 491] width 57 height 31
click at [1109, 584] on button "下班" at bounding box center [1137, 580] width 57 height 31
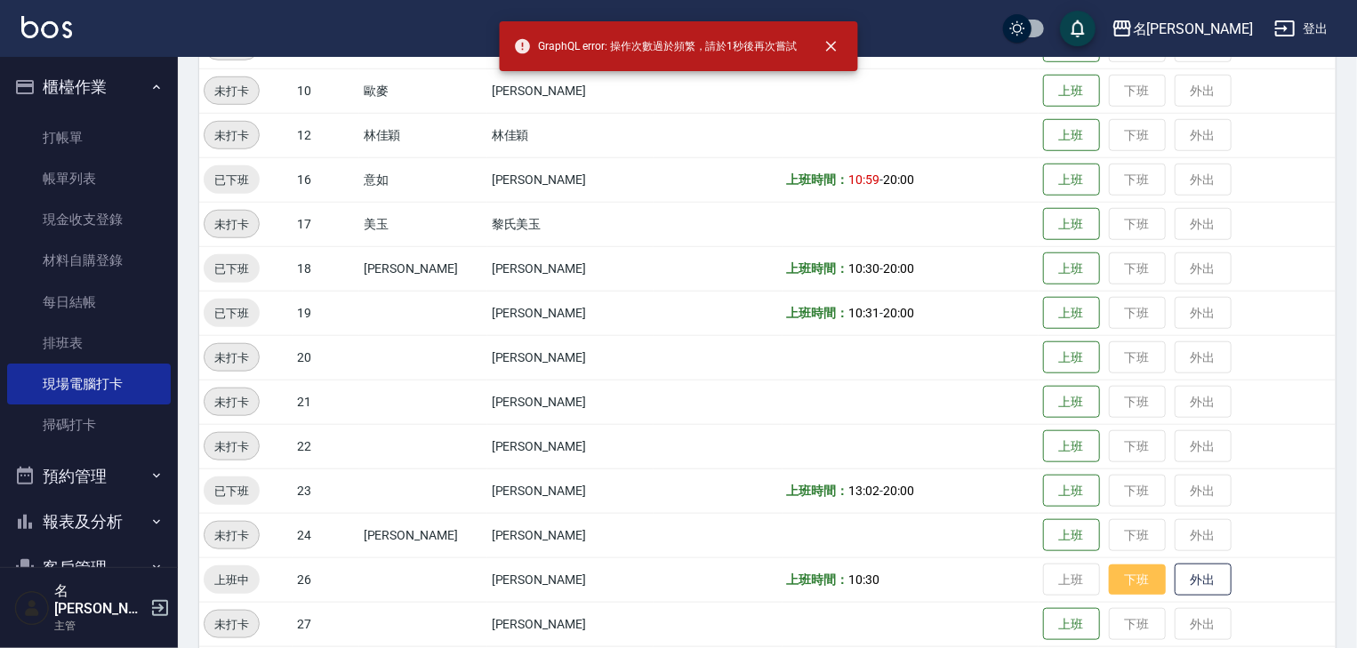
click at [1118, 575] on button "下班" at bounding box center [1137, 580] width 57 height 31
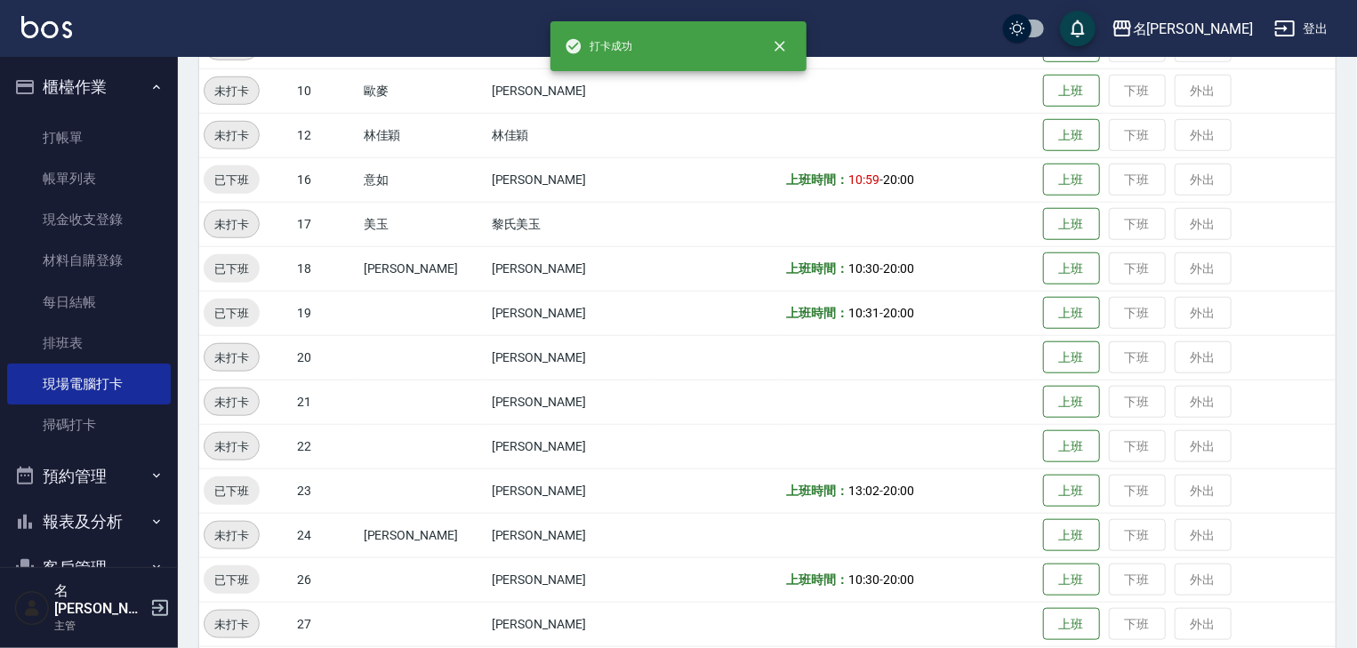
scroll to position [854, 0]
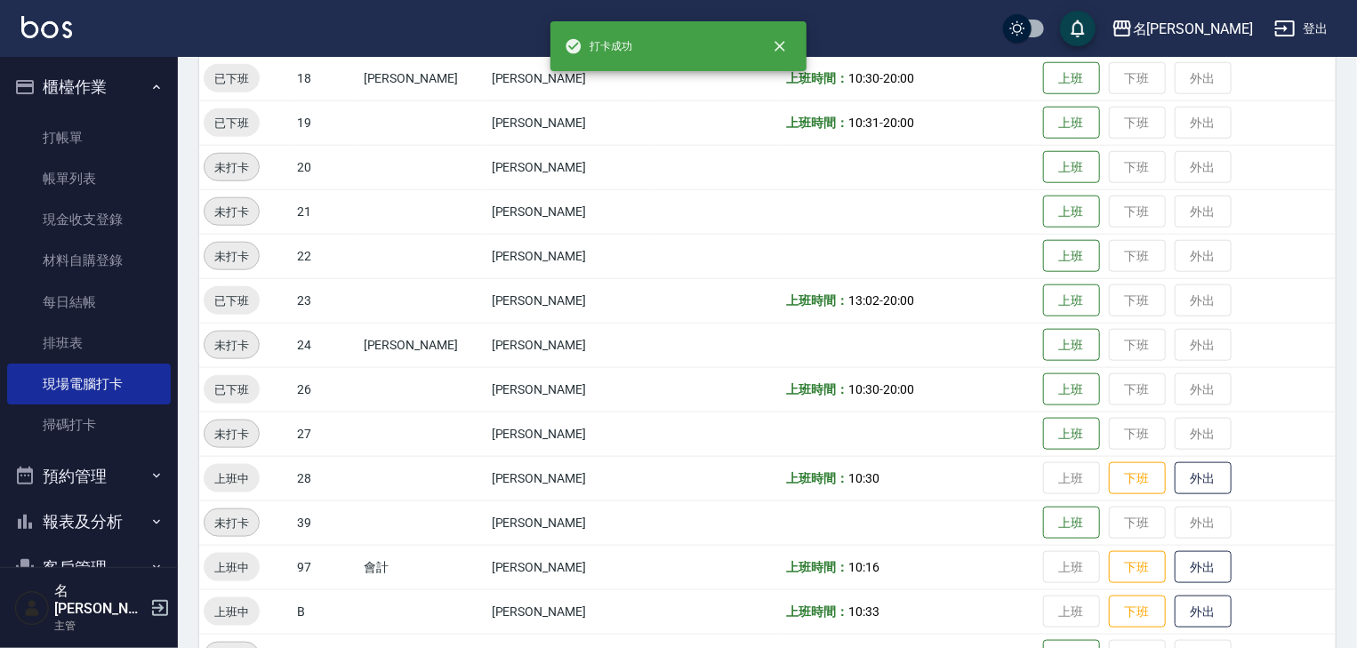
click at [1105, 497] on td "上班 下班 外出" at bounding box center [1187, 478] width 297 height 44
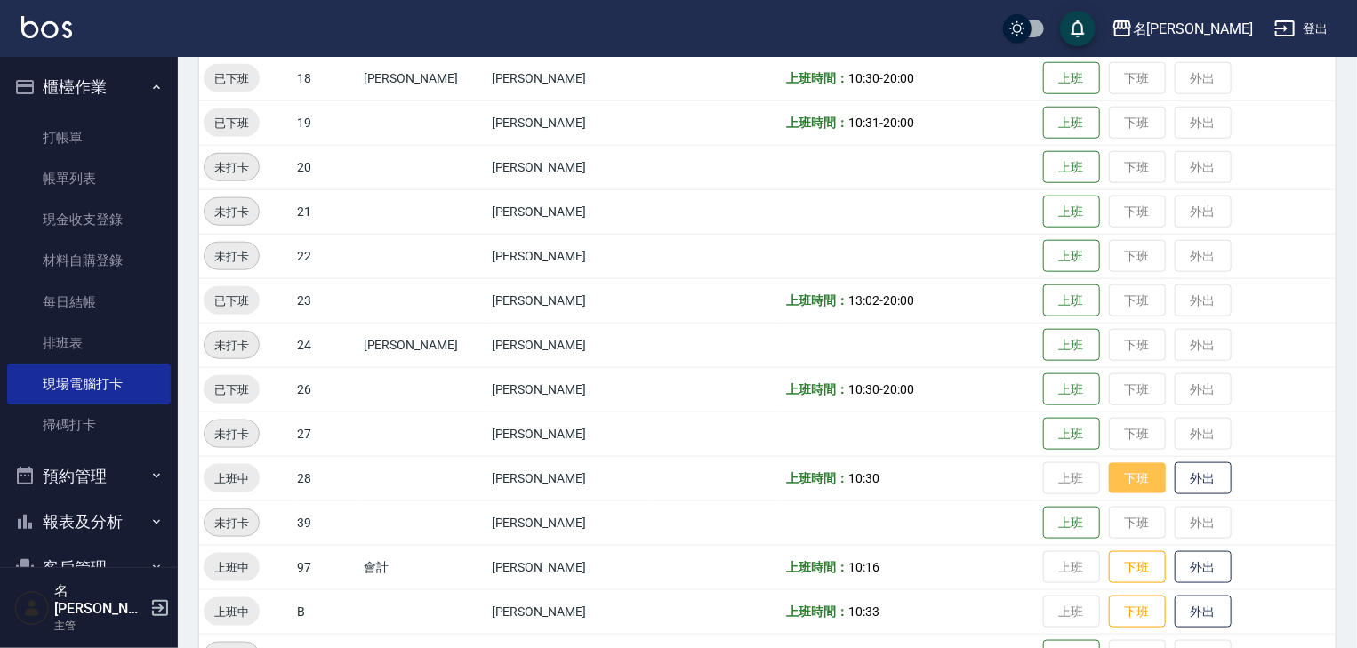
click at [1109, 484] on button "下班" at bounding box center [1137, 478] width 57 height 31
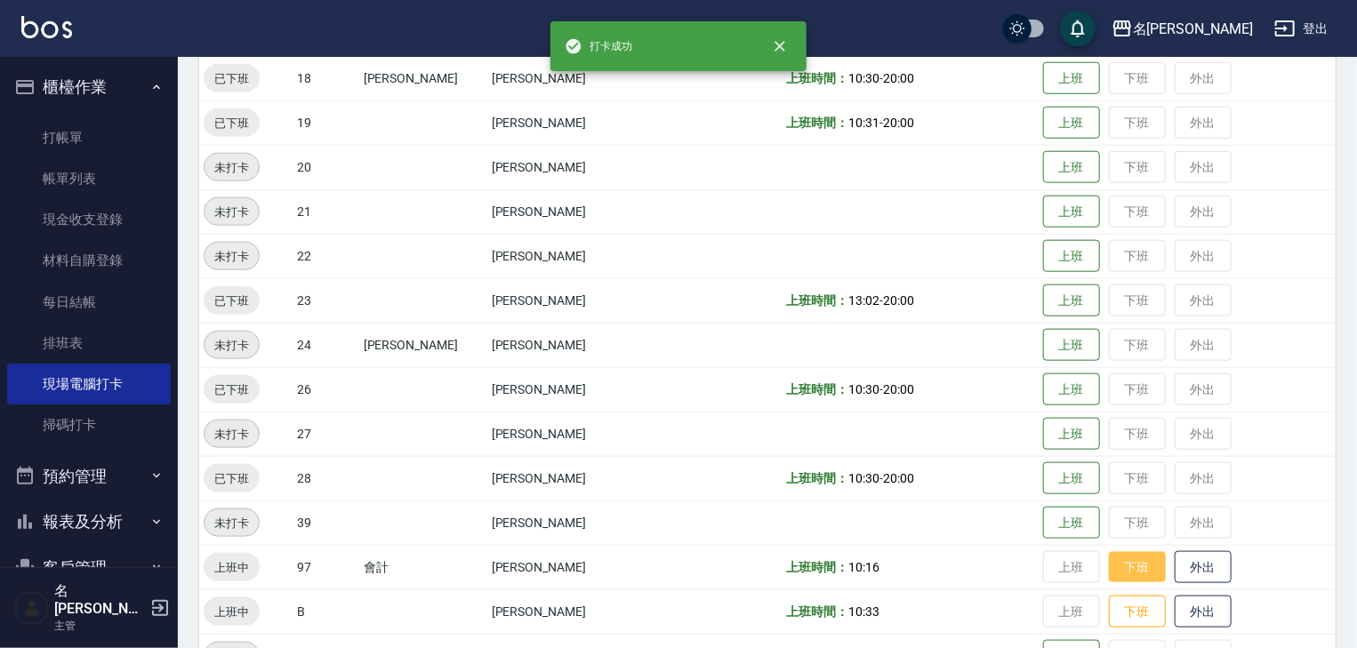
click at [1109, 555] on button "下班" at bounding box center [1137, 567] width 57 height 31
click at [1110, 608] on button "下班" at bounding box center [1137, 612] width 57 height 31
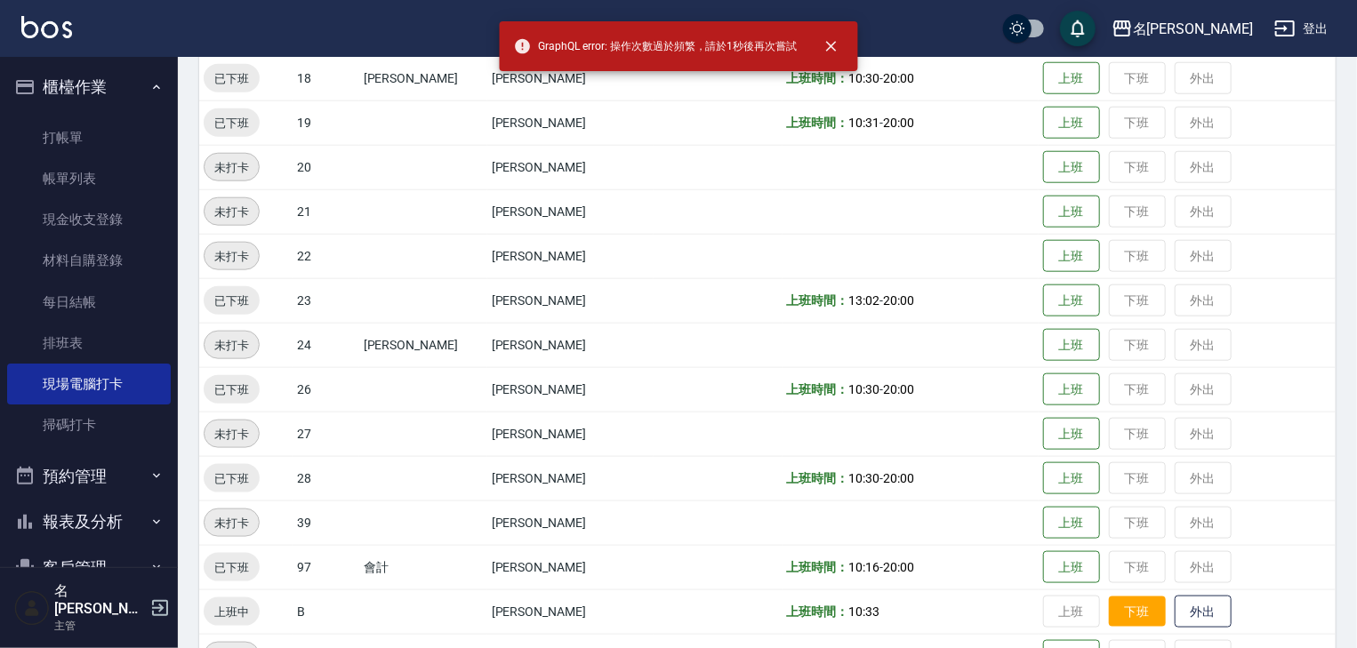
click at [1109, 608] on button "下班" at bounding box center [1137, 612] width 57 height 31
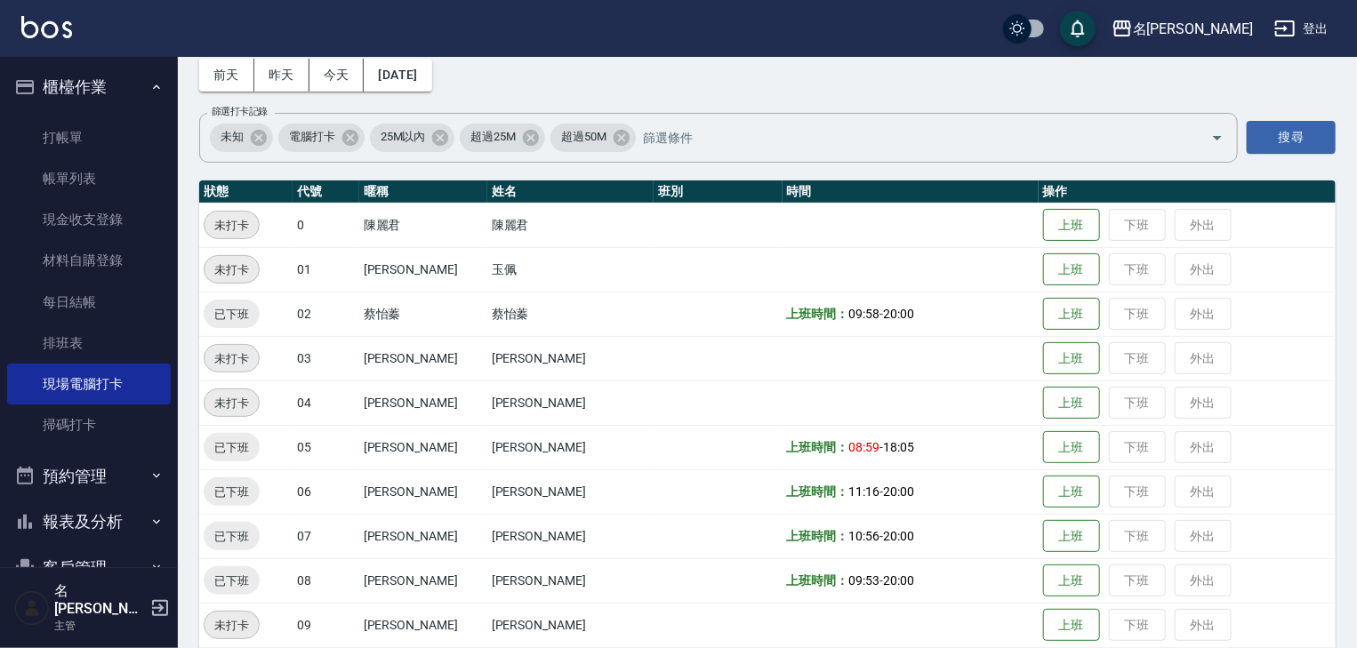
scroll to position [0, 0]
